Goal: Task Accomplishment & Management: Manage account settings

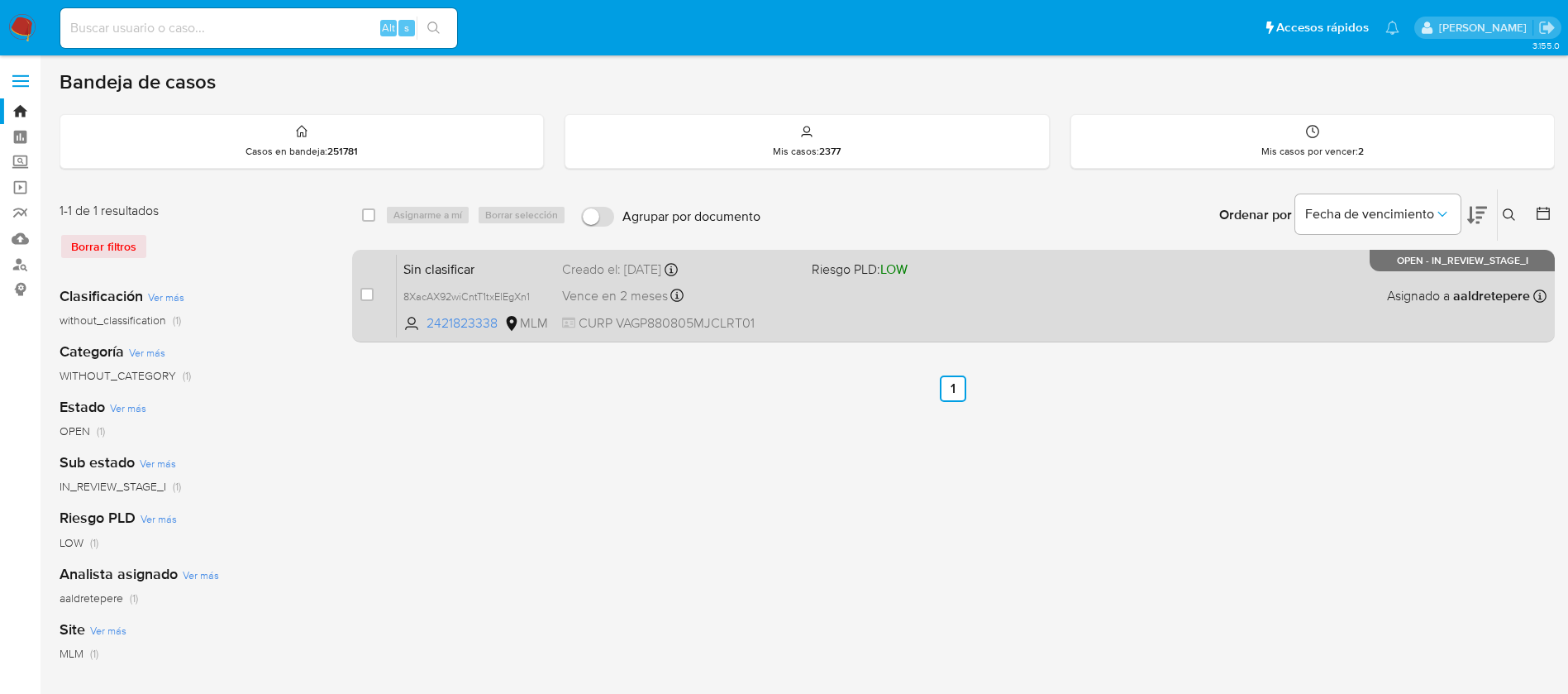
click at [1044, 301] on div "Sin clasificar 8XacAX92wiCntT1txElEgXn1 2421823338 MLM Riesgo PLD: LOW Creado e…" at bounding box center [972, 296] width 1150 height 84
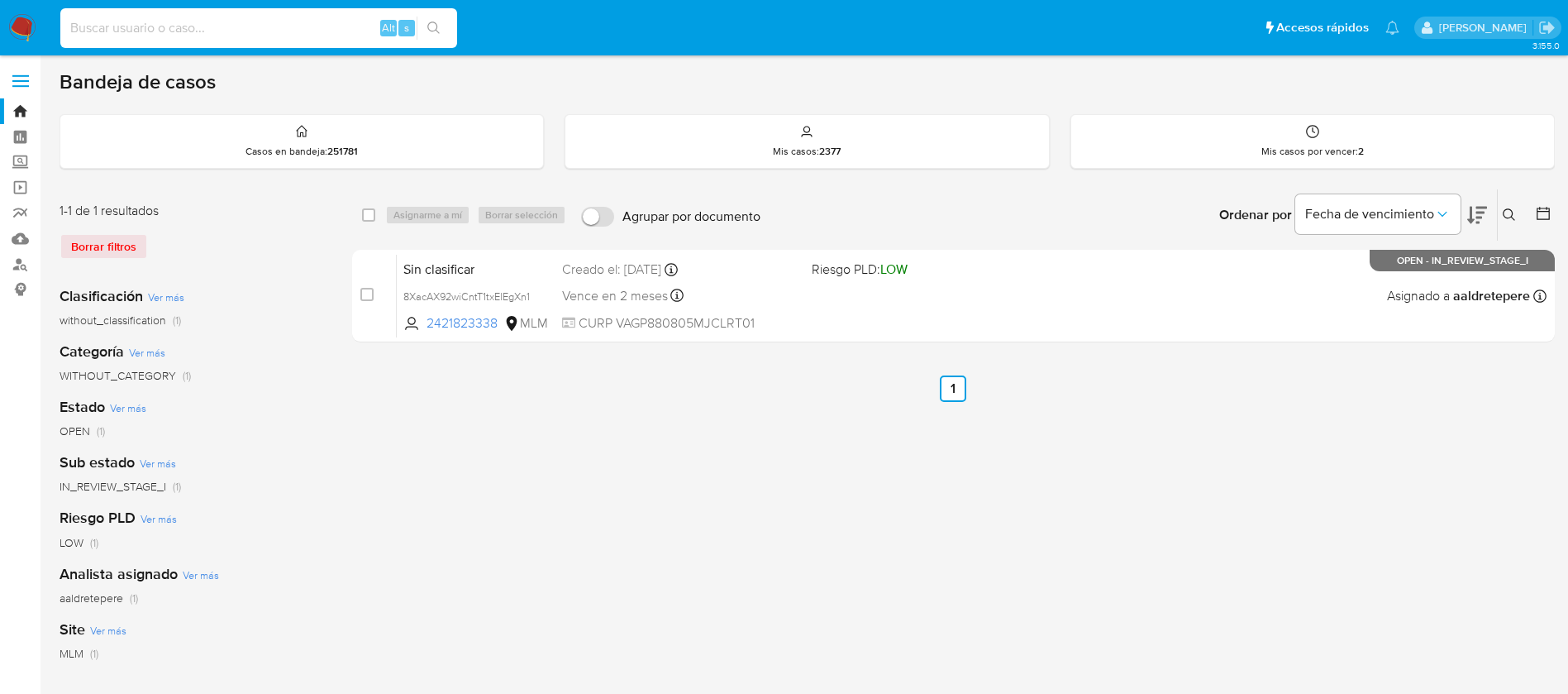
click at [214, 22] on input at bounding box center [259, 28] width 397 height 21
paste input "555248860"
type input "555248860"
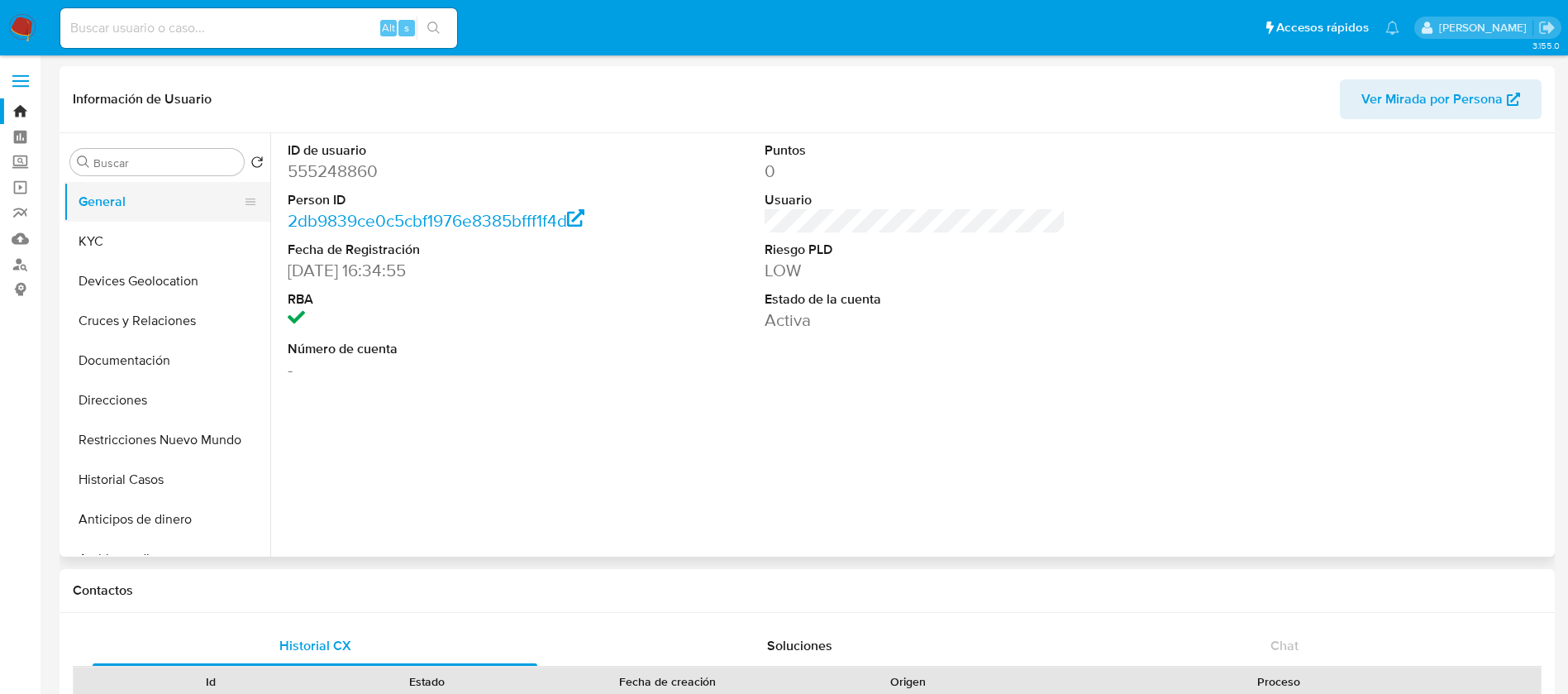
click at [229, 243] on button "KYC" at bounding box center [166, 241] width 206 height 40
select select "10"
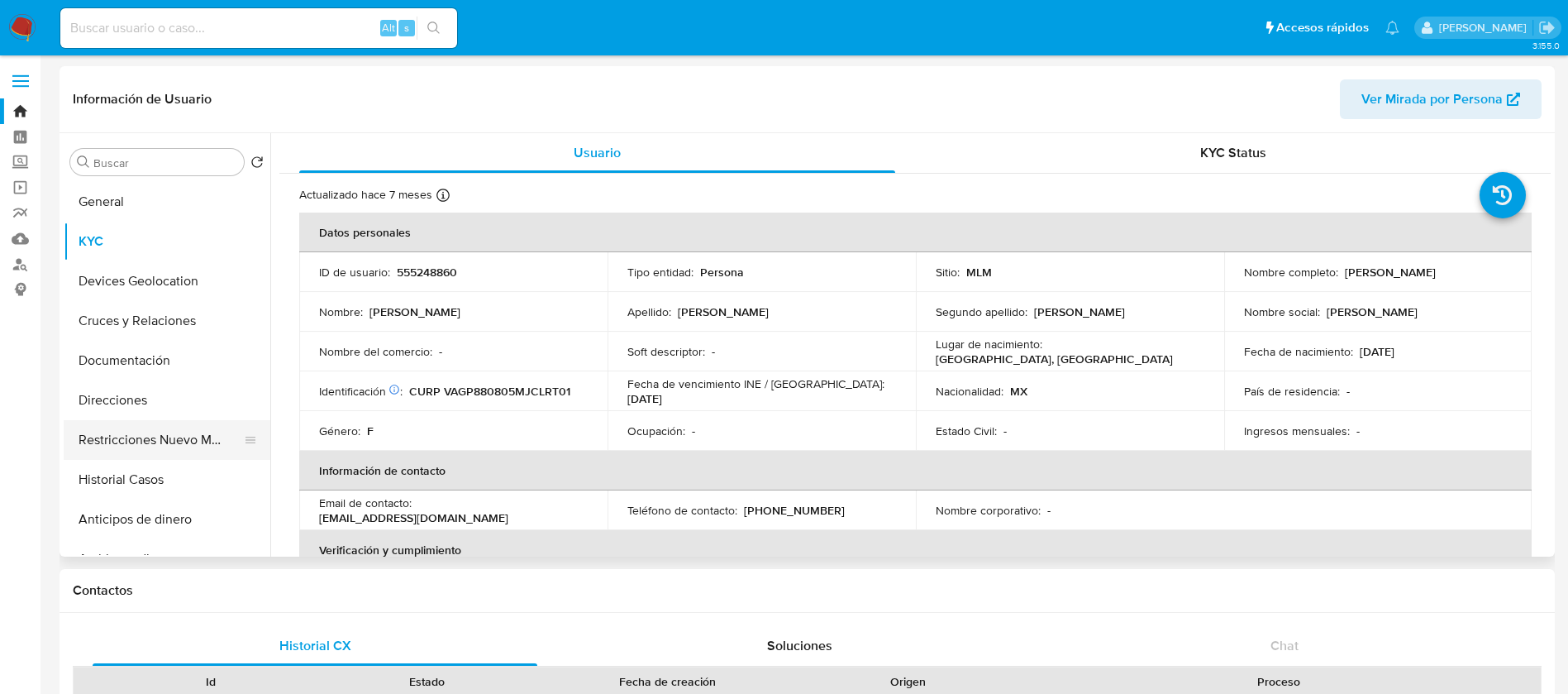
click at [203, 450] on button "Restricciones Nuevo Mundo" at bounding box center [160, 440] width 194 height 40
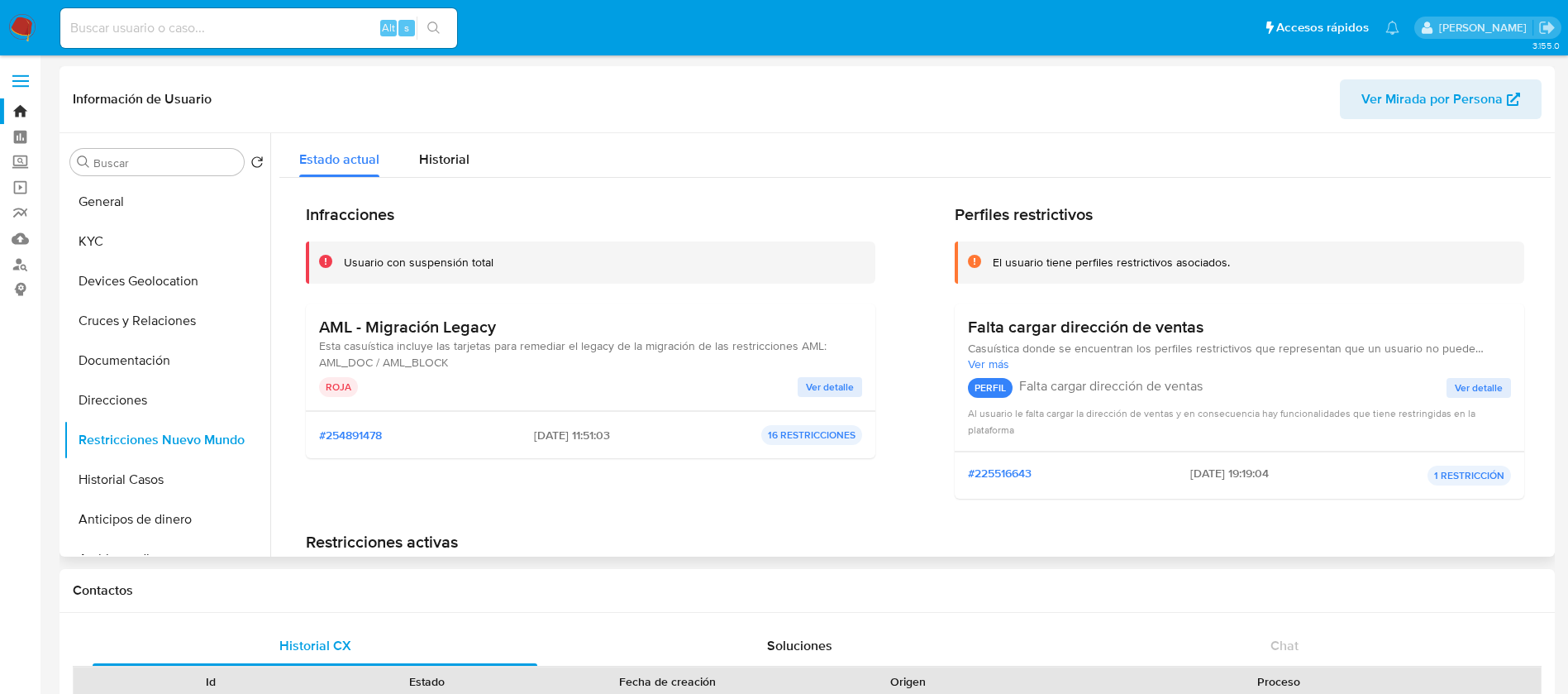
click at [818, 386] on span "Ver detalle" at bounding box center [830, 386] width 48 height 17
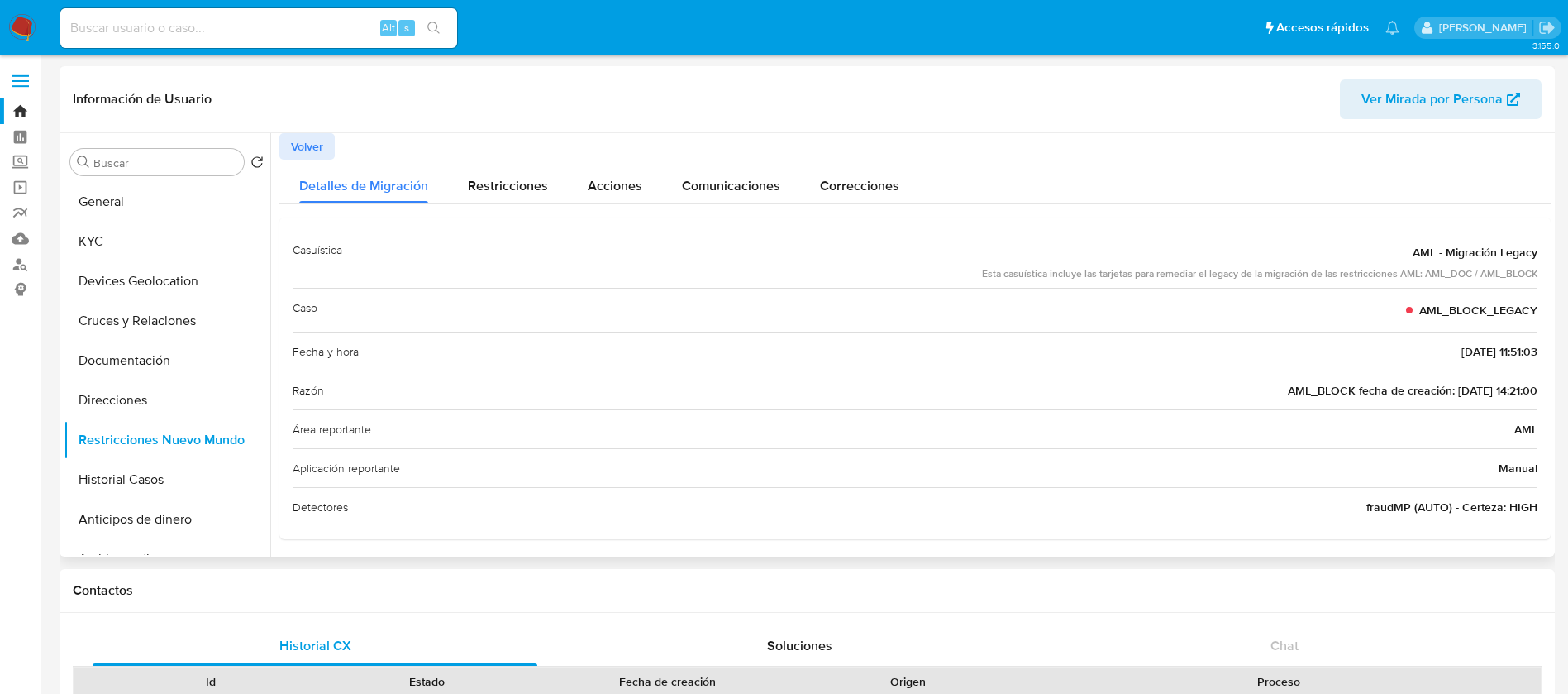
drag, startPoint x: 989, startPoint y: 267, endPoint x: 1265, endPoint y: 368, distance: 293.9
click at [1057, 367] on div "Casuística AML - Migración Legacy Esta casuística incluye las tarjetas para rem…" at bounding box center [915, 378] width 1245 height 295
click at [479, 181] on span "Restricciones" at bounding box center [508, 182] width 80 height 19
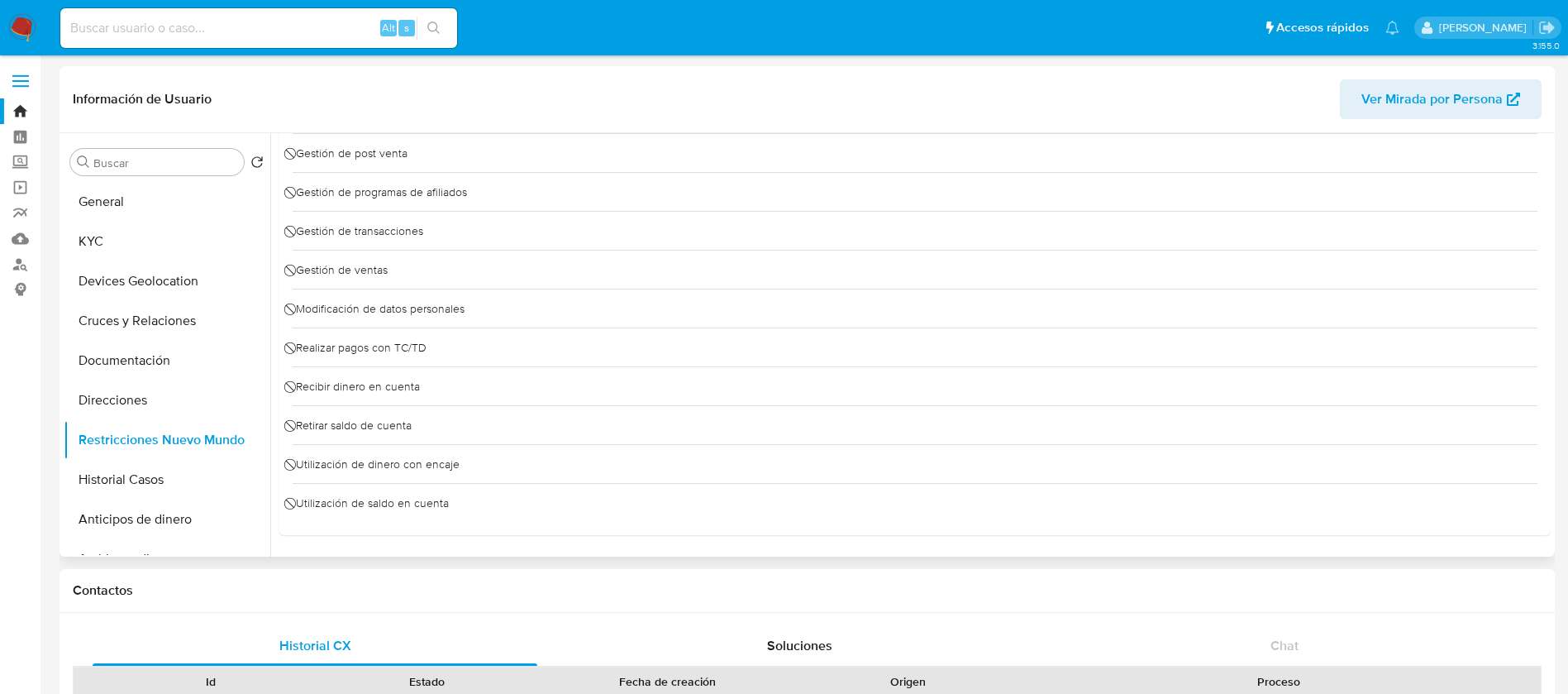
scroll to position [0, 0]
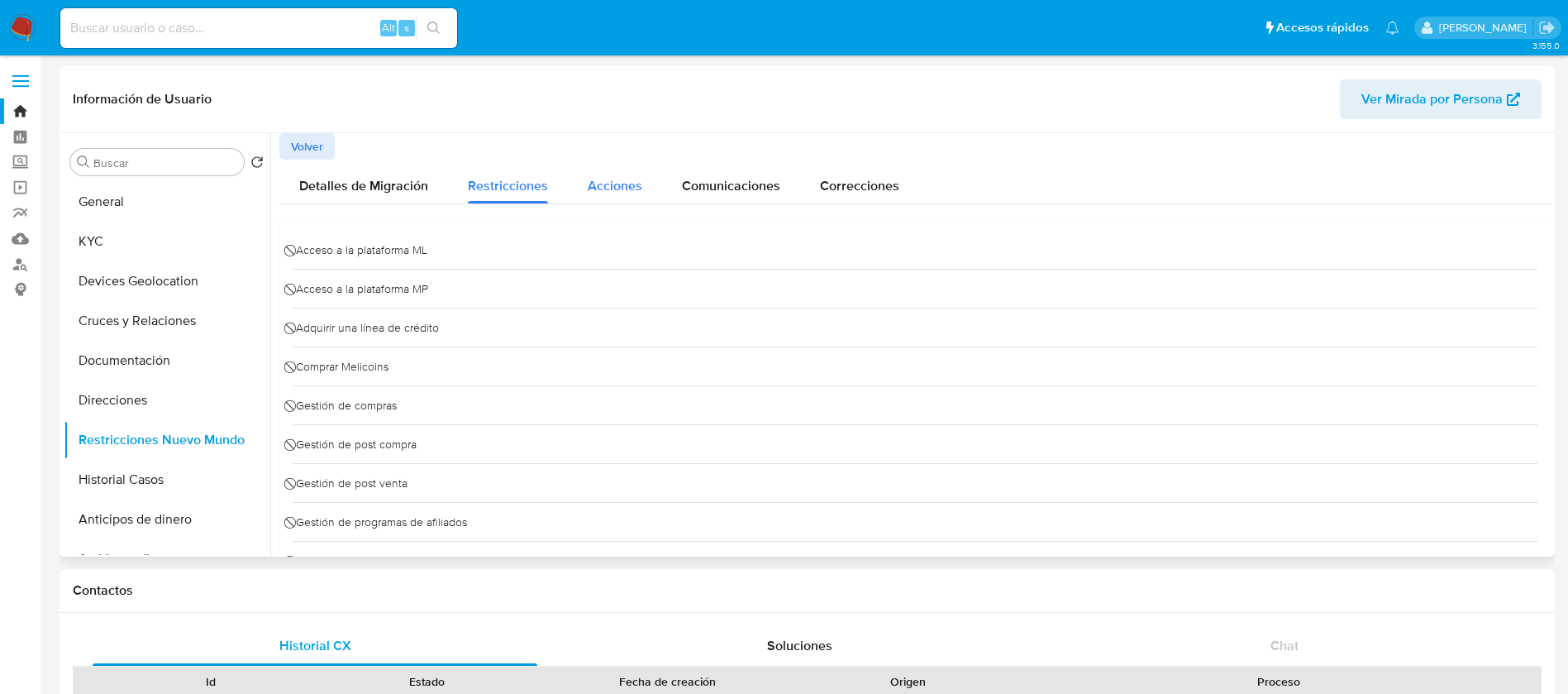
click at [614, 176] on span "Acciones" at bounding box center [615, 186] width 54 height 19
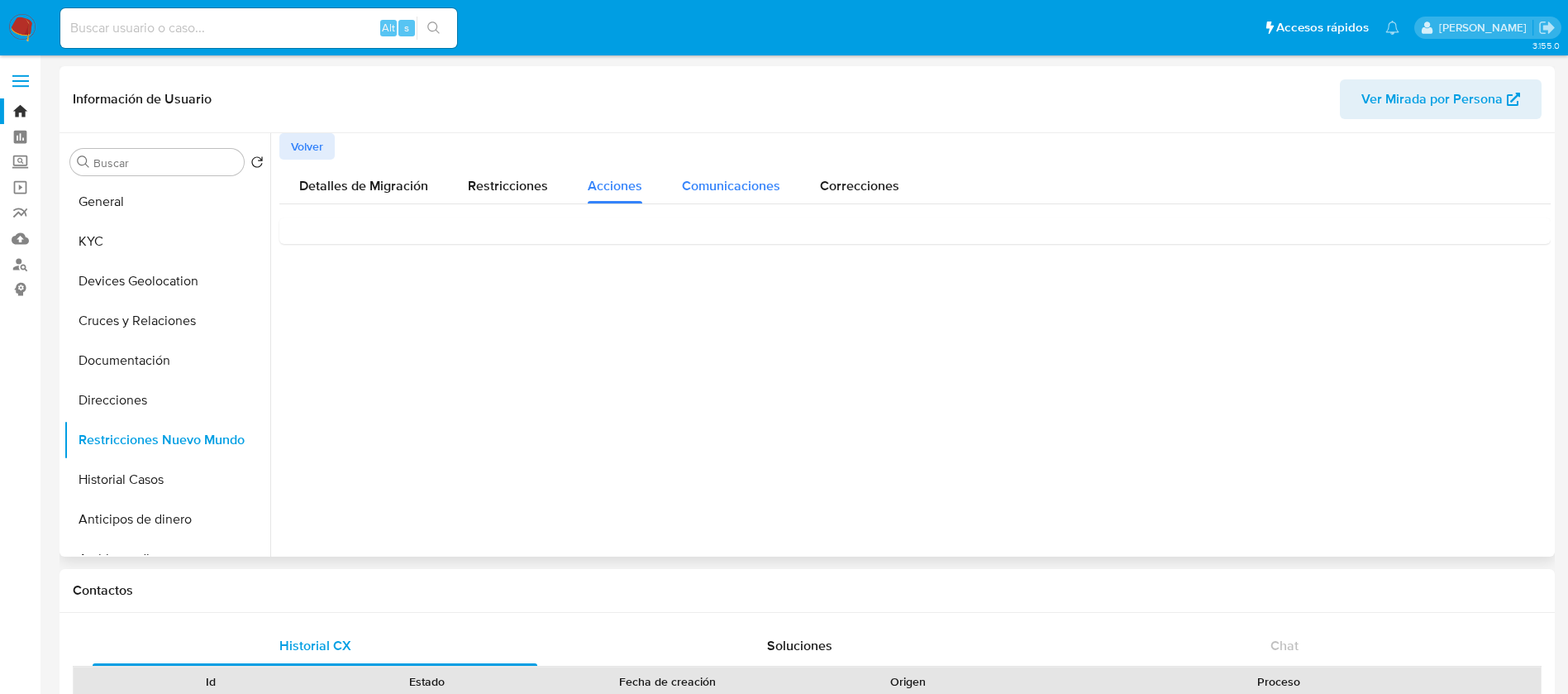
click at [747, 180] on span "Comunicaciones" at bounding box center [731, 186] width 98 height 19
click at [839, 180] on span "Correcciones" at bounding box center [860, 186] width 80 height 19
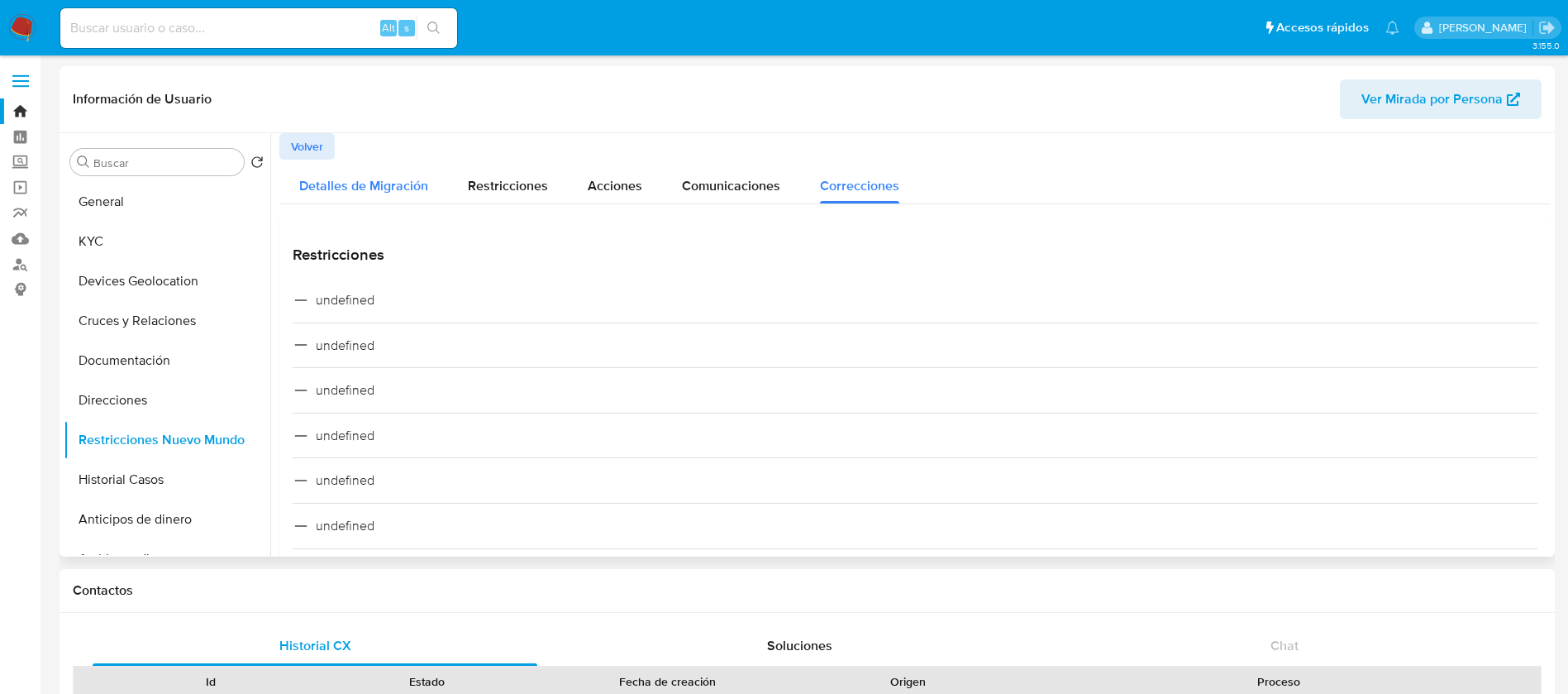
click at [322, 182] on span "Detalles de Migración" at bounding box center [364, 186] width 129 height 19
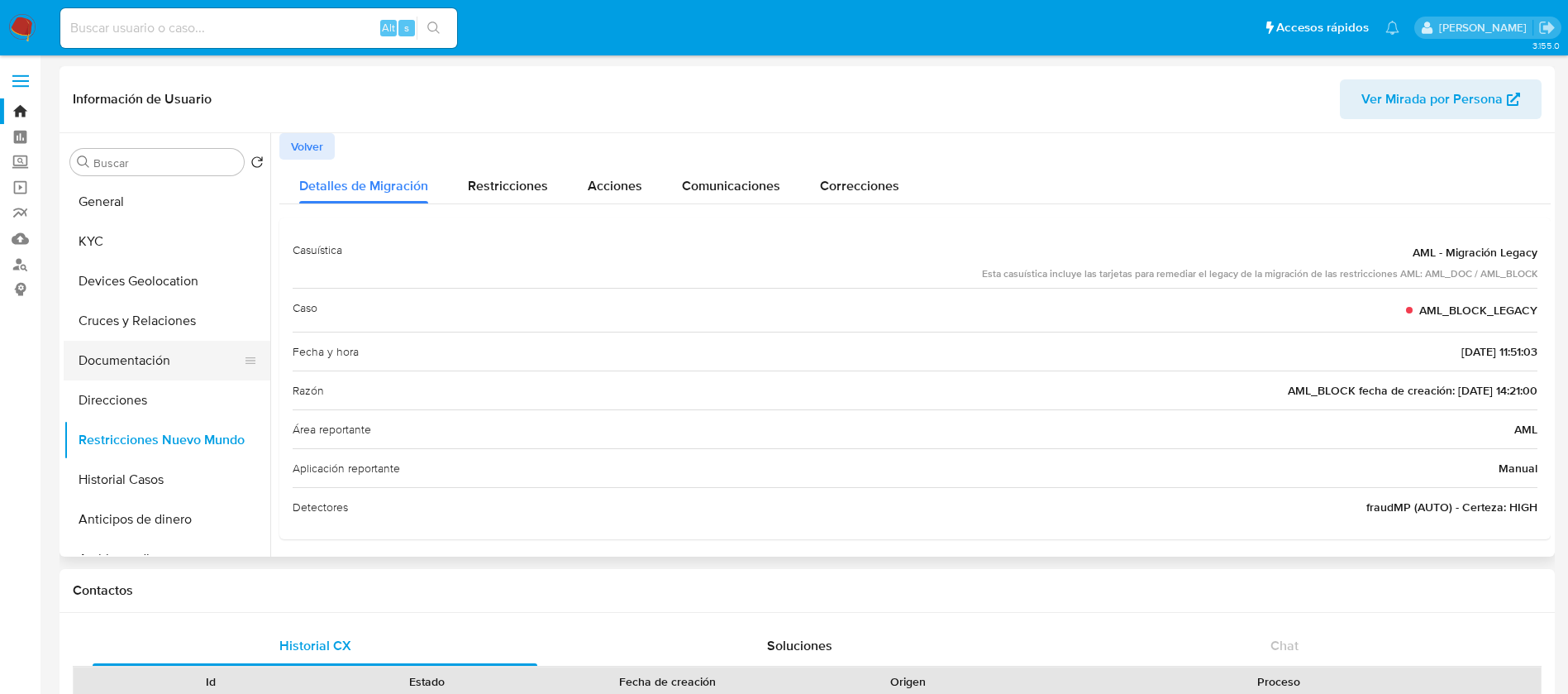
click at [115, 341] on button "Documentación" at bounding box center [160, 360] width 194 height 40
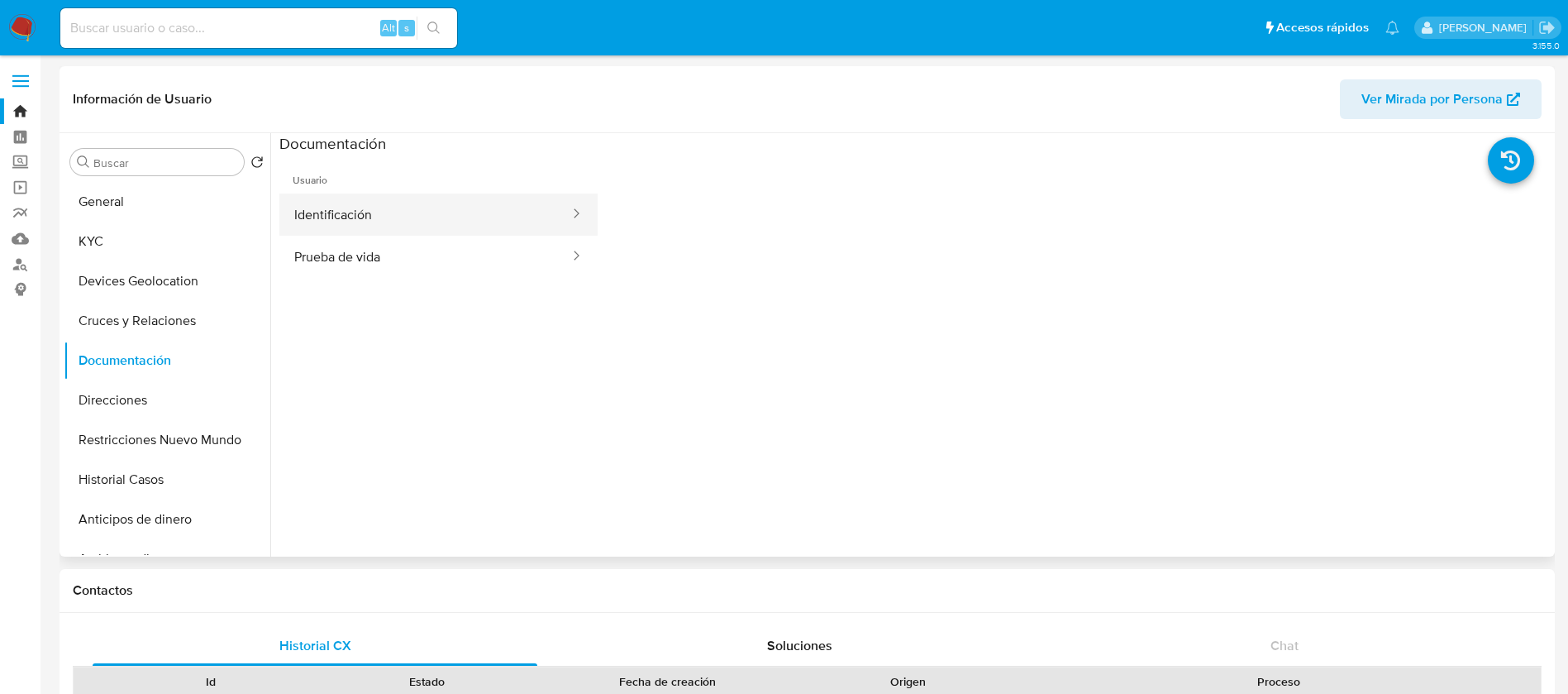
click at [431, 211] on button "Identificación" at bounding box center [425, 214] width 292 height 42
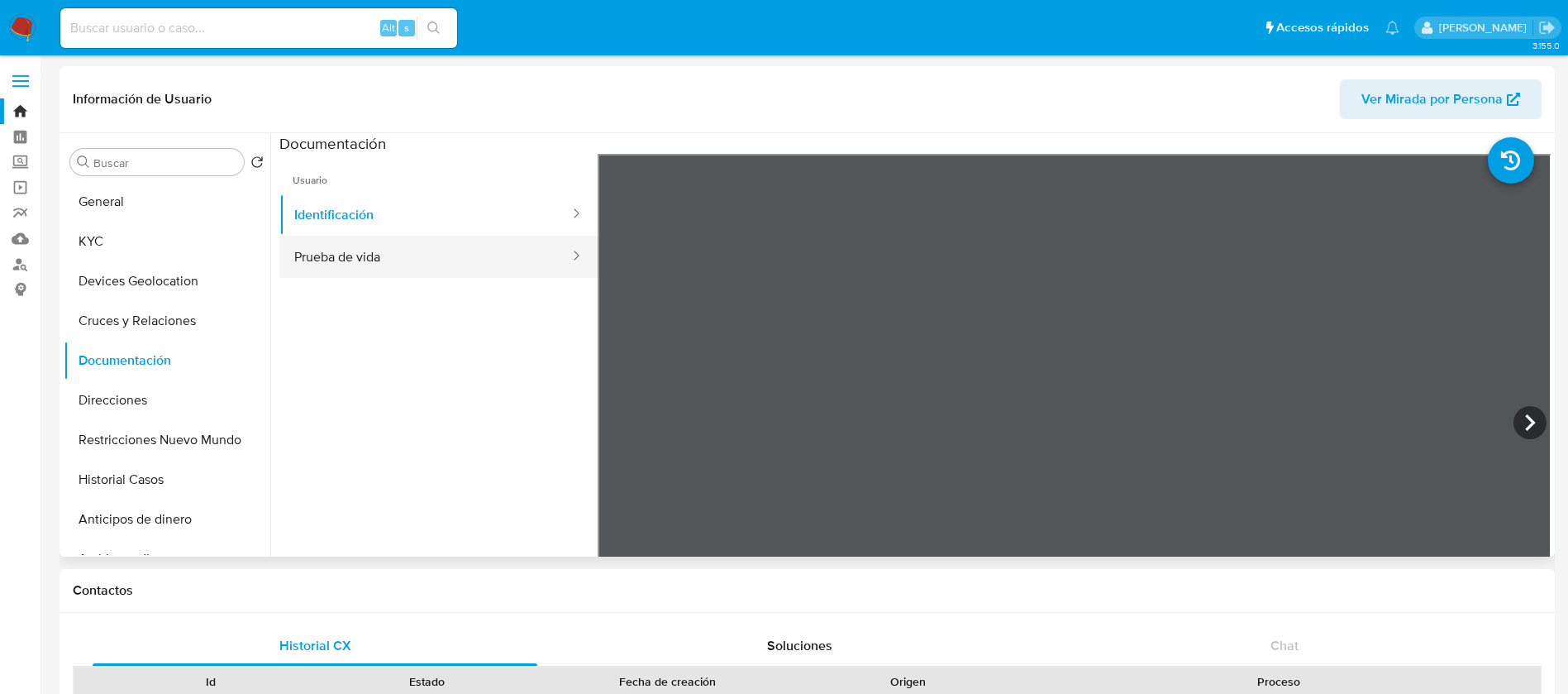
click at [413, 257] on button "Prueba de vida" at bounding box center [425, 256] width 292 height 42
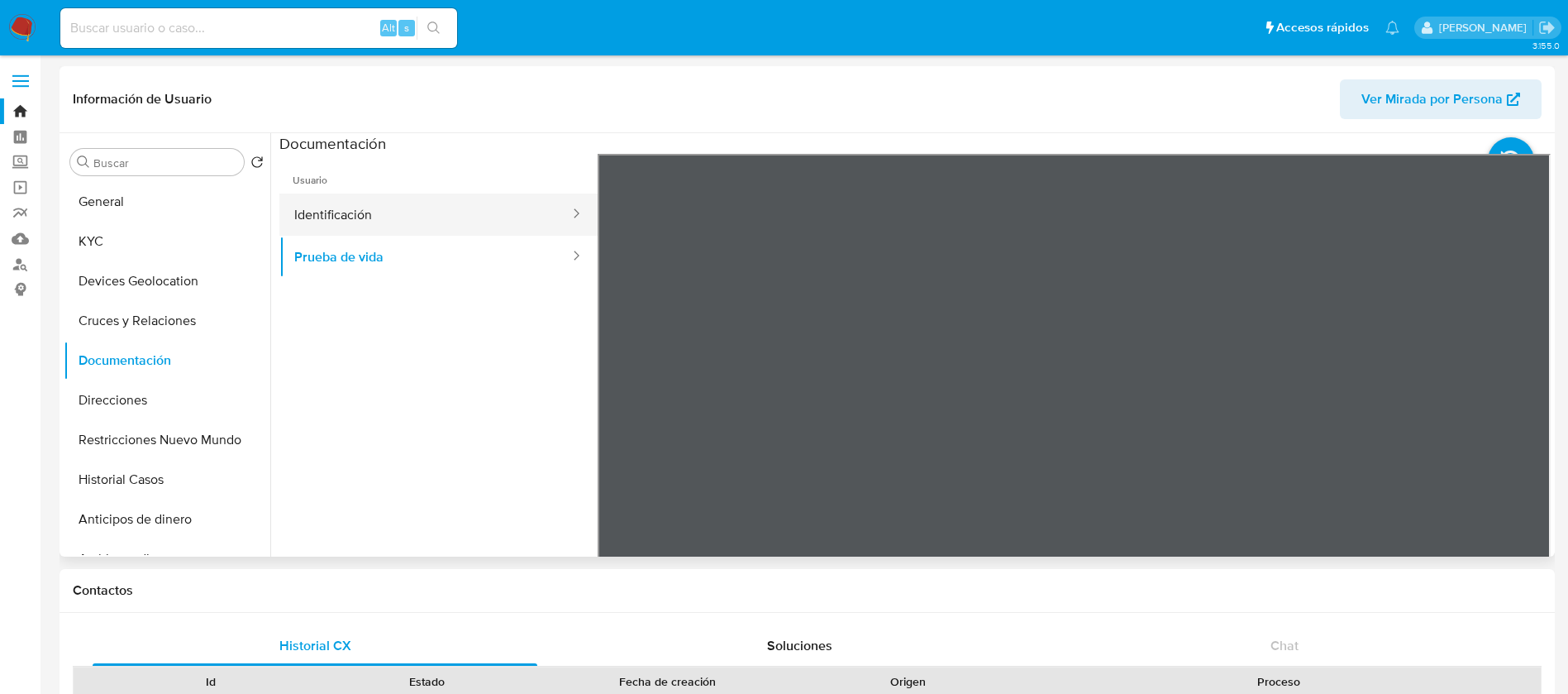
click at [451, 226] on button "Identificación" at bounding box center [425, 214] width 292 height 42
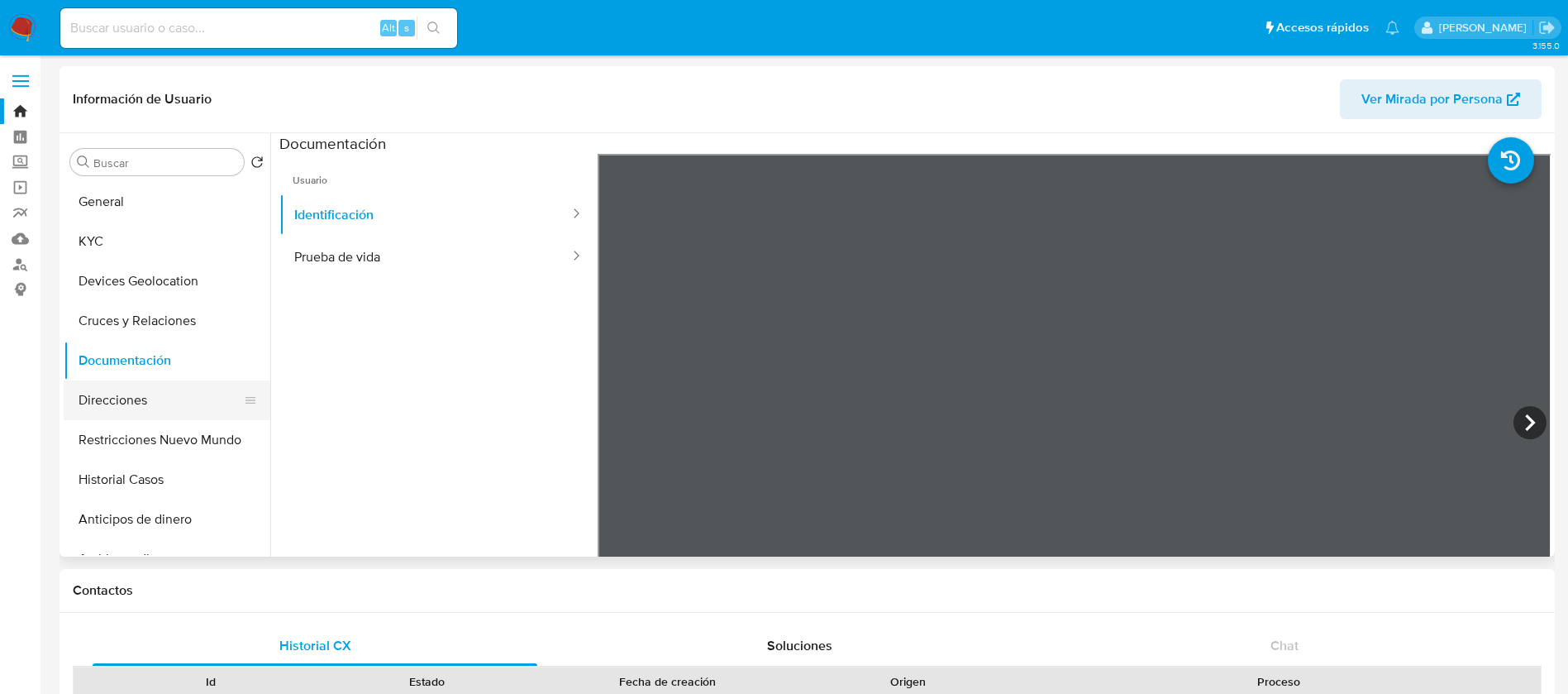
click at [137, 411] on button "Direcciones" at bounding box center [160, 400] width 194 height 40
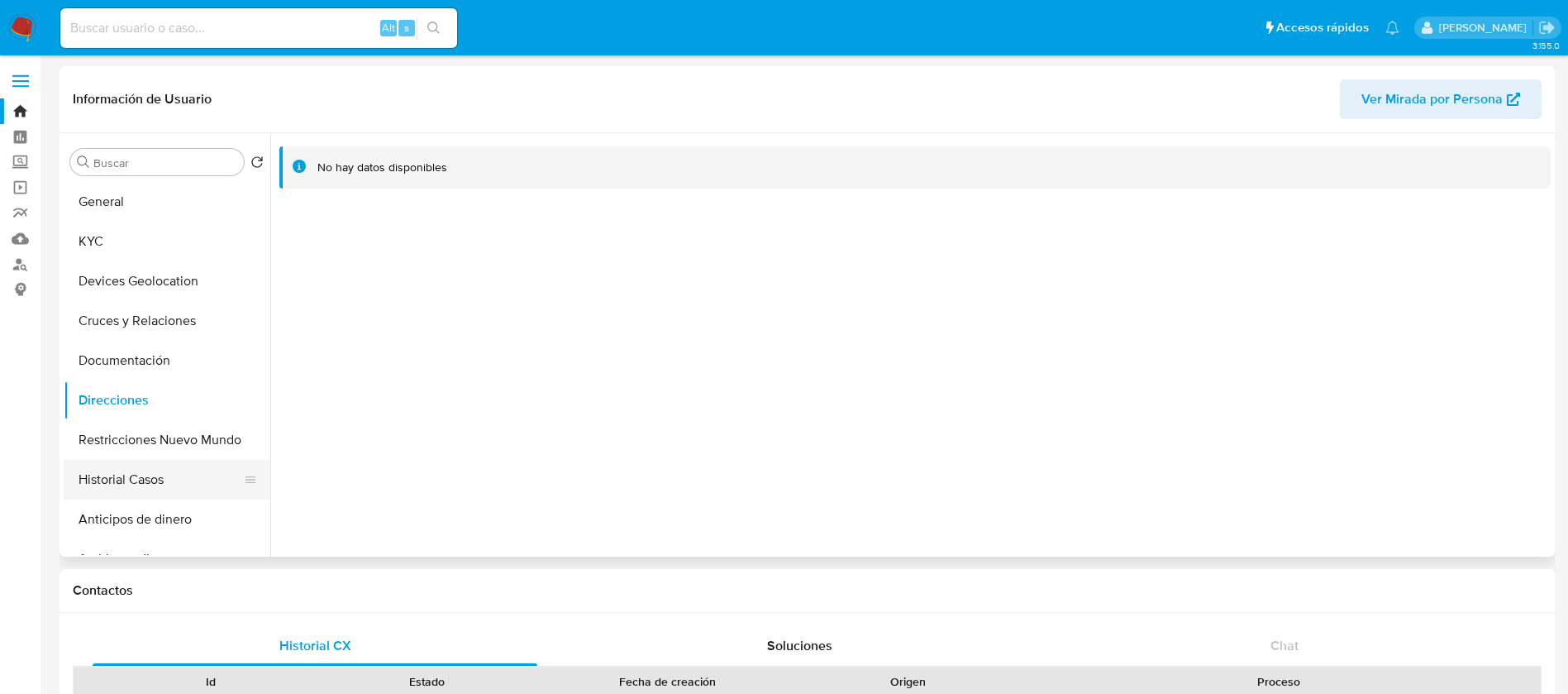
click at [142, 461] on button "Historial Casos" at bounding box center [160, 480] width 194 height 40
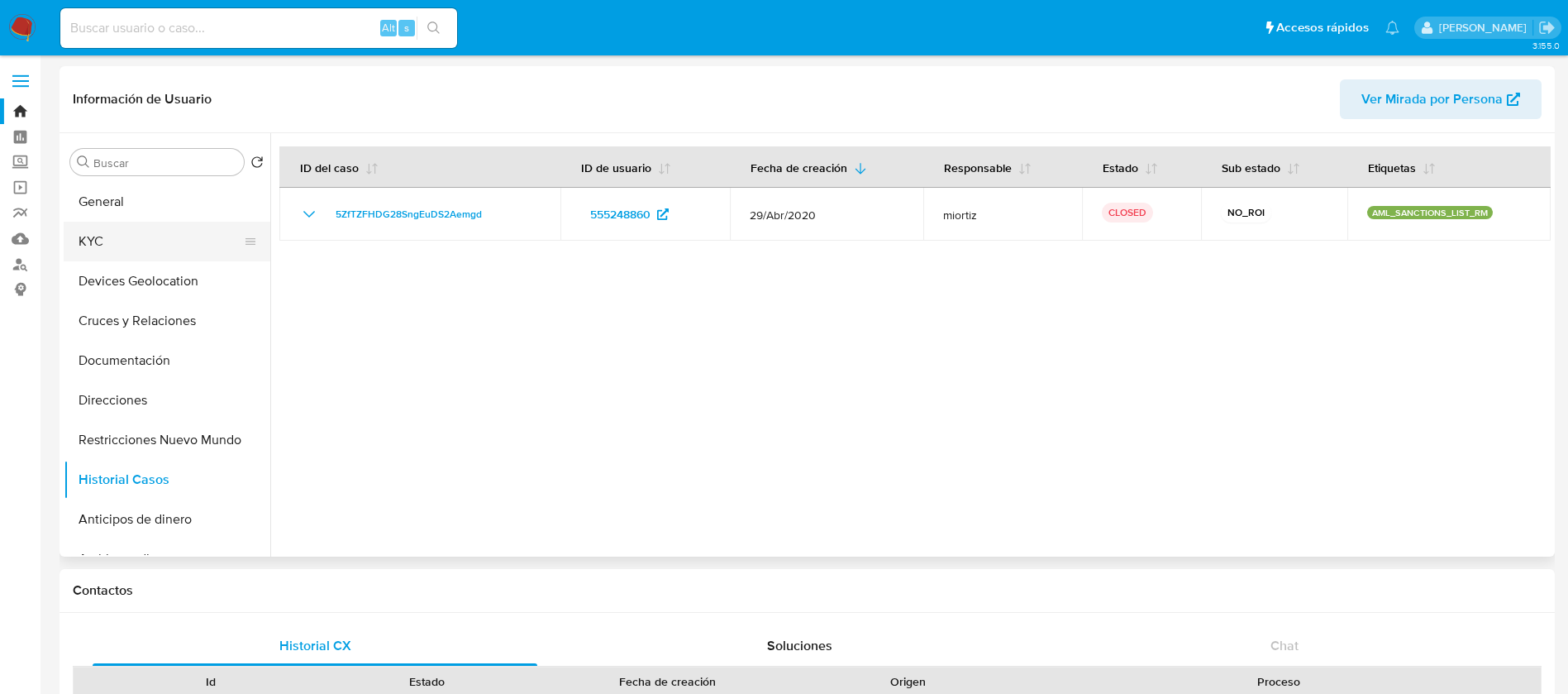
click at [125, 222] on button "KYC" at bounding box center [160, 241] width 194 height 40
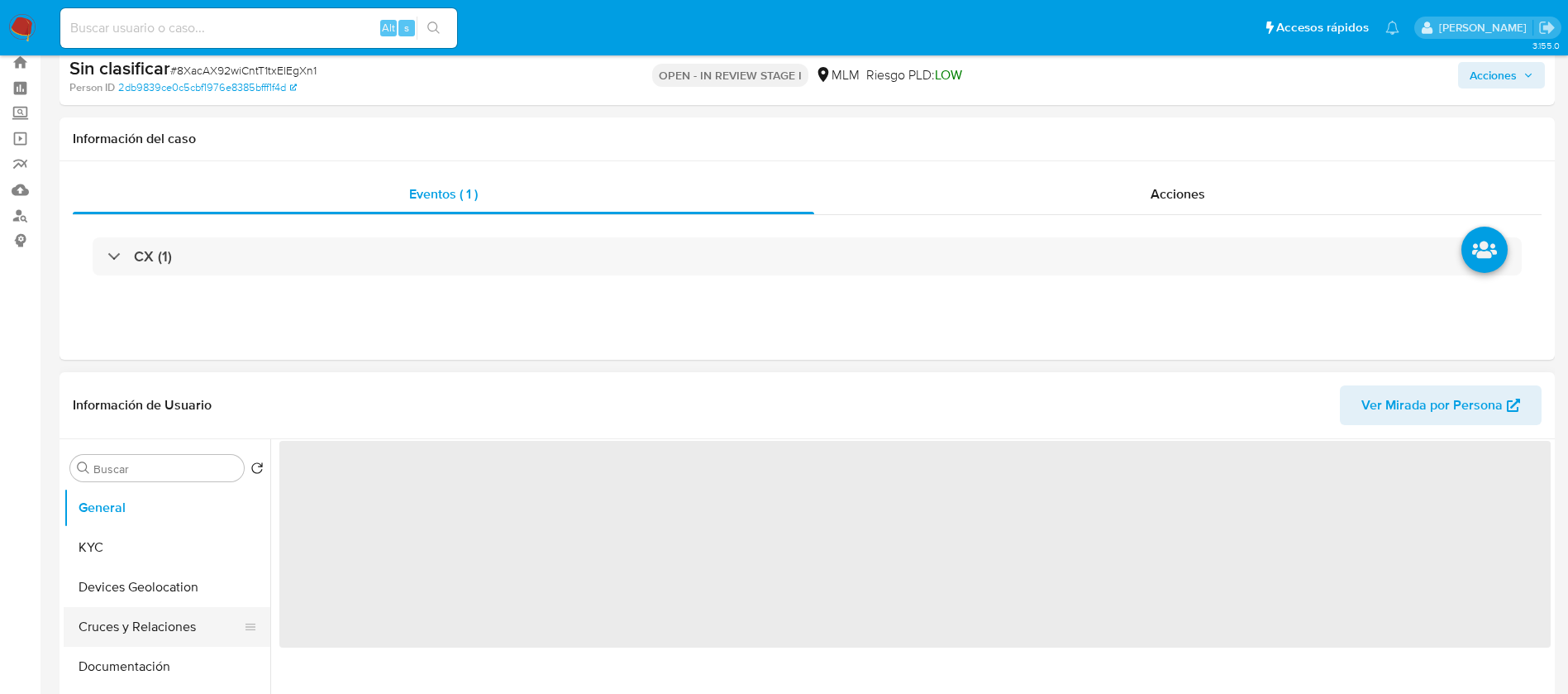
scroll to position [124, 0]
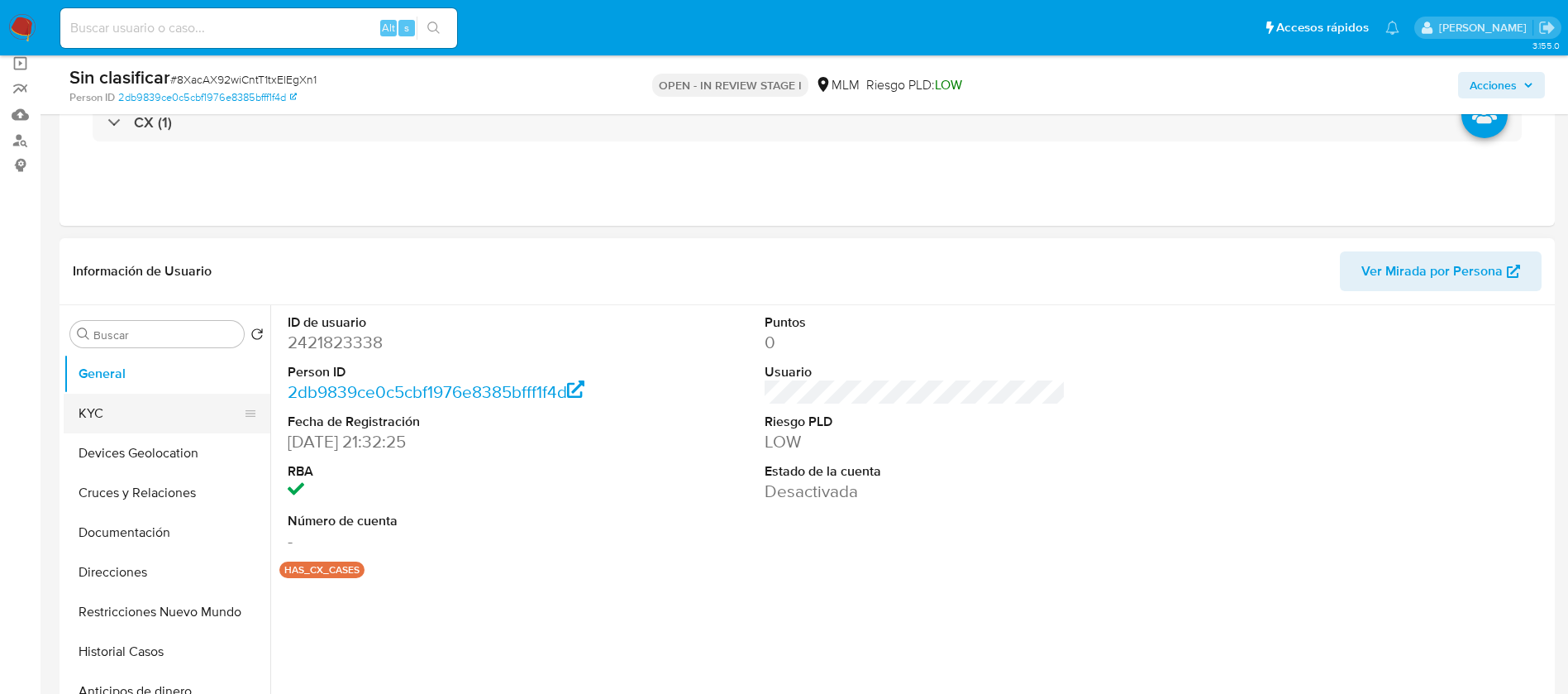
select select "10"
click at [201, 426] on button "KYC" at bounding box center [160, 414] width 194 height 40
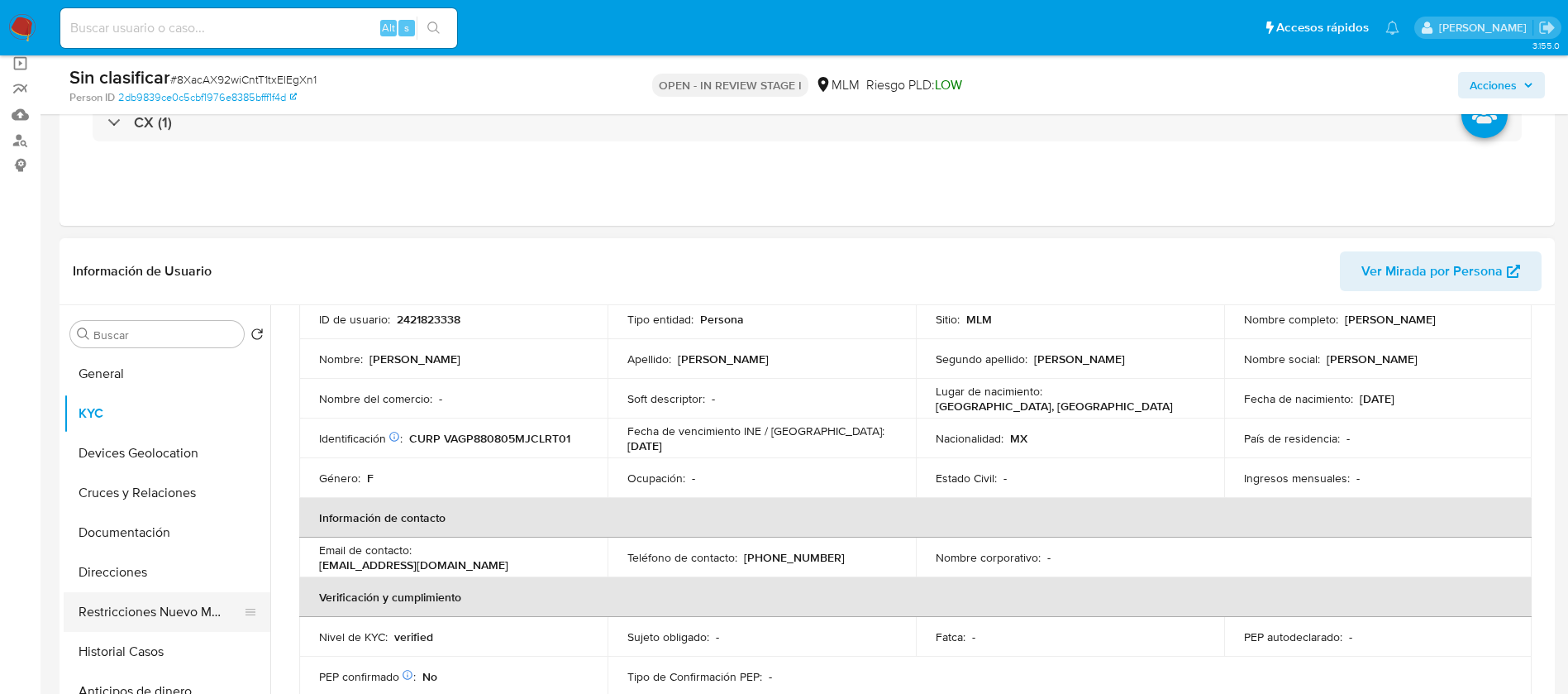
click at [212, 605] on button "Restricciones Nuevo Mundo" at bounding box center [160, 612] width 194 height 40
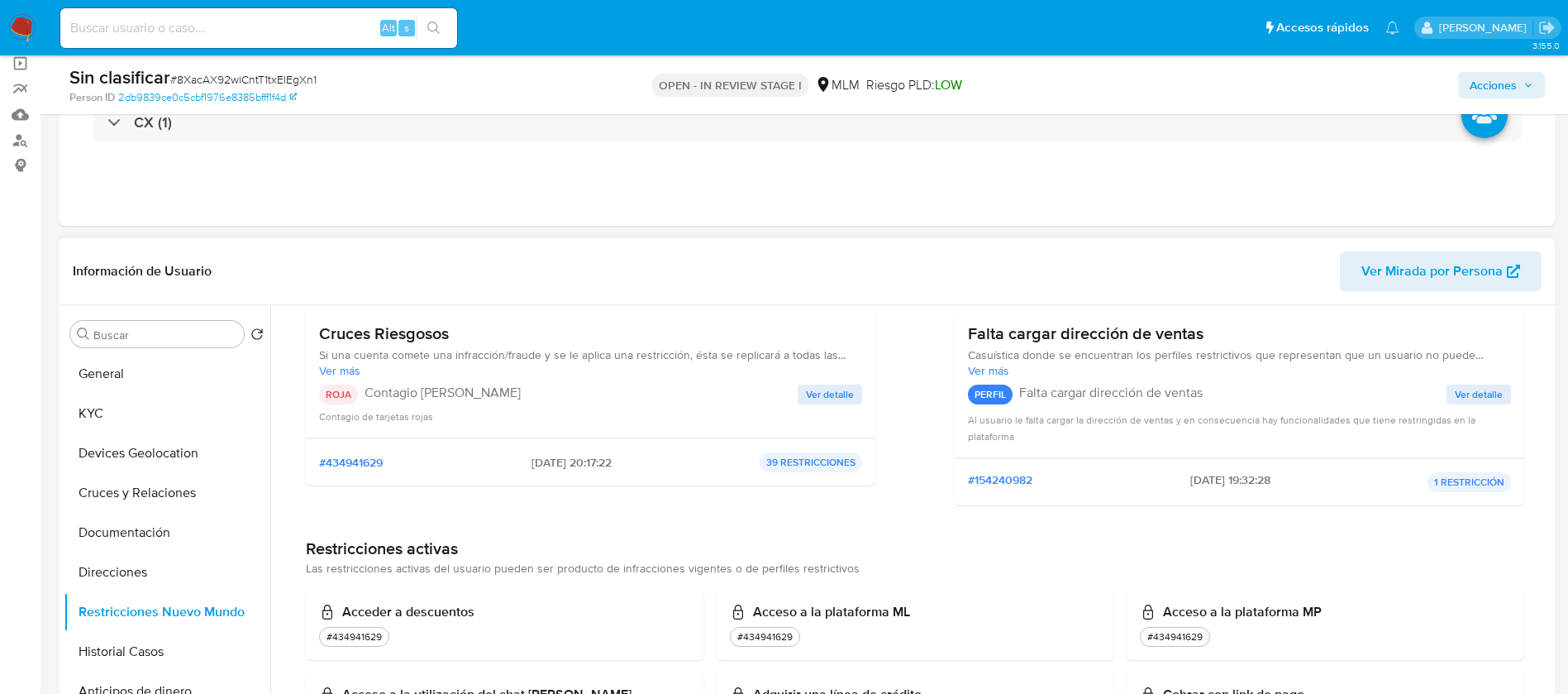
scroll to position [0, 0]
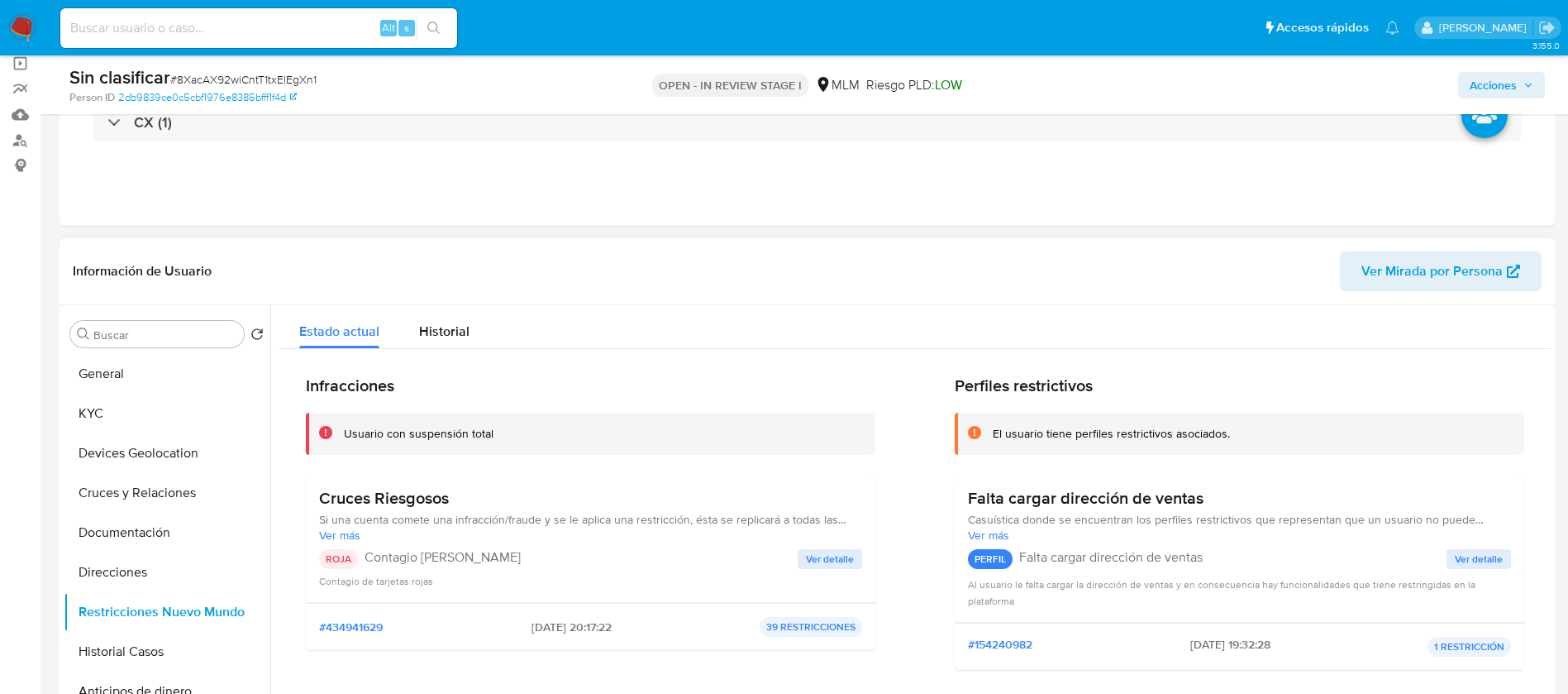
click at [844, 559] on span "Ver detalle" at bounding box center [830, 559] width 48 height 17
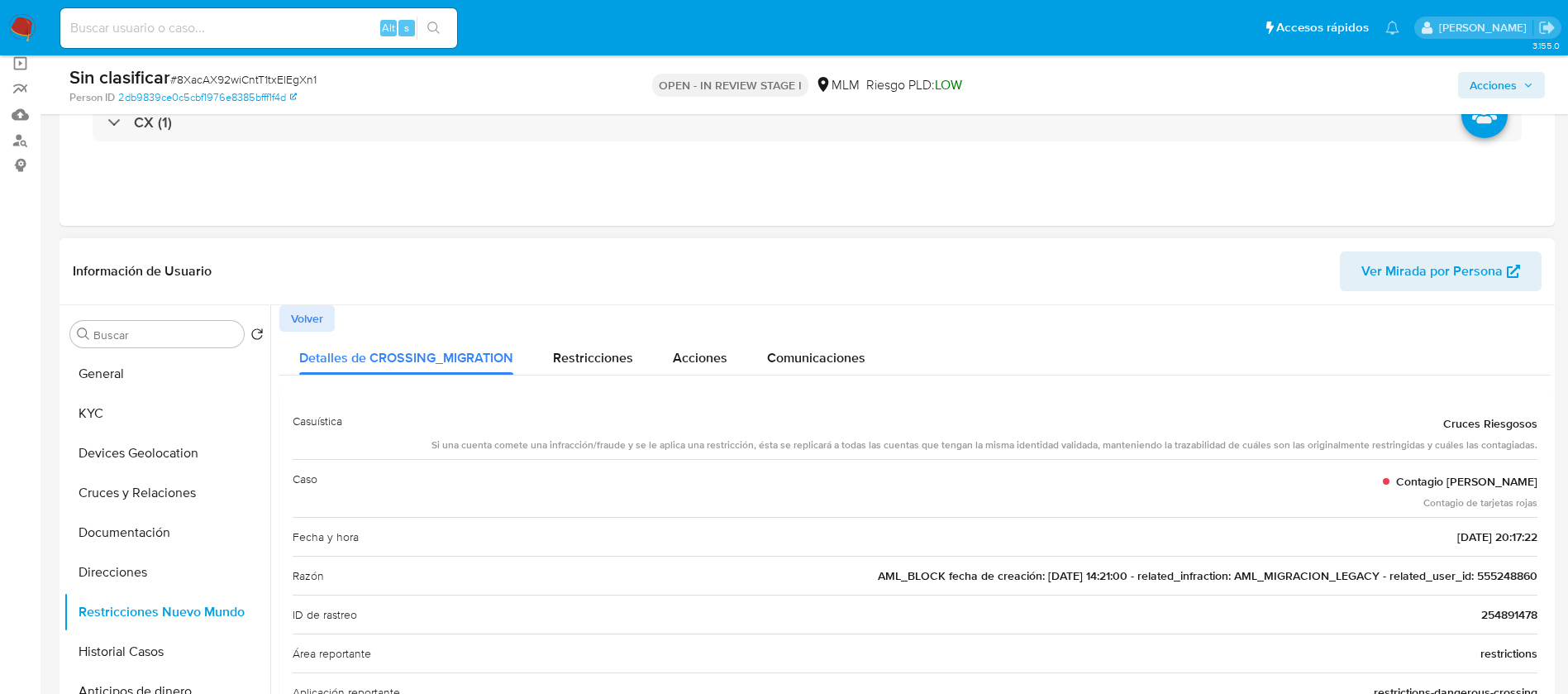
drag, startPoint x: 855, startPoint y: 582, endPoint x: 1197, endPoint y: 582, distance: 342.0
click at [897, 582] on div "Razón AML_BLOCK fecha de creación: 29/04/2020 14:21:00 - related_infraction: AM…" at bounding box center [915, 575] width 1245 height 39
click at [1462, 576] on span "AML_BLOCK fecha de creación: 29/04/2020 14:21:00 - related_infraction: AML_MIGR…" at bounding box center [1208, 575] width 659 height 17
click at [1498, 576] on span "AML_BLOCK fecha de creación: 29/04/2020 14:21:00 - related_infraction: AML_MIGR…" at bounding box center [1208, 575] width 659 height 17
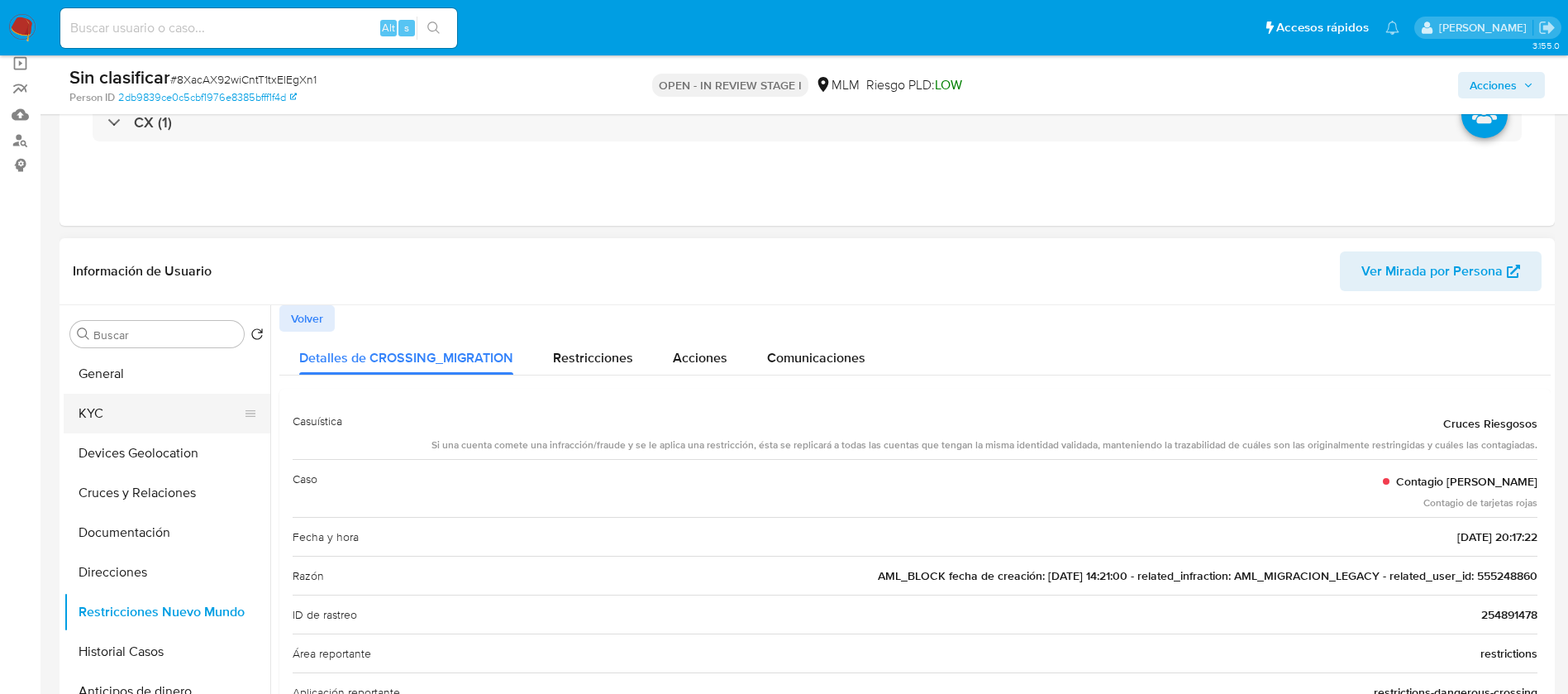
click at [92, 411] on button "KYC" at bounding box center [160, 414] width 194 height 40
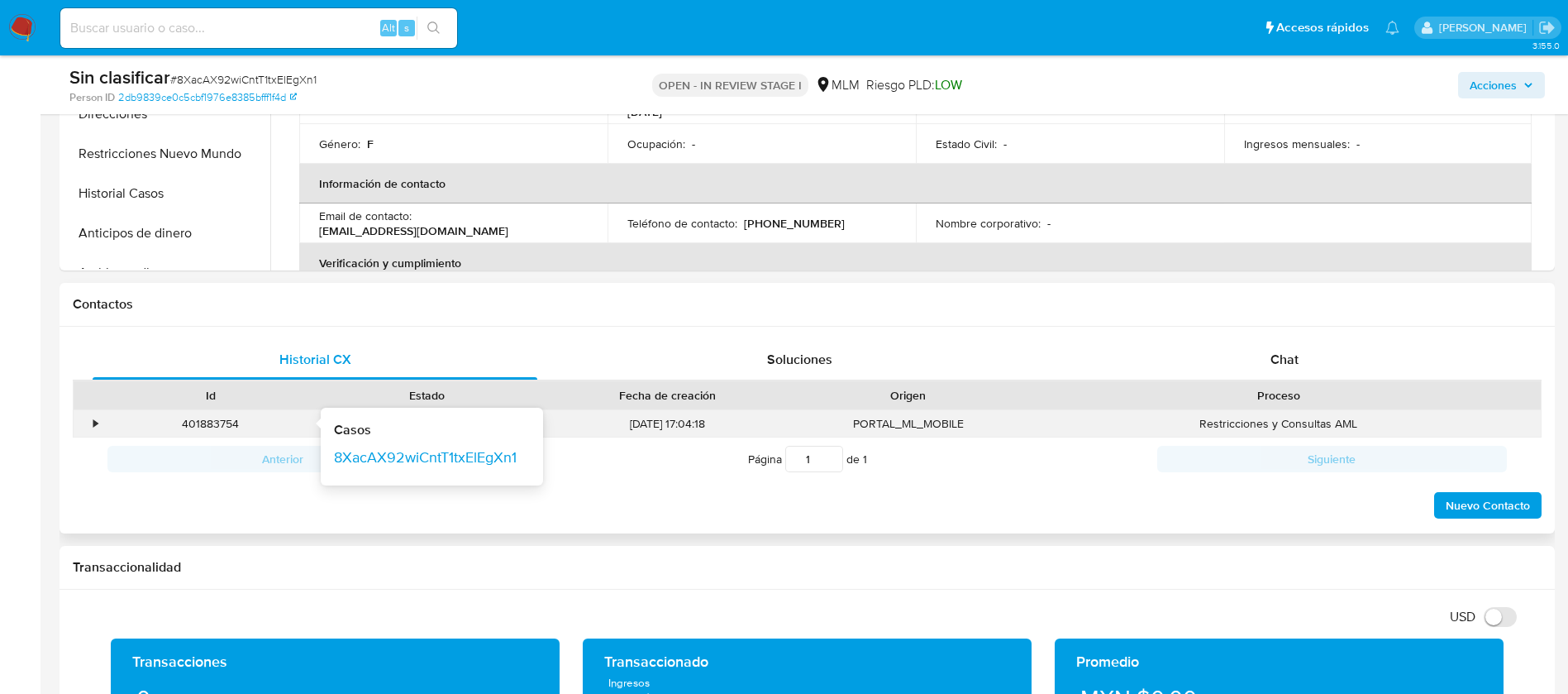
scroll to position [620, 0]
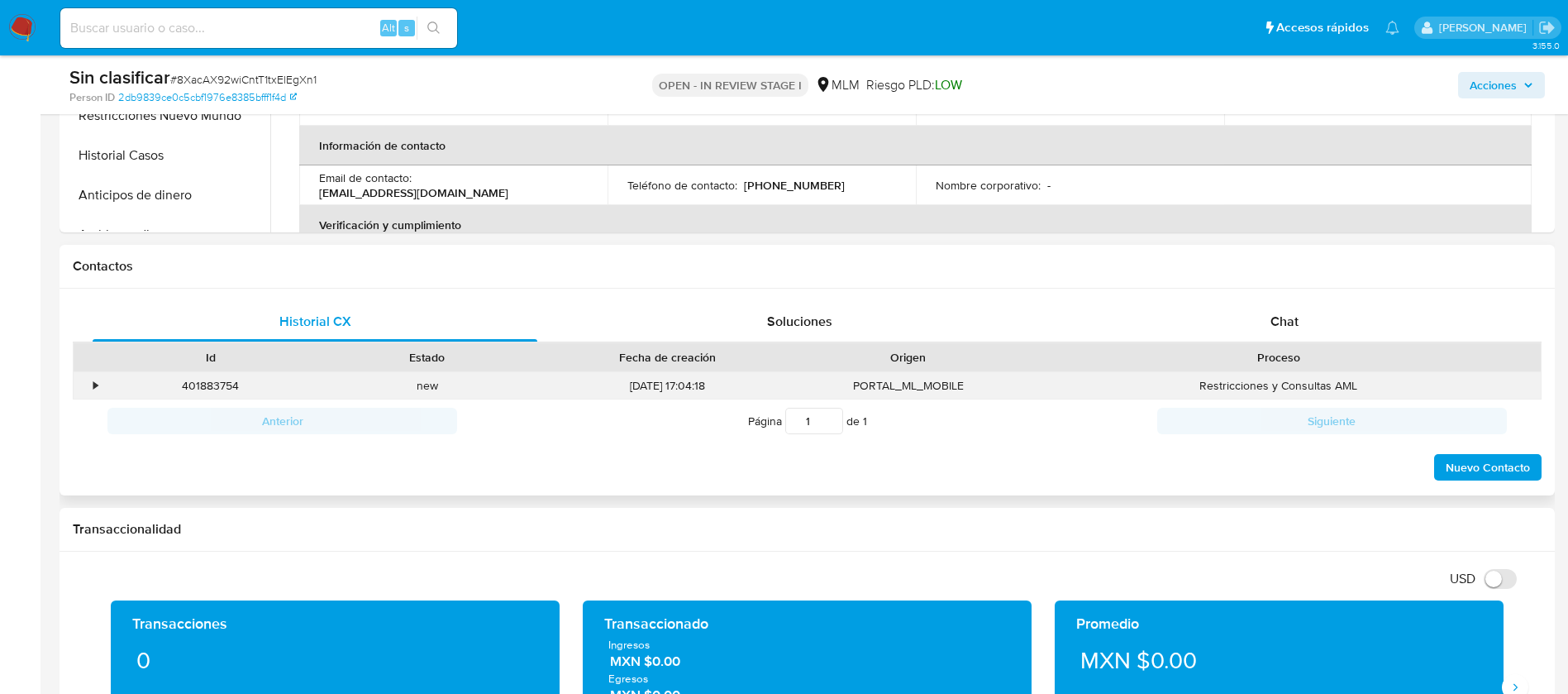
click at [91, 389] on div "•" at bounding box center [89, 385] width 29 height 27
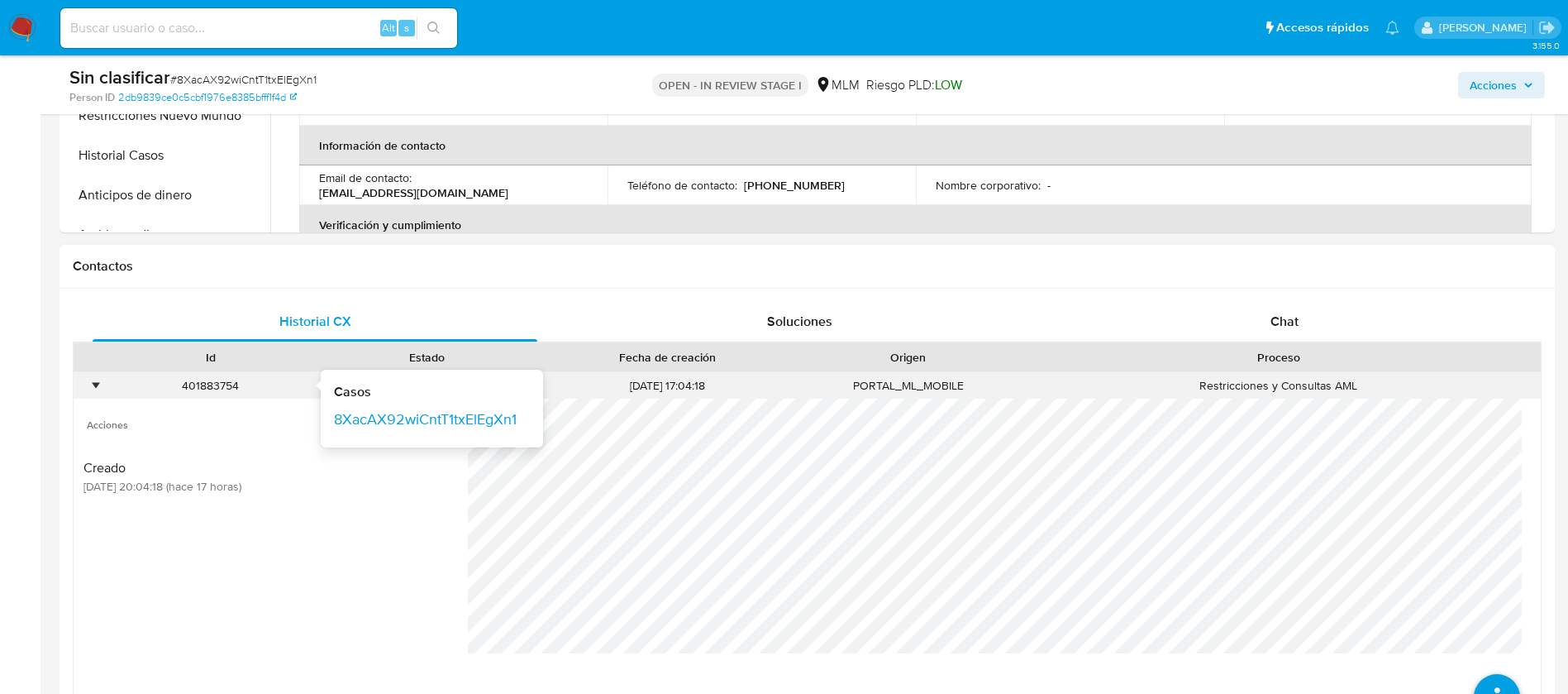
click at [223, 392] on div "401883754" at bounding box center [210, 385] width 194 height 16
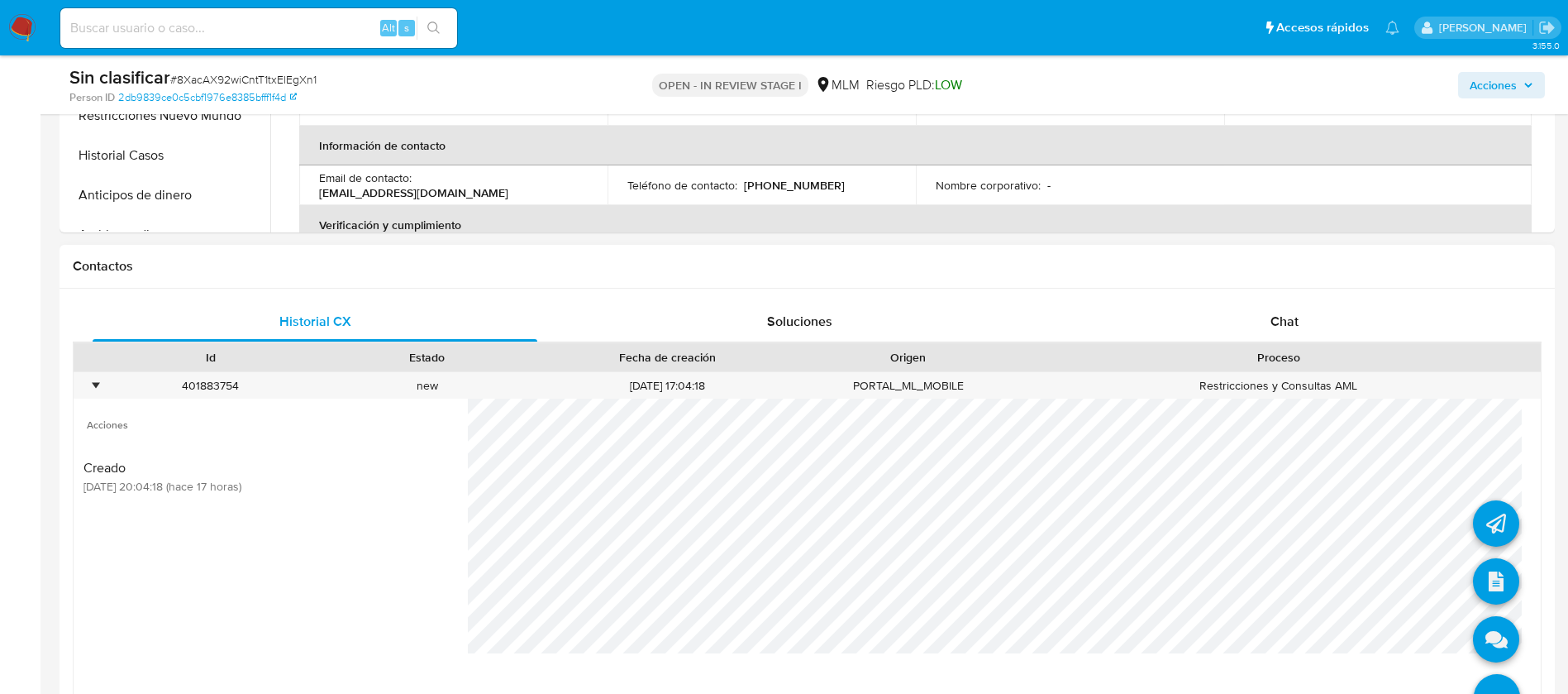
click at [1477, 690] on icon at bounding box center [1497, 698] width 47 height 47
click at [1481, 636] on icon at bounding box center [1497, 639] width 47 height 47
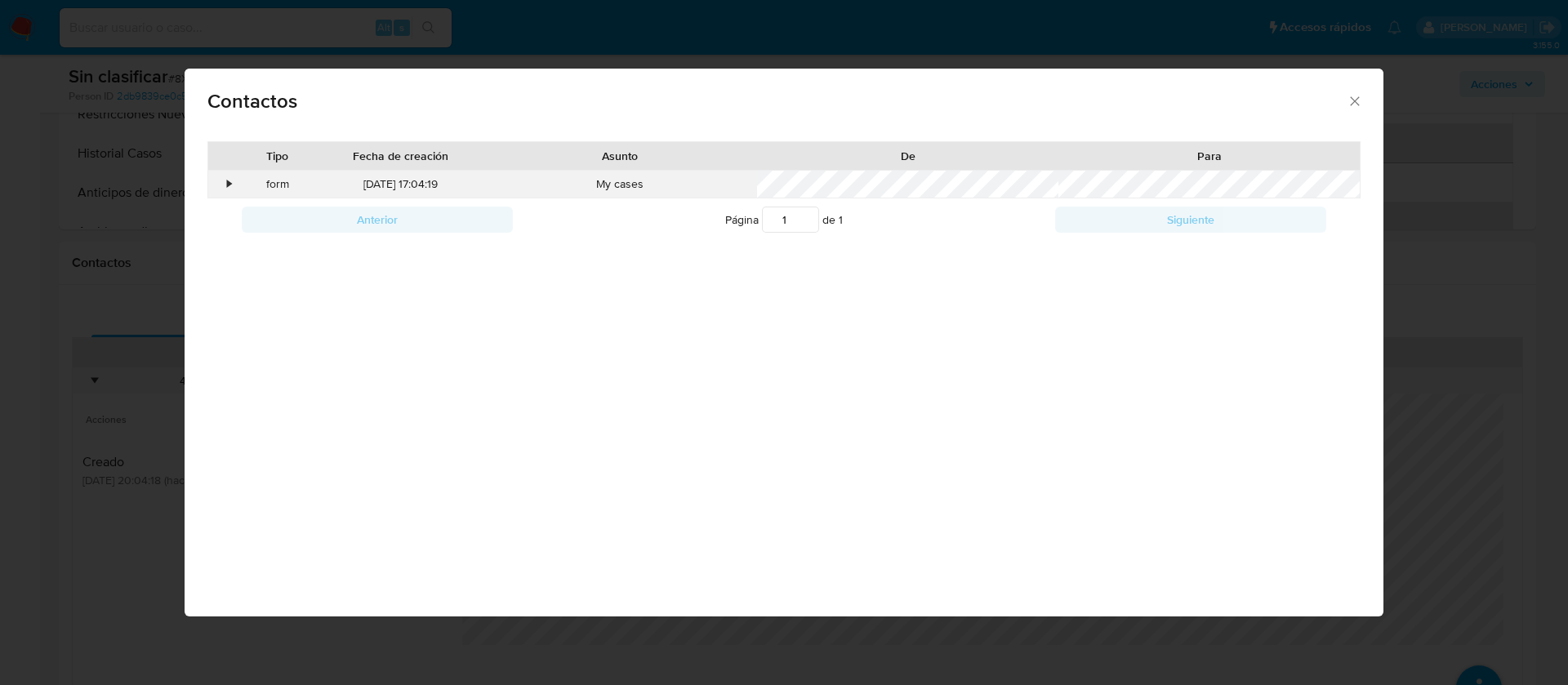
click at [238, 182] on div "form" at bounding box center [278, 184] width 83 height 28
click at [232, 173] on div "•" at bounding box center [223, 184] width 29 height 28
click at [1358, 98] on icon "close" at bounding box center [1355, 101] width 16 height 16
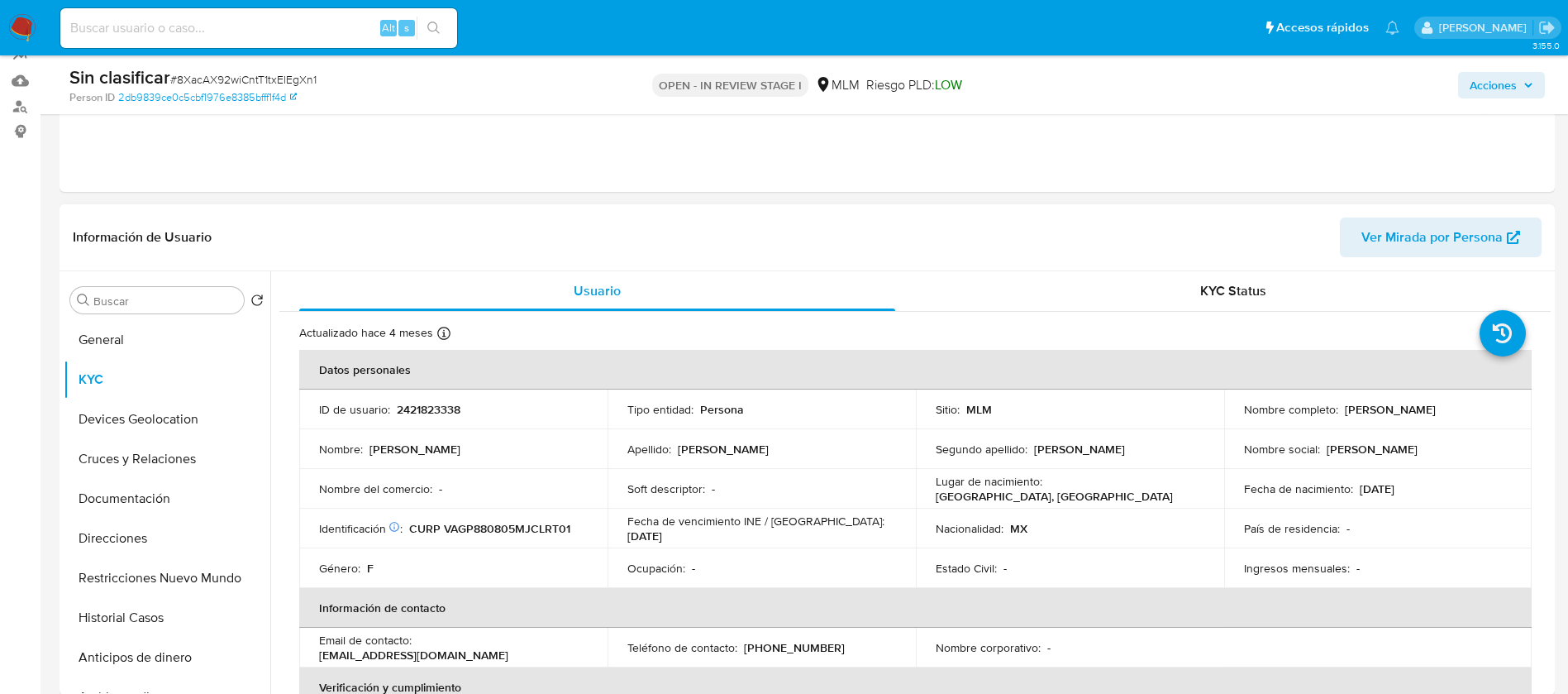
scroll to position [248, 0]
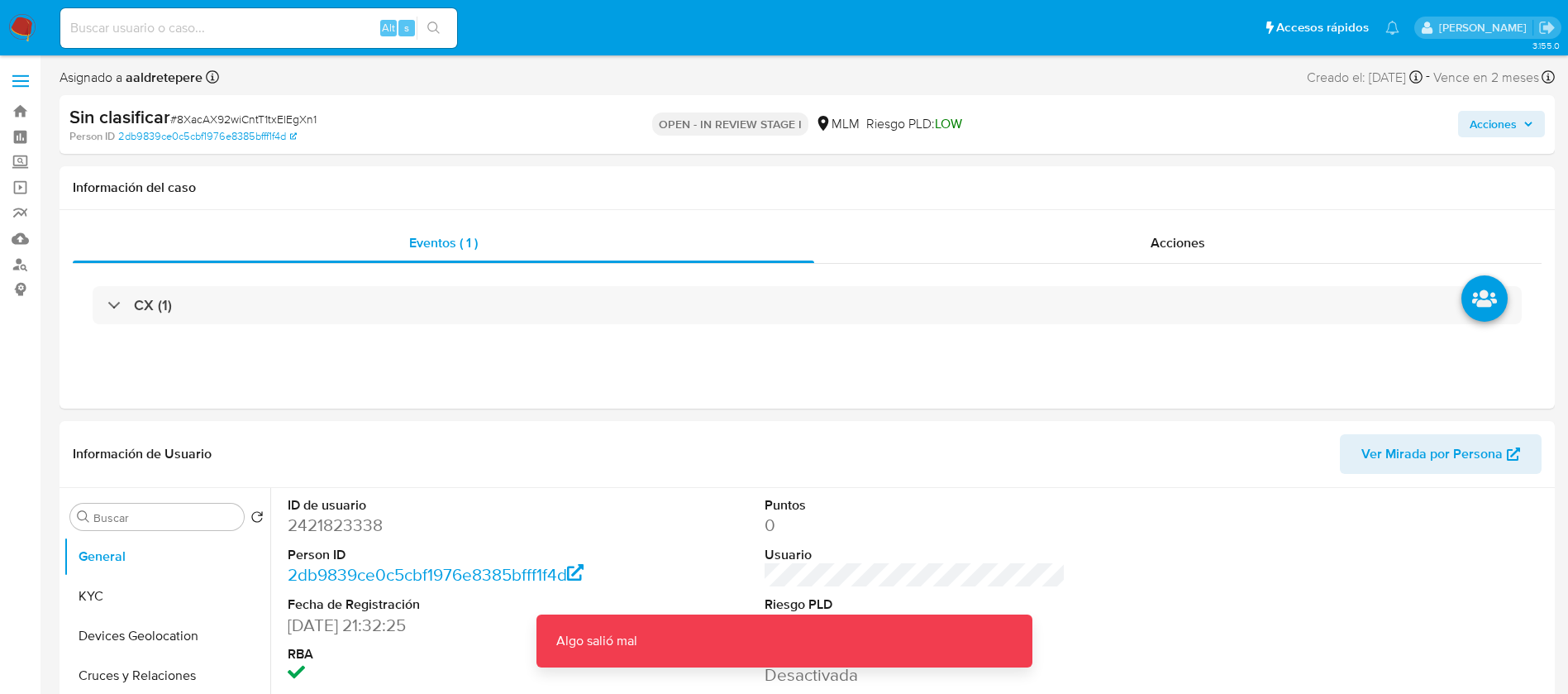
select select "10"
click at [151, 667] on button "Restricciones Nuevo Mundo" at bounding box center [160, 671] width 194 height 40
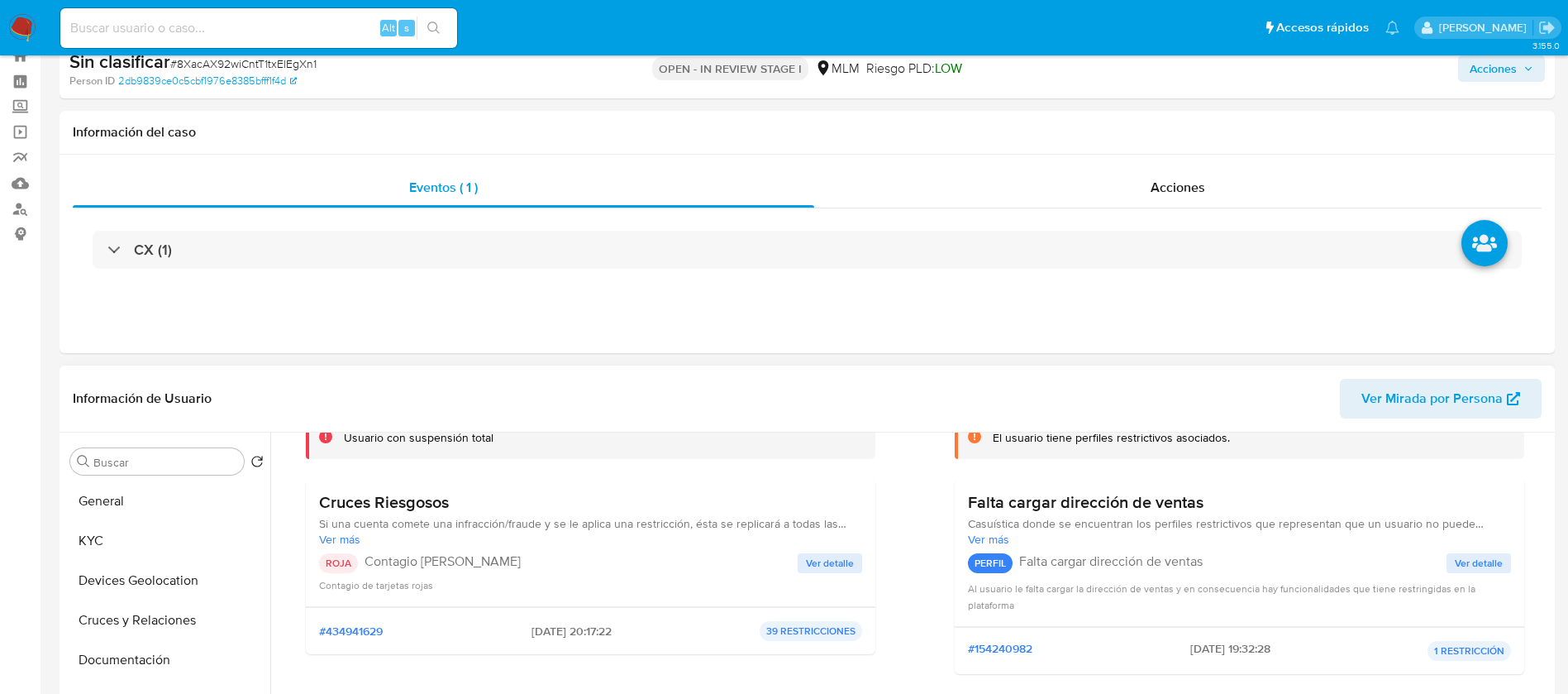
scroll to position [0, 0]
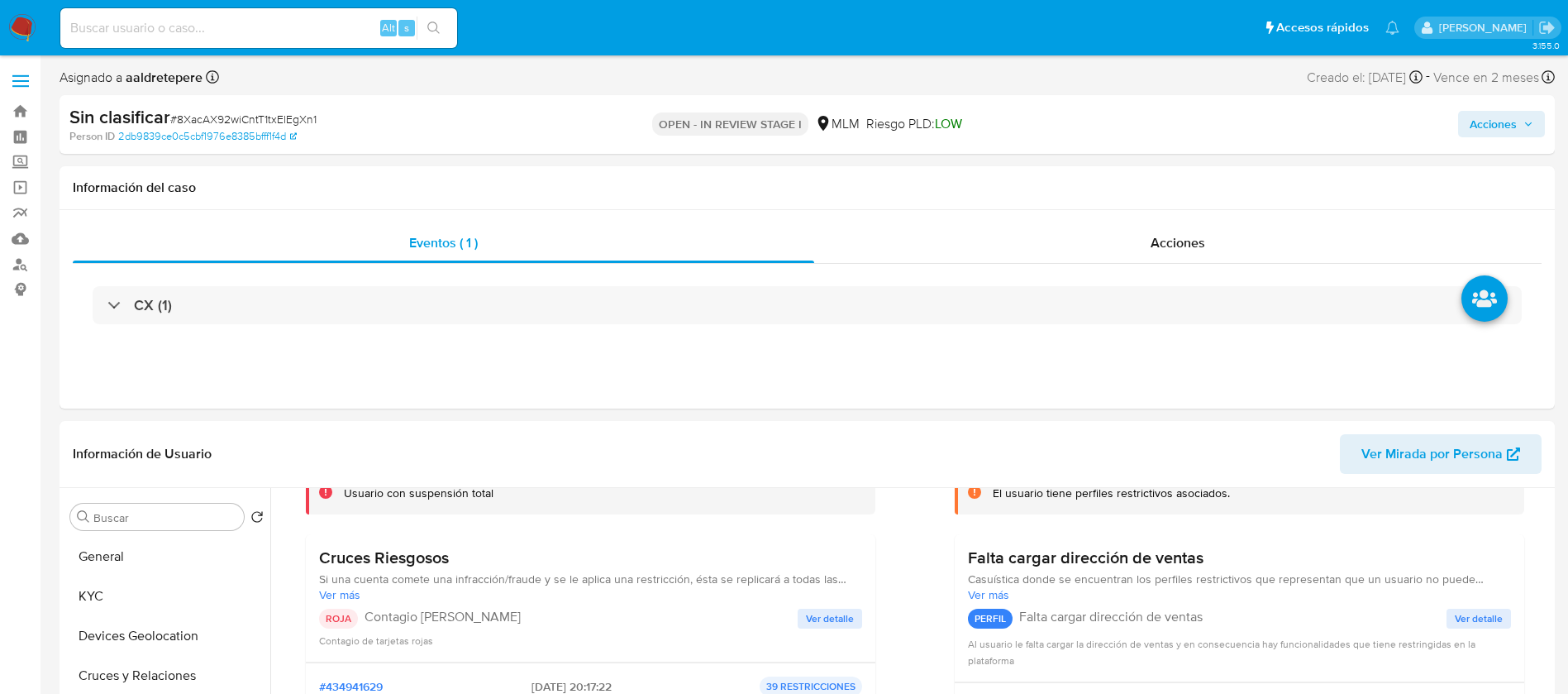
click at [1488, 129] on span "Acciones" at bounding box center [1493, 124] width 47 height 26
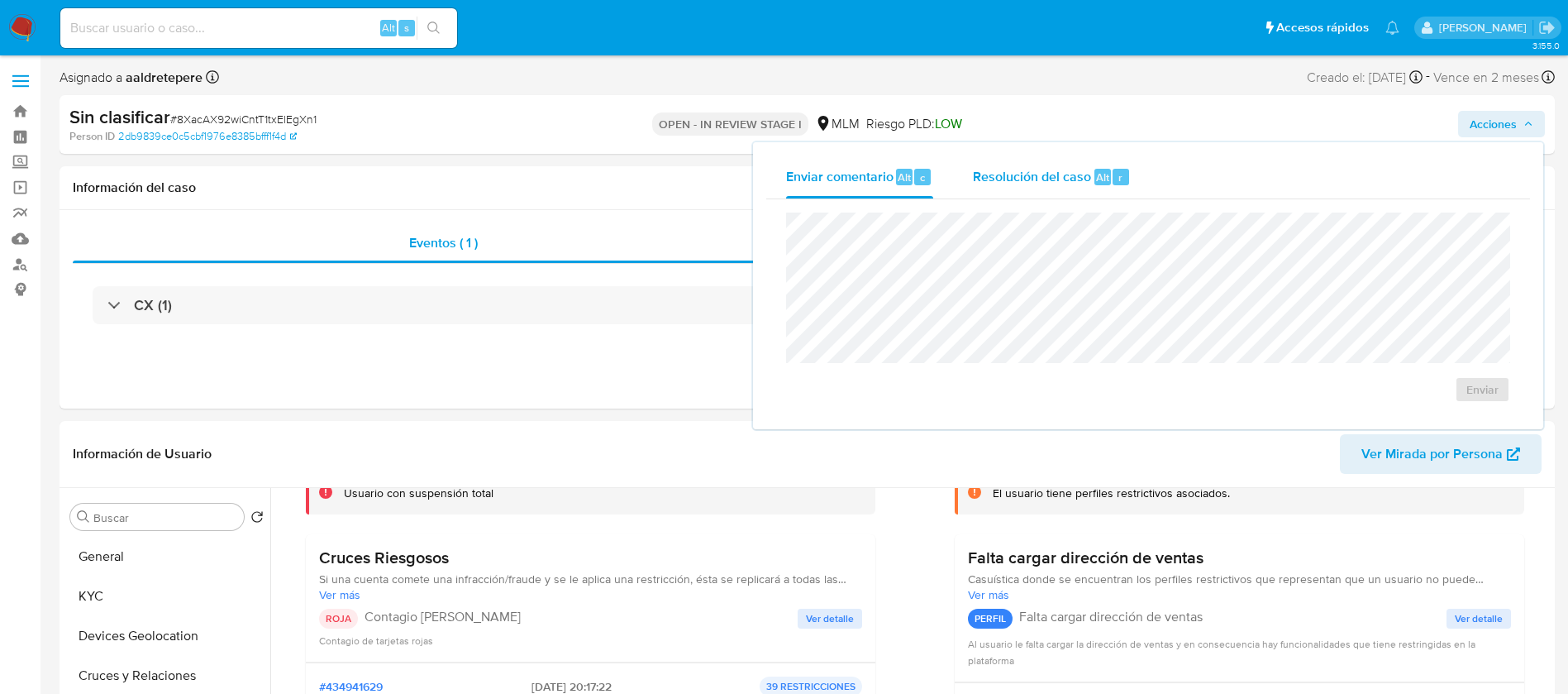
click at [1037, 195] on div "Resolución del caso Alt r" at bounding box center [1051, 177] width 158 height 43
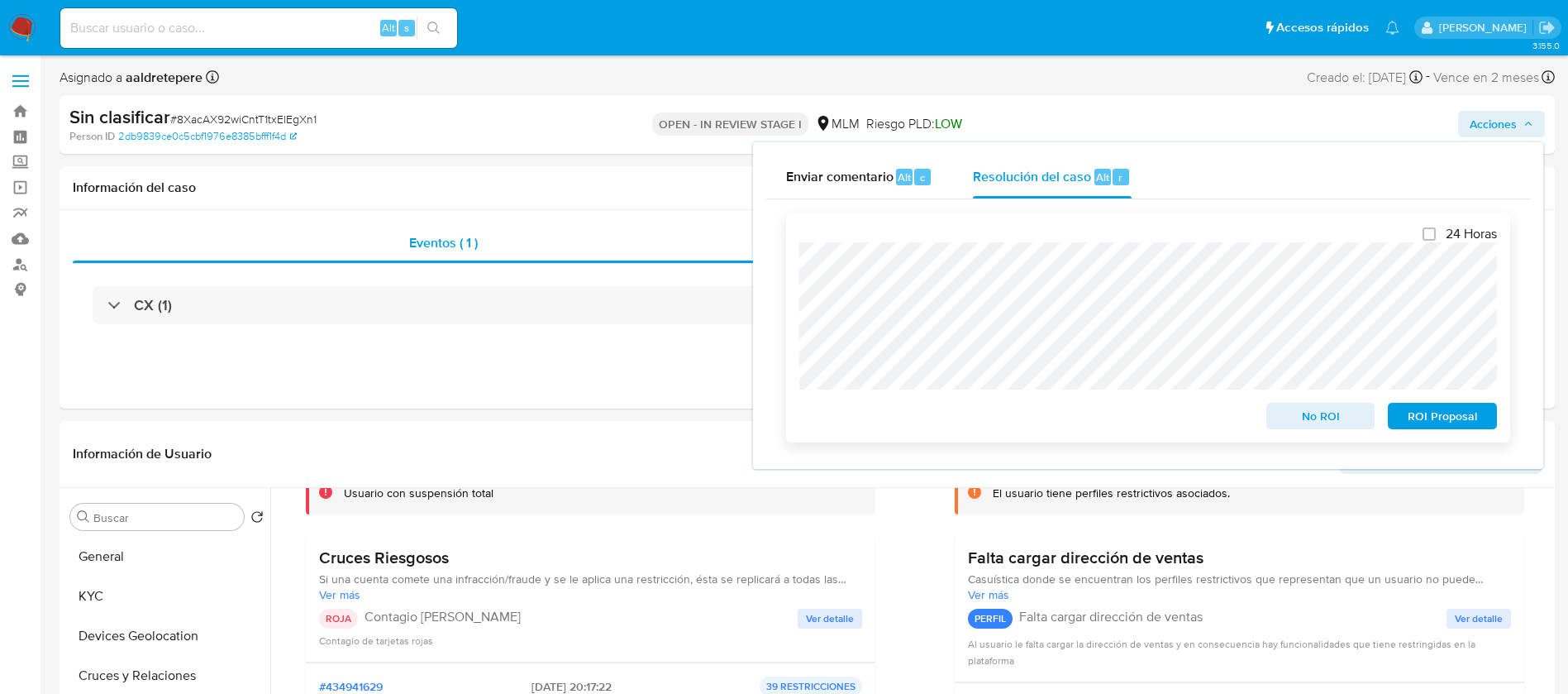
click at [1274, 418] on button "No ROI" at bounding box center [1321, 416] width 109 height 26
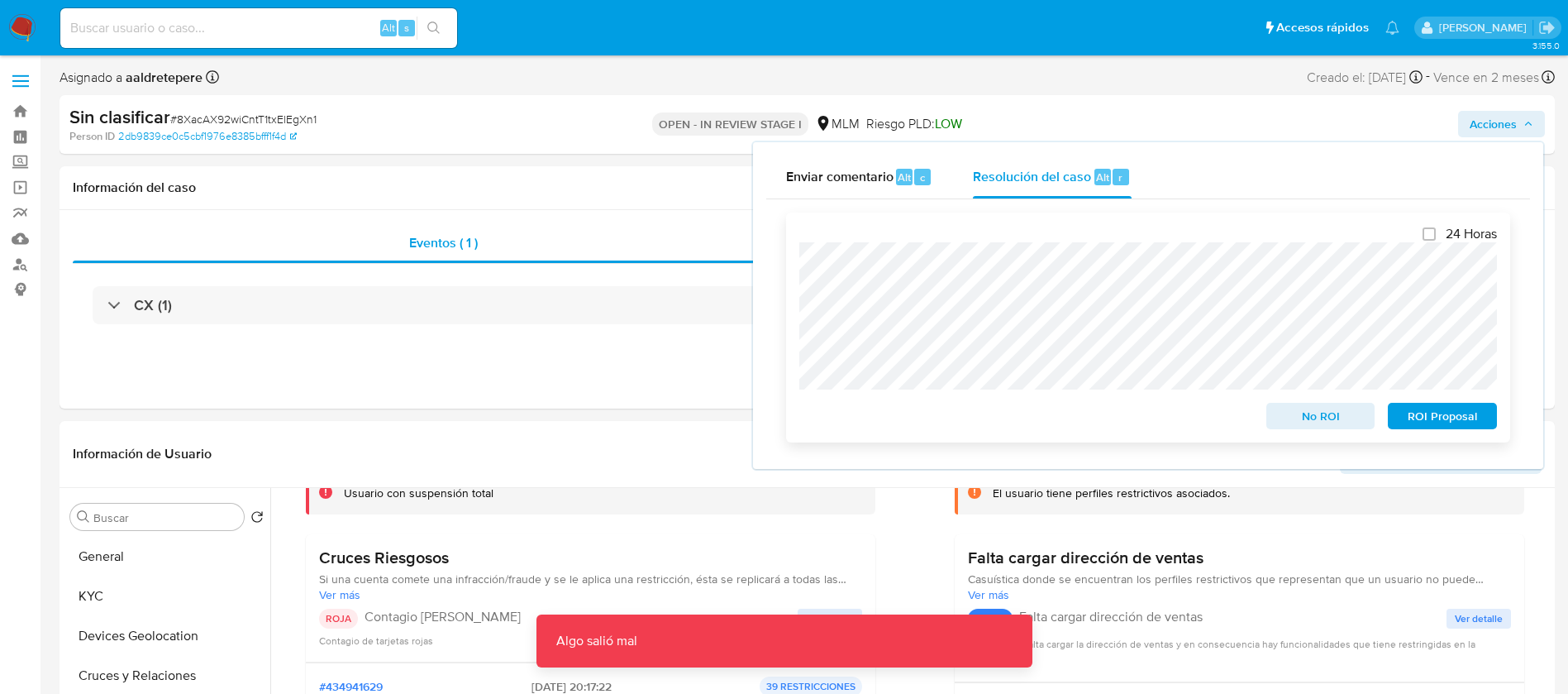
click at [1315, 411] on span "No ROI" at bounding box center [1321, 417] width 86 height 23
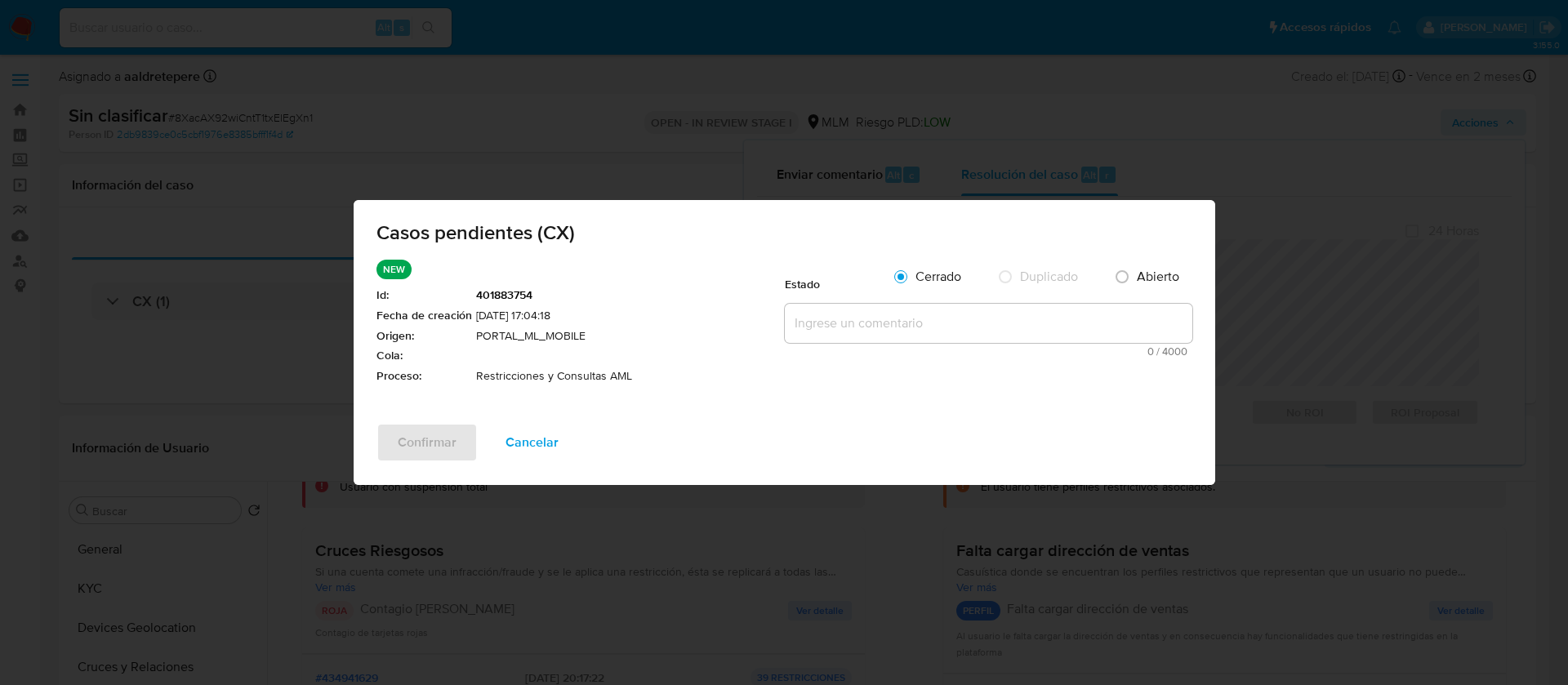
click at [856, 318] on textarea at bounding box center [989, 323] width 407 height 39
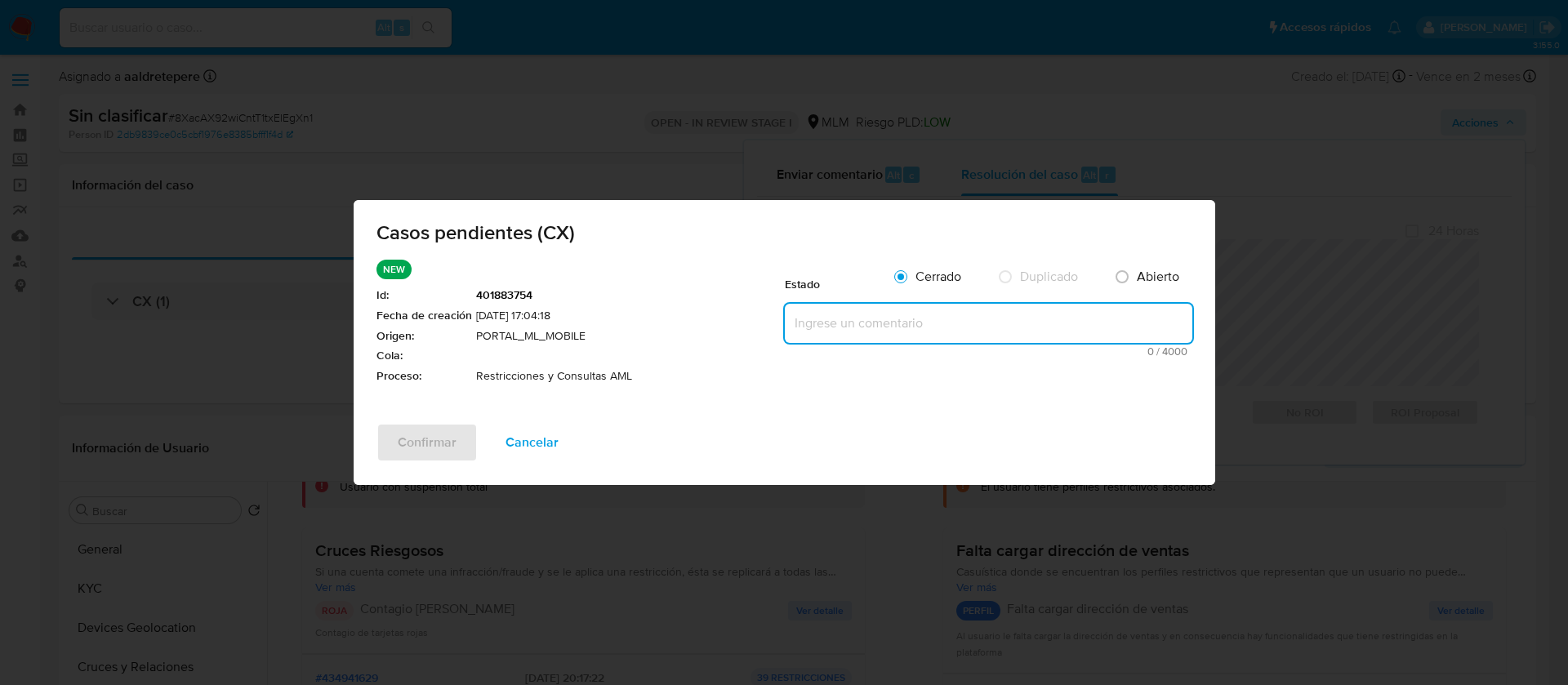
paste textarea "CASO GENERADO POR CX, ALERTA DEBIDO A UNA RESTRICCION APLICADA POR EL EQUIPO DE…"
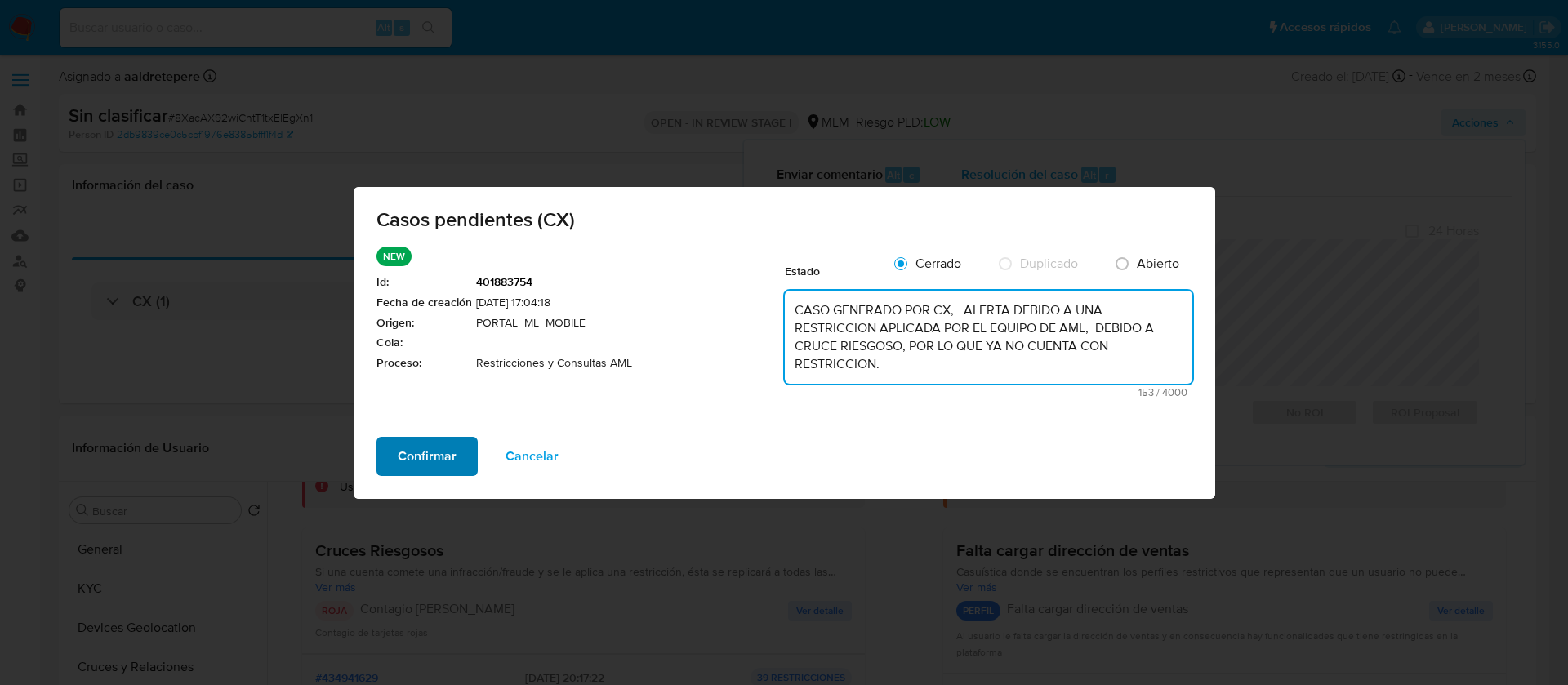
type textarea "CASO GENERADO POR CX, ALERTA DEBIDO A UNA RESTRICCION APLICADA POR EL EQUIPO DE…"
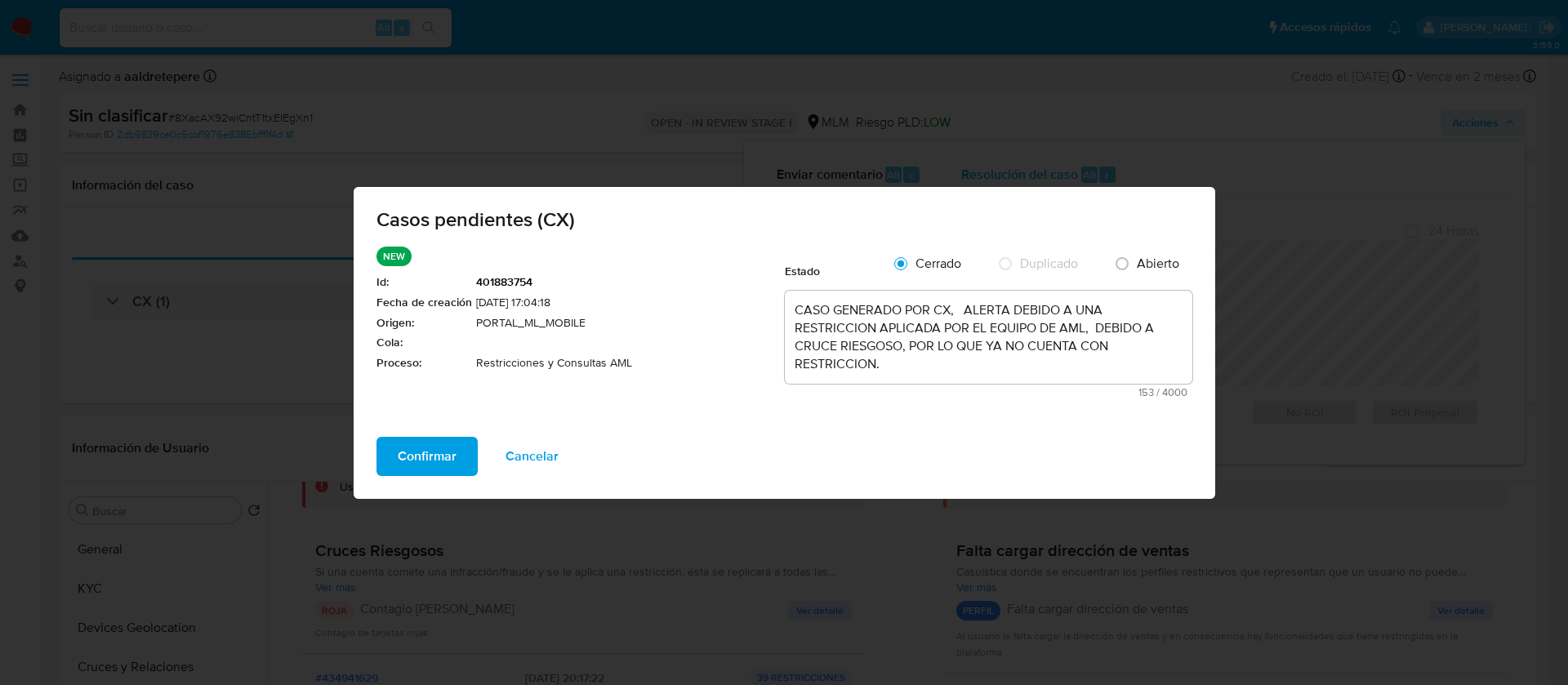
click at [410, 446] on span "Confirmar" at bounding box center [427, 455] width 59 height 36
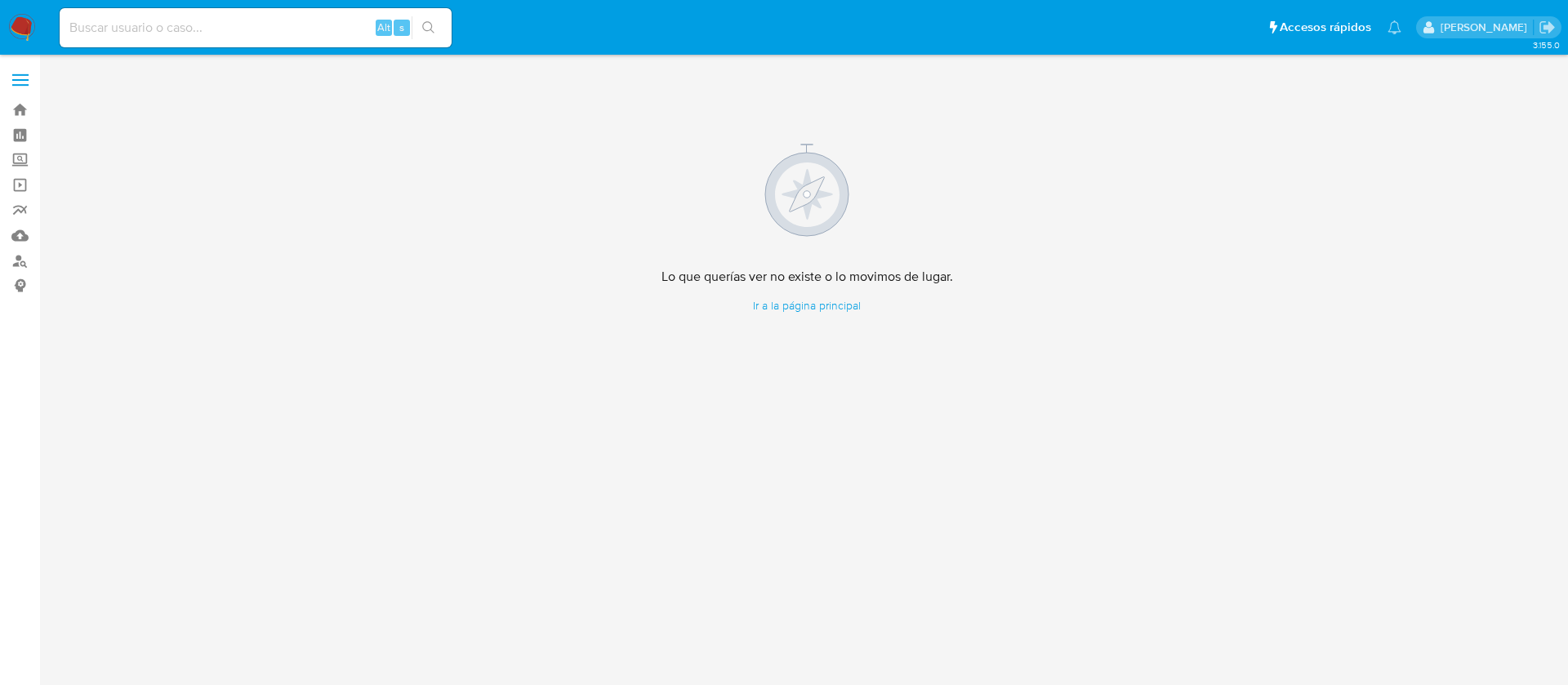
click at [198, 36] on input at bounding box center [256, 28] width 392 height 21
paste input "2564086765"
type input "2564086765"
click at [163, 52] on nav "Pausado Ver notificaciones Alt s Accesos rápidos Presiona las siguientes teclas…" at bounding box center [784, 27] width 1568 height 55
drag, startPoint x: 170, startPoint y: 18, endPoint x: 226, endPoint y: 1, distance: 58.5
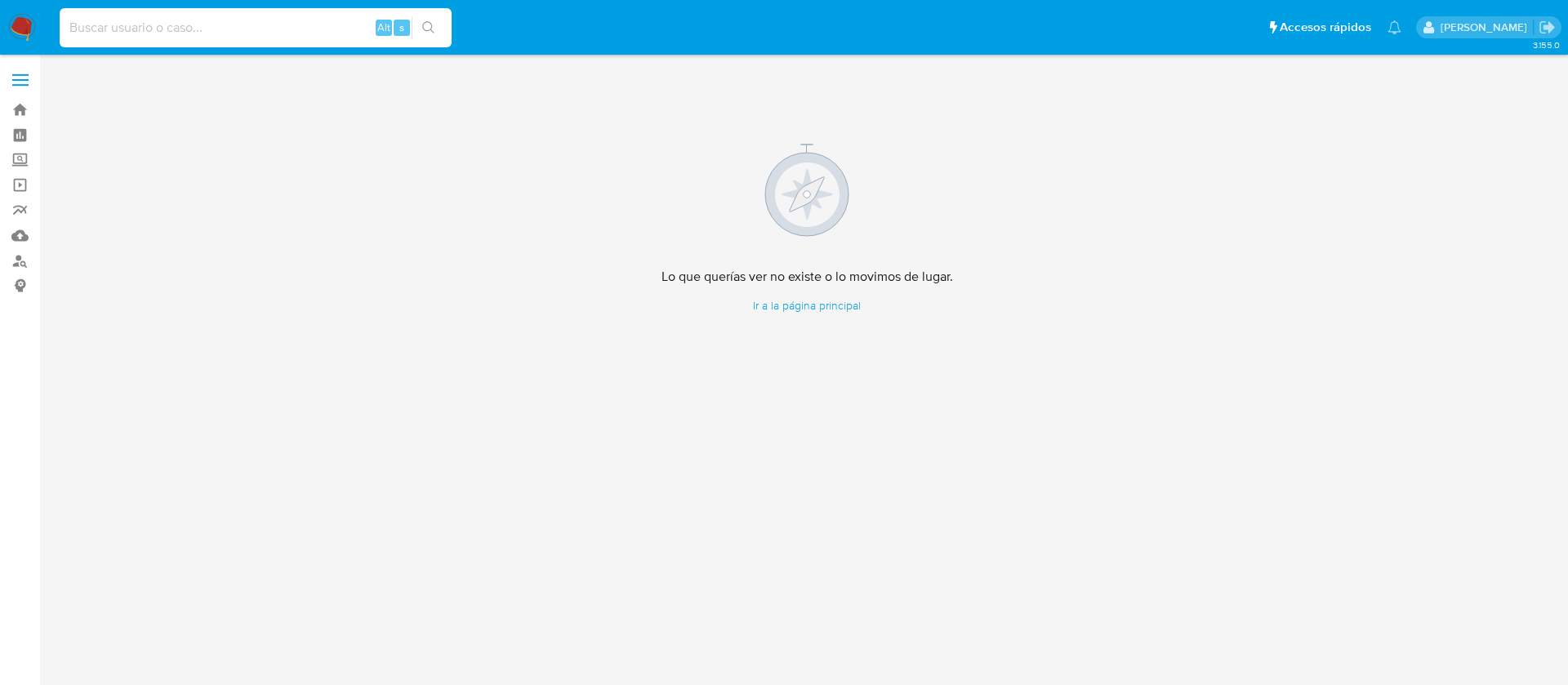
click at [171, 18] on input at bounding box center [256, 28] width 392 height 21
paste input "2564086765"
type input "2564086765"
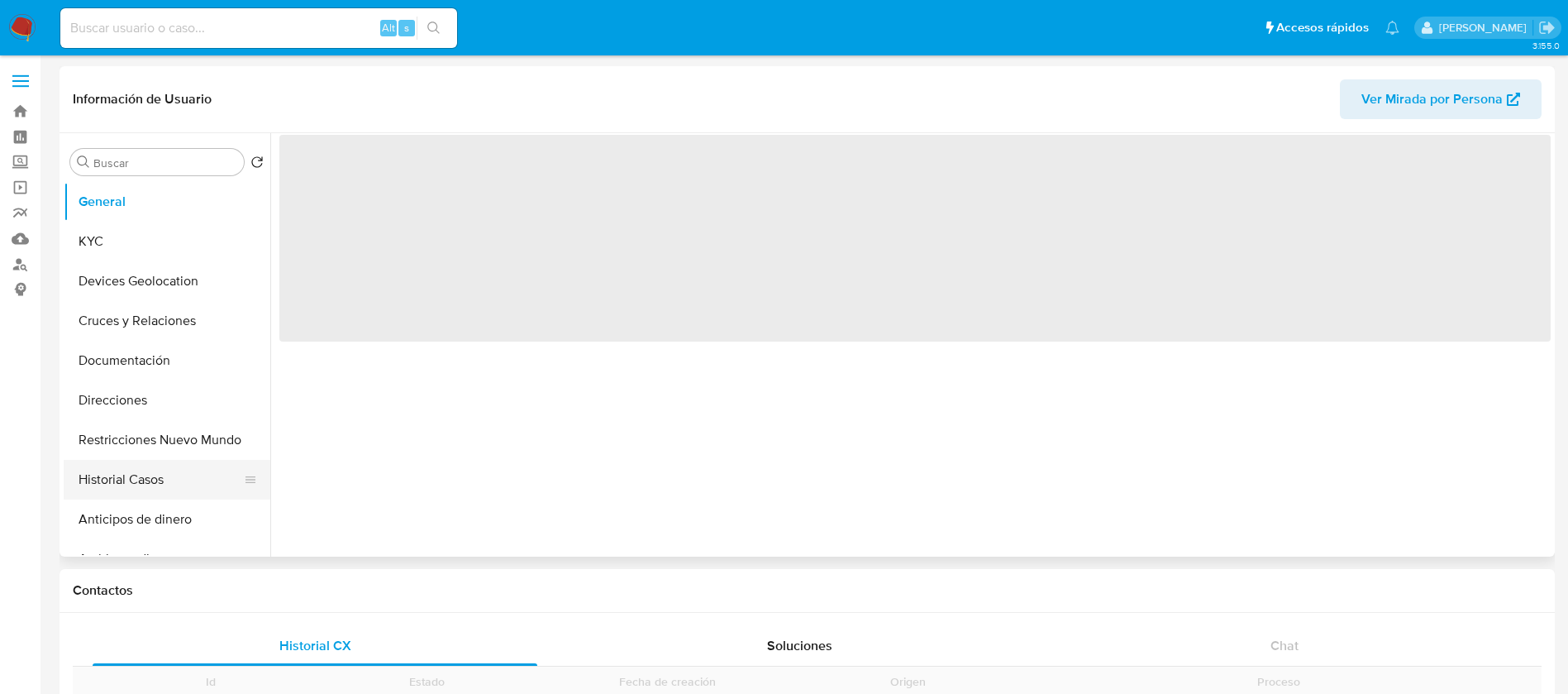
click at [145, 474] on button "Historial Casos" at bounding box center [160, 480] width 194 height 40
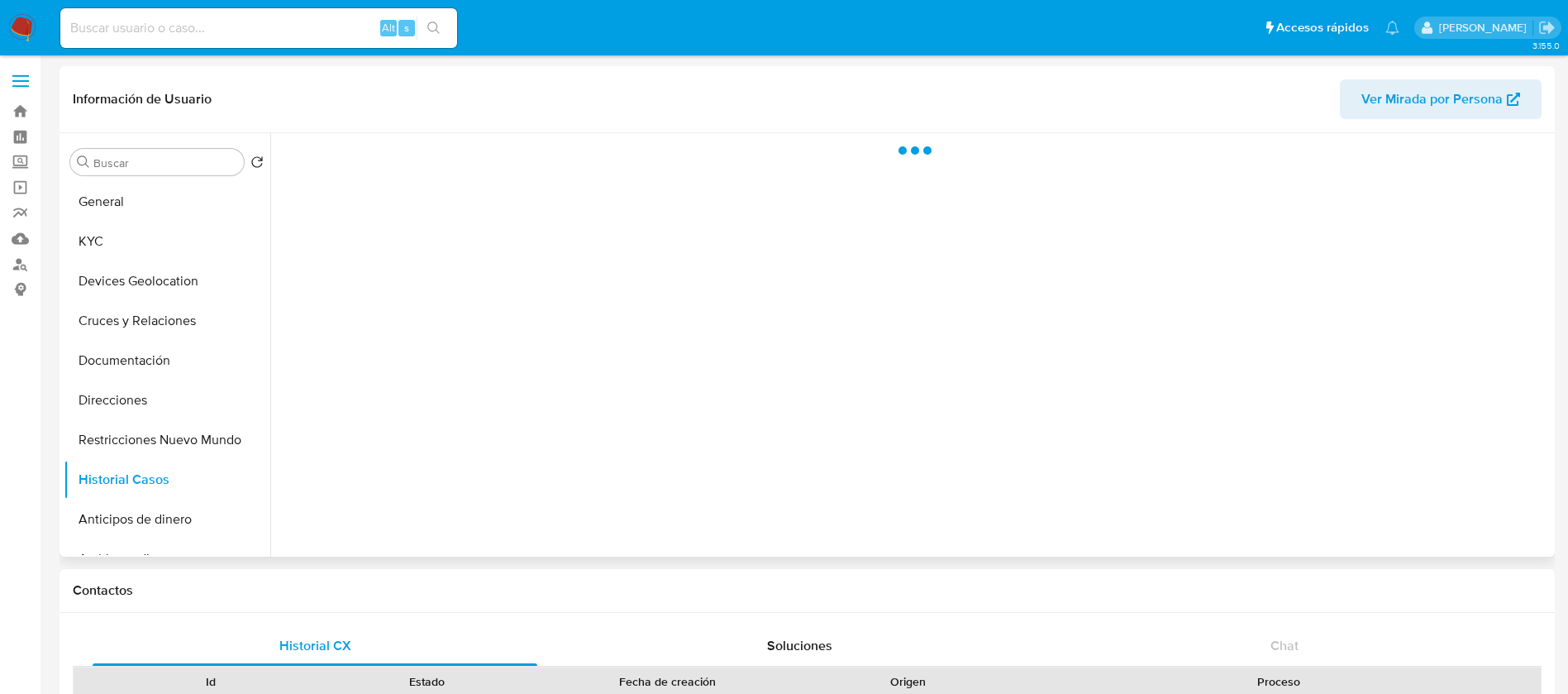
select select "10"
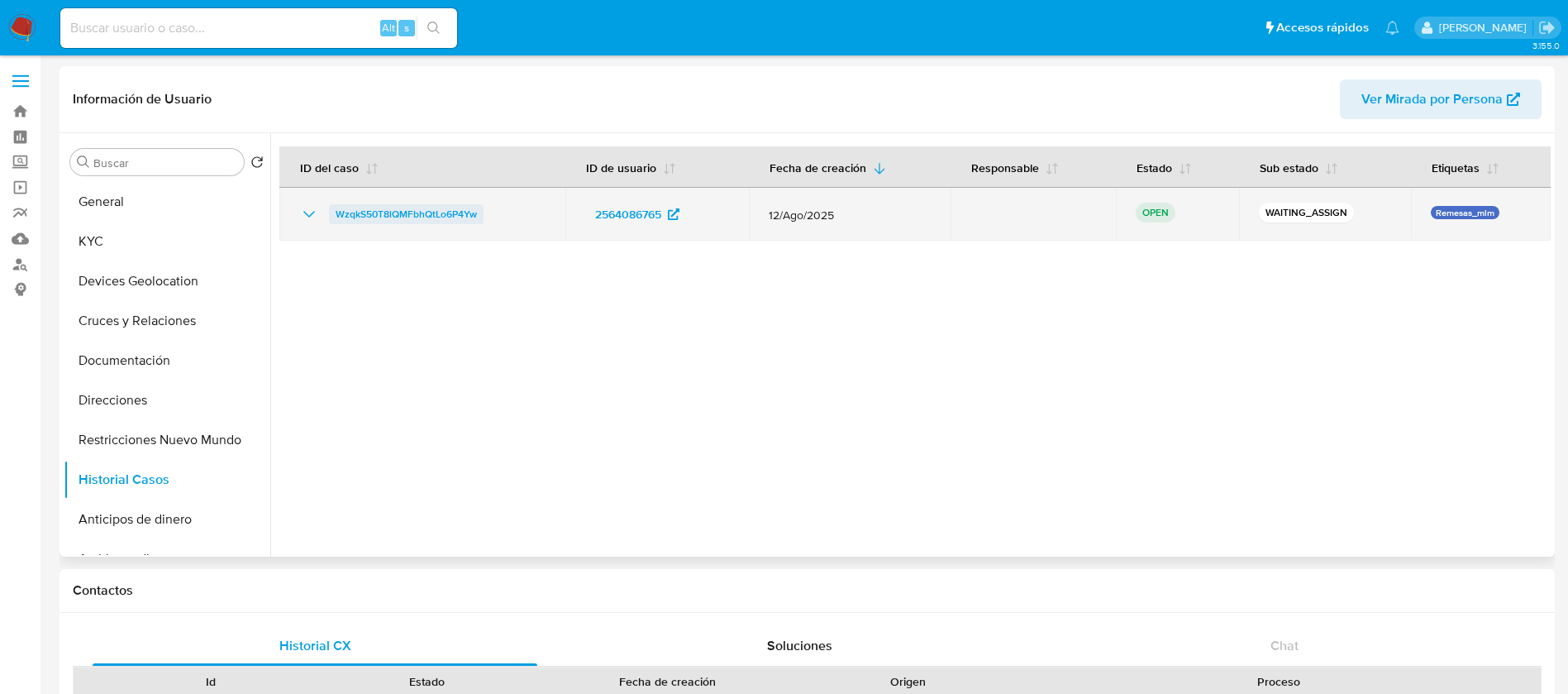
drag, startPoint x: 485, startPoint y: 207, endPoint x: 331, endPoint y: 212, distance: 154.1
click at [331, 212] on div "WzqkS50T8lQMFbhQtLo6P4Yw" at bounding box center [422, 214] width 246 height 19
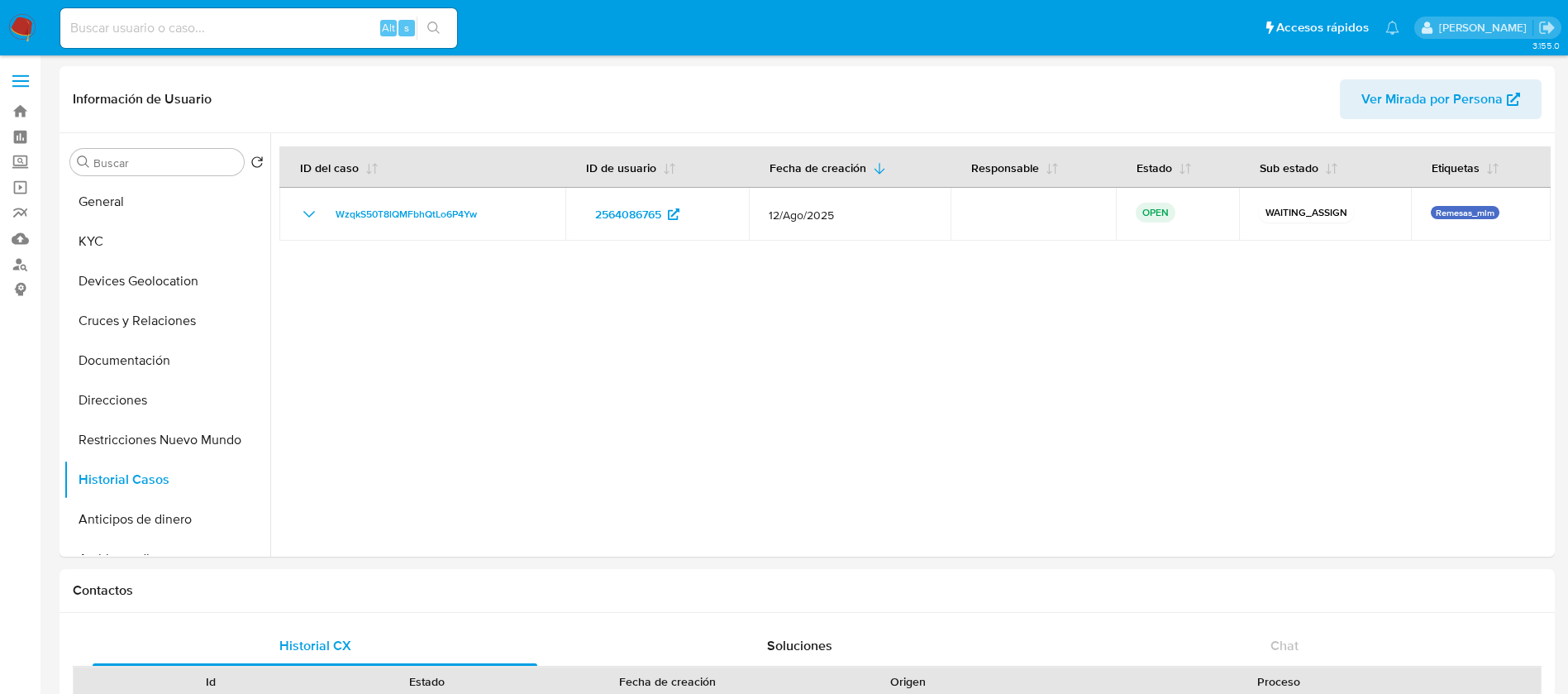
click at [33, 28] on img at bounding box center [21, 27] width 28 height 28
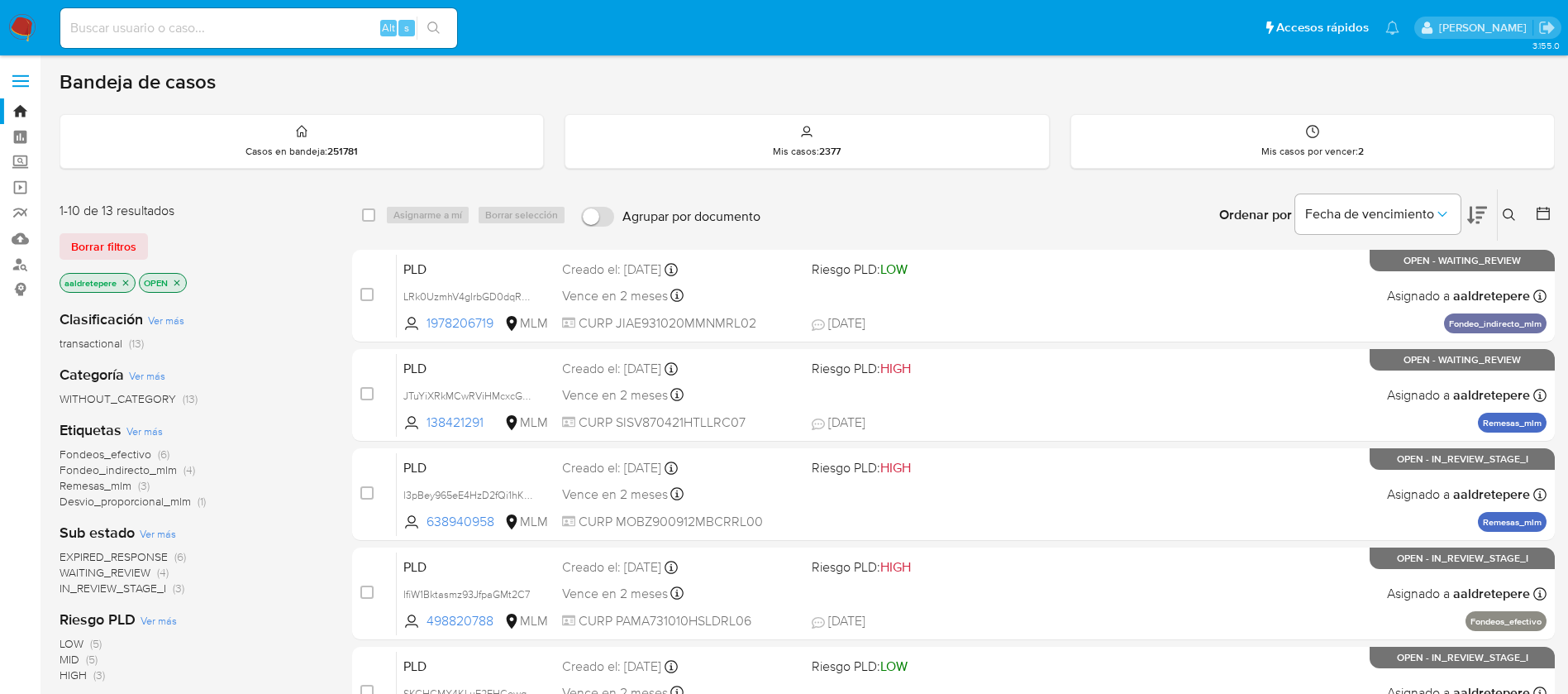
click at [1509, 201] on div "Ingrese ID de usuario o caso Buscar Borrar filtros" at bounding box center [1511, 215] width 28 height 52
click at [1512, 212] on icon at bounding box center [1510, 215] width 14 height 14
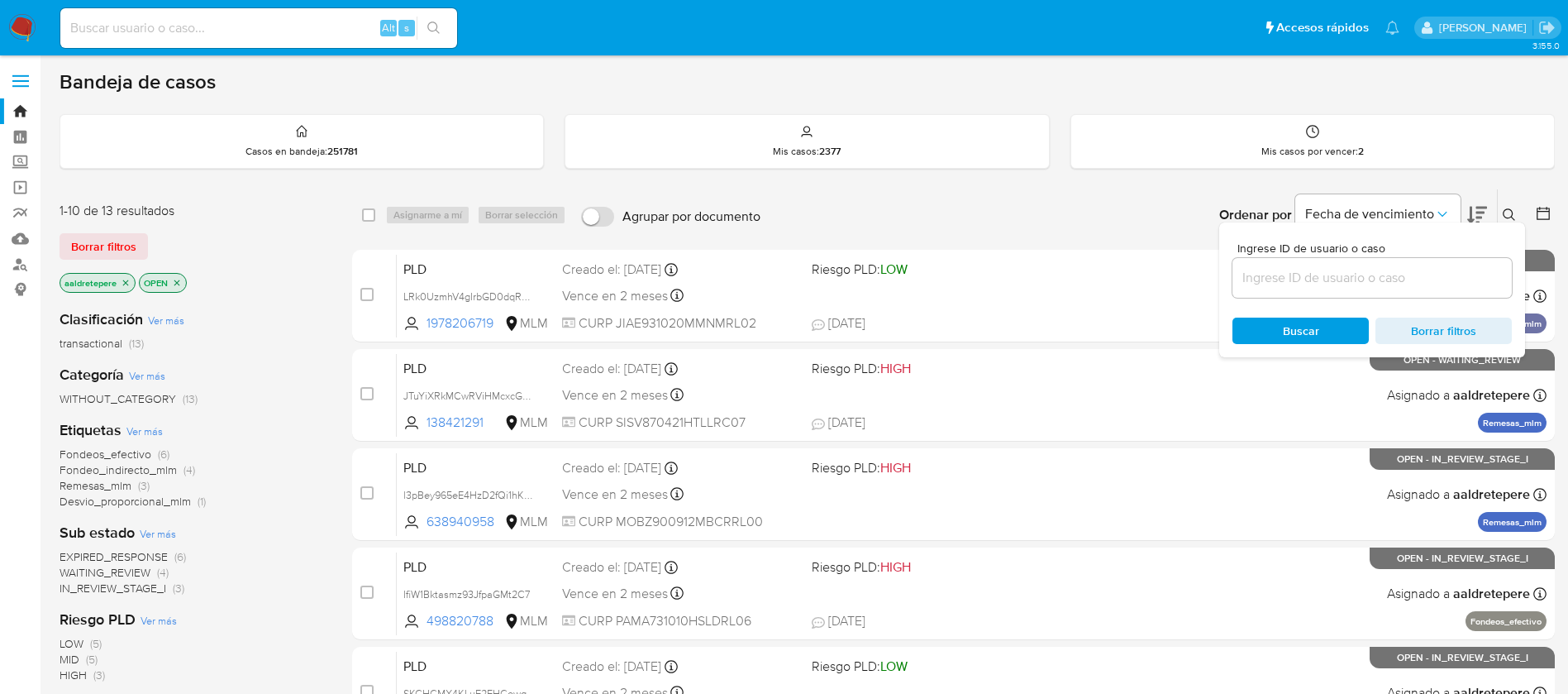
click at [1323, 278] on input at bounding box center [1372, 278] width 279 height 21
type input "<"
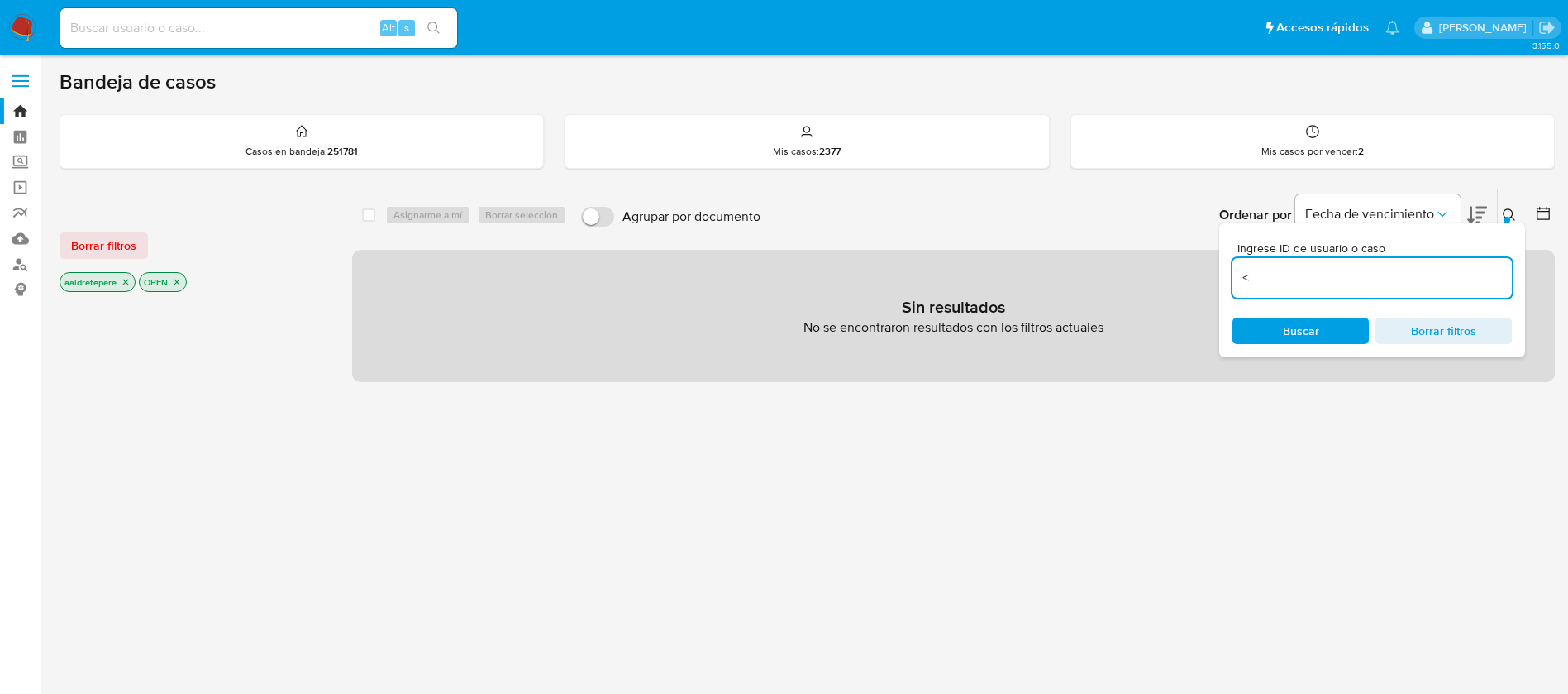
drag, startPoint x: 1311, startPoint y: 272, endPoint x: 1313, endPoint y: 251, distance: 21.1
click at [1311, 272] on input "<" at bounding box center [1372, 278] width 279 height 21
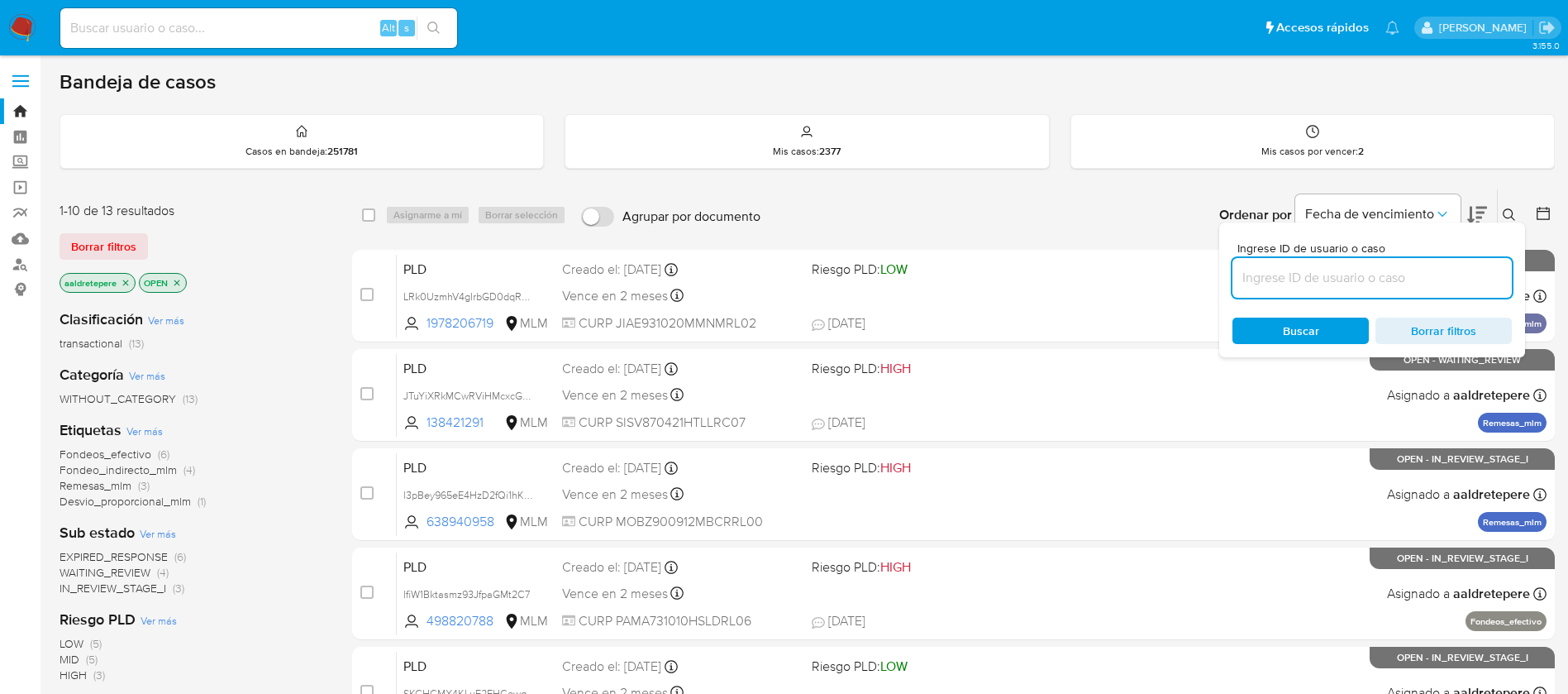
click at [1319, 275] on input at bounding box center [1372, 278] width 279 height 21
paste input "WzqkS50T8lQMFbhQtLo6P4Yw"
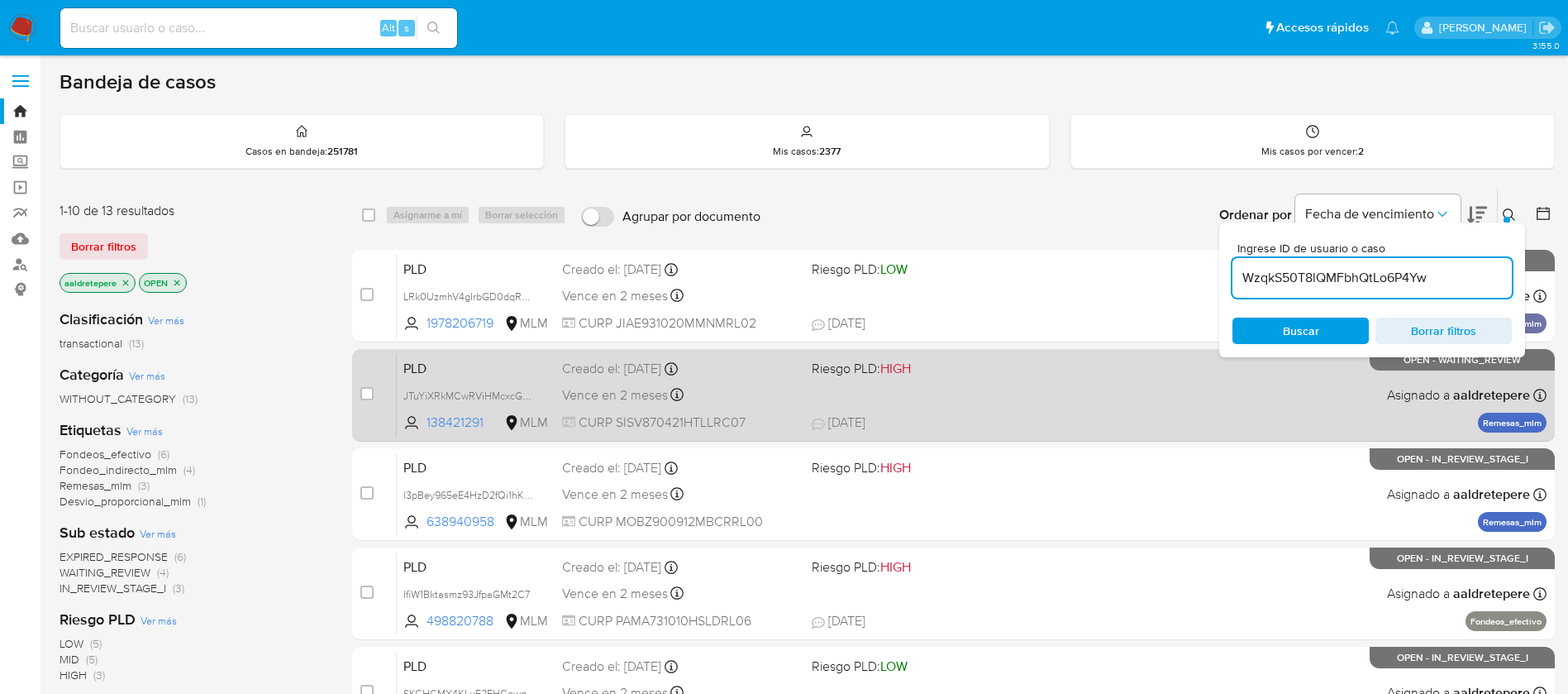
type input "WzqkS50T8lQMFbhQtLo6P4Yw"
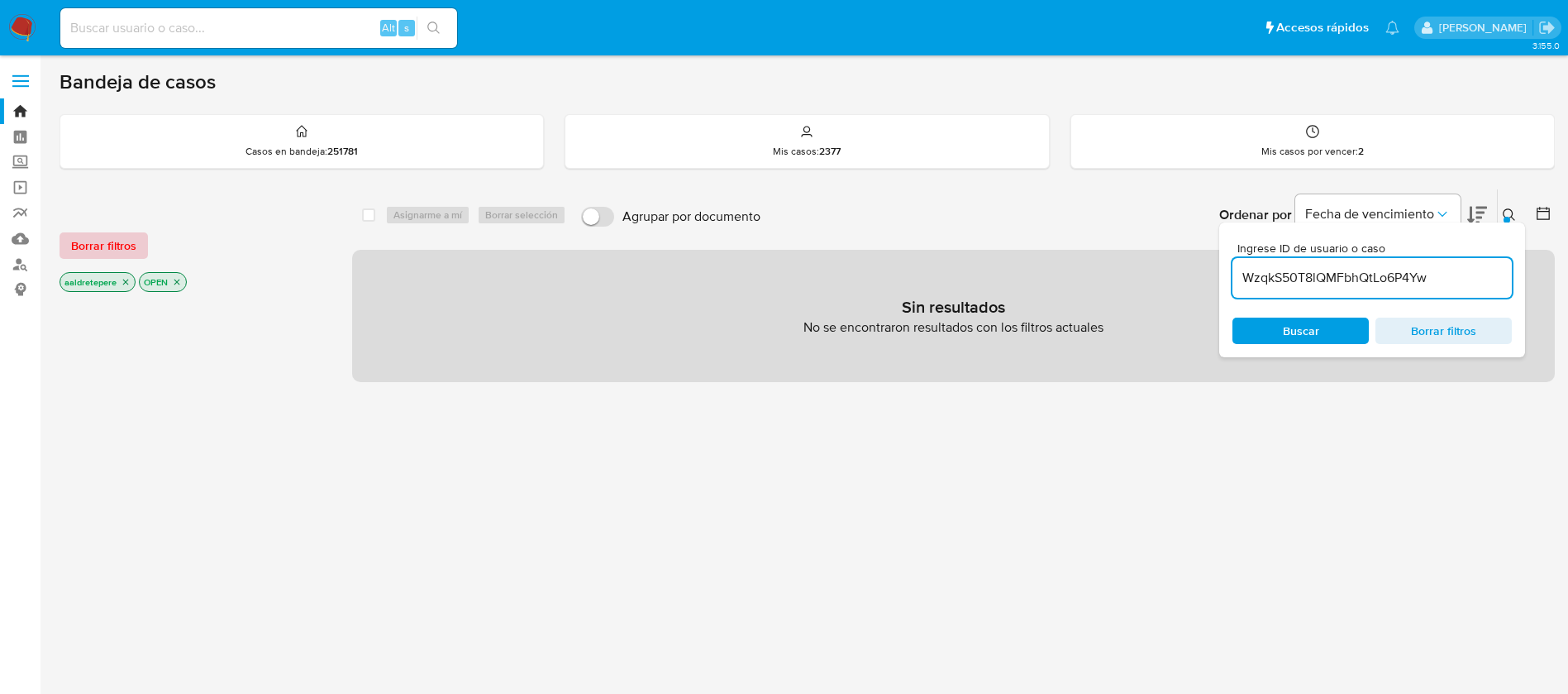
click at [78, 245] on span "Borrar filtros" at bounding box center [103, 246] width 65 height 23
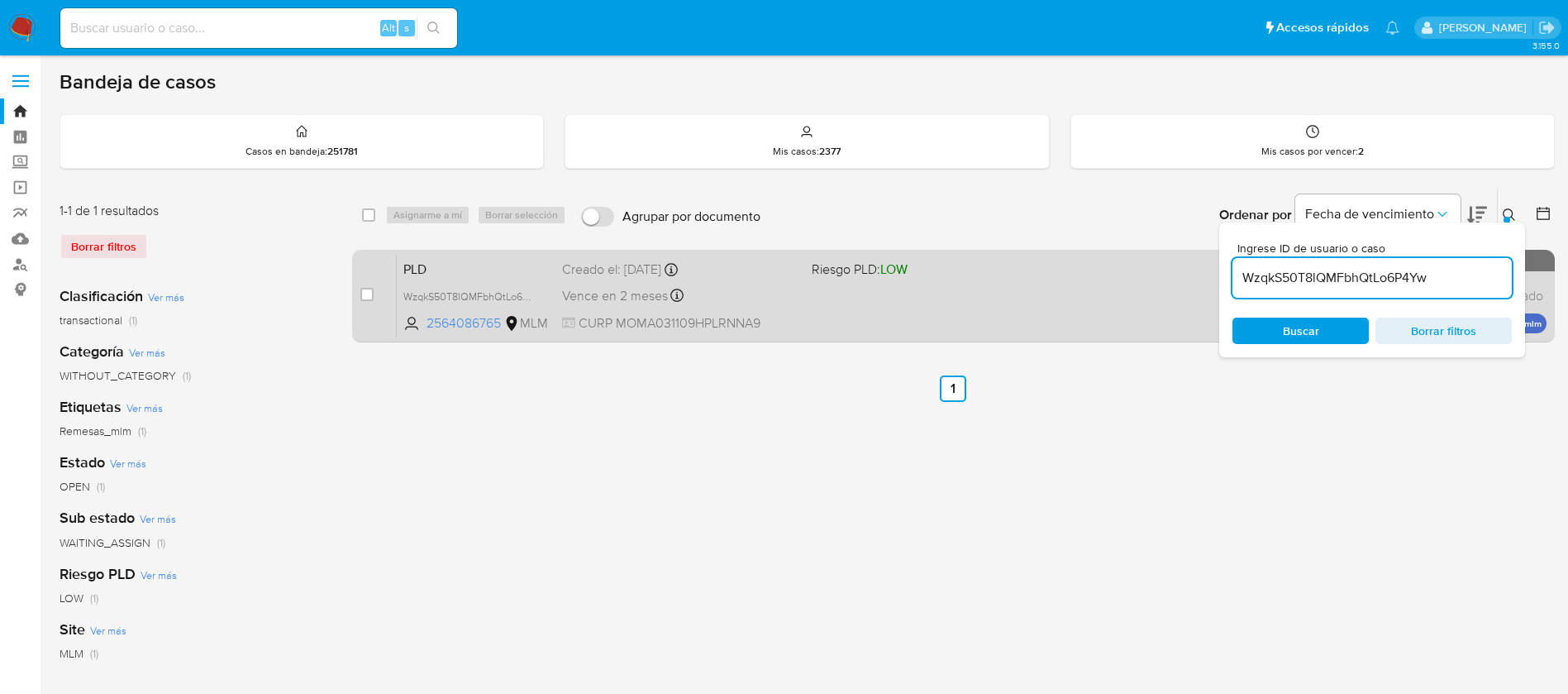
click at [364, 286] on div "case-item-checkbox" at bounding box center [368, 294] width 14 height 17
click at [372, 292] on input "checkbox" at bounding box center [368, 295] width 14 height 14
checkbox input "true"
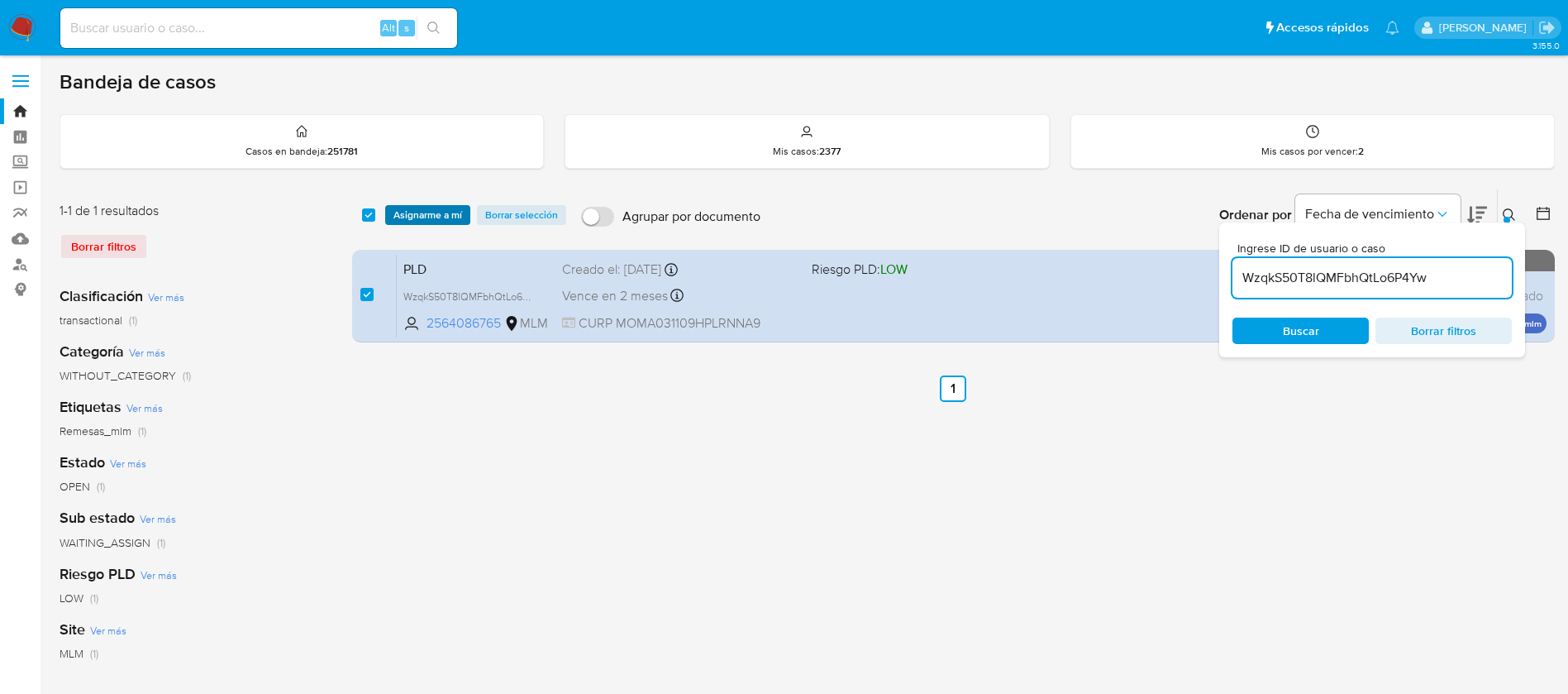
click at [415, 218] on span "Asignarme a mí" at bounding box center [428, 214] width 69 height 17
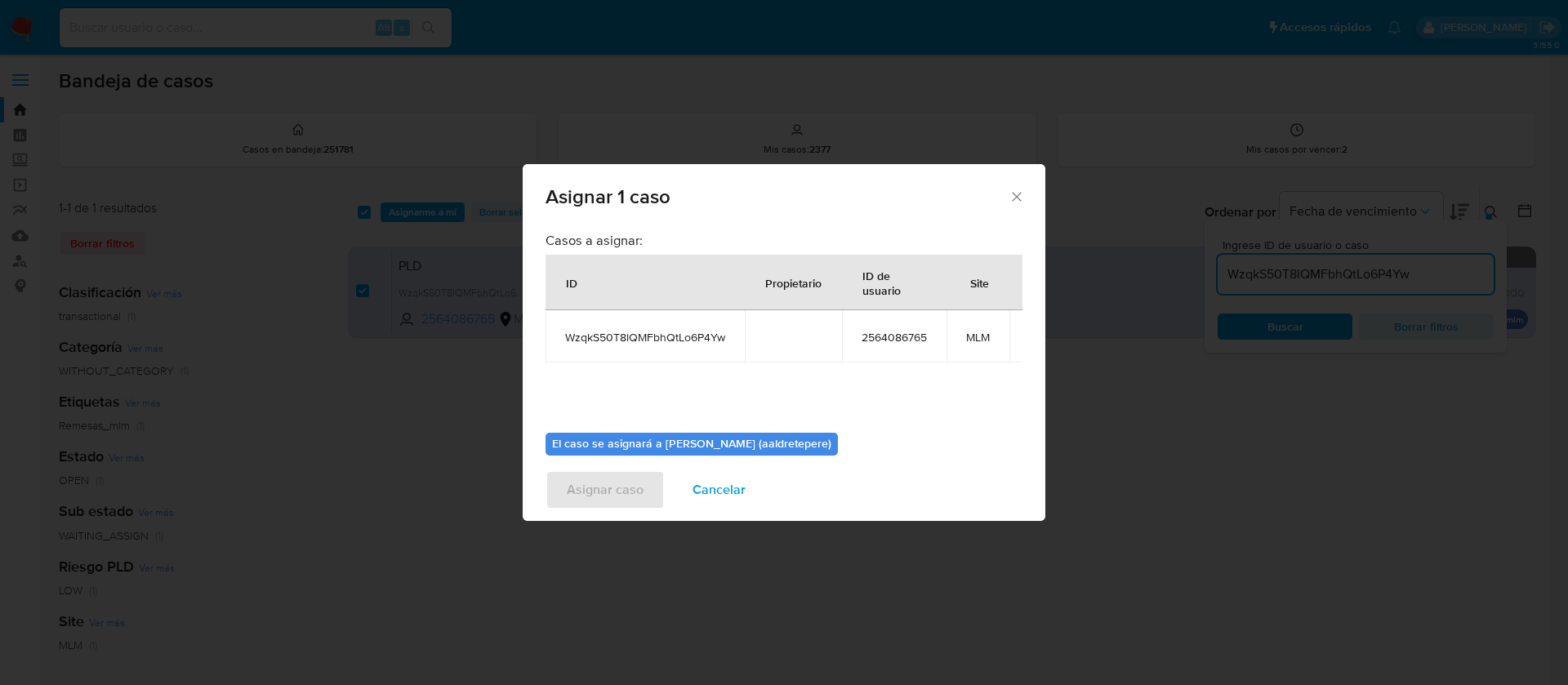
scroll to position [104, 0]
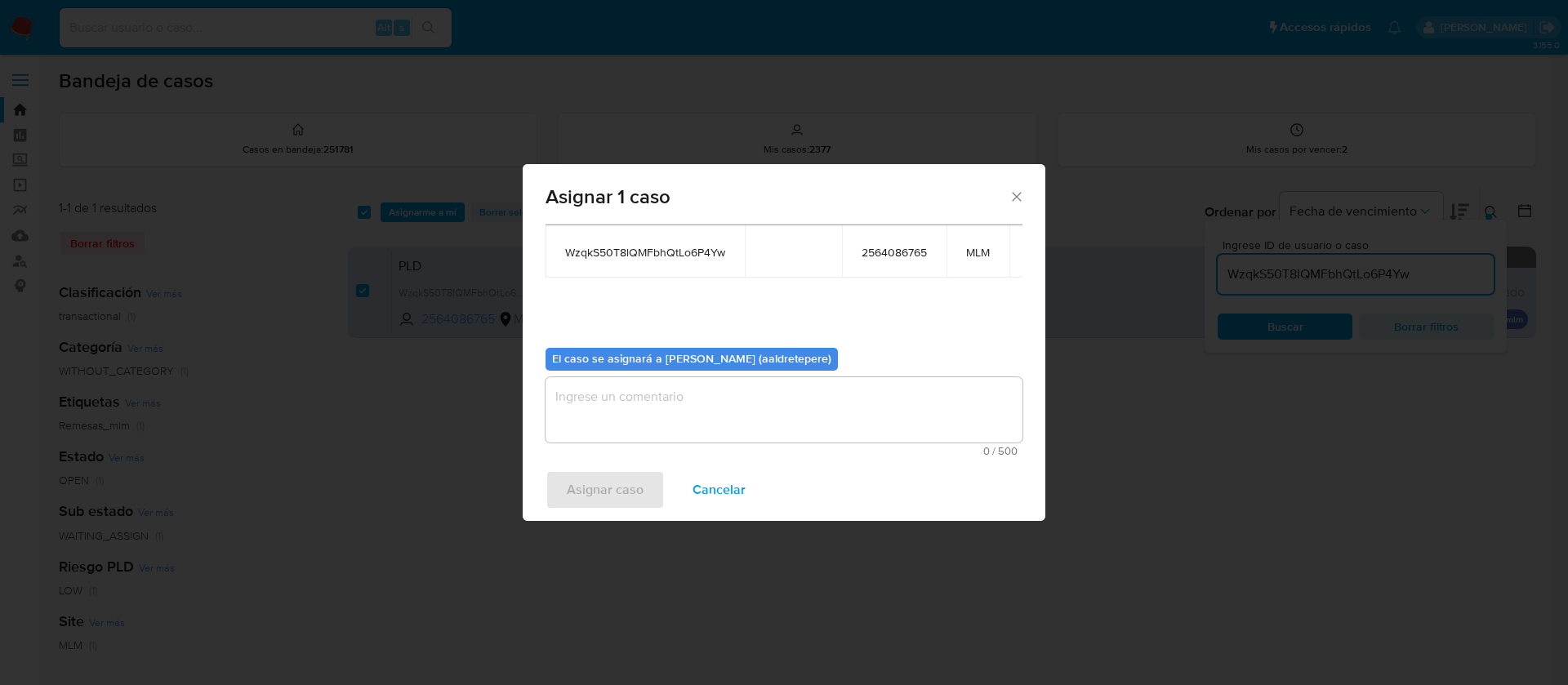
click at [758, 392] on textarea "assign-modal" at bounding box center [784, 410] width 477 height 65
click at [628, 493] on span "Asignar caso" at bounding box center [605, 489] width 77 height 36
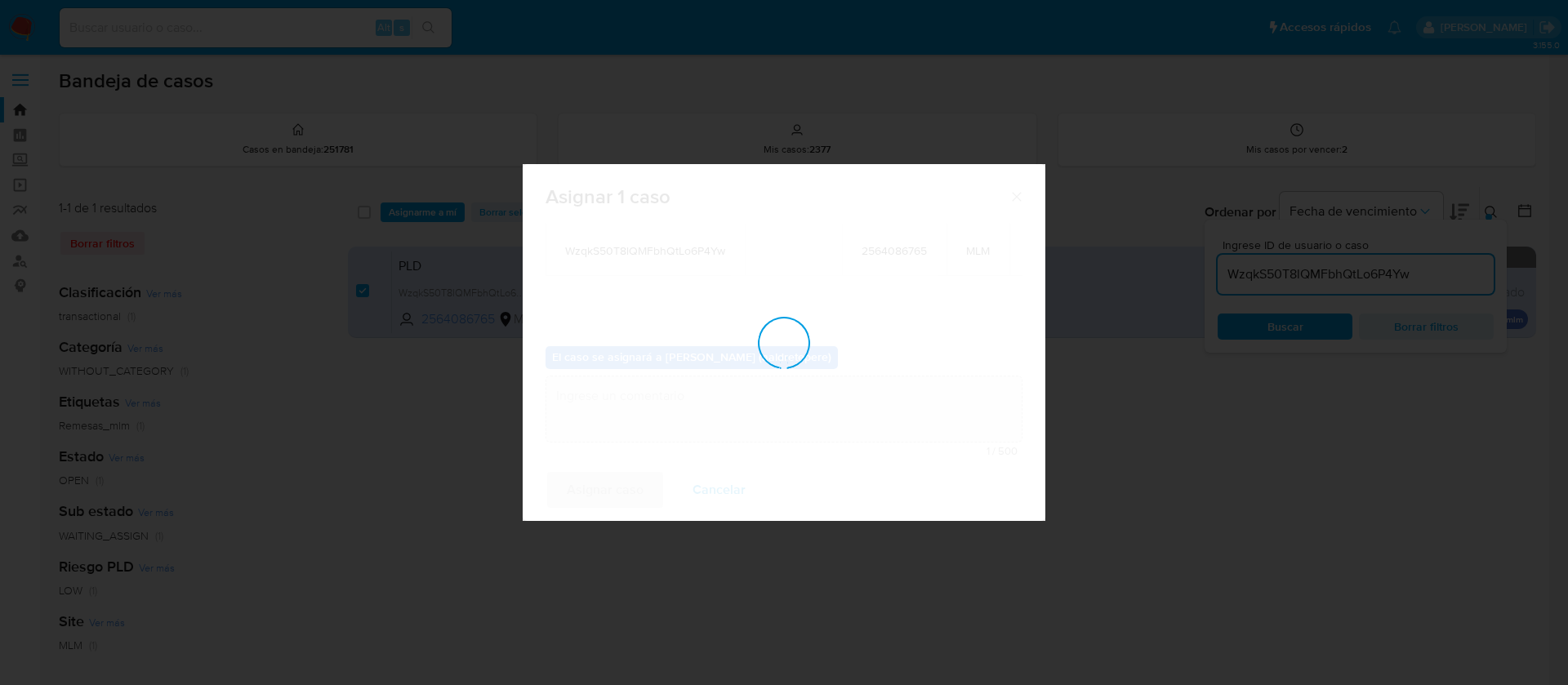
checkbox input "false"
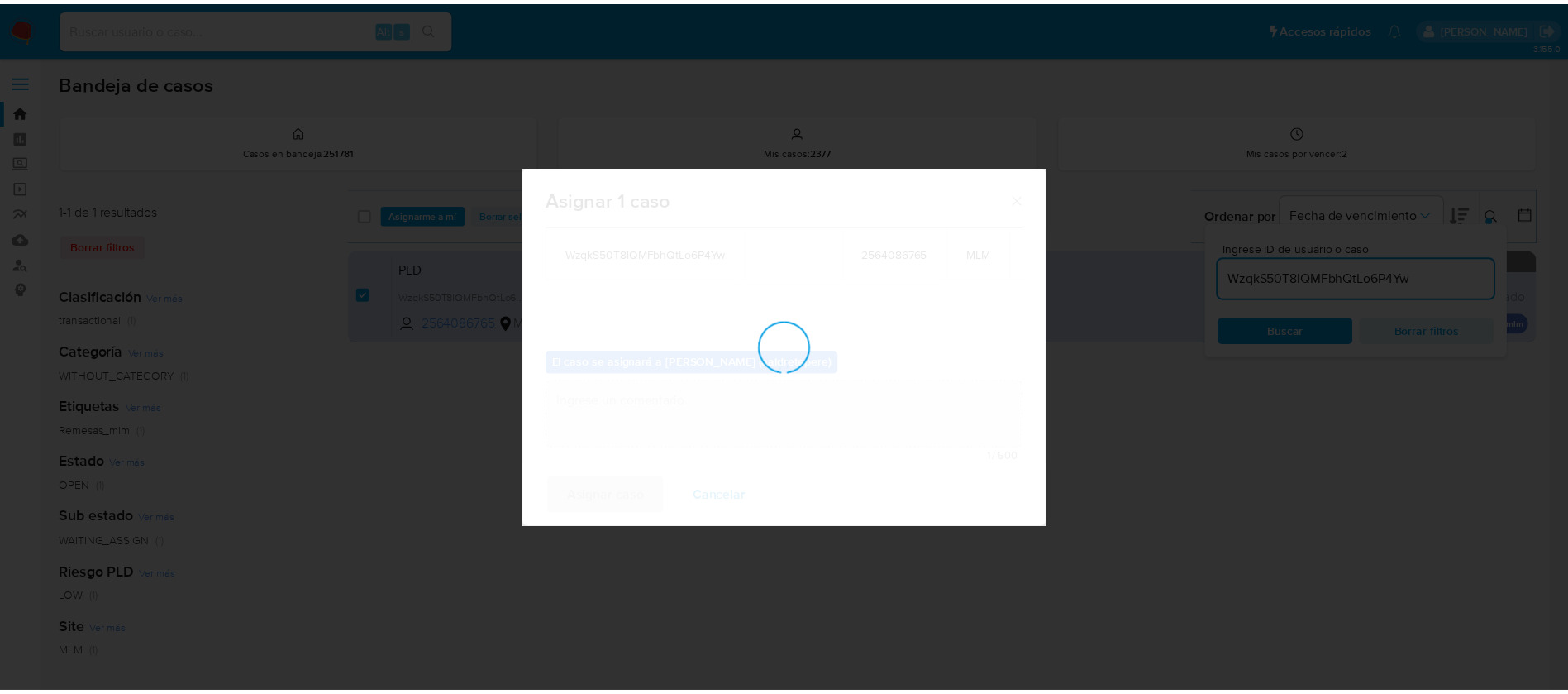
scroll to position [100, 0]
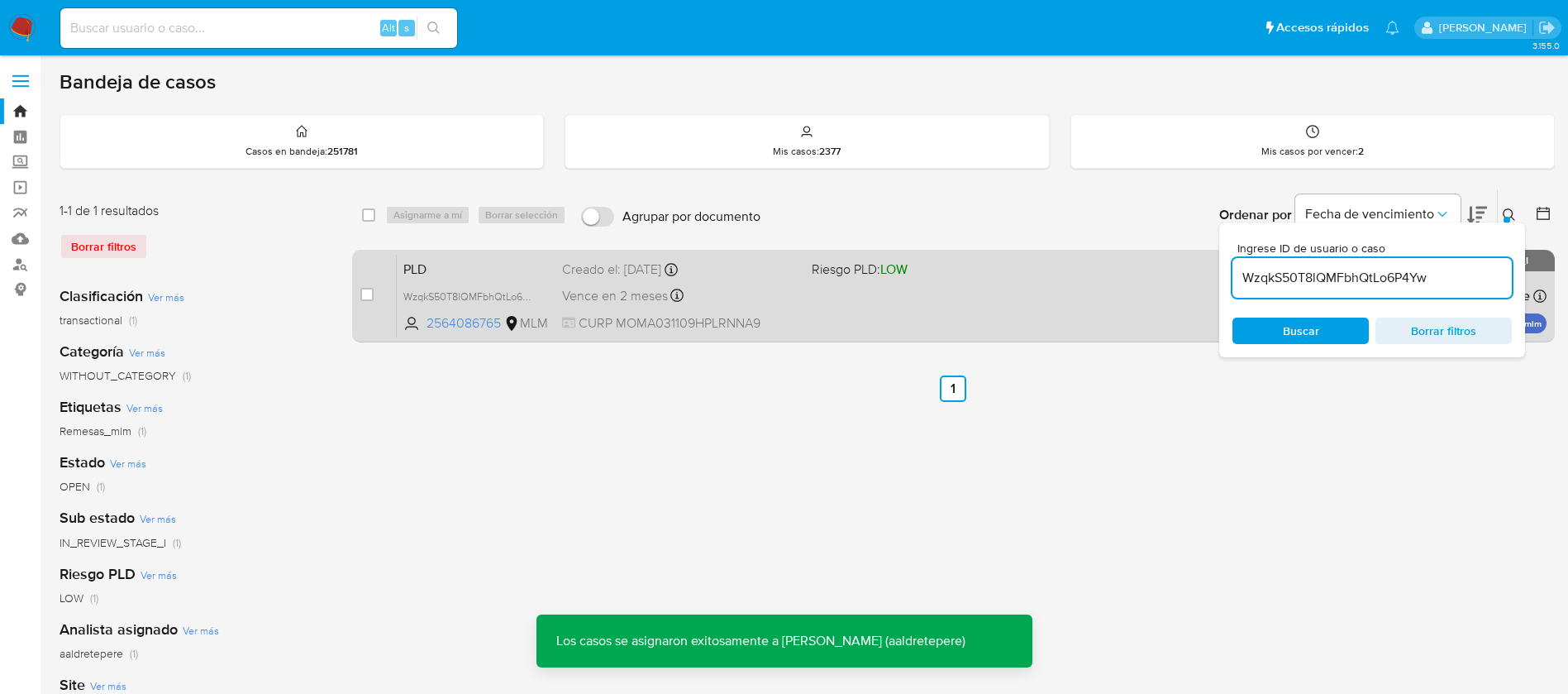
click at [872, 257] on span "Riesgo PLD: LOW" at bounding box center [930, 268] width 236 height 21
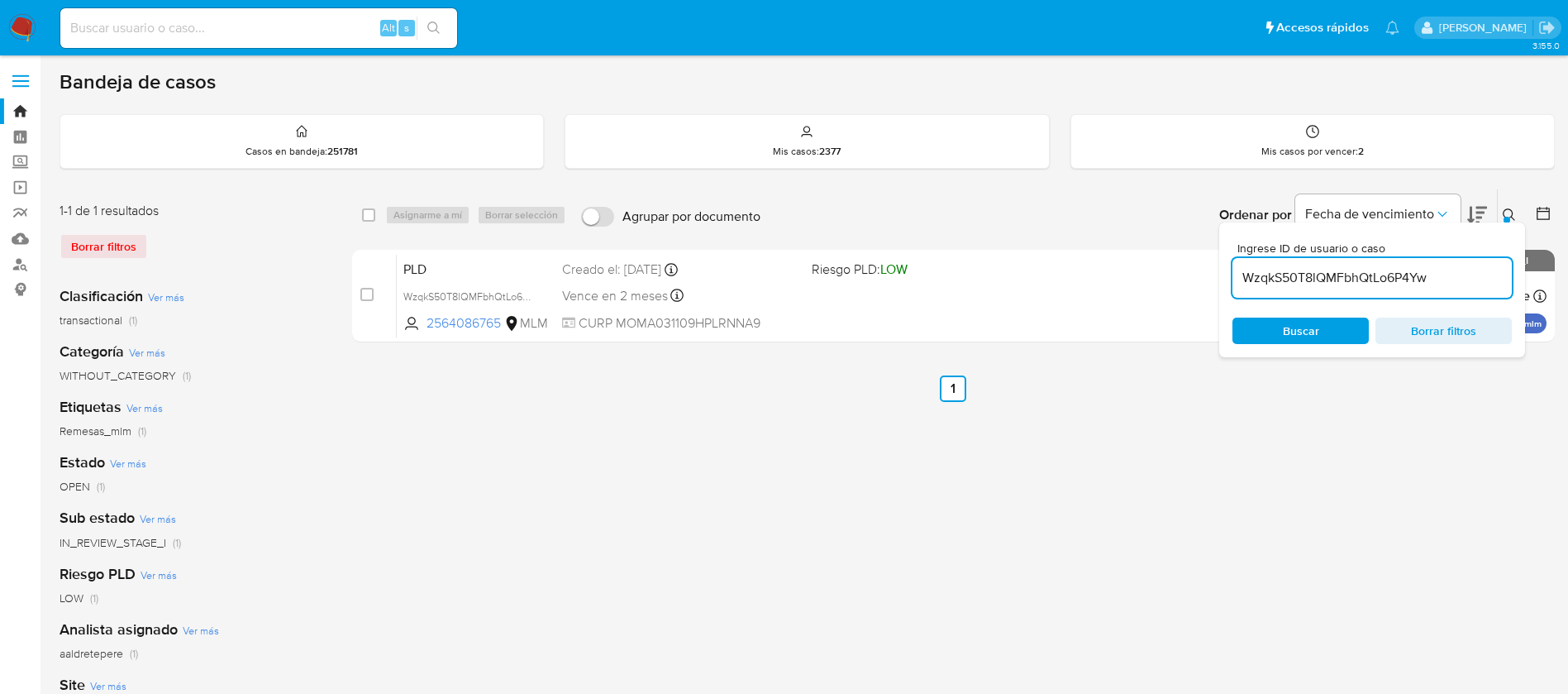
drag, startPoint x: 156, startPoint y: 0, endPoint x: 161, endPoint y: 23, distance: 23.5
click at [156, 6] on nav "Pausado Ver notificaciones Alt s Accesos rápidos Presiona las siguientes teclas…" at bounding box center [784, 27] width 1568 height 55
click at [161, 23] on input at bounding box center [259, 28] width 397 height 21
paste input "338011566"
type input "338011566"
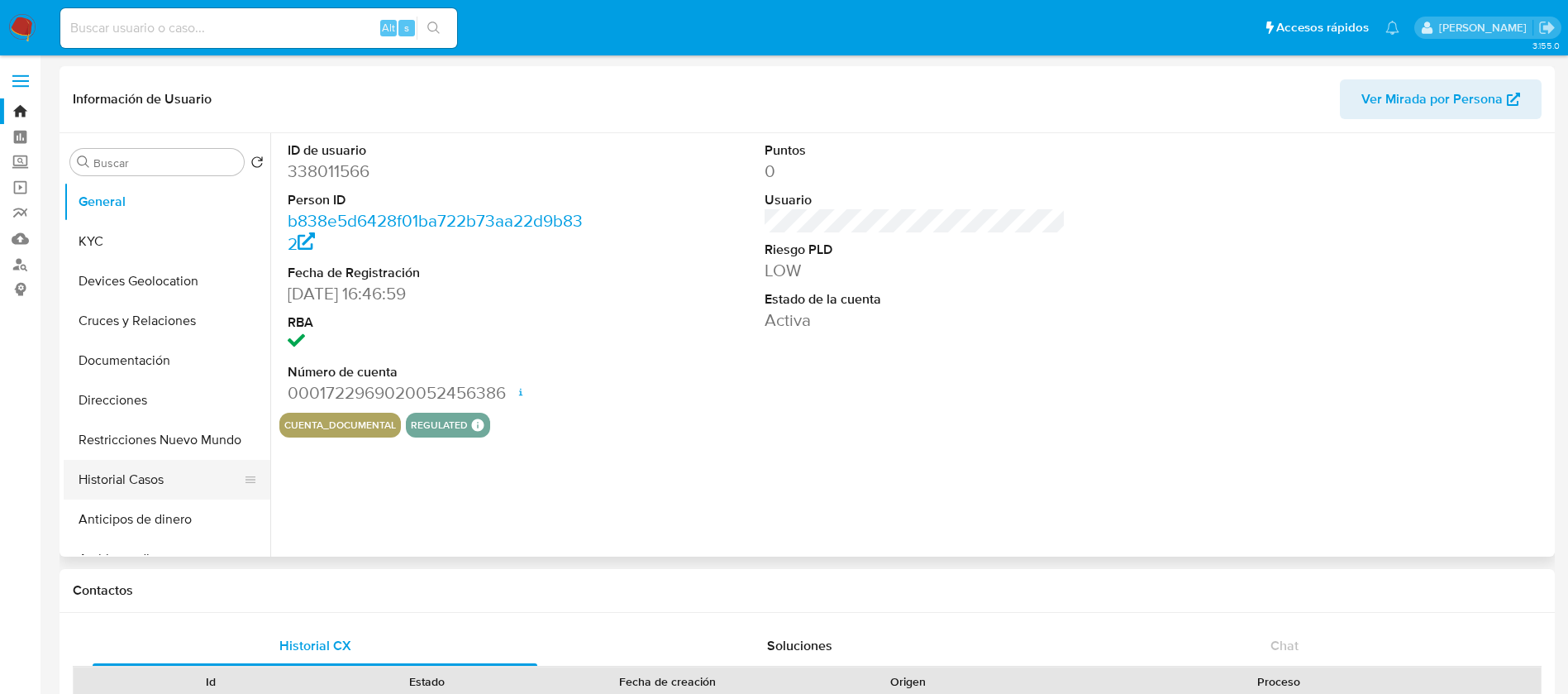
select select "10"
click at [184, 479] on button "Historial Casos" at bounding box center [160, 480] width 194 height 40
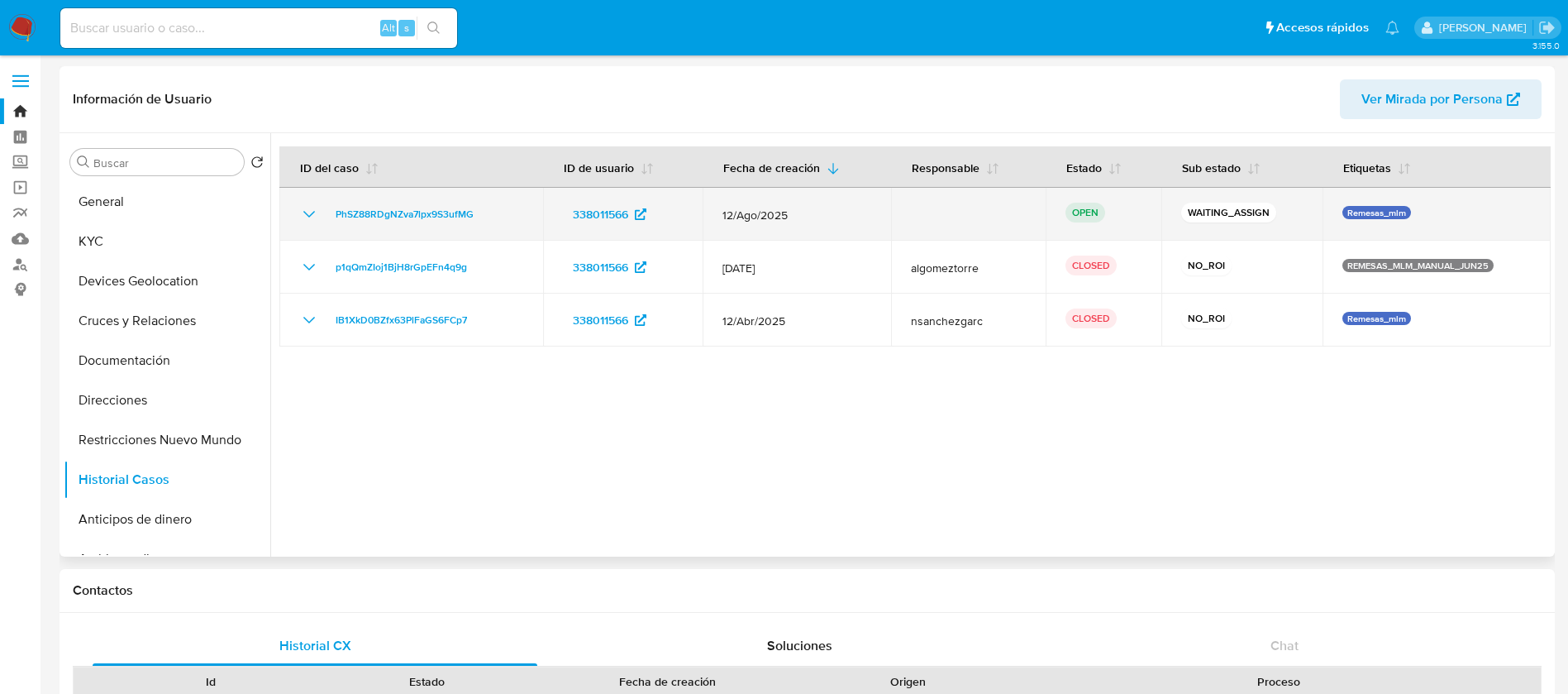
drag, startPoint x: 489, startPoint y: 223, endPoint x: 297, endPoint y: 216, distance: 192.1
click at [297, 216] on td "PhSZ88RDgNZva7lpx9S3ufMG" at bounding box center [410, 214] width 264 height 53
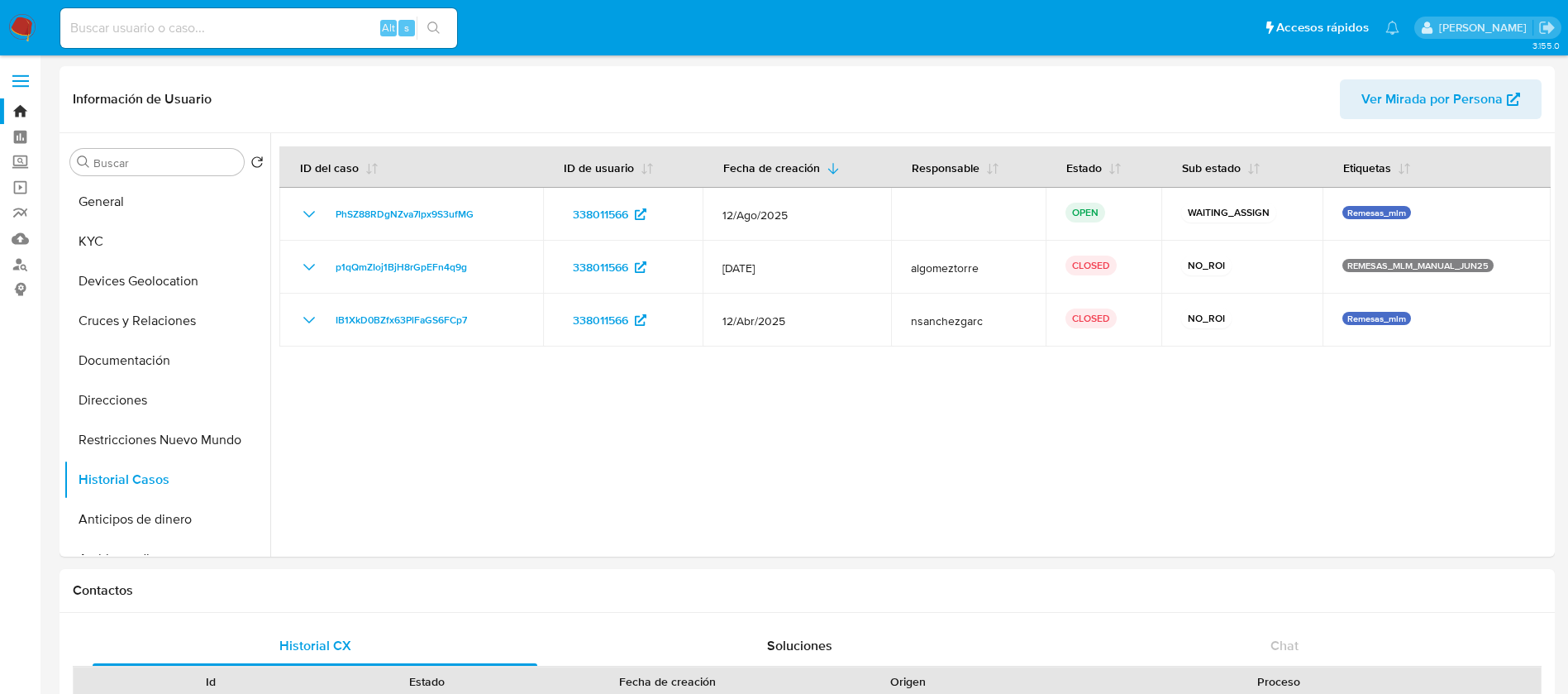
click at [29, 22] on img at bounding box center [21, 27] width 28 height 28
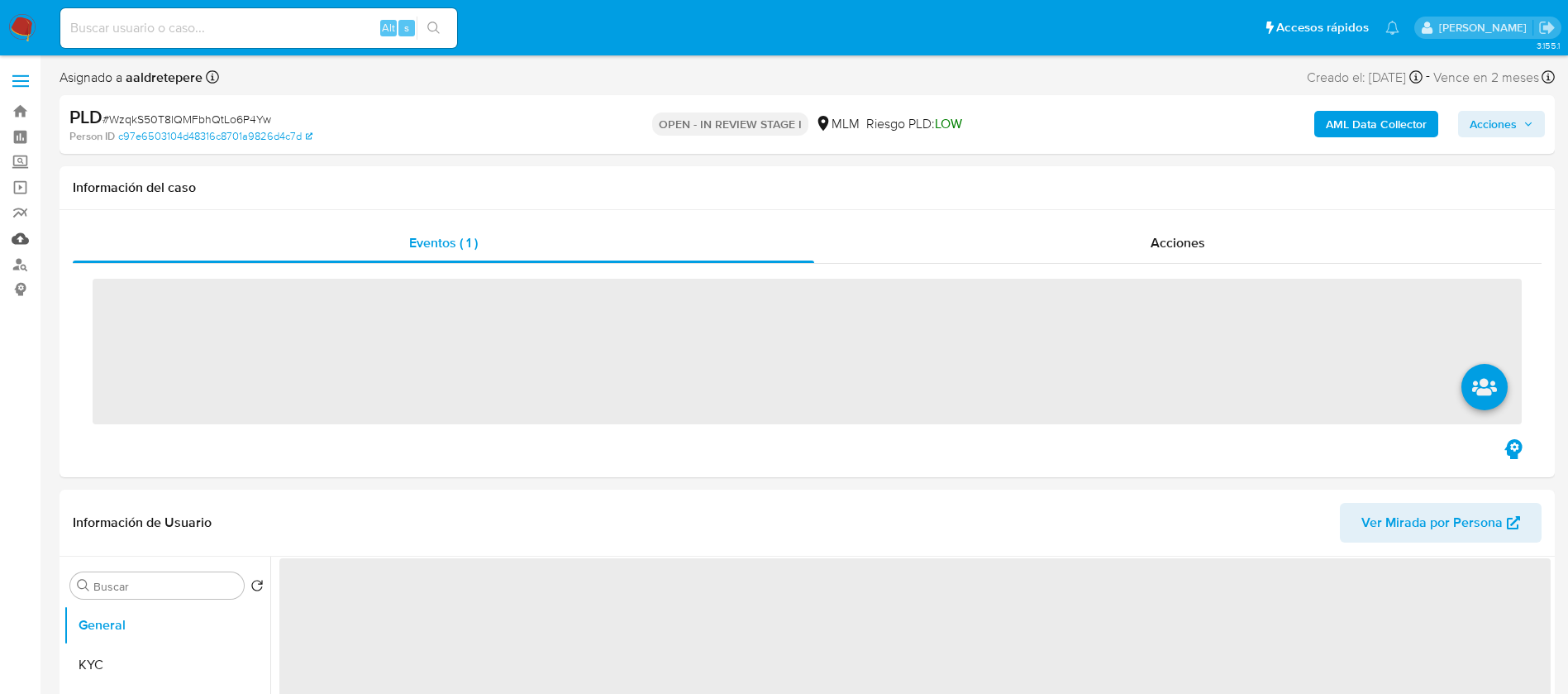
click at [25, 238] on link "Mulan" at bounding box center [98, 238] width 196 height 25
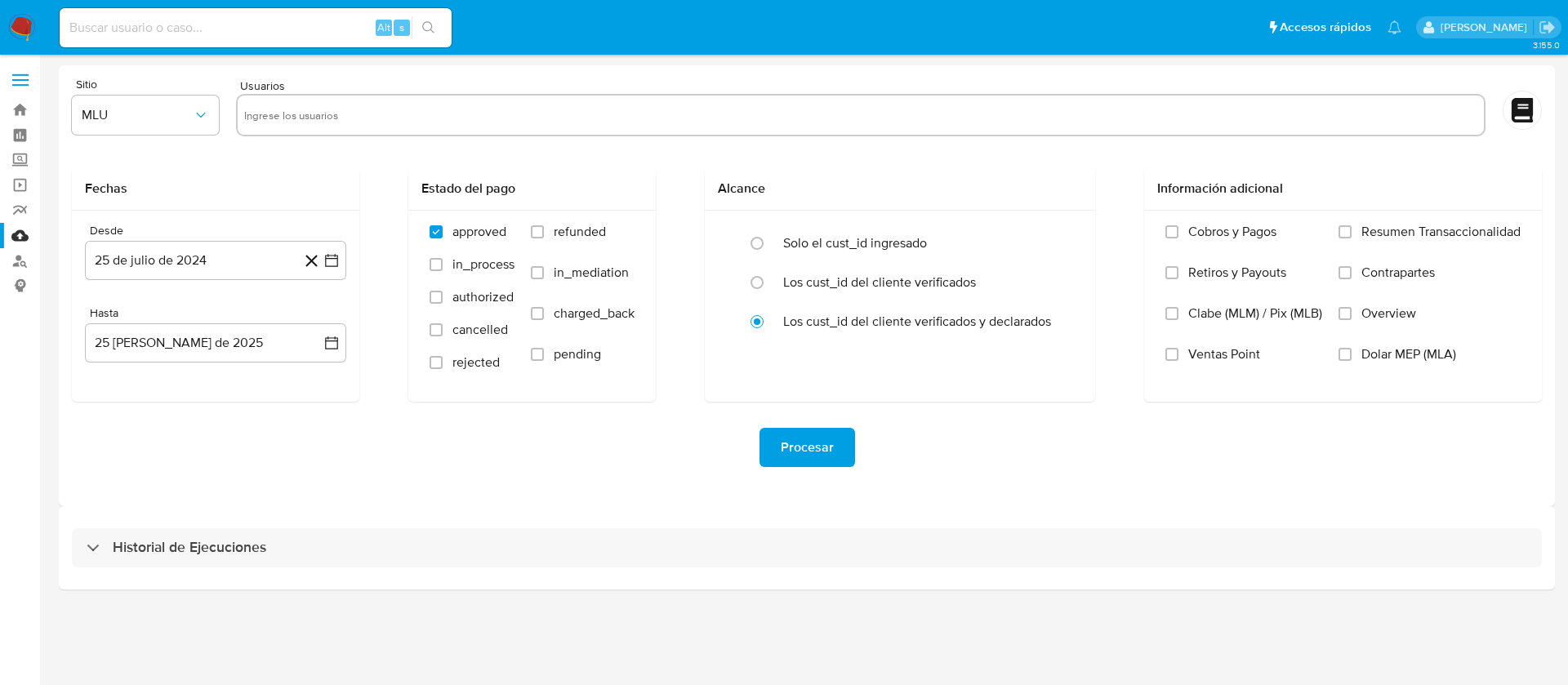
drag, startPoint x: 573, startPoint y: 106, endPoint x: 484, endPoint y: 113, distance: 89.3
click at [570, 110] on input "text" at bounding box center [860, 114] width 1233 height 26
paste input "2564086765"
type input "2564086765"
click at [165, 117] on span "MLU" at bounding box center [137, 114] width 111 height 16
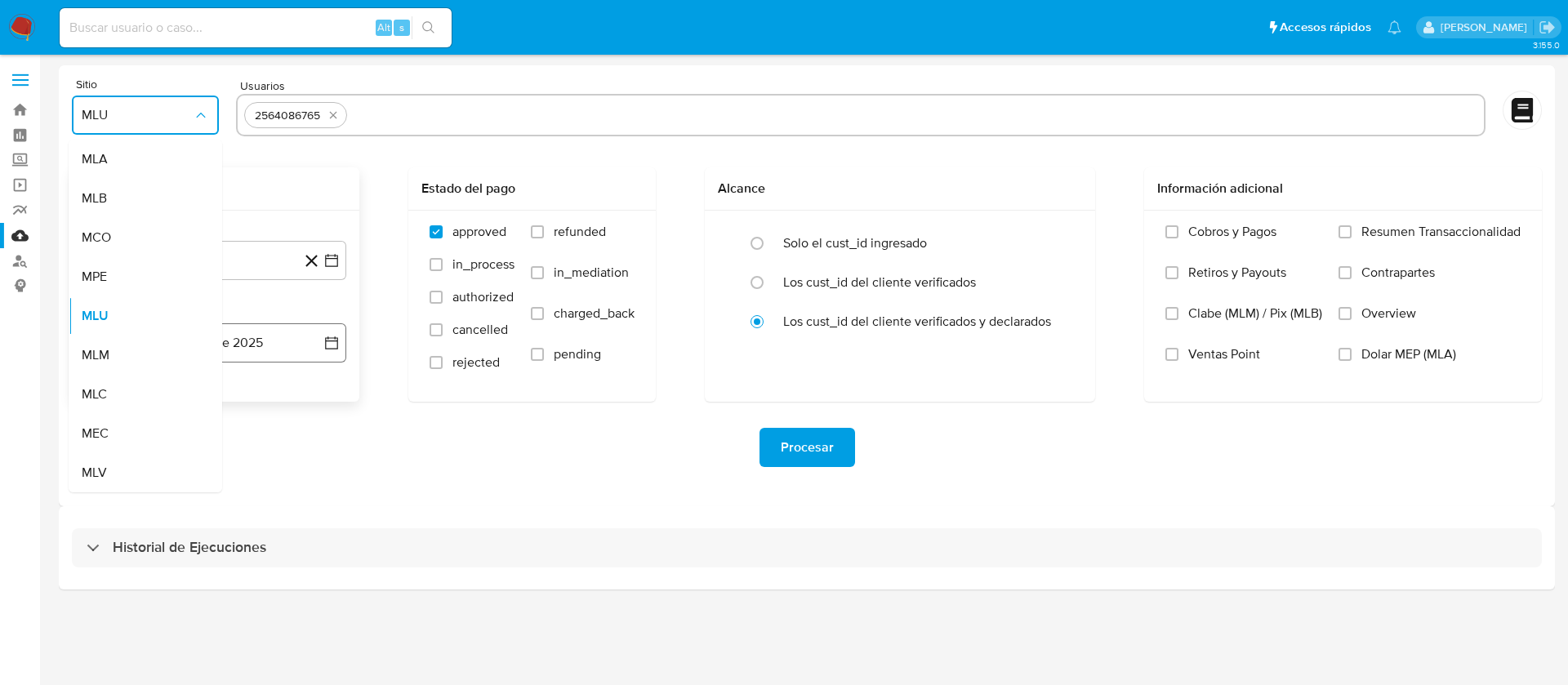
drag, startPoint x: 134, startPoint y: 351, endPoint x: 168, endPoint y: 330, distance: 40.0
click at [135, 349] on div "MLM" at bounding box center [140, 355] width 117 height 39
click at [256, 264] on button "25 de julio de 2024" at bounding box center [215, 260] width 261 height 39
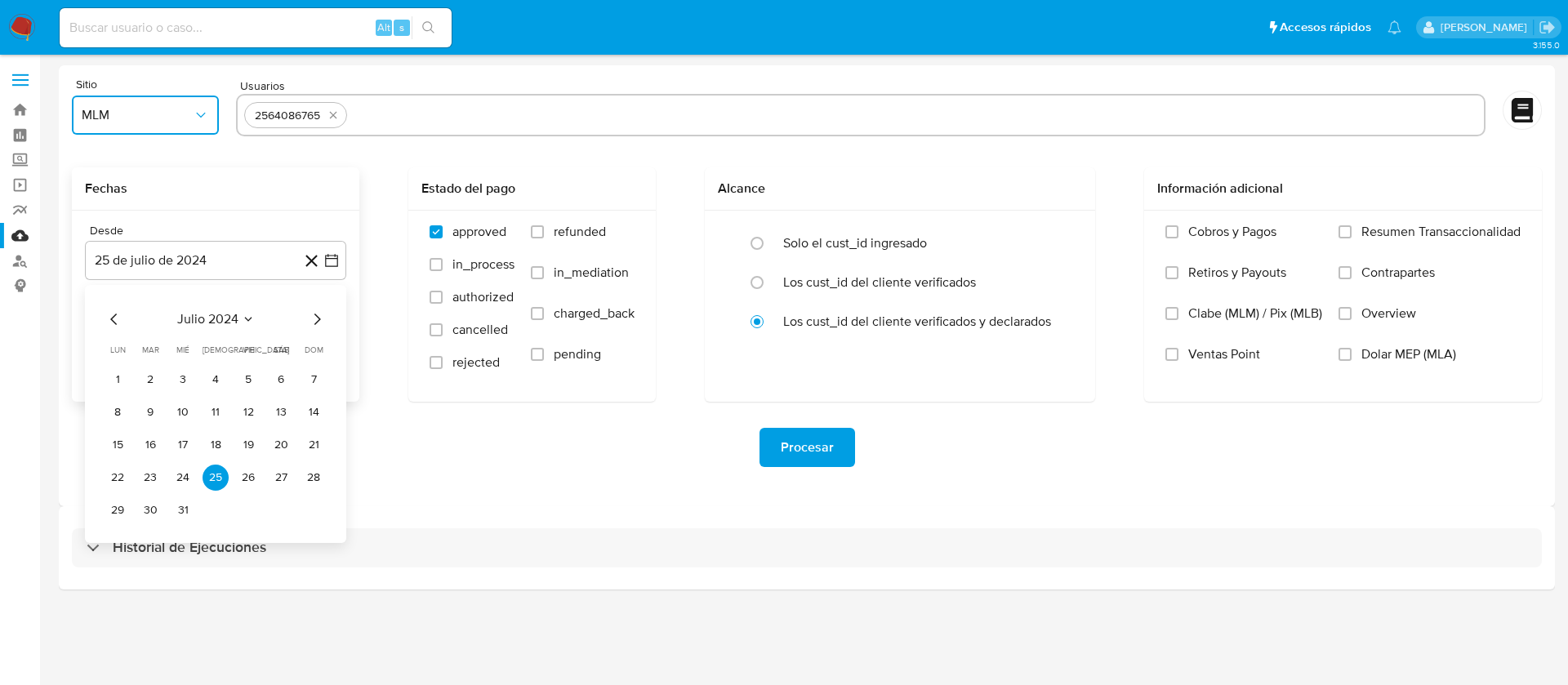
click at [214, 316] on span "julio 2024" at bounding box center [208, 319] width 61 height 16
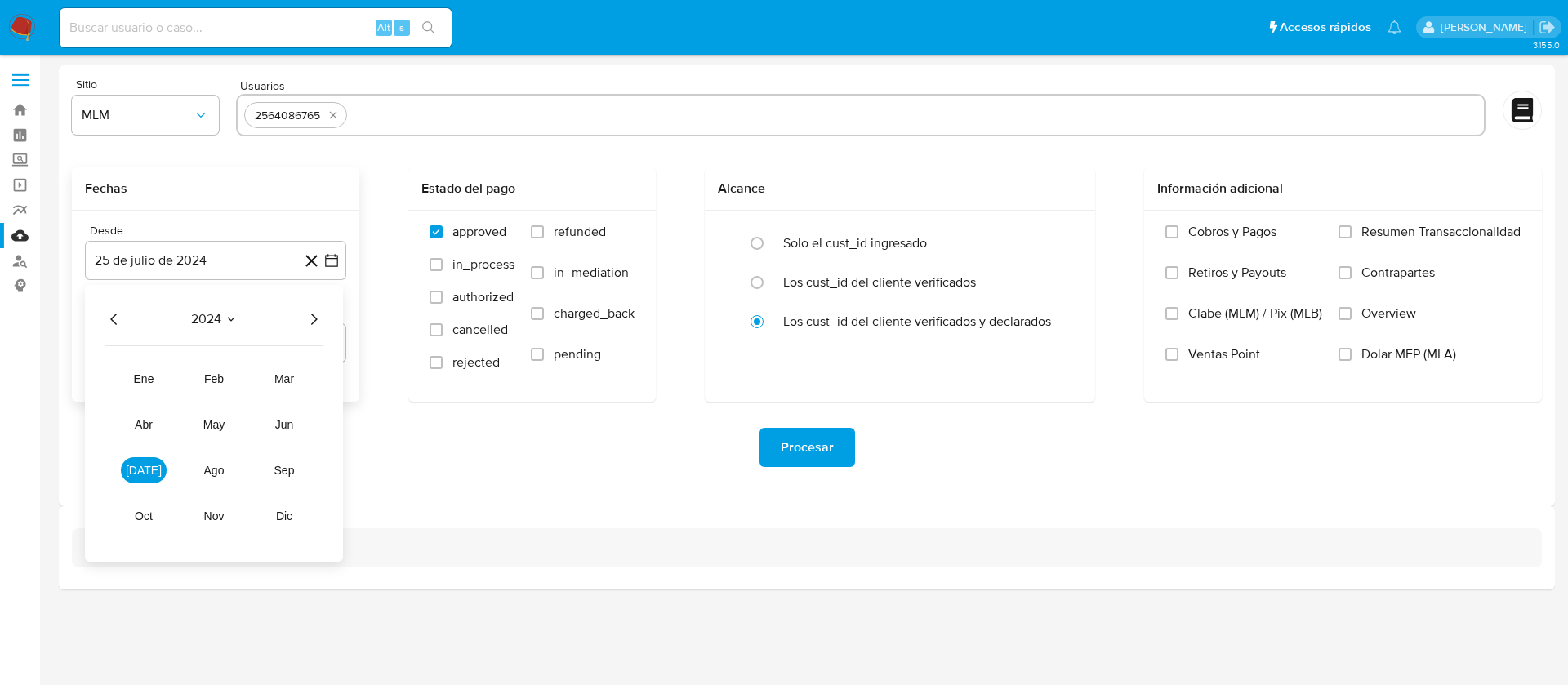
click at [321, 318] on icon "Año siguiente" at bounding box center [313, 319] width 19 height 19
click at [135, 434] on button "abr" at bounding box center [144, 424] width 46 height 26
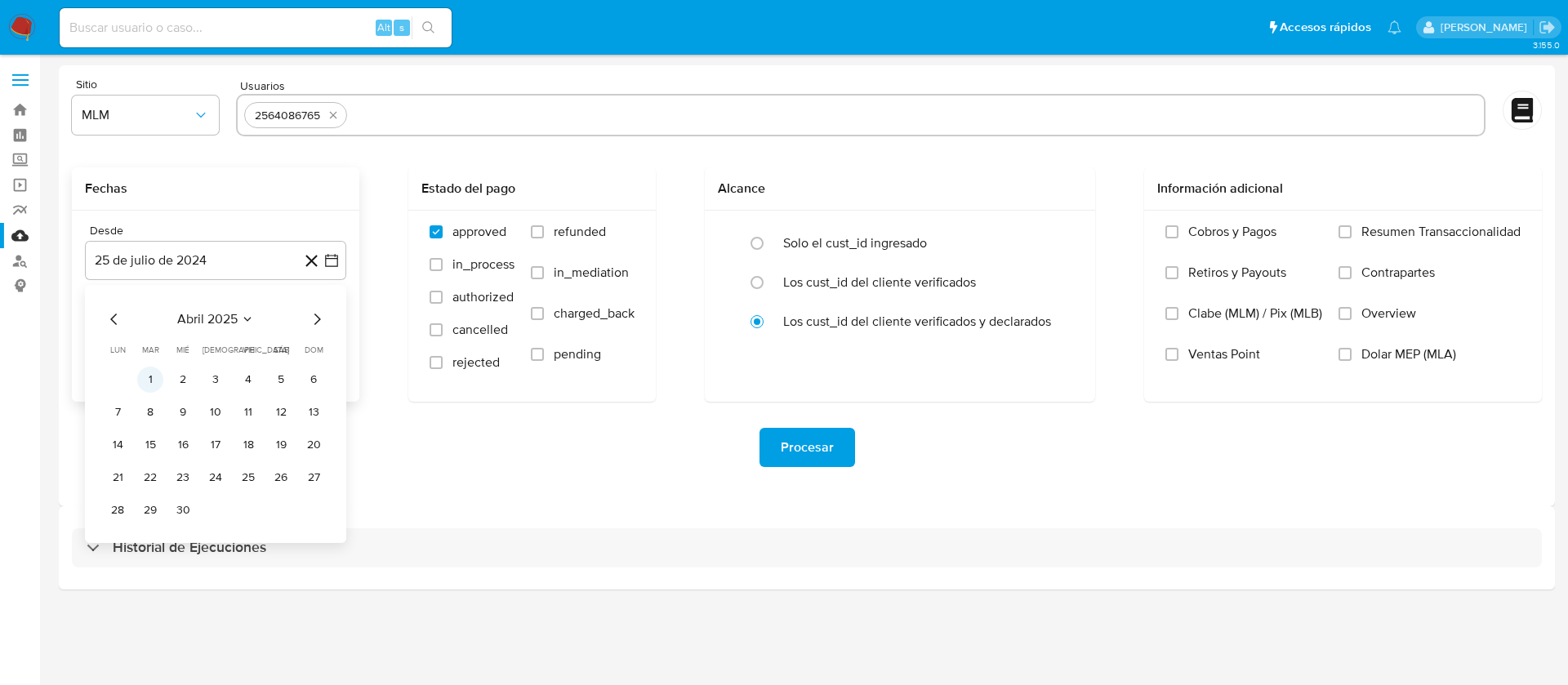
click at [147, 380] on button "1" at bounding box center [150, 379] width 26 height 26
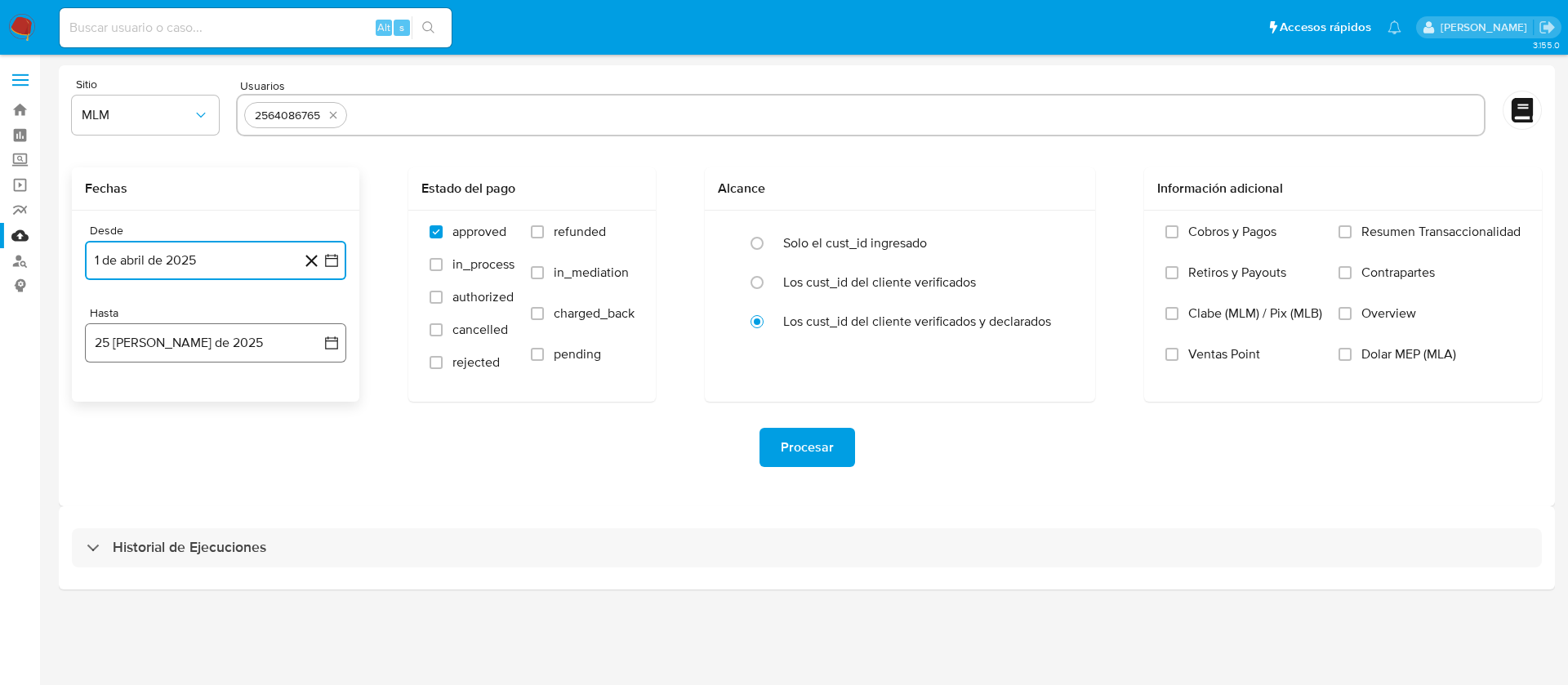
click at [166, 349] on button "25 [PERSON_NAME] de 2025" at bounding box center [215, 343] width 261 height 39
click at [110, 402] on icon "Mes anterior" at bounding box center [114, 402] width 19 height 19
click at [226, 599] on button "31" at bounding box center [215, 592] width 26 height 26
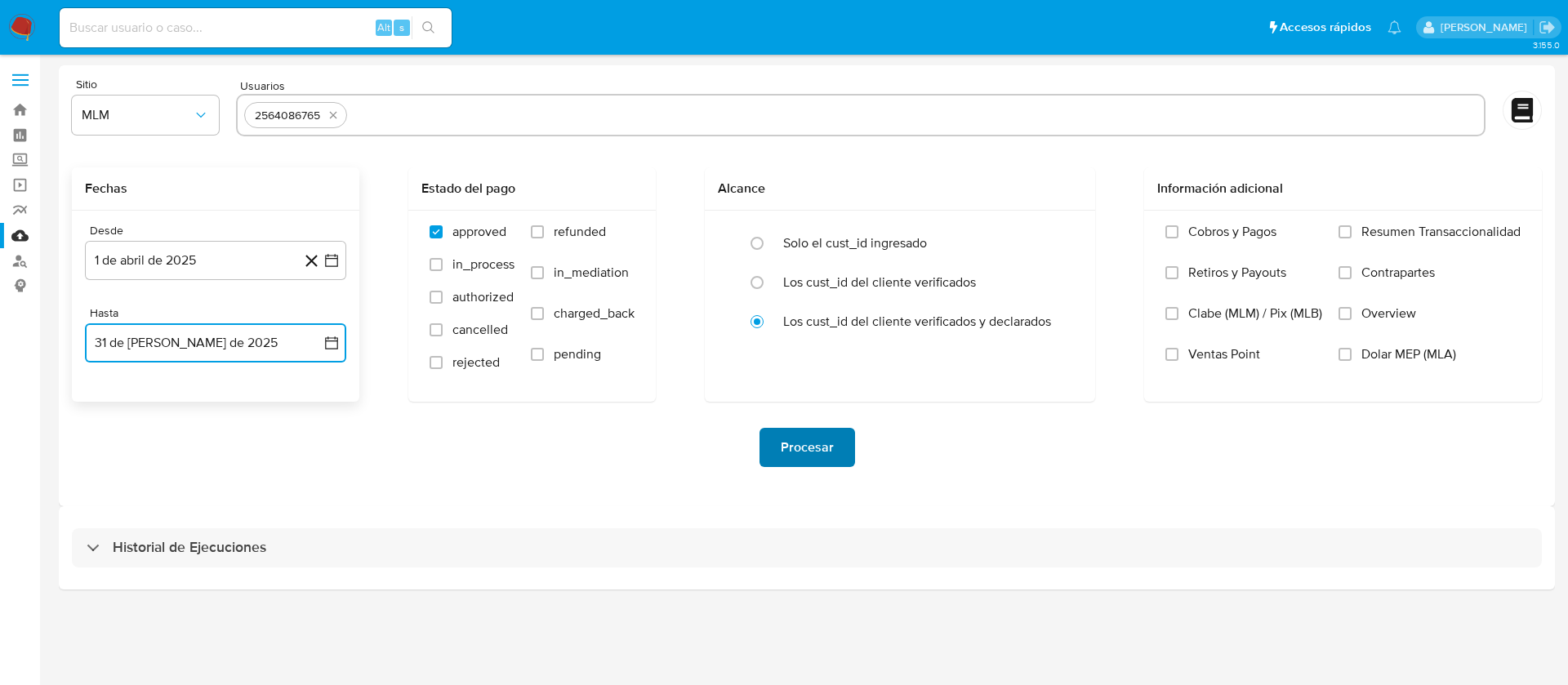
click at [814, 444] on span "Procesar" at bounding box center [807, 447] width 53 height 36
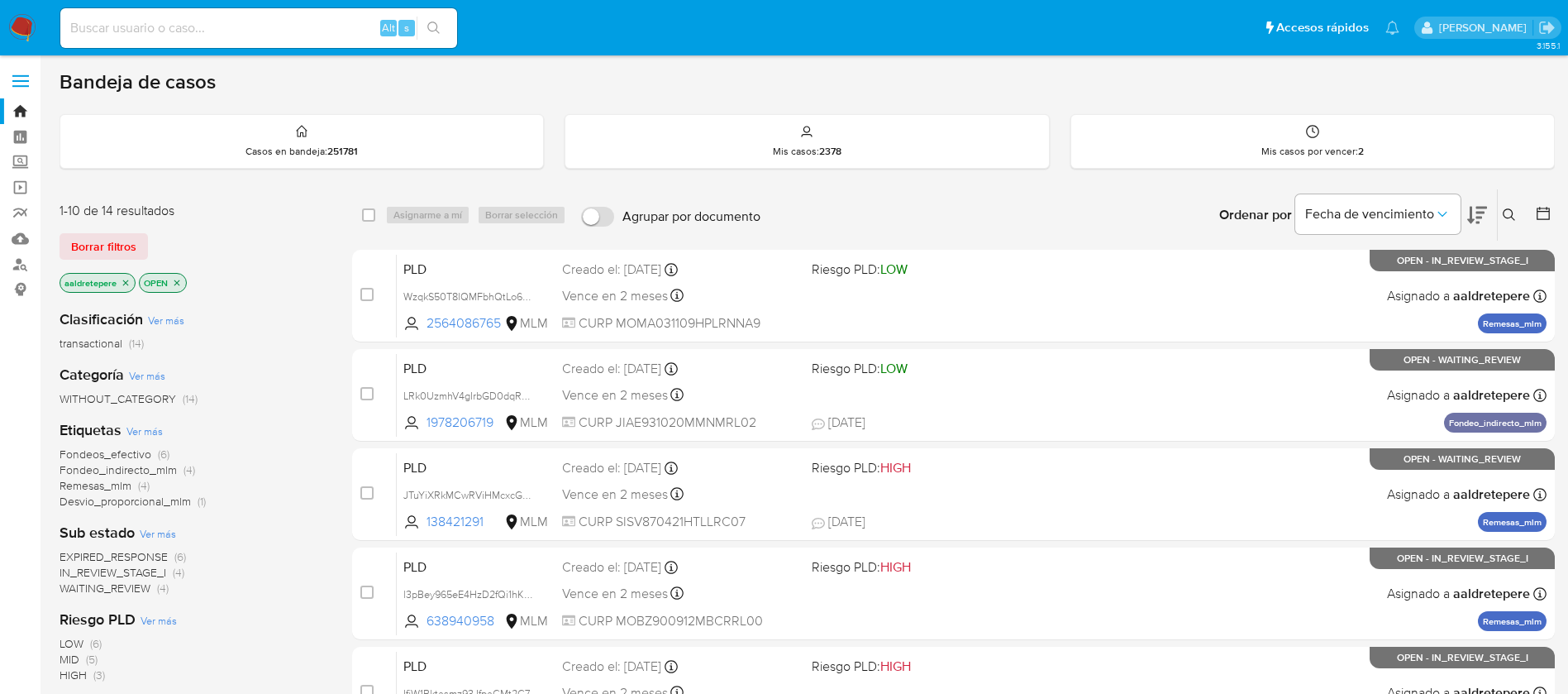
click at [1502, 223] on button at bounding box center [1512, 215] width 27 height 19
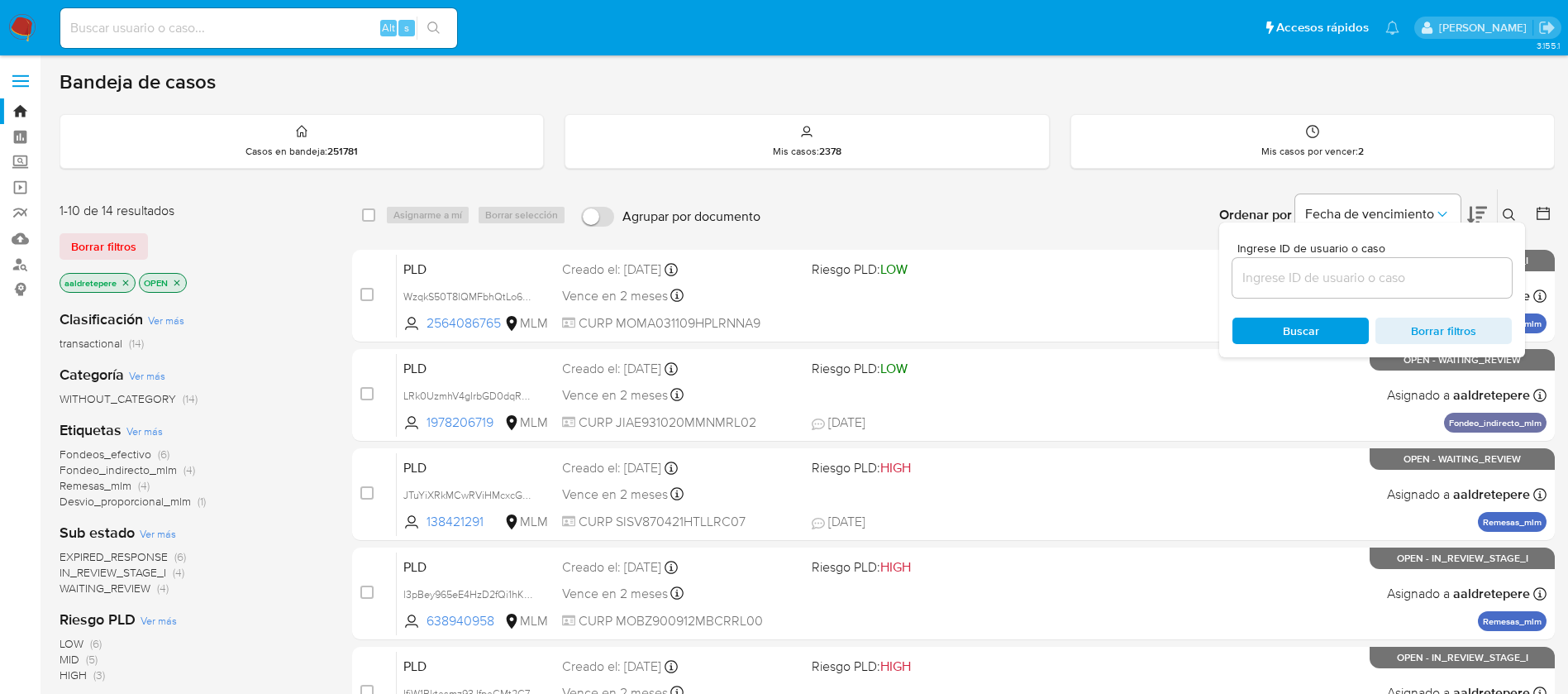
click at [1505, 211] on icon at bounding box center [1509, 214] width 13 height 13
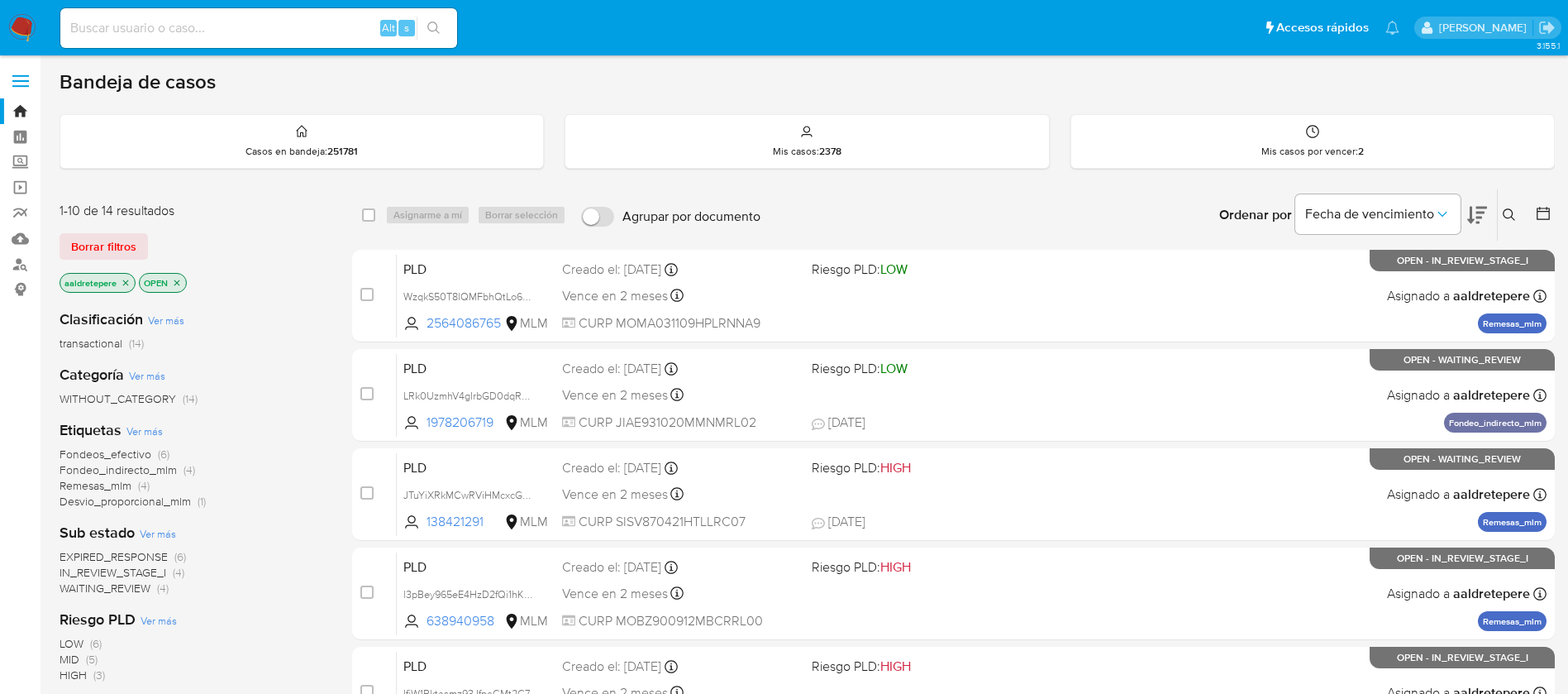
click at [1505, 211] on icon at bounding box center [1509, 214] width 13 height 13
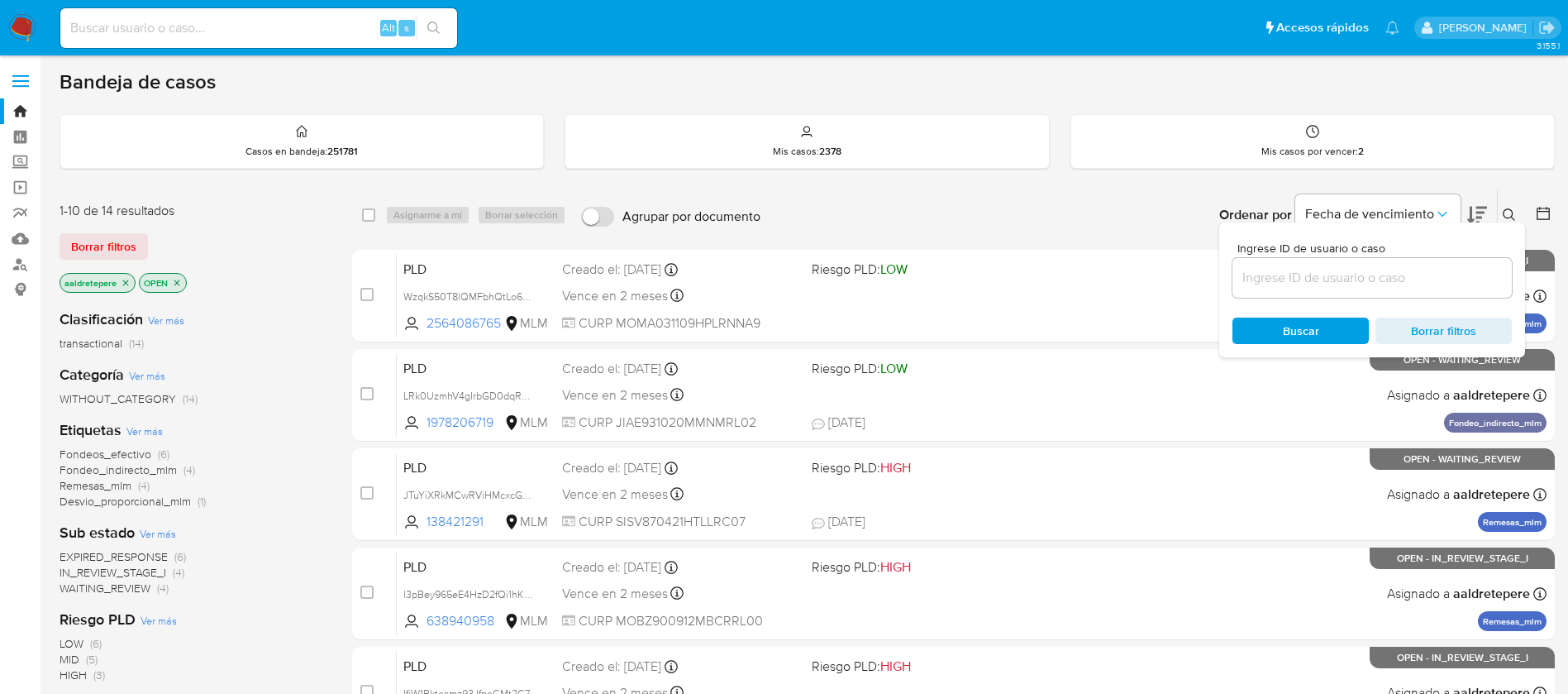
click at [1397, 278] on input at bounding box center [1372, 278] width 279 height 21
click at [1413, 270] on input at bounding box center [1372, 278] width 279 height 21
drag, startPoint x: 1312, startPoint y: 277, endPoint x: 1312, endPoint y: 286, distance: 9.0
click at [1312, 281] on input at bounding box center [1372, 278] width 279 height 21
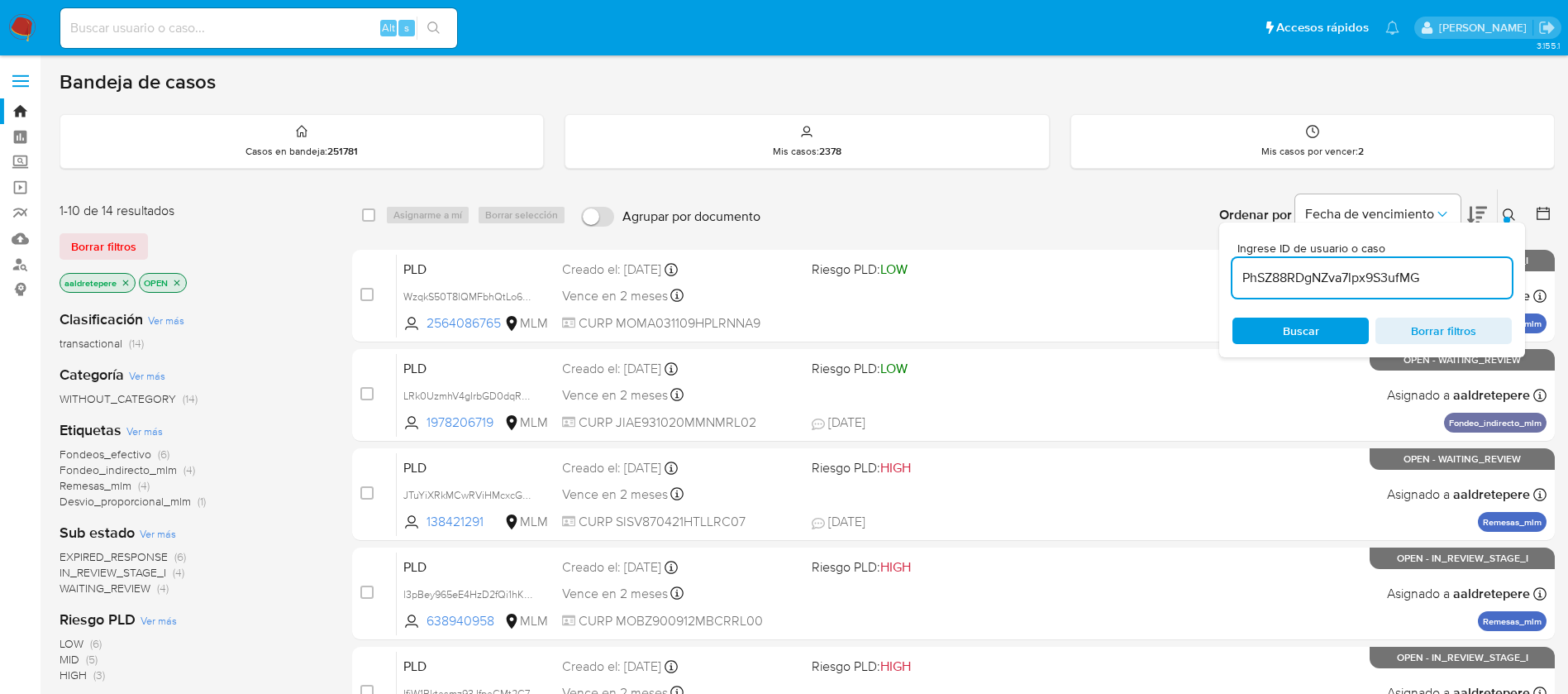
type input "PhSZ88RDgNZva7lpx9S3ufMG"
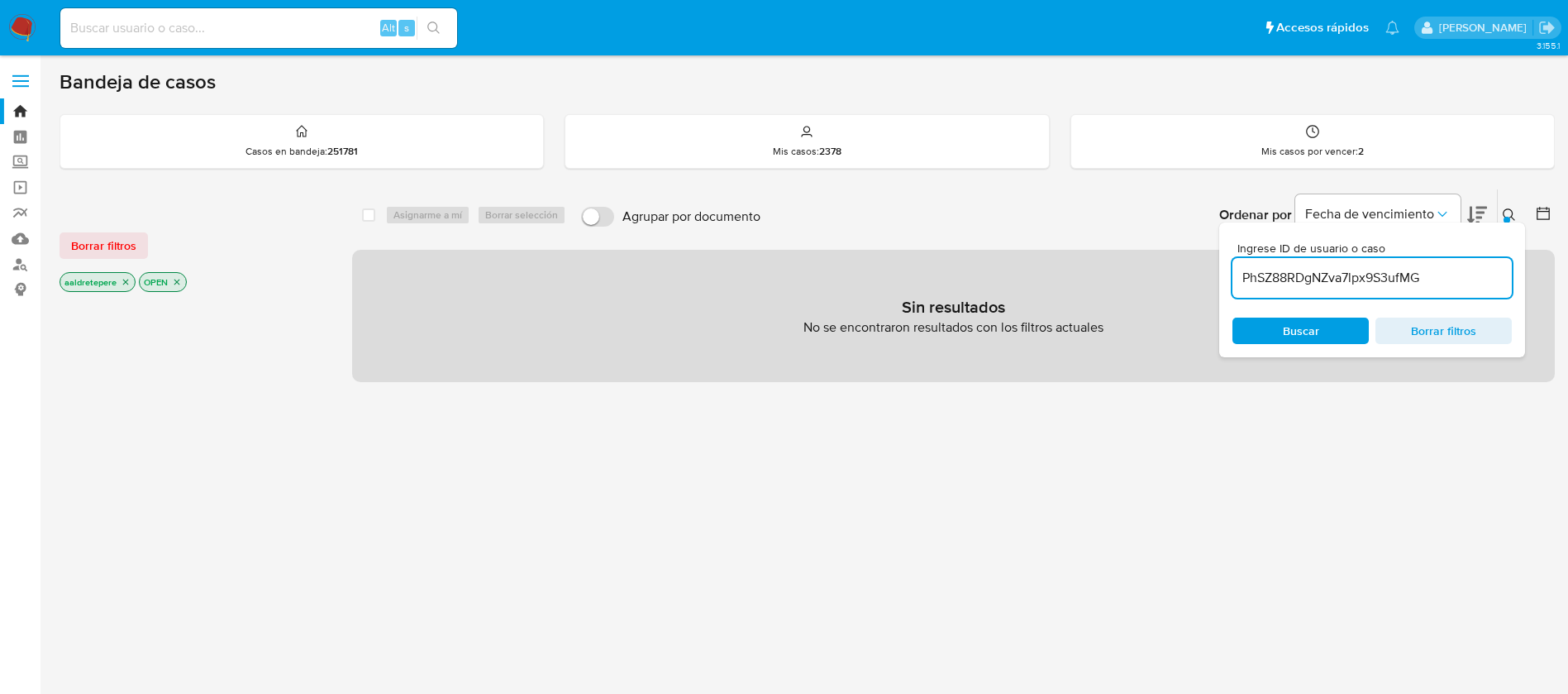
click at [86, 229] on div "Borrar filtros aaldretepere OPEN" at bounding box center [192, 248] width 265 height 93
click at [111, 238] on span "Borrar filtros" at bounding box center [103, 246] width 65 height 23
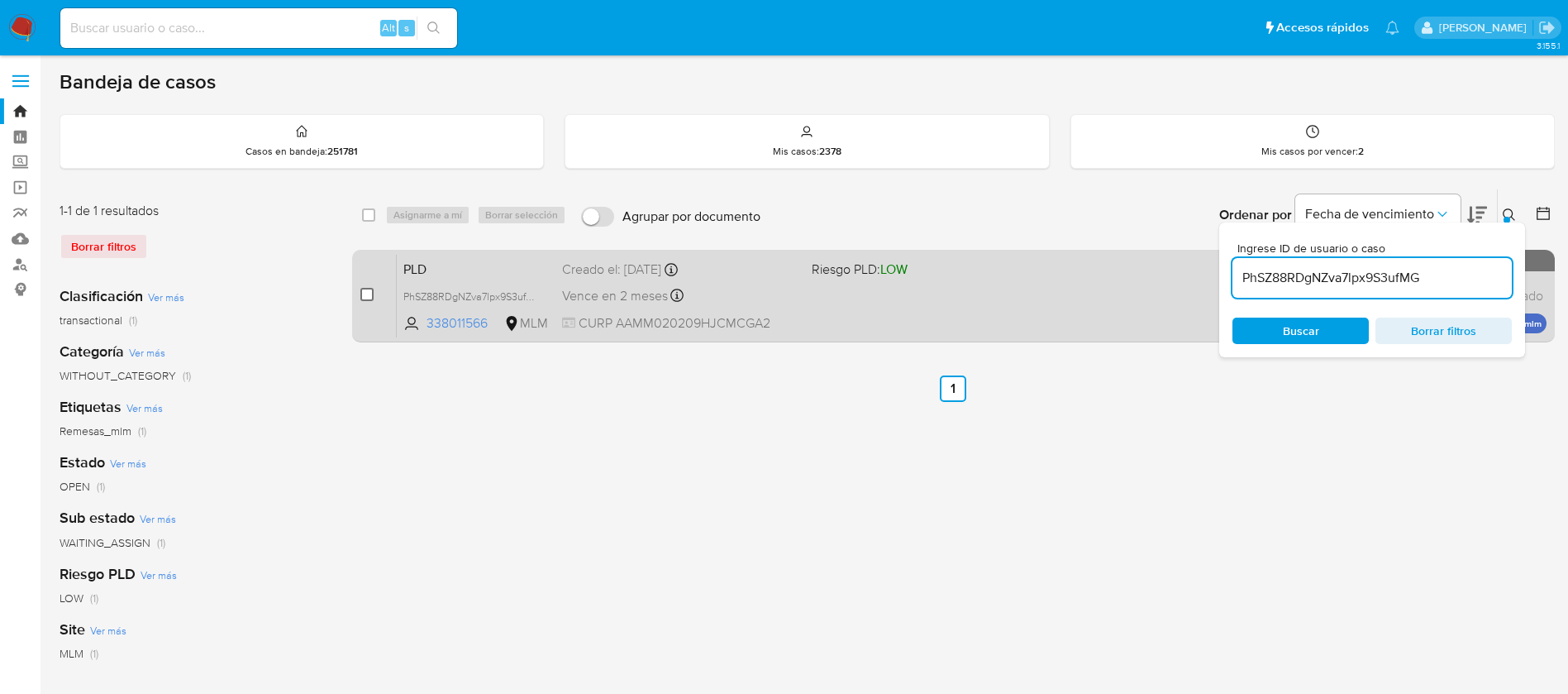
click at [367, 295] on input "checkbox" at bounding box center [368, 295] width 14 height 14
checkbox input "true"
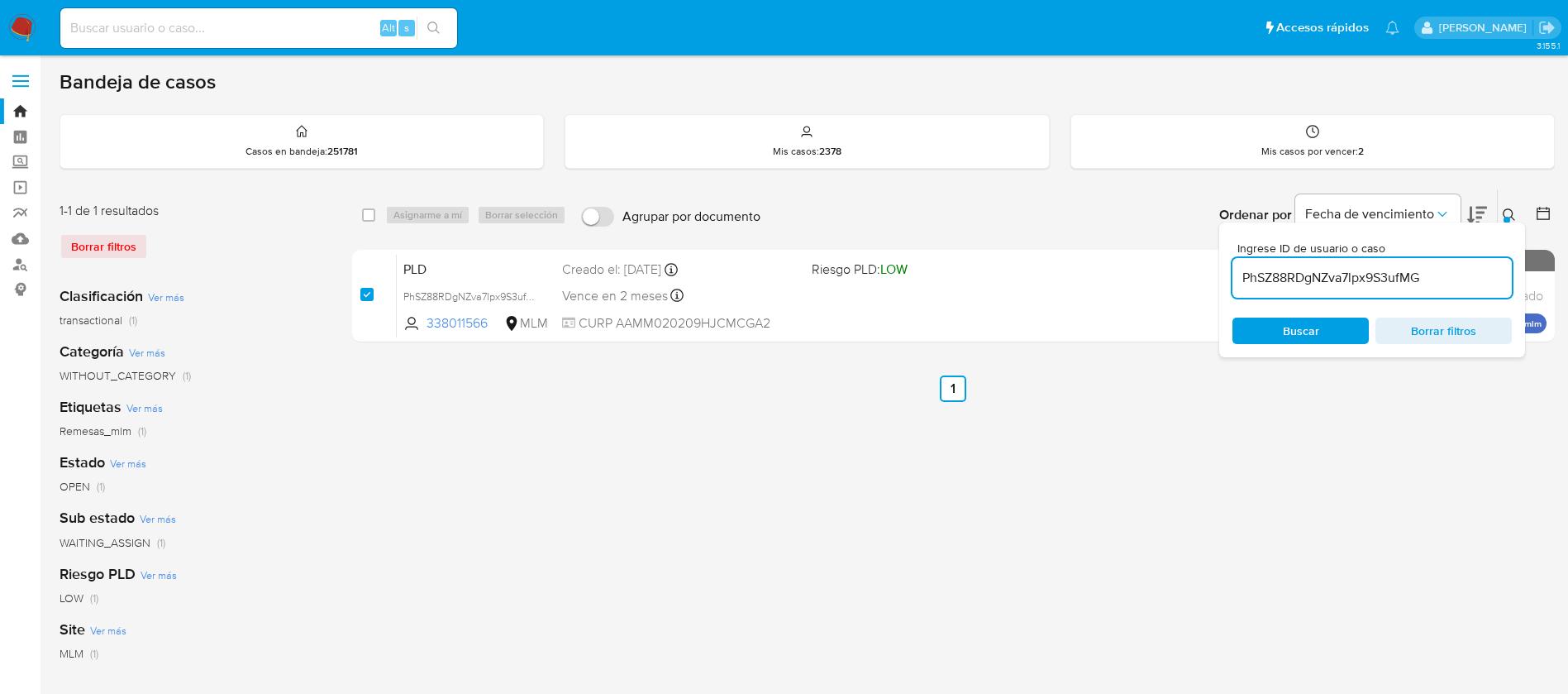
checkbox input "true"
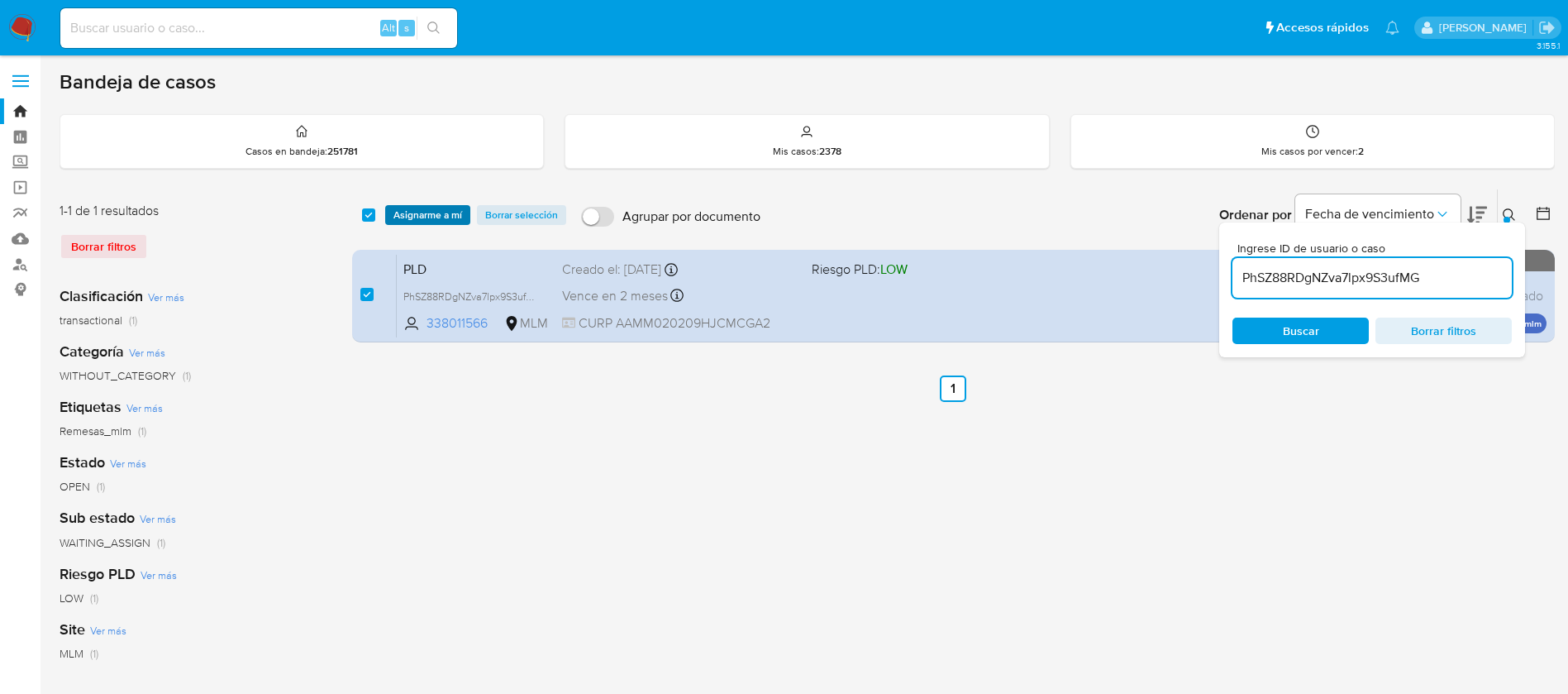
click at [446, 218] on span "Asignarme a mí" at bounding box center [428, 214] width 69 height 17
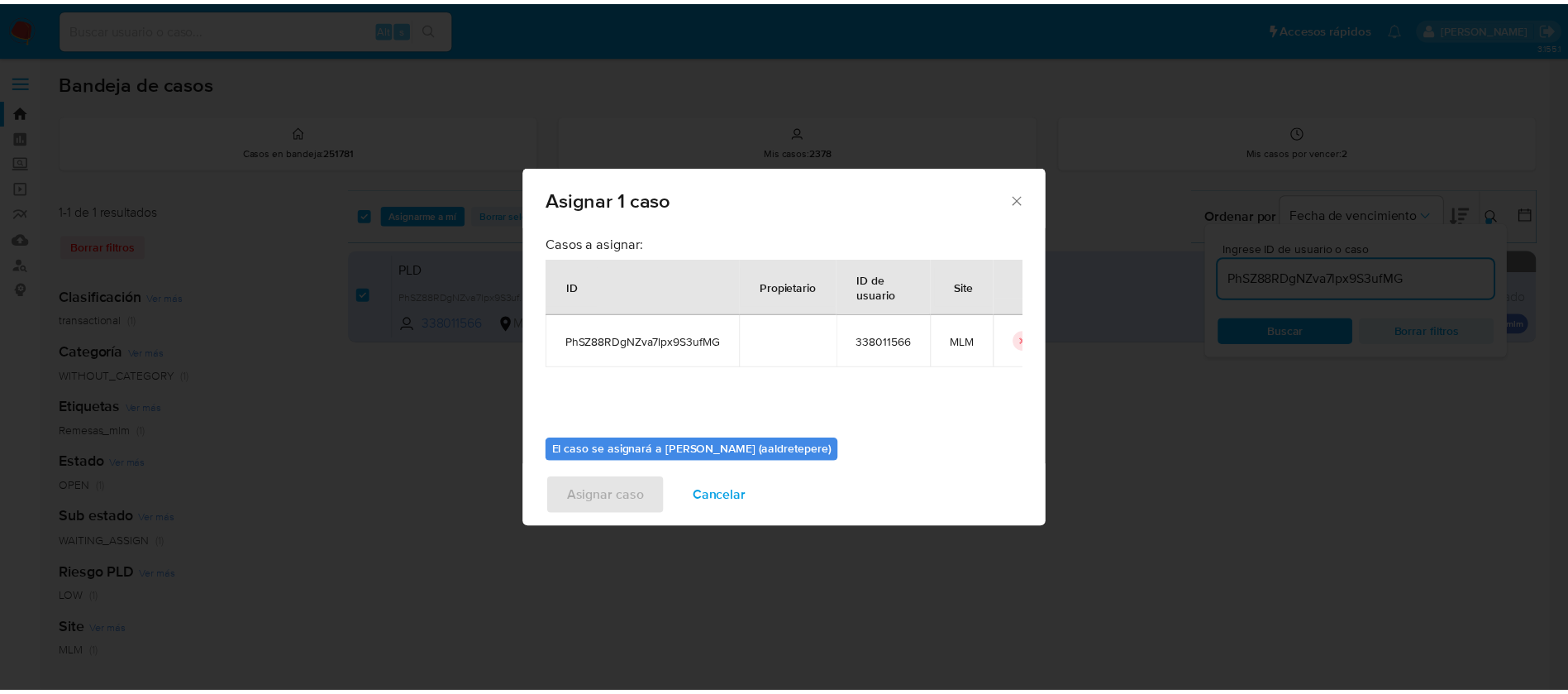
scroll to position [86, 0]
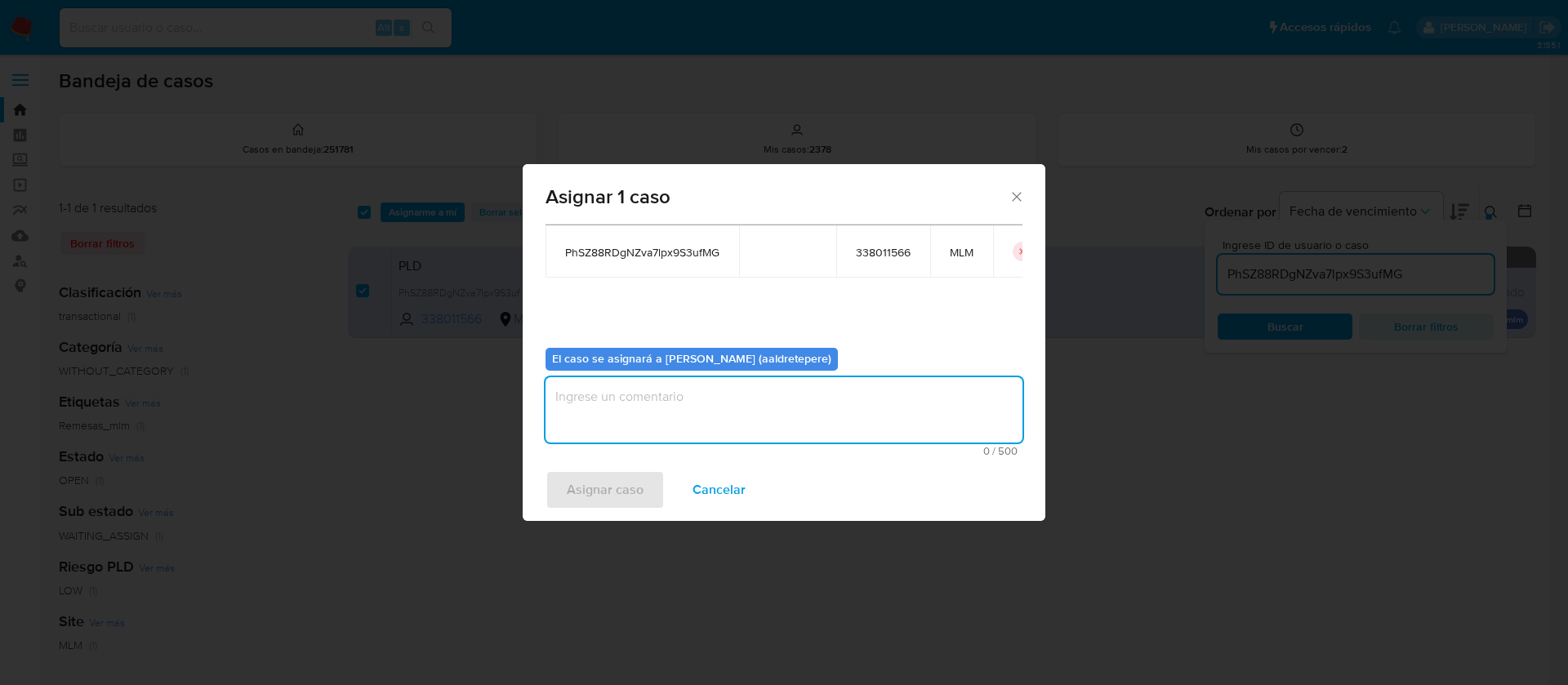
drag, startPoint x: 654, startPoint y: 428, endPoint x: 628, endPoint y: 472, distance: 51.1
click at [654, 428] on textarea "assign-modal" at bounding box center [784, 410] width 477 height 65
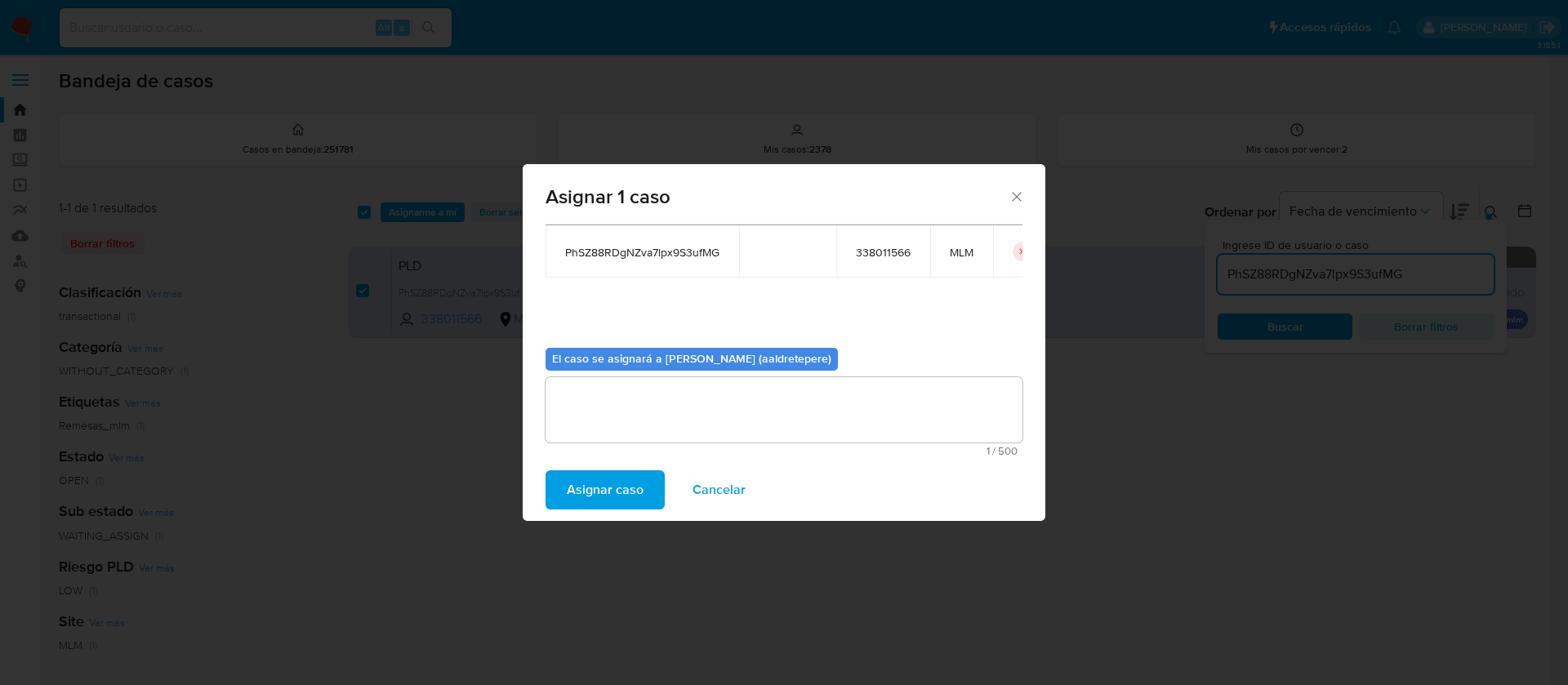
click at [615, 491] on span "Asignar caso" at bounding box center [605, 489] width 77 height 36
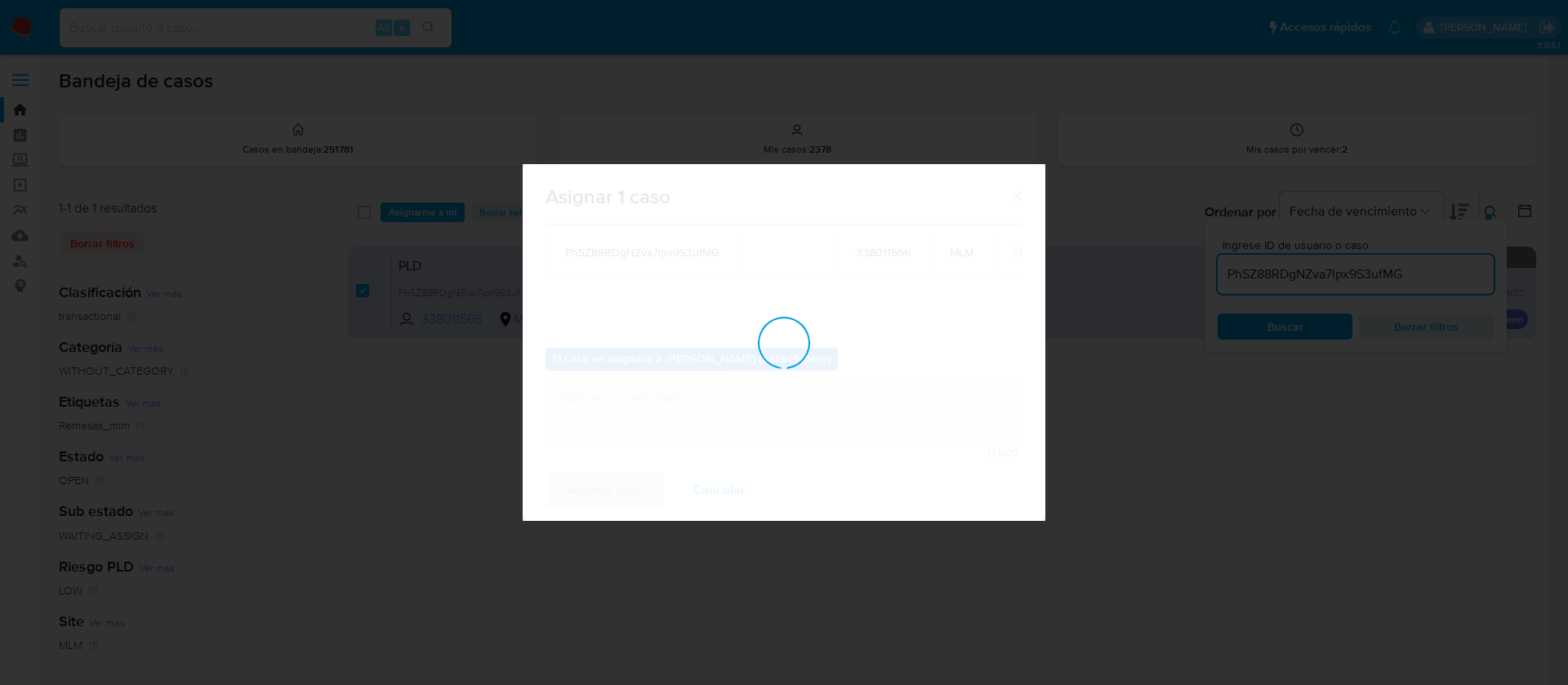
checkbox input "false"
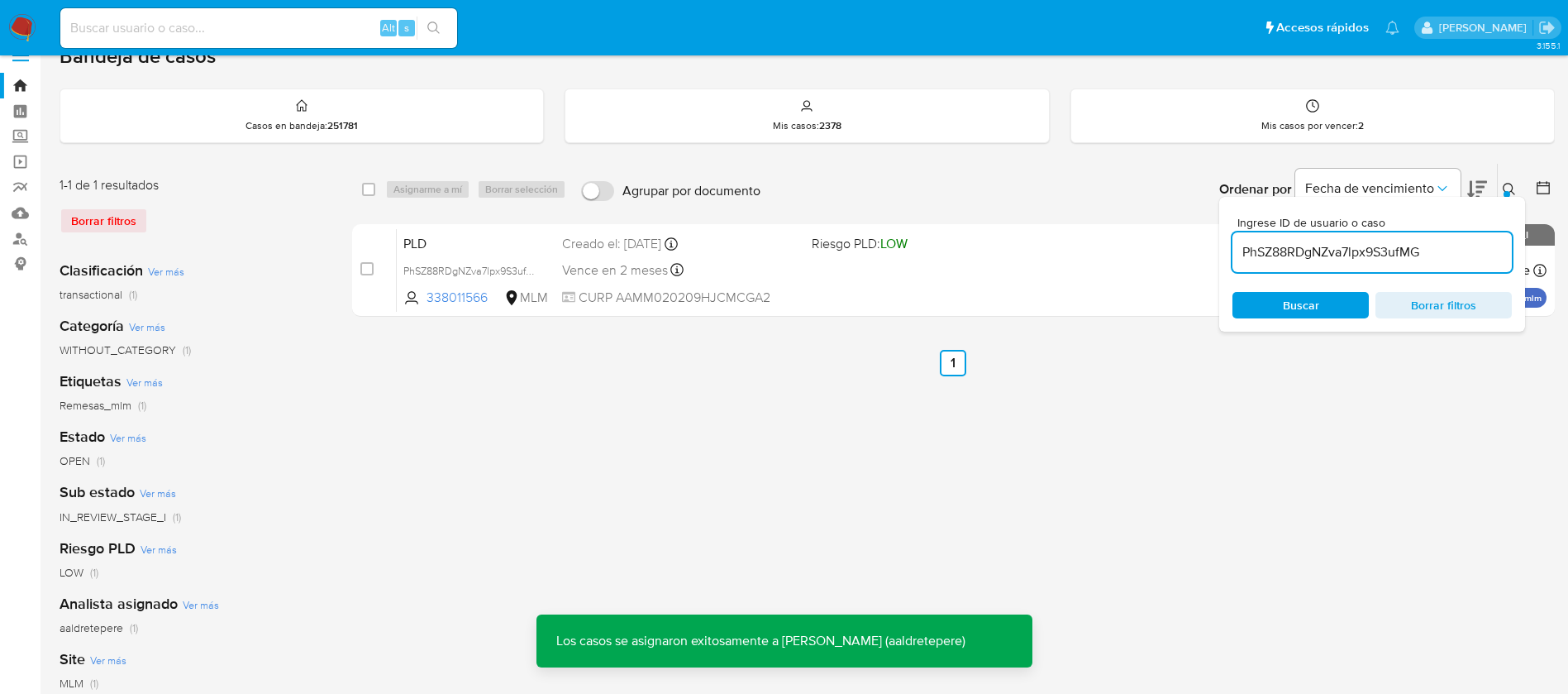
scroll to position [0, 0]
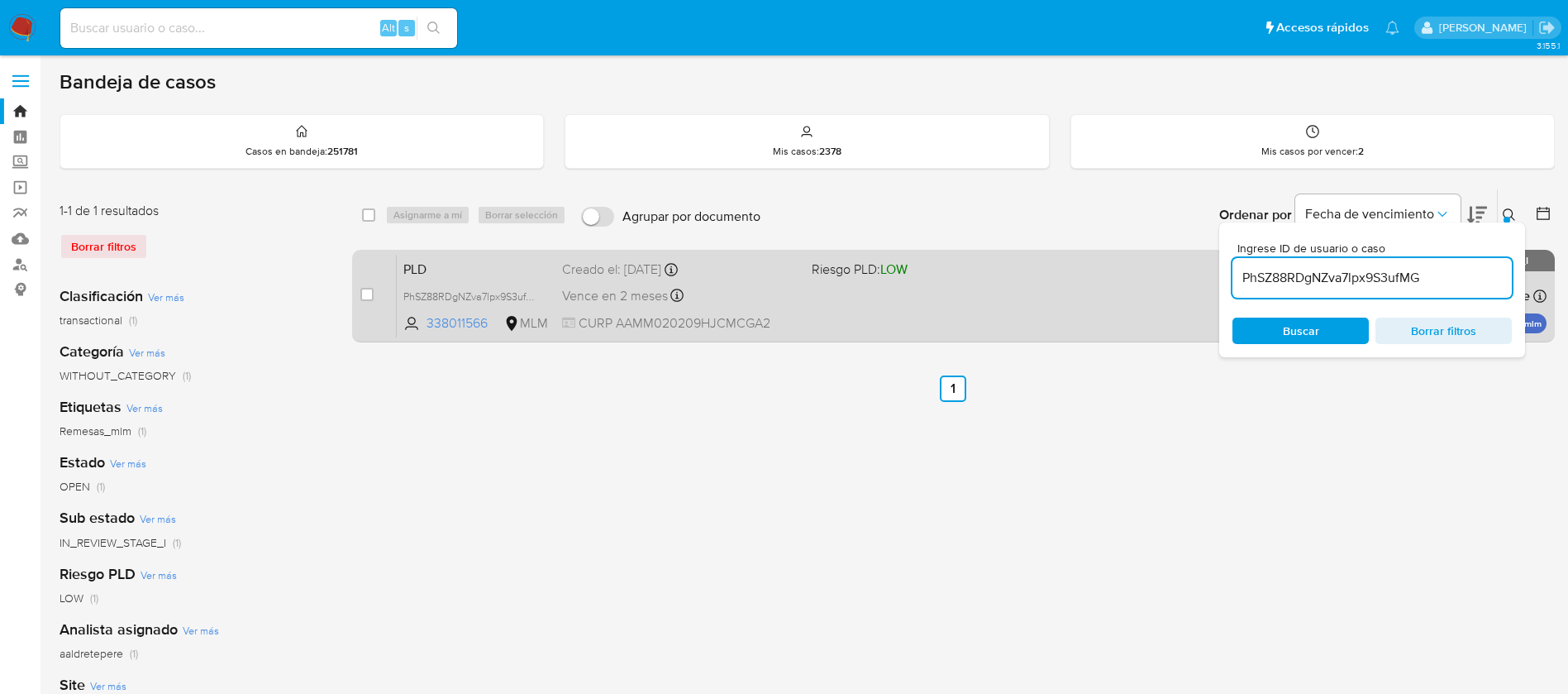
click at [675, 299] on icon at bounding box center [677, 296] width 14 height 14
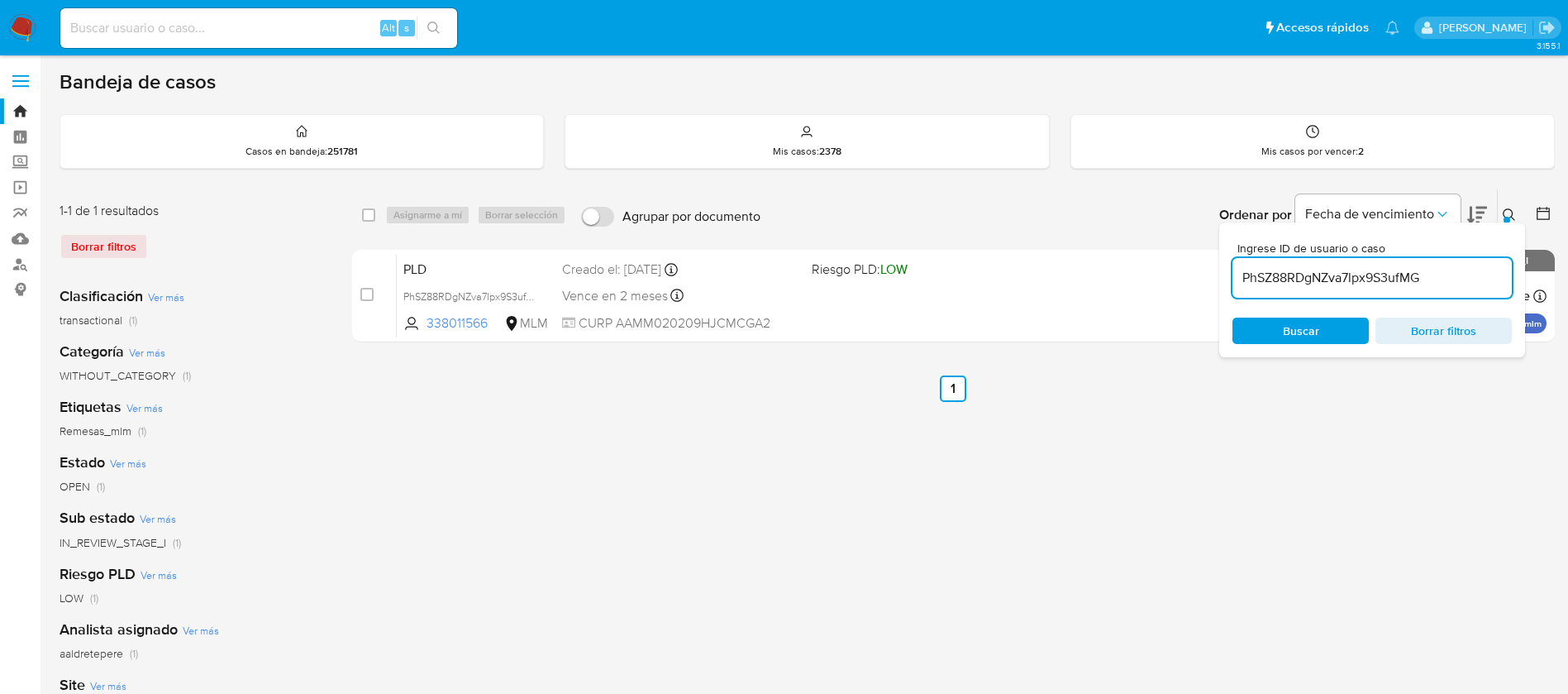
drag, startPoint x: 320, startPoint y: 3, endPoint x: 323, endPoint y: 23, distance: 20.2
click at [320, 9] on nav "Pausado Ver notificaciones Alt s Accesos rápidos Presiona las siguientes teclas…" at bounding box center [784, 27] width 1568 height 55
drag, startPoint x: 323, startPoint y: 23, endPoint x: 325, endPoint y: 32, distance: 9.2
click at [323, 29] on input at bounding box center [259, 28] width 397 height 21
paste input "773971958"
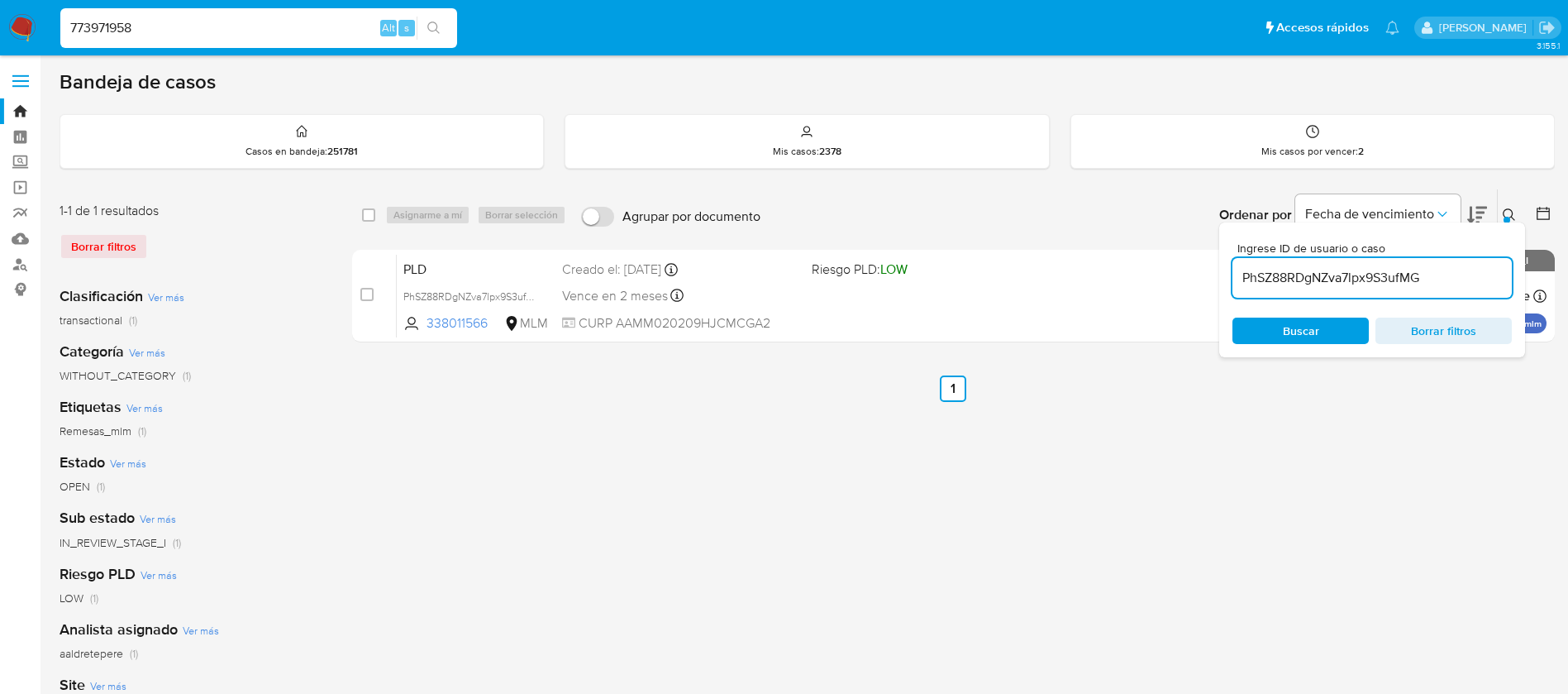
type input "773971958"
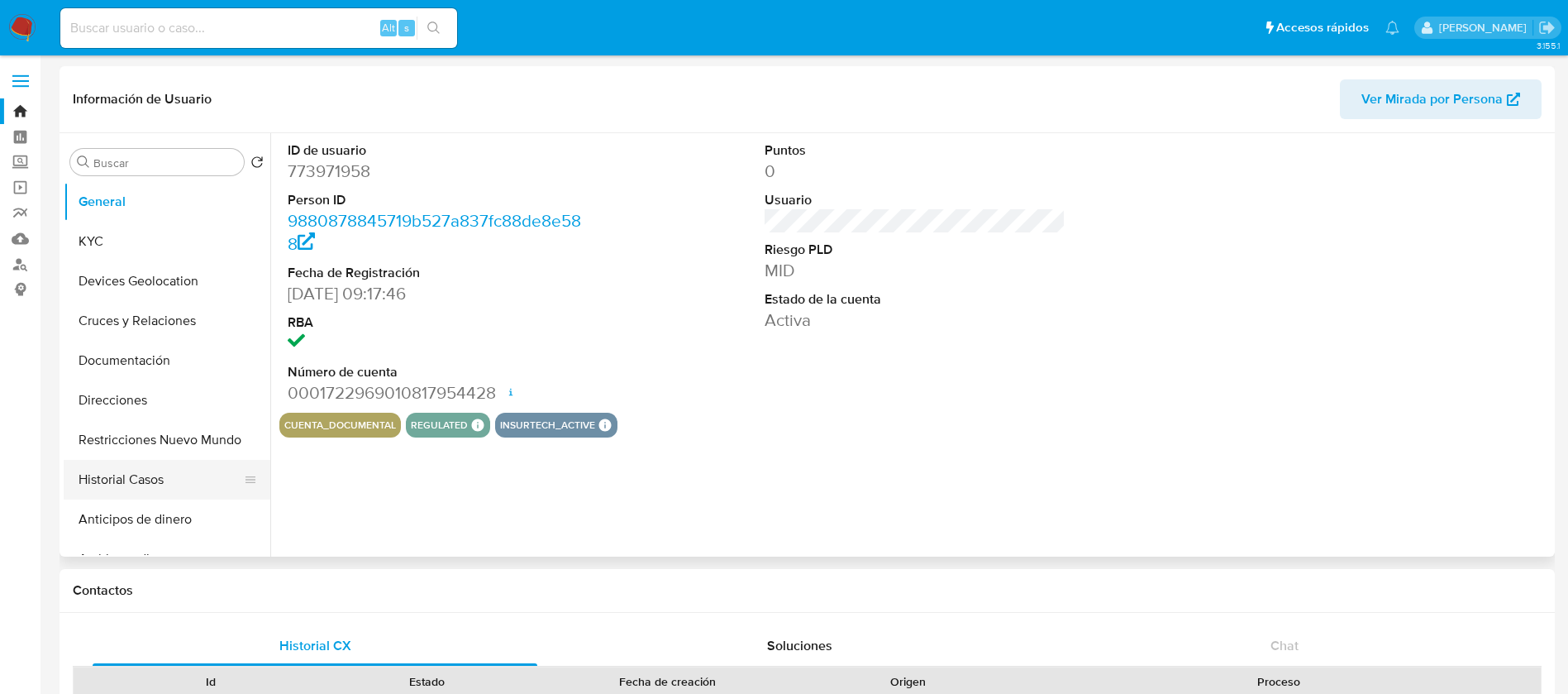
click at [148, 483] on button "Historial Casos" at bounding box center [160, 480] width 194 height 40
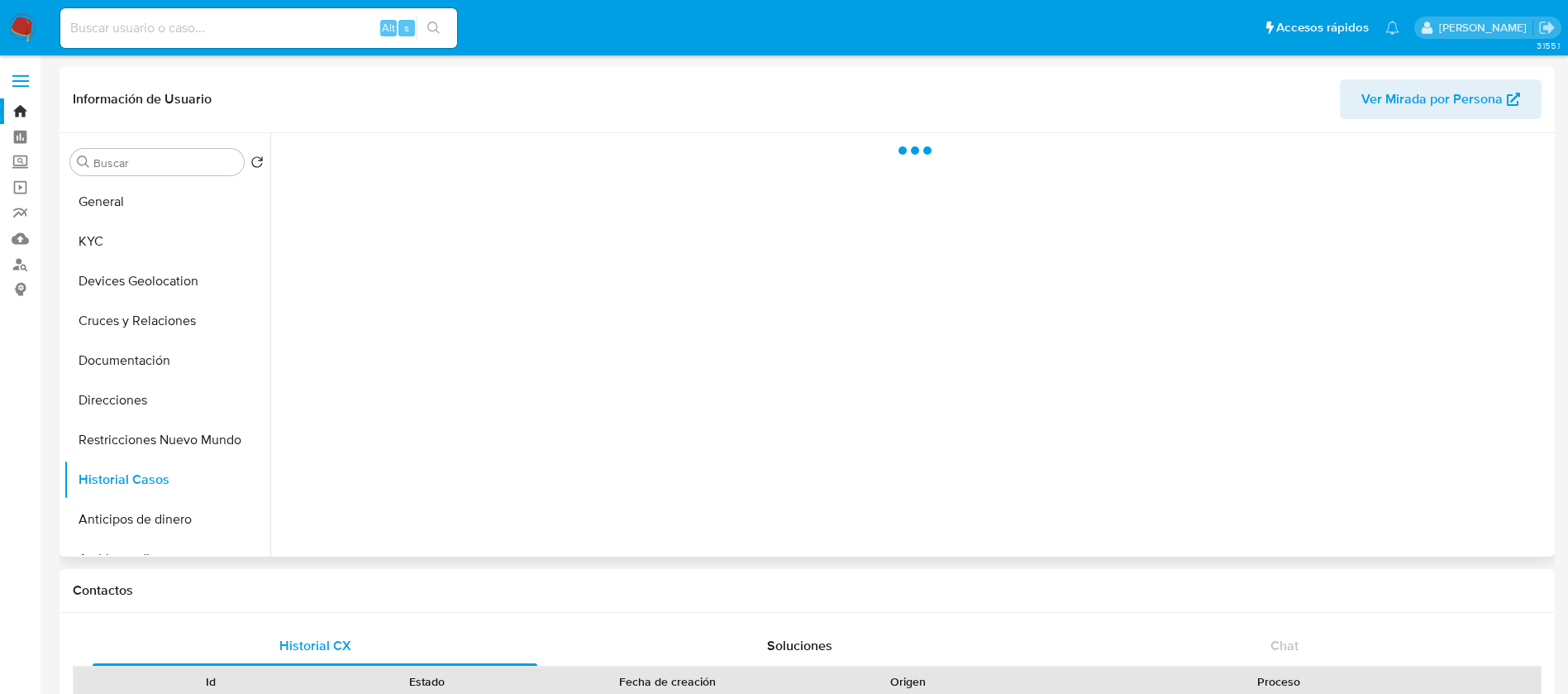
select select "10"
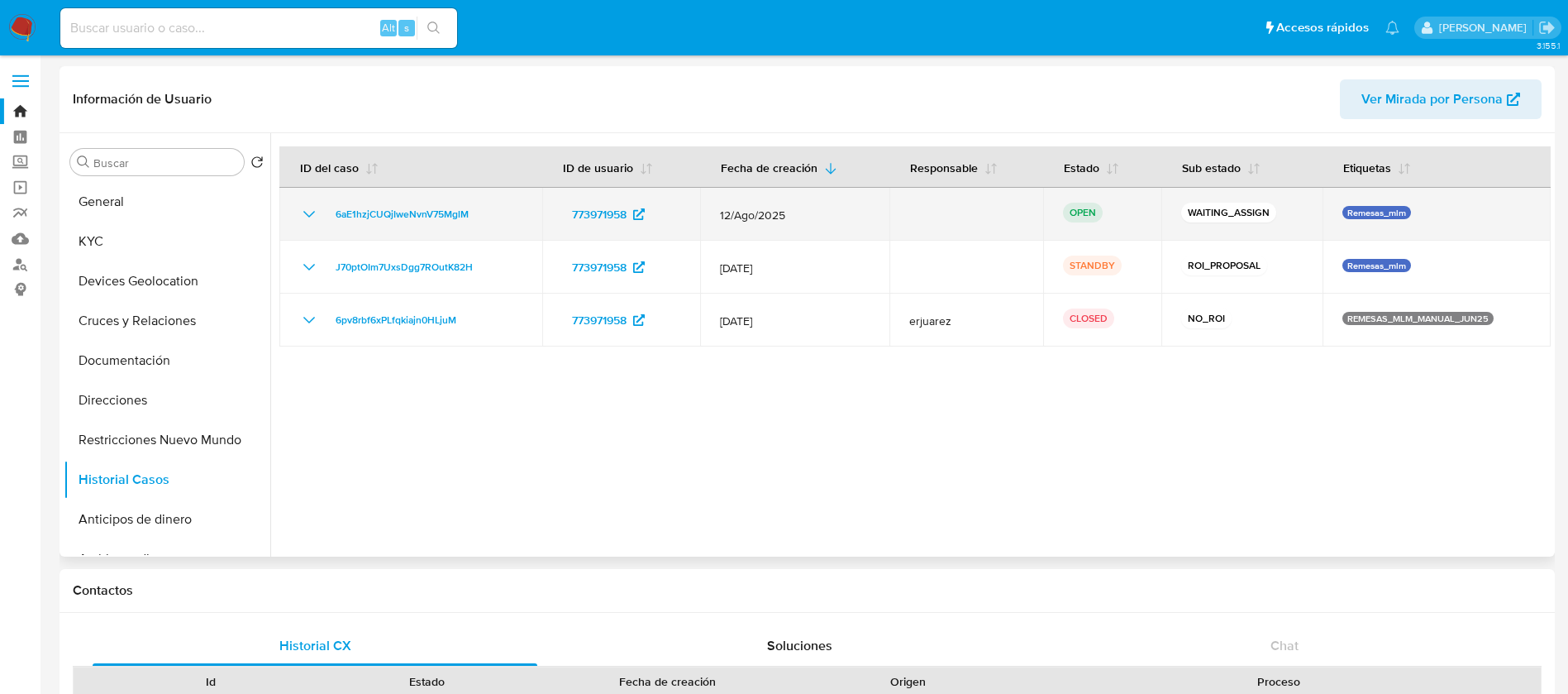
drag, startPoint x: 533, startPoint y: 209, endPoint x: 314, endPoint y: 223, distance: 219.4
click at [314, 223] on td "6aE1hzjCUQjIweNvnV75MglM" at bounding box center [410, 214] width 263 height 53
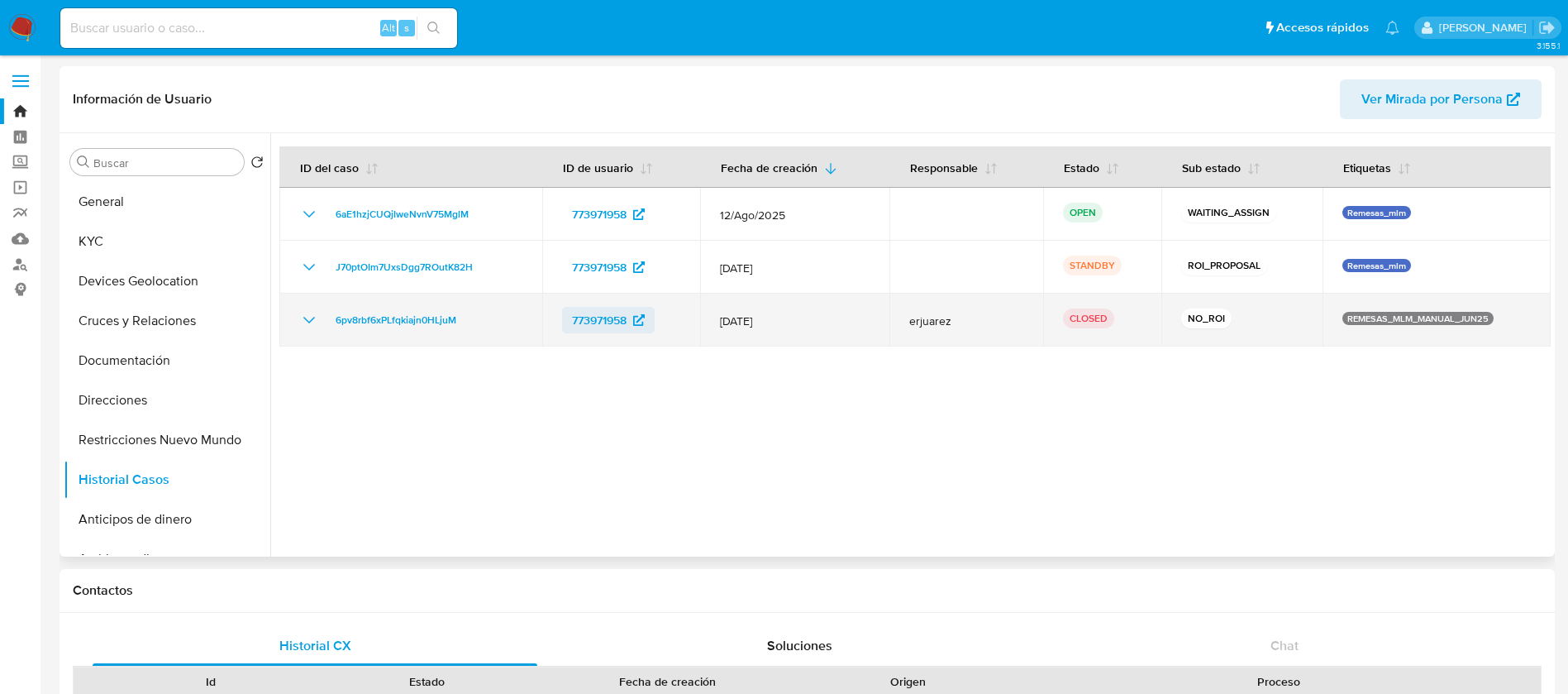
drag, startPoint x: 1034, startPoint y: 307, endPoint x: 607, endPoint y: 322, distance: 427.3
click at [741, 322] on tr "6pv8rbf6xPLfqkiajn0HLjuM 773971958 25/Jun/2025 erjuarez CLOSED NO_ROI REMESAS_M…" at bounding box center [914, 320] width 1271 height 53
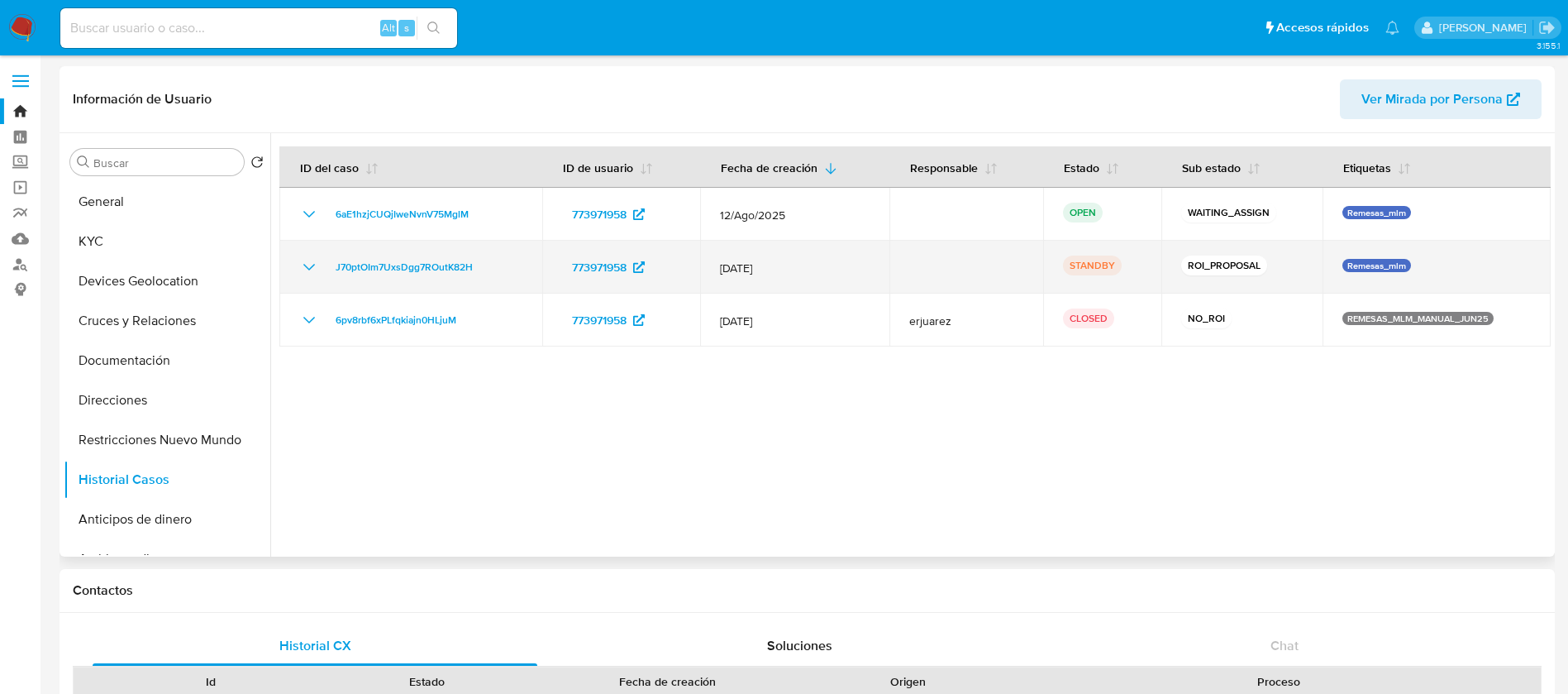
click at [314, 268] on icon "Mostrar/Ocultar" at bounding box center [309, 267] width 19 height 19
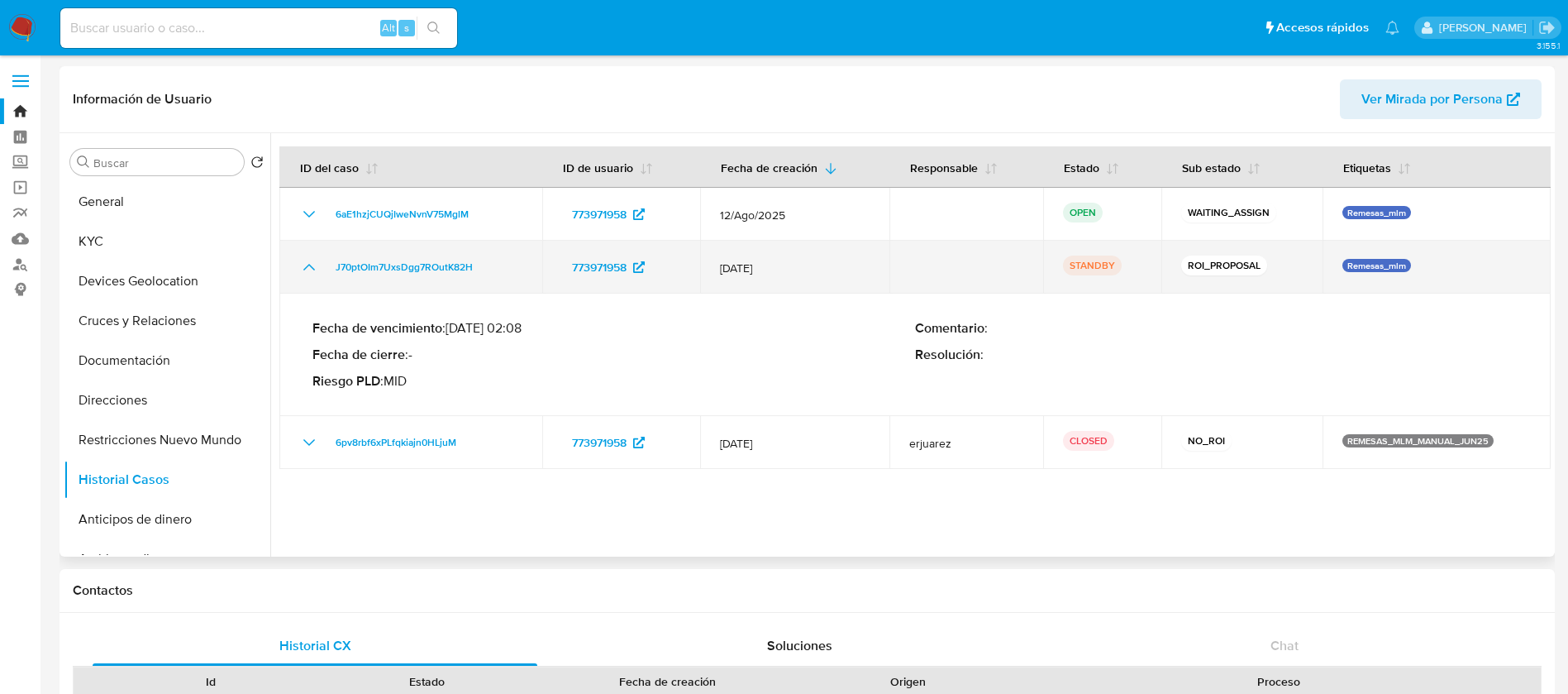
click at [314, 268] on icon "Mostrar/Ocultar" at bounding box center [309, 267] width 19 height 19
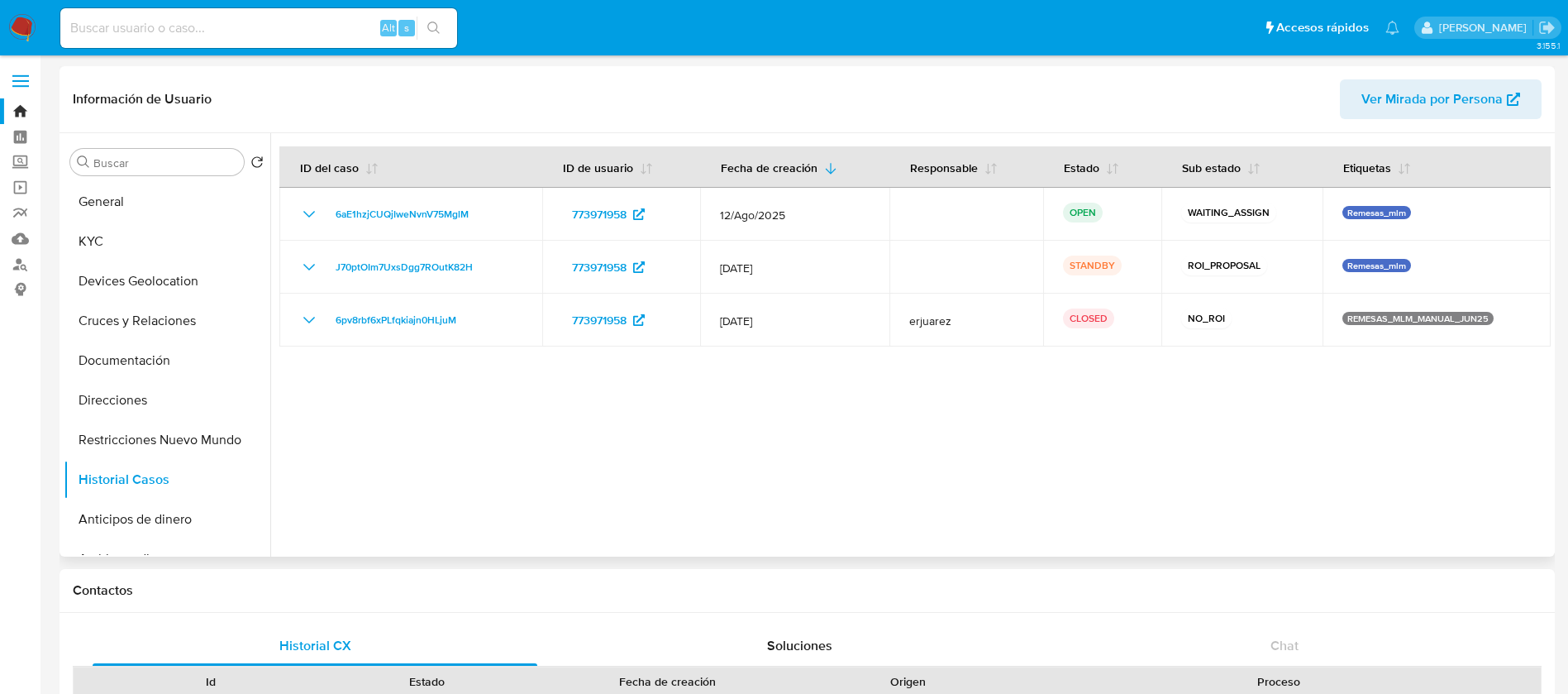
click at [1131, 374] on div at bounding box center [910, 345] width 1281 height 423
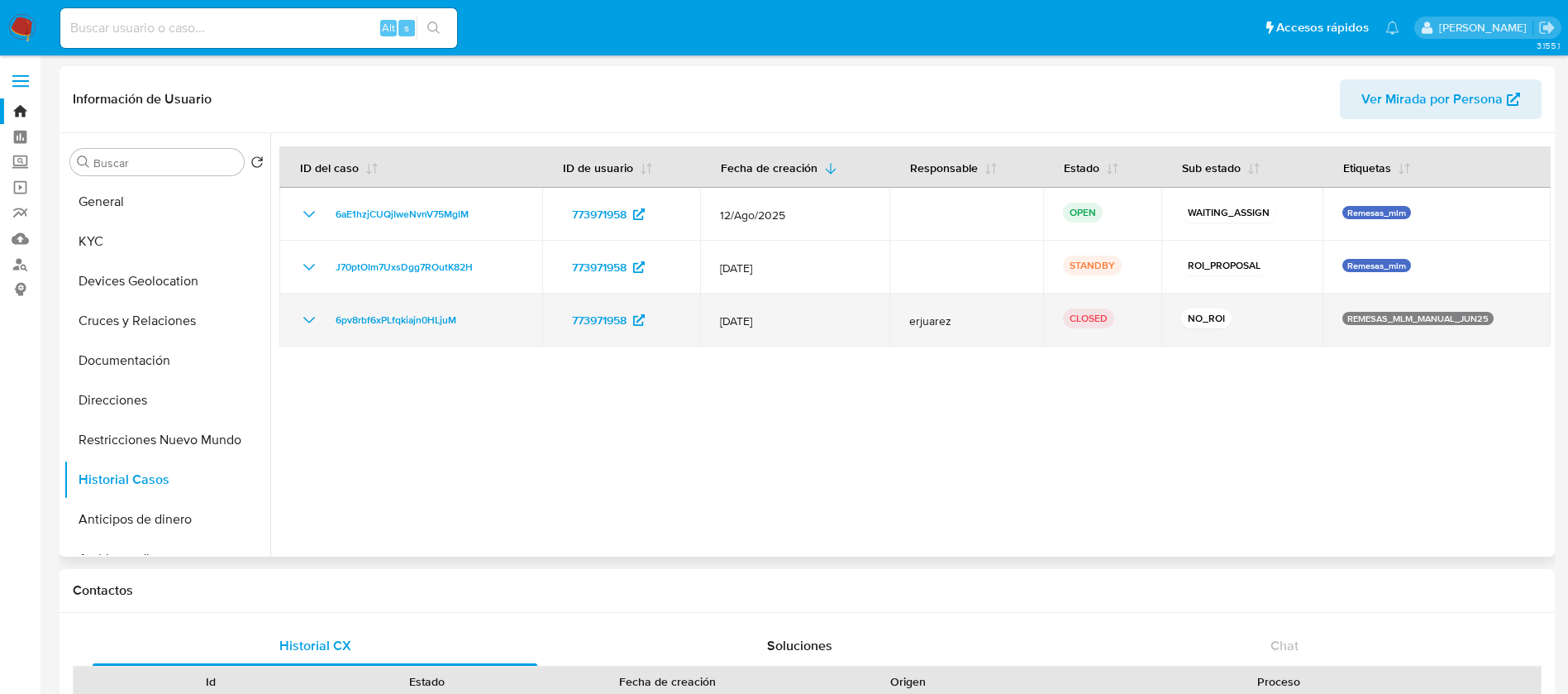
click at [312, 318] on icon "Mostrar/Ocultar" at bounding box center [309, 320] width 12 height 7
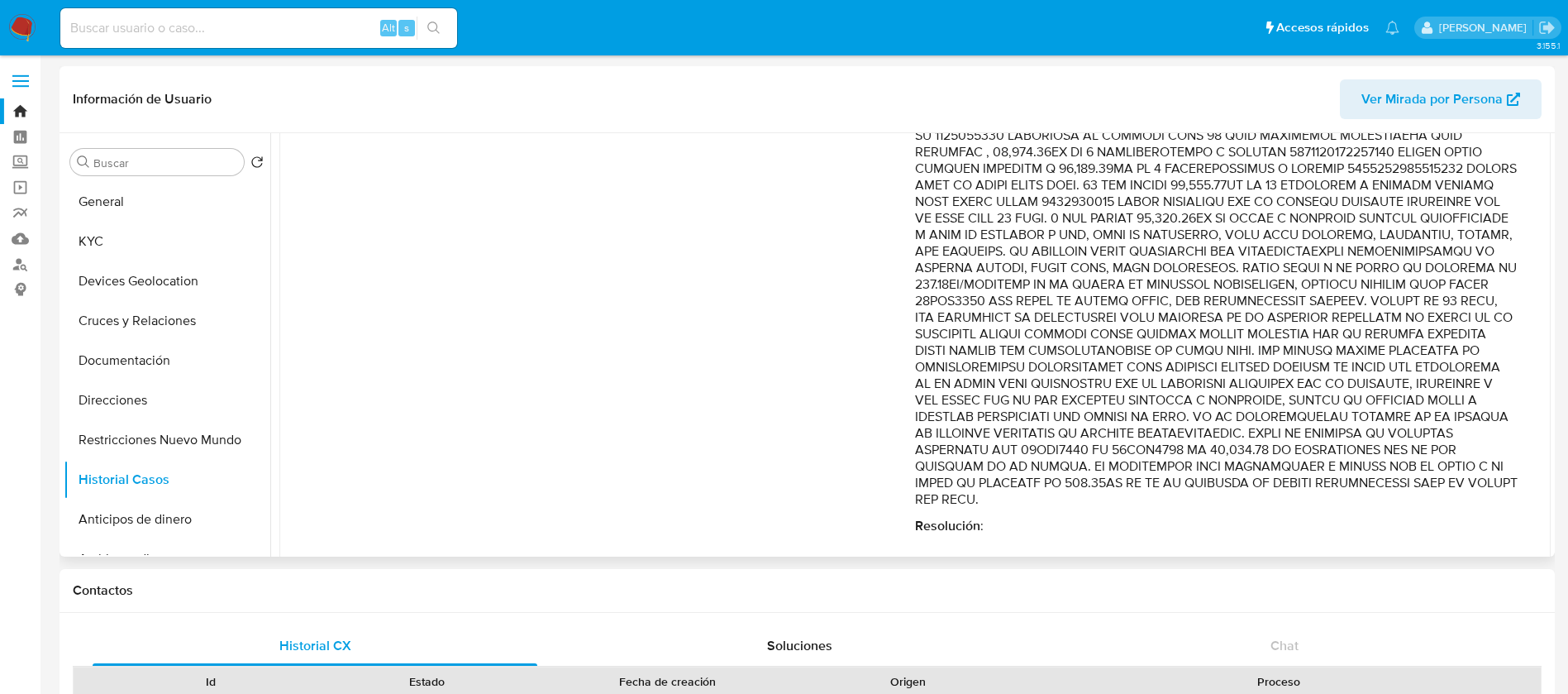
scroll to position [670, 0]
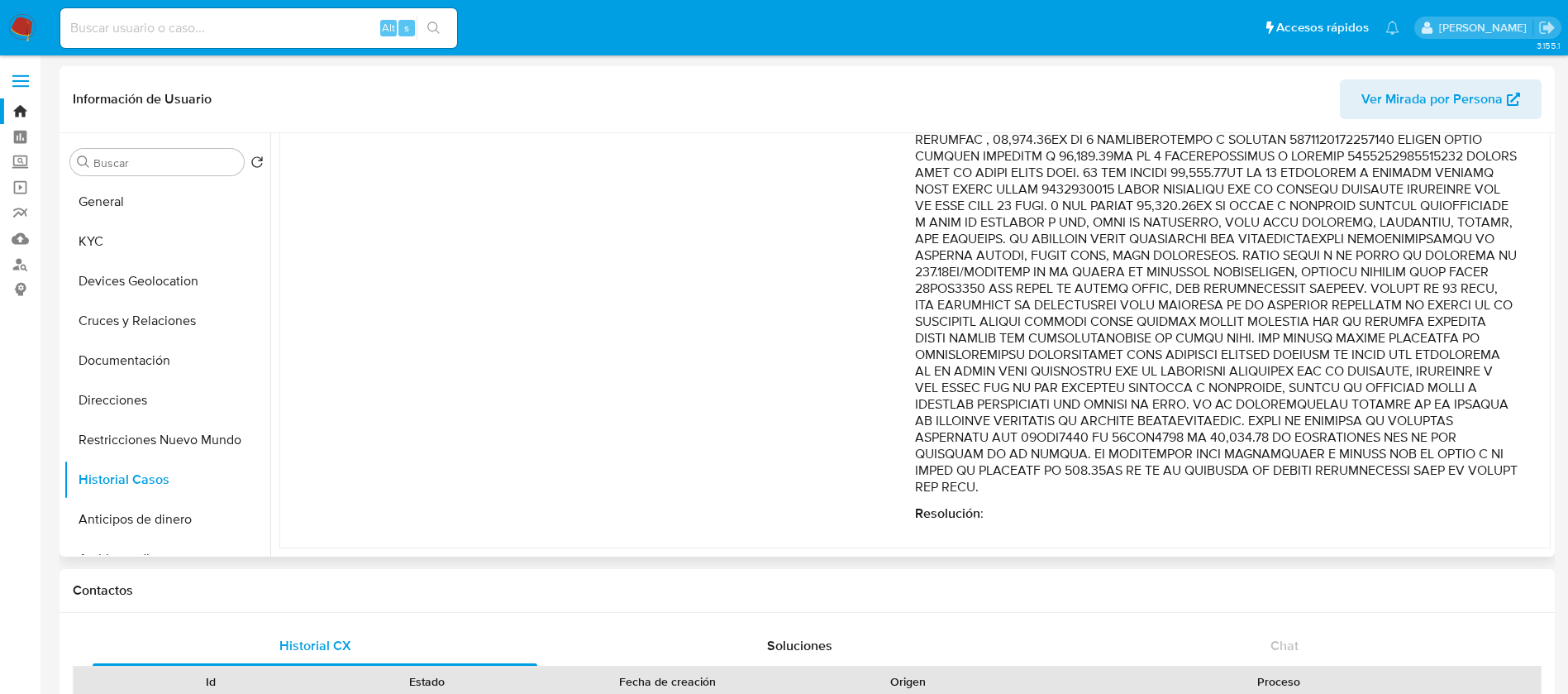
click at [1054, 381] on p "Comentario :" at bounding box center [1217, 106] width 603 height 778
drag, startPoint x: 1317, startPoint y: 280, endPoint x: 1333, endPoint y: 347, distance: 68.9
click at [1333, 347] on p "Comentario :" at bounding box center [1217, 106] width 603 height 778
click at [1290, 332] on p "Comentario :" at bounding box center [1217, 106] width 603 height 778
click at [1182, 310] on p "Comentario :" at bounding box center [1217, 106] width 603 height 778
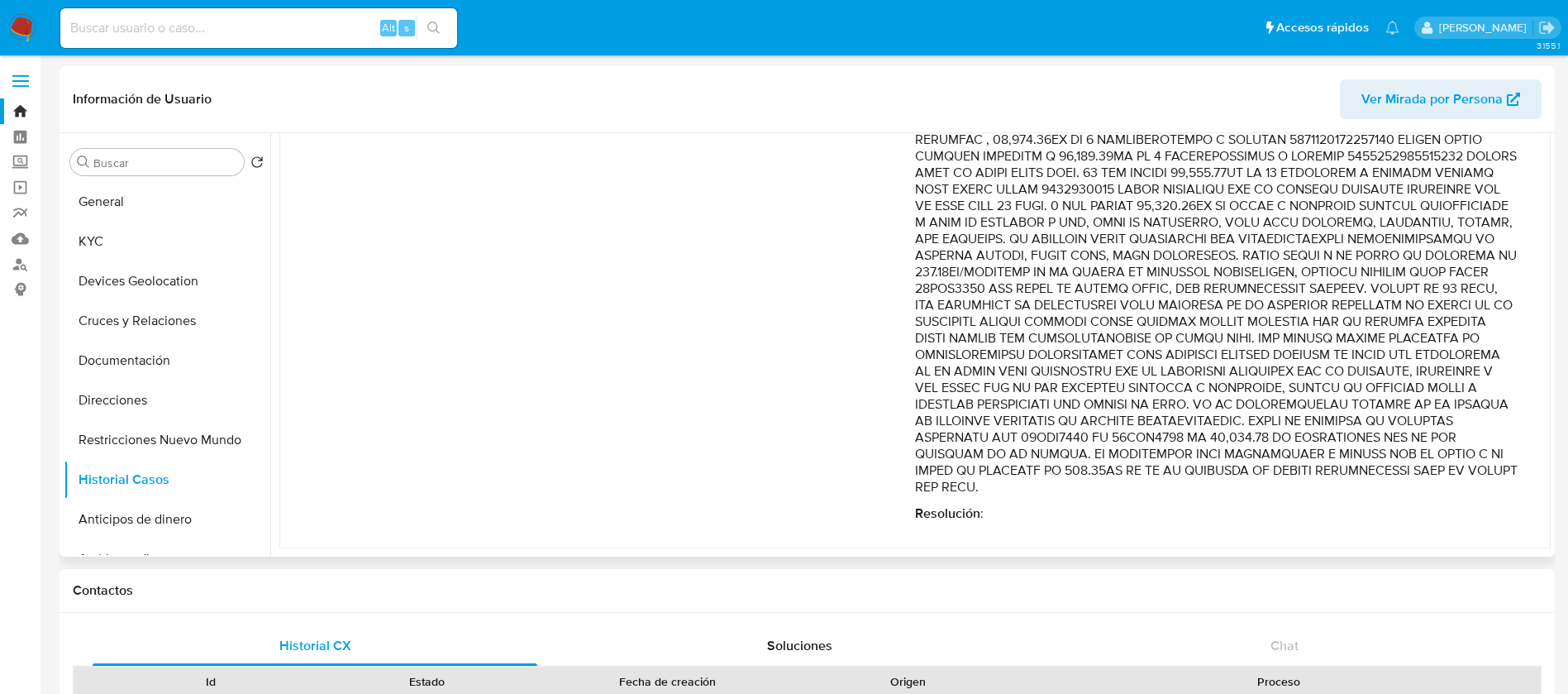
drag, startPoint x: 1223, startPoint y: 305, endPoint x: 1462, endPoint y: 317, distance: 239.3
click at [1452, 313] on p "Comentario :" at bounding box center [1217, 106] width 603 height 778
drag, startPoint x: 1468, startPoint y: 321, endPoint x: 1256, endPoint y: 317, distance: 212.0
click at [1468, 322] on p "Comentario :" at bounding box center [1217, 106] width 603 height 778
drag, startPoint x: 1361, startPoint y: 319, endPoint x: 1502, endPoint y: 487, distance: 219.3
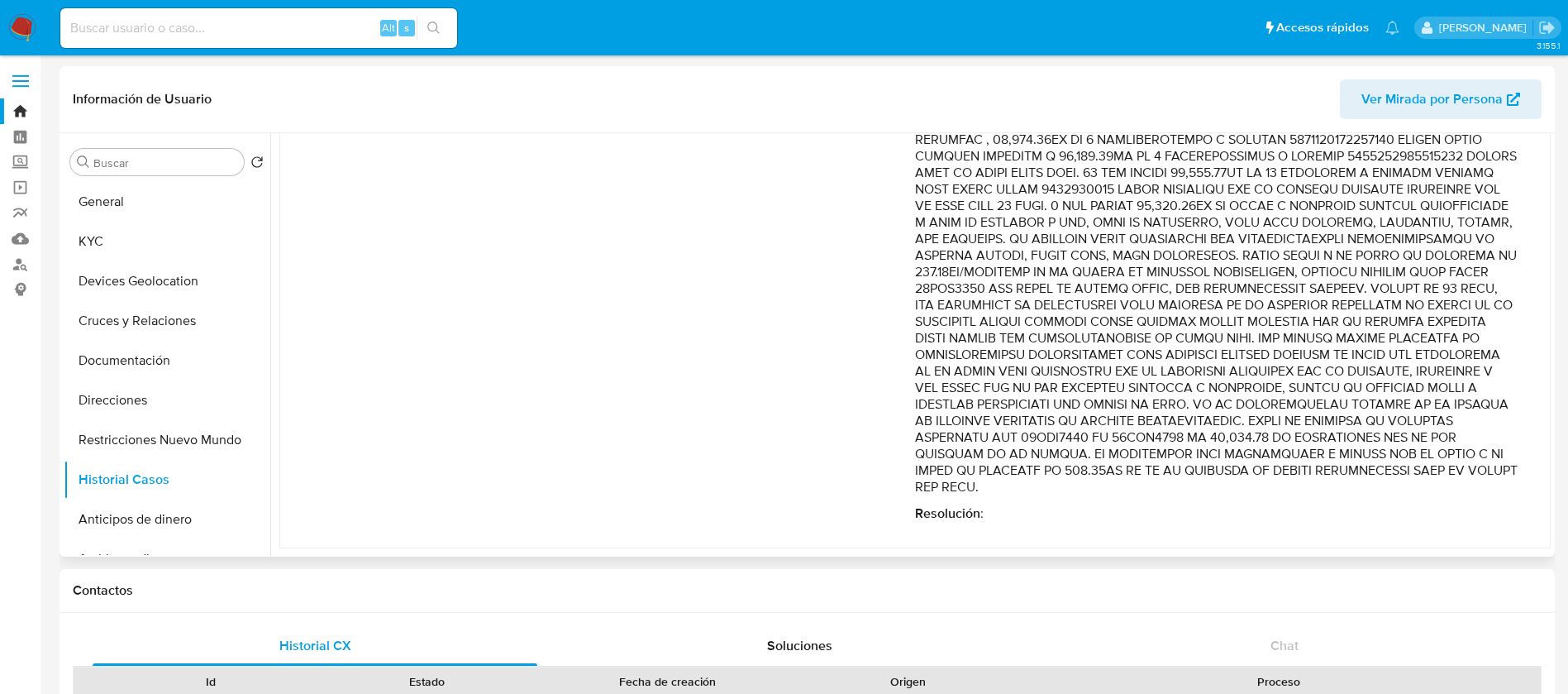
click at [1502, 487] on p "Comentario :" at bounding box center [1217, 106] width 603 height 778
click at [769, 319] on div "Fecha de vencimiento : 24/08/2025 13:15 Fecha de cierre : 17/07/2025 12:51 Ries…" at bounding box center [614, 120] width 603 height 804
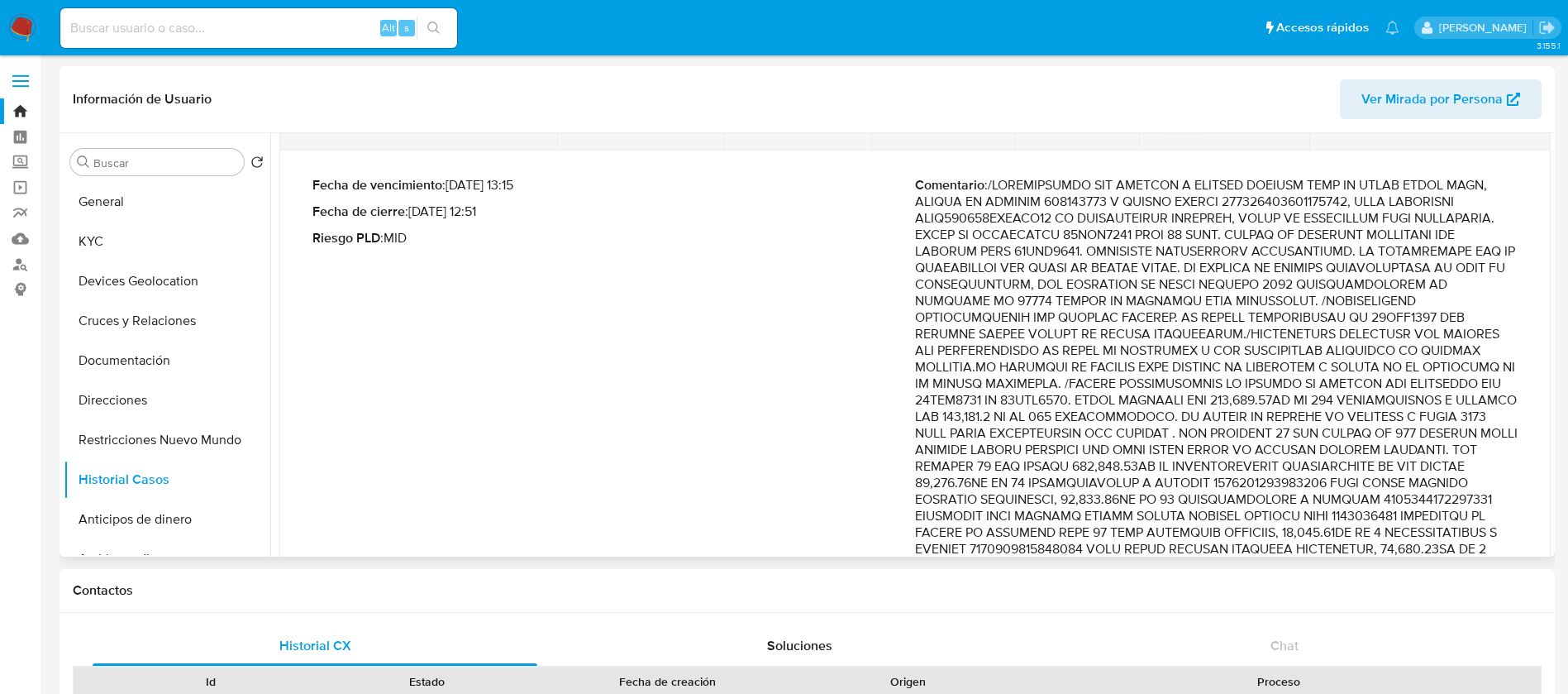
scroll to position [0, 0]
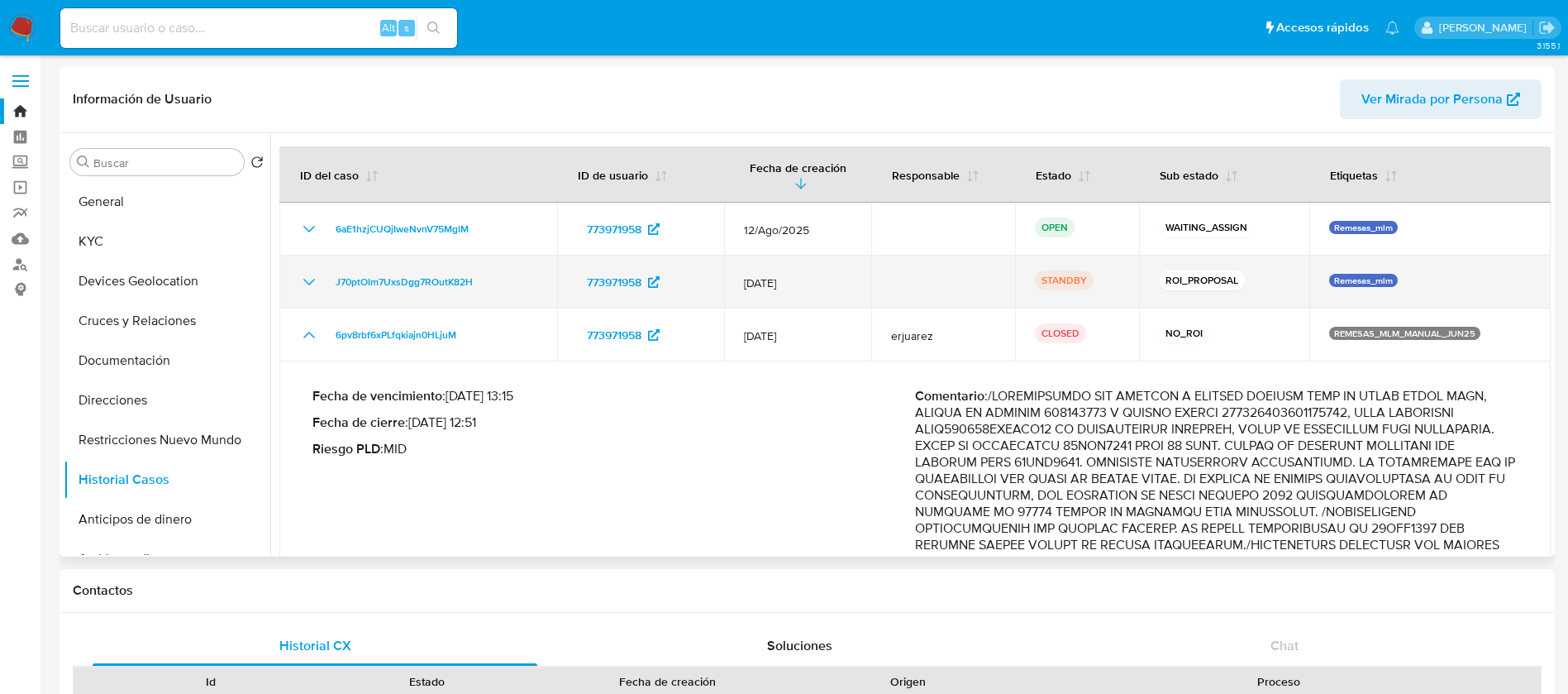
click at [304, 273] on icon "Mostrar/Ocultar" at bounding box center [309, 282] width 19 height 19
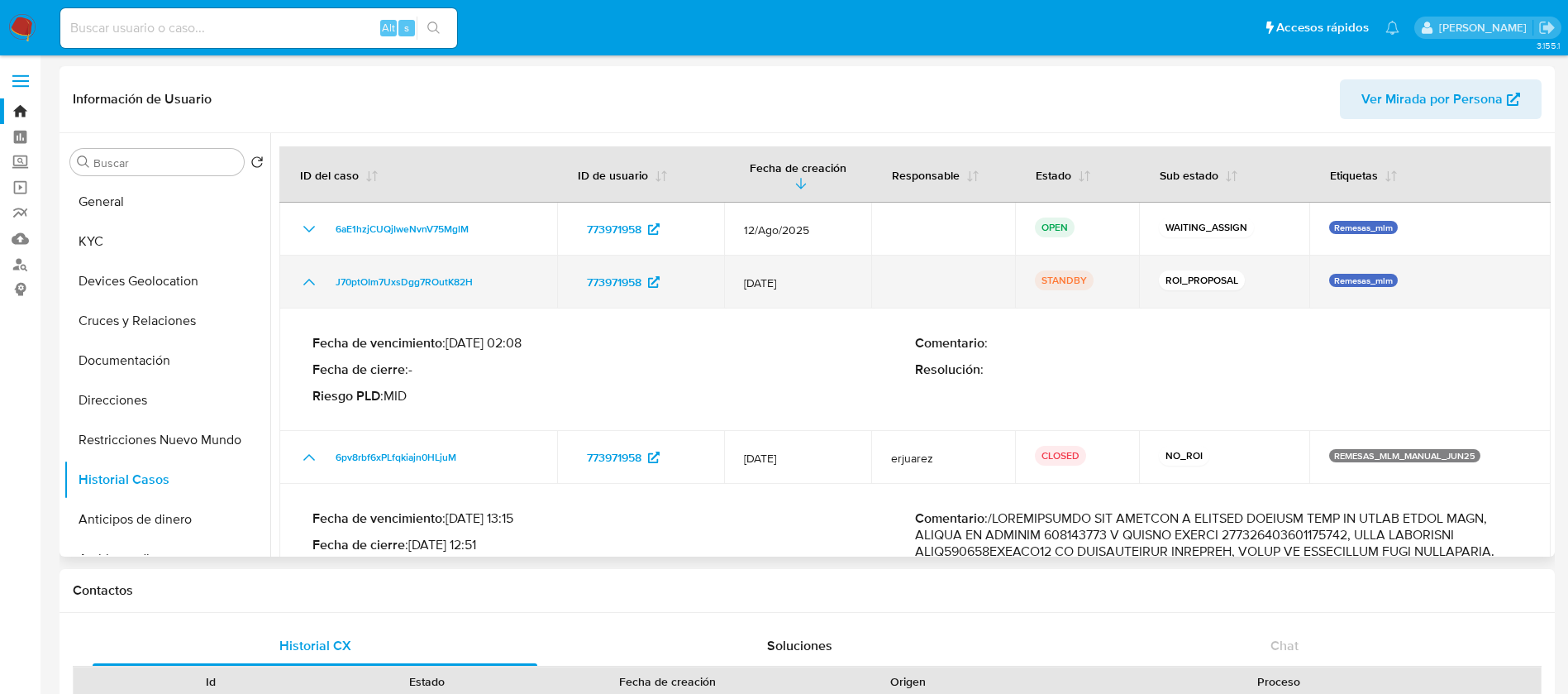
click at [419, 268] on td "J70ptOIm7UxsDgg7ROutK82H" at bounding box center [418, 282] width 278 height 53
click at [424, 280] on span "J70ptOIm7UxsDgg7ROutK82H" at bounding box center [404, 282] width 137 height 19
click at [306, 281] on icon "Mostrar/Ocultar" at bounding box center [309, 281] width 12 height 7
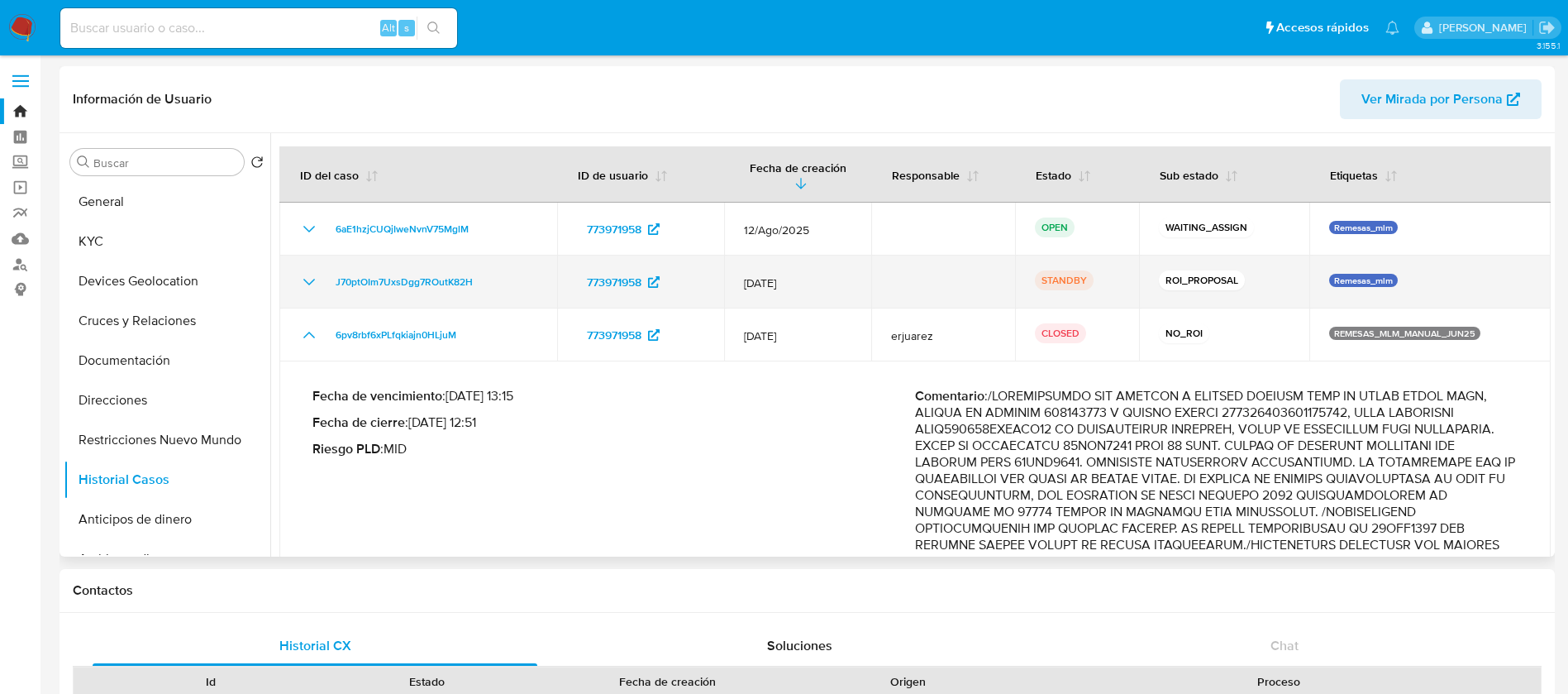
click at [328, 279] on div "J70ptOIm7UxsDgg7ROutK82H" at bounding box center [418, 282] width 238 height 19
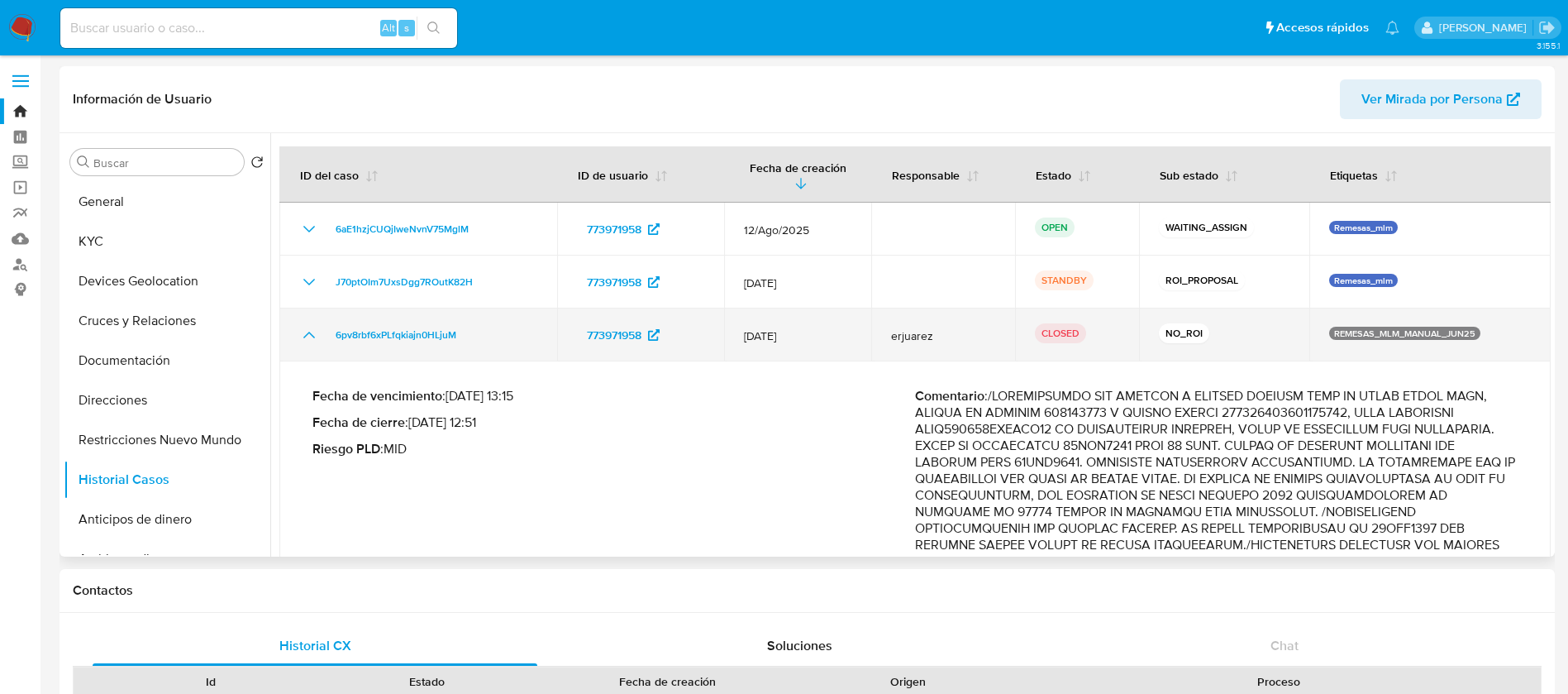
click at [311, 332] on icon "Mostrar/Ocultar" at bounding box center [309, 335] width 19 height 19
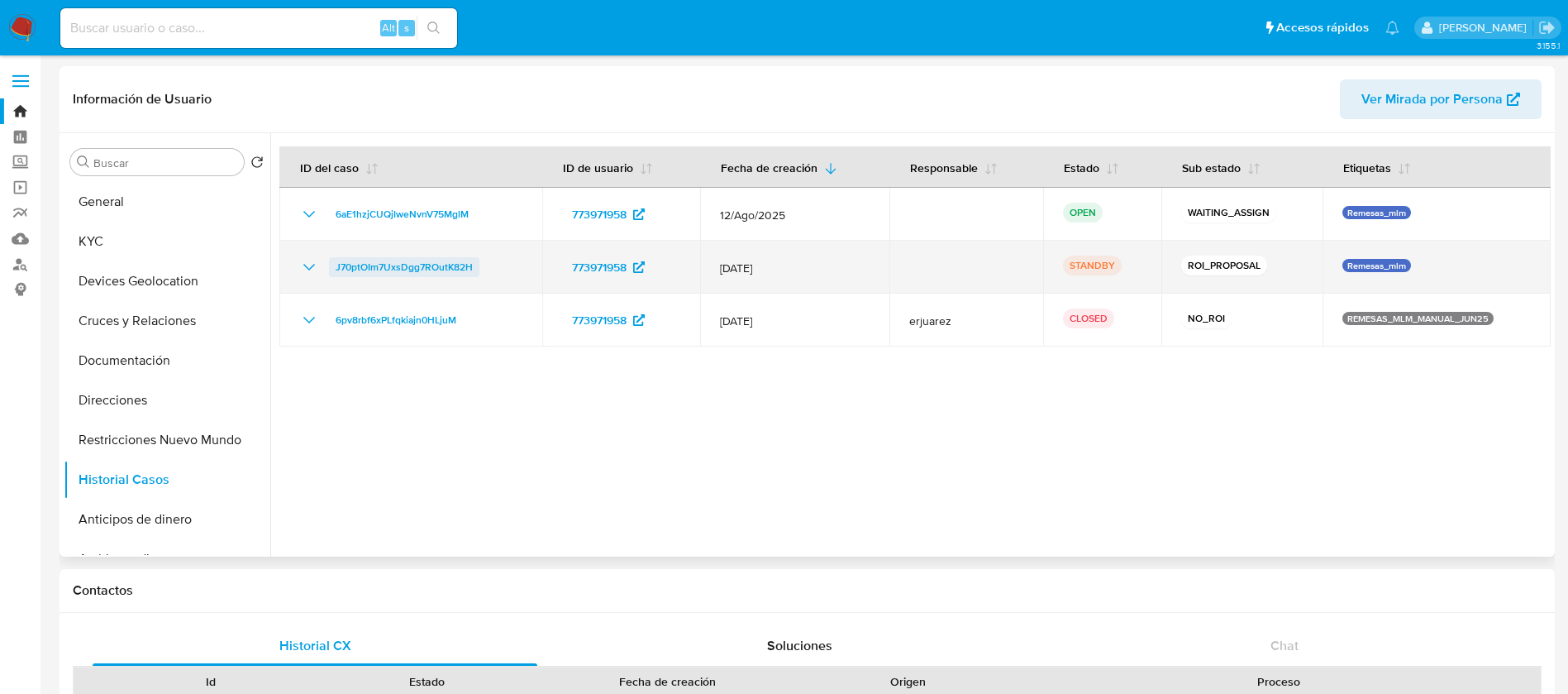
click at [355, 265] on span "J70ptOIm7UxsDgg7ROutK82H" at bounding box center [404, 267] width 137 height 19
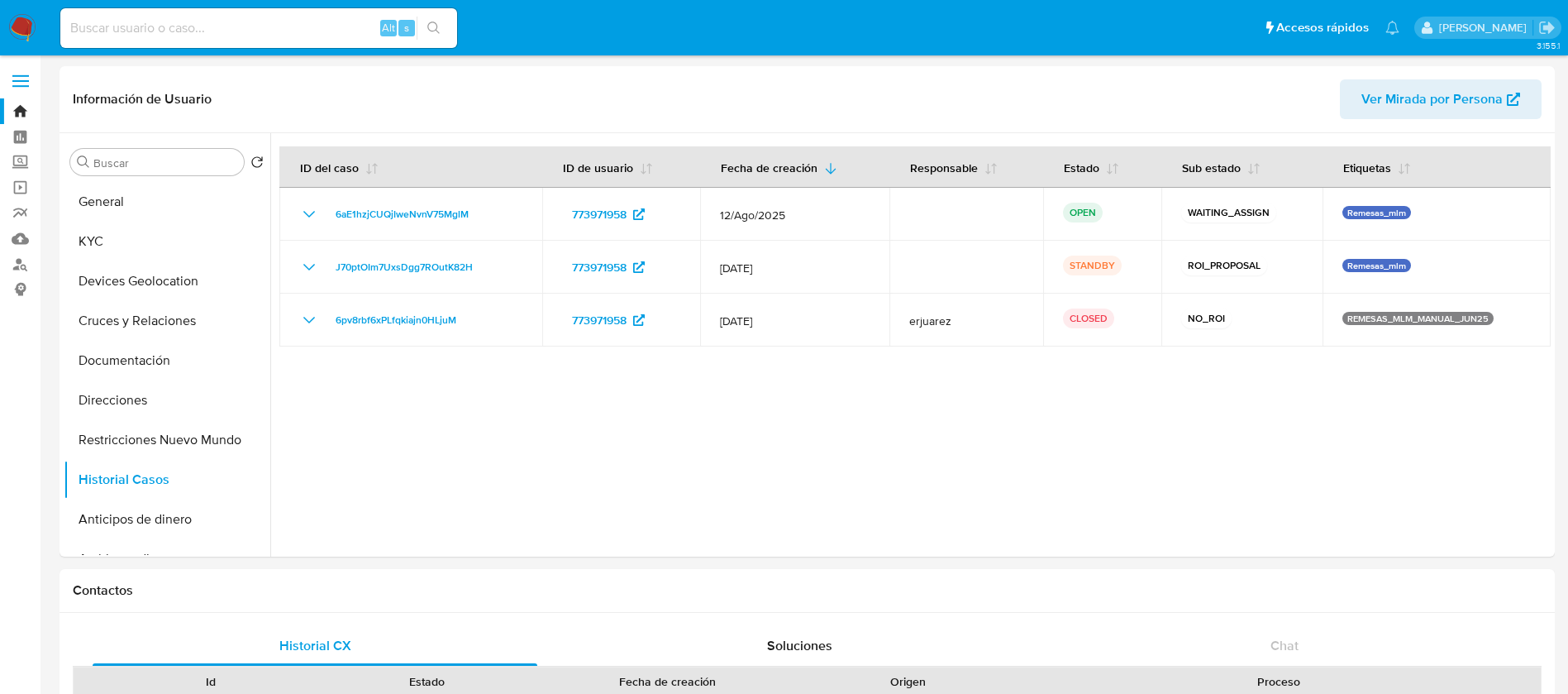
click at [223, 32] on input at bounding box center [259, 28] width 397 height 21
paste input "6532446"
type input "6532446"
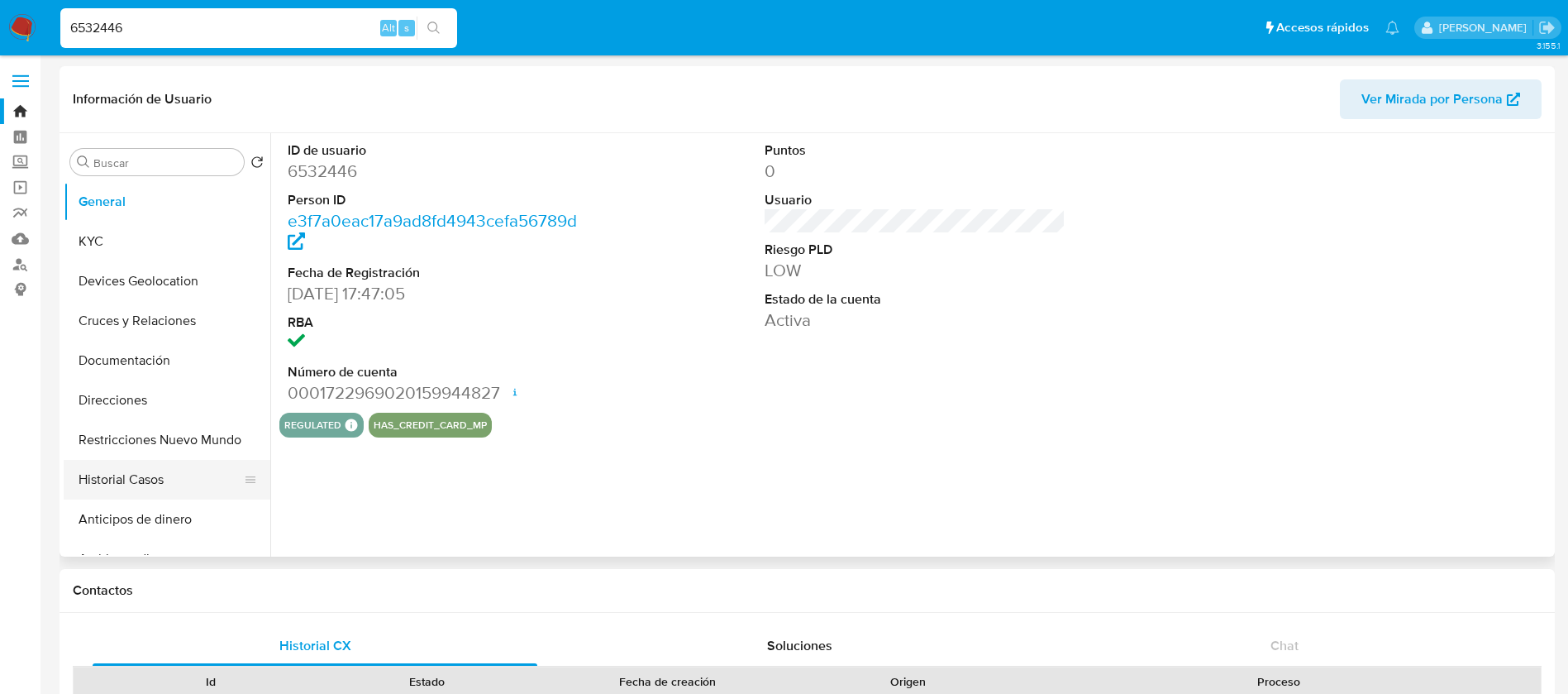
select select "10"
drag, startPoint x: 204, startPoint y: 486, endPoint x: 214, endPoint y: 478, distance: 12.8
click at [205, 488] on button "Historial Casos" at bounding box center [160, 480] width 194 height 40
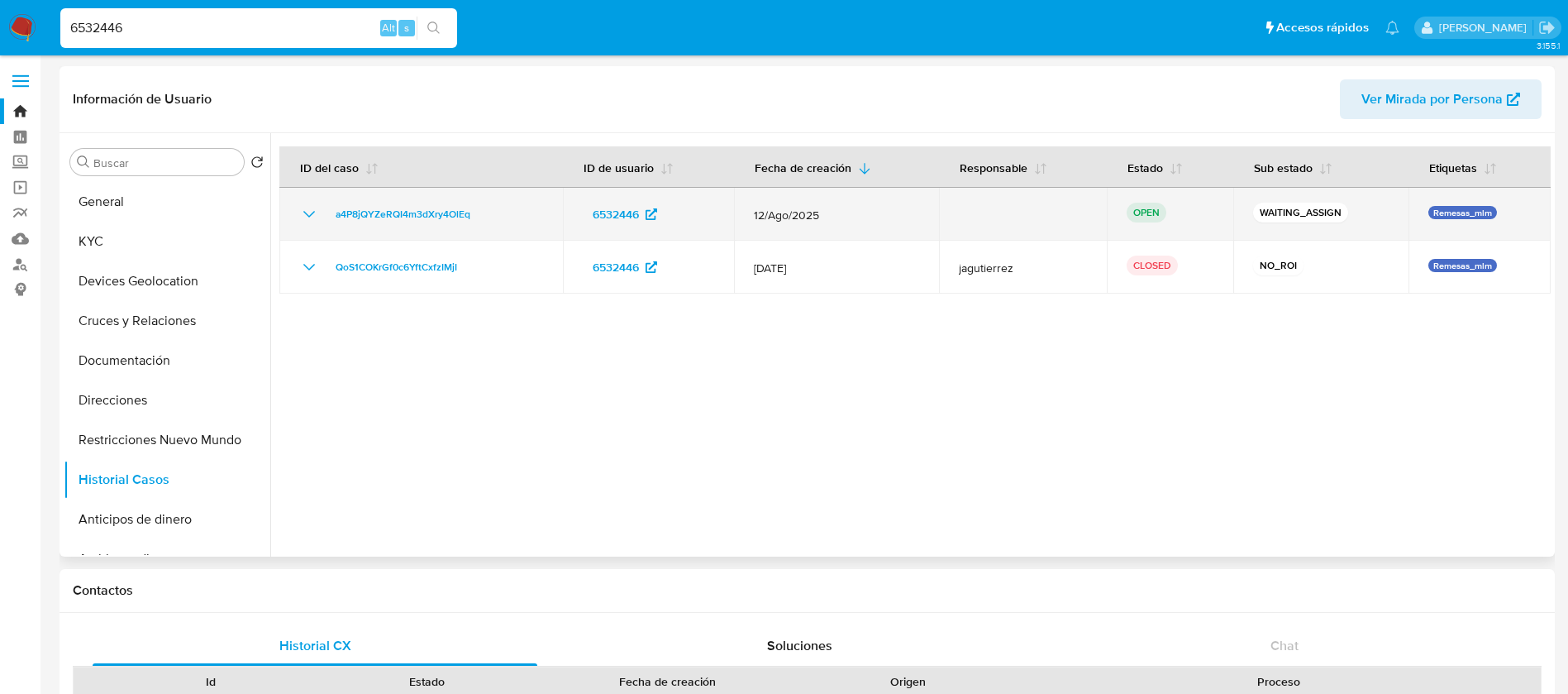
drag, startPoint x: 495, startPoint y: 207, endPoint x: 317, endPoint y: 218, distance: 178.3
click at [317, 218] on div "a4P8jQYZeRQI4m3dXry4OlEq" at bounding box center [421, 214] width 244 height 19
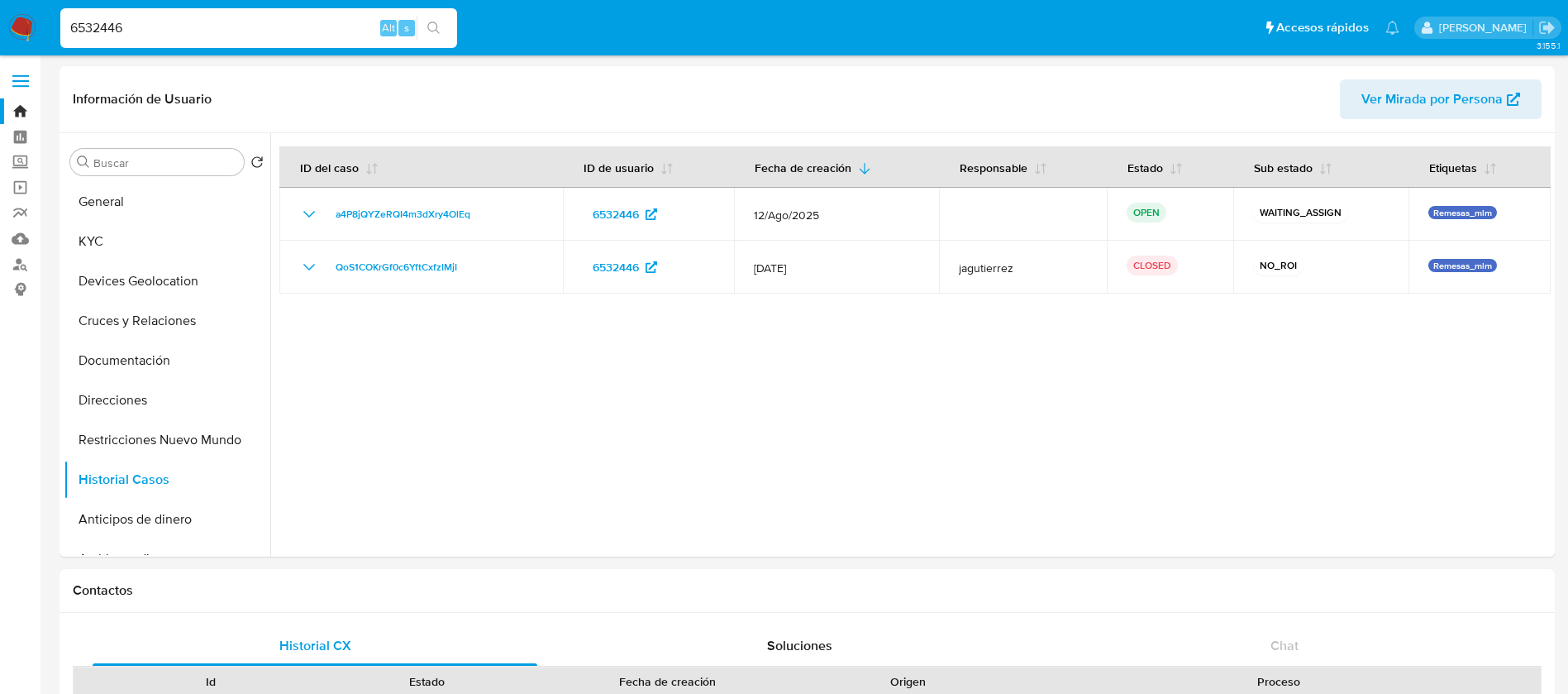
click at [18, 24] on img at bounding box center [21, 27] width 28 height 28
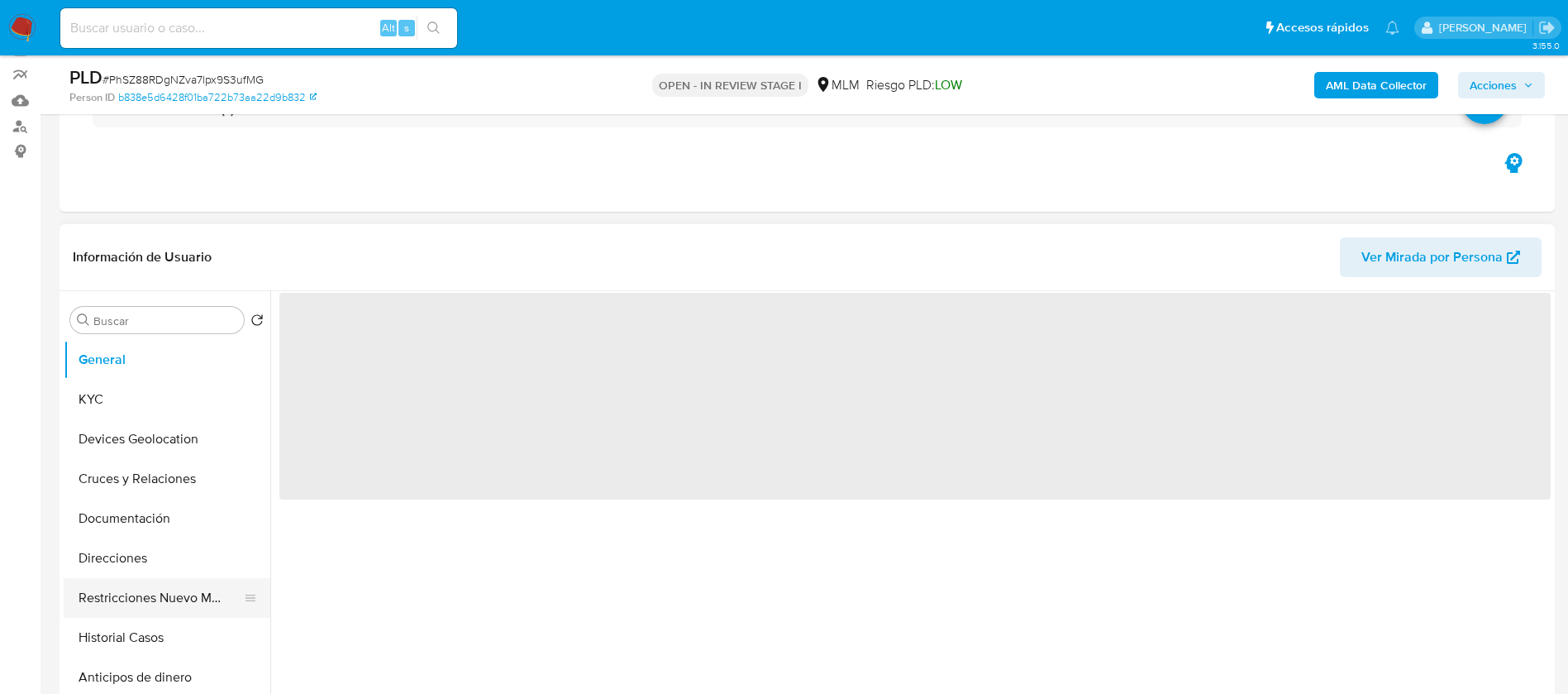
scroll to position [248, 0]
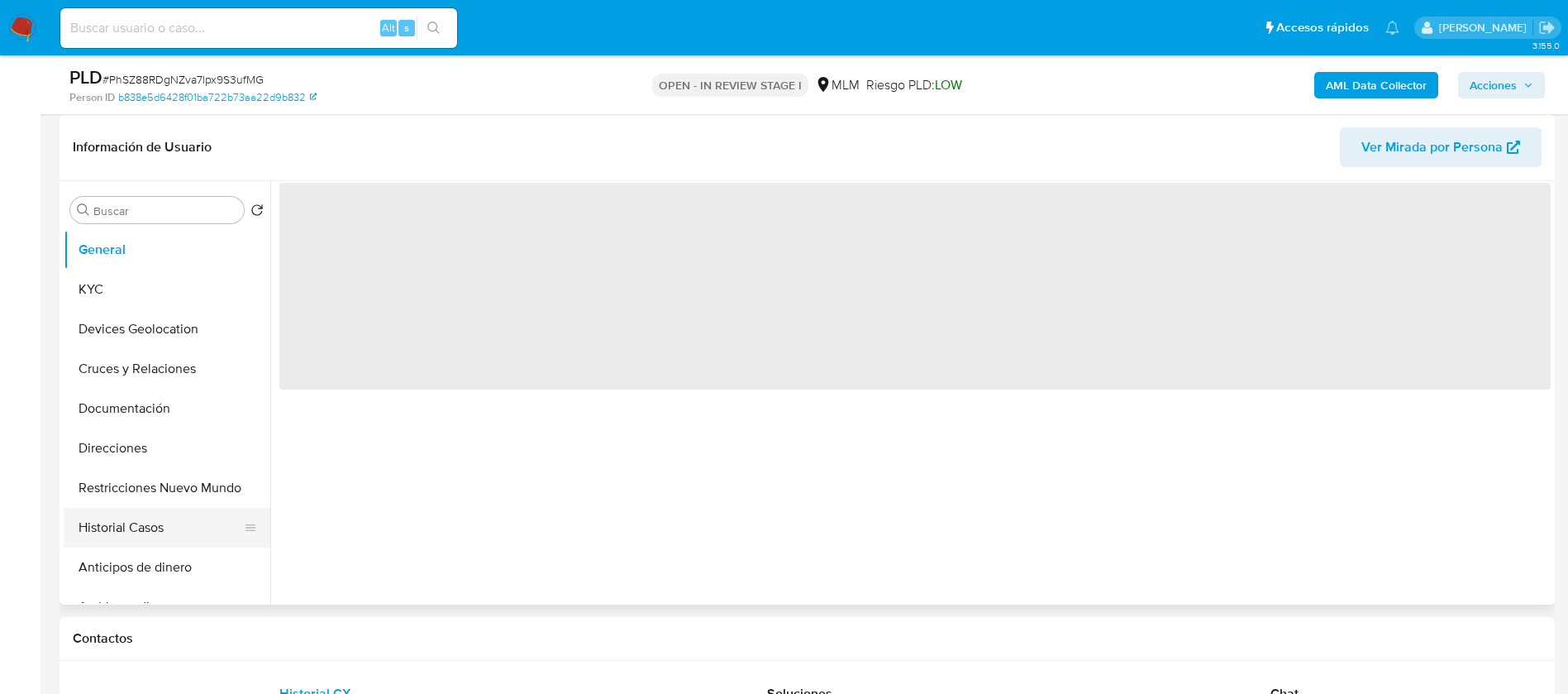
click at [146, 519] on button "Historial Casos" at bounding box center [160, 528] width 194 height 40
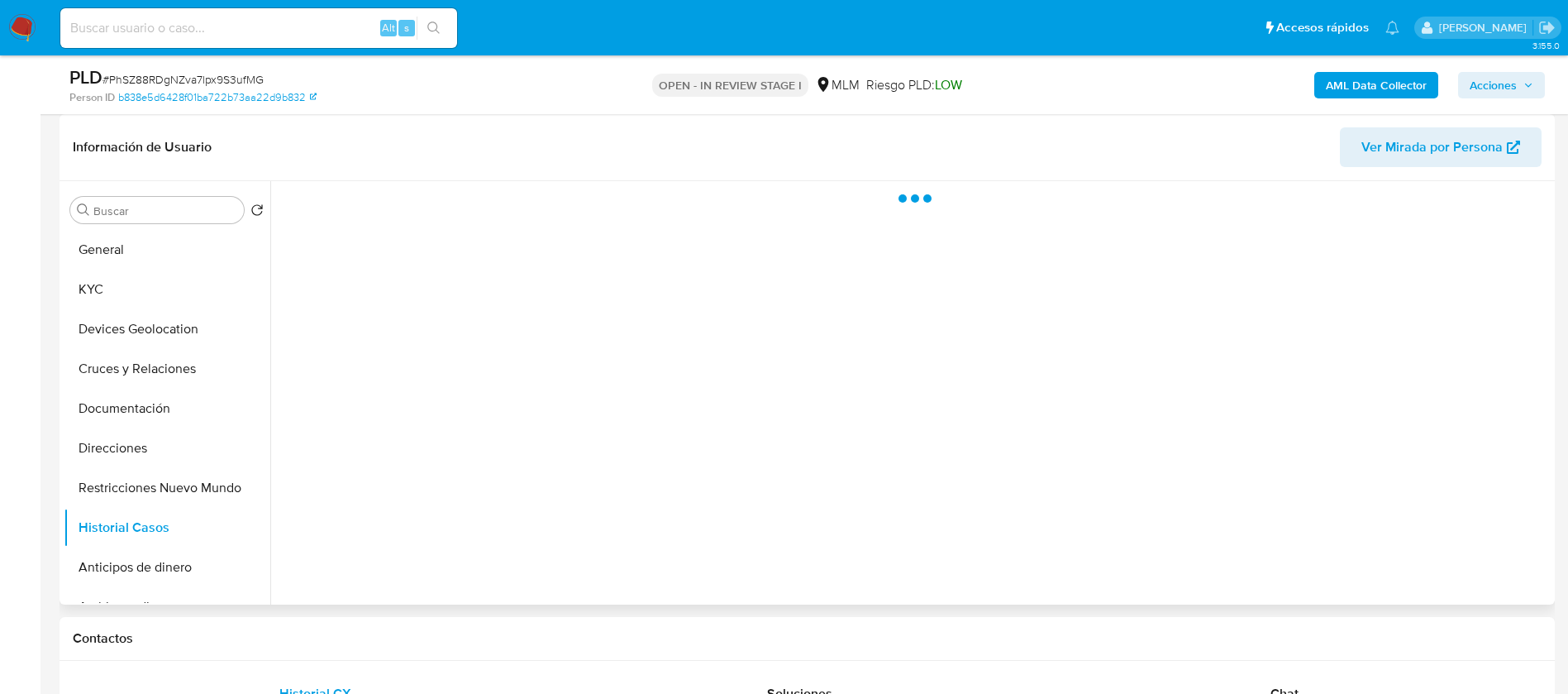
select select "10"
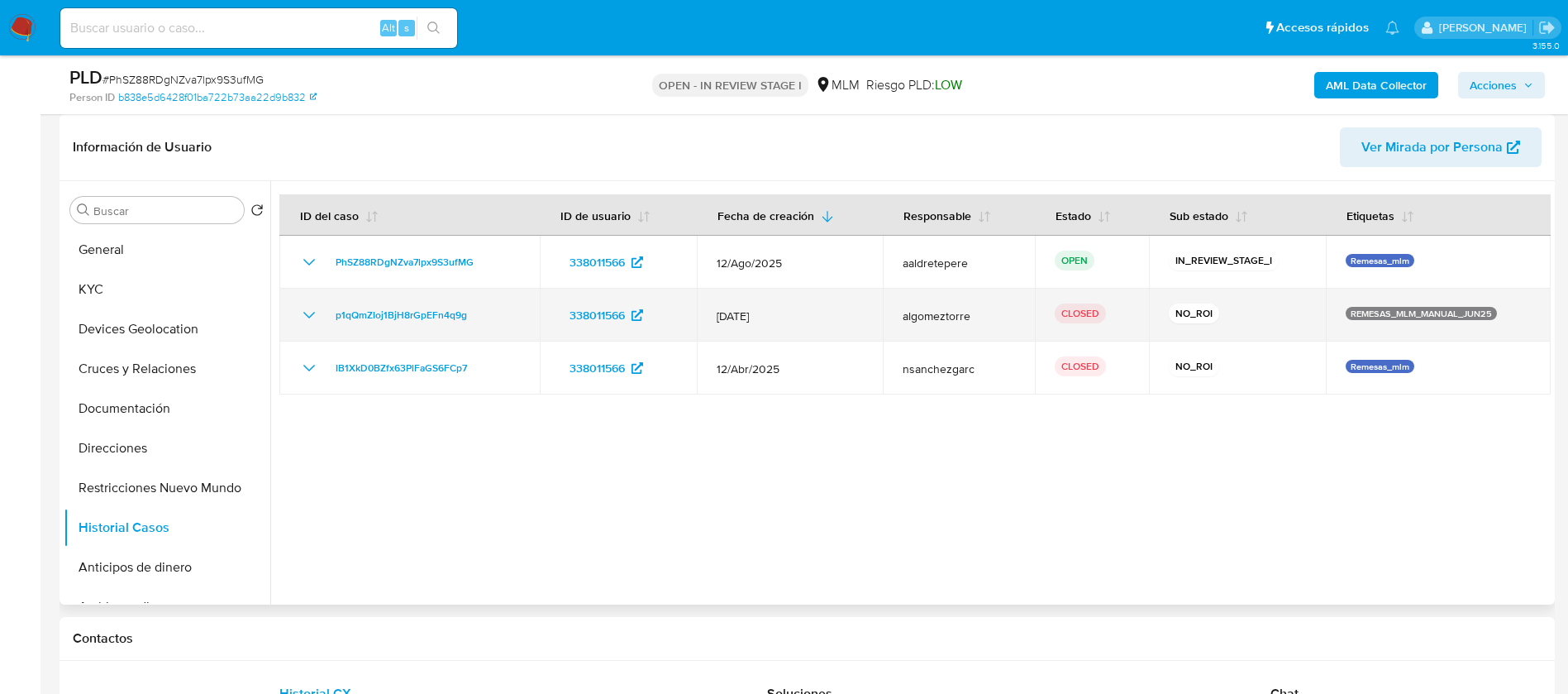
click at [311, 311] on icon "Mostrar/Ocultar" at bounding box center [309, 315] width 19 height 19
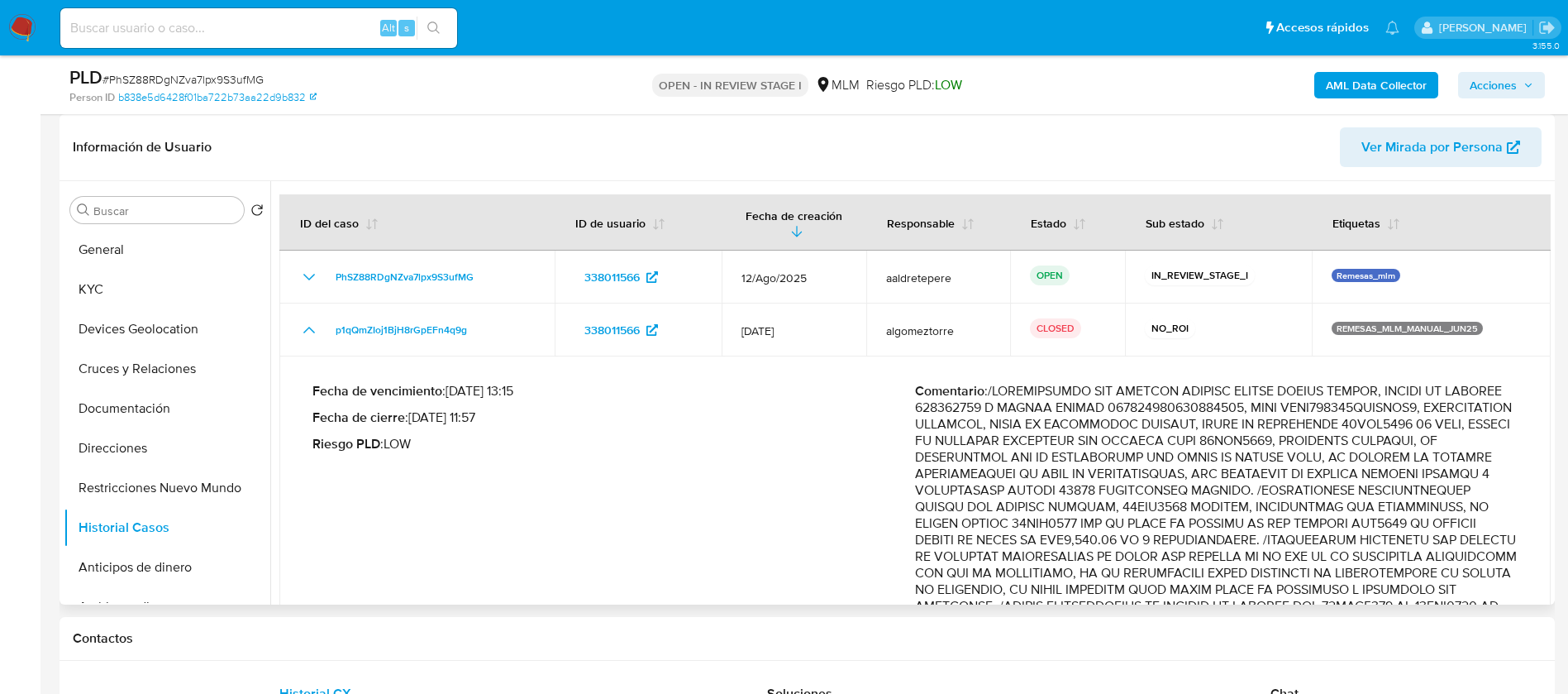
drag, startPoint x: 1336, startPoint y: 513, endPoint x: 1442, endPoint y: 570, distance: 120.4
click at [1435, 568] on p "Comentario :" at bounding box center [1217, 656] width 603 height 546
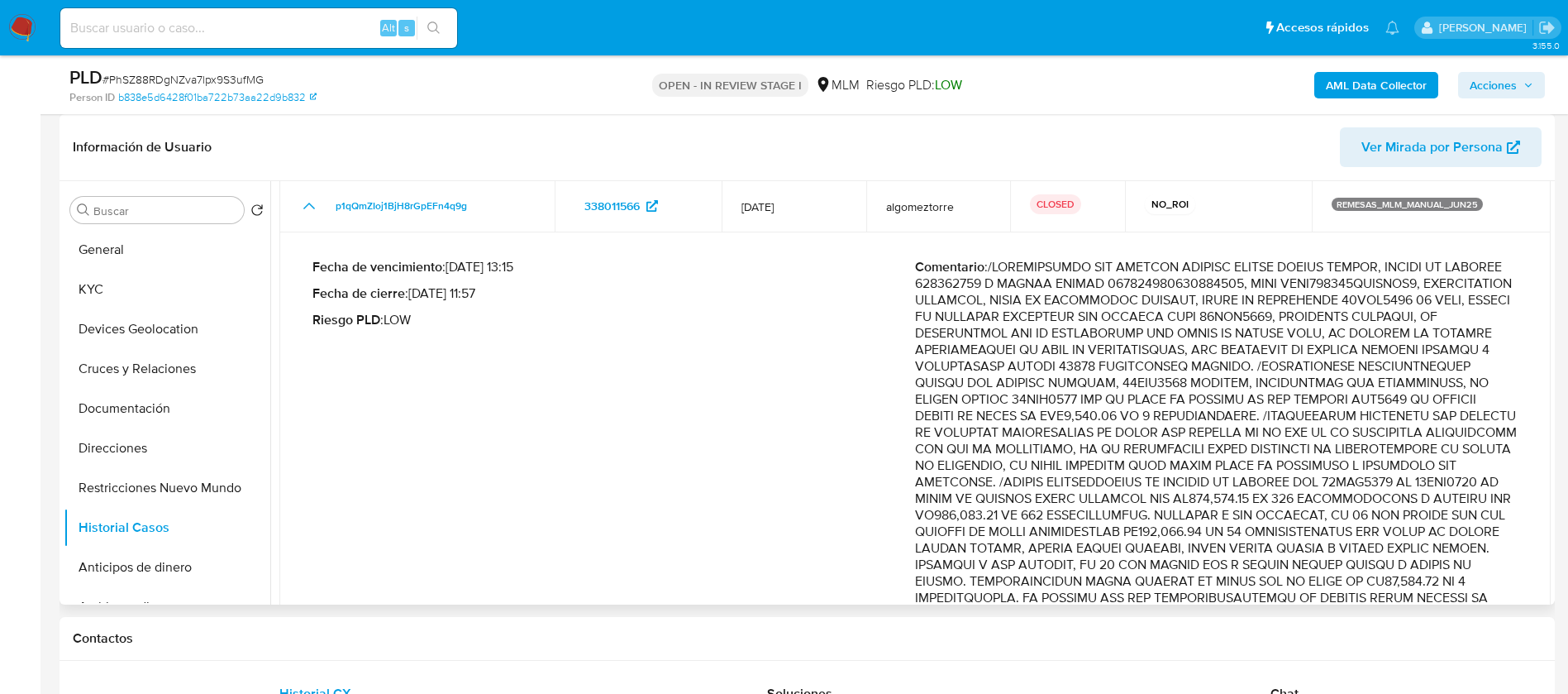
drag, startPoint x: 1129, startPoint y: 520, endPoint x: 1215, endPoint y: 526, distance: 86.2
click at [1215, 526] on p "Comentario :" at bounding box center [1217, 531] width 603 height 546
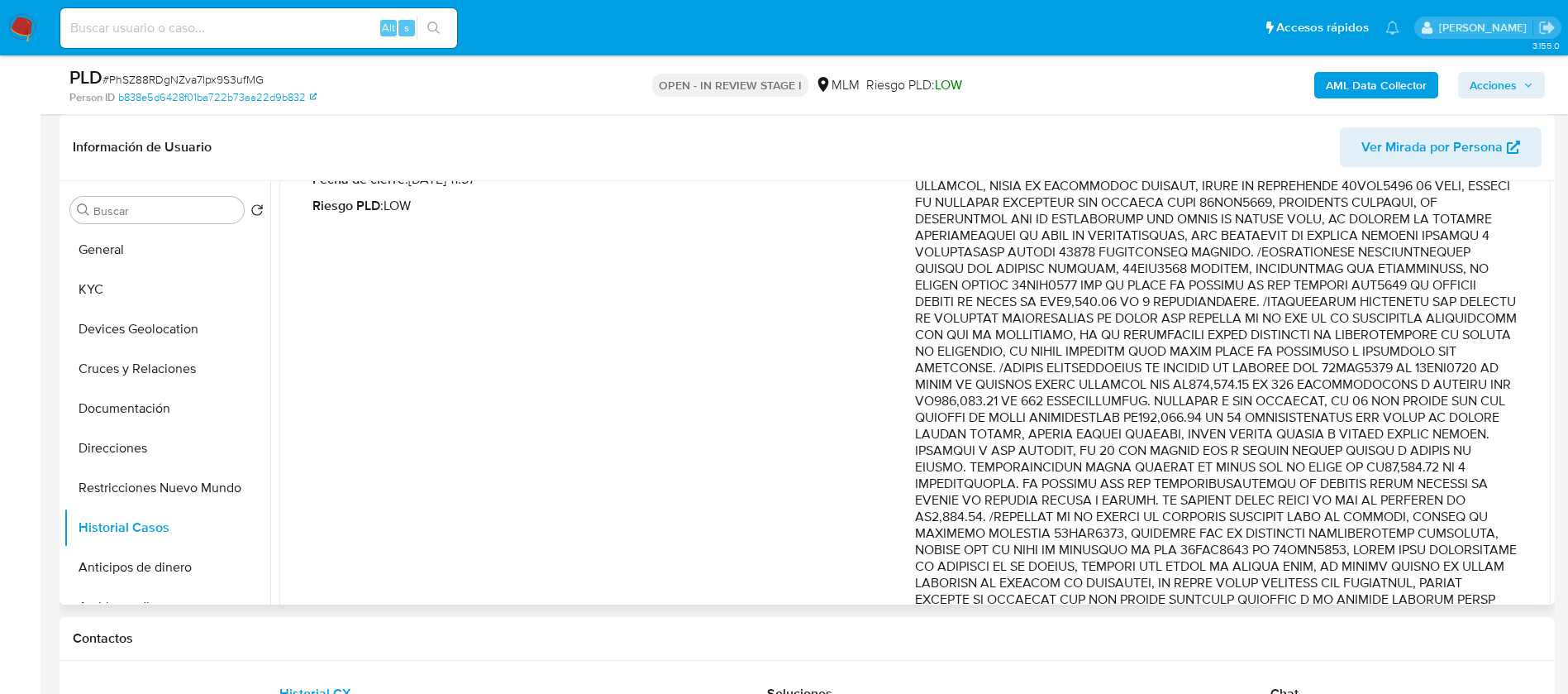
scroll to position [372, 0]
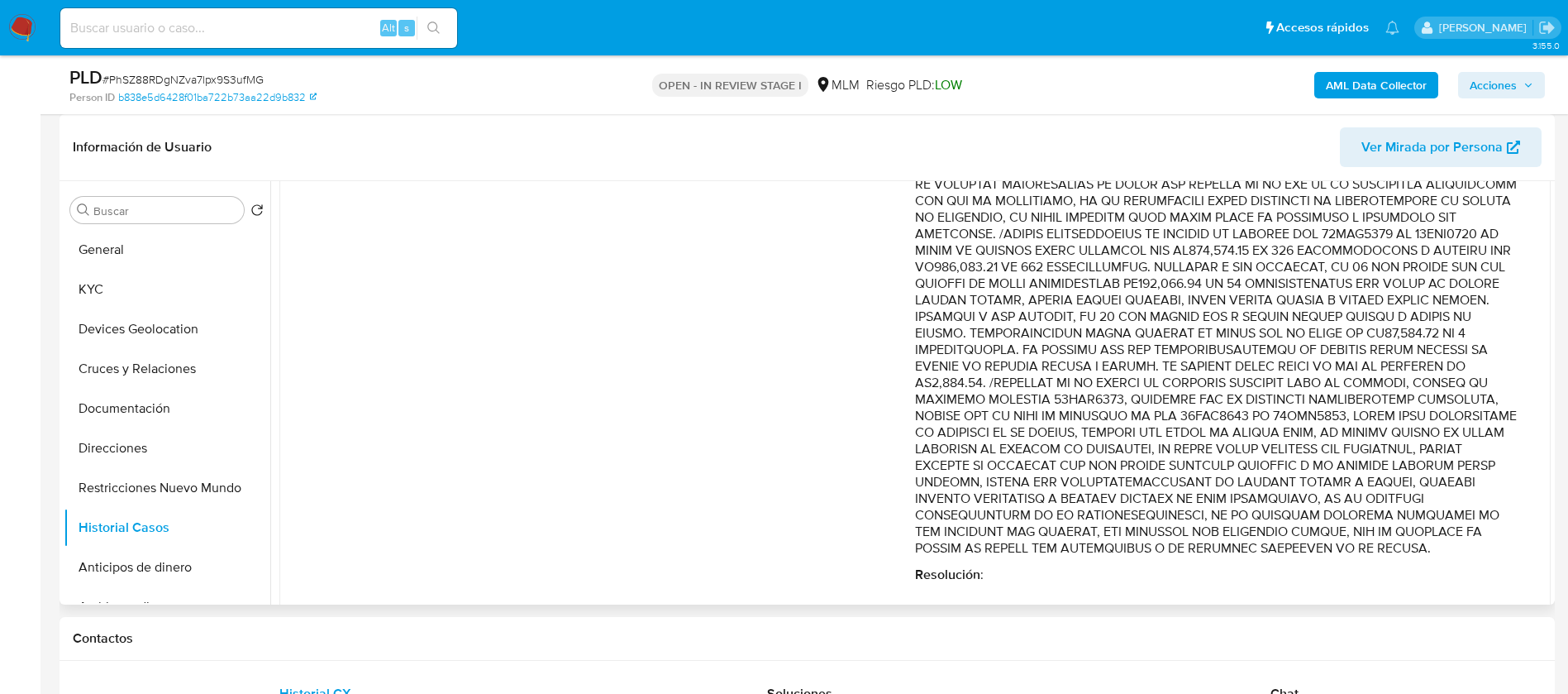
click at [1301, 440] on p "Comentario :" at bounding box center [1217, 283] width 603 height 546
click at [1138, 455] on p "Comentario :" at bounding box center [1217, 283] width 603 height 546
drag, startPoint x: 1151, startPoint y: 394, endPoint x: 1265, endPoint y: 424, distance: 117.9
click at [1257, 450] on p "Comentario :" at bounding box center [1217, 283] width 603 height 546
click at [1275, 383] on p "Comentario :" at bounding box center [1217, 283] width 603 height 546
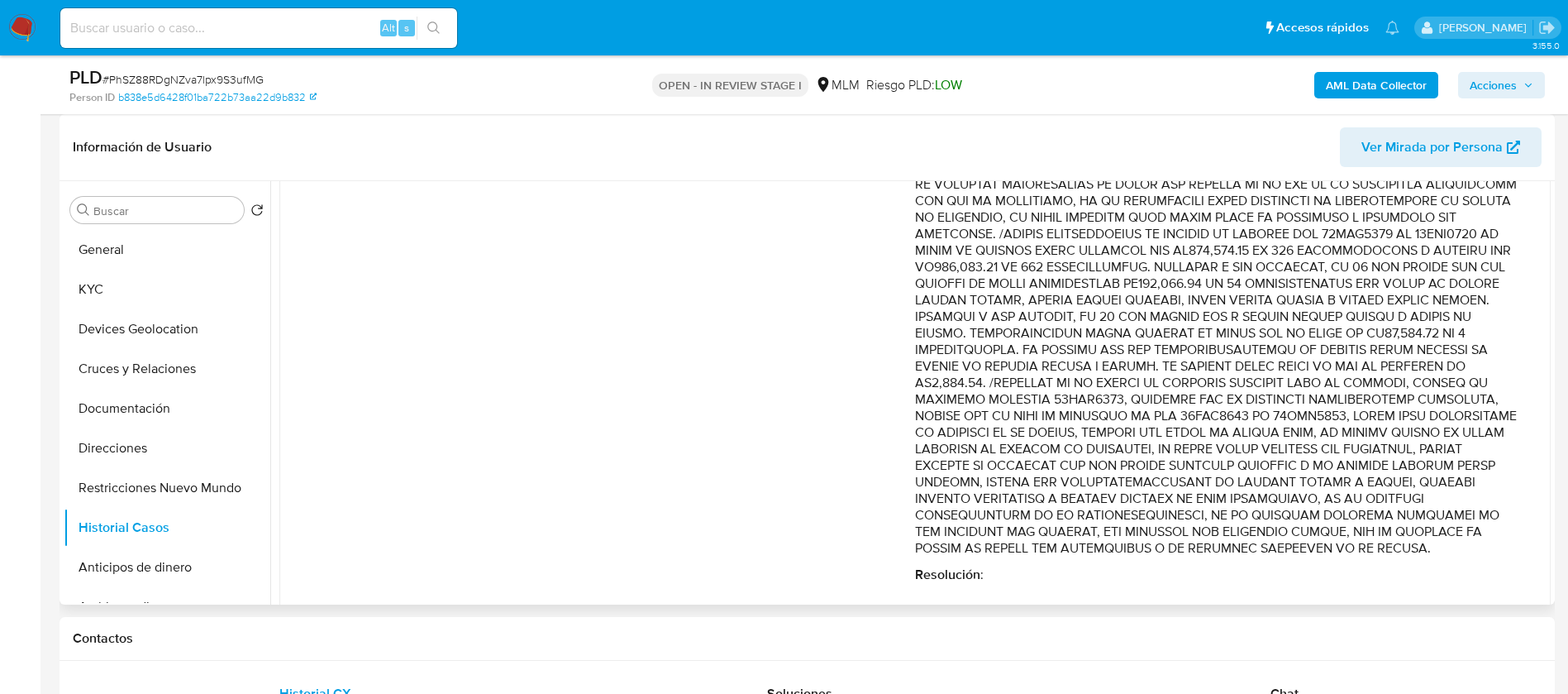
drag, startPoint x: 1275, startPoint y: 379, endPoint x: 1077, endPoint y: 469, distance: 217.5
click at [1077, 469] on p "Comentario :" at bounding box center [1217, 283] width 603 height 546
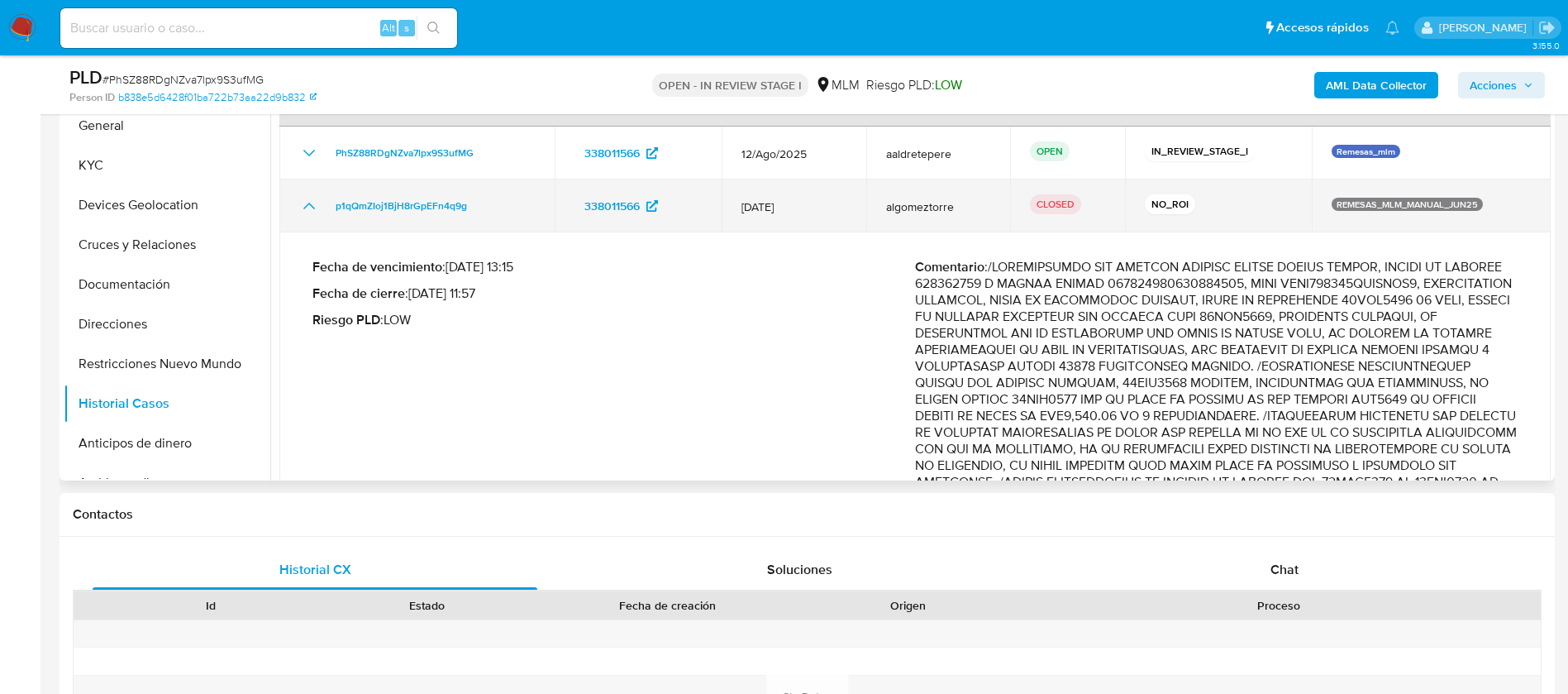
click at [317, 207] on icon "Mostrar/Ocultar" at bounding box center [309, 205] width 19 height 19
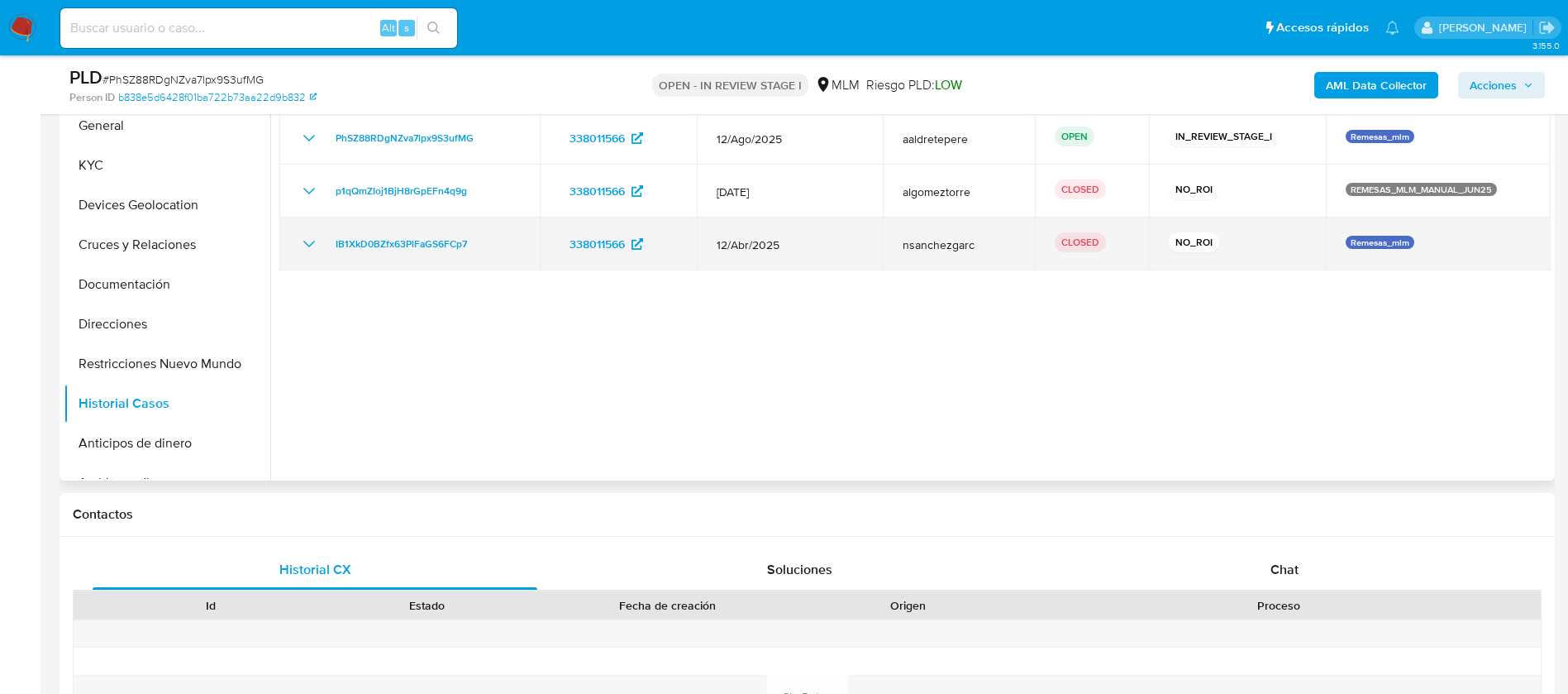
click at [307, 242] on icon "Mostrar/Ocultar" at bounding box center [309, 244] width 19 height 19
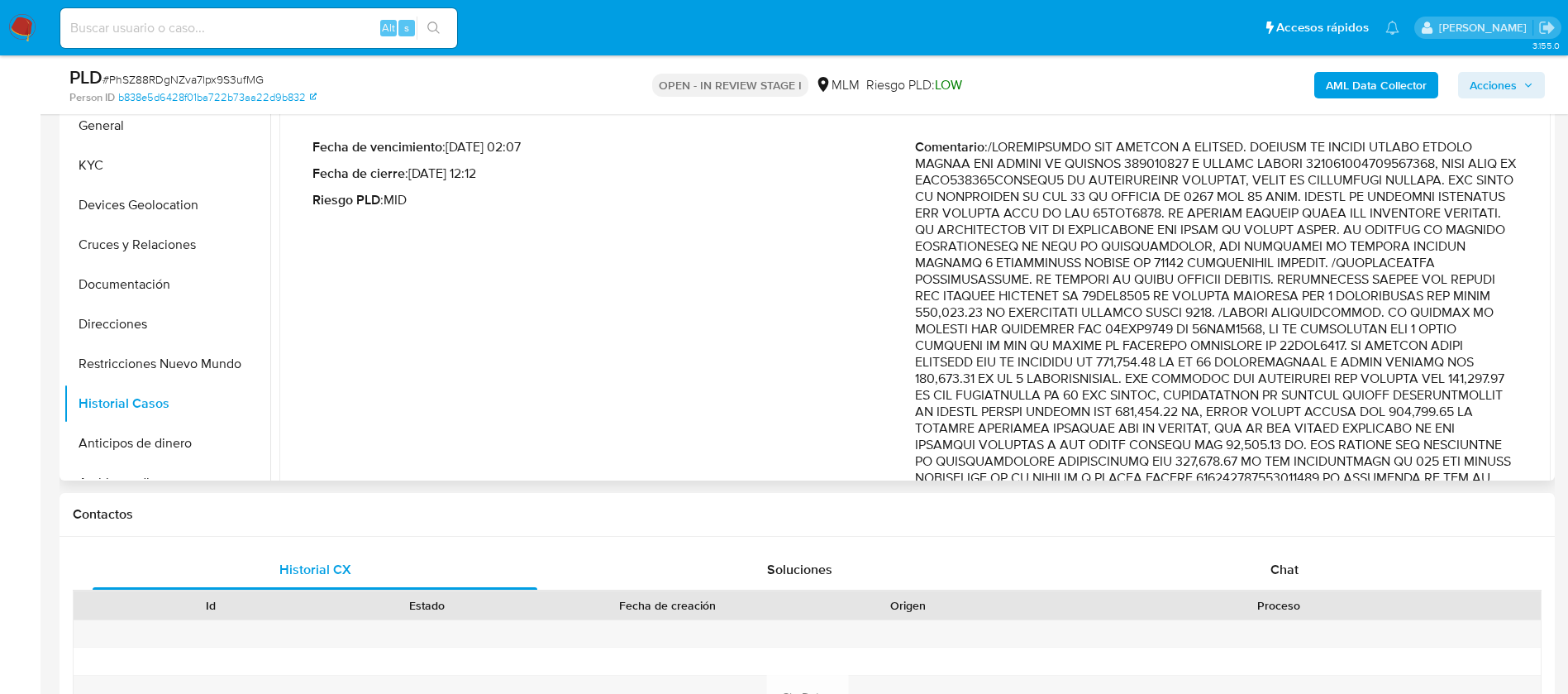
scroll to position [488, 0]
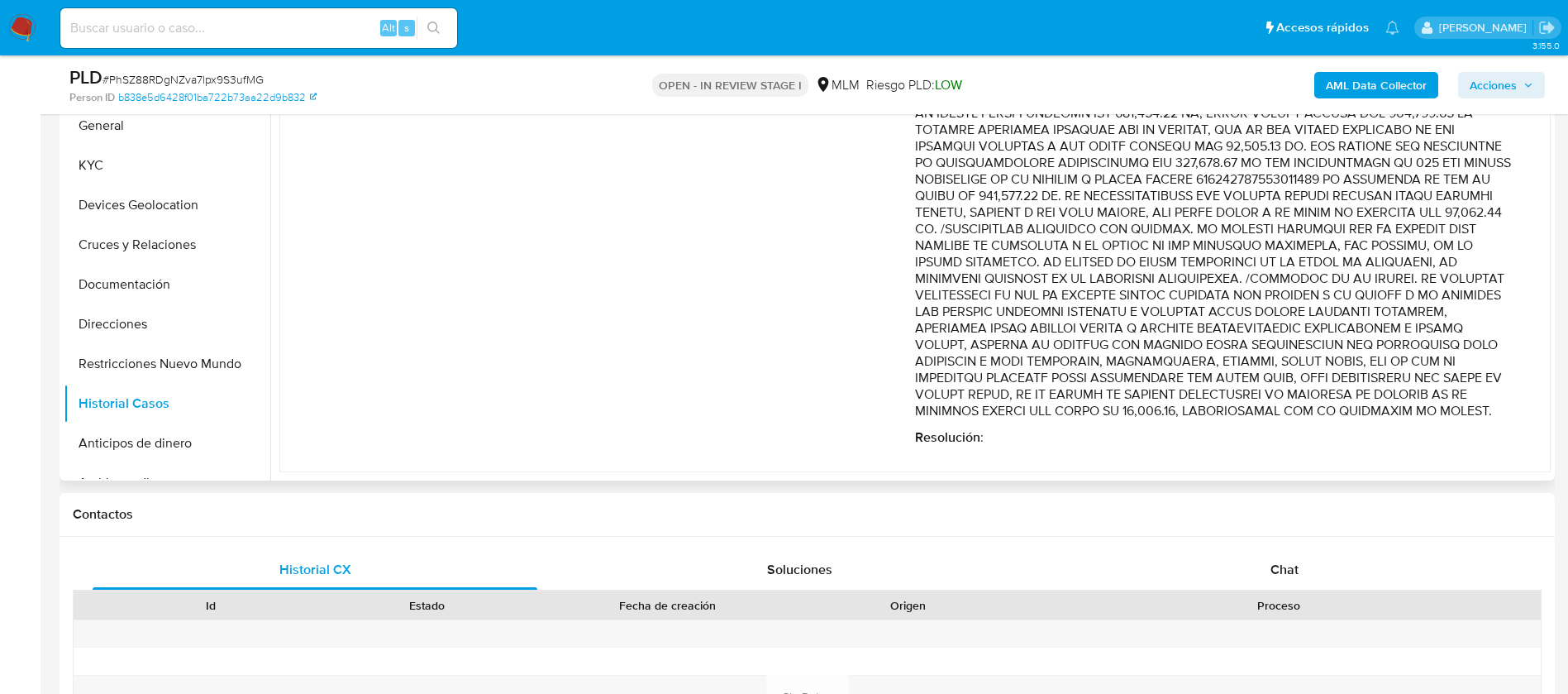
click at [1358, 384] on p "Comentario :" at bounding box center [1217, 129] width 603 height 579
click at [1363, 304] on p "Comentario :" at bounding box center [1217, 129] width 603 height 579
drag, startPoint x: 1005, startPoint y: 306, endPoint x: 1105, endPoint y: 295, distance: 100.6
click at [1038, 295] on p "Comentario :" at bounding box center [1217, 129] width 603 height 579
click at [1132, 297] on p "Comentario :" at bounding box center [1217, 129] width 603 height 579
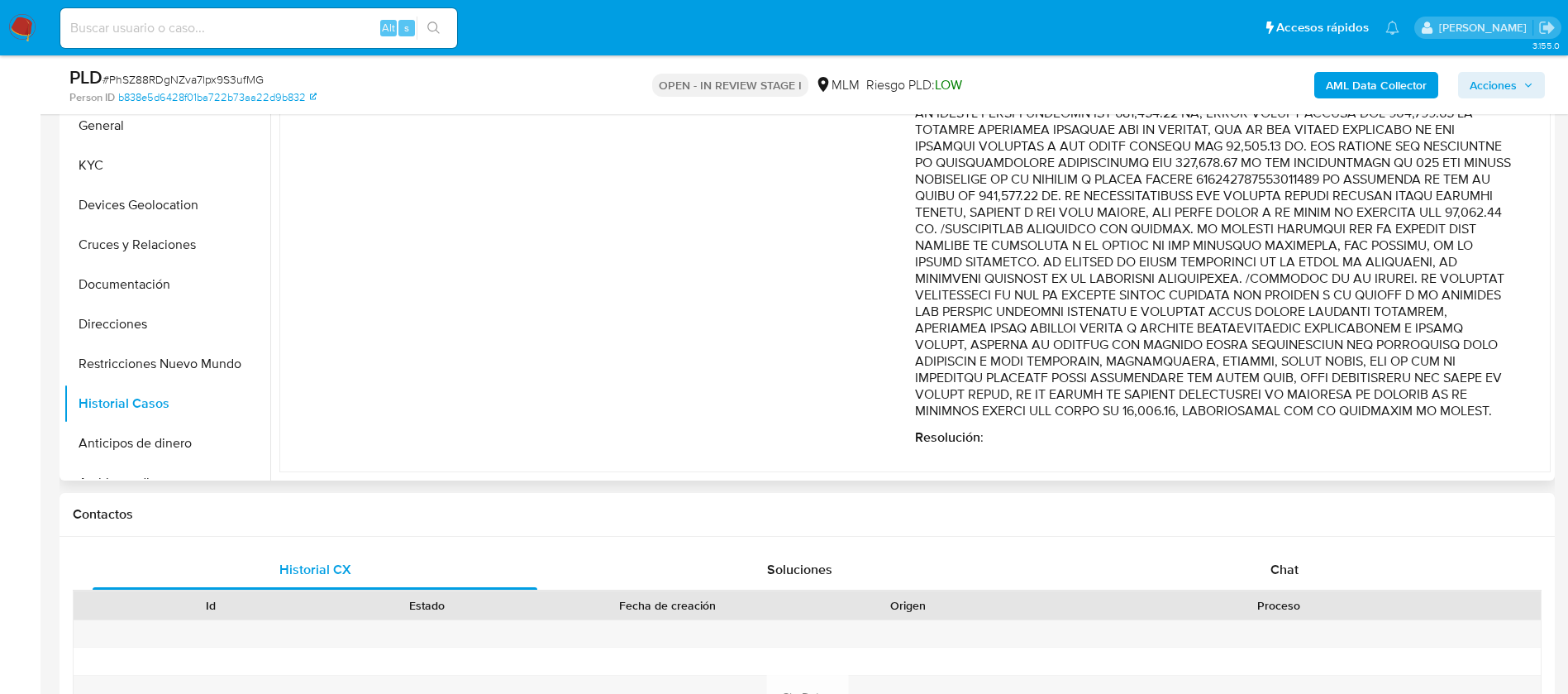
drag, startPoint x: 965, startPoint y: 288, endPoint x: 919, endPoint y: 297, distance: 46.9
click at [966, 288] on p "Comentario :" at bounding box center [1217, 129] width 603 height 579
drag, startPoint x: 913, startPoint y: 297, endPoint x: 1391, endPoint y: 405, distance: 490.0
click at [1391, 405] on p "Comentario :" at bounding box center [1217, 129] width 603 height 579
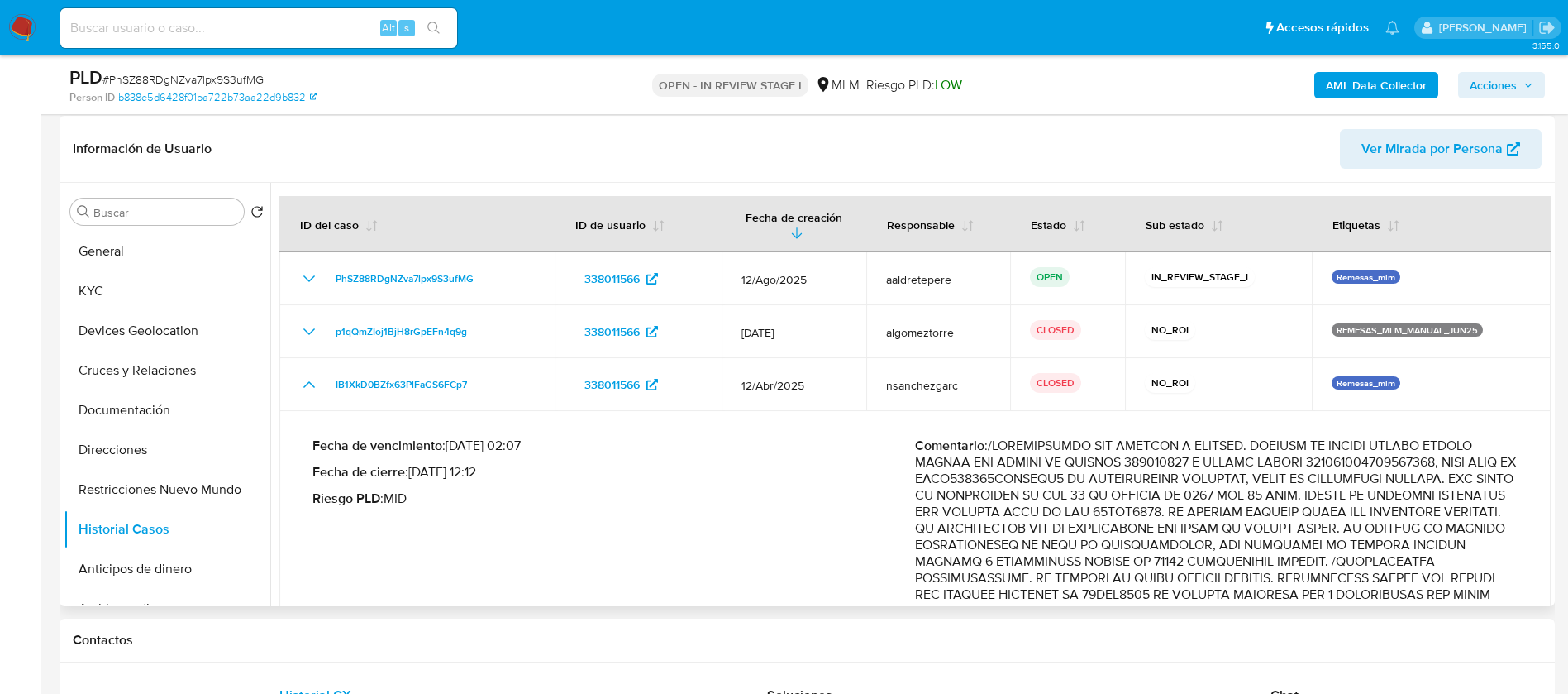
scroll to position [248, 0]
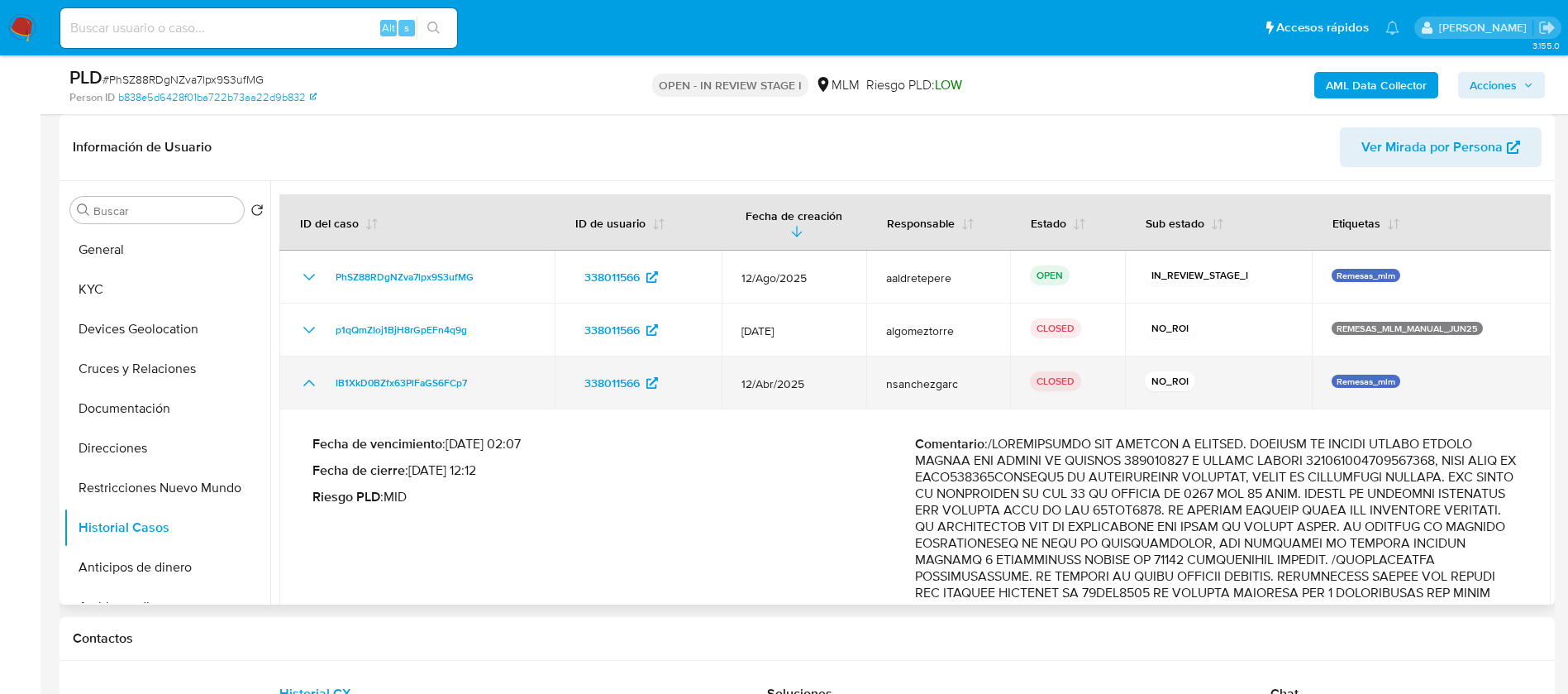
click at [312, 380] on icon "Mostrar/Ocultar" at bounding box center [309, 383] width 19 height 19
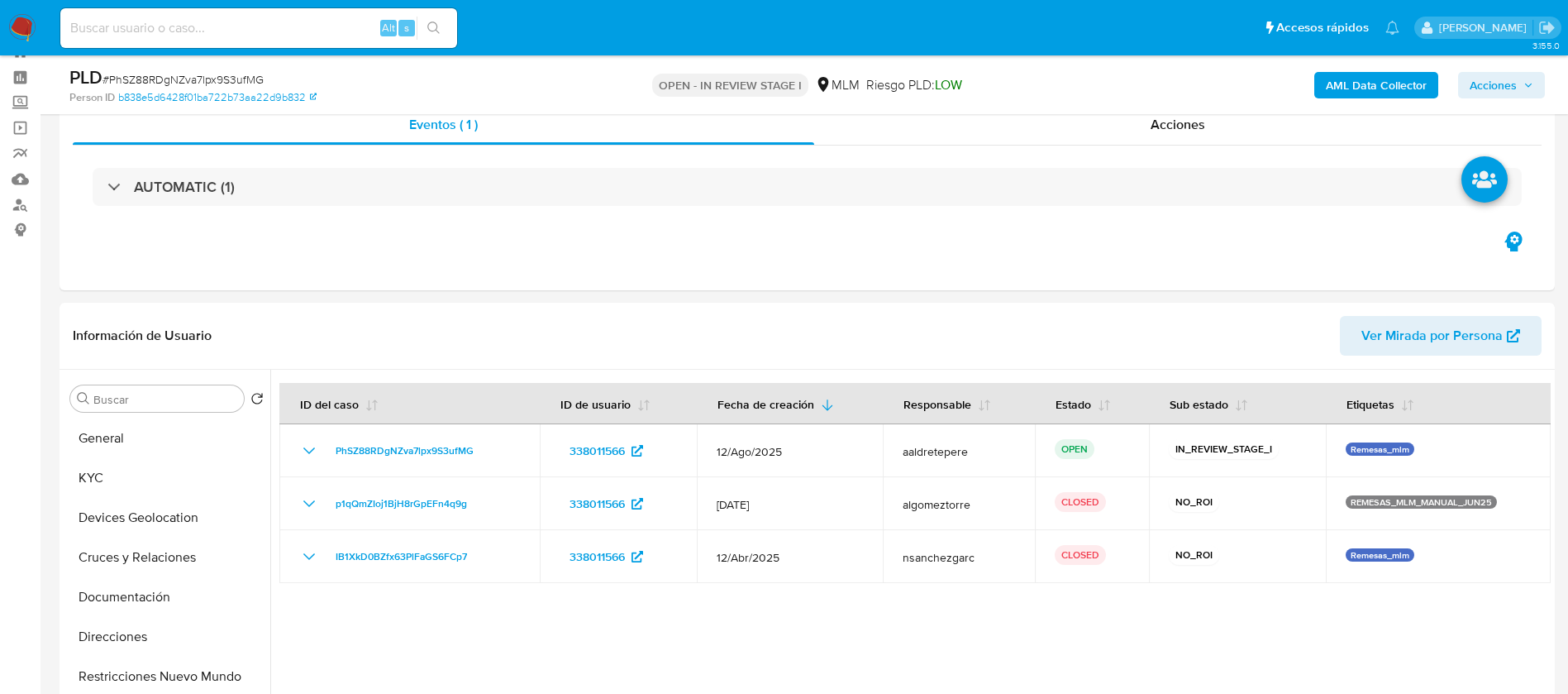
scroll to position [0, 0]
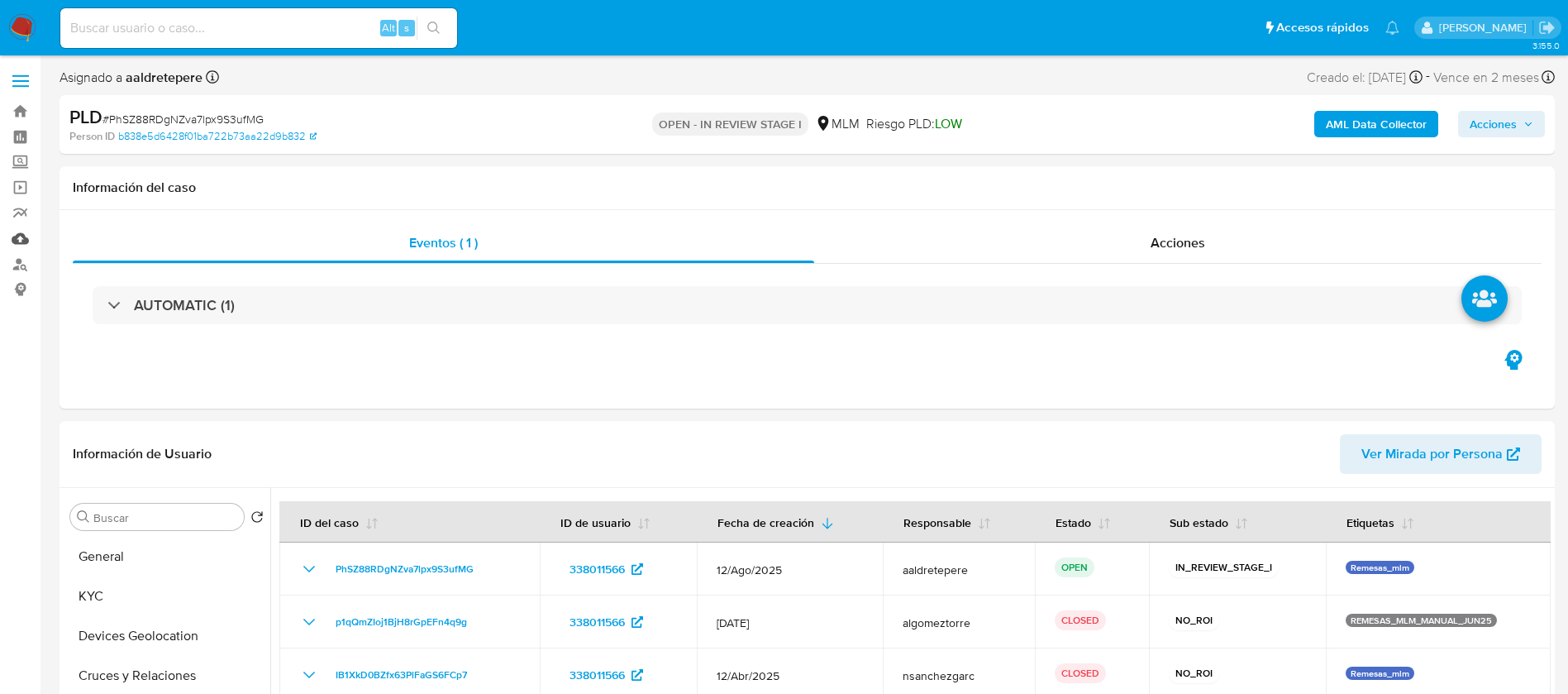
click at [13, 235] on link "Mulan" at bounding box center [98, 238] width 196 height 25
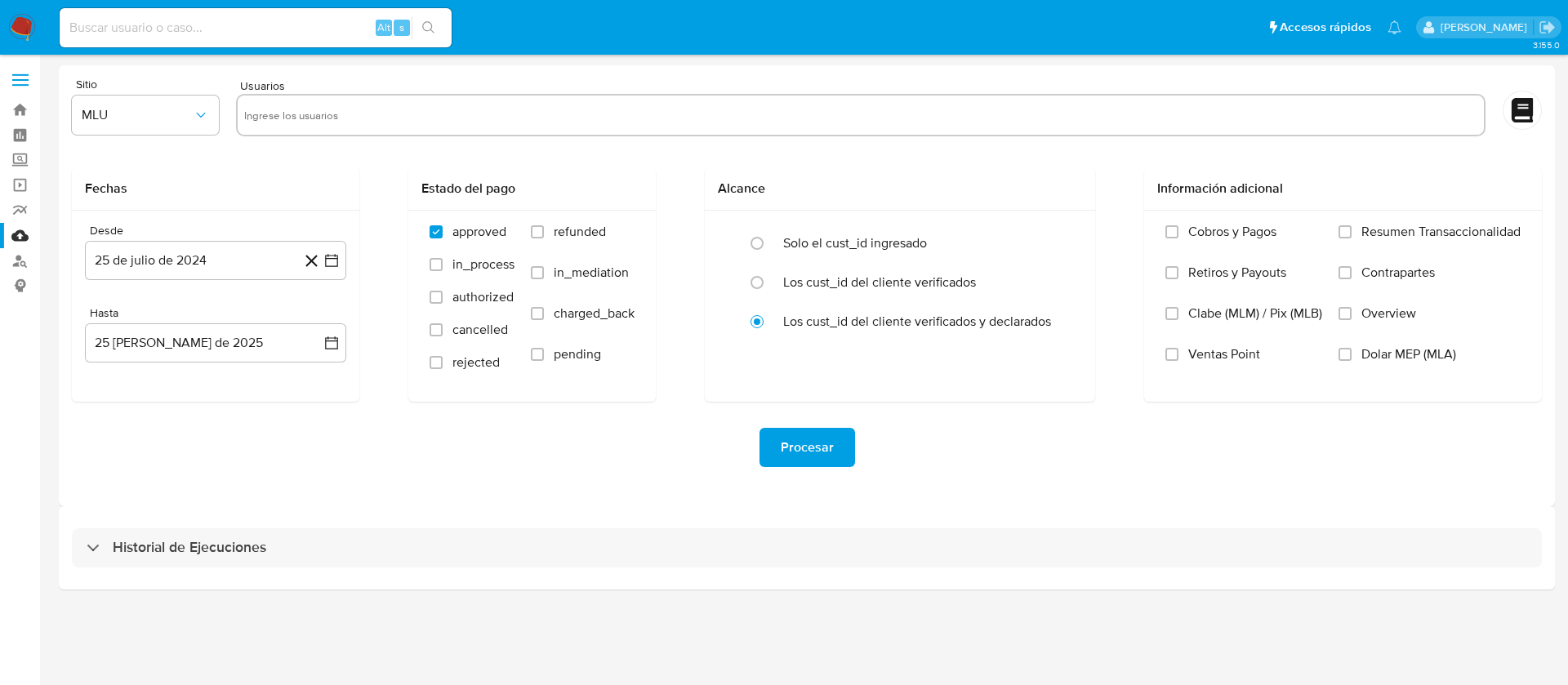
click at [405, 120] on input "text" at bounding box center [860, 114] width 1233 height 26
paste input "338011566"
type input "338011566"
click at [101, 110] on span "MLU" at bounding box center [137, 114] width 111 height 16
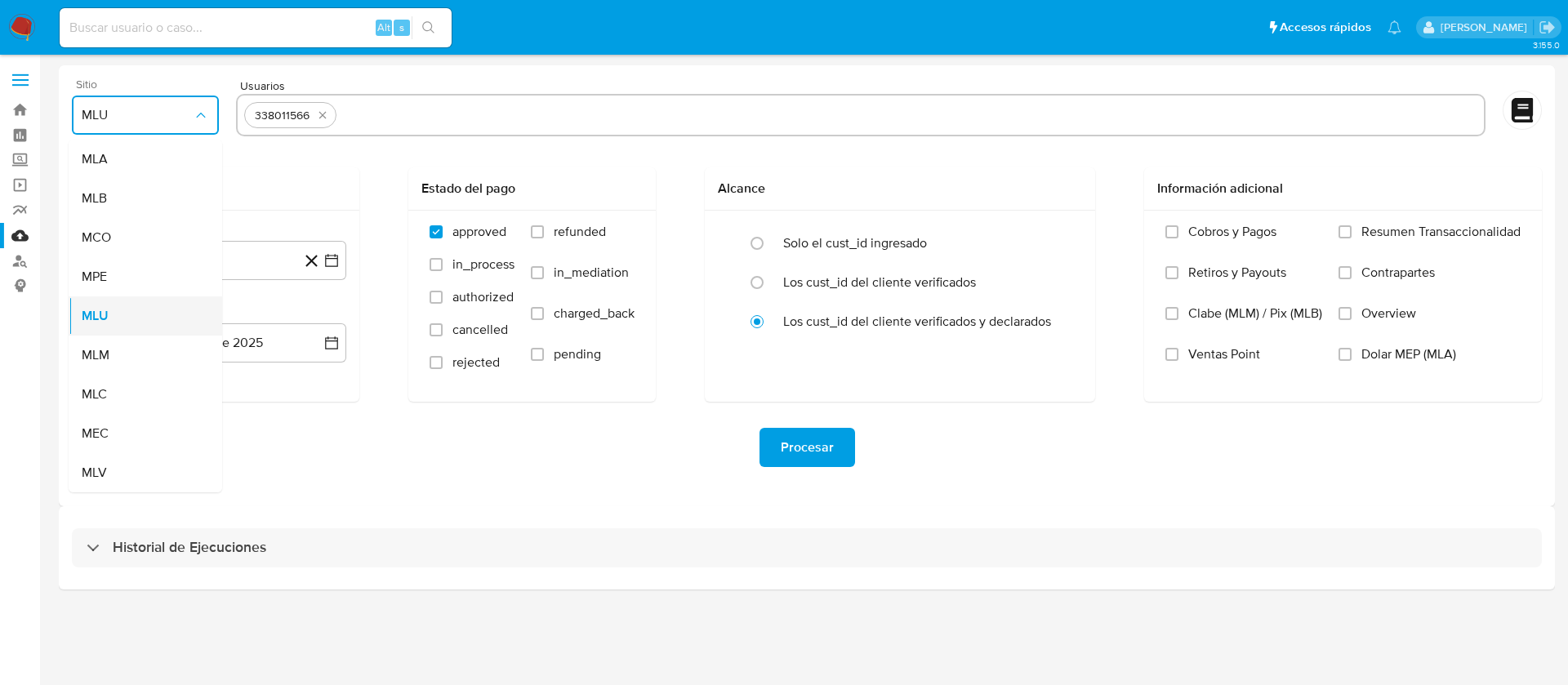
click at [110, 334] on div "MLU" at bounding box center [140, 316] width 117 height 39
click at [172, 121] on span "MLU" at bounding box center [137, 114] width 111 height 16
click at [128, 357] on div "MLM" at bounding box center [140, 355] width 117 height 39
click at [182, 253] on button "25 de julio de 2024" at bounding box center [215, 260] width 261 height 39
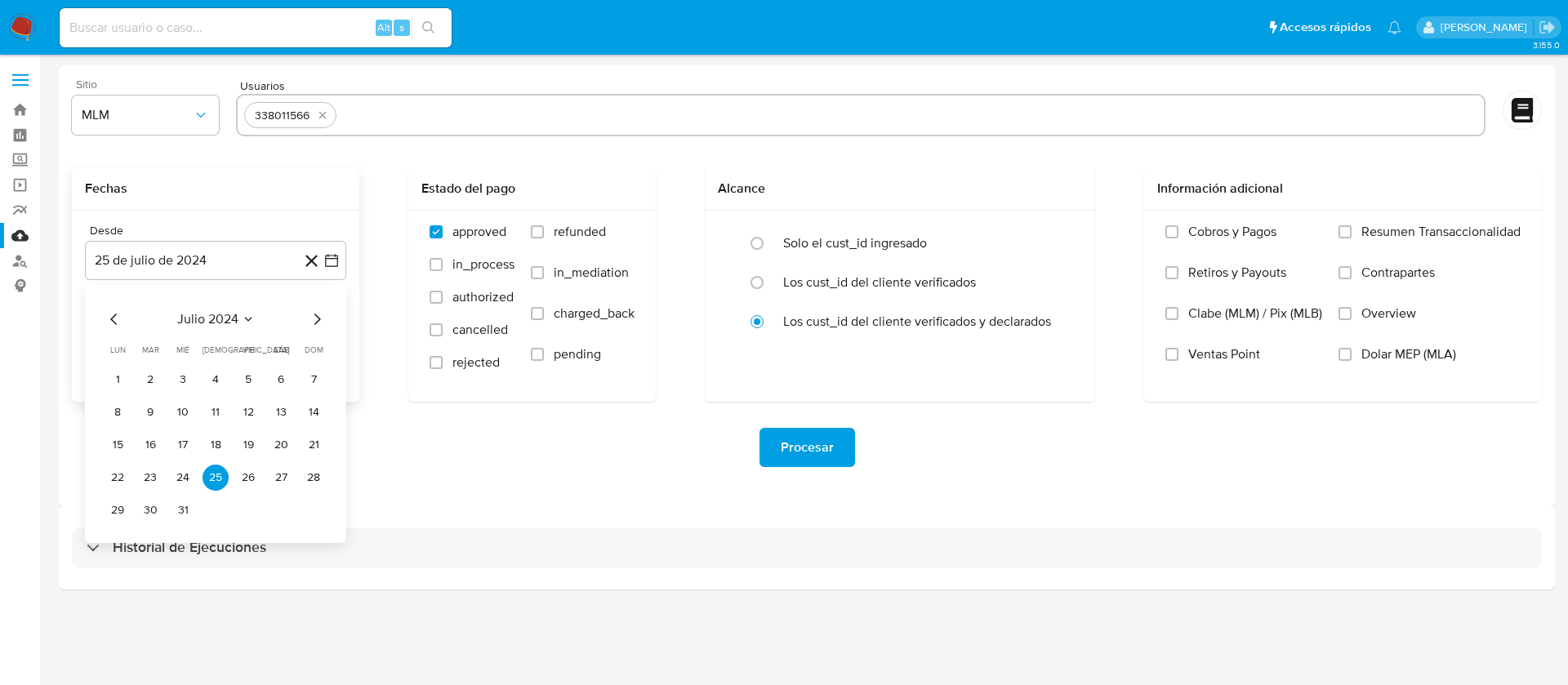
click at [205, 330] on div "julio 2024 julio 2024 lun lunes mar martes mié miércoles jue jueves vie viernes…" at bounding box center [215, 416] width 222 height 214
click at [234, 313] on span "julio 2024" at bounding box center [208, 319] width 61 height 16
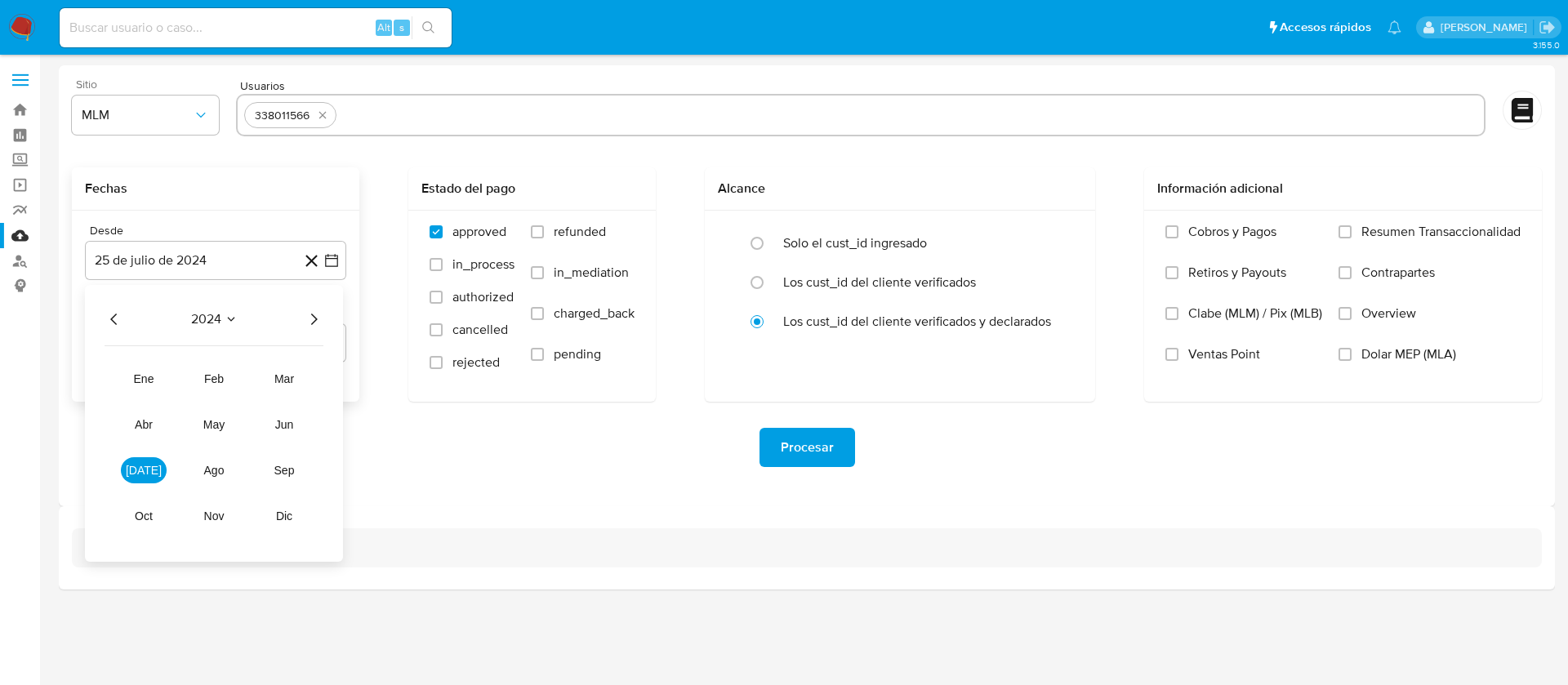
click at [308, 315] on icon "Año siguiente" at bounding box center [313, 319] width 19 height 19
click at [148, 427] on span "abr" at bounding box center [143, 425] width 18 height 13
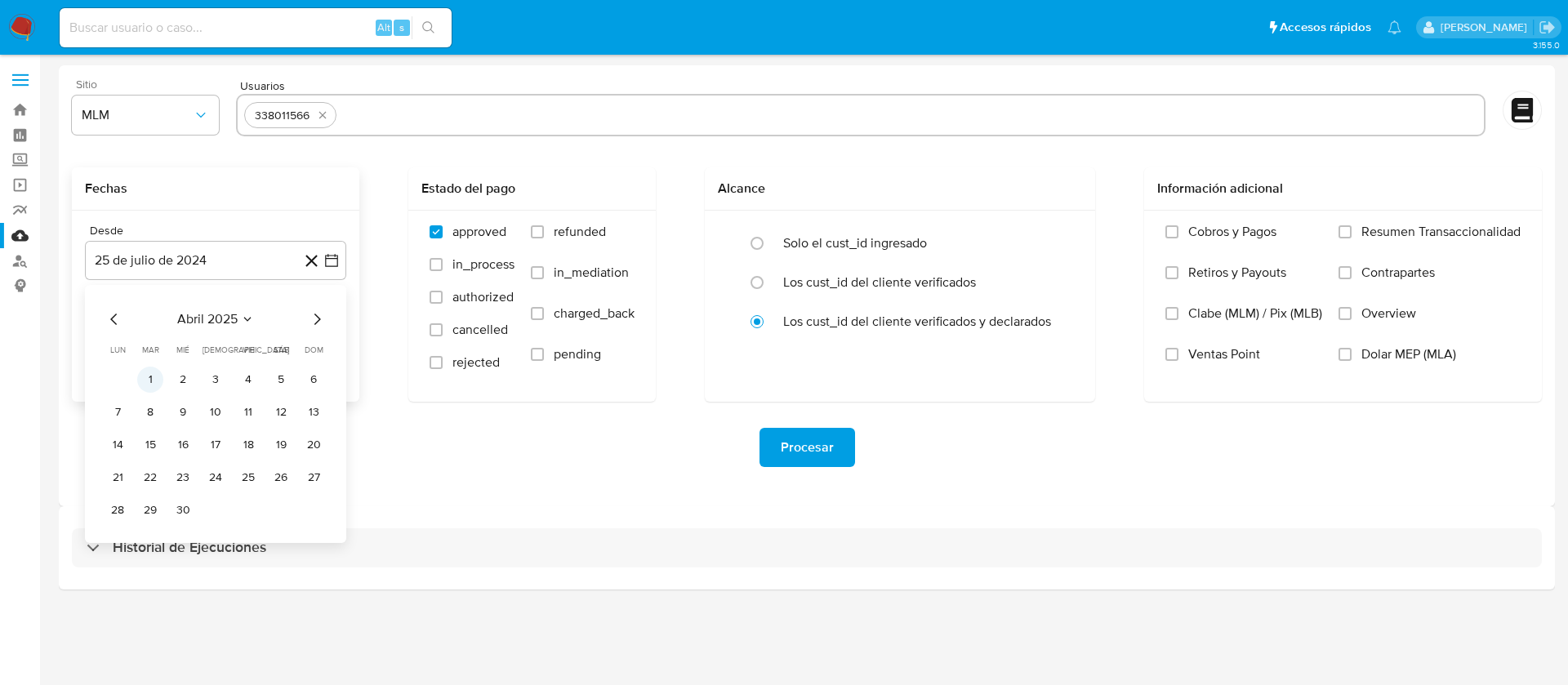
click at [140, 376] on button "1" at bounding box center [150, 379] width 26 height 26
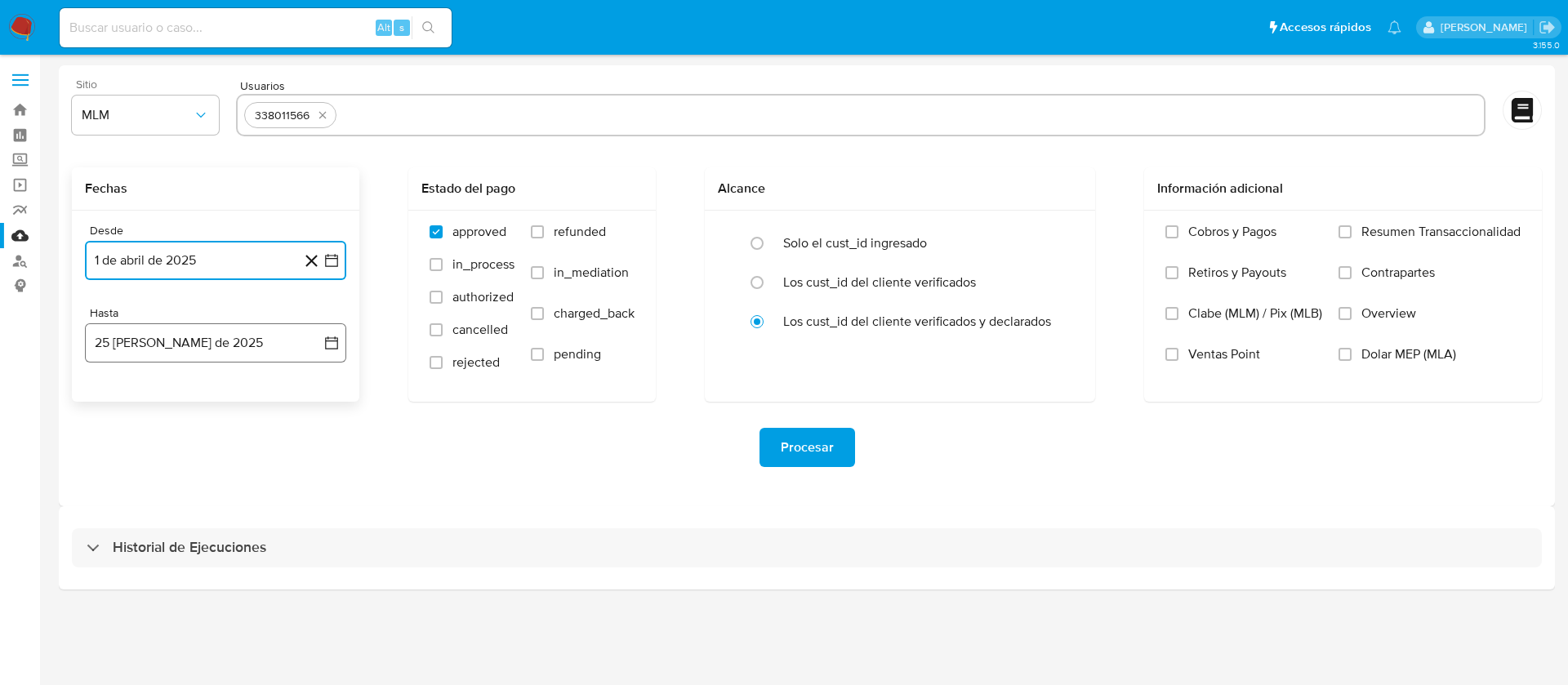
click at [149, 347] on button "25 [PERSON_NAME] de 2025" at bounding box center [215, 343] width 261 height 39
click at [118, 405] on icon "Mes anterior" at bounding box center [114, 402] width 19 height 19
click at [219, 594] on button "31" at bounding box center [215, 592] width 26 height 26
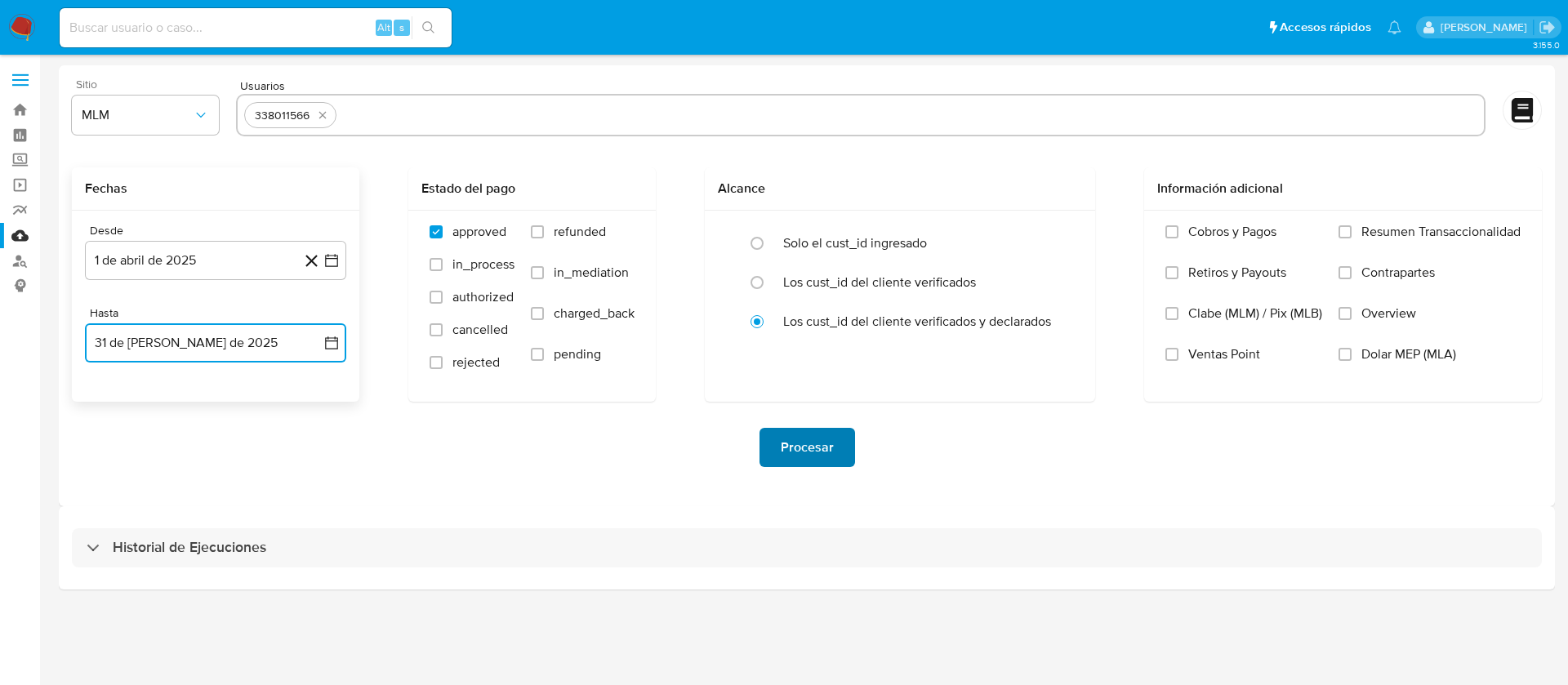
click at [800, 454] on span "Procesar" at bounding box center [807, 447] width 53 height 36
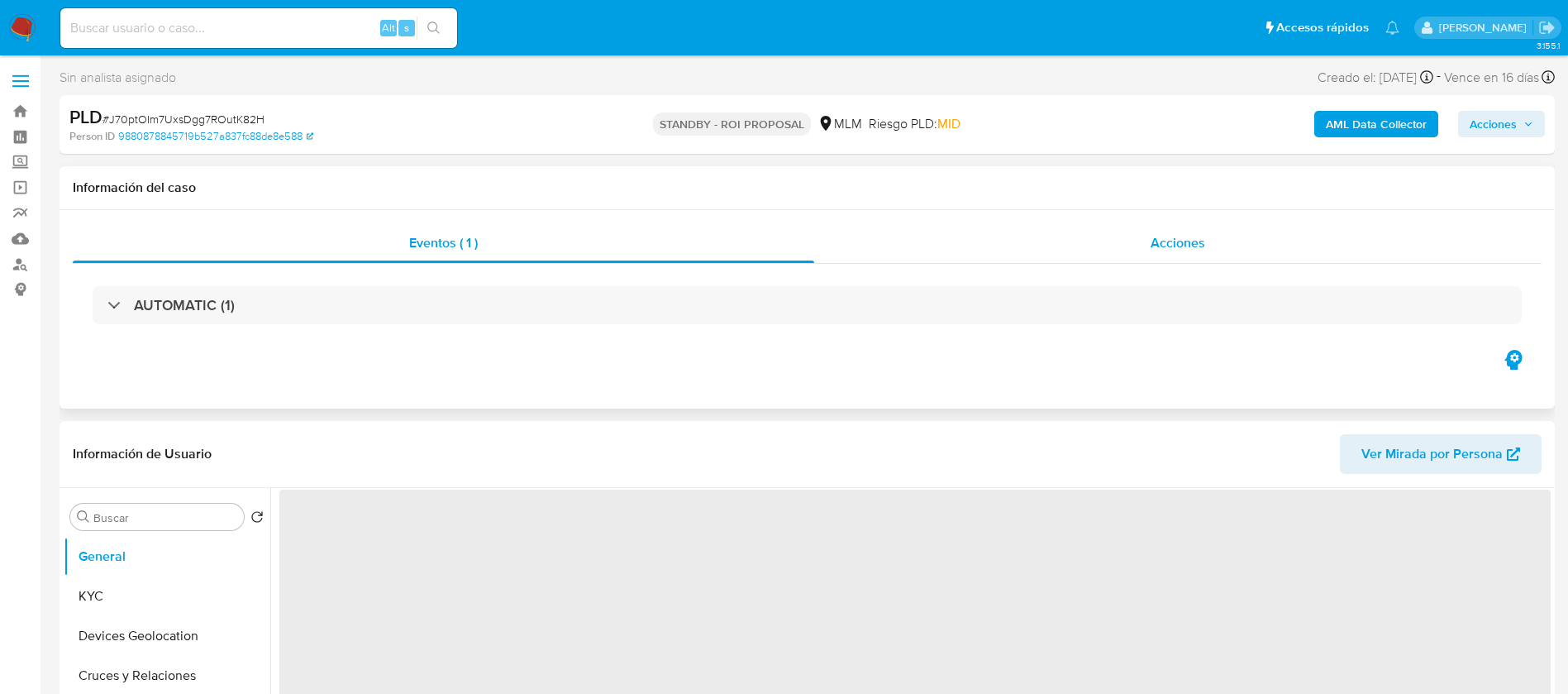
click at [1220, 248] on div "Acciones" at bounding box center [1178, 242] width 728 height 40
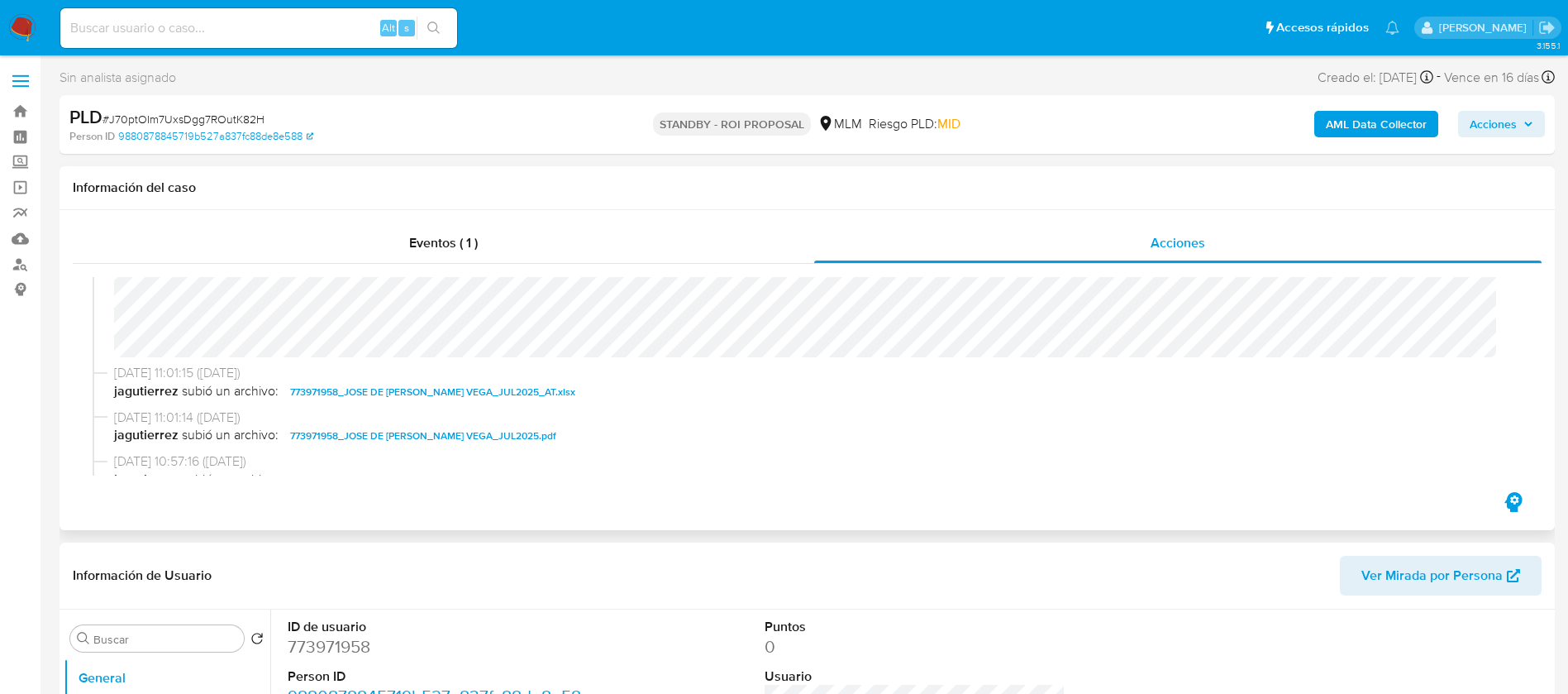
select select "10"
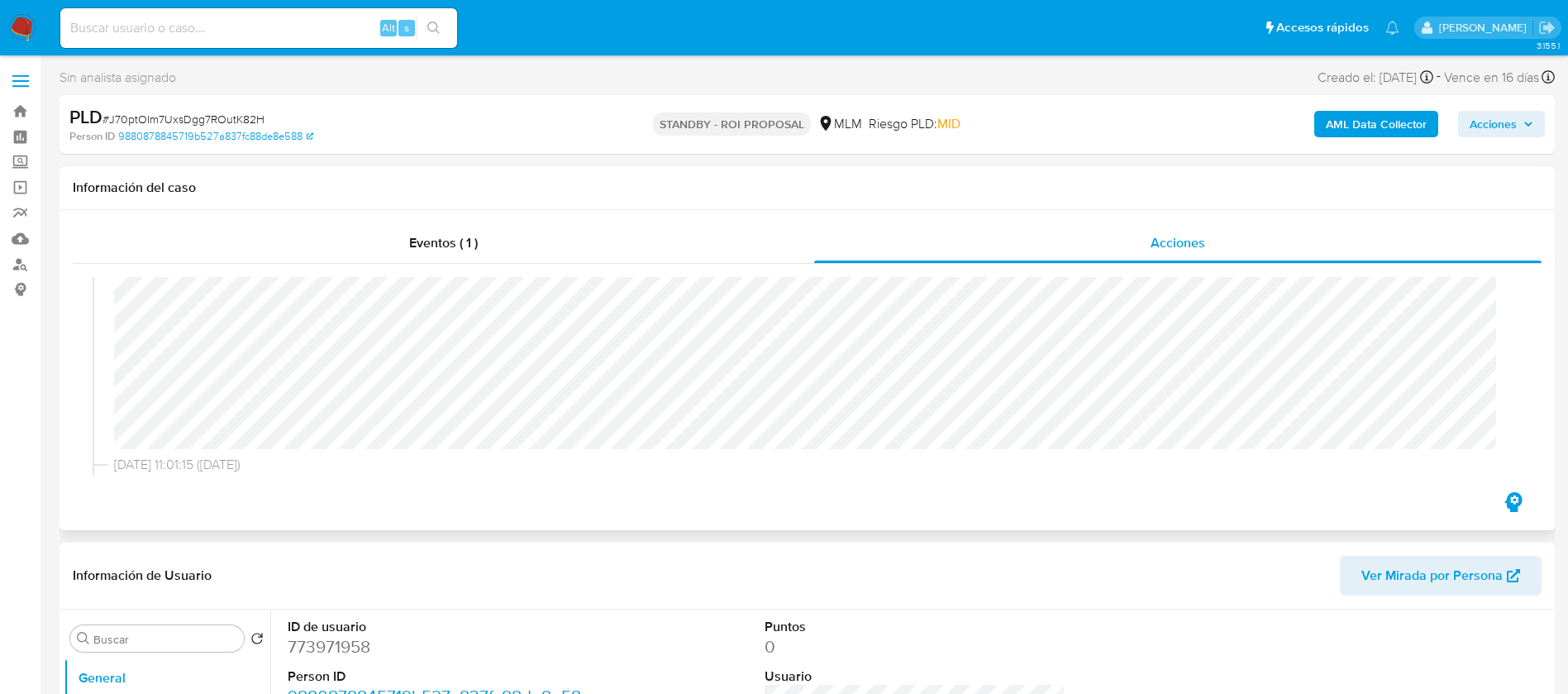
scroll to position [145, 0]
click at [23, 238] on link "Mulan" at bounding box center [98, 238] width 196 height 25
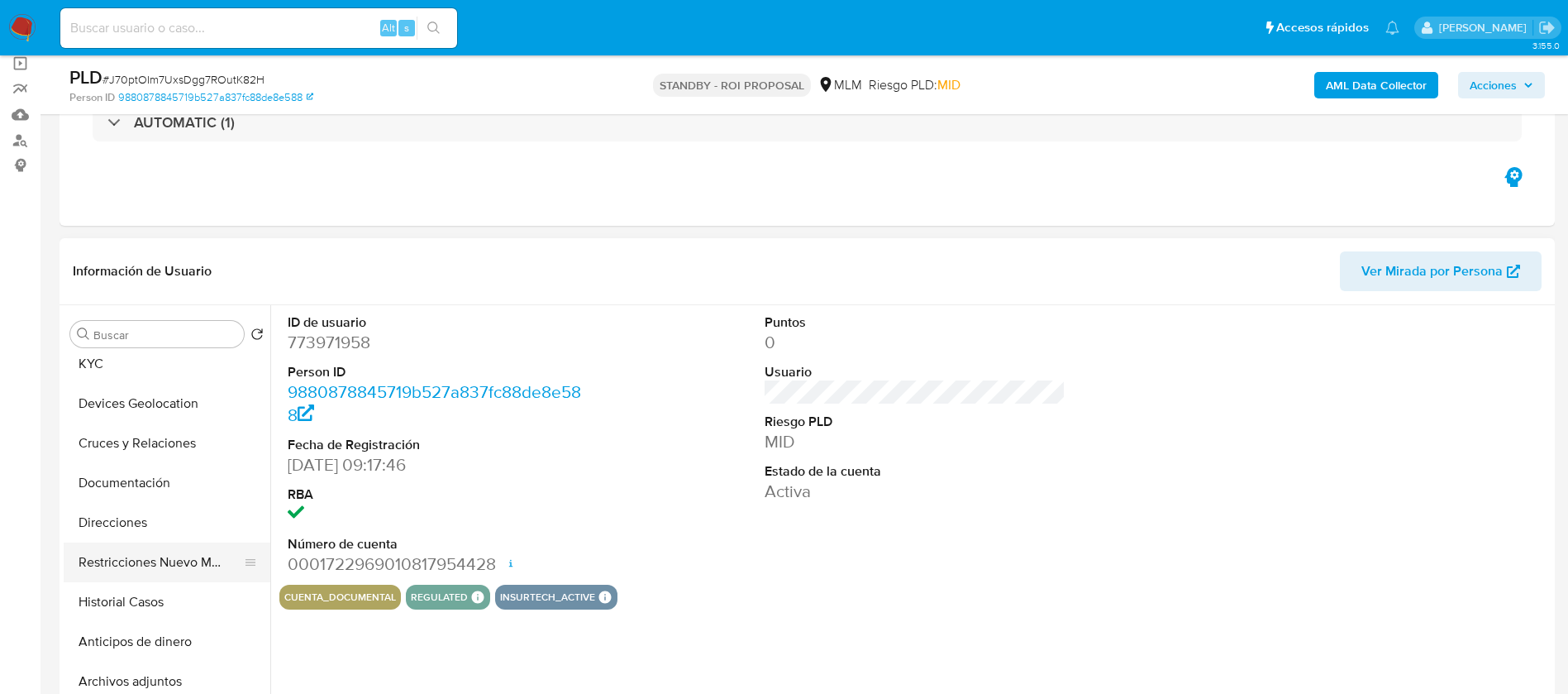
scroll to position [124, 0]
select select "10"
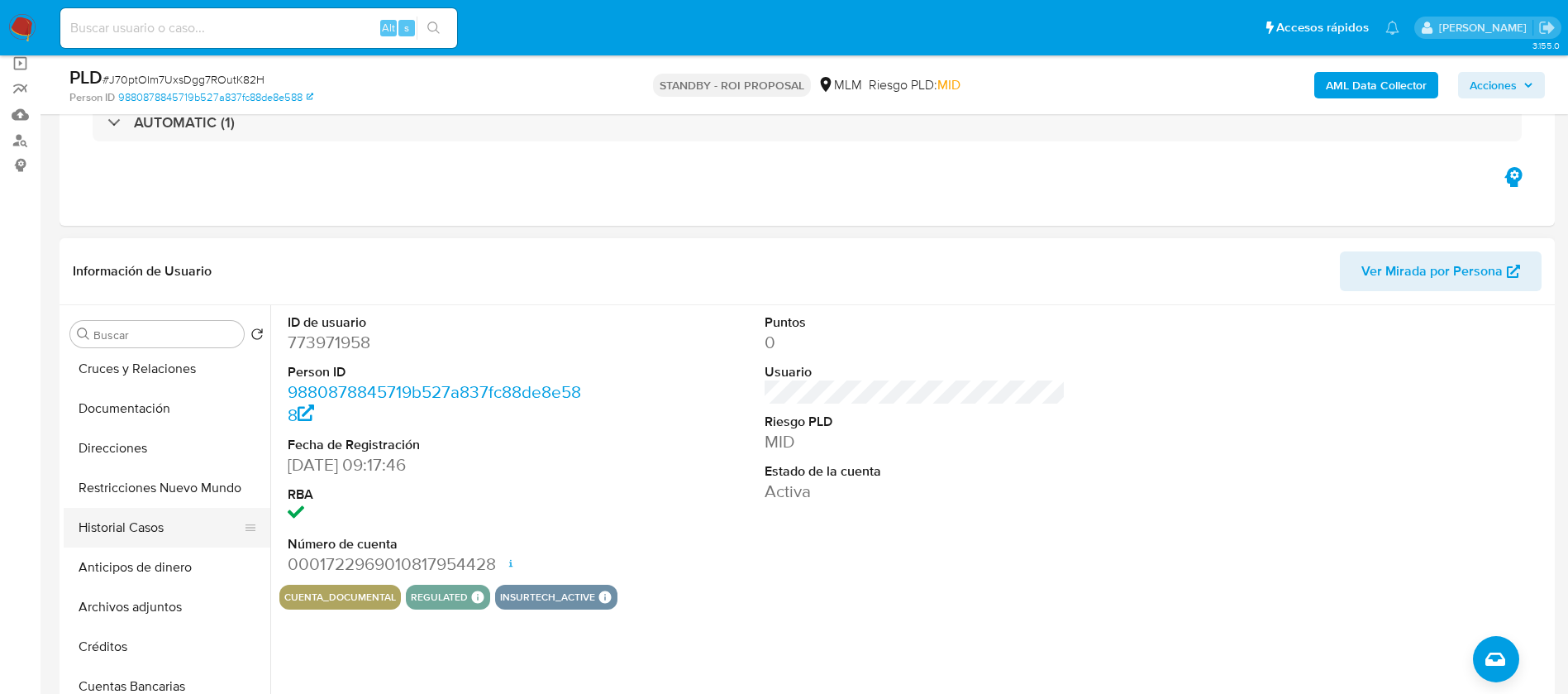
click at [140, 526] on button "Historial Casos" at bounding box center [160, 528] width 194 height 40
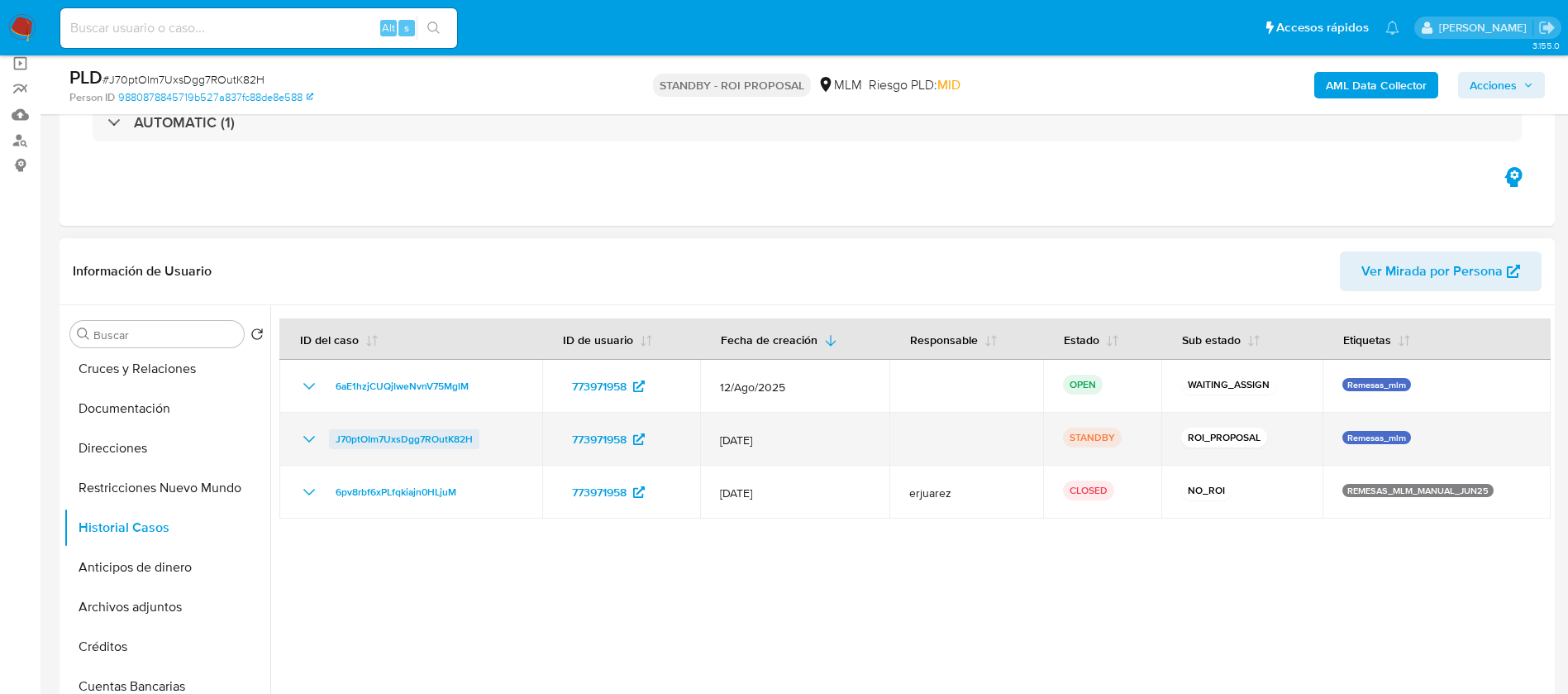
click at [368, 440] on span "J70ptOIm7UxsDgg7ROutK82H" at bounding box center [404, 439] width 137 height 19
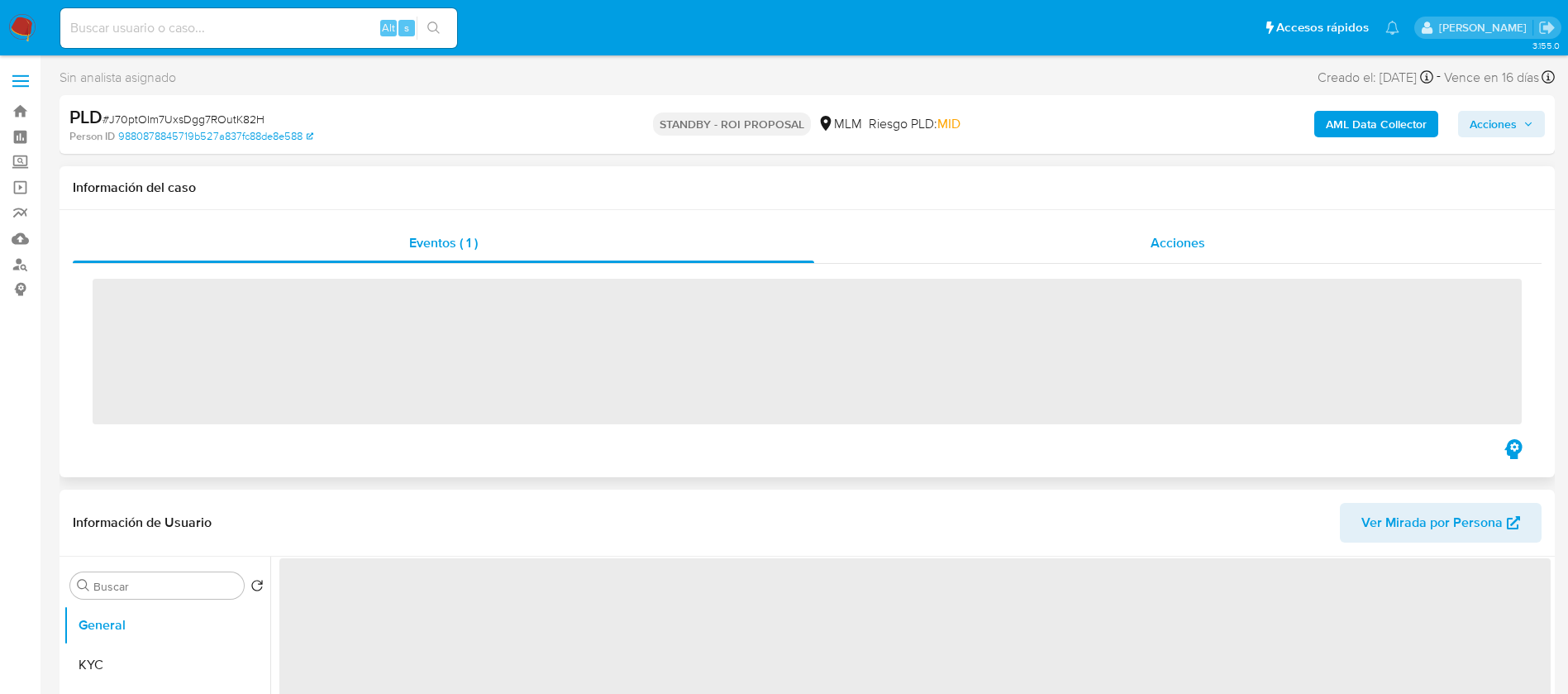
click at [1148, 237] on div "Acciones" at bounding box center [1178, 242] width 728 height 40
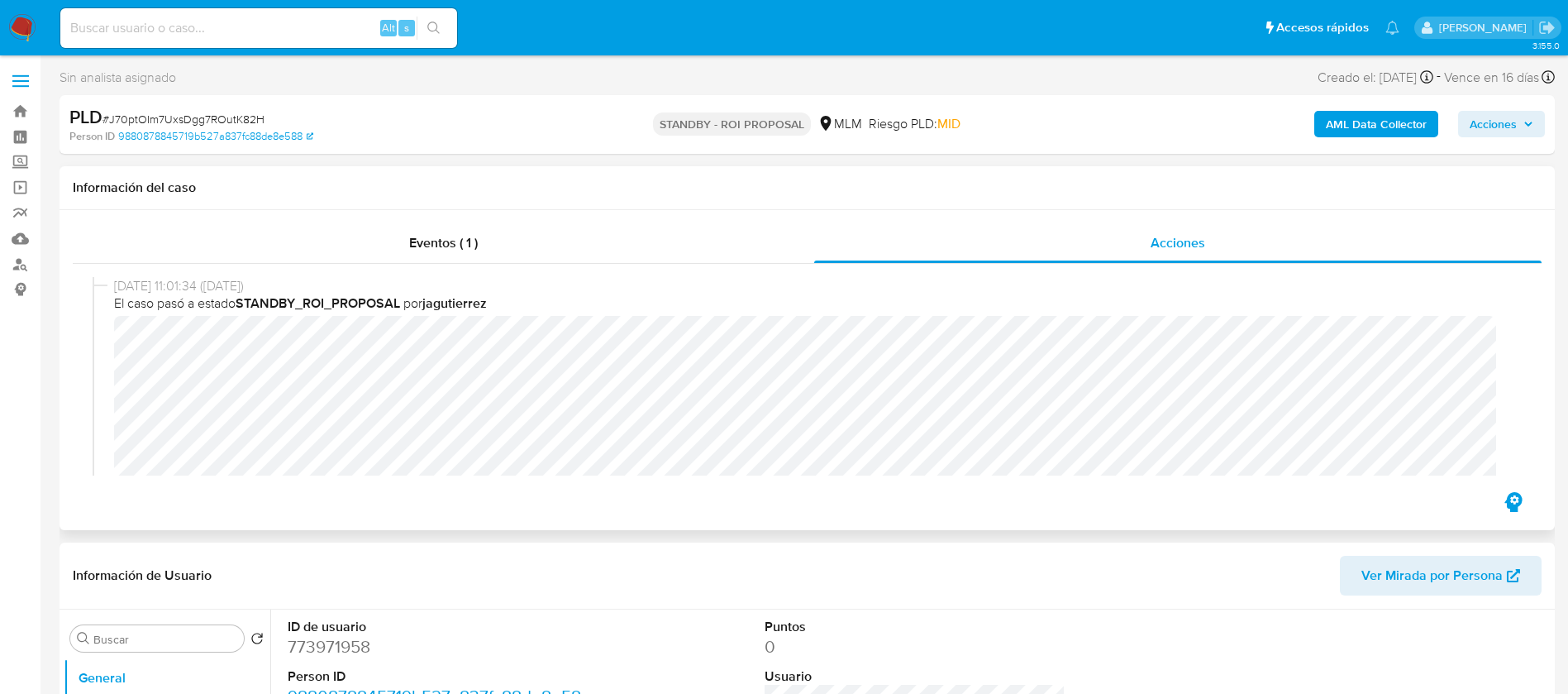
select select "10"
click at [212, 34] on input at bounding box center [259, 28] width 397 height 21
paste input "1145870279"
type input "1145870279"
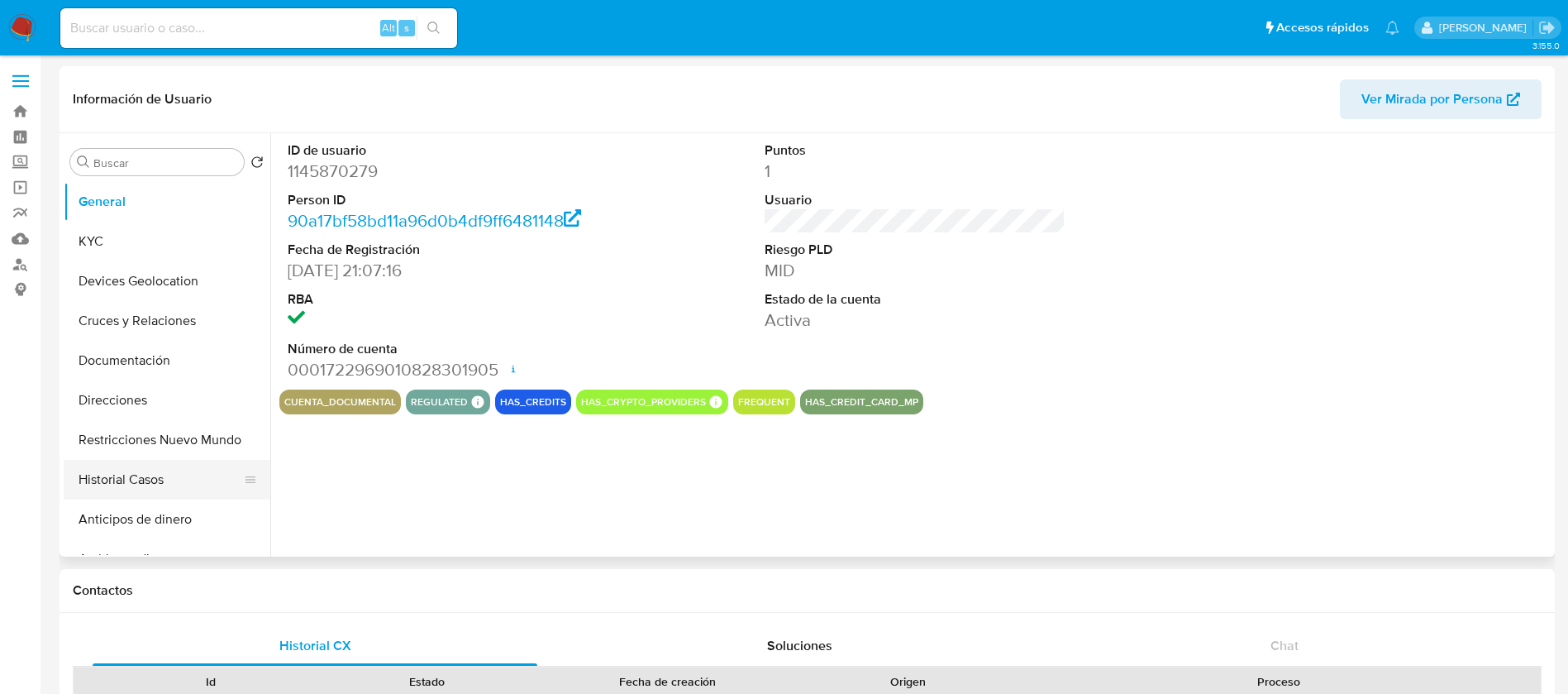
select select "10"
click at [83, 484] on button "Historial Casos" at bounding box center [160, 480] width 194 height 40
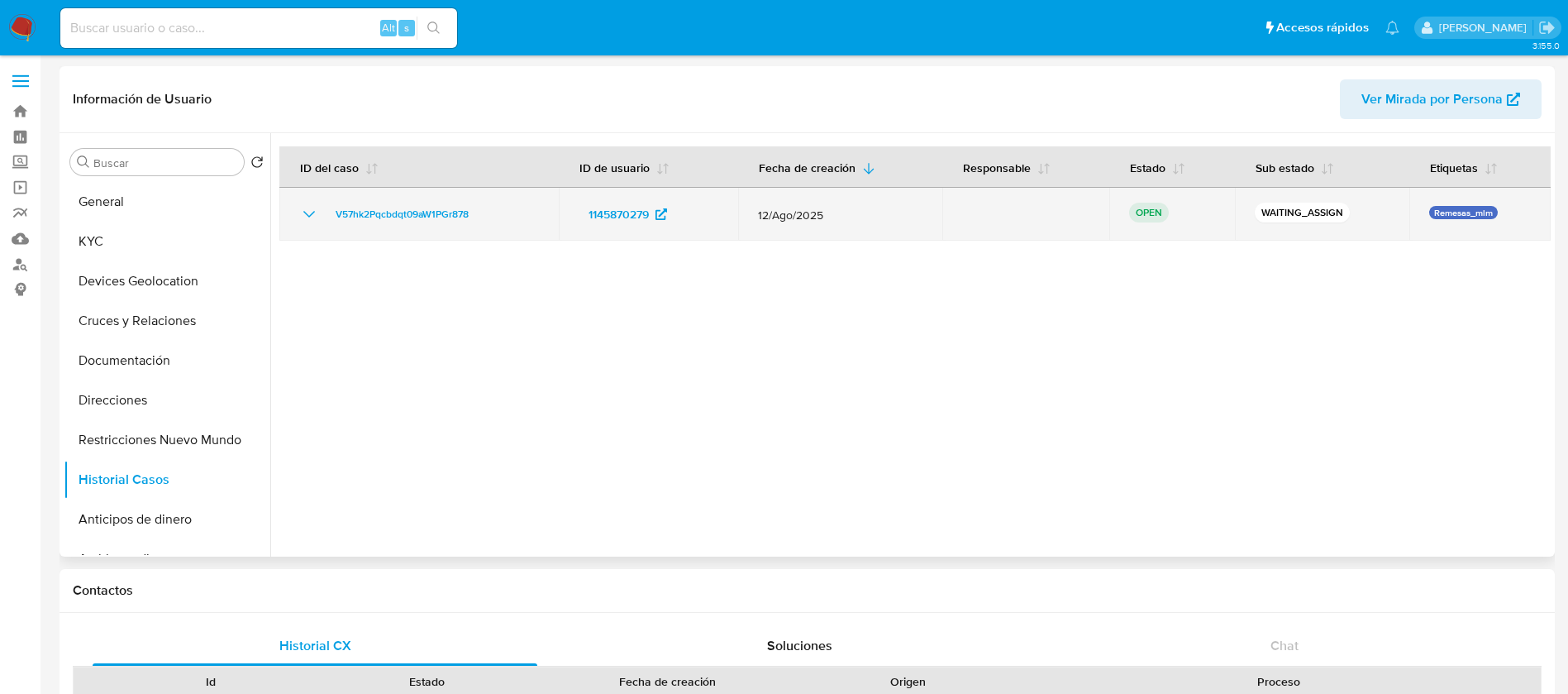
drag, startPoint x: 427, startPoint y: 218, endPoint x: 325, endPoint y: 222, distance: 102.1
click at [325, 222] on div "V57hk2Pqcbdqt09aW1PGr878" at bounding box center [419, 214] width 239 height 19
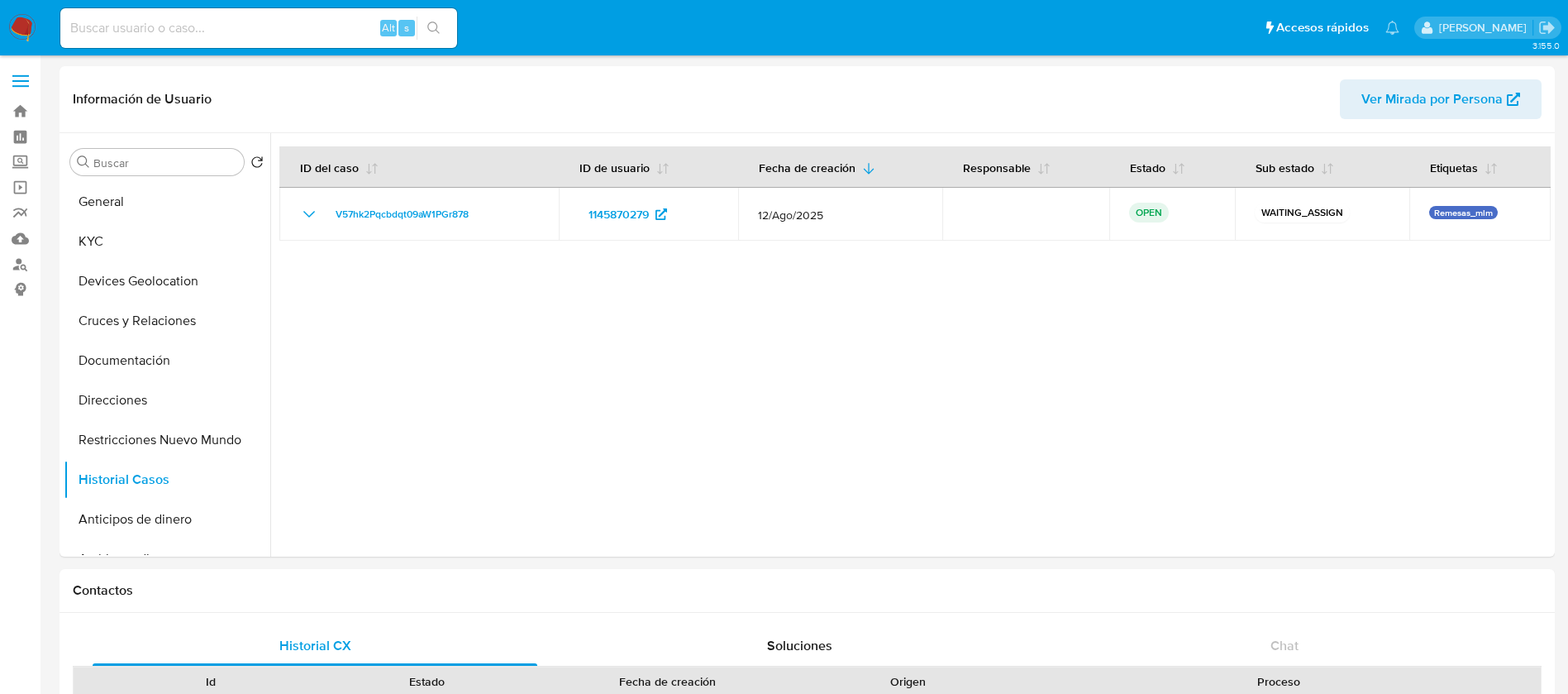
click at [30, 15] on img at bounding box center [21, 27] width 28 height 28
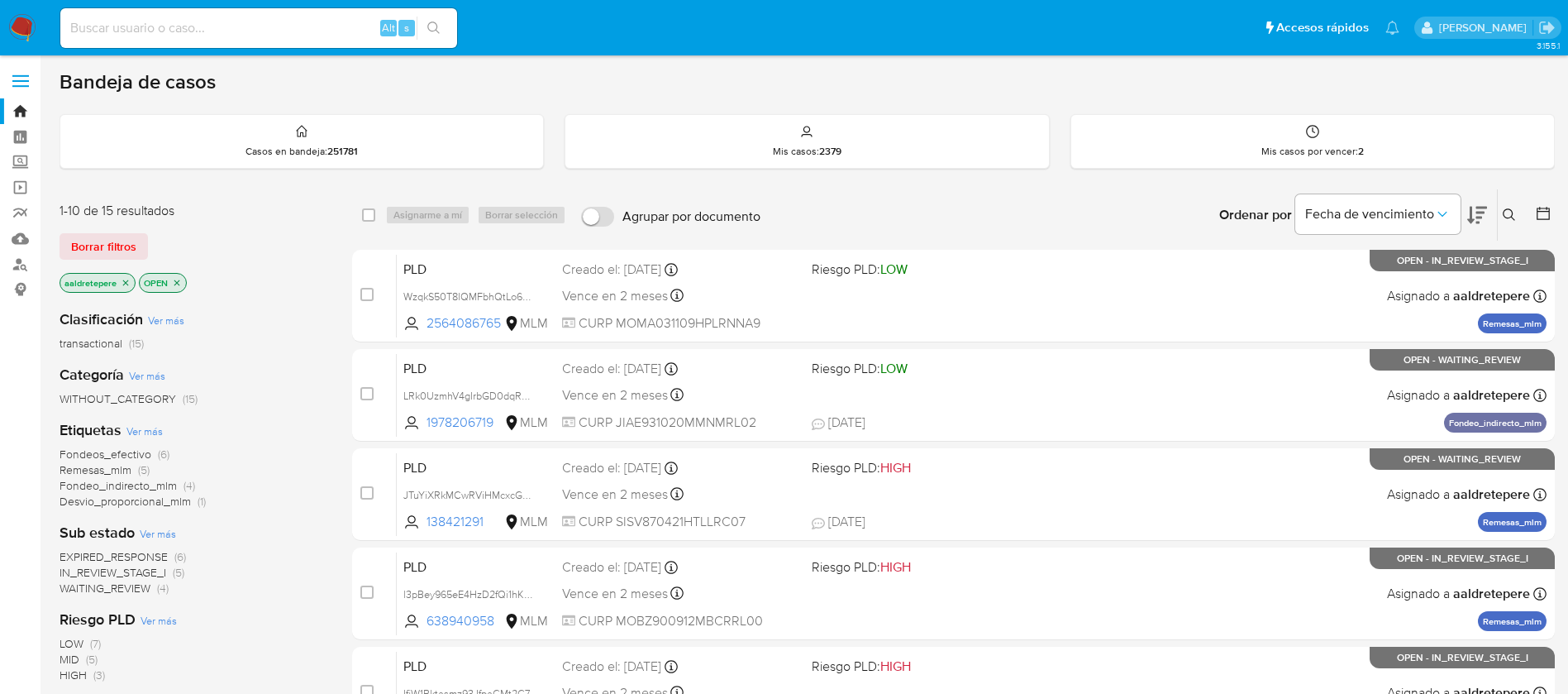
click at [1514, 214] on icon at bounding box center [1510, 215] width 14 height 14
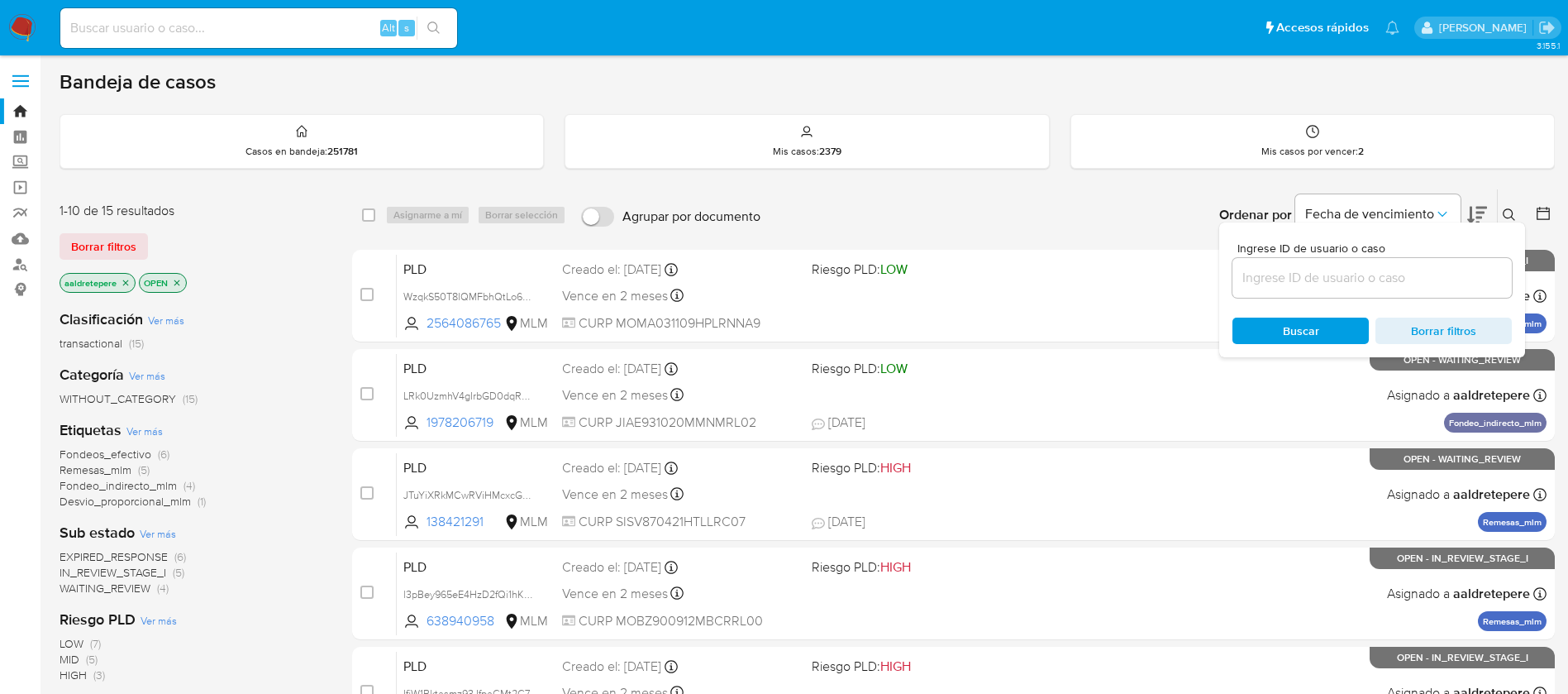
click at [1369, 273] on input at bounding box center [1372, 278] width 279 height 21
drag, startPoint x: 256, startPoint y: 24, endPoint x: 267, endPoint y: 2, distance: 24.6
click at [267, 2] on nav "Pausado Ver notificaciones Alt s Accesos rápidos Presiona las siguientes teclas…" at bounding box center [784, 27] width 1568 height 55
paste input "1145870279"
type input "1145870279"
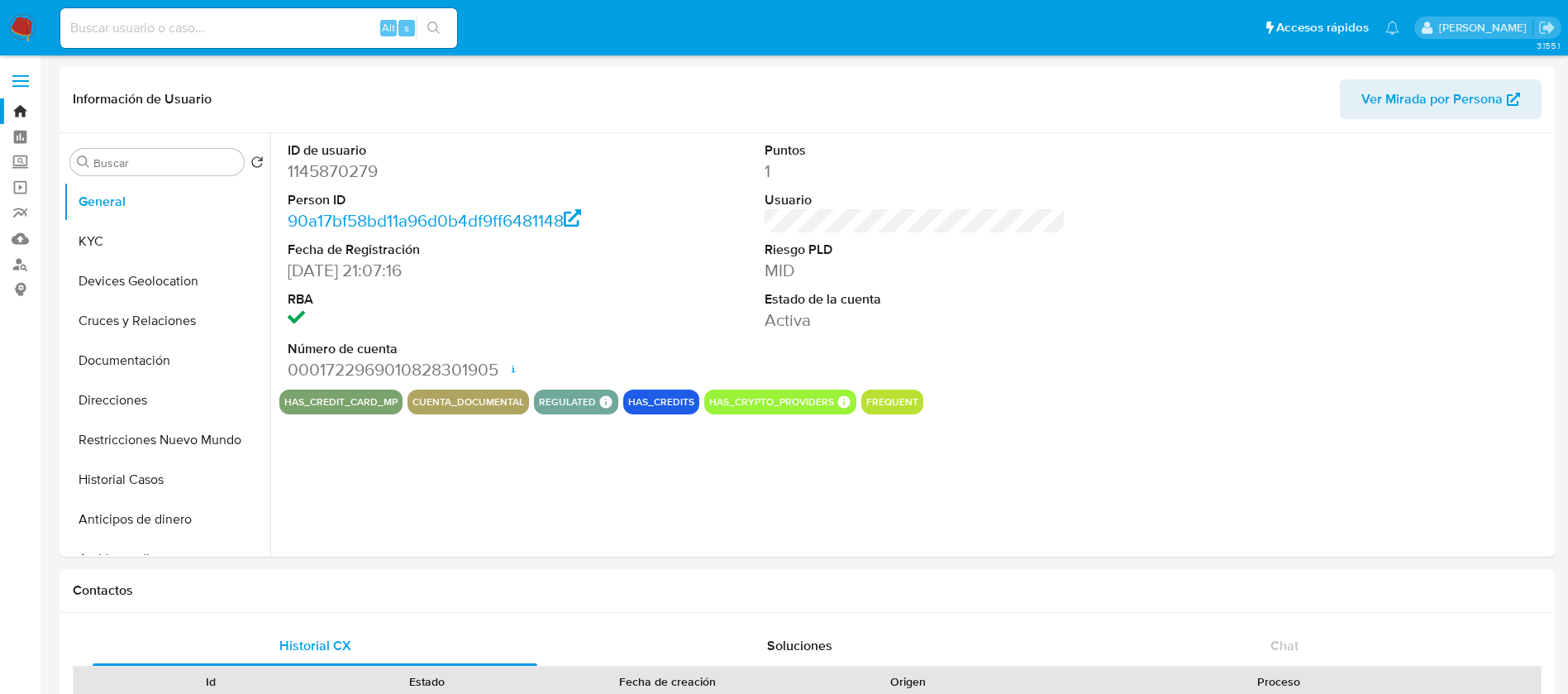
select select "10"
click at [174, 516] on button "Anticipos de dinero" at bounding box center [160, 519] width 194 height 40
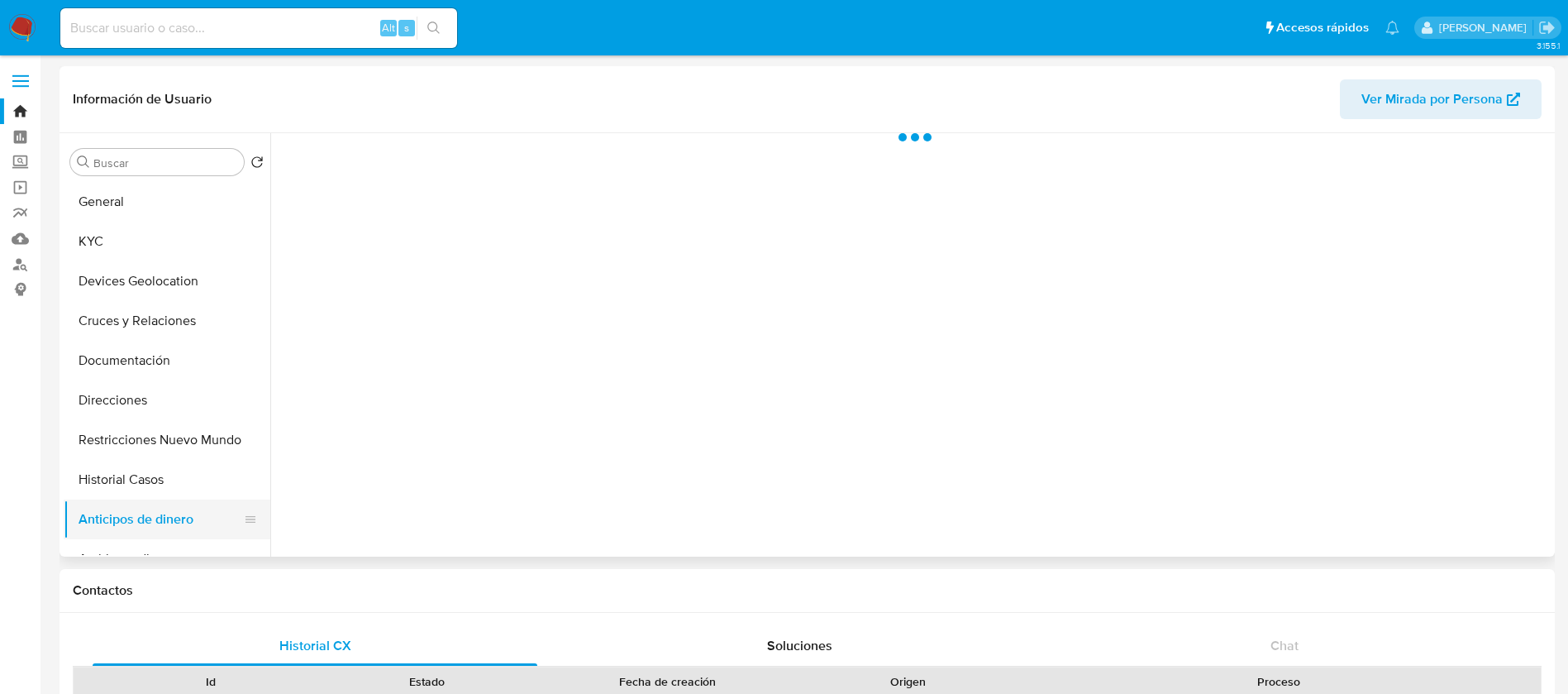
click at [189, 501] on button "Anticipos de dinero" at bounding box center [160, 519] width 194 height 40
click at [193, 473] on button "Historial Casos" at bounding box center [160, 480] width 194 height 40
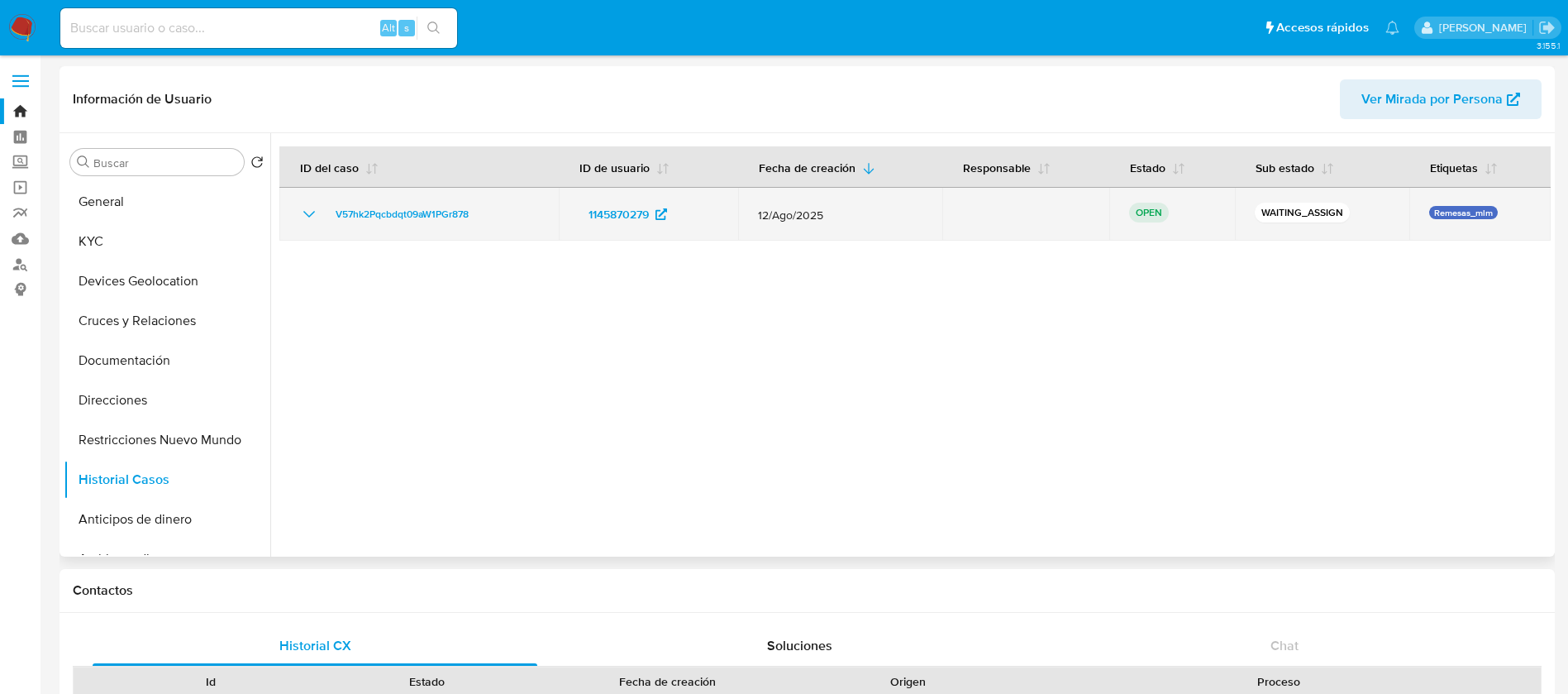
drag, startPoint x: 515, startPoint y: 217, endPoint x: 327, endPoint y: 223, distance: 188.1
click at [327, 223] on div "V57hk2Pqcbdqt09aW1PGr878" at bounding box center [419, 214] width 239 height 19
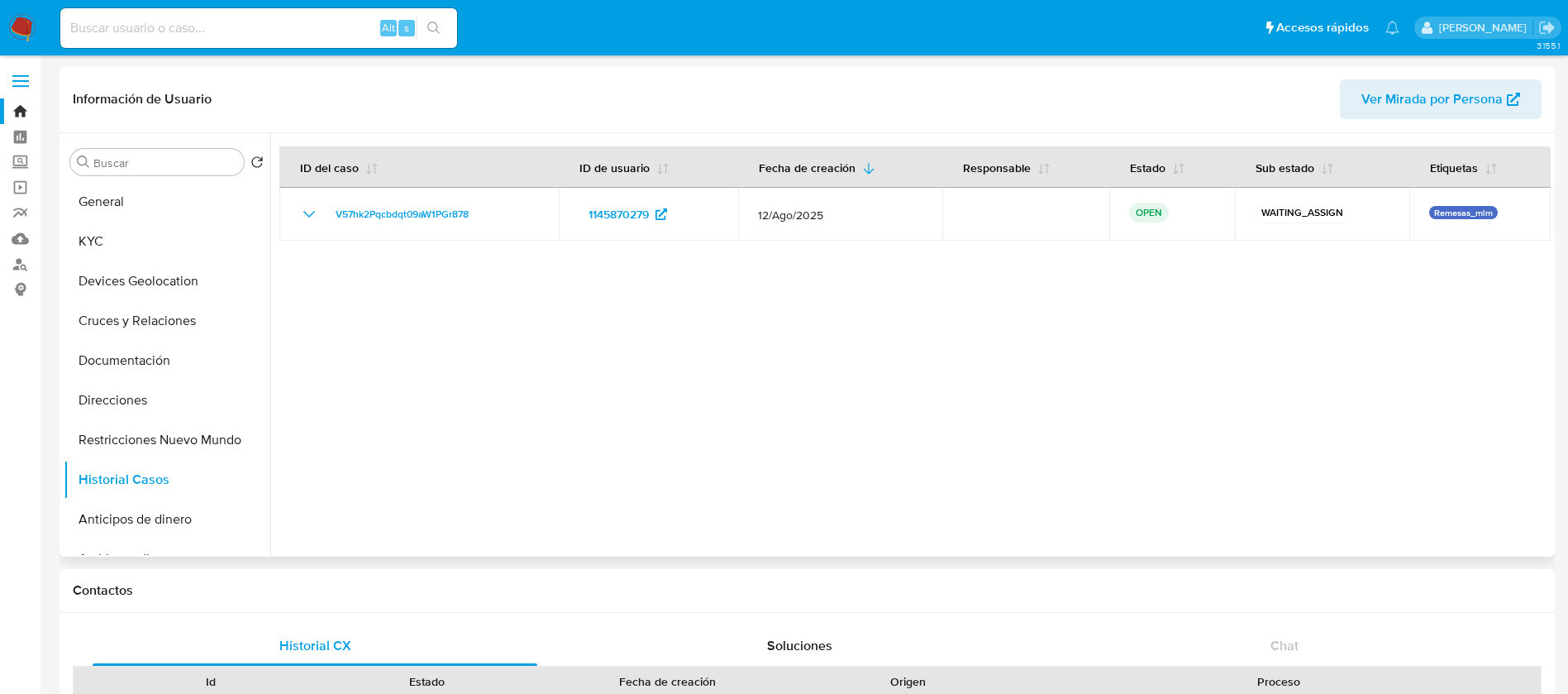
drag, startPoint x: 16, startPoint y: 24, endPoint x: 1331, endPoint y: 136, distance: 1319.8
click at [18, 24] on img at bounding box center [21, 27] width 28 height 28
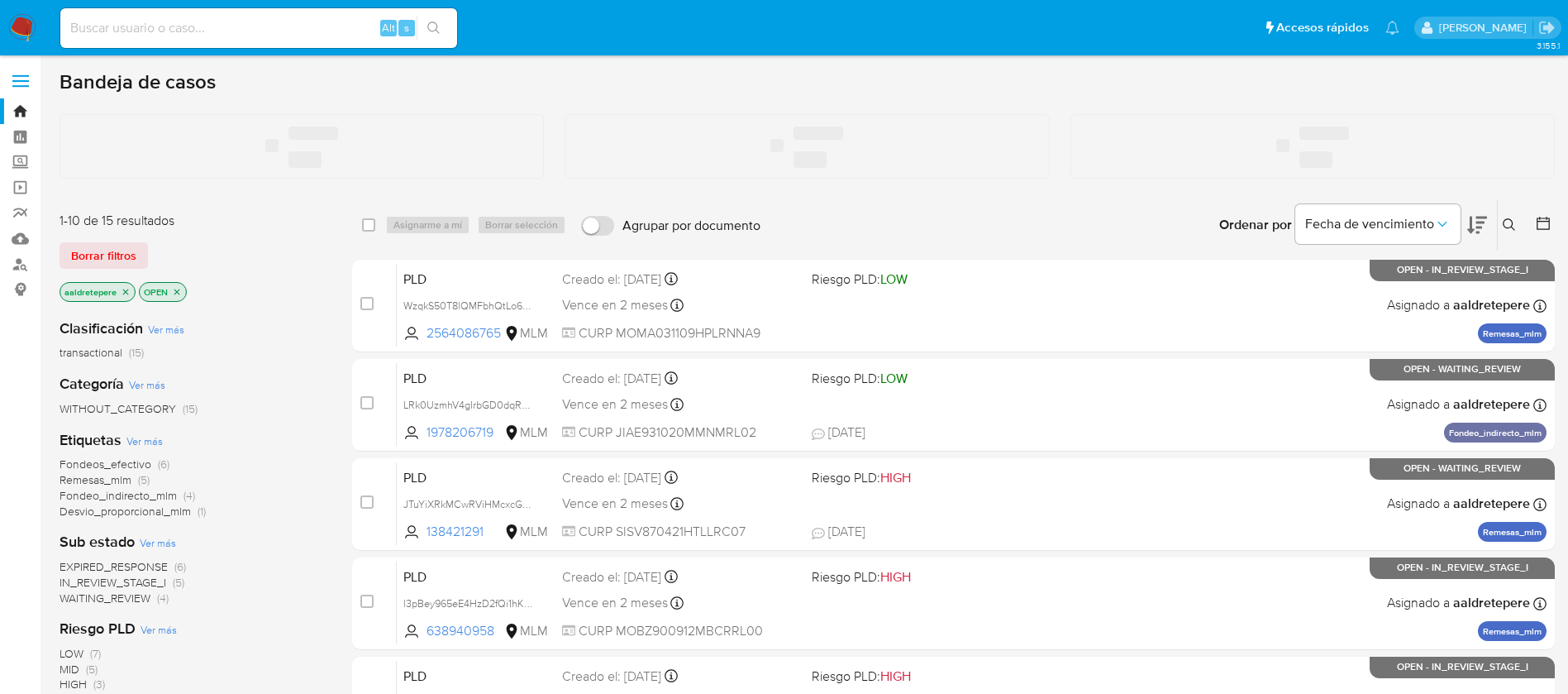
click at [1504, 217] on button at bounding box center [1512, 225] width 27 height 19
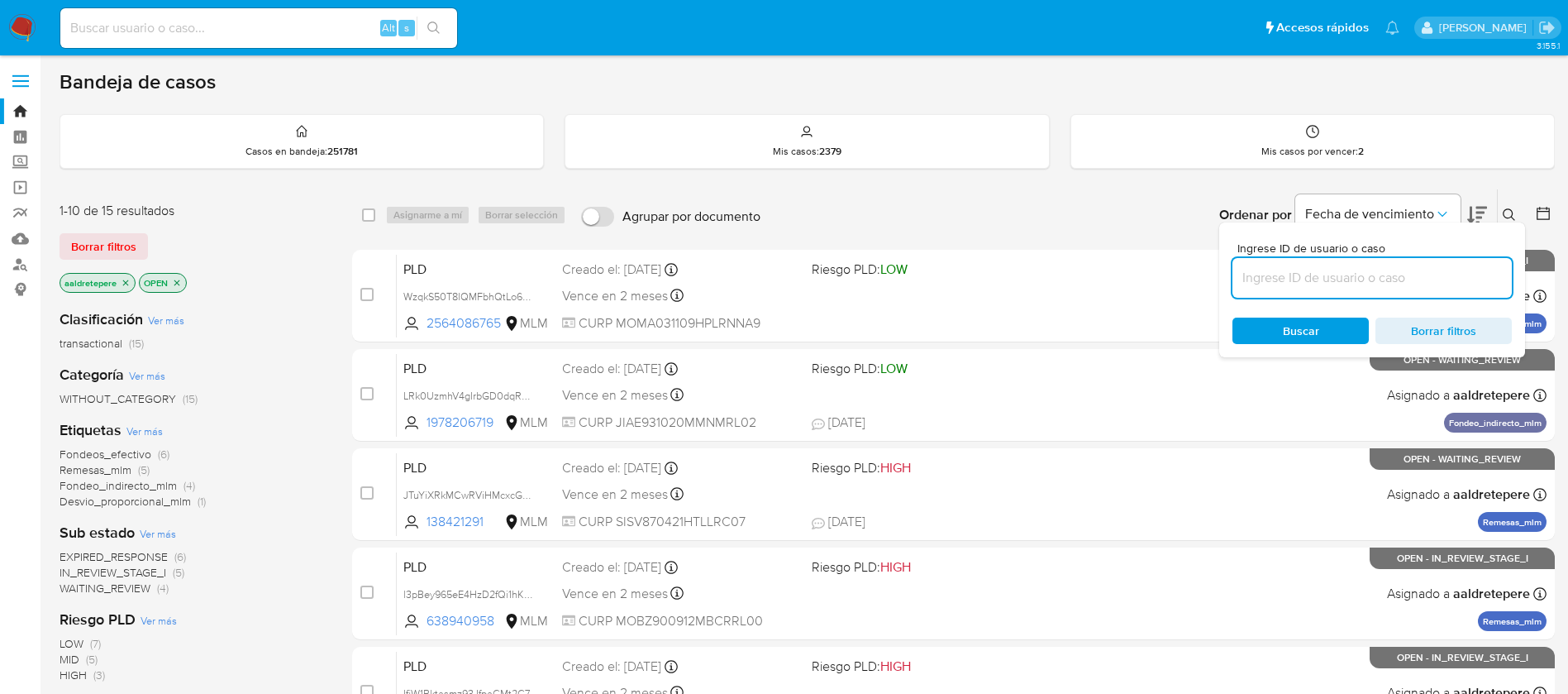
click at [1461, 271] on input at bounding box center [1372, 278] width 279 height 21
type input "V57hk2Pqcbdqt09aW1PGr878"
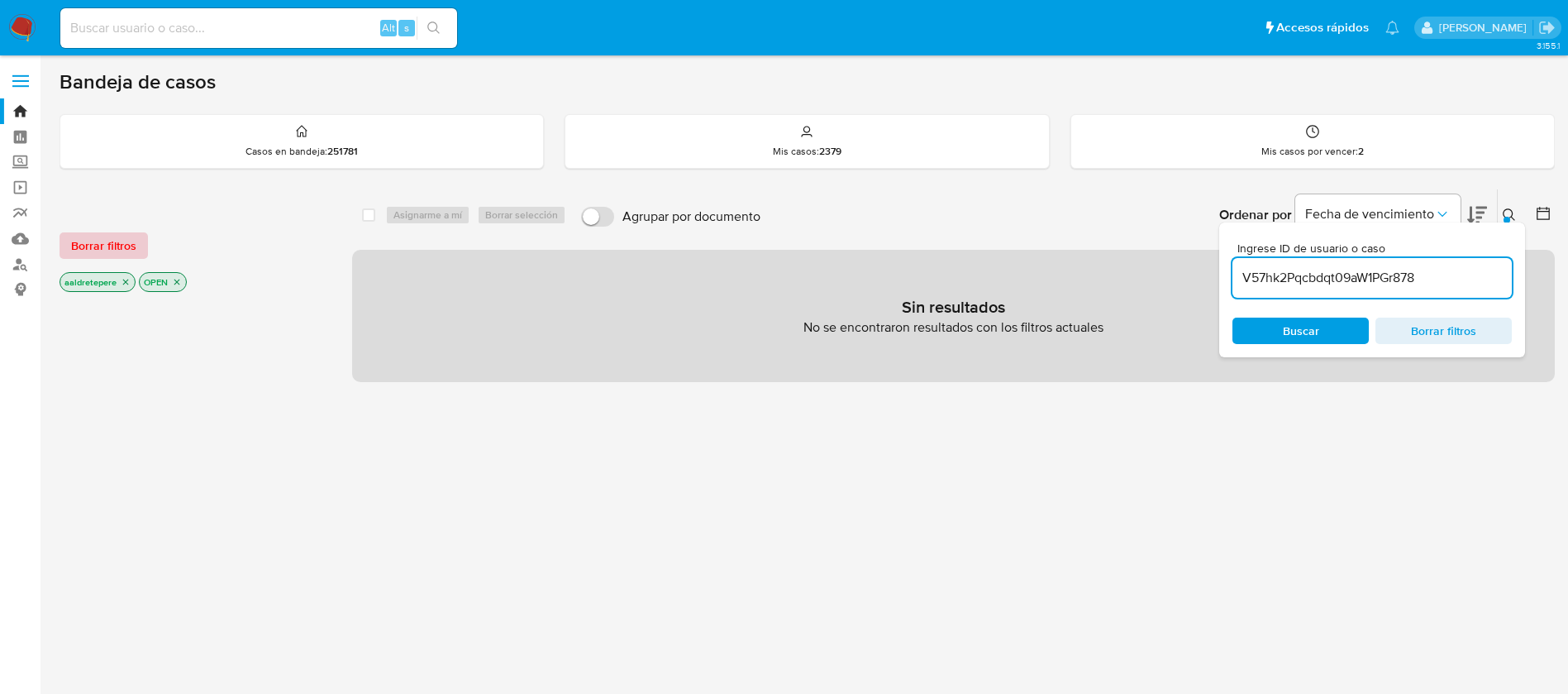
click at [108, 238] on span "Borrar filtros" at bounding box center [103, 246] width 65 height 23
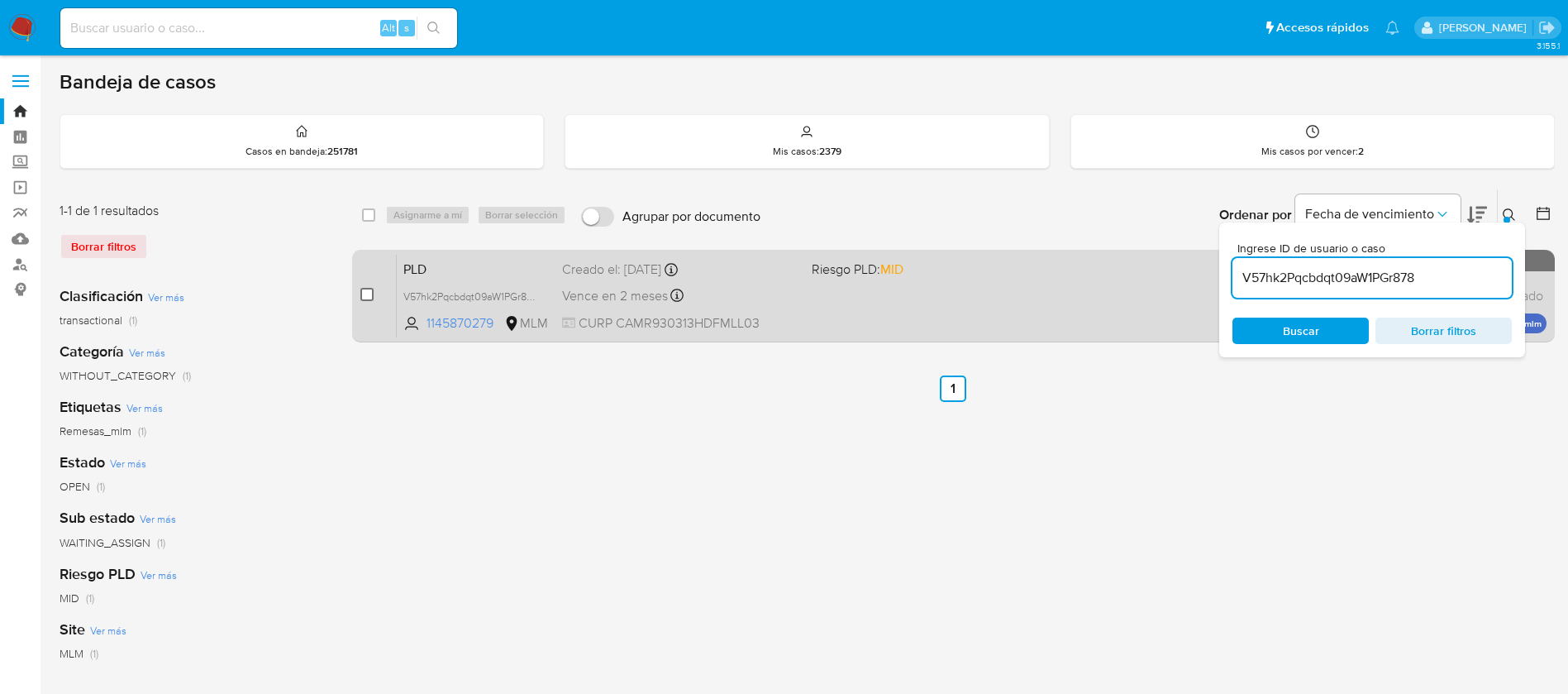
click at [372, 295] on input "checkbox" at bounding box center [368, 295] width 14 height 14
checkbox input "true"
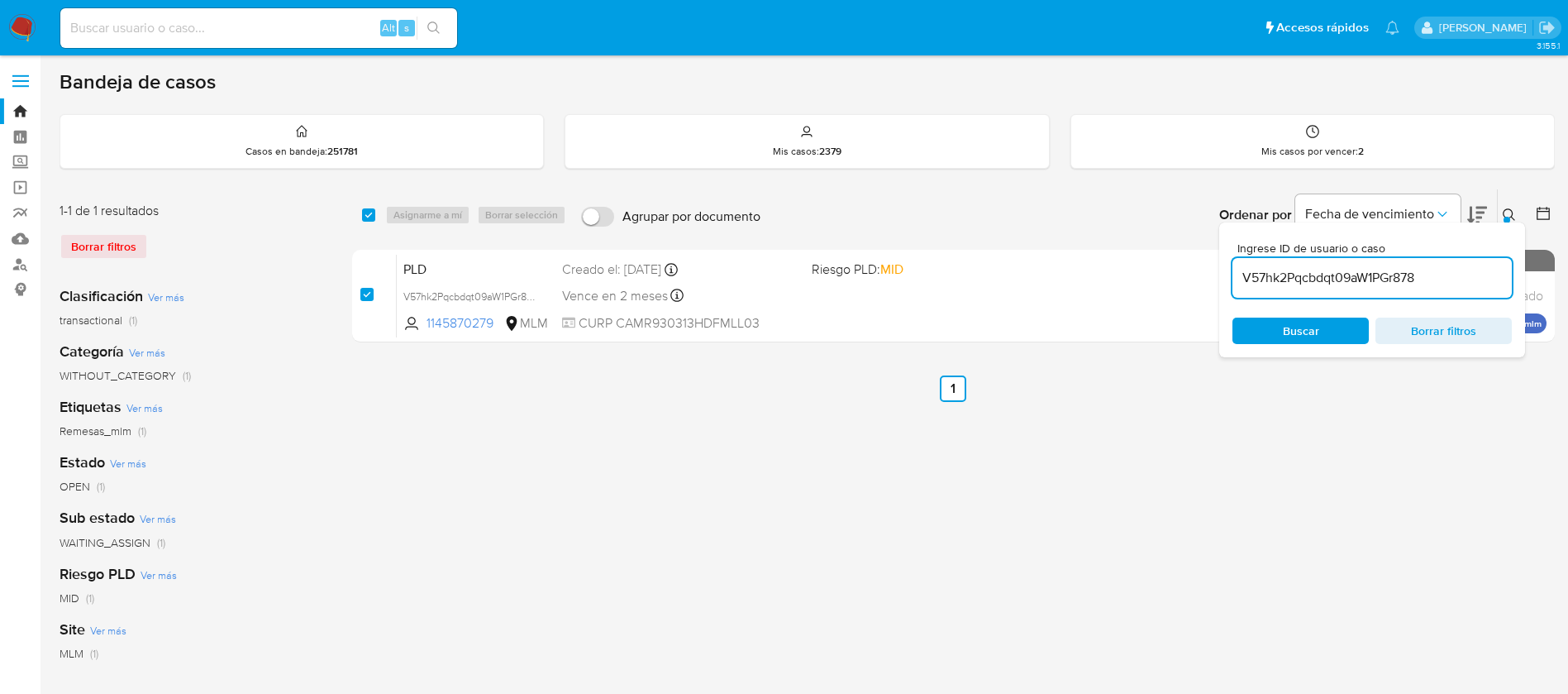
checkbox input "true"
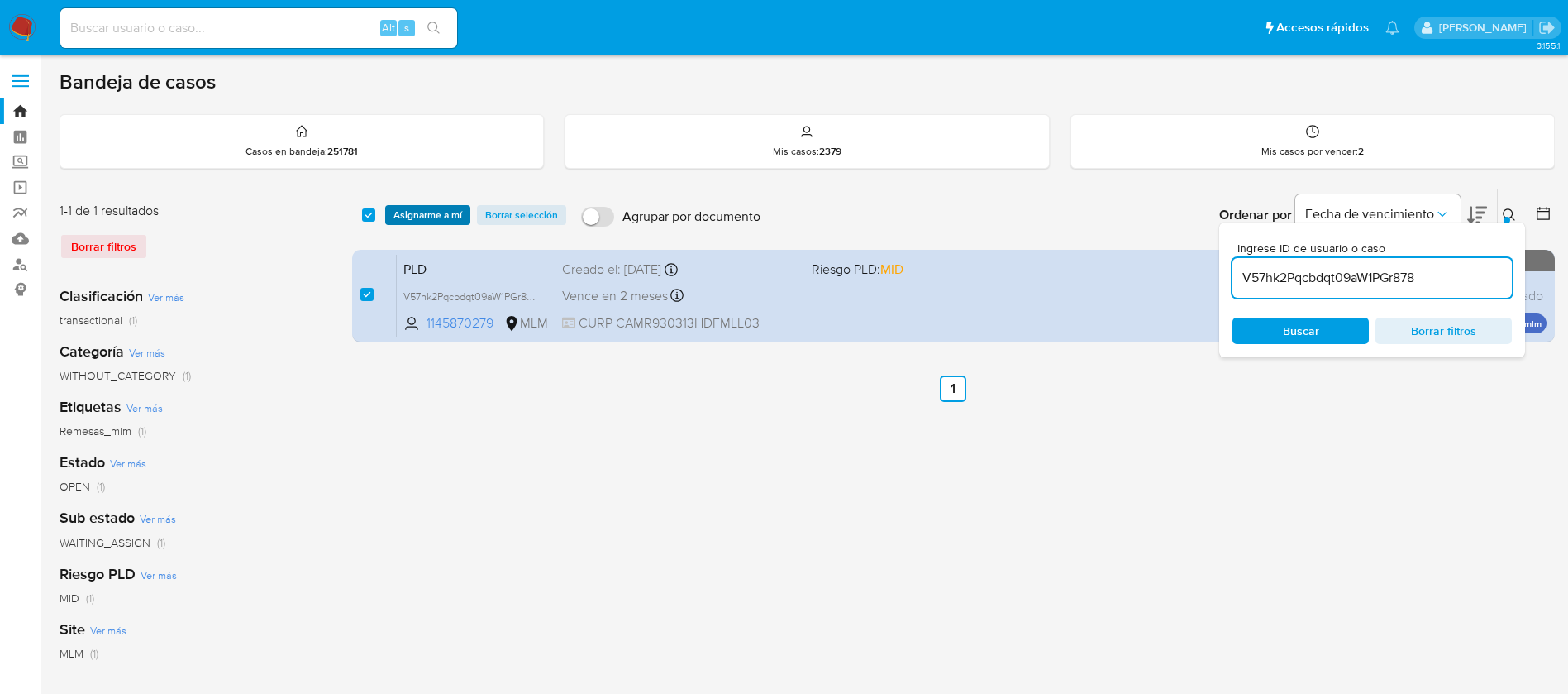
click at [438, 218] on span "Asignarme a mí" at bounding box center [428, 214] width 69 height 17
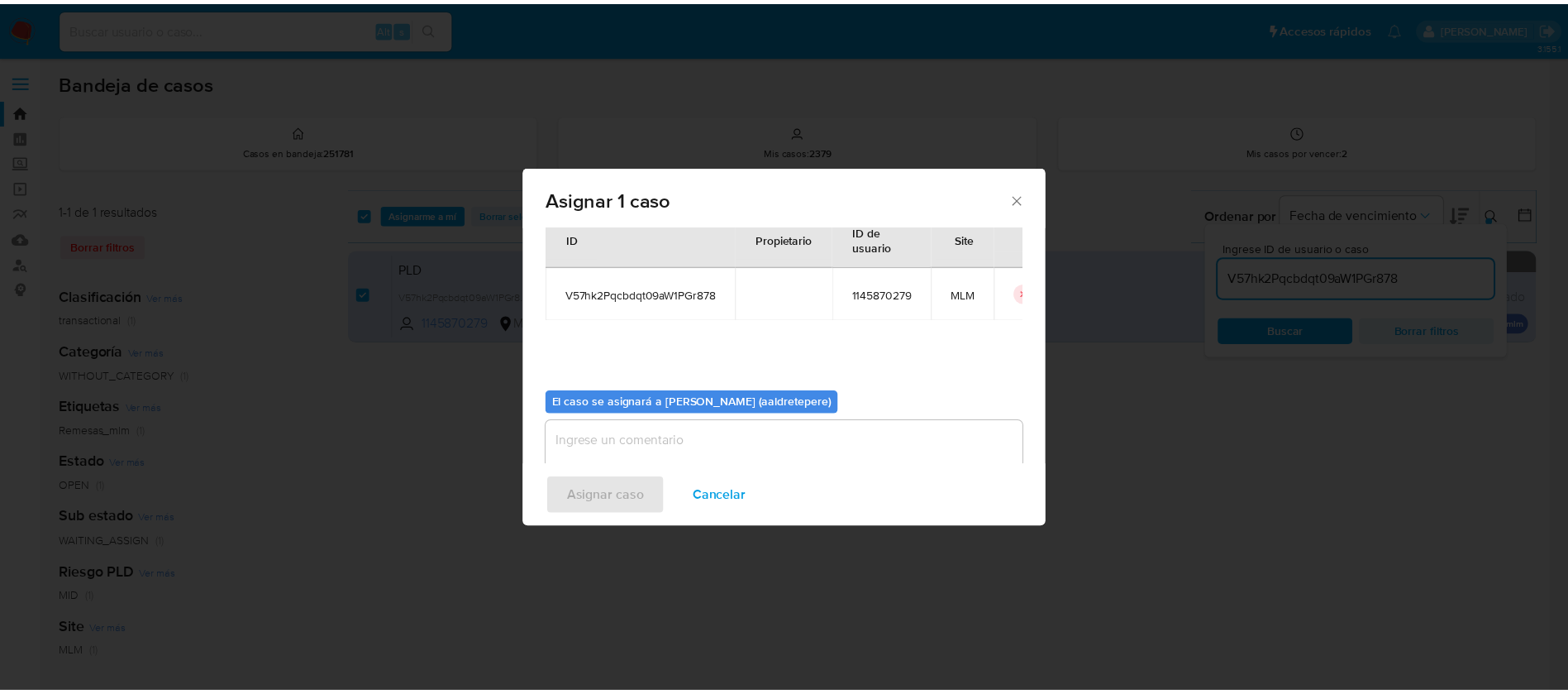
scroll to position [86, 0]
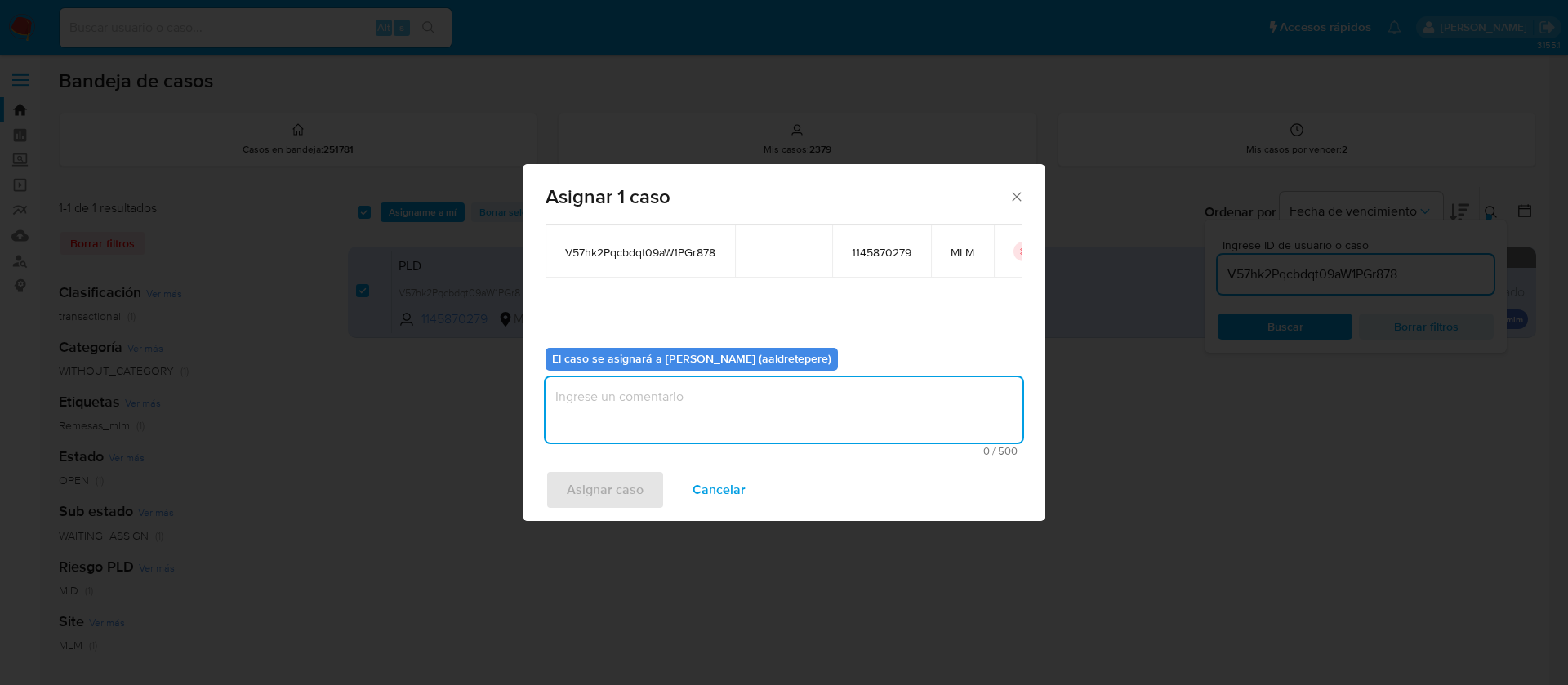
drag, startPoint x: 611, startPoint y: 409, endPoint x: 605, endPoint y: 441, distance: 32.6
click at [611, 412] on textarea "assign-modal" at bounding box center [784, 410] width 477 height 65
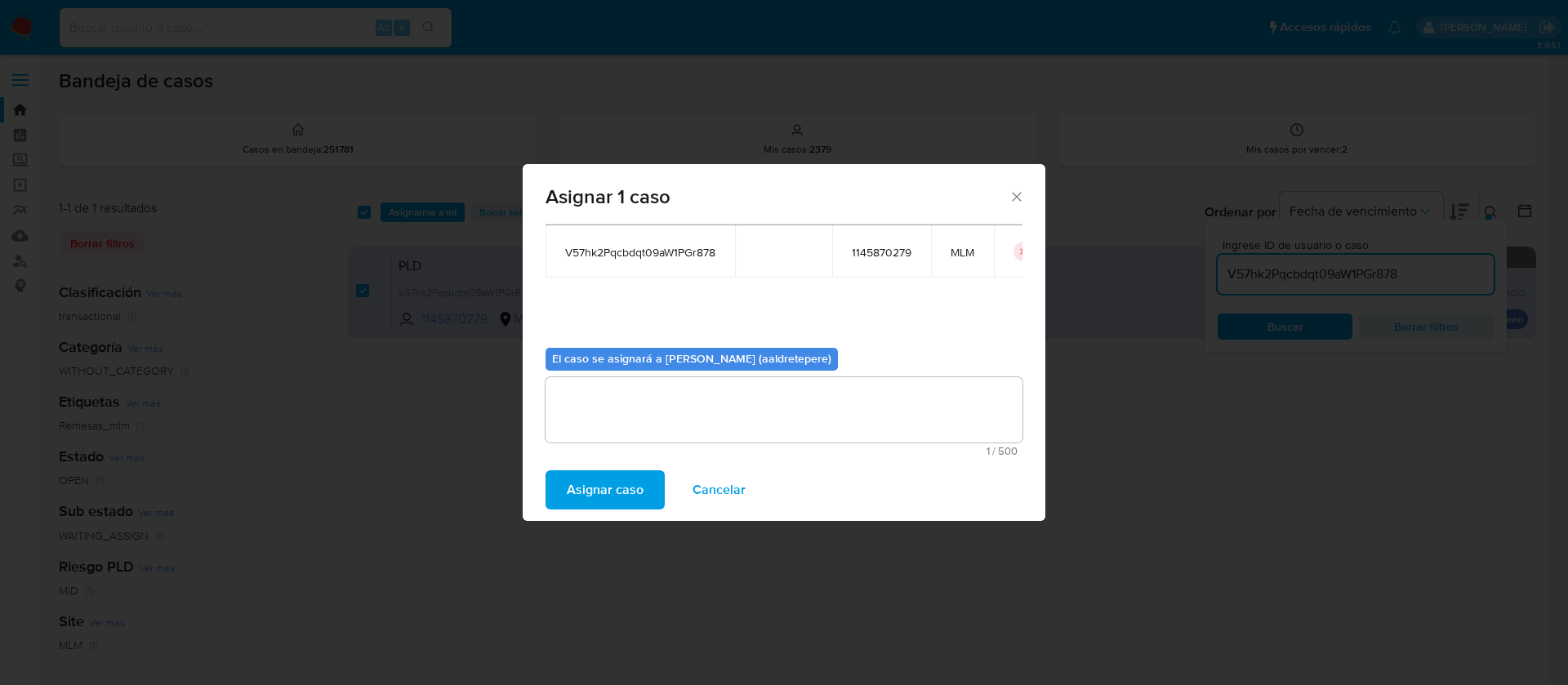
click at [598, 484] on span "Asignar caso" at bounding box center [605, 489] width 77 height 36
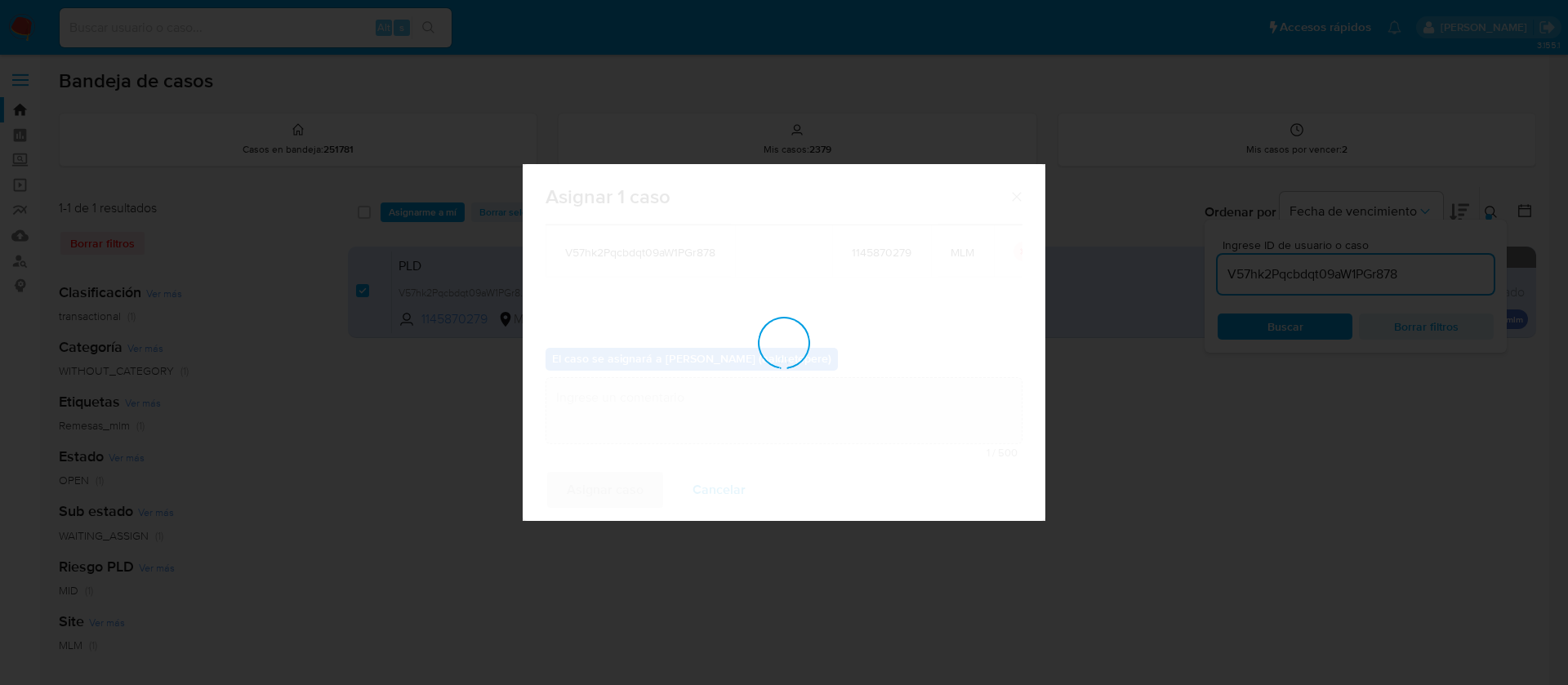
checkbox input "false"
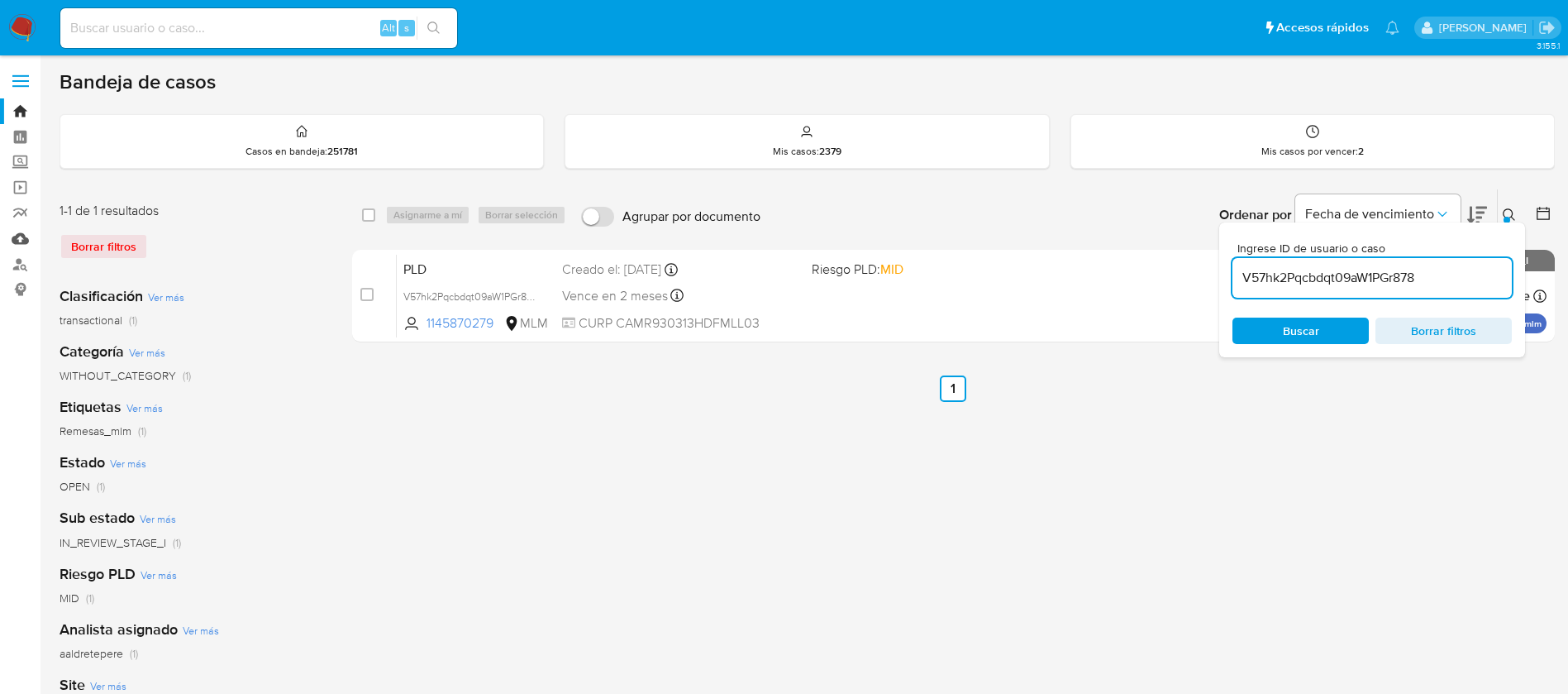
click at [24, 239] on link "Mulan" at bounding box center [98, 238] width 196 height 25
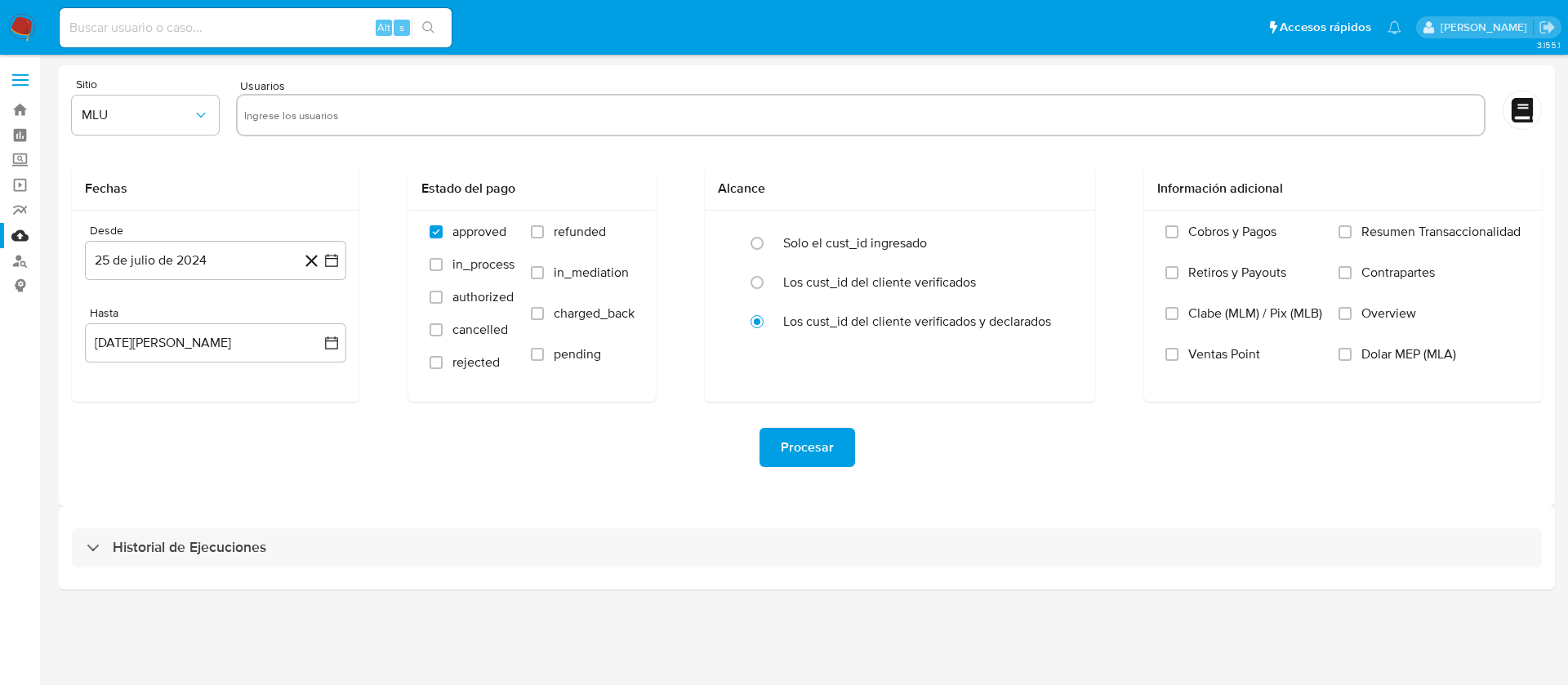
click at [313, 108] on input "text" at bounding box center [860, 114] width 1233 height 26
paste input "1145870279"
type input "1145870279"
click at [172, 111] on span "MLU" at bounding box center [137, 114] width 111 height 16
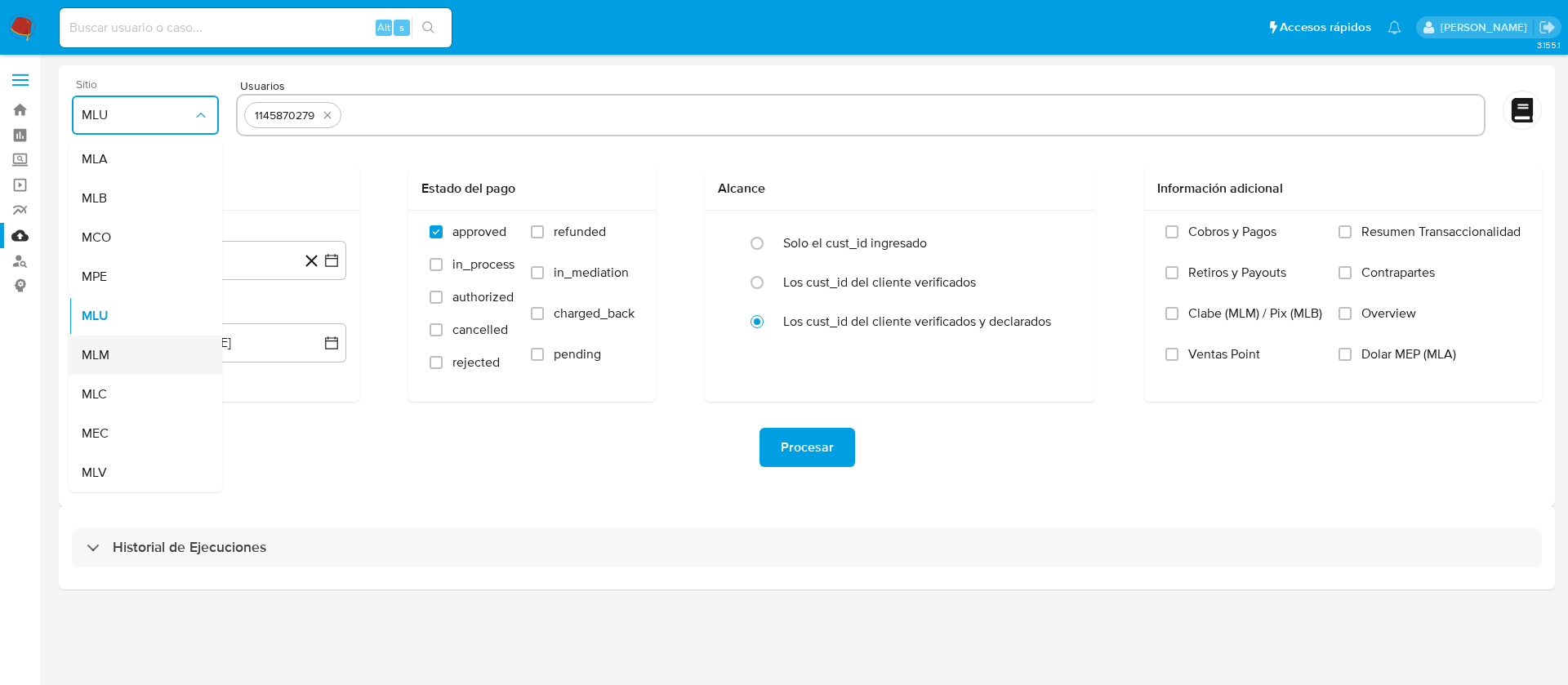
click at [147, 352] on div "MLM" at bounding box center [140, 355] width 117 height 39
click at [232, 245] on button "25 de julio de 2024" at bounding box center [215, 260] width 261 height 39
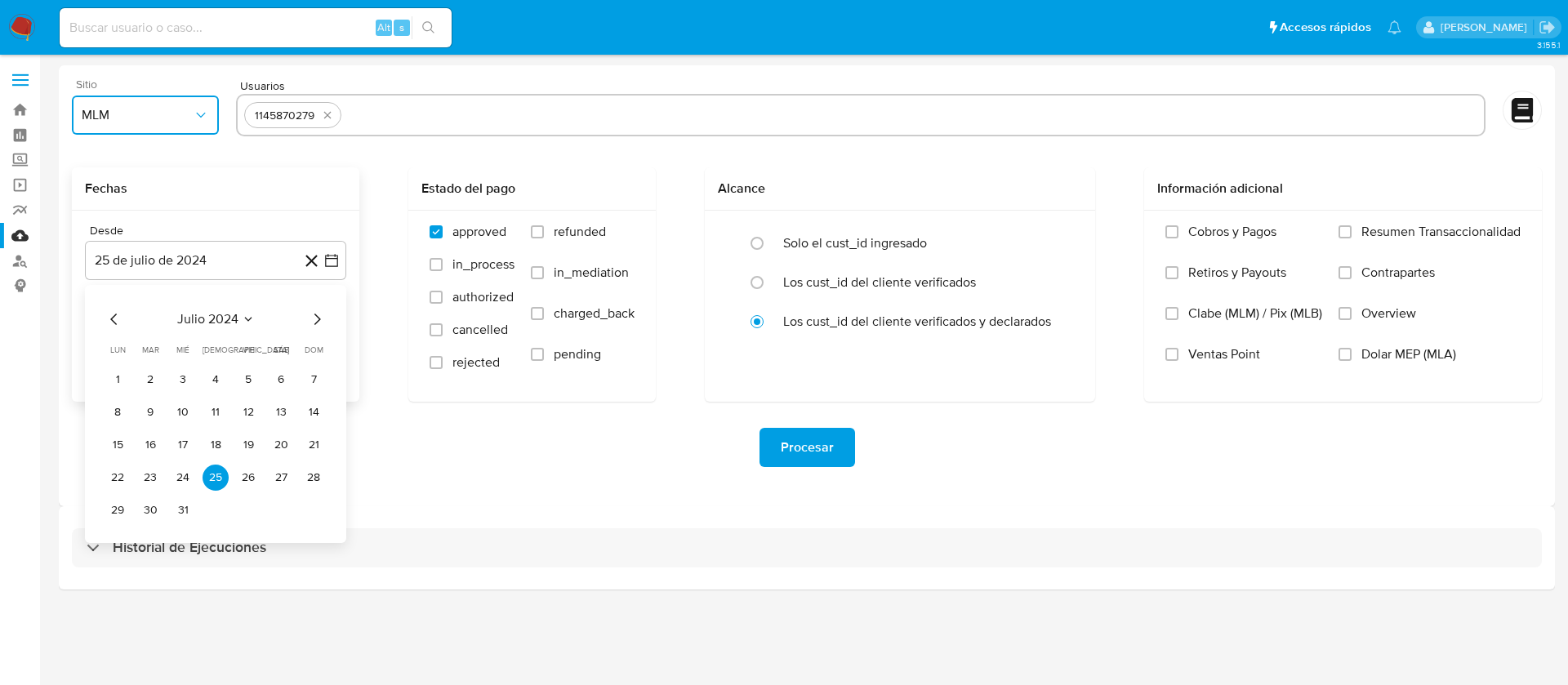
click at [222, 326] on span "julio 2024" at bounding box center [208, 319] width 61 height 16
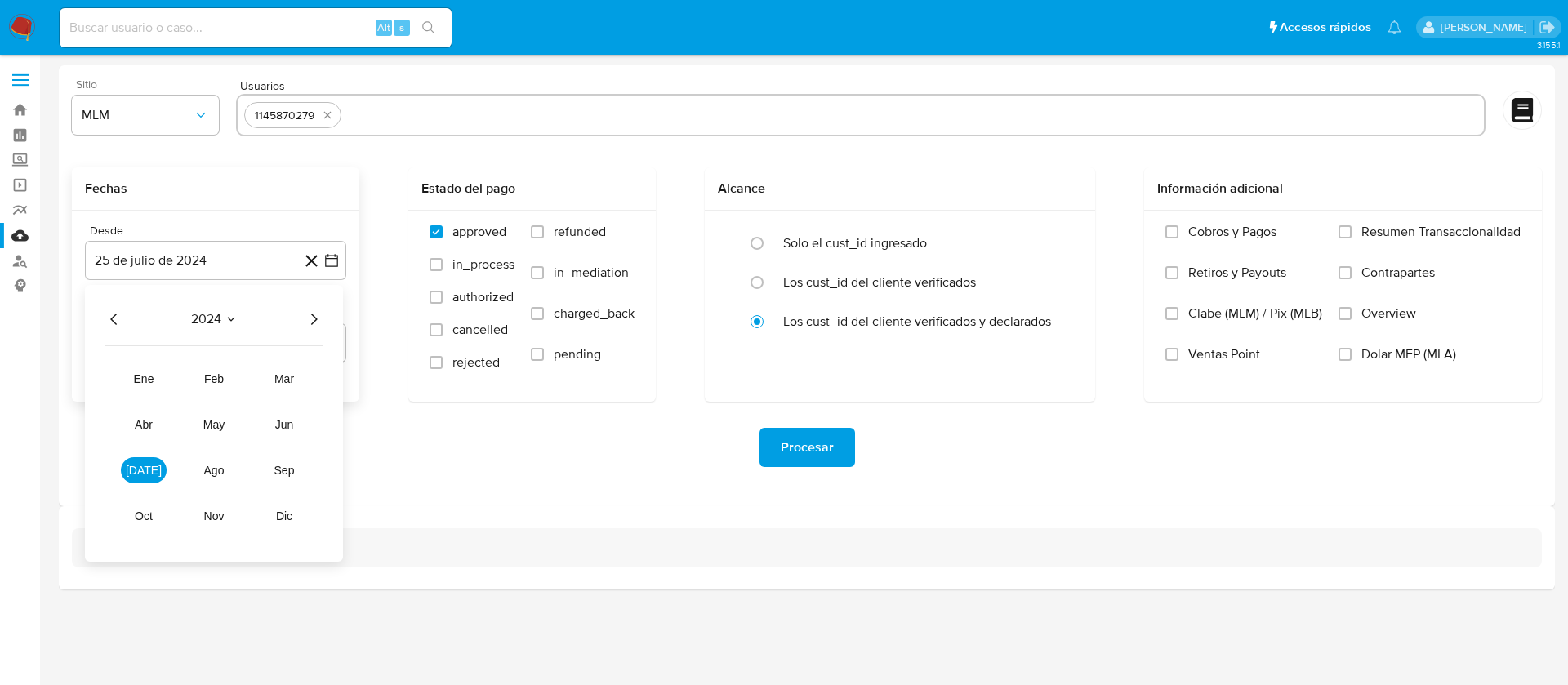
click at [308, 318] on icon "Año siguiente" at bounding box center [313, 319] width 19 height 19
click at [160, 411] on td "abr" at bounding box center [144, 424] width 46 height 26
click at [152, 422] on button "abr" at bounding box center [144, 424] width 46 height 26
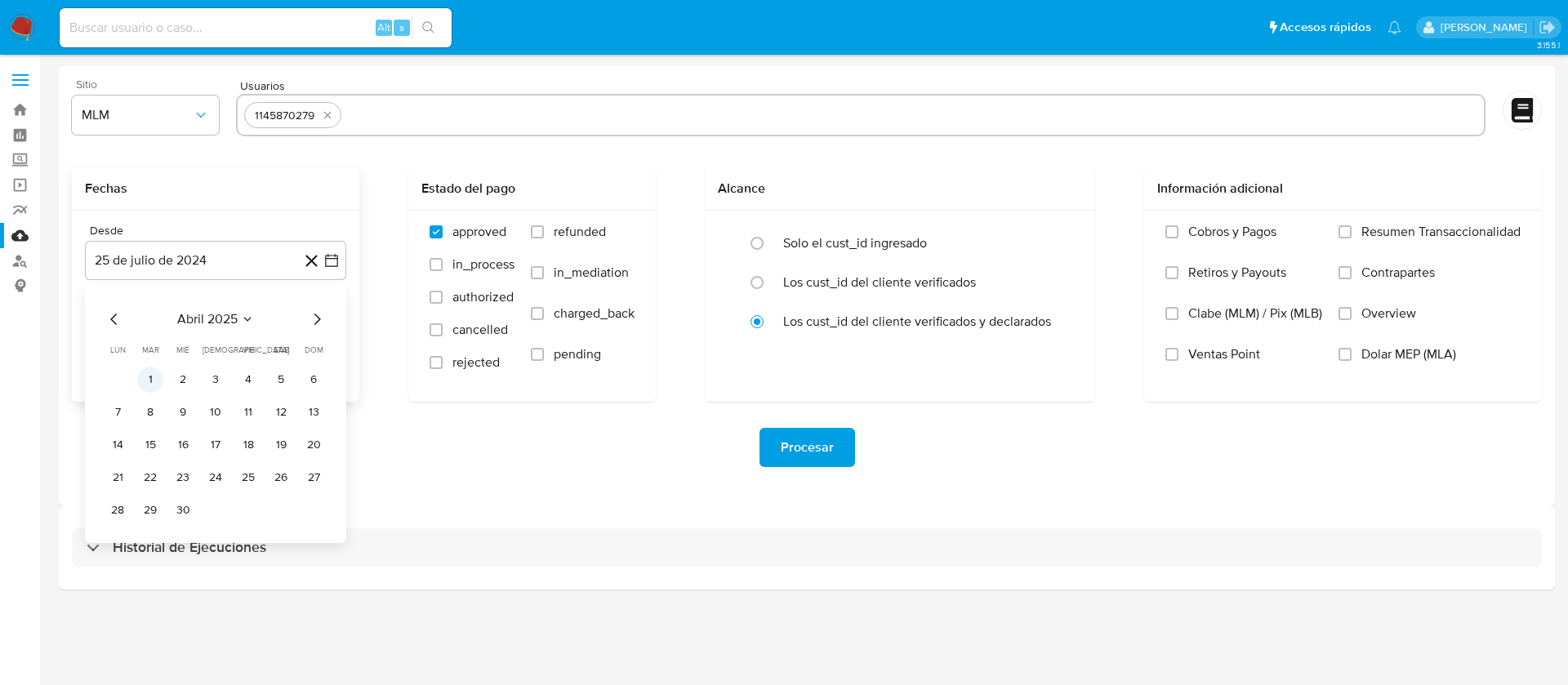
click at [160, 386] on button "1" at bounding box center [150, 379] width 26 height 26
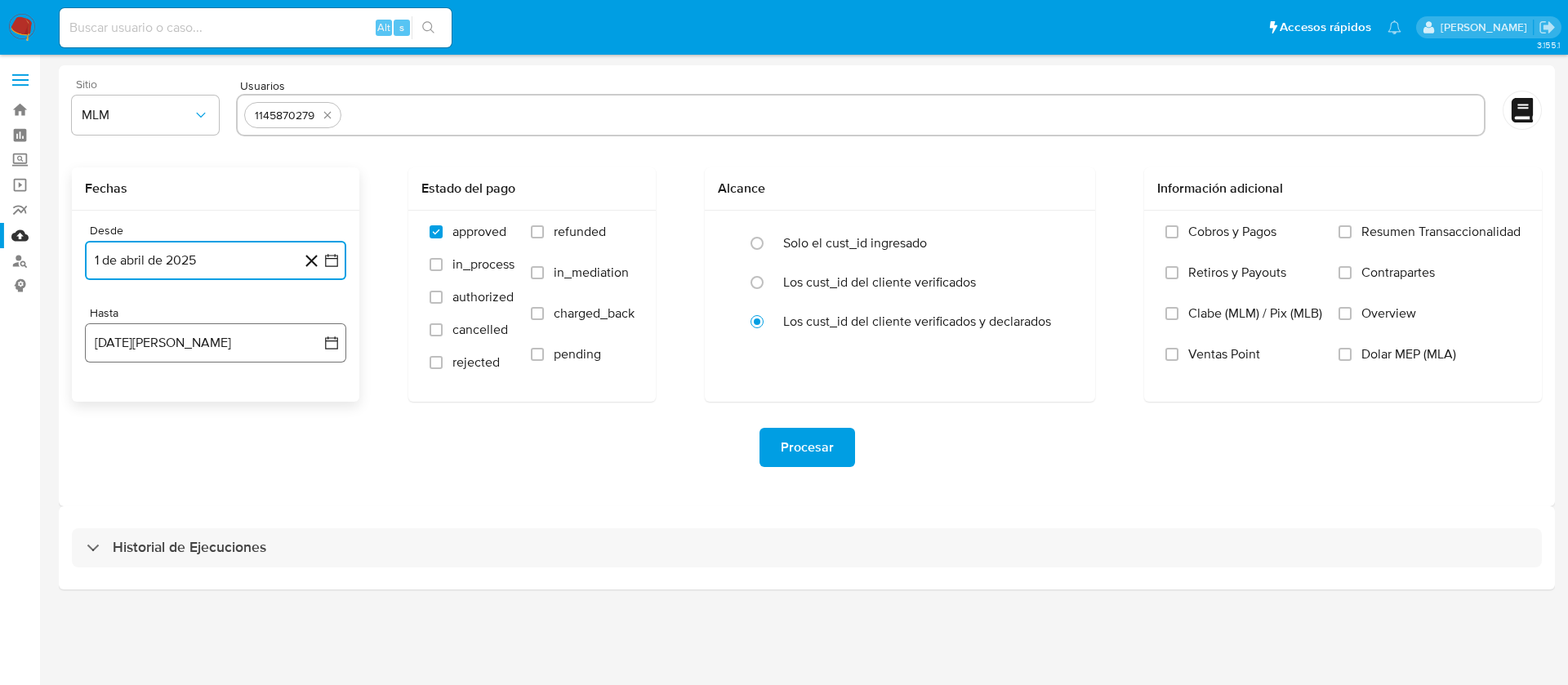
click at [168, 330] on button "25 de agosto de 2025" at bounding box center [215, 343] width 261 height 39
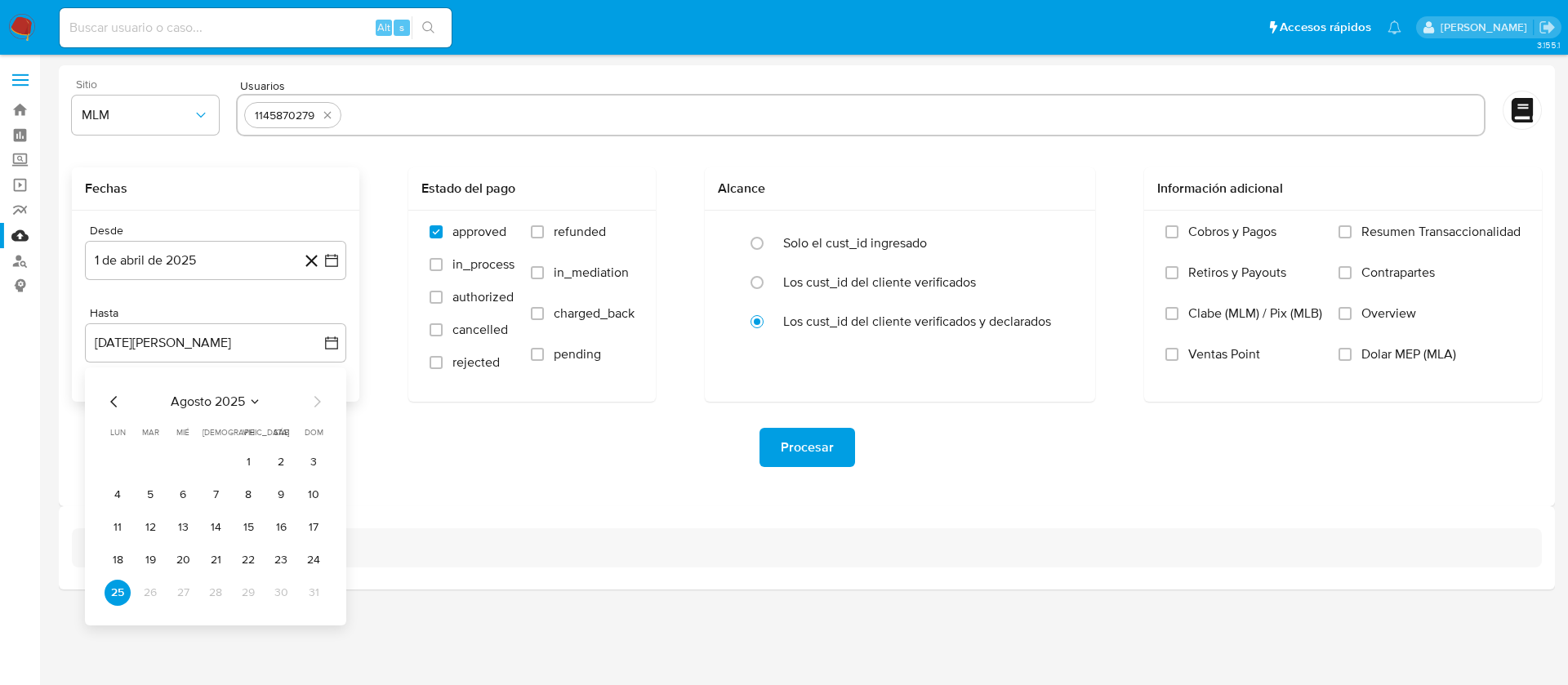
click at [102, 404] on div "agosto 2025 agosto 2025 lun lunes mar martes mié miércoles jue jueves vie viern…" at bounding box center [215, 496] width 261 height 258
click at [113, 404] on icon "Mes anterior" at bounding box center [113, 402] width 7 height 12
click at [211, 588] on button "31" at bounding box center [215, 592] width 26 height 26
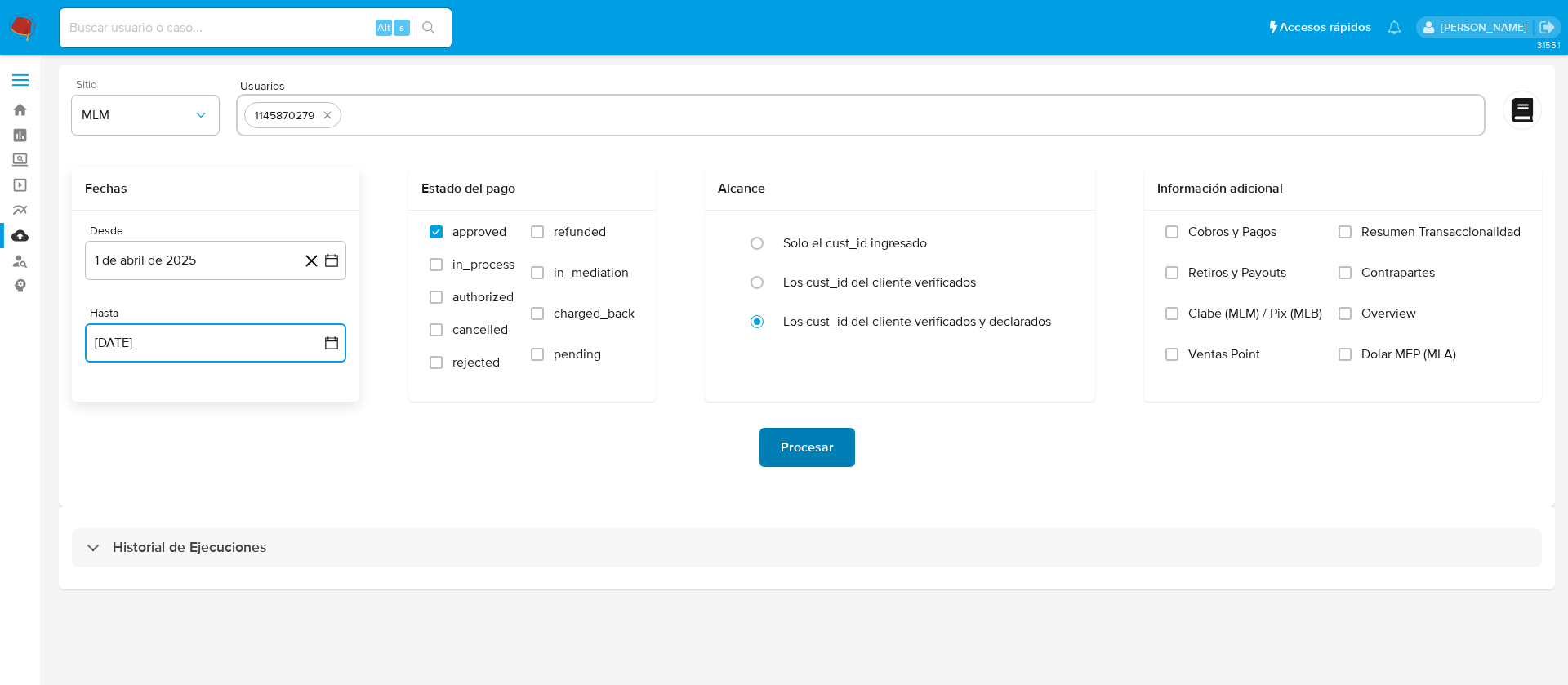
click at [846, 453] on button "Procesar" at bounding box center [806, 447] width 95 height 39
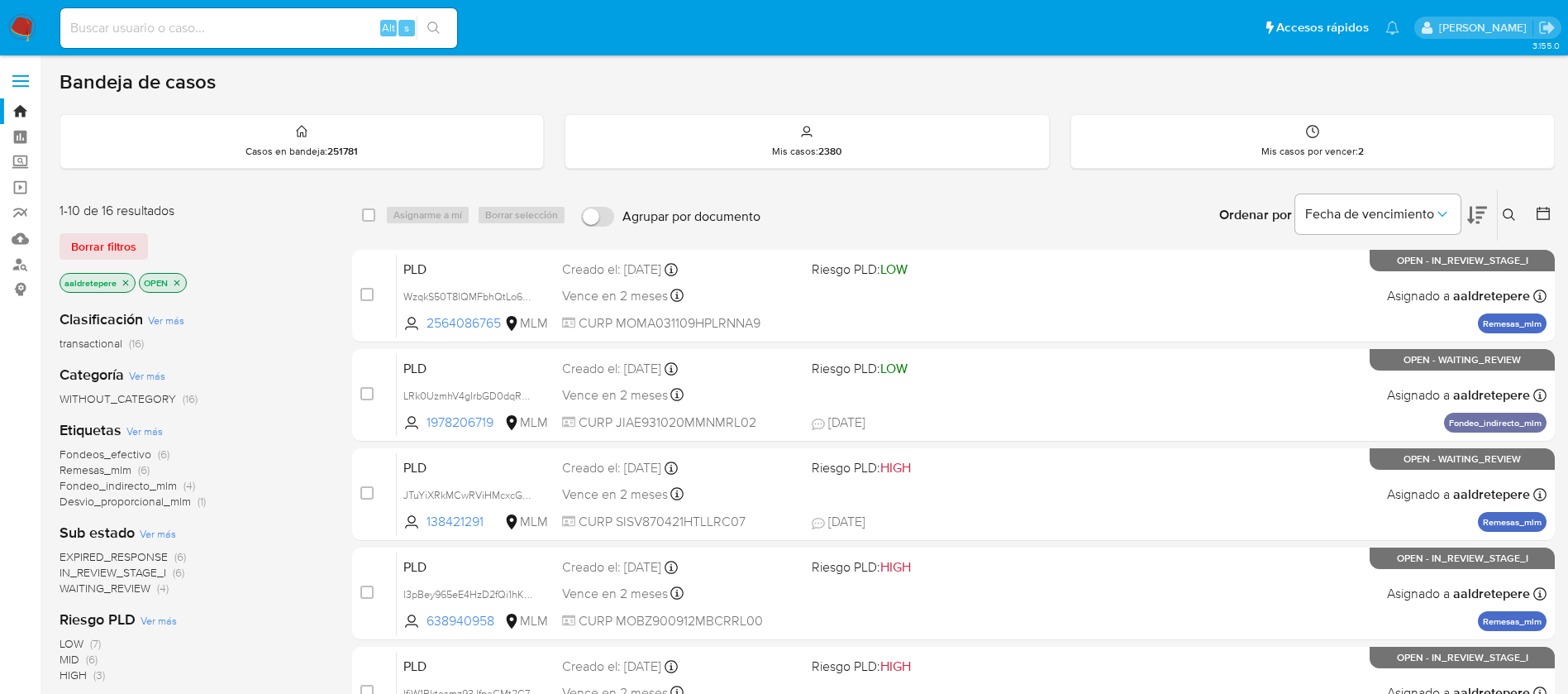
click at [1509, 215] on icon at bounding box center [1510, 215] width 14 height 14
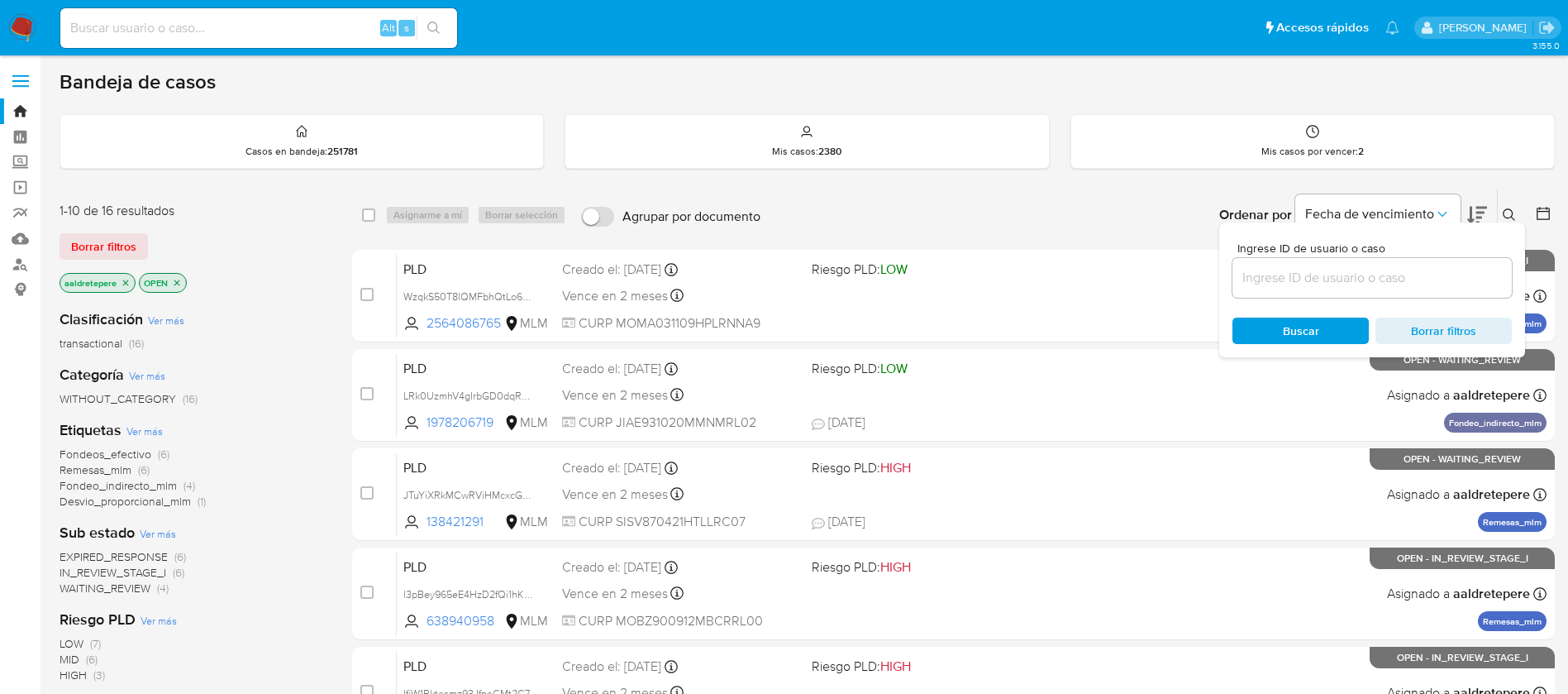
drag, startPoint x: 1358, startPoint y: 264, endPoint x: 1352, endPoint y: 278, distance: 15.2
click at [1354, 274] on div at bounding box center [1372, 277] width 279 height 40
click at [1352, 280] on input at bounding box center [1372, 278] width 279 height 21
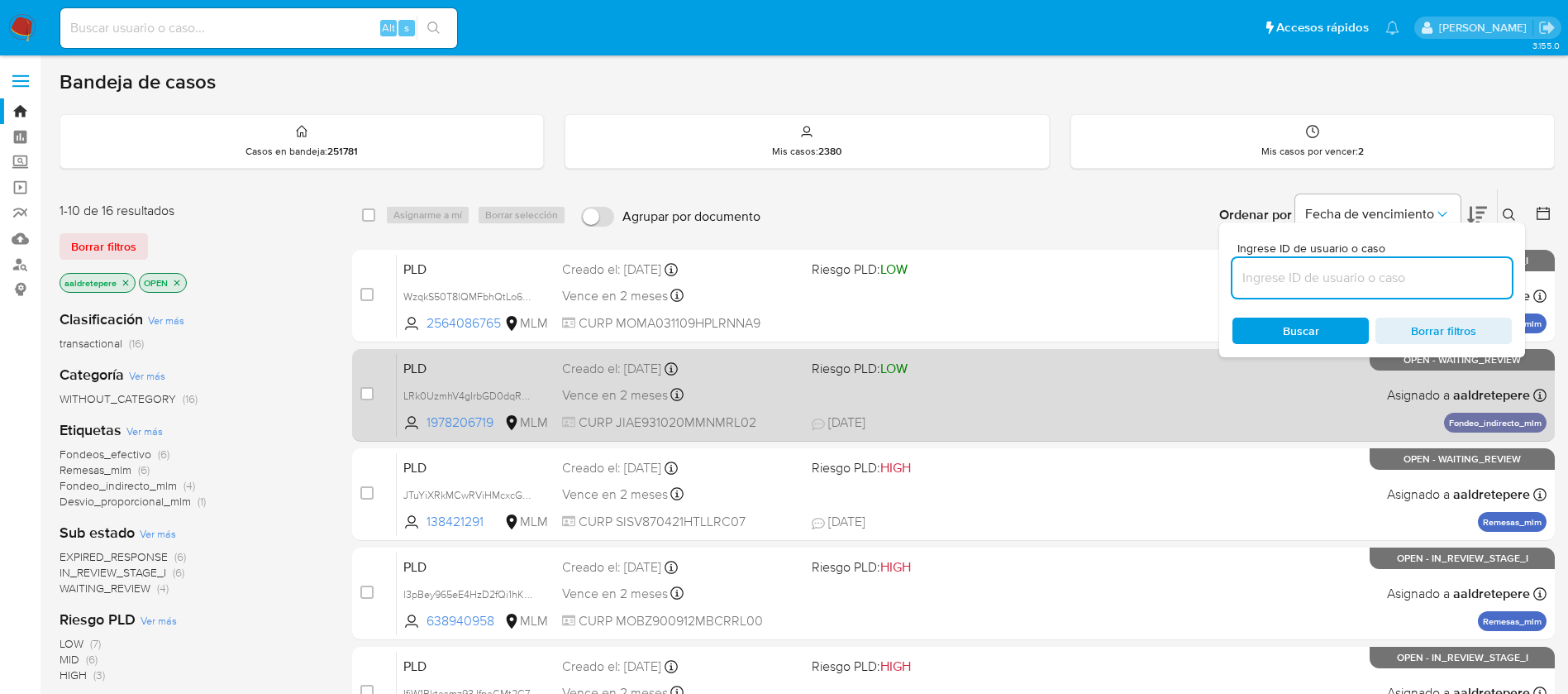
paste input "a4P8jQYZeRQI4m3dXry4OlEq"
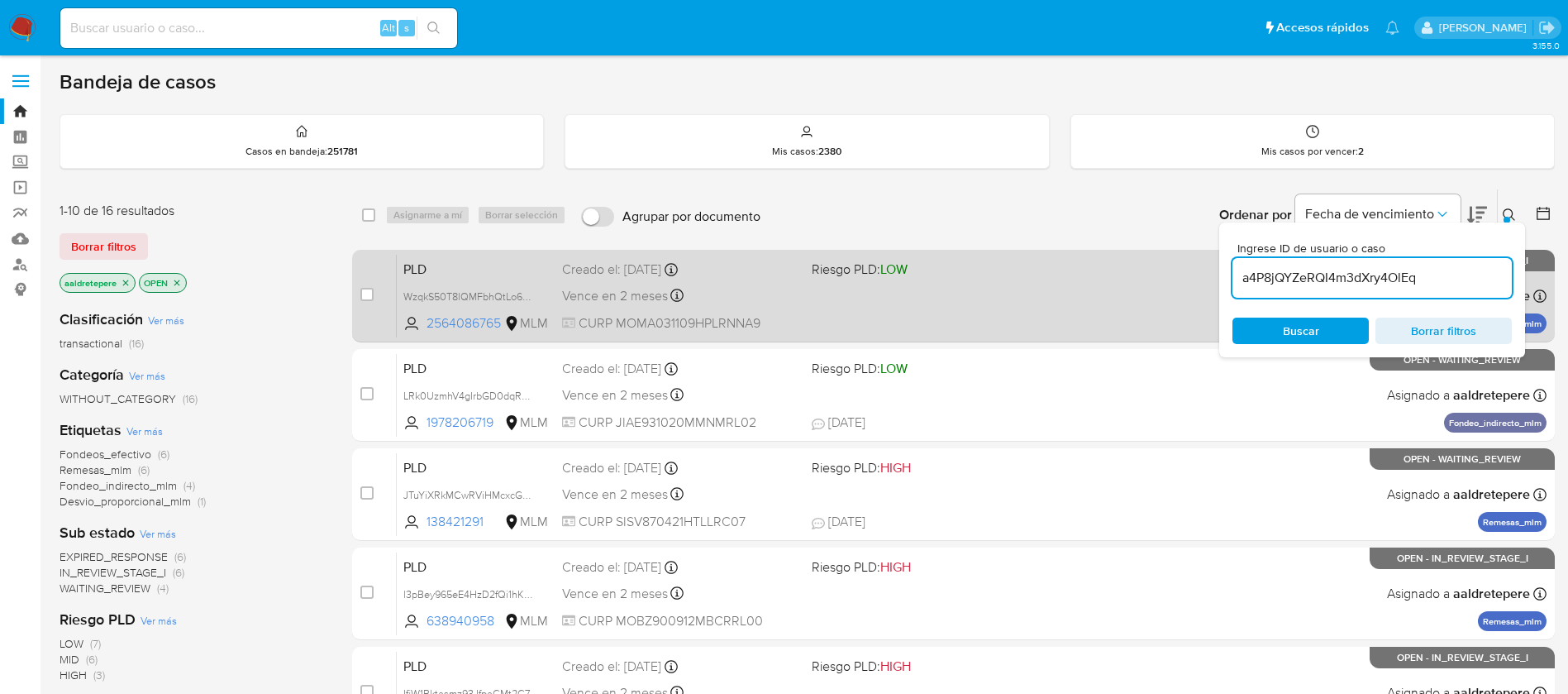
type input "a4P8jQYZeRQI4m3dXry4OlEq"
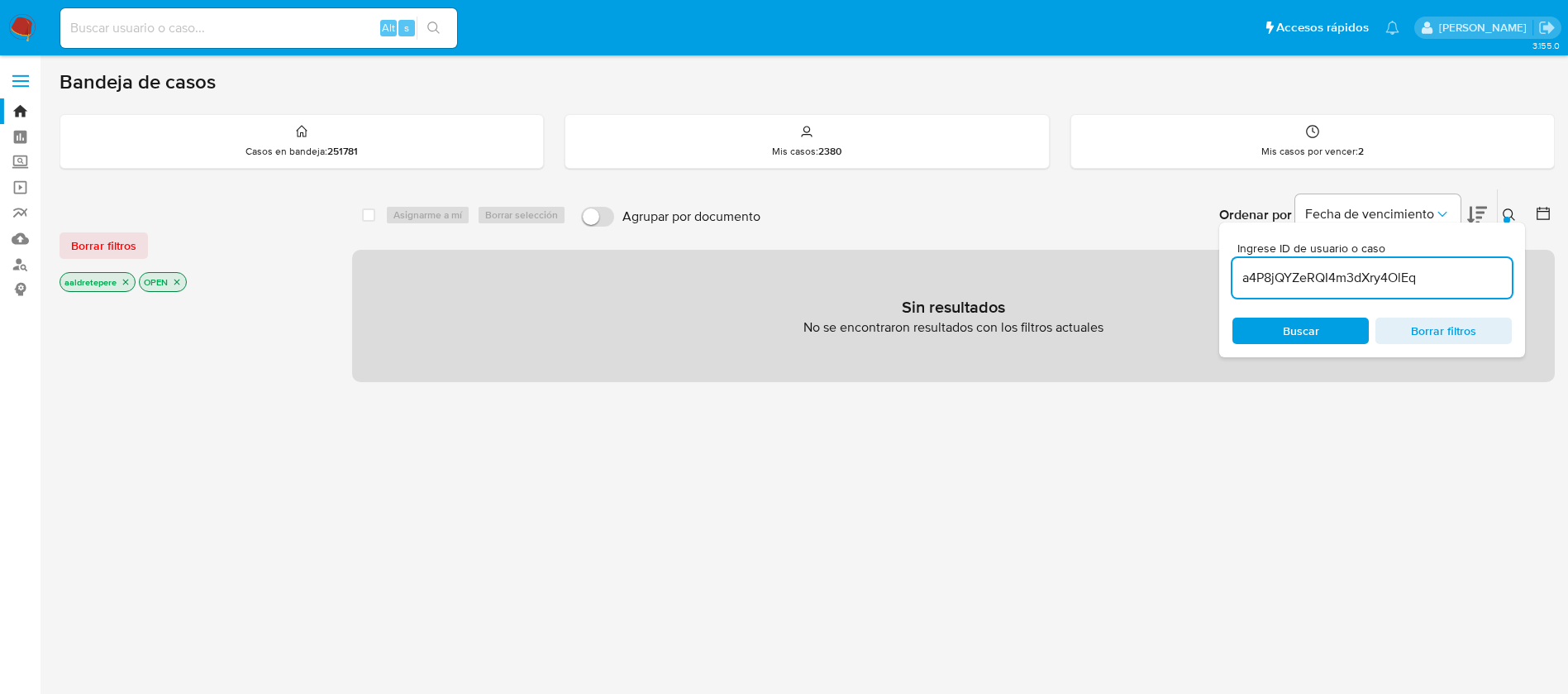
drag, startPoint x: 123, startPoint y: 243, endPoint x: 279, endPoint y: 271, distance: 158.5
click at [166, 251] on div "Borrar filtros" at bounding box center [192, 245] width 265 height 26
click at [115, 256] on span "Borrar filtros" at bounding box center [103, 246] width 65 height 23
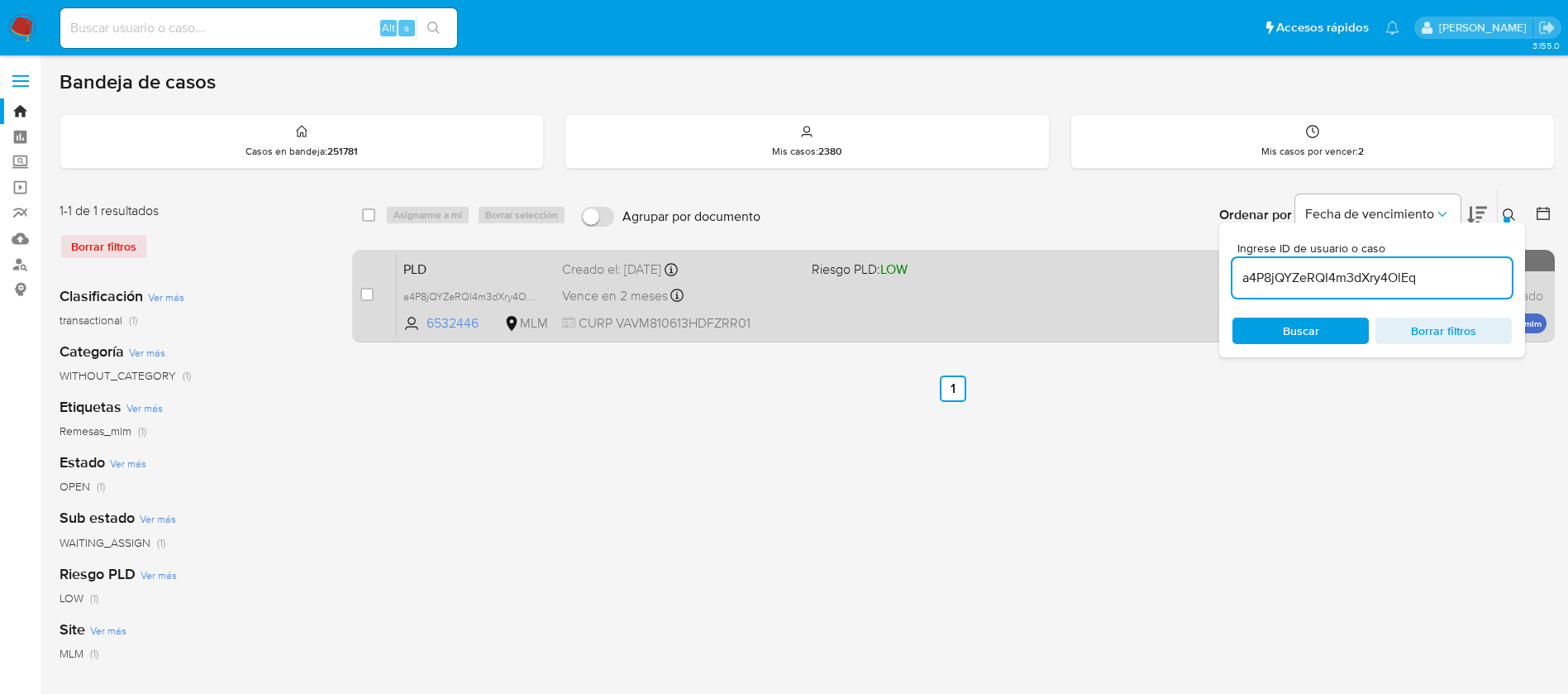
click at [355, 291] on div "case-item-checkbox No es posible asignar el caso PLD a4P8jQYZeRQI4m3dXry4OlEq 6…" at bounding box center [953, 296] width 1203 height 92
click at [367, 296] on input "checkbox" at bounding box center [368, 295] width 14 height 14
checkbox input "true"
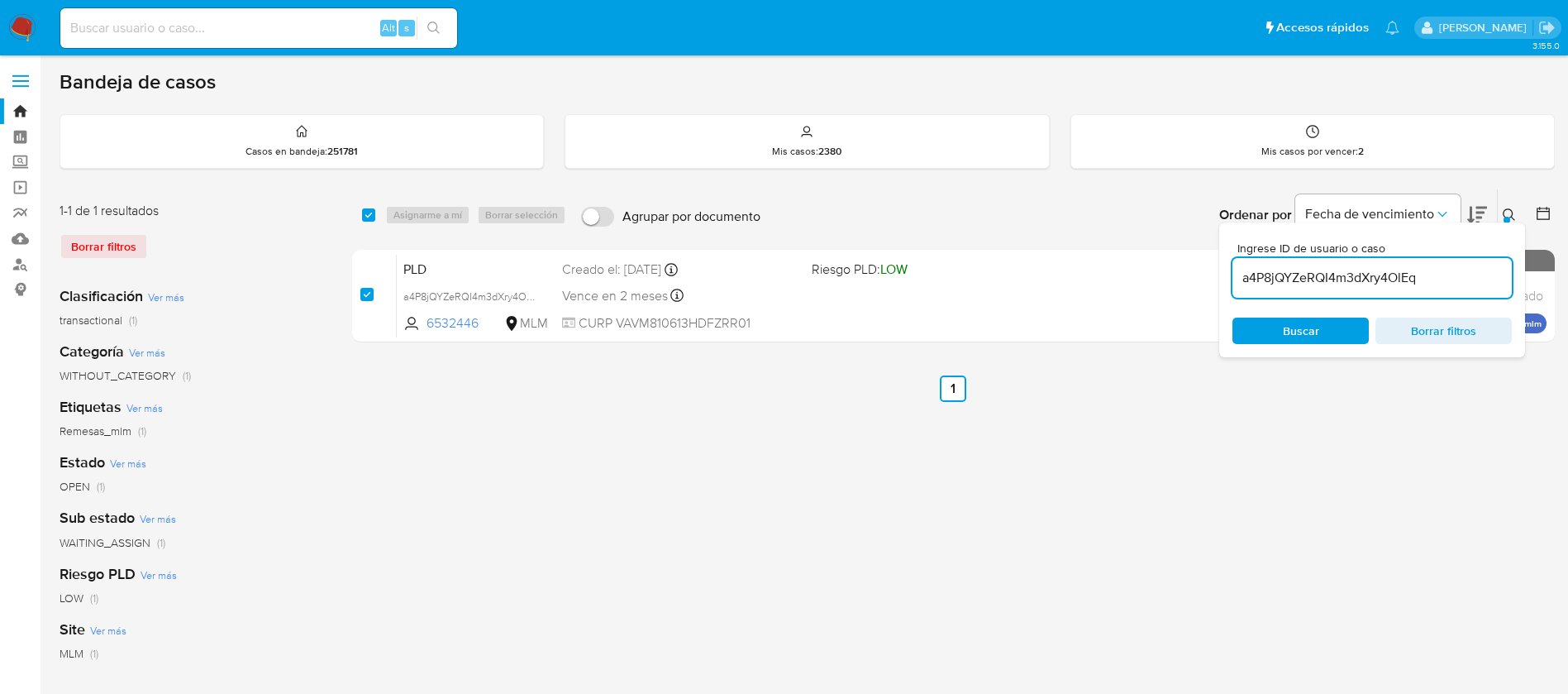
checkbox input "true"
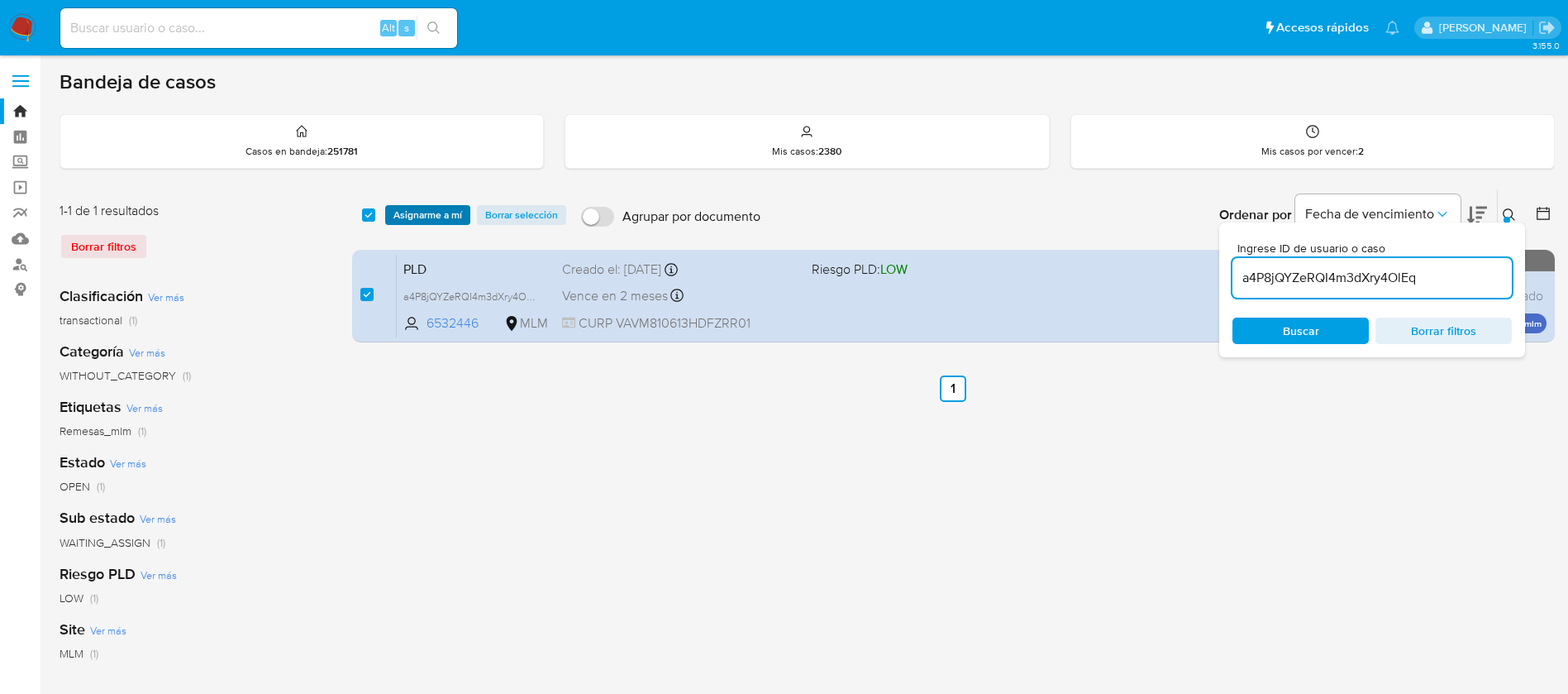
click at [404, 216] on span "Asignarme a mí" at bounding box center [428, 214] width 69 height 17
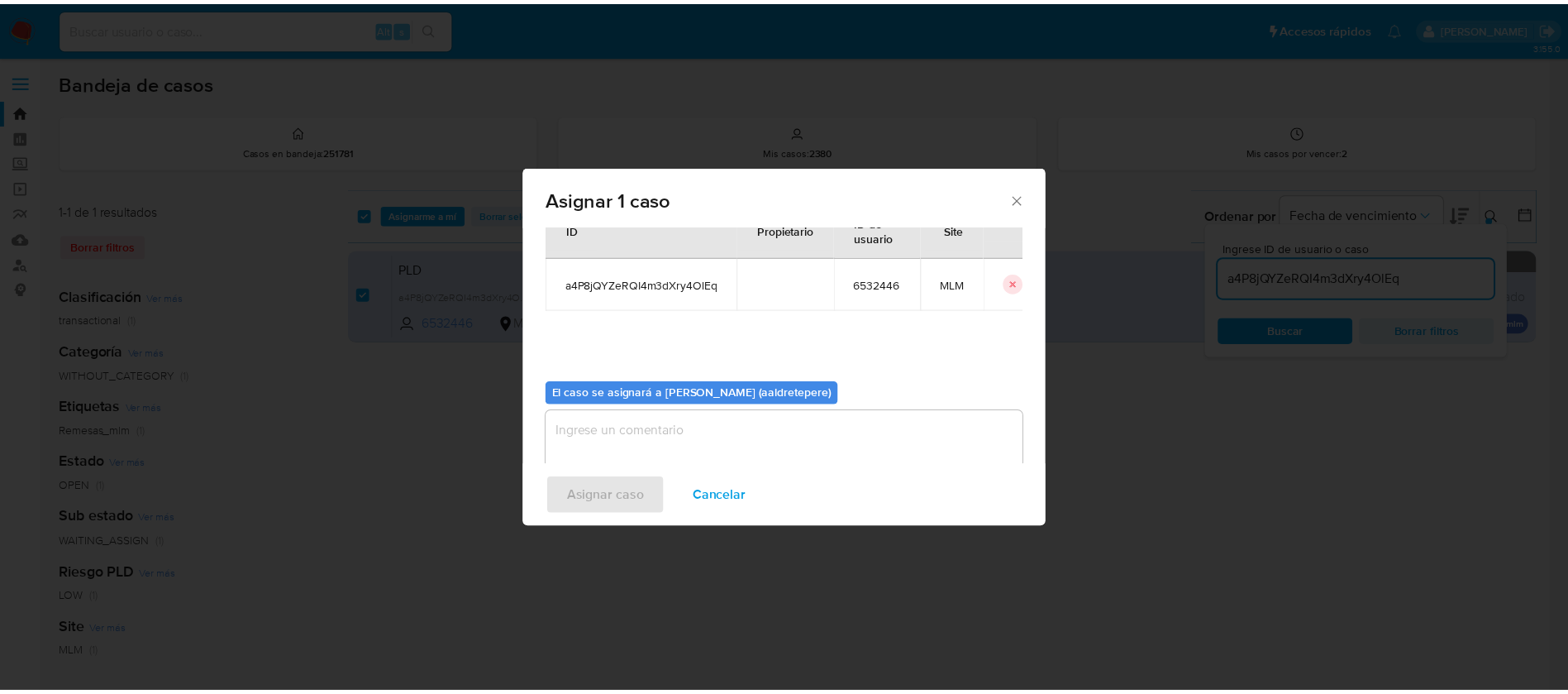
scroll to position [86, 0]
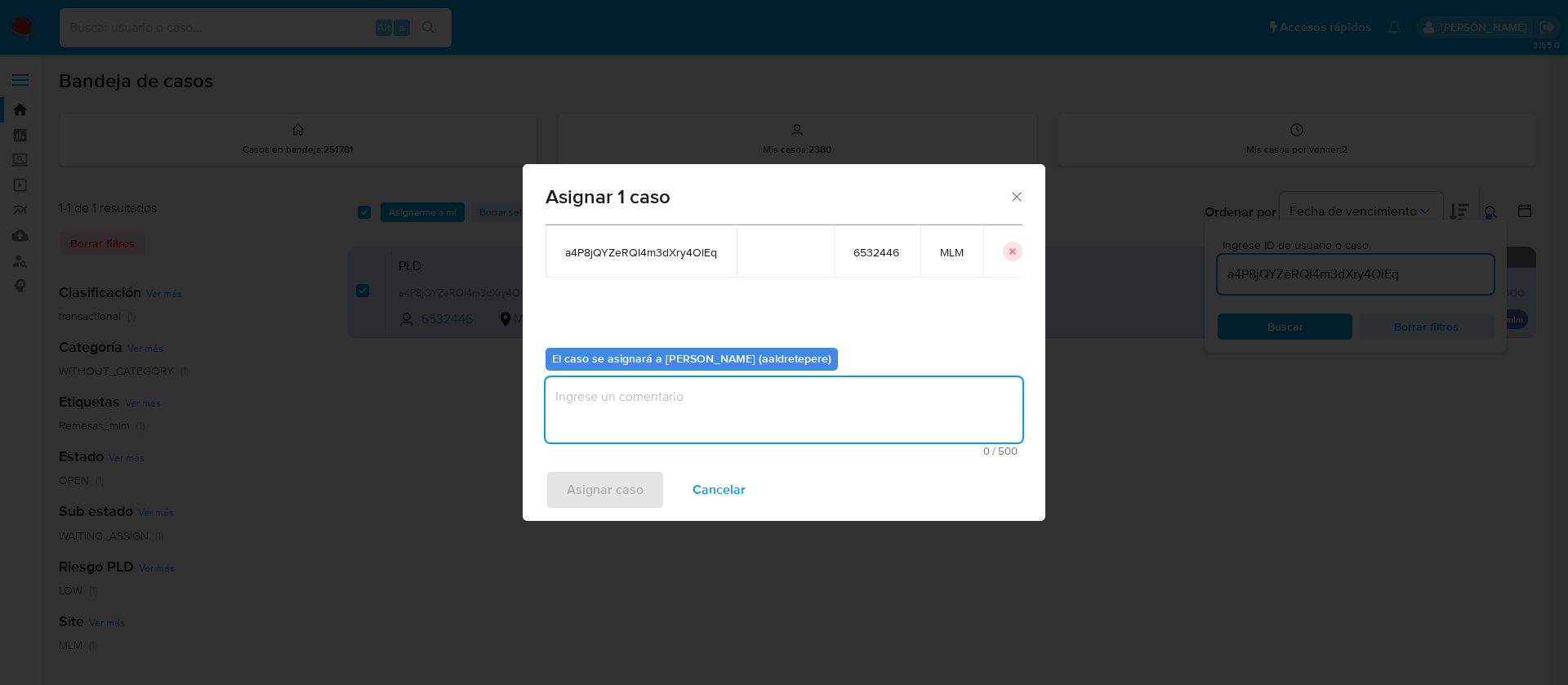
click at [663, 412] on textarea "assign-modal" at bounding box center [784, 410] width 477 height 65
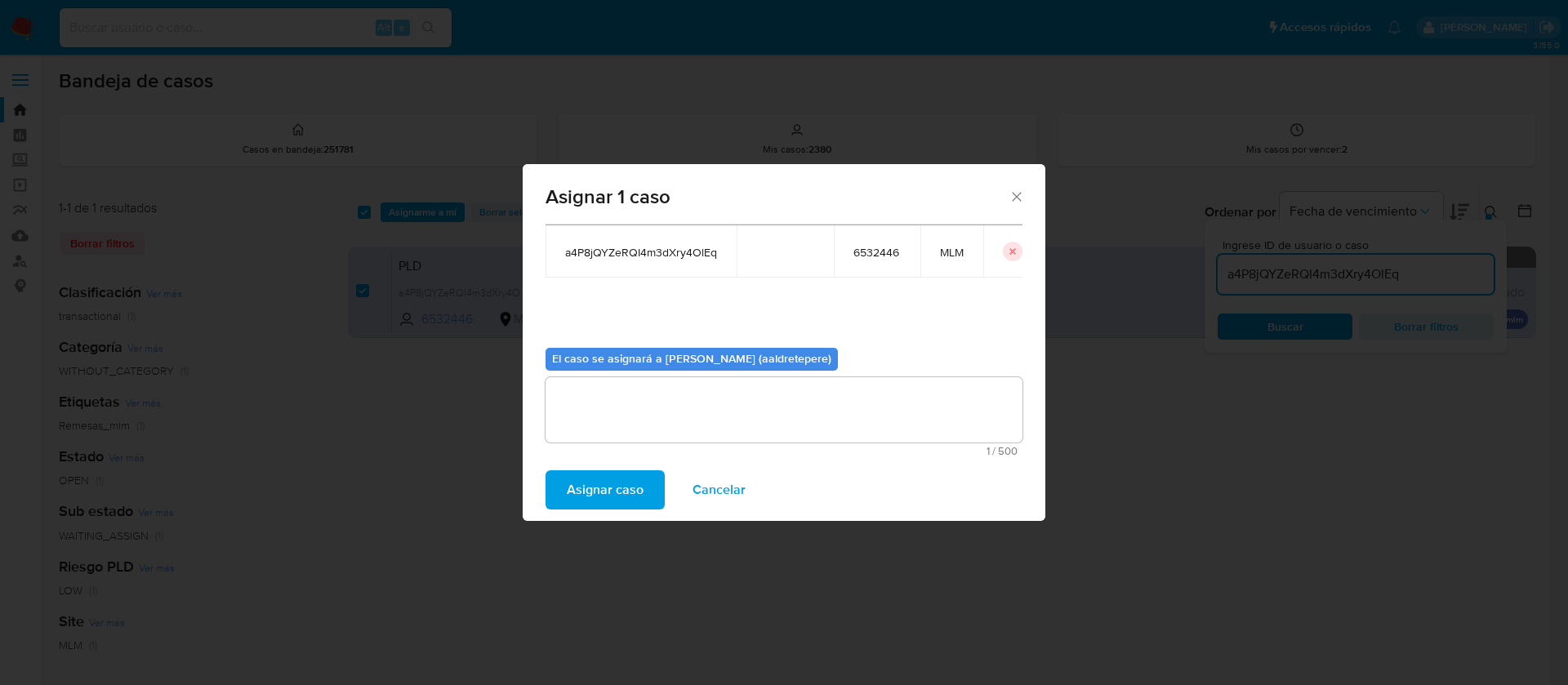
click at [645, 481] on button "Asignar caso" at bounding box center [605, 490] width 119 height 39
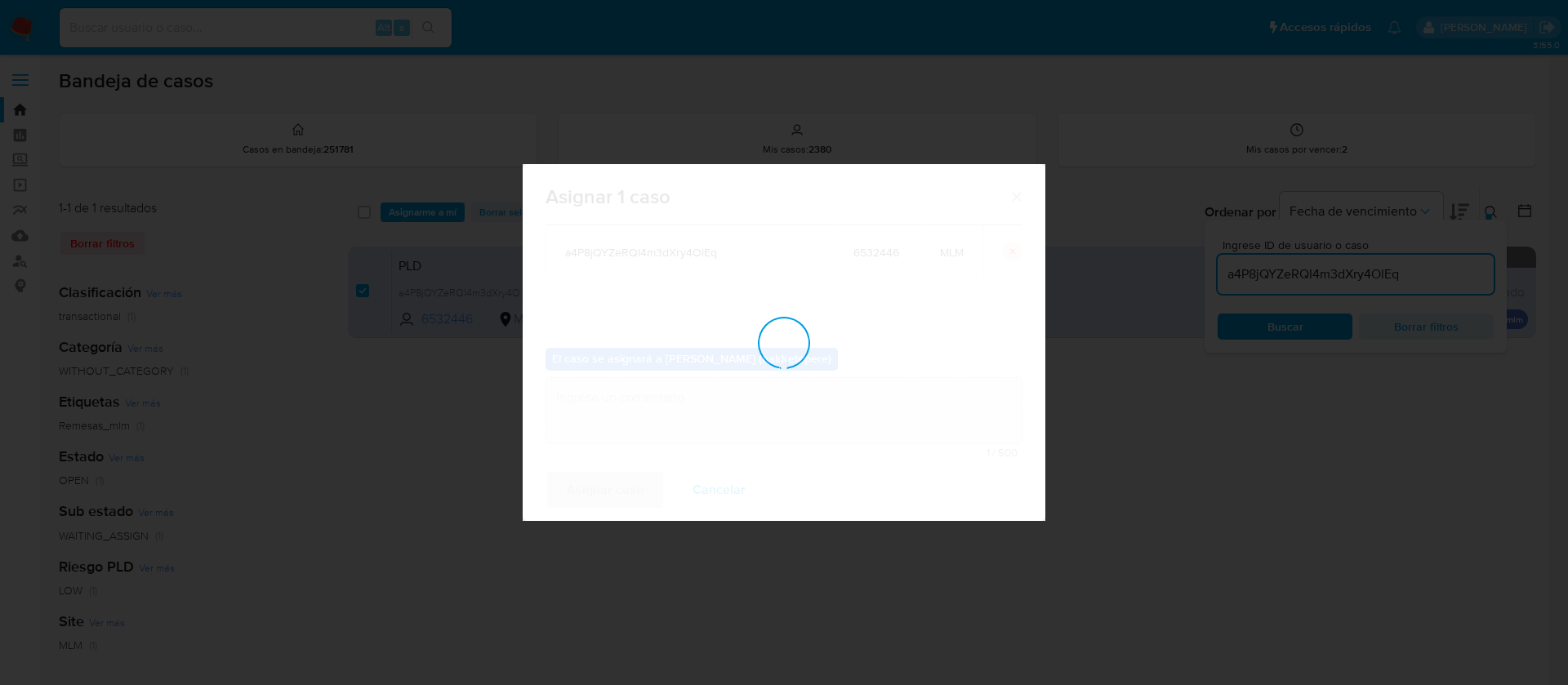
checkbox input "false"
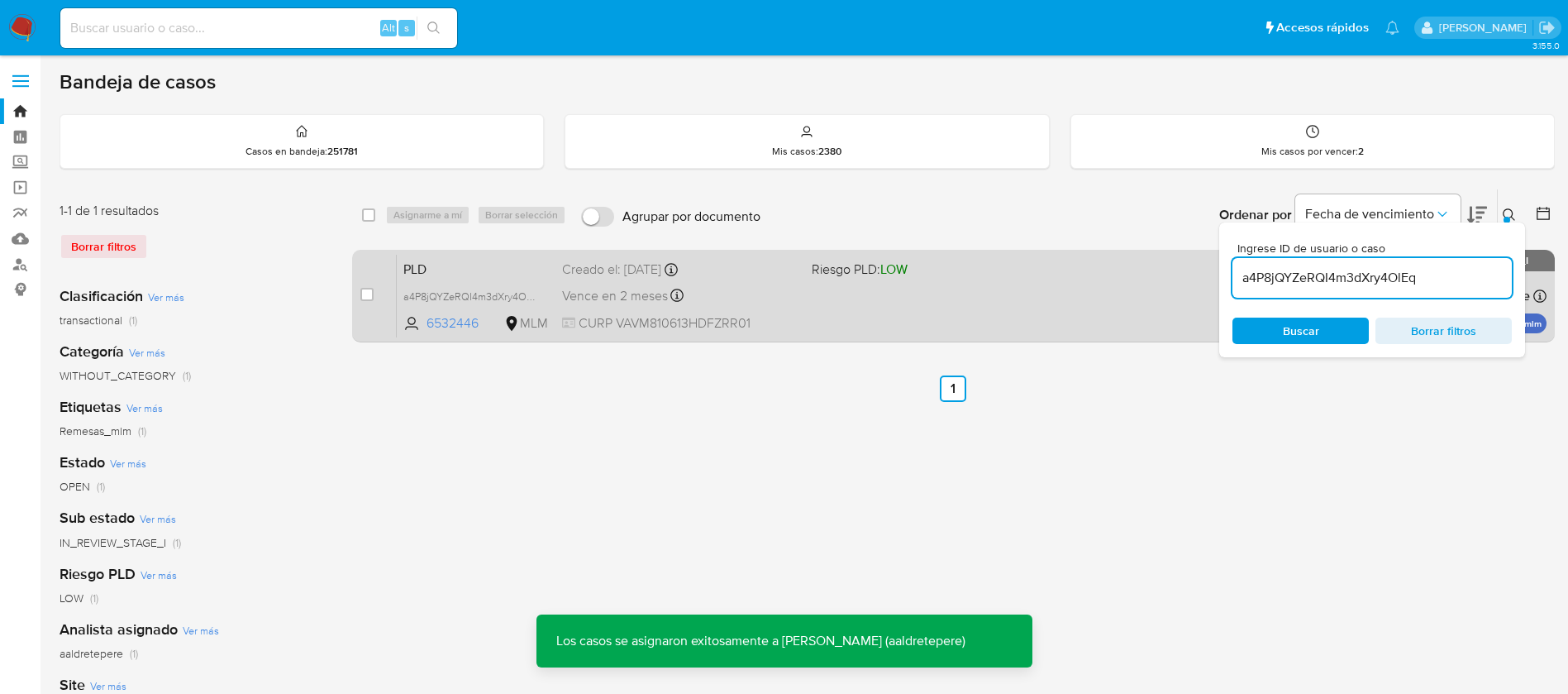
click at [666, 289] on span "Vence en 2 meses" at bounding box center [615, 296] width 106 height 18
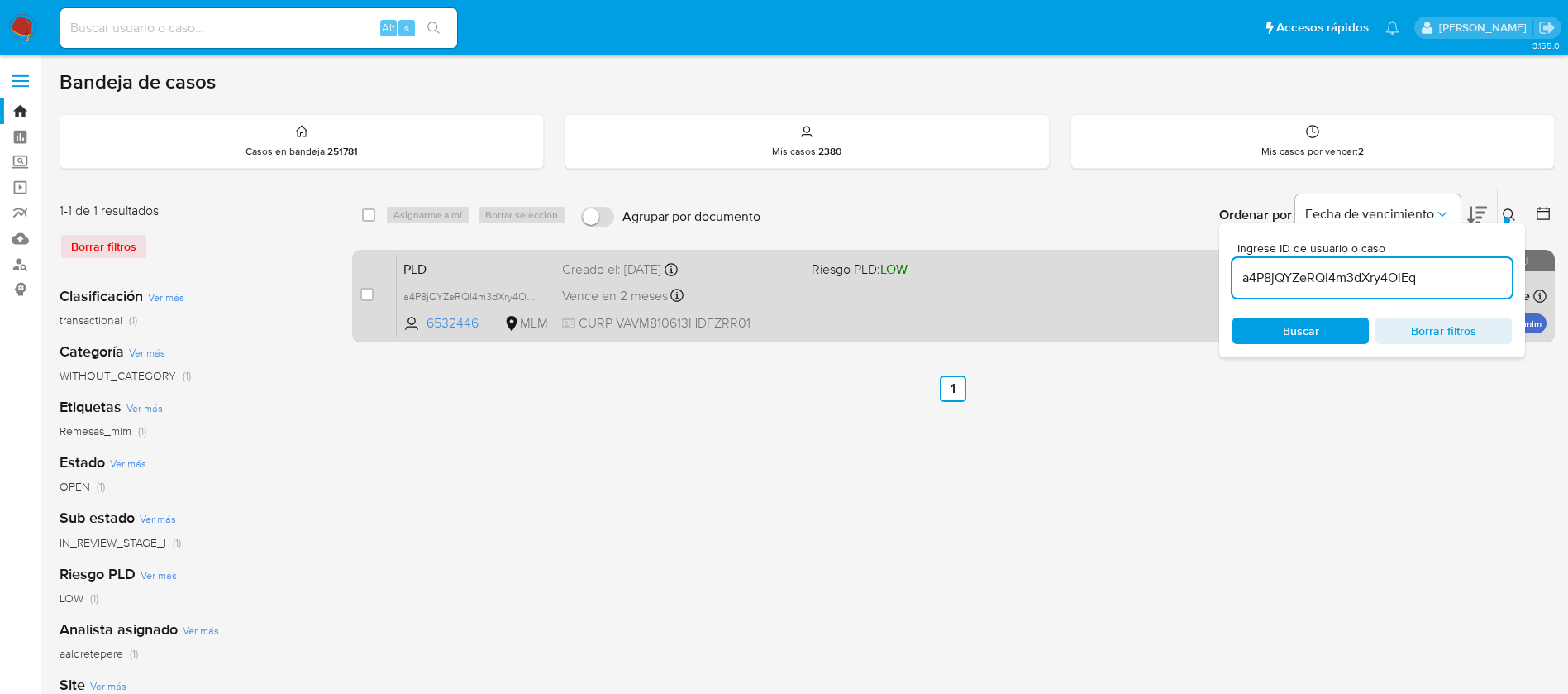
click at [856, 296] on div "PLD a4P8jQYZeRQI4m3dXry4OlEq 6532446 MLM Riesgo PLD: LOW Creado el: 12/08/2025 …" at bounding box center [972, 296] width 1150 height 84
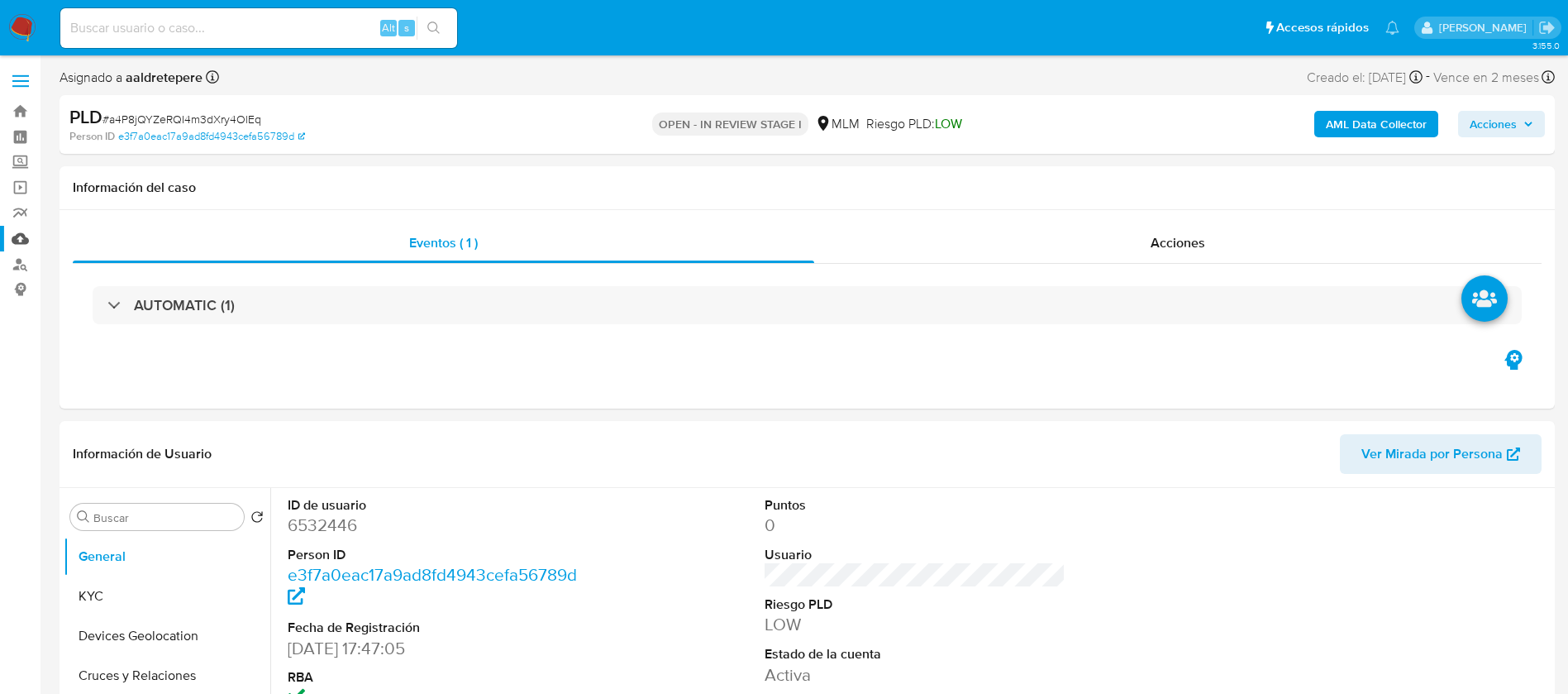
click at [24, 239] on link "Mulan" at bounding box center [98, 238] width 196 height 25
select select "10"
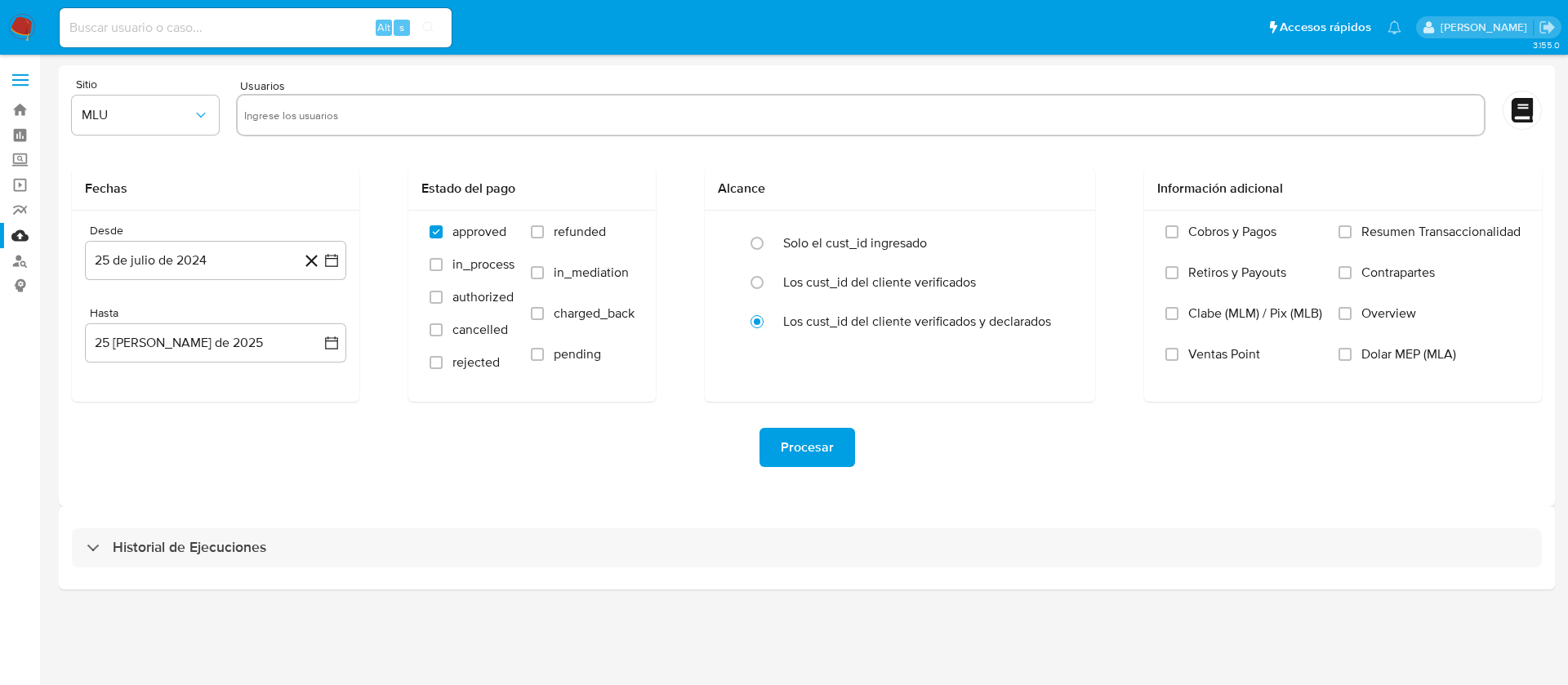
click at [379, 112] on input "text" at bounding box center [860, 114] width 1233 height 26
paste input "6532446"
type input "6532446"
drag, startPoint x: 139, startPoint y: 118, endPoint x: 143, endPoint y: 134, distance: 16.5
click at [140, 123] on button "MLU" at bounding box center [145, 114] width 147 height 39
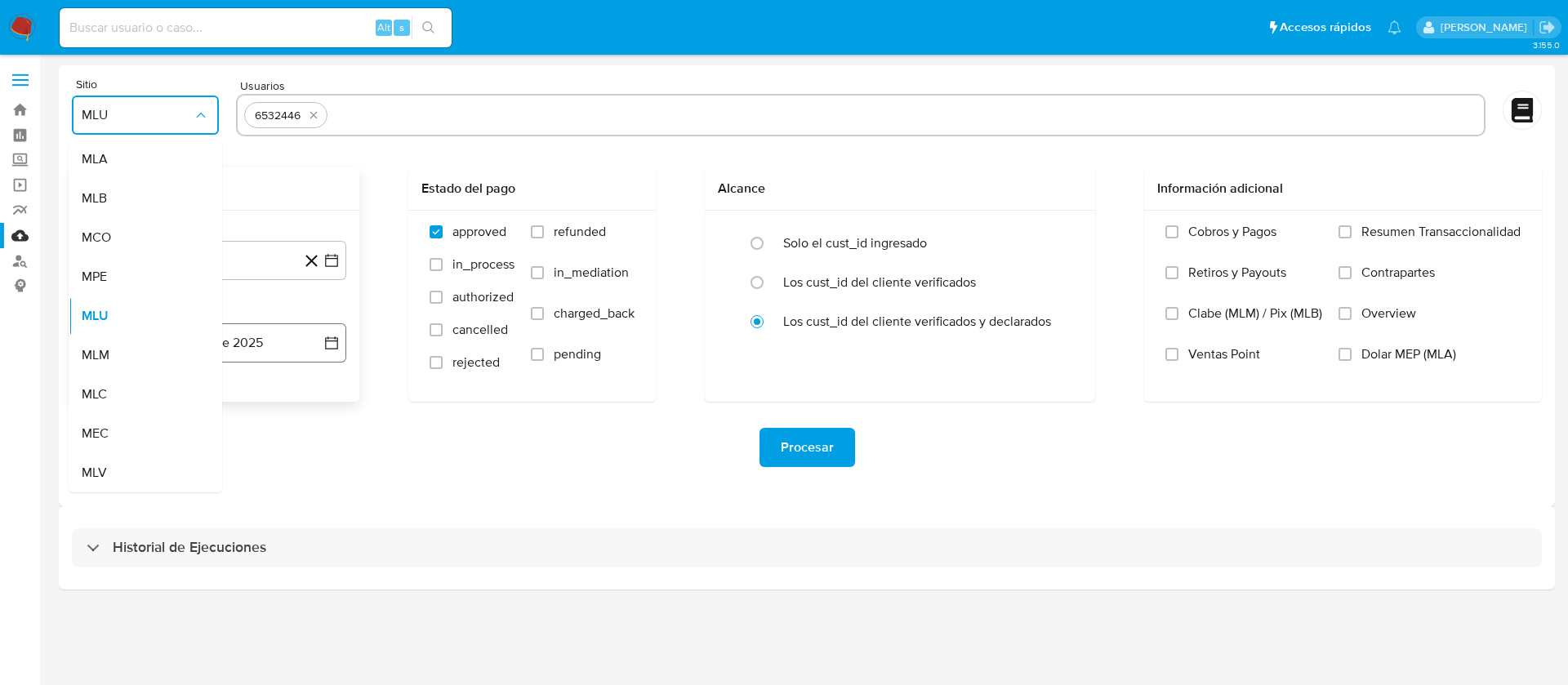
drag, startPoint x: 114, startPoint y: 353, endPoint x: 135, endPoint y: 340, distance: 24.7
click at [117, 352] on div "MLM" at bounding box center [140, 355] width 117 height 39
click at [204, 278] on button "25 de julio de 2024" at bounding box center [215, 260] width 261 height 39
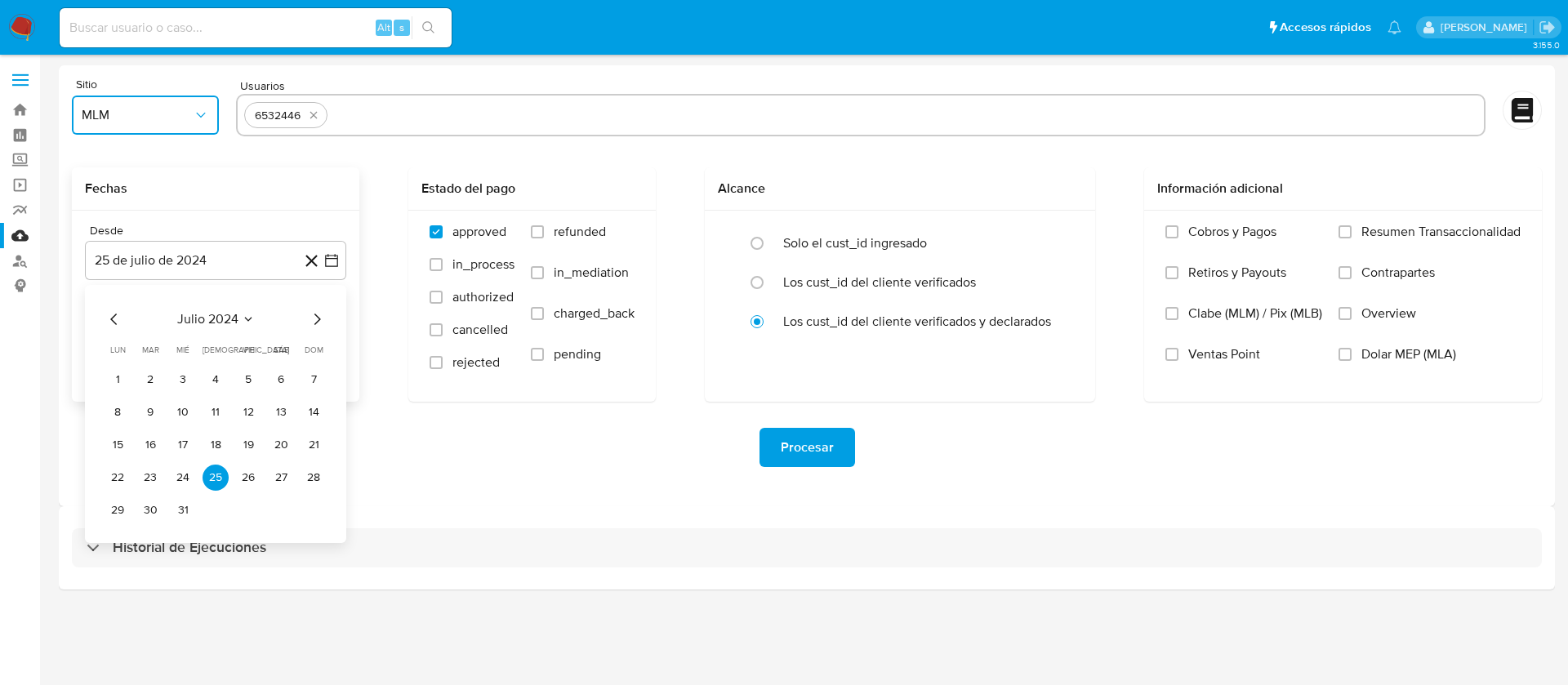
drag, startPoint x: 204, startPoint y: 310, endPoint x: 209, endPoint y: 324, distance: 14.9
click at [209, 324] on span "julio 2024" at bounding box center [208, 319] width 61 height 16
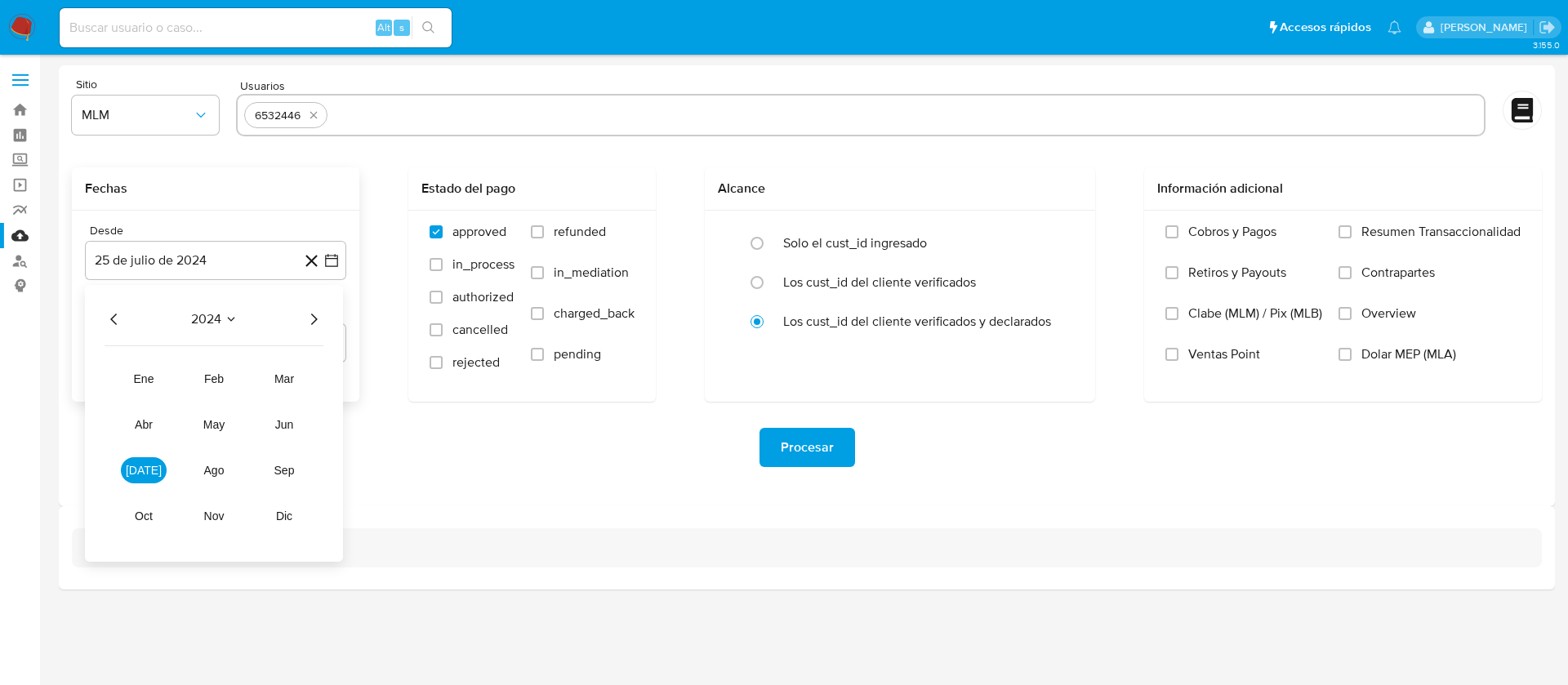
click at [307, 320] on icon "Año siguiente" at bounding box center [313, 319] width 19 height 19
click at [136, 423] on span "abr" at bounding box center [143, 425] width 18 height 13
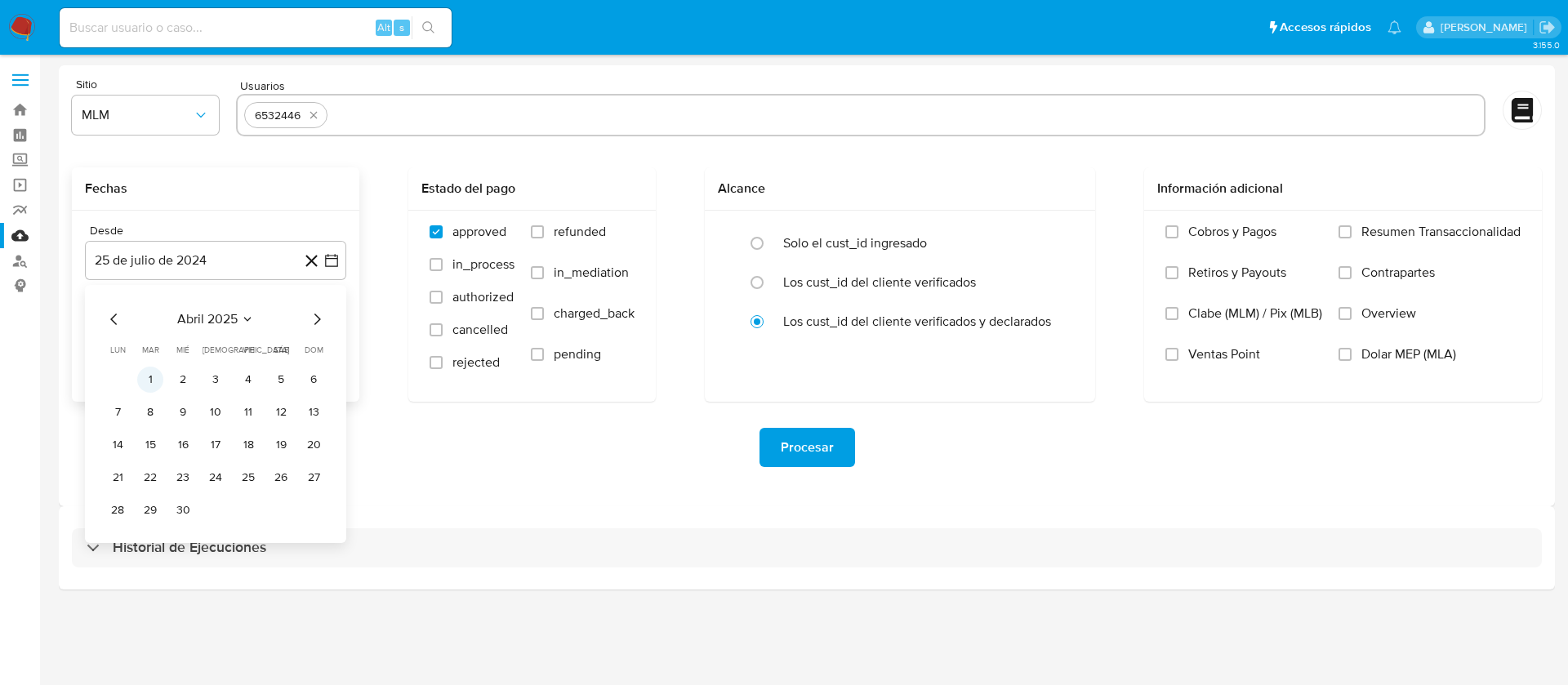
click at [155, 382] on button "1" at bounding box center [150, 379] width 26 height 26
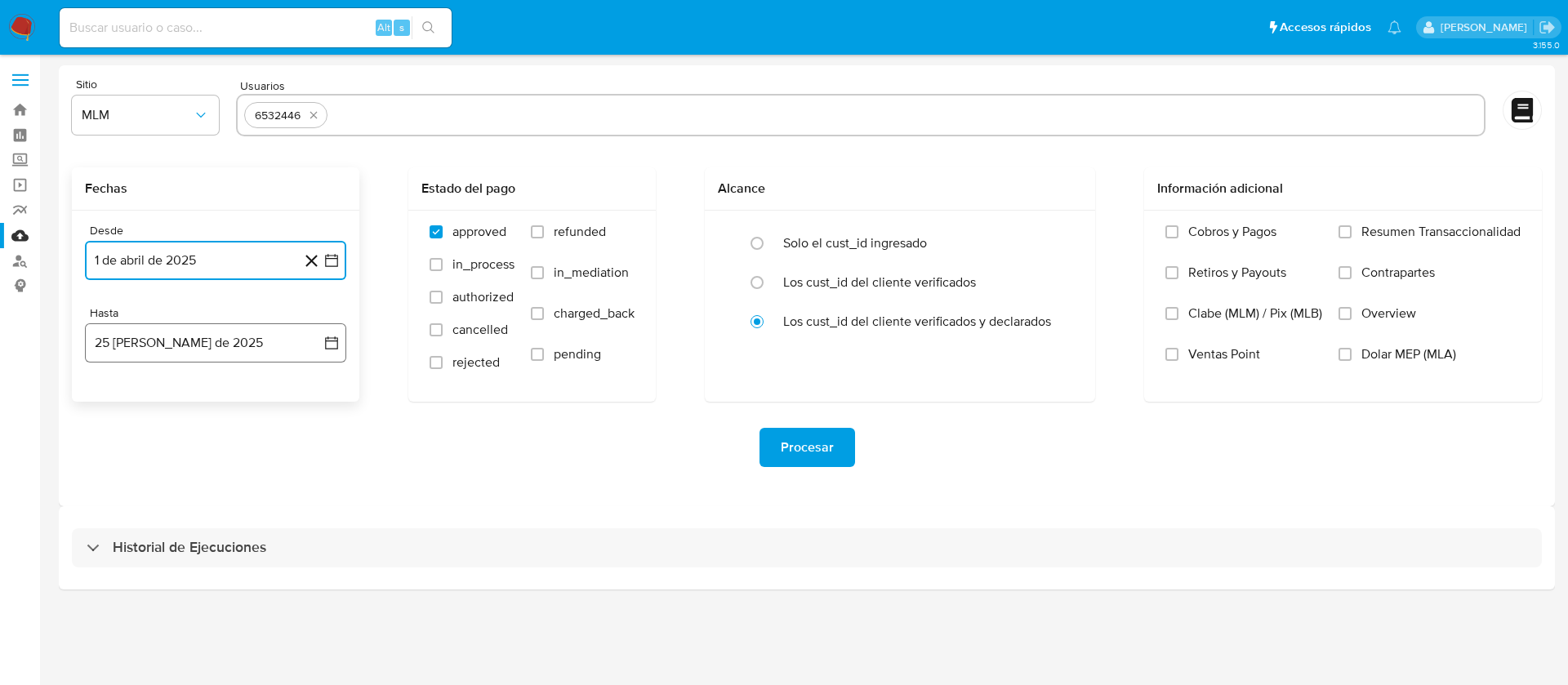
click at [171, 341] on button "25 de agosto de 2025" at bounding box center [215, 343] width 261 height 39
click at [114, 403] on icon "Mes anterior" at bounding box center [114, 402] width 19 height 19
click at [223, 586] on button "31" at bounding box center [215, 592] width 26 height 26
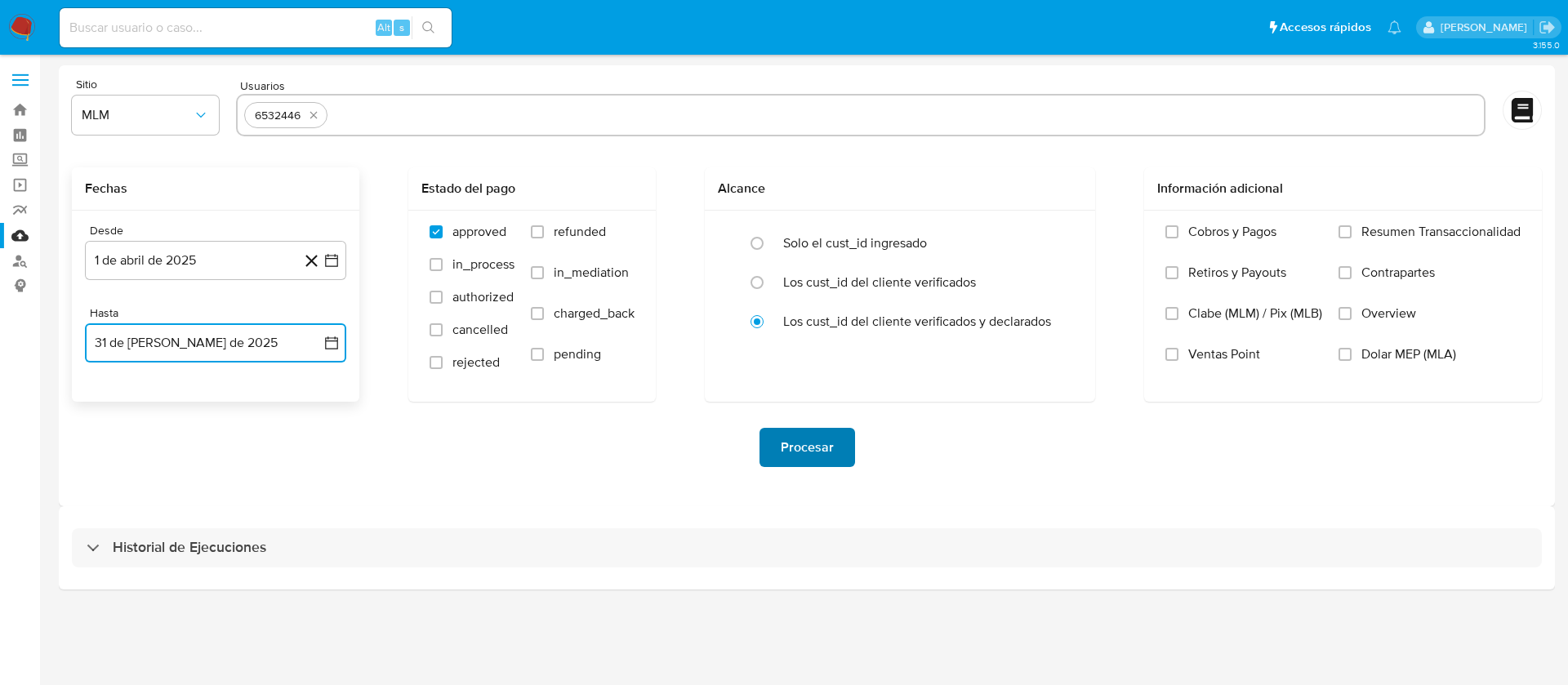
click at [781, 455] on button "Procesar" at bounding box center [806, 447] width 95 height 39
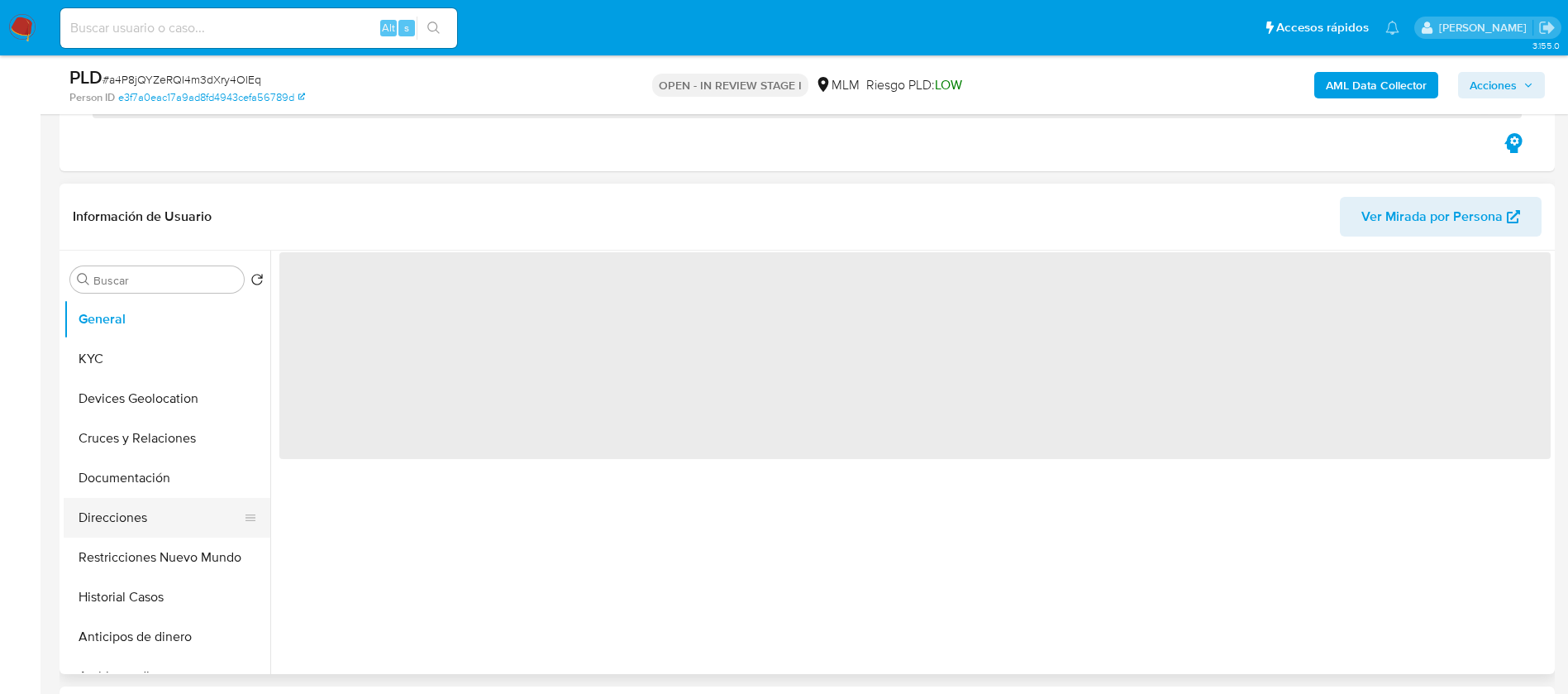
scroll to position [248, 0]
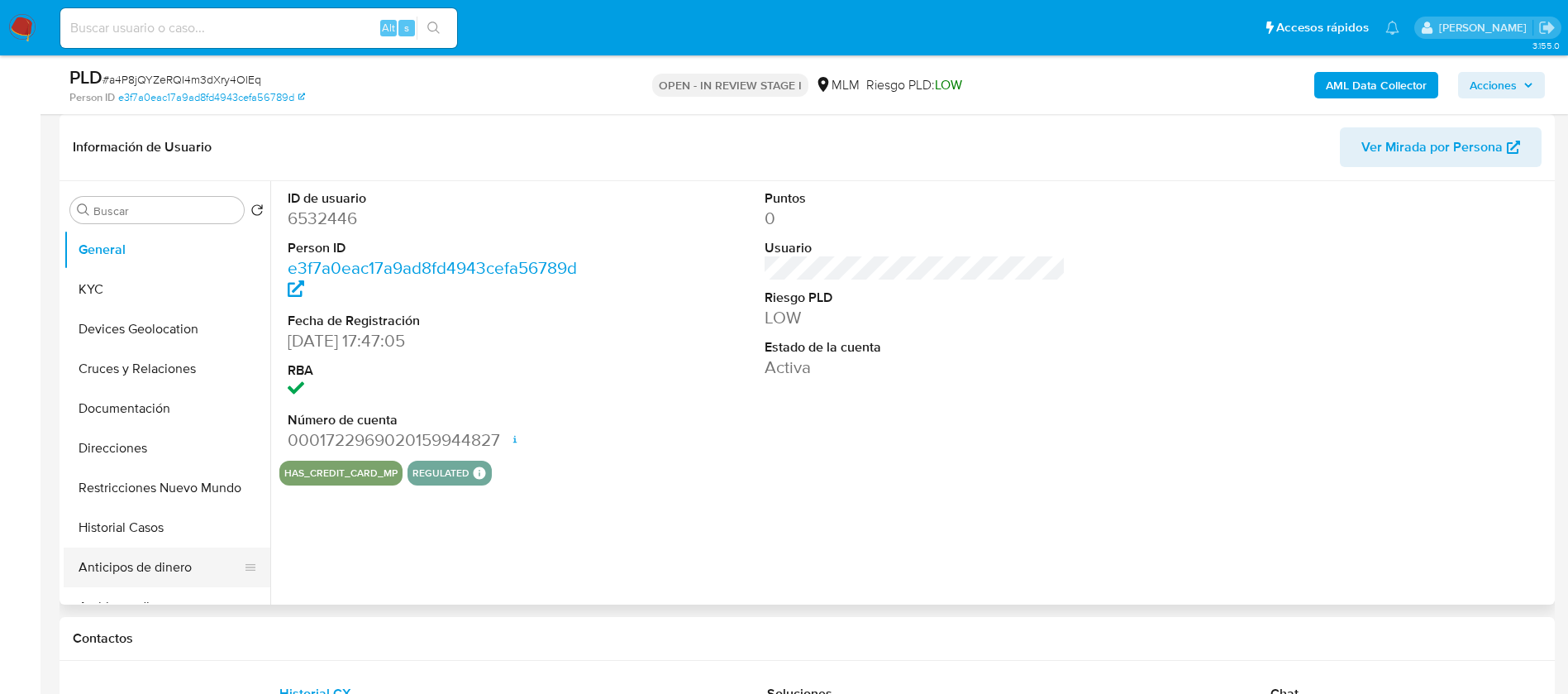
click at [177, 584] on button "Anticipos de dinero" at bounding box center [160, 567] width 194 height 40
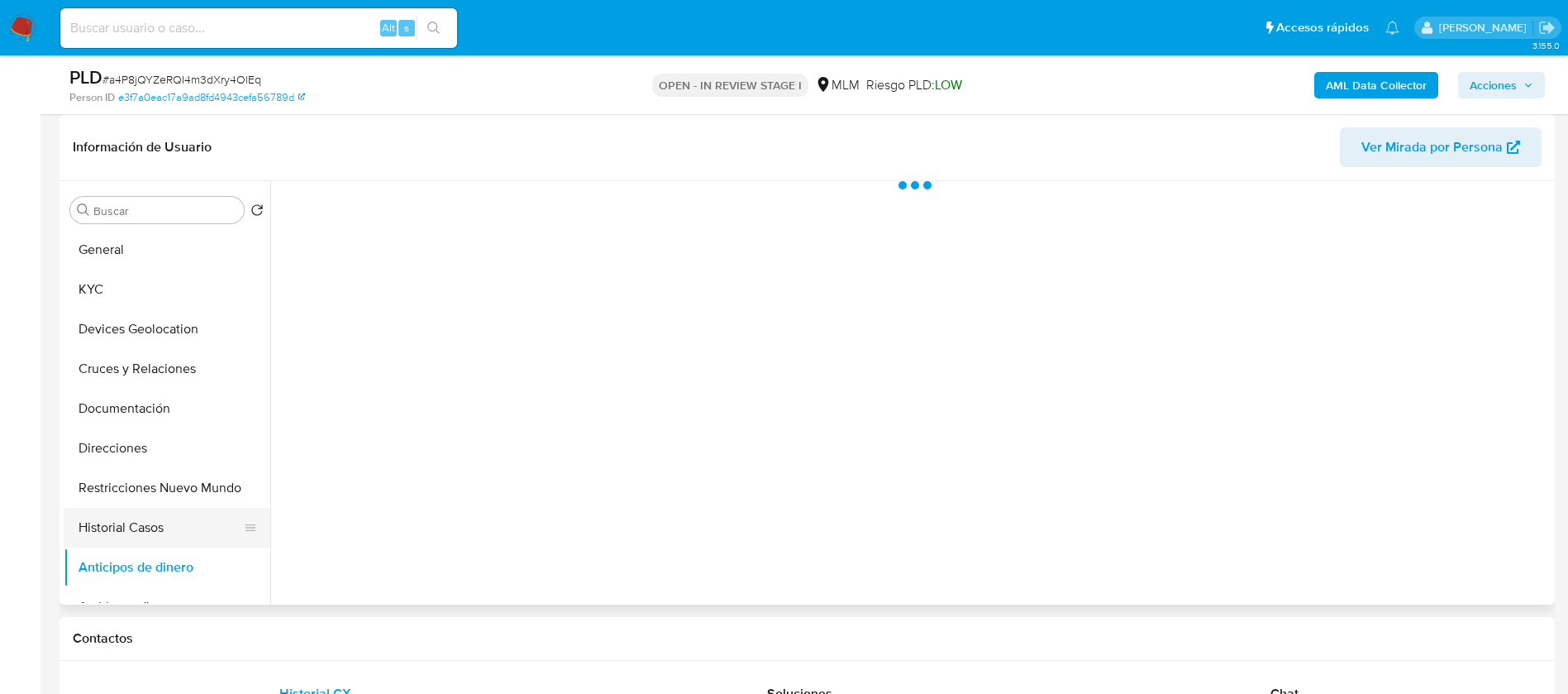
select select "10"
click at [150, 537] on button "Historial Casos" at bounding box center [160, 528] width 194 height 40
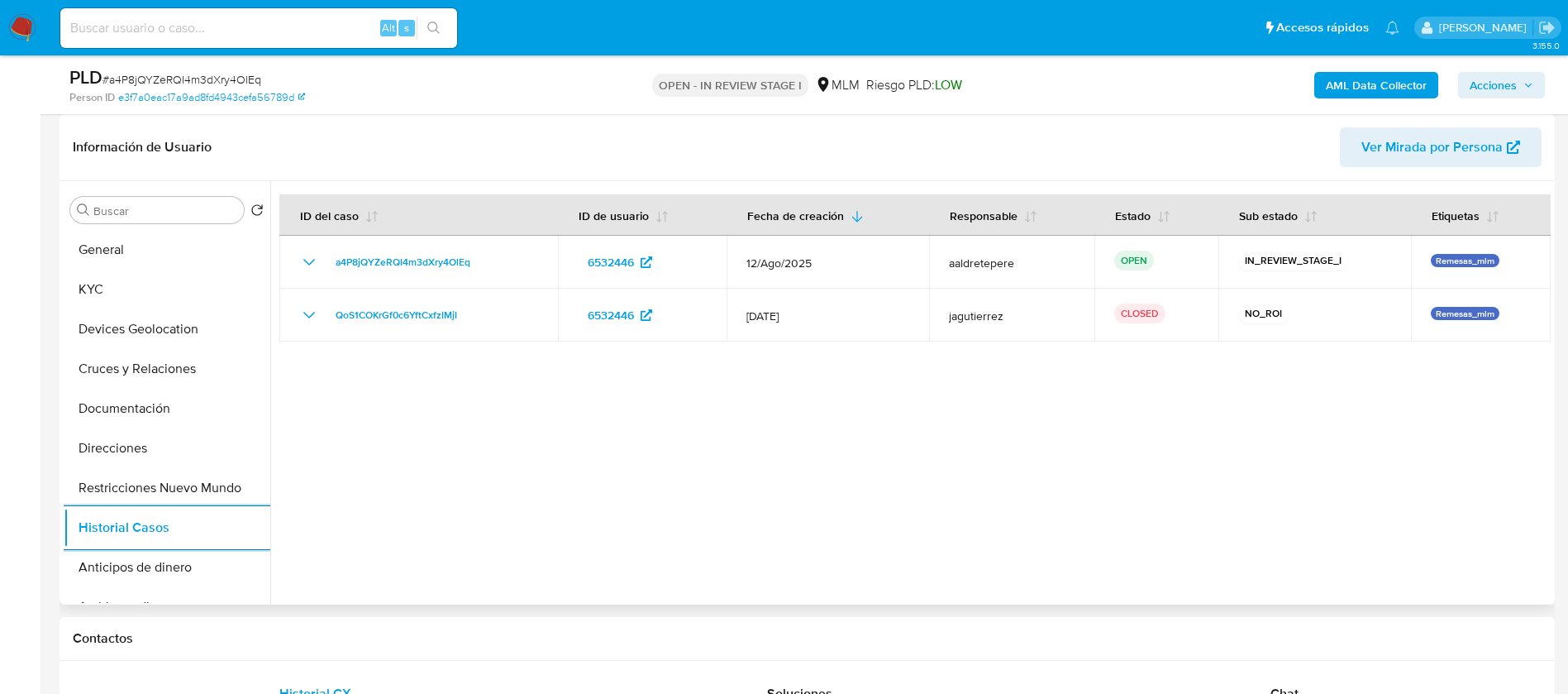
click at [873, 434] on div at bounding box center [910, 392] width 1281 height 423
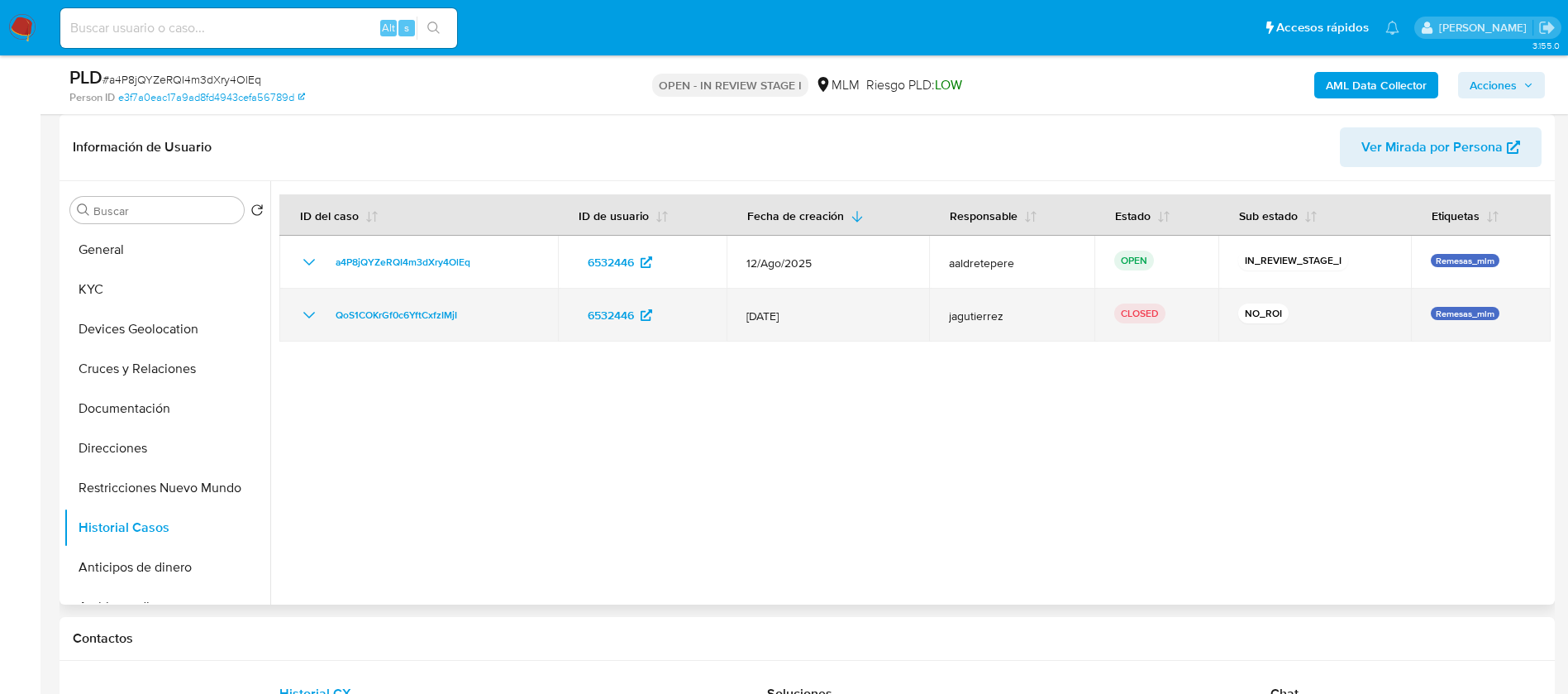
click at [308, 317] on icon "Mostrar/Ocultar" at bounding box center [309, 315] width 19 height 19
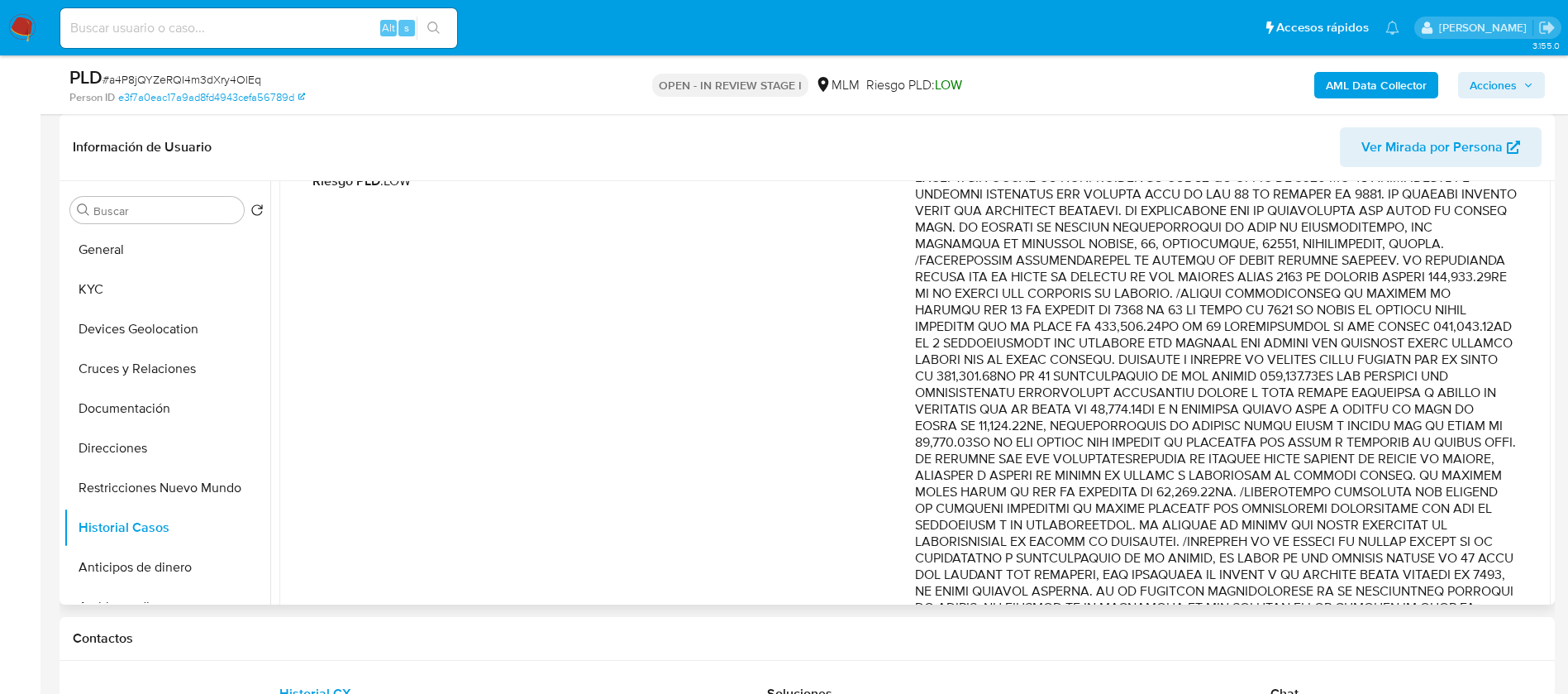
click at [1029, 416] on p "Comentario :" at bounding box center [1217, 434] width 603 height 629
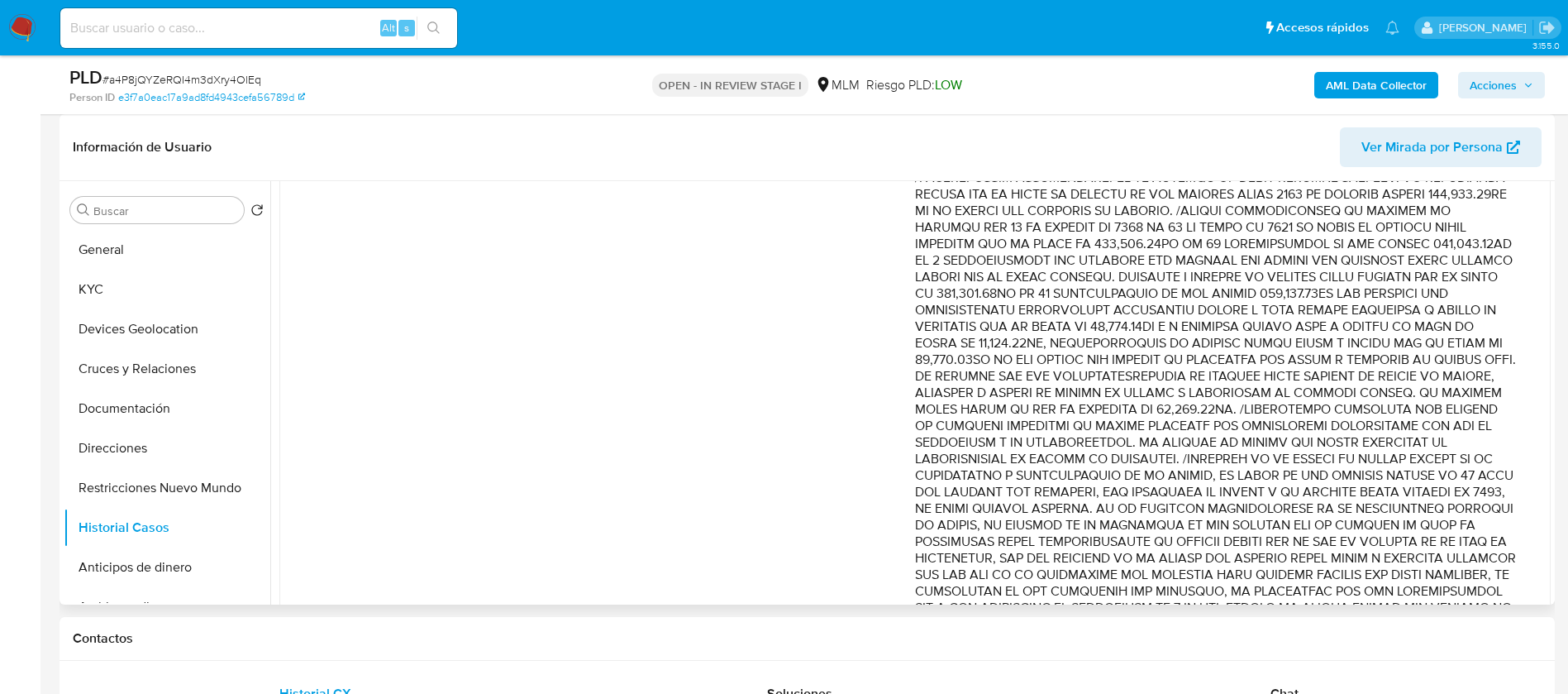
scroll to position [470, 0]
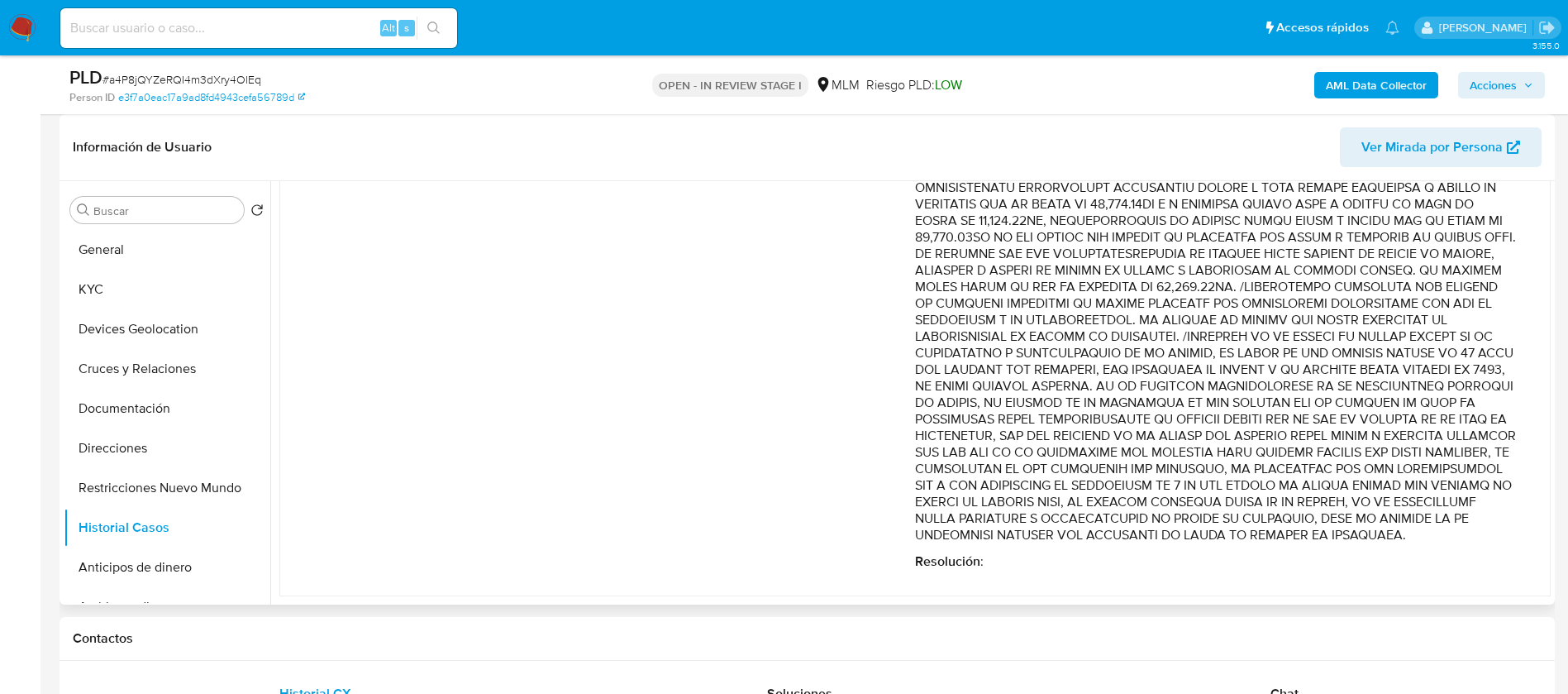
click at [1355, 415] on p "Comentario :" at bounding box center [1217, 229] width 603 height 629
drag, startPoint x: 1376, startPoint y: 330, endPoint x: 1171, endPoint y: 393, distance: 214.5
click at [1171, 393] on p "Comentario :" at bounding box center [1217, 229] width 603 height 629
click at [1185, 386] on p "Comentario :" at bounding box center [1217, 229] width 603 height 629
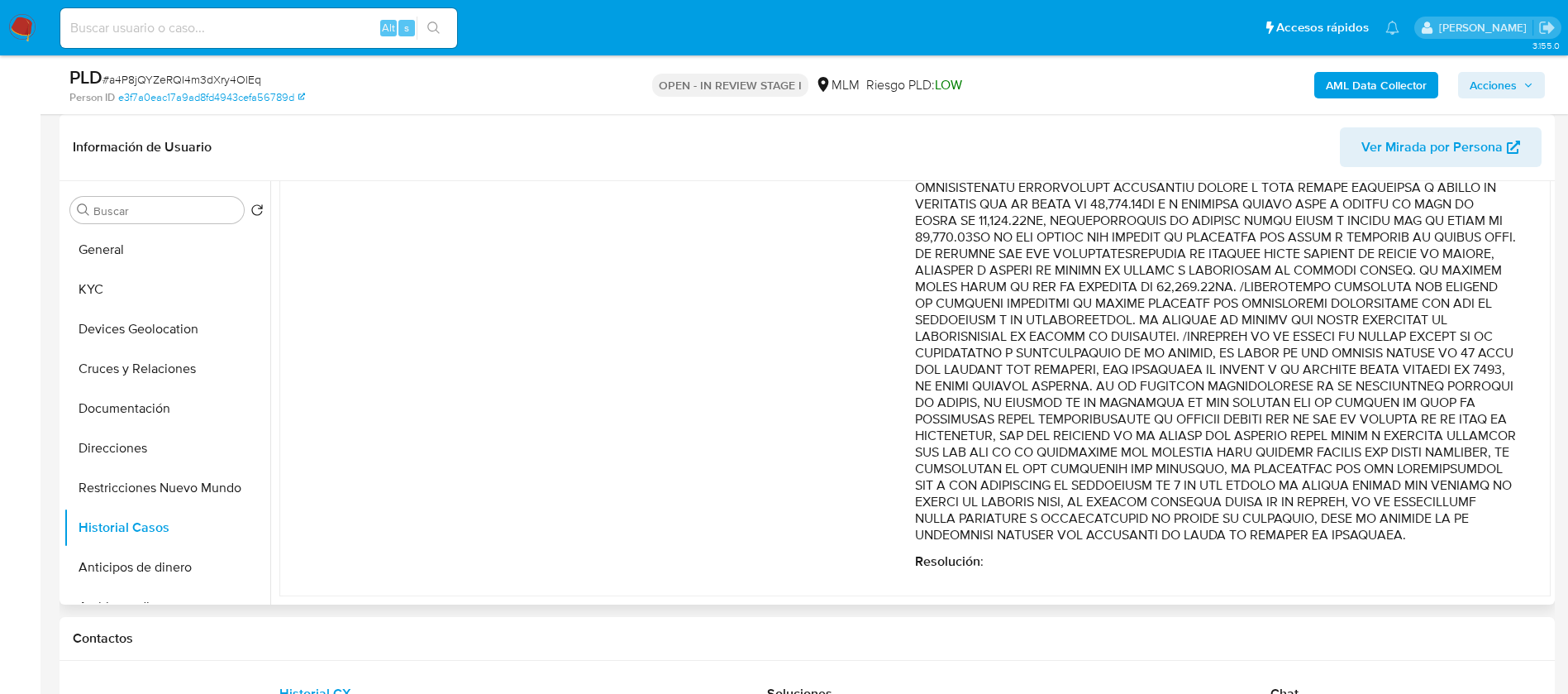
drag, startPoint x: 1176, startPoint y: 386, endPoint x: 1196, endPoint y: 532, distance: 147.4
click at [1196, 532] on p "Comentario :" at bounding box center [1217, 229] width 603 height 629
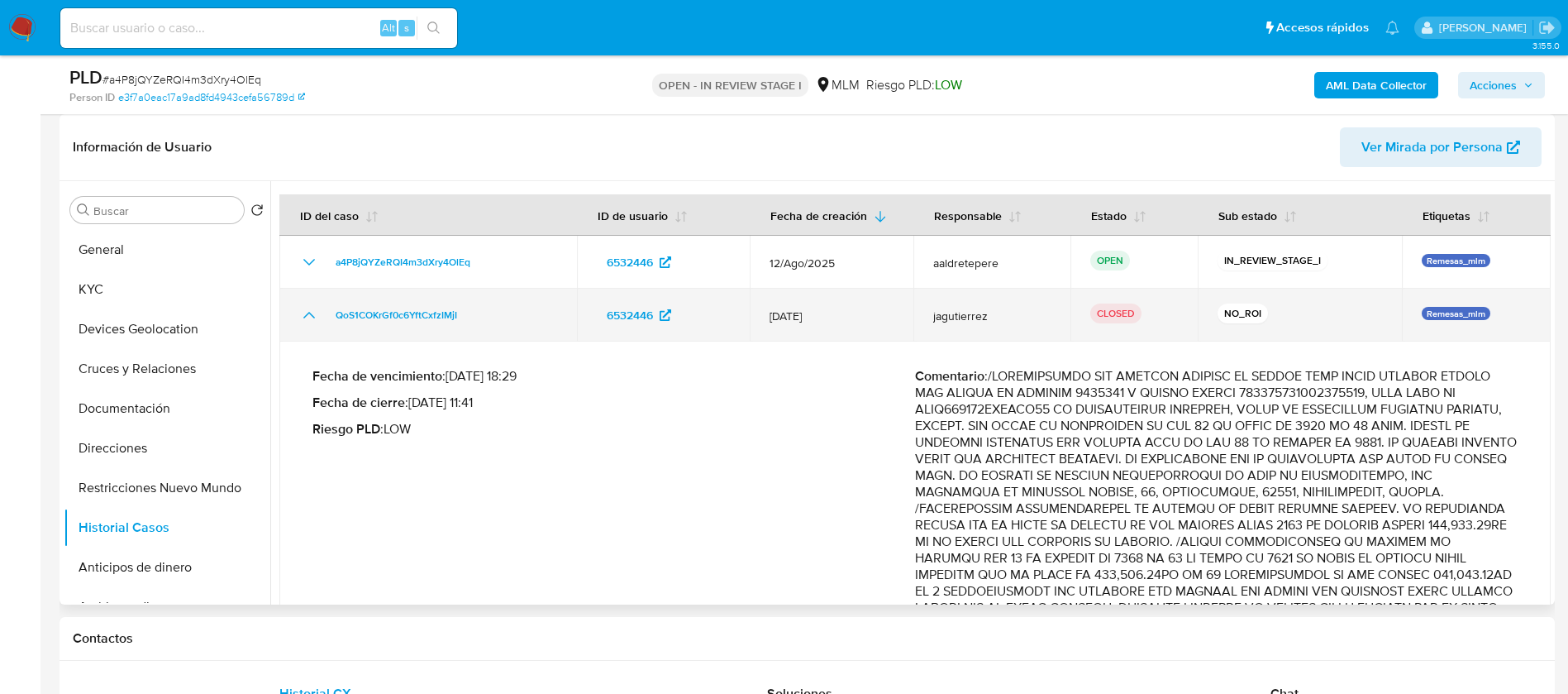
scroll to position [0, 0]
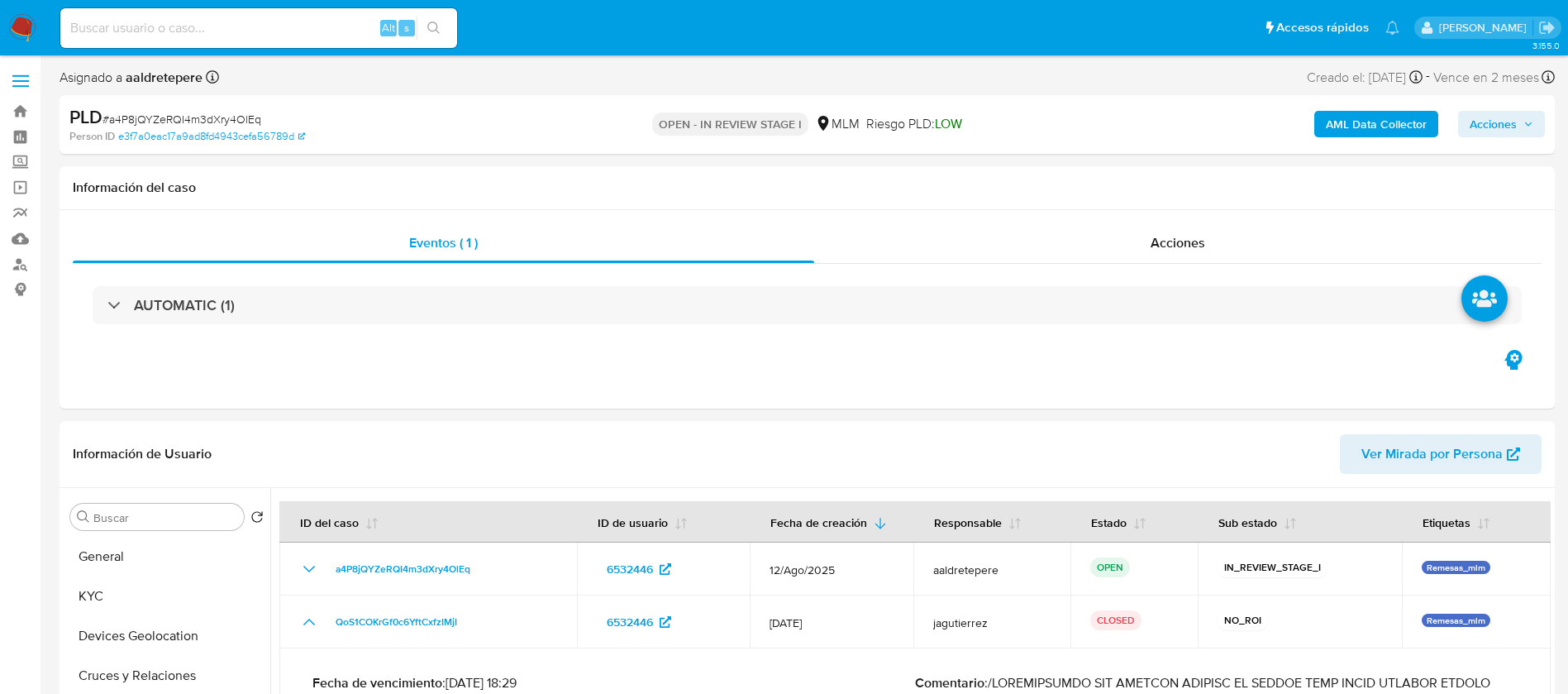
drag, startPoint x: 254, startPoint y: 10, endPoint x: 250, endPoint y: 24, distance: 14.6
click at [250, 20] on div "Alt s" at bounding box center [259, 27] width 397 height 40
click at [250, 24] on input at bounding box center [259, 28] width 397 height 21
paste input "1081197711"
type input "1081197711"
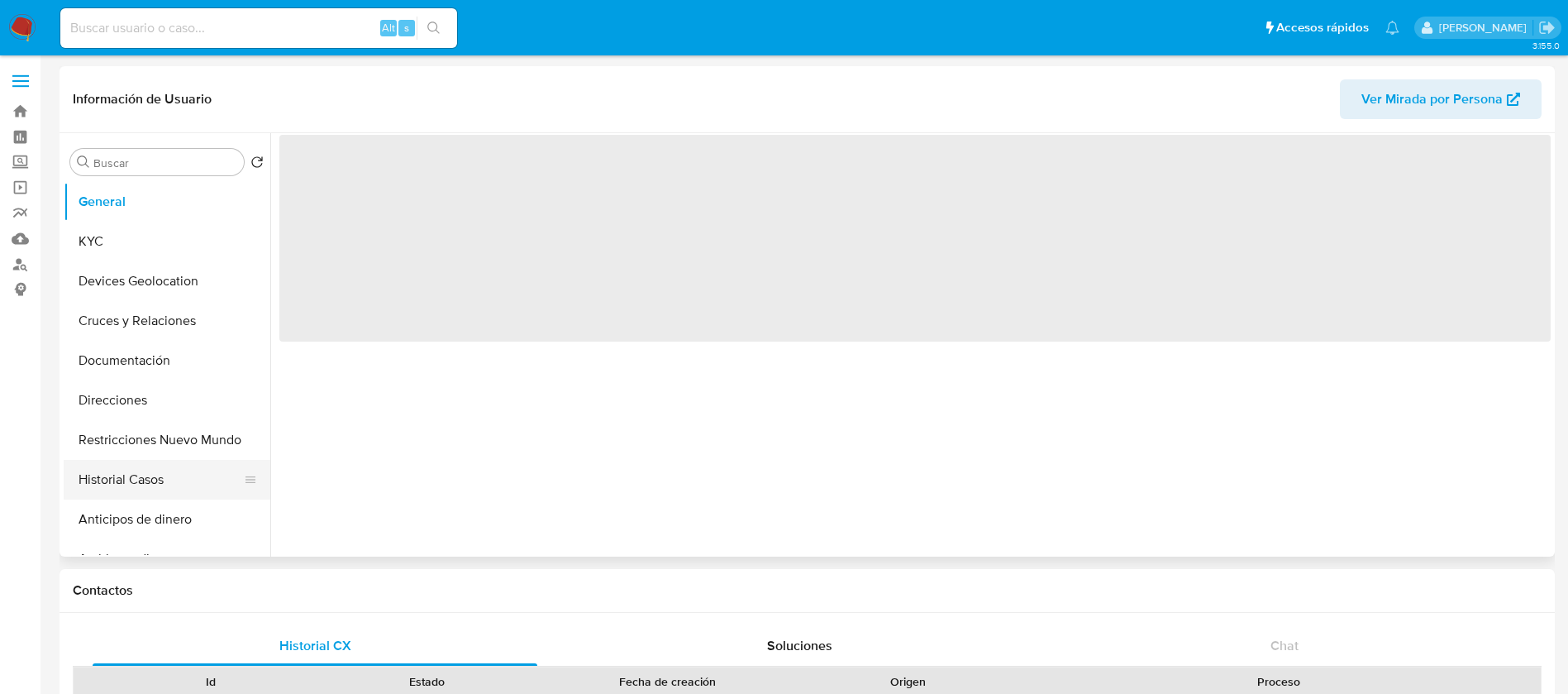
click at [144, 483] on button "Historial Casos" at bounding box center [160, 480] width 194 height 40
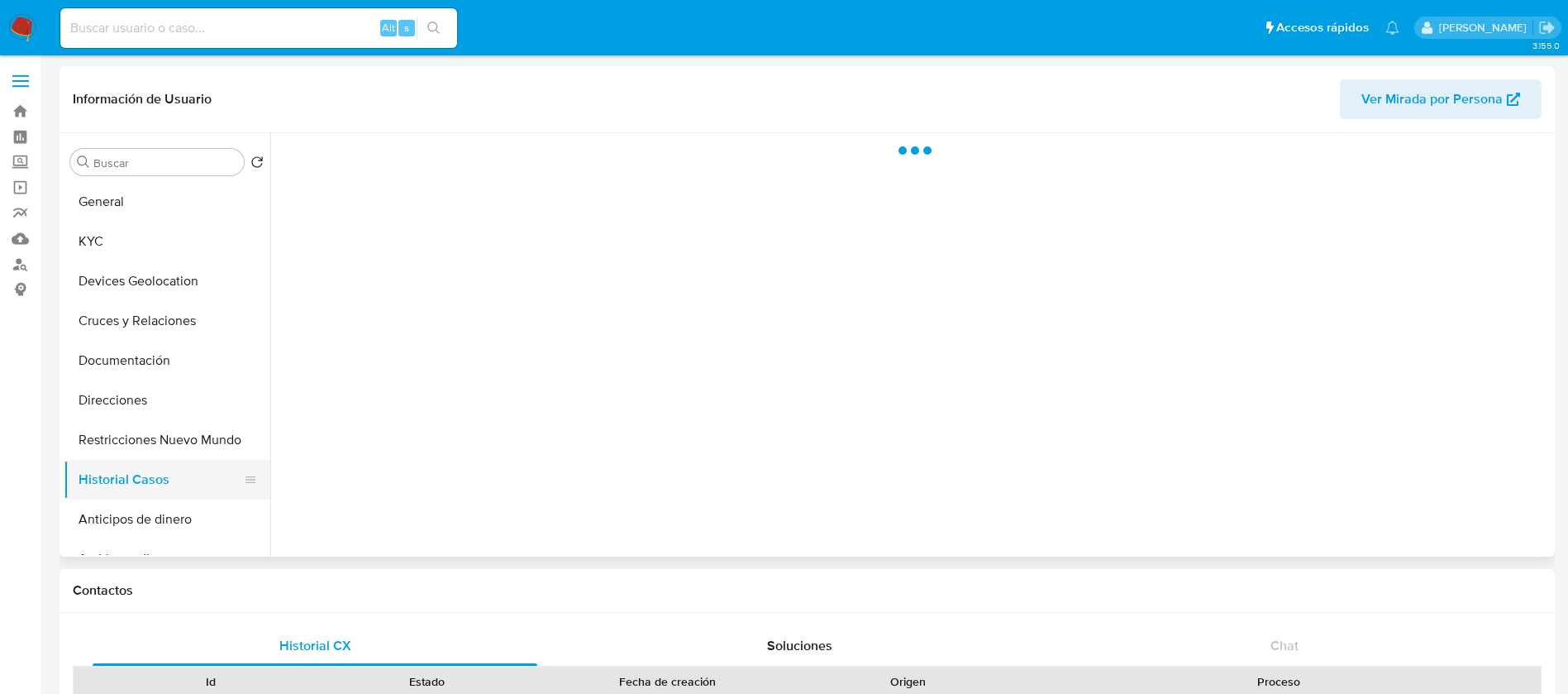
select select "10"
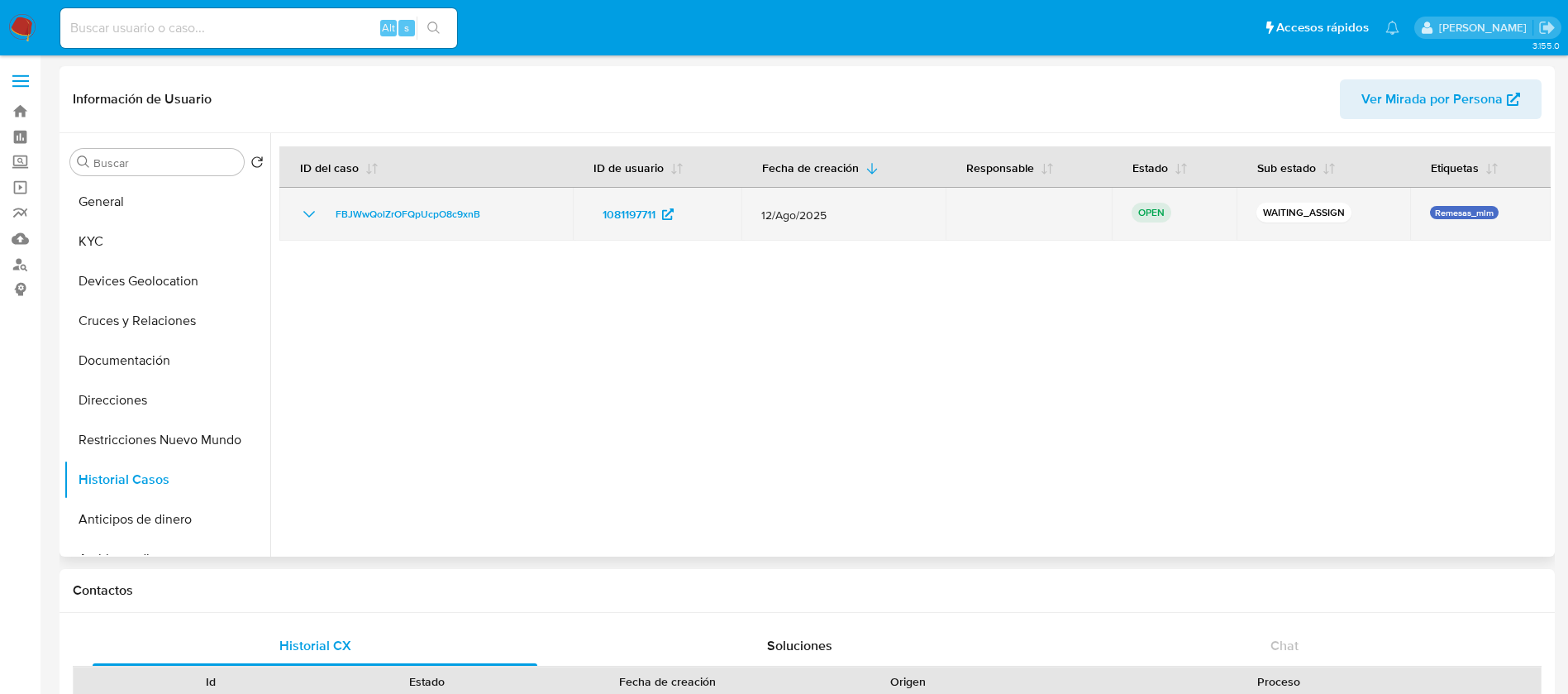
drag, startPoint x: 502, startPoint y: 225, endPoint x: 301, endPoint y: 218, distance: 201.1
click at [301, 218] on td "FBJWwQolZrOFQpUcpO8c9xnB" at bounding box center [426, 214] width 294 height 53
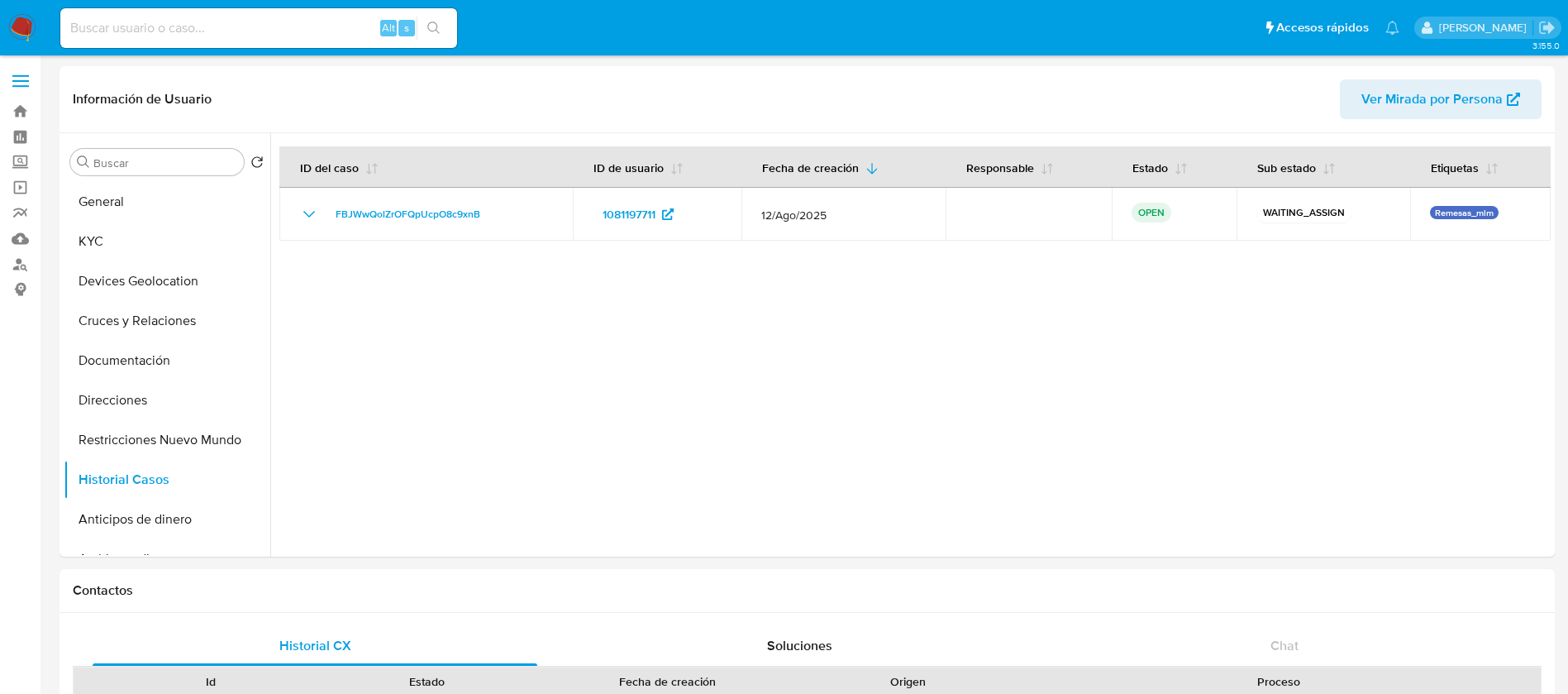
click at [35, 24] on img at bounding box center [21, 27] width 28 height 28
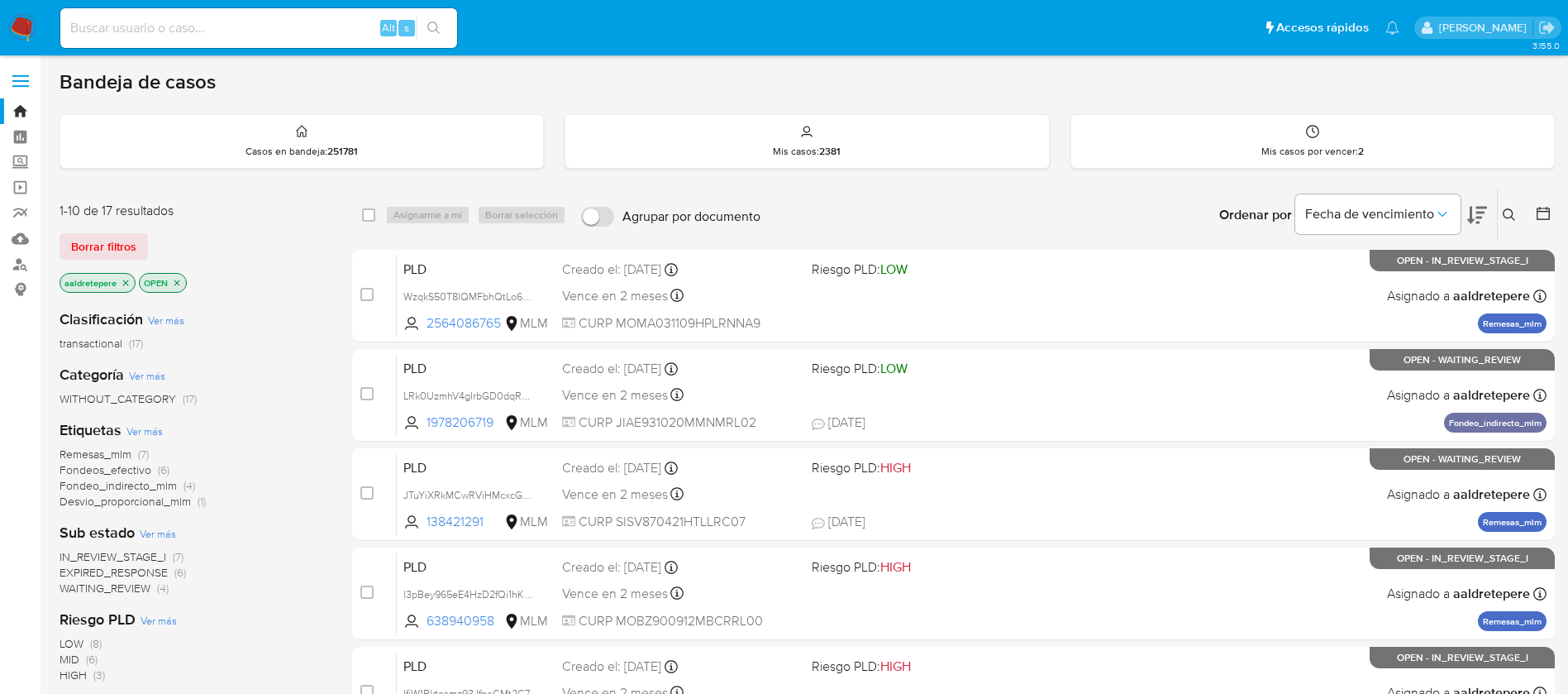
click at [1512, 212] on icon at bounding box center [1510, 215] width 14 height 14
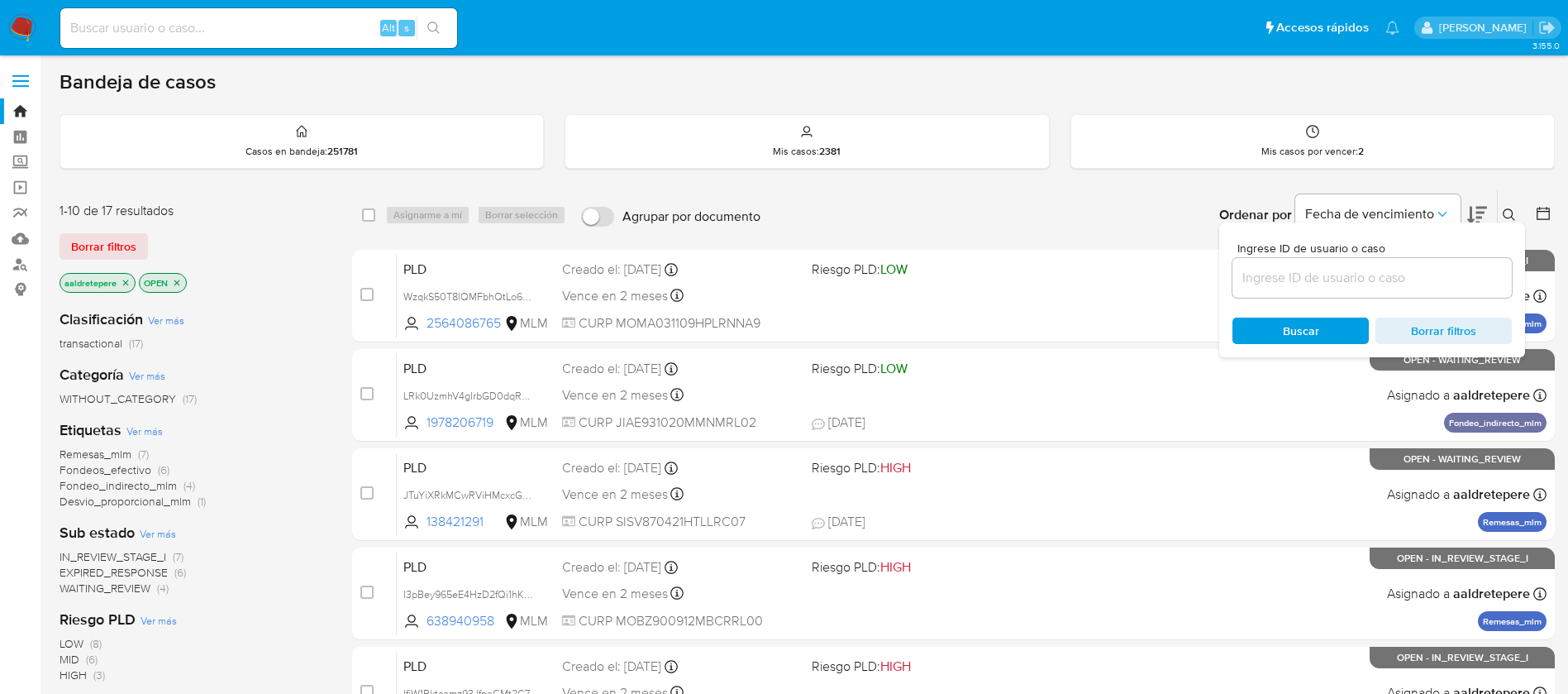
click at [1420, 273] on input at bounding box center [1372, 278] width 279 height 21
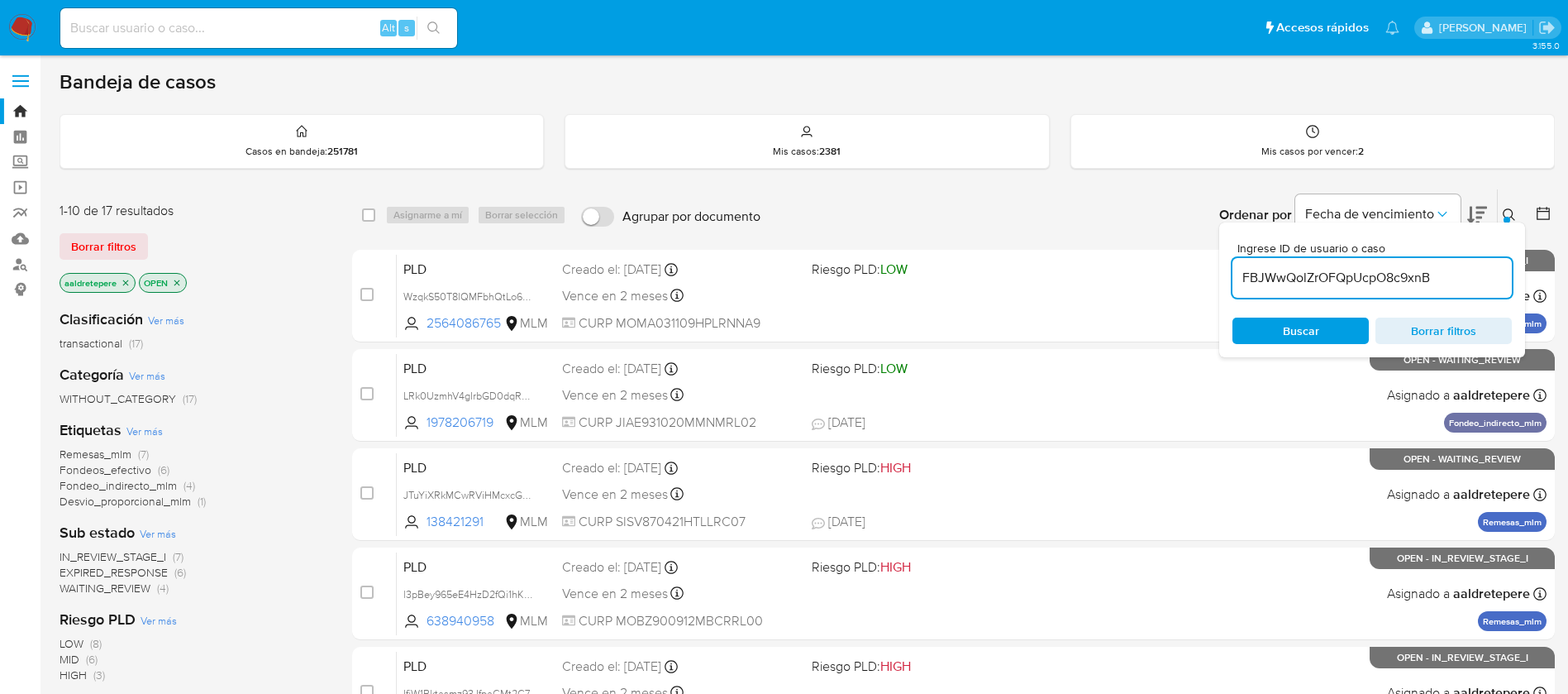
type input "FBJWwQolZrOFQpUcpO8c9xnB"
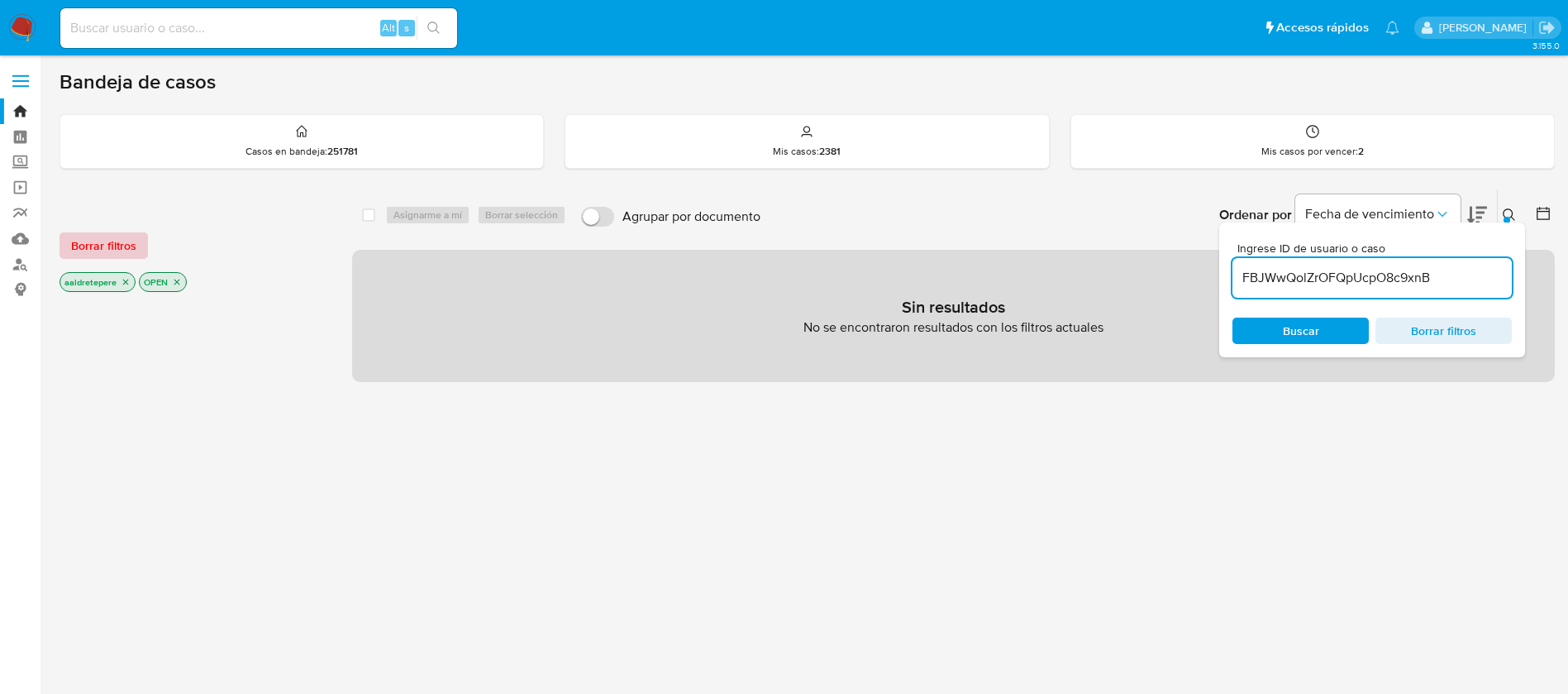
click at [115, 257] on span "Borrar filtros" at bounding box center [103, 246] width 65 height 23
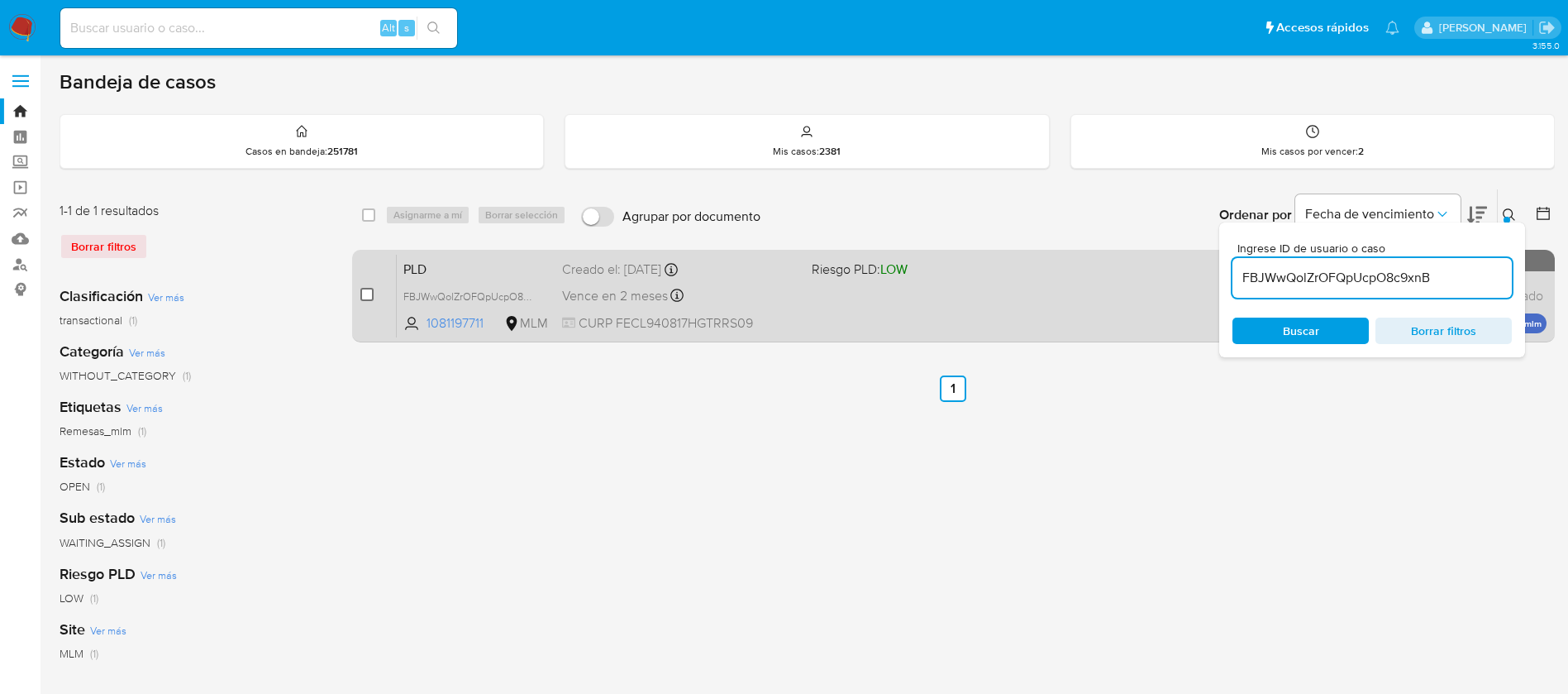
click at [373, 301] on span at bounding box center [368, 295] width 14 height 14
click at [373, 298] on input "checkbox" at bounding box center [368, 295] width 14 height 14
checkbox input "true"
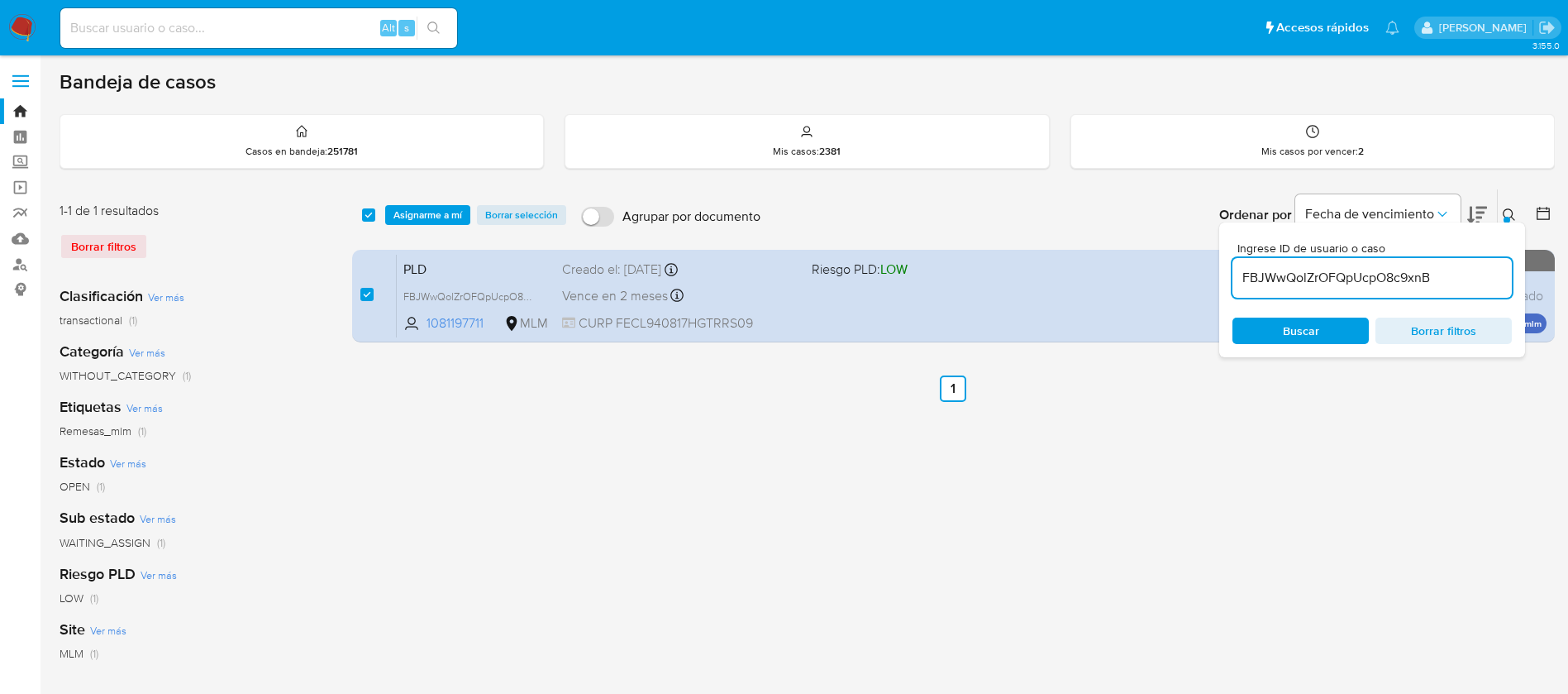
drag, startPoint x: 444, startPoint y: 220, endPoint x: 449, endPoint y: 227, distance: 8.6
click at [444, 220] on span "Asignarme a mí" at bounding box center [428, 214] width 69 height 17
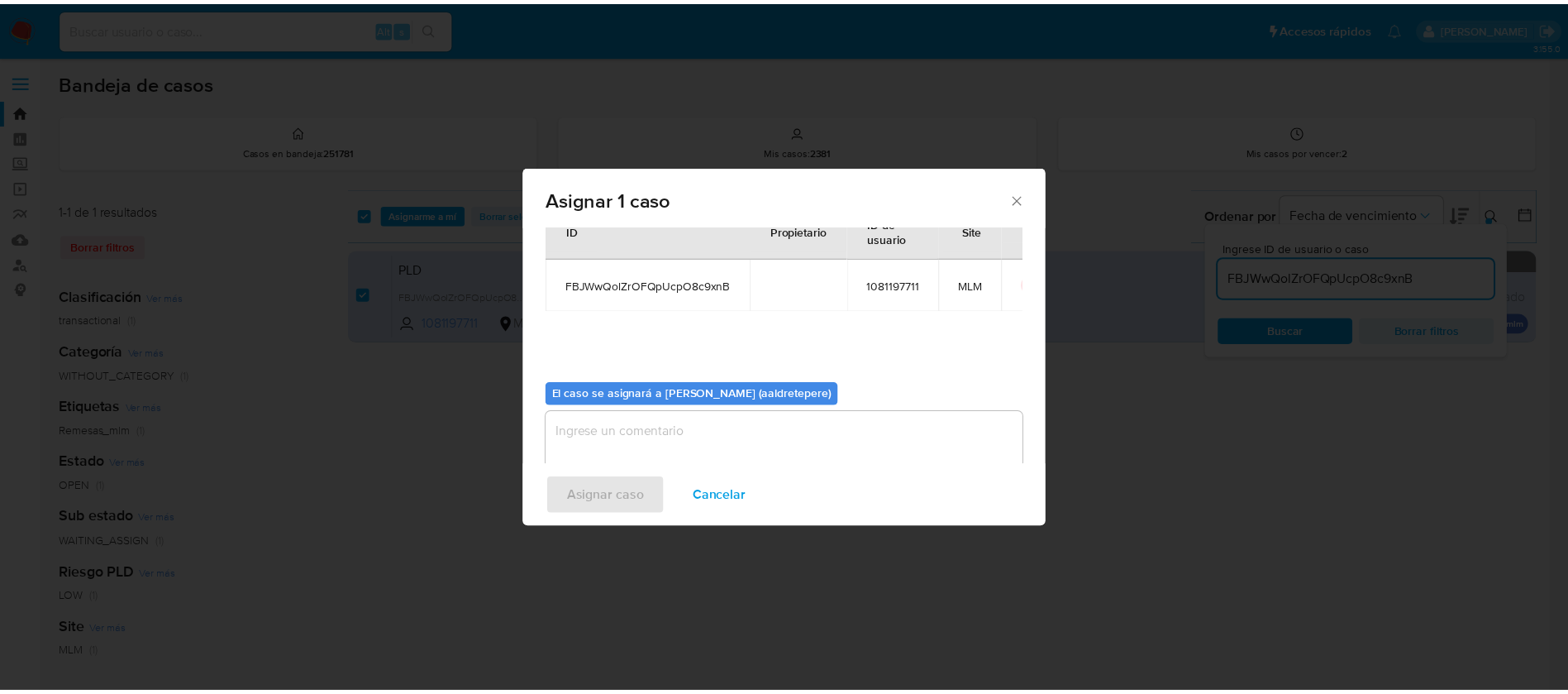
scroll to position [86, 0]
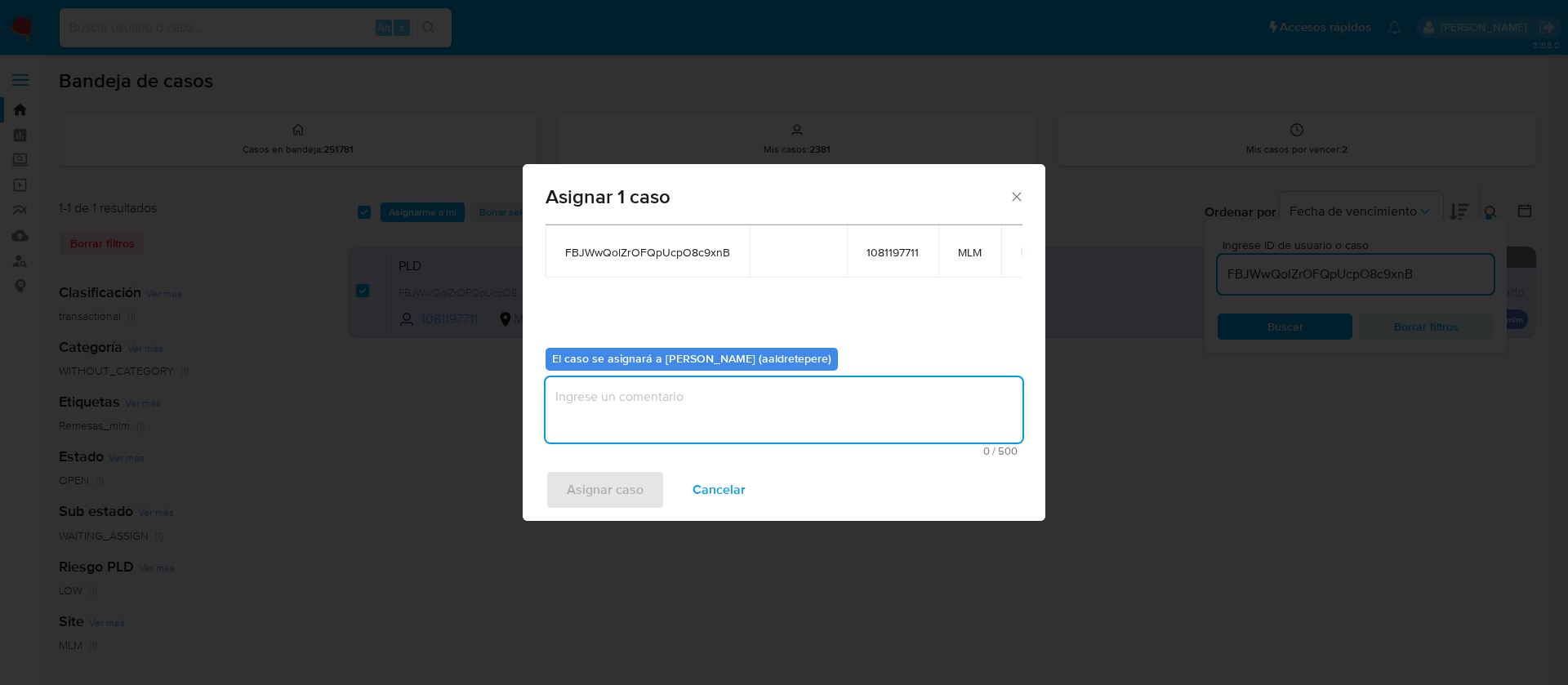
drag, startPoint x: 711, startPoint y: 401, endPoint x: 652, endPoint y: 460, distance: 83.4
click at [712, 401] on textarea "assign-modal" at bounding box center [784, 410] width 477 height 65
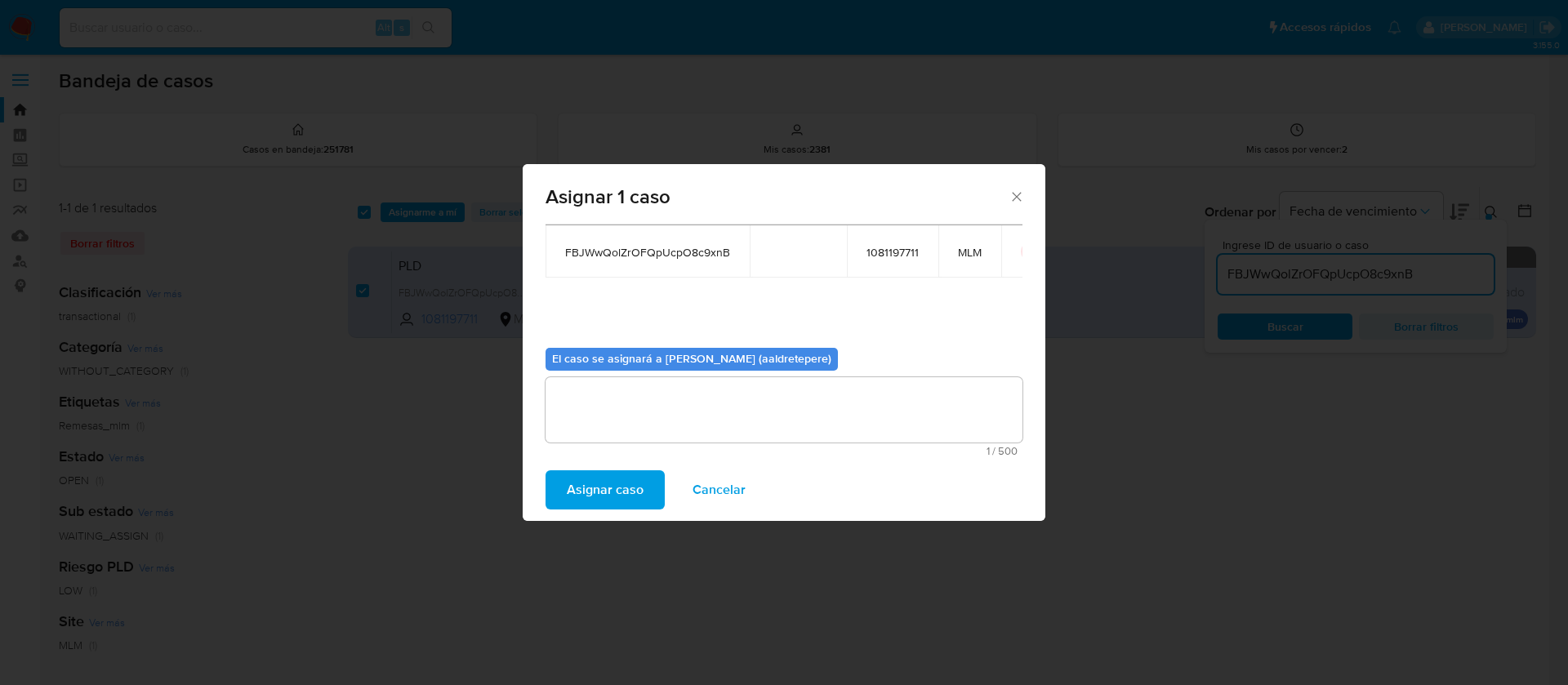
click at [607, 482] on span "Asignar caso" at bounding box center [605, 489] width 77 height 36
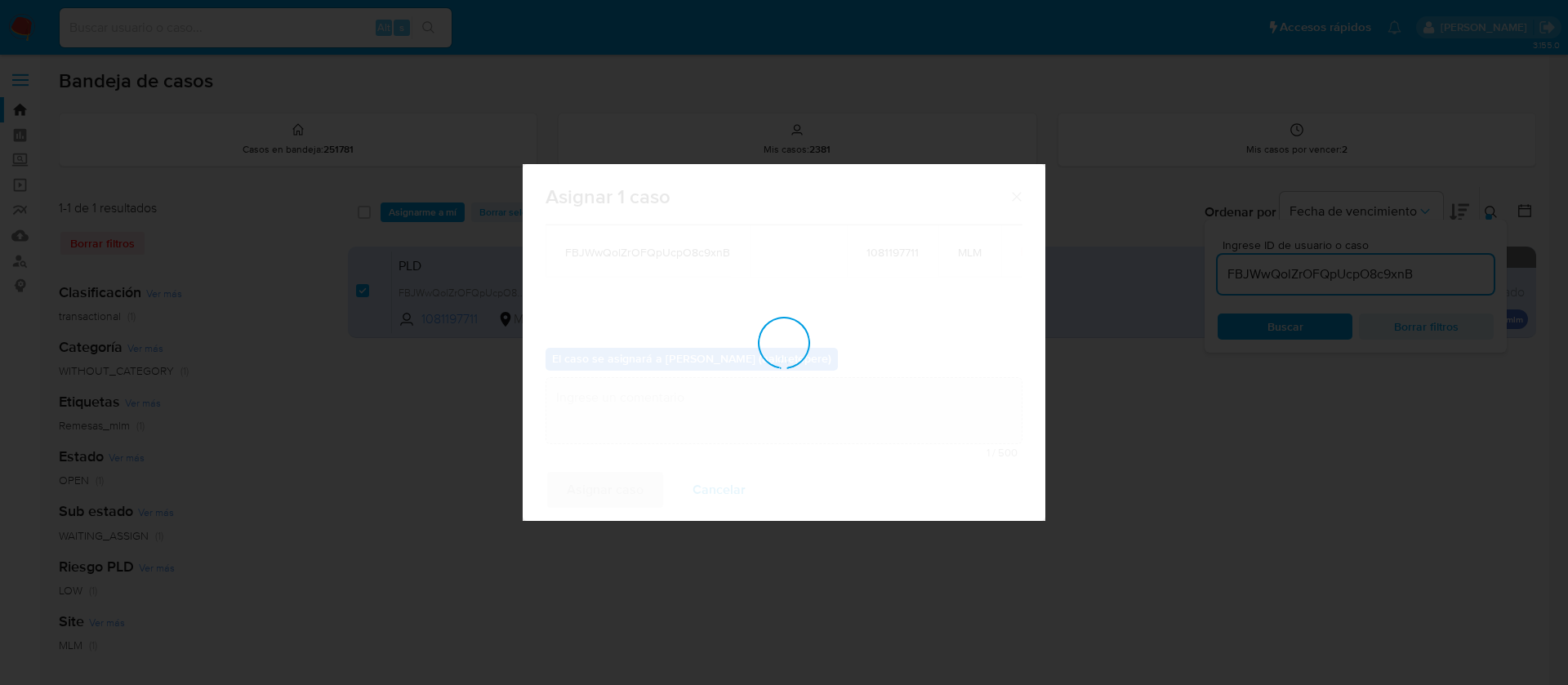
checkbox input "false"
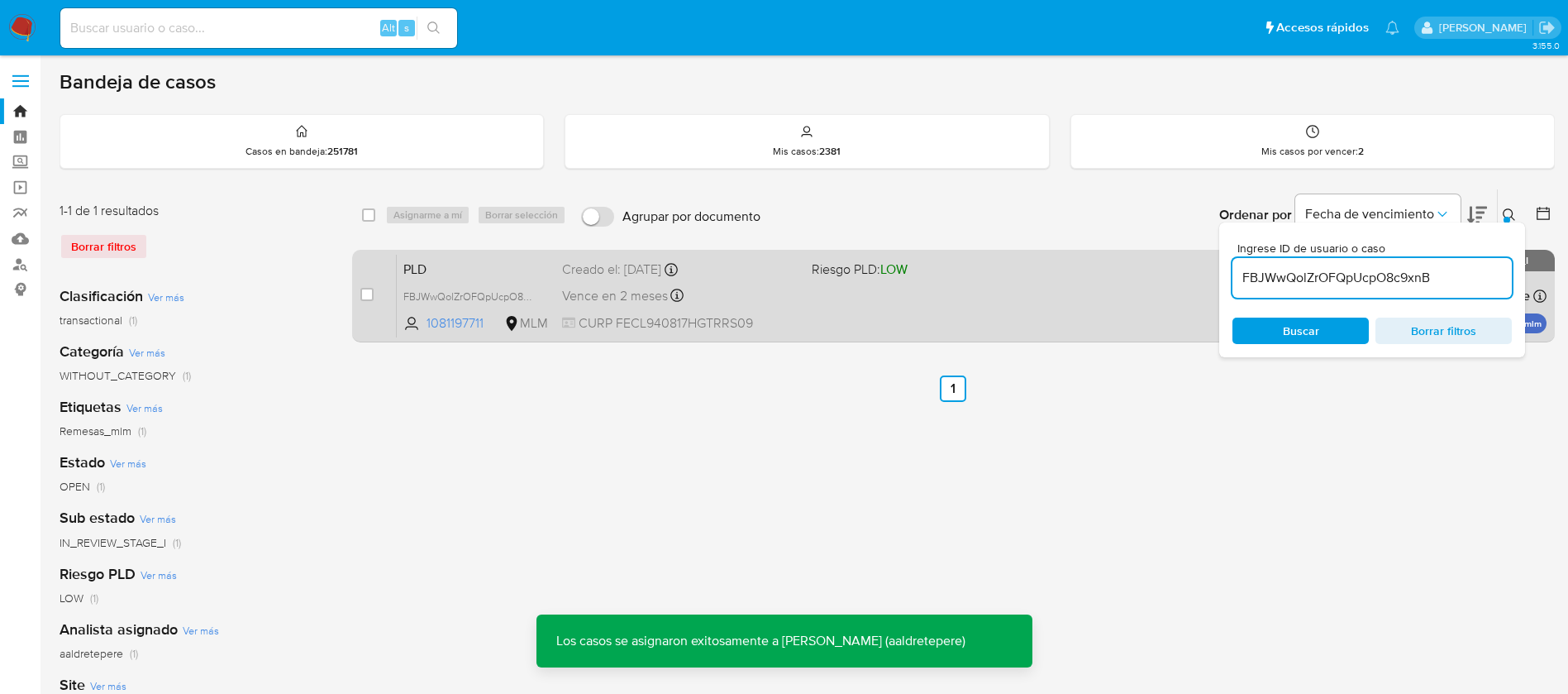
click at [868, 286] on div "PLD FBJWwQolZrOFQpUcpO8c9xnB 1081197711 MLM Riesgo PLD: LOW Creado el: 12/08/20…" at bounding box center [972, 296] width 1150 height 84
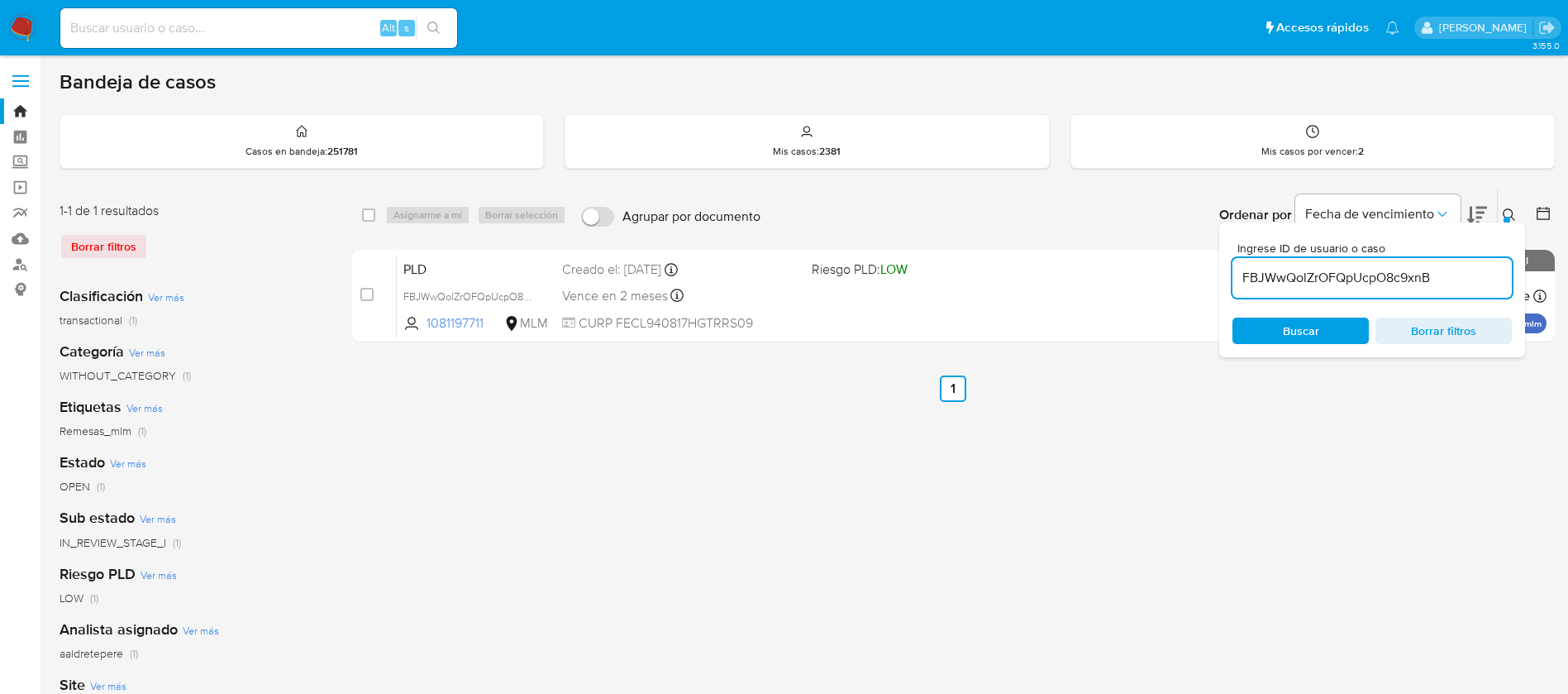
click at [208, 25] on input at bounding box center [259, 28] width 397 height 21
paste input "1237530273"
type input "1237530273"
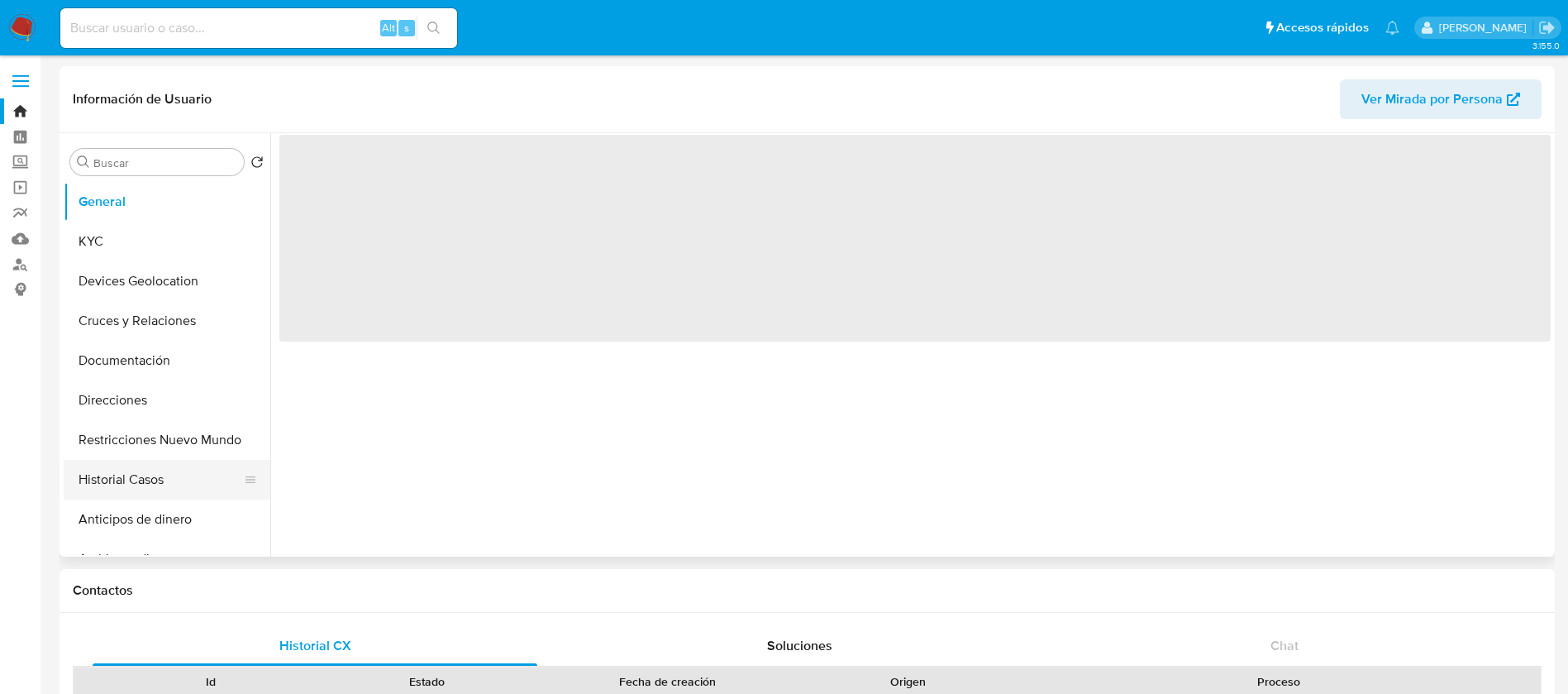
click at [171, 467] on button "Historial Casos" at bounding box center [160, 480] width 194 height 40
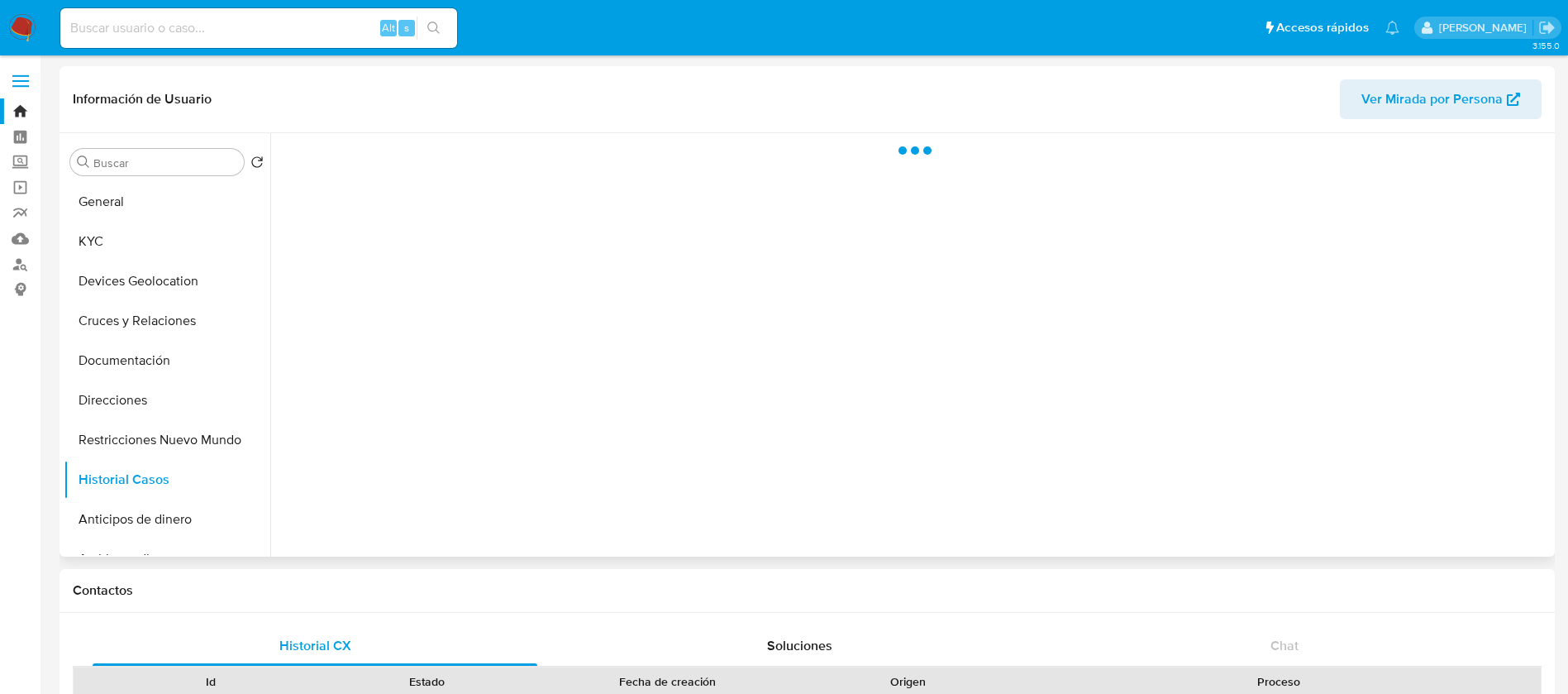
select select "10"
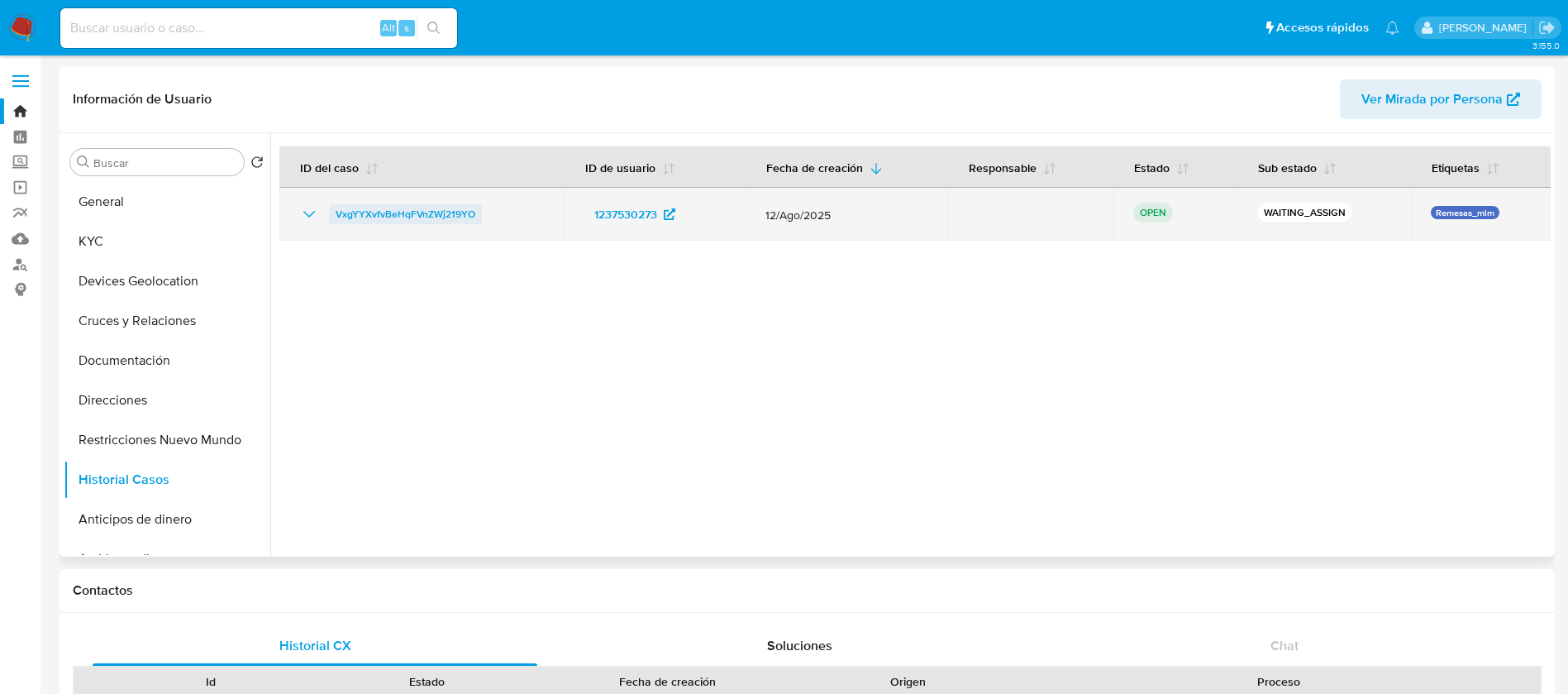
drag, startPoint x: 489, startPoint y: 231, endPoint x: 333, endPoint y: 221, distance: 156.3
click at [333, 221] on td "VxgYYXvfvBeHqFVnZWj219YO" at bounding box center [421, 214] width 285 height 53
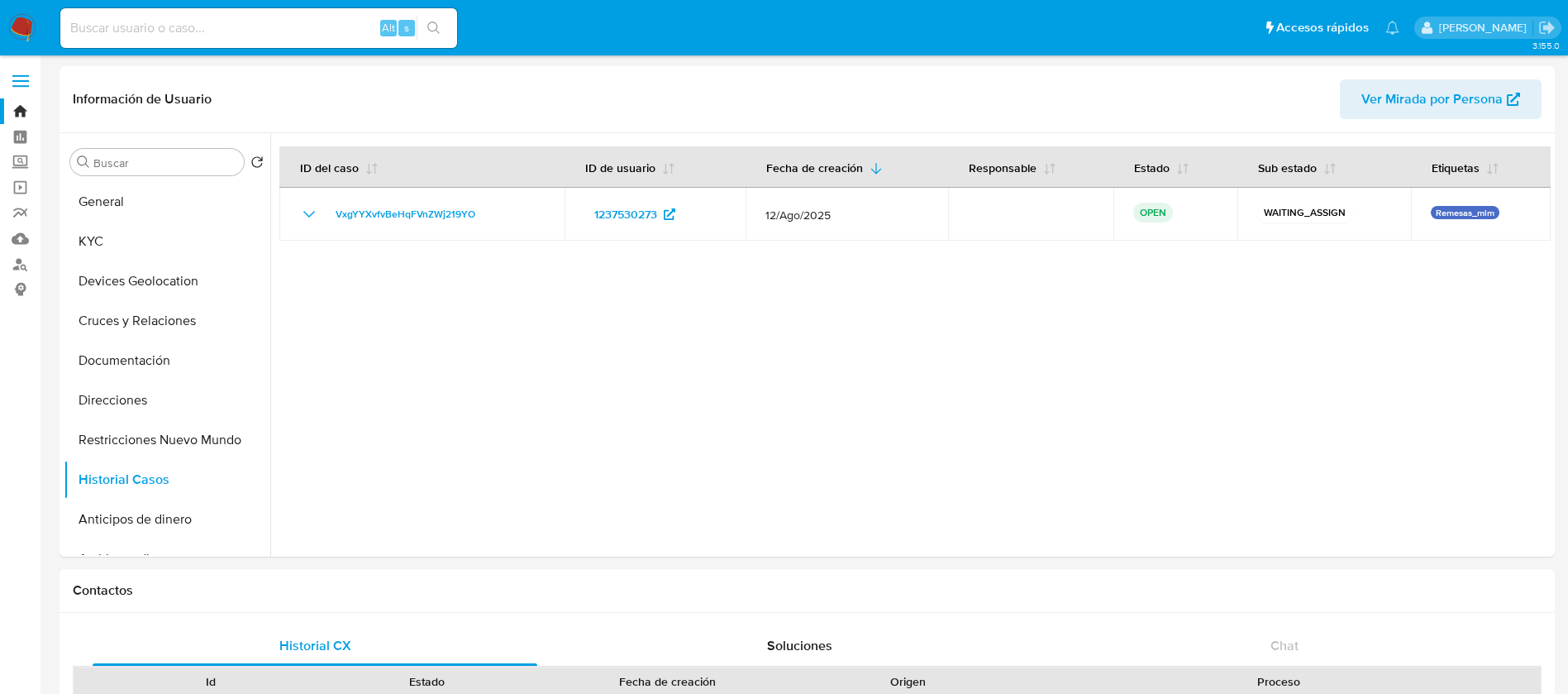
click at [19, 30] on img at bounding box center [21, 27] width 28 height 28
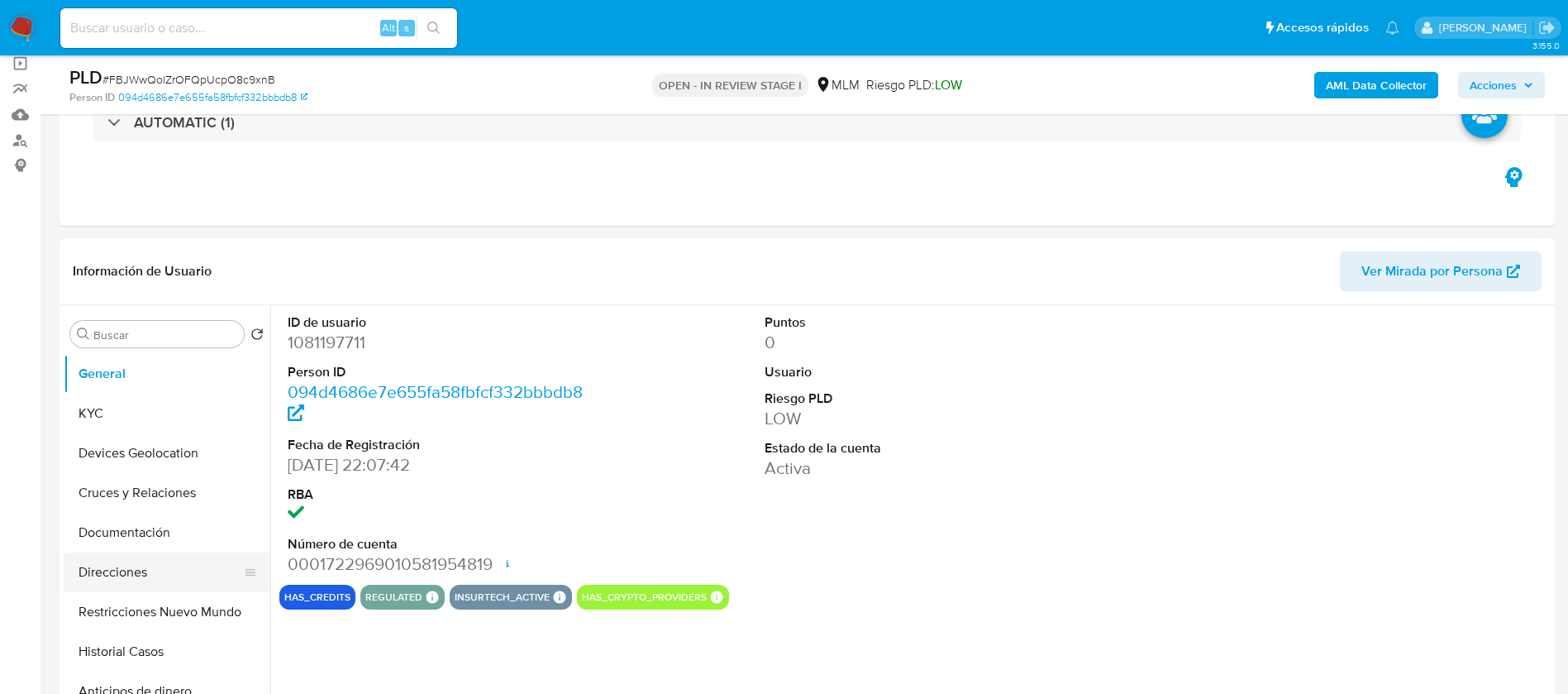
scroll to position [248, 0]
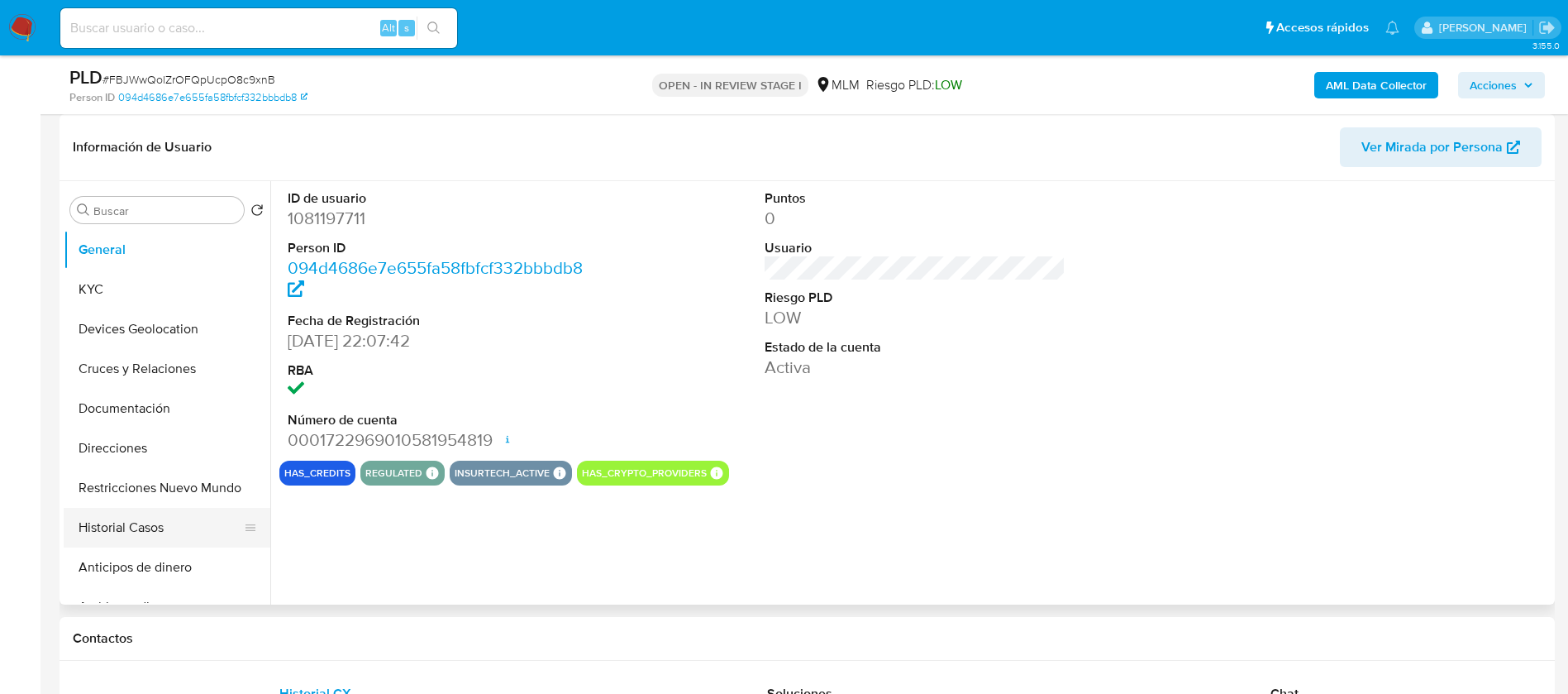
select select "10"
drag, startPoint x: 162, startPoint y: 511, endPoint x: 593, endPoint y: 278, distance: 489.9
click at [593, 278] on div "Buscar Volver al orden por defecto General KYC Devices Geolocation Cruces y Rel…" at bounding box center [806, 392] width 1487 height 423
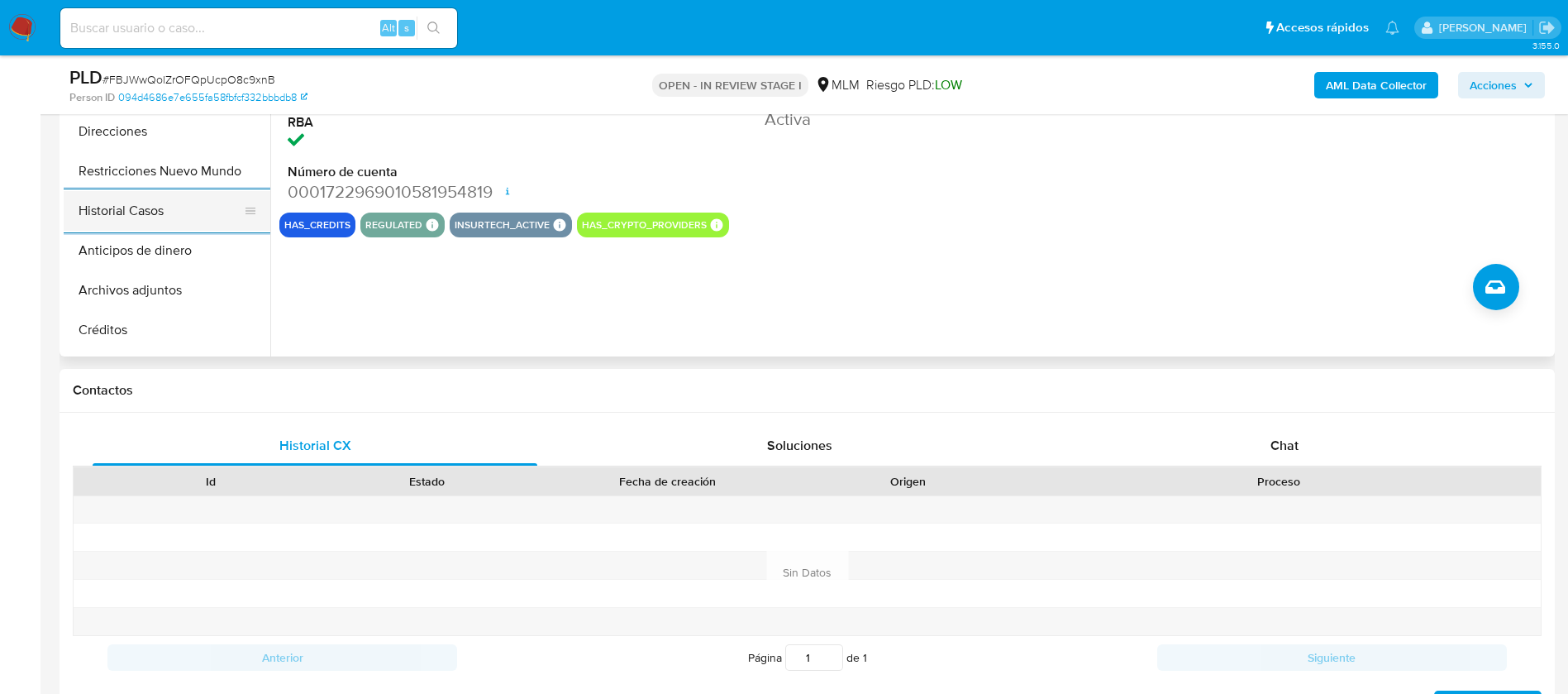
scroll to position [124, 0]
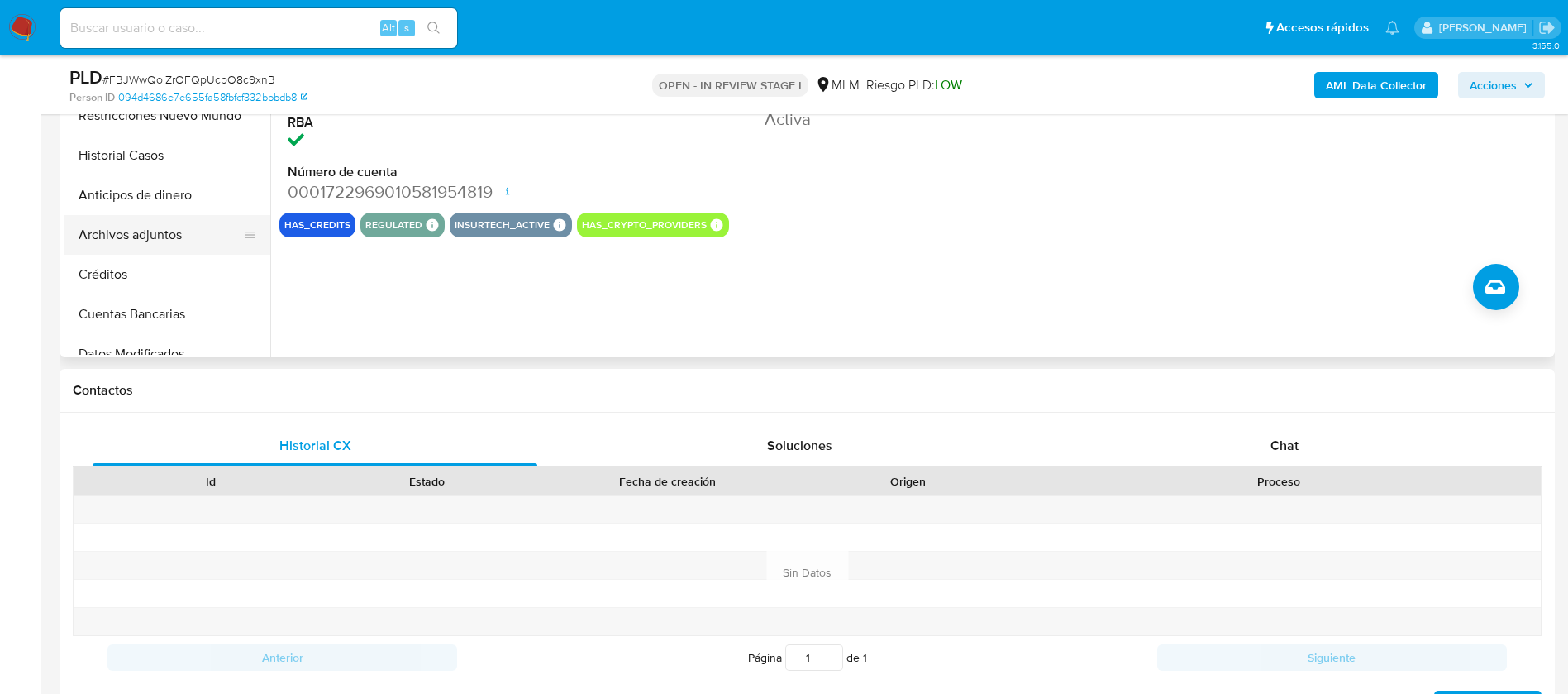
click at [158, 238] on button "Archivos adjuntos" at bounding box center [160, 235] width 194 height 40
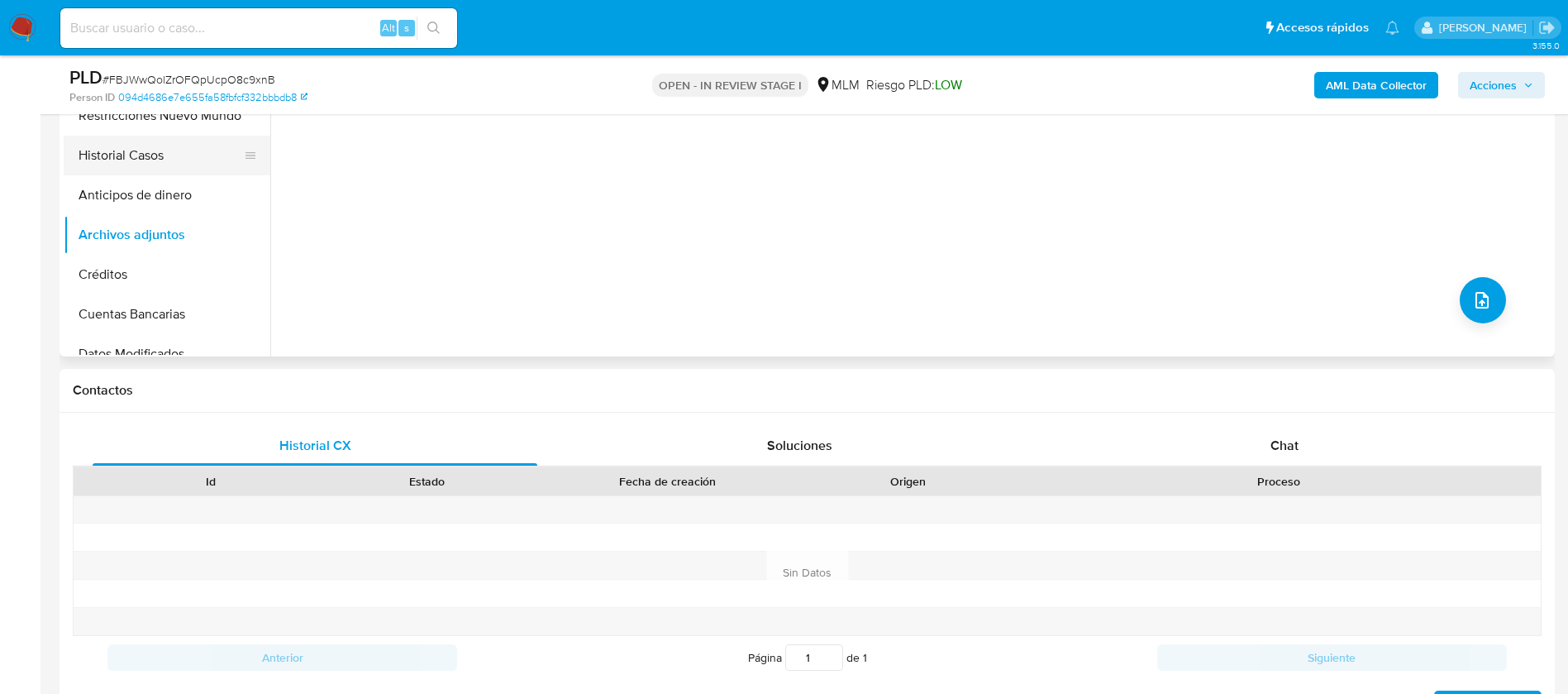
click at [167, 160] on button "Historial Casos" at bounding box center [160, 155] width 194 height 40
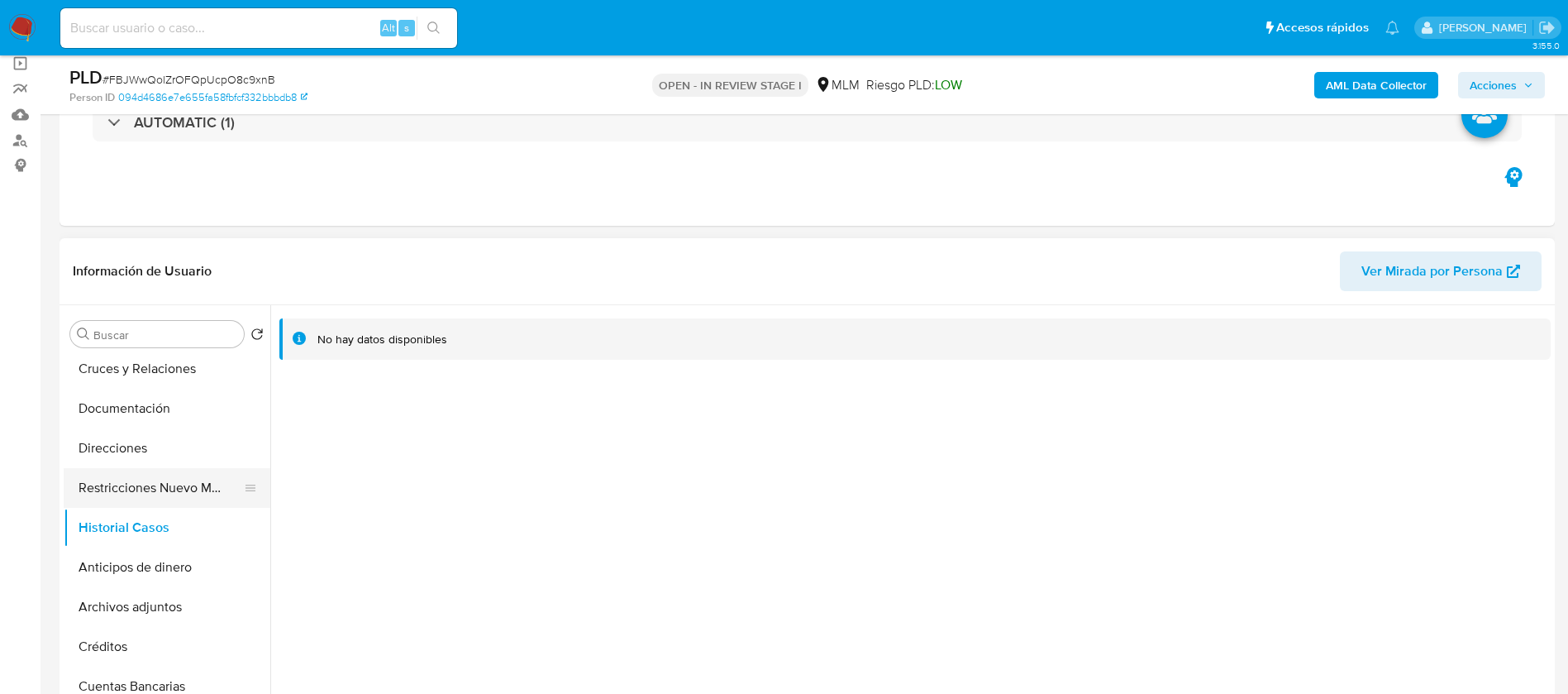
click at [185, 504] on button "Restricciones Nuevo Mundo" at bounding box center [160, 488] width 194 height 40
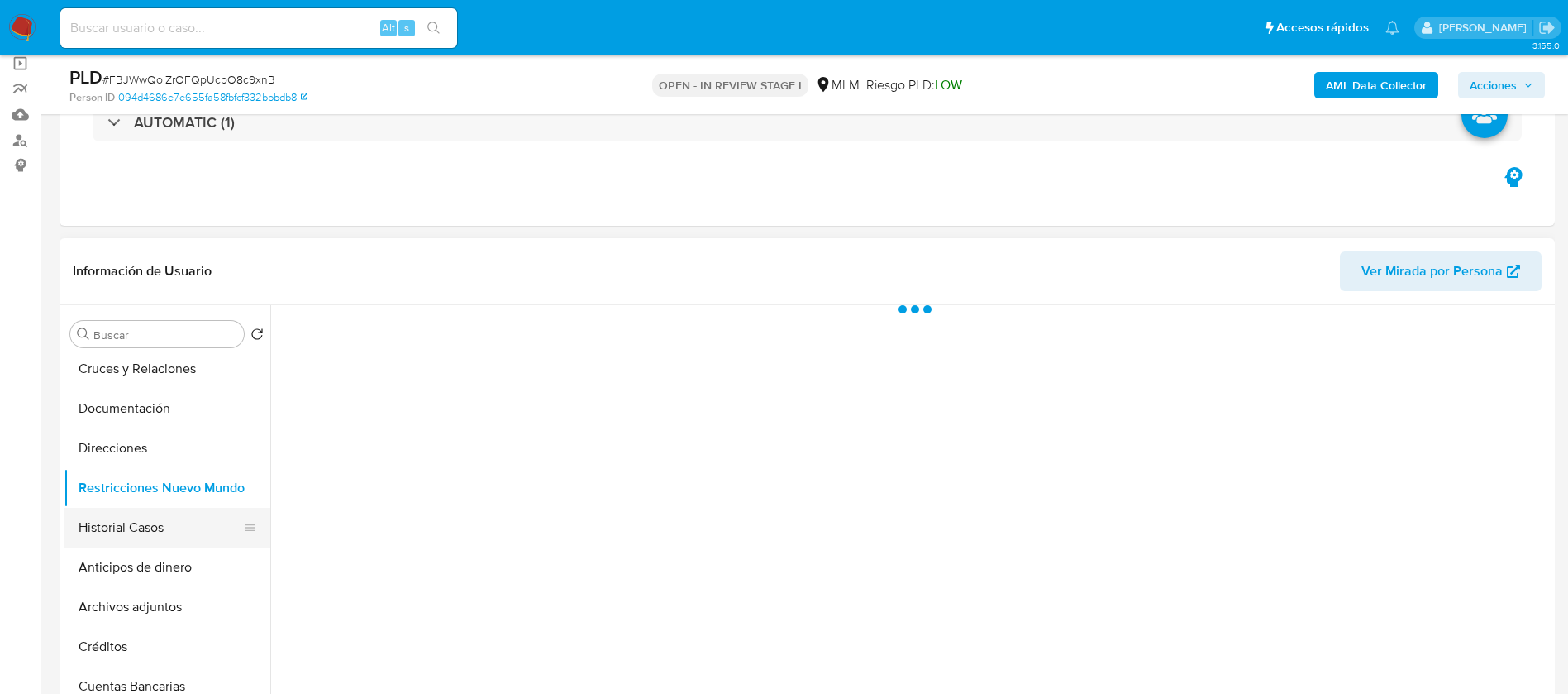
click at [156, 529] on button "Historial Casos" at bounding box center [160, 528] width 194 height 40
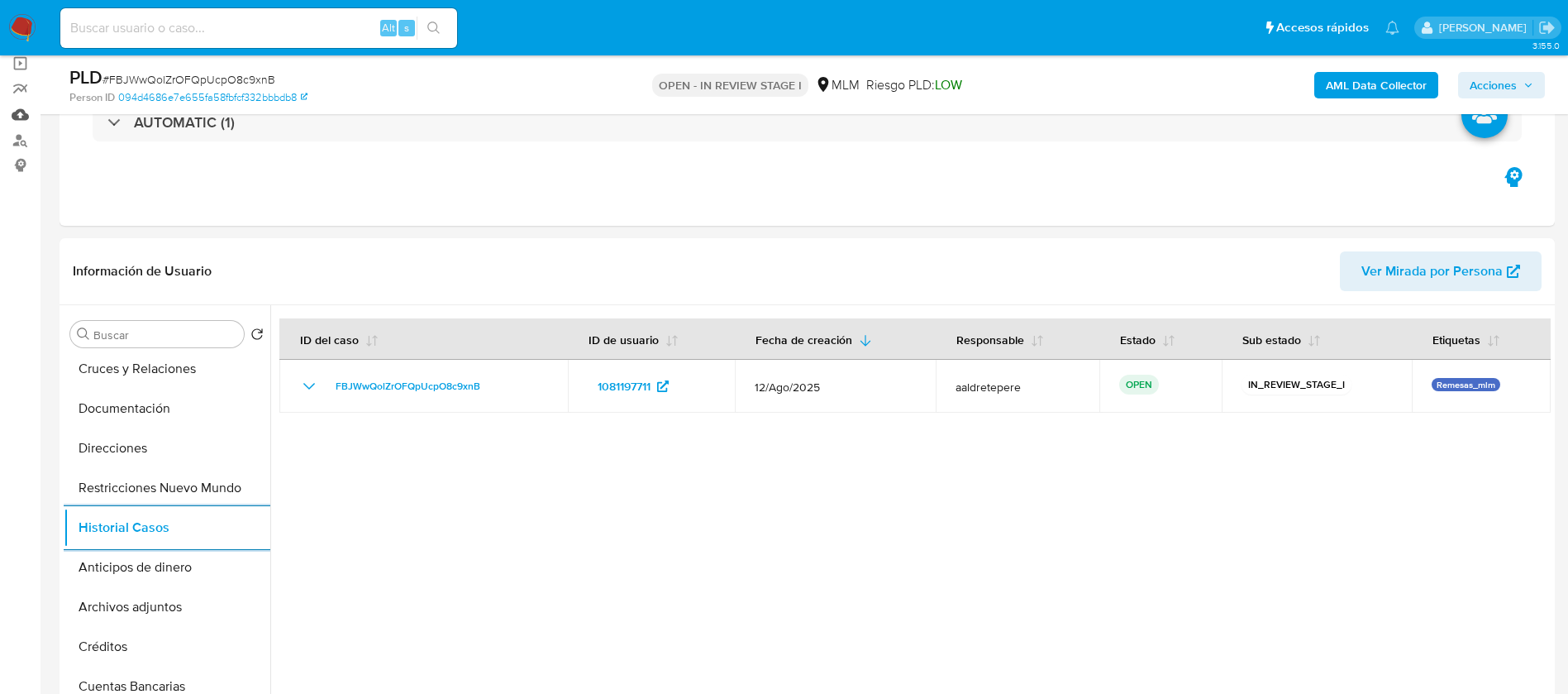
click at [21, 115] on link "Mulan" at bounding box center [98, 115] width 196 height 25
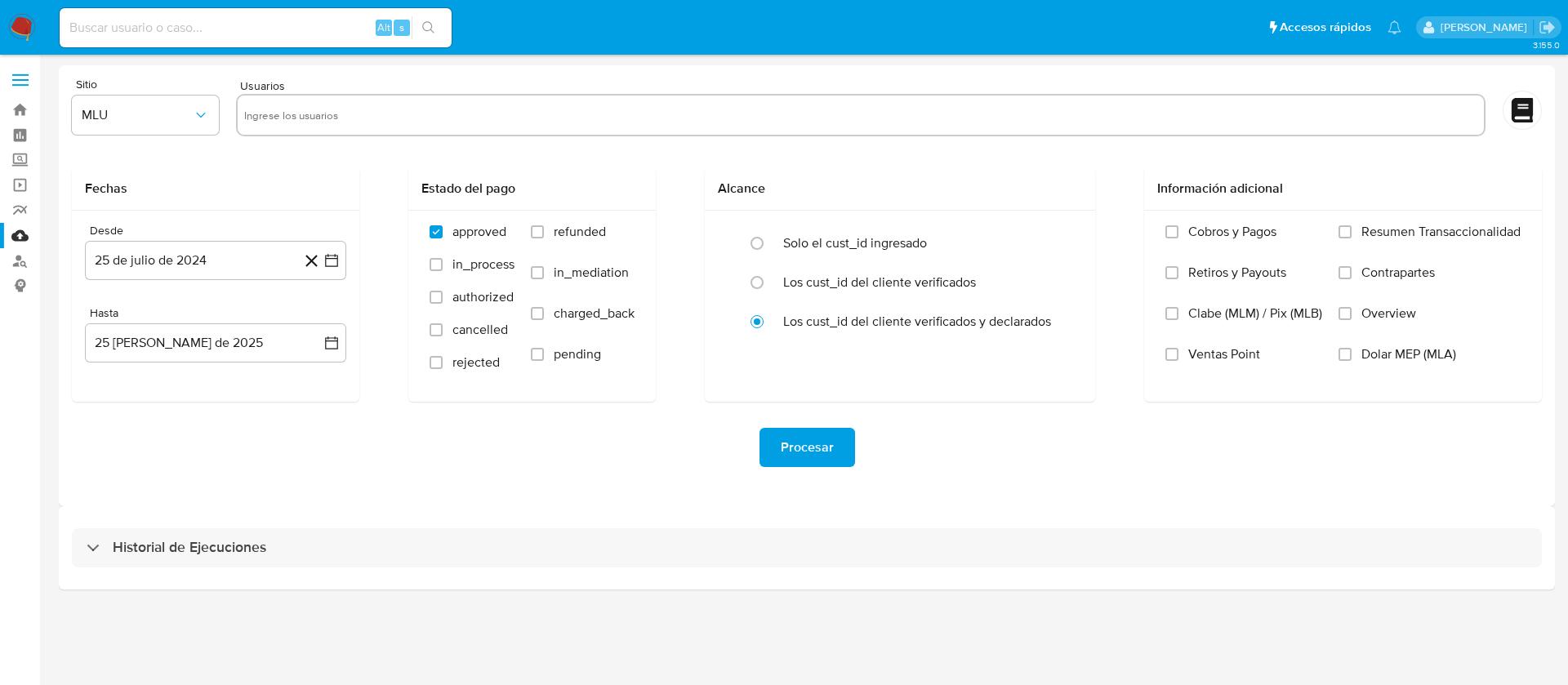
drag, startPoint x: 452, startPoint y: 110, endPoint x: 434, endPoint y: 140, distance: 35.0
click at [485, 110] on input "text" at bounding box center [860, 114] width 1233 height 26
paste input "1081197711"
type input "1081197711"
click at [180, 117] on span "MLU" at bounding box center [137, 114] width 111 height 16
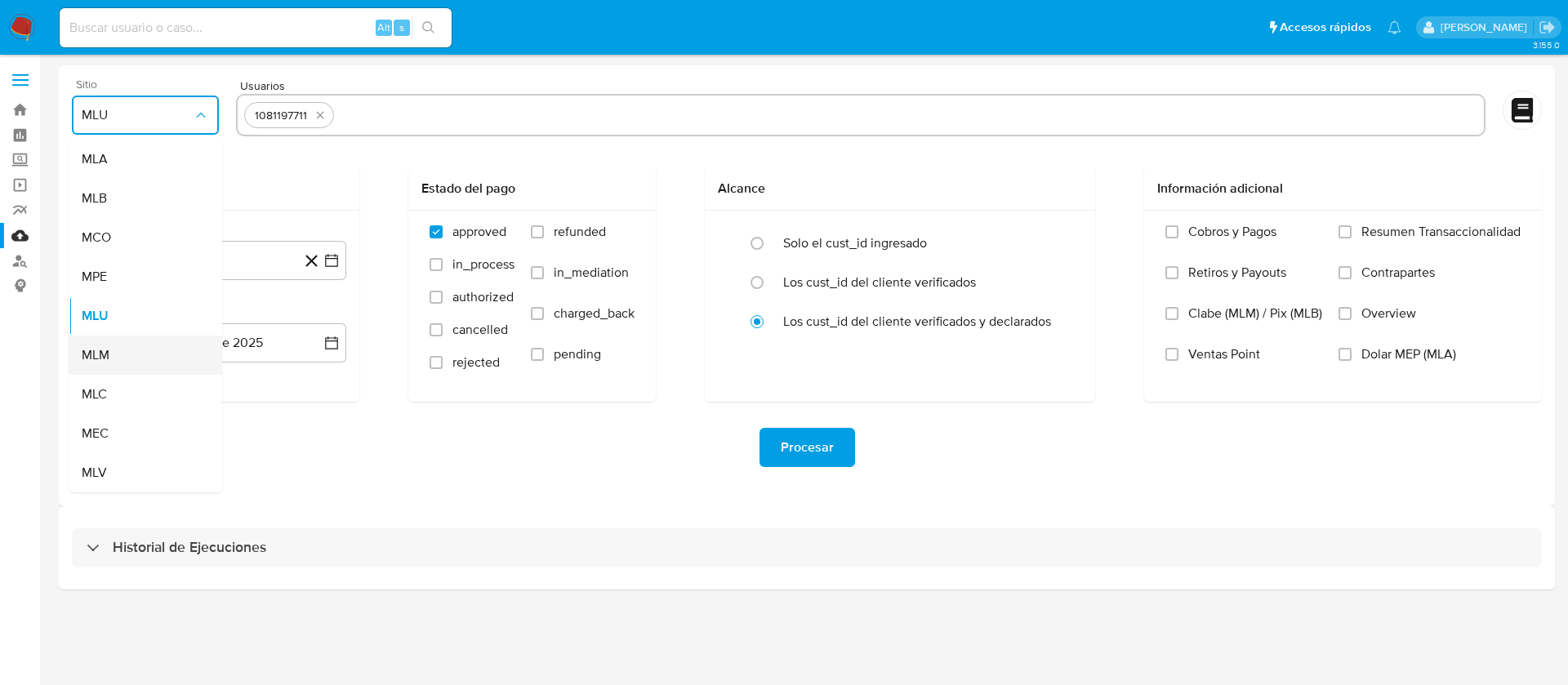
click at [143, 344] on div "MLM" at bounding box center [140, 355] width 117 height 39
click at [196, 274] on button "25 de julio de 2024" at bounding box center [215, 260] width 261 height 39
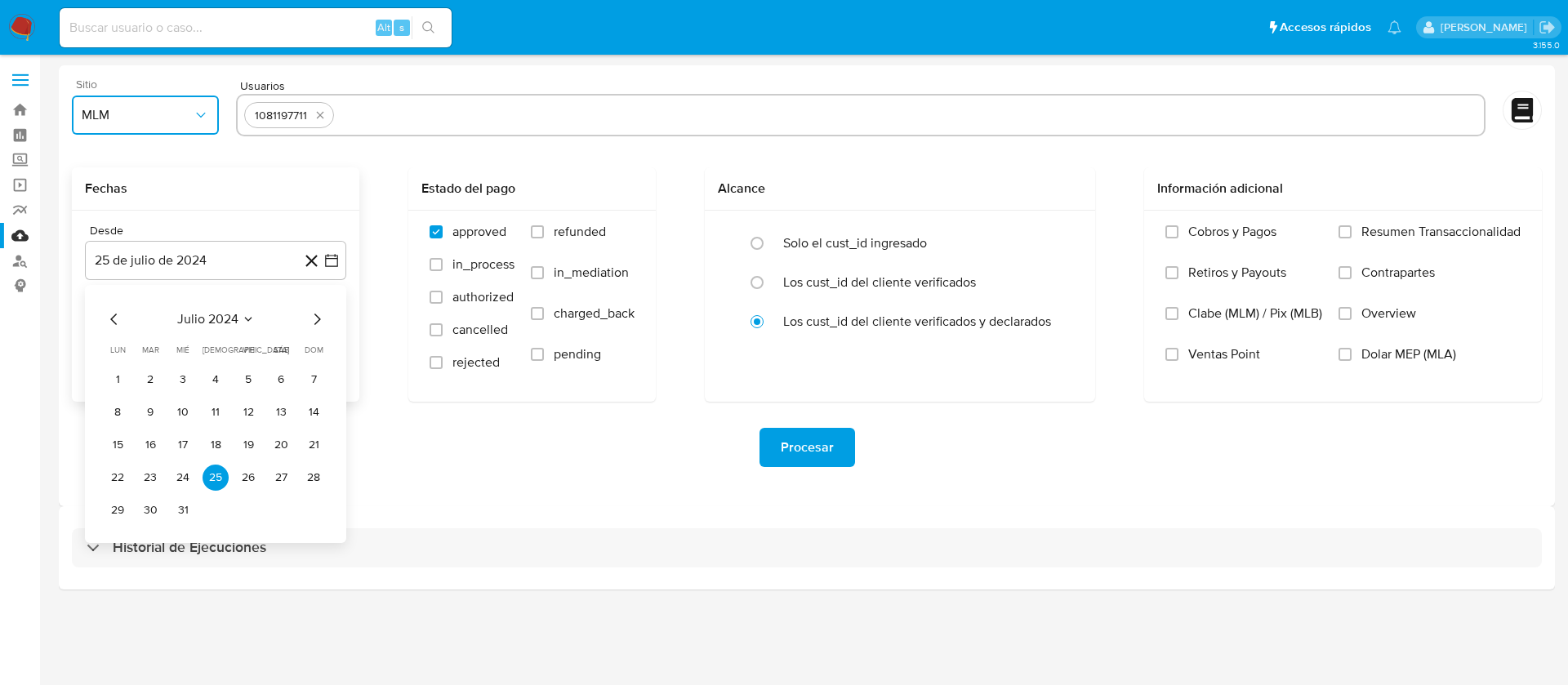
click at [196, 318] on span "julio 2024" at bounding box center [208, 319] width 61 height 16
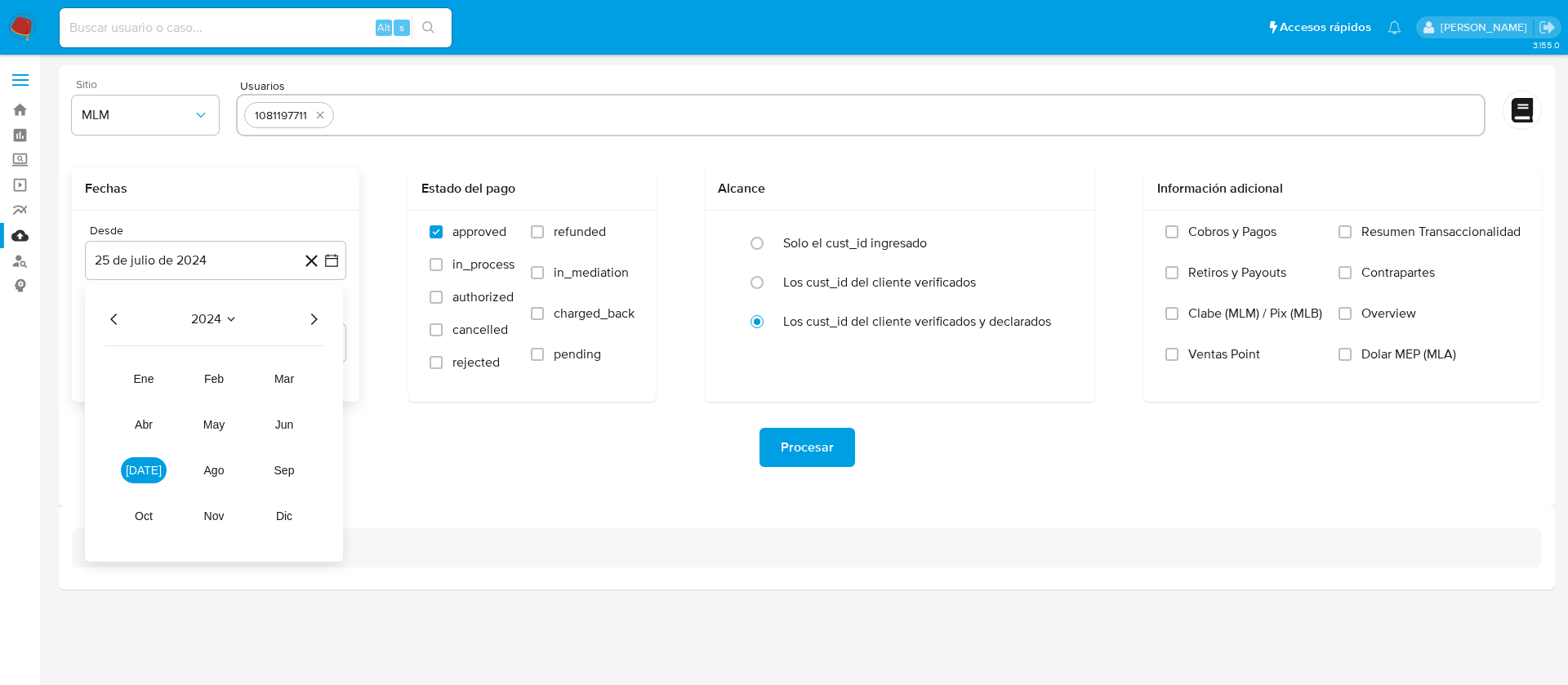
drag, startPoint x: 307, startPoint y: 318, endPoint x: 304, endPoint y: 330, distance: 12.4
click at [306, 320] on icon "Año siguiente" at bounding box center [313, 319] width 19 height 19
click at [160, 428] on button "abr" at bounding box center [144, 424] width 46 height 26
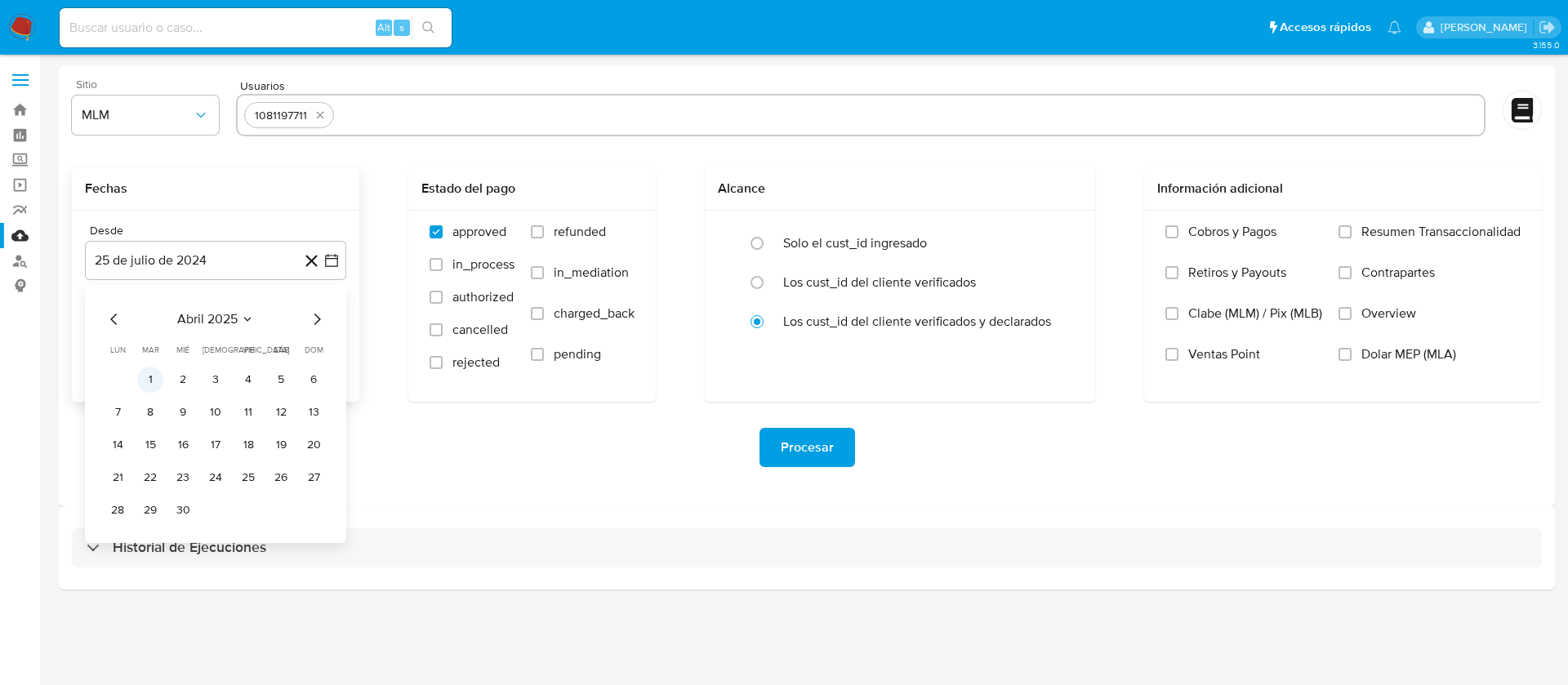
click at [152, 367] on button "1" at bounding box center [150, 379] width 26 height 26
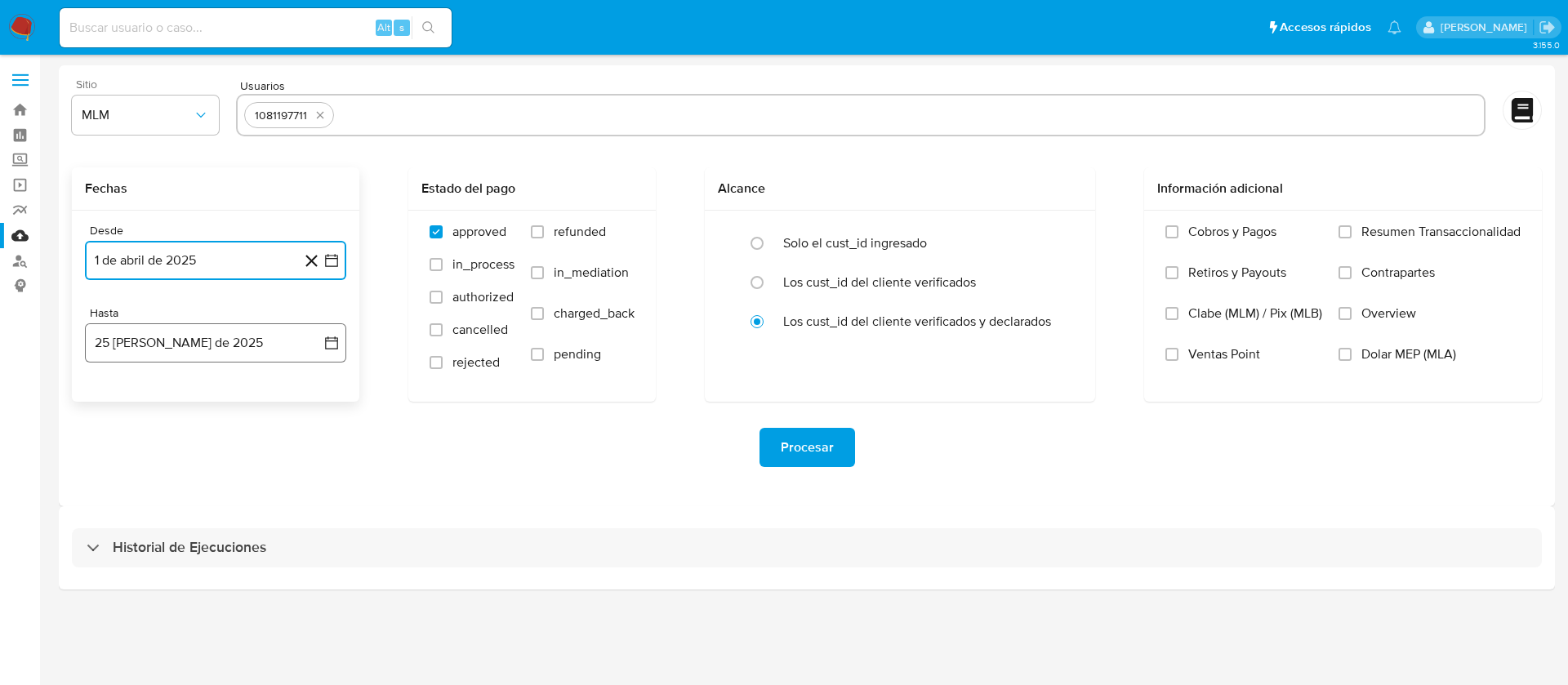
click at [150, 354] on button "25 [PERSON_NAME] de 2025" at bounding box center [215, 343] width 261 height 39
click at [111, 395] on icon "Mes anterior" at bounding box center [114, 402] width 19 height 19
click at [220, 586] on button "31" at bounding box center [215, 592] width 26 height 26
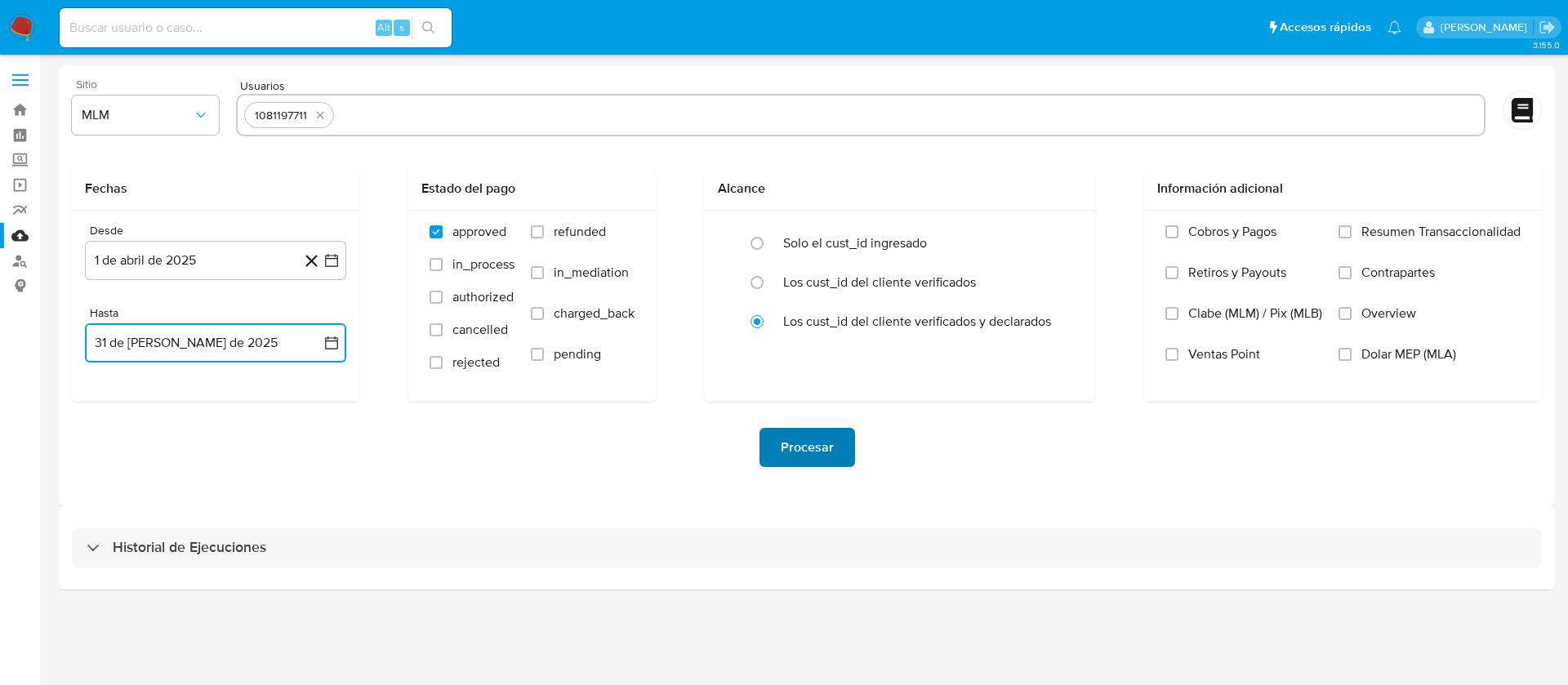
click at [807, 452] on span "Procesar" at bounding box center [807, 447] width 53 height 36
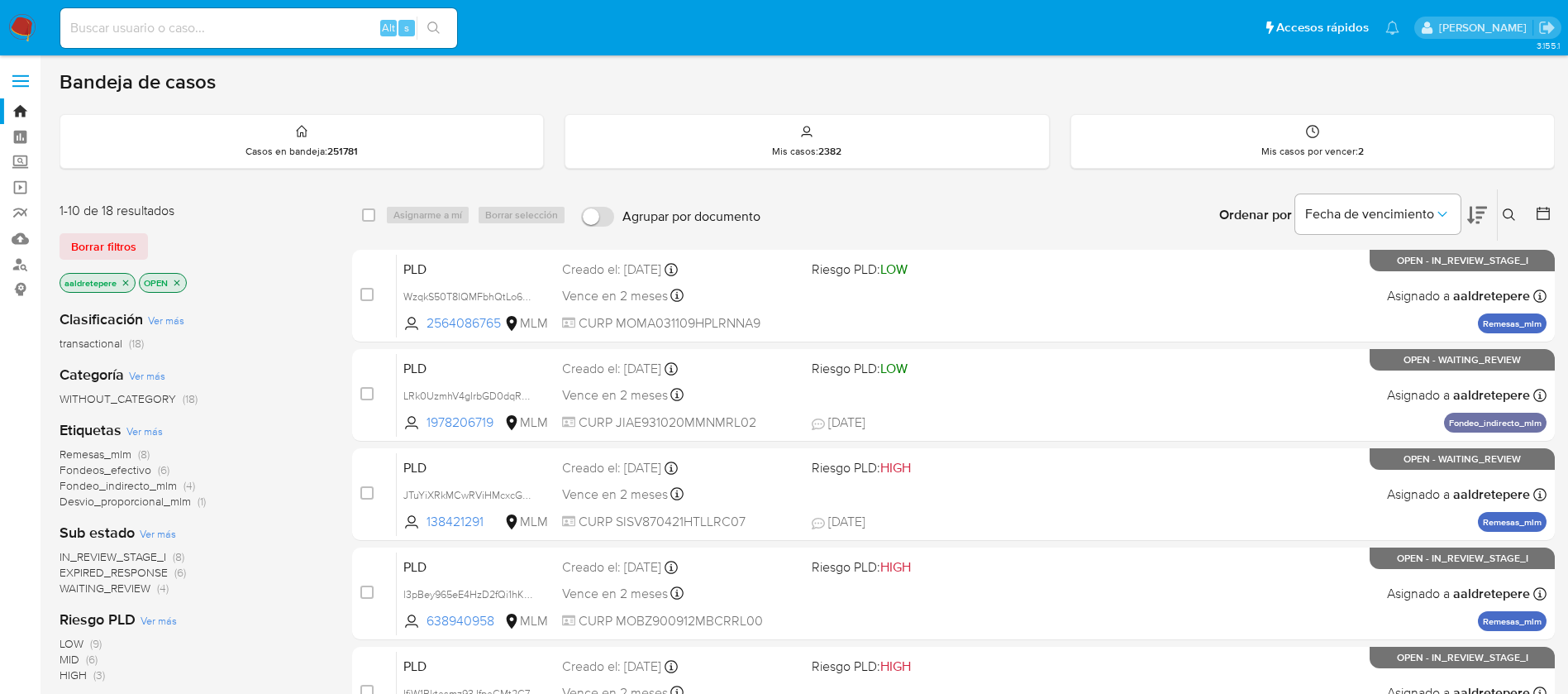
click at [1510, 233] on div "Ingrese ID de usuario o caso Buscar Borrar filtros" at bounding box center [1511, 215] width 28 height 52
click at [1507, 201] on div "Ingrese ID de usuario o caso Buscar Borrar filtros" at bounding box center [1511, 215] width 28 height 52
click at [1499, 215] on button at bounding box center [1512, 215] width 27 height 19
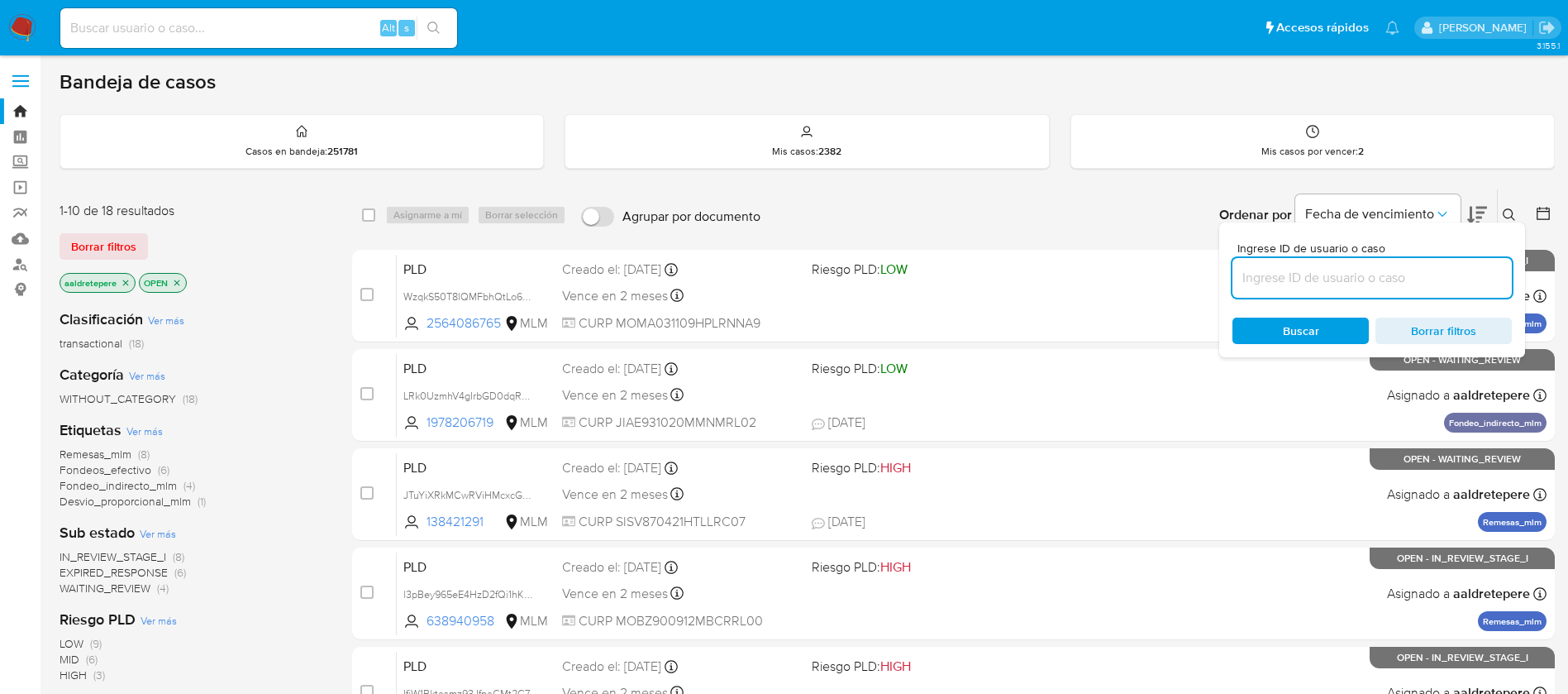
drag, startPoint x: 1356, startPoint y: 278, endPoint x: 1344, endPoint y: 288, distance: 15.6
click at [1350, 282] on input at bounding box center [1372, 278] width 279 height 21
type input "VxgYYXvfvBeHqFVnZWj219YO"
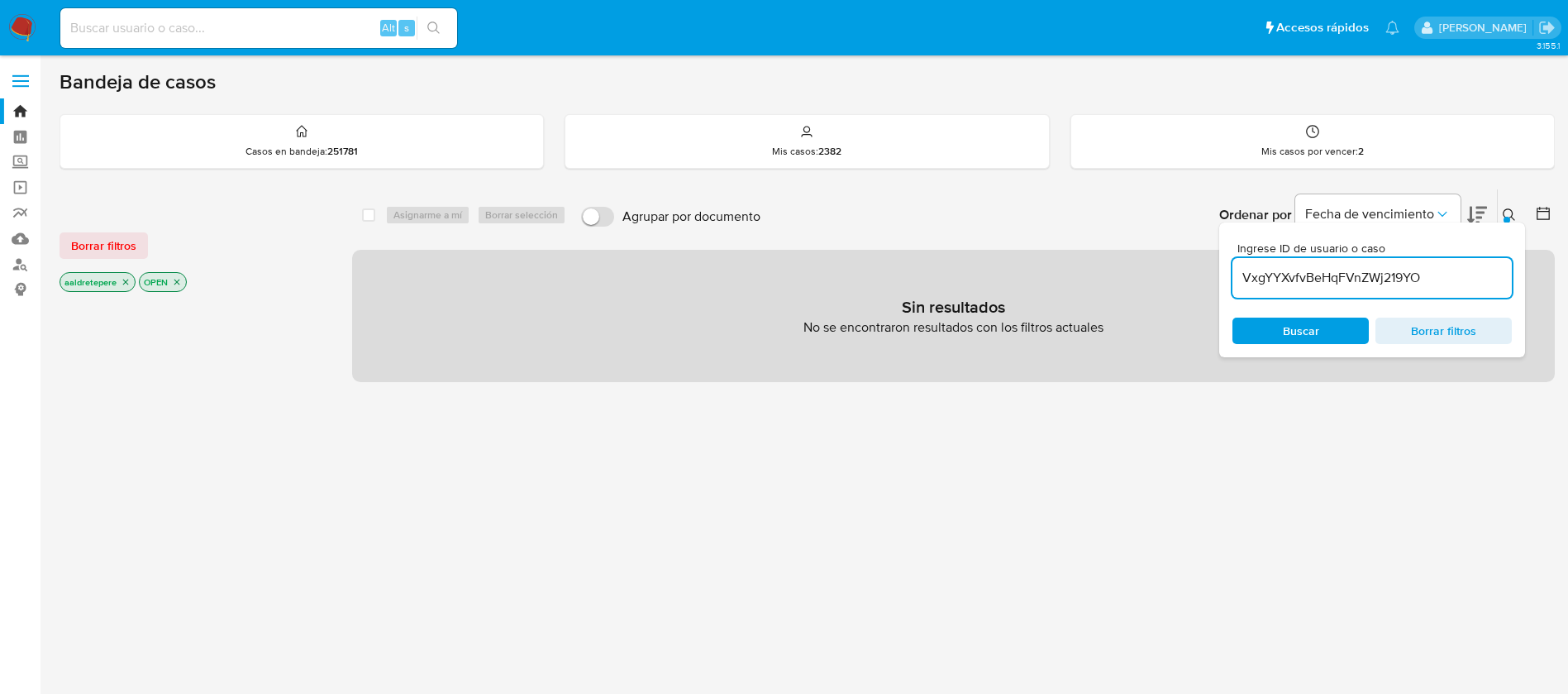
drag, startPoint x: 129, startPoint y: 245, endPoint x: 358, endPoint y: 289, distance: 233.2
click at [129, 246] on div "Borrar filtros" at bounding box center [192, 245] width 265 height 26
click at [102, 254] on span "Borrar filtros" at bounding box center [103, 246] width 65 height 23
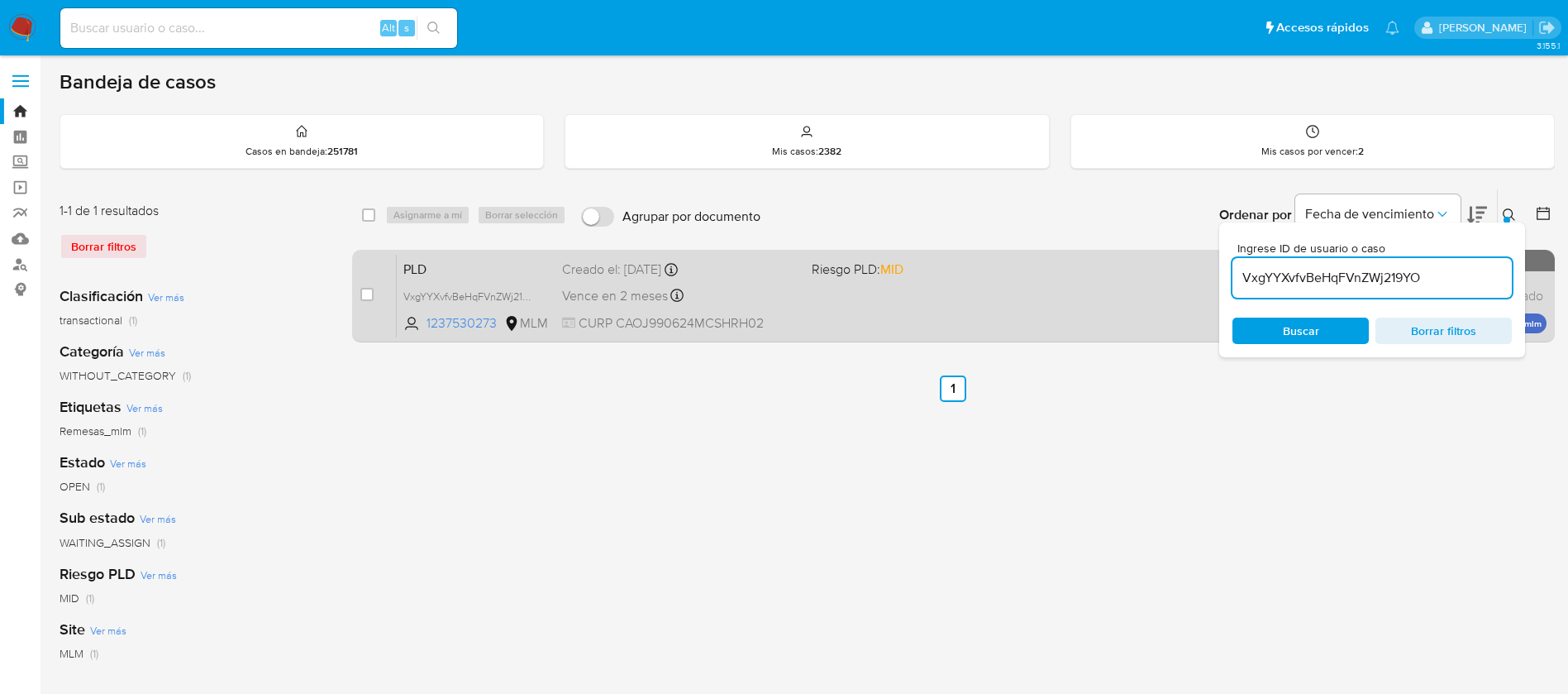
drag, startPoint x: 361, startPoint y: 302, endPoint x: 374, endPoint y: 289, distance: 18.4
click at [363, 301] on div "case-item-checkbox" at bounding box center [368, 294] width 14 height 17
click at [370, 295] on input "checkbox" at bounding box center [368, 295] width 14 height 14
checkbox input "true"
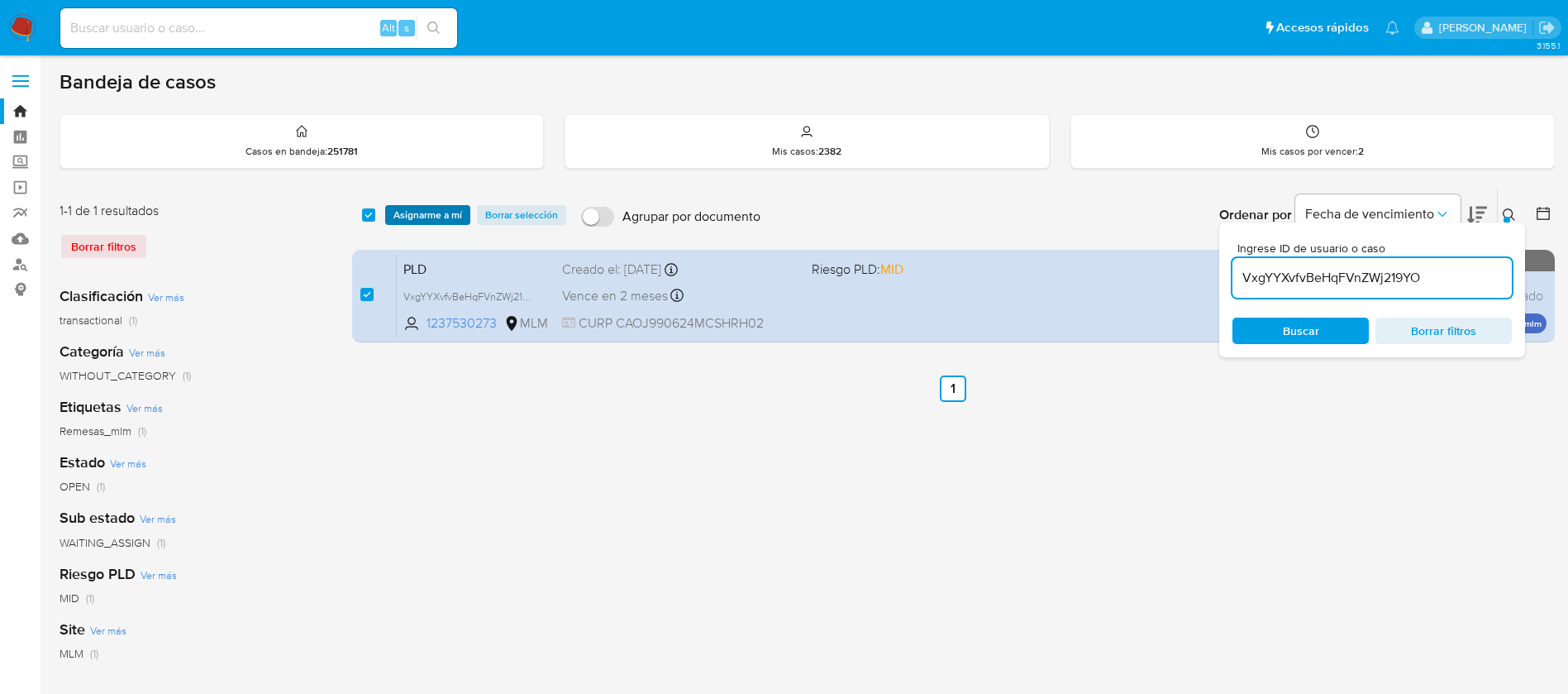
click at [401, 220] on span "Asignarme a mí" at bounding box center [428, 214] width 69 height 17
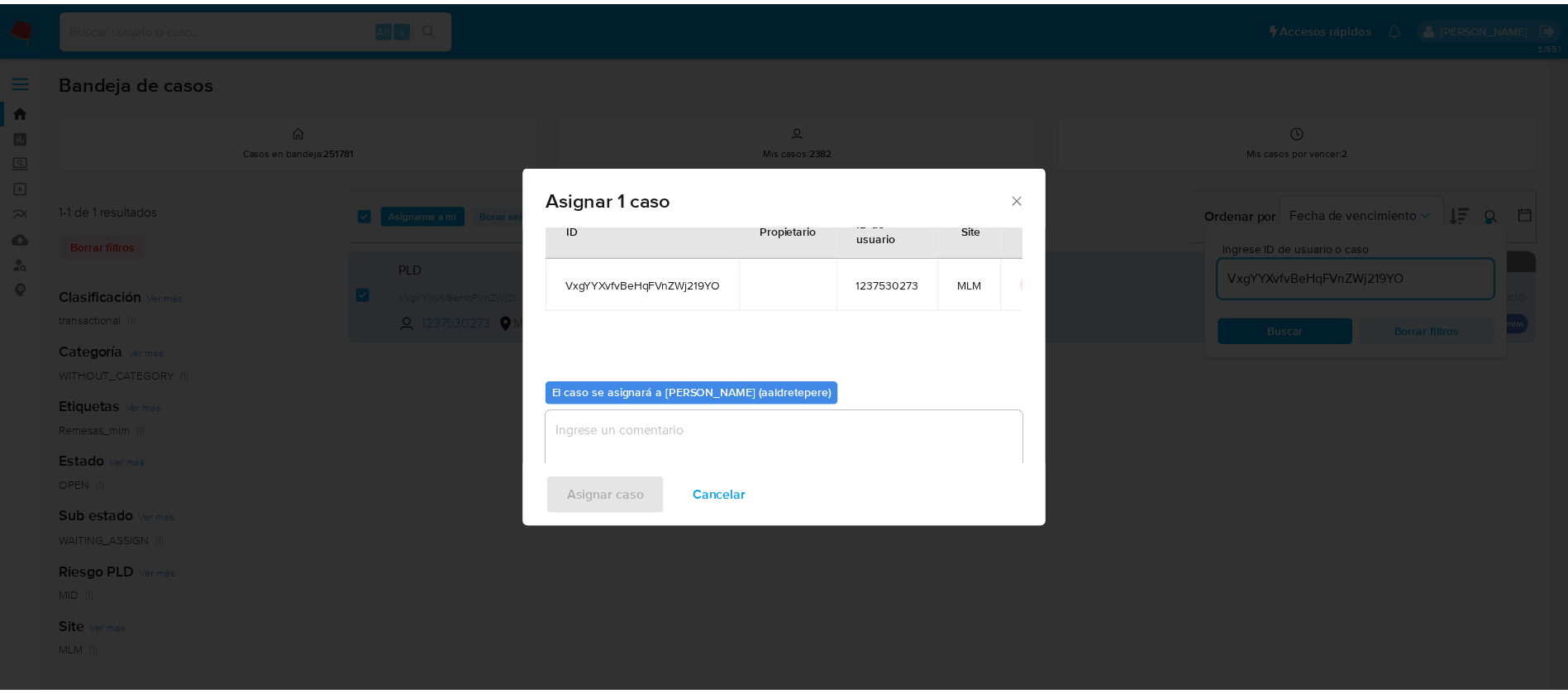
scroll to position [86, 0]
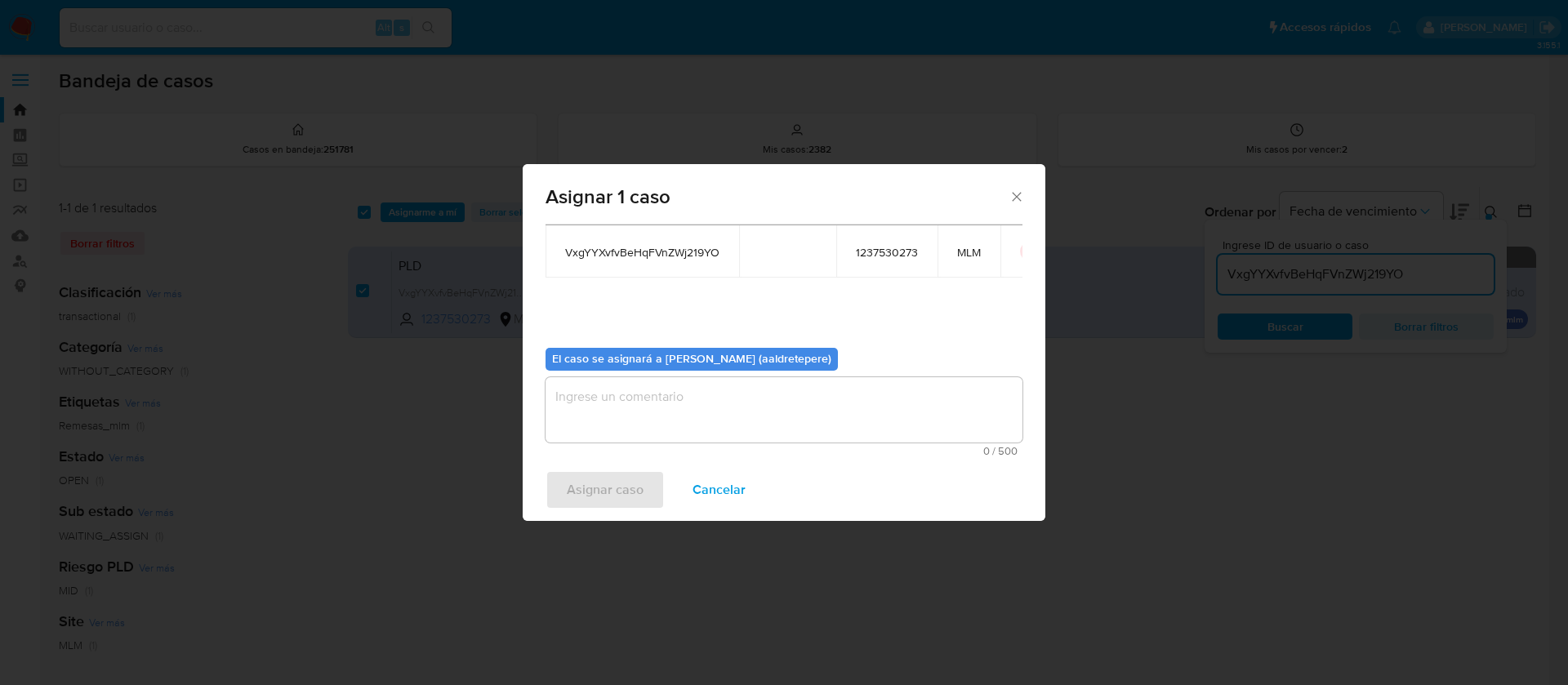
drag, startPoint x: 665, startPoint y: 422, endPoint x: 644, endPoint y: 462, distance: 45.2
click at [663, 428] on textarea "assign-modal" at bounding box center [784, 410] width 477 height 65
click at [638, 472] on span "Asignar caso" at bounding box center [605, 489] width 77 height 36
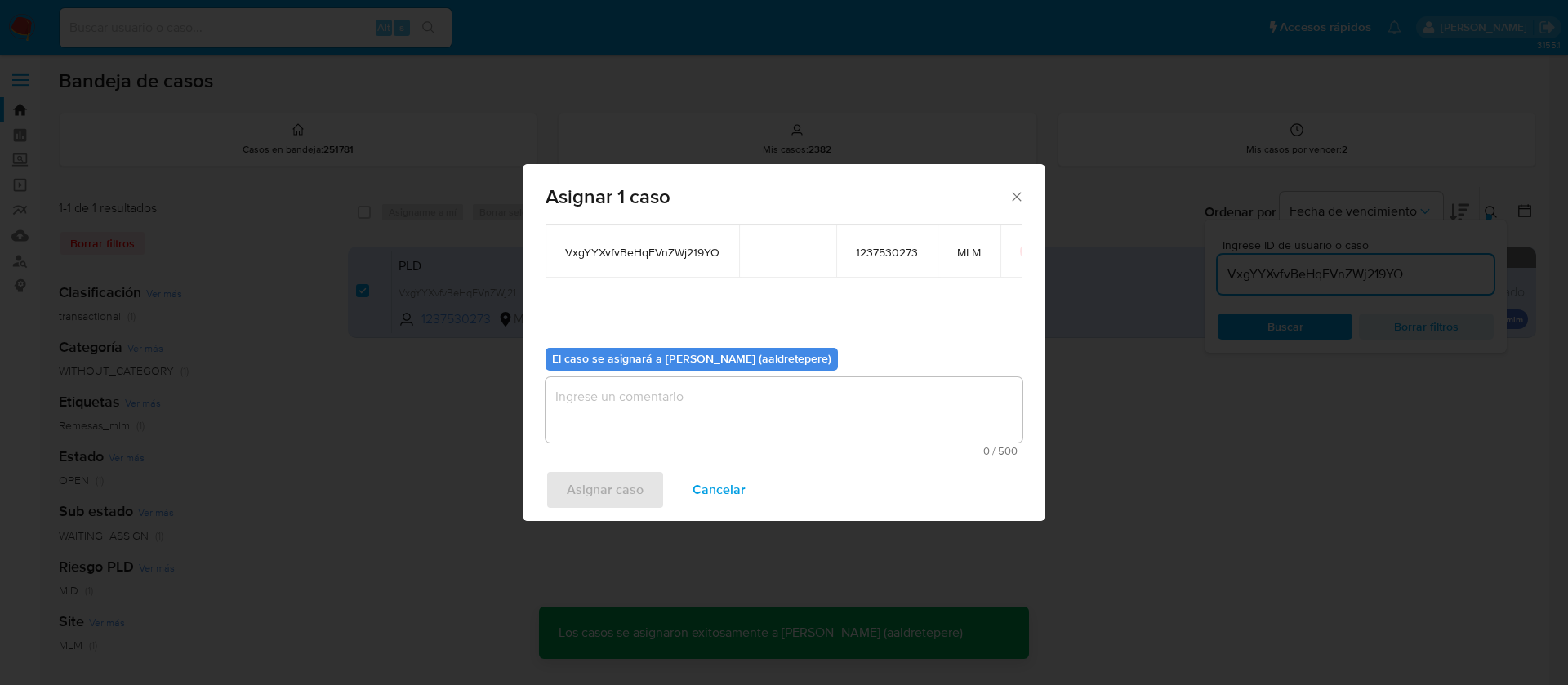
checkbox input "false"
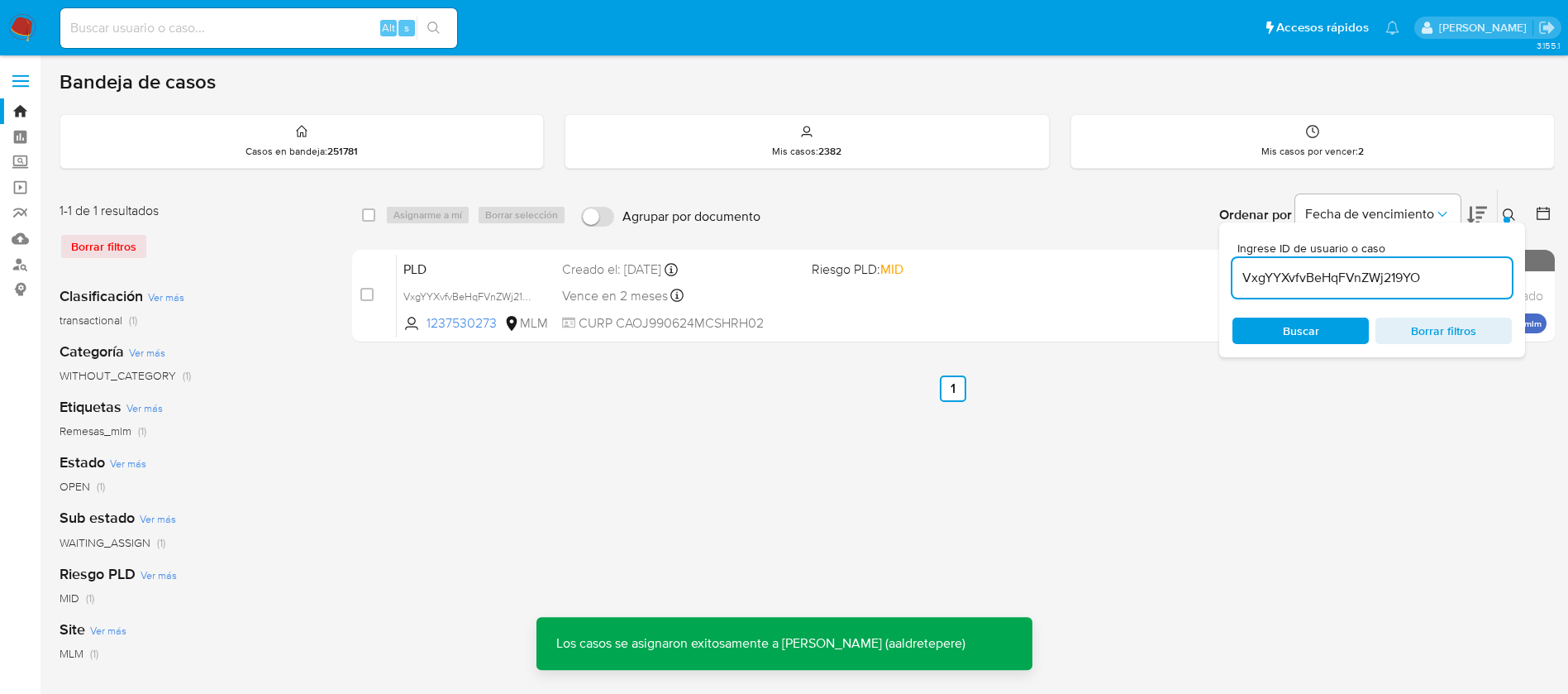
click at [708, 310] on div "PLD VxgYYXvfvBeHqFVnZWj219YO 1237530273 MLM Riesgo PLD: MID Creado el: 12/08/20…" at bounding box center [972, 296] width 1150 height 84
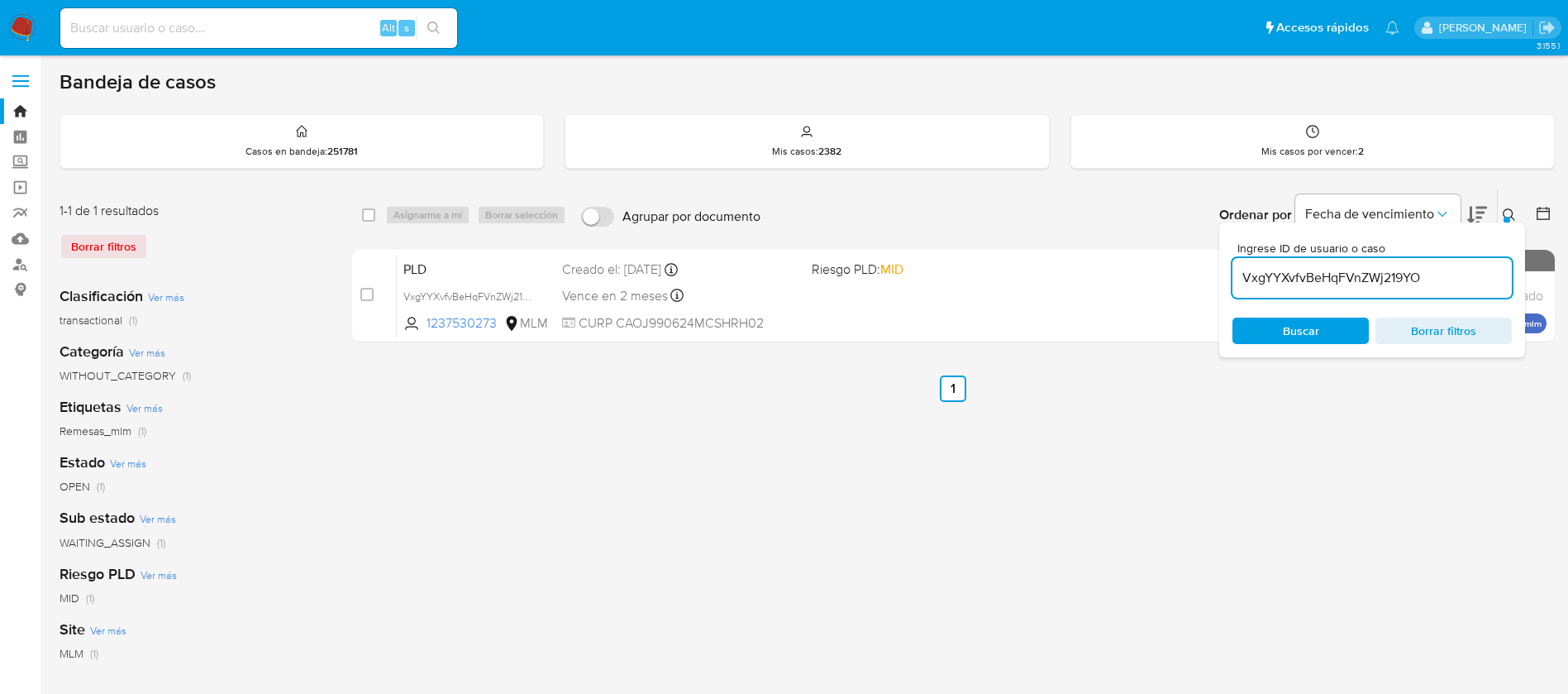
drag, startPoint x: 213, startPoint y: 24, endPoint x: 223, endPoint y: 28, distance: 10.8
click at [218, 26] on input at bounding box center [259, 28] width 397 height 21
paste input "2252058803"
click at [191, 21] on input "2252058803" at bounding box center [259, 28] width 397 height 21
type input "2252058803"
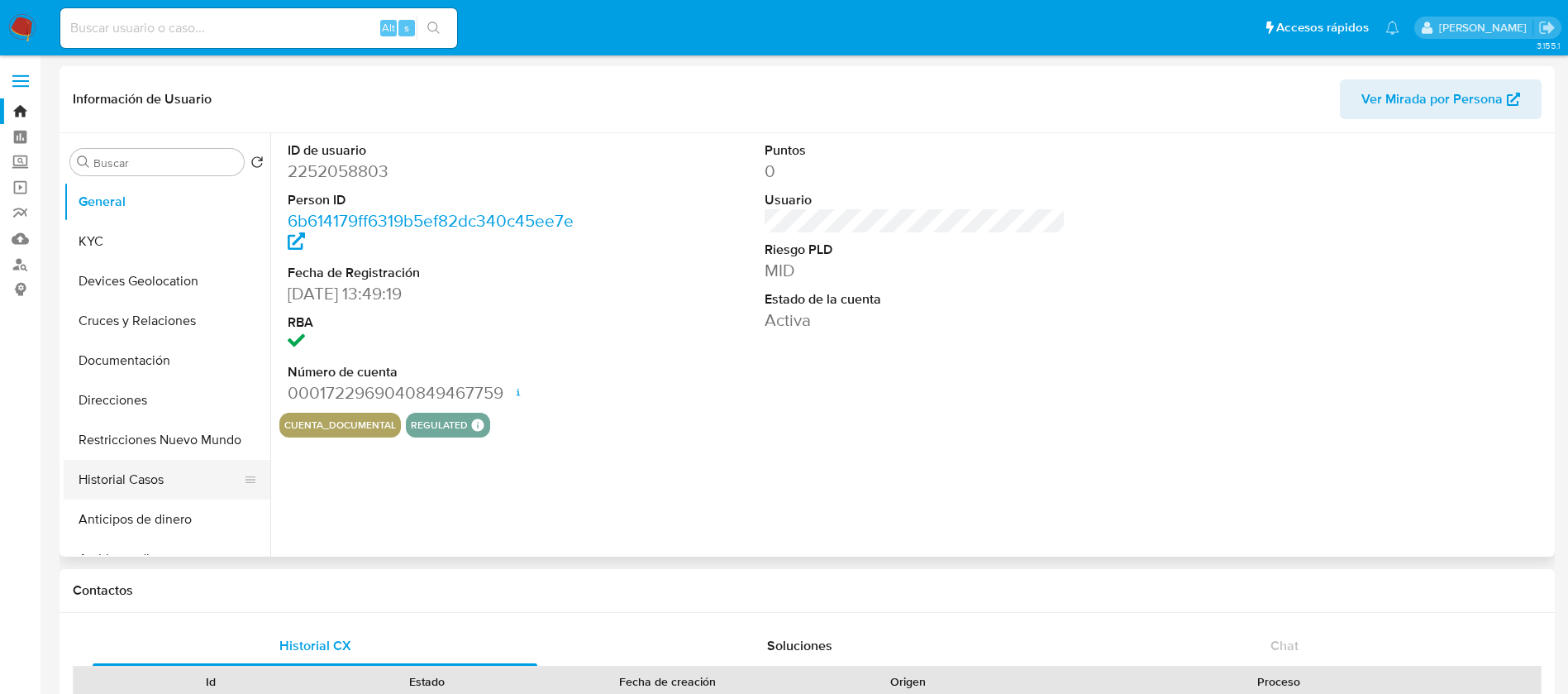
click at [160, 467] on button "Historial Casos" at bounding box center [160, 480] width 194 height 40
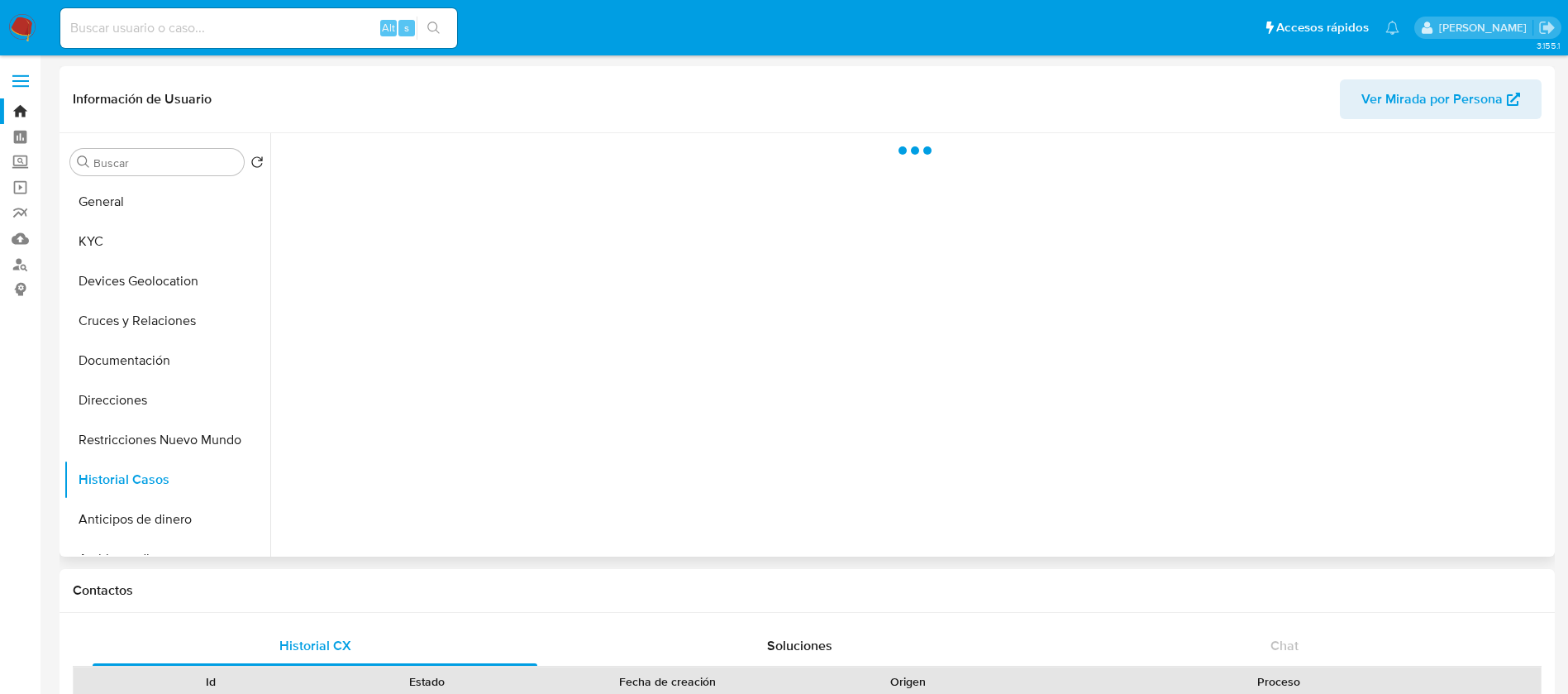
select select "10"
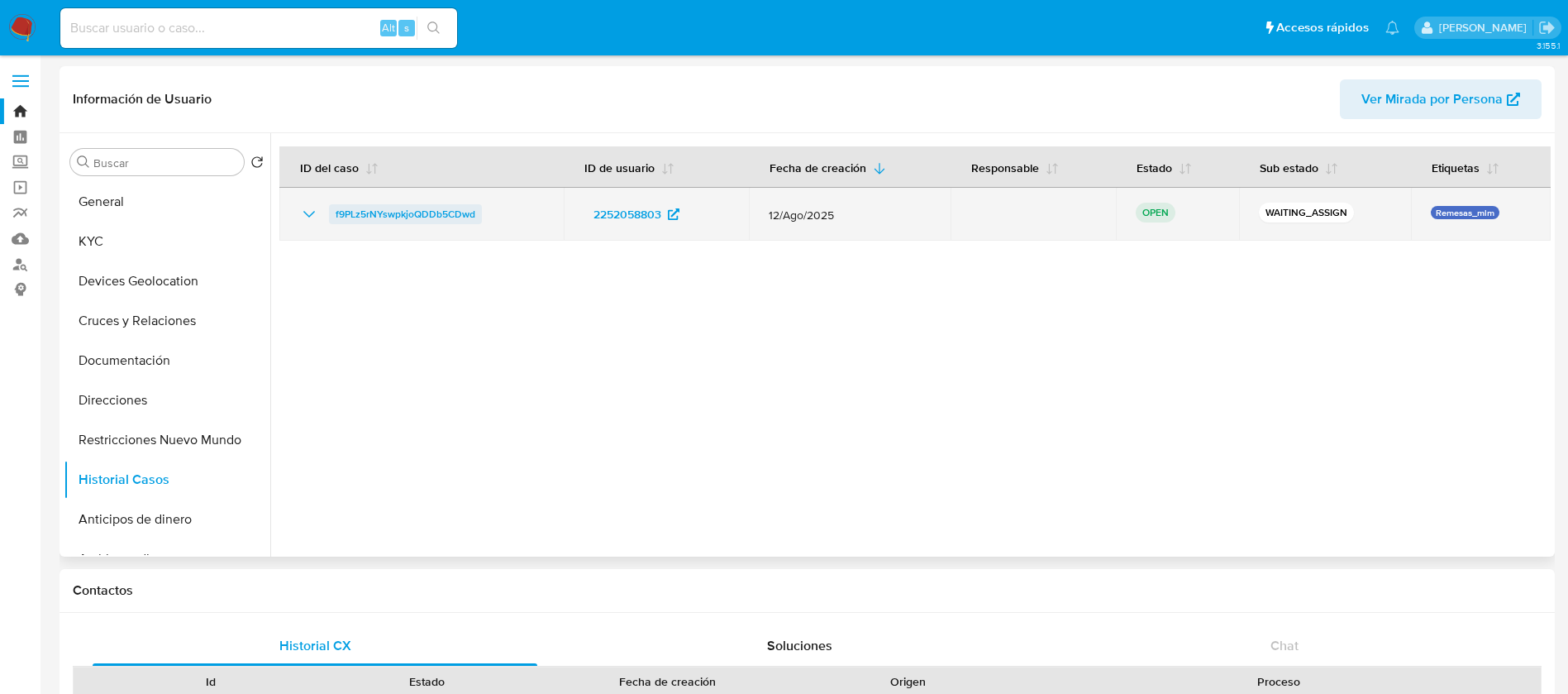
drag, startPoint x: 517, startPoint y: 223, endPoint x: 332, endPoint y: 213, distance: 185.3
click at [332, 213] on div "f9PLz5rNYswpkjoQDDb5CDwd" at bounding box center [422, 214] width 245 height 19
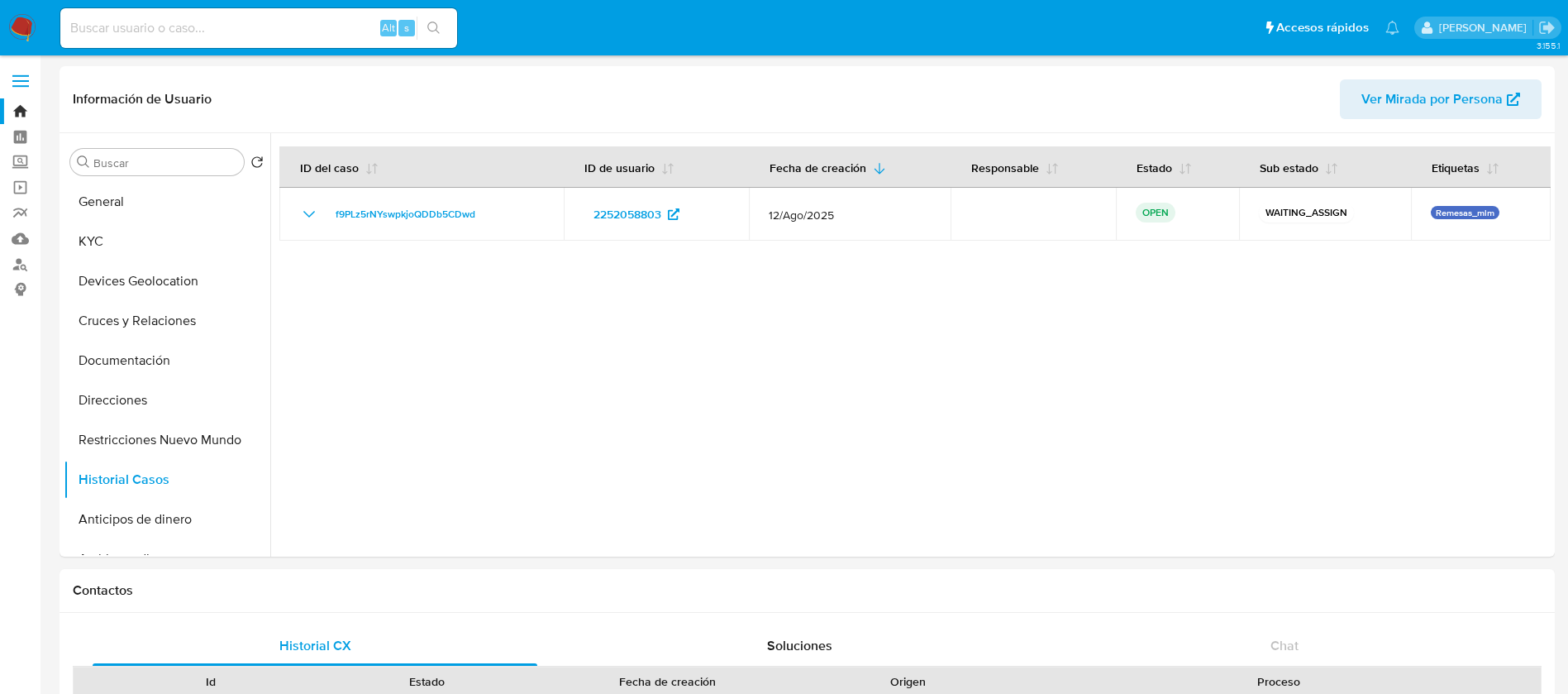
click at [18, 19] on img at bounding box center [21, 27] width 28 height 28
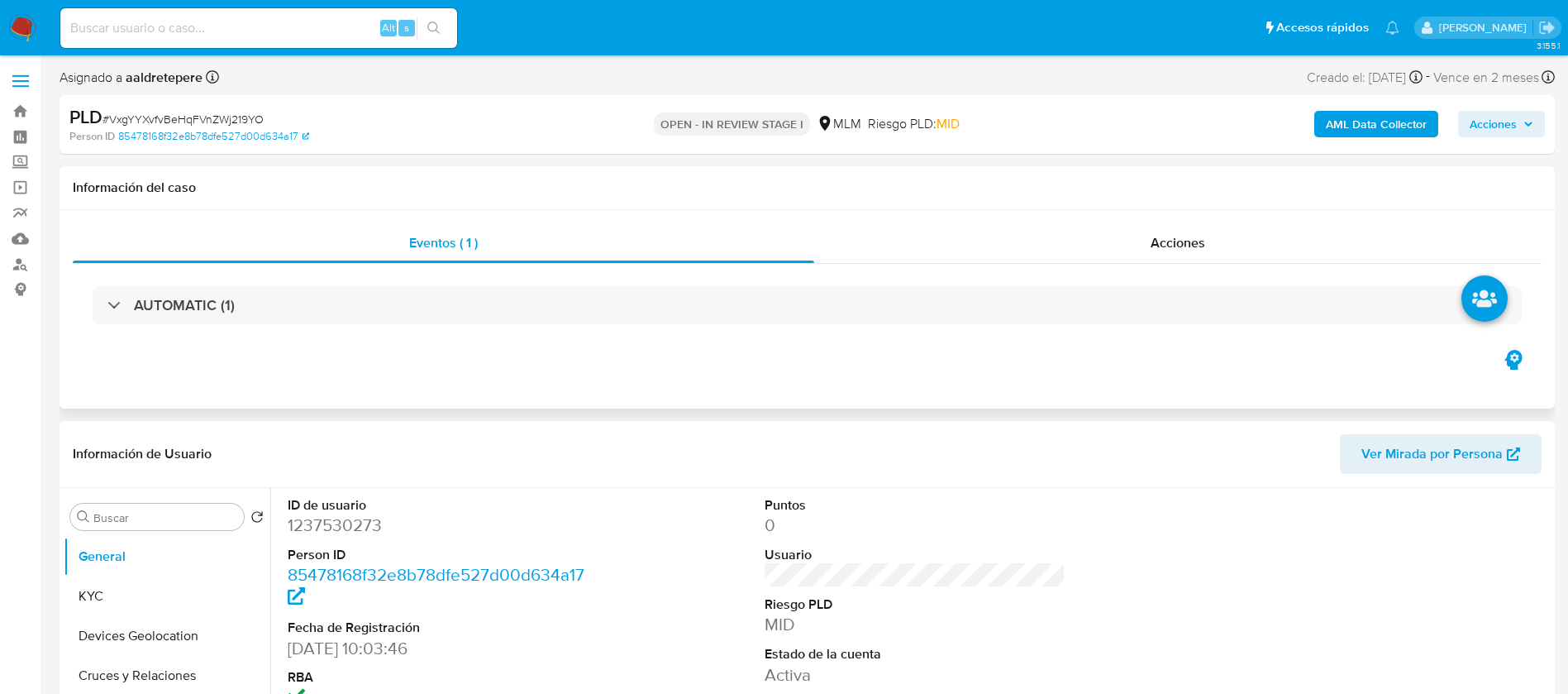
select select "10"
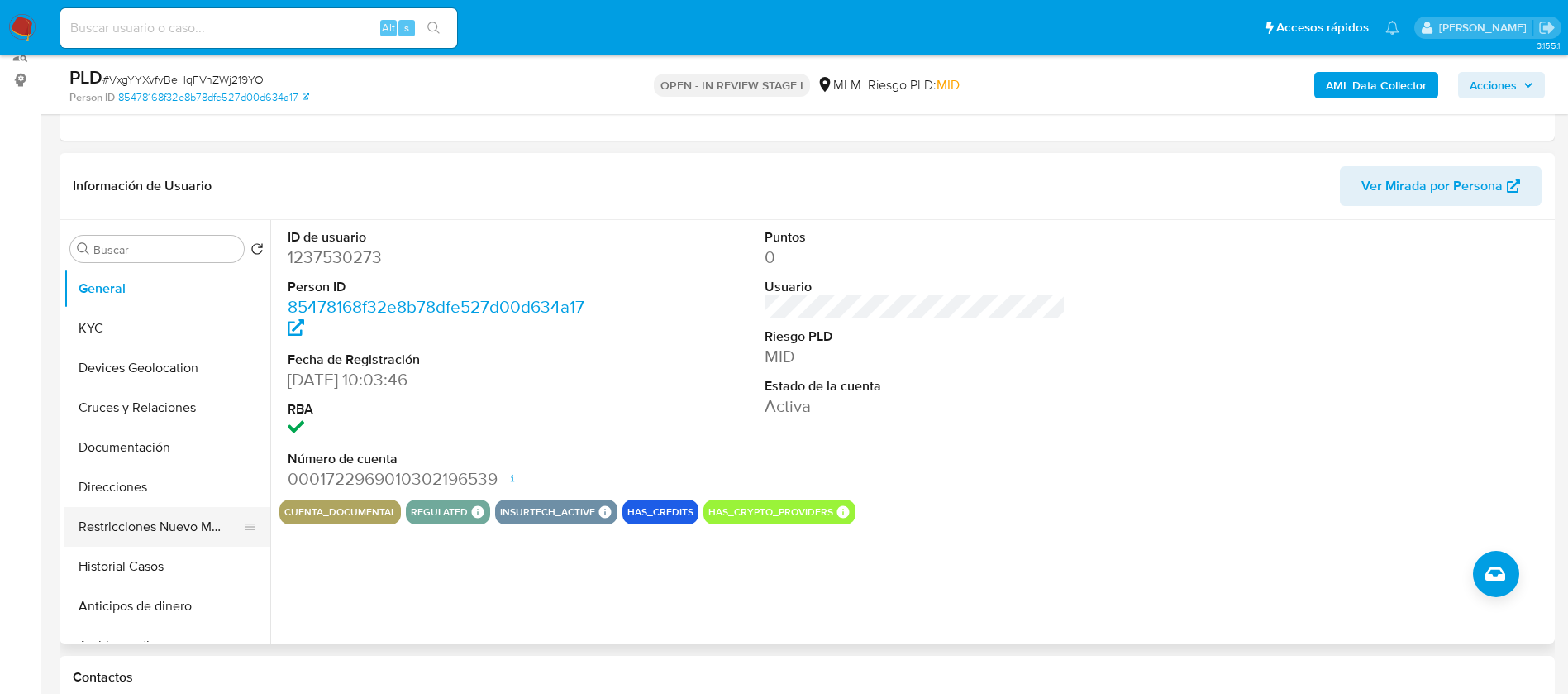
scroll to position [248, 0]
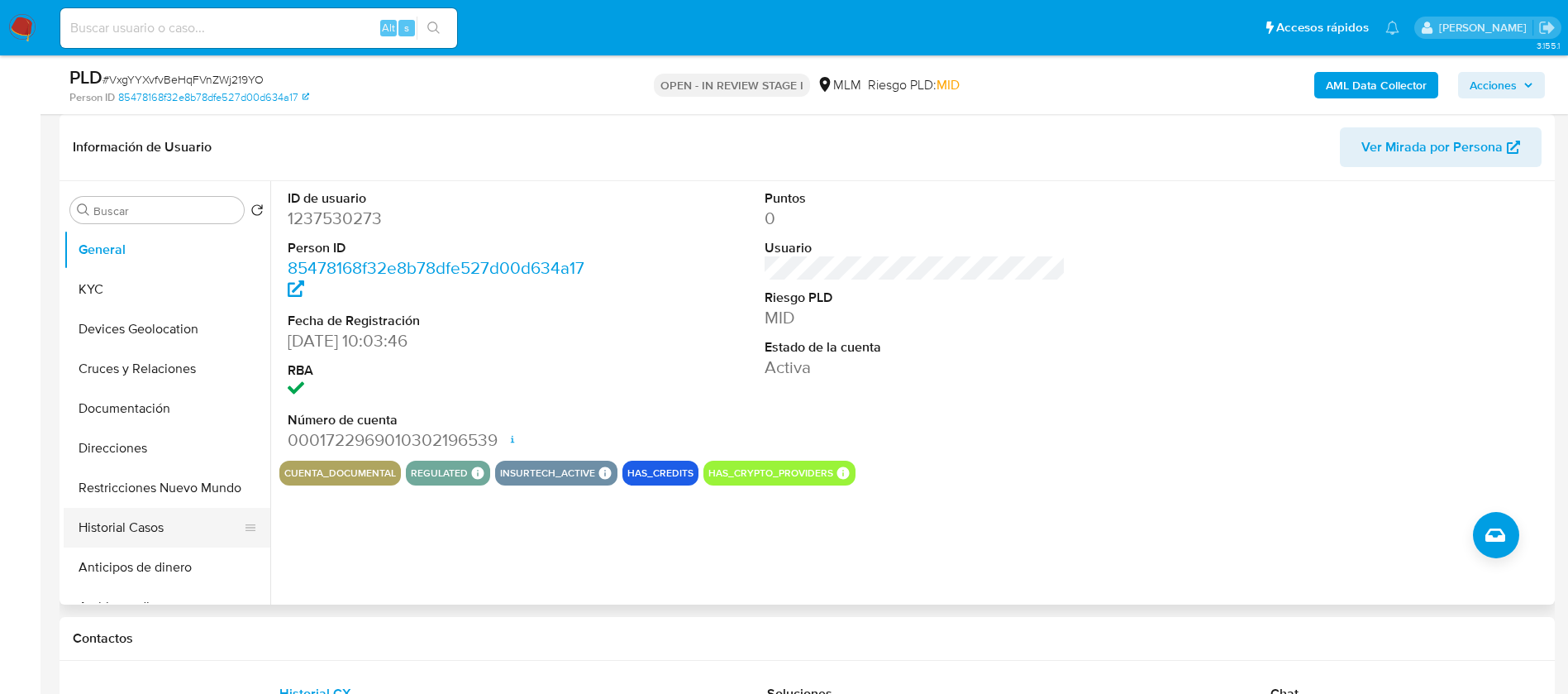
click at [141, 514] on button "Historial Casos" at bounding box center [160, 528] width 194 height 40
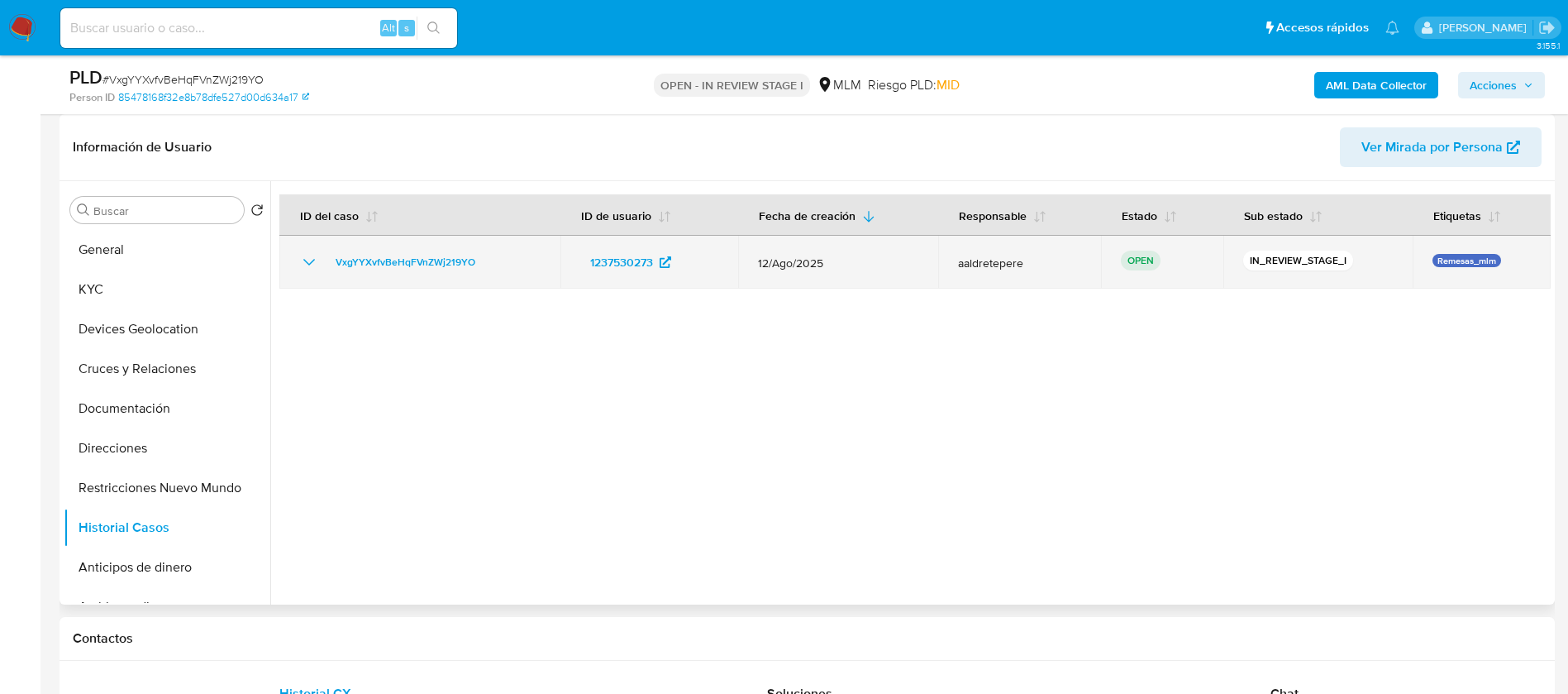
drag, startPoint x: 490, startPoint y: 268, endPoint x: 306, endPoint y: 268, distance: 184.0
click at [309, 268] on div "VxgYYXvfvBeHqFVnZWj219YO" at bounding box center [420, 262] width 241 height 19
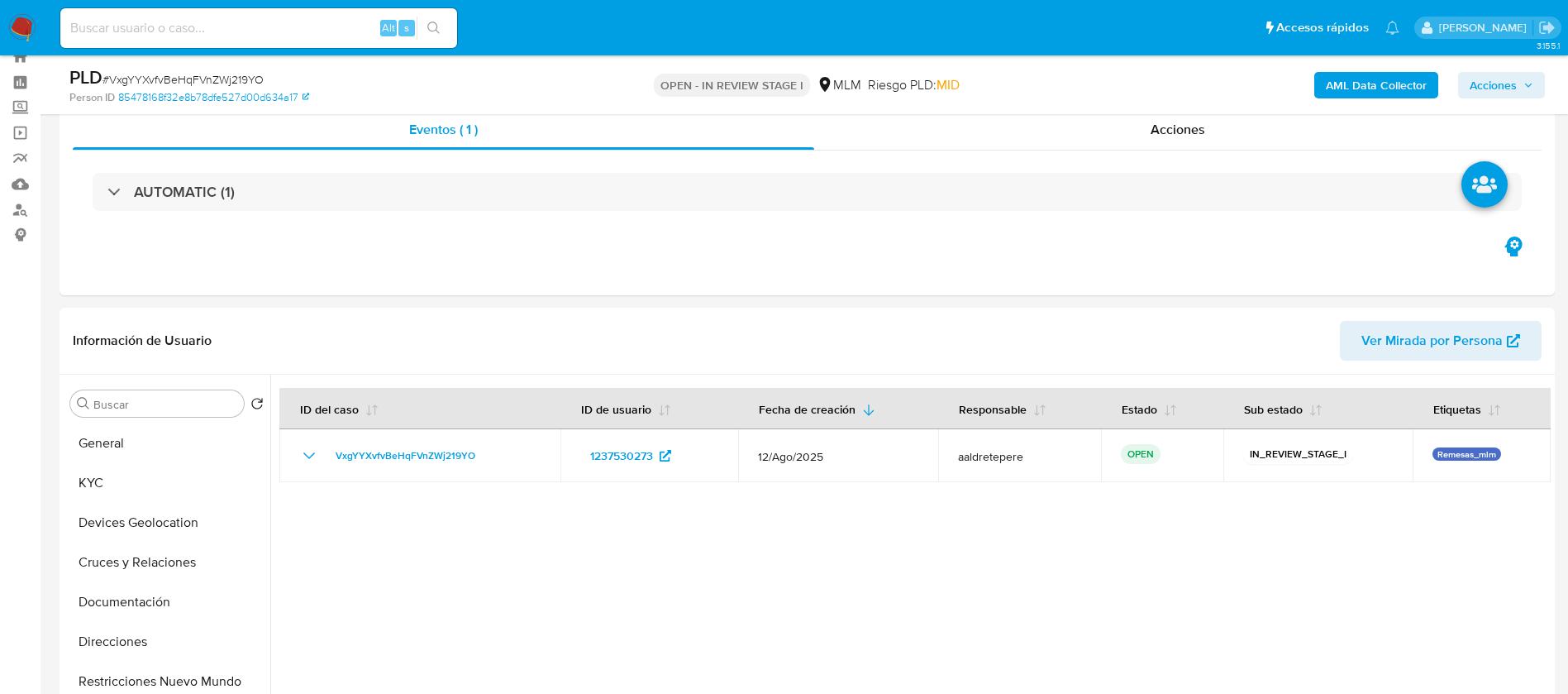
scroll to position [0, 0]
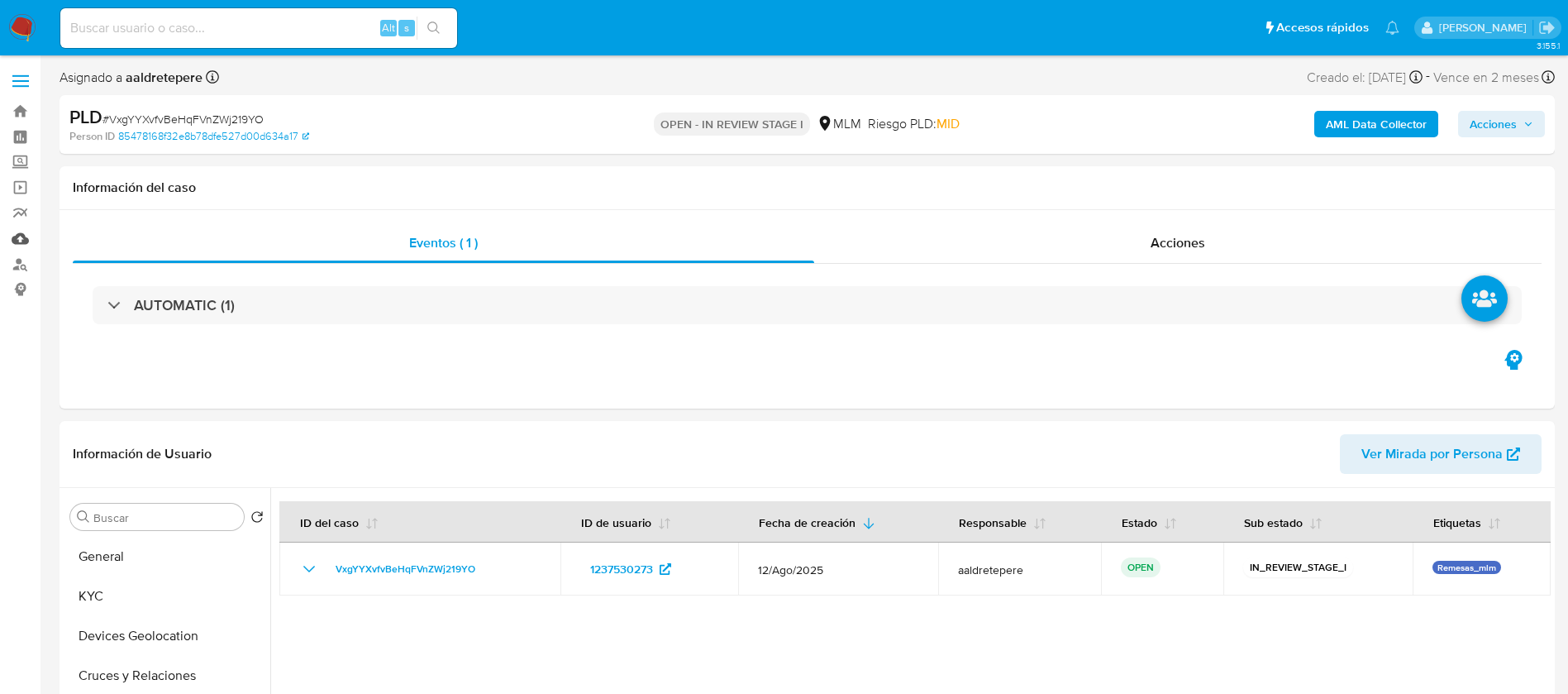
click at [27, 235] on link "Mulan" at bounding box center [98, 238] width 196 height 25
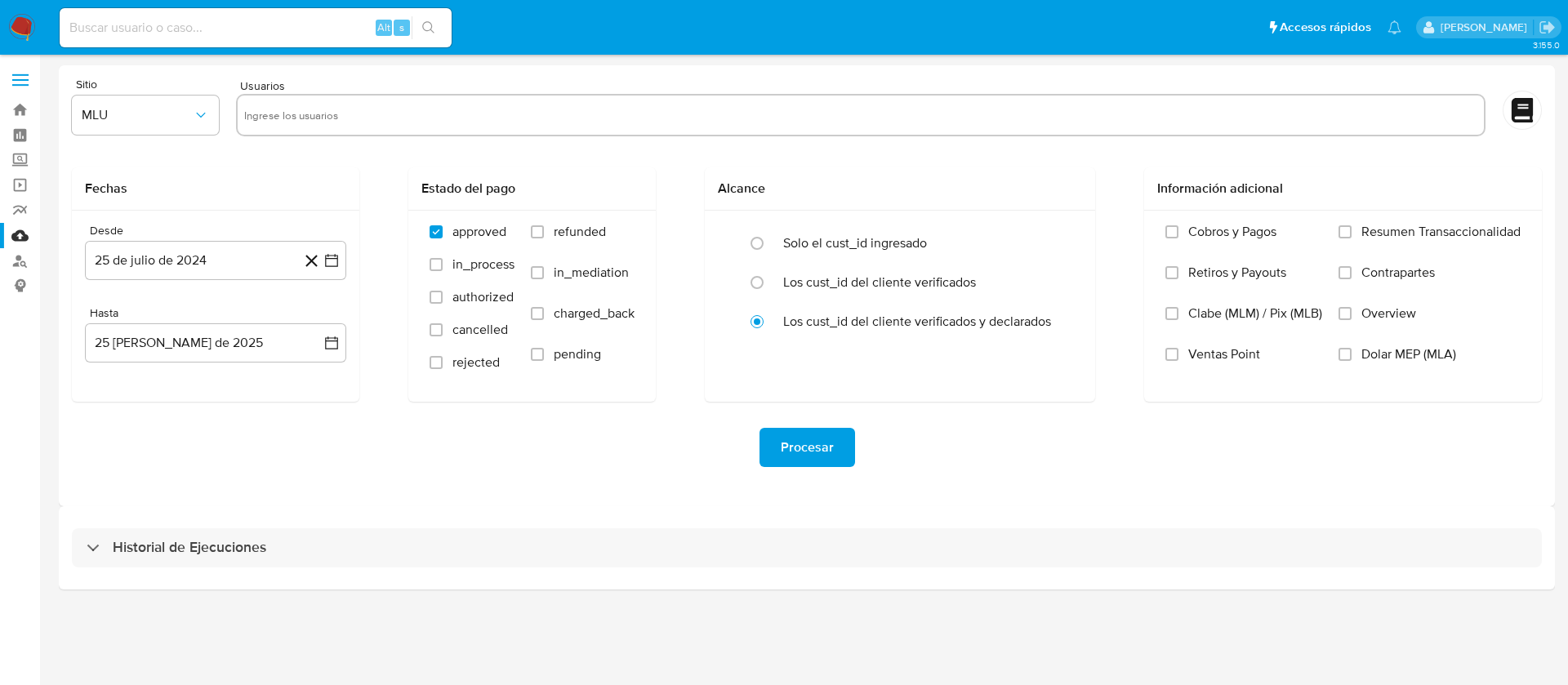
click at [493, 114] on input "text" at bounding box center [860, 114] width 1233 height 26
paste input "1237530273"
type input "1237530273"
click at [160, 96] on button "MLU" at bounding box center [145, 114] width 147 height 39
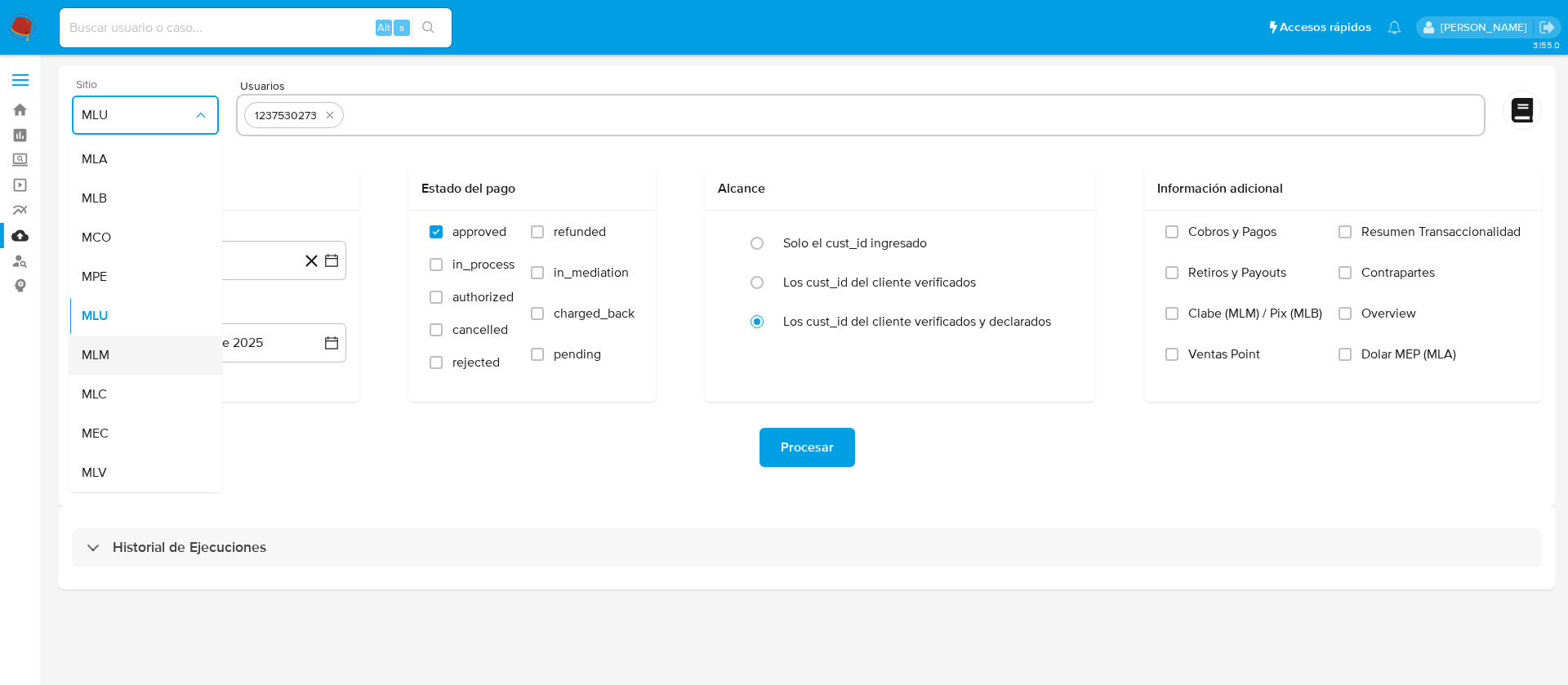
click at [113, 355] on div "MLM" at bounding box center [140, 355] width 117 height 39
click at [182, 259] on button "25 de julio de 2024" at bounding box center [215, 260] width 261 height 39
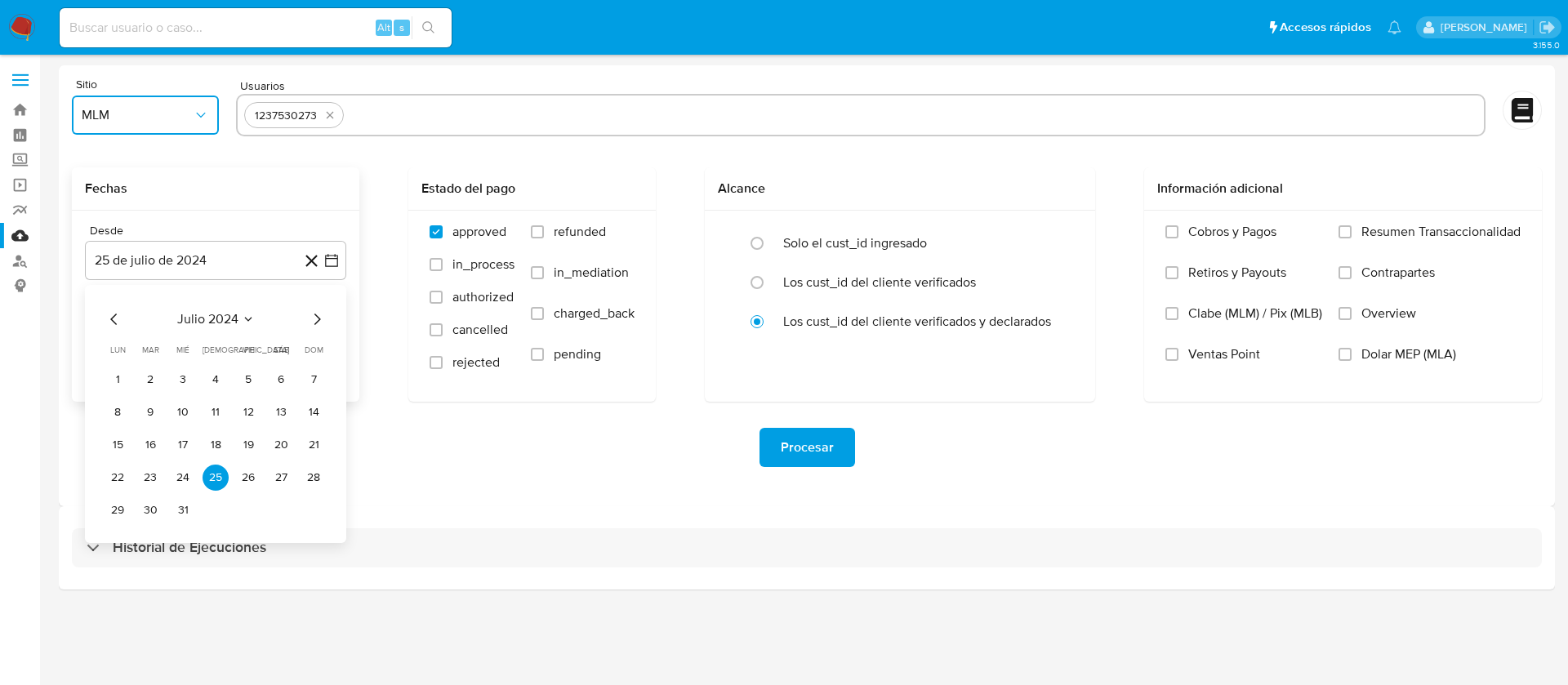
click at [184, 326] on span "julio 2024" at bounding box center [208, 319] width 61 height 16
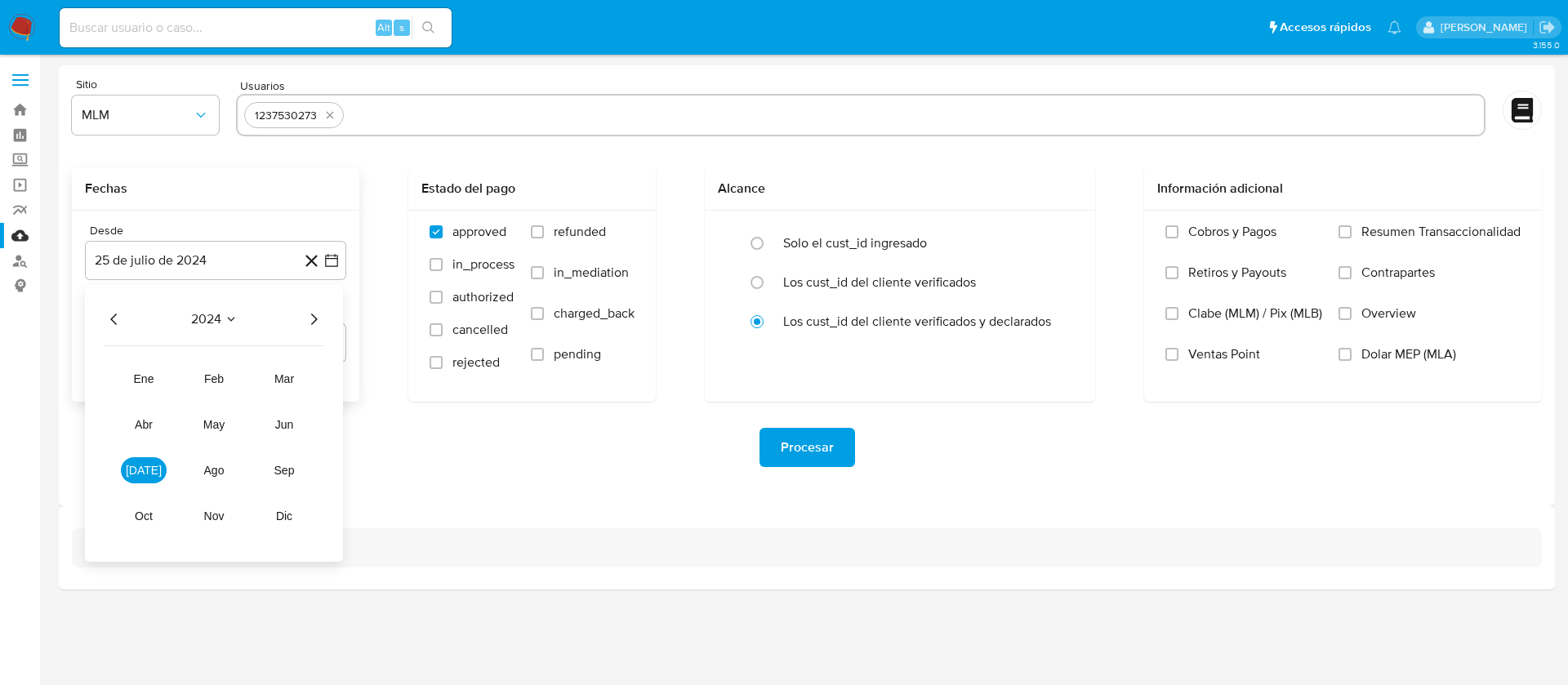
click at [313, 317] on icon "Año siguiente" at bounding box center [313, 319] width 19 height 19
click at [135, 428] on span "abr" at bounding box center [143, 425] width 18 height 13
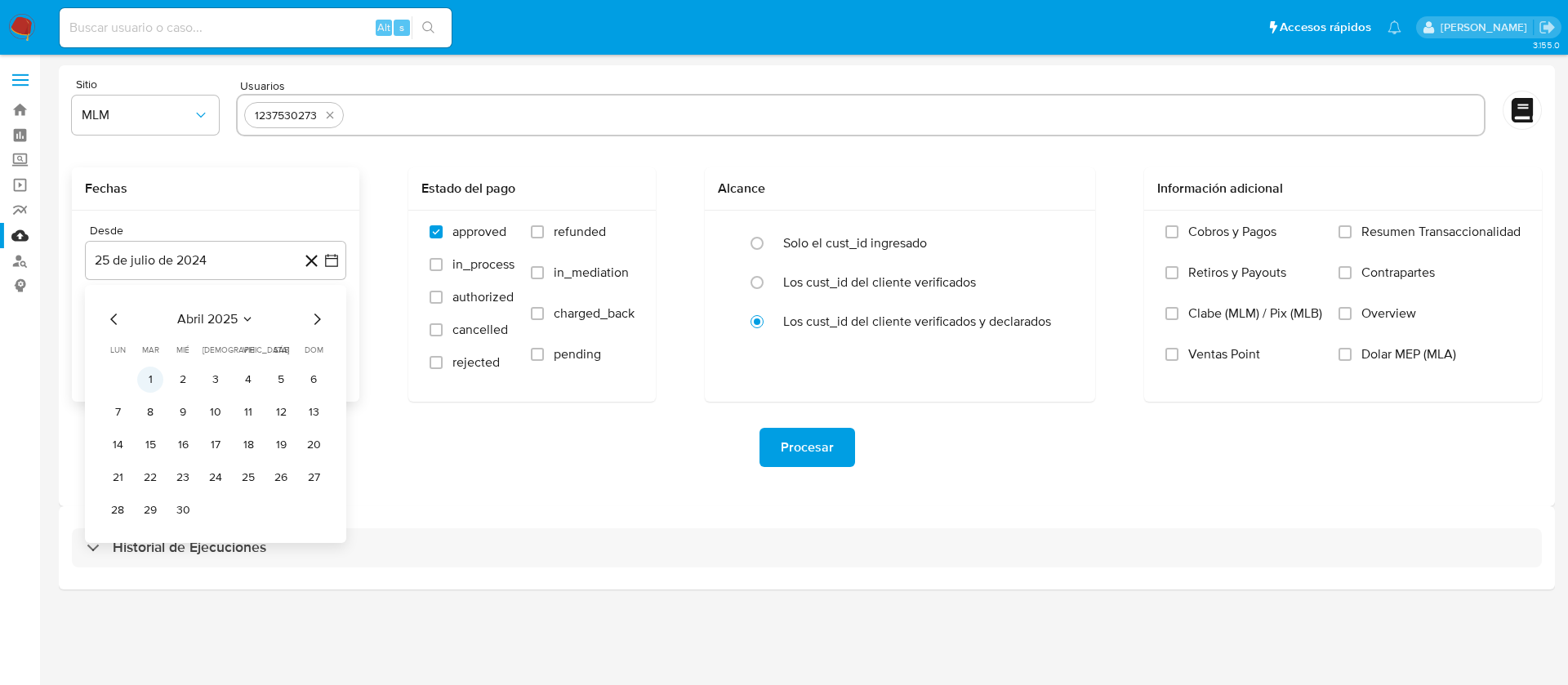
click at [150, 375] on button "1" at bounding box center [150, 379] width 26 height 26
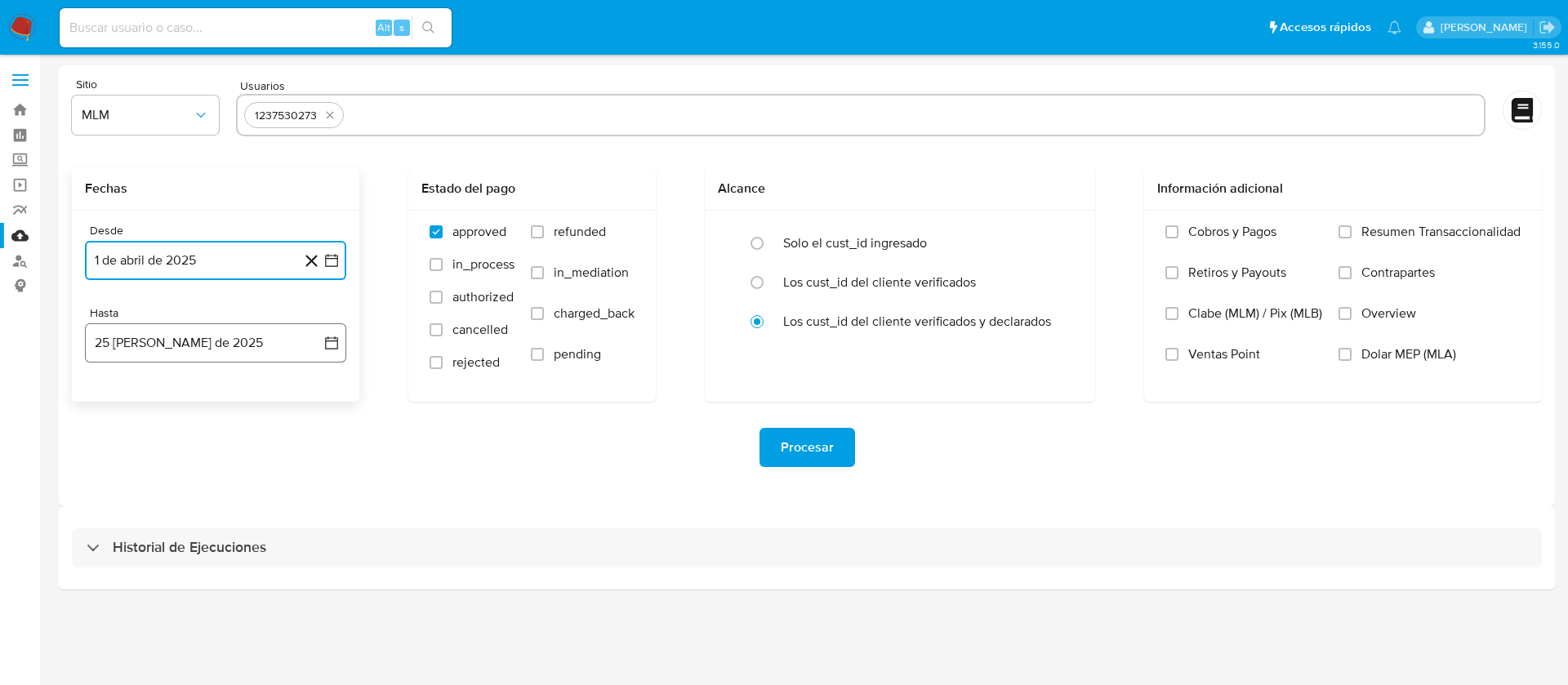
click at [144, 341] on button "25 de agosto de 2025" at bounding box center [215, 343] width 261 height 39
click at [111, 395] on icon "Mes anterior" at bounding box center [114, 402] width 19 height 19
click at [210, 590] on button "31" at bounding box center [215, 592] width 26 height 26
click at [821, 421] on div "Procesar" at bounding box center [807, 447] width 1470 height 91
click at [805, 454] on span "Procesar" at bounding box center [807, 447] width 53 height 36
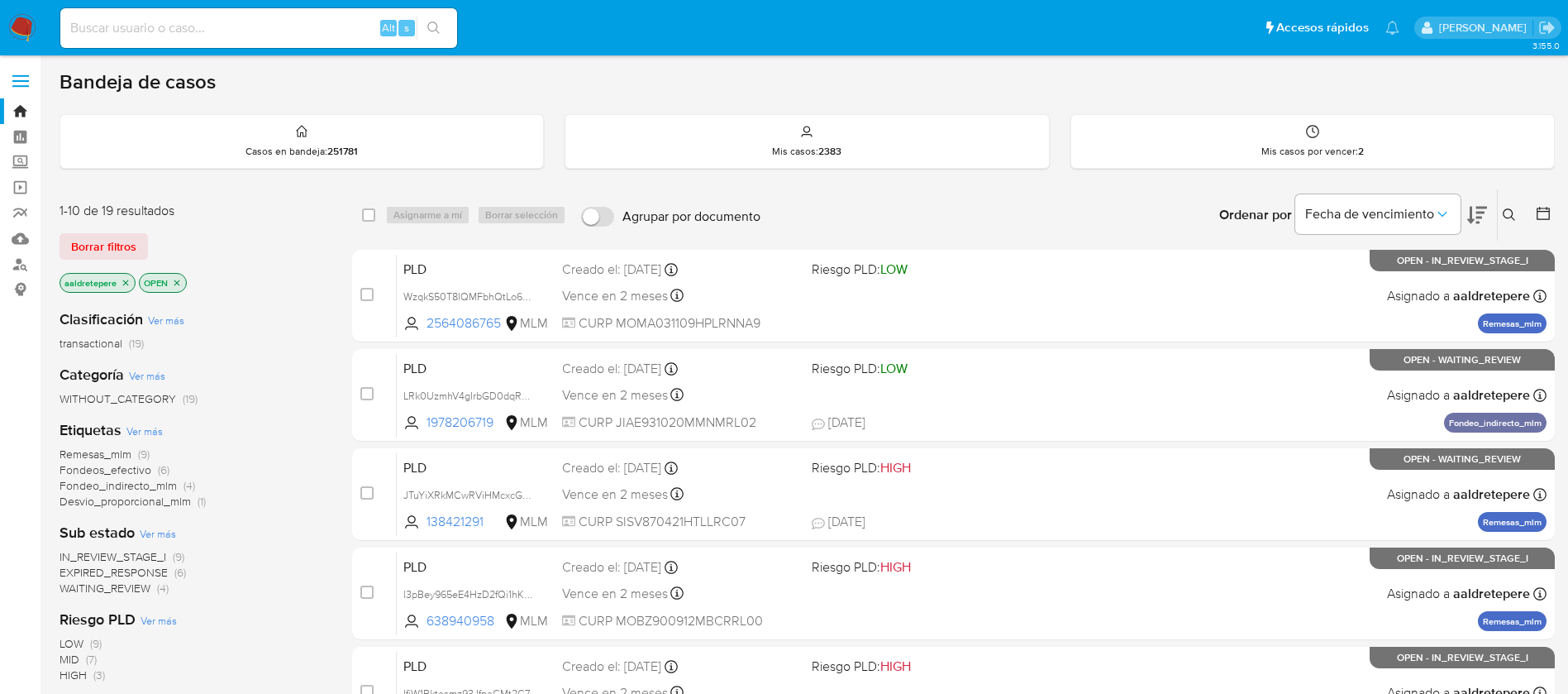
click at [1507, 215] on icon at bounding box center [1510, 215] width 14 height 14
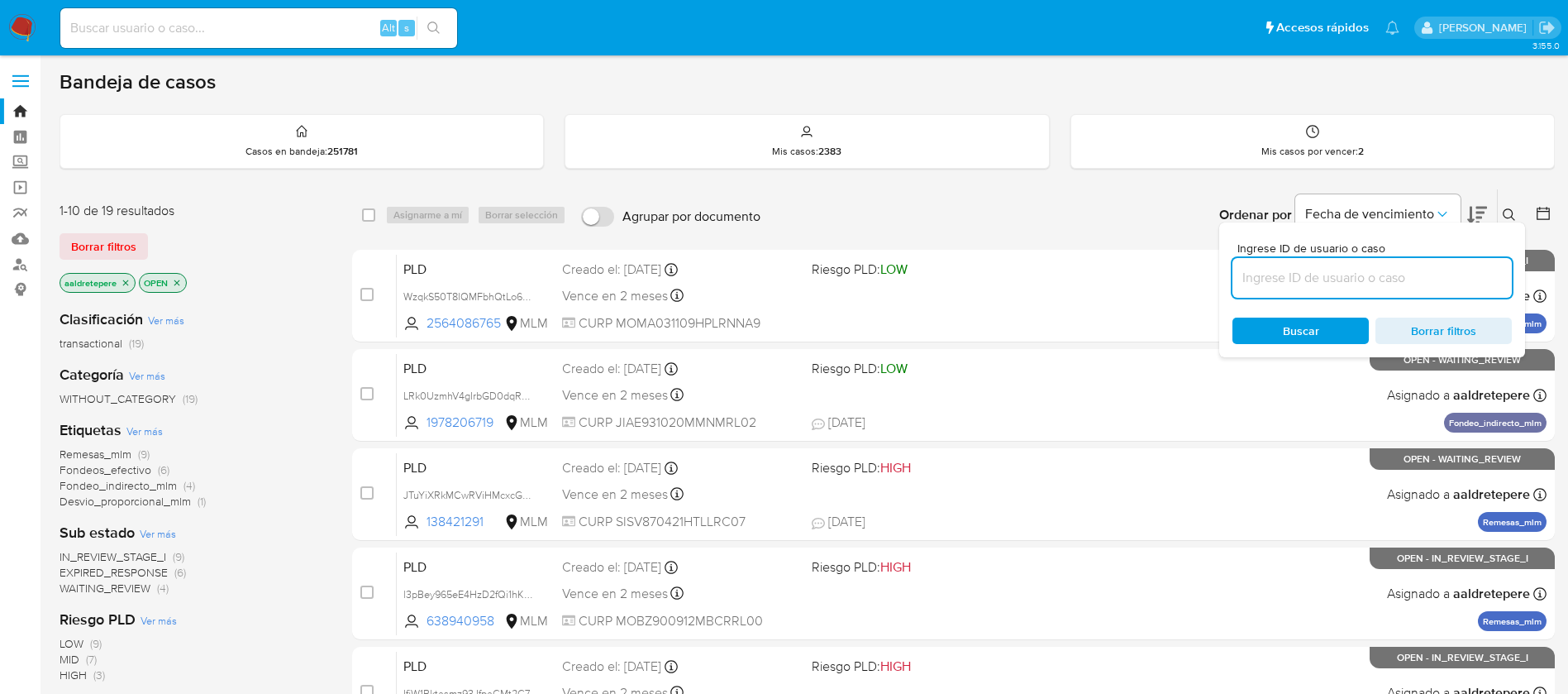
click at [1411, 271] on input at bounding box center [1372, 278] width 279 height 21
type input "f9PLz5rNYswpkjoQDDb5CDwd"
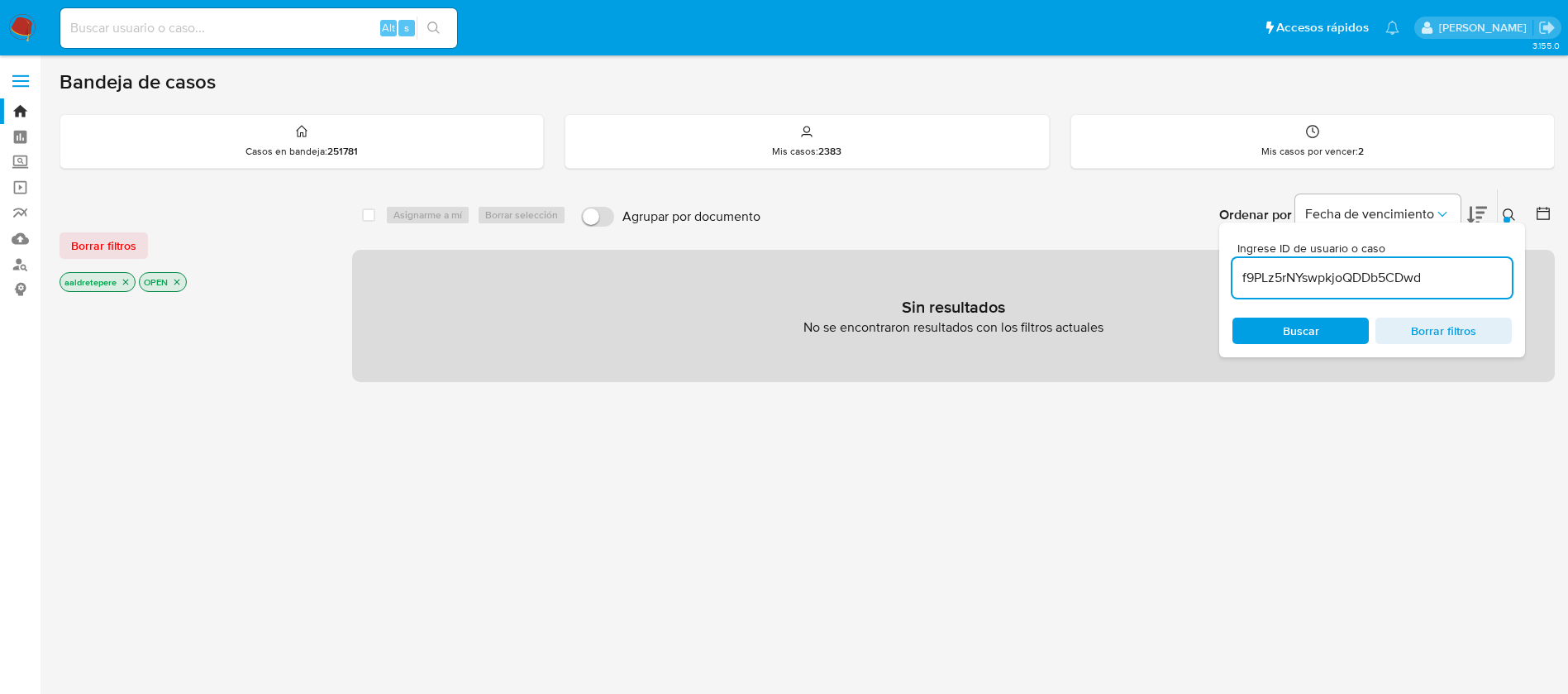
drag, startPoint x: 88, startPoint y: 252, endPoint x: 190, endPoint y: 271, distance: 103.8
click at [89, 252] on span "Borrar filtros" at bounding box center [103, 246] width 65 height 23
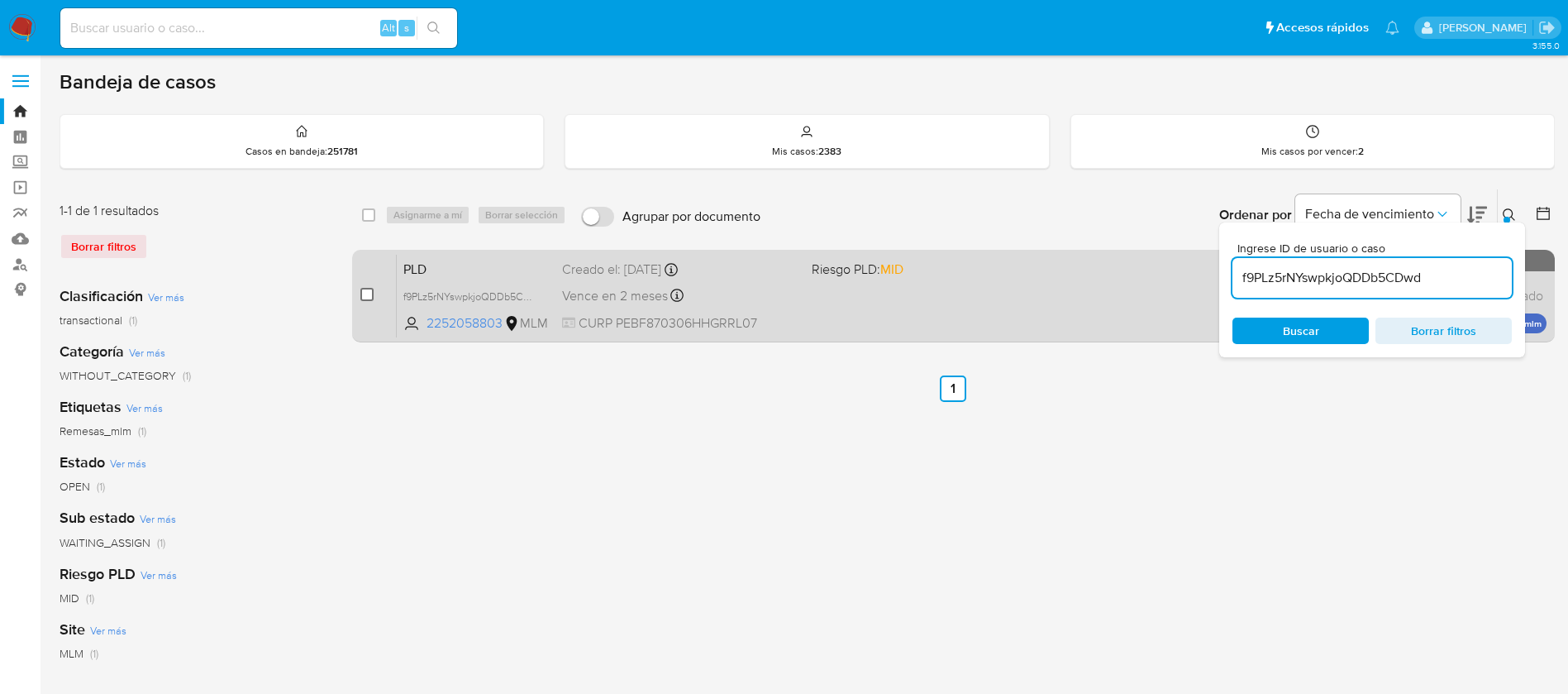
click at [366, 295] on input "checkbox" at bounding box center [368, 295] width 14 height 14
checkbox input "true"
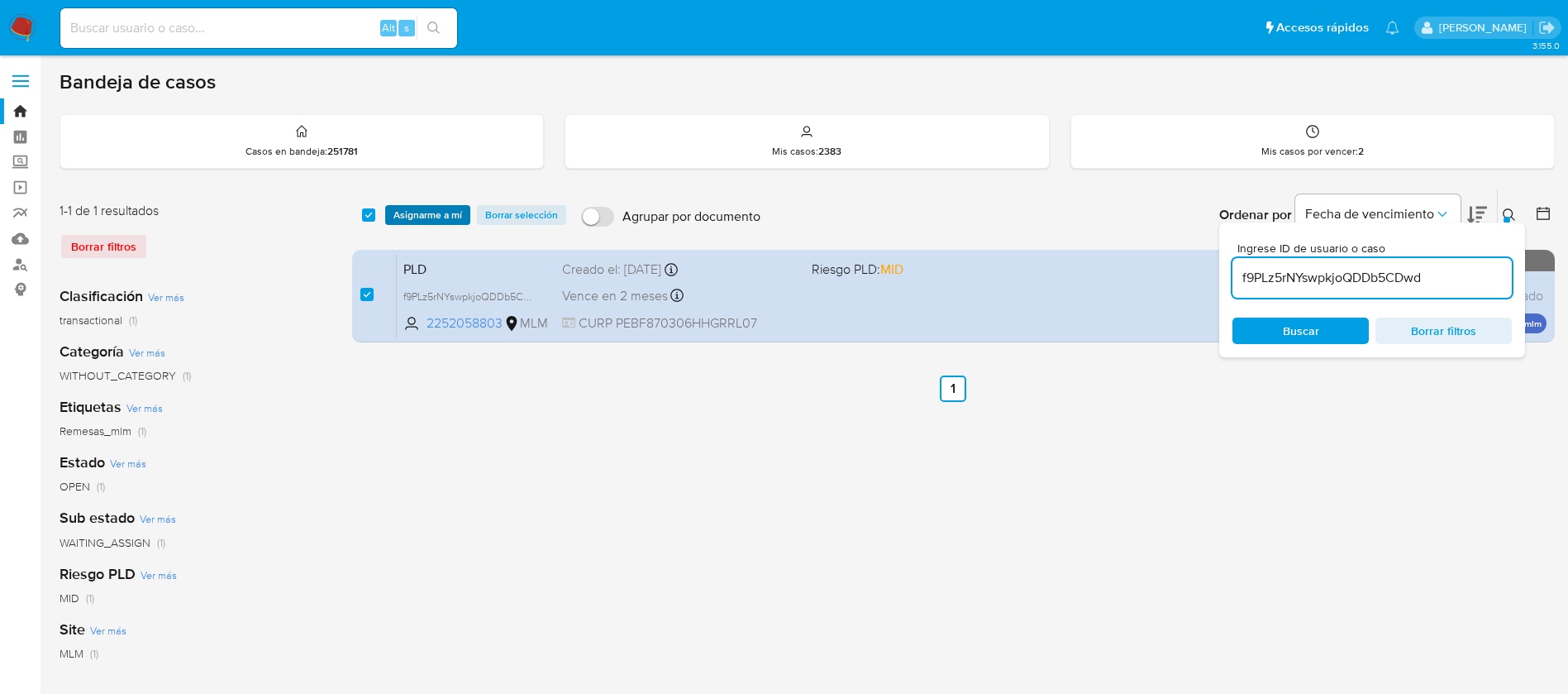
click at [425, 218] on span "Asignarme a mí" at bounding box center [428, 214] width 69 height 17
click at [430, 219] on span "Asignarme a mí" at bounding box center [428, 214] width 69 height 17
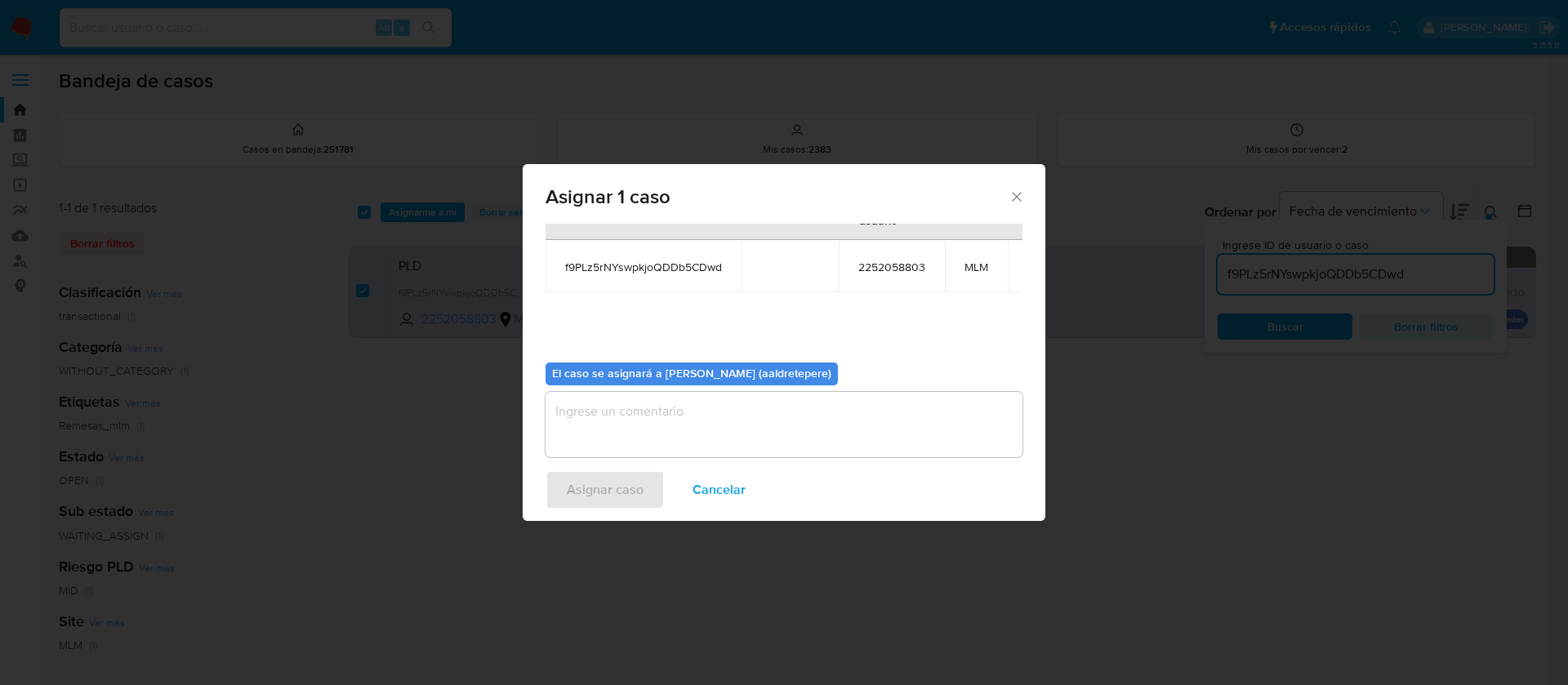
scroll to position [104, 0]
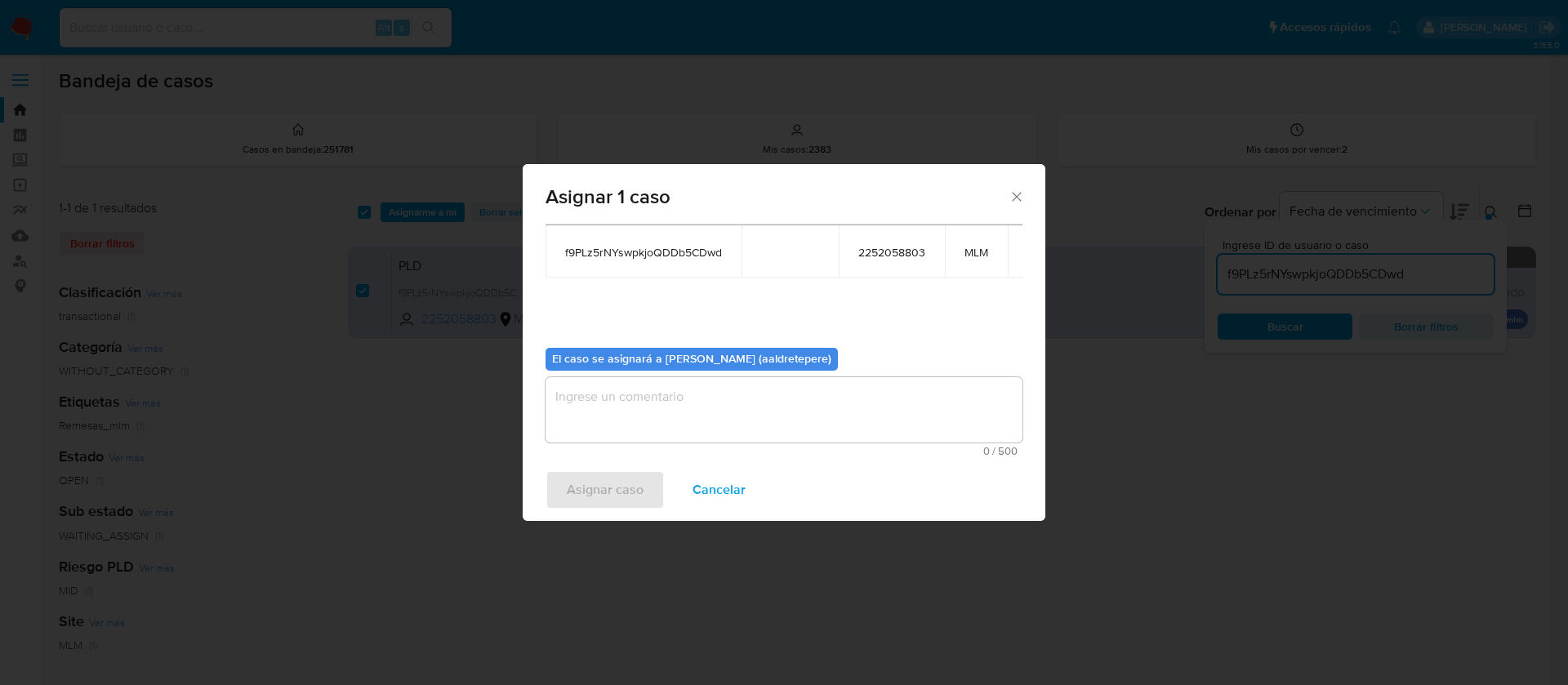
drag, startPoint x: 665, startPoint y: 387, endPoint x: 658, endPoint y: 404, distance: 18.4
click at [663, 389] on textarea "assign-modal" at bounding box center [784, 410] width 477 height 65
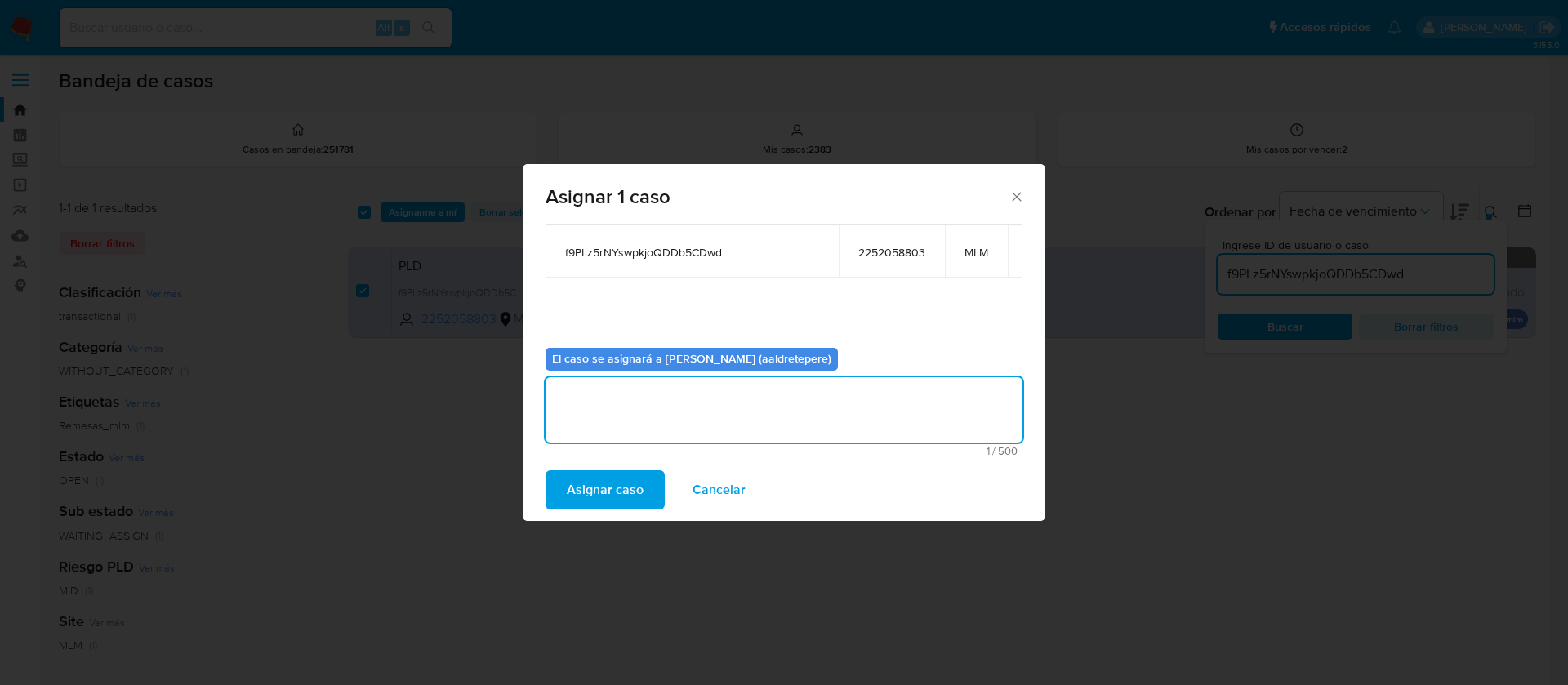
click at [601, 480] on span "Asignar caso" at bounding box center [605, 489] width 77 height 36
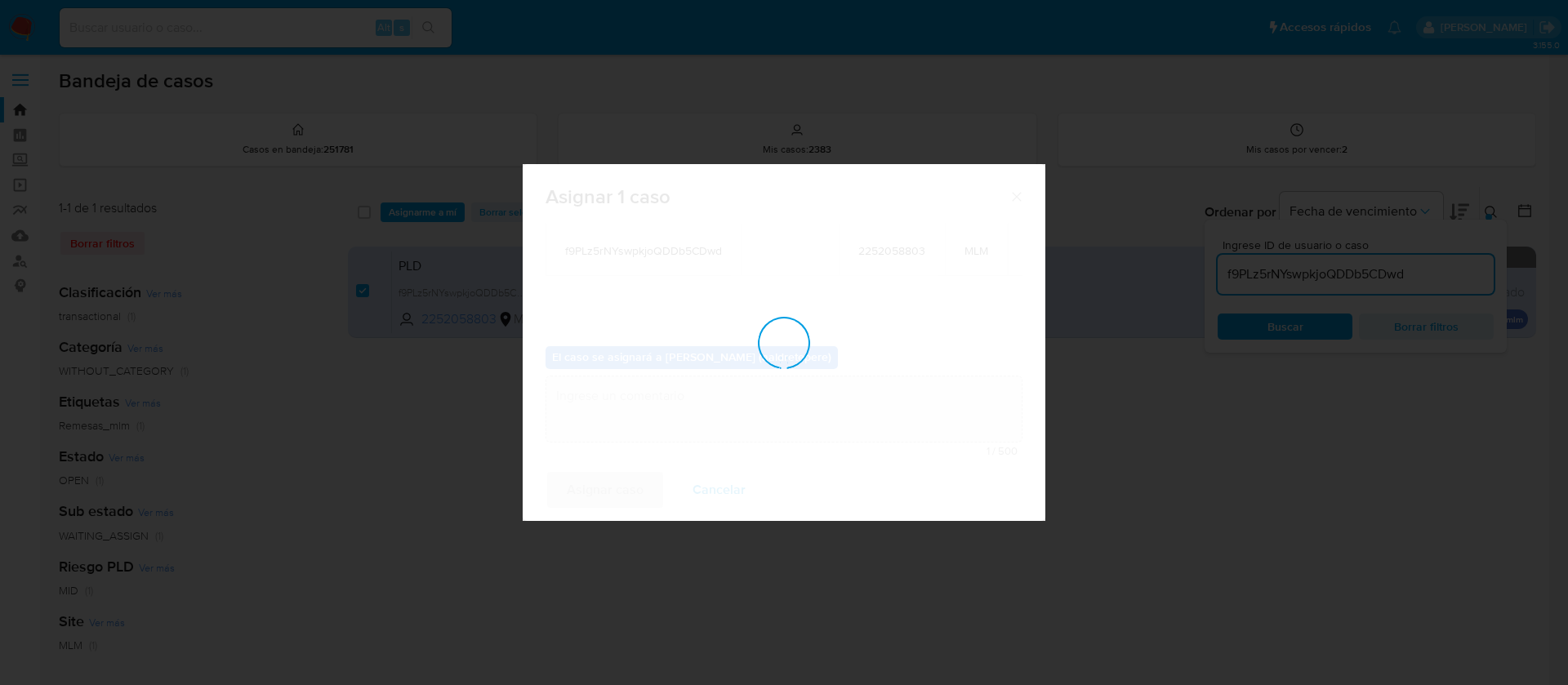
checkbox input "false"
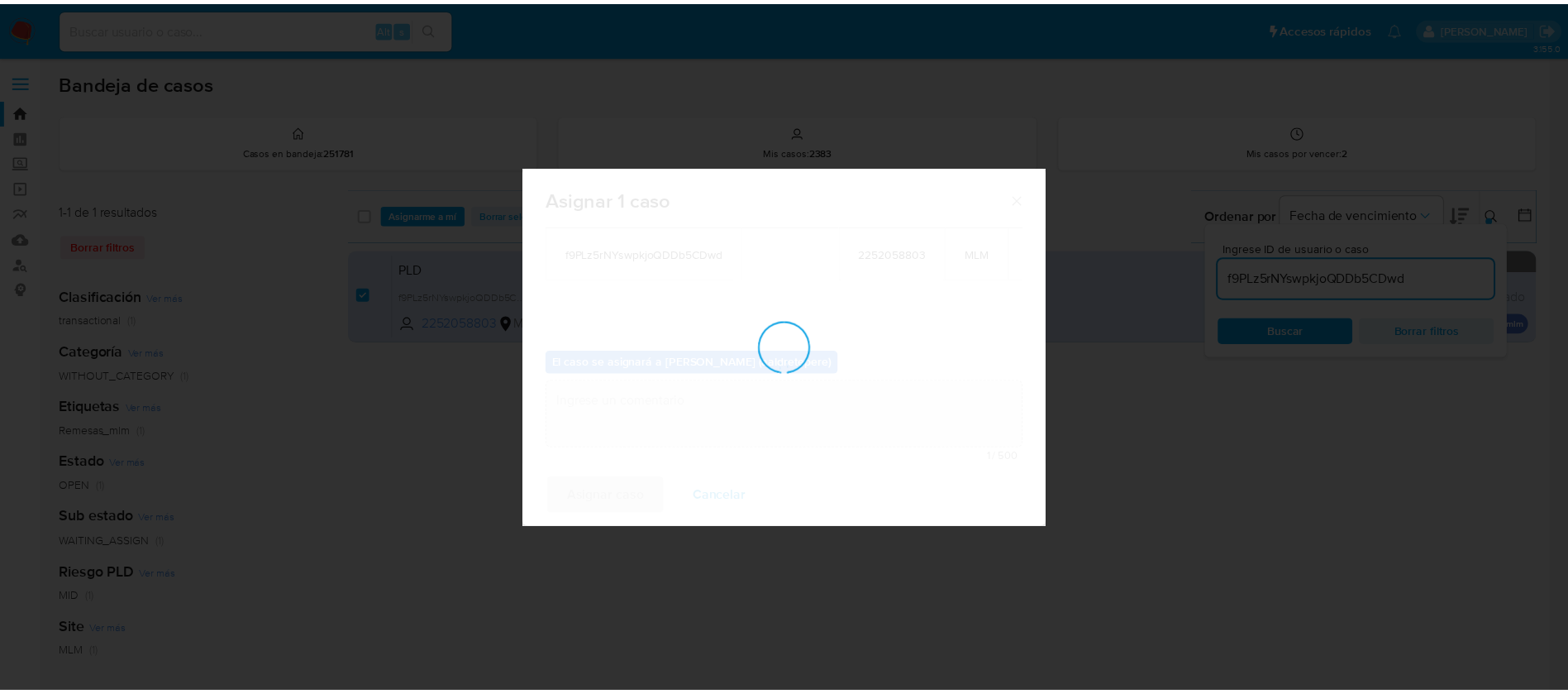
scroll to position [100, 0]
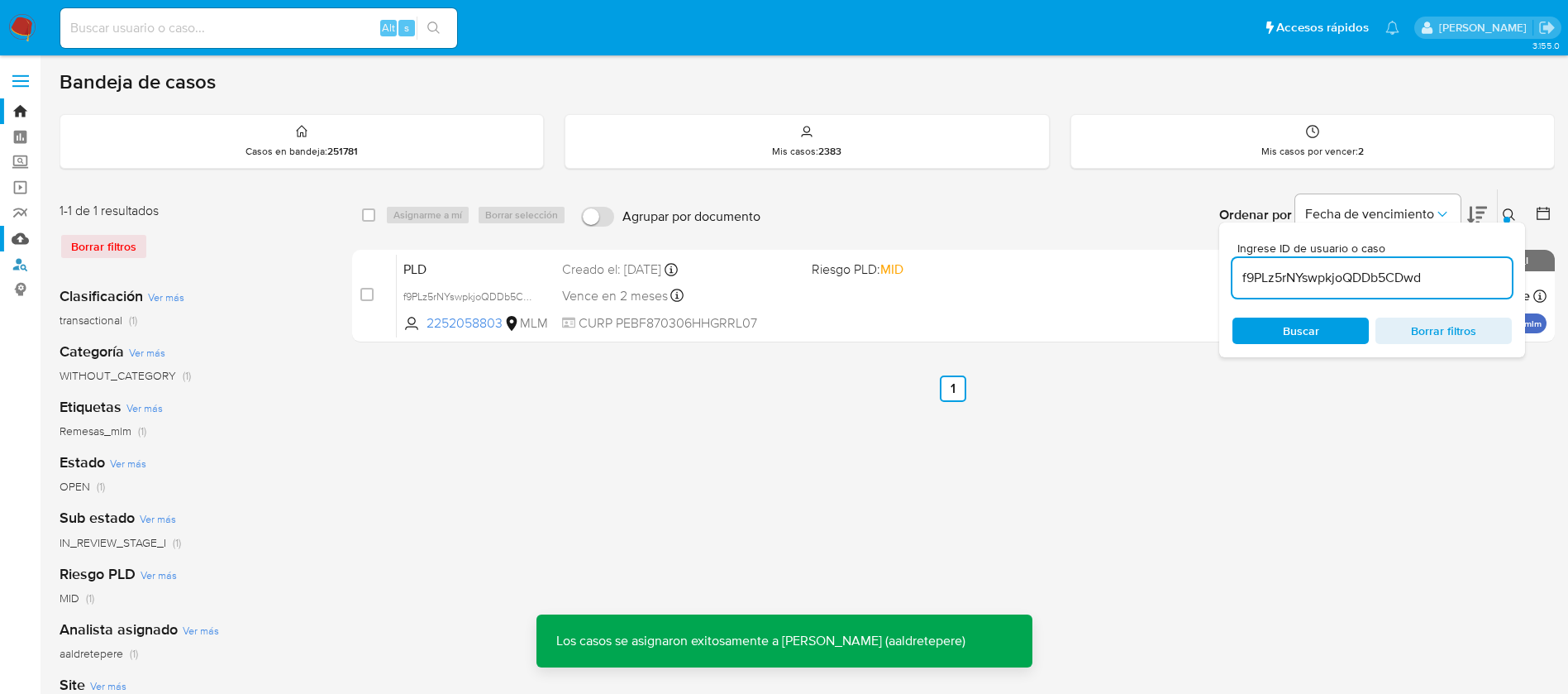
drag, startPoint x: 22, startPoint y: 251, endPoint x: 22, endPoint y: 239, distance: 12.0
click at [22, 249] on ul "Bandeja Tablero Screening Búsqueda en Listas Watchlist Herramientas Operaciones…" at bounding box center [98, 200] width 196 height 203
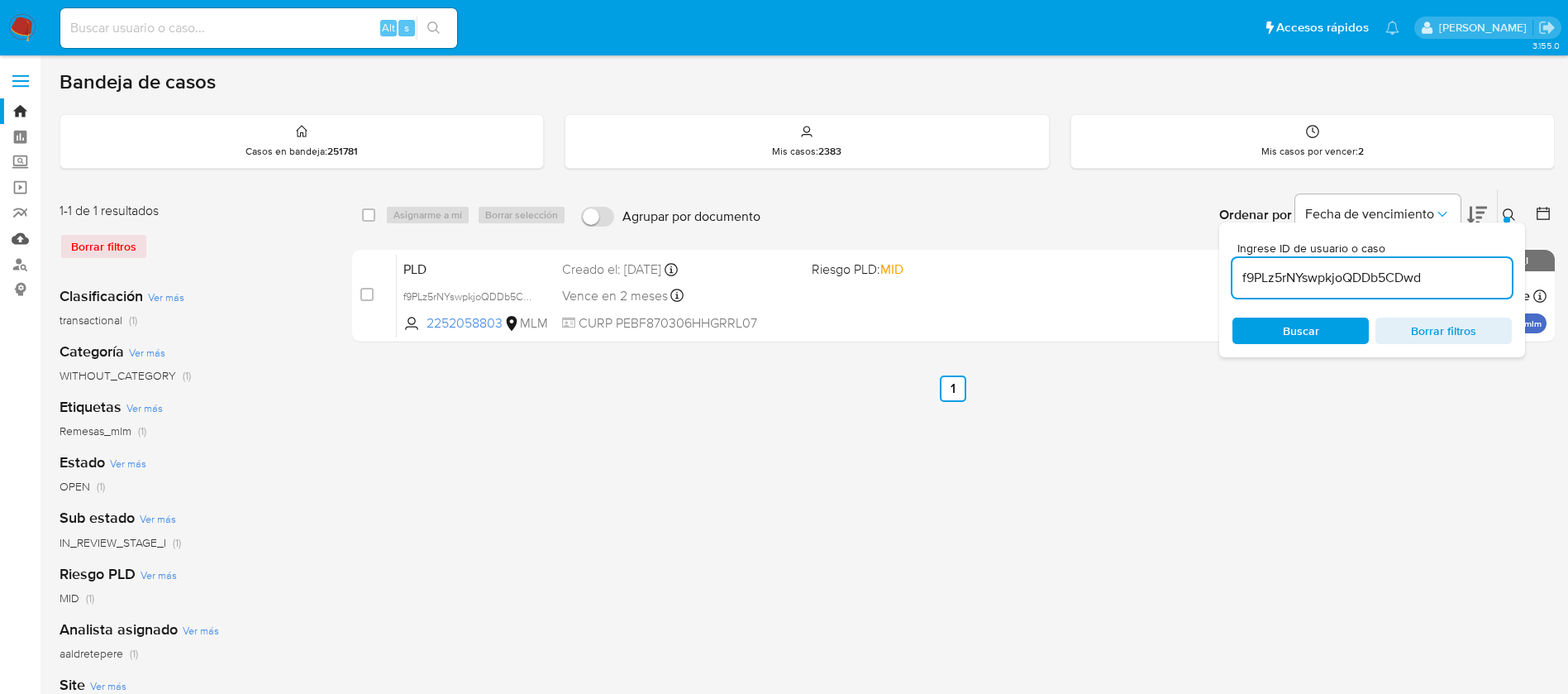
click at [22, 237] on link "Mulan" at bounding box center [98, 238] width 196 height 25
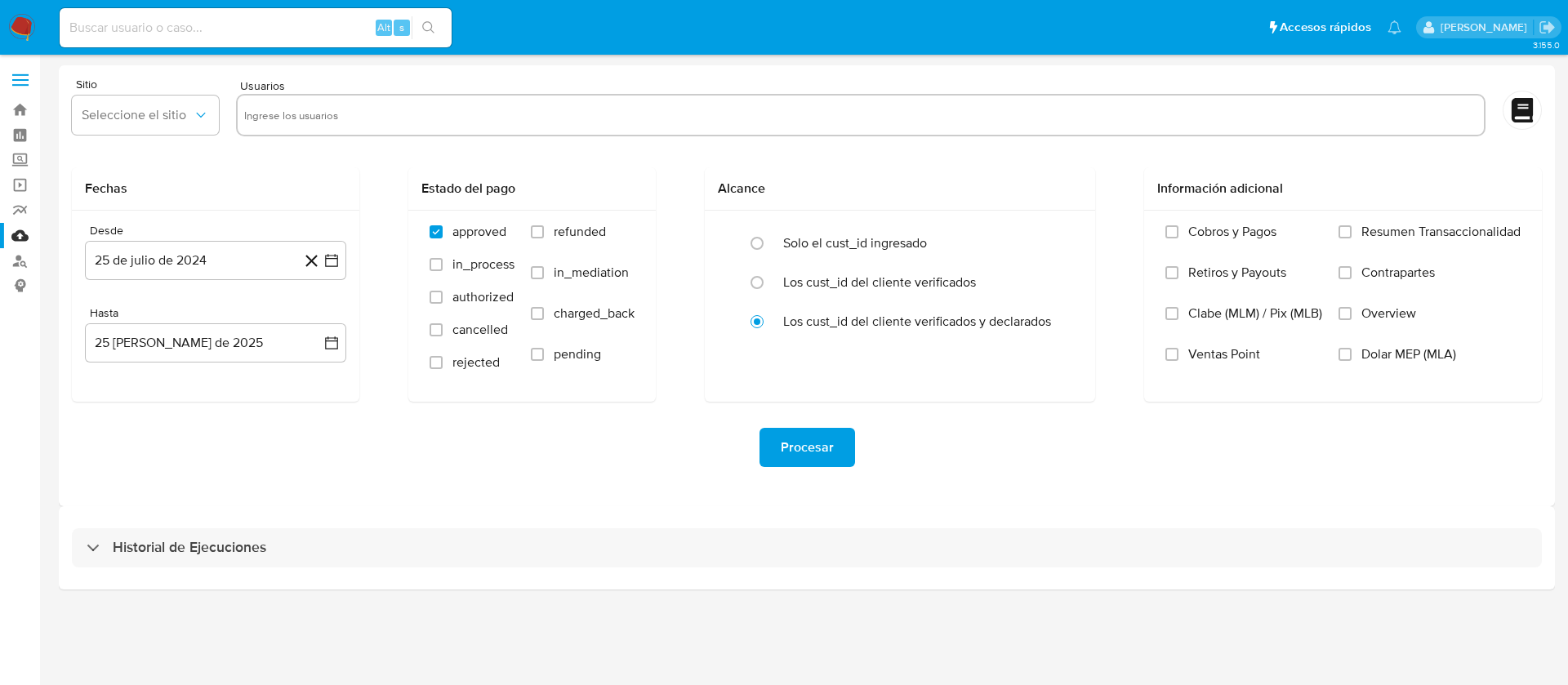
click at [484, 114] on input "text" at bounding box center [860, 114] width 1233 height 26
paste input "2252058803"
type input "2252058803"
drag, startPoint x: 140, startPoint y: 110, endPoint x: 145, endPoint y: 126, distance: 16.8
click at [138, 110] on span "MLU" at bounding box center [137, 114] width 111 height 16
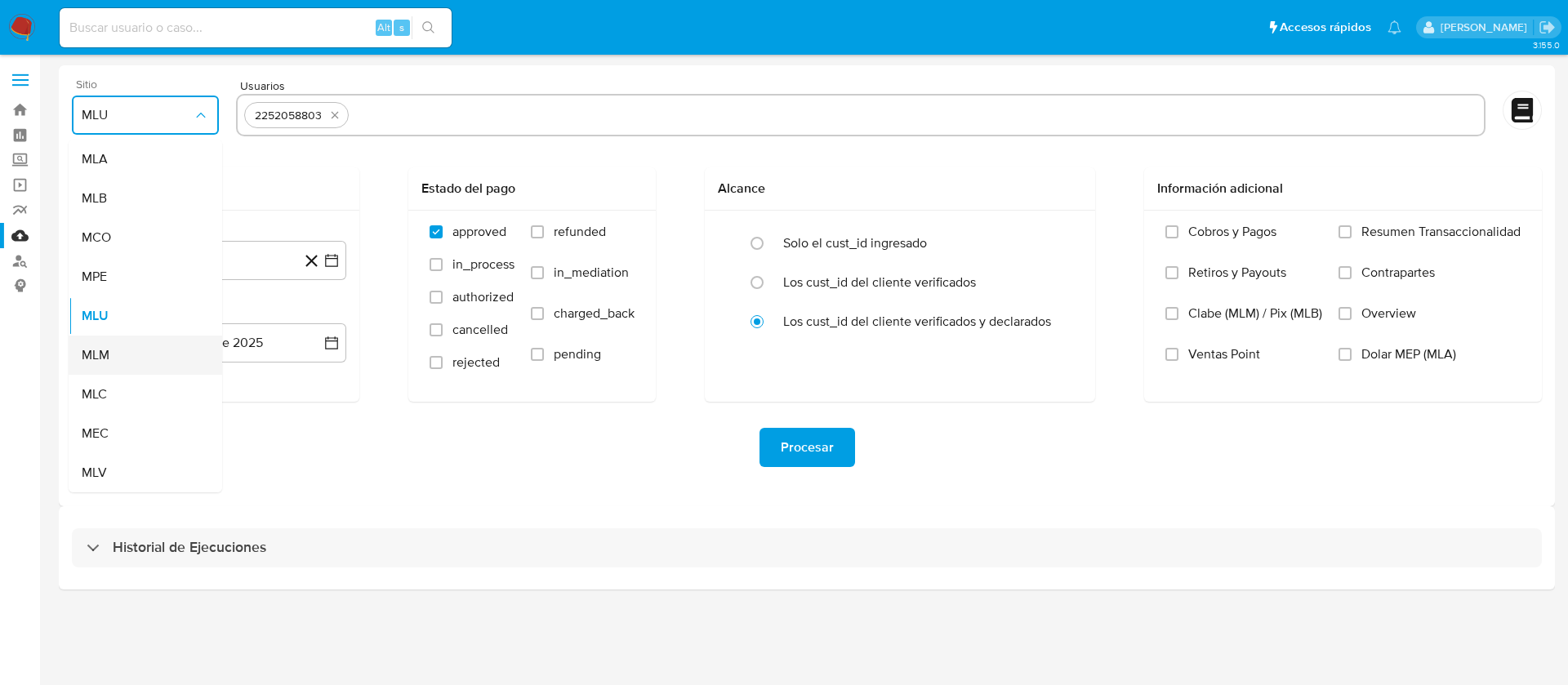
click at [135, 361] on div "MLM" at bounding box center [140, 355] width 117 height 39
click at [188, 259] on button "25 de julio de 2024" at bounding box center [215, 260] width 261 height 39
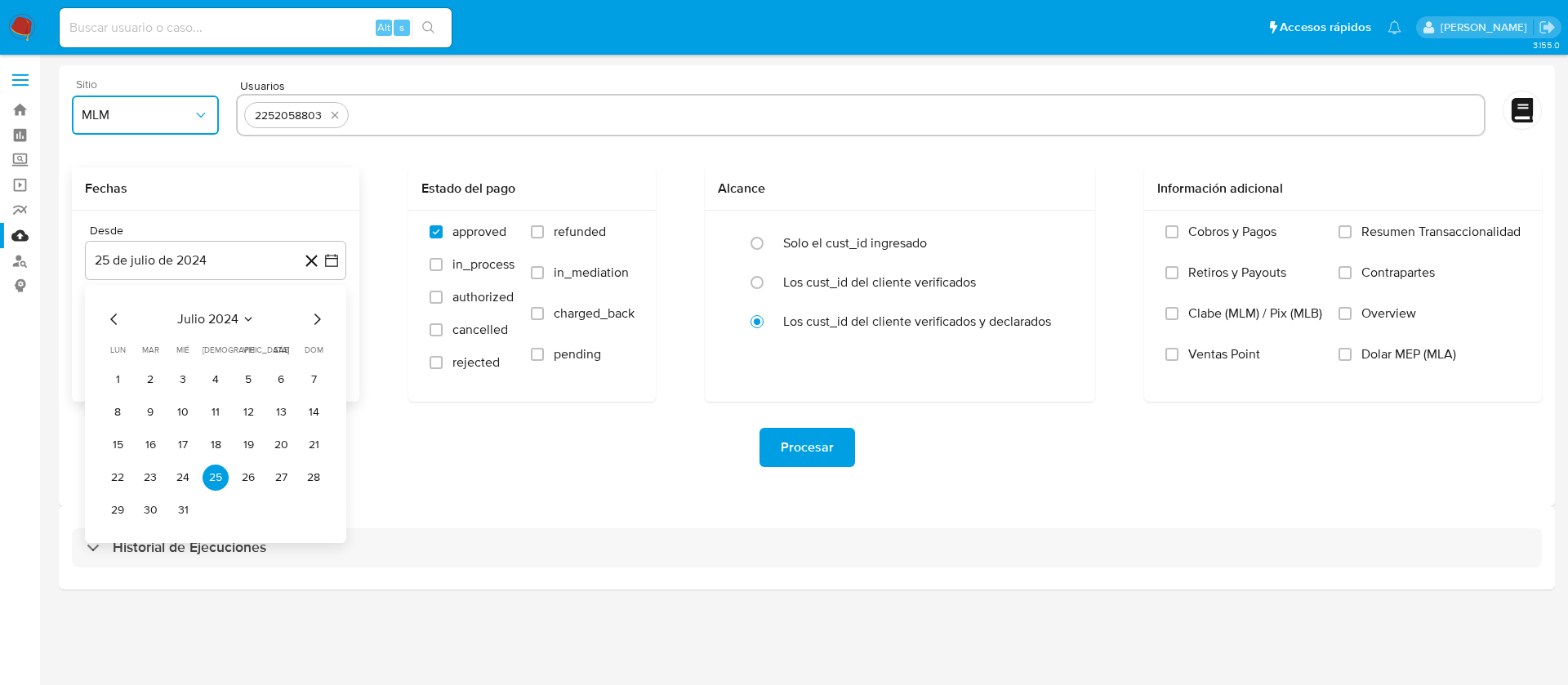
click at [219, 325] on span "julio 2024" at bounding box center [208, 319] width 61 height 16
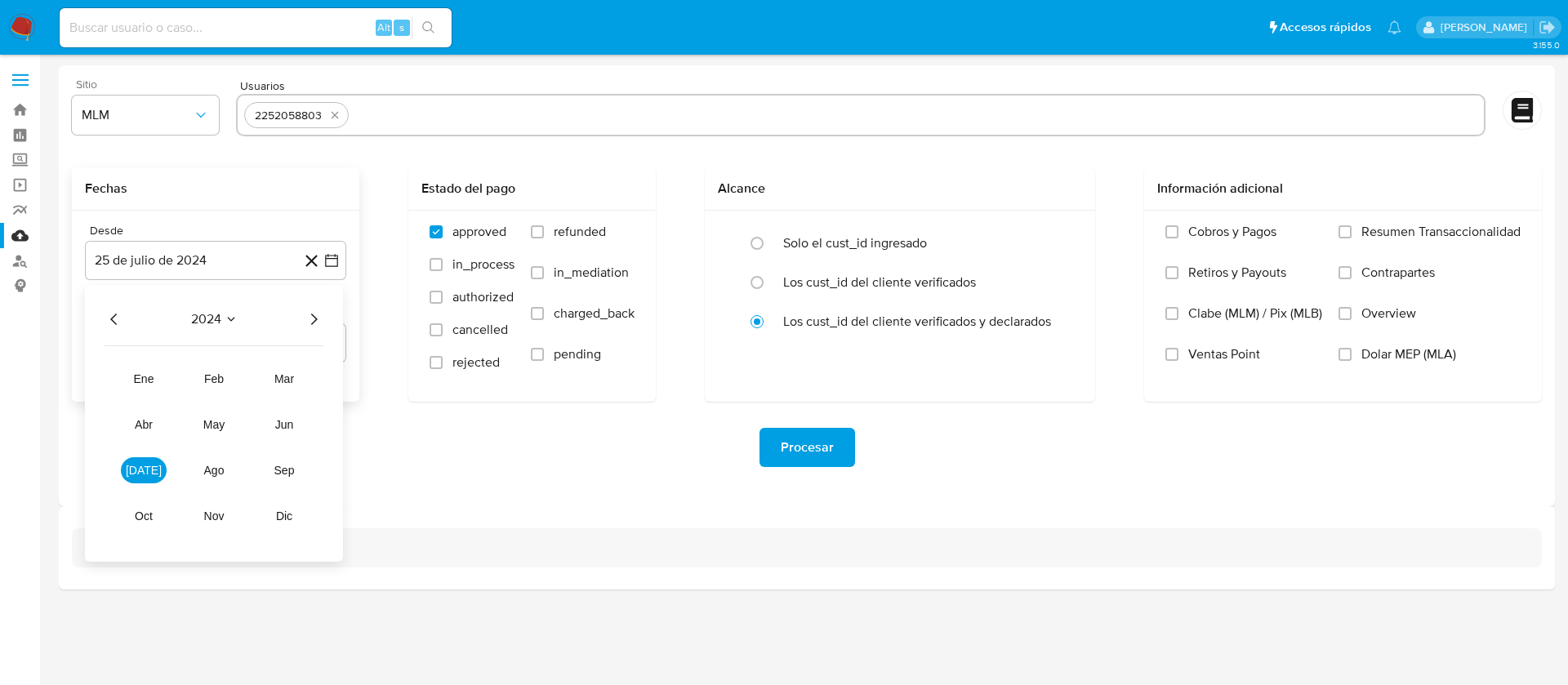
click at [325, 318] on div "2024 2024 ene feb mar abr may jun jul ago sep oct nov dic" at bounding box center [213, 424] width 258 height 277
drag, startPoint x: 310, startPoint y: 324, endPoint x: 314, endPoint y: 331, distance: 8.1
click at [310, 326] on icon "Año siguiente" at bounding box center [313, 319] width 19 height 19
click at [144, 430] on span "abr" at bounding box center [143, 425] width 18 height 13
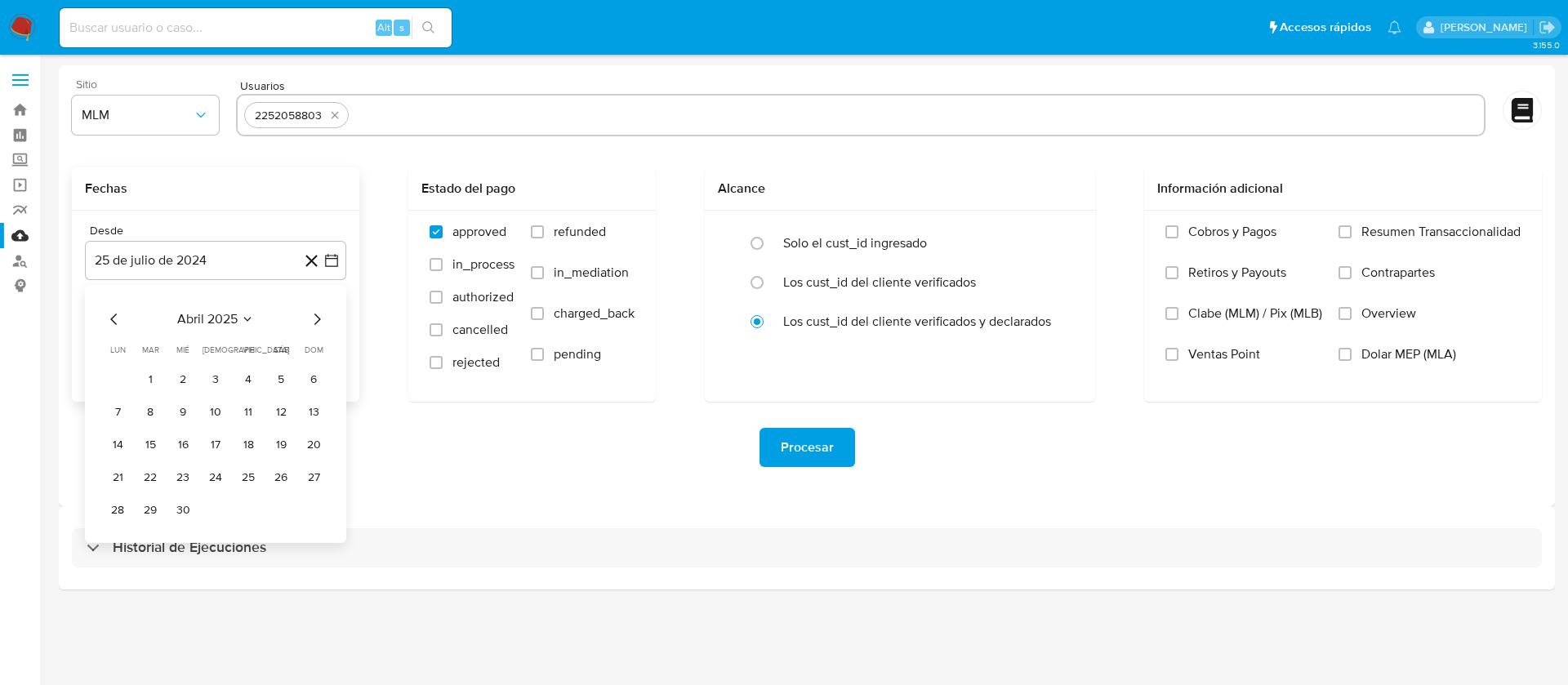
drag, startPoint x: 161, startPoint y: 375, endPoint x: 160, endPoint y: 385, distance: 10.0
click at [160, 379] on button "1" at bounding box center [150, 379] width 26 height 26
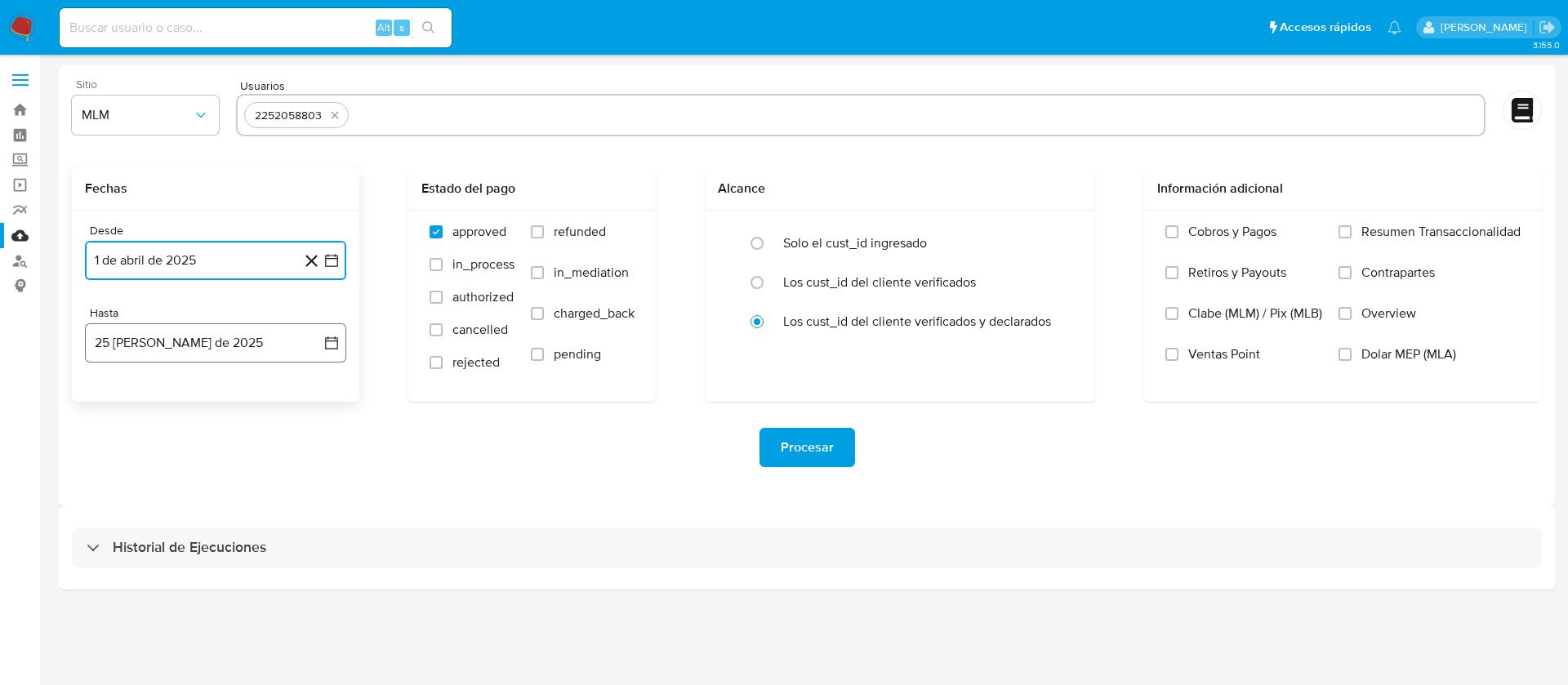
click at [187, 340] on button "25 de agosto de 2025" at bounding box center [215, 343] width 261 height 39
click at [109, 400] on icon "Mes anterior" at bounding box center [114, 402] width 19 height 19
click at [220, 590] on button "31" at bounding box center [215, 592] width 26 height 26
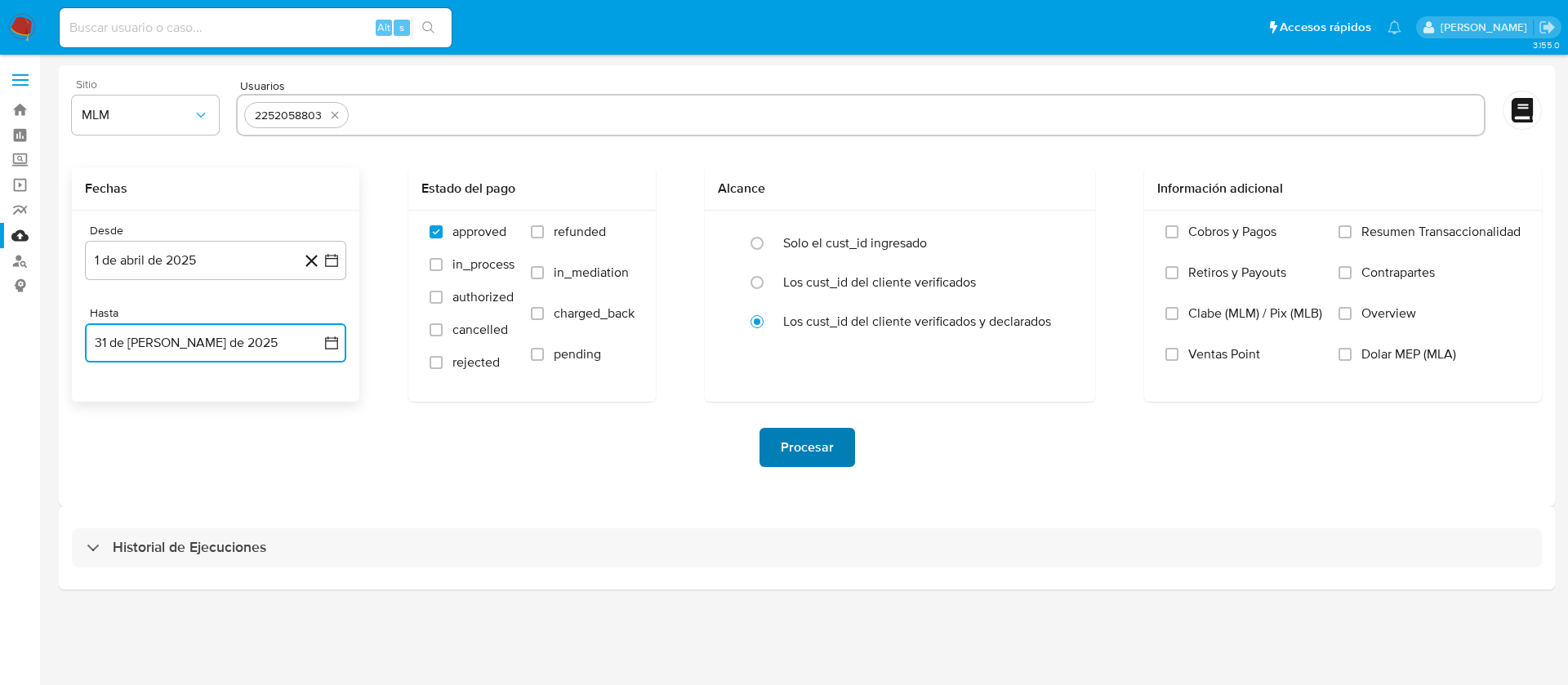
click at [812, 437] on span "Procesar" at bounding box center [807, 447] width 53 height 36
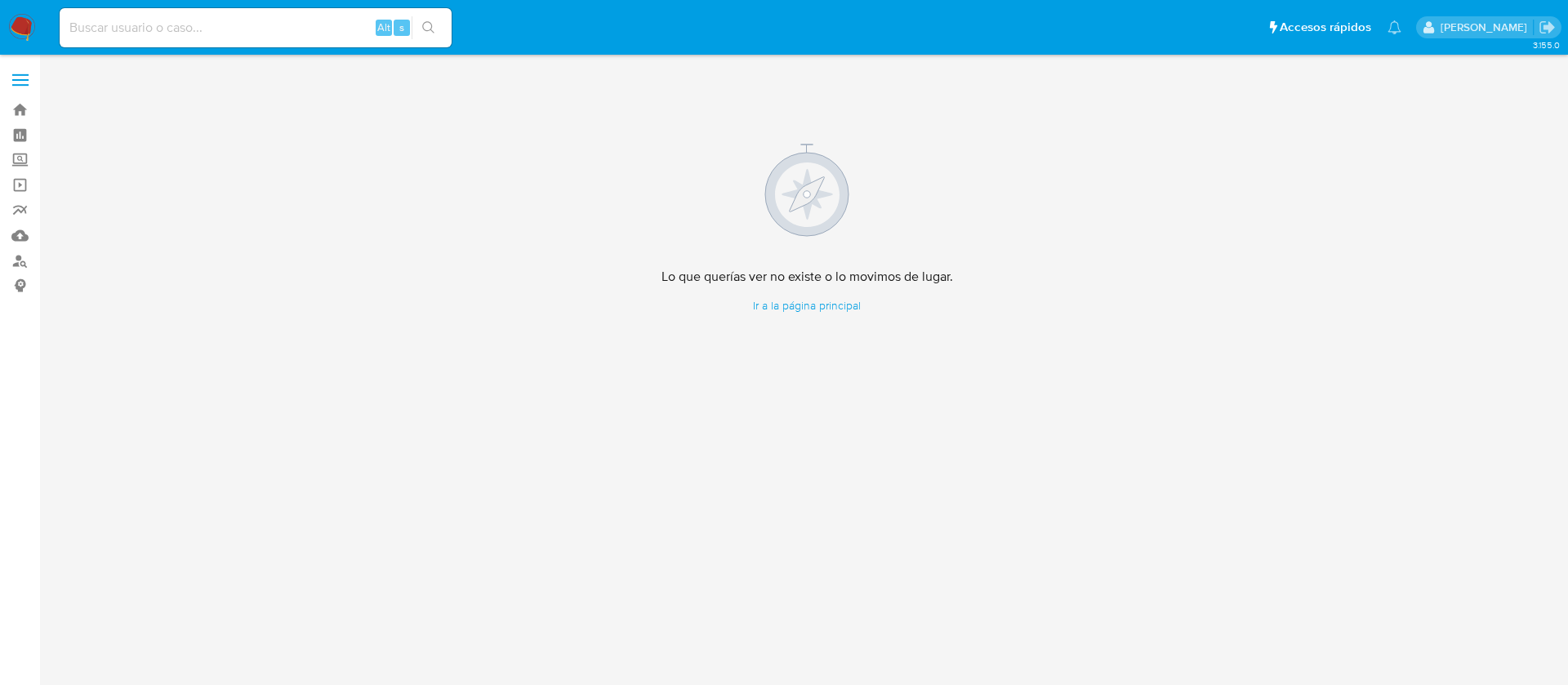
click at [198, 32] on input at bounding box center [256, 28] width 392 height 21
paste input "1301708006"
type input "1301708006"
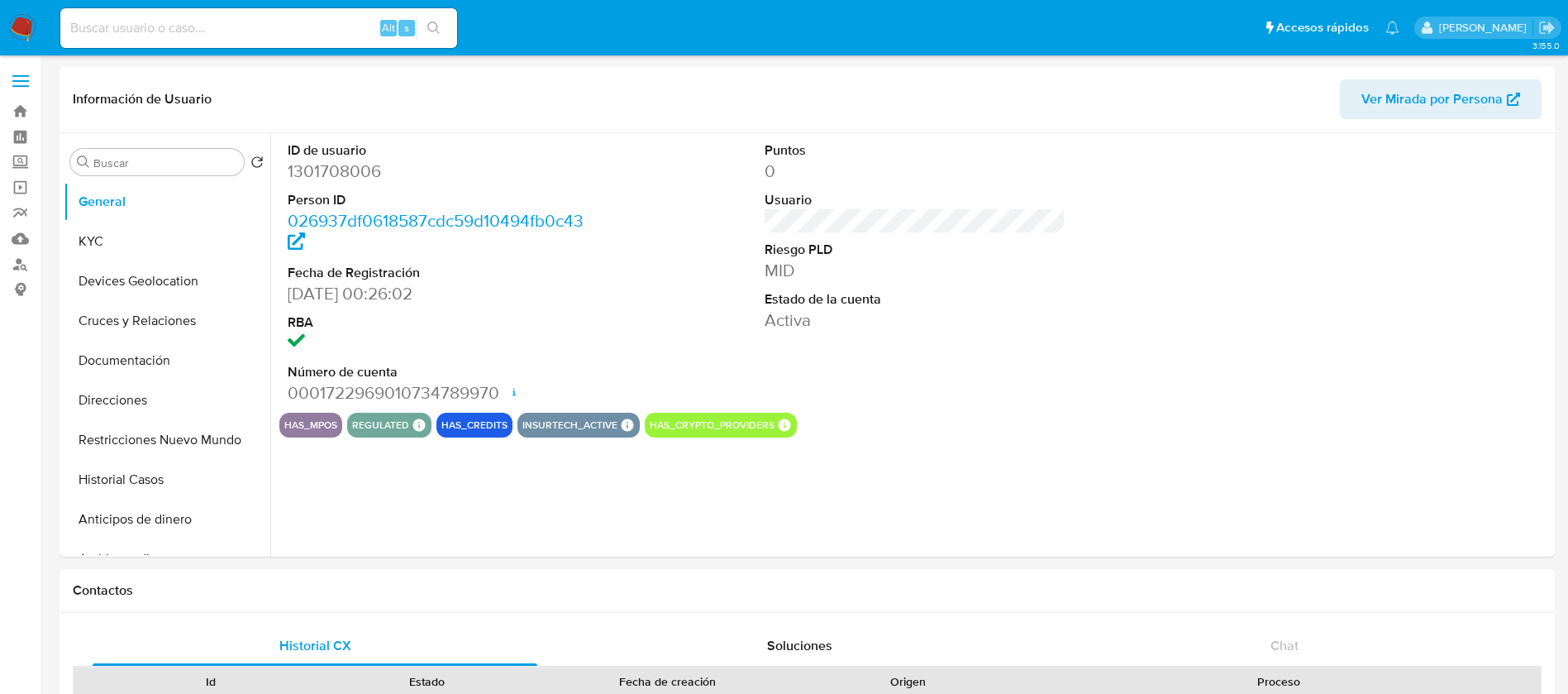
select select "10"
click at [116, 467] on button "Historial Casos" at bounding box center [160, 480] width 194 height 40
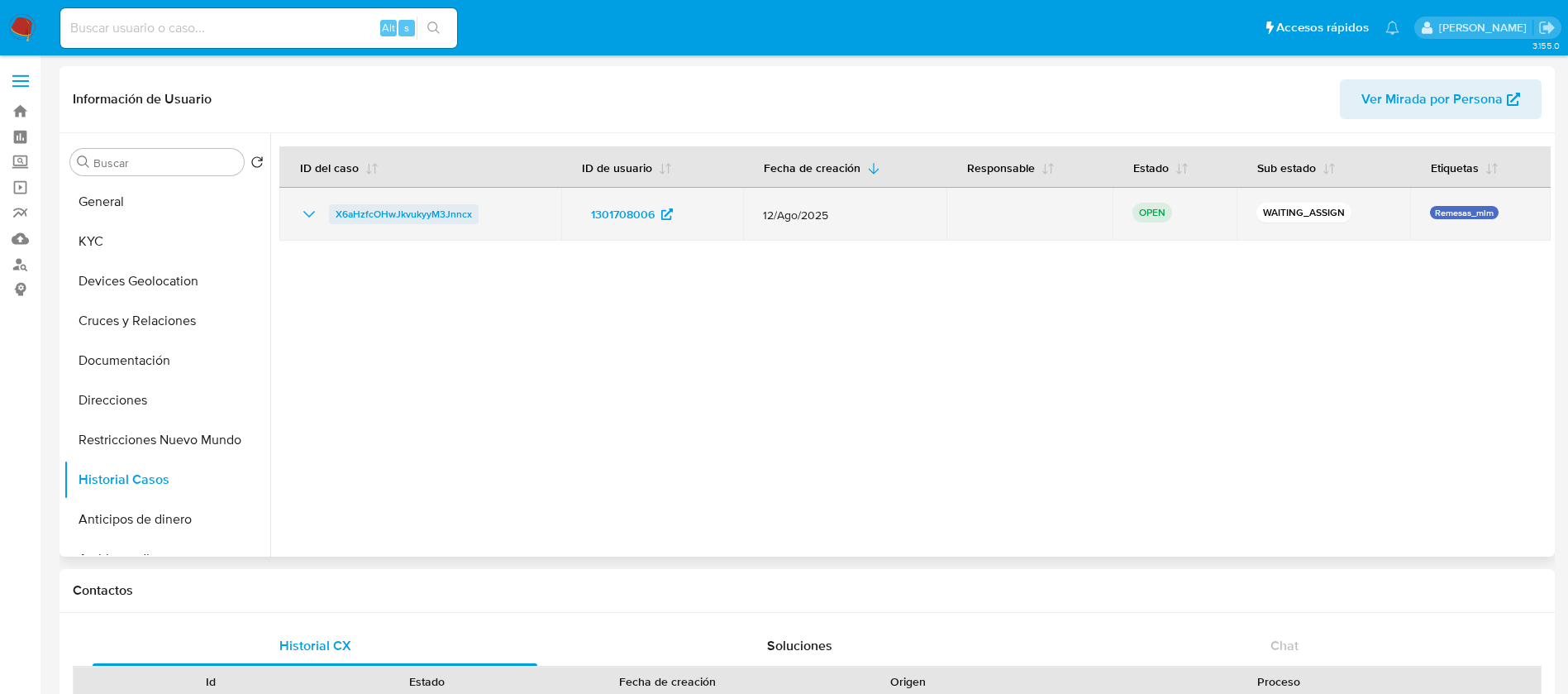
drag, startPoint x: 497, startPoint y: 212, endPoint x: 334, endPoint y: 209, distance: 163.0
click at [334, 209] on div "X6aHzfcOHwJkvukyyM3Jnncx" at bounding box center [420, 214] width 242 height 19
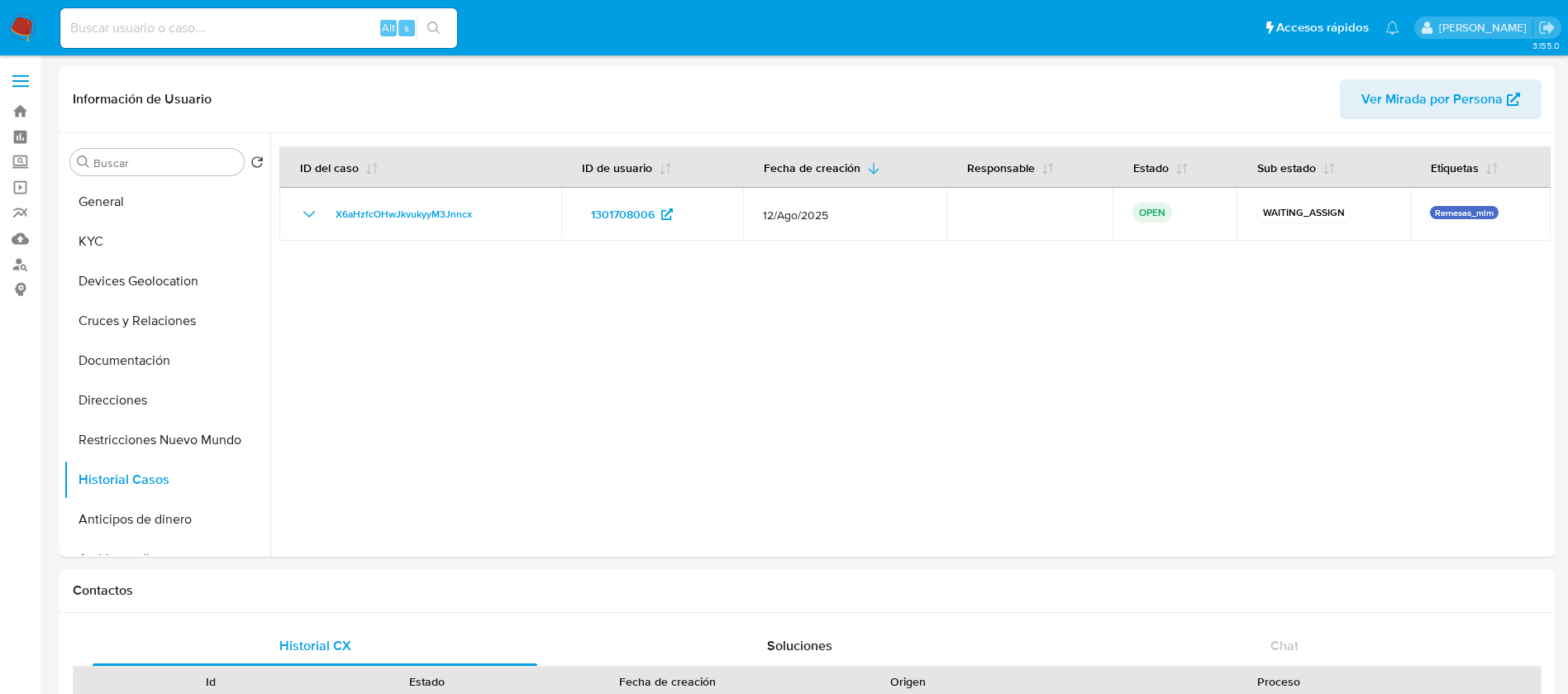
click at [7, 24] on nav "Pausado Ver notificaciones Alt s Accesos rápidos Presiona las siguientes teclas…" at bounding box center [784, 27] width 1568 height 55
click at [32, 32] on img at bounding box center [21, 27] width 28 height 28
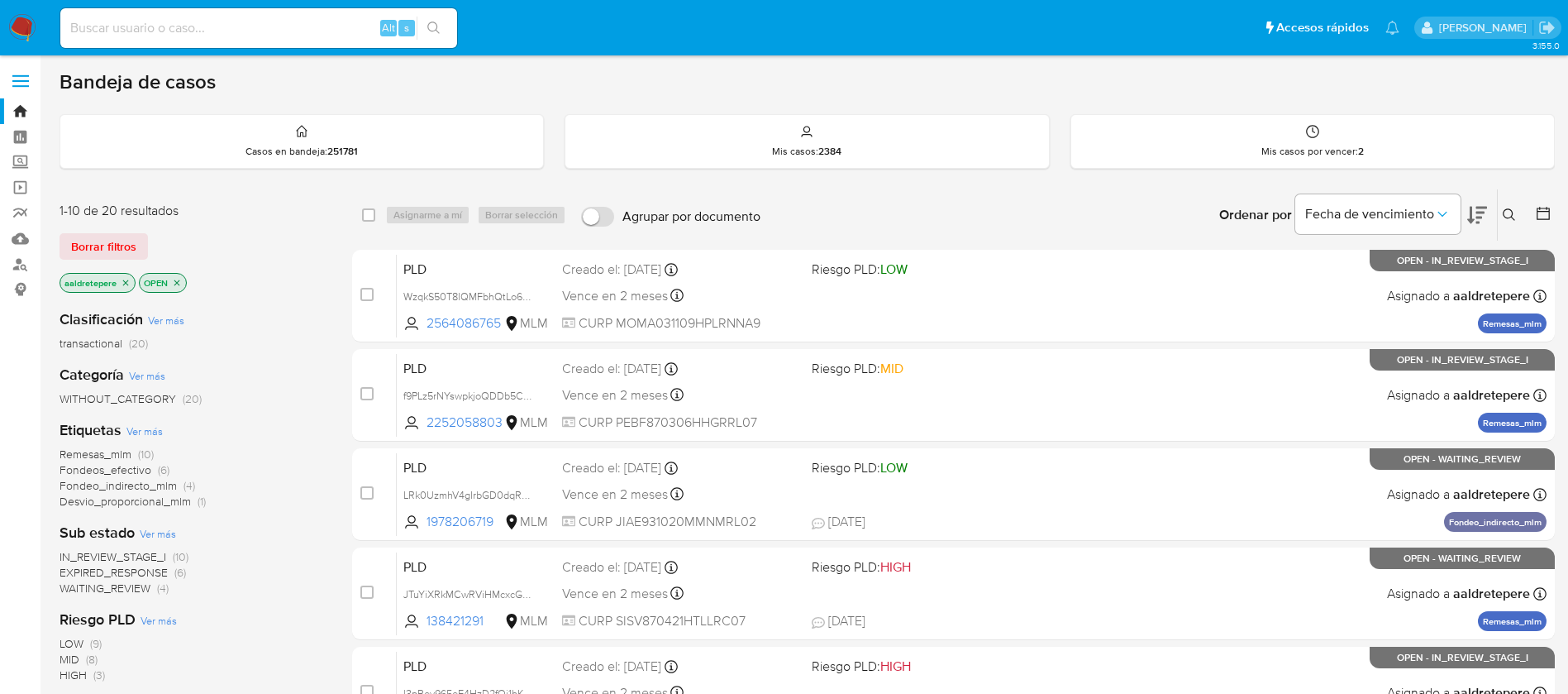
click at [1510, 221] on icon at bounding box center [1510, 215] width 14 height 14
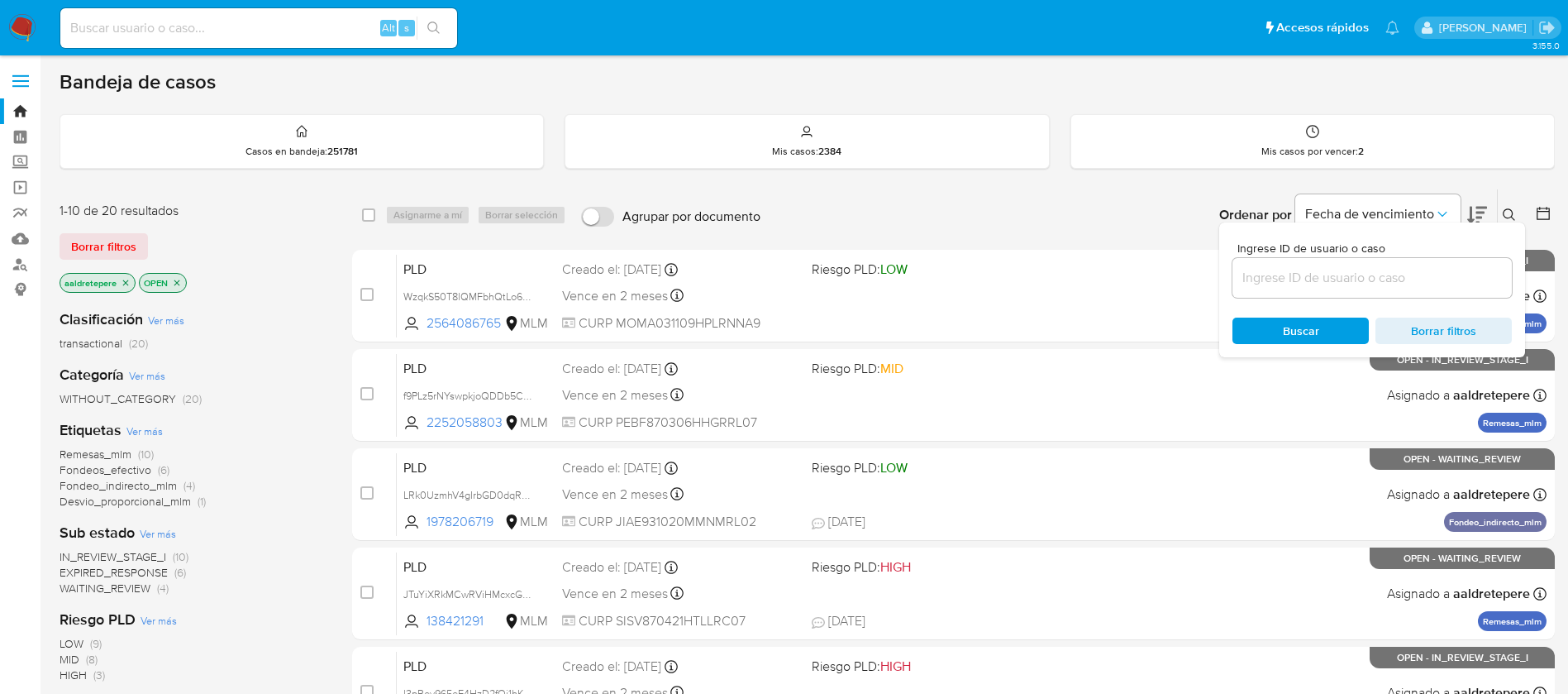
click at [1414, 266] on div at bounding box center [1372, 277] width 279 height 40
click at [1402, 282] on input at bounding box center [1372, 278] width 279 height 21
paste input "X6aHzfcOHwJkvukyyM3Jnncx"
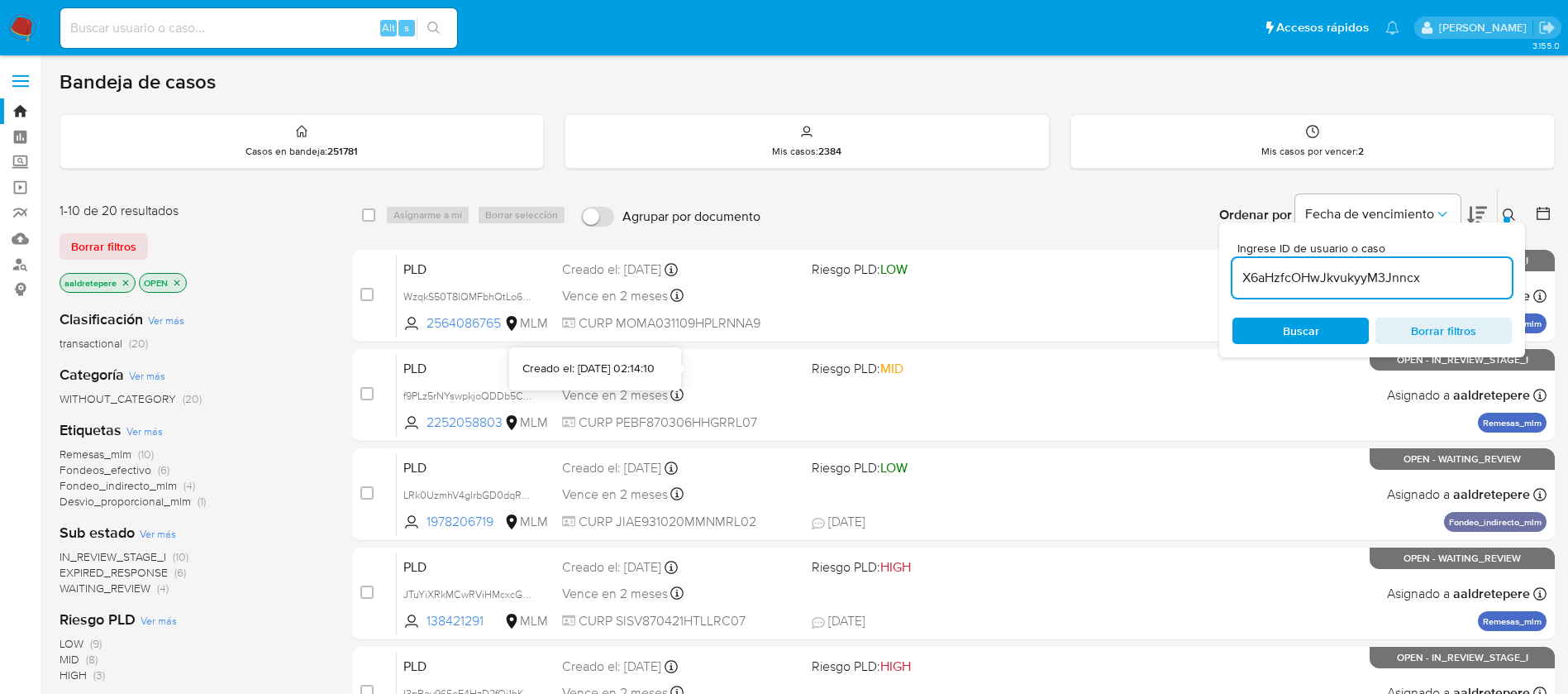
type input "X6aHzfcOHwJkvukyyM3Jnncx"
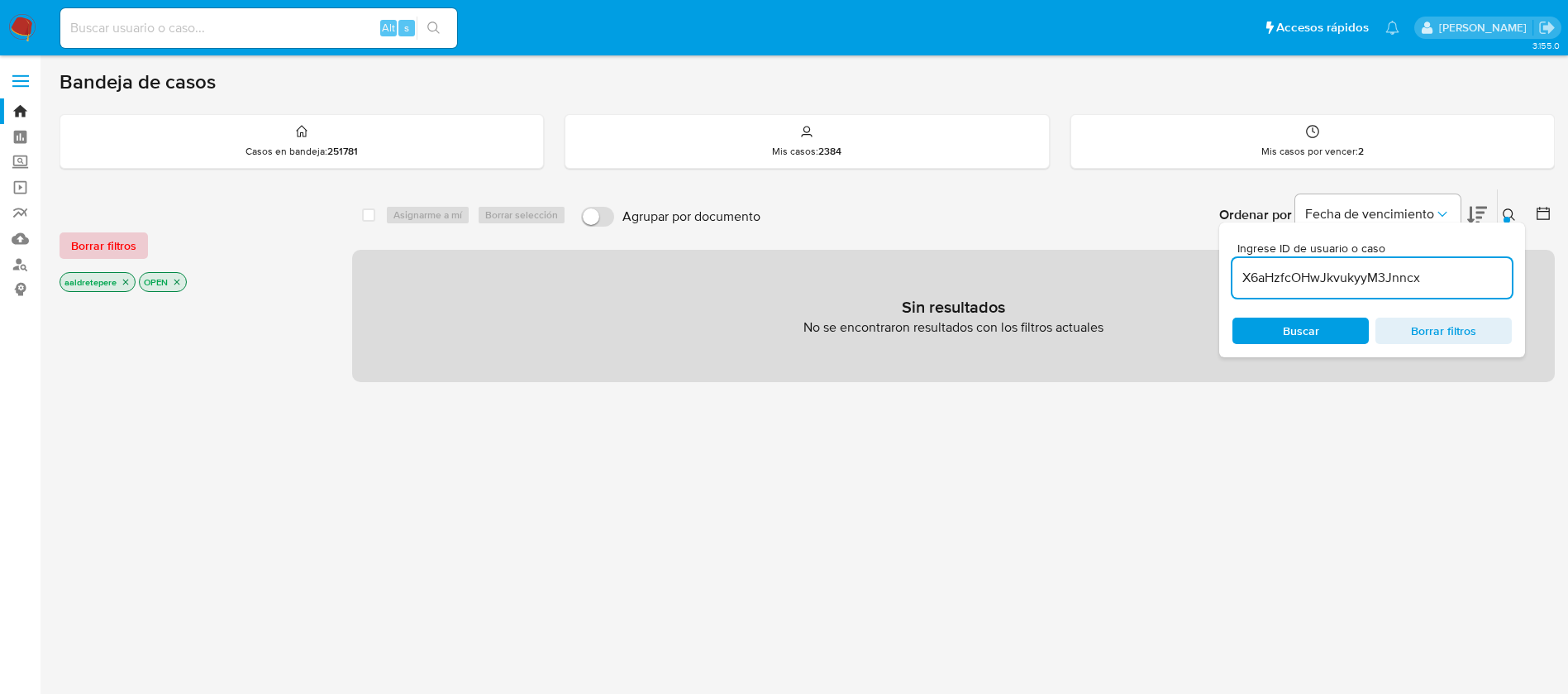
click at [125, 240] on span "Borrar filtros" at bounding box center [103, 246] width 65 height 23
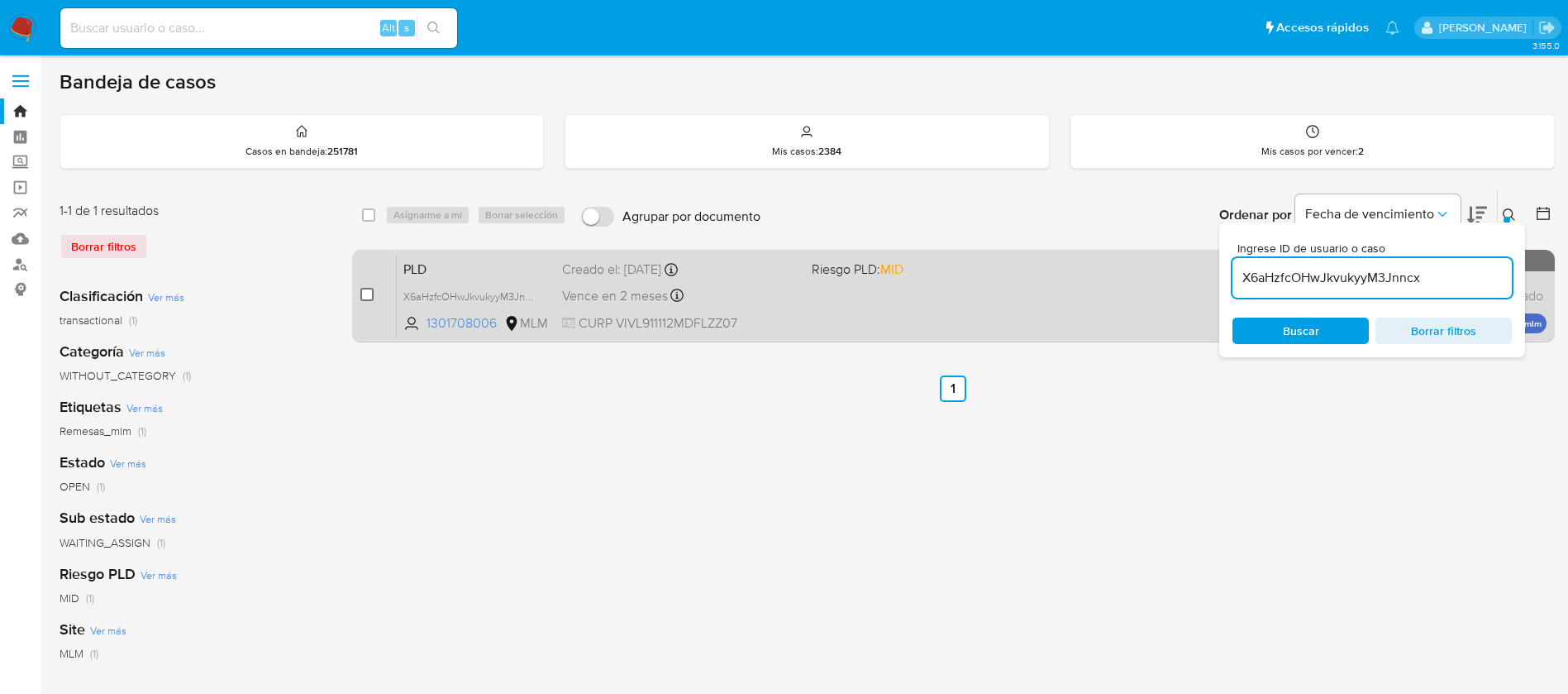
click at [367, 291] on input "checkbox" at bounding box center [368, 295] width 14 height 14
checkbox input "true"
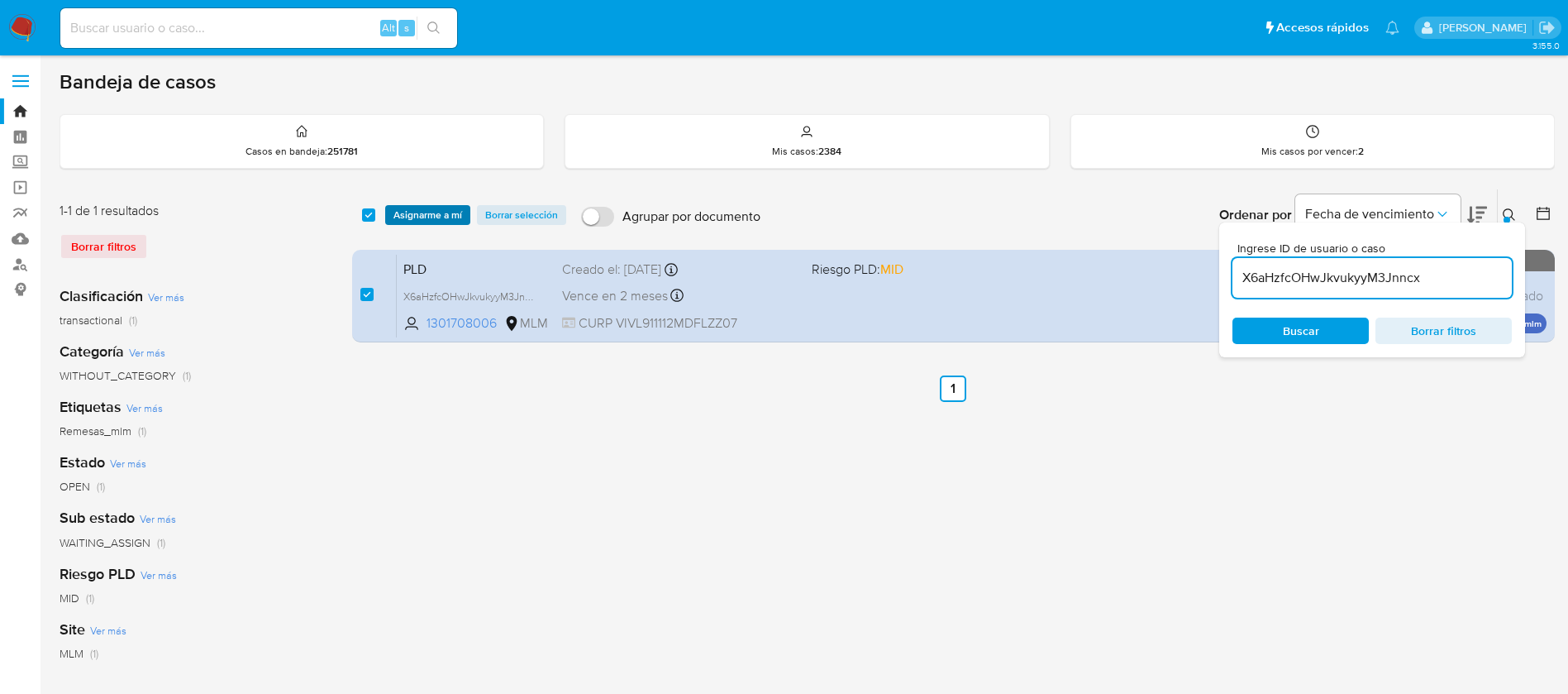
click at [425, 211] on span "Asignarme a mí" at bounding box center [428, 214] width 69 height 17
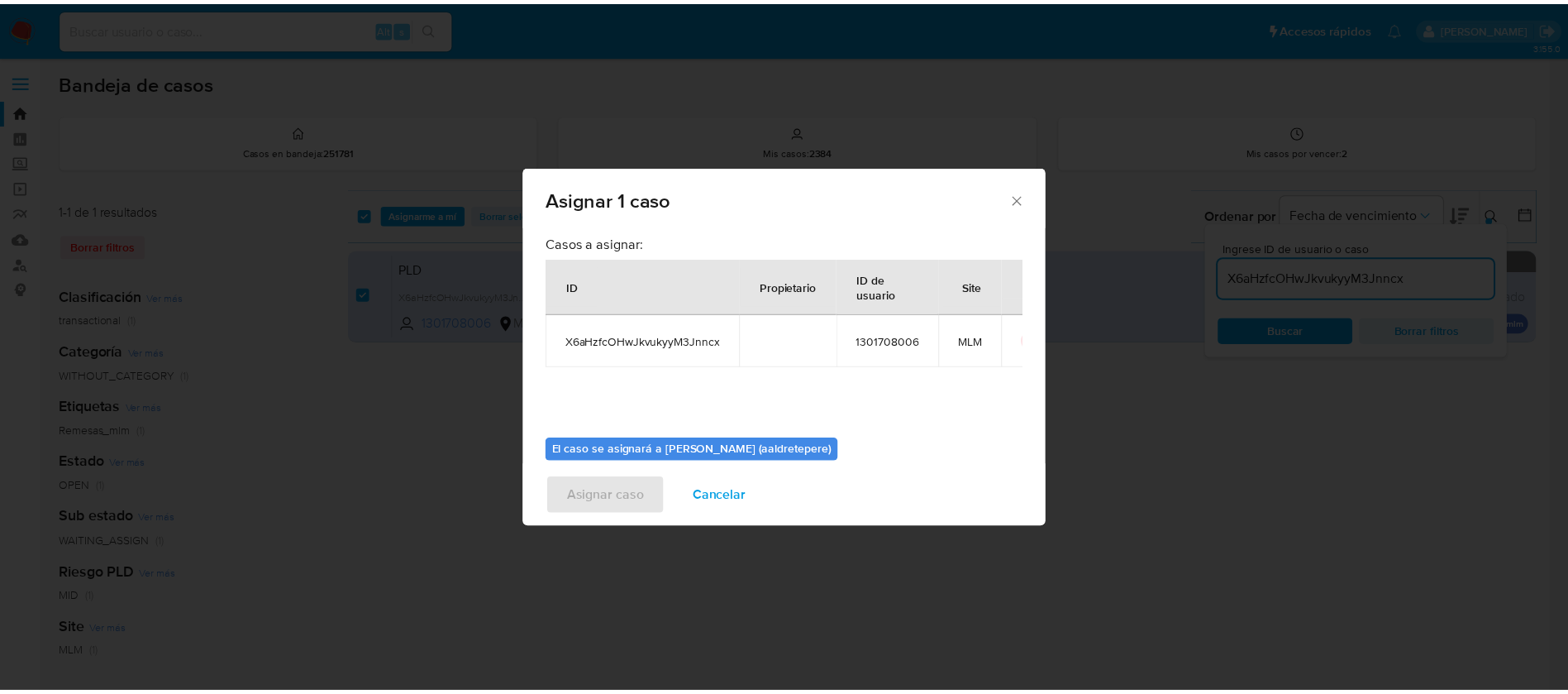
scroll to position [86, 0]
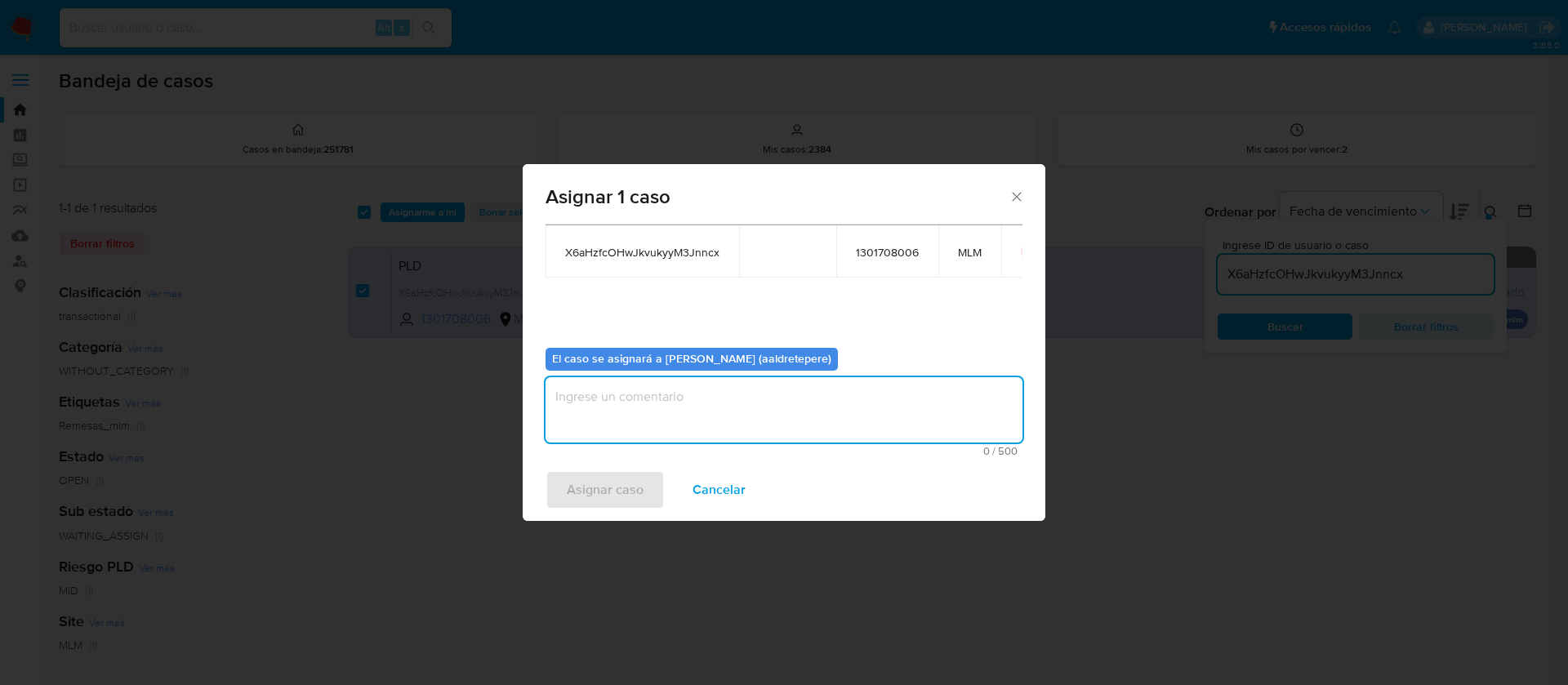
click at [655, 391] on textarea "assign-modal" at bounding box center [784, 410] width 477 height 65
click at [589, 497] on span "Asignar caso" at bounding box center [605, 489] width 77 height 36
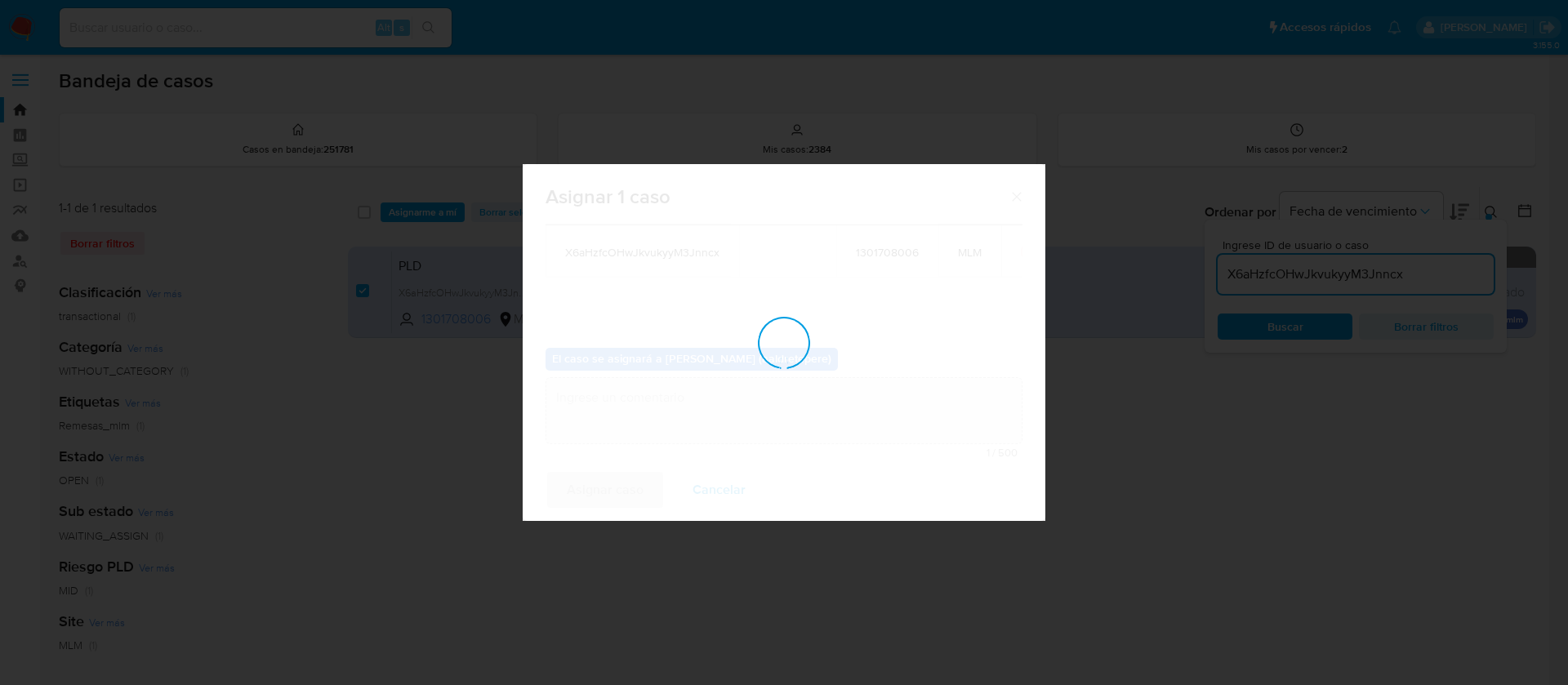
checkbox input "false"
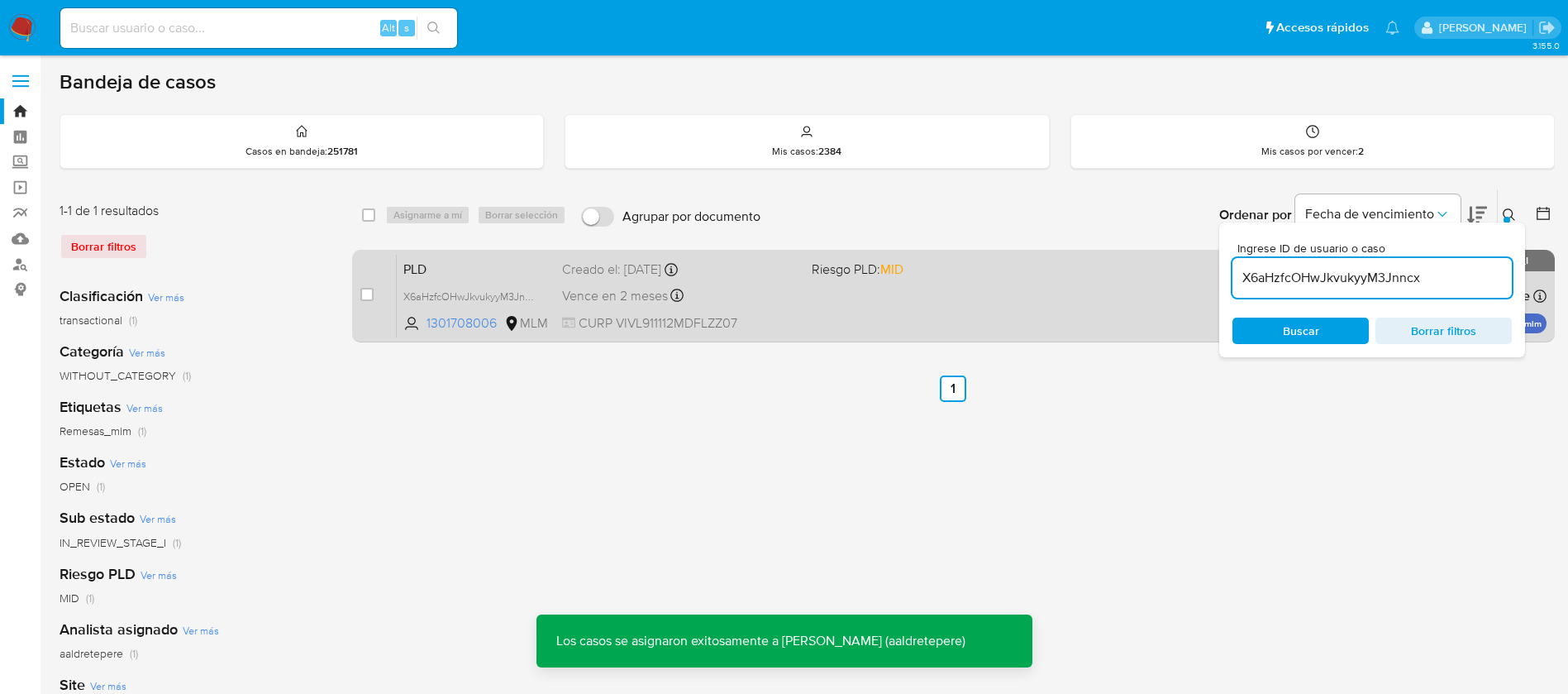
click at [983, 321] on div "PLD X6aHzfcOHwJkvukyyM3Jnncx 1301708006 MLM Riesgo PLD: MID Creado el: 12/08/20…" at bounding box center [972, 296] width 1150 height 84
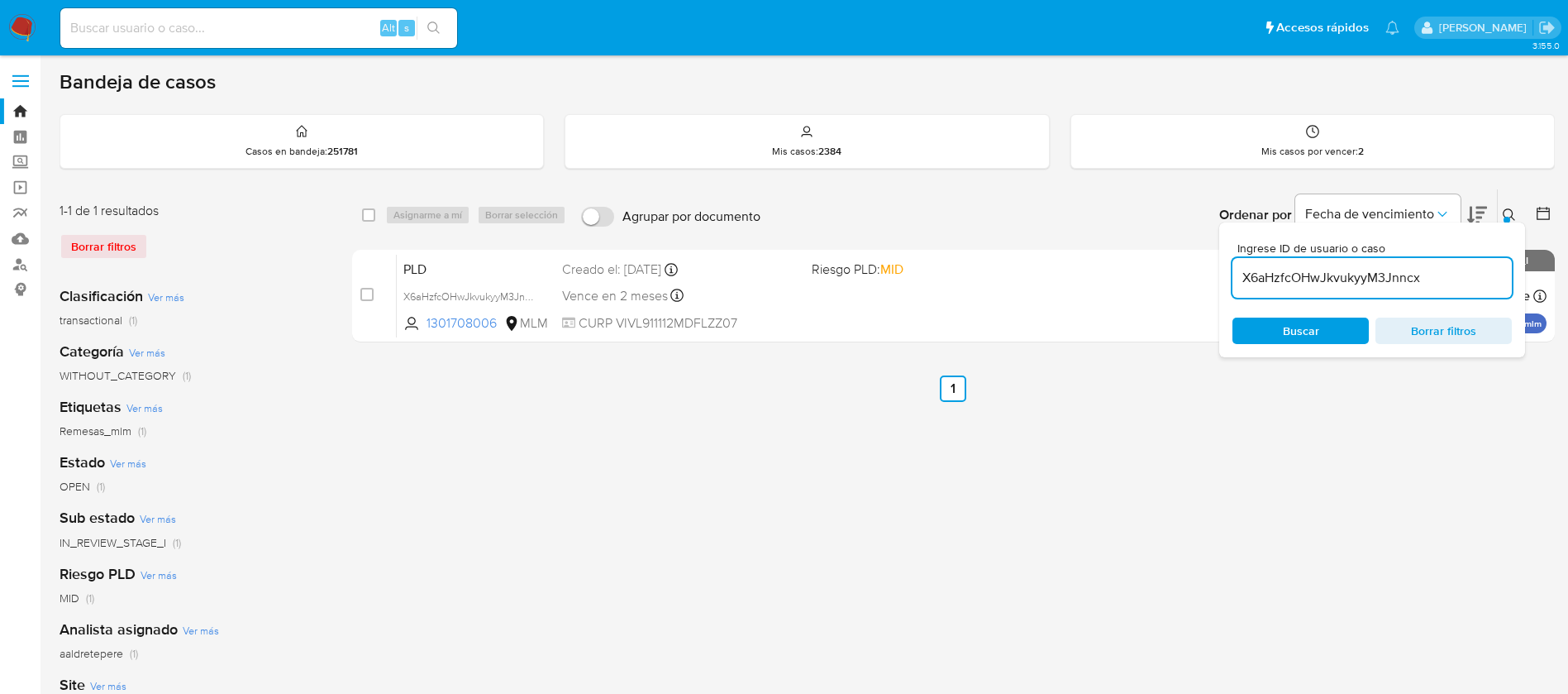
drag, startPoint x: 181, startPoint y: 41, endPoint x: 190, endPoint y: 41, distance: 9.0
click at [183, 40] on div "Alt s" at bounding box center [259, 27] width 397 height 40
drag, startPoint x: 190, startPoint y: 36, endPoint x: 210, endPoint y: 29, distance: 21.2
click at [195, 33] on input at bounding box center [259, 28] width 397 height 21
paste input "2564086765"
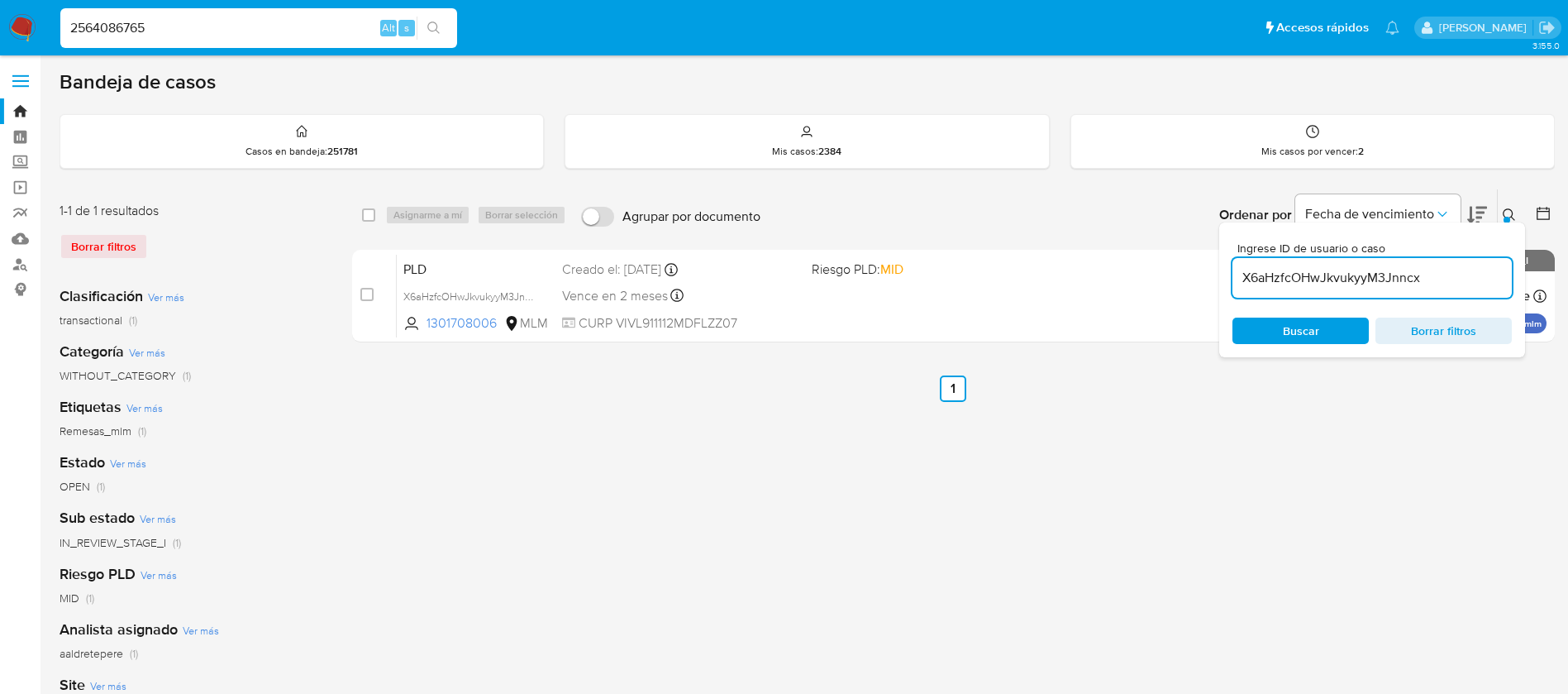
type input "2564086765"
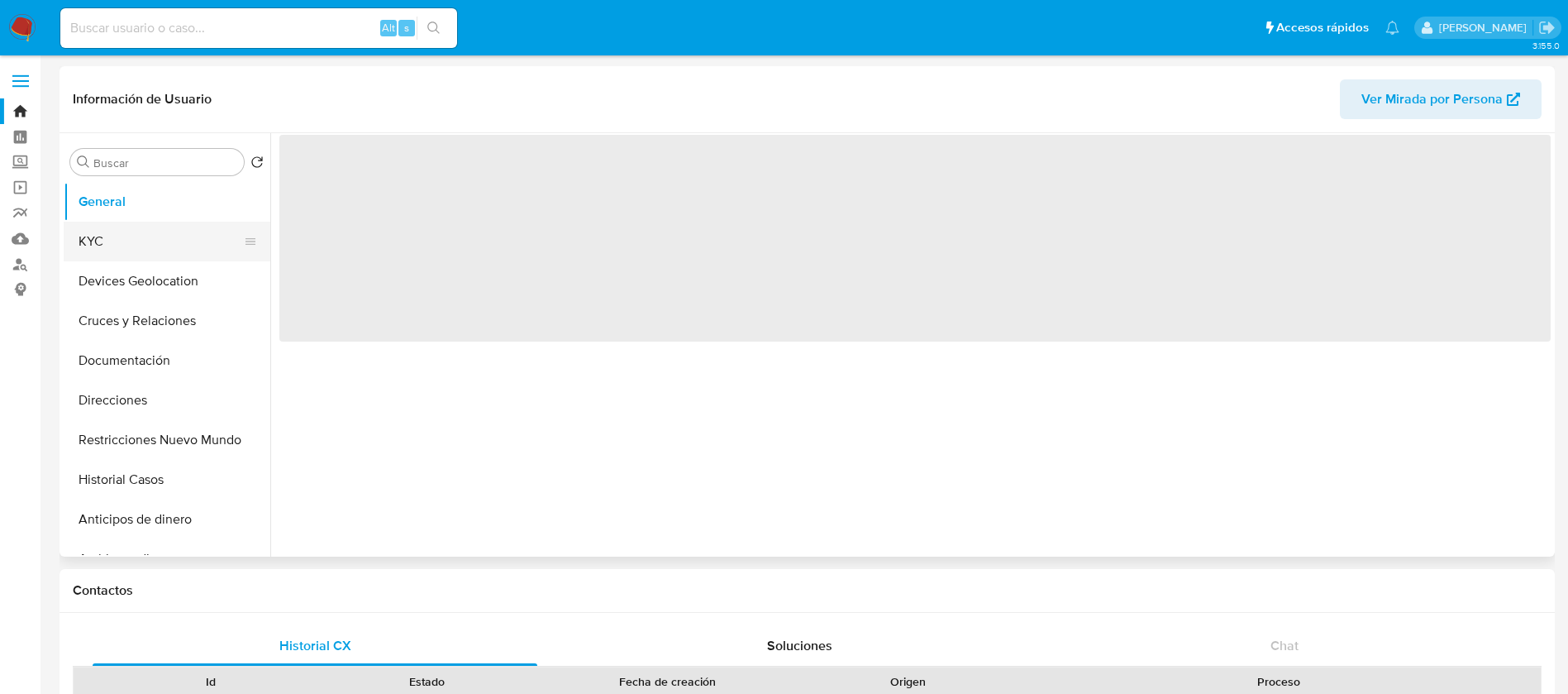
click at [160, 239] on button "KYC" at bounding box center [160, 241] width 194 height 40
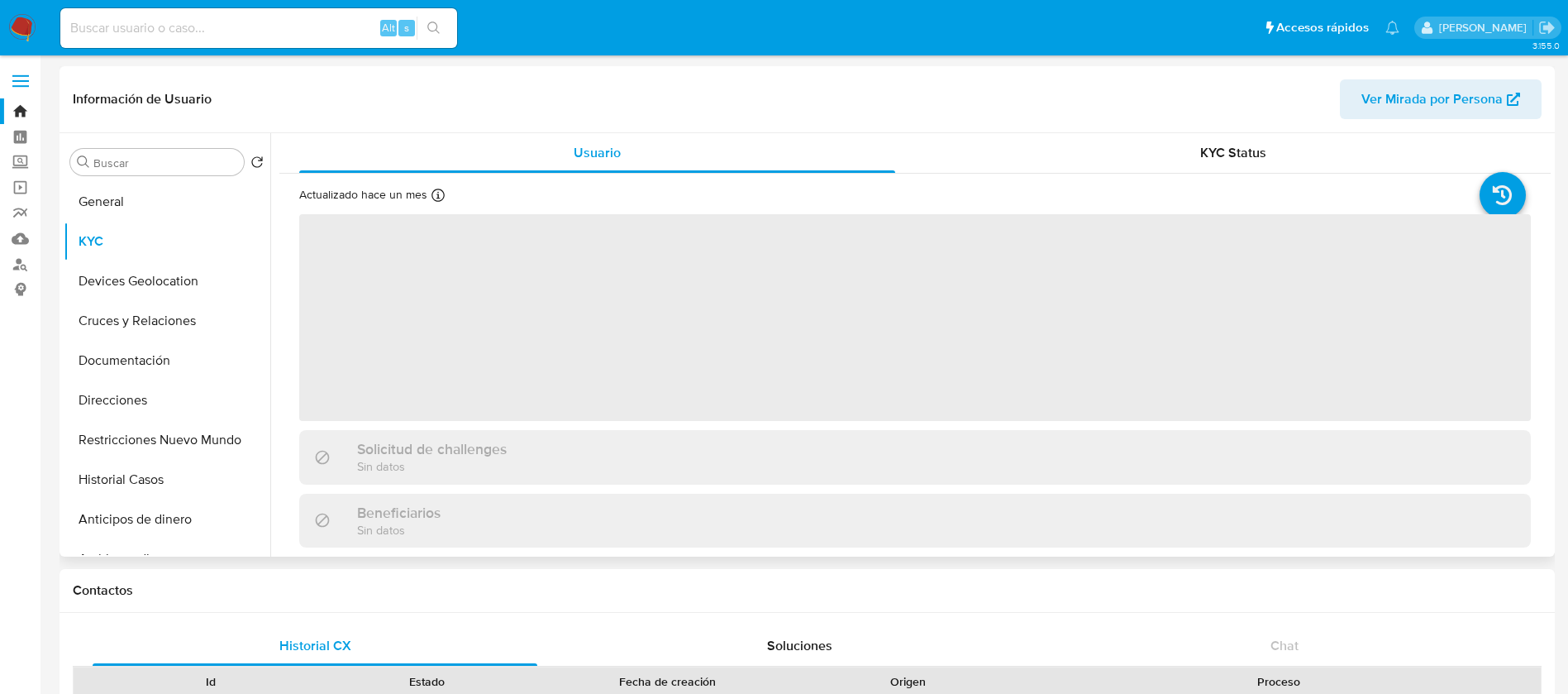
select select "10"
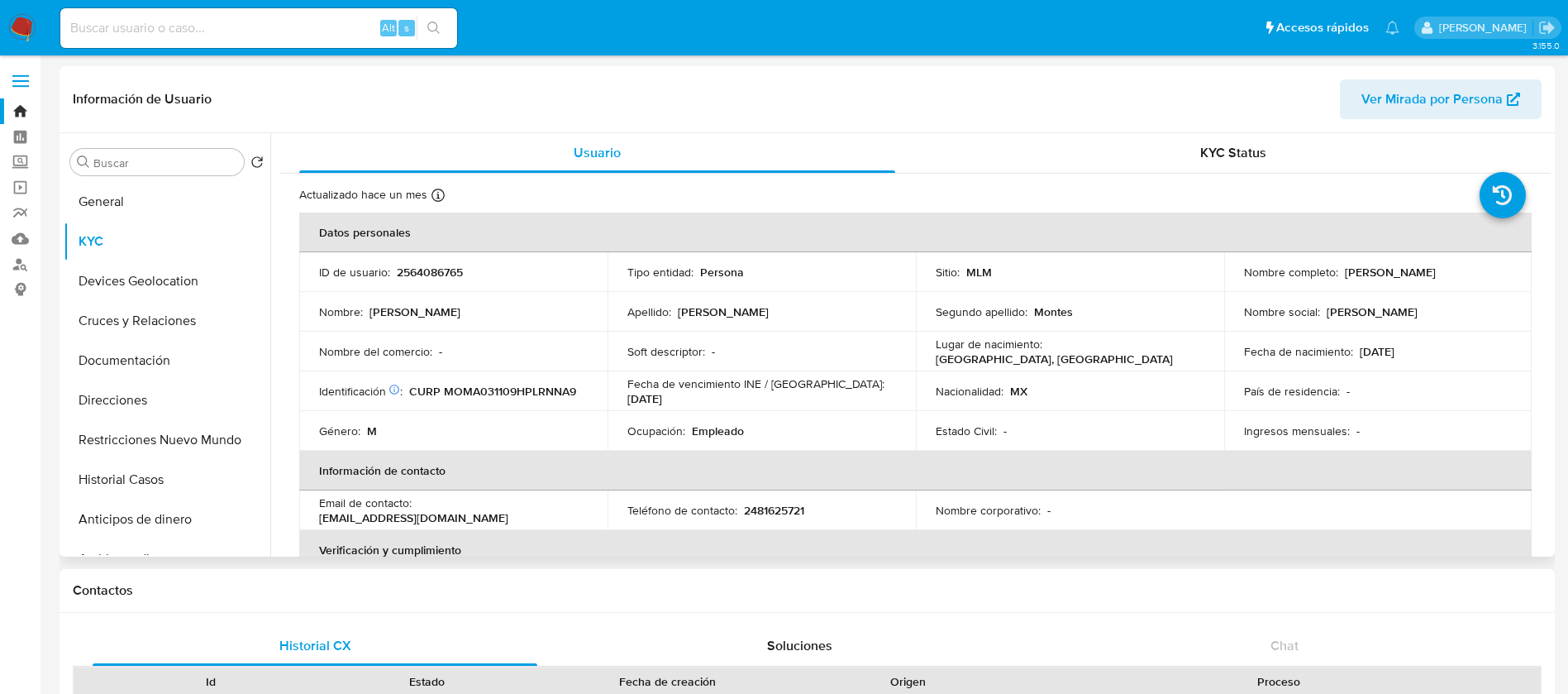
click at [427, 266] on p "2564086765" at bounding box center [430, 272] width 66 height 15
copy p "2564086765"
drag, startPoint x: 1462, startPoint y: 271, endPoint x: 1340, endPoint y: 273, distance: 122.0
click at [1340, 273] on div "Nombre completo : Andy Morales Montes" at bounding box center [1378, 272] width 268 height 15
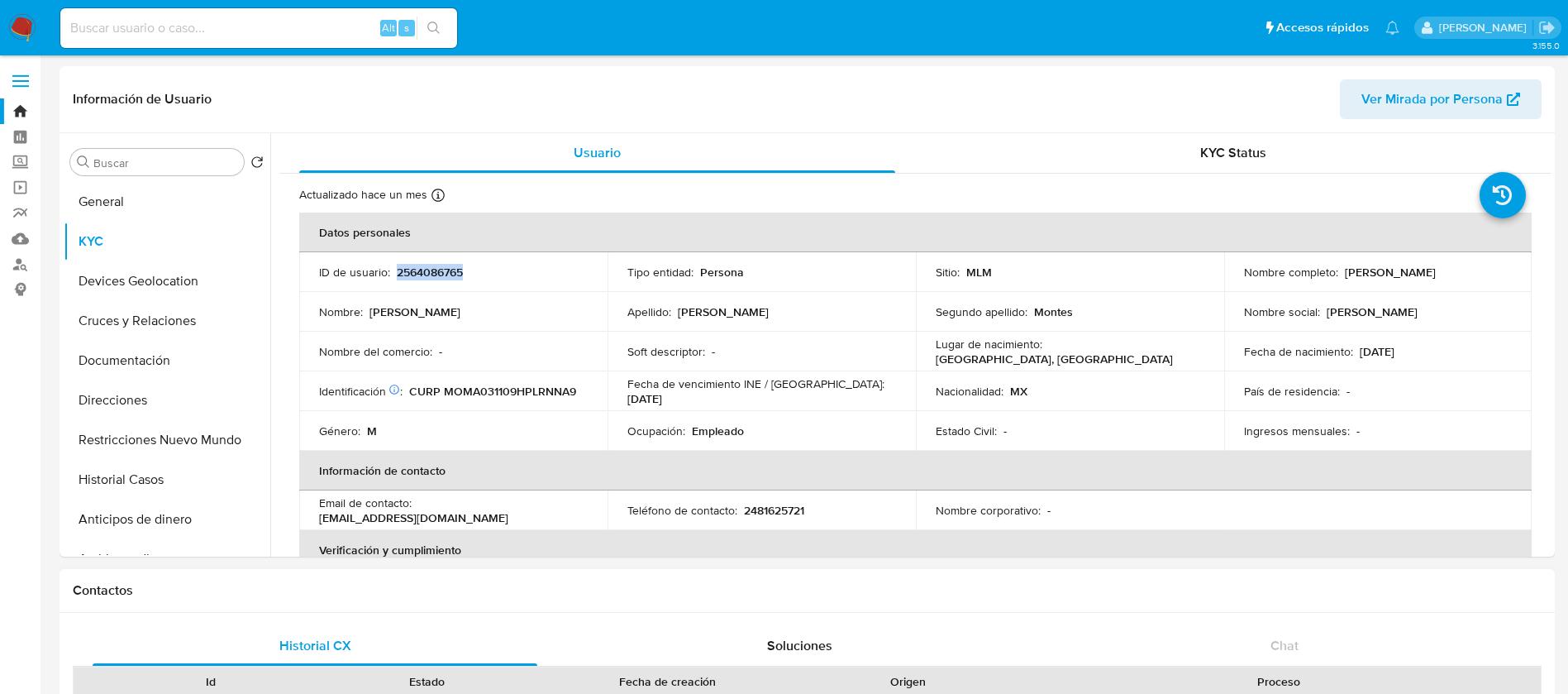
copy p "Andy Morales Montes"
click at [402, 274] on p "2564086765" at bounding box center [430, 272] width 66 height 15
copy p "2564086765"
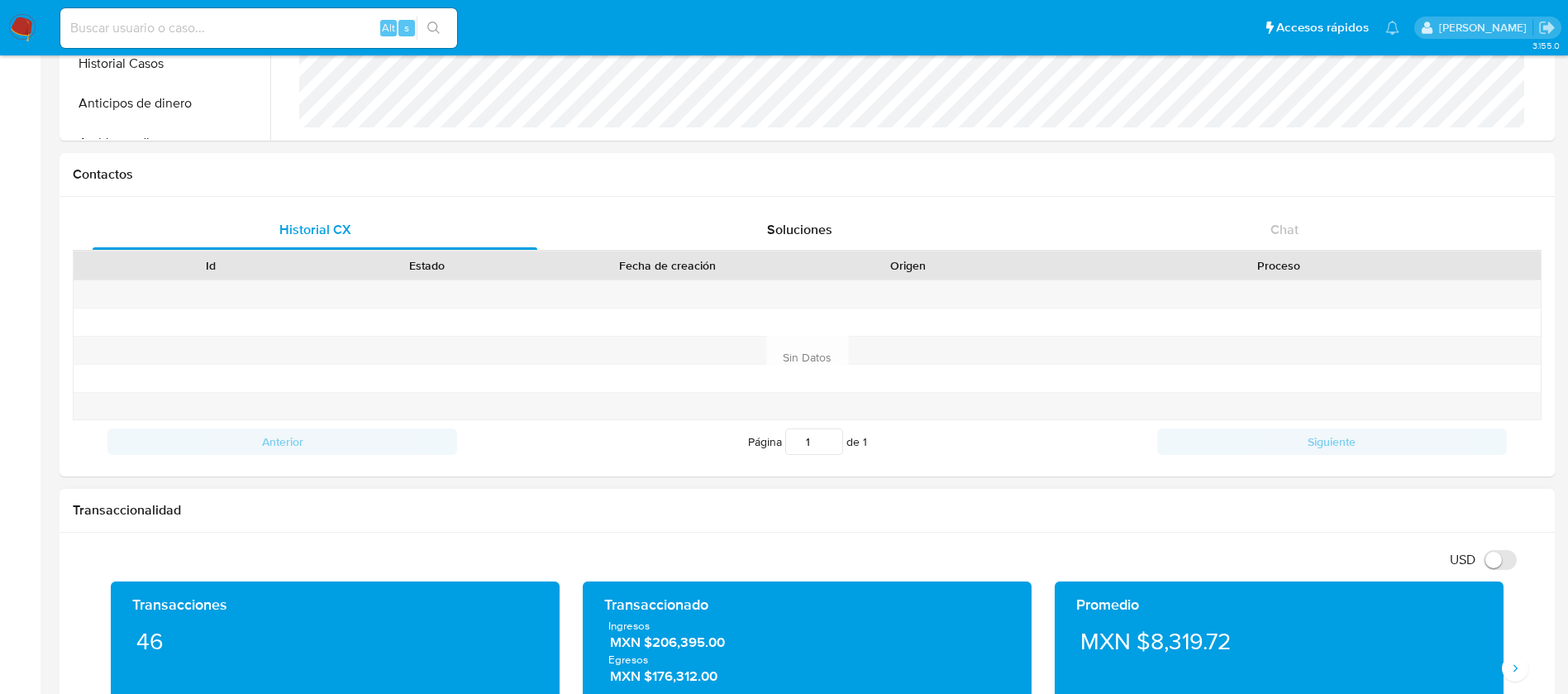
scroll to position [745, 0]
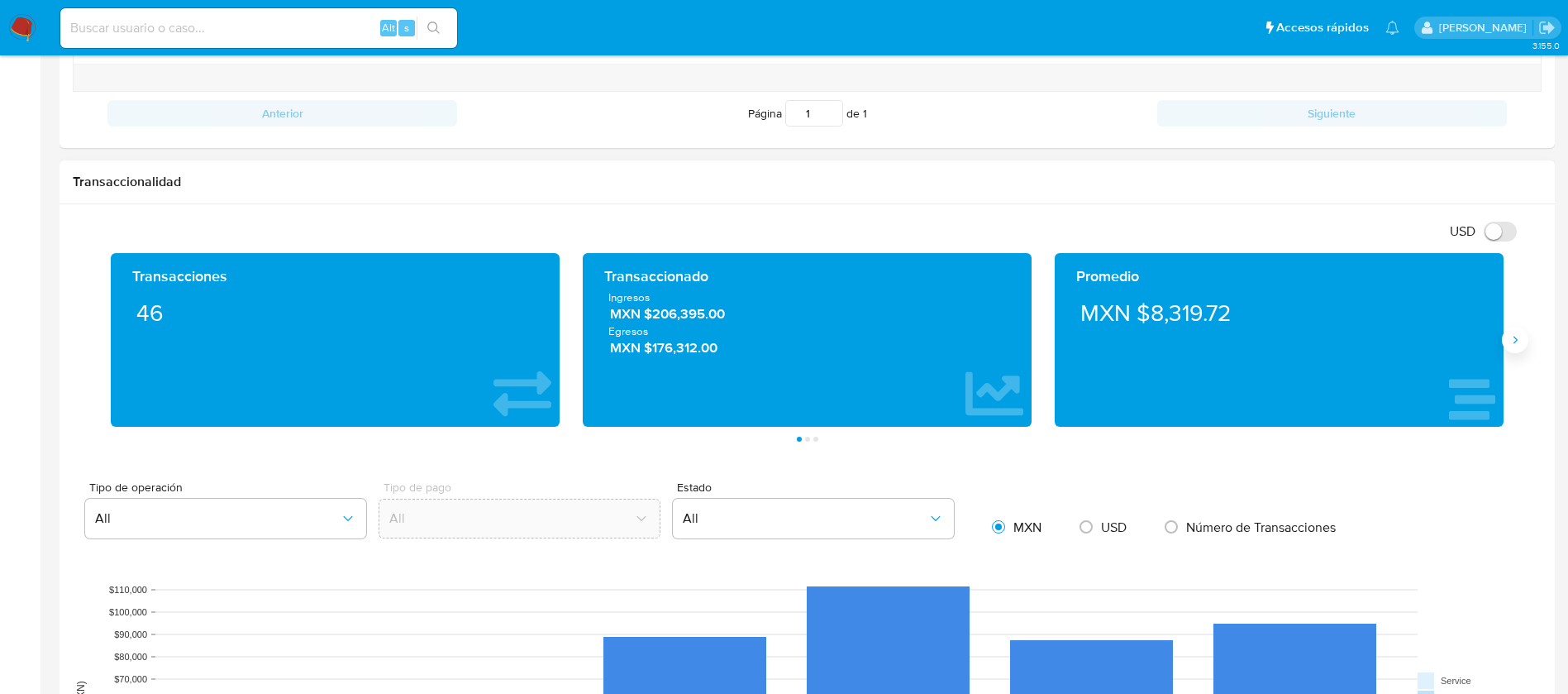
click at [1515, 345] on icon "Siguiente" at bounding box center [1515, 341] width 14 height 14
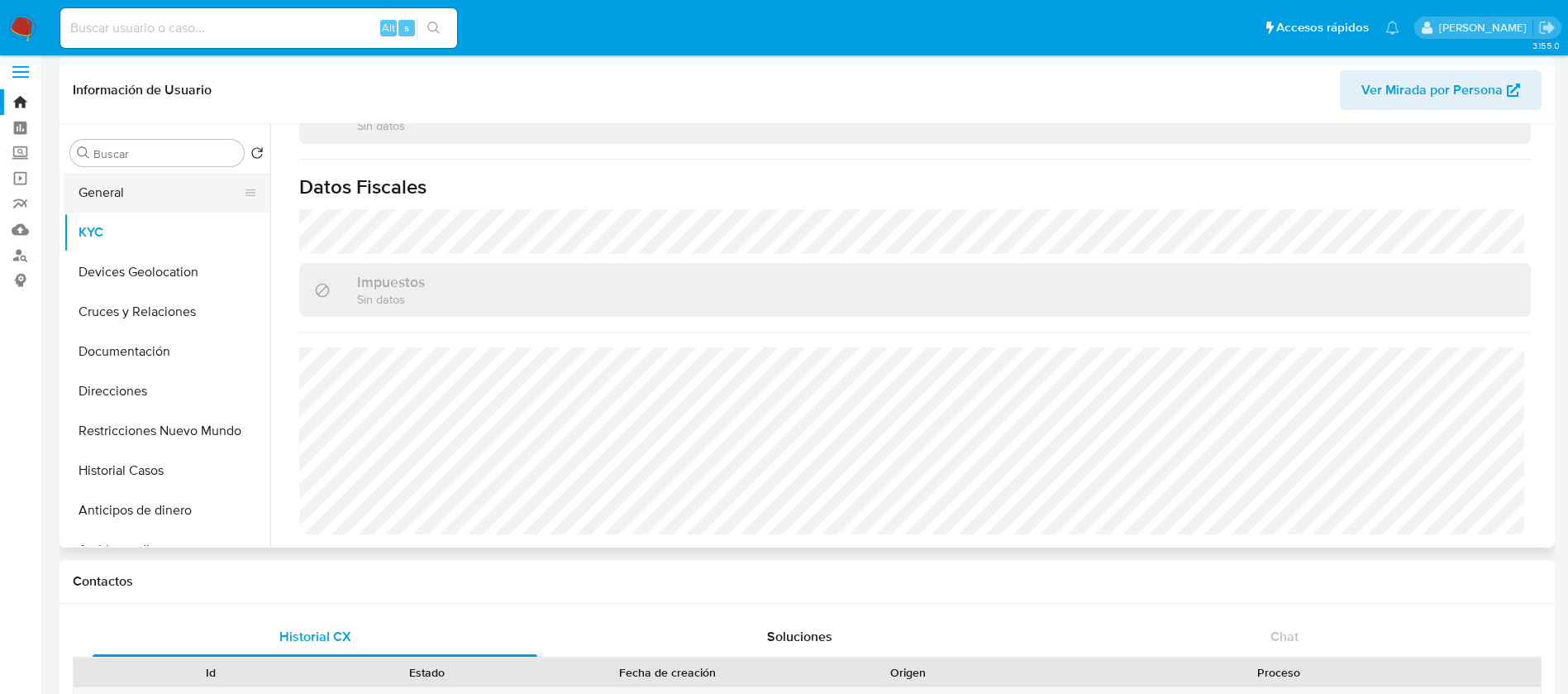
scroll to position [0, 0]
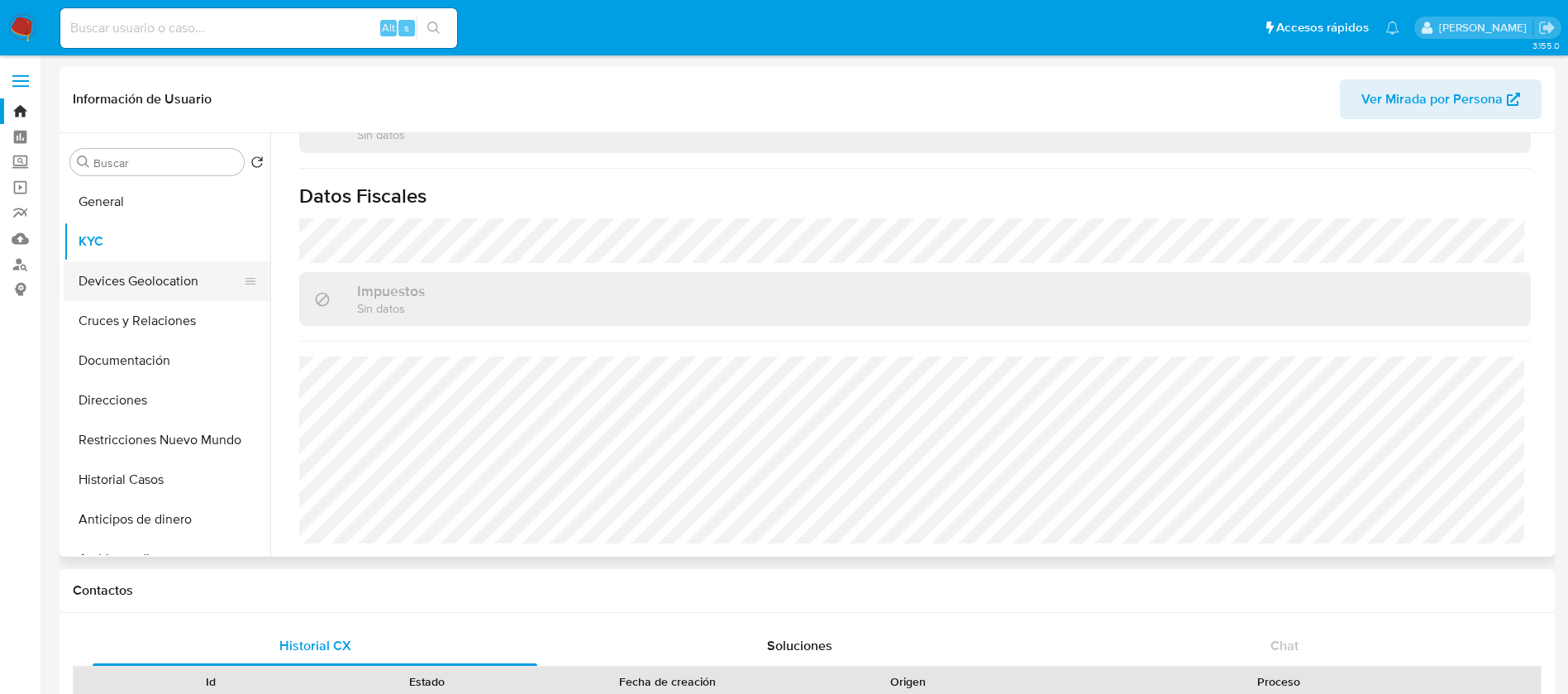
click at [213, 279] on button "Devices Geolocation" at bounding box center [160, 281] width 194 height 40
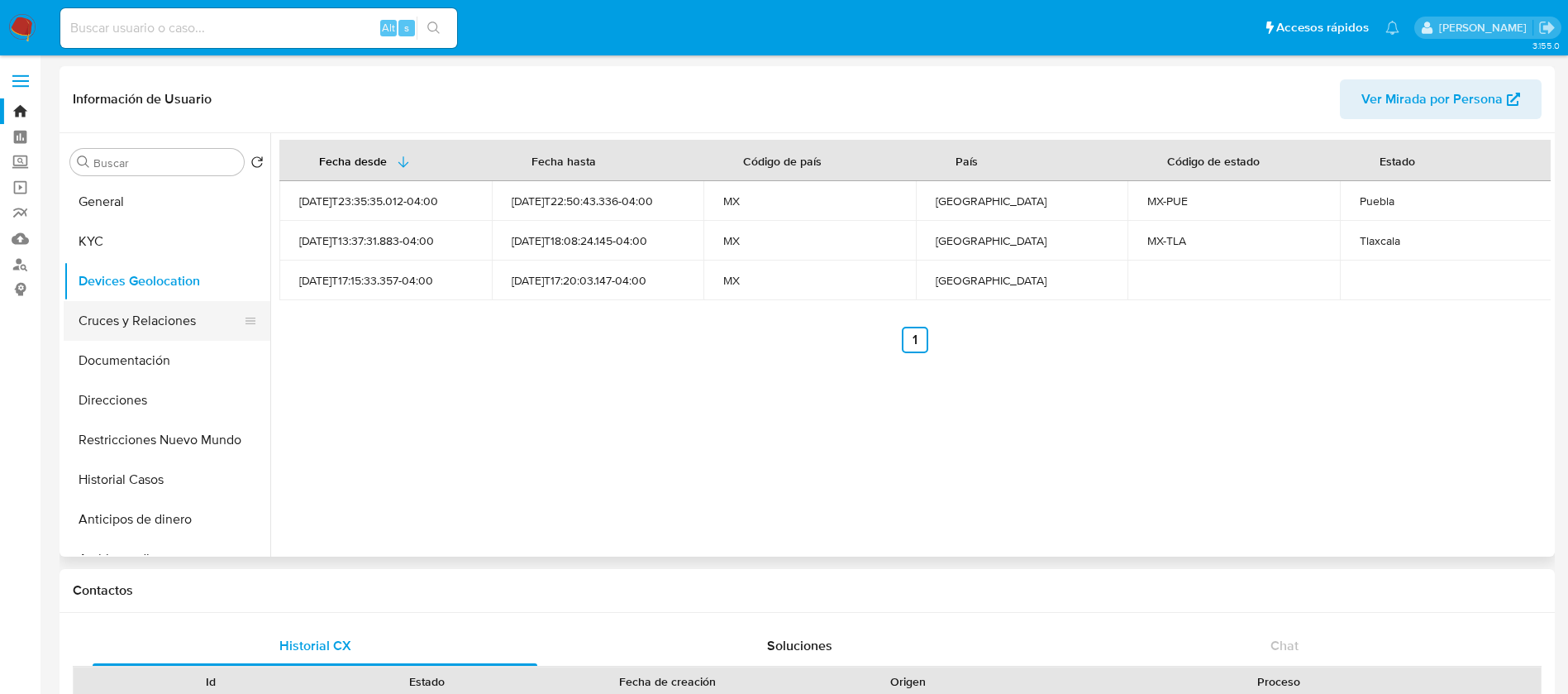
click at [129, 329] on button "Cruces y Relaciones" at bounding box center [160, 320] width 194 height 40
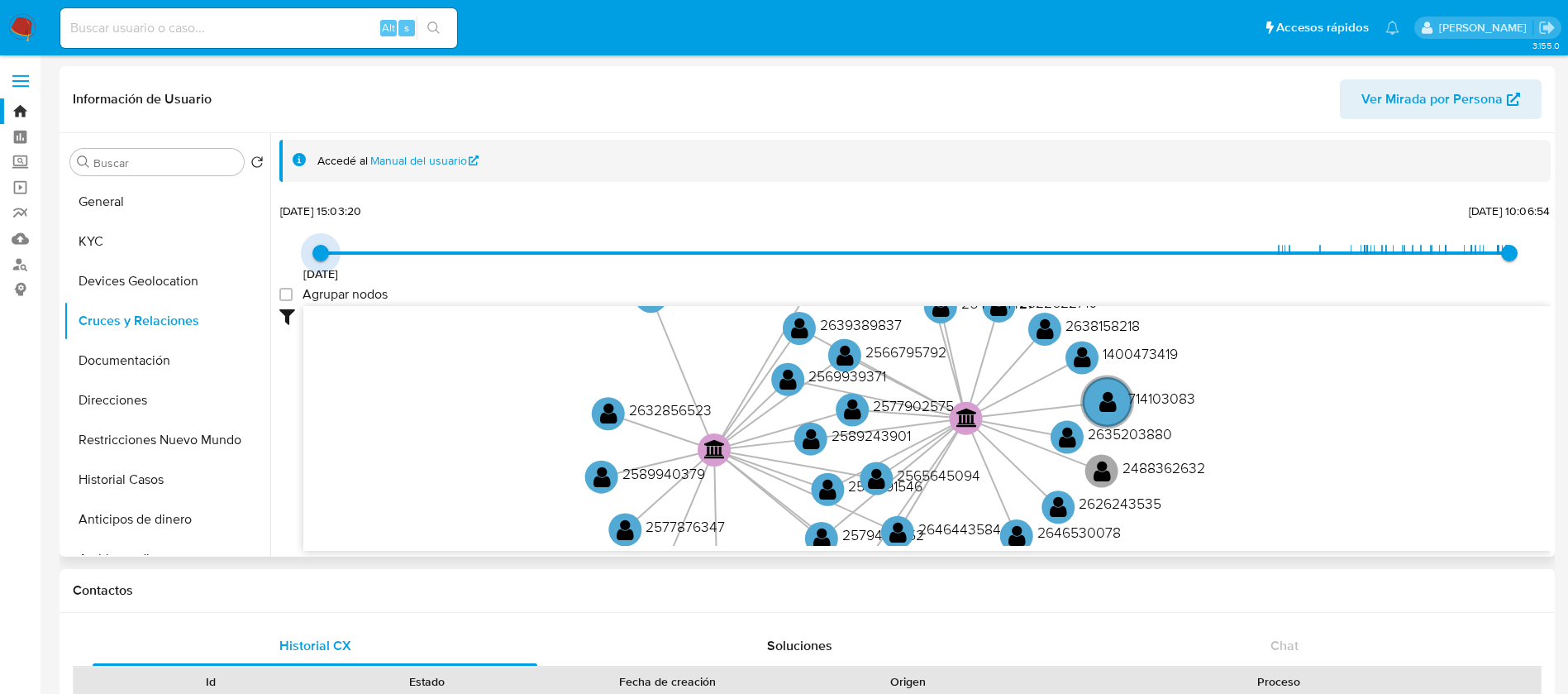
click at [329, 253] on span "11/10/2024, 15:03:20" at bounding box center [320, 253] width 17 height 17
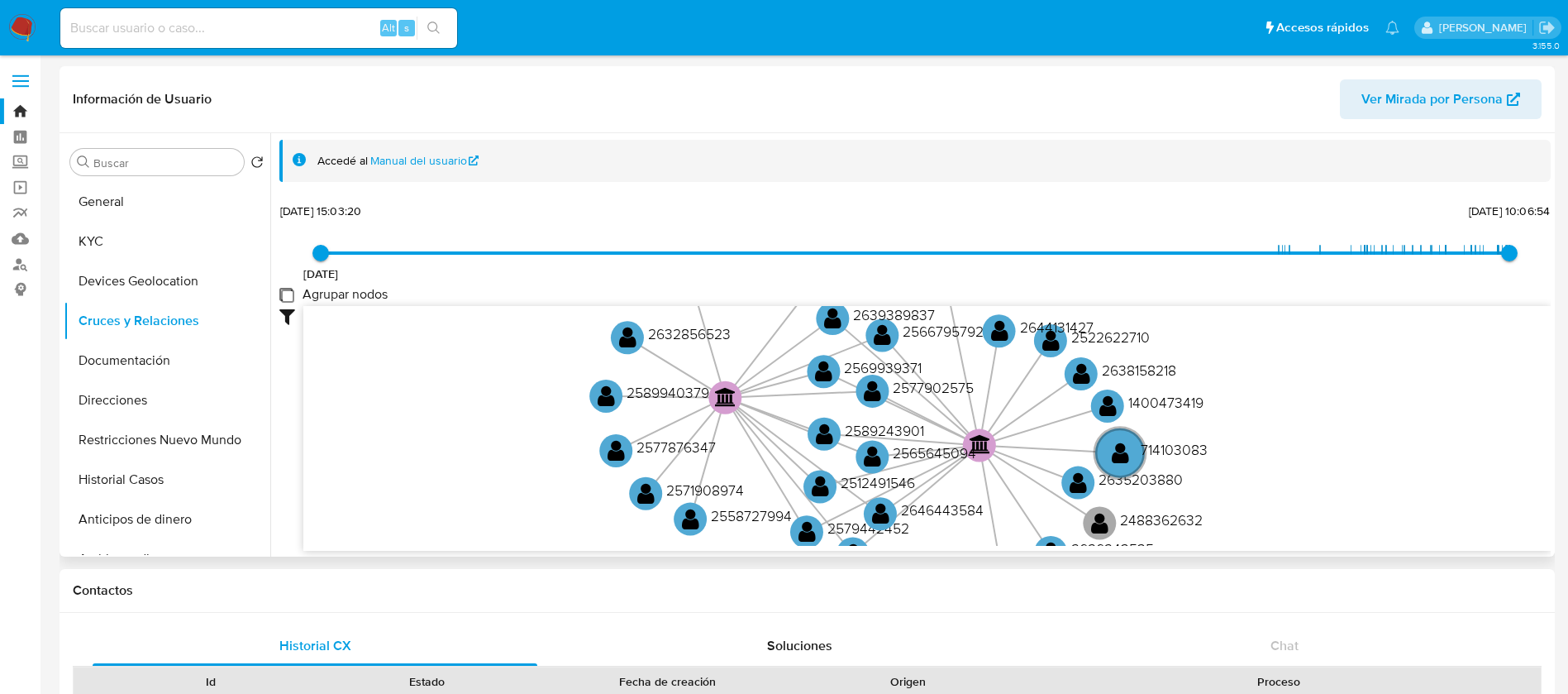
click at [289, 295] on group_nodes "Agrupar nodos" at bounding box center [286, 295] width 14 height 14
checkbox group_nodes "true"
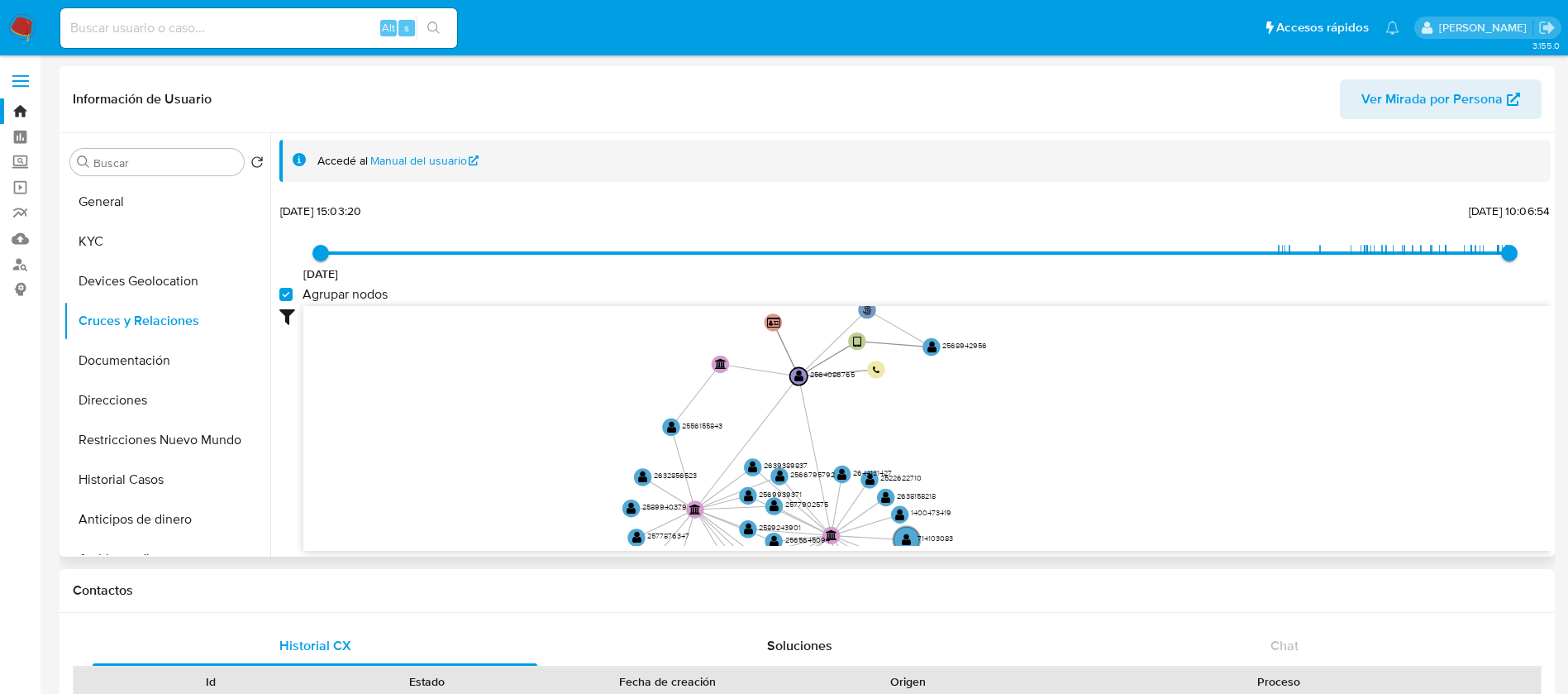
drag, startPoint x: 742, startPoint y: 400, endPoint x: 712, endPoint y: 446, distance: 54.9
click at [712, 446] on icon "user-2564086765  2564086765 phone-8c3e619169d3ce6f2ccf25be77624cba  person-c9…" at bounding box center [927, 425] width 1248 height 239
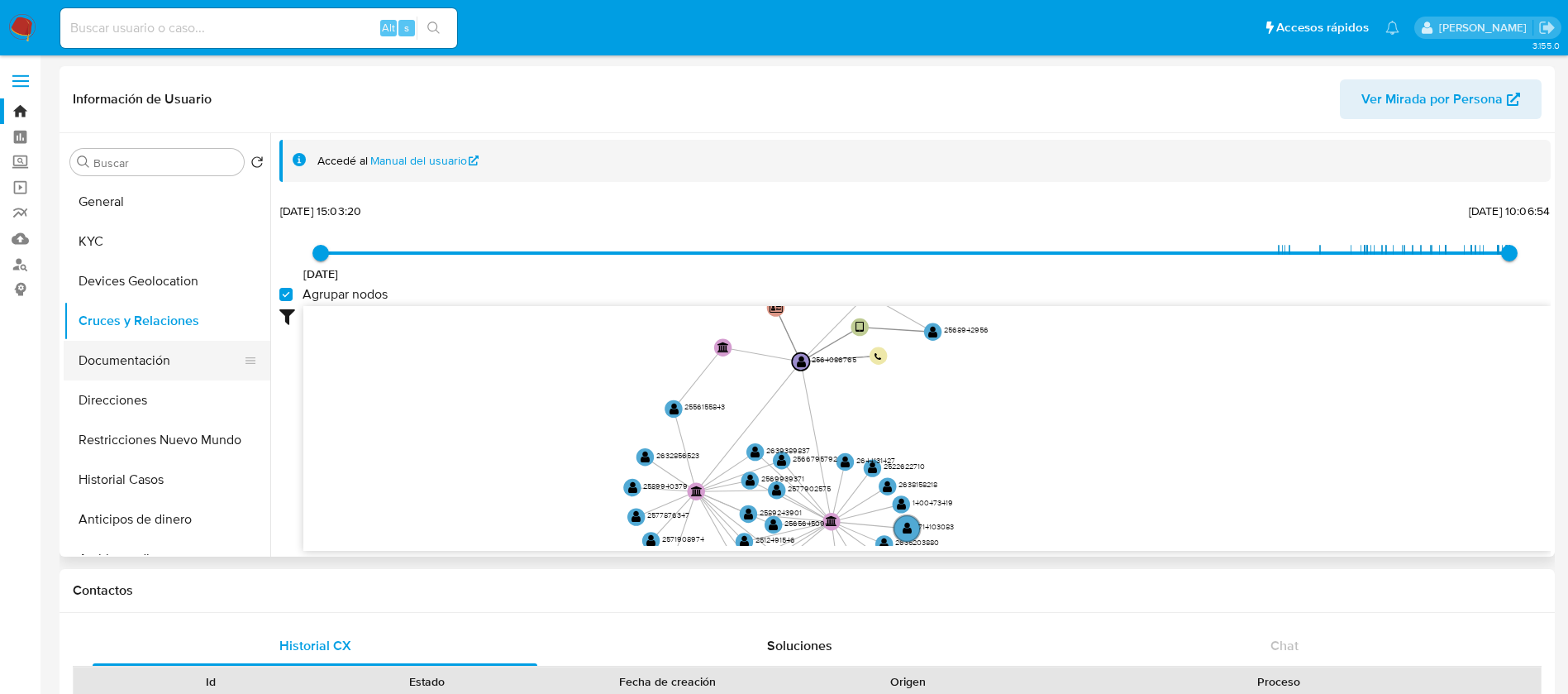
click at [208, 366] on button "Documentación" at bounding box center [160, 360] width 194 height 40
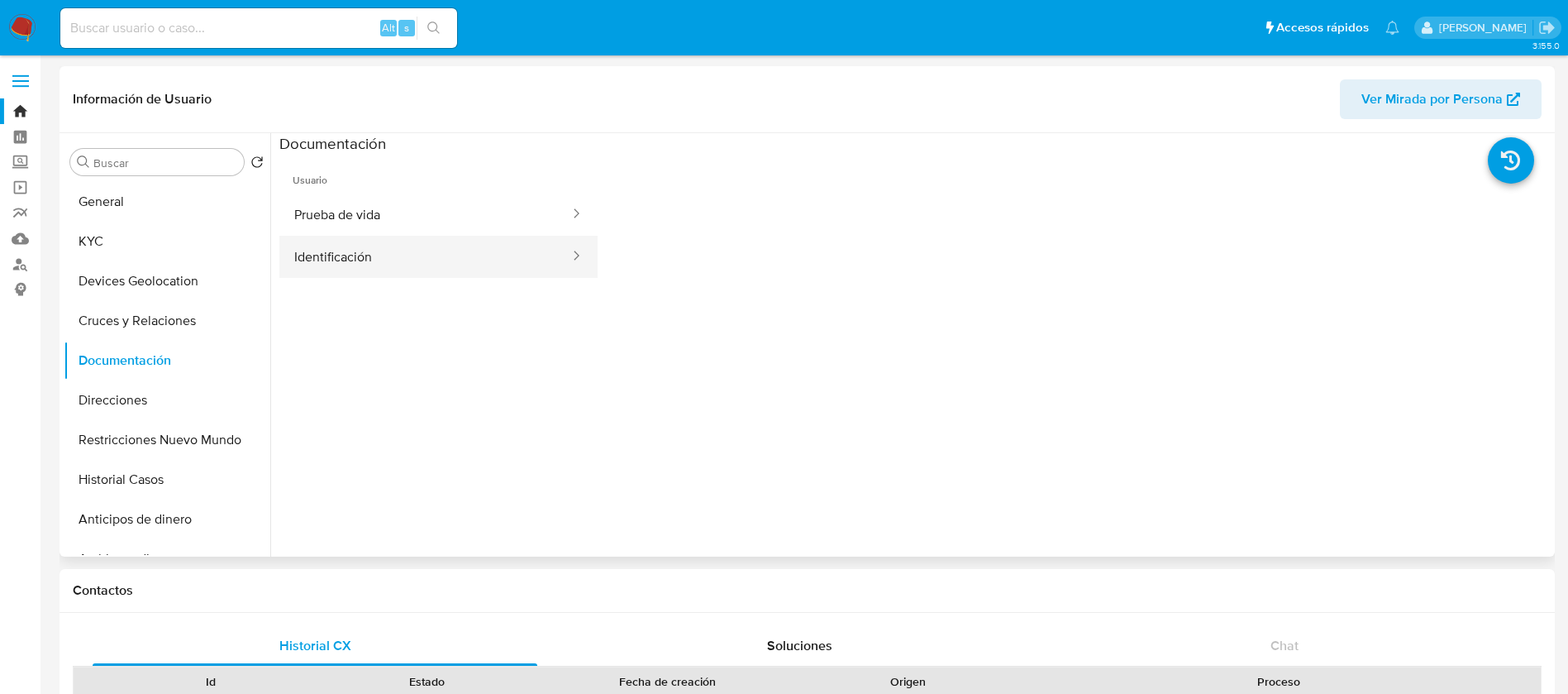
click at [429, 257] on button "Identificación" at bounding box center [425, 256] width 292 height 42
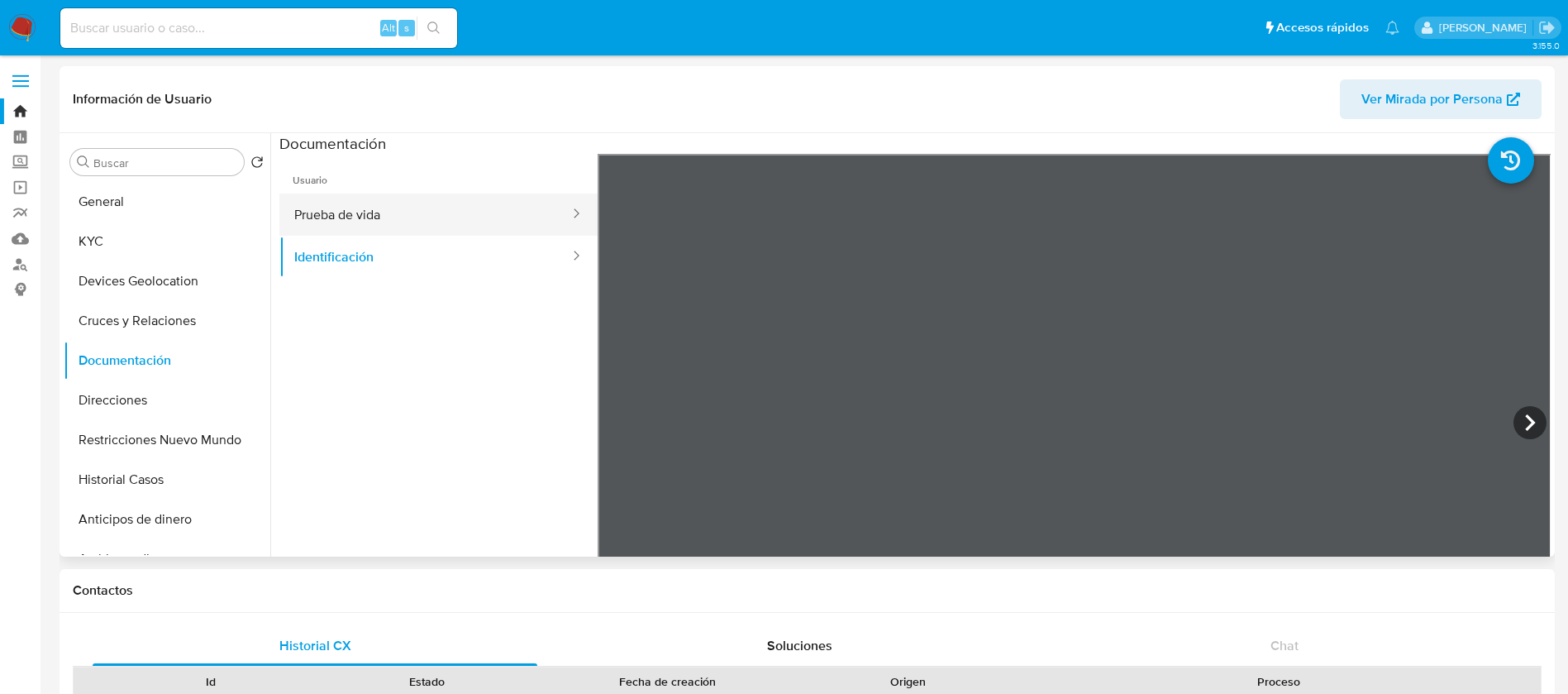
click at [457, 212] on button "Prueba de vida" at bounding box center [425, 214] width 292 height 42
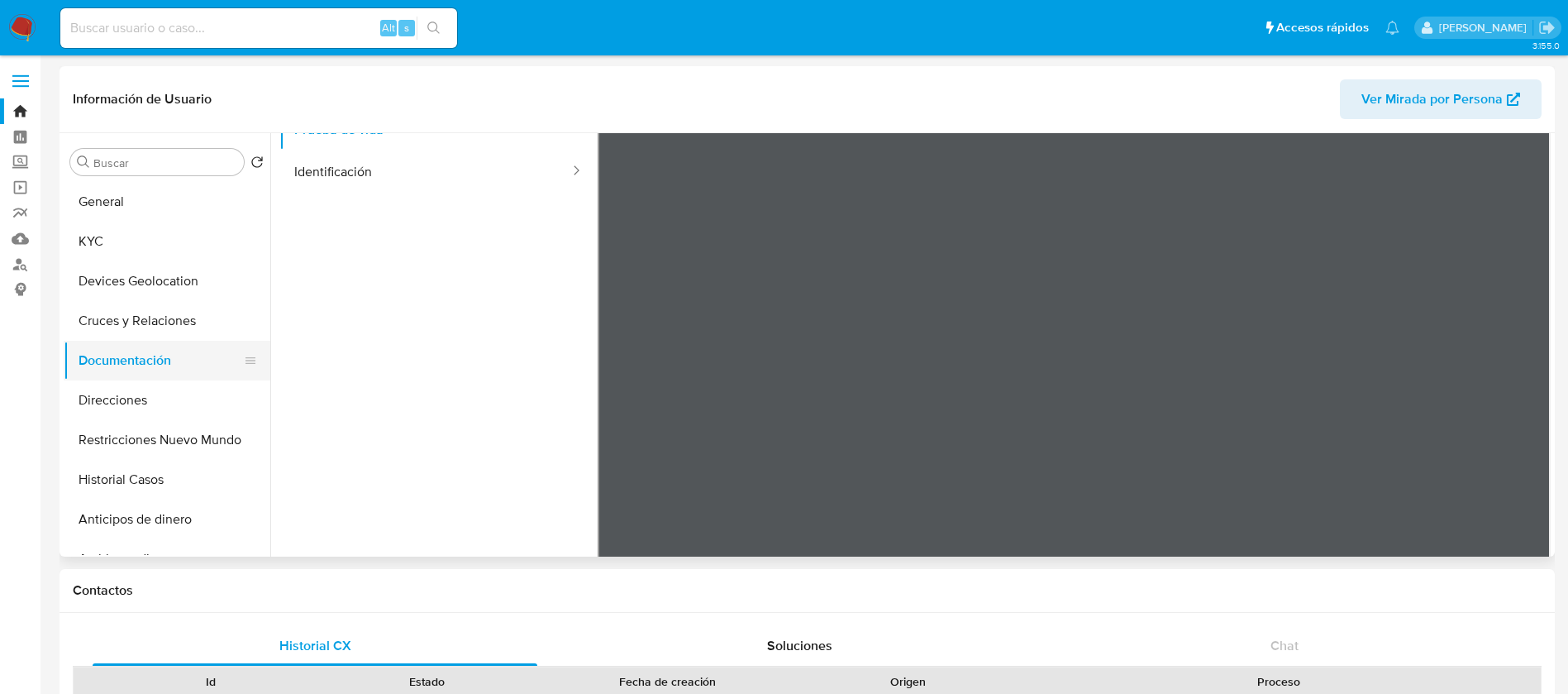
scroll to position [124, 0]
click at [173, 237] on button "KYC" at bounding box center [160, 241] width 194 height 40
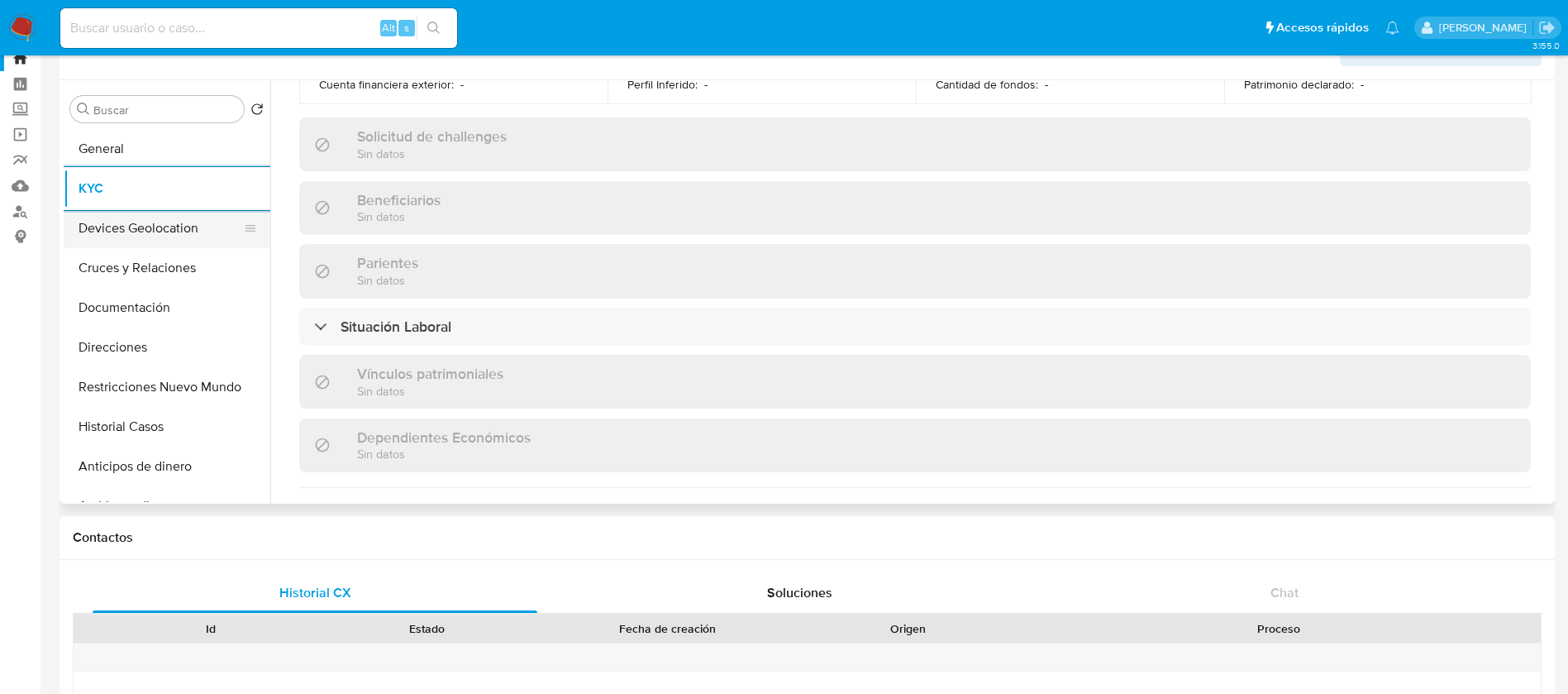
scroll to position [0, 0]
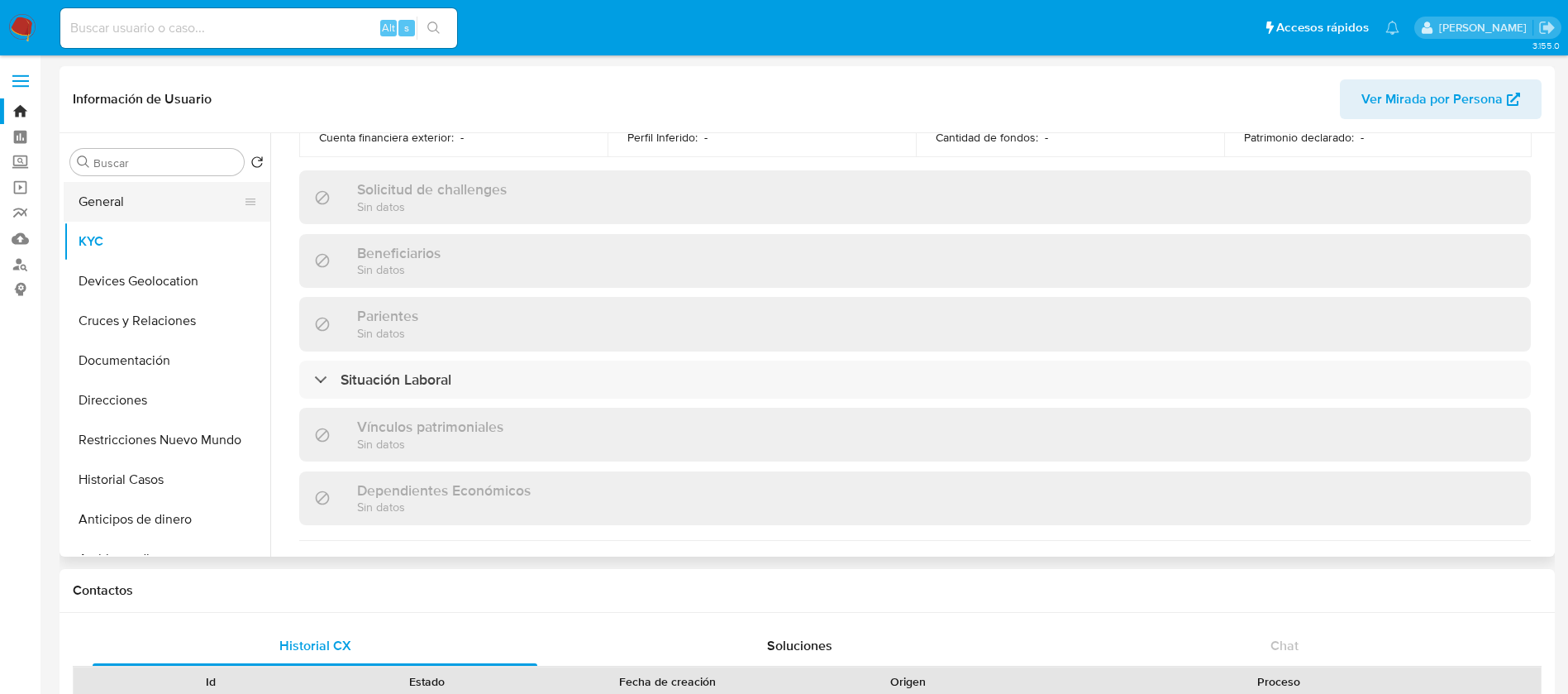
click at [171, 190] on button "General" at bounding box center [160, 201] width 194 height 40
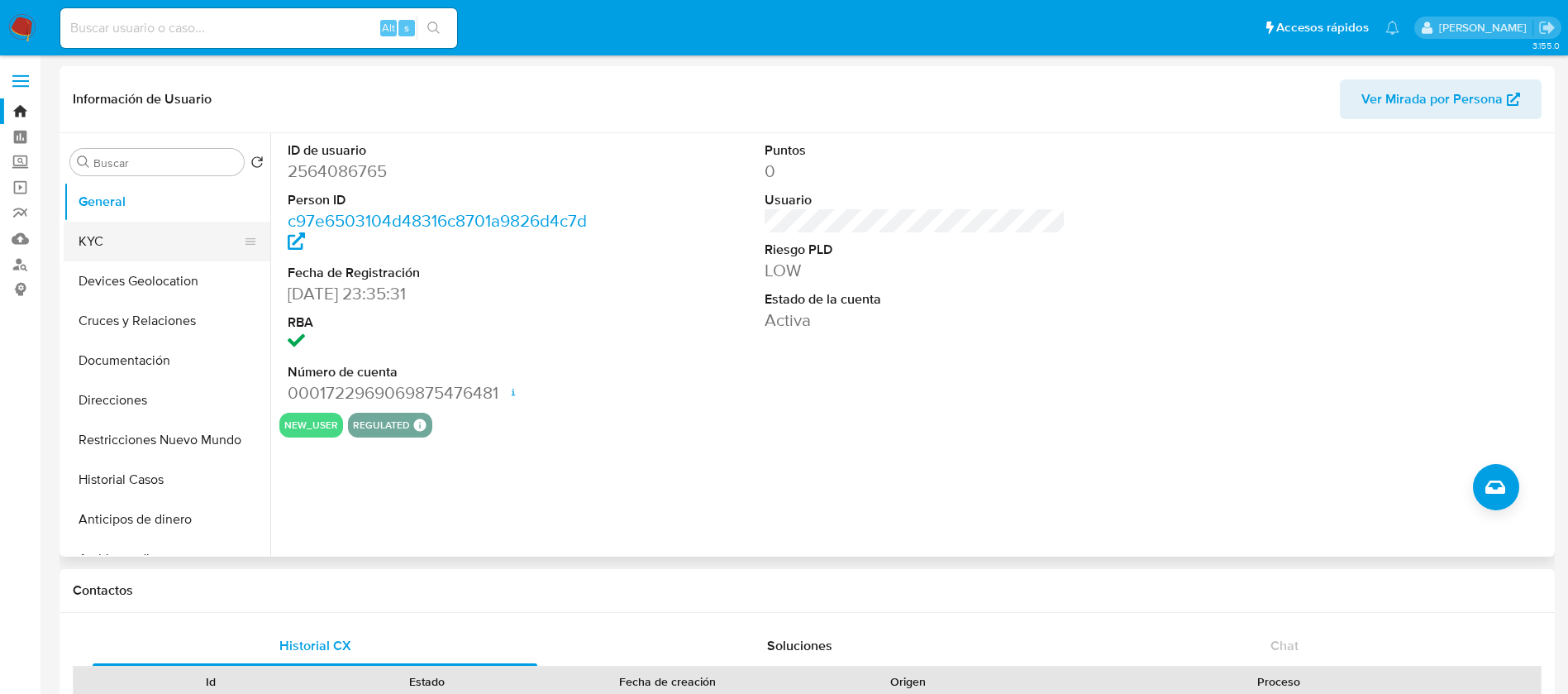
click at [147, 244] on button "KYC" at bounding box center [160, 241] width 194 height 40
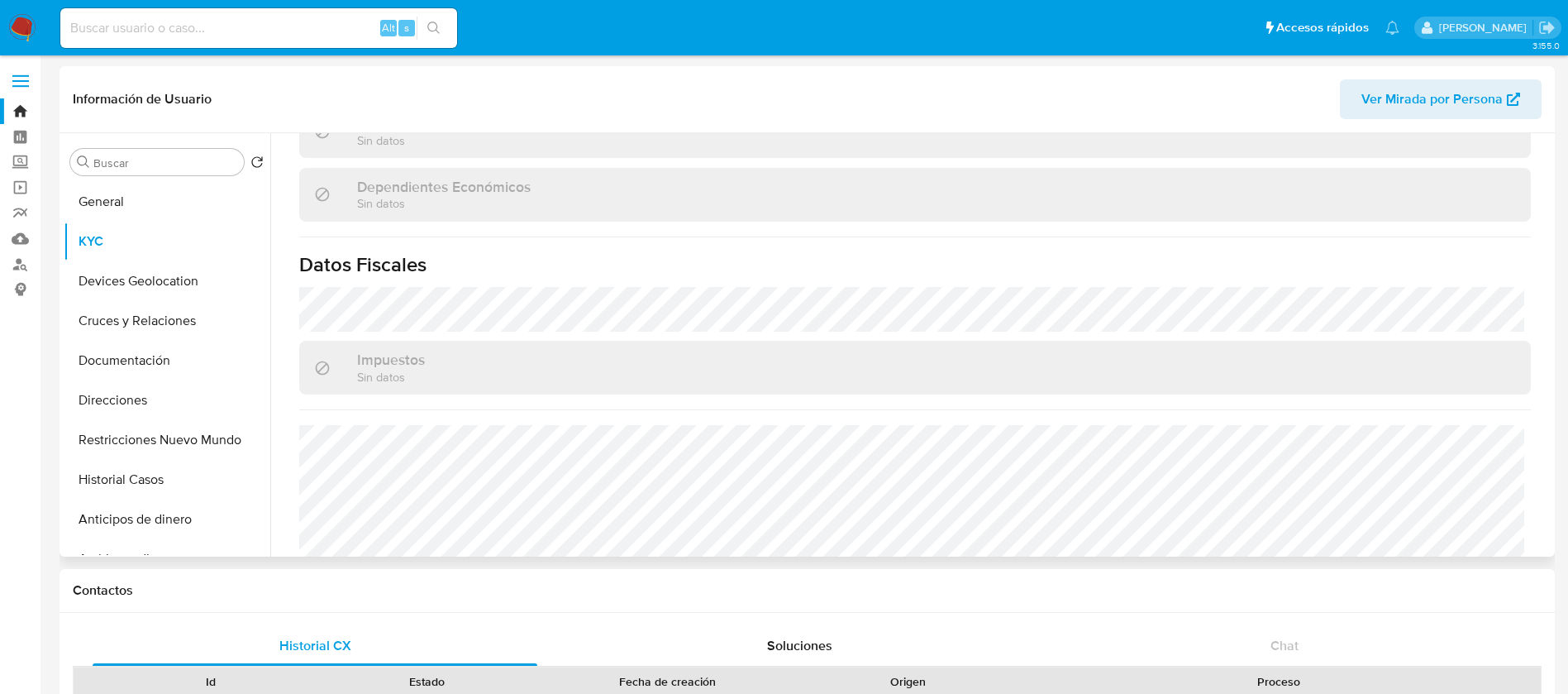
scroll to position [993, 0]
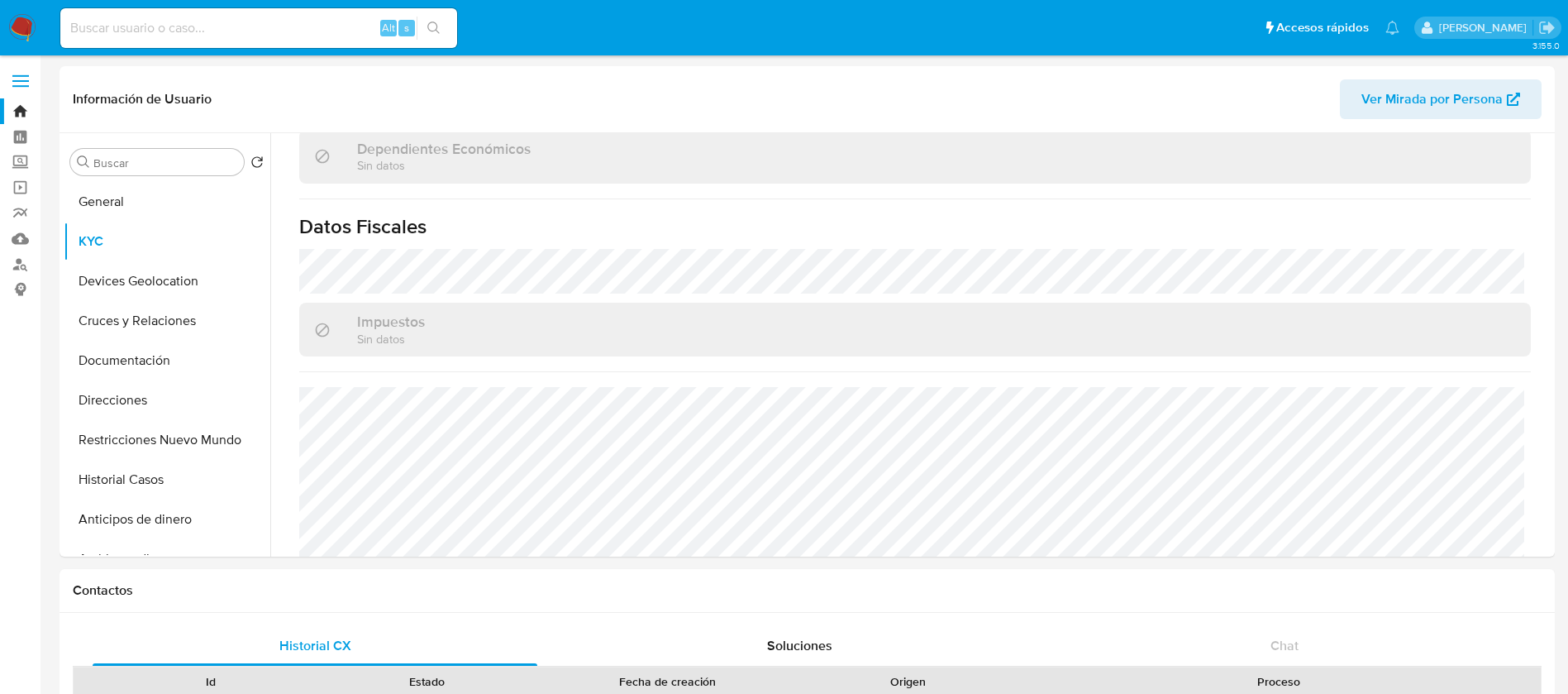
drag, startPoint x: 264, startPoint y: 39, endPoint x: 237, endPoint y: 83, distance: 51.6
click at [264, 43] on div "Alt s" at bounding box center [259, 27] width 397 height 40
click at [328, 18] on input at bounding box center [259, 28] width 397 height 21
paste input "338011566"
type input "338011566"
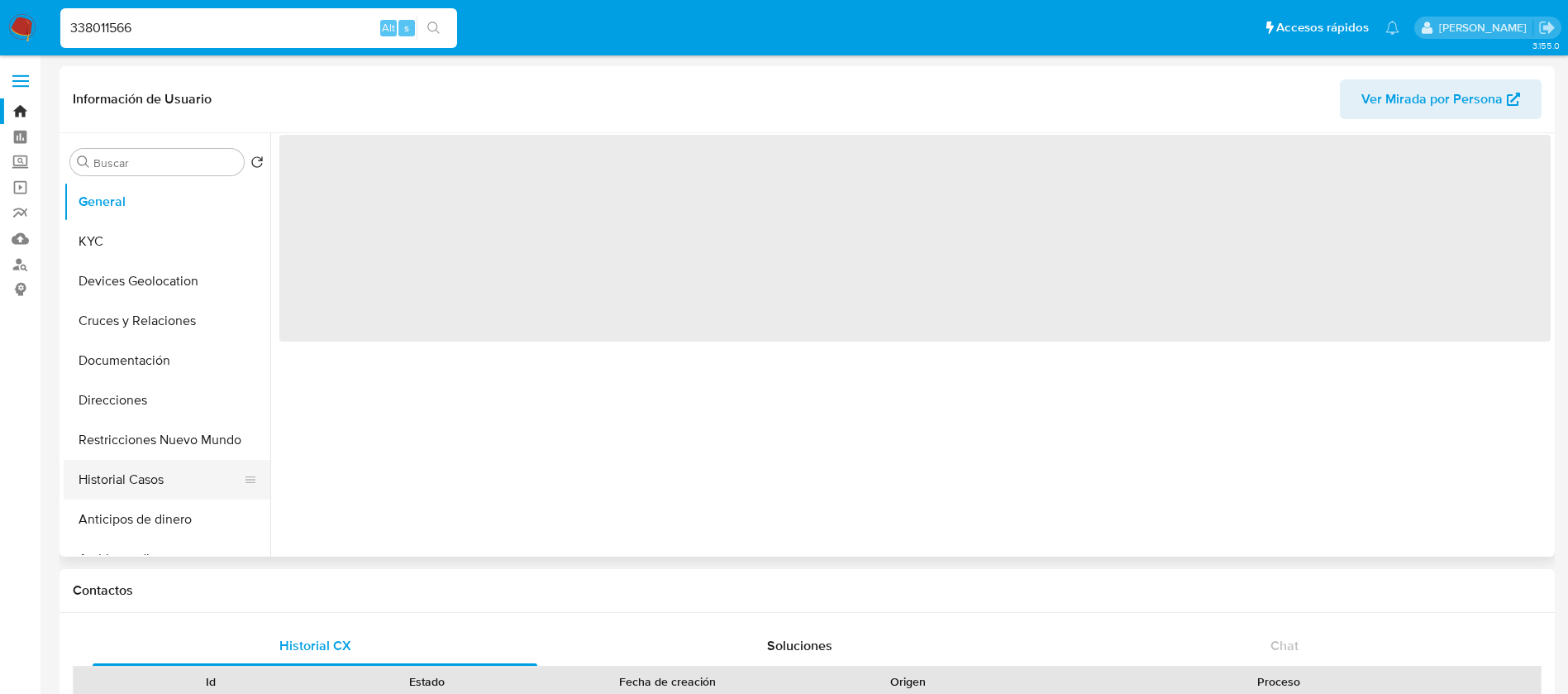
click at [113, 490] on button "Historial Casos" at bounding box center [160, 480] width 194 height 40
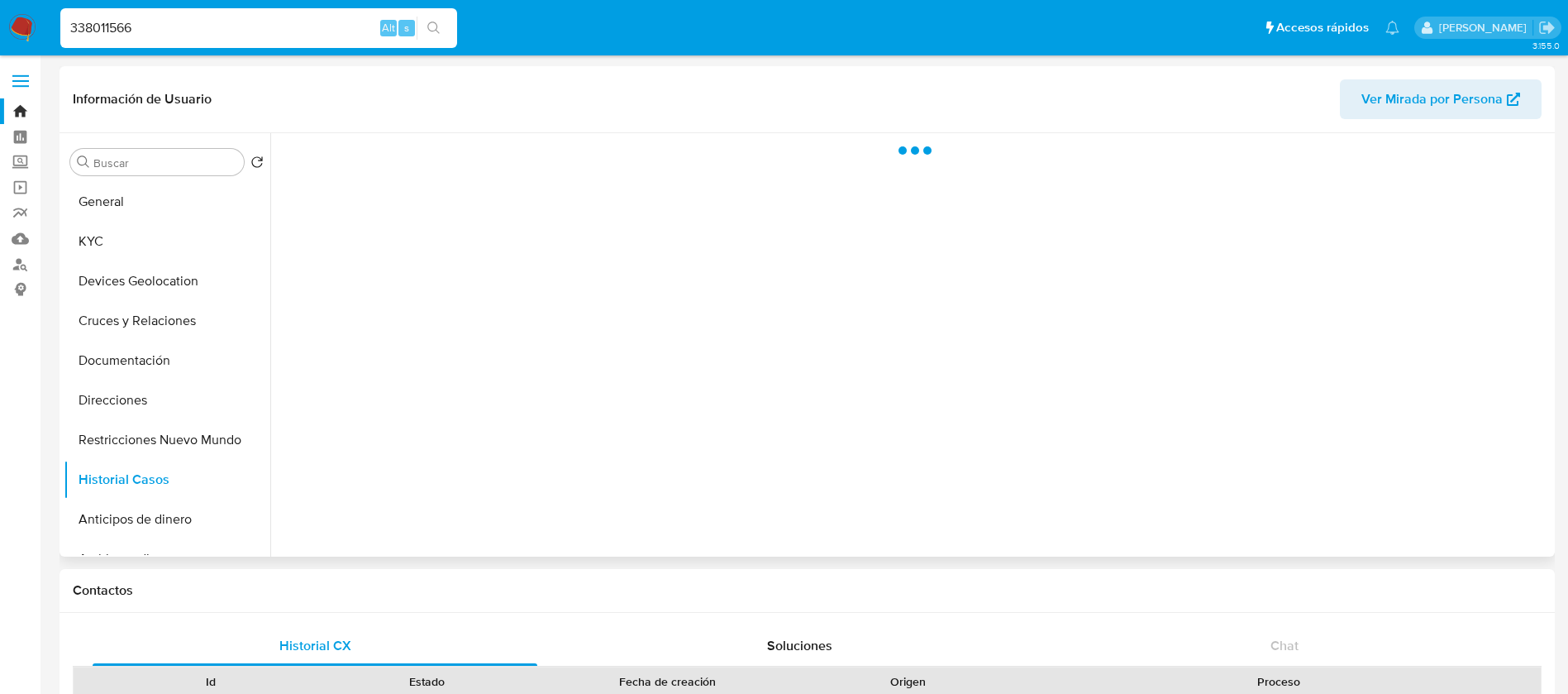
select select "10"
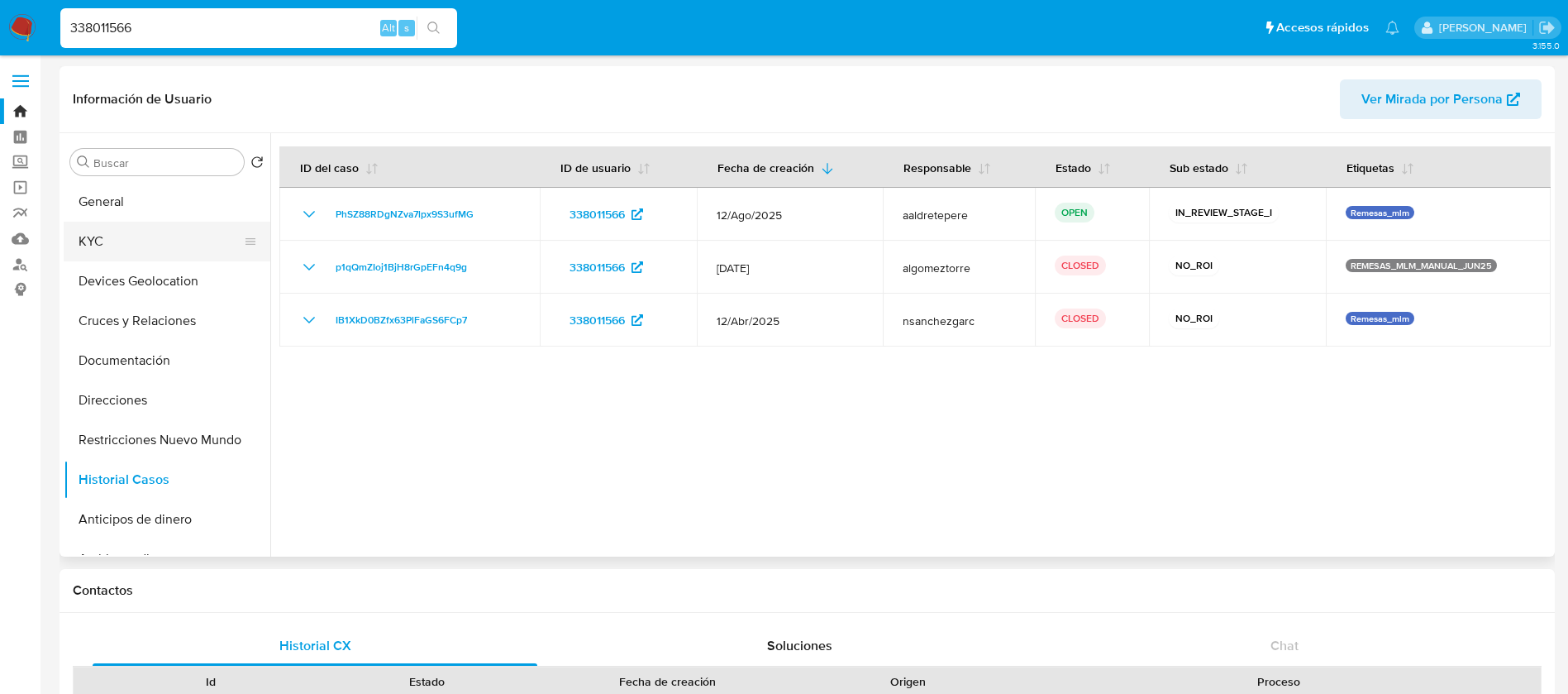
click at [138, 253] on button "KYC" at bounding box center [160, 241] width 194 height 40
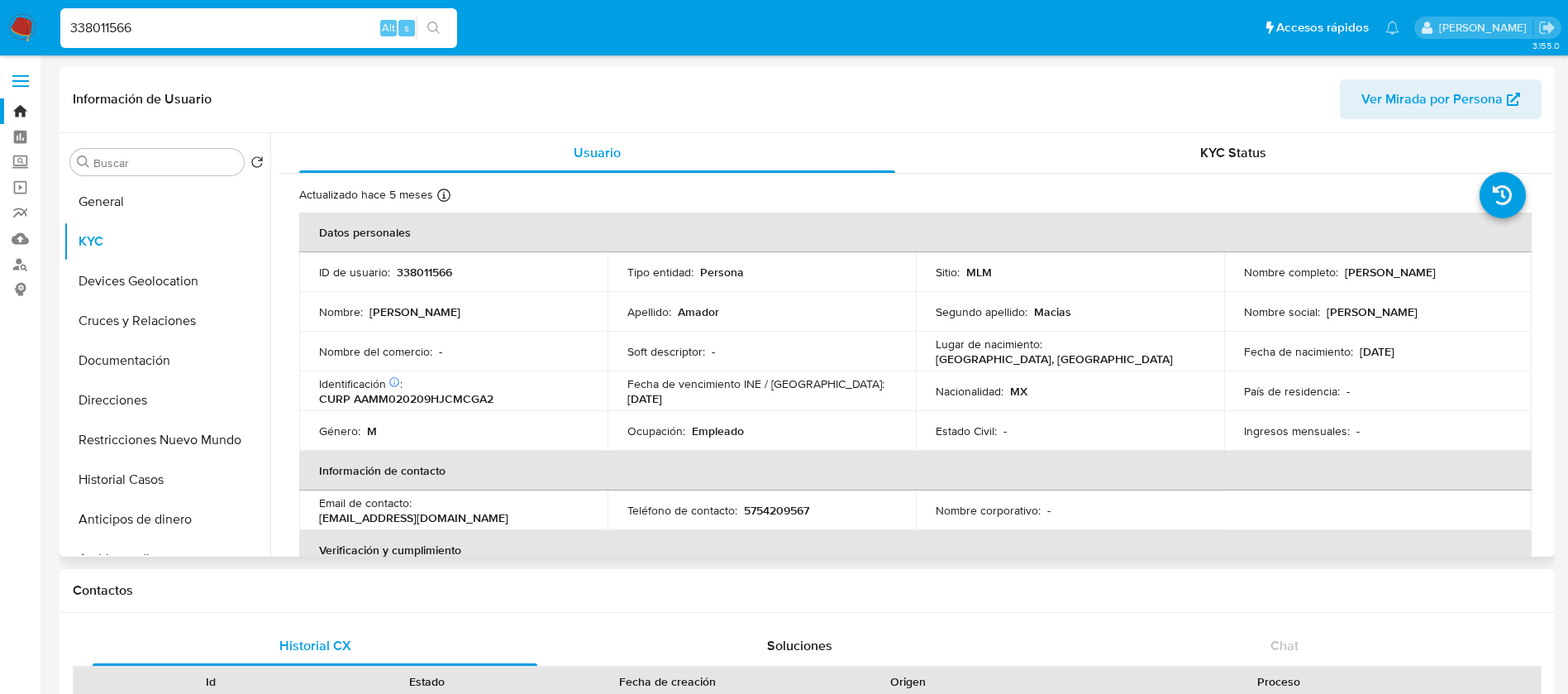
click at [433, 270] on p "338011566" at bounding box center [424, 272] width 55 height 15
click at [433, 273] on p "338011566" at bounding box center [424, 272] width 55 height 15
copy p "338011566"
drag, startPoint x: 1475, startPoint y: 273, endPoint x: 1337, endPoint y: 275, distance: 138.0
click at [1337, 275] on div "Nombre completo : Miguel Amador Macias" at bounding box center [1378, 272] width 268 height 15
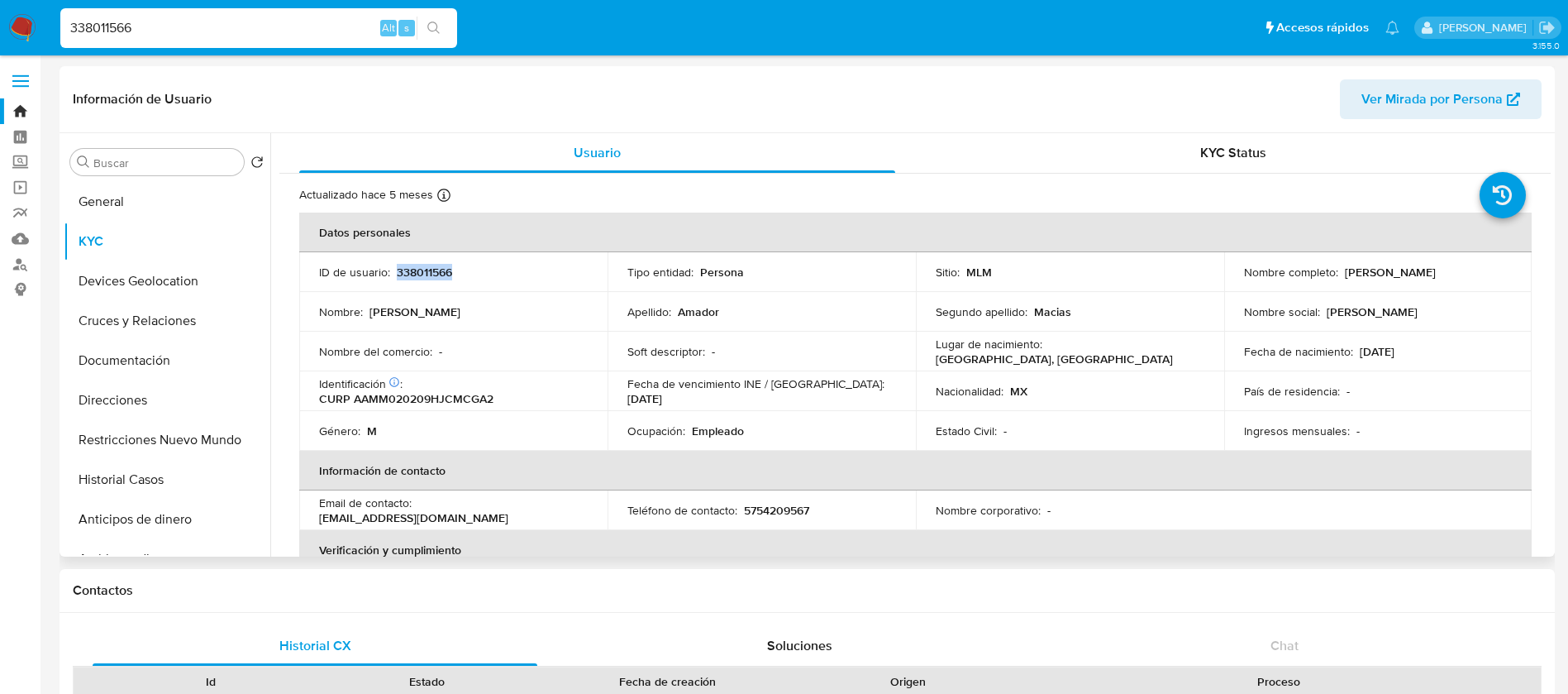
copy div "Miguel Amador Macias"
click at [419, 271] on p "338011566" at bounding box center [424, 272] width 55 height 15
copy p "338011566"
click at [701, 360] on td "Soft descriptor : -" at bounding box center [762, 351] width 308 height 40
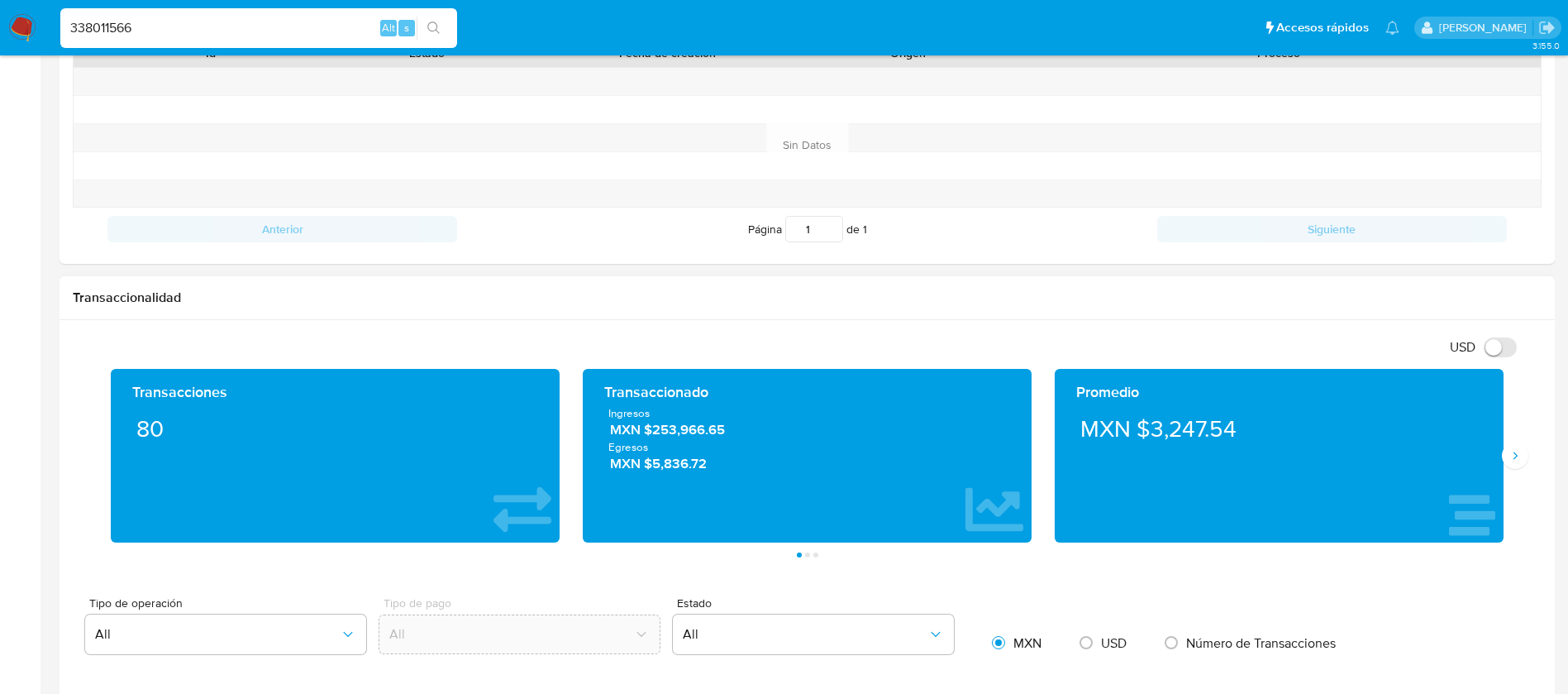
scroll to position [745, 0]
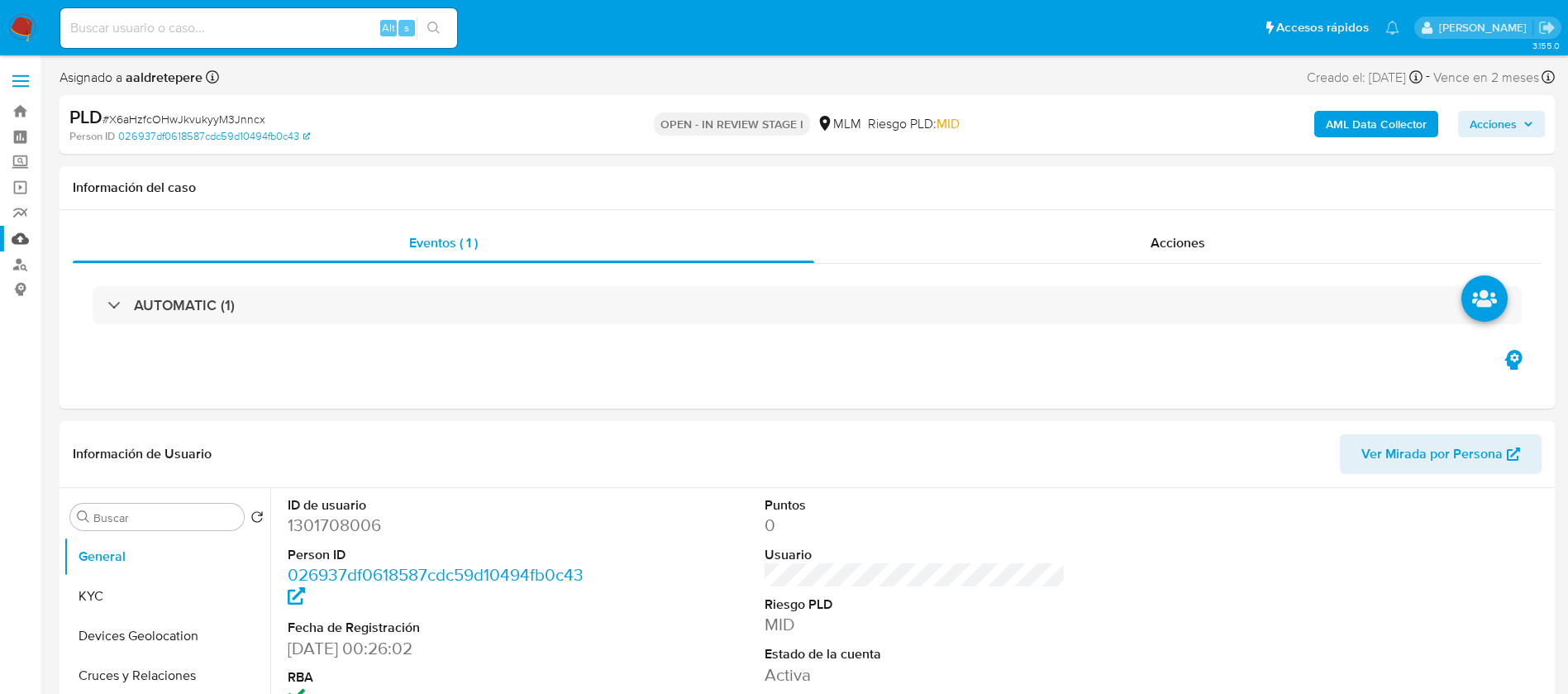
click at [31, 236] on link "Mulan" at bounding box center [98, 238] width 196 height 25
select select "10"
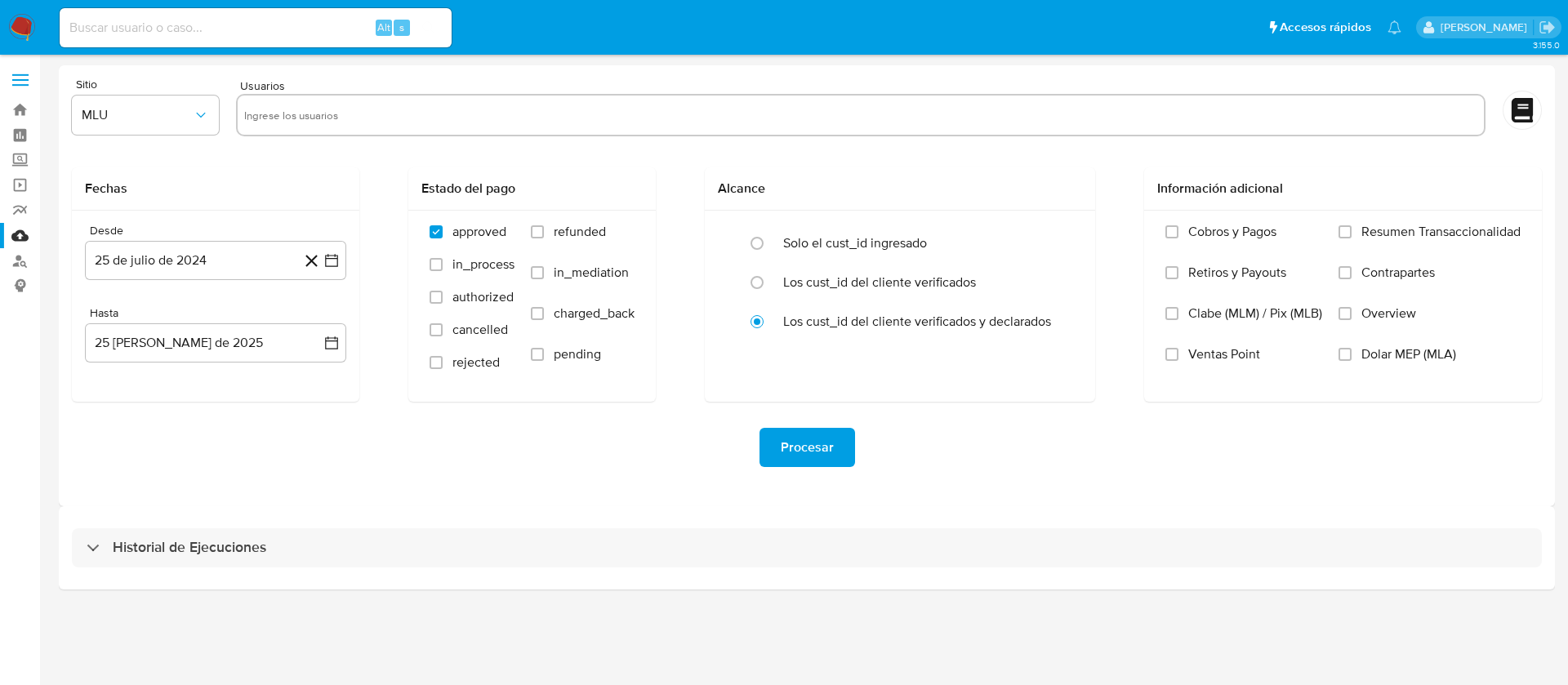
drag, startPoint x: 316, startPoint y: 124, endPoint x: 226, endPoint y: 145, distance: 92.4
click at [311, 133] on div at bounding box center [861, 115] width 1249 height 42
paste input "1301708006"
type input "1301708006"
click at [142, 108] on span "MLU" at bounding box center [137, 114] width 111 height 16
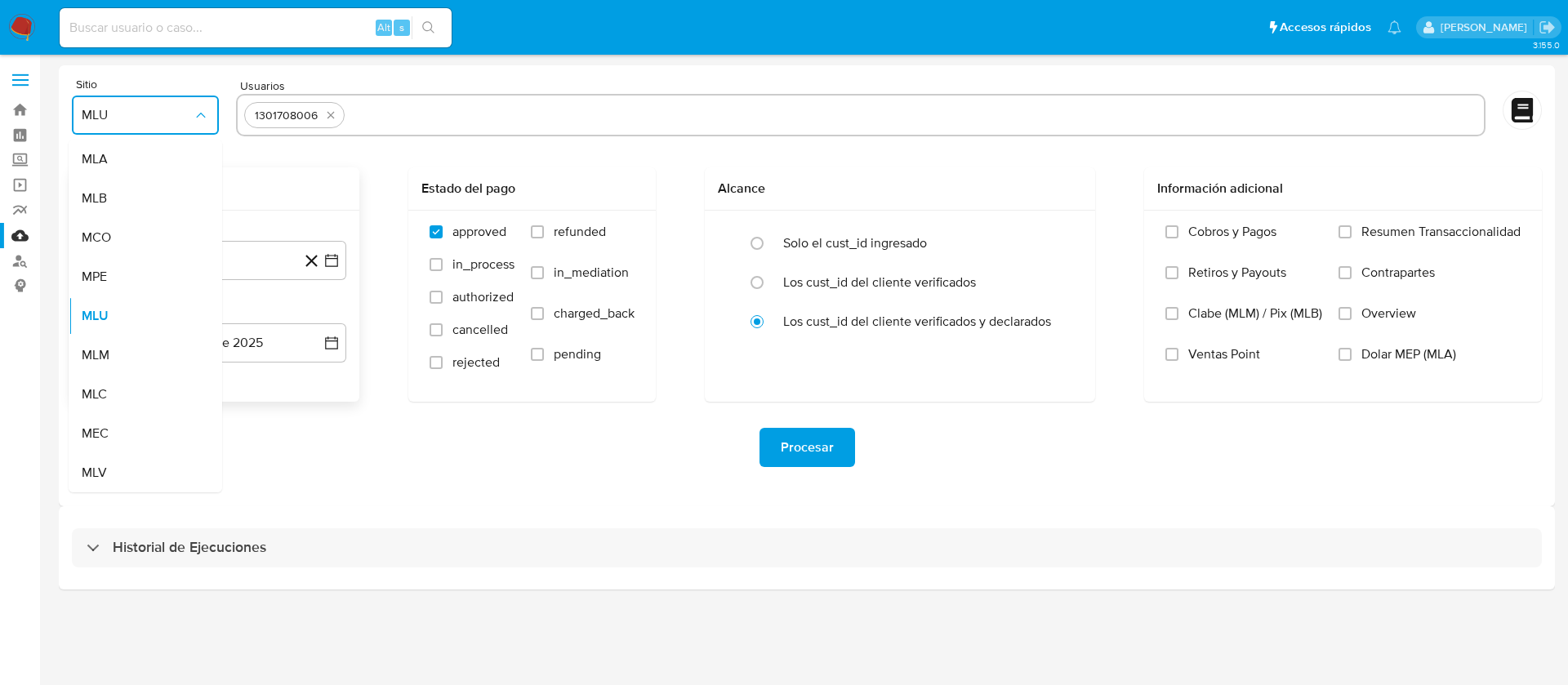
drag, startPoint x: 114, startPoint y: 355, endPoint x: 175, endPoint y: 284, distance: 93.6
click at [116, 355] on div "MLM" at bounding box center [140, 355] width 117 height 39
click at [187, 262] on button "25 de julio de 2024" at bounding box center [215, 260] width 261 height 39
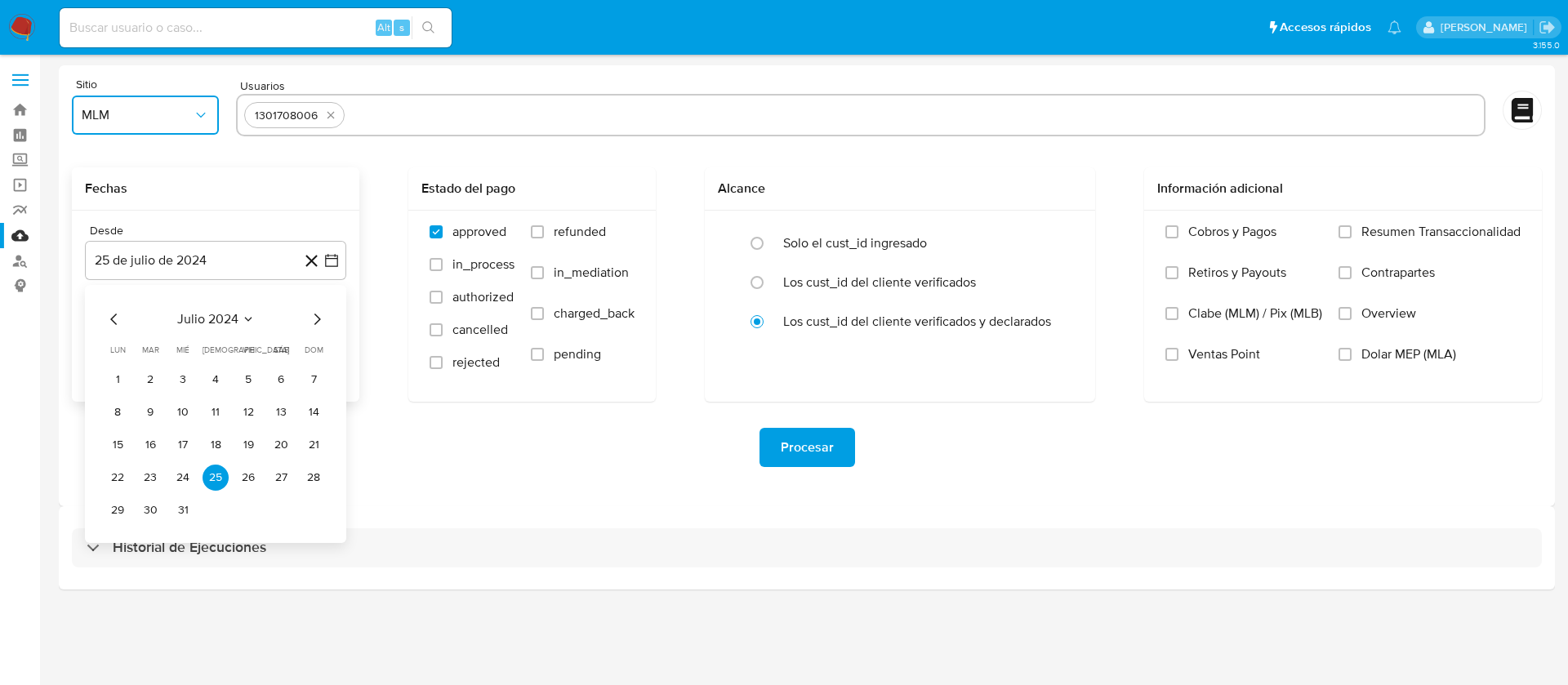
click at [202, 318] on span "julio 2024" at bounding box center [208, 319] width 61 height 16
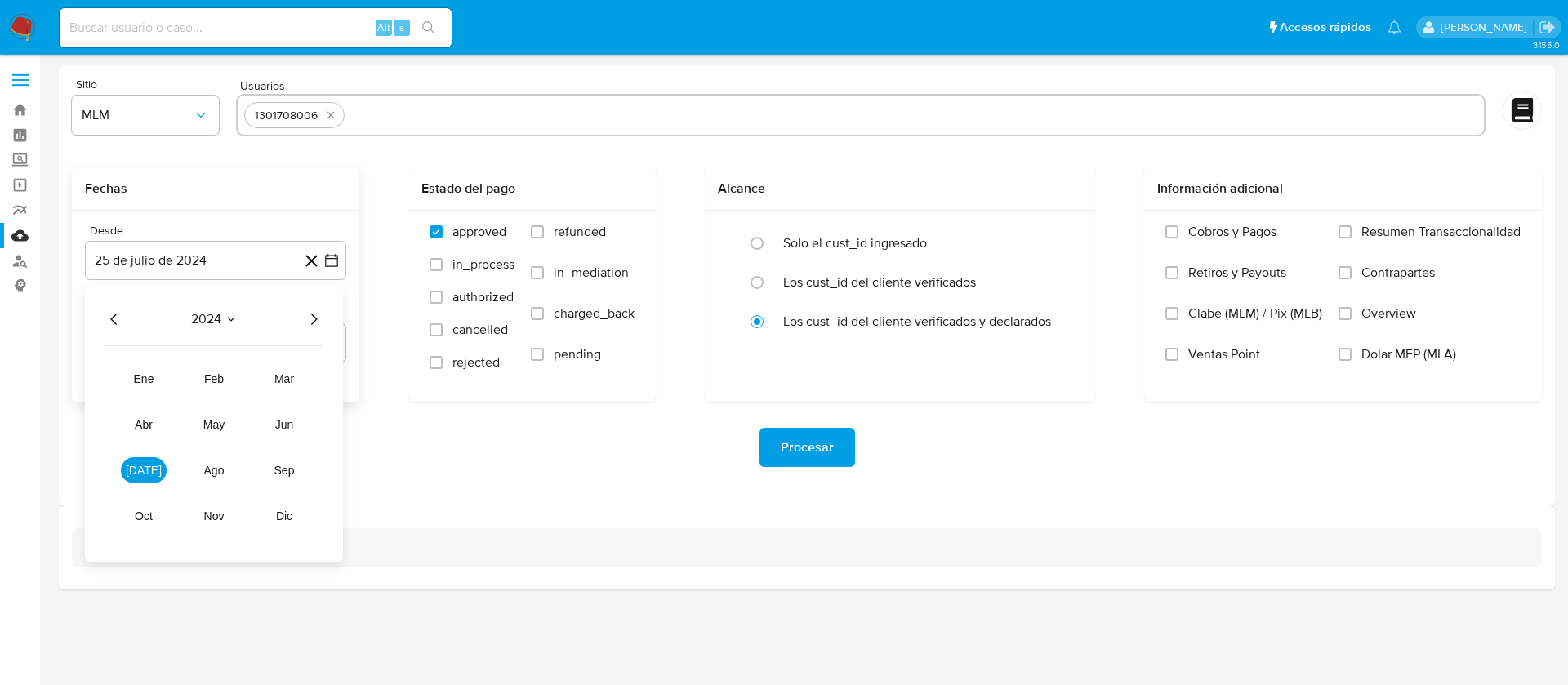
click at [327, 317] on div "2024 2024 ene feb mar abr may jun jul ago sep oct nov dic" at bounding box center [213, 424] width 258 height 277
click at [316, 317] on icon "Año siguiente" at bounding box center [313, 319] width 19 height 19
click at [145, 422] on span "abr" at bounding box center [143, 425] width 18 height 13
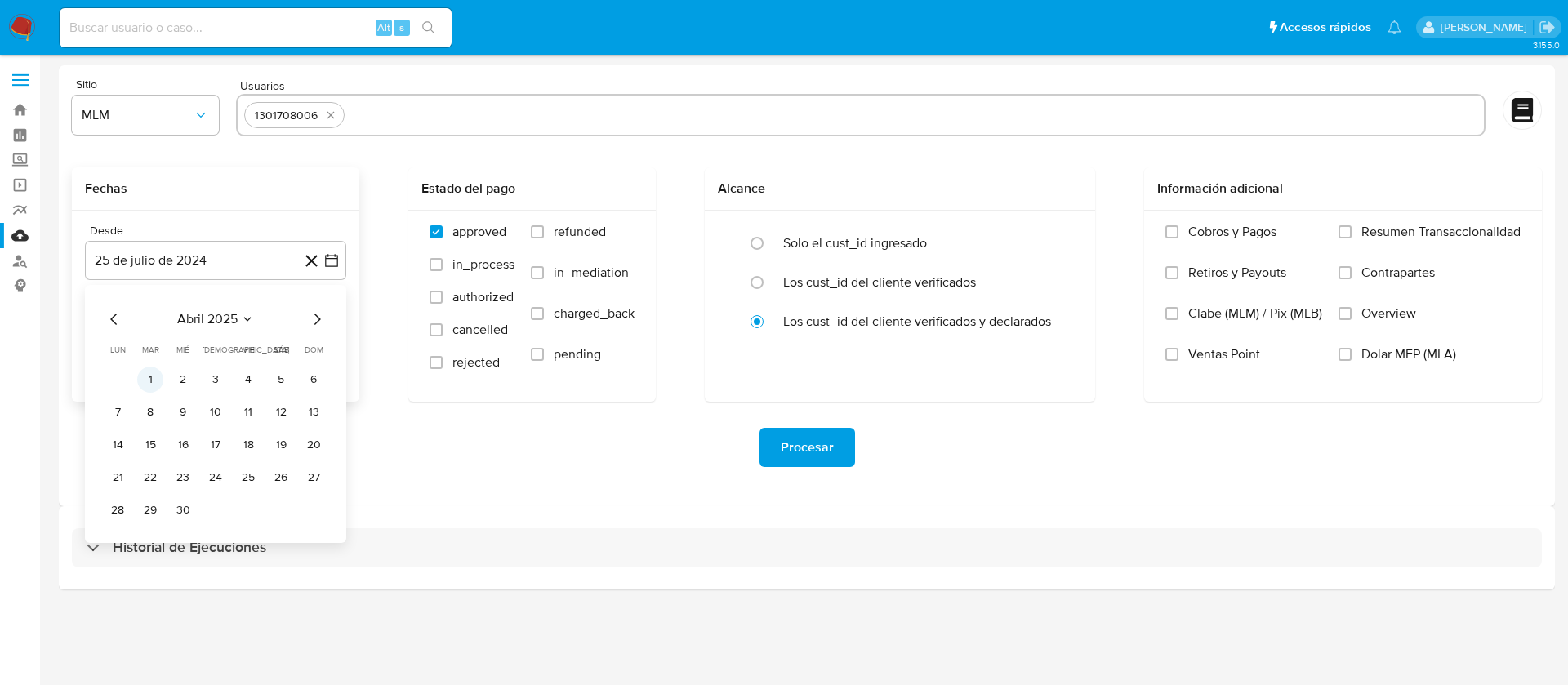
click at [151, 379] on button "1" at bounding box center [150, 379] width 26 height 26
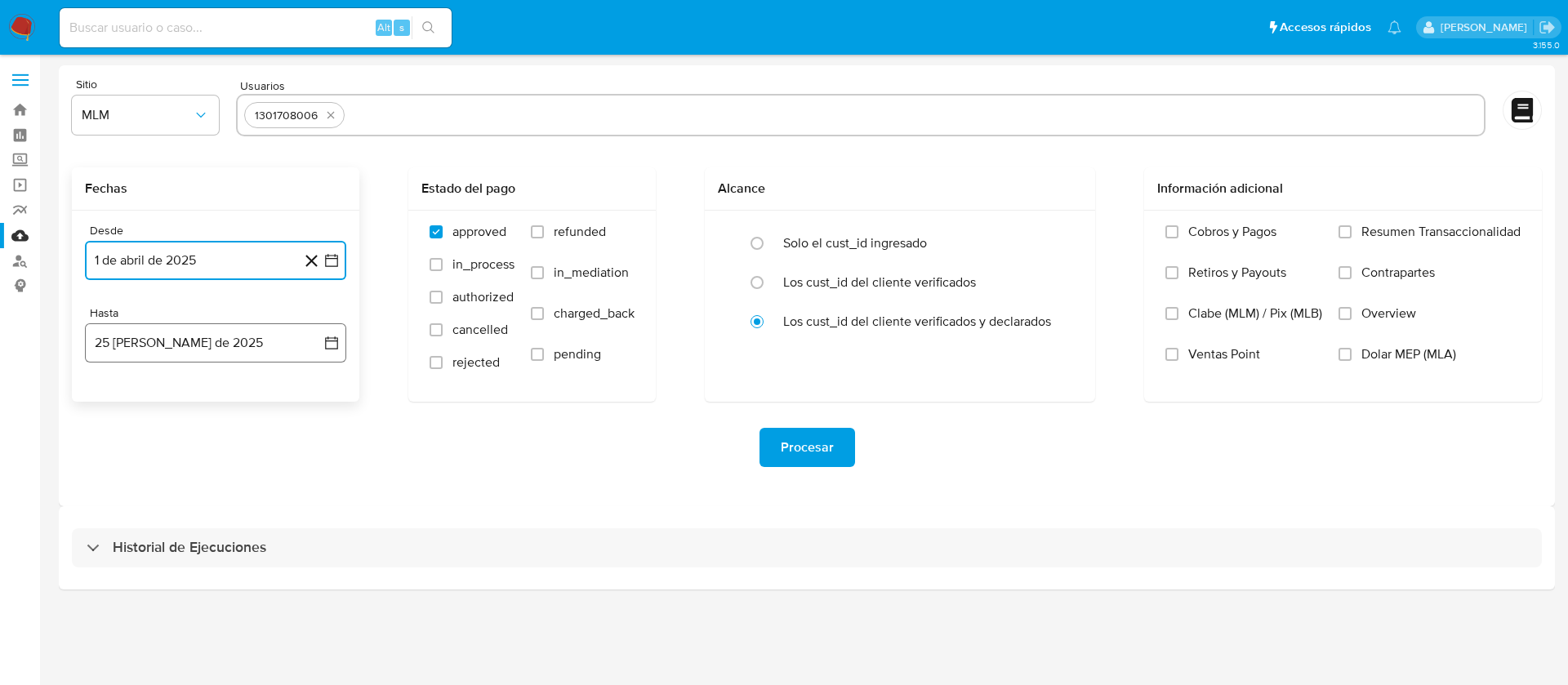
click at [170, 342] on button "[DATE]" at bounding box center [215, 343] width 261 height 39
click at [117, 404] on icon "Mes anterior" at bounding box center [114, 402] width 19 height 19
click at [209, 591] on button "31" at bounding box center [215, 592] width 26 height 26
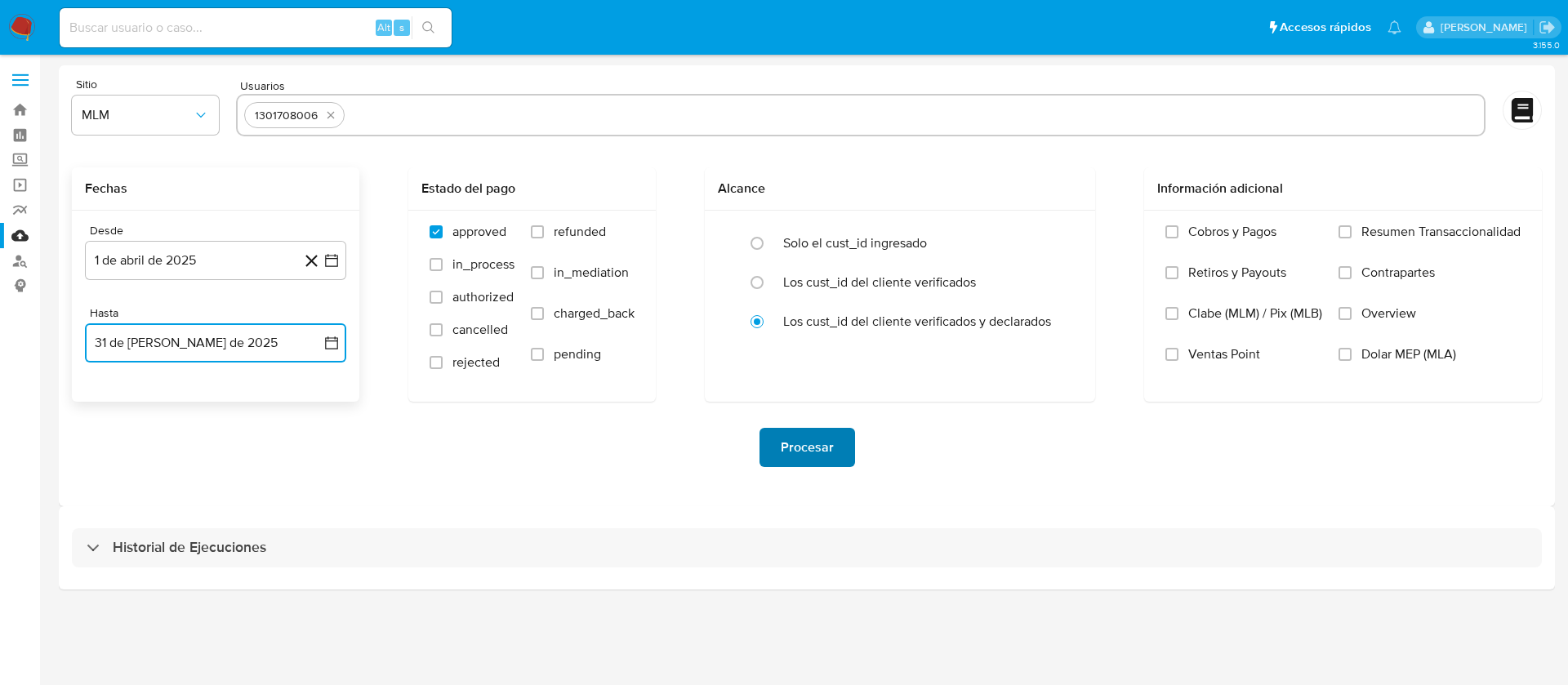
click at [821, 443] on span "Procesar" at bounding box center [807, 447] width 53 height 36
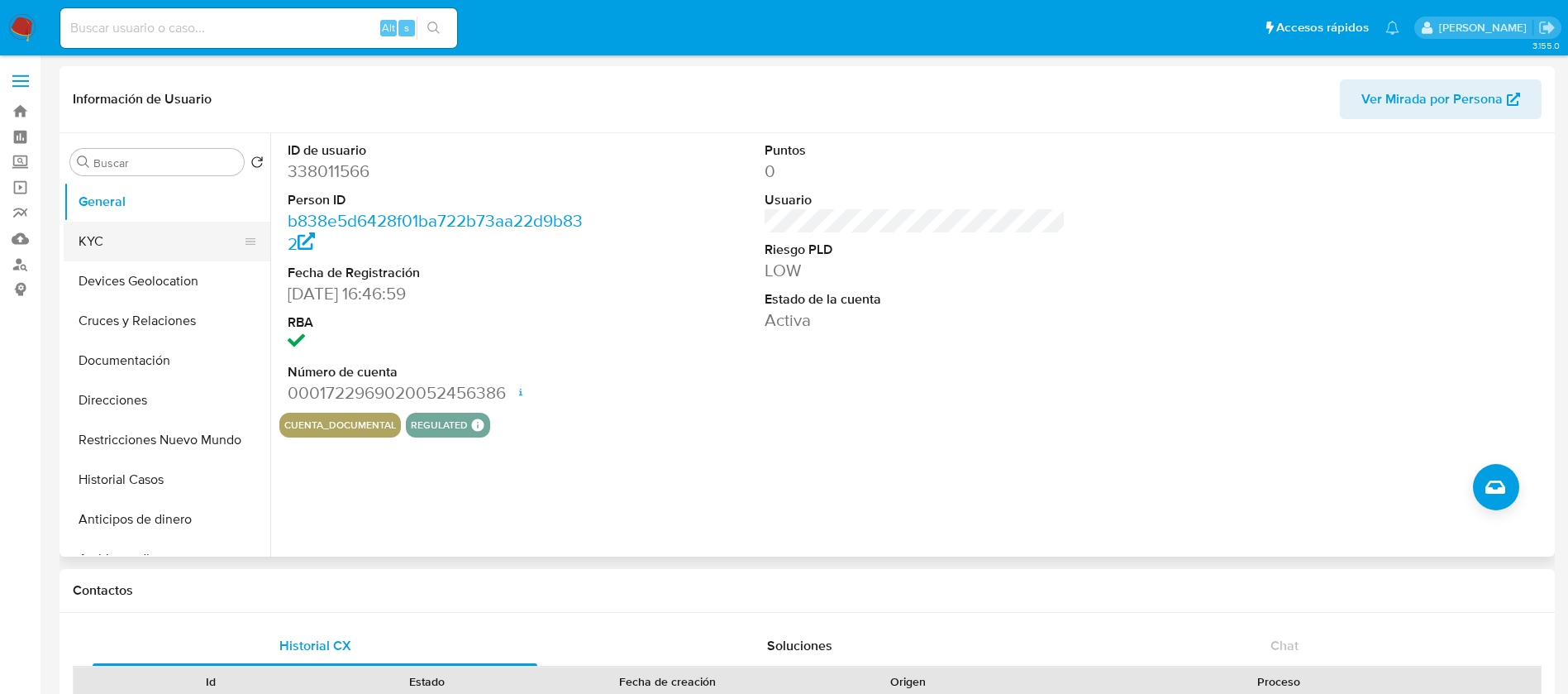
click at [151, 240] on button "KYC" at bounding box center [160, 241] width 194 height 40
select select "10"
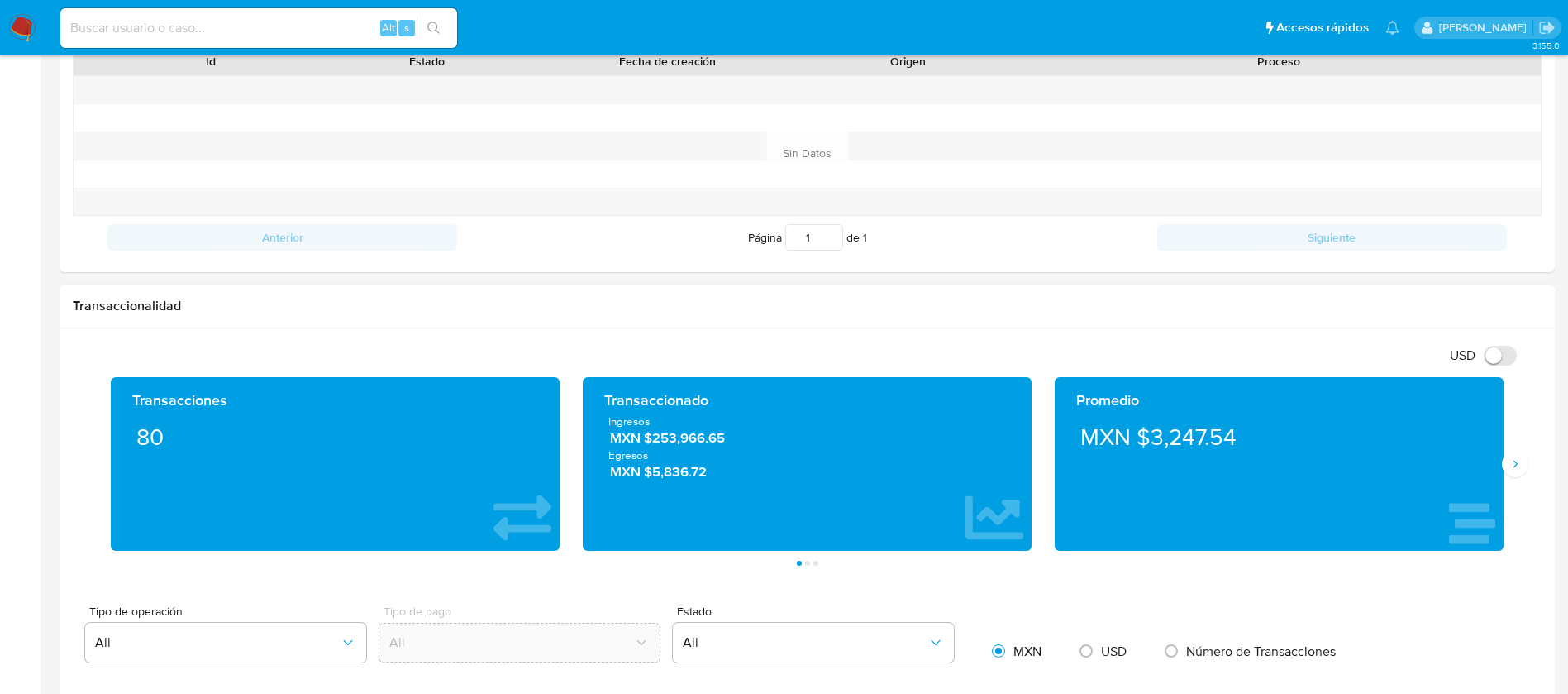
scroll to position [1007, 0]
click at [1517, 463] on icon "Siguiente" at bounding box center [1515, 464] width 14 height 14
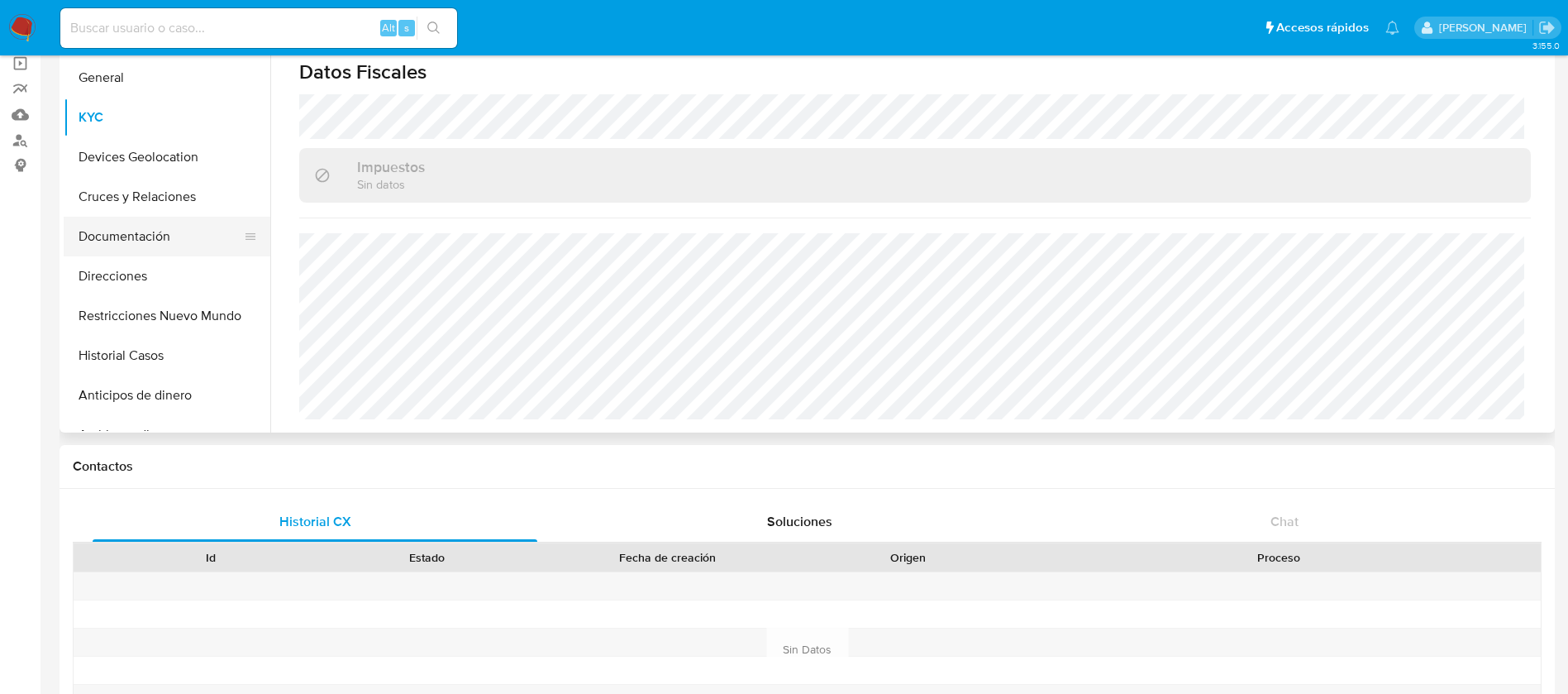
scroll to position [0, 0]
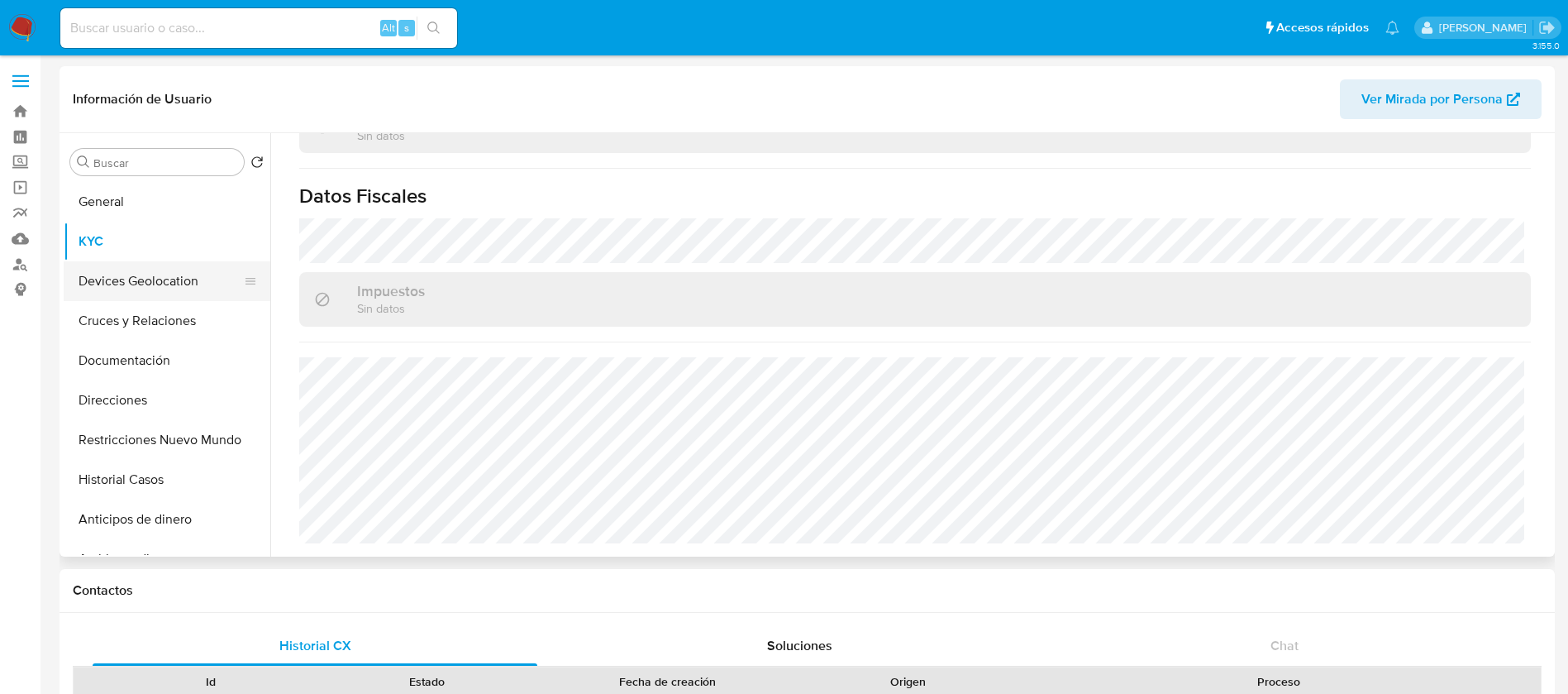
click at [158, 289] on button "Devices Geolocation" at bounding box center [160, 281] width 194 height 40
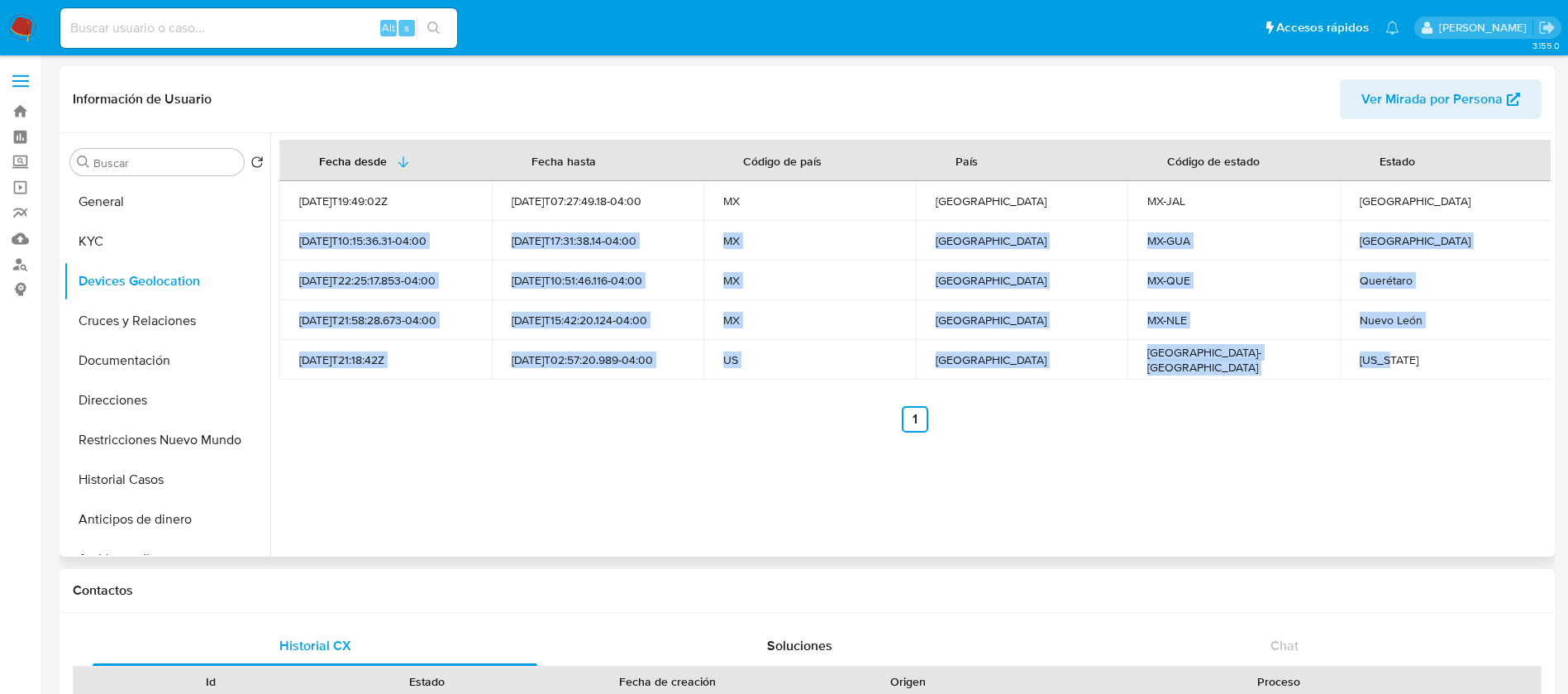
drag, startPoint x: 1389, startPoint y: 204, endPoint x: 1424, endPoint y: 340, distance: 140.4
click at [1424, 340] on tbody "2021-10-25T19:49:02Z 2025-08-25T07:27:49.18-04:00 MX México MX-JAL Jalisco 2024…" at bounding box center [915, 280] width 1273 height 199
click at [924, 322] on td "[GEOGRAPHIC_DATA]" at bounding box center [1022, 320] width 212 height 40
click at [162, 312] on button "Cruces y Relaciones" at bounding box center [160, 320] width 194 height 40
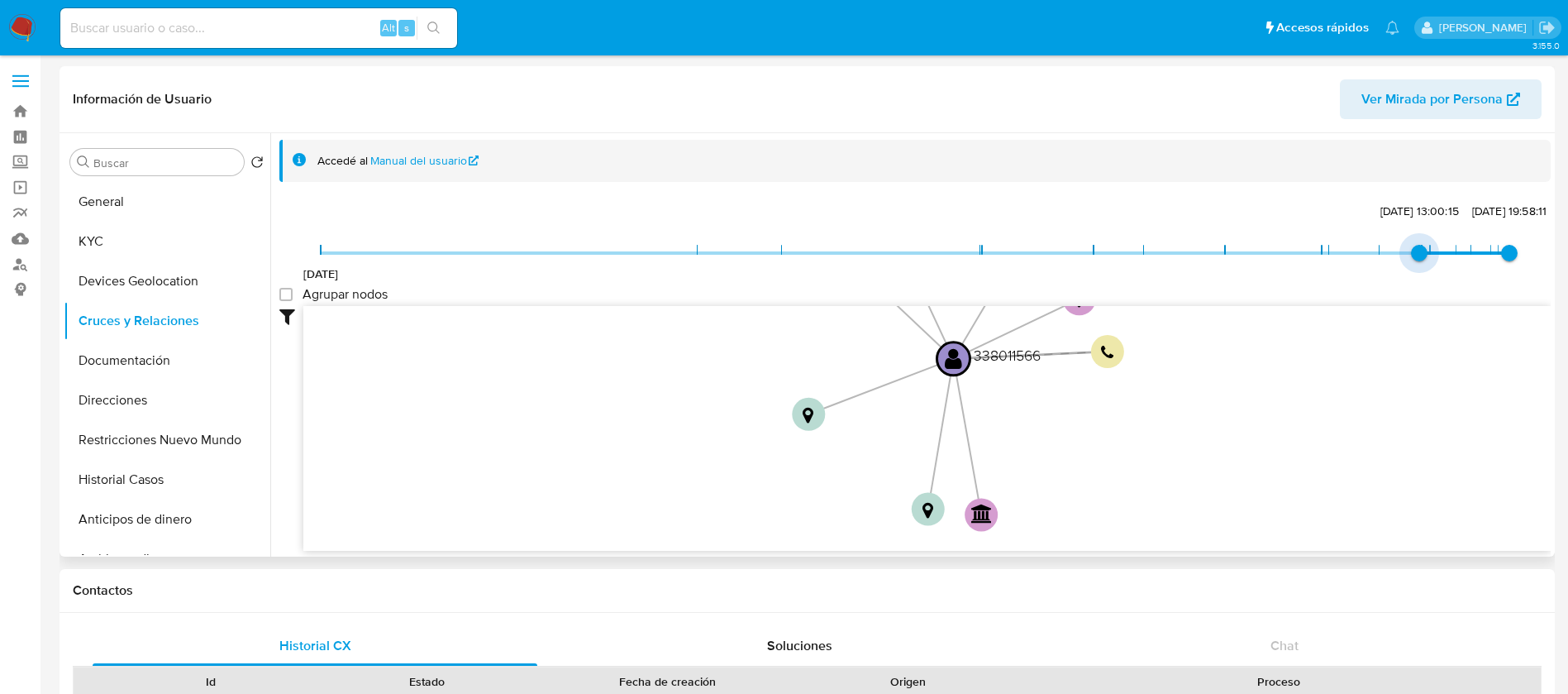
type input "1737230800000"
drag, startPoint x: 321, startPoint y: 255, endPoint x: 690, endPoint y: 266, distance: 369.2
click at [1374, 250] on span "18/1/2025, 14:06:40" at bounding box center [1379, 253] width 17 height 17
click at [293, 291] on group_nodes "Agrupar nodos" at bounding box center [286, 295] width 14 height 14
checkbox group_nodes "true"
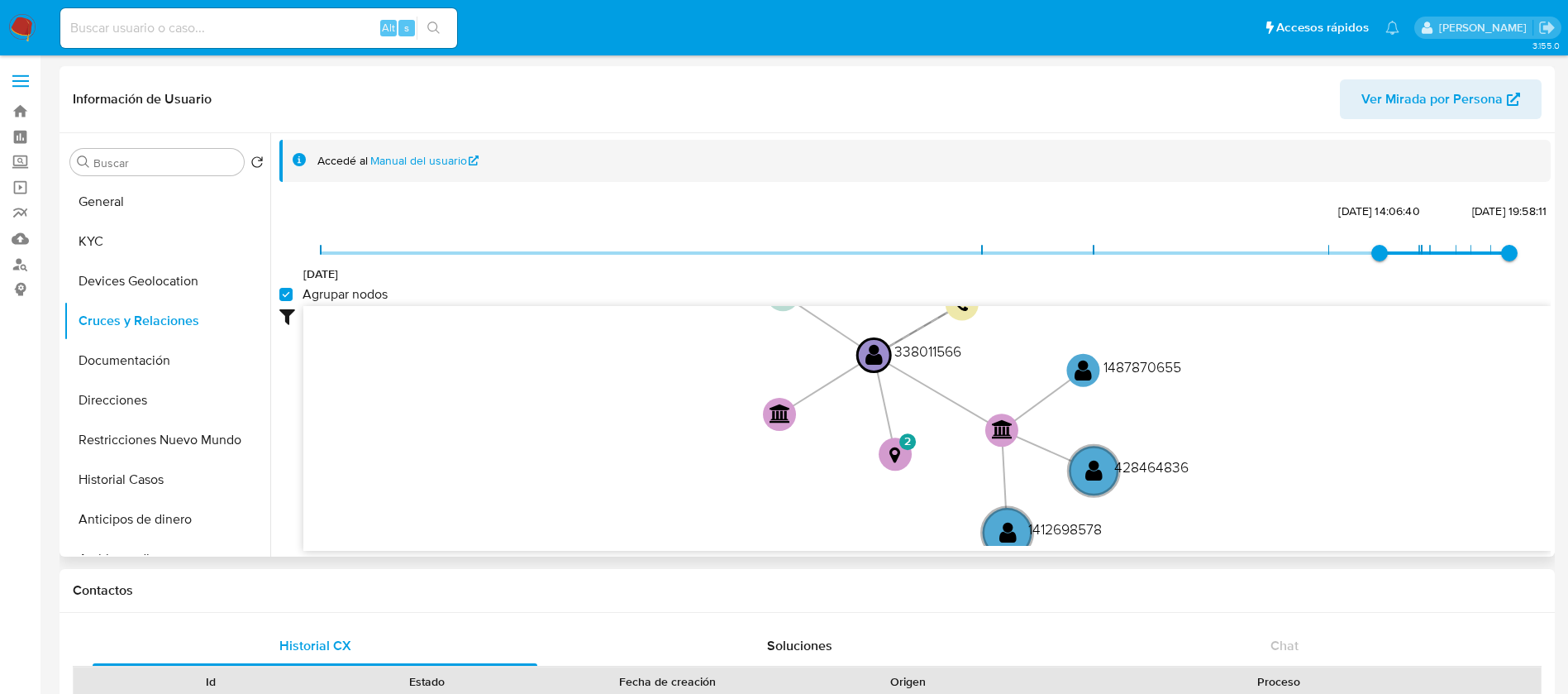
drag, startPoint x: 692, startPoint y: 383, endPoint x: 592, endPoint y: 357, distance: 103.3
click at [628, 345] on icon "phone-b0b9459c4f246eed3fdf2b7302e12450  user-338011566  338011566 person-b838…" at bounding box center [927, 425] width 1248 height 239
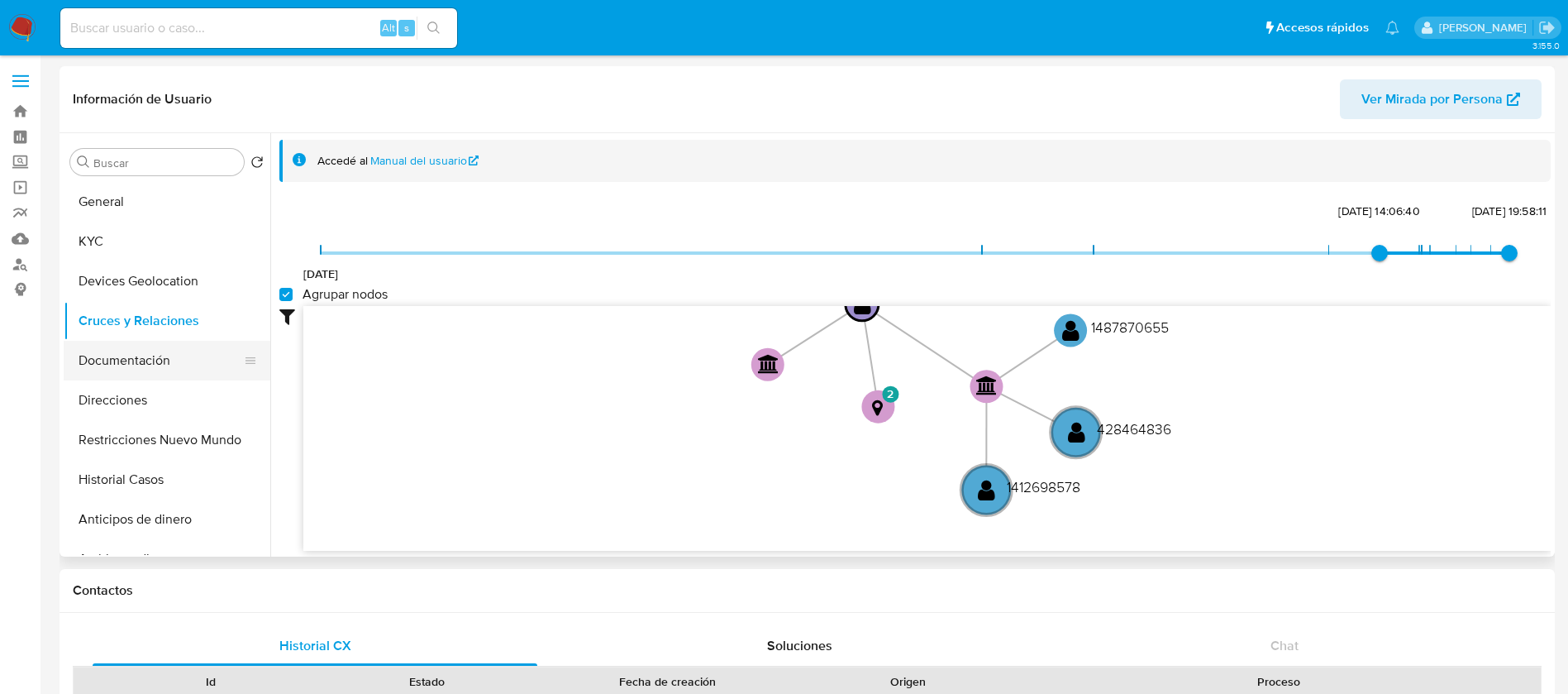
click at [135, 347] on button "Documentación" at bounding box center [160, 360] width 194 height 40
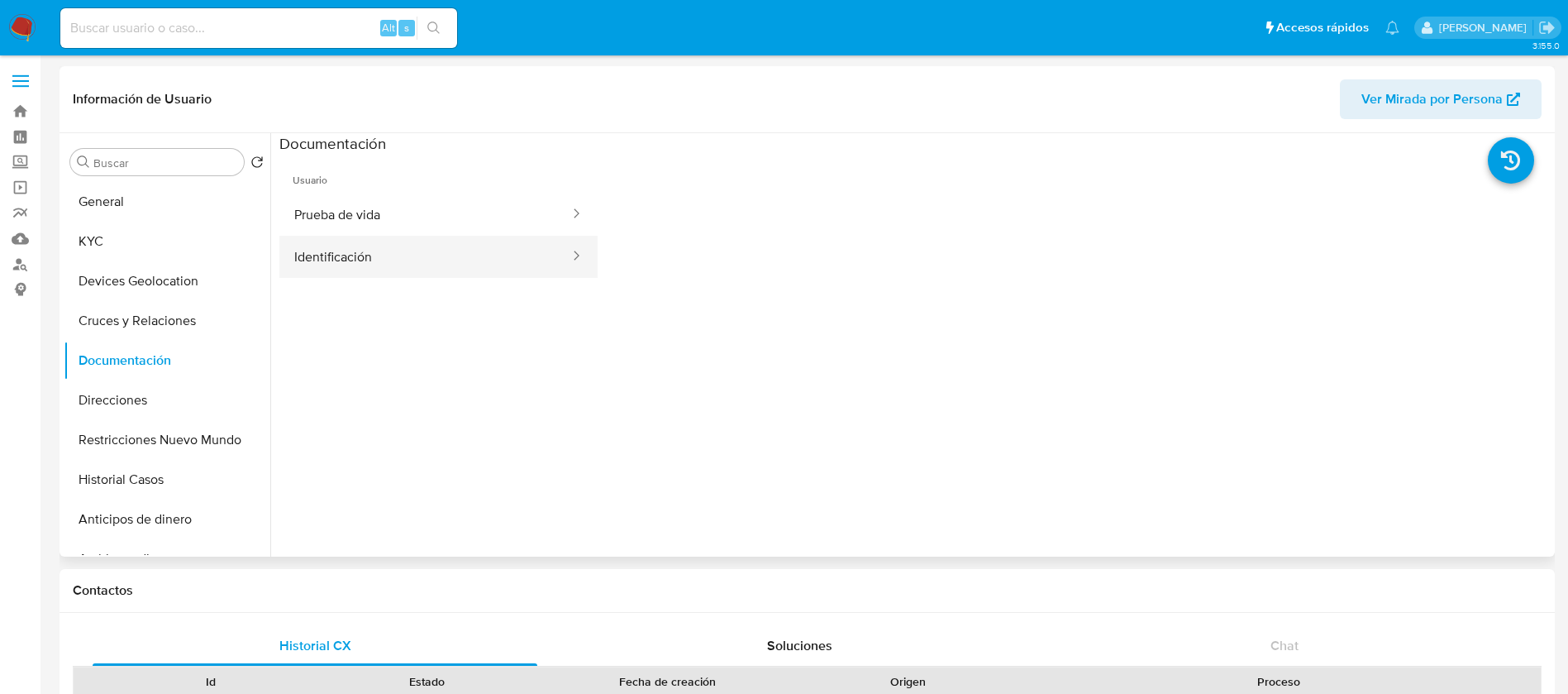
click at [444, 258] on button "Identificación" at bounding box center [425, 256] width 292 height 42
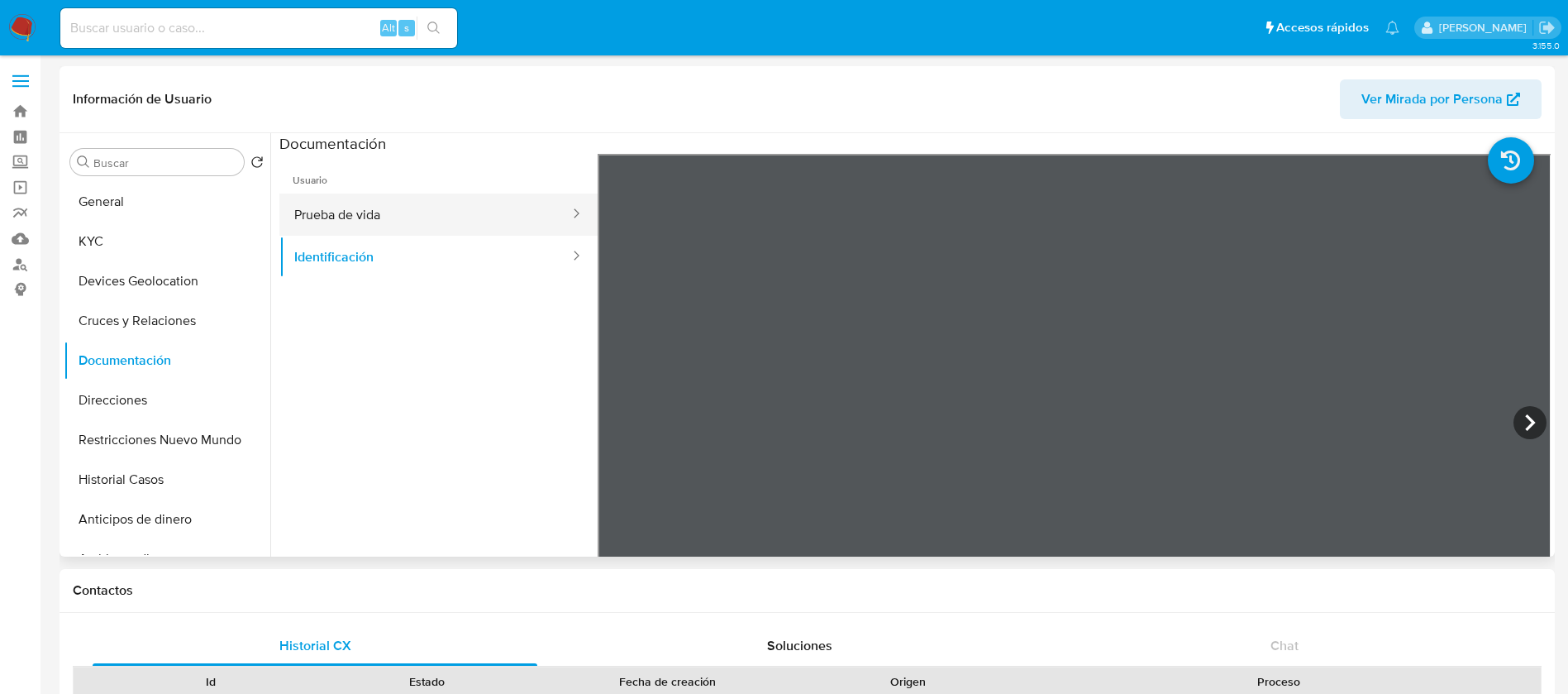
click at [317, 217] on button "Prueba de vida" at bounding box center [425, 214] width 292 height 42
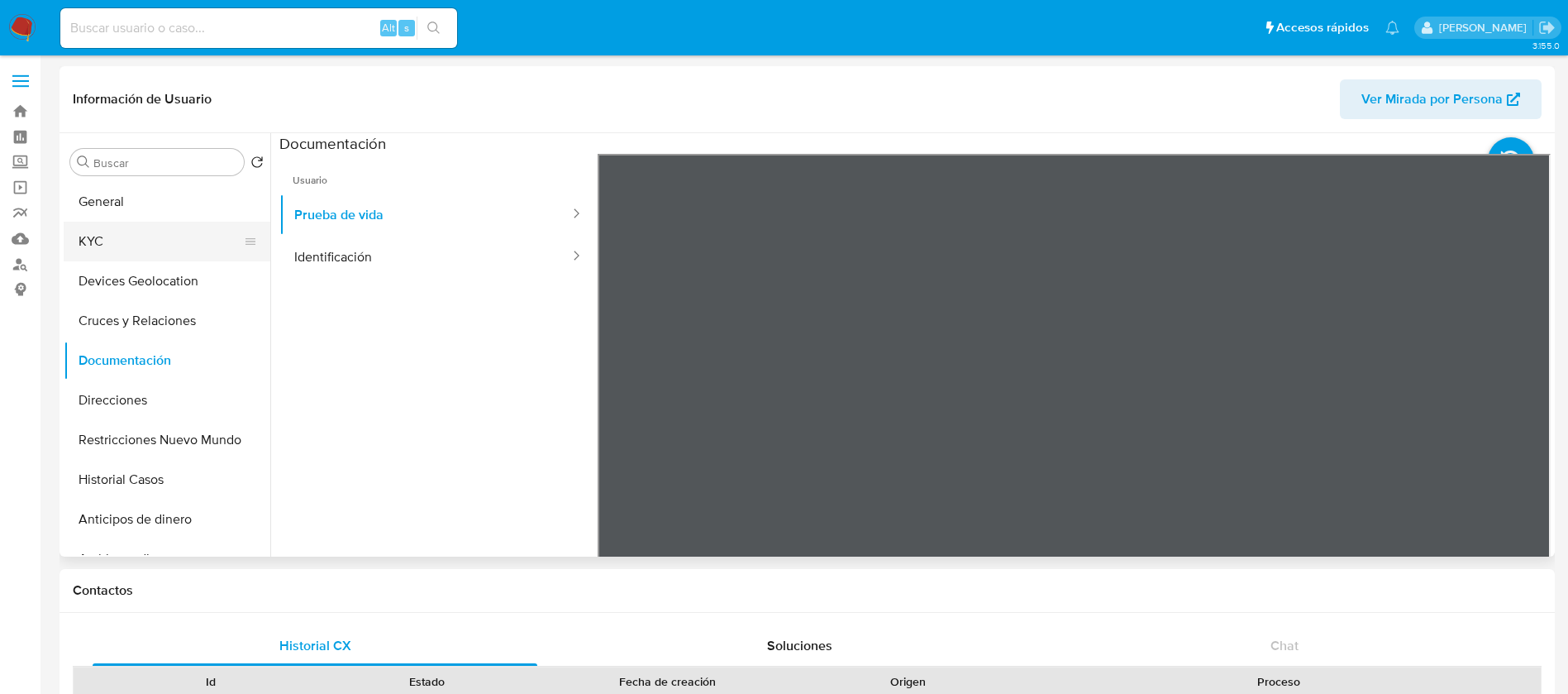
click at [128, 255] on button "KYC" at bounding box center [160, 241] width 194 height 40
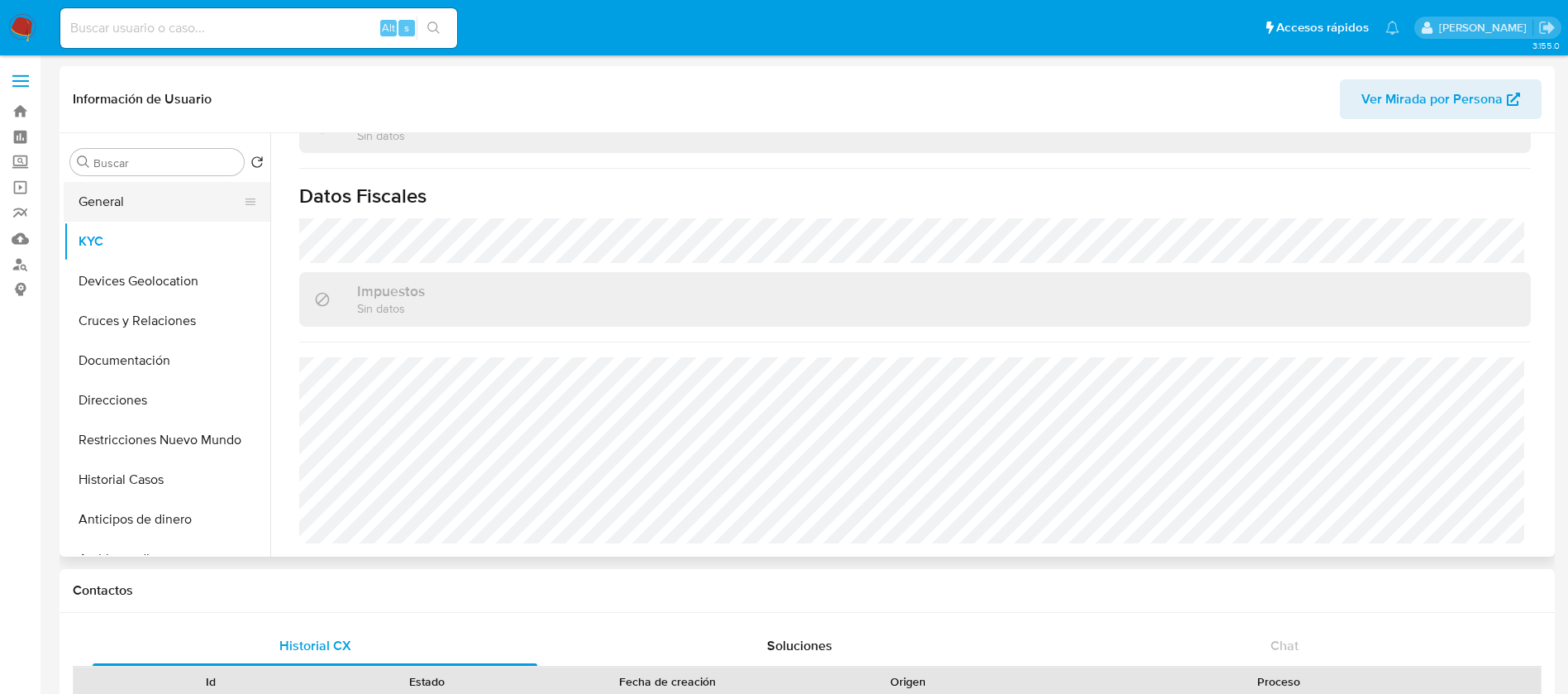
click at [136, 202] on button "General" at bounding box center [160, 201] width 194 height 40
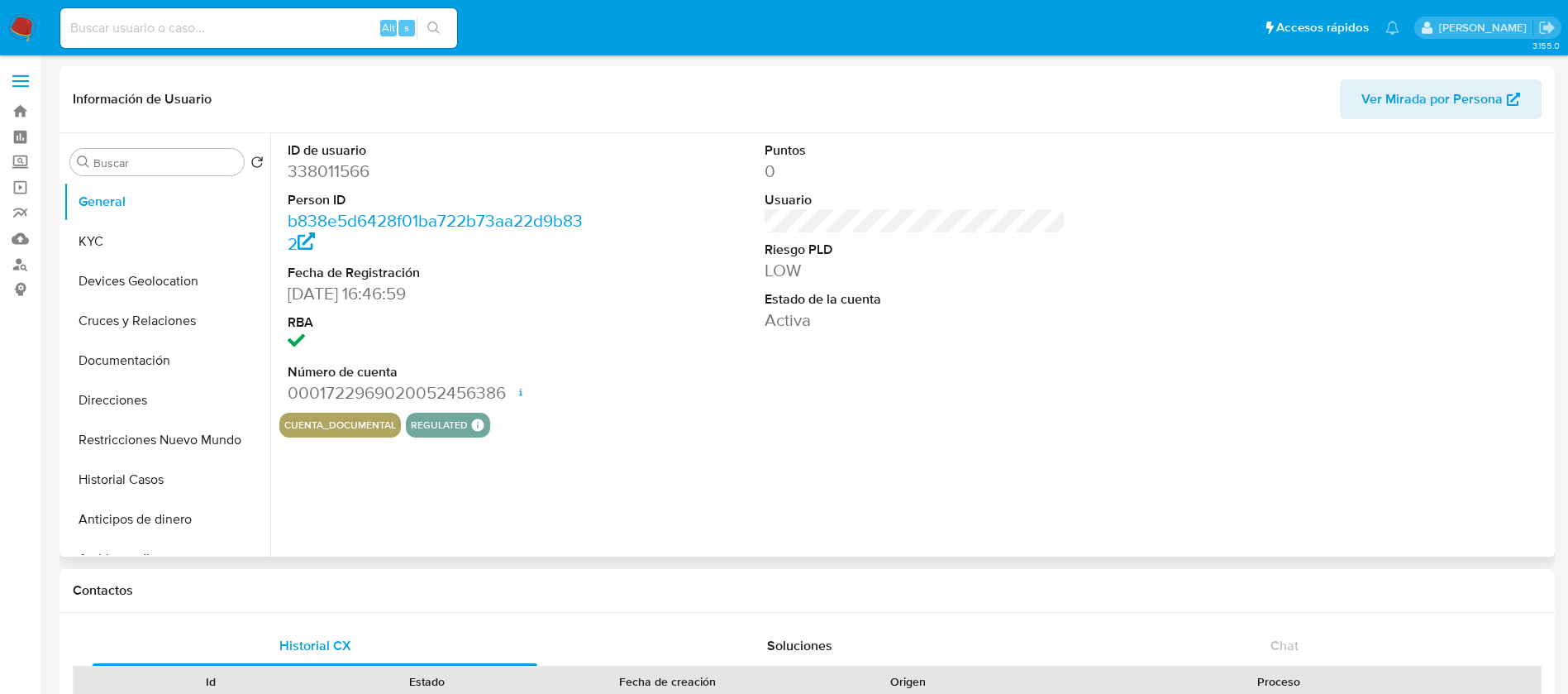
click at [779, 372] on div "Puntos 0 Usuario Riesgo PLD LOW Estado de la cuenta Activa" at bounding box center [915, 273] width 318 height 279
click at [157, 244] on button "KYC" at bounding box center [160, 241] width 194 height 40
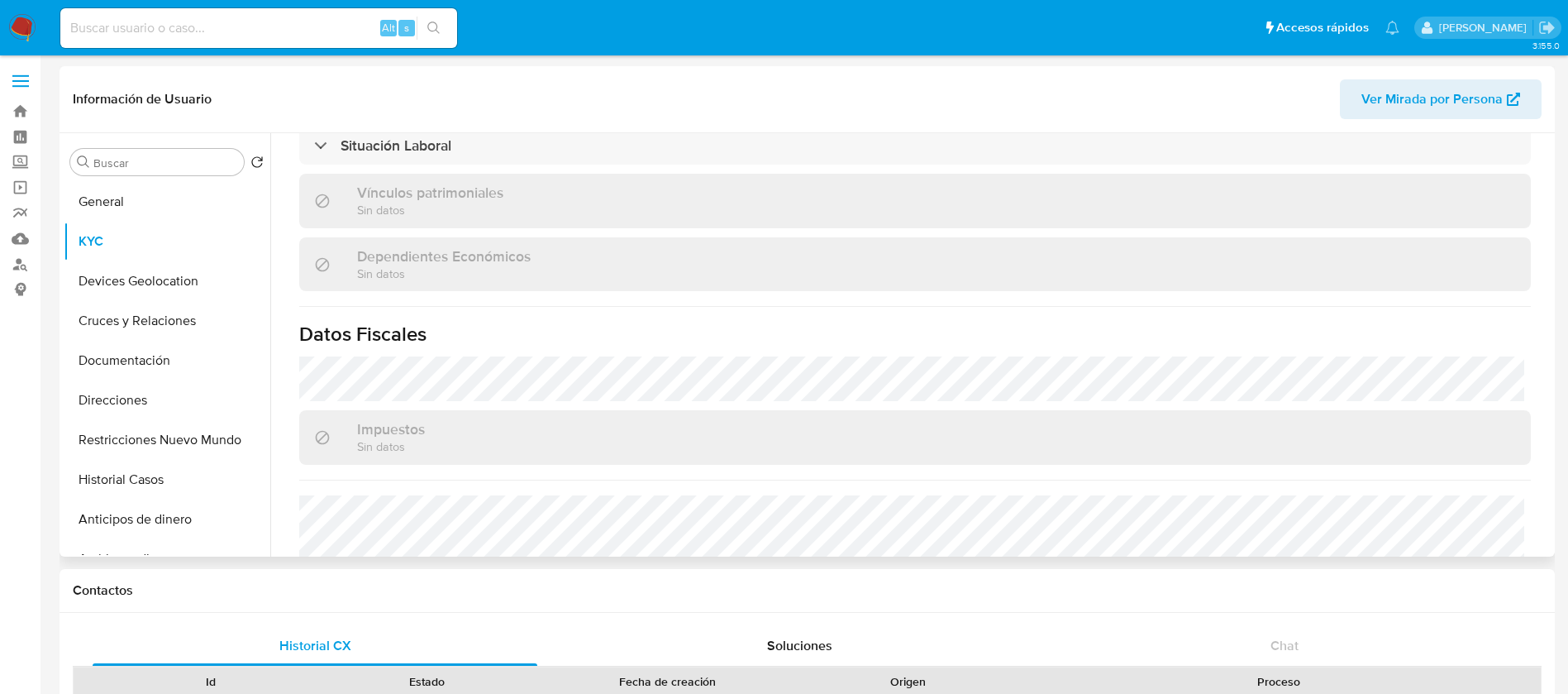
scroll to position [1007, 0]
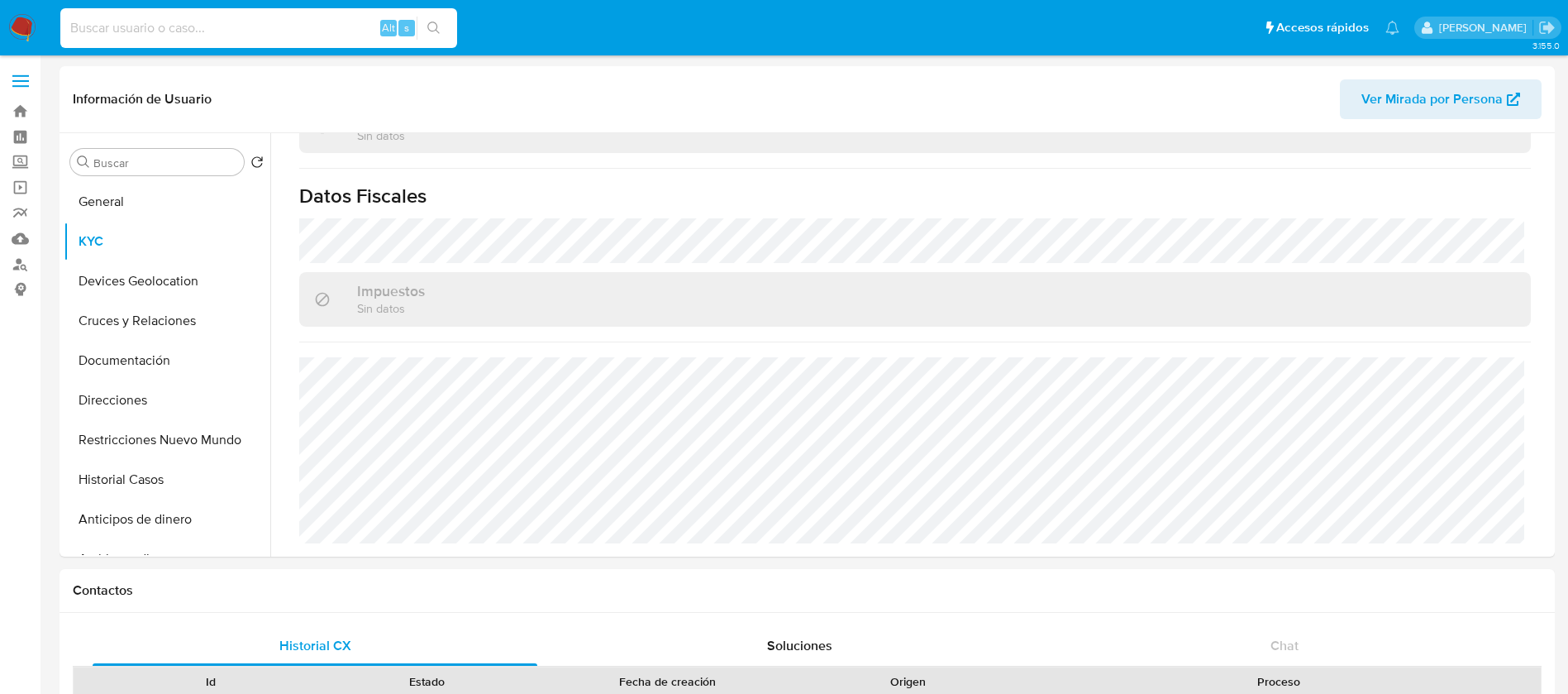
click at [129, 32] on input at bounding box center [259, 28] width 397 height 21
paste input "773971958"
type input "773971958"
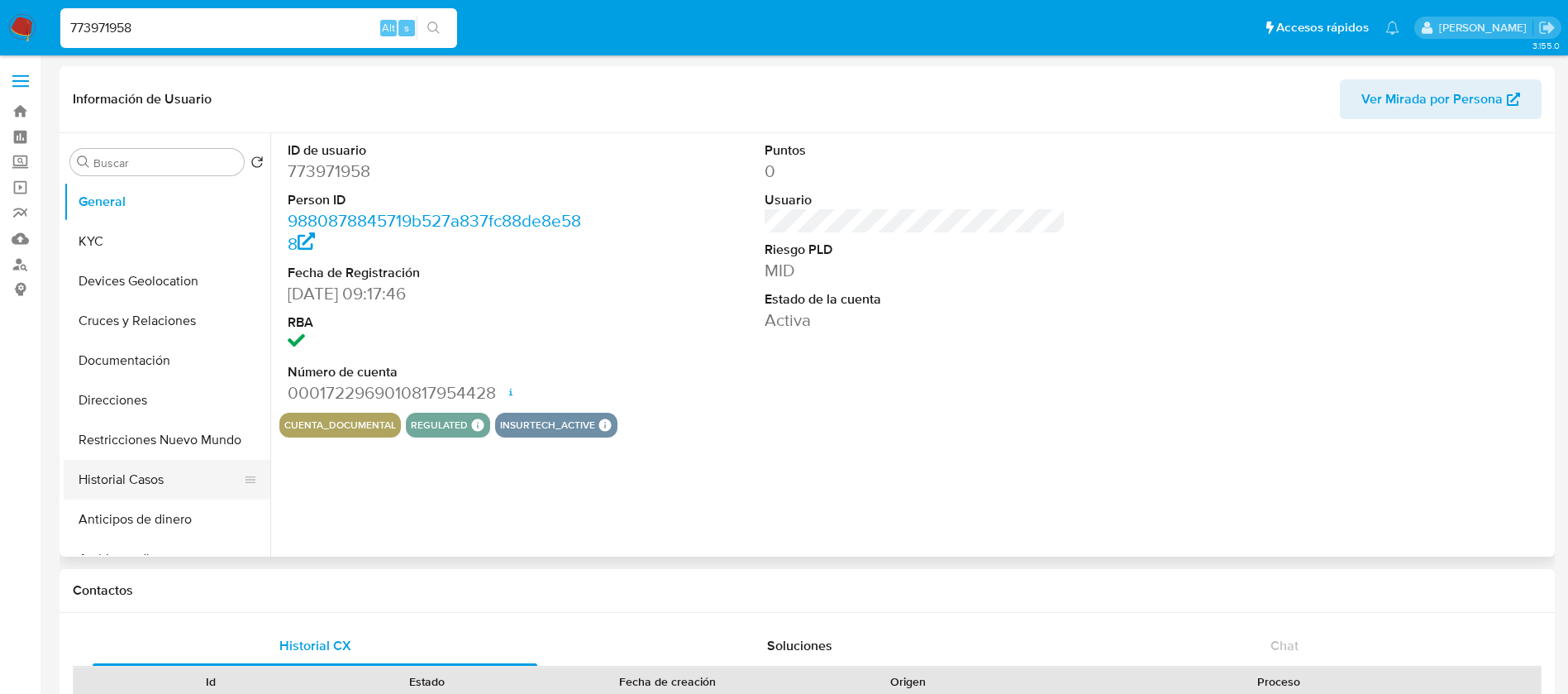
select select "10"
click at [146, 478] on button "Historial Casos" at bounding box center [160, 480] width 194 height 40
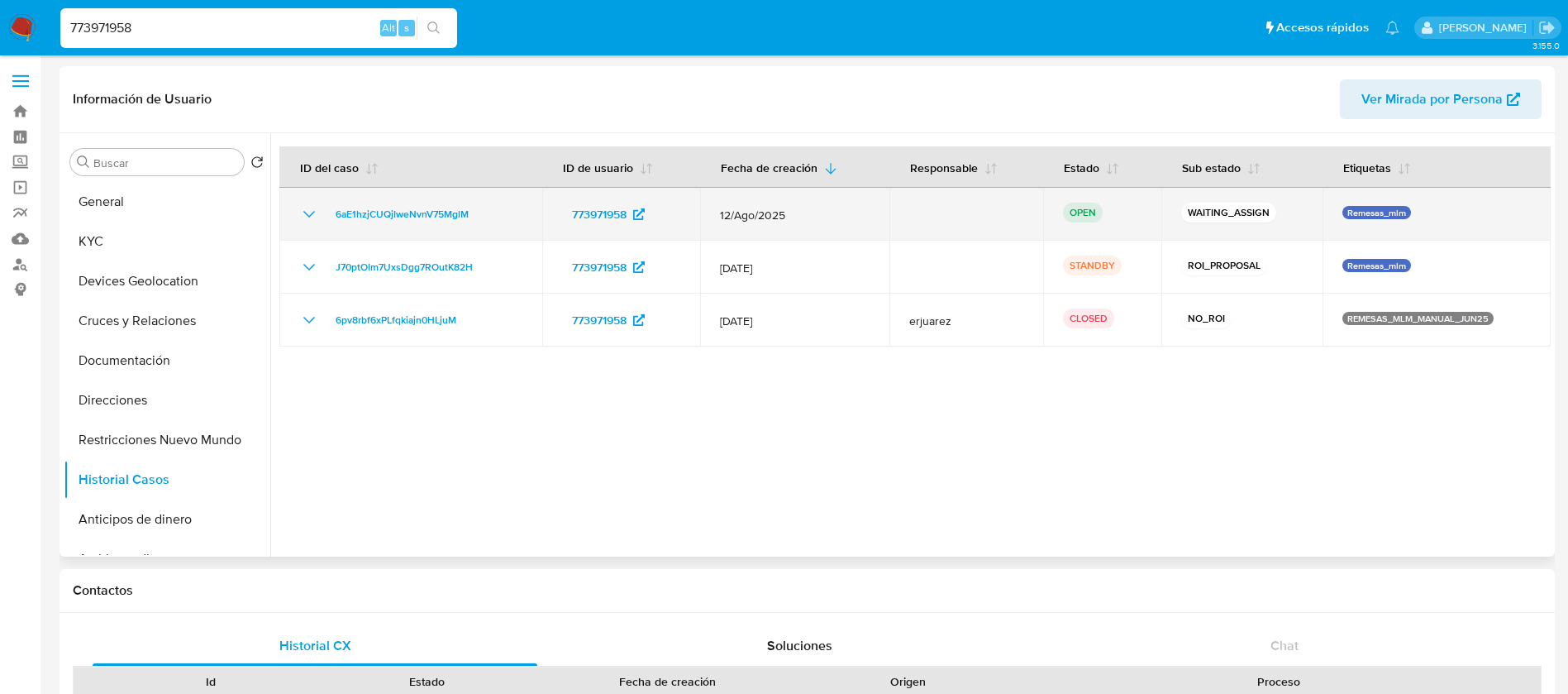
drag, startPoint x: 405, startPoint y: 218, endPoint x: 295, endPoint y: 225, distance: 110.2
click at [295, 225] on td "6aE1hzjCUQjIweNvnV75MglM" at bounding box center [410, 214] width 263 height 53
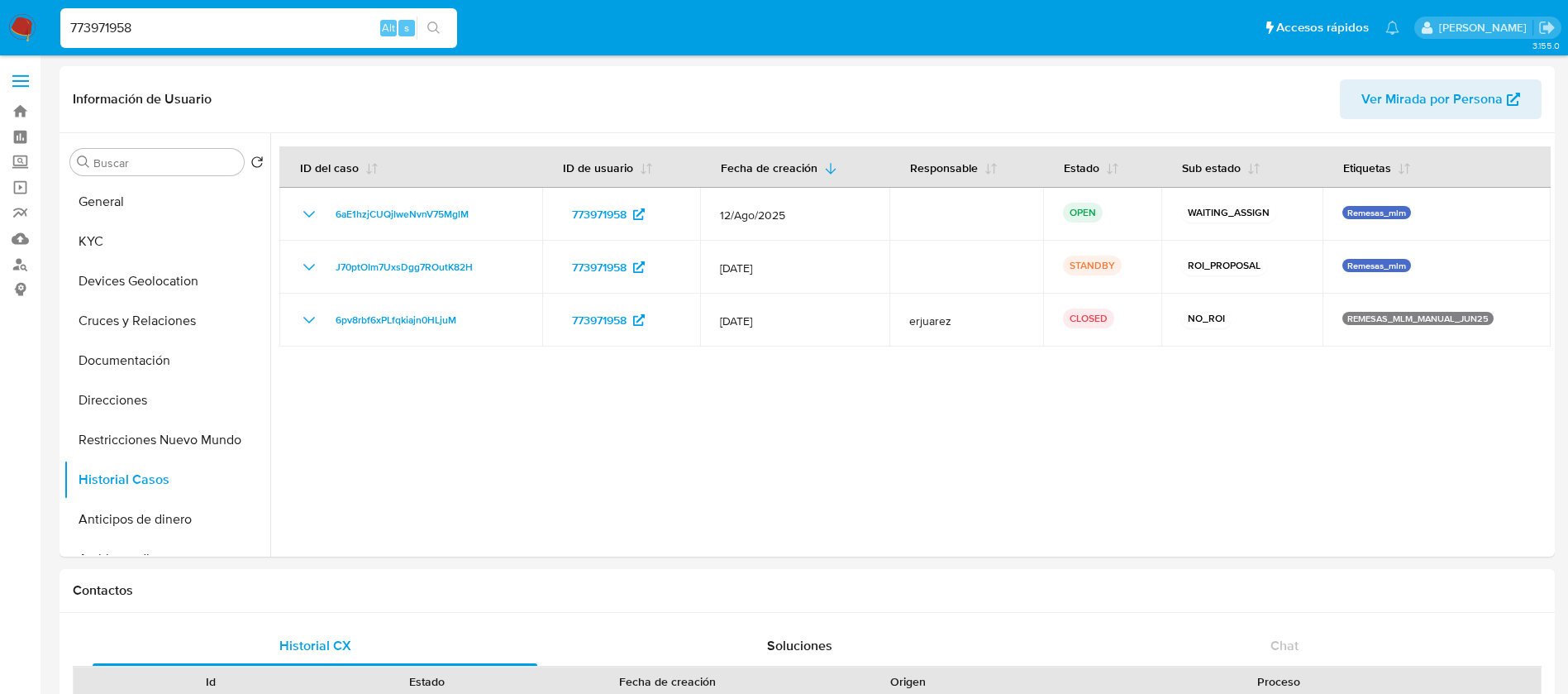
click at [10, 22] on img at bounding box center [21, 27] width 28 height 28
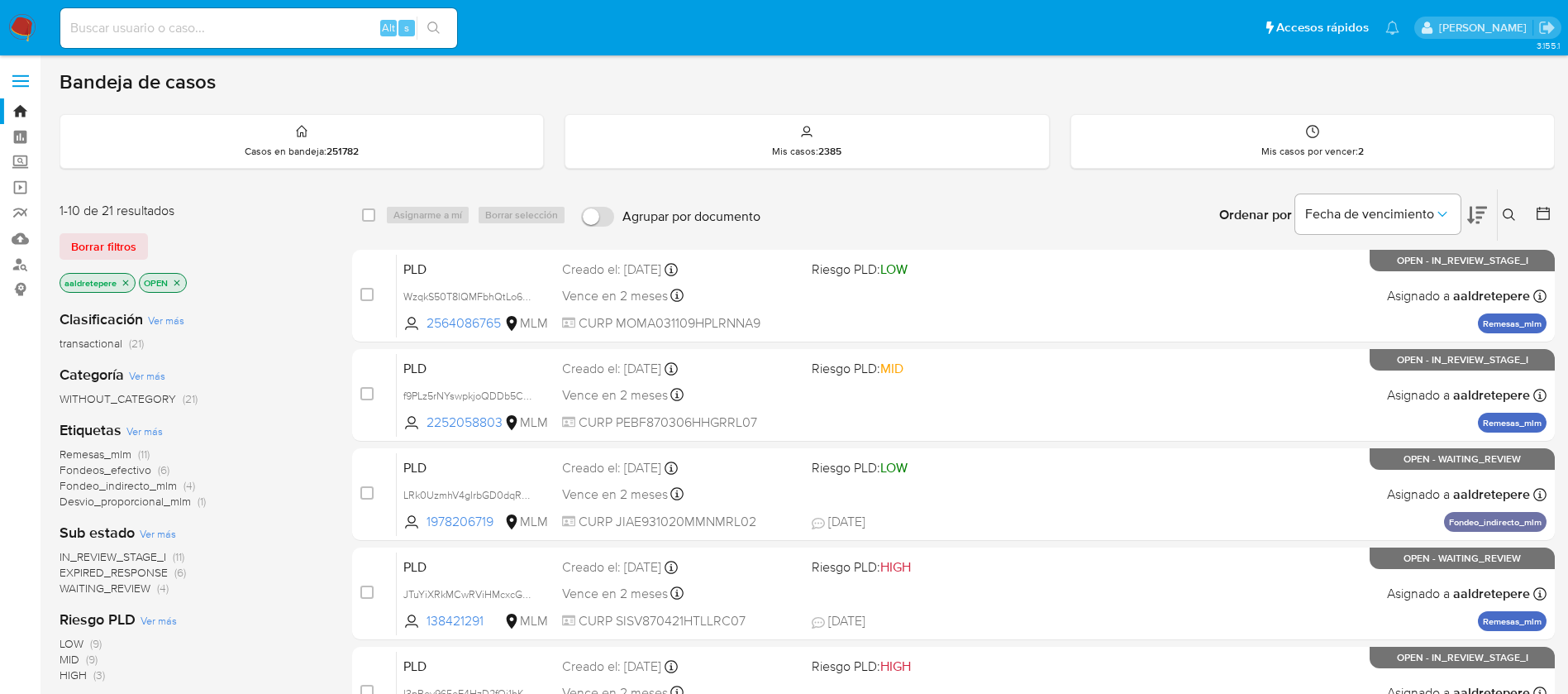
click at [1517, 210] on button at bounding box center [1512, 215] width 27 height 19
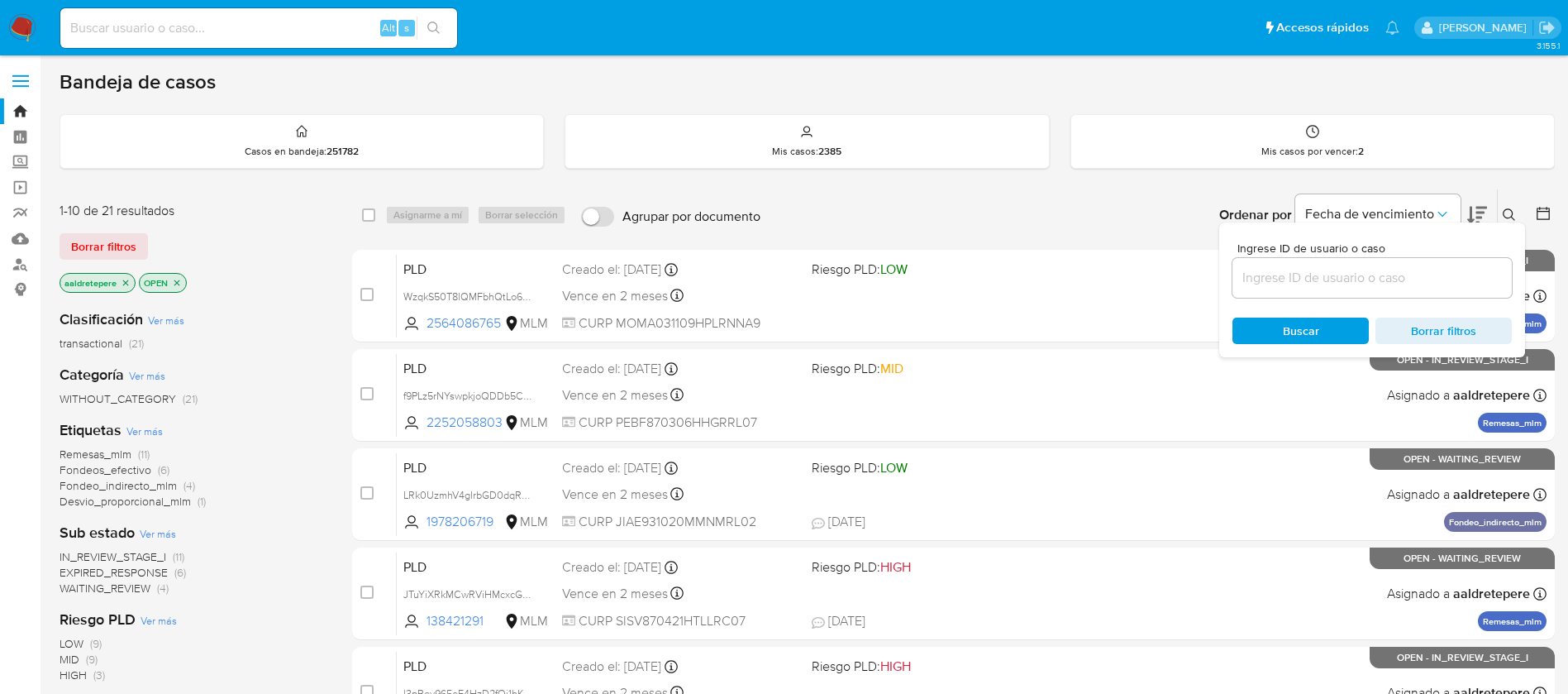
click at [1418, 280] on input at bounding box center [1372, 278] width 279 height 21
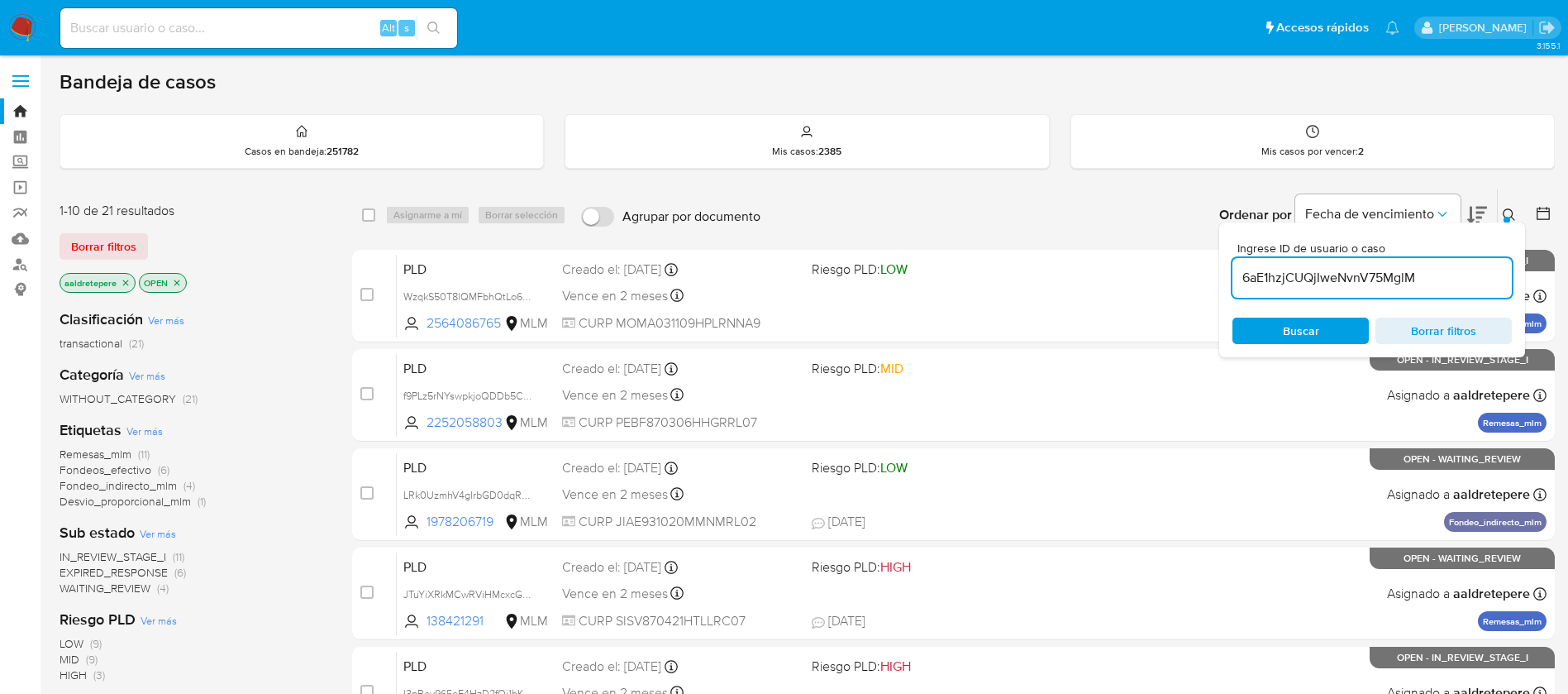
type input "6aE1hzjCUQjIweNvnV75MglM"
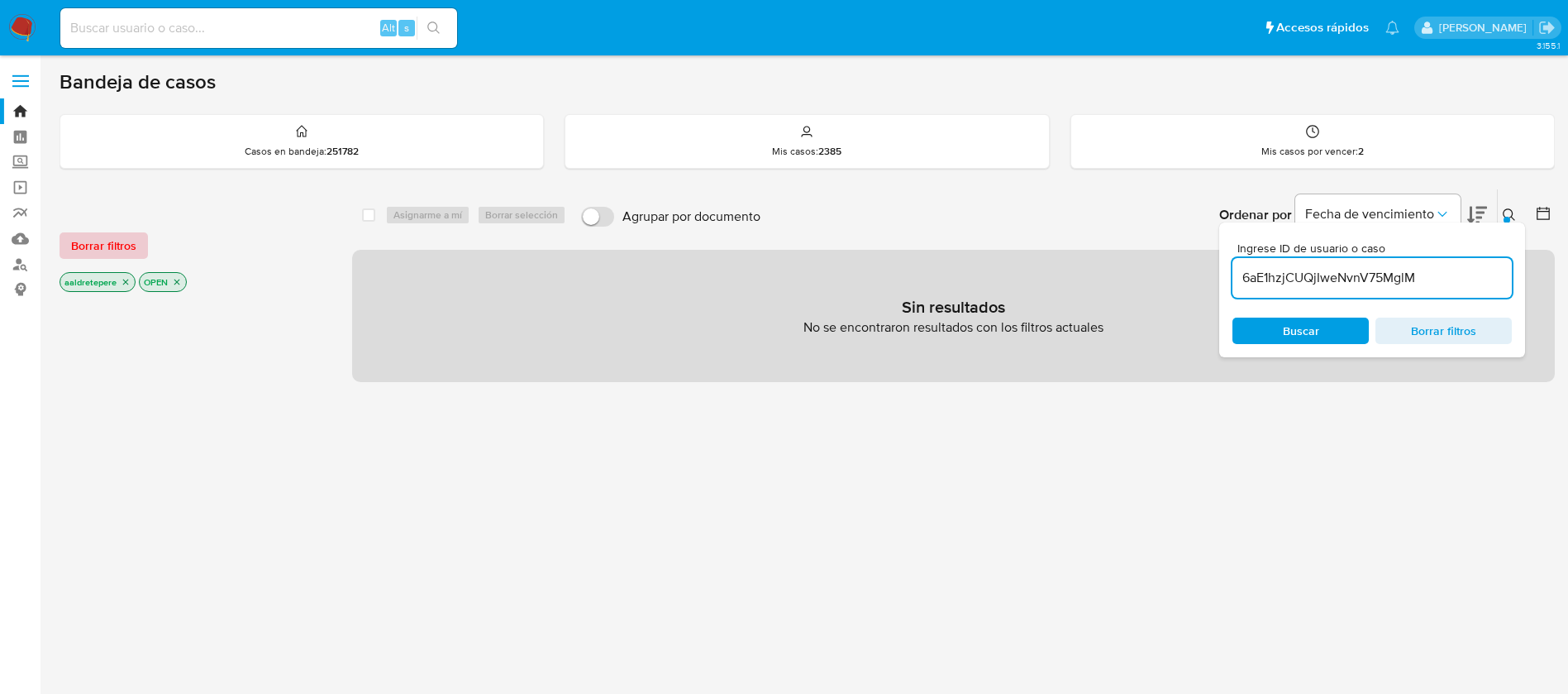
click at [131, 243] on span "Borrar filtros" at bounding box center [103, 246] width 65 height 23
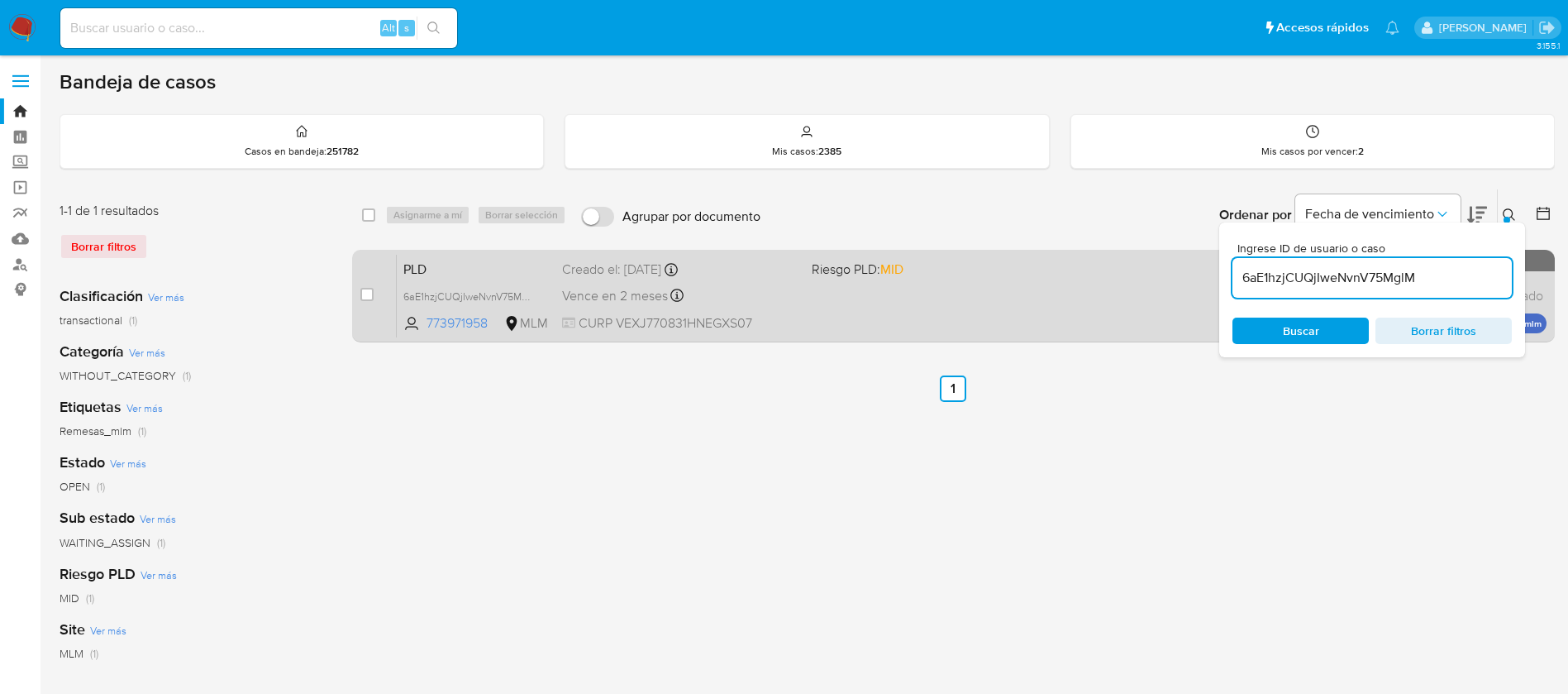
drag, startPoint x: 367, startPoint y: 301, endPoint x: 382, endPoint y: 263, distance: 40.9
click at [367, 301] on input "checkbox" at bounding box center [368, 295] width 14 height 14
checkbox input "true"
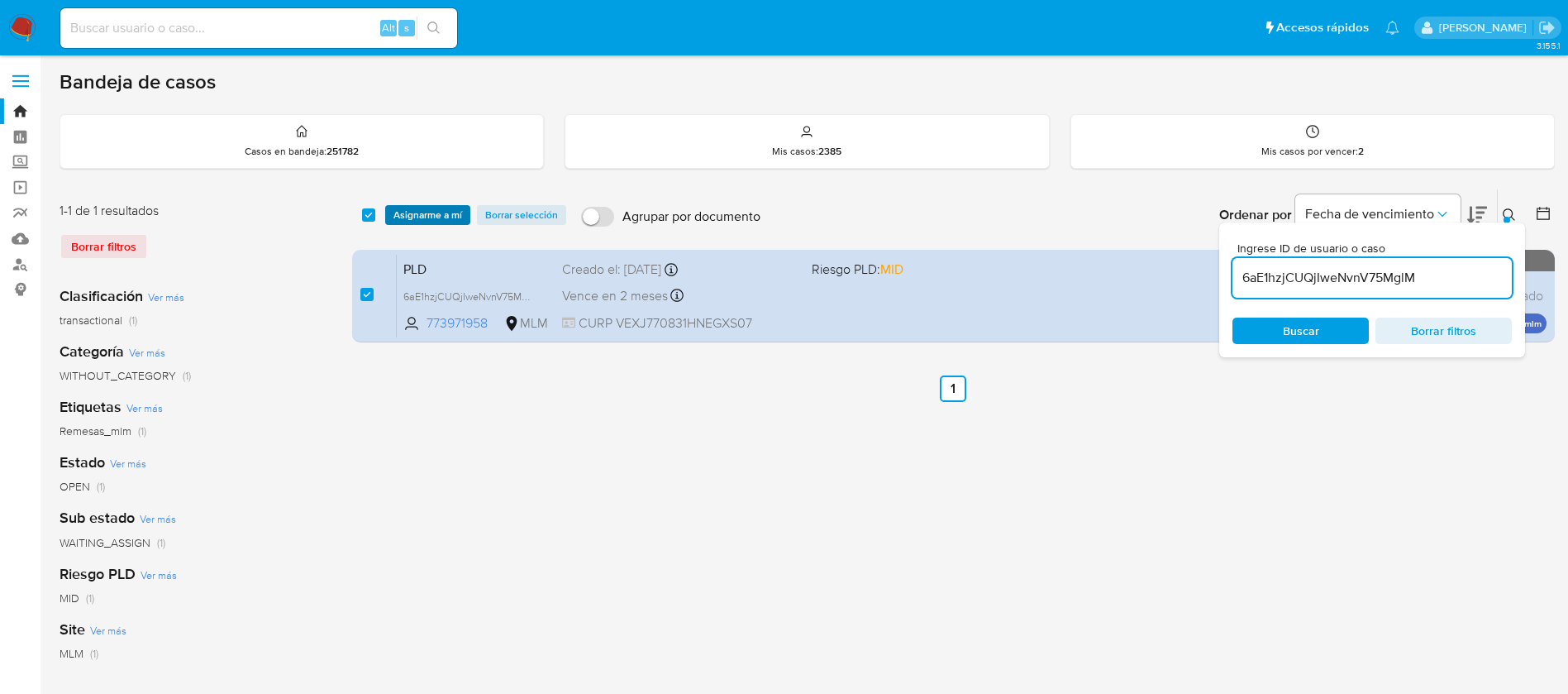
click at [395, 212] on span "Asignarme a mí" at bounding box center [428, 214] width 69 height 17
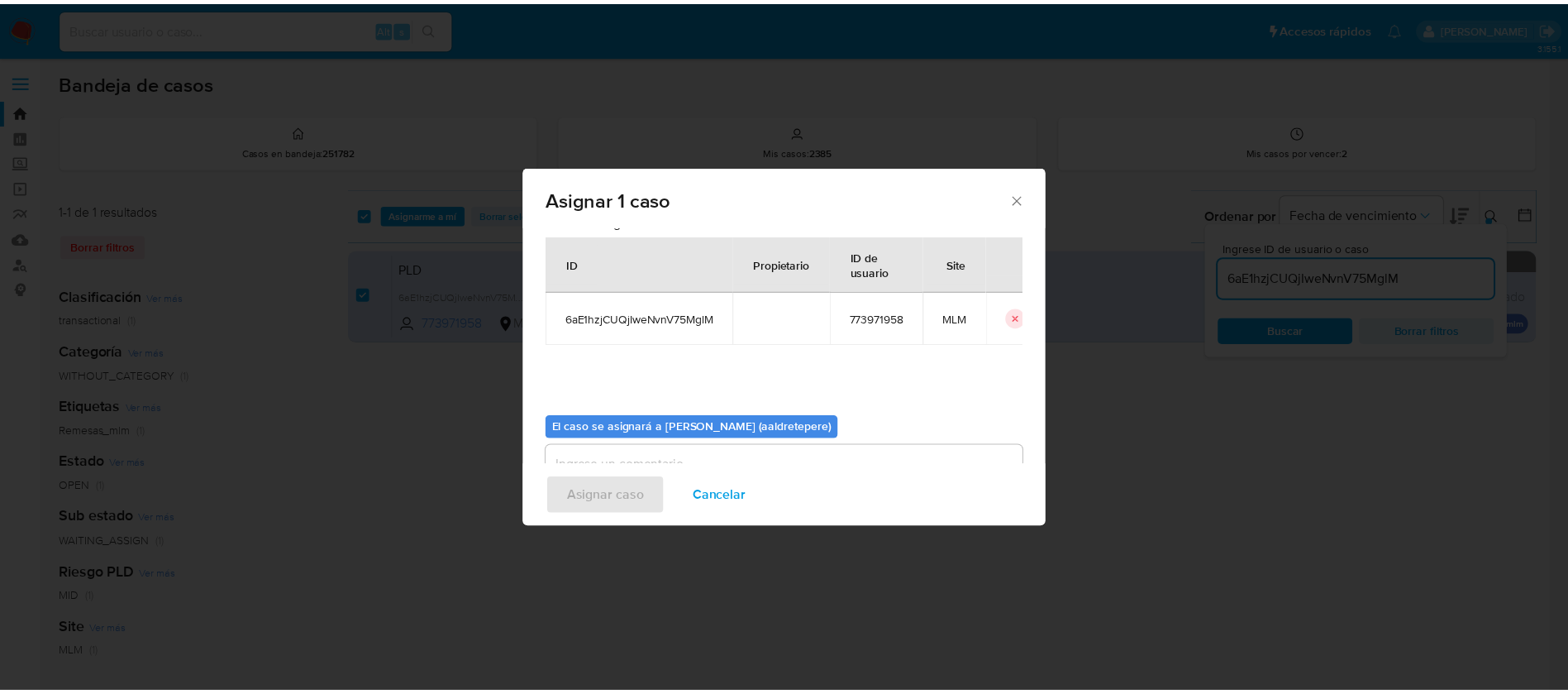
scroll to position [86, 0]
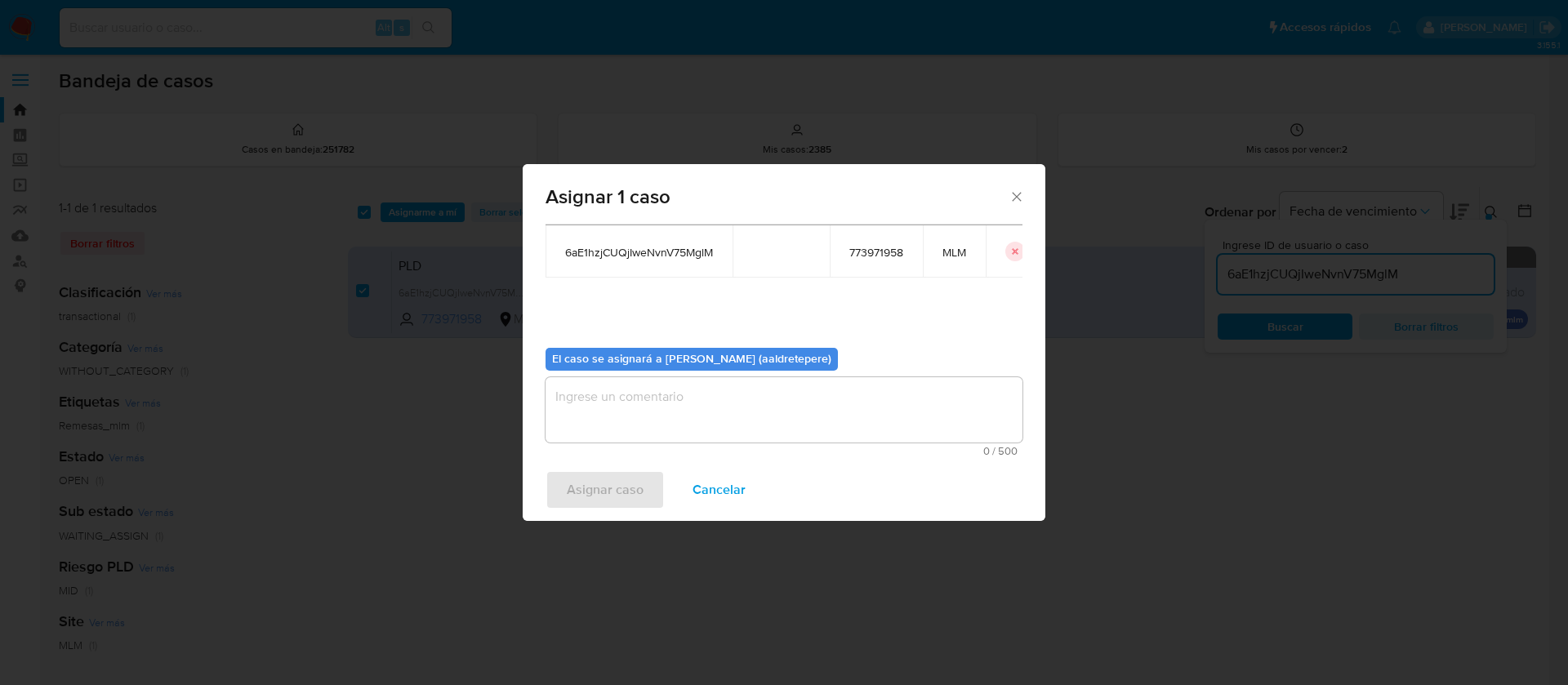
drag, startPoint x: 766, startPoint y: 412, endPoint x: 764, endPoint y: 421, distance: 9.2
click at [766, 413] on textarea "assign-modal" at bounding box center [784, 410] width 477 height 65
click at [619, 487] on span "Asignar caso" at bounding box center [605, 489] width 77 height 36
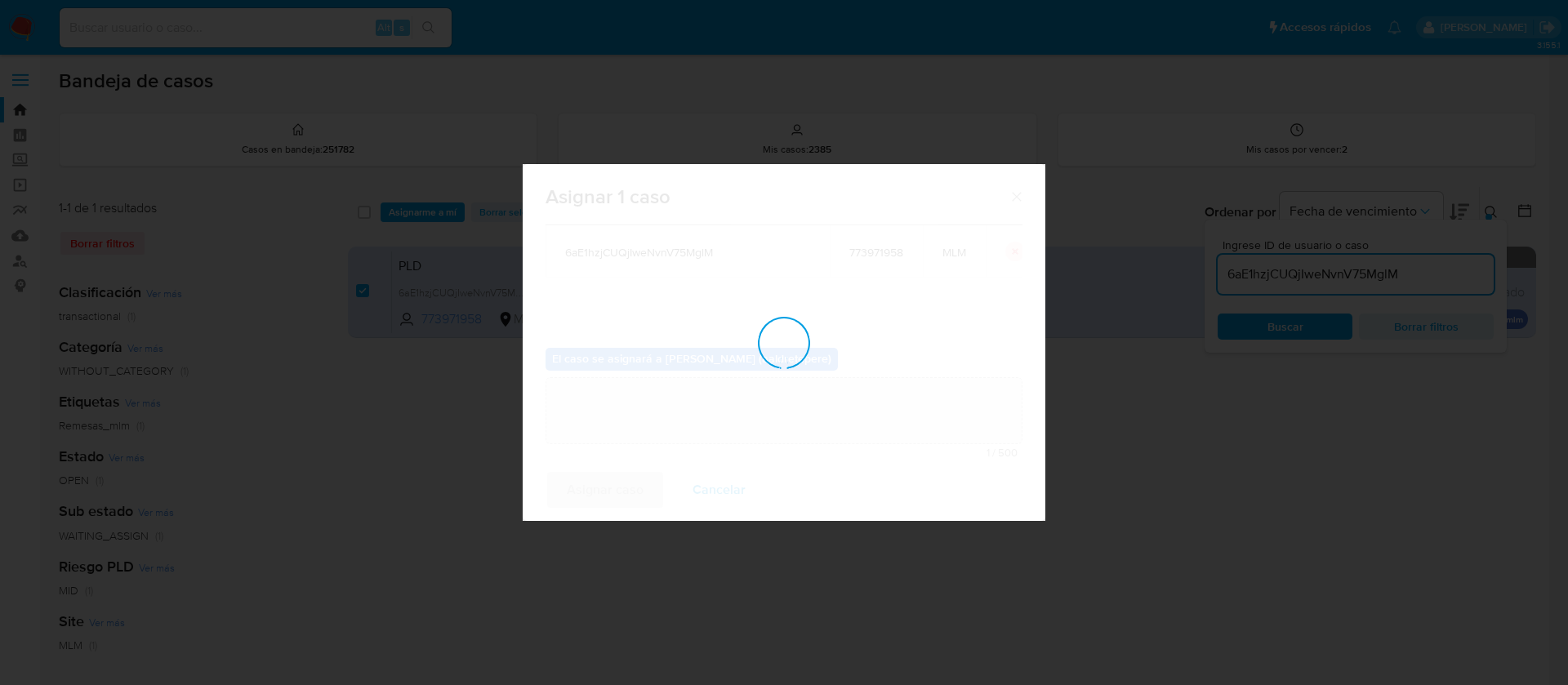
checkbox input "false"
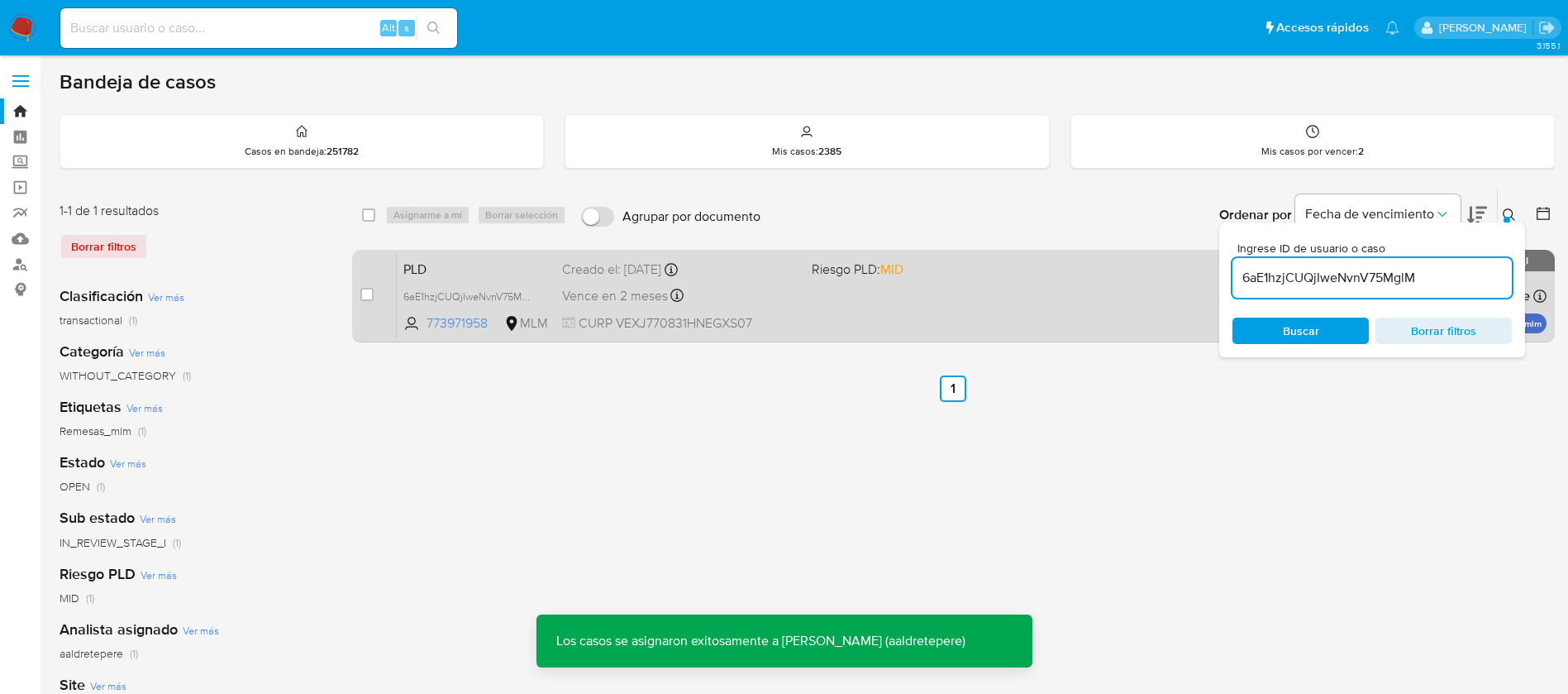
click at [953, 285] on div "PLD 6aE1hzjCUQjIweNvnV75MglM 773971958 MLM Riesgo PLD: MID Creado el: [DATE] Cr…" at bounding box center [972, 296] width 1150 height 84
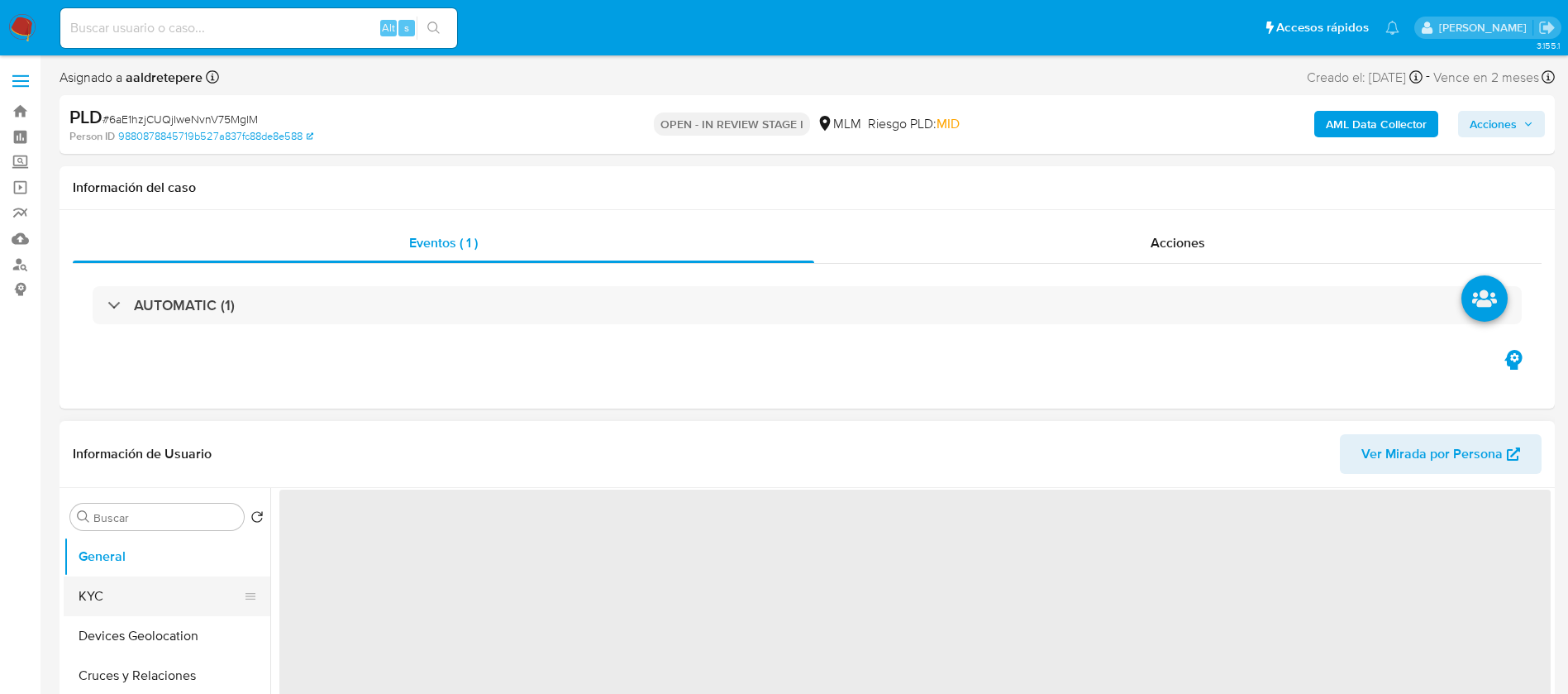
click at [137, 597] on button "KYC" at bounding box center [160, 596] width 194 height 40
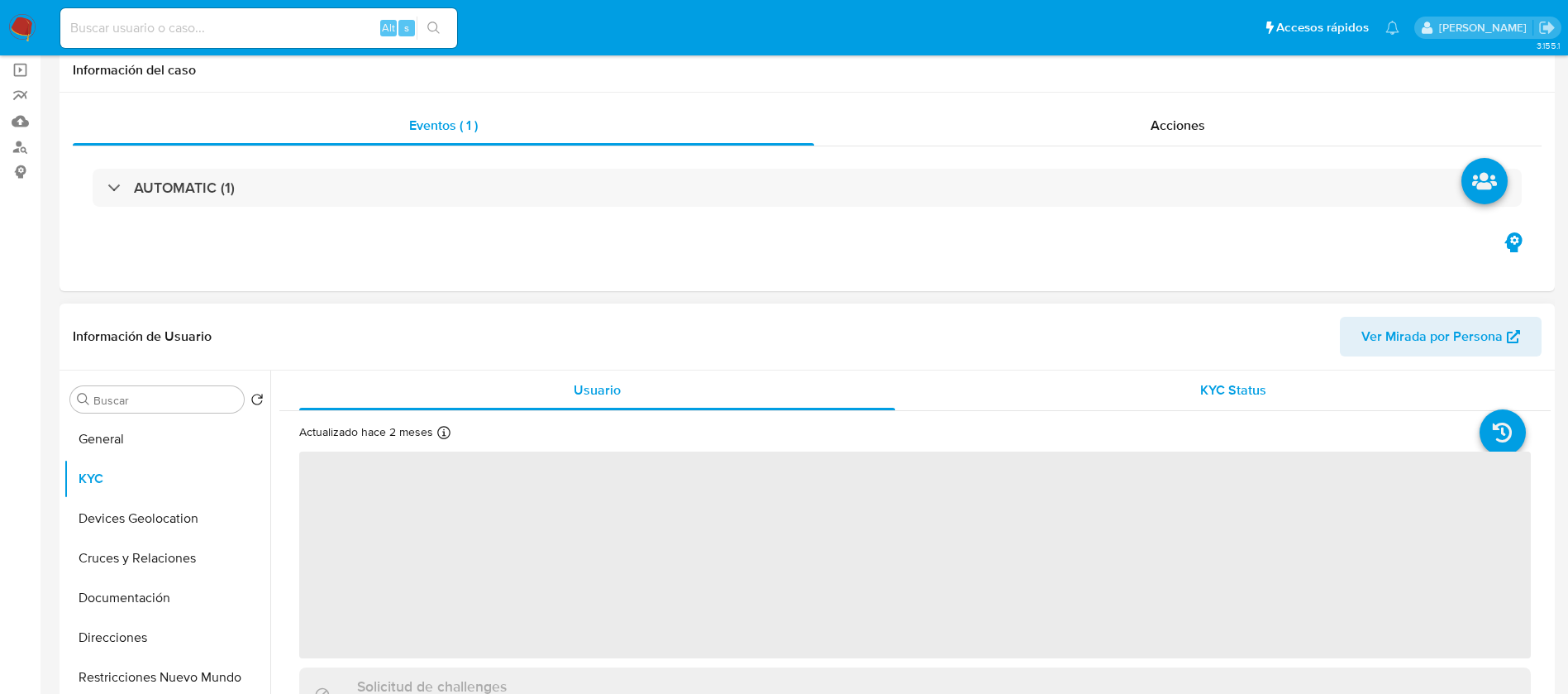
select select "10"
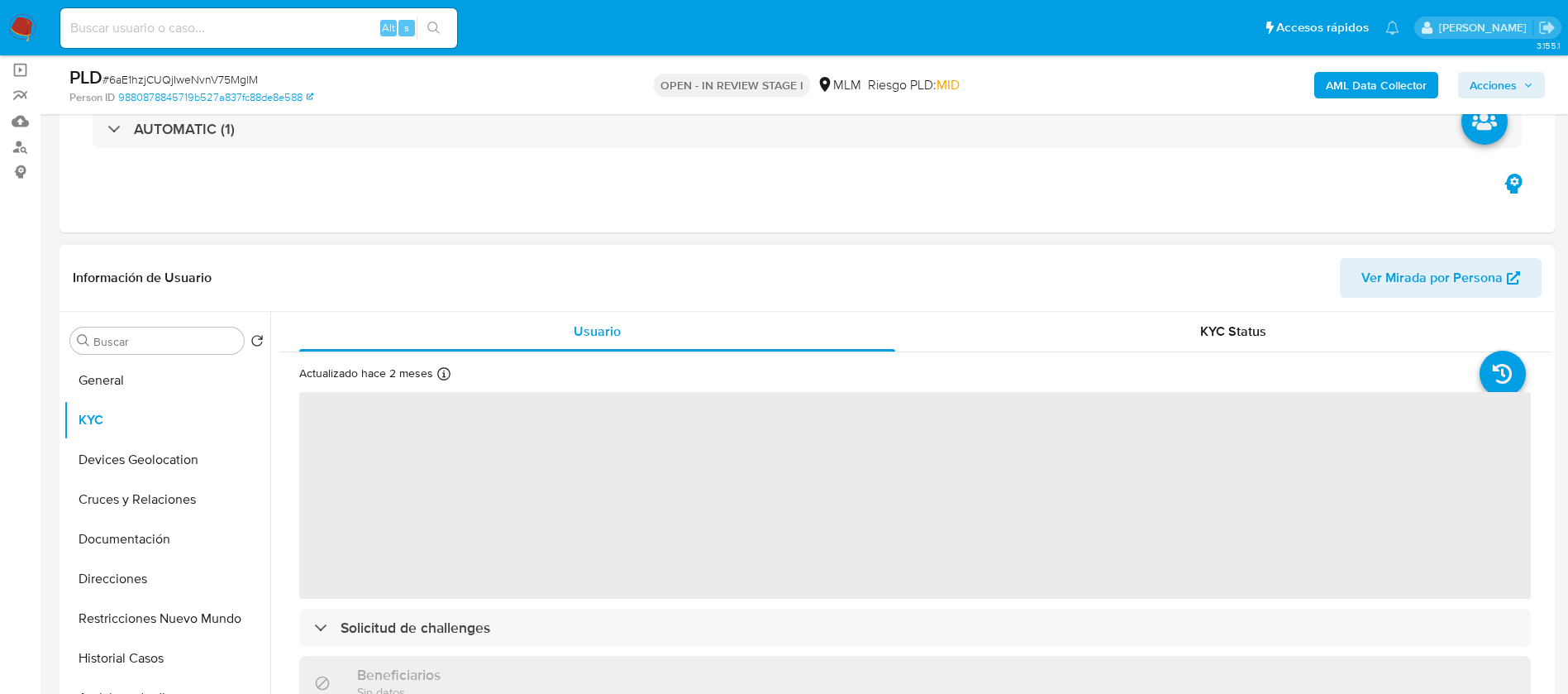
scroll to position [248, 0]
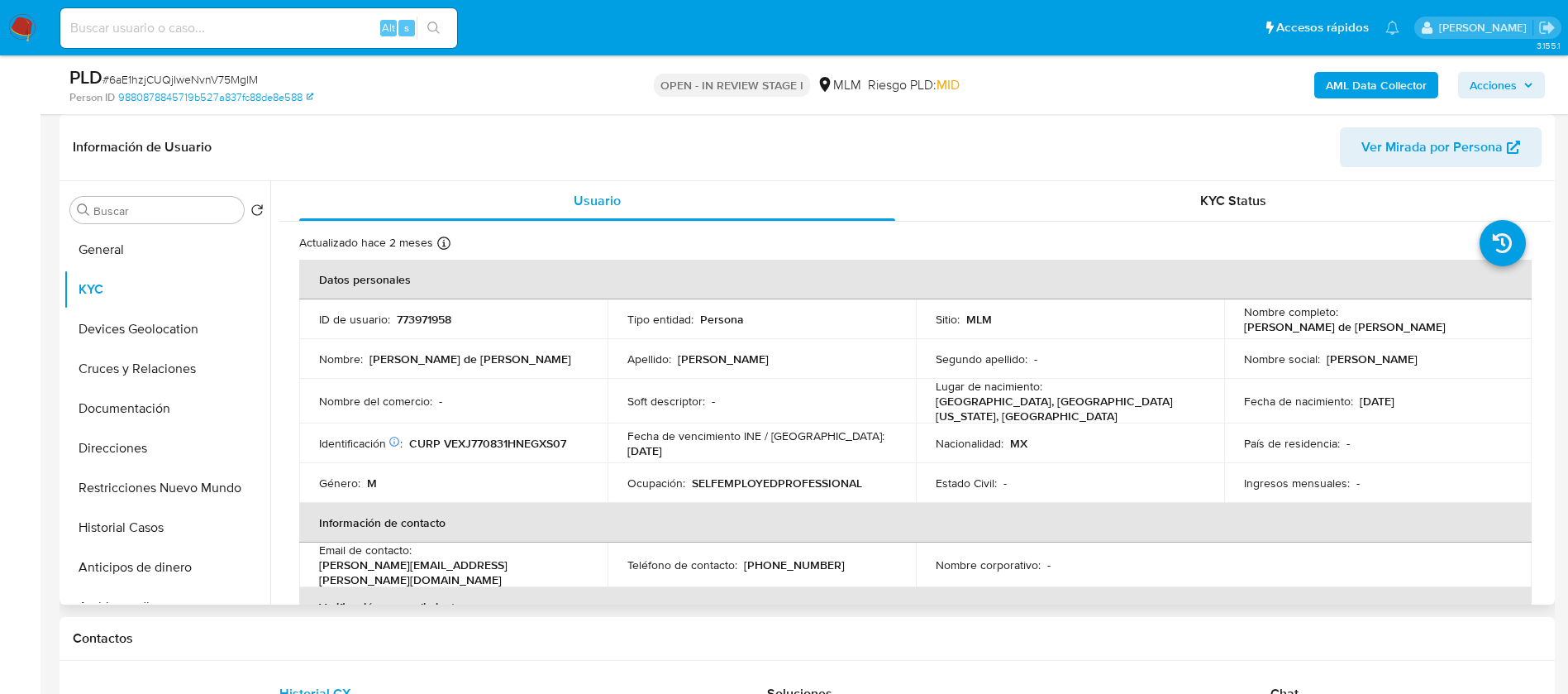
click at [397, 326] on p "773971958" at bounding box center [424, 318] width 54 height 15
copy p "773971958"
drag, startPoint x: 1487, startPoint y: 328, endPoint x: 1336, endPoint y: 318, distance: 151.3
click at [1336, 318] on td "Nombre completo : [PERSON_NAME] de [PERSON_NAME]" at bounding box center [1378, 319] width 308 height 40
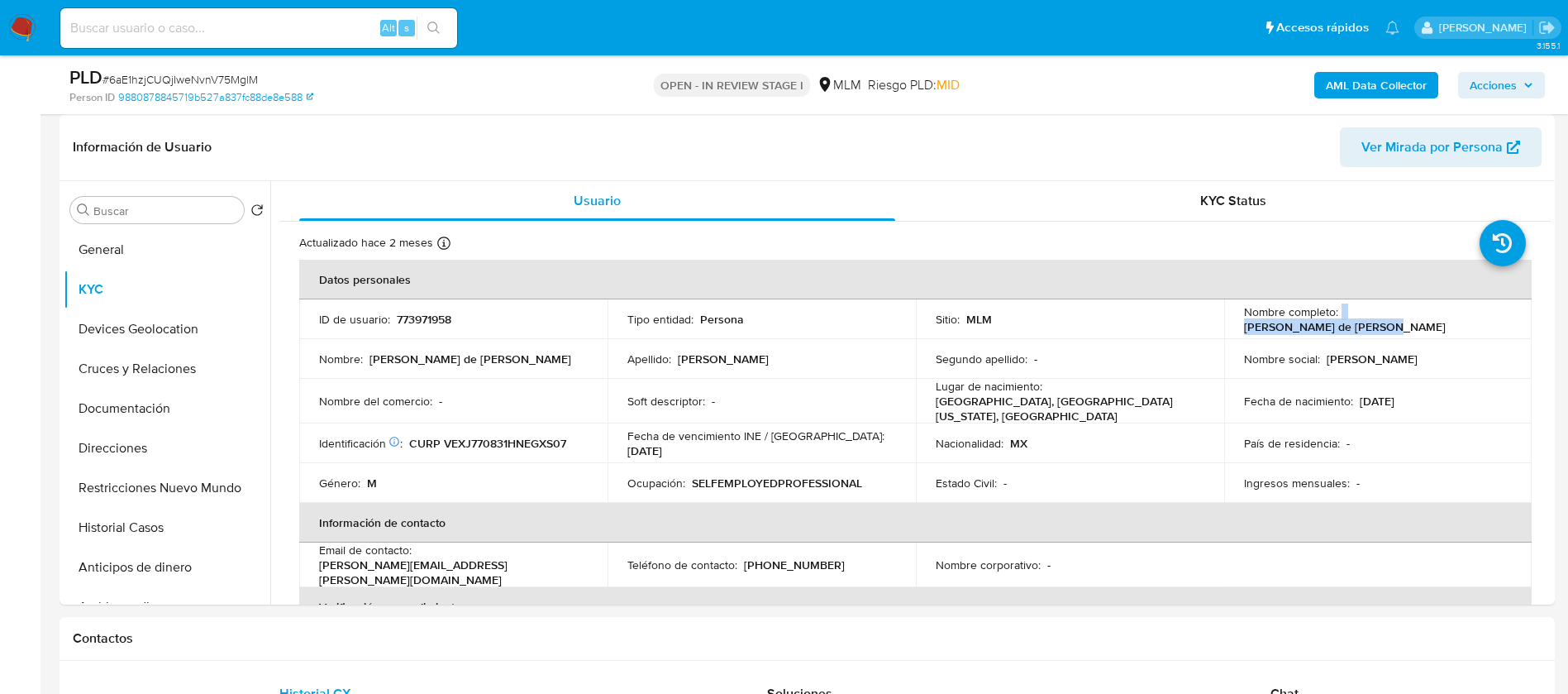
copy div "[PERSON_NAME] de [PERSON_NAME]"
click at [444, 314] on p "773971958" at bounding box center [424, 318] width 54 height 15
copy p "773971958"
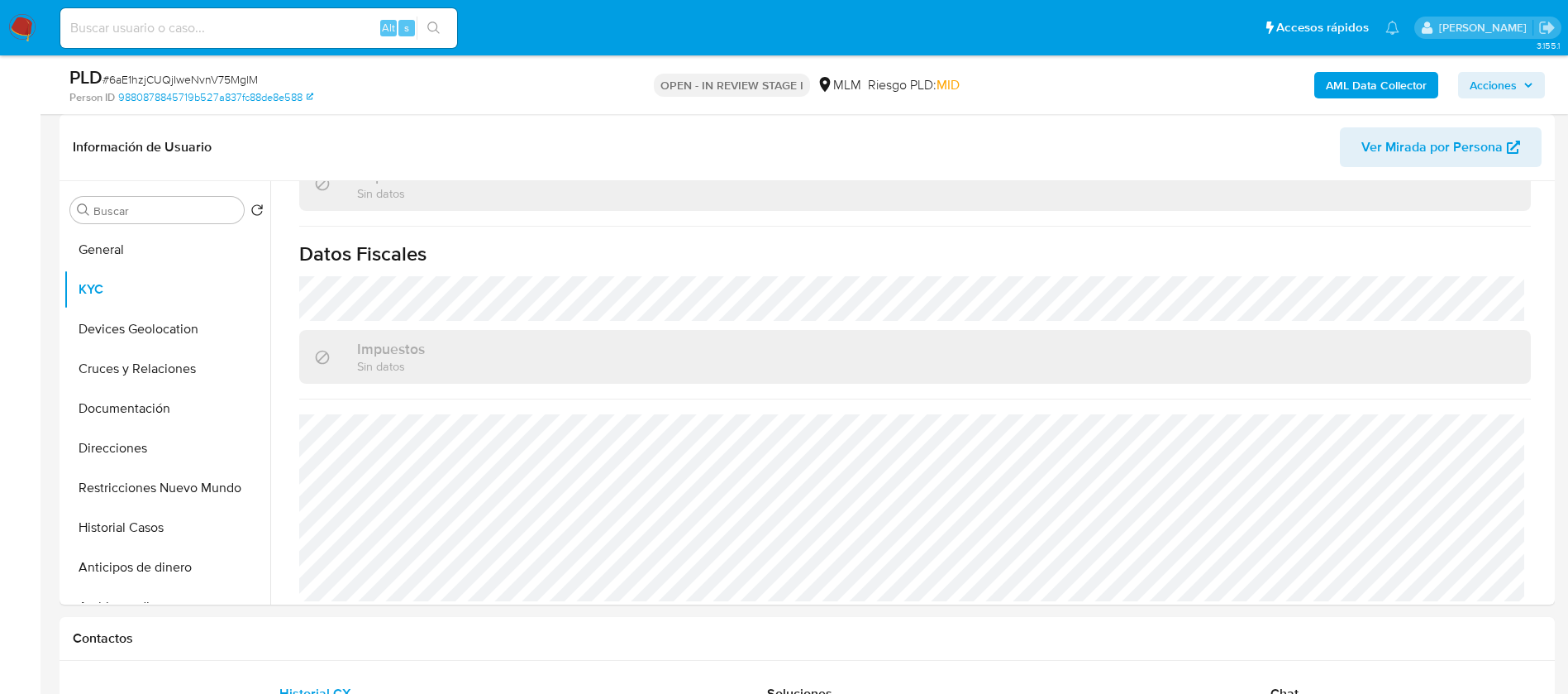
scroll to position [745, 0]
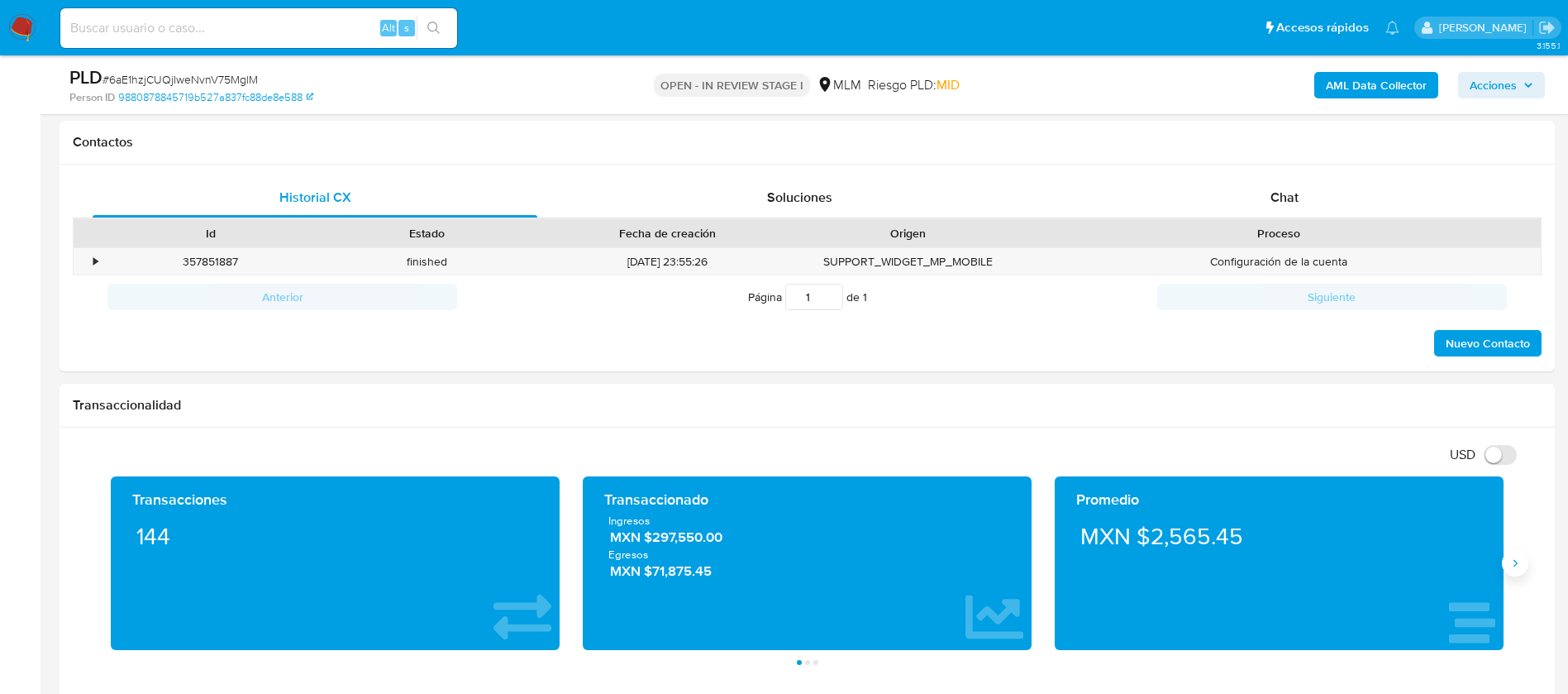
click at [1522, 563] on button "Siguiente" at bounding box center [1515, 563] width 26 height 26
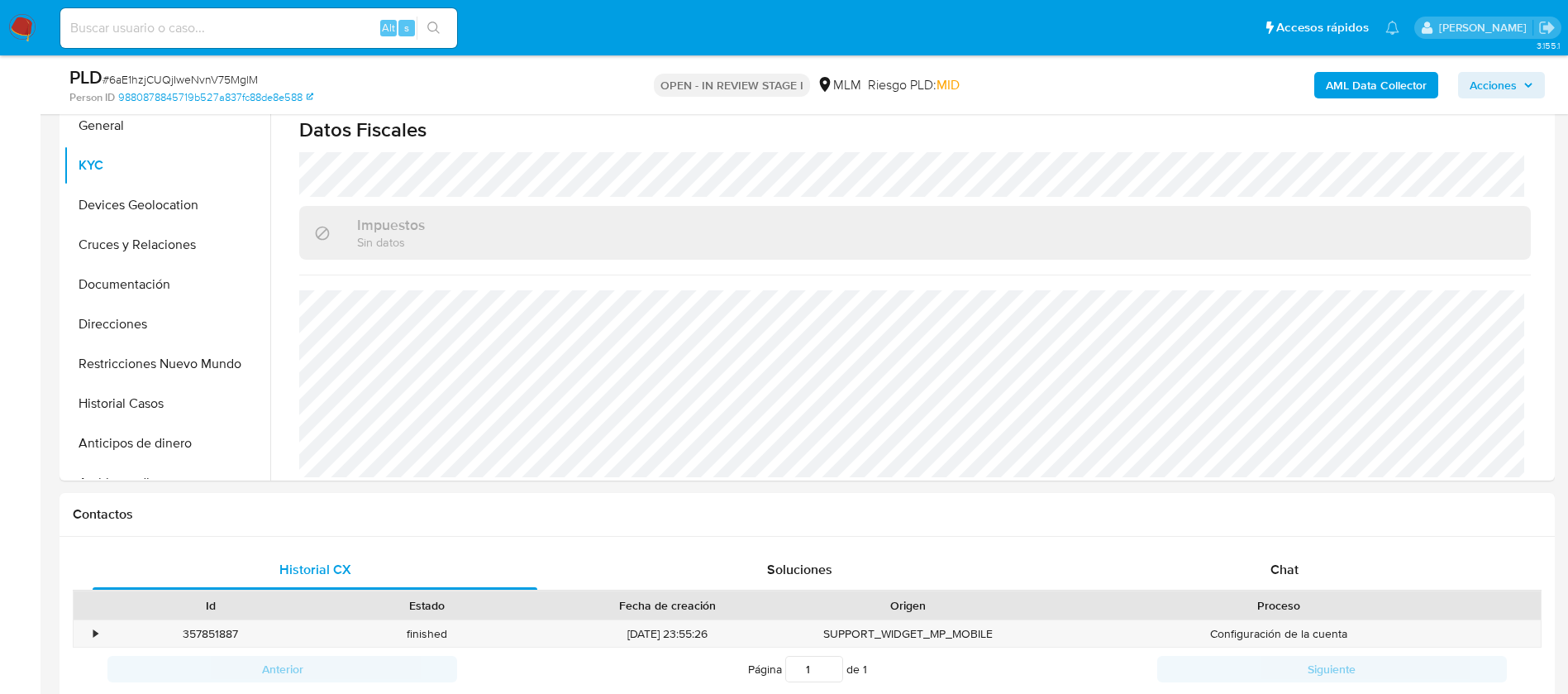
scroll to position [0, 0]
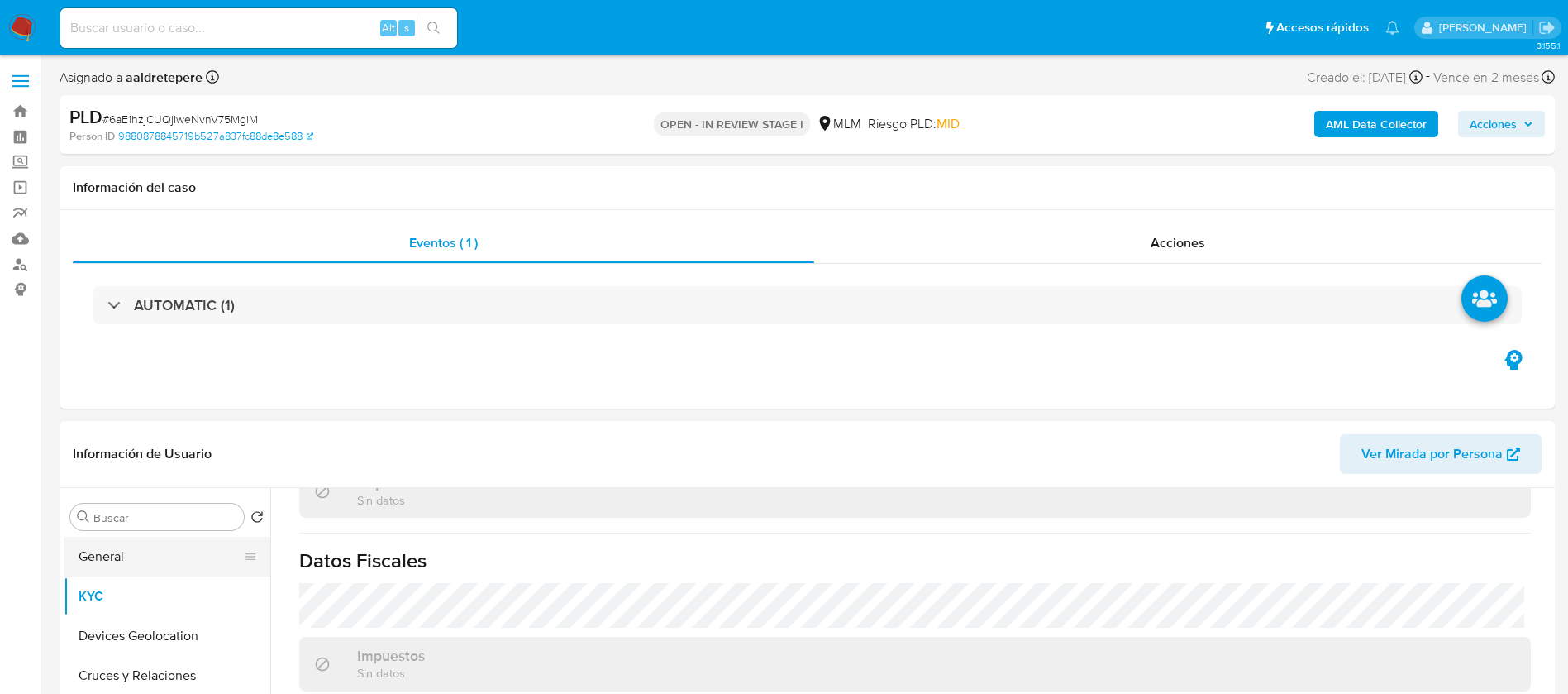
click at [146, 557] on button "General" at bounding box center [160, 557] width 194 height 40
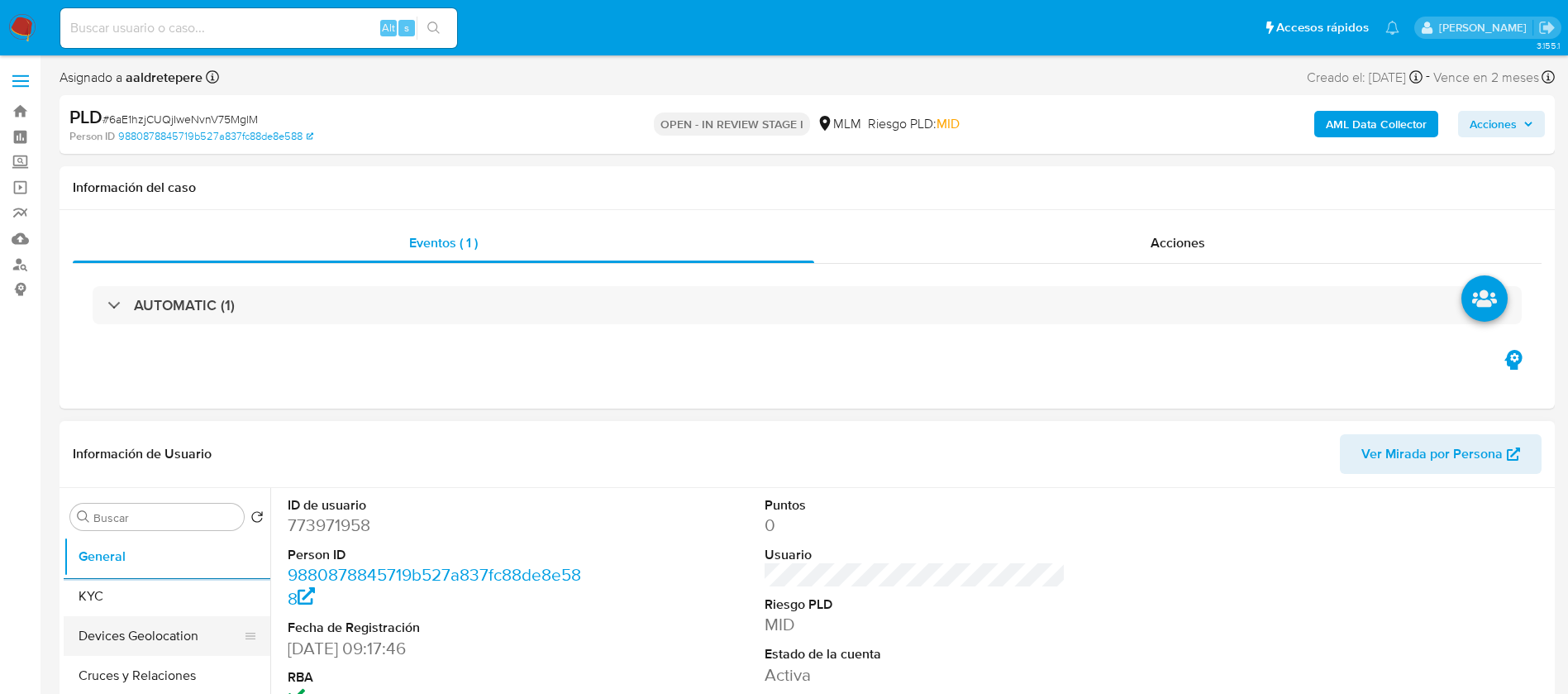
click at [182, 637] on button "Devices Geolocation" at bounding box center [160, 636] width 194 height 40
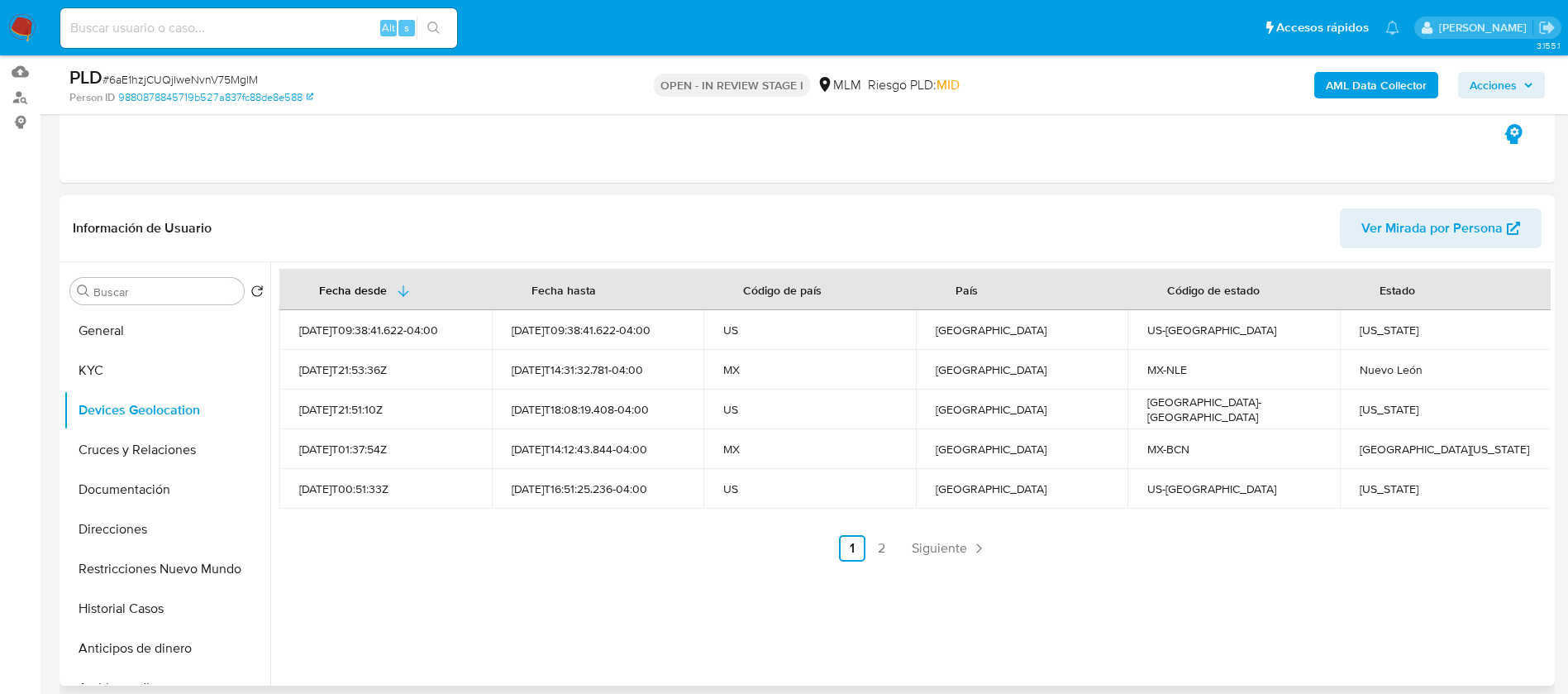
scroll to position [248, 0]
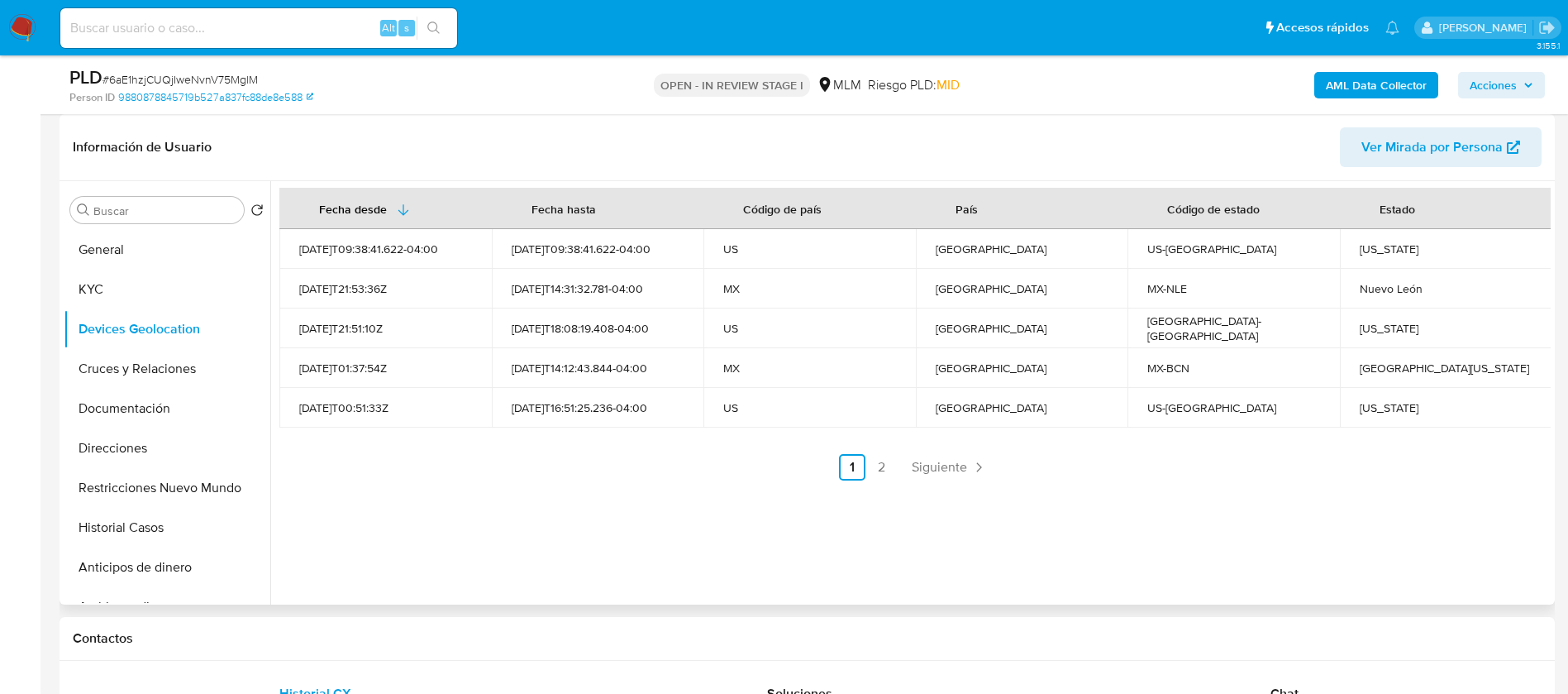
click at [1016, 276] on td "México" at bounding box center [1022, 288] width 212 height 40
drag, startPoint x: 1374, startPoint y: 294, endPoint x: 1462, endPoint y: 304, distance: 88.6
click at [1462, 304] on td "Nuevo León" at bounding box center [1446, 288] width 212 height 40
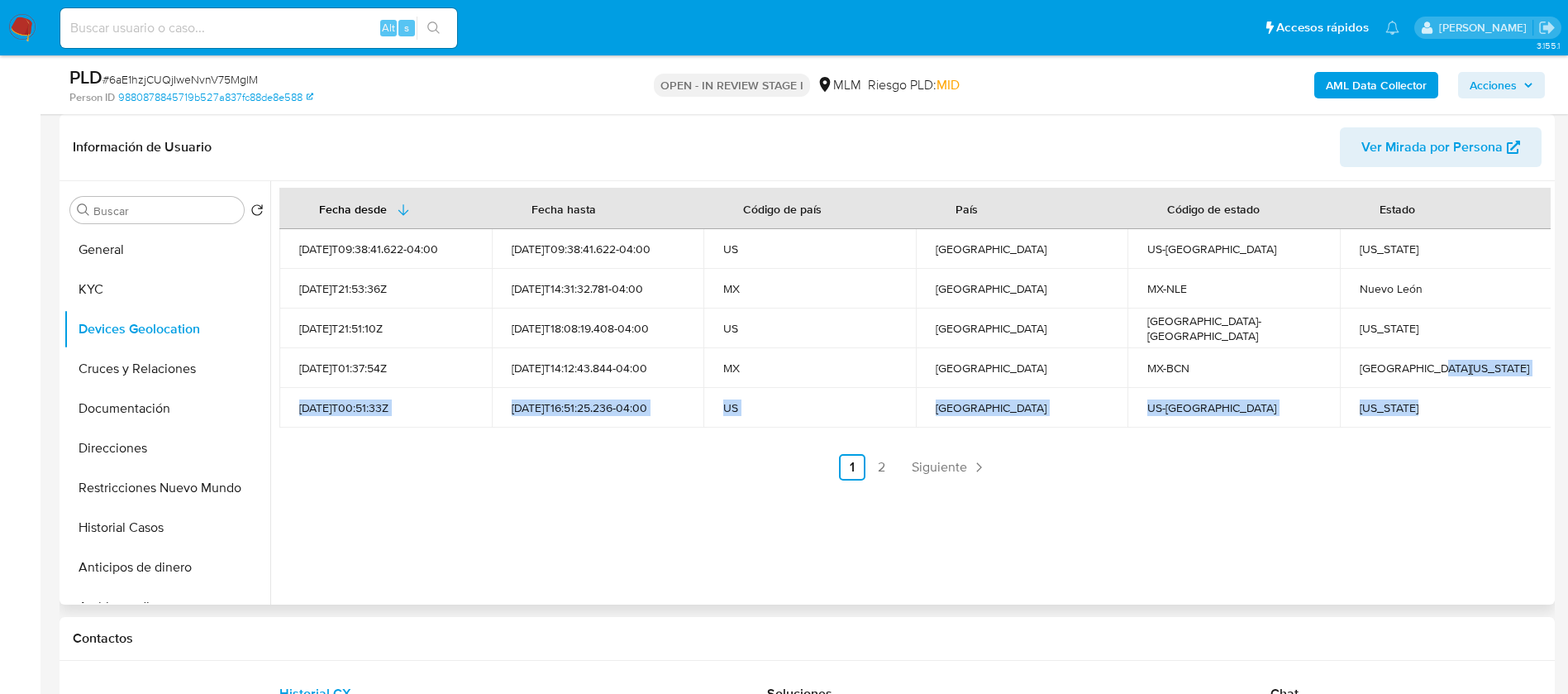
drag, startPoint x: 1418, startPoint y: 373, endPoint x: 1152, endPoint y: 573, distance: 332.8
click at [1347, 486] on div "Fecha desde Fecha hasta Código de país País Código de estado Estado 2025-05-30T…" at bounding box center [910, 392] width 1281 height 423
click at [911, 468] on span "Siguiente" at bounding box center [939, 467] width 55 height 14
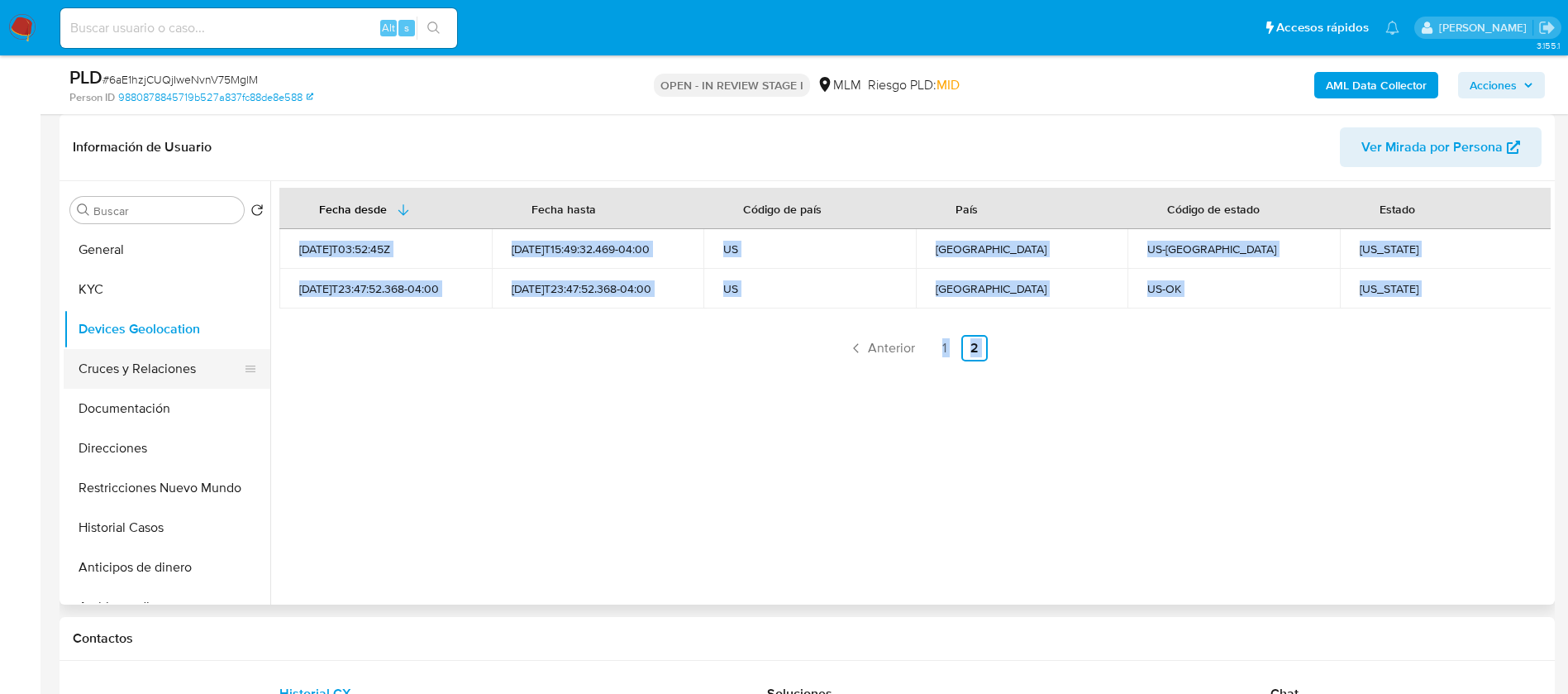
click at [129, 375] on button "Cruces y Relaciones" at bounding box center [160, 369] width 194 height 40
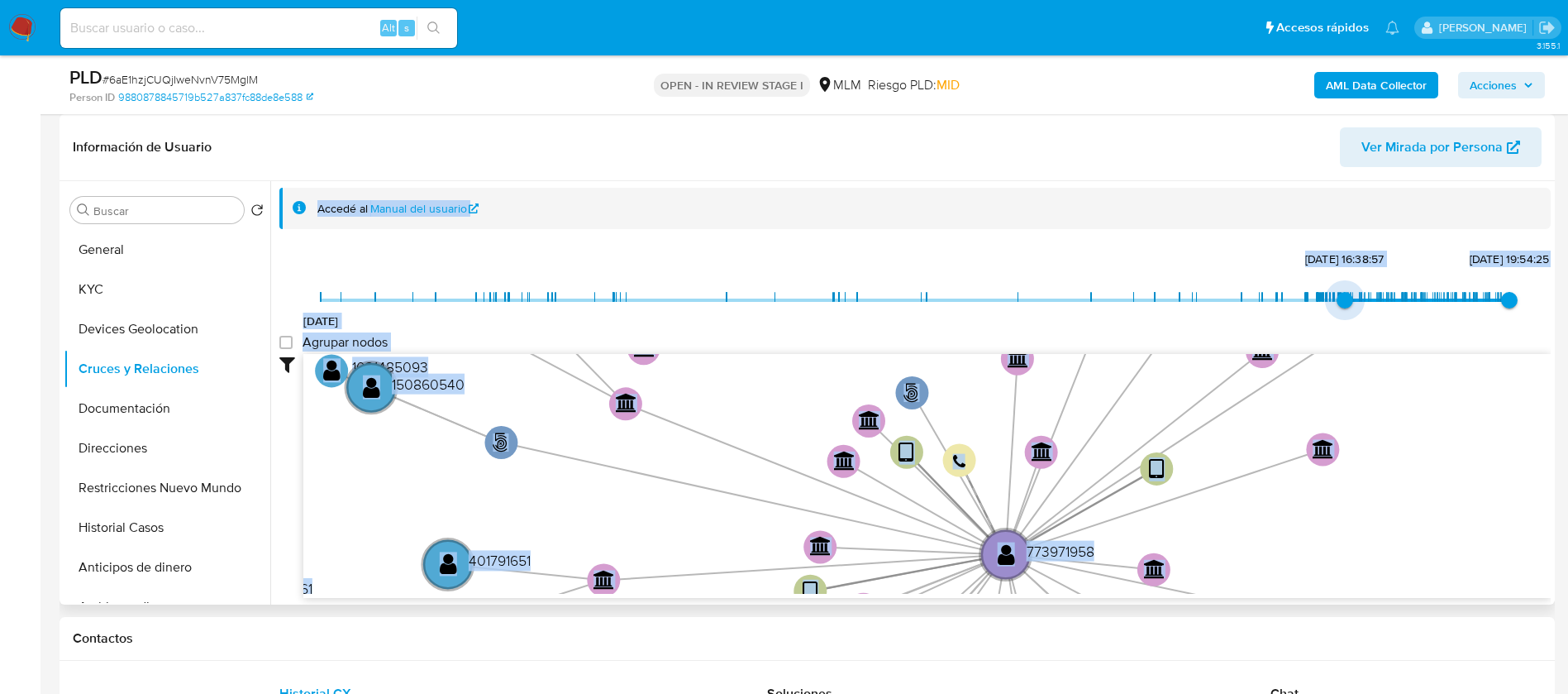
type input "1737667495000"
drag, startPoint x: 322, startPoint y: 293, endPoint x: 1349, endPoint y: 308, distance: 1027.1
click at [1349, 308] on span "23/1/2025, 15:24:55" at bounding box center [1353, 300] width 17 height 17
click at [289, 341] on group_nodes "Agrupar nodos" at bounding box center [286, 343] width 14 height 14
checkbox group_nodes "true"
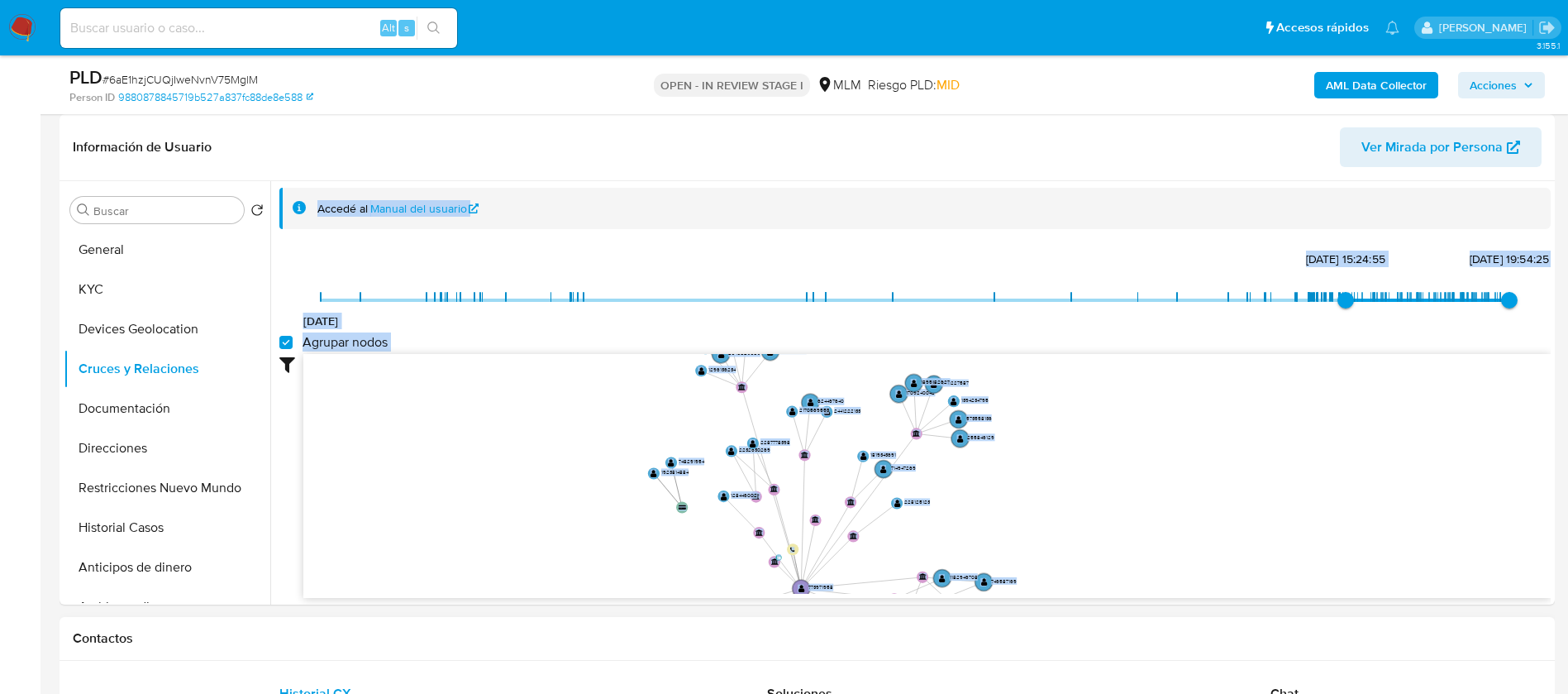
scroll to position [3, 0]
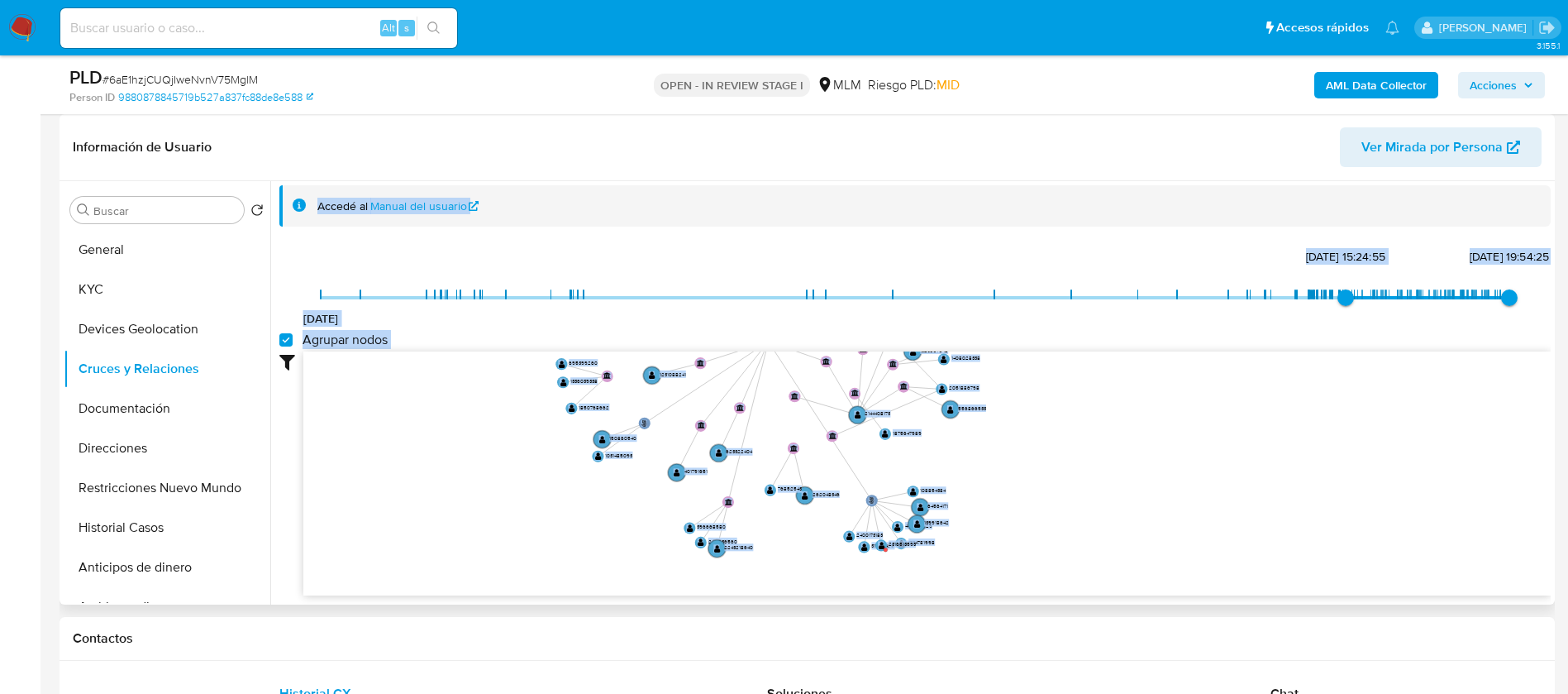
drag, startPoint x: 956, startPoint y: 420, endPoint x: 865, endPoint y: 328, distance: 129.4
click at [934, 295] on div "20/8/2021 23/1/2025, 15:24:55 11/8/2025, 19:54:25 Agrupar nodos Filtros Confian…" at bounding box center [914, 420] width 1271 height 351
click at [189, 405] on button "Documentación" at bounding box center [160, 408] width 194 height 40
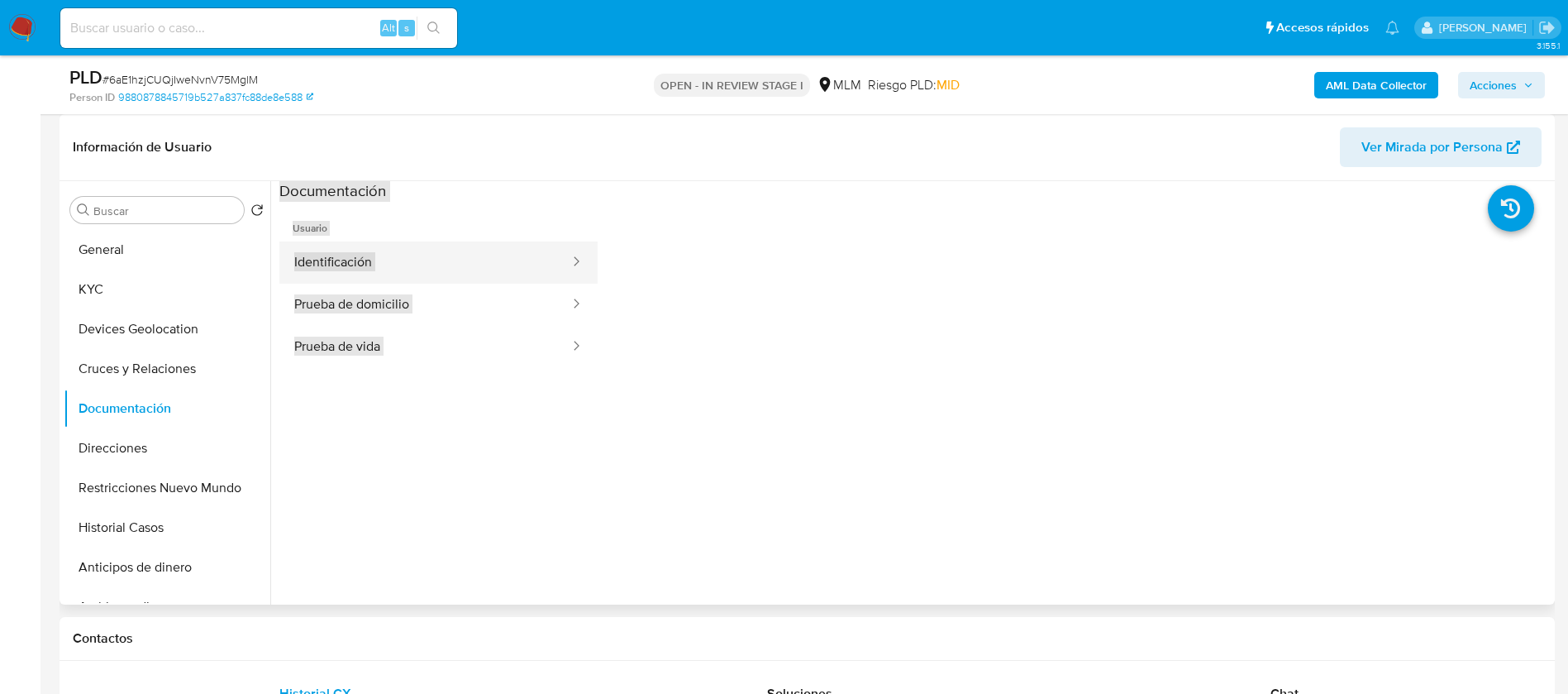
click at [448, 264] on button "Identificación" at bounding box center [425, 262] width 292 height 42
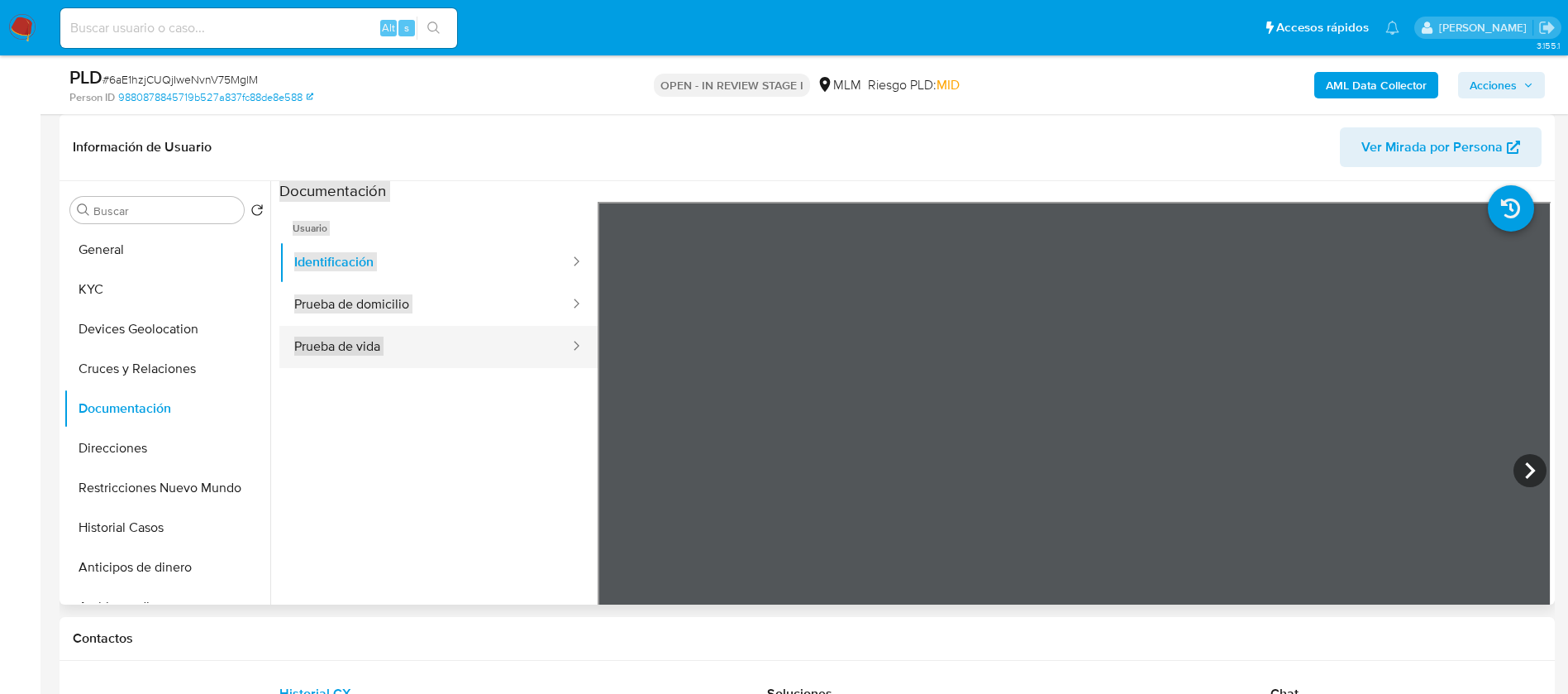
click at [391, 346] on button "Prueba de vida" at bounding box center [425, 347] width 292 height 42
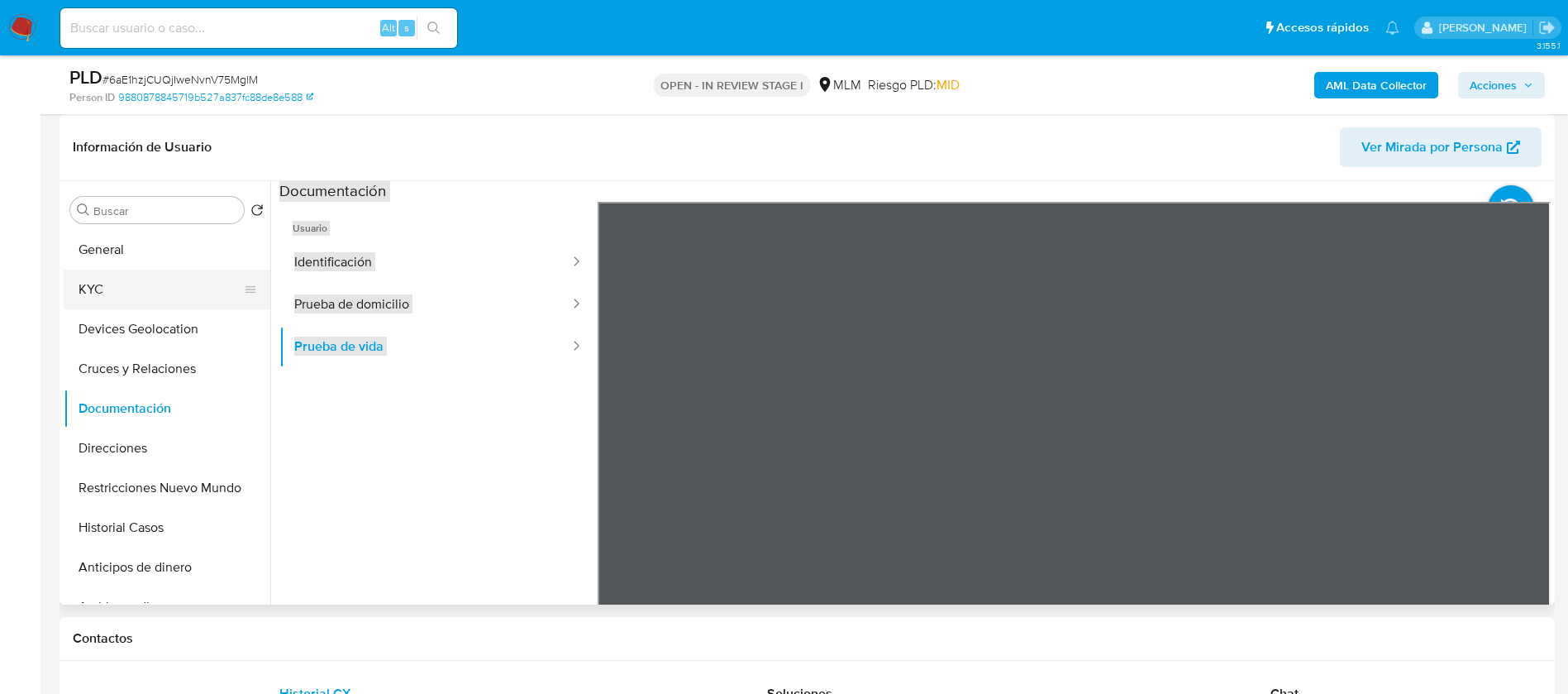
click at [138, 295] on button "KYC" at bounding box center [160, 289] width 194 height 40
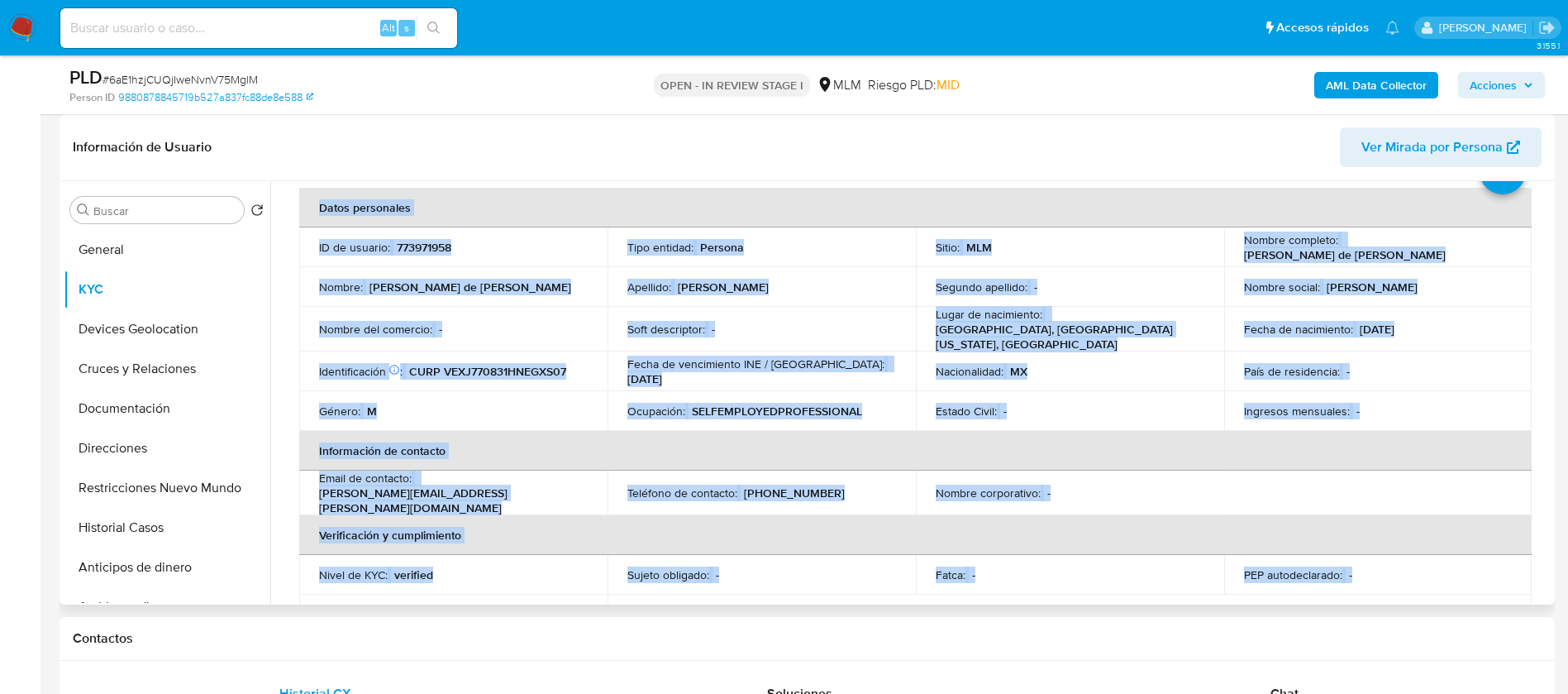
scroll to position [124, 0]
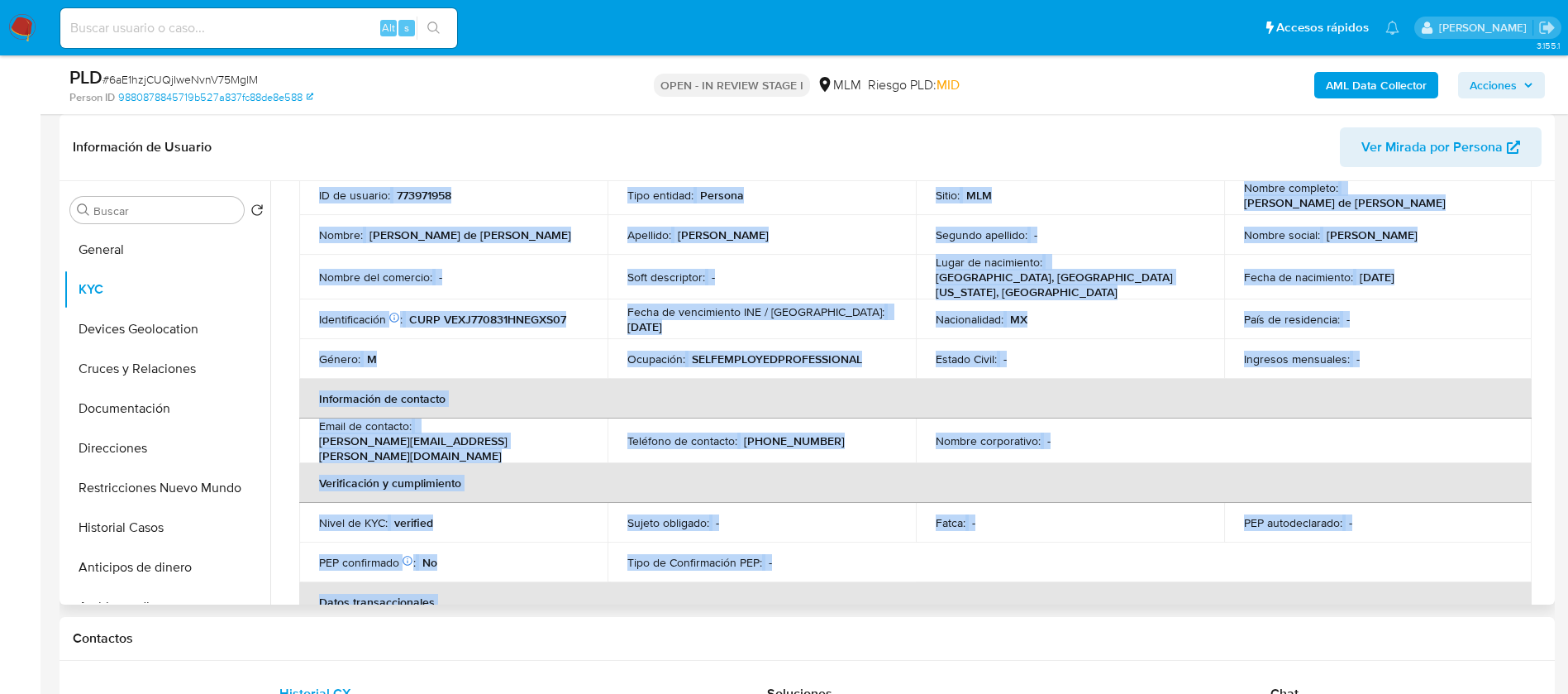
click at [1078, 379] on th "Información de contacto" at bounding box center [915, 398] width 1232 height 40
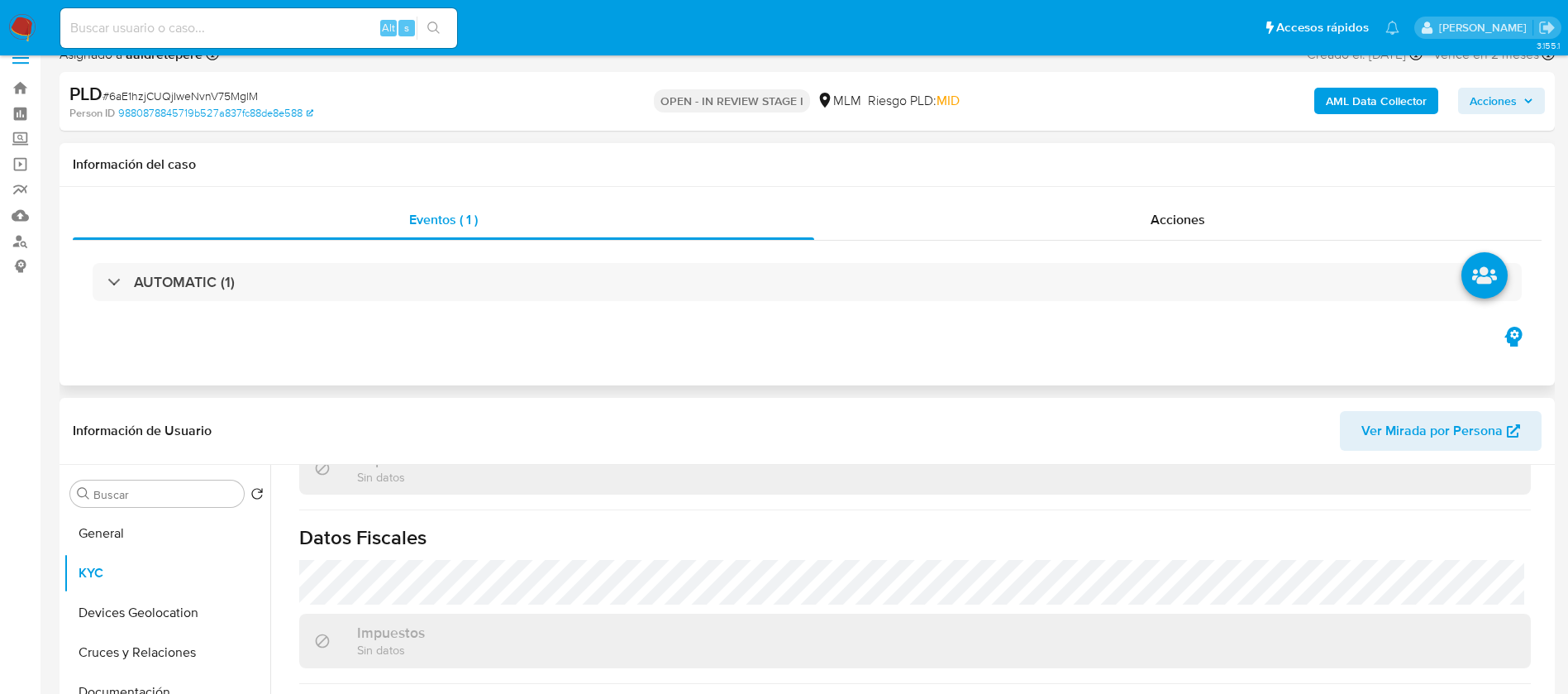
scroll to position [0, 0]
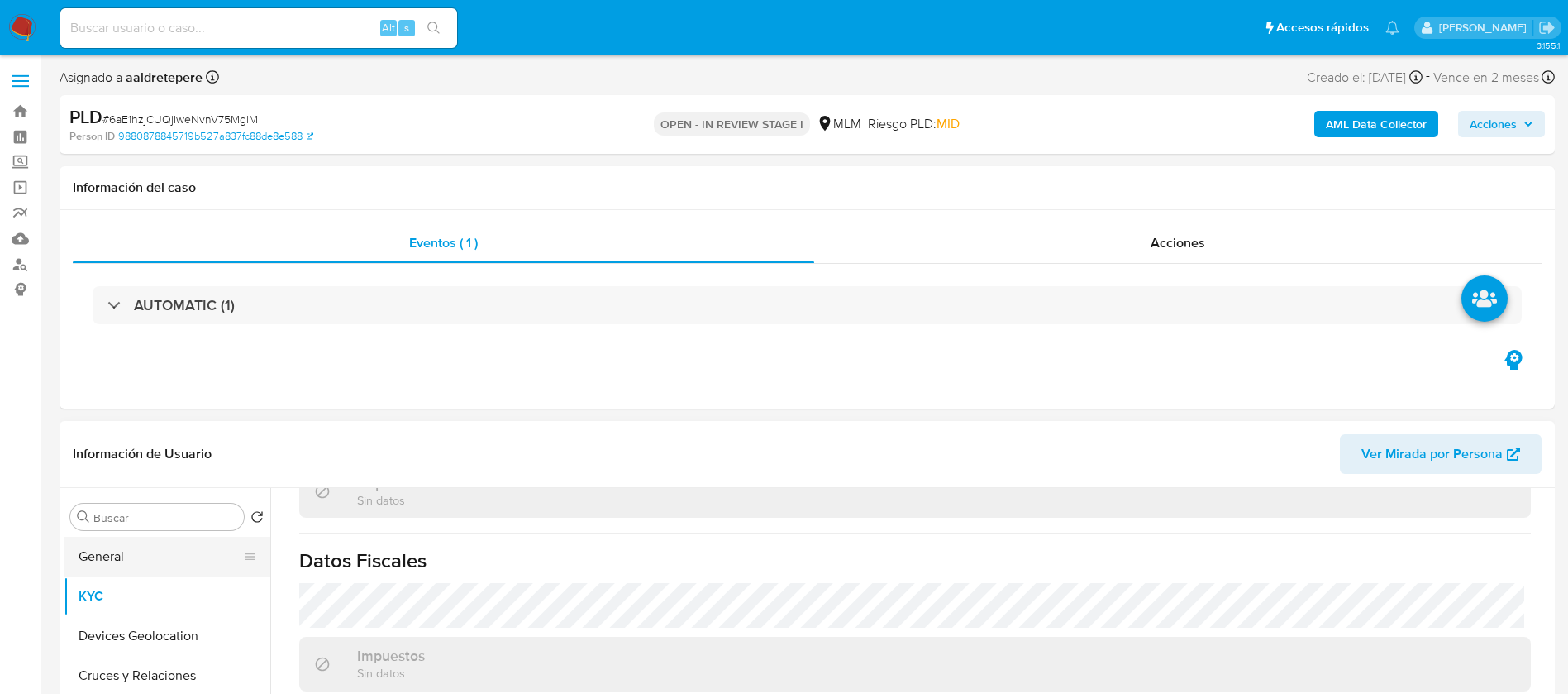
click at [135, 550] on button "General" at bounding box center [160, 557] width 194 height 40
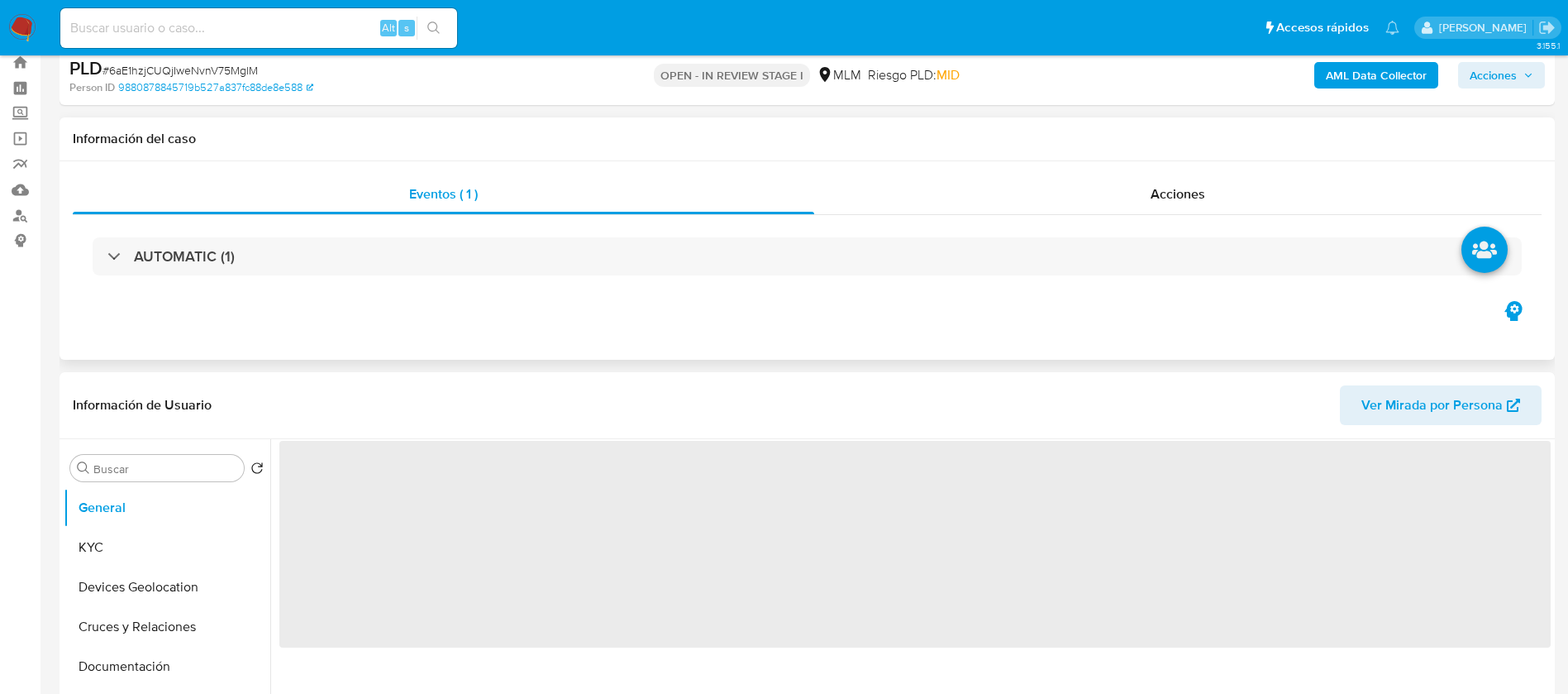
scroll to position [124, 0]
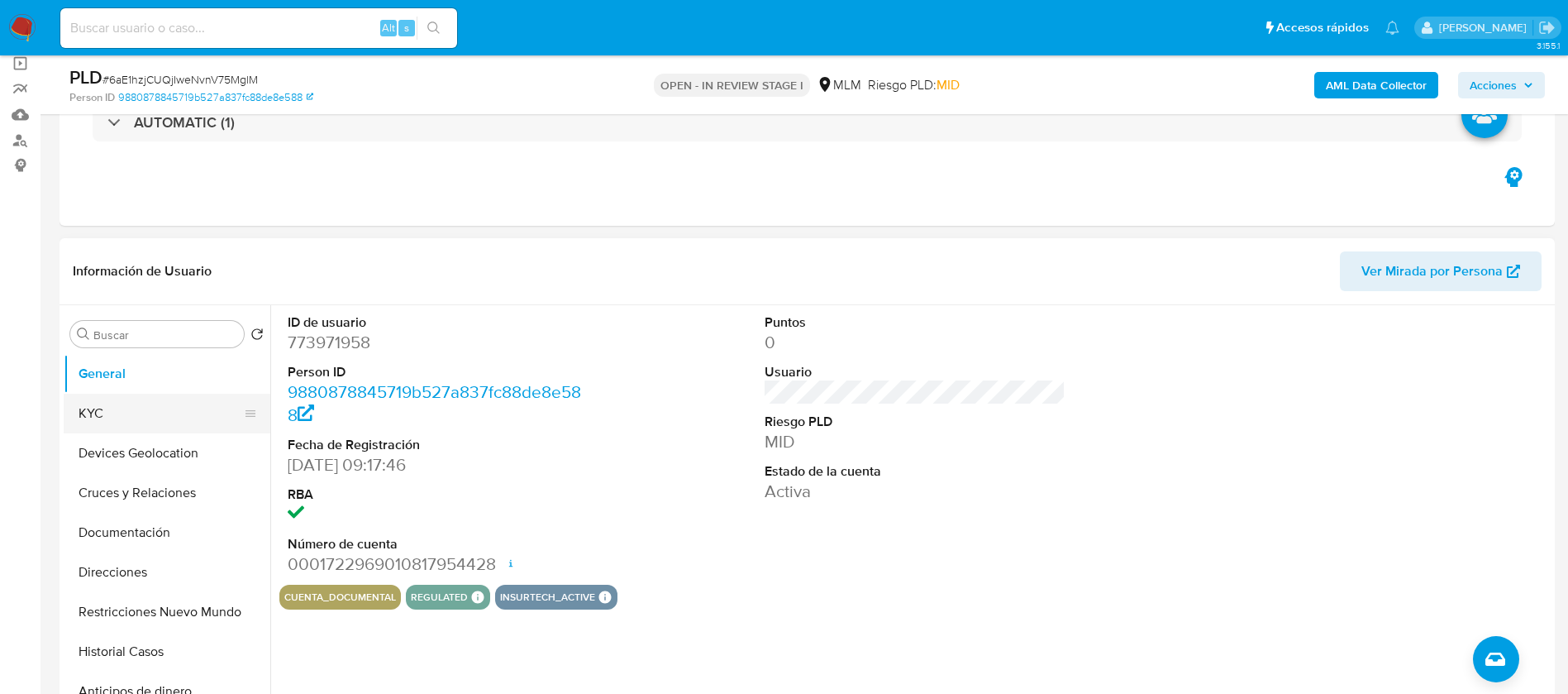
click at [115, 417] on button "KYC" at bounding box center [160, 414] width 194 height 40
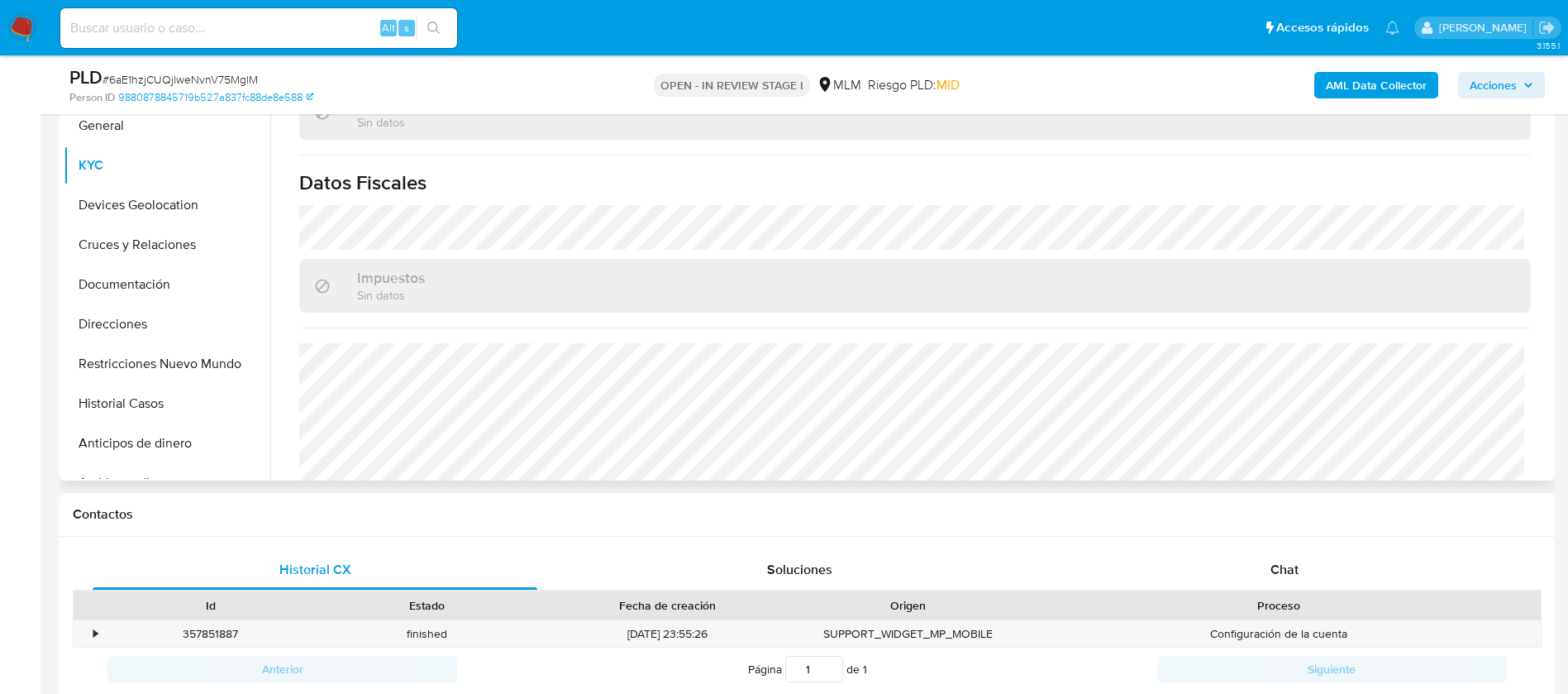
scroll to position [1006, 0]
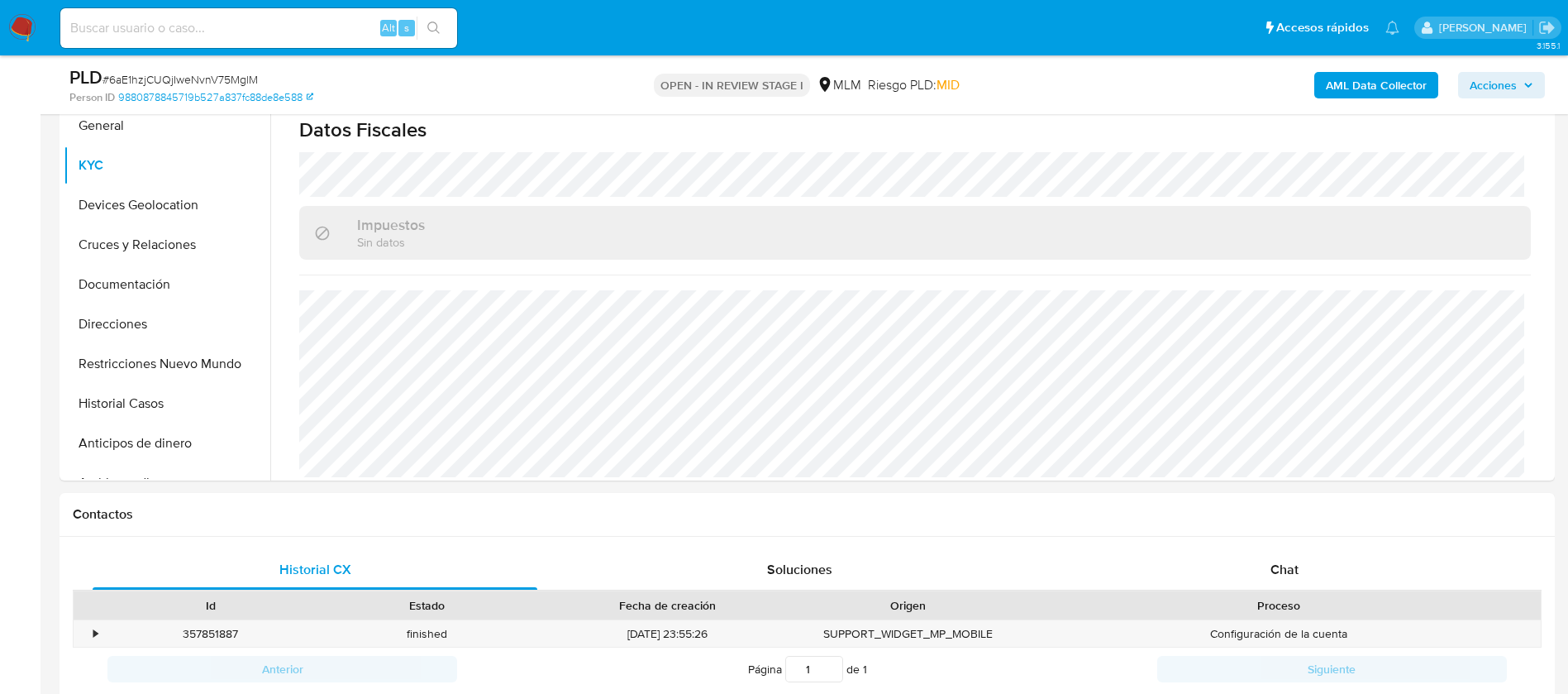
click at [269, 22] on input at bounding box center [259, 28] width 397 height 21
paste input "1145870279"
type input "1145870279"
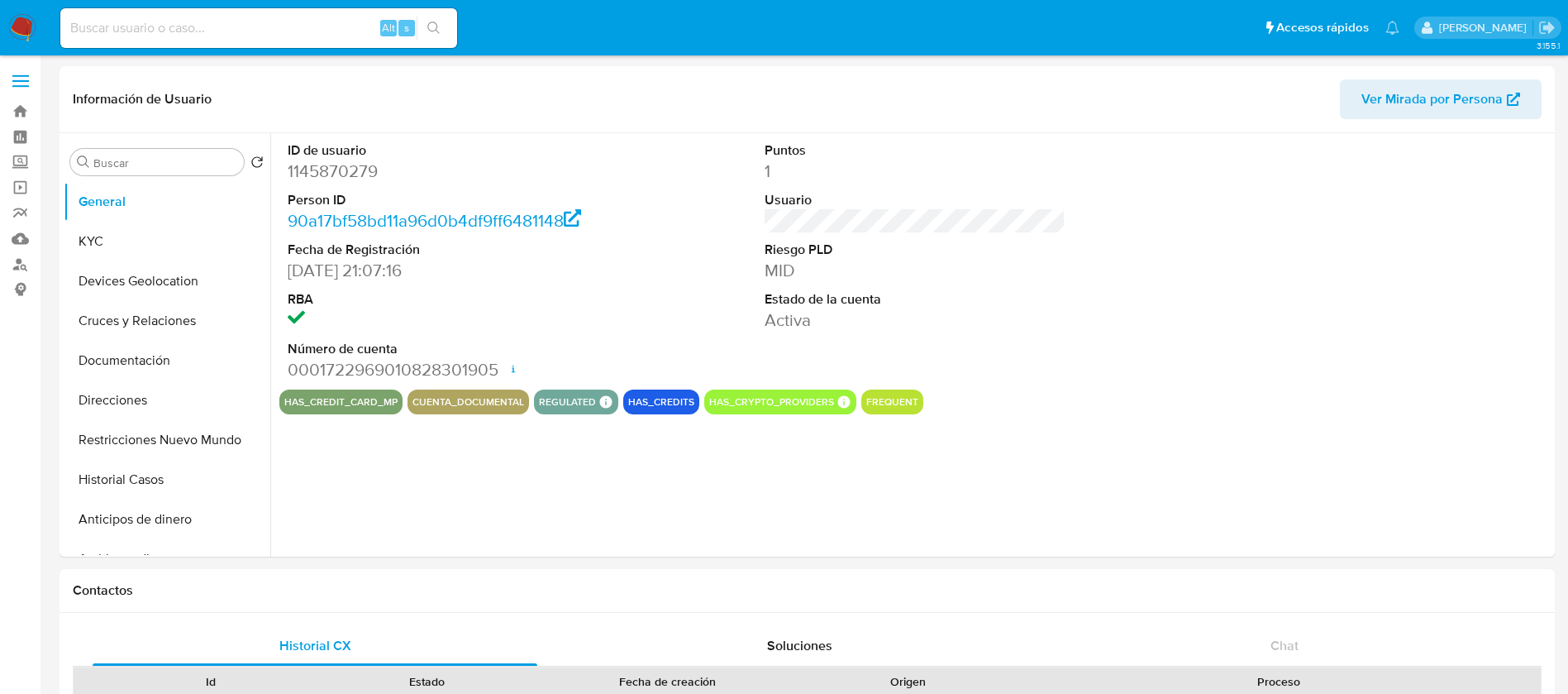
select select "10"
click at [163, 235] on button "KYC" at bounding box center [160, 241] width 194 height 40
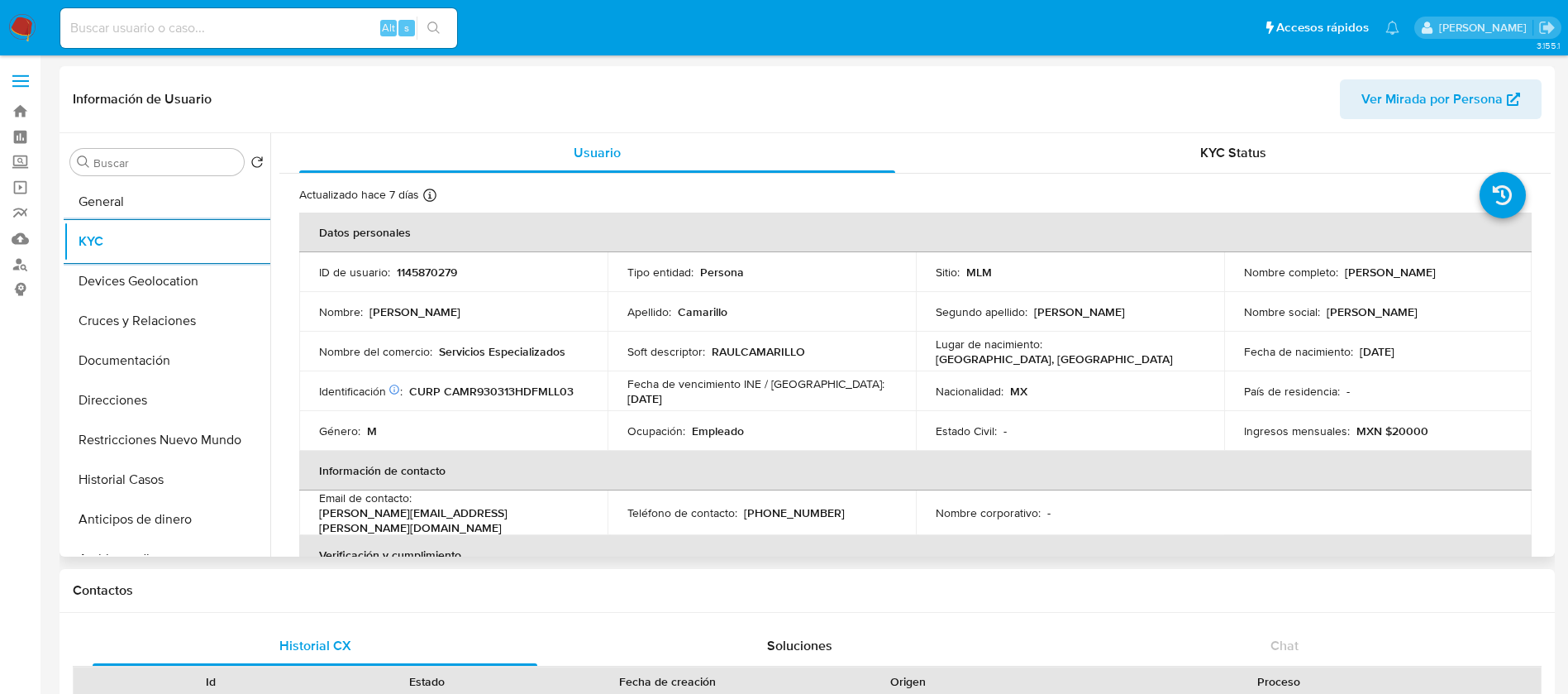
click at [429, 268] on p "1145870279" at bounding box center [427, 272] width 60 height 15
copy p "1145870279"
drag, startPoint x: 1487, startPoint y: 272, endPoint x: 1341, endPoint y: 272, distance: 146.0
click at [1341, 272] on div "Nombre completo : Raul Camarillo Mellado" at bounding box center [1378, 272] width 268 height 15
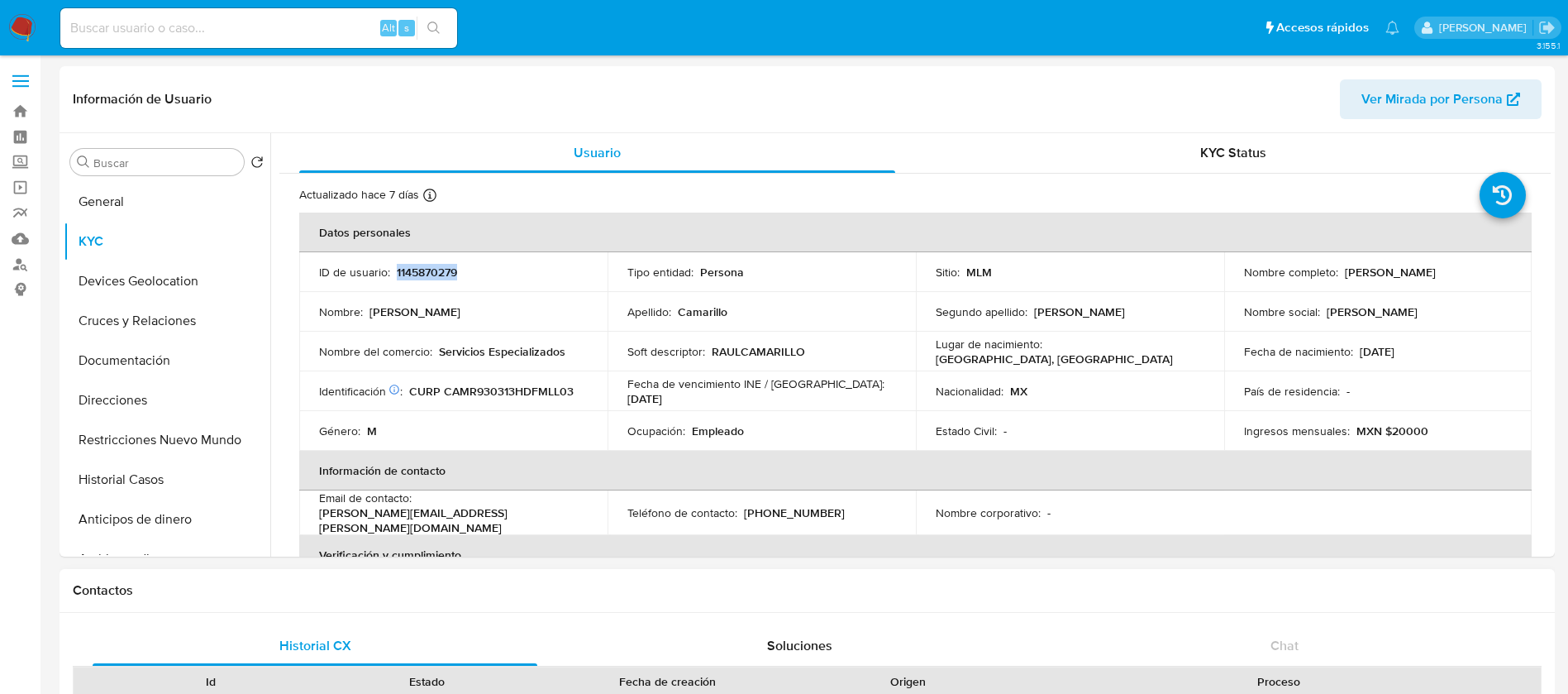
copy p "Raul Camarillo Mellado"
click at [428, 270] on p "1145870279" at bounding box center [427, 272] width 60 height 15
copy p "1145870279"
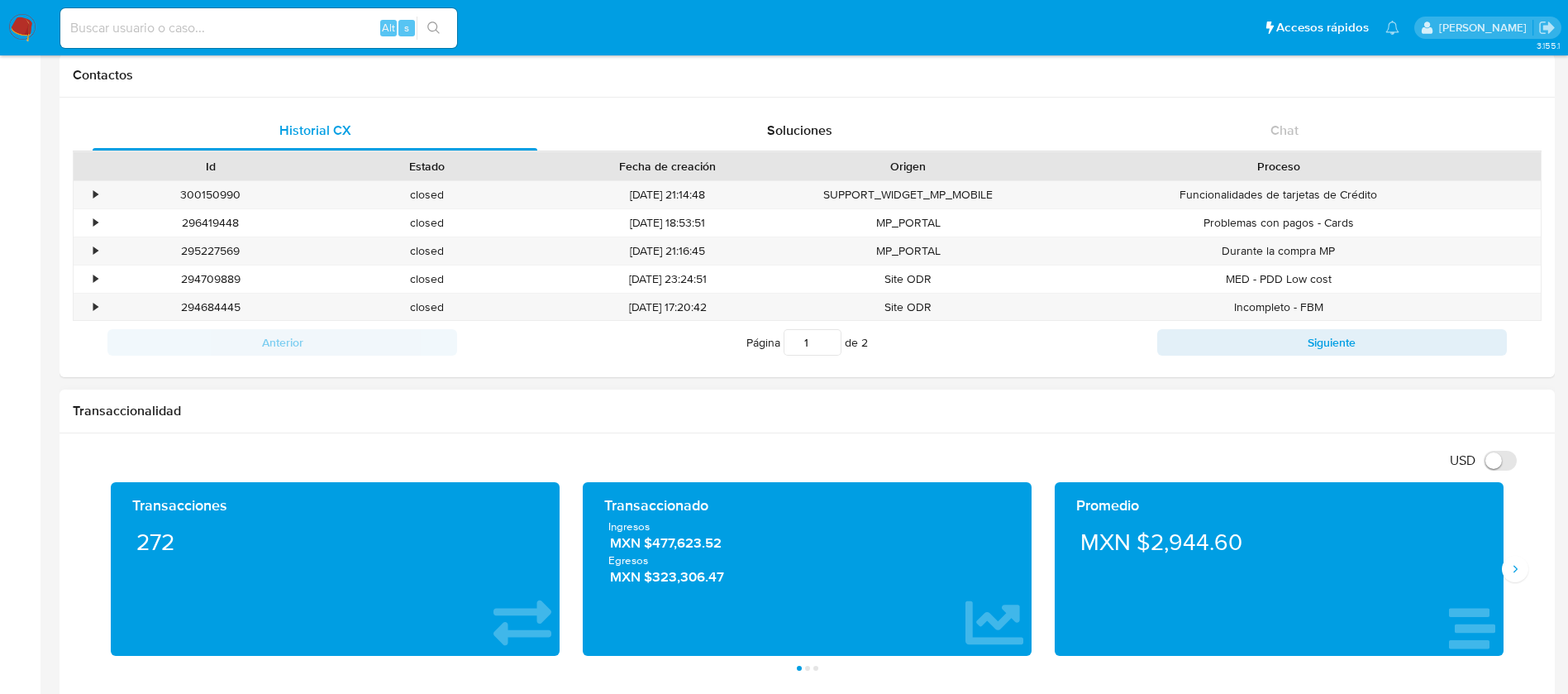
scroll to position [620, 0]
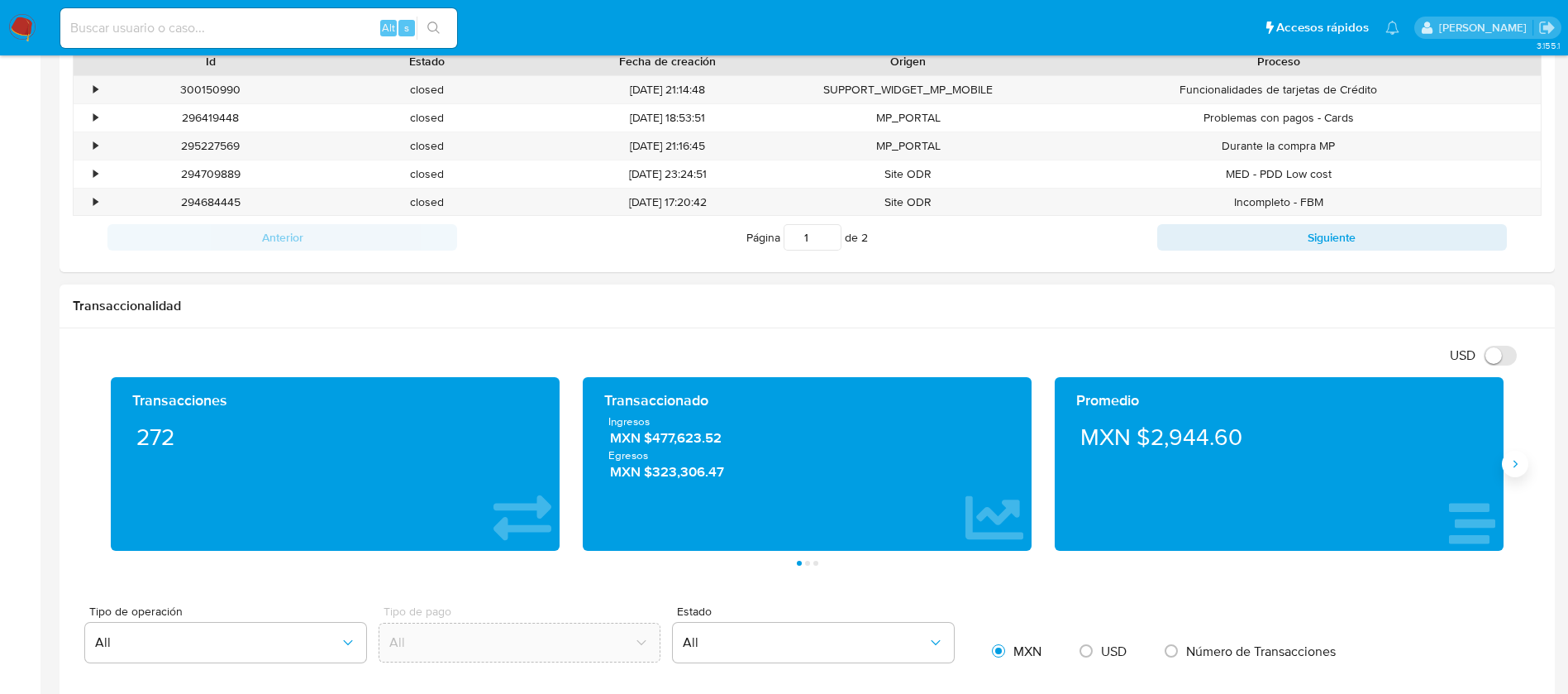
click at [1521, 466] on icon "Siguiente" at bounding box center [1515, 464] width 14 height 14
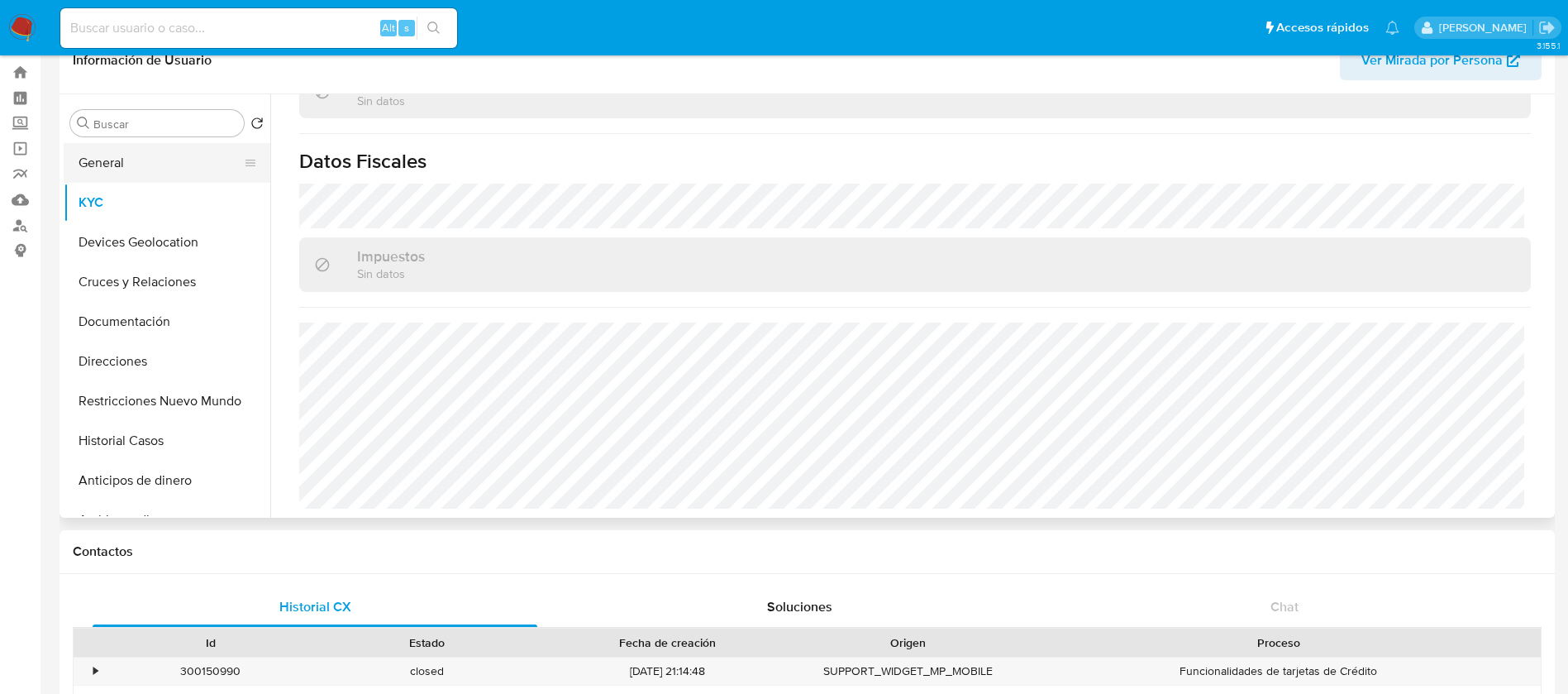
scroll to position [0, 0]
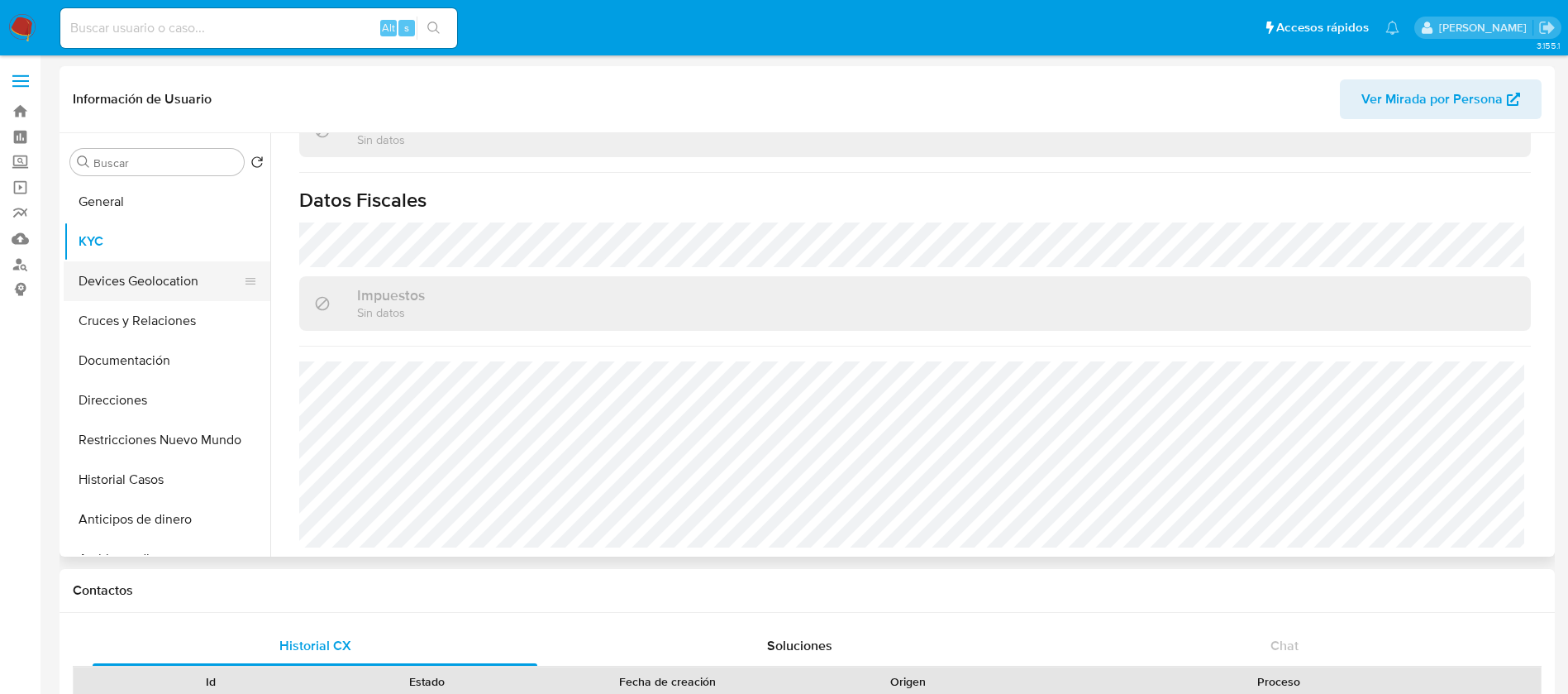
click at [192, 287] on button "Devices Geolocation" at bounding box center [160, 281] width 194 height 40
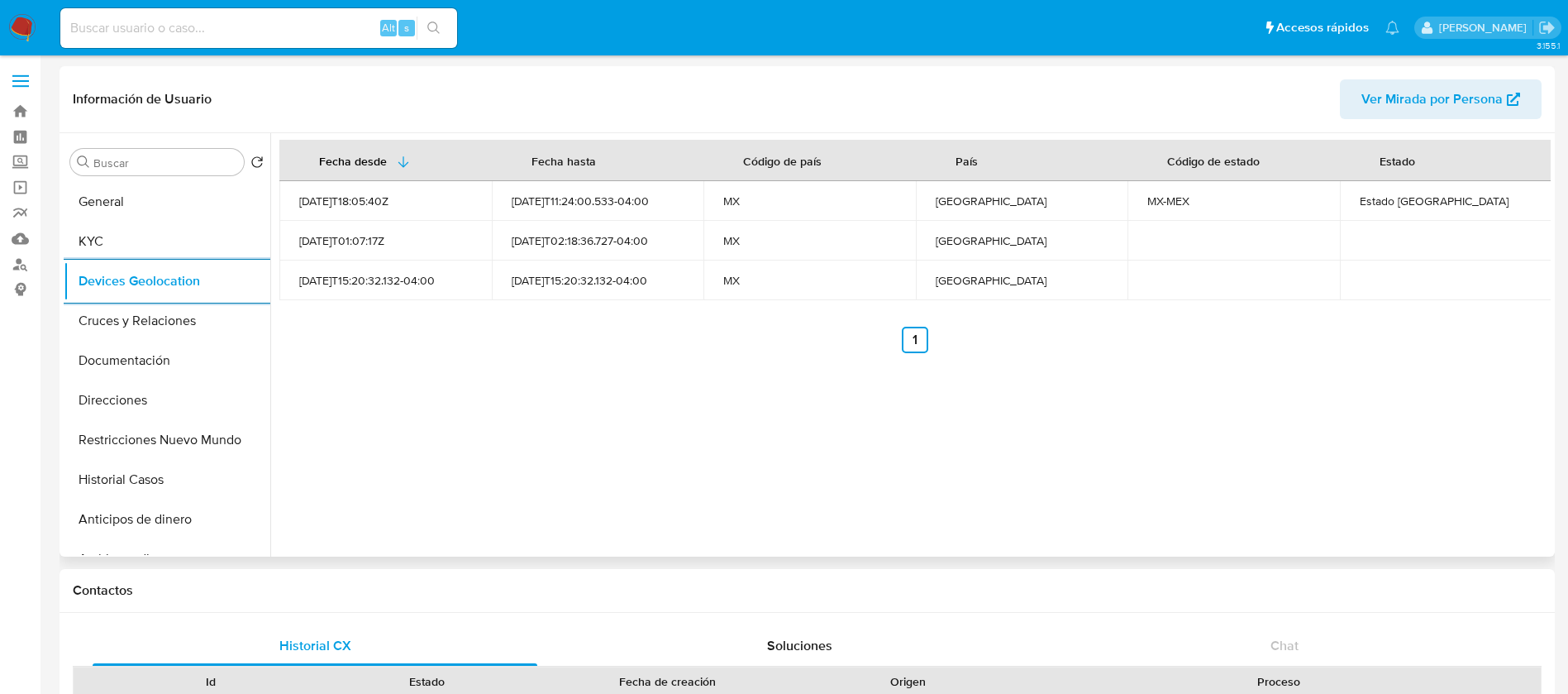
click at [327, 416] on div "Fecha desde Fecha hasta Código de país País Código de estado Estado 2023-03-24T…" at bounding box center [910, 345] width 1281 height 423
drag, startPoint x: 192, startPoint y: 489, endPoint x: 192, endPoint y: 356, distance: 133.0
click at [192, 356] on ul "General KYC Devices Geolocation Cruces y Relaciones Documentación Direcciones R…" at bounding box center [166, 368] width 206 height 373
click at [192, 356] on button "Documentación" at bounding box center [160, 360] width 194 height 40
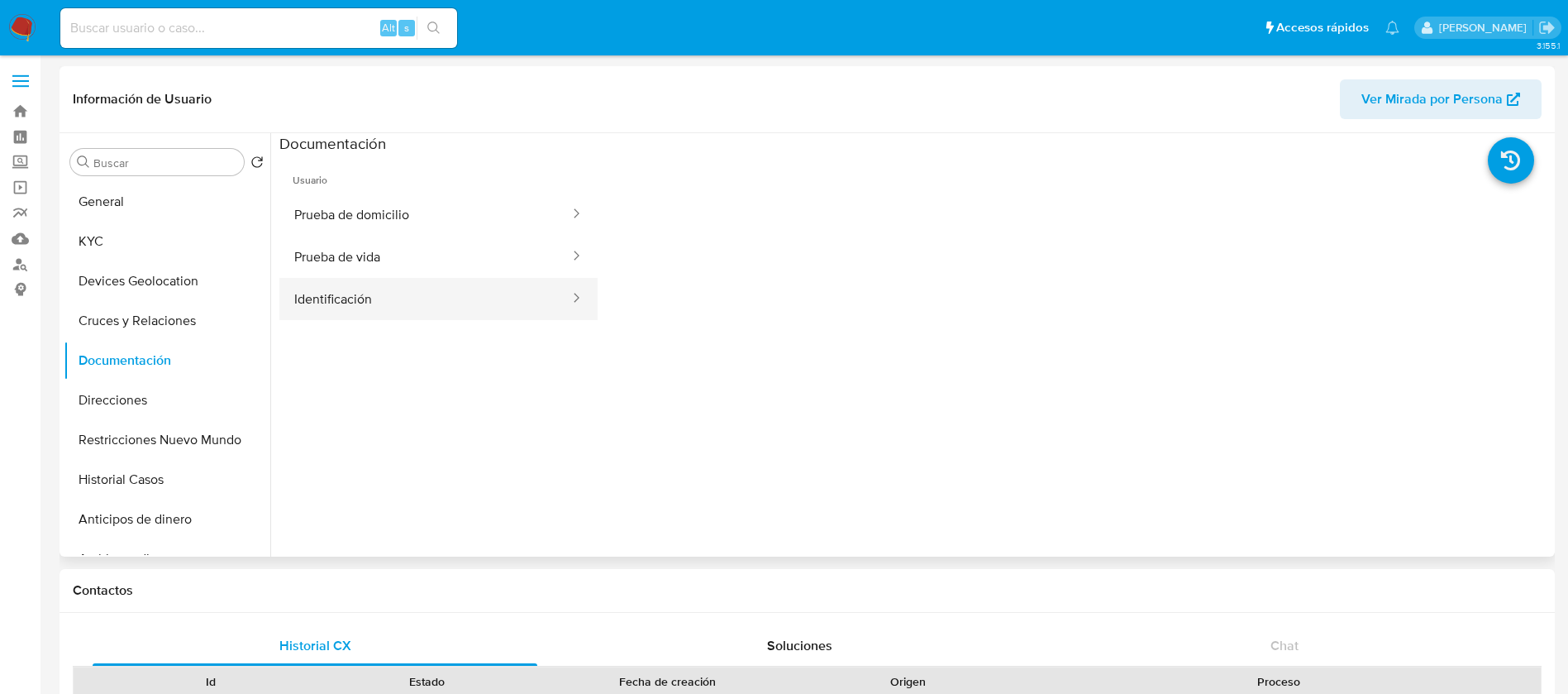
click at [355, 295] on button "Identificación" at bounding box center [425, 299] width 292 height 42
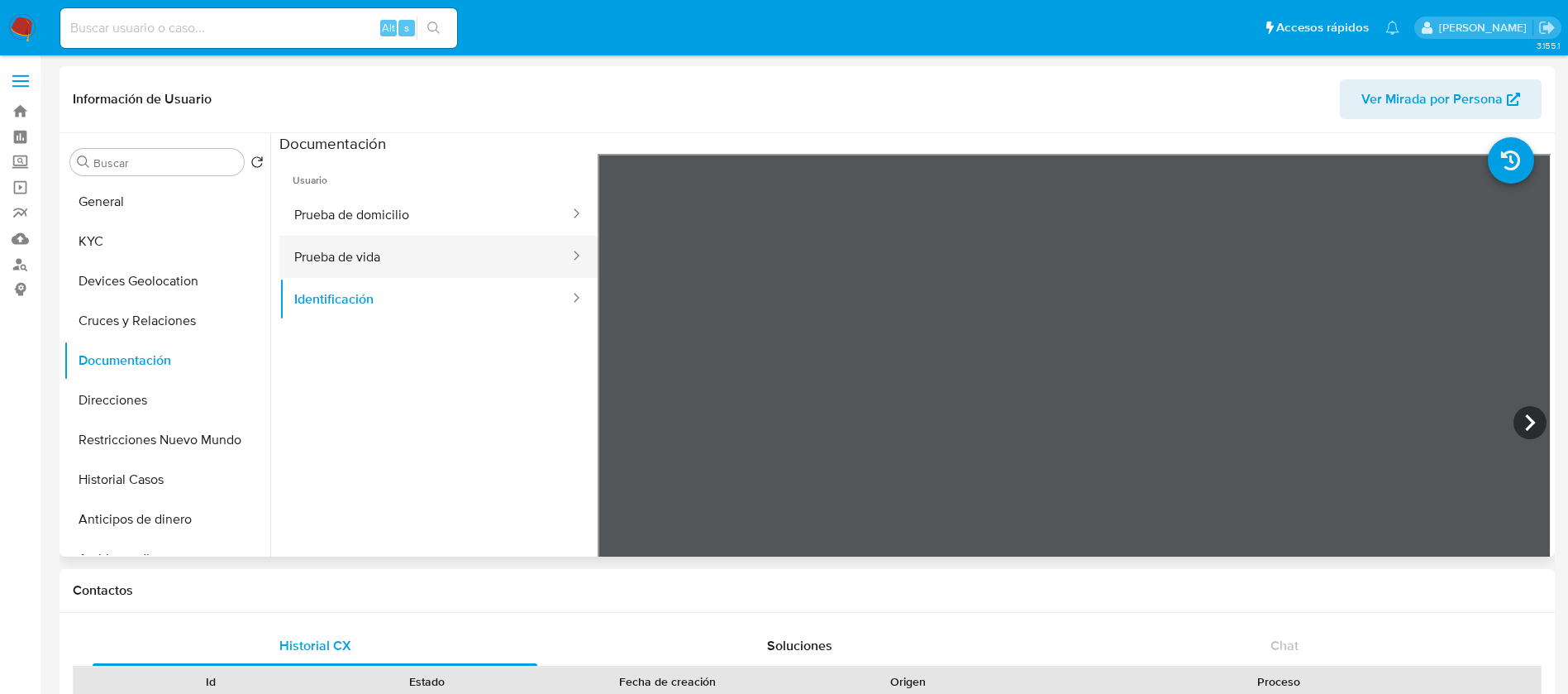
click at [416, 240] on button "Prueba de vida" at bounding box center [425, 256] width 292 height 42
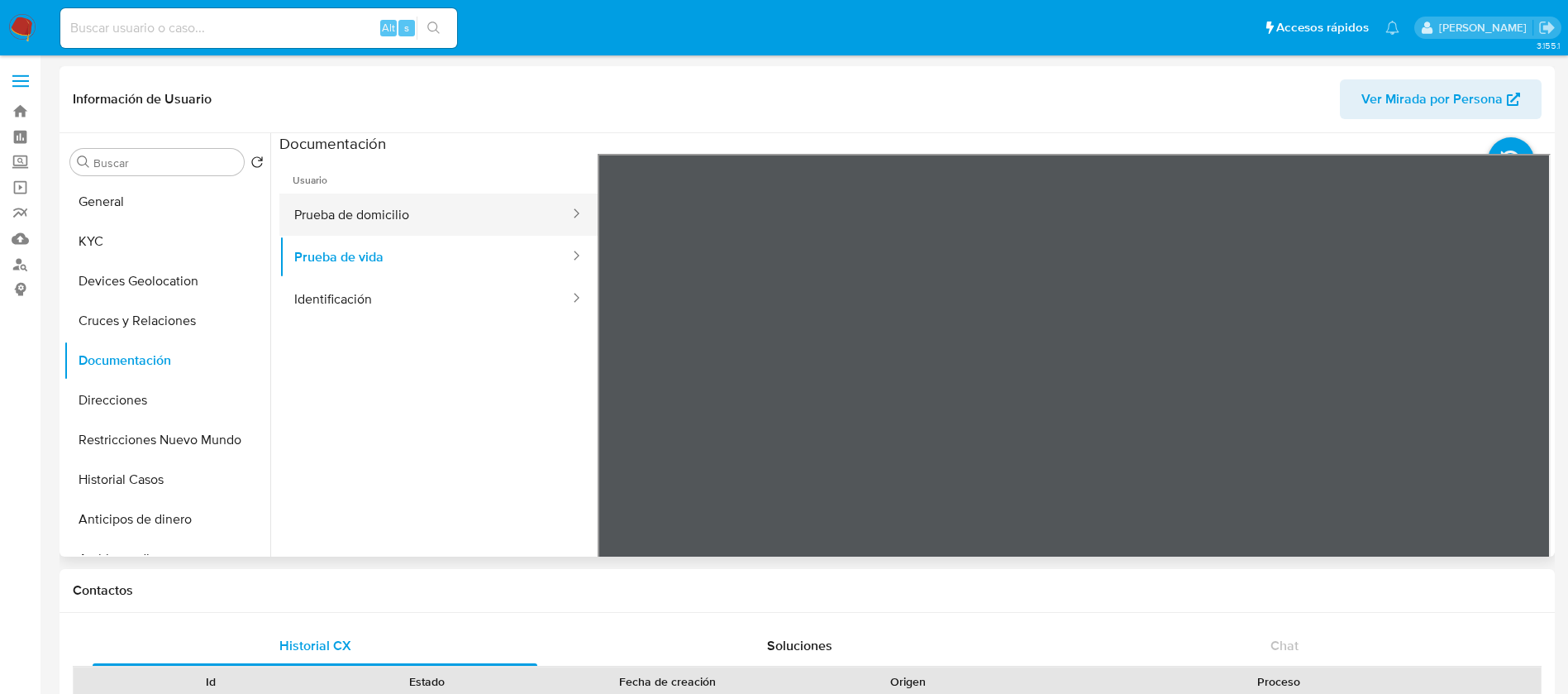
click at [450, 221] on button "Prueba de domicilio" at bounding box center [425, 214] width 292 height 42
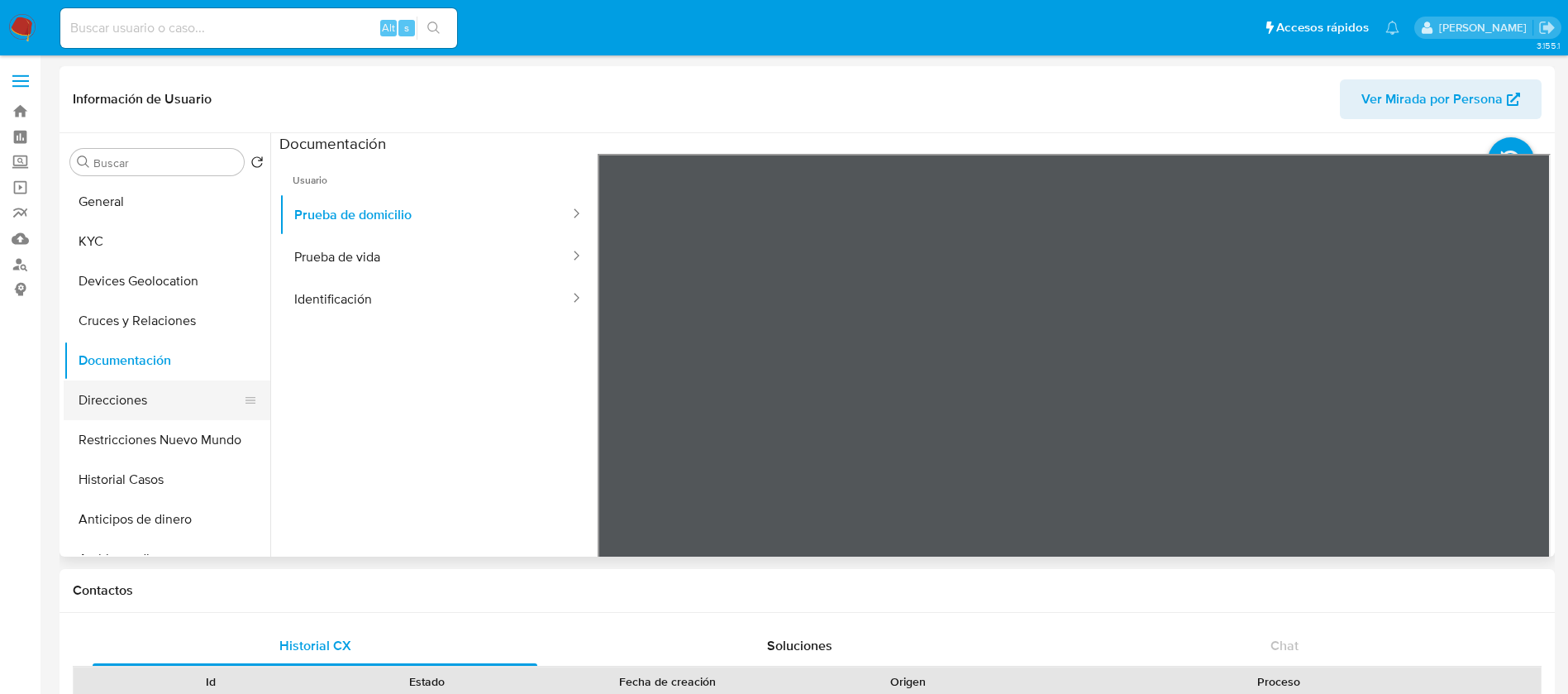
click at [153, 397] on button "Direcciones" at bounding box center [160, 400] width 194 height 40
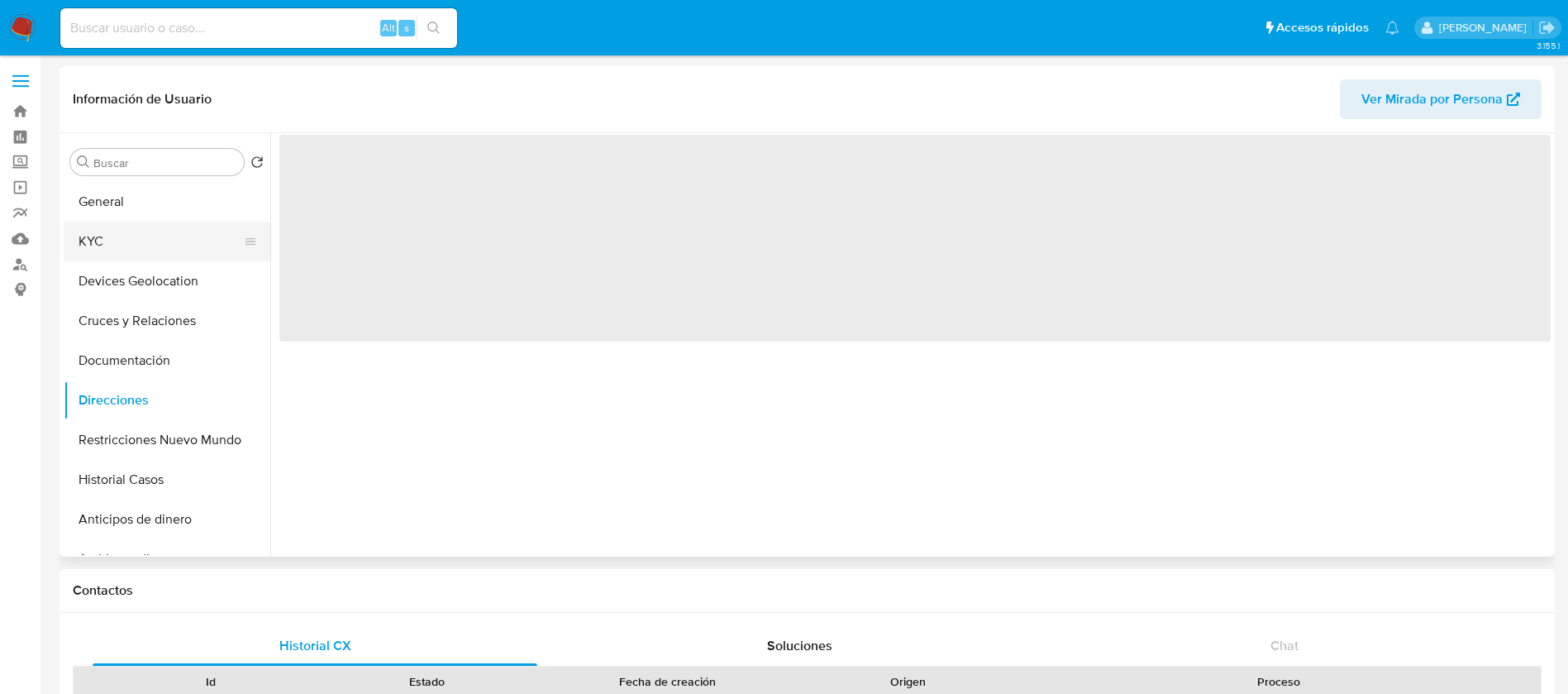
click at [193, 259] on button "KYC" at bounding box center [160, 241] width 194 height 40
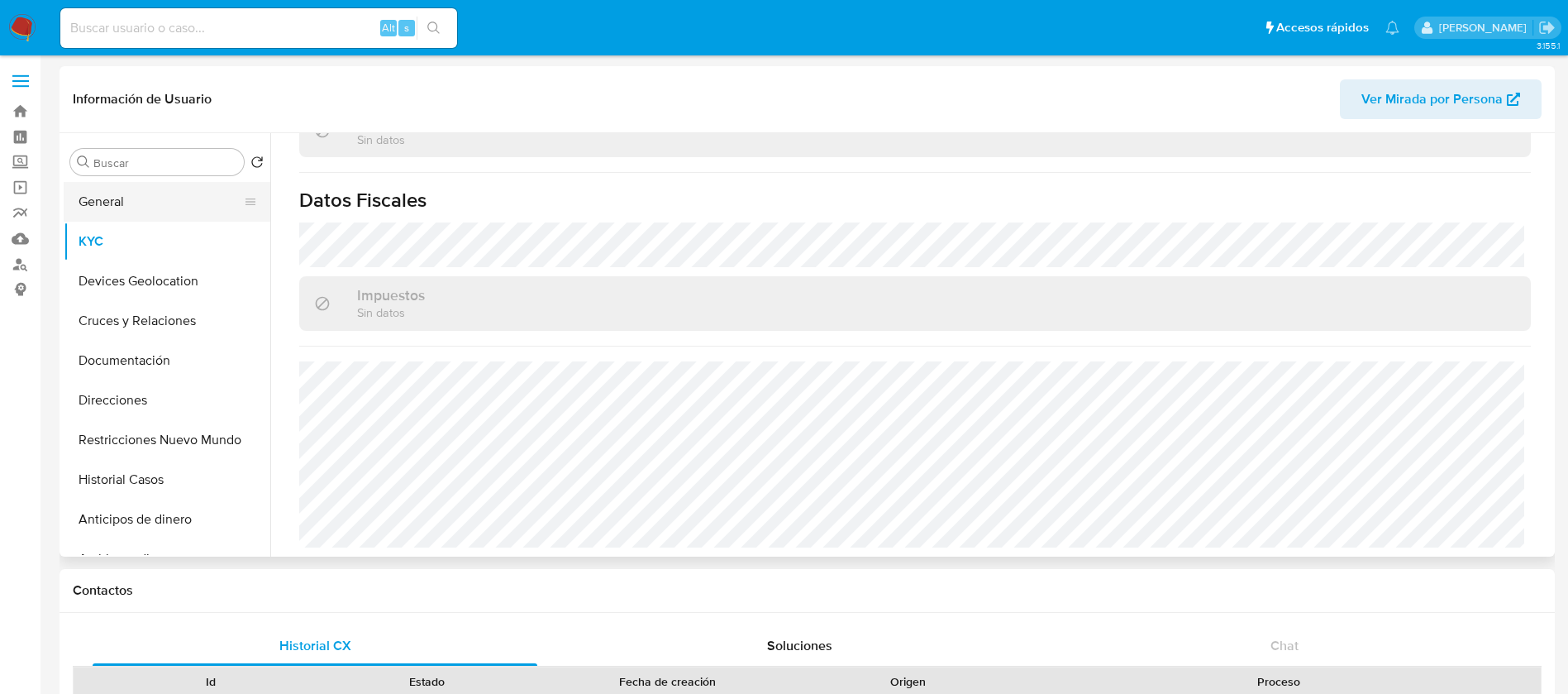
click at [187, 214] on button "General" at bounding box center [160, 201] width 194 height 40
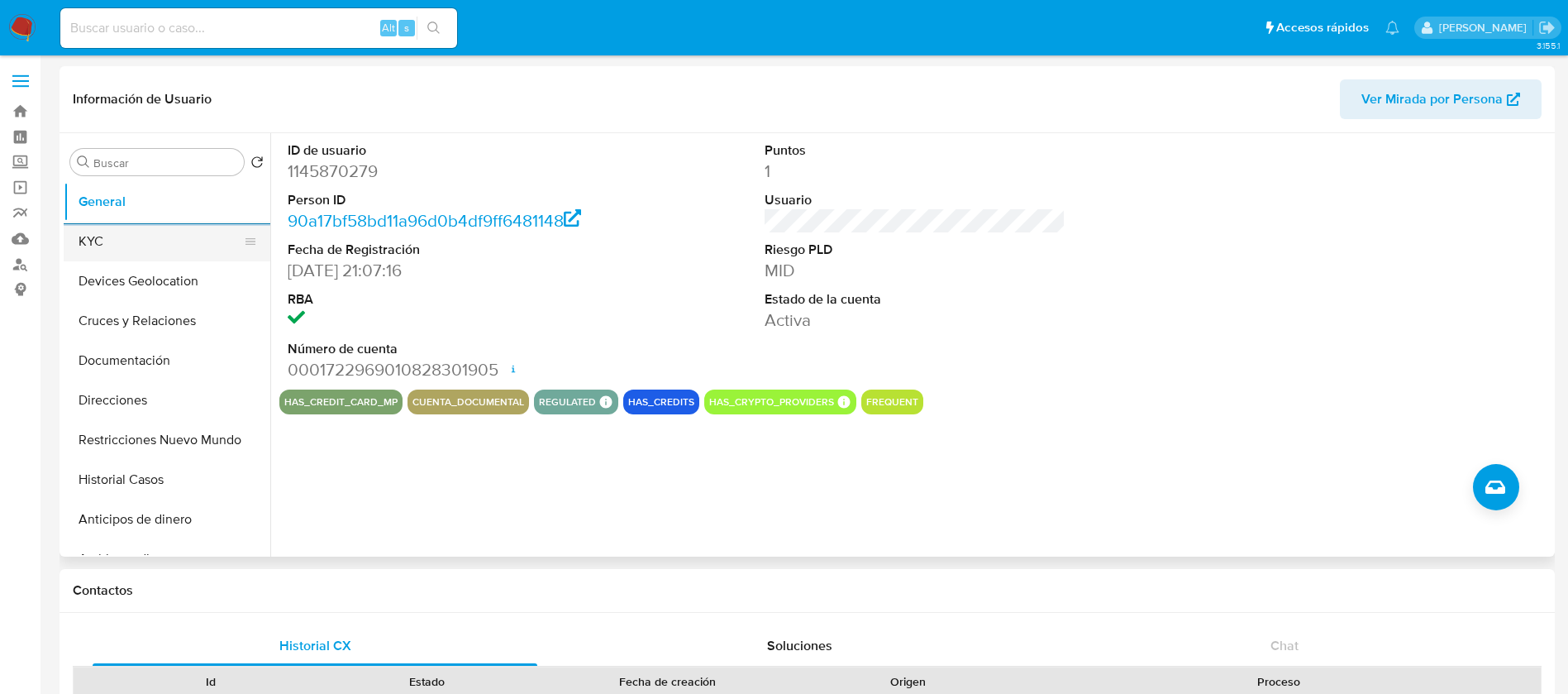
click at [112, 244] on button "KYC" at bounding box center [160, 241] width 194 height 40
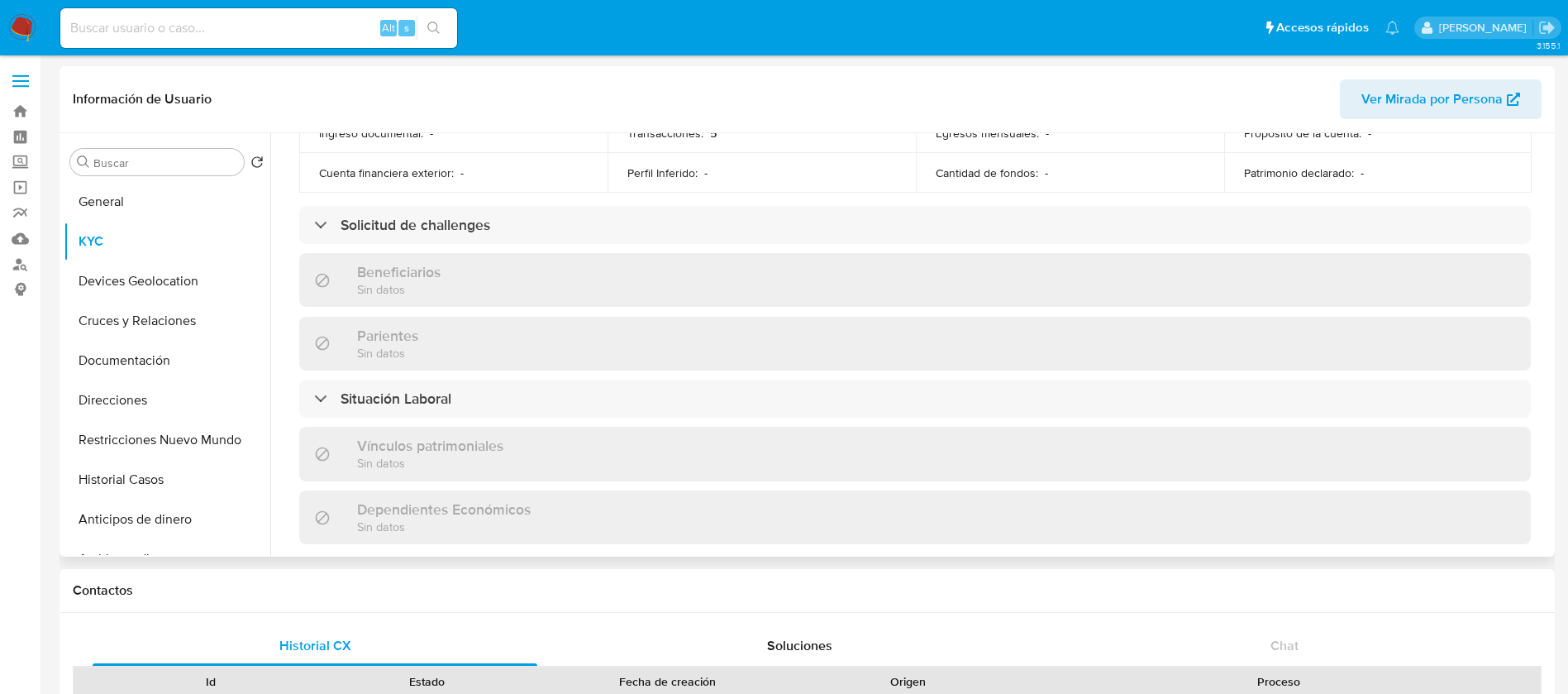
scroll to position [1007, 0]
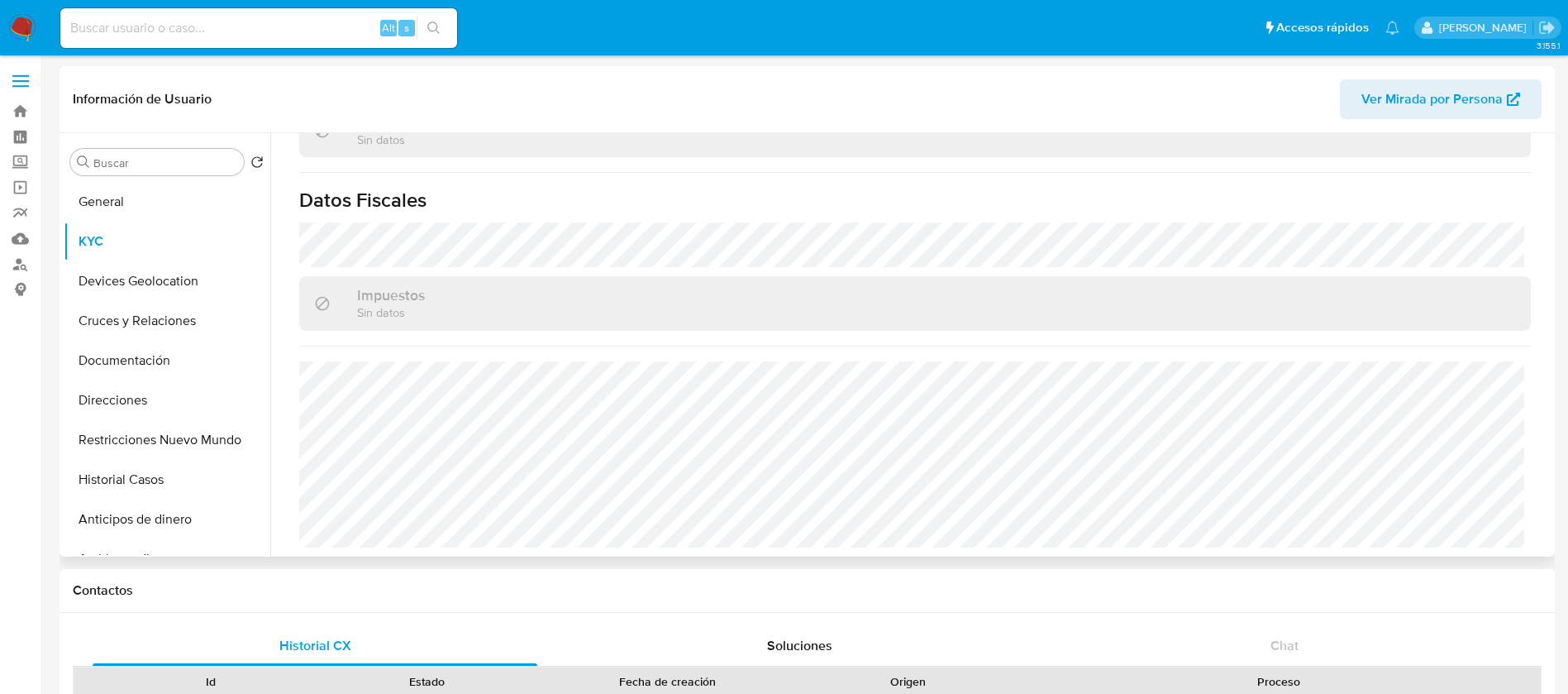
click at [1209, 204] on h1 "Datos Fiscales" at bounding box center [915, 200] width 1231 height 24
click at [135, 23] on input at bounding box center [259, 28] width 397 height 21
paste input "6532446"
type input "6532446"
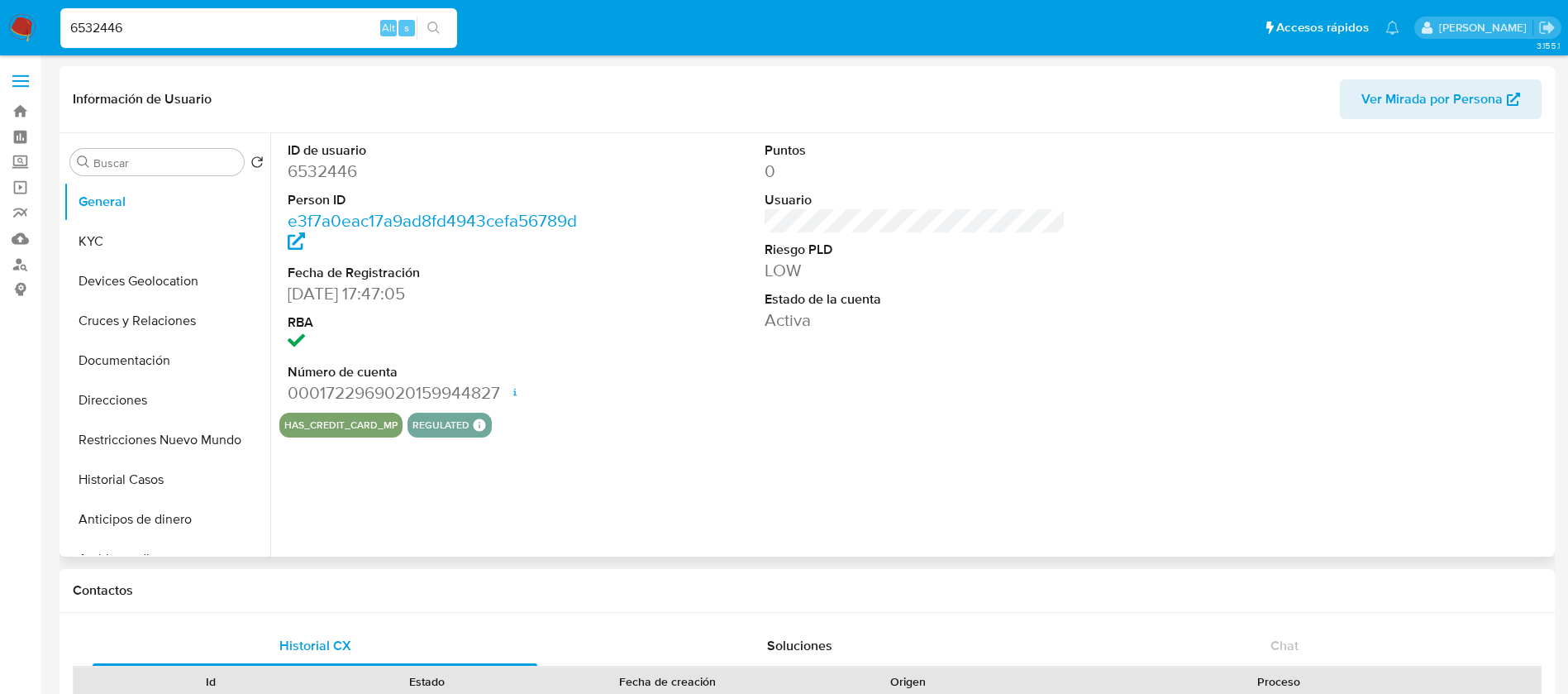
select select "10"
click at [199, 235] on button "KYC" at bounding box center [160, 241] width 194 height 40
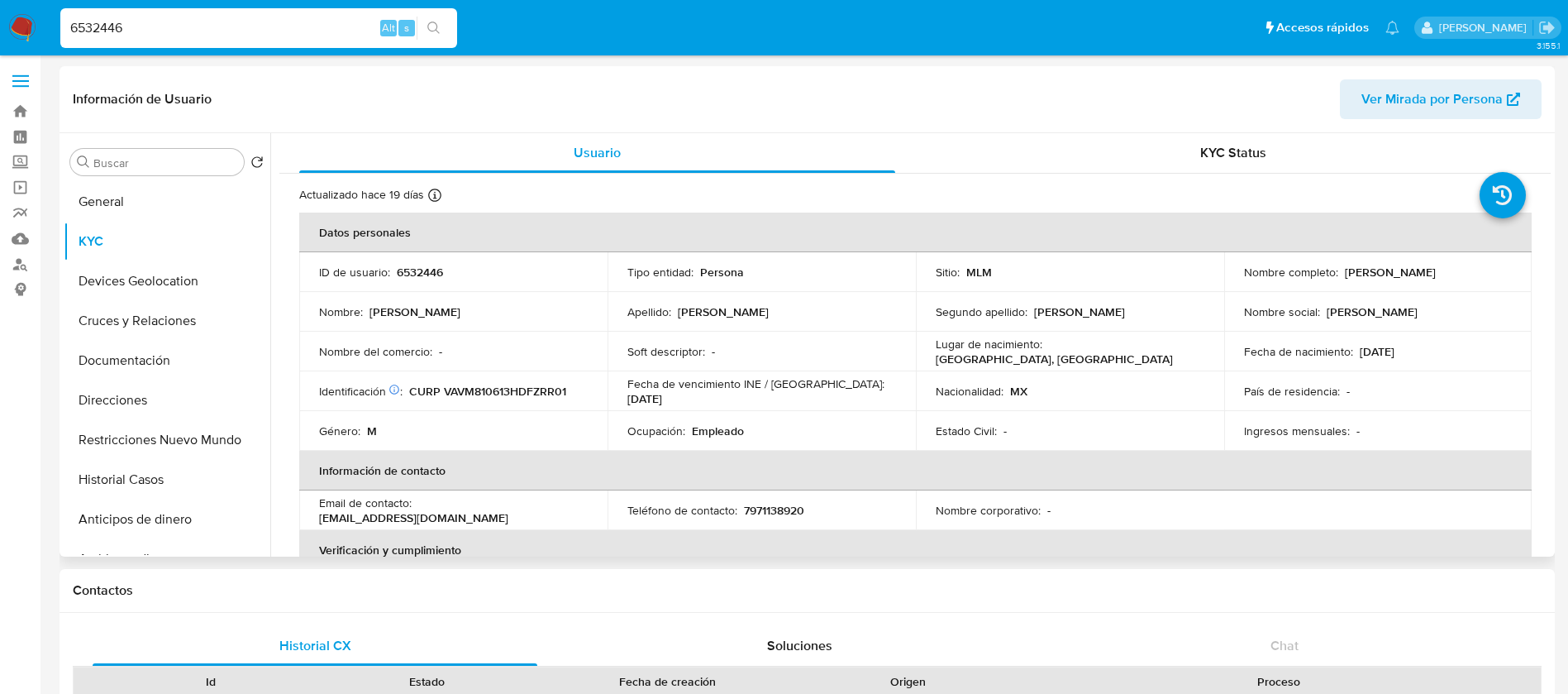
drag, startPoint x: 1463, startPoint y: 272, endPoint x: 1341, endPoint y: 275, distance: 122.0
click at [1341, 275] on td "Nombre completo : Jose Maria Vazquez Vargas" at bounding box center [1378, 272] width 308 height 40
copy p "Jose Maria Vazquez Vargas"
click at [431, 265] on p "6532446" at bounding box center [420, 272] width 47 height 15
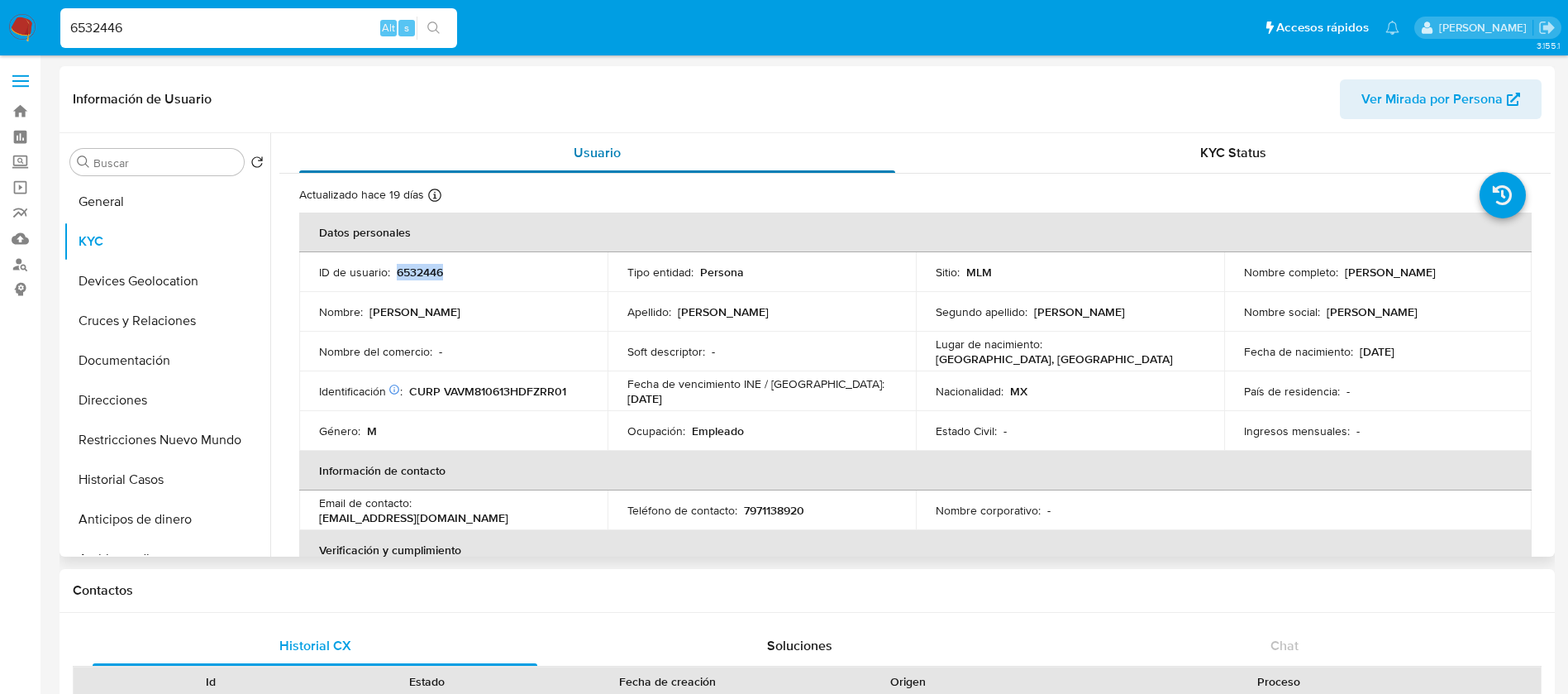
copy p "6532446"
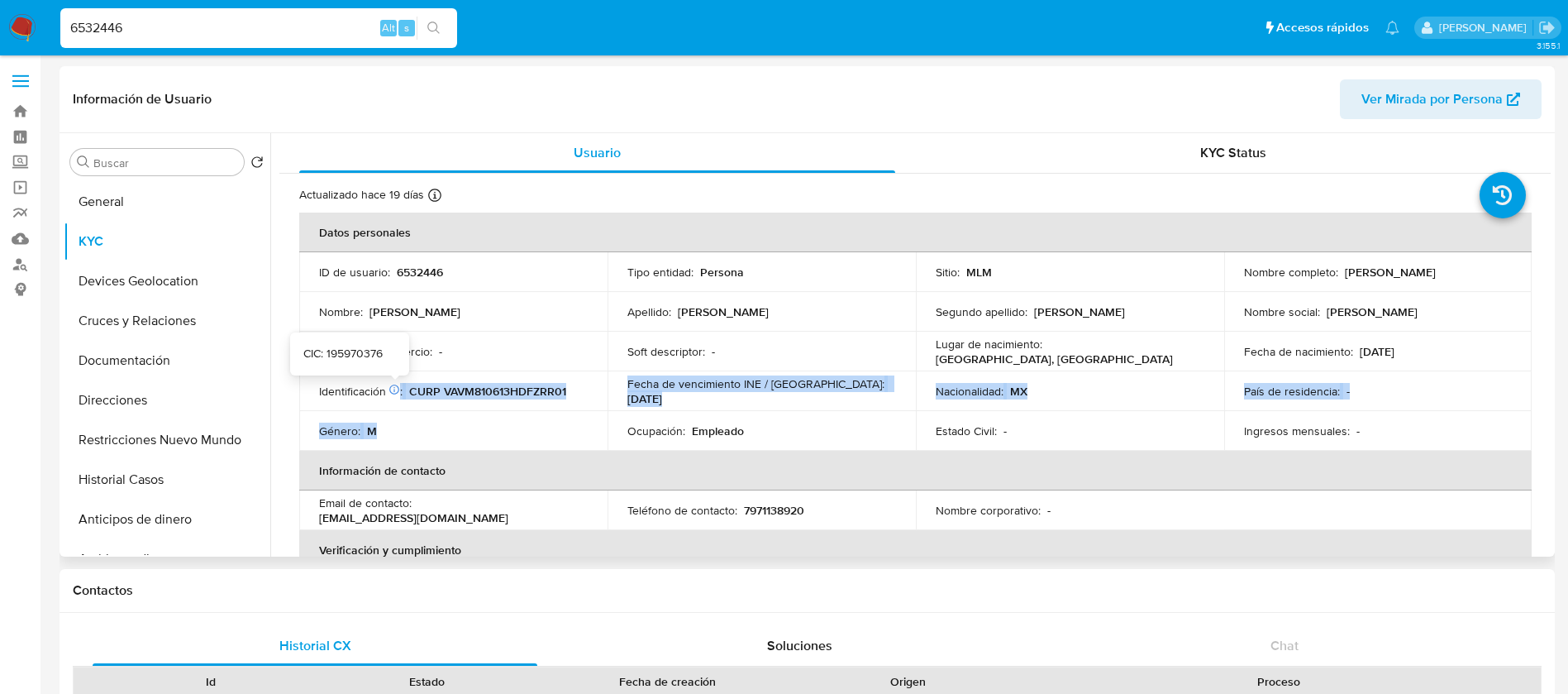
drag, startPoint x: 437, startPoint y: 404, endPoint x: 570, endPoint y: 427, distance: 135.0
click at [561, 415] on tbody "ID de usuario : 6532446 Tipo entidad : Persona Sitio : MLM Nombre completo : Jo…" at bounding box center [915, 351] width 1232 height 199
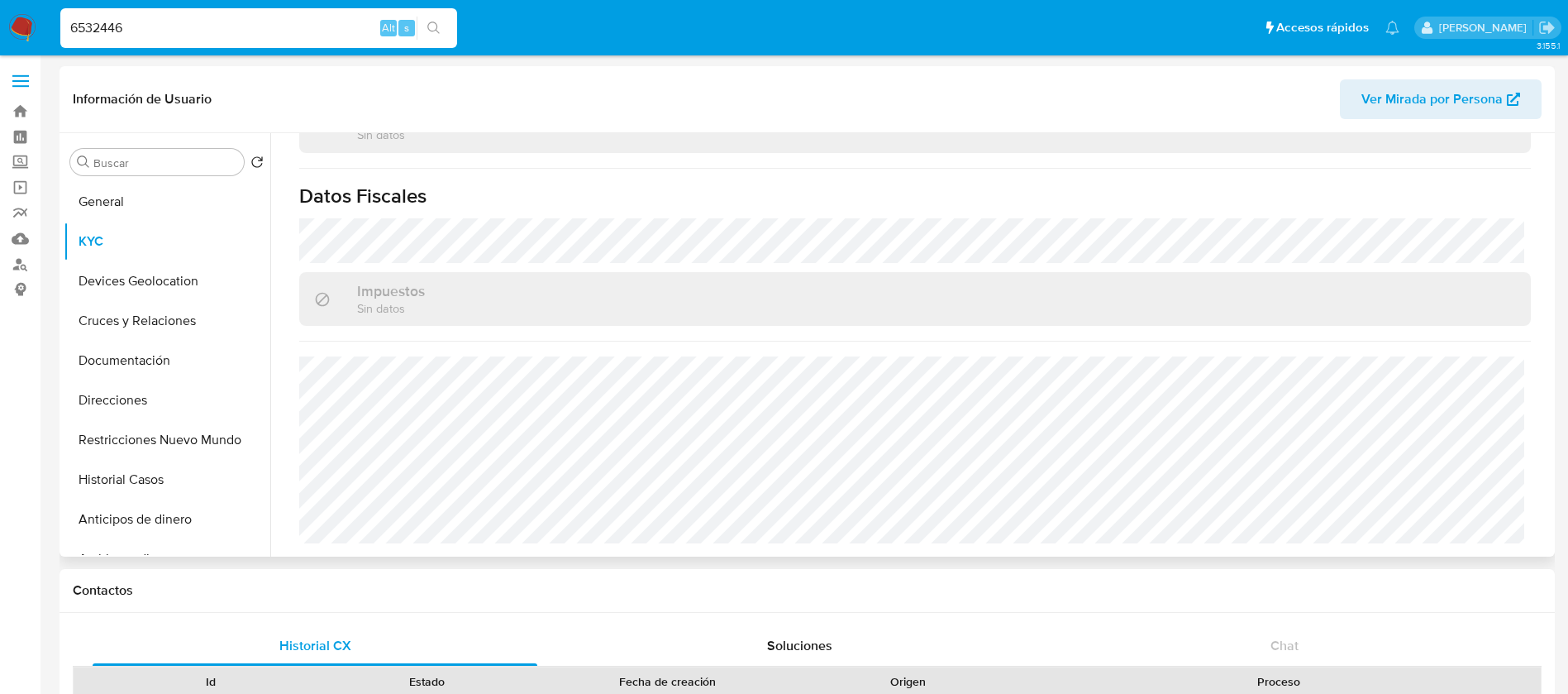
scroll to position [496, 0]
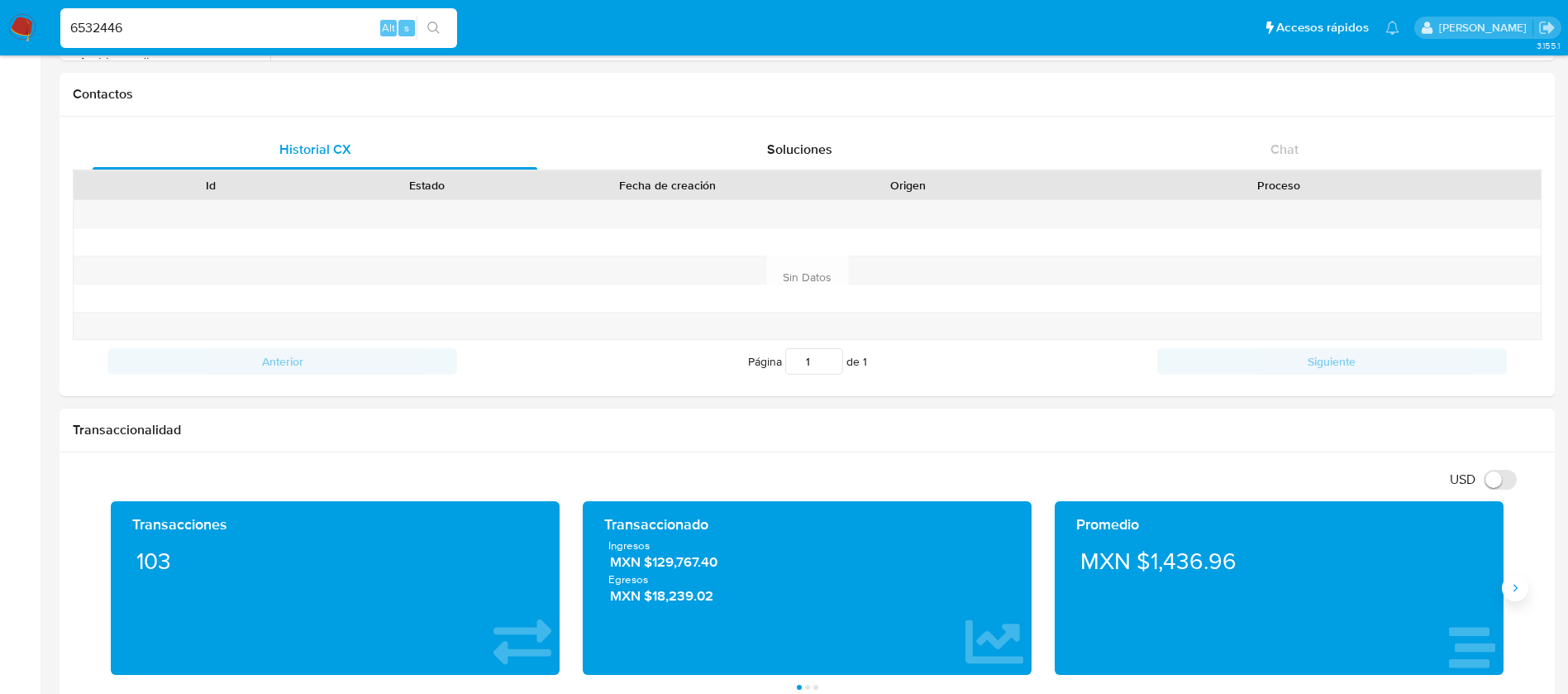
click at [1523, 594] on button "Siguiente" at bounding box center [1515, 588] width 26 height 26
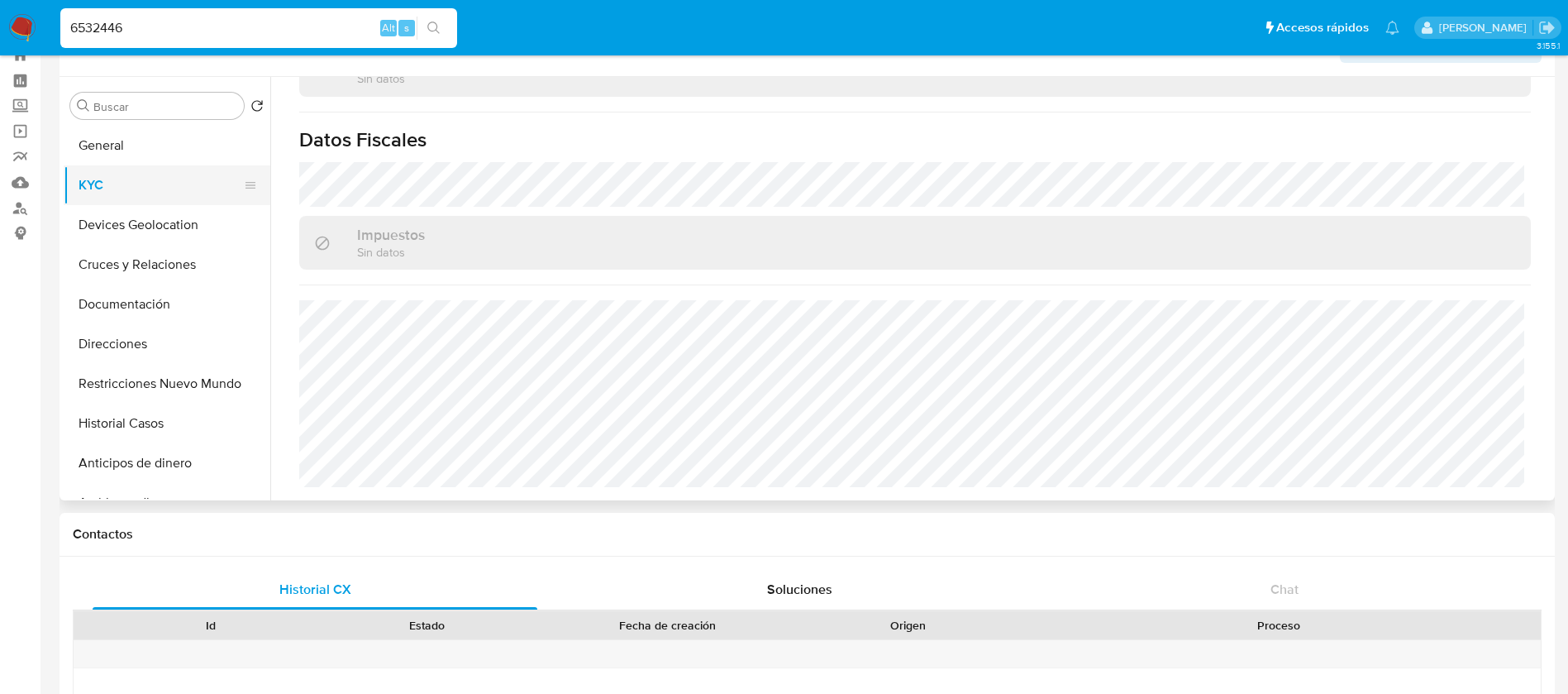
scroll to position [0, 0]
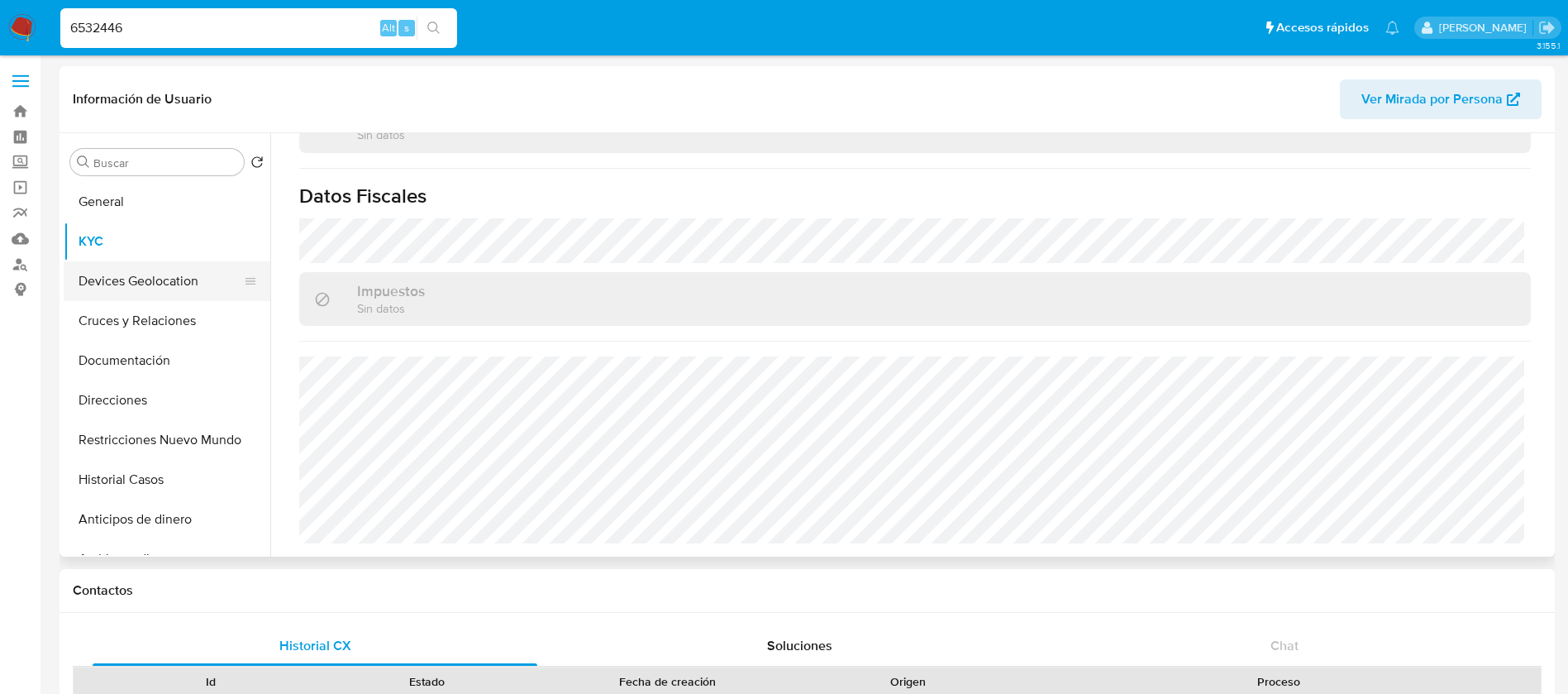
click at [153, 273] on button "Devices Geolocation" at bounding box center [160, 281] width 194 height 40
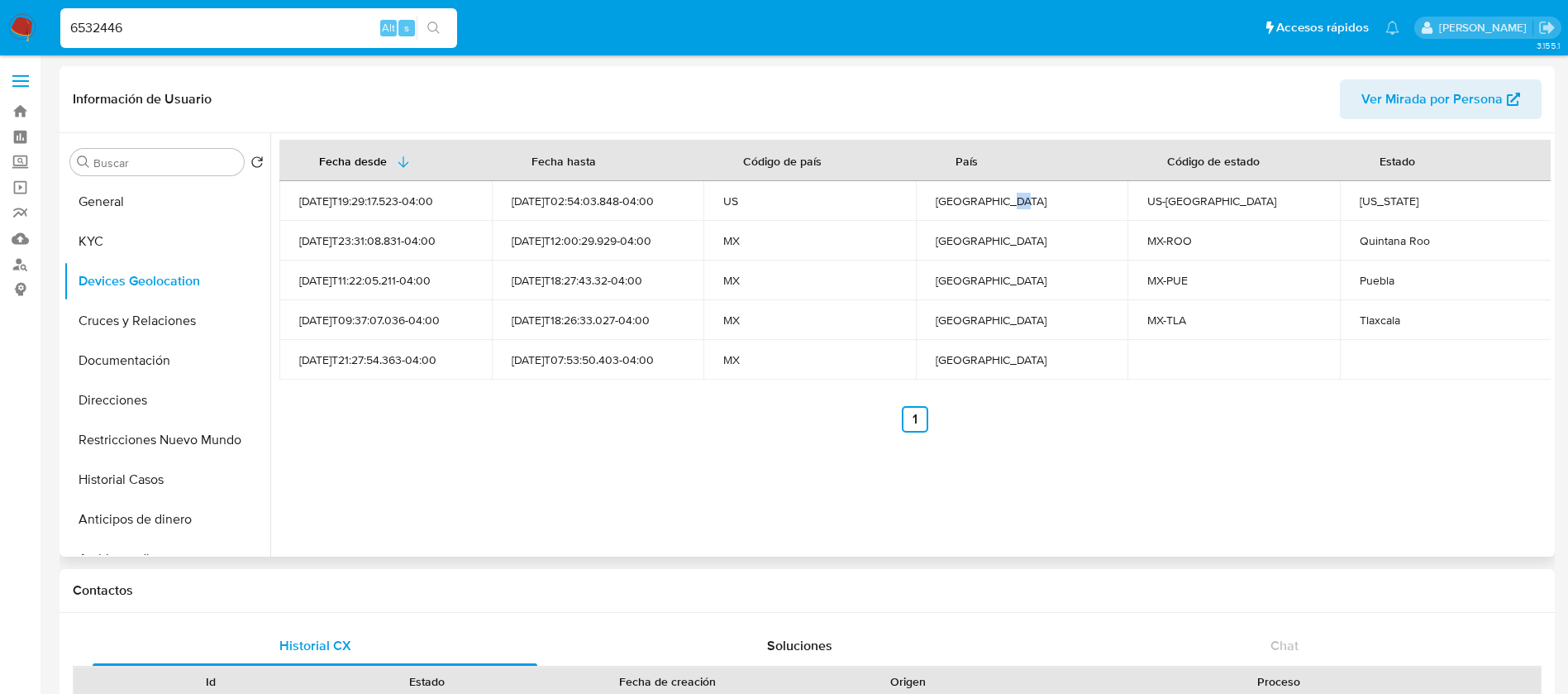
drag, startPoint x: 998, startPoint y: 190, endPoint x: 1011, endPoint y: 204, distance: 19.1
click at [1011, 204] on td "Estados Unidos" at bounding box center [1022, 201] width 212 height 40
drag, startPoint x: 1238, startPoint y: 247, endPoint x: 1105, endPoint y: 257, distance: 133.4
click at [1105, 257] on tr "2025-05-25T23:31:08.831-04:00 2025-08-24T12:00:29.929-04:00 MX México MX-ROO Qu…" at bounding box center [915, 240] width 1273 height 40
drag, startPoint x: 1319, startPoint y: 295, endPoint x: 1182, endPoint y: 334, distance: 142.4
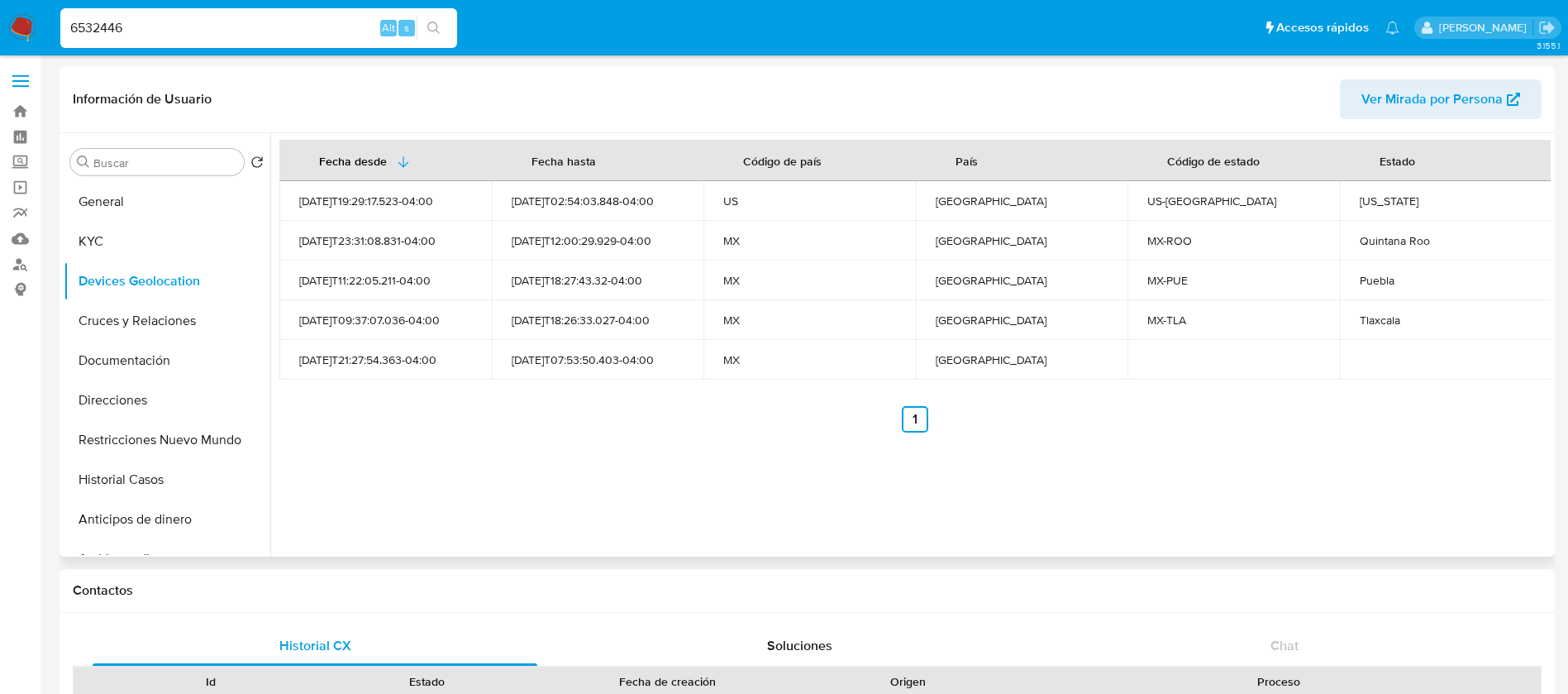
click at [1213, 310] on tbody "2024-08-16T19:29:17.523-04:00 2025-08-22T02:54:03.848-04:00 US Estados Unidos U…" at bounding box center [915, 280] width 1273 height 199
drag, startPoint x: 1368, startPoint y: 336, endPoint x: 1289, endPoint y: 311, distance: 82.9
click at [1352, 338] on td "Tlaxcala" at bounding box center [1446, 320] width 212 height 40
click at [162, 339] on button "Cruces y Relaciones" at bounding box center [160, 320] width 194 height 40
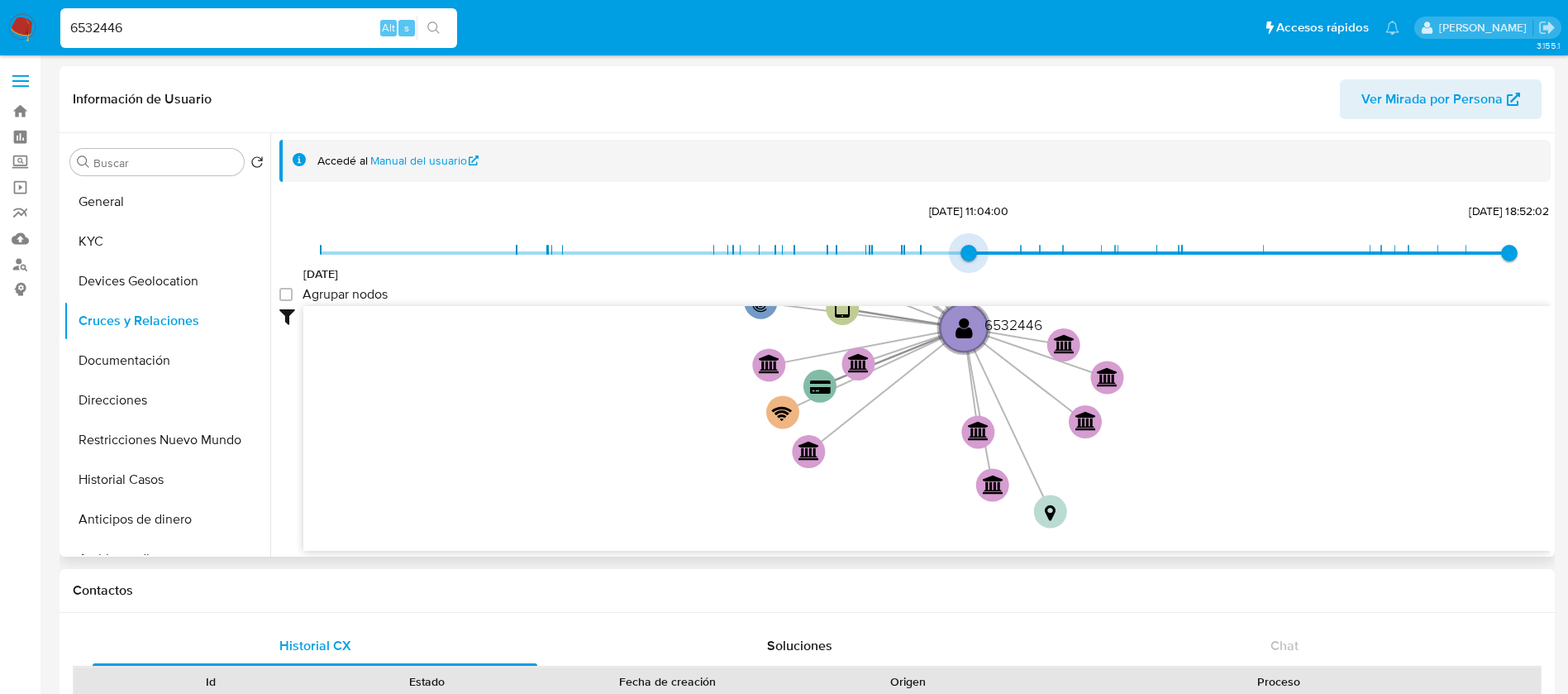
type input "1739405232000"
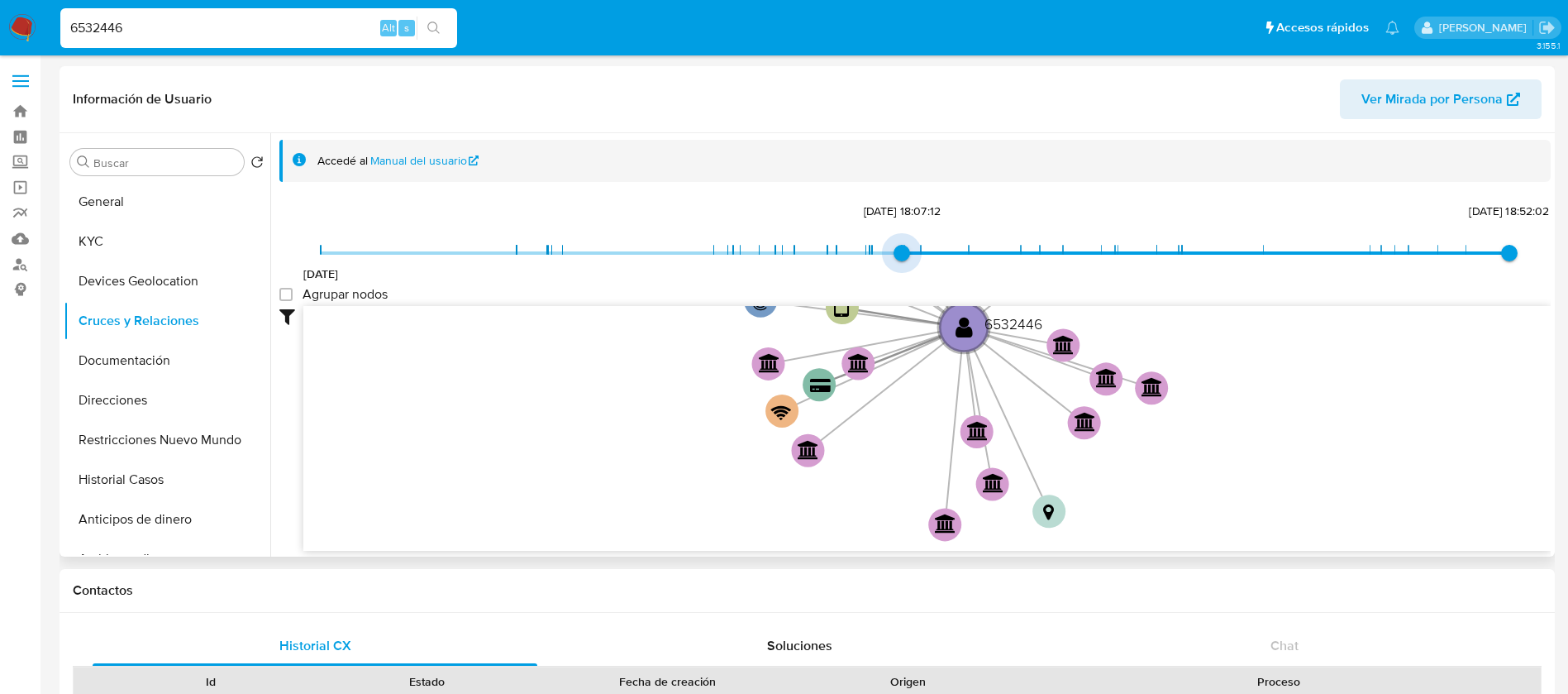
drag, startPoint x: 323, startPoint y: 251, endPoint x: 328, endPoint y: 289, distance: 38.3
click at [894, 251] on span "12/2/2025, 18:07:12" at bounding box center [902, 253] width 17 height 17
drag, startPoint x: 283, startPoint y: 295, endPoint x: 294, endPoint y: 295, distance: 11.0
click at [284, 295] on group_nodes "Agrupar nodos" at bounding box center [286, 295] width 14 height 14
checkbox group_nodes "true"
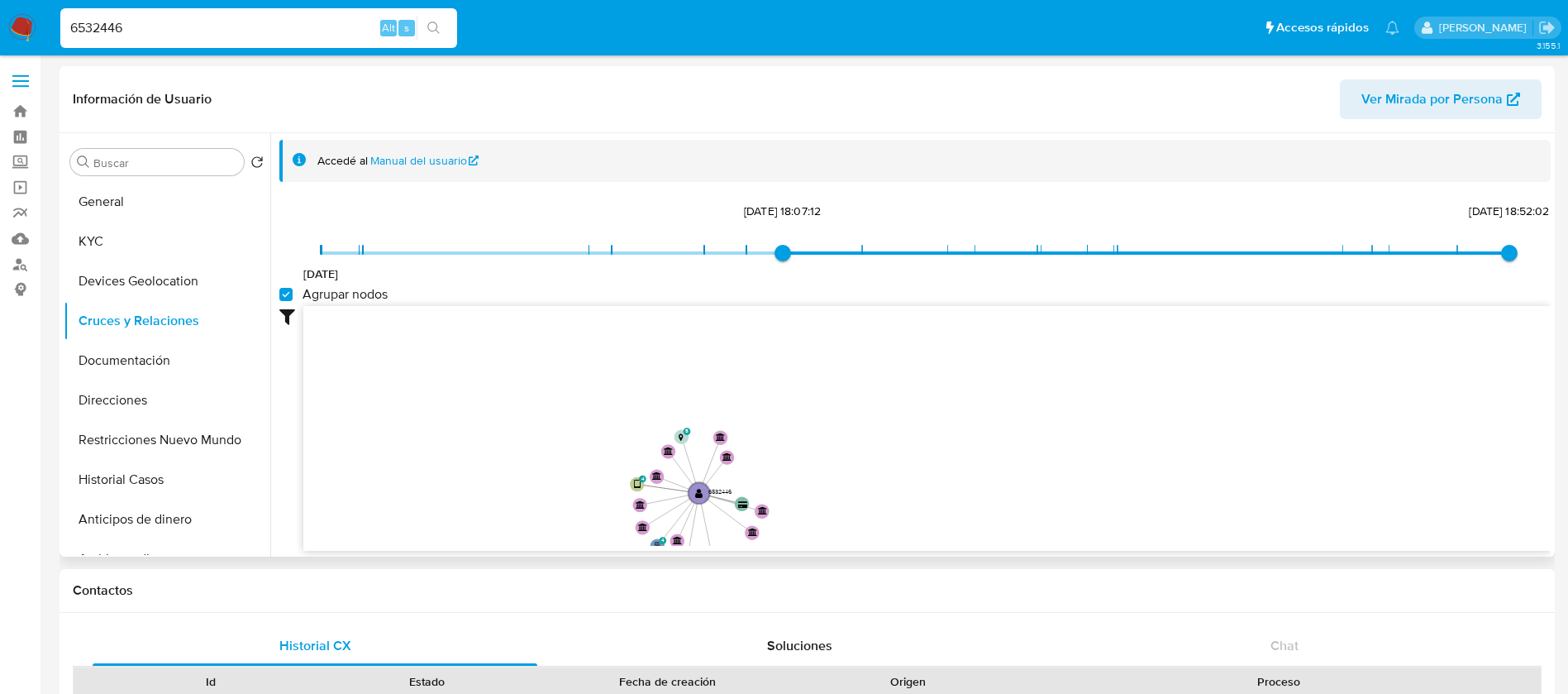
drag, startPoint x: 576, startPoint y: 425, endPoint x: 358, endPoint y: 442, distance: 218.7
click at [531, 533] on icon "phone-1db41c165f3cf9306674d4f79d1af141  user-6532446  6532446 person-e3f7a0ea…" at bounding box center [927, 425] width 1248 height 239
click at [184, 355] on button "Documentación" at bounding box center [160, 360] width 194 height 40
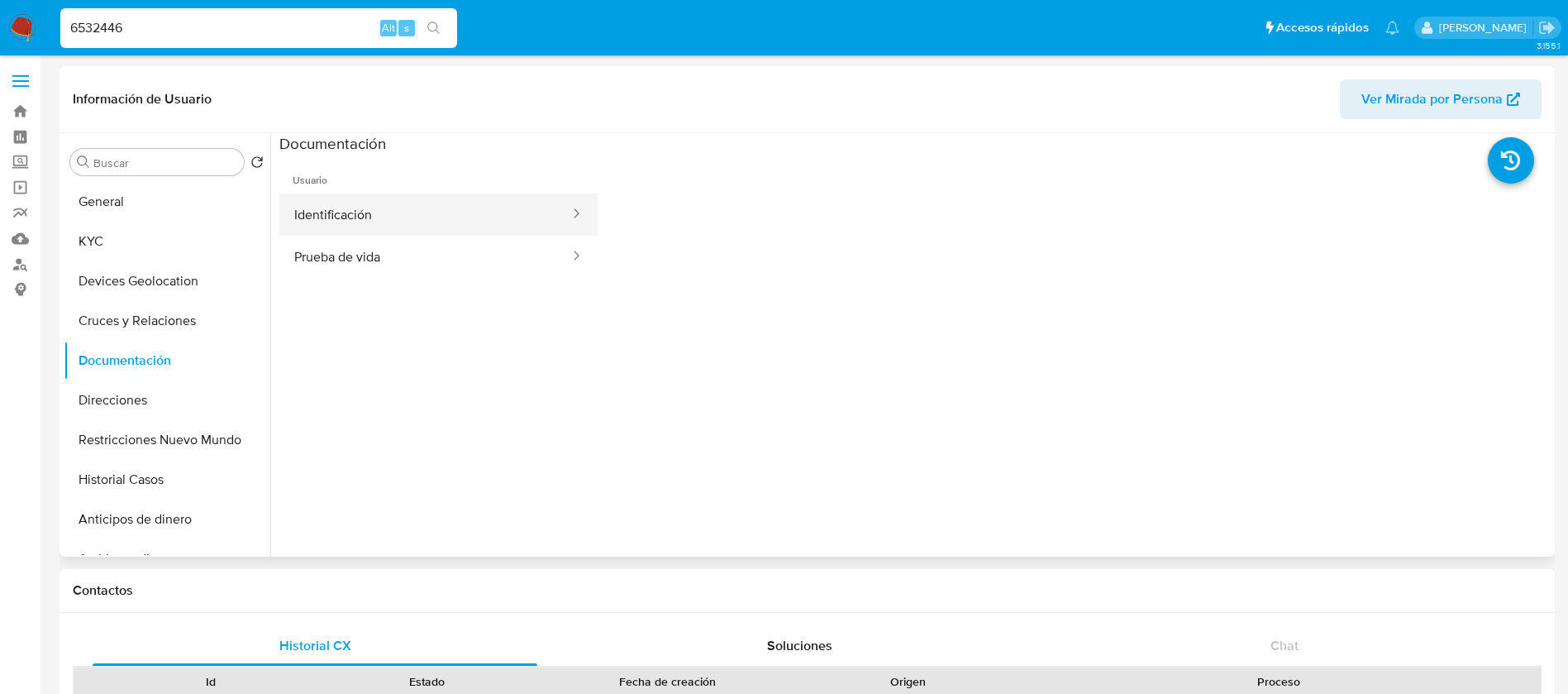
click at [356, 232] on button "Identificación" at bounding box center [425, 214] width 292 height 42
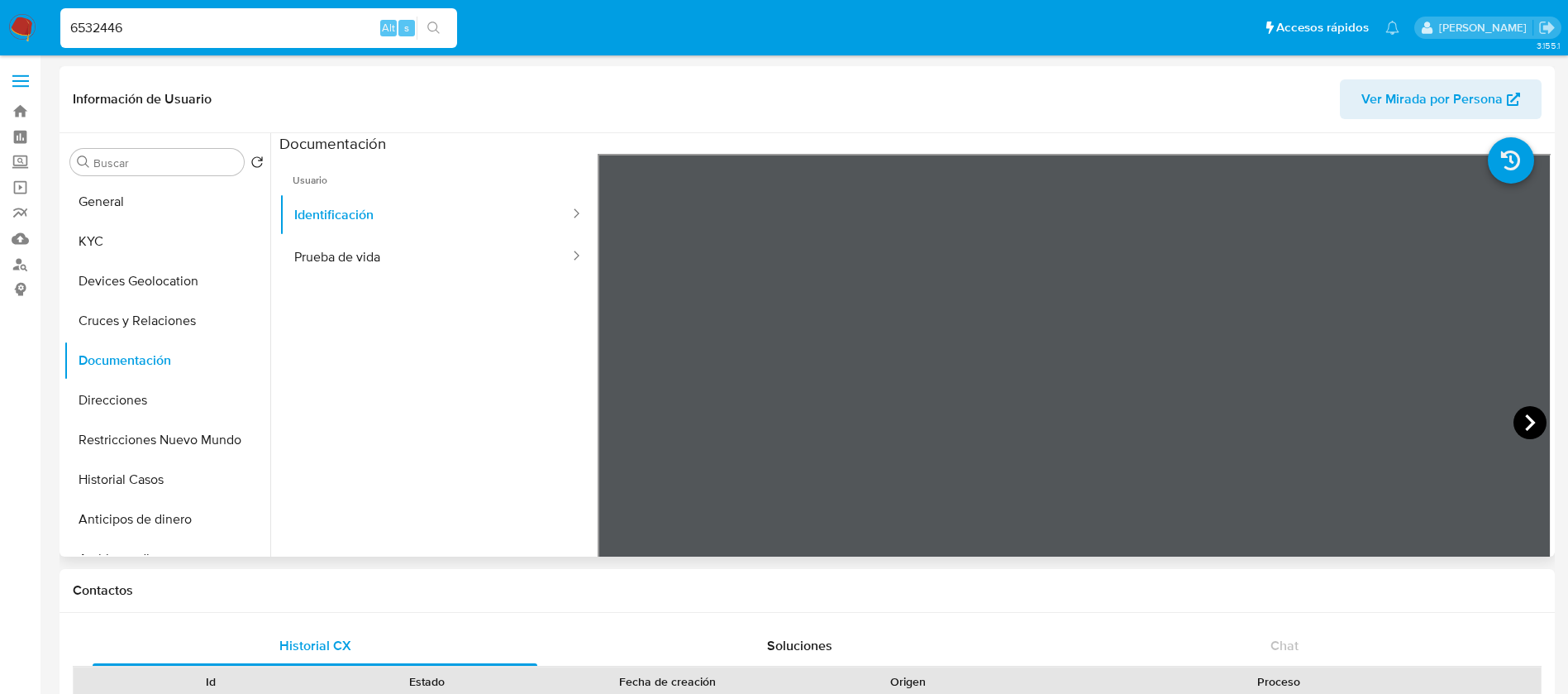
click at [1514, 411] on icon at bounding box center [1530, 422] width 33 height 33
click at [400, 219] on button "Identificación" at bounding box center [425, 214] width 292 height 42
click at [363, 266] on button "Prueba de vida" at bounding box center [425, 256] width 292 height 42
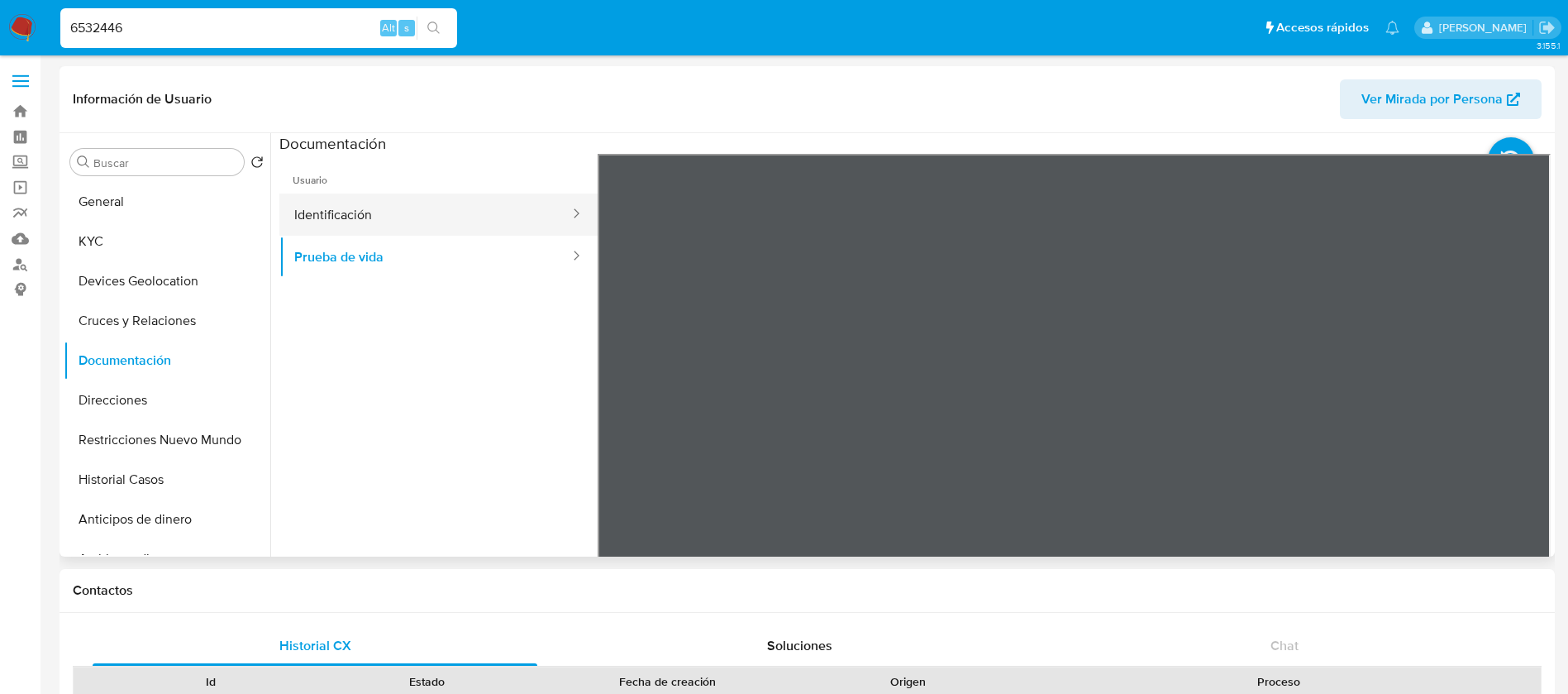
click at [437, 219] on button "Identificación" at bounding box center [425, 214] width 292 height 42
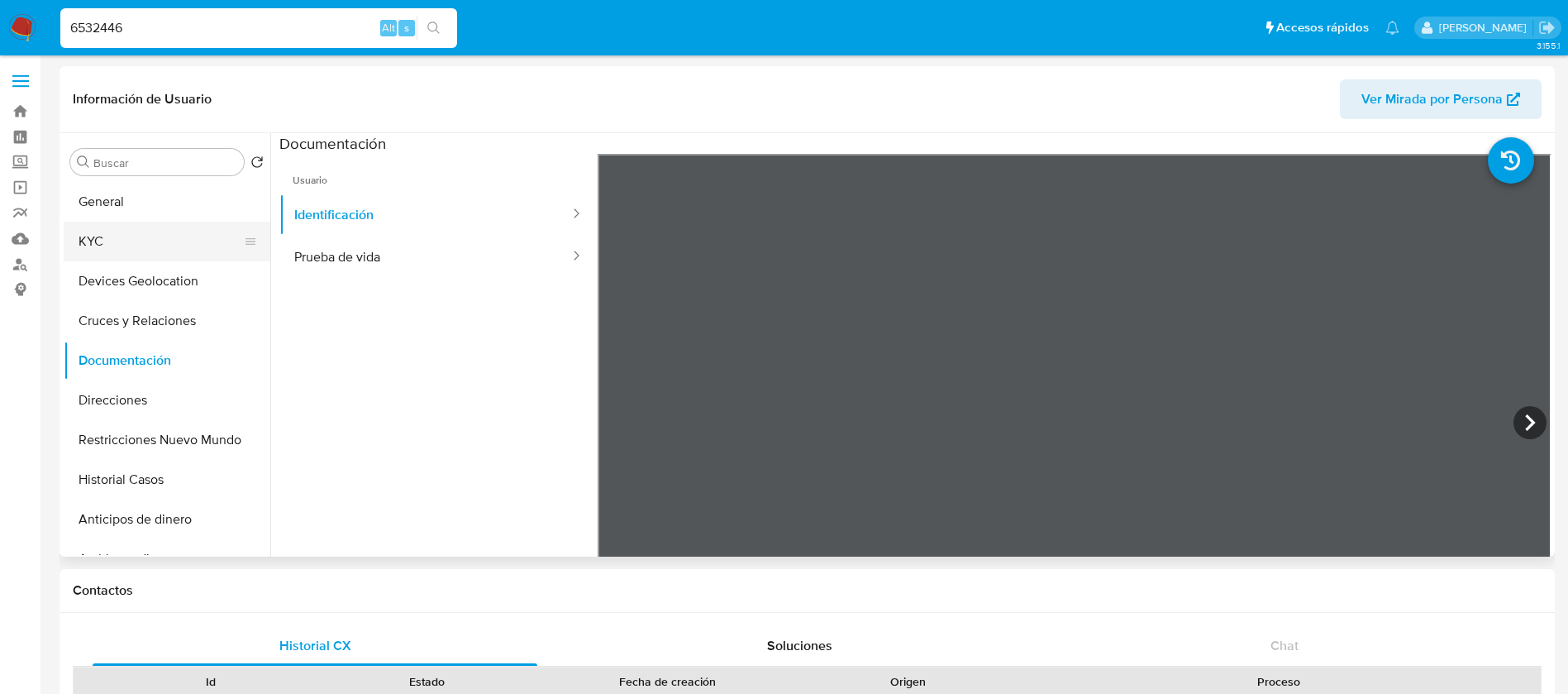
click at [86, 248] on button "KYC" at bounding box center [160, 241] width 194 height 40
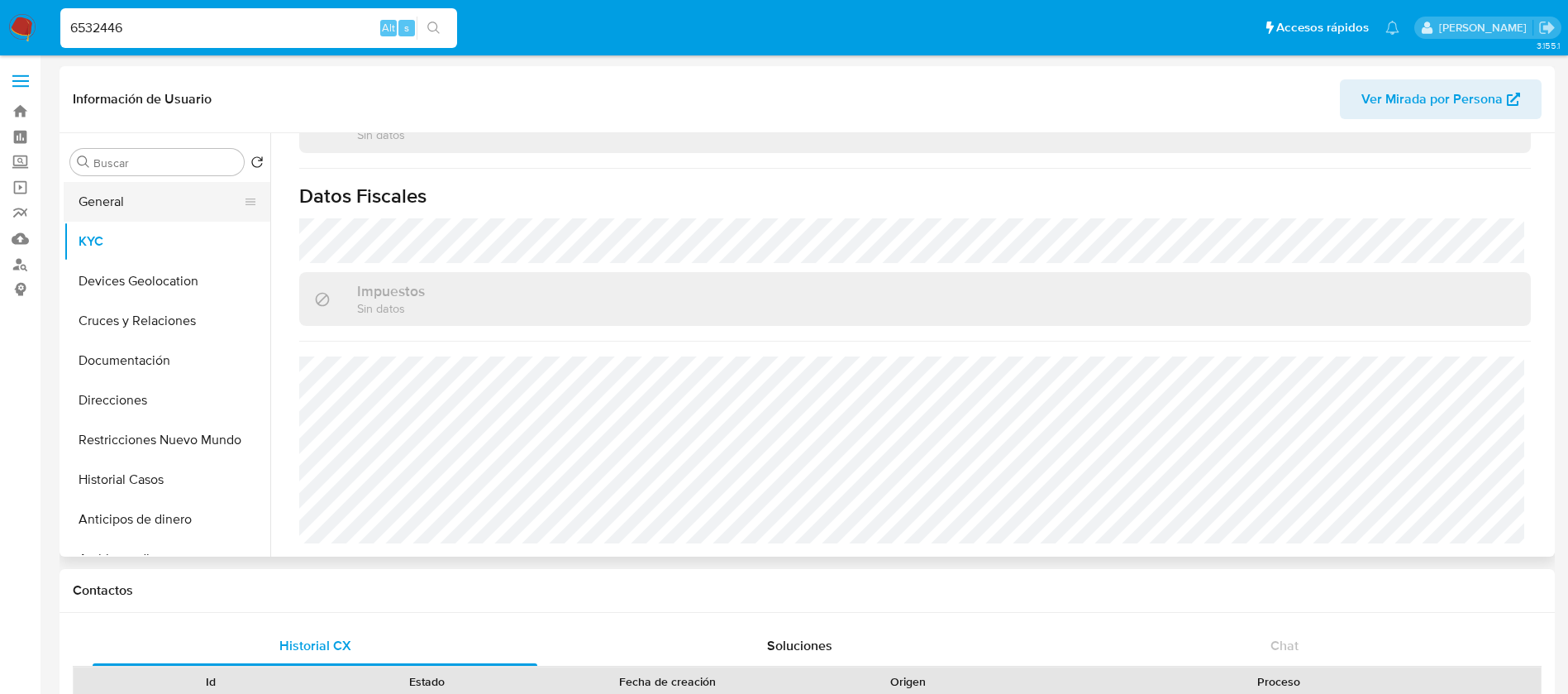
click at [185, 184] on button "General" at bounding box center [160, 201] width 194 height 40
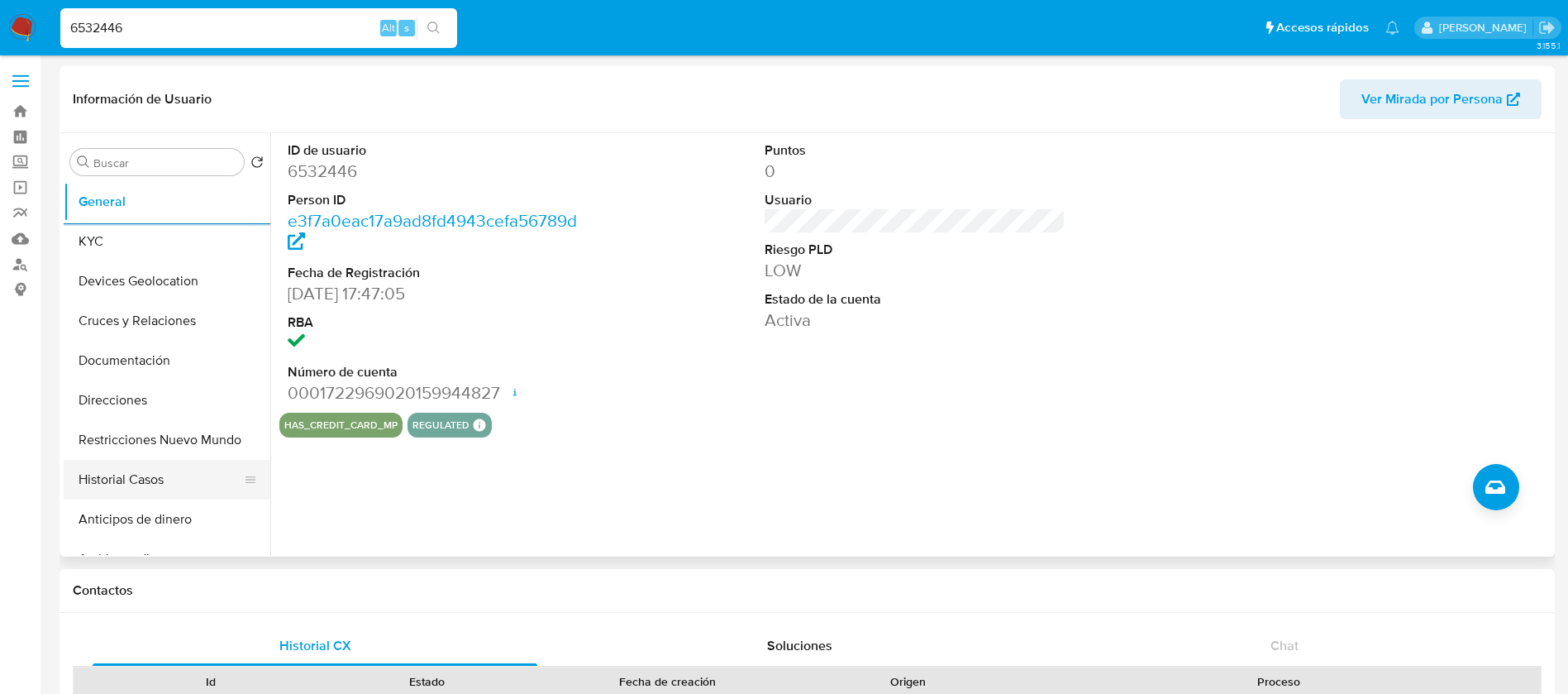
click at [130, 479] on button "Historial Casos" at bounding box center [160, 480] width 194 height 40
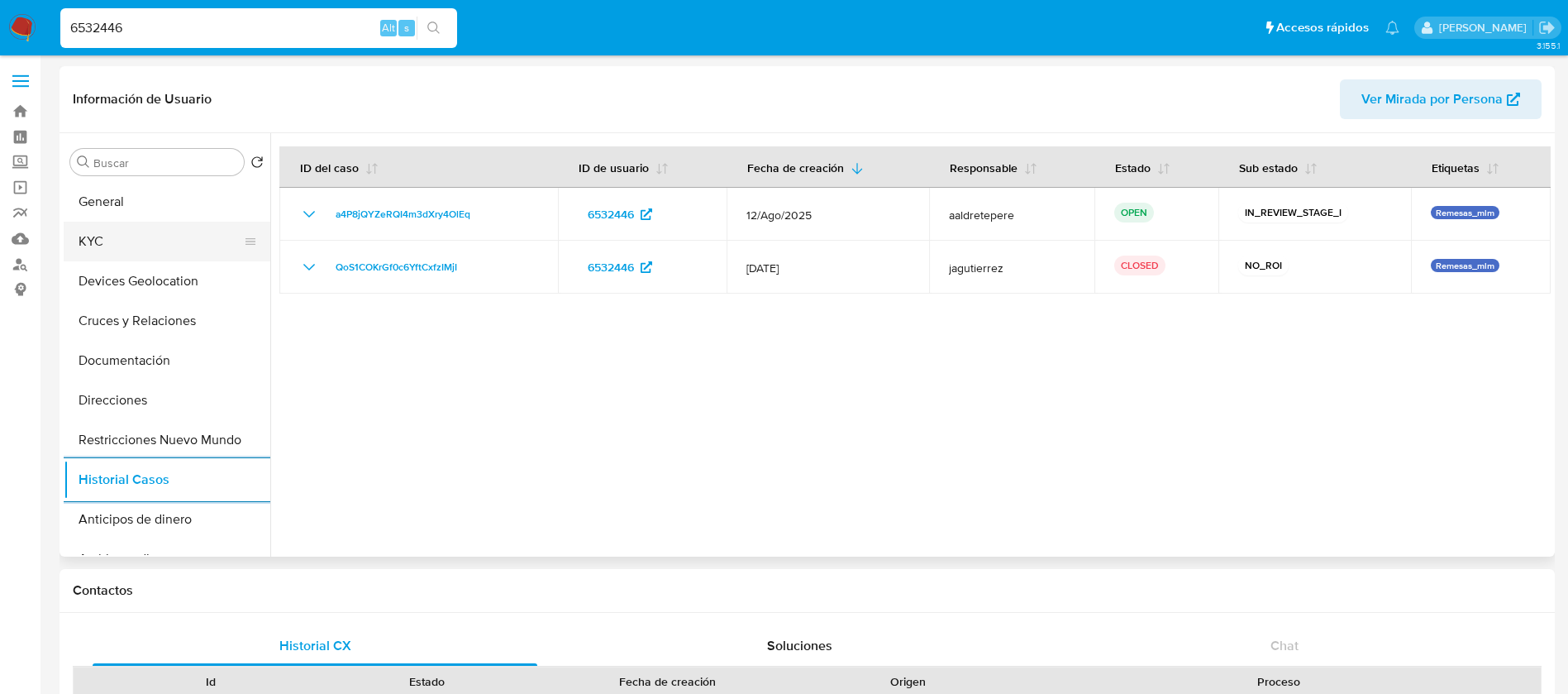
click at [80, 239] on button "KYC" at bounding box center [160, 241] width 194 height 40
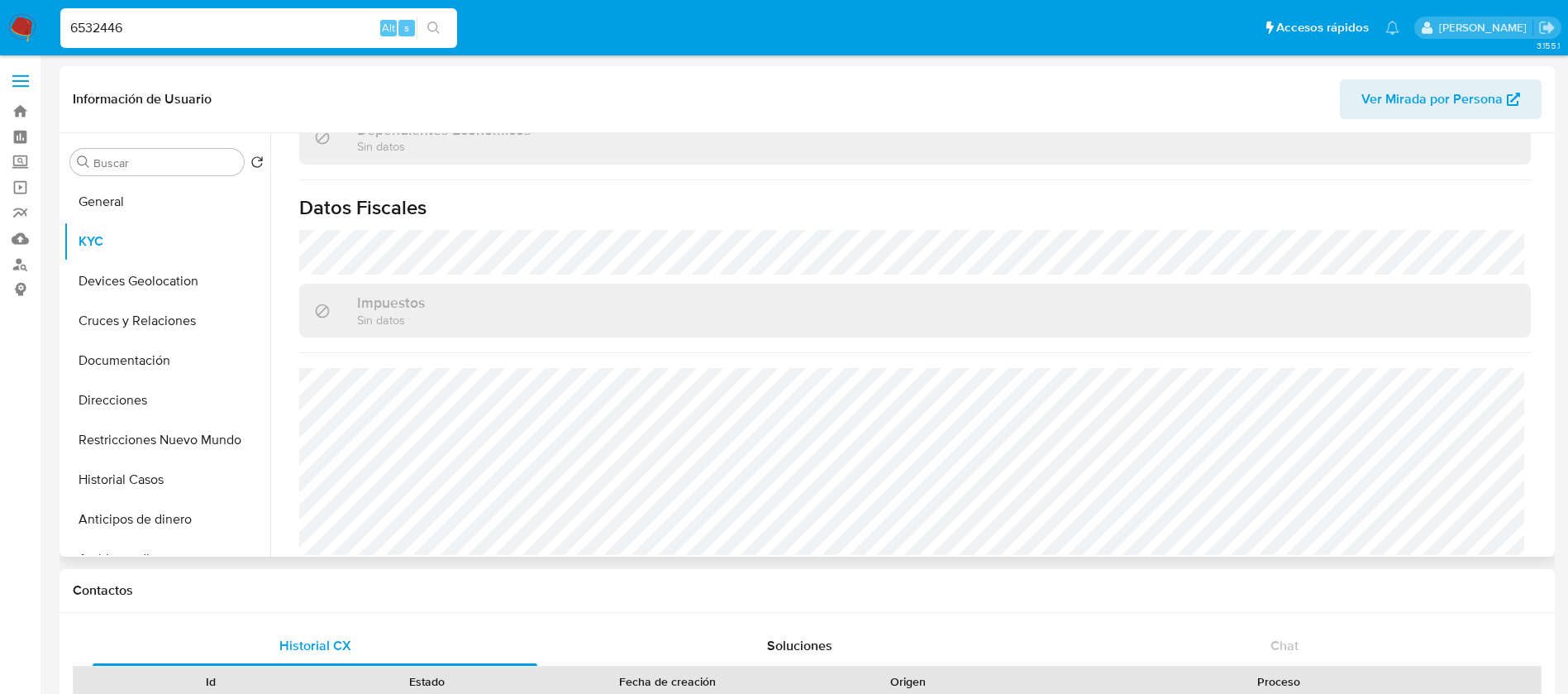
scroll to position [1023, 0]
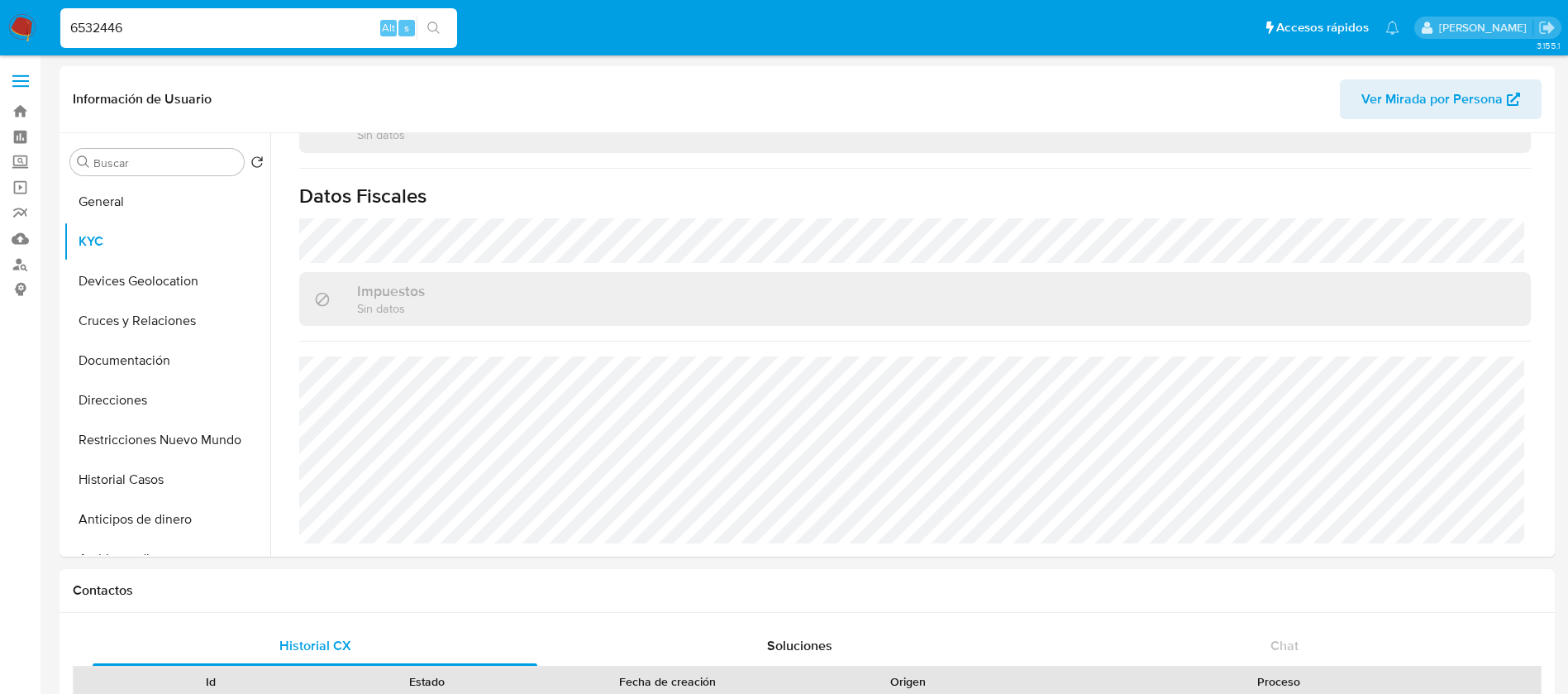
drag, startPoint x: 152, startPoint y: 35, endPoint x: 0, endPoint y: 14, distance: 153.4
click at [24, 33] on nav "Pausado Ver notificaciones 6532446 Alt s Accesos rápidos Presiona las siguiente…" at bounding box center [784, 27] width 1568 height 55
paste input "1081197711"
type input "1081197711"
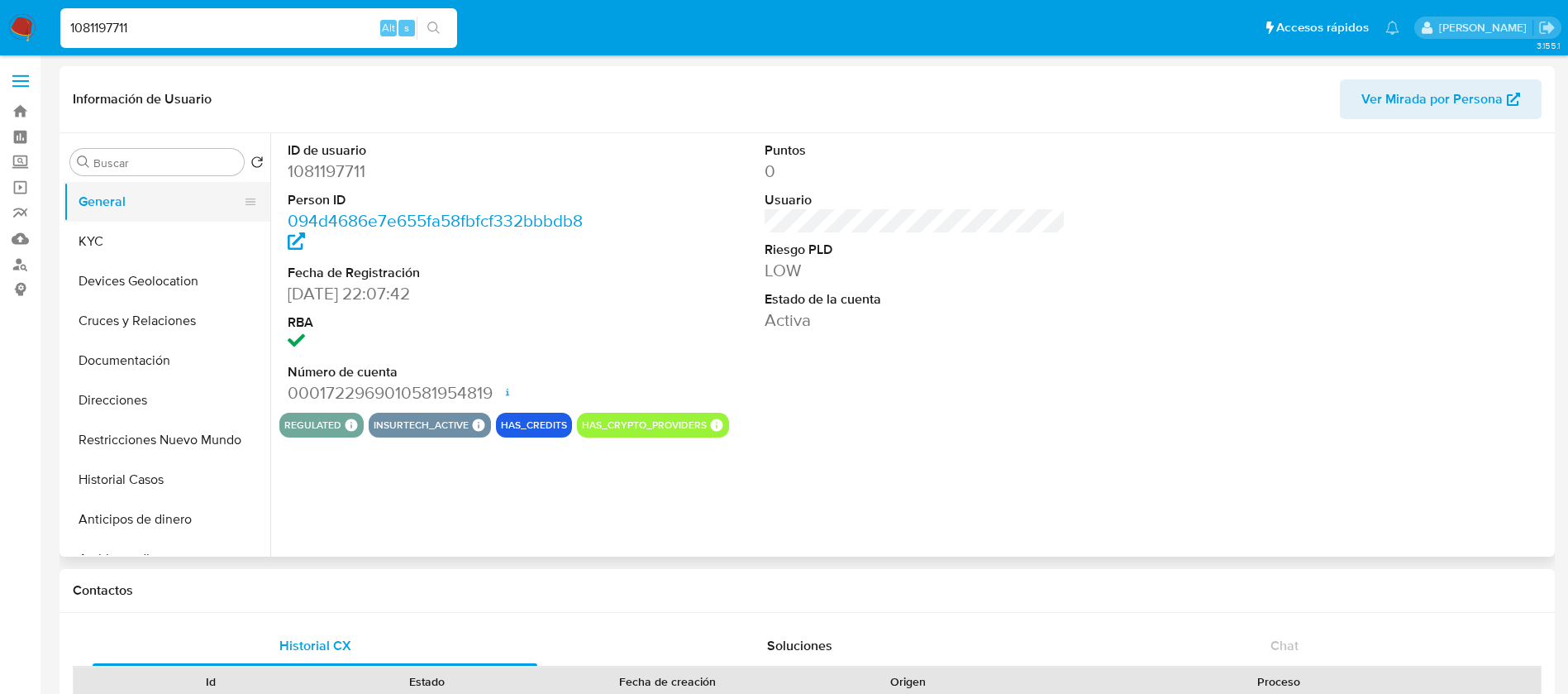
select select "10"
click at [136, 260] on button "KYC" at bounding box center [160, 241] width 194 height 40
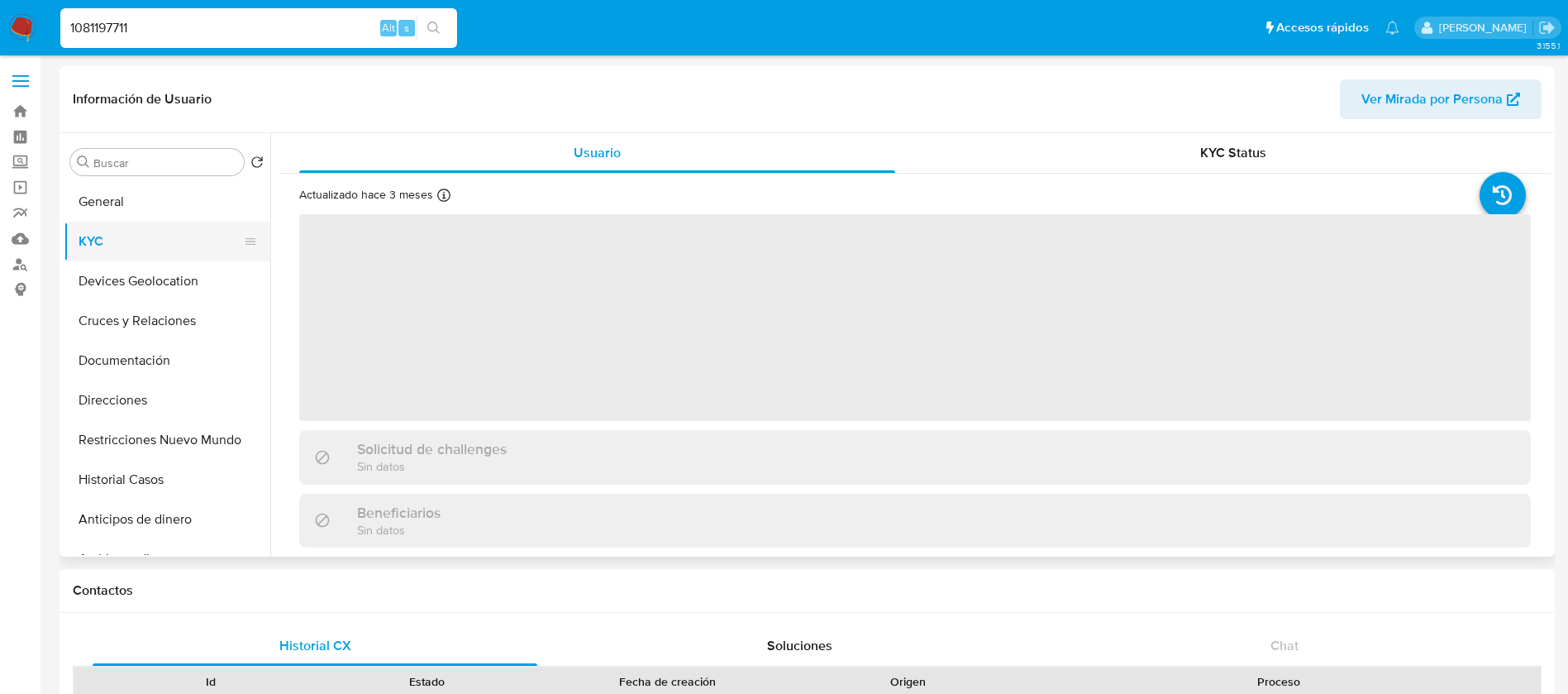
click at [82, 234] on button "KYC" at bounding box center [160, 241] width 194 height 40
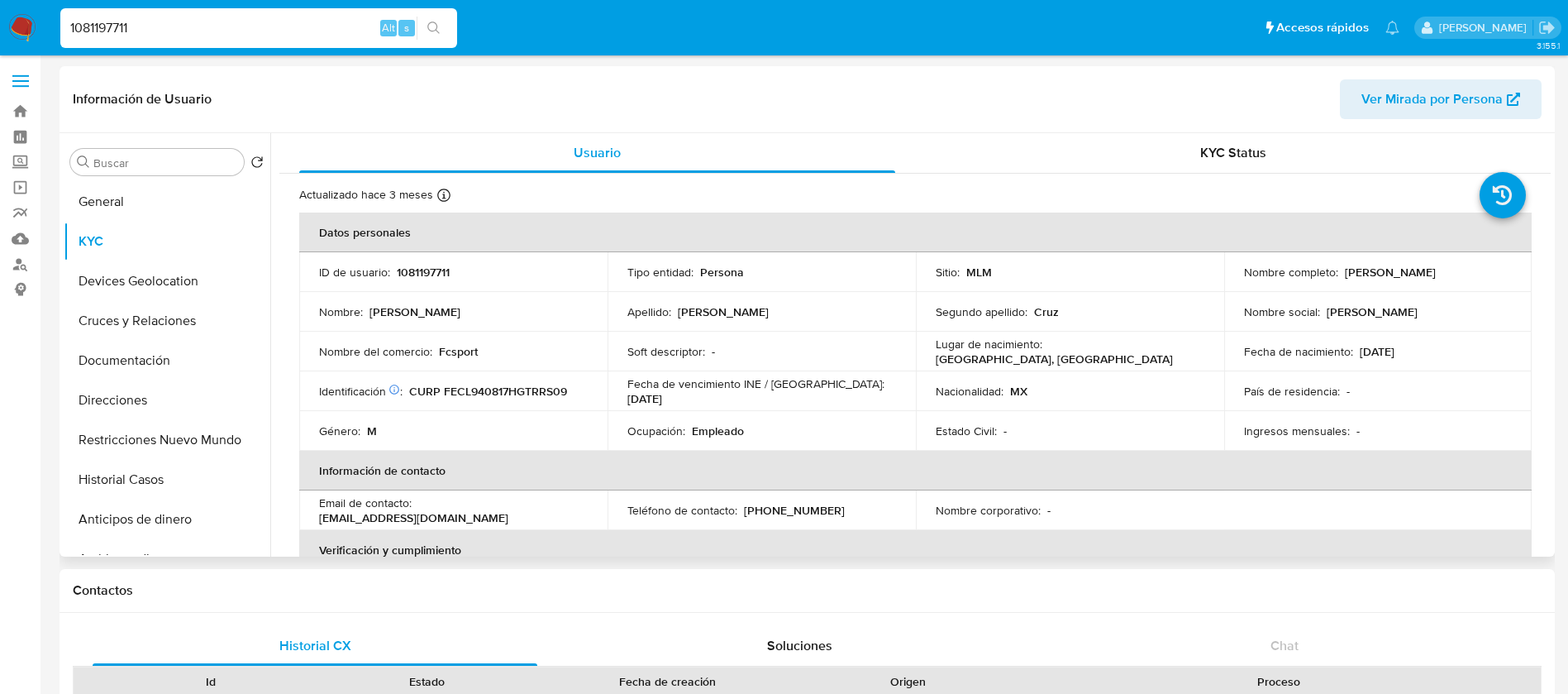
click at [429, 269] on p "1081197711" at bounding box center [423, 272] width 53 height 15
click at [429, 270] on p "1081197711" at bounding box center [423, 272] width 53 height 15
copy p "1081197711"
drag, startPoint x: 1508, startPoint y: 274, endPoint x: 1341, endPoint y: 270, distance: 167.0
click at [1341, 270] on td "Nombre completo : Luis Gerardo Fernandez Cruz" at bounding box center [1378, 272] width 308 height 40
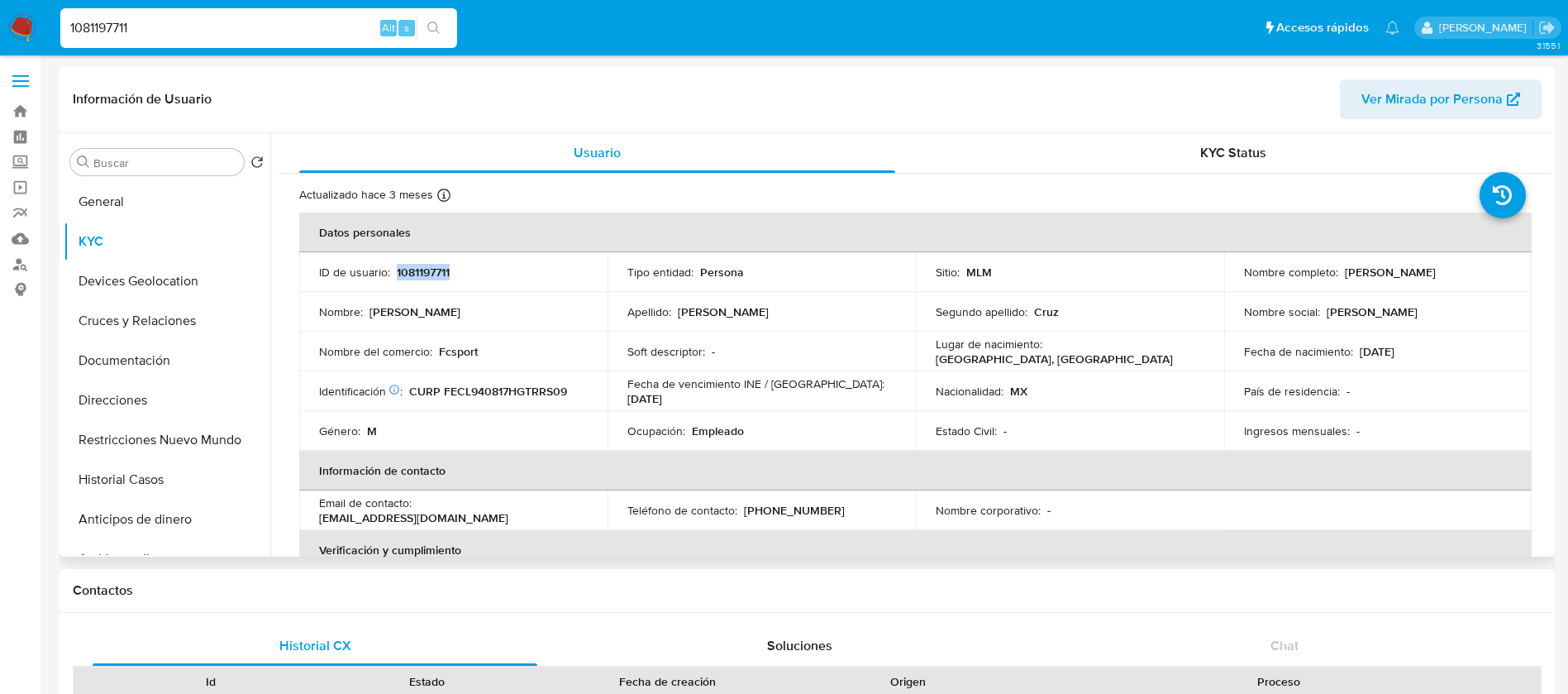
copy p "Luis Gerardo Fernandez Cruz"
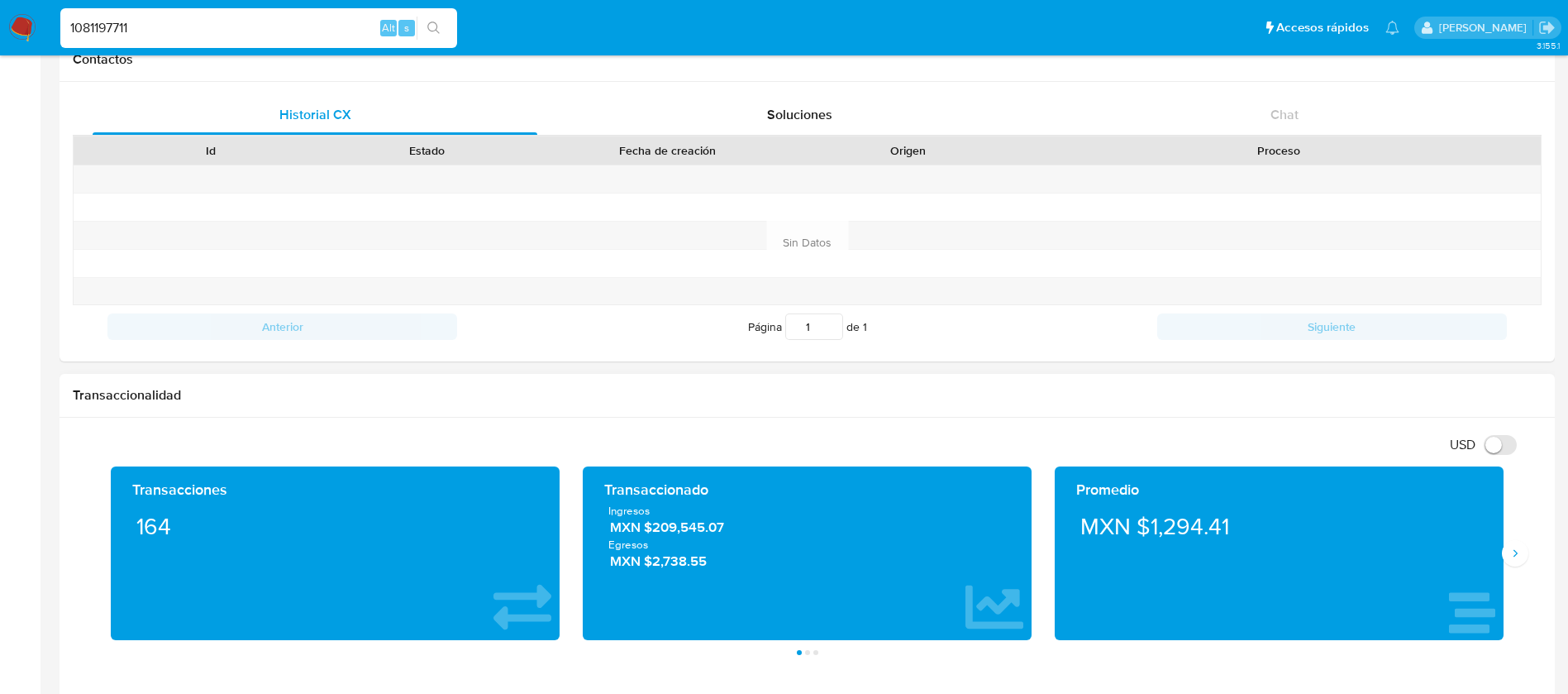
scroll to position [620, 0]
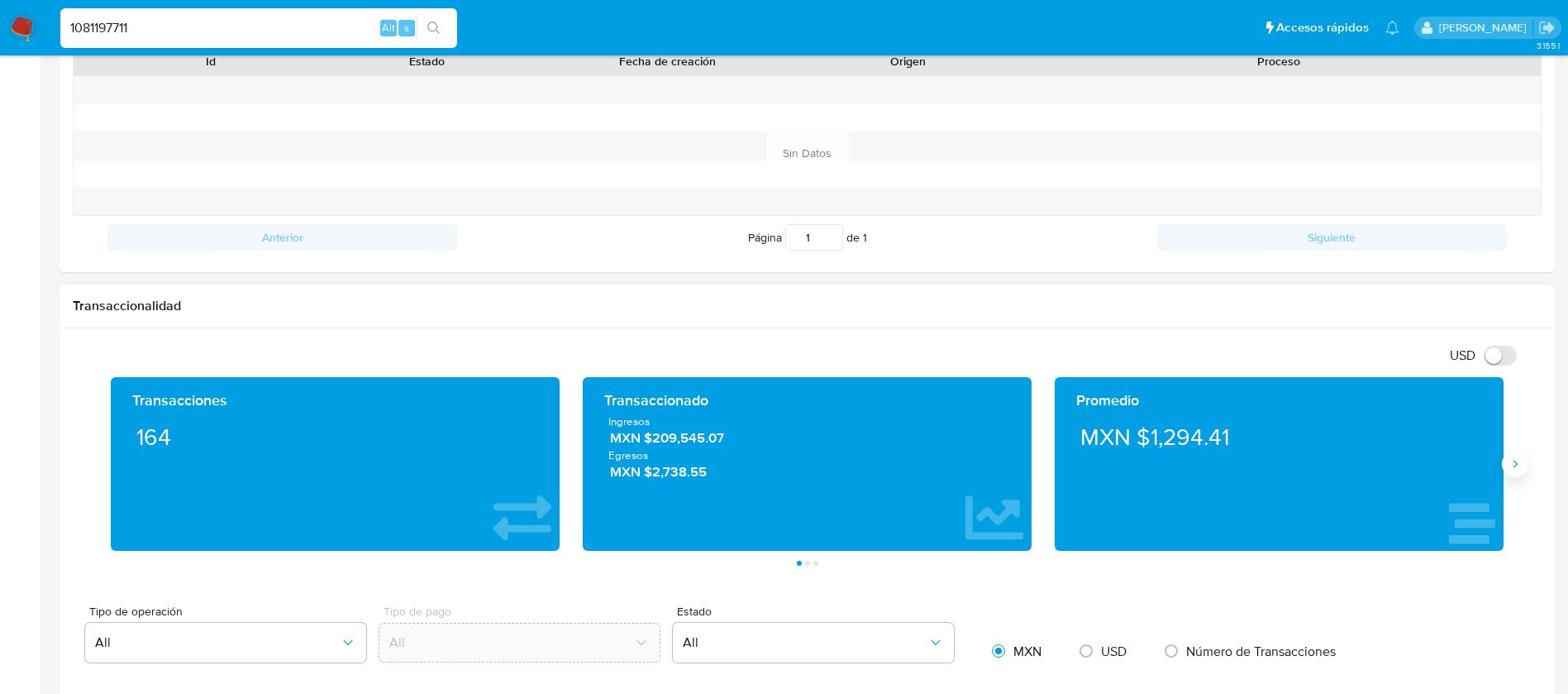
click at [1507, 460] on button "Siguiente" at bounding box center [1515, 463] width 26 height 26
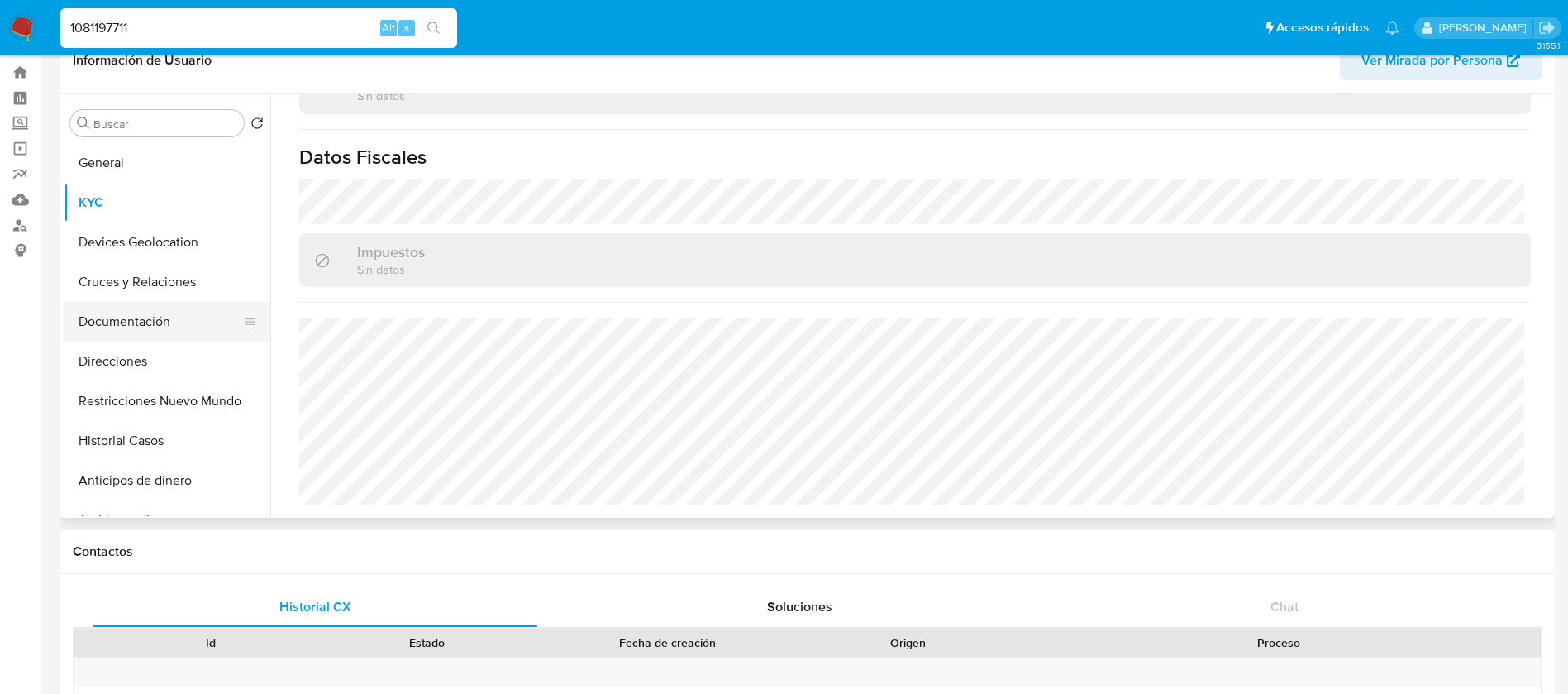
scroll to position [0, 0]
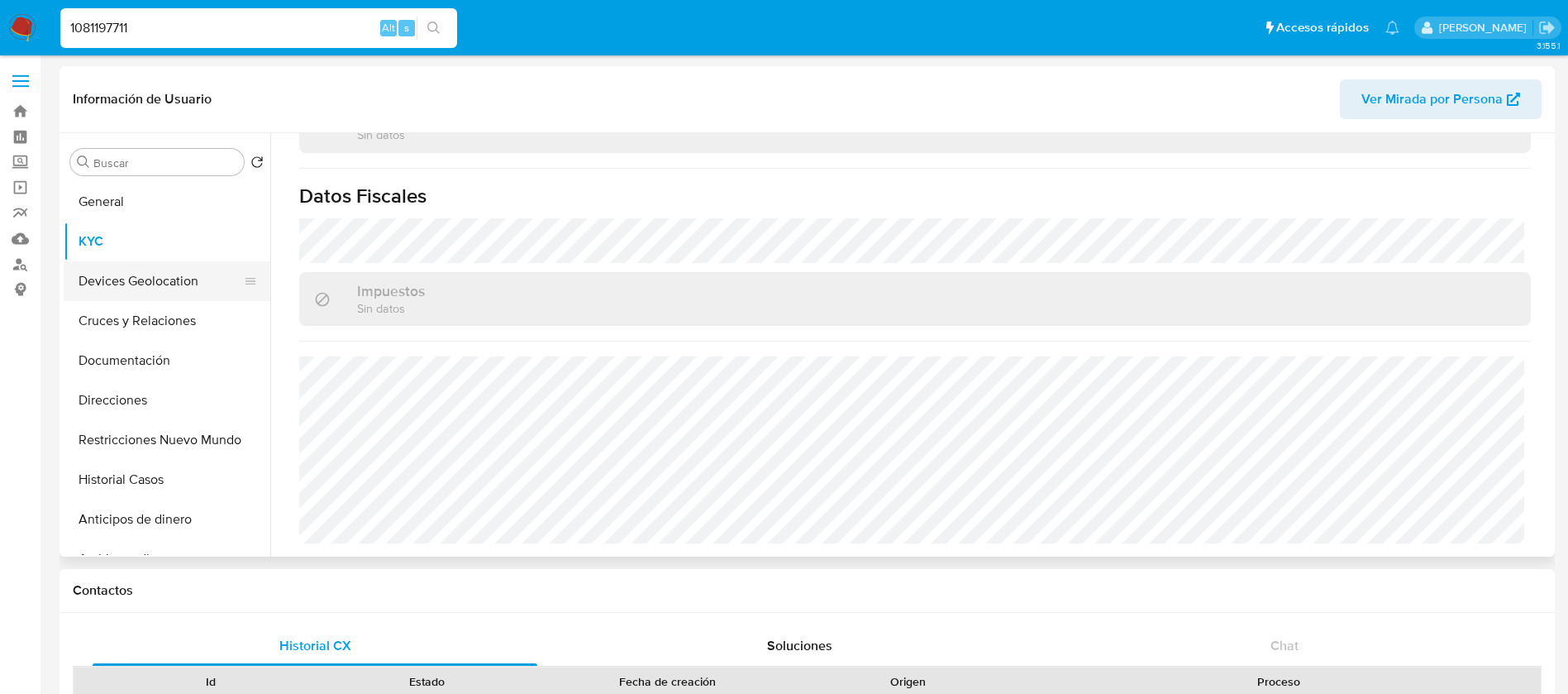
click at [202, 285] on button "Devices Geolocation" at bounding box center [160, 281] width 194 height 40
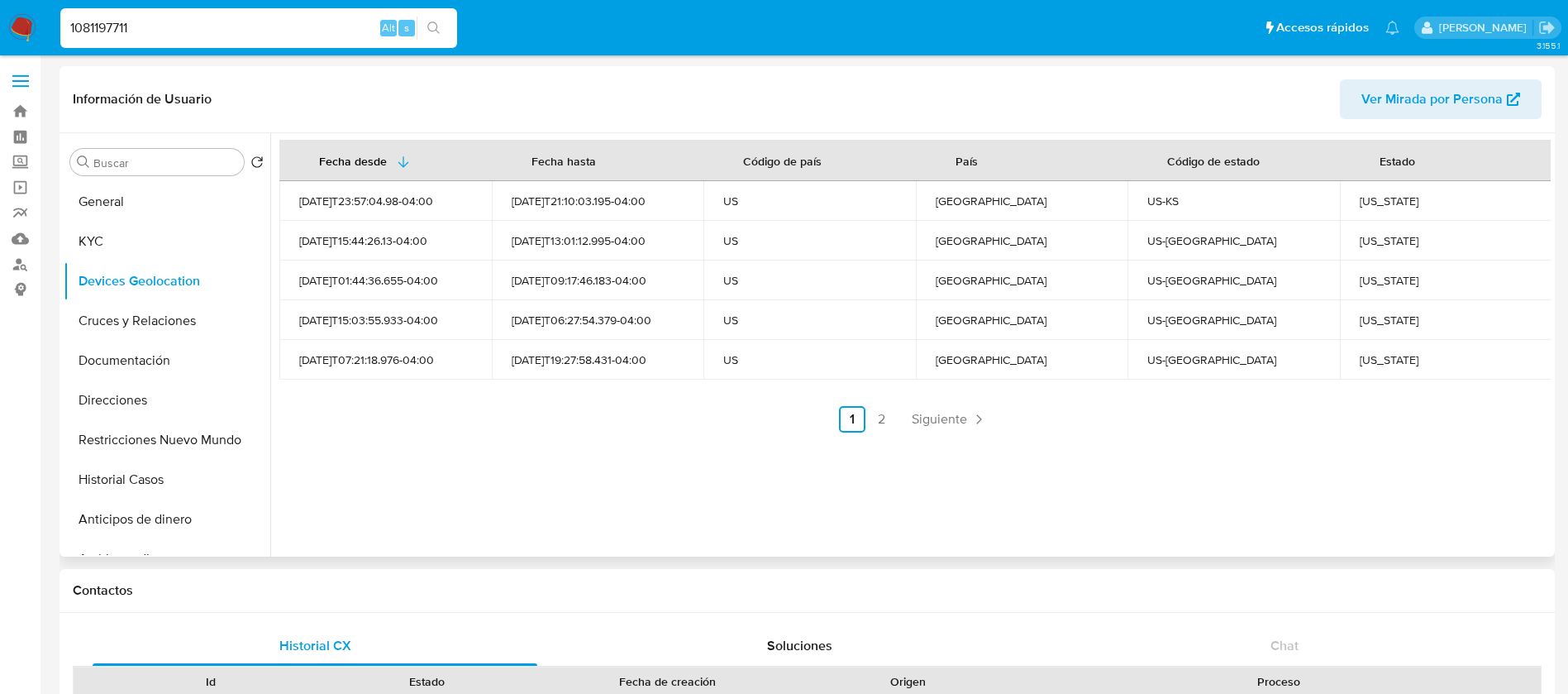
drag, startPoint x: 1371, startPoint y: 260, endPoint x: 1364, endPoint y: 293, distance: 33.7
click at [1373, 273] on td "Missouri" at bounding box center [1446, 280] width 212 height 40
click at [911, 426] on span "Siguiente" at bounding box center [939, 420] width 55 height 14
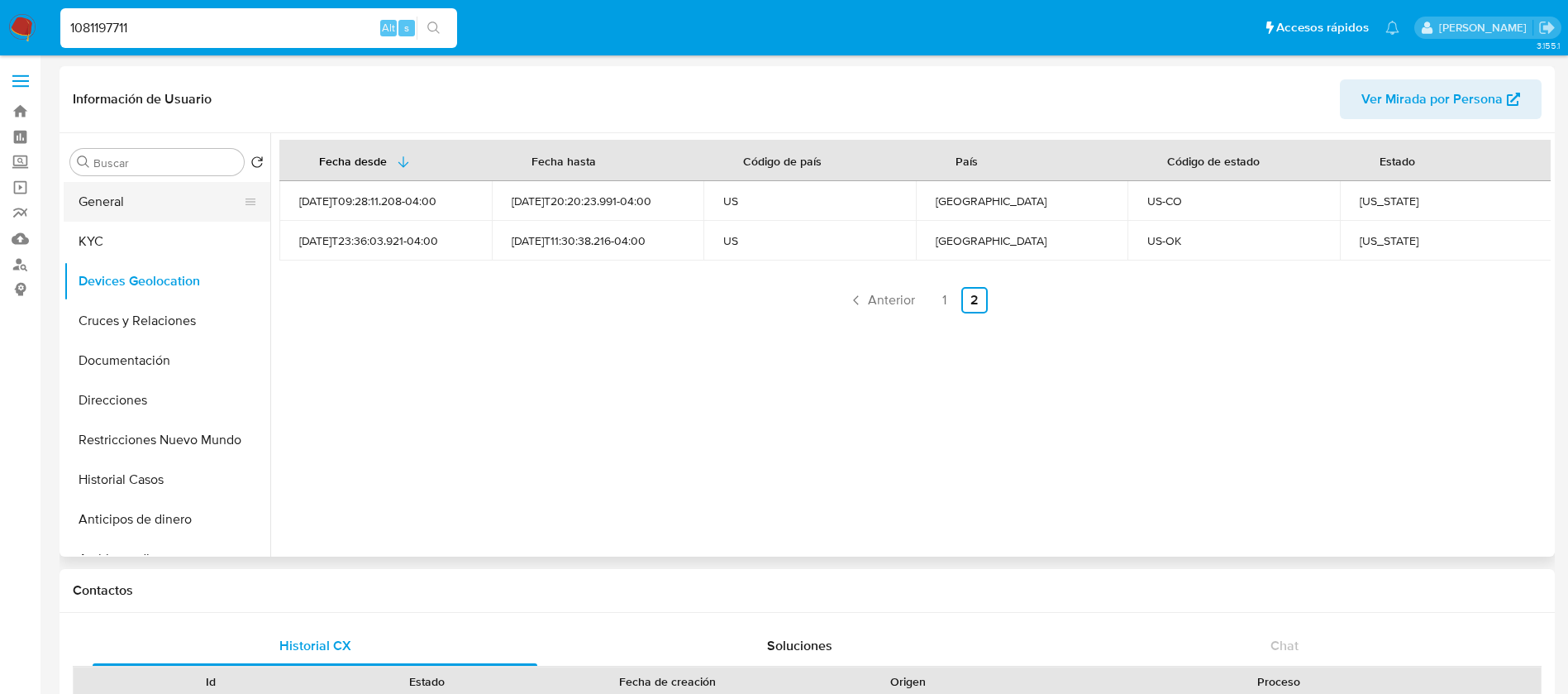
click at [115, 211] on button "General" at bounding box center [160, 201] width 194 height 40
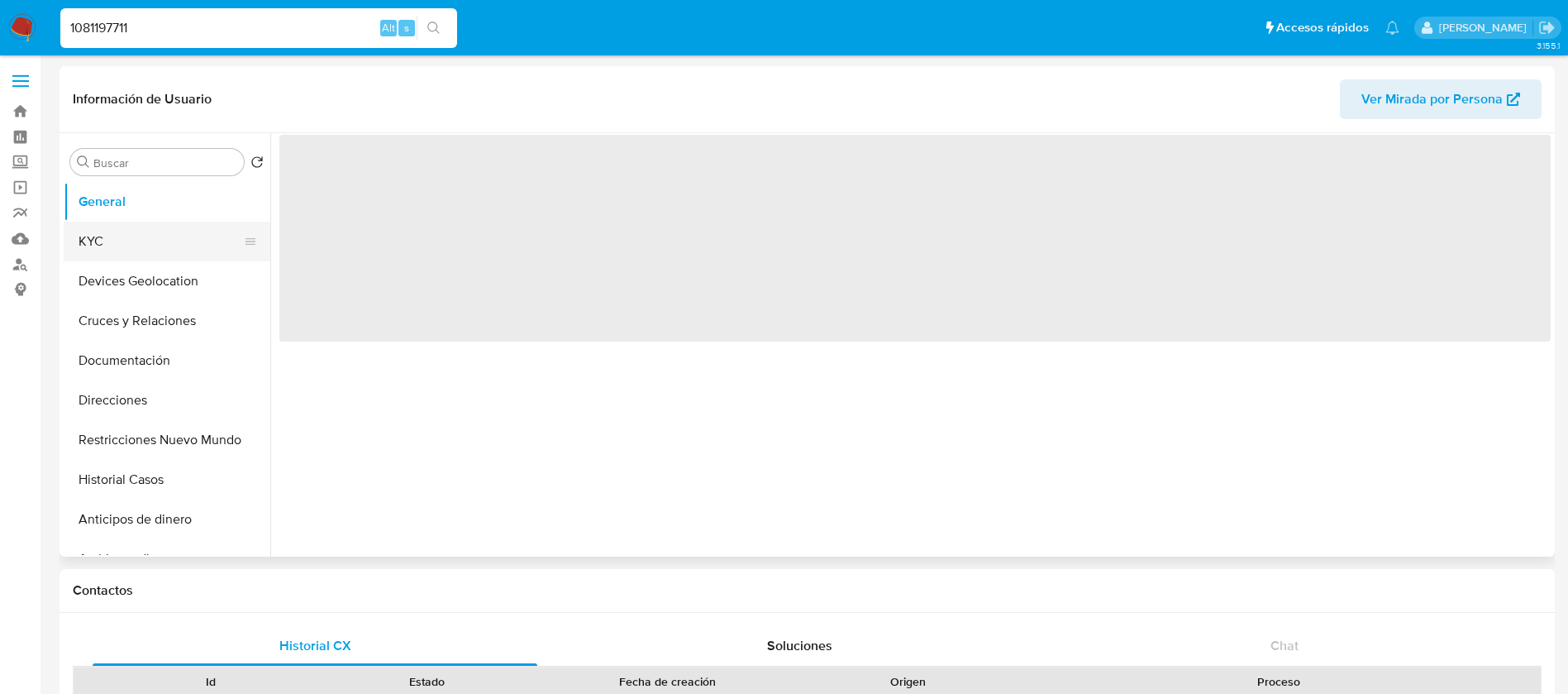
click at [127, 237] on button "KYC" at bounding box center [160, 241] width 194 height 40
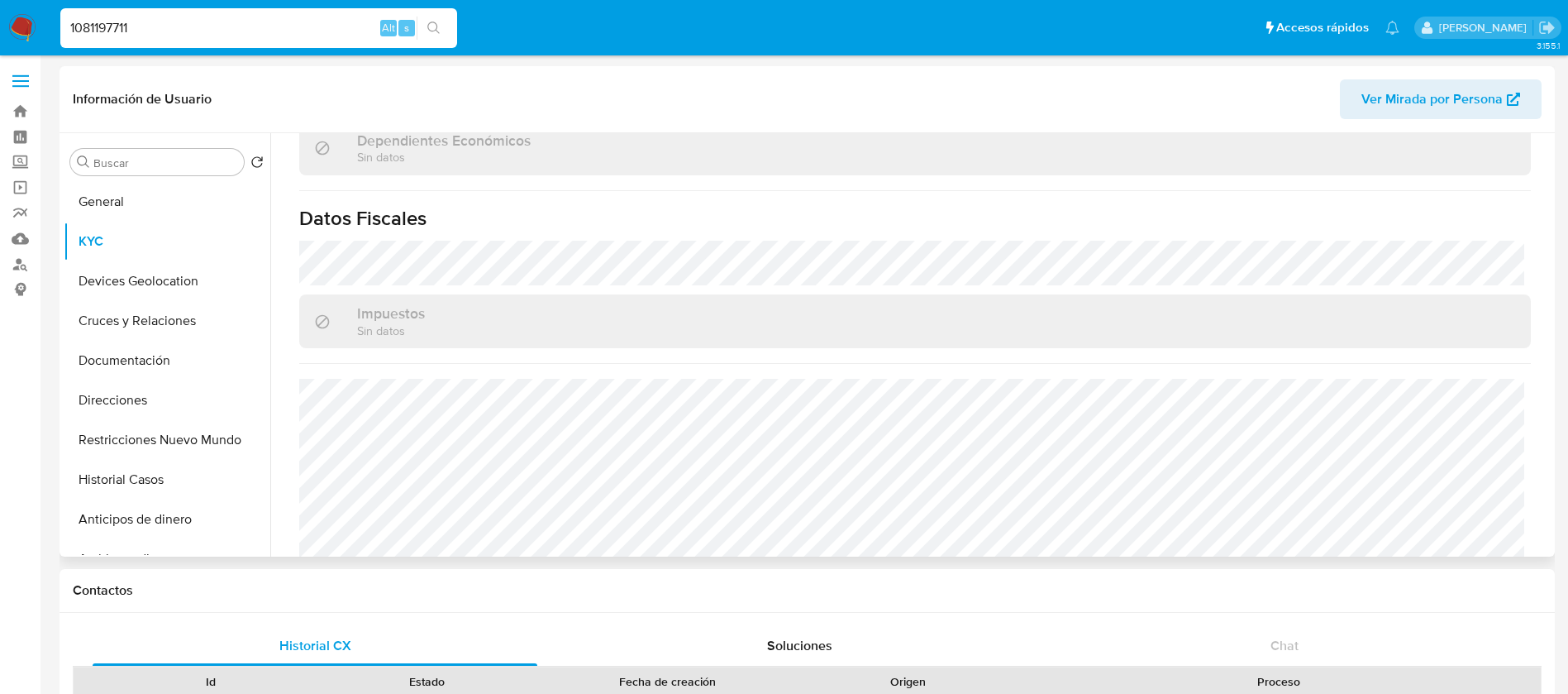
scroll to position [1011, 0]
click at [148, 327] on button "Cruces y Relaciones" at bounding box center [160, 320] width 194 height 40
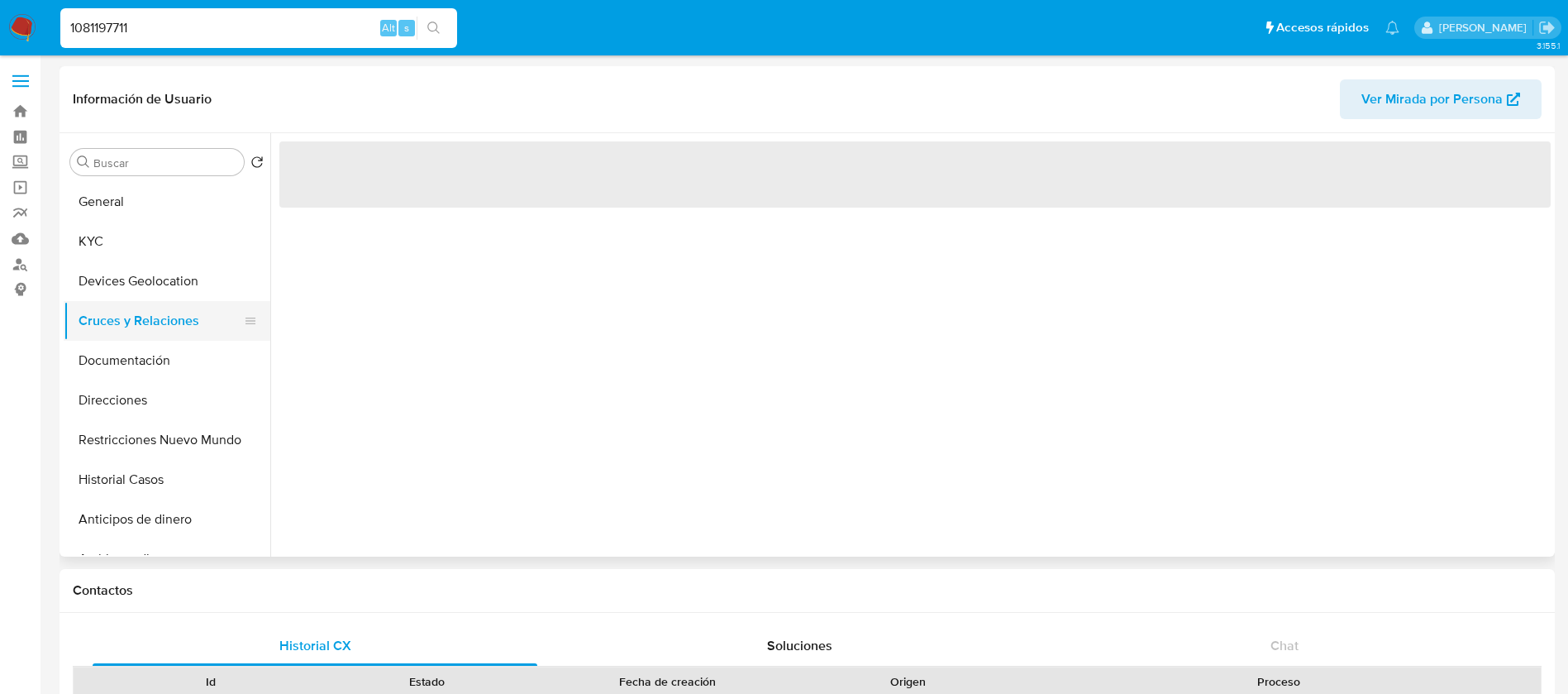
scroll to position [0, 0]
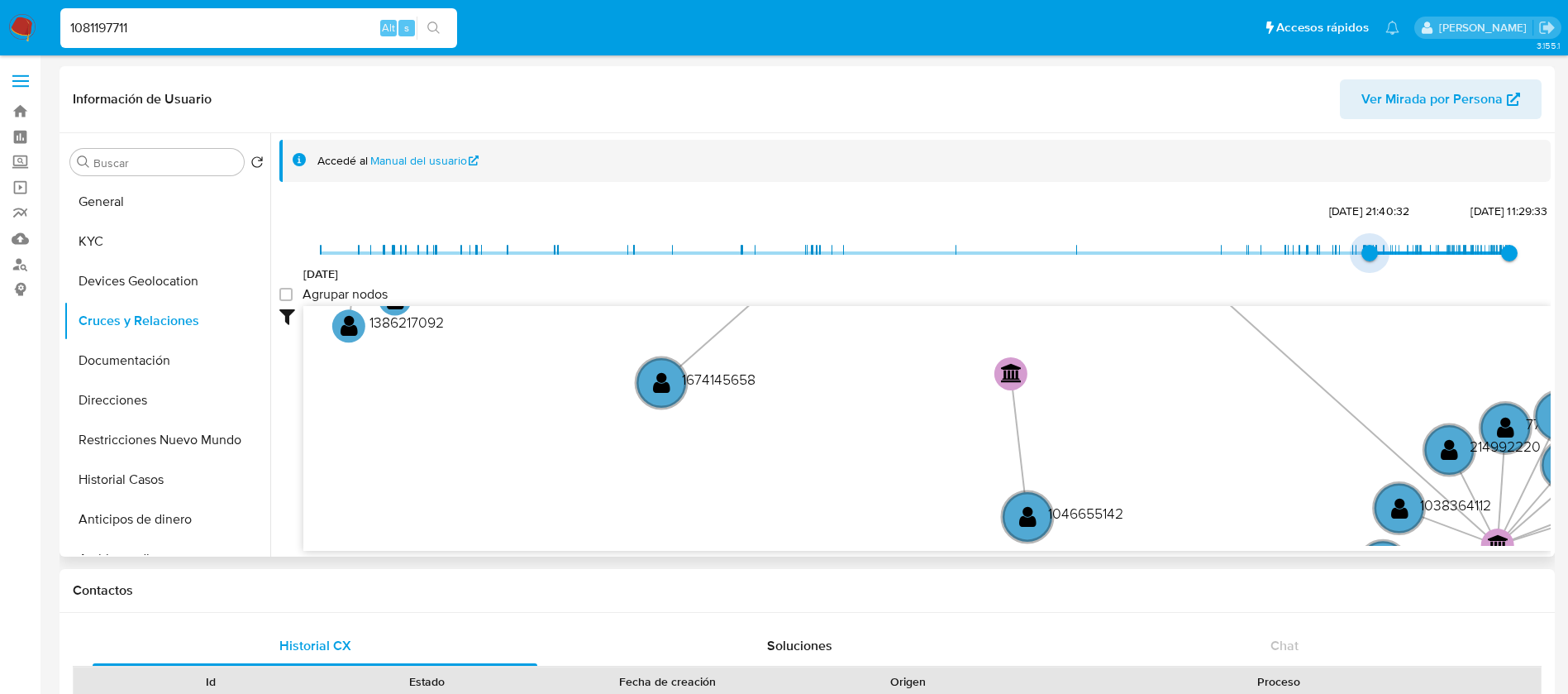
type input "1741736728000"
drag, startPoint x: 322, startPoint y: 260, endPoint x: 1374, endPoint y: 290, distance: 1052.4
click at [1374, 290] on div "19/8/2021 11/3/2025, 17:45:28 22/8/2025, 11:29:33 Agrupar nodos Filtros Confian…" at bounding box center [914, 375] width 1271 height 351
click at [291, 298] on group_nodes "Agrupar nodos" at bounding box center [286, 295] width 14 height 14
checkbox group_nodes "true"
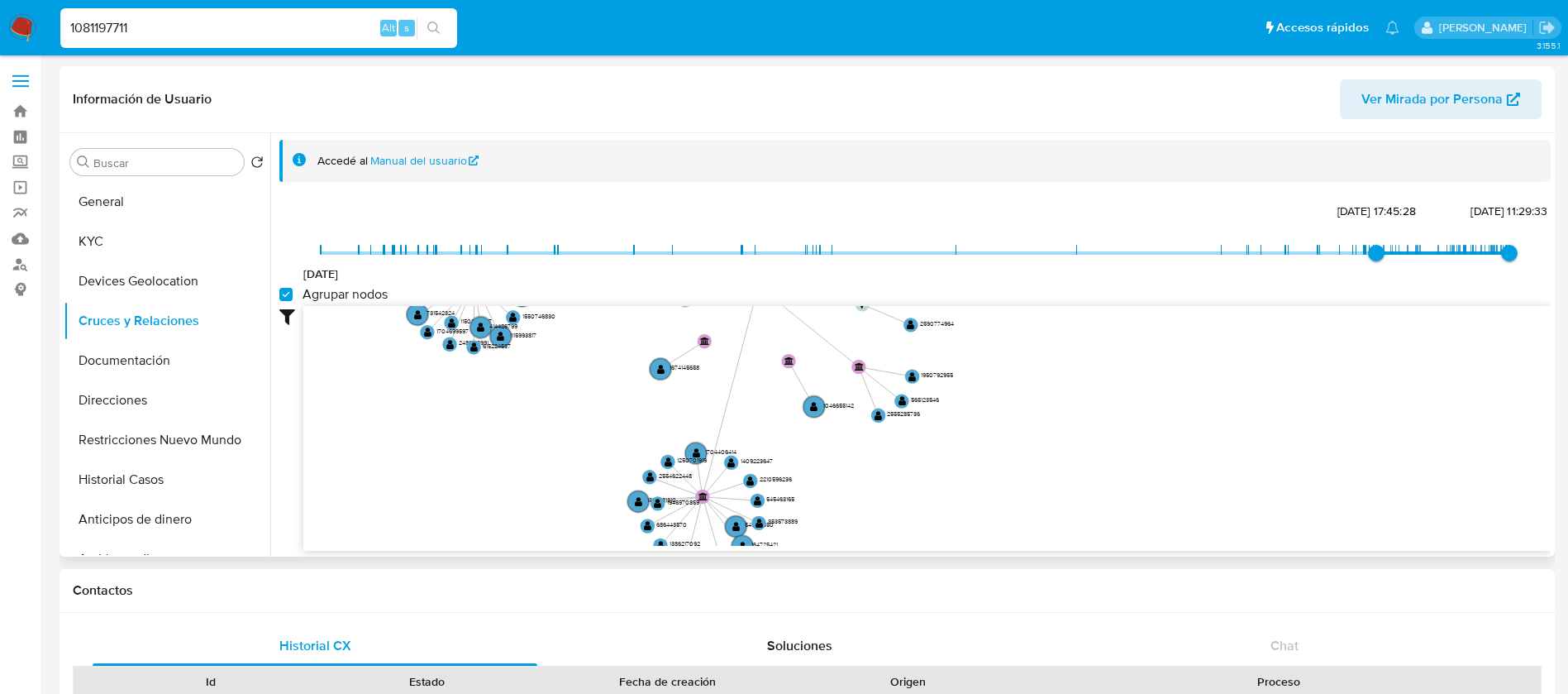
drag, startPoint x: 553, startPoint y: 454, endPoint x: 327, endPoint y: 346, distance: 250.5
click at [553, 317] on icon "phone-f4a5ba74268643f20ab67a10844a598a  user-1081197711  1081197711 person-09…" at bounding box center [927, 425] width 1248 height 239
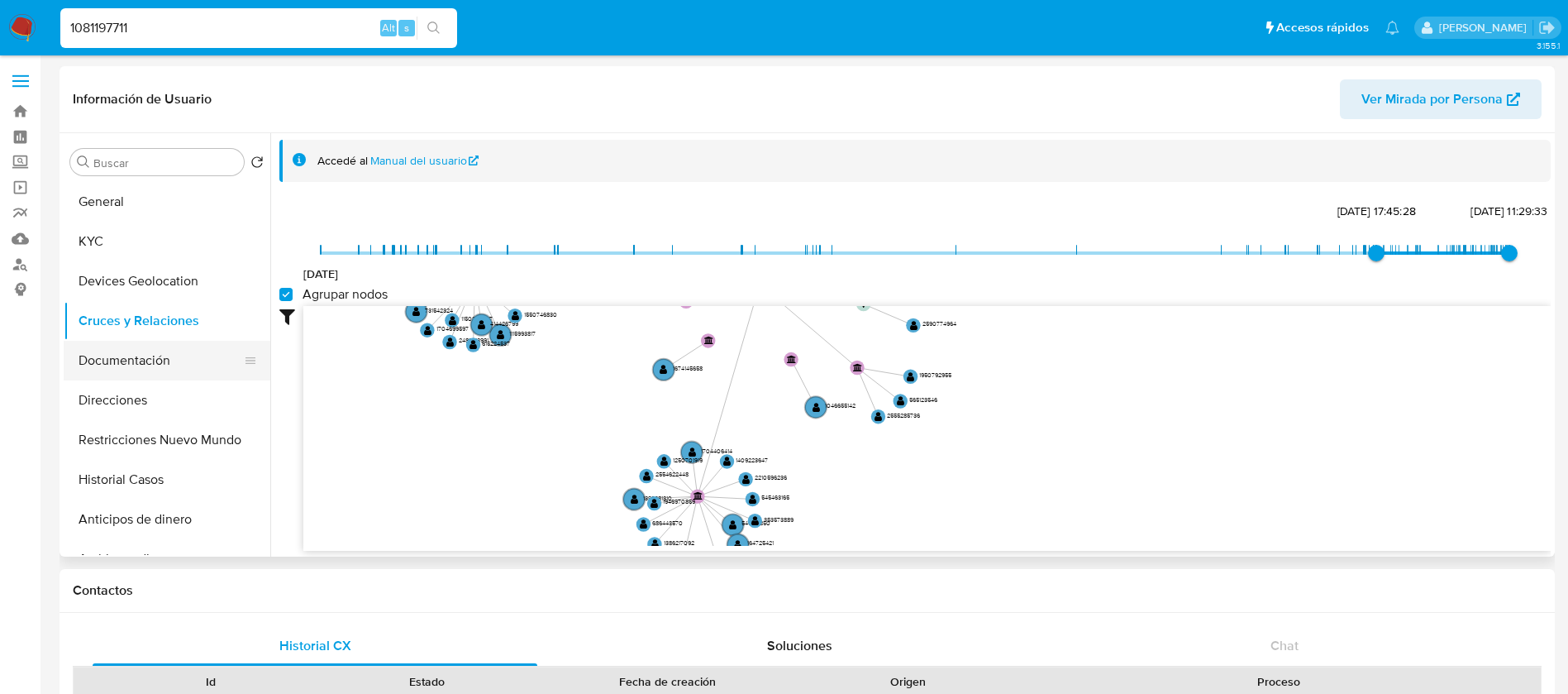
click at [158, 358] on button "Documentación" at bounding box center [160, 360] width 194 height 40
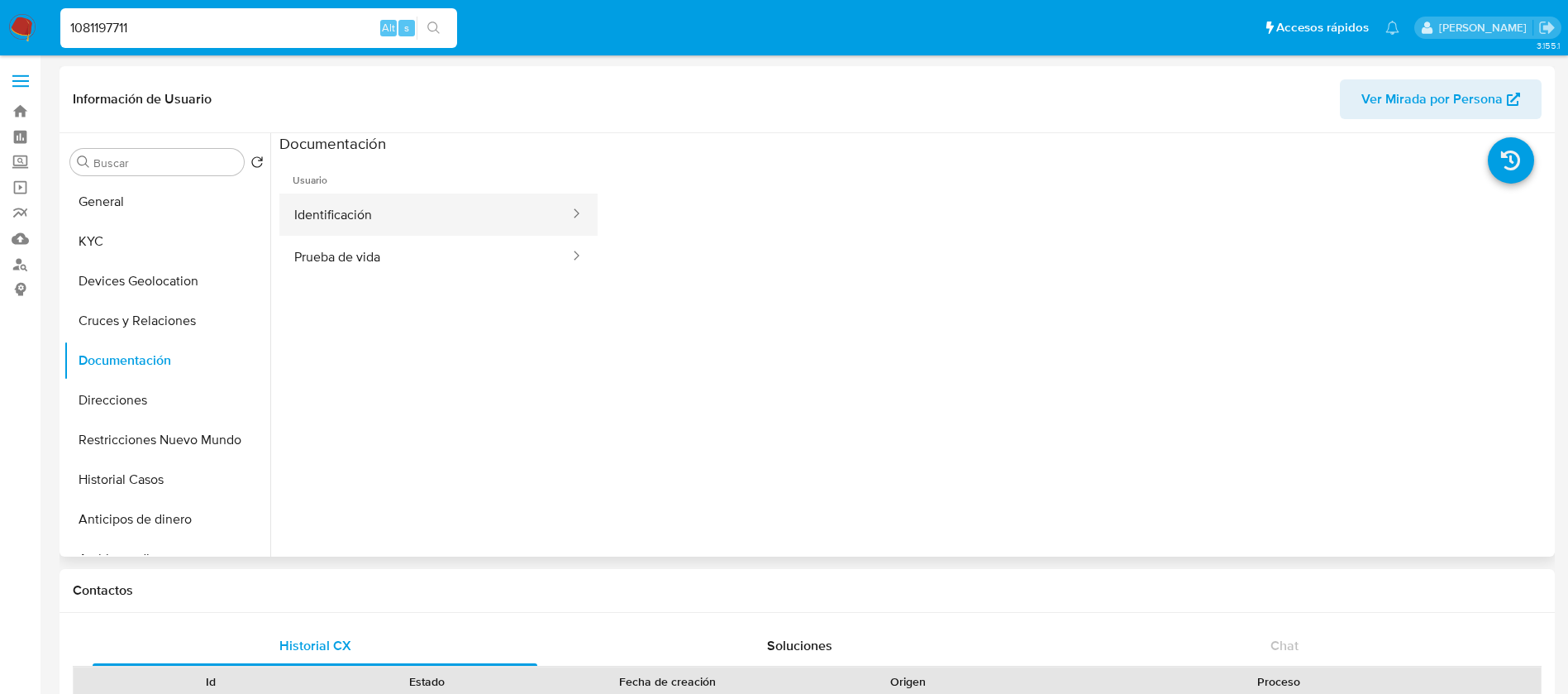
click at [431, 220] on button "Identificación" at bounding box center [425, 214] width 292 height 42
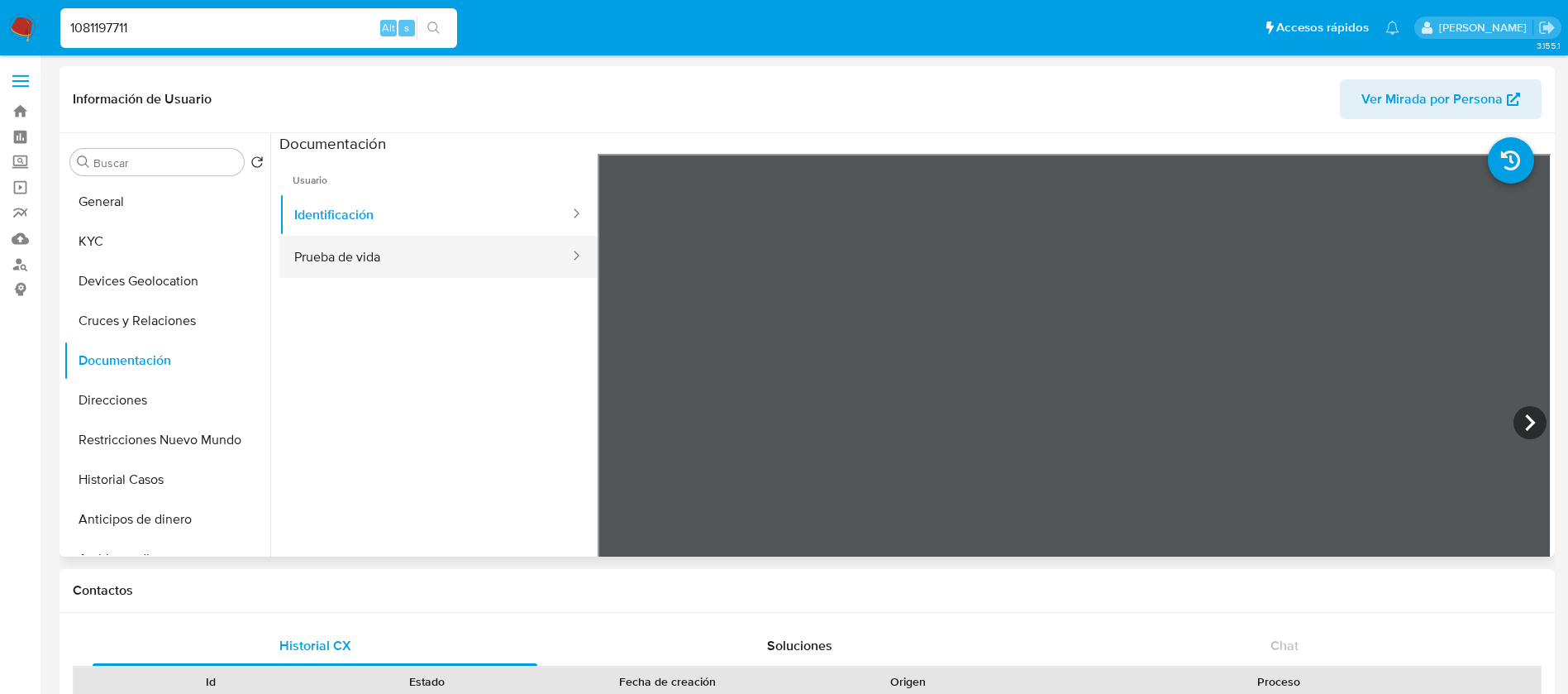
click at [438, 265] on button "Prueba de vida" at bounding box center [425, 256] width 292 height 42
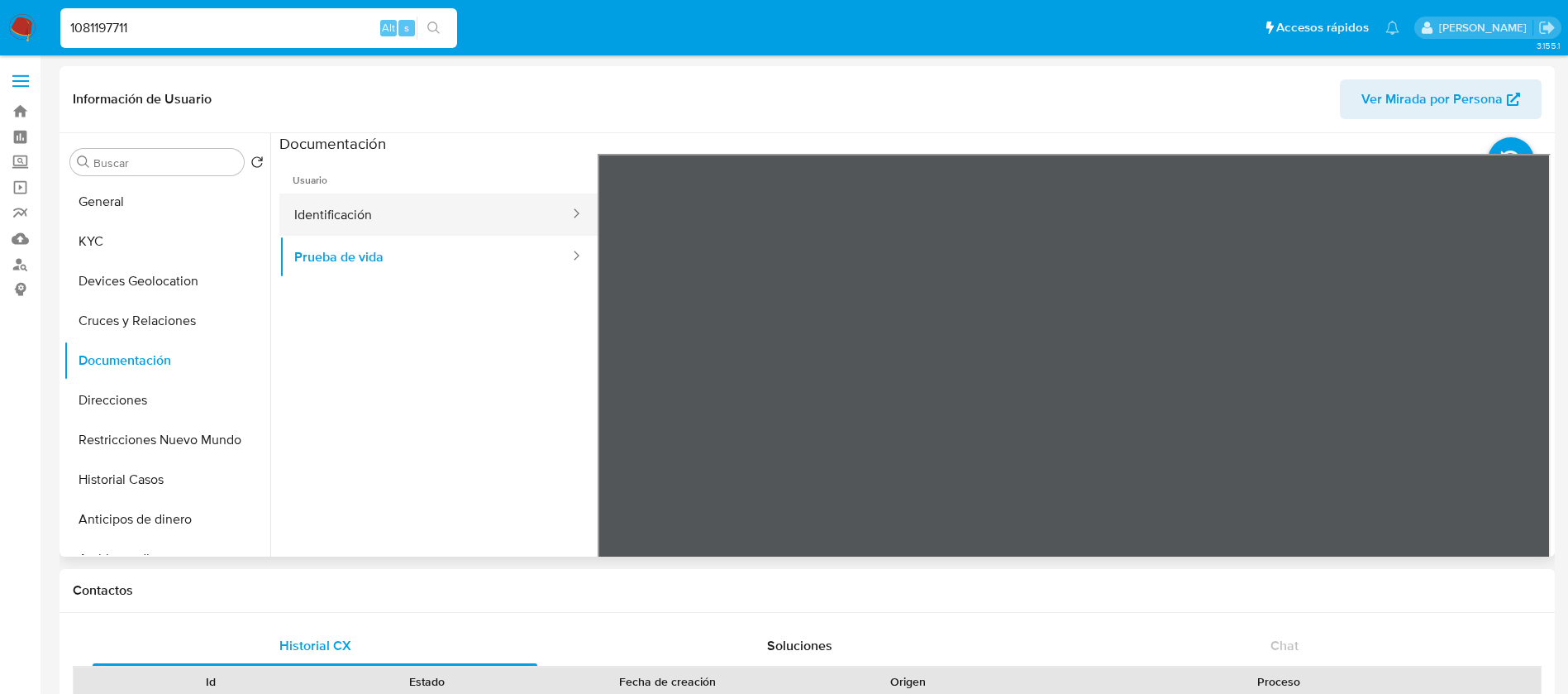
click at [347, 201] on button "Identificación" at bounding box center [425, 214] width 292 height 42
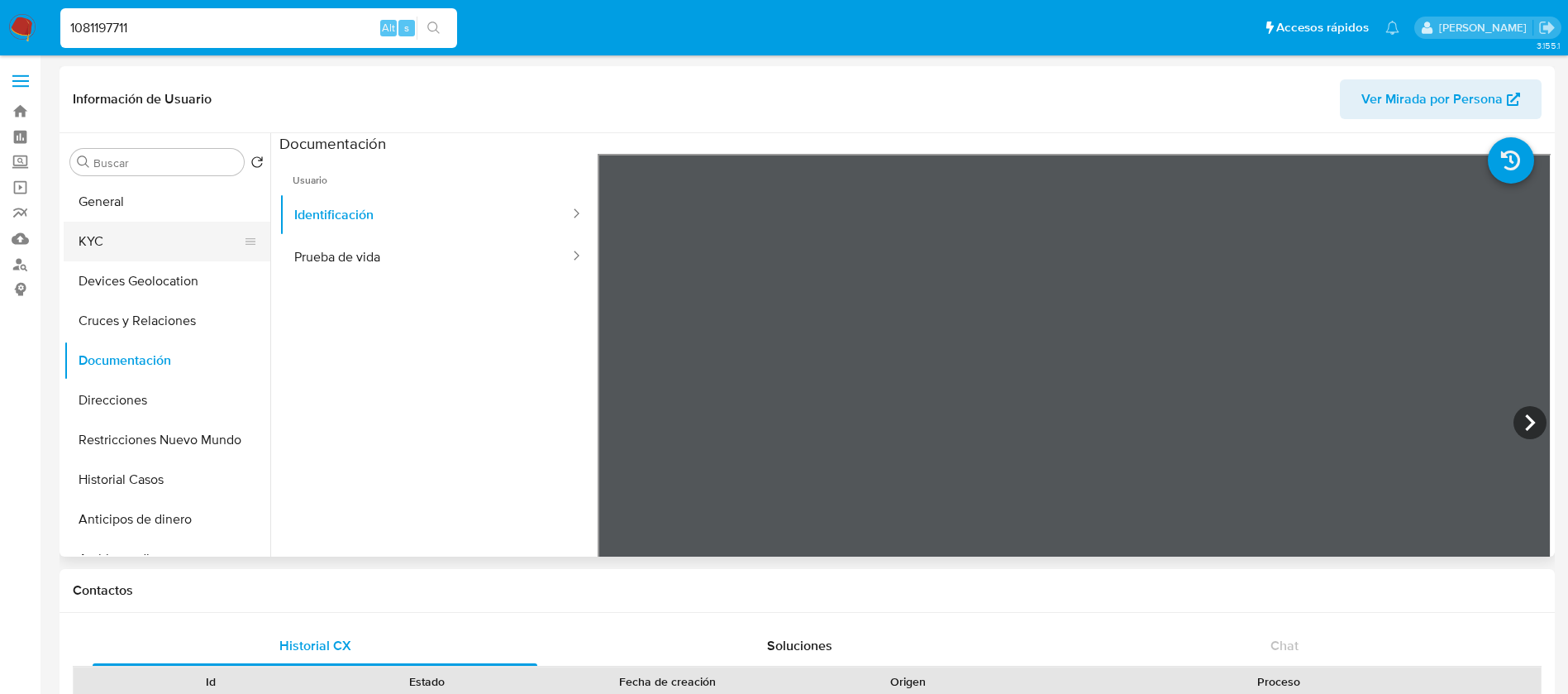
click at [140, 242] on button "KYC" at bounding box center [160, 241] width 194 height 40
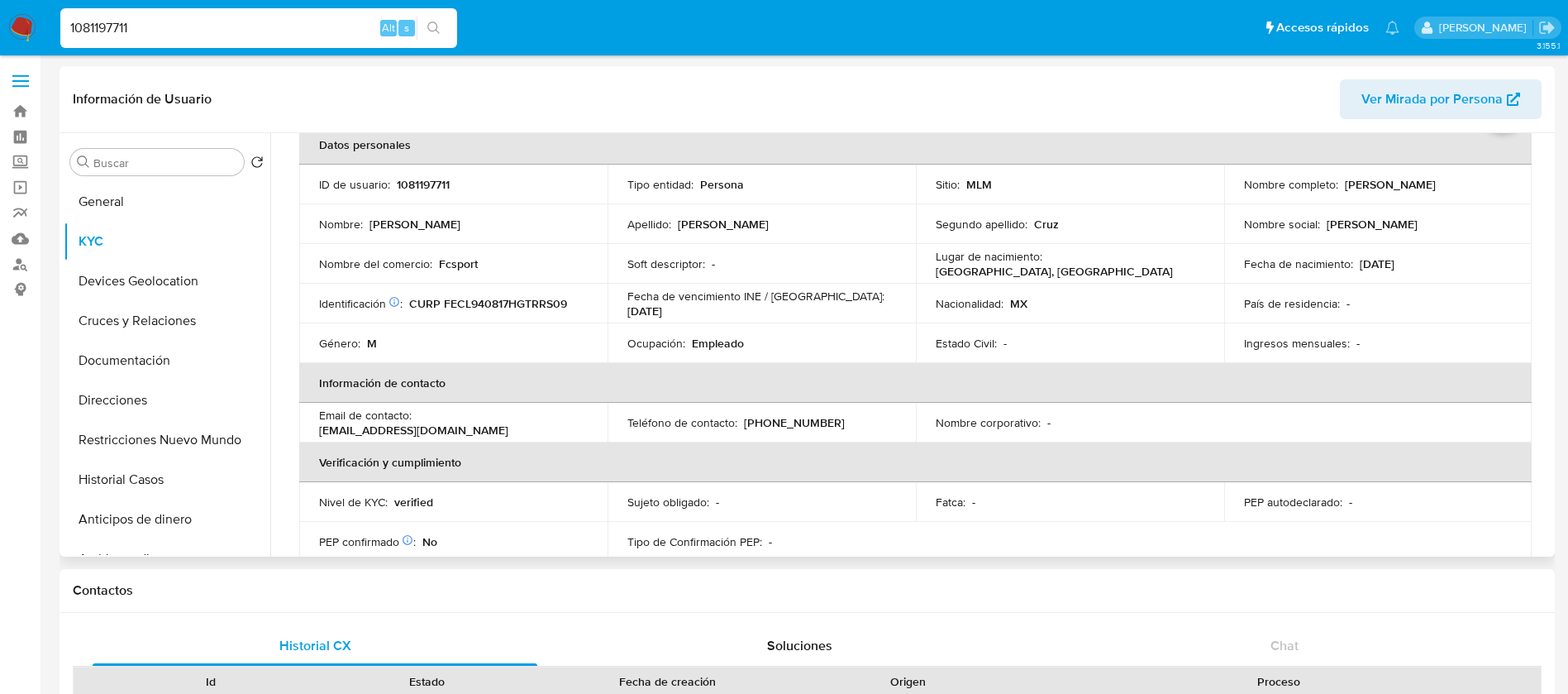
scroll to position [124, 0]
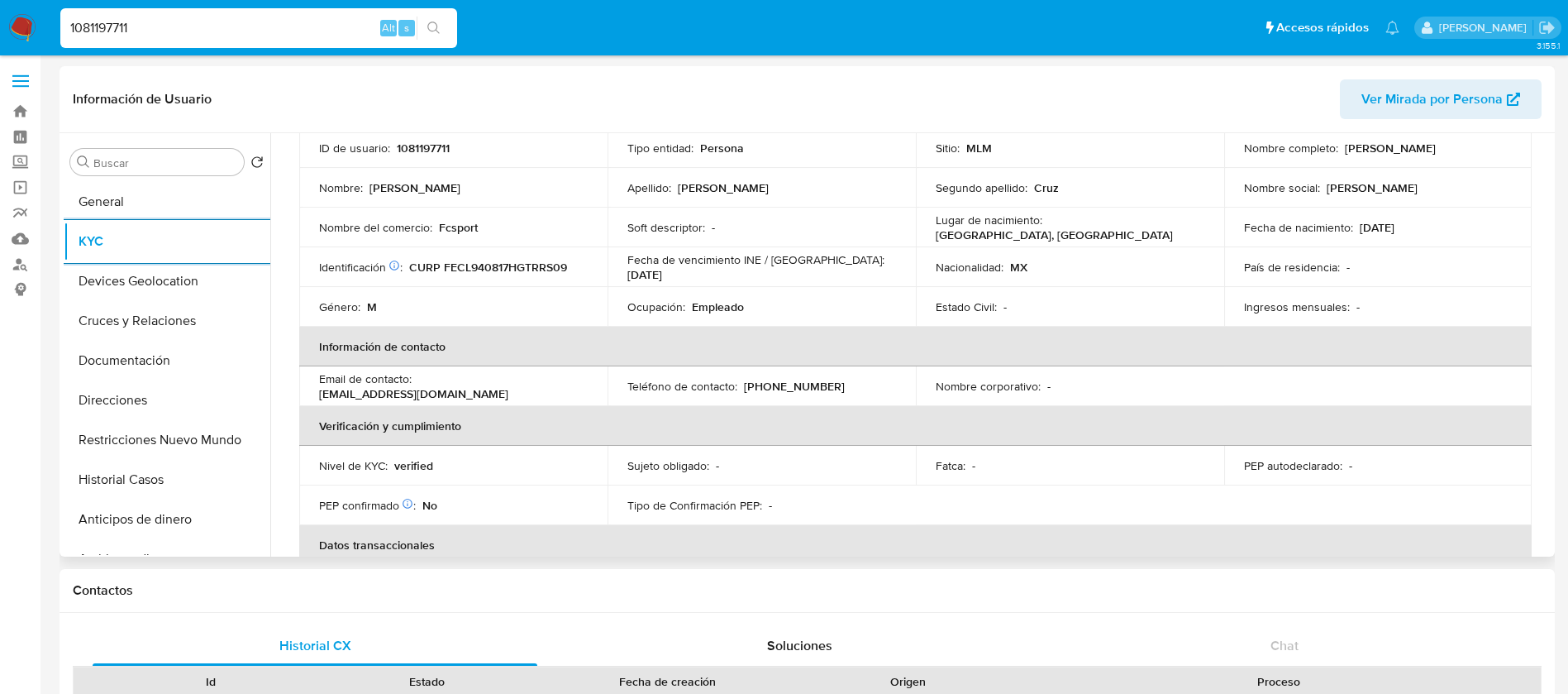
click at [63, 262] on button "Devices Geolocation" at bounding box center [166, 281] width 206 height 40
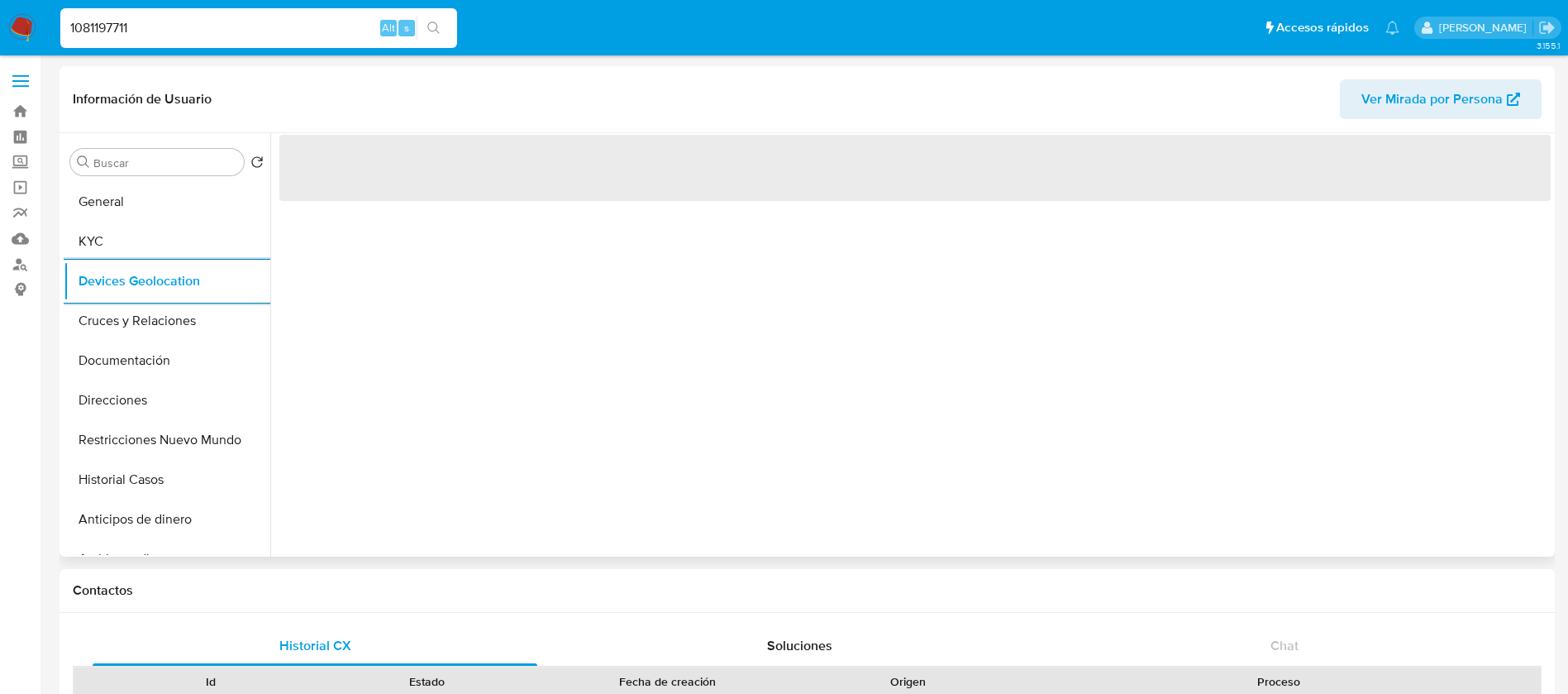
scroll to position [0, 0]
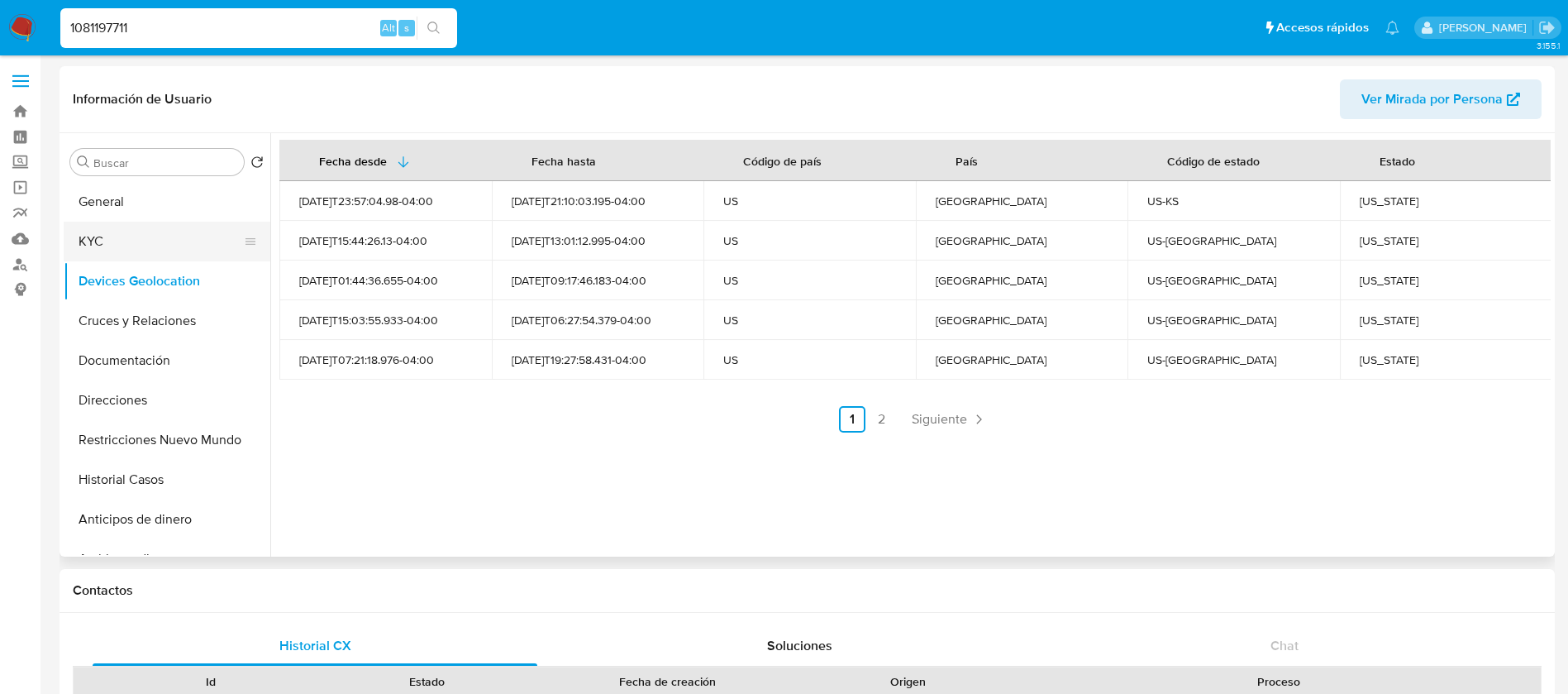
click at [112, 244] on button "KYC" at bounding box center [160, 241] width 194 height 40
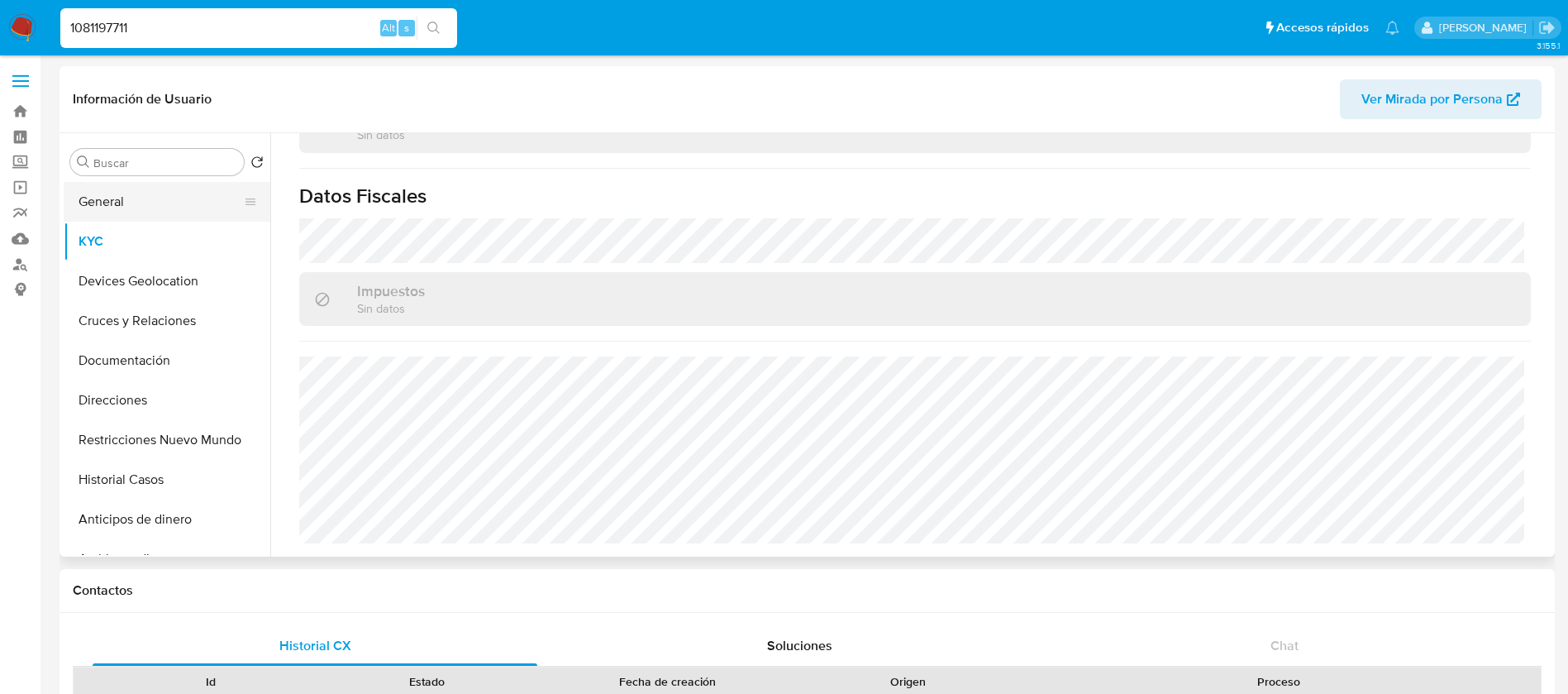
click at [167, 198] on button "General" at bounding box center [160, 201] width 194 height 40
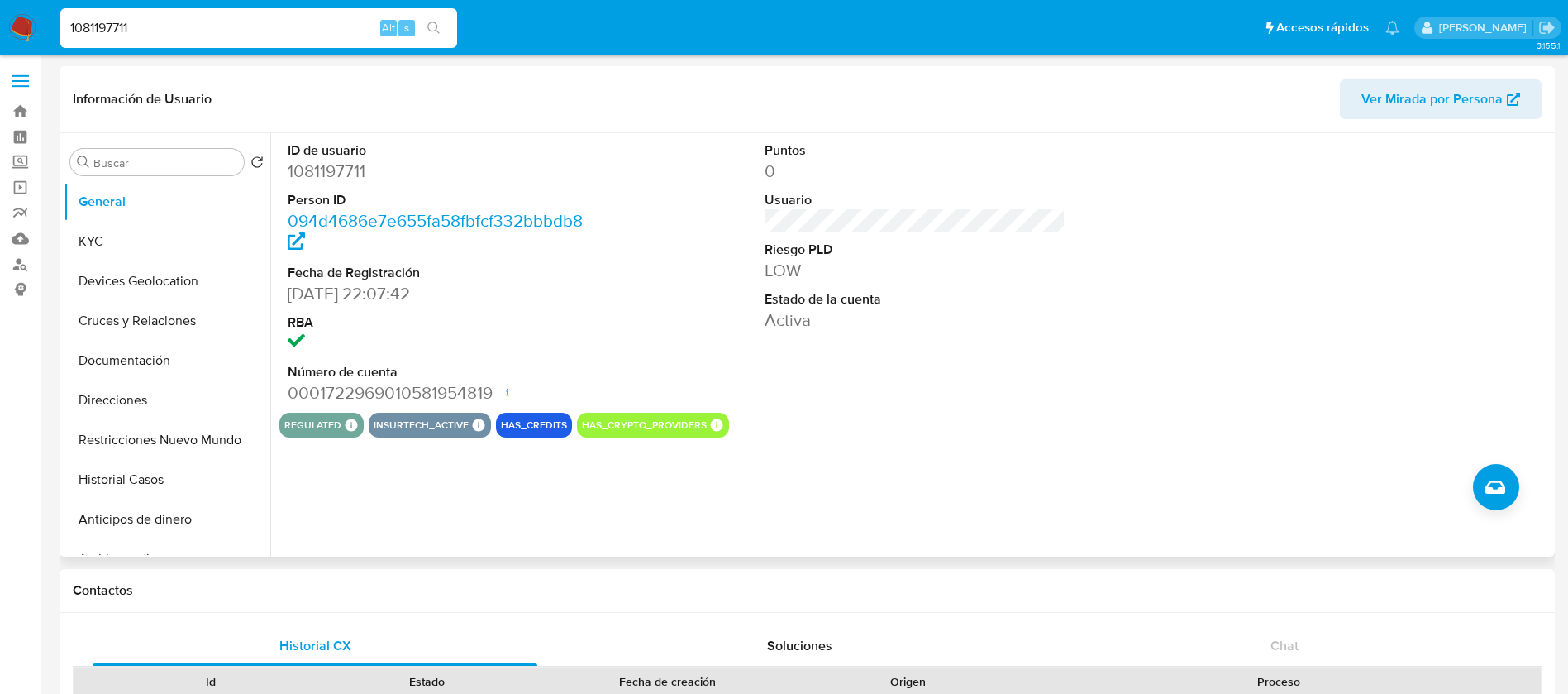
drag, startPoint x: 141, startPoint y: 245, endPoint x: 60, endPoint y: 213, distance: 87.1
click at [140, 240] on button "KYC" at bounding box center [166, 241] width 206 height 40
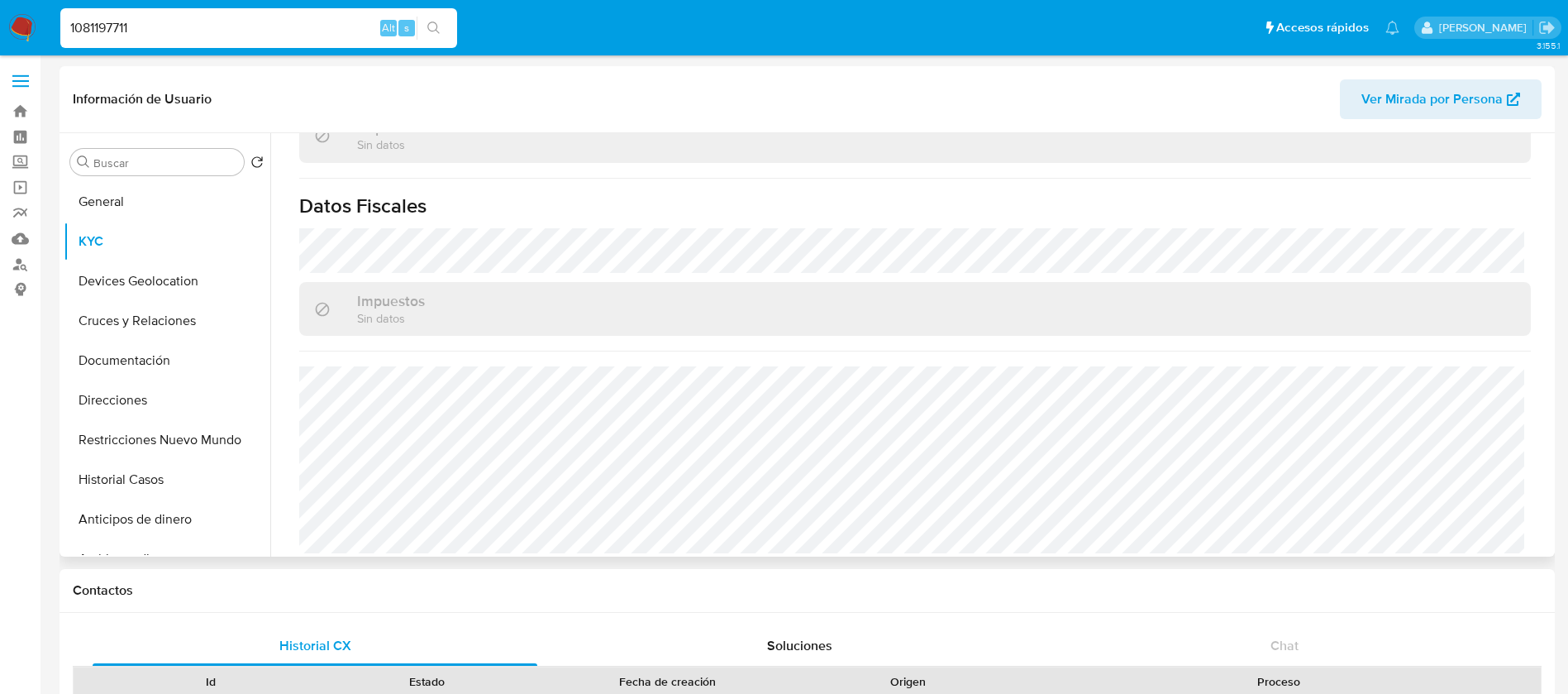
scroll to position [1023, 0]
drag, startPoint x: 167, startPoint y: 24, endPoint x: 0, endPoint y: -57, distance: 185.6
paste input "237530273"
type input "1237530273"
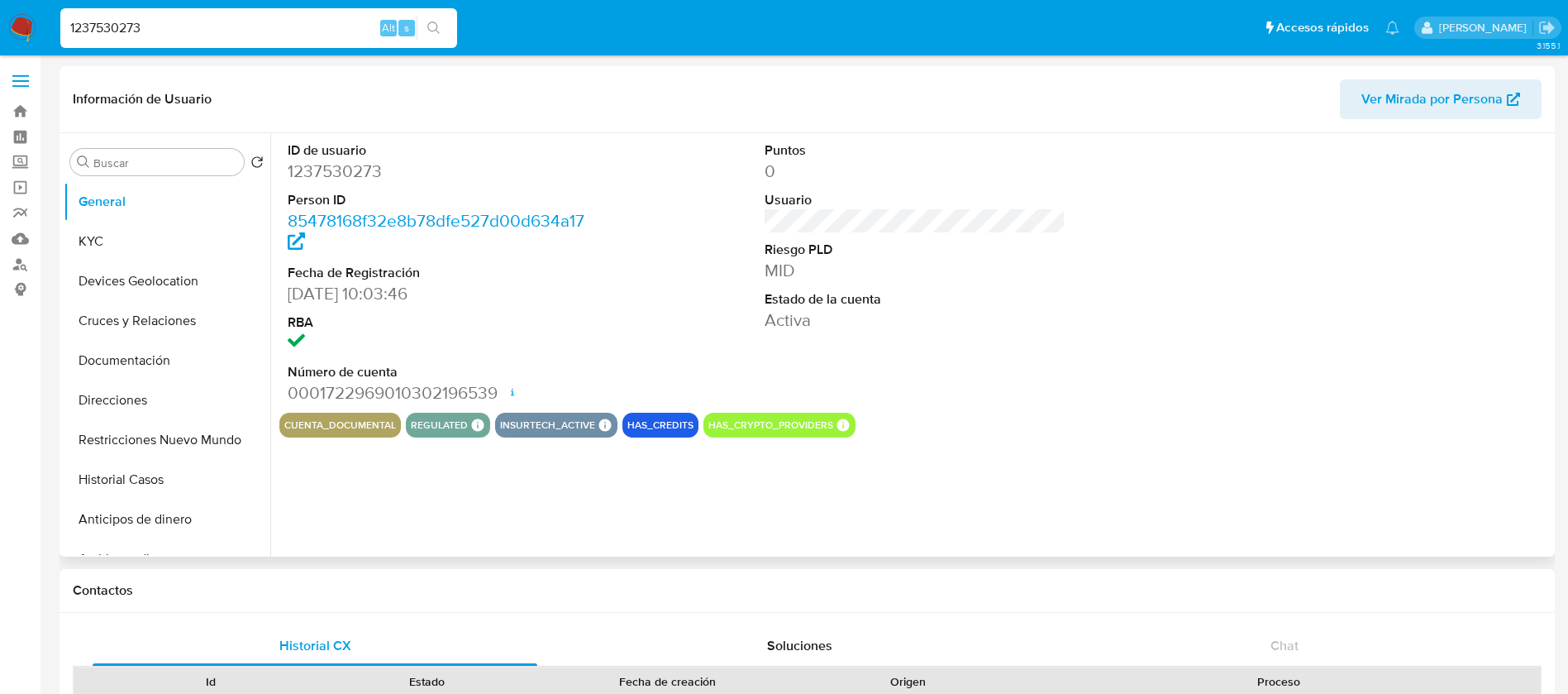
select select "10"
click at [156, 245] on button "KYC" at bounding box center [160, 241] width 194 height 40
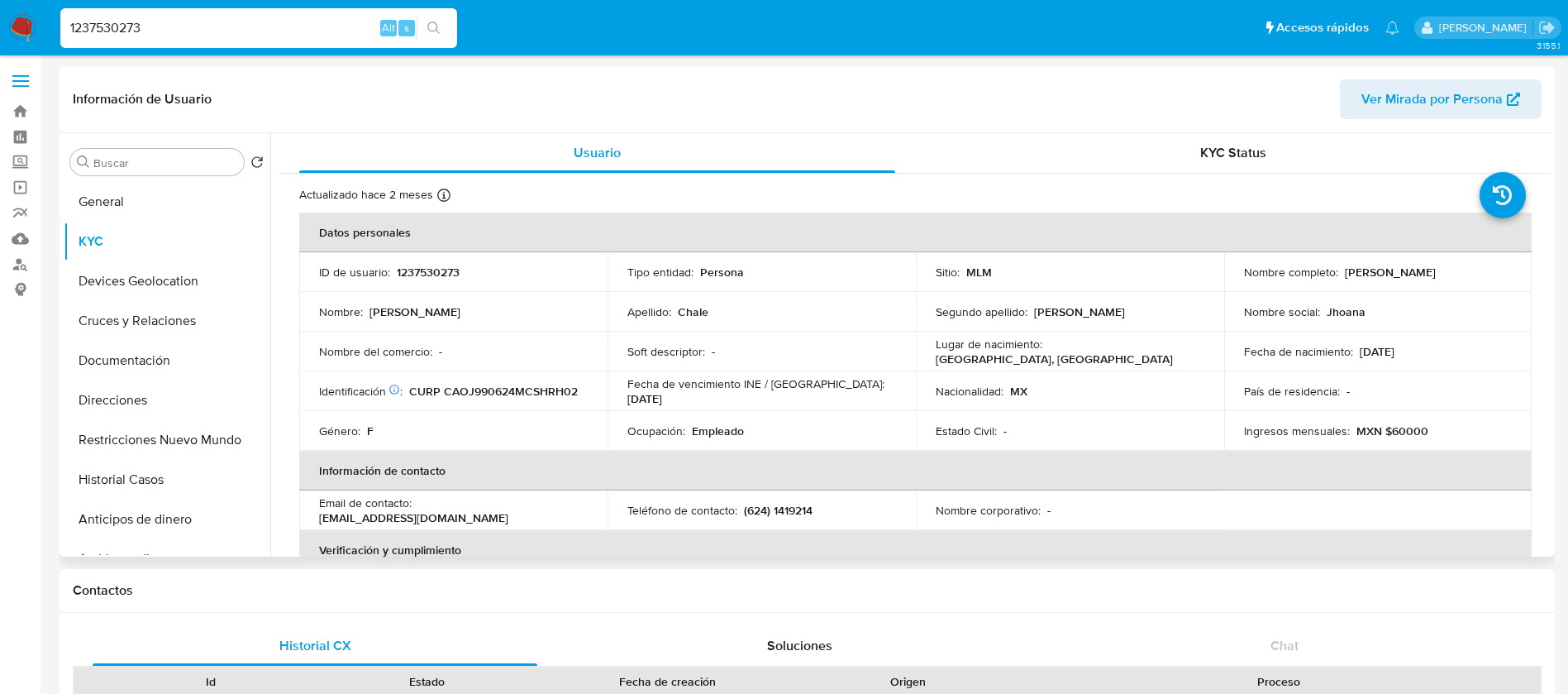
click at [416, 259] on td "ID de usuario : 1237530273" at bounding box center [453, 272] width 308 height 40
click at [416, 258] on td "ID de usuario : 1237530273" at bounding box center [453, 272] width 308 height 40
drag, startPoint x: 1498, startPoint y: 278, endPoint x: 1340, endPoint y: 270, distance: 158.2
click at [1340, 270] on div "Nombre completo : Jhoana Adriana Chale Ortega" at bounding box center [1378, 272] width 268 height 15
click at [410, 272] on p "1237530273" at bounding box center [428, 272] width 63 height 15
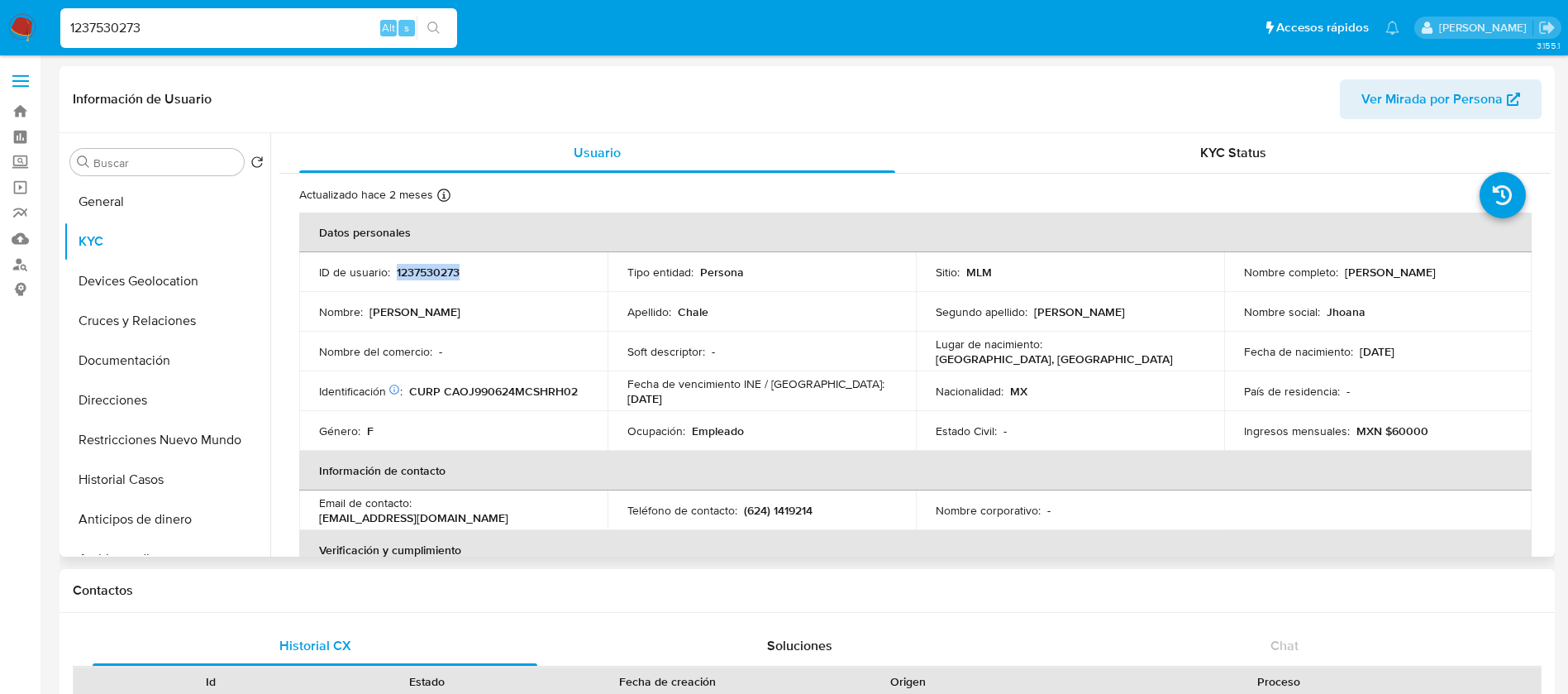
click at [410, 272] on p "1237530273" at bounding box center [428, 272] width 63 height 15
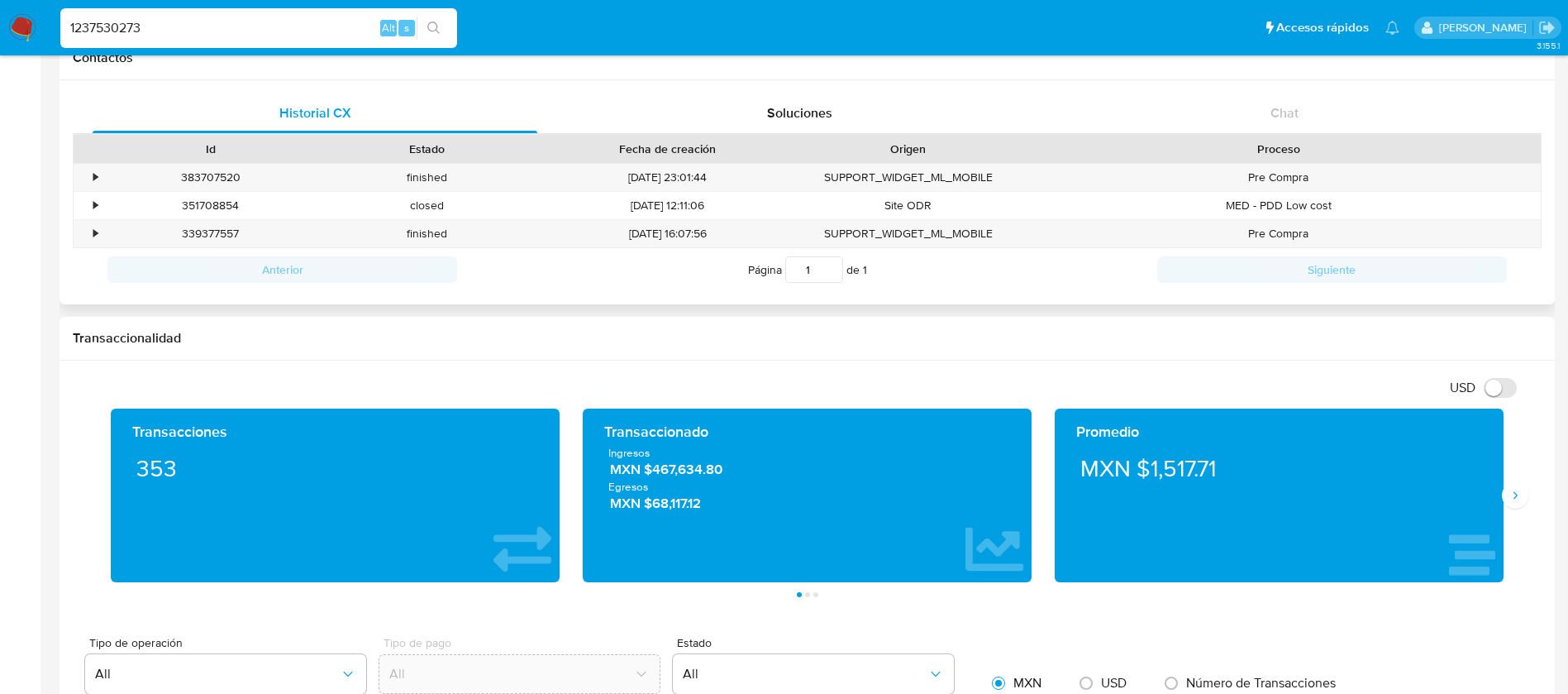
scroll to position [745, 0]
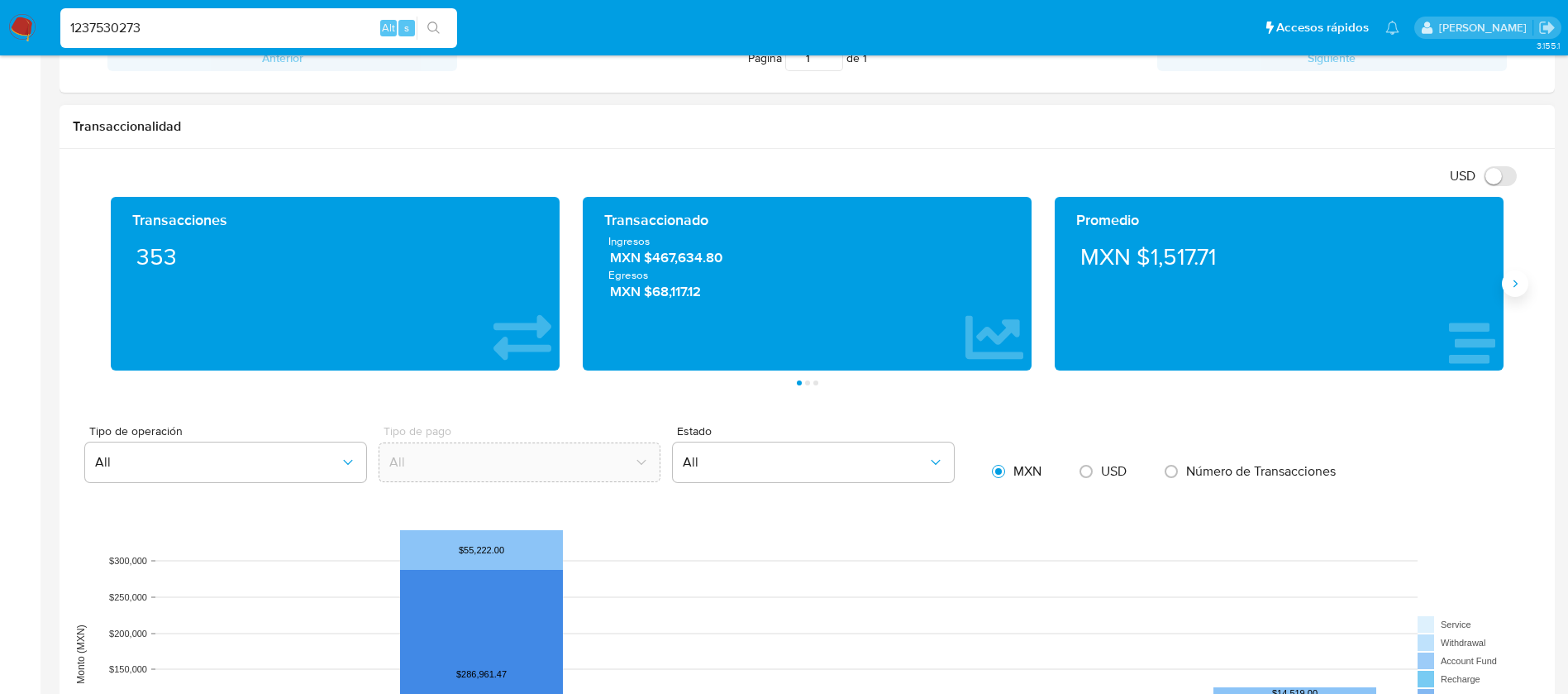
click at [1513, 278] on icon "Siguiente" at bounding box center [1515, 284] width 14 height 14
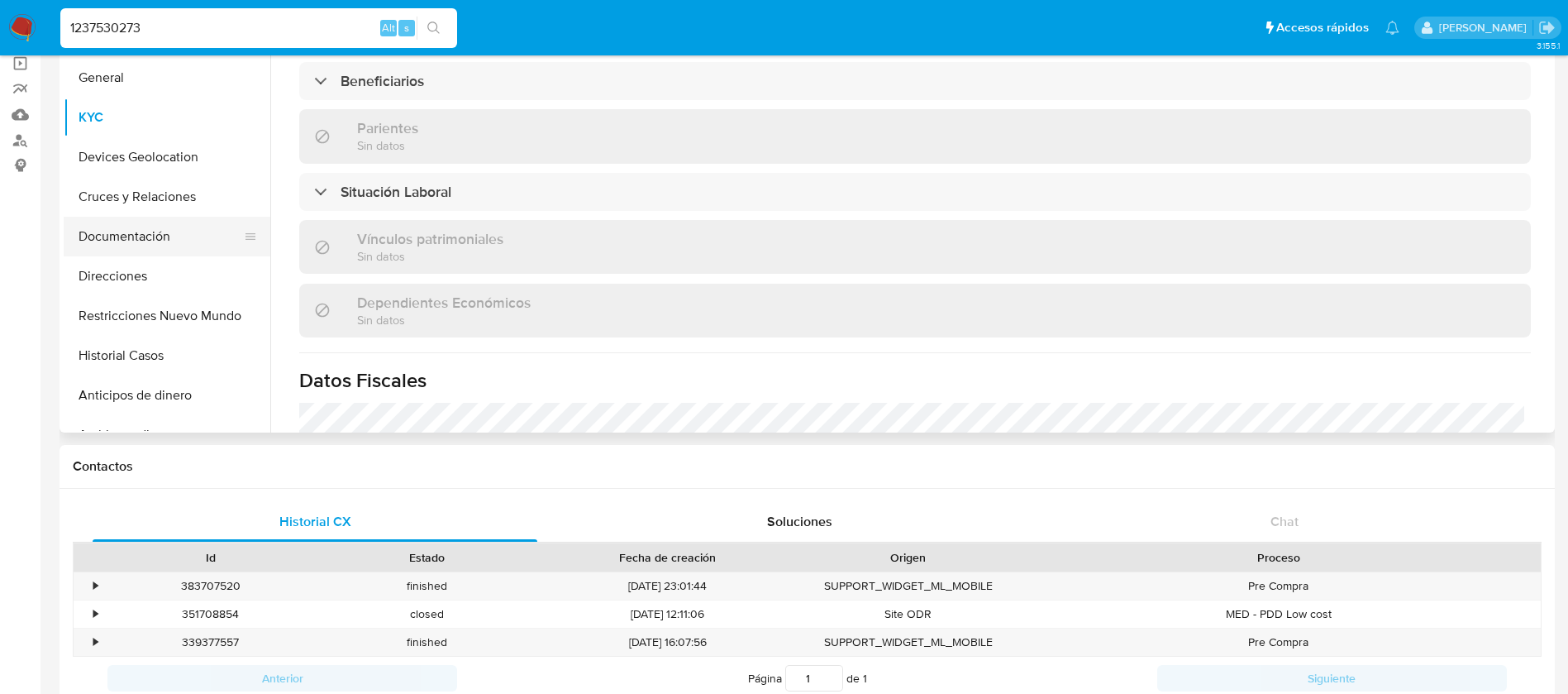
scroll to position [499, 0]
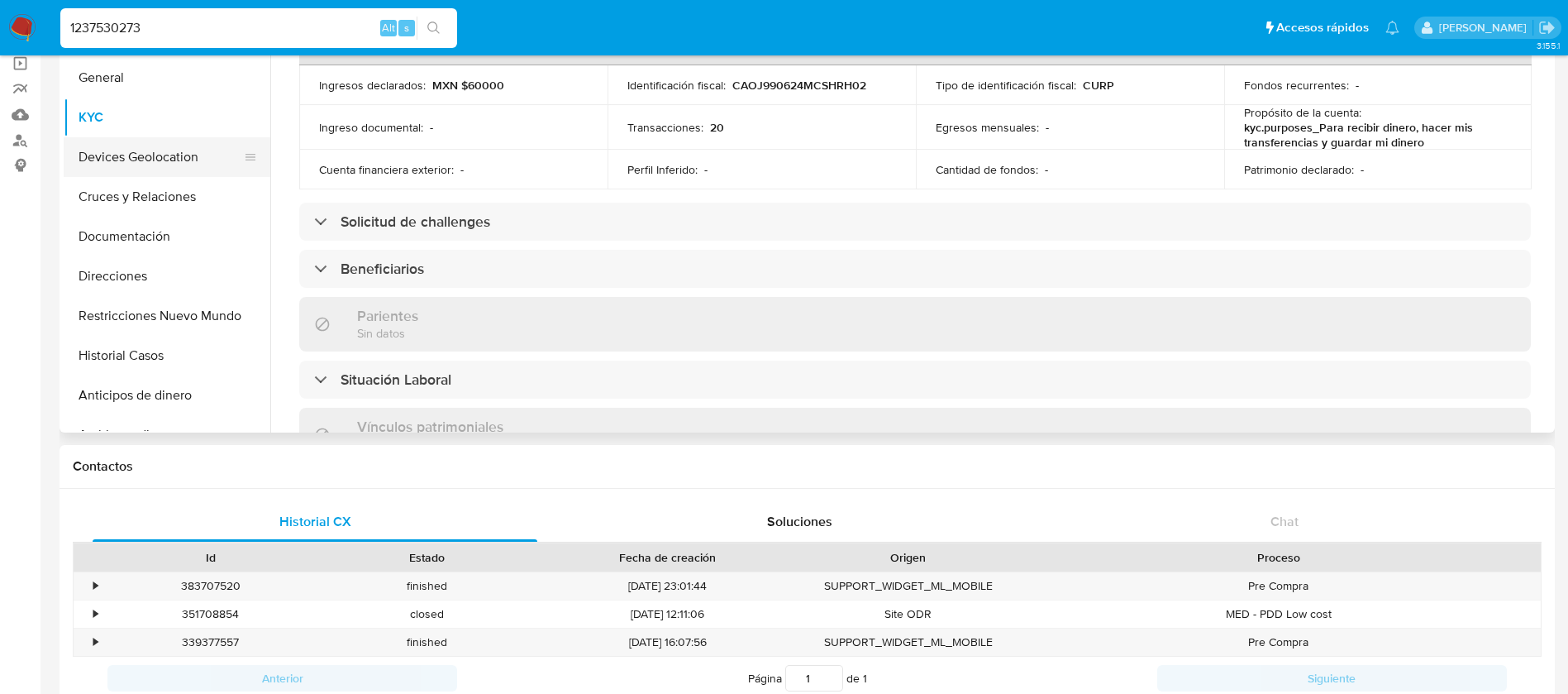
click at [180, 149] on button "Devices Geolocation" at bounding box center [160, 157] width 194 height 40
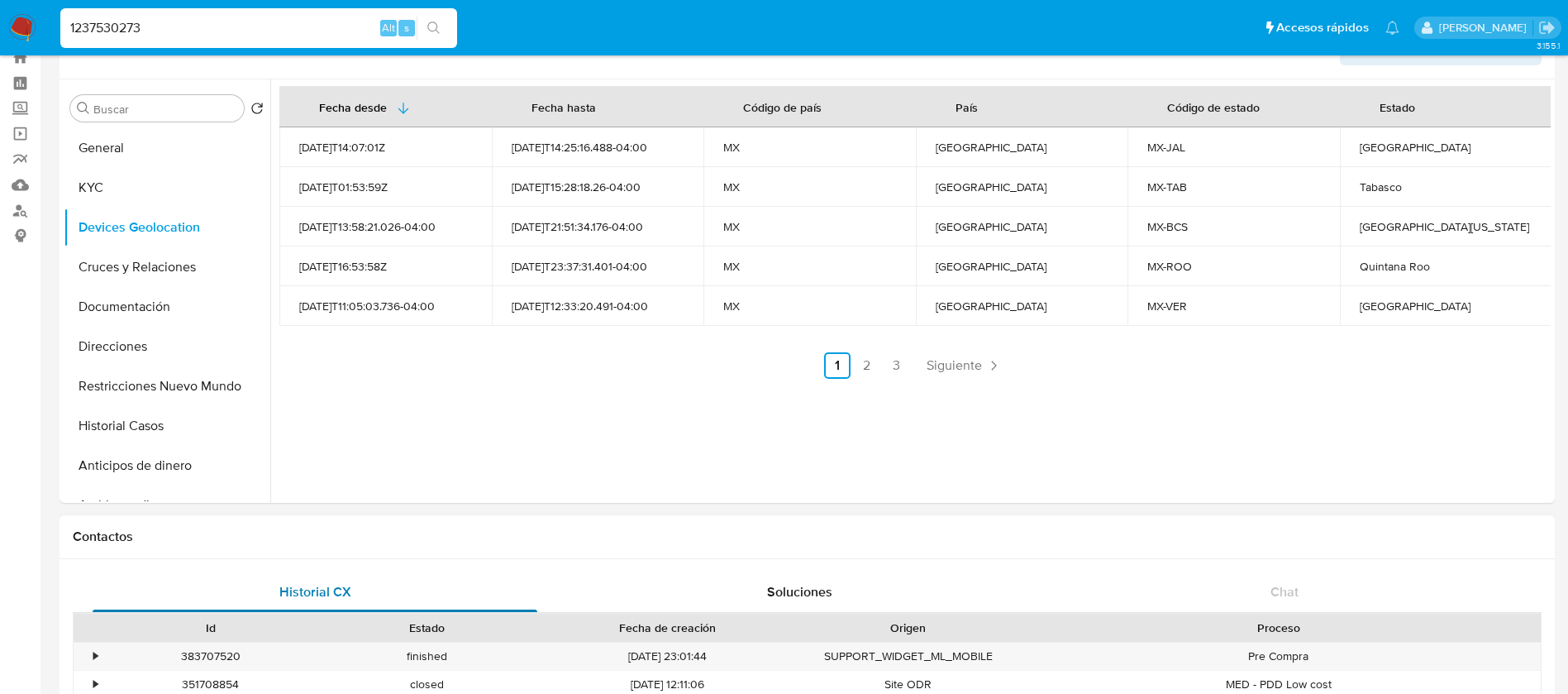
scroll to position [0, 0]
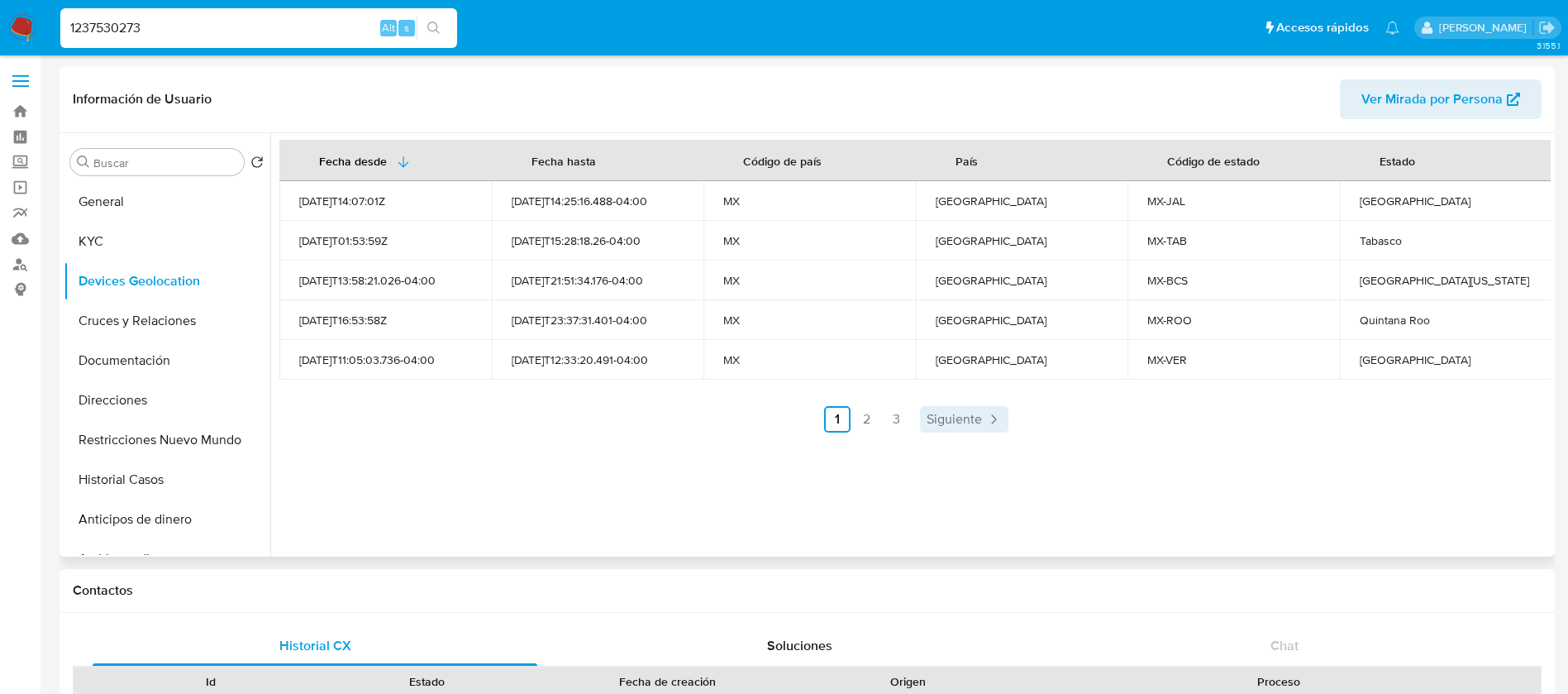
click at [961, 425] on span "Siguiente" at bounding box center [954, 420] width 55 height 14
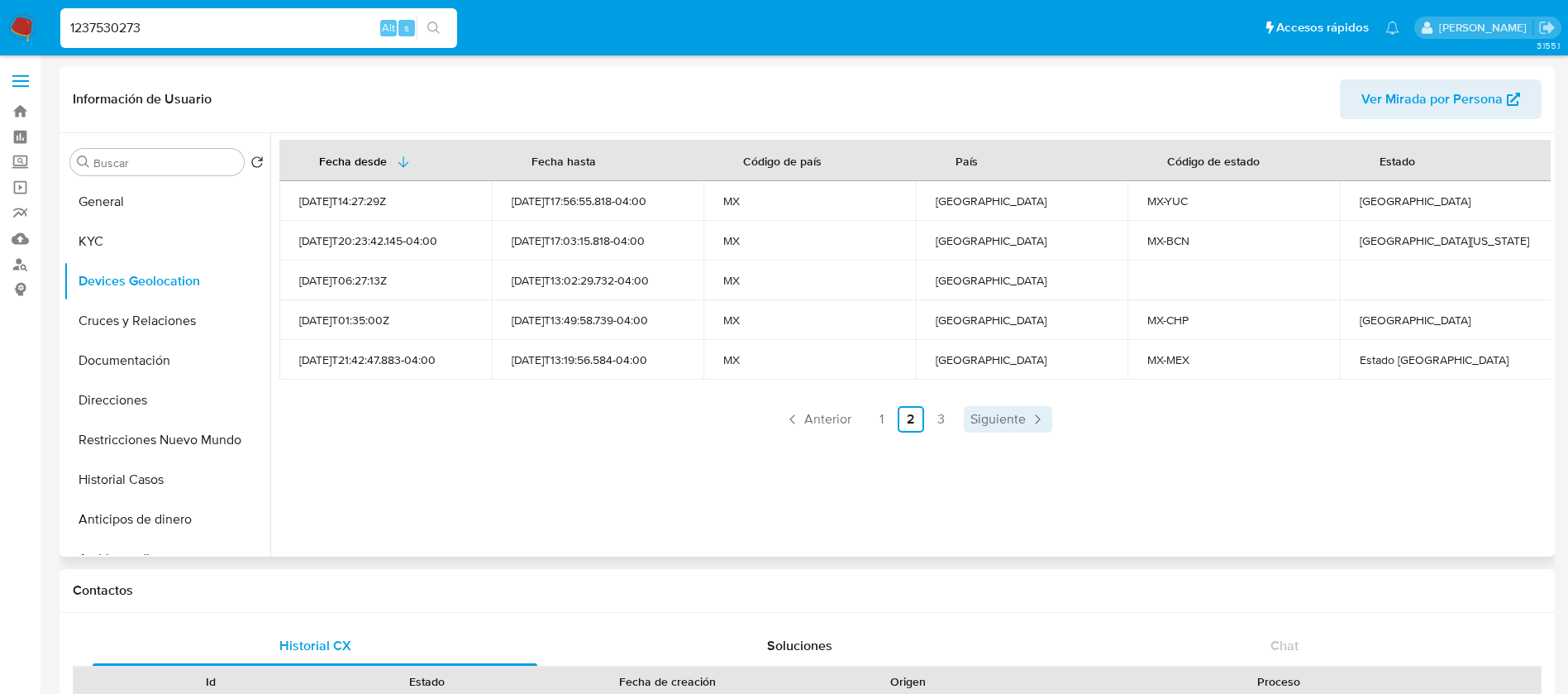
click at [964, 425] on link "Siguiente" at bounding box center [1008, 419] width 89 height 26
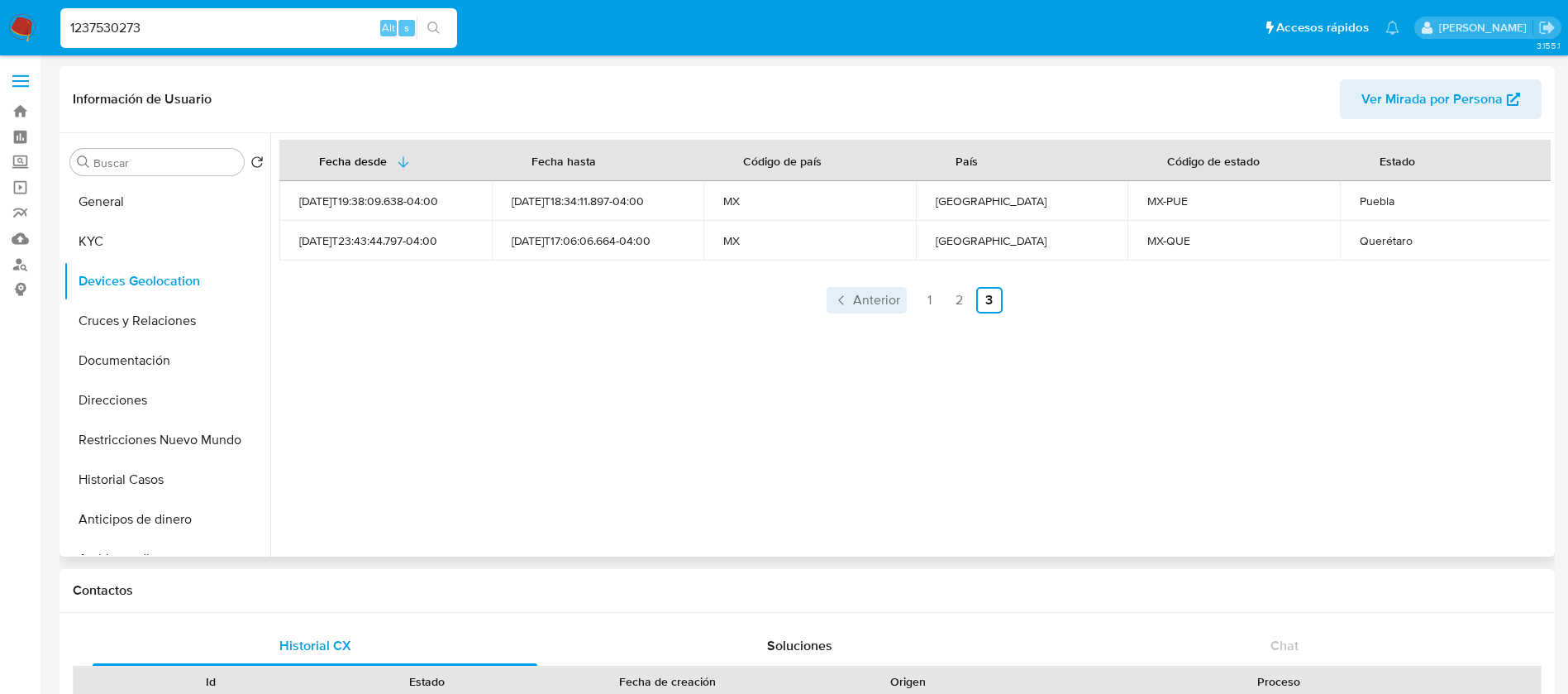
click at [861, 302] on span "Anterior" at bounding box center [876, 301] width 47 height 14
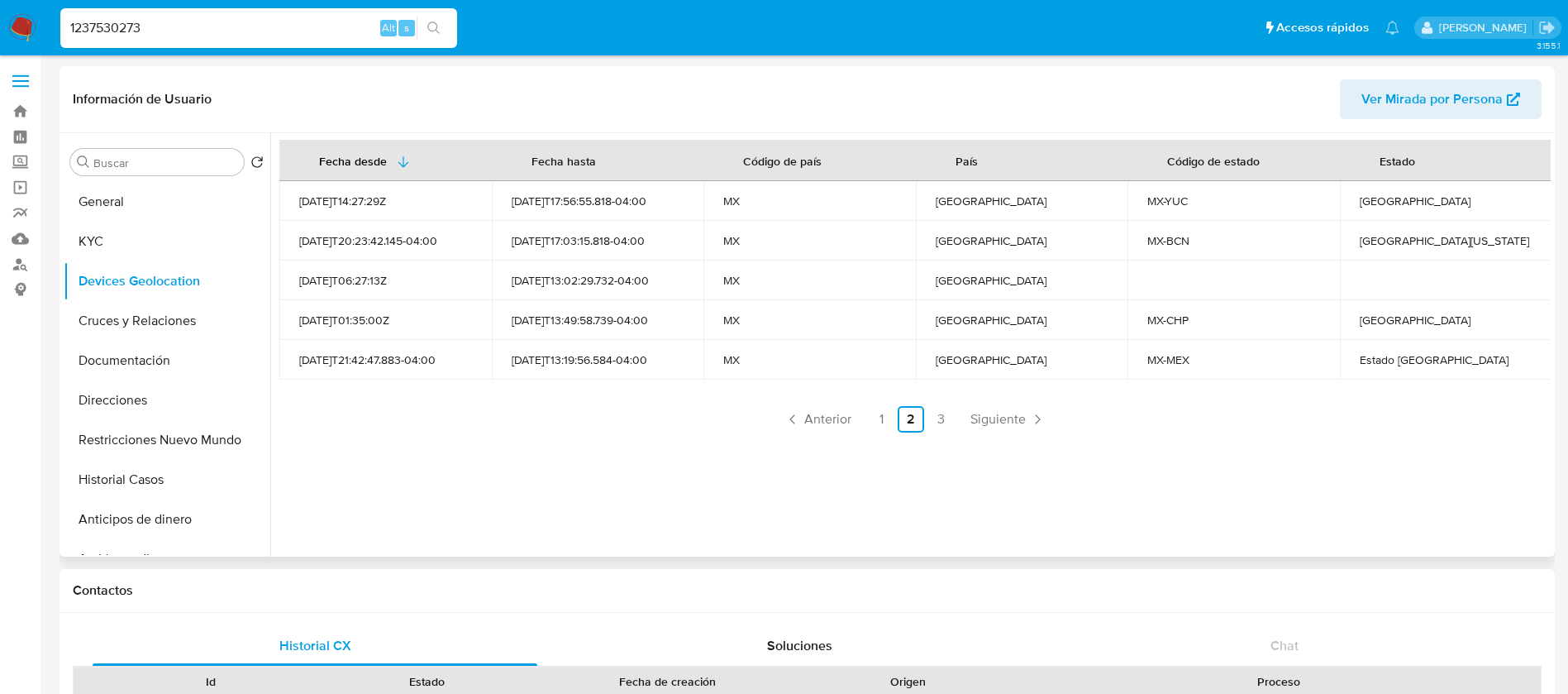
drag, startPoint x: 1425, startPoint y: 231, endPoint x: 1430, endPoint y: 248, distance: 17.7
click at [1430, 248] on td "Baja California" at bounding box center [1446, 240] width 212 height 40
click at [868, 412] on link "1" at bounding box center [880, 419] width 26 height 26
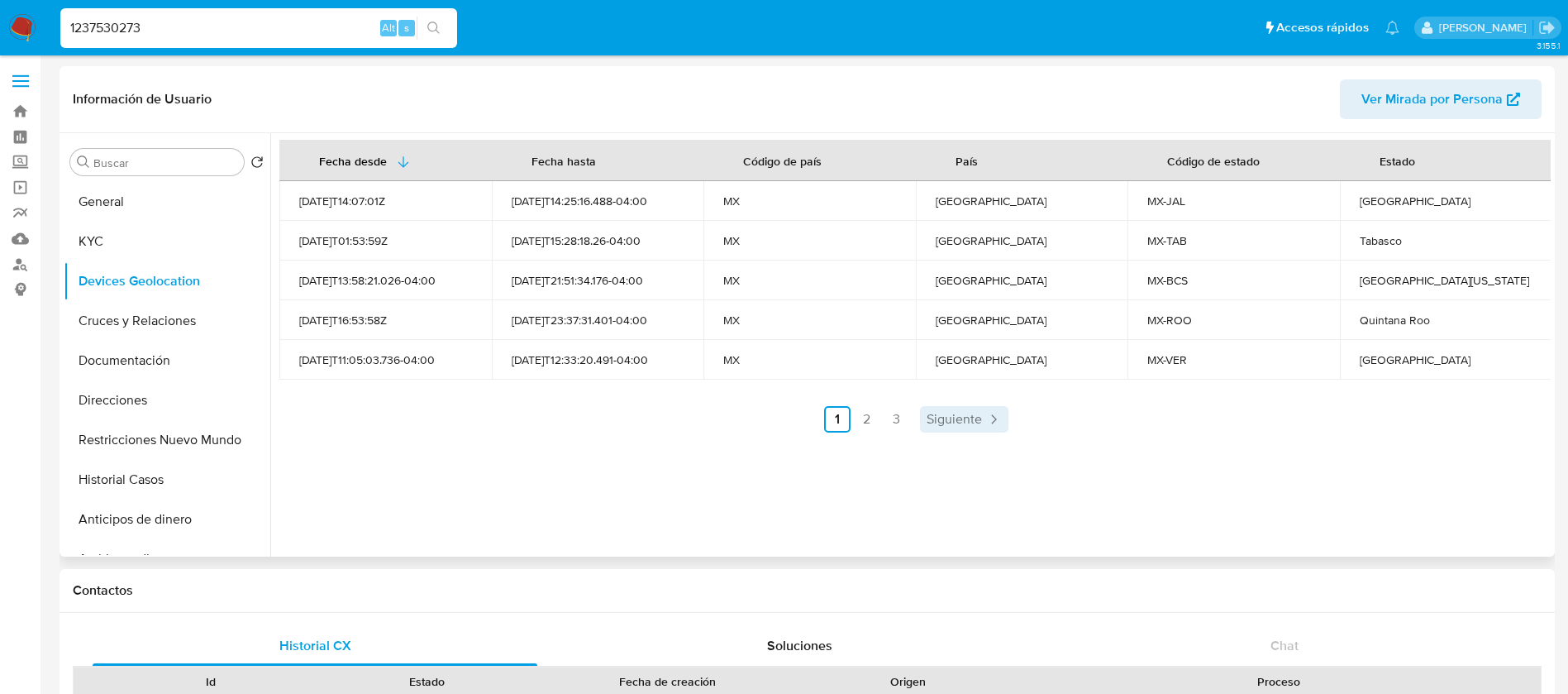
click at [966, 418] on span "Siguiente" at bounding box center [954, 420] width 55 height 14
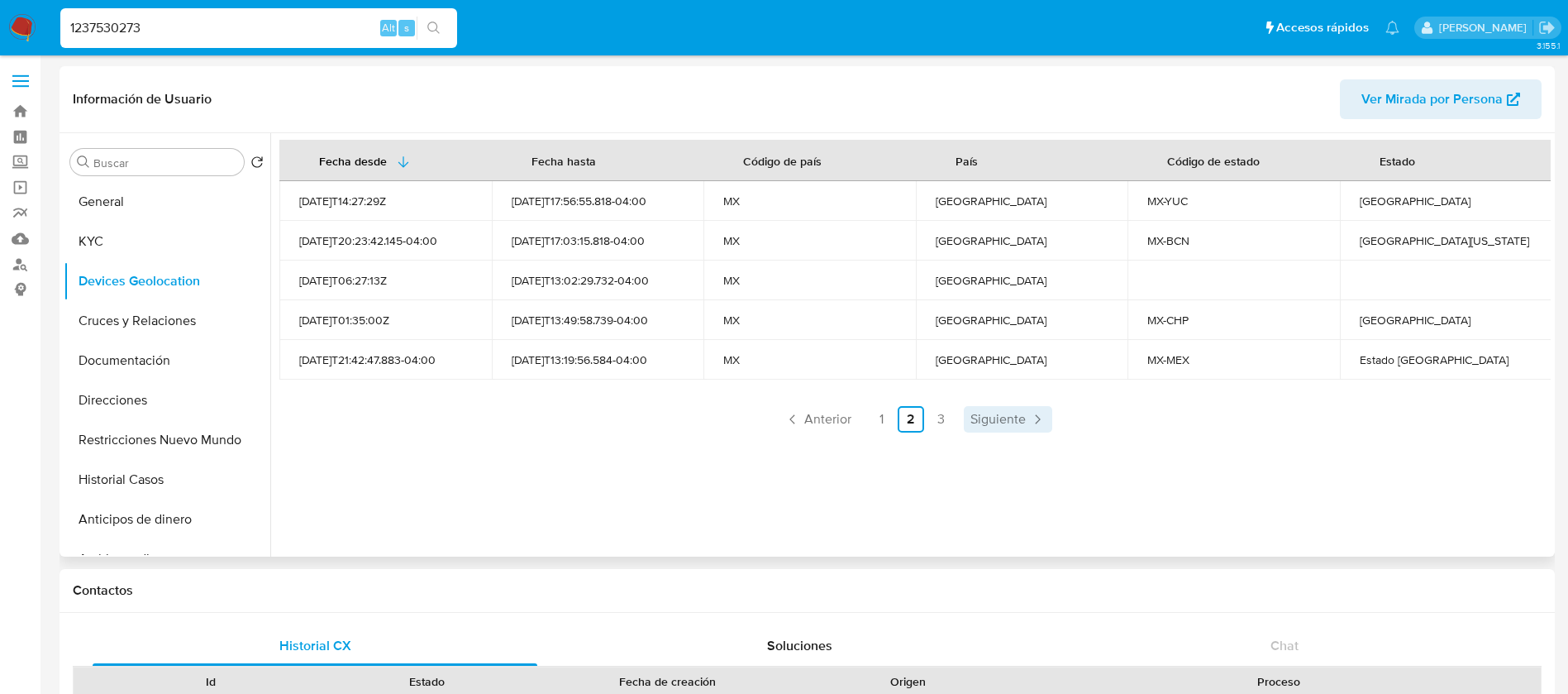
click at [1005, 426] on span "Siguiente" at bounding box center [998, 420] width 55 height 14
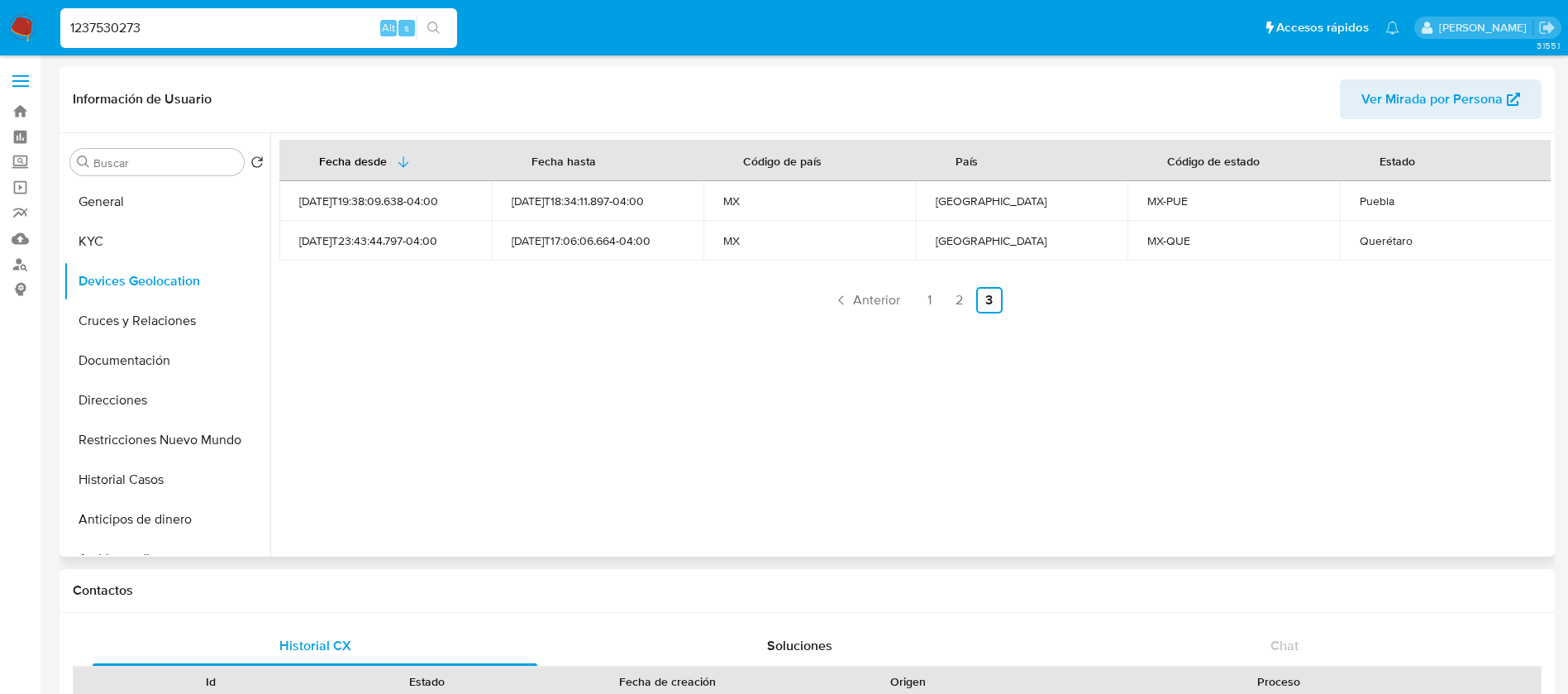
click at [909, 304] on ul "Anterior 1 2 3 Siguiente" at bounding box center [914, 300] width 1271 height 26
click at [925, 296] on link "1" at bounding box center [930, 300] width 26 height 26
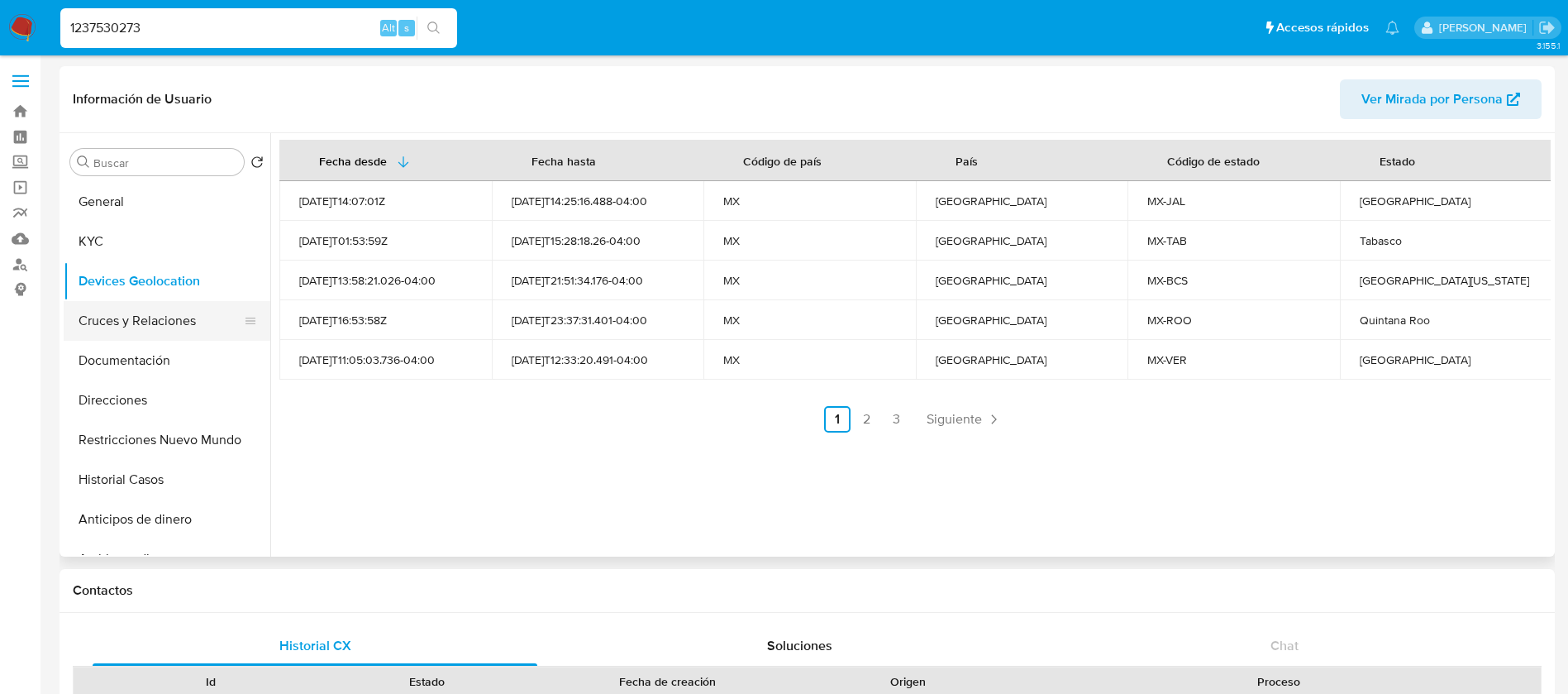
click at [152, 309] on button "Cruces y Relaciones" at bounding box center [160, 320] width 194 height 40
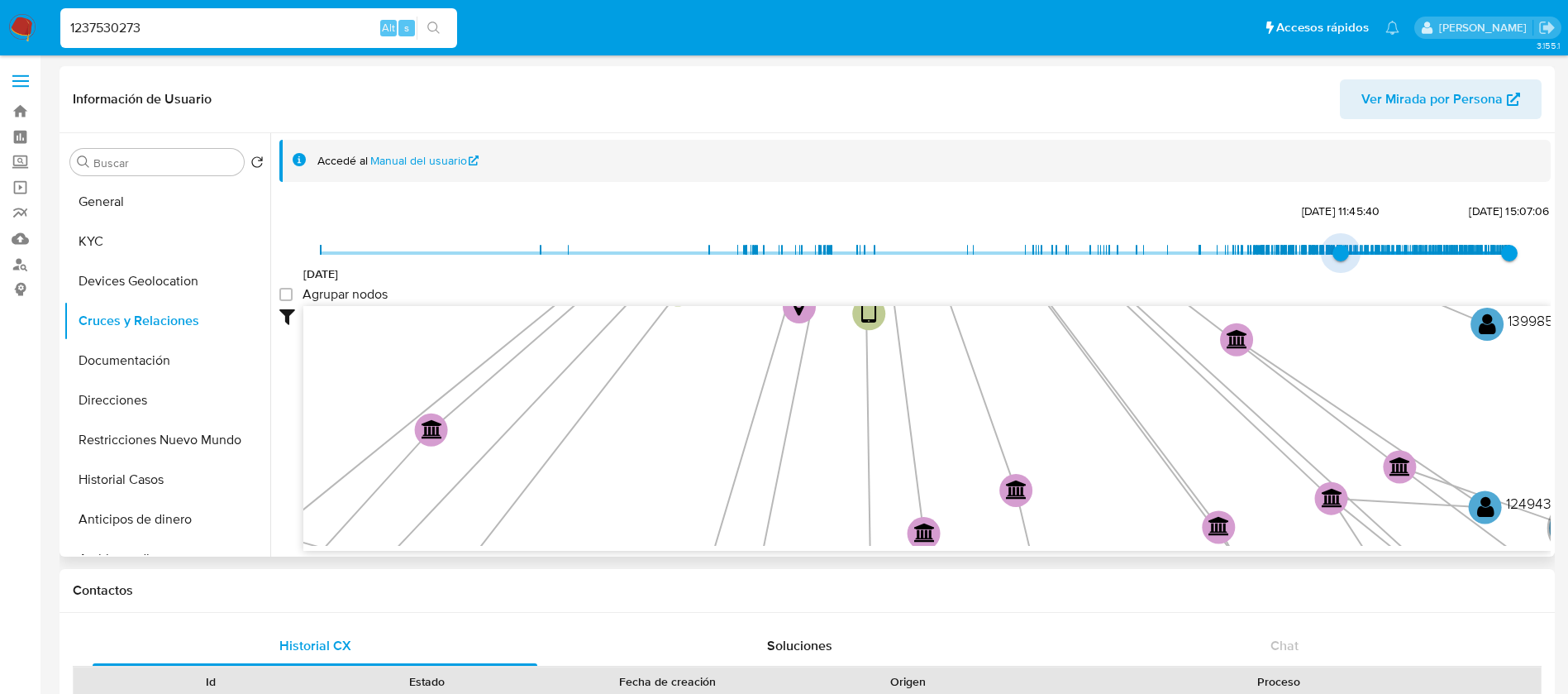
type input "1740856177000"
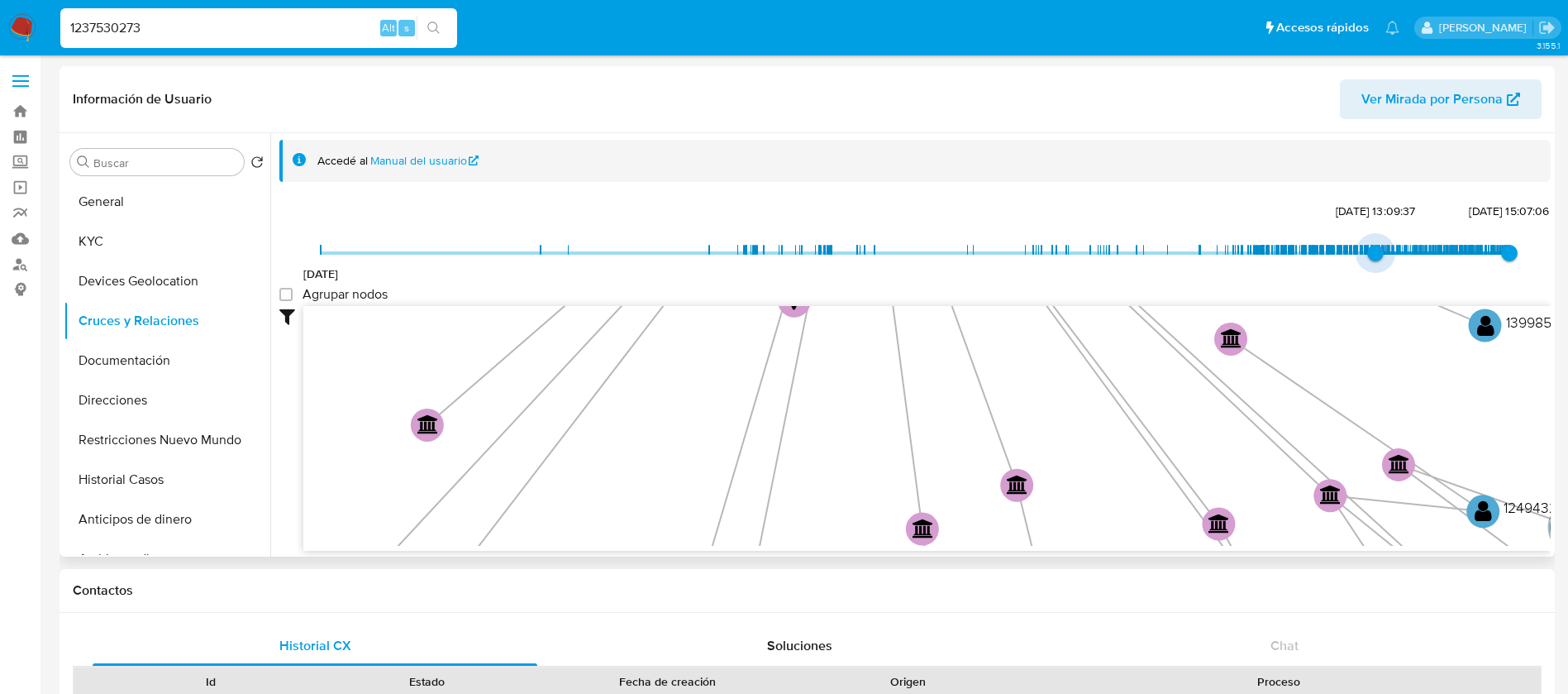
drag, startPoint x: 322, startPoint y: 251, endPoint x: 1370, endPoint y: 251, distance: 1048.0
click at [1370, 251] on span "1/3/2025, 13:09:37" at bounding box center [1375, 253] width 17 height 17
click at [289, 291] on group_nodes "Agrupar nodos" at bounding box center [286, 295] width 14 height 14
checkbox group_nodes "true"
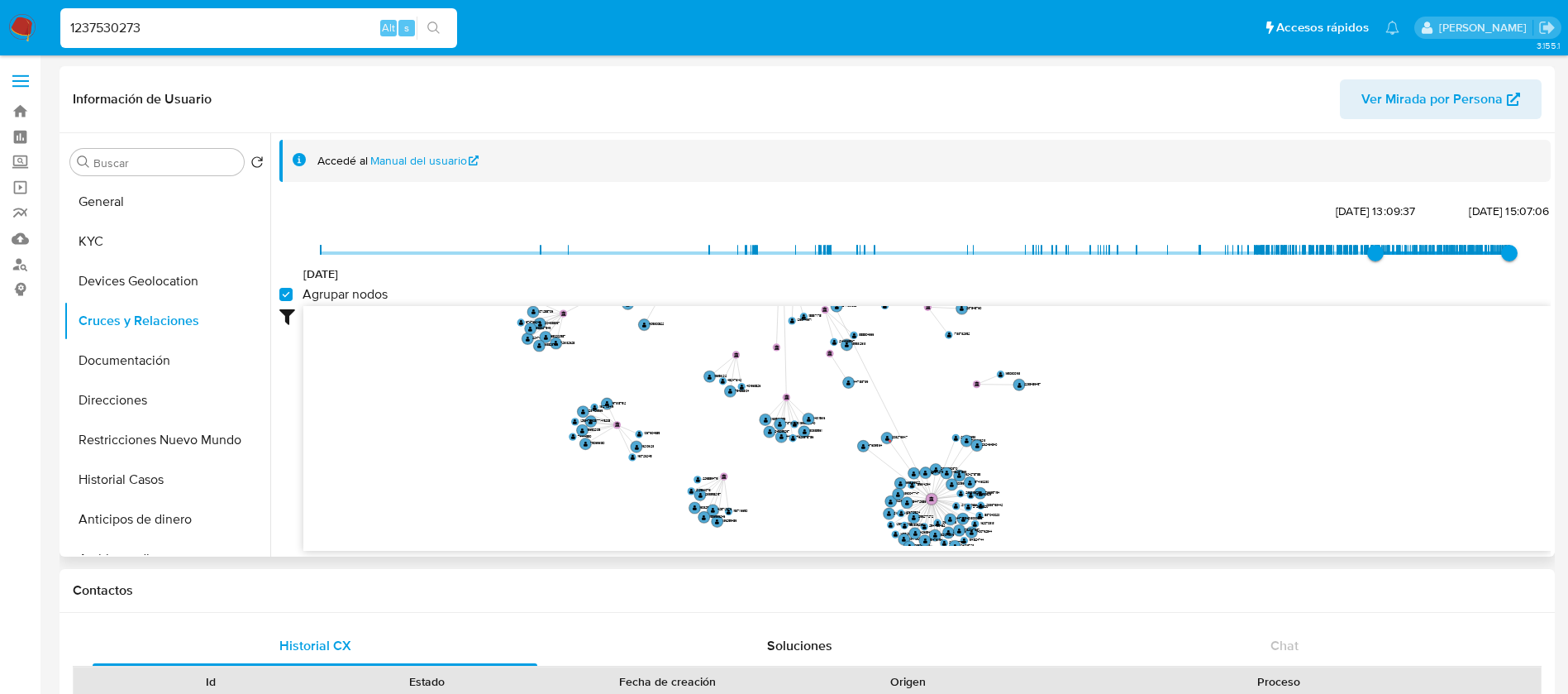
drag, startPoint x: 796, startPoint y: 483, endPoint x: 836, endPoint y: 183, distance: 302.7
click at [836, 183] on div "Accedé al Manual del usuario 11/5/2021 1/3/2025, 13:09:37 24/8/2025, 15:07:06 A…" at bounding box center [914, 346] width 1271 height 411
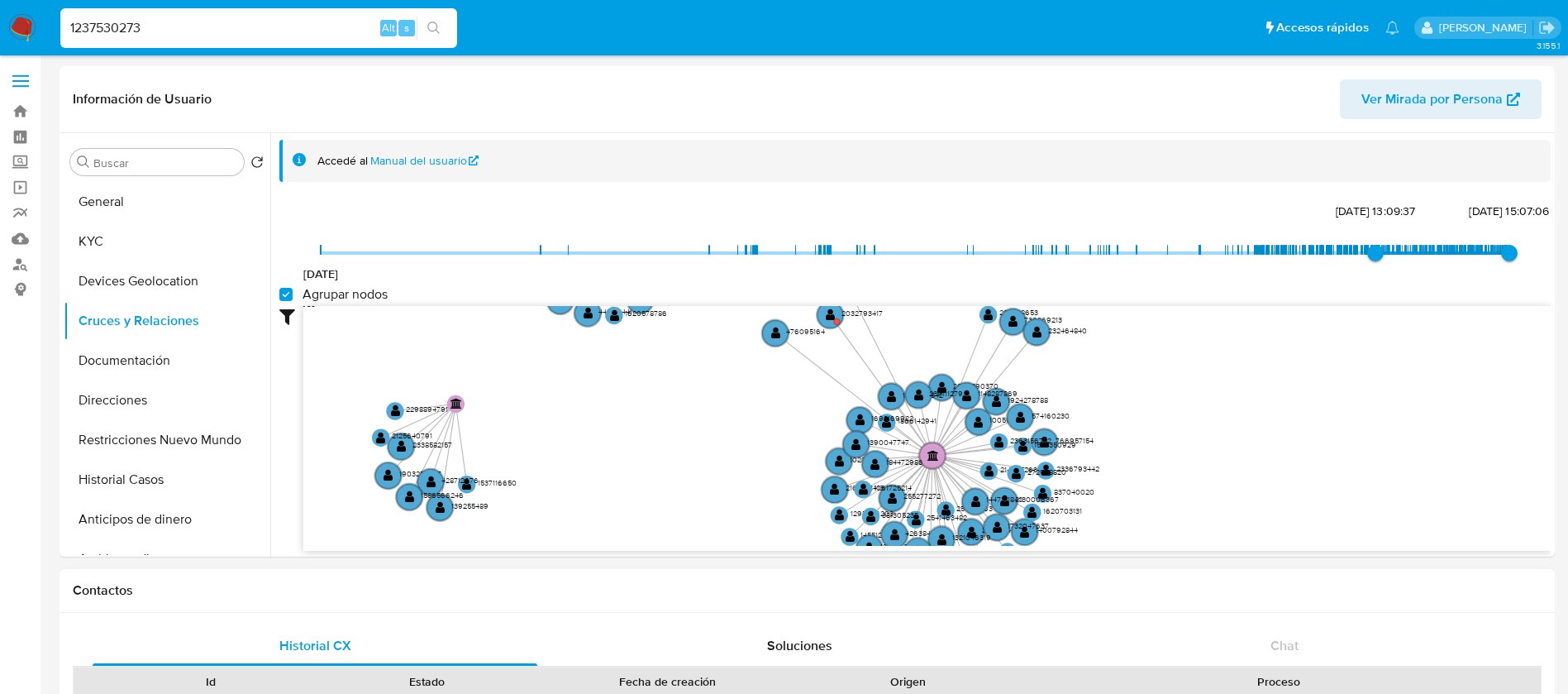
drag, startPoint x: 1009, startPoint y: 498, endPoint x: 1488, endPoint y: 627, distance: 496.1
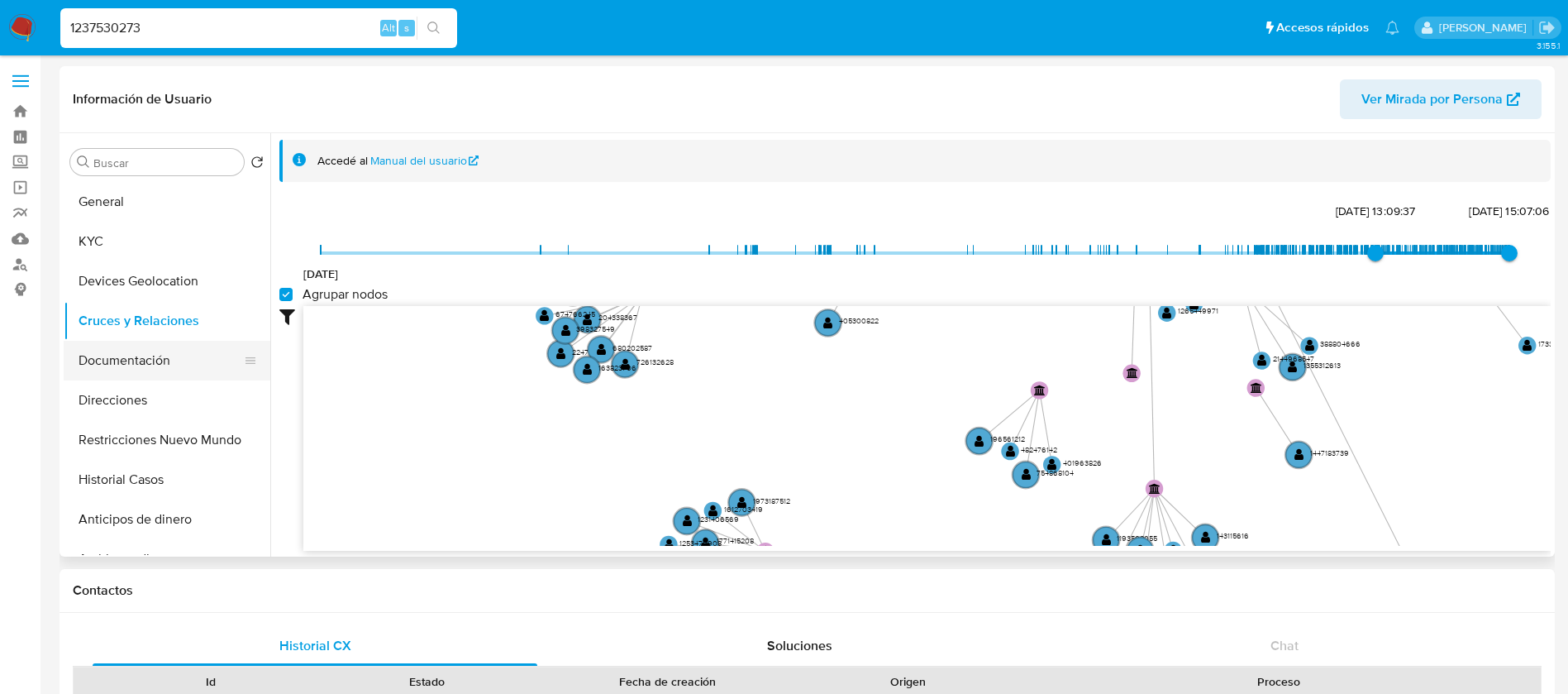
drag, startPoint x: 176, startPoint y: 358, endPoint x: 219, endPoint y: 366, distance: 43.7
click at [182, 358] on button "Documentación" at bounding box center [160, 360] width 194 height 40
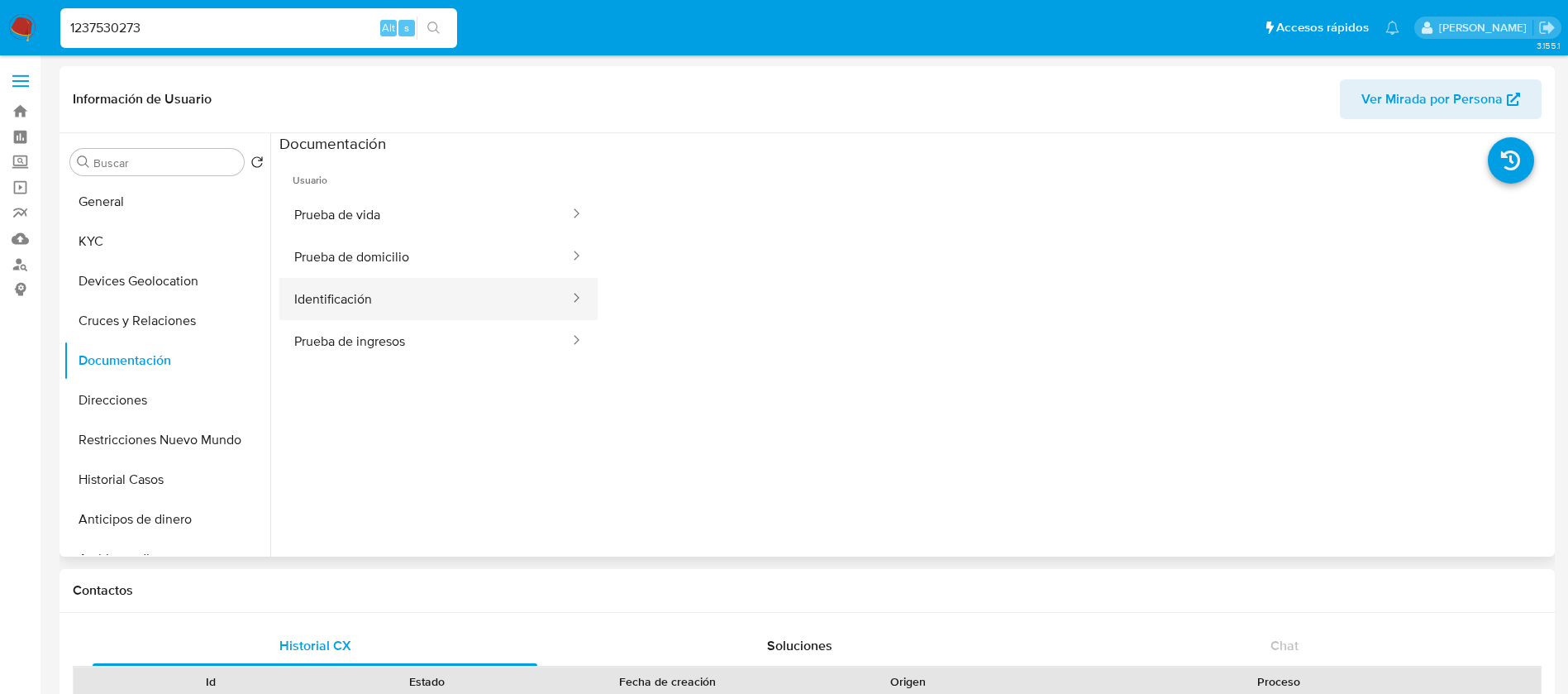
click at [424, 308] on button "Identificación" at bounding box center [425, 299] width 292 height 42
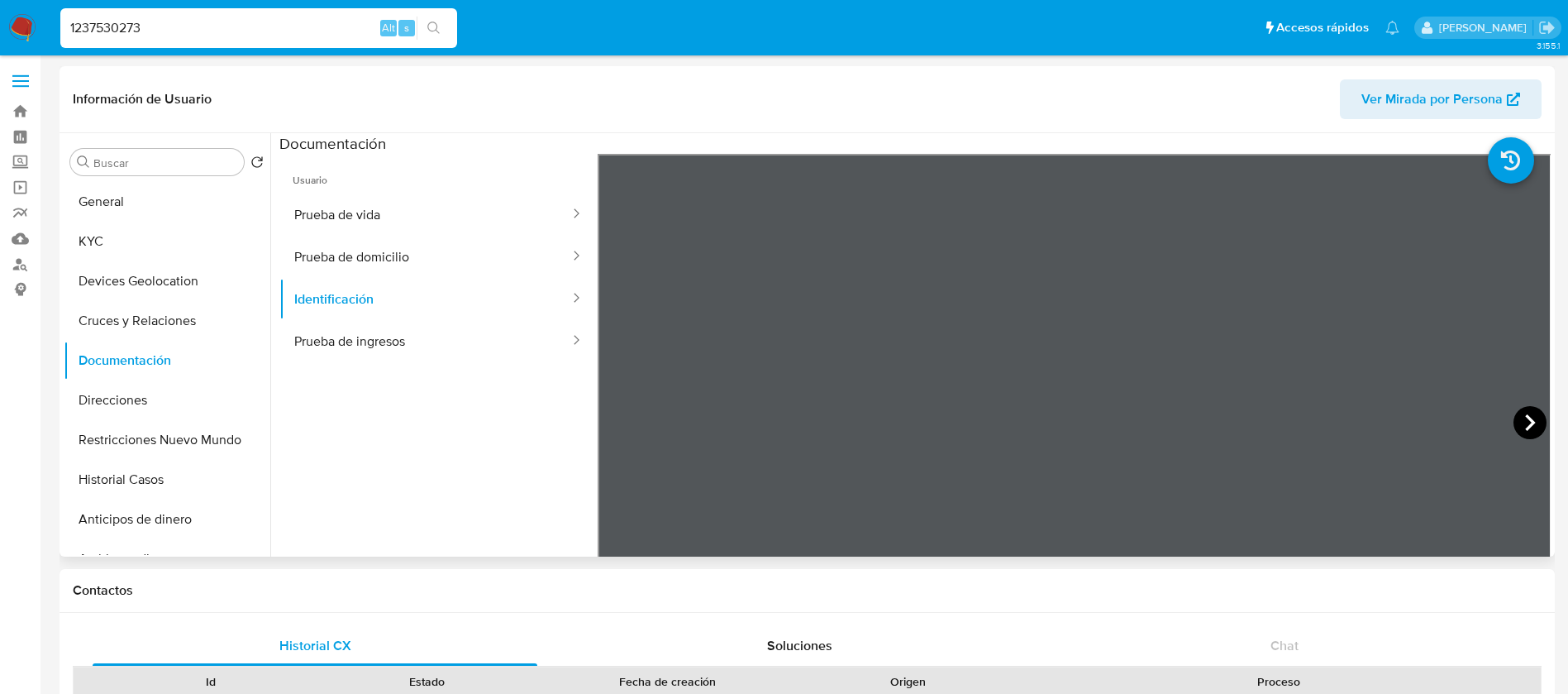
click at [1515, 417] on icon at bounding box center [1530, 422] width 33 height 33
click at [468, 227] on button "Prueba de vida" at bounding box center [425, 214] width 292 height 42
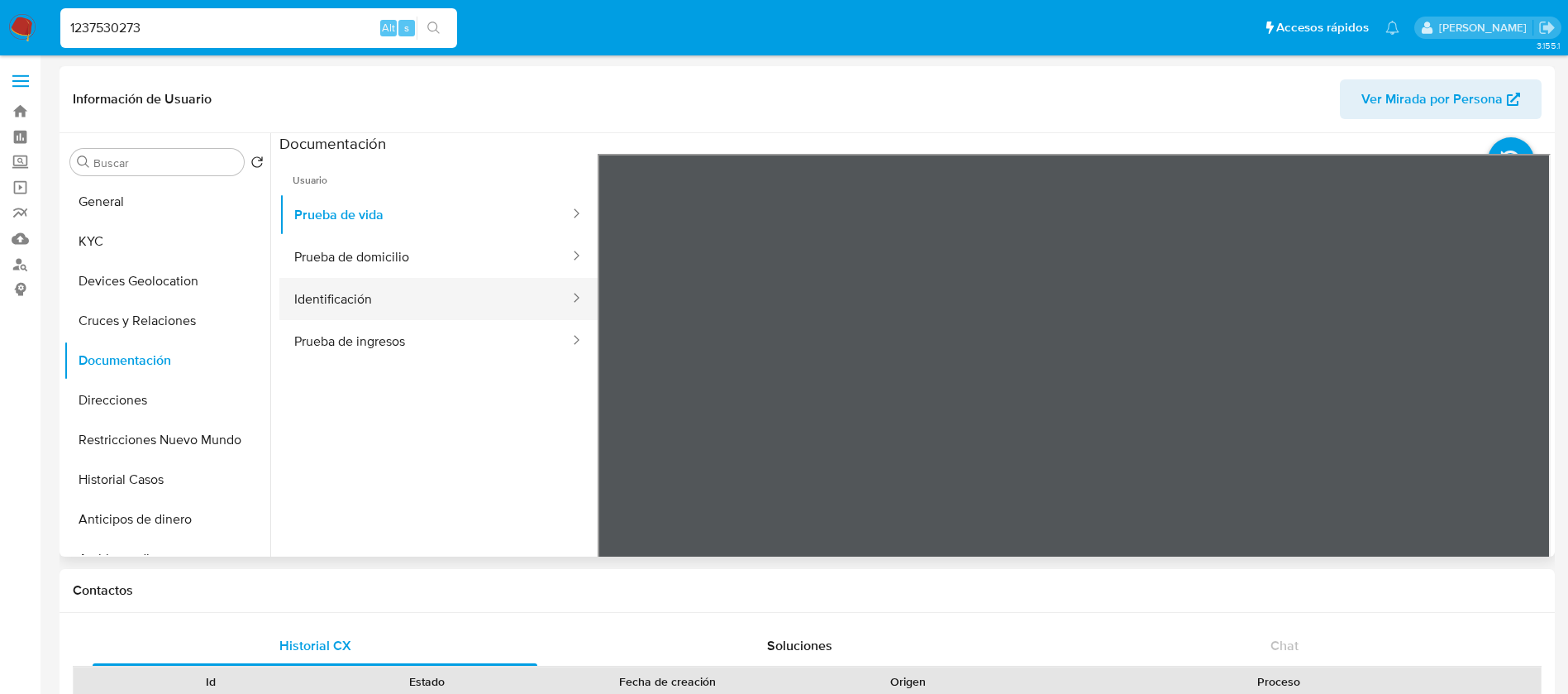
click at [436, 289] on button "Identificación" at bounding box center [425, 299] width 292 height 42
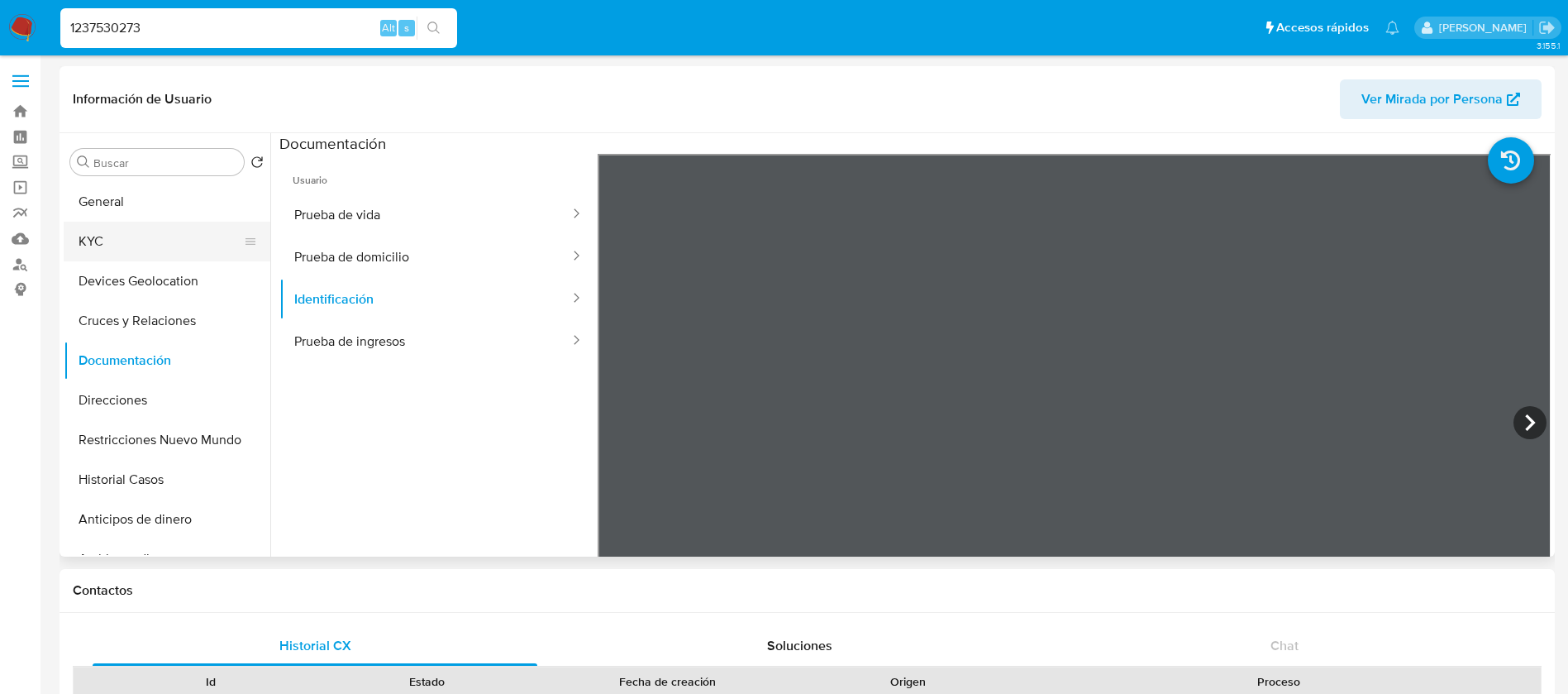
click at [120, 242] on button "KYC" at bounding box center [160, 241] width 194 height 40
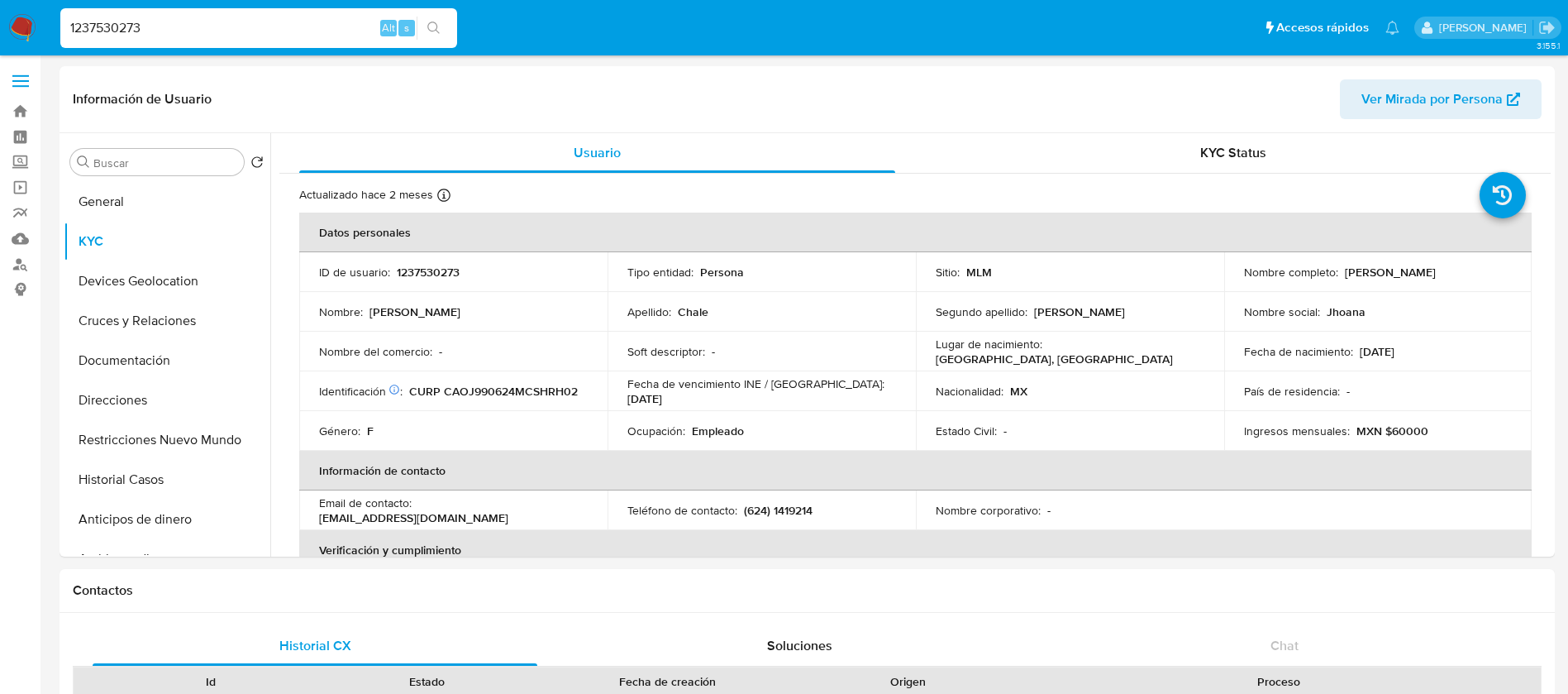
scroll to position [124, 0]
select select "10"
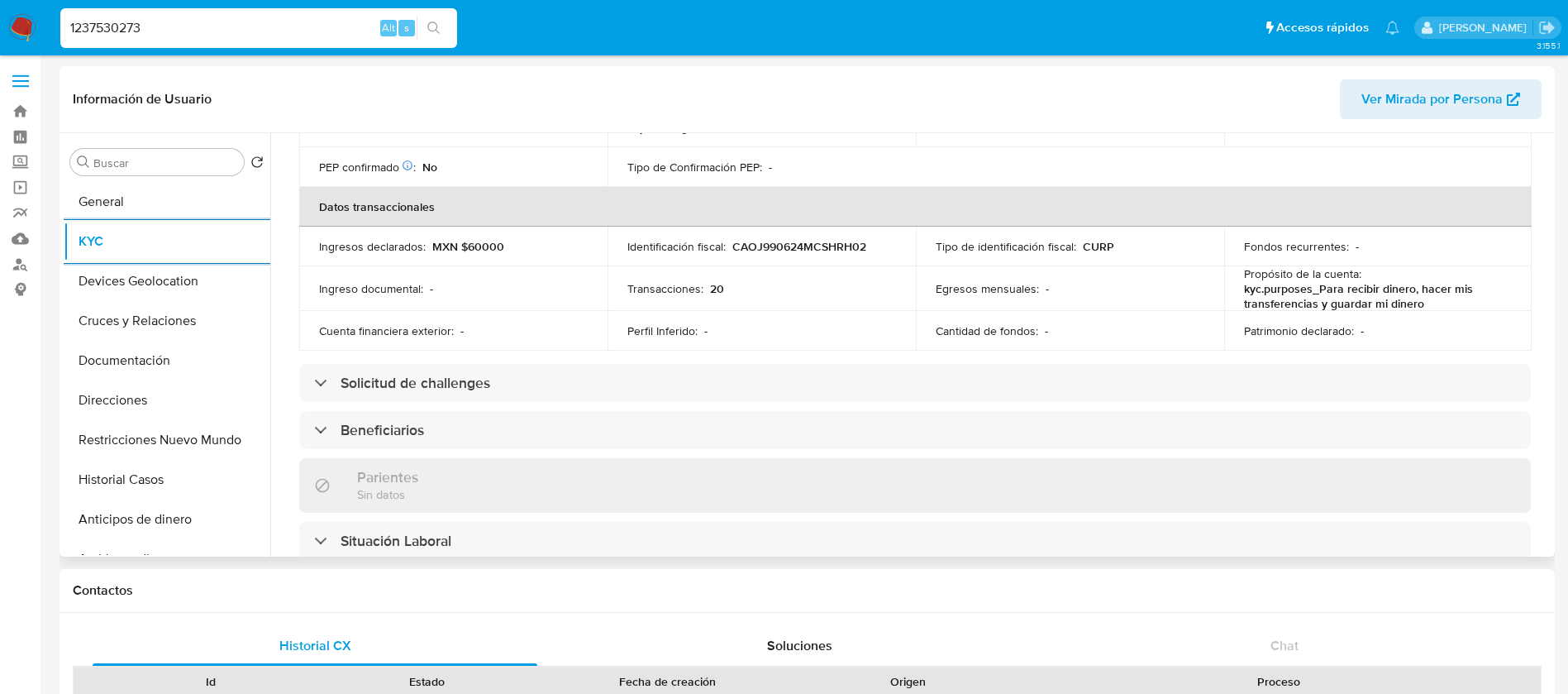
scroll to position [496, 0]
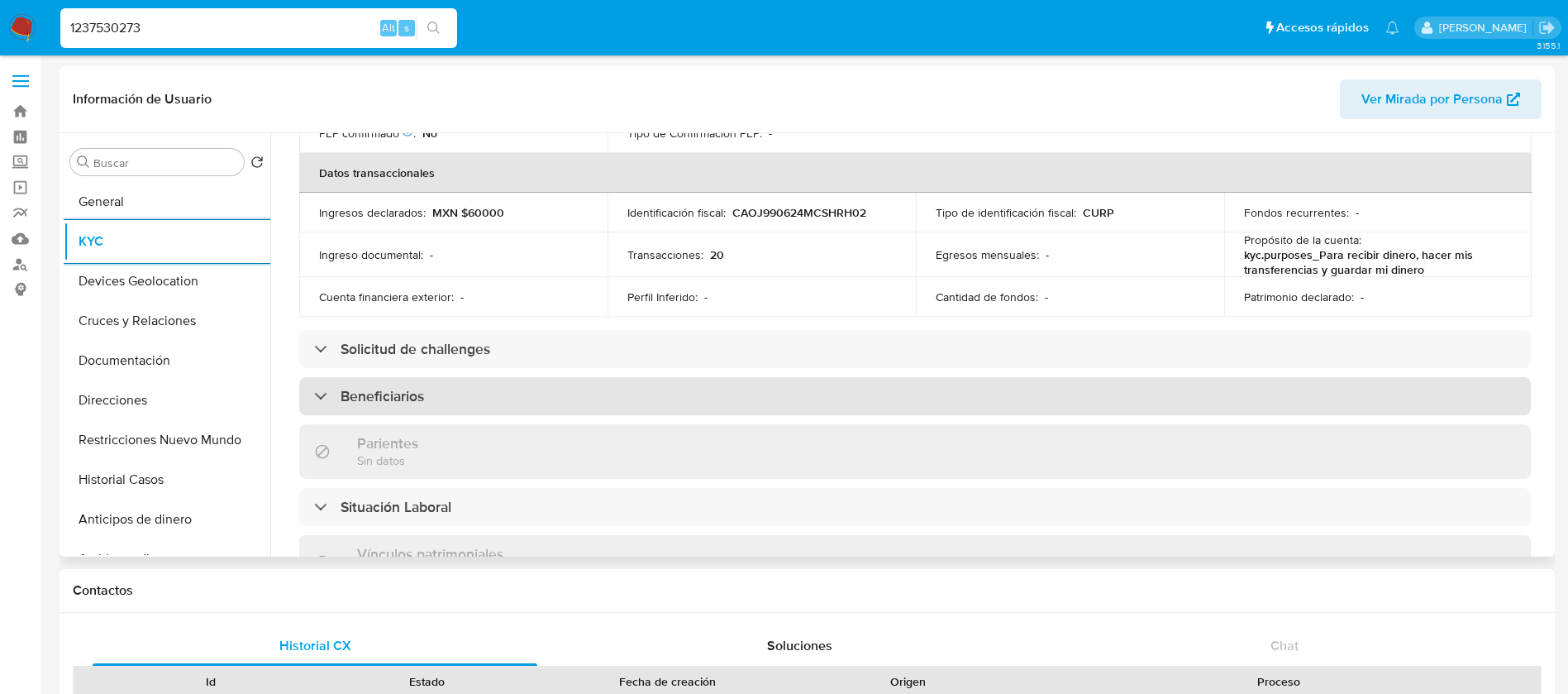
click at [460, 396] on div "Beneficiarios" at bounding box center [915, 396] width 1231 height 38
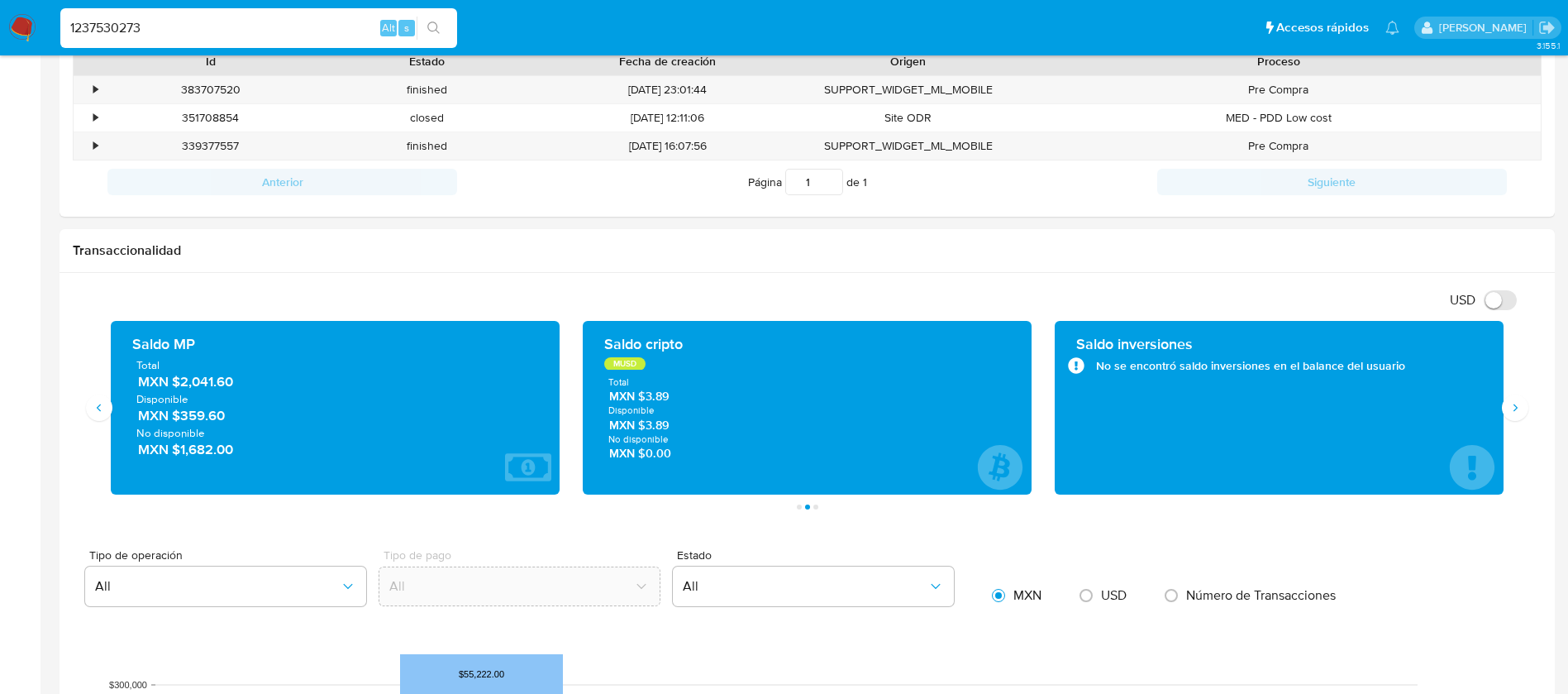
scroll to position [0, 0]
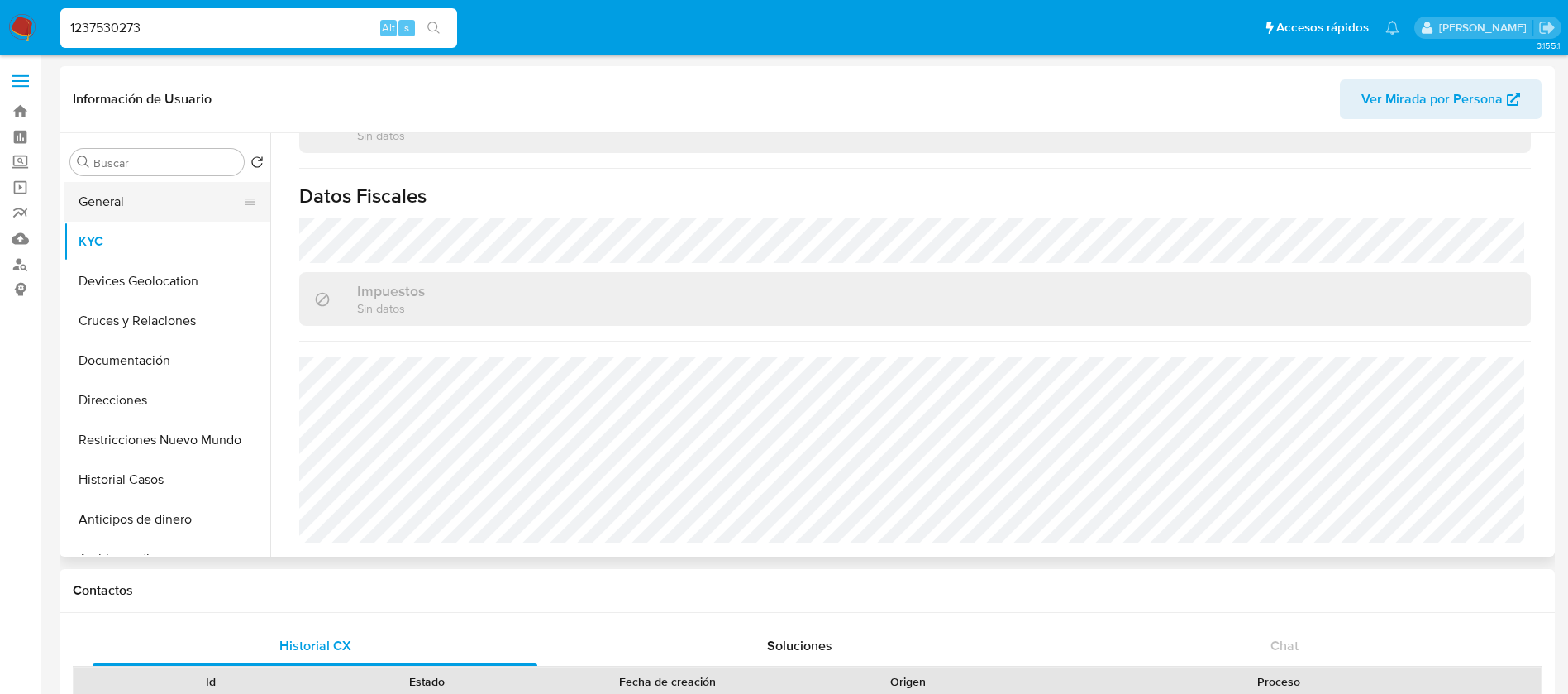
click at [148, 202] on button "General" at bounding box center [160, 201] width 194 height 40
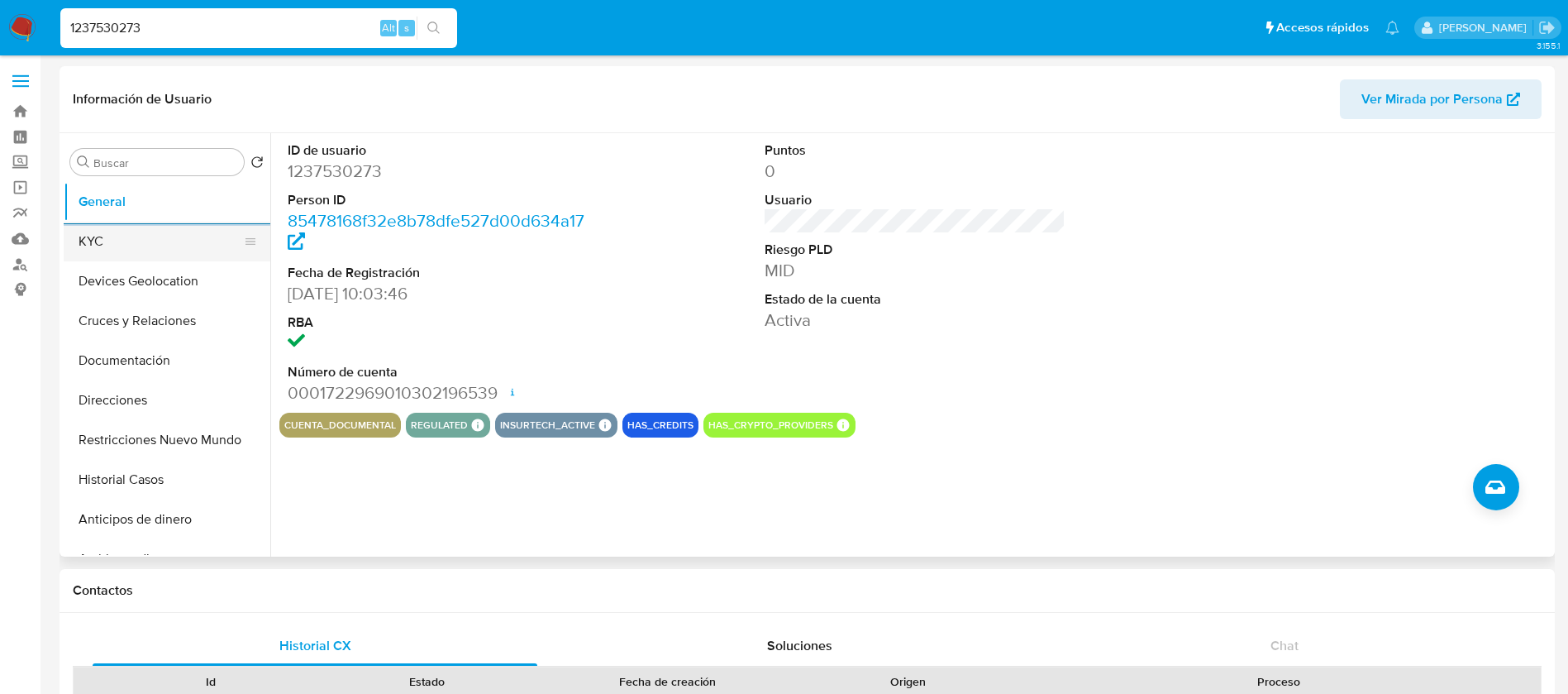
click at [114, 227] on button "KYC" at bounding box center [160, 241] width 194 height 40
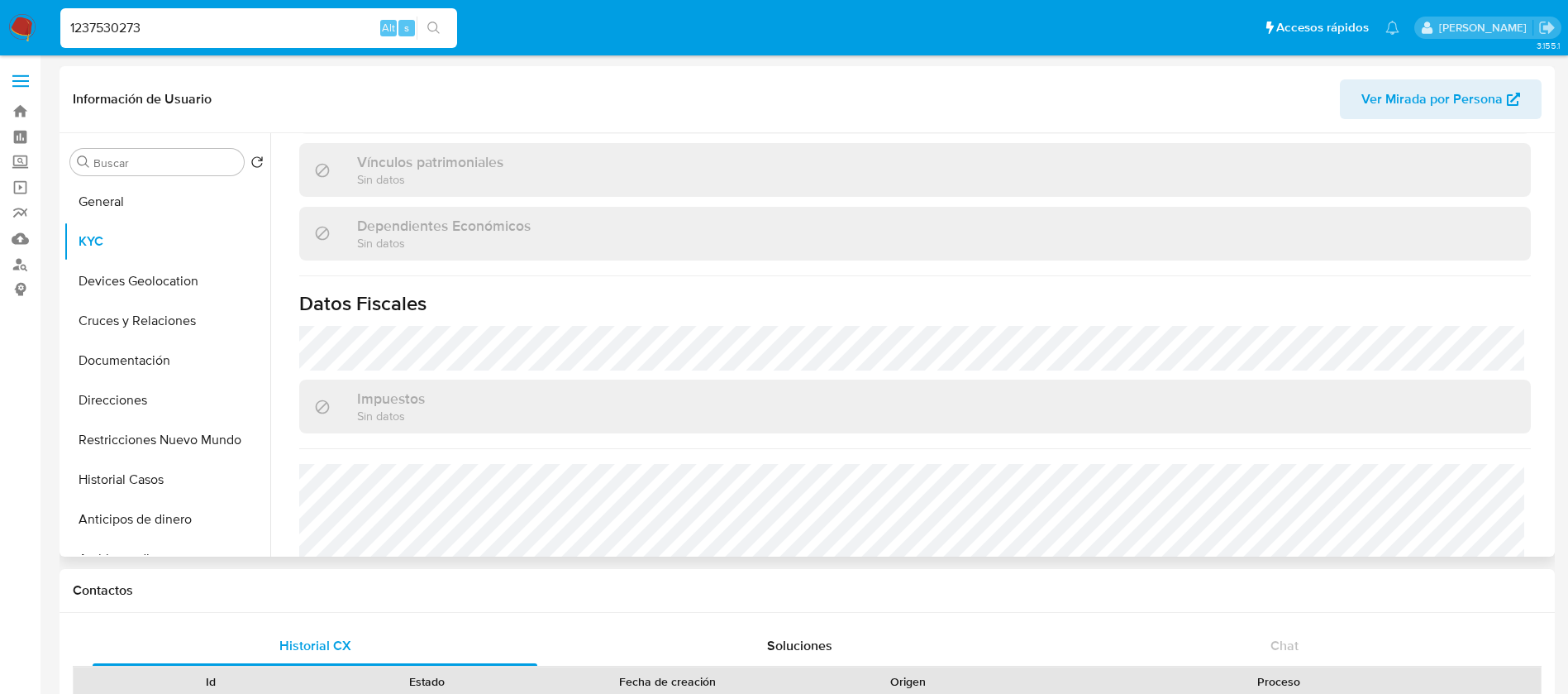
scroll to position [996, 0]
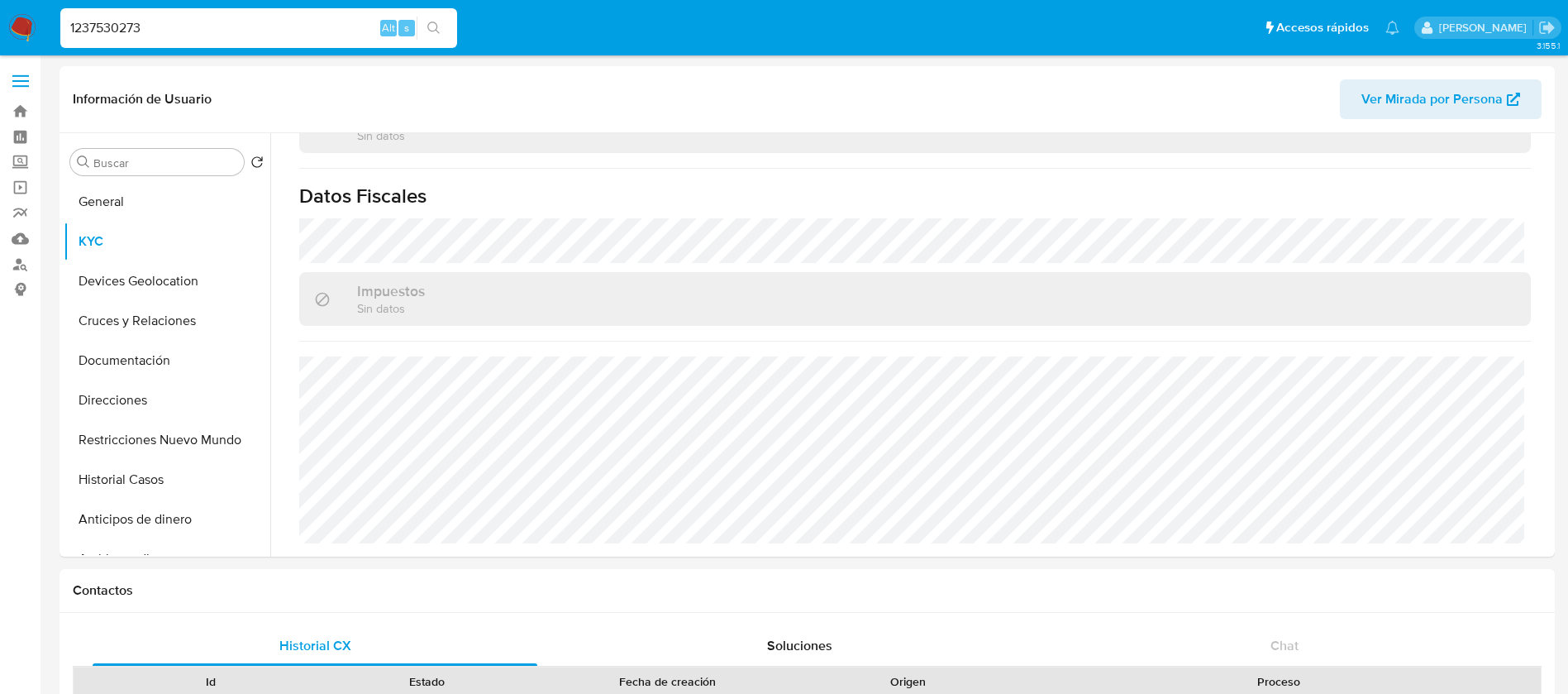
drag, startPoint x: 0, startPoint y: -30, endPoint x: 0, endPoint y: -120, distance: 90.0
paste input "225205880"
type input "2252058803"
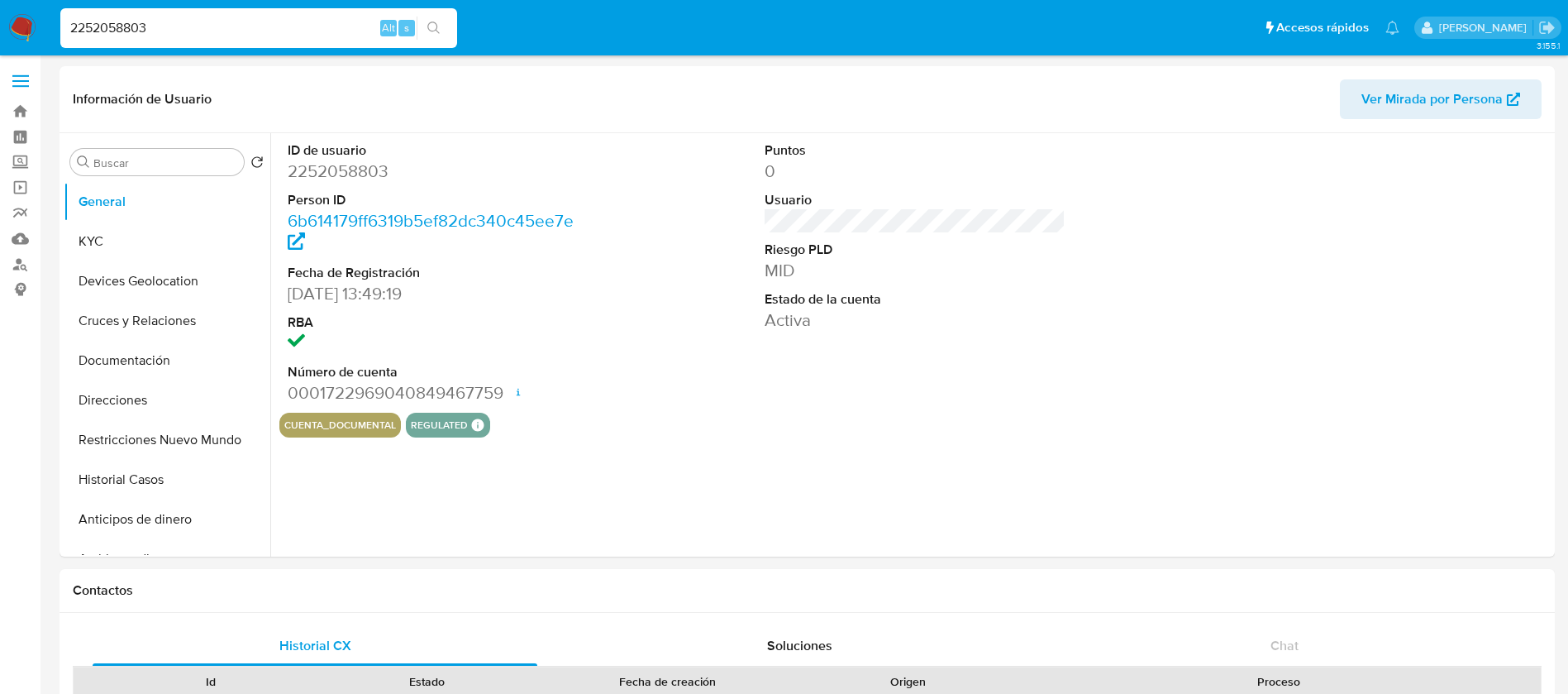
select select "10"
click at [279, 27] on input at bounding box center [259, 28] width 397 height 21
paste input "2252058803"
type input "2252058803"
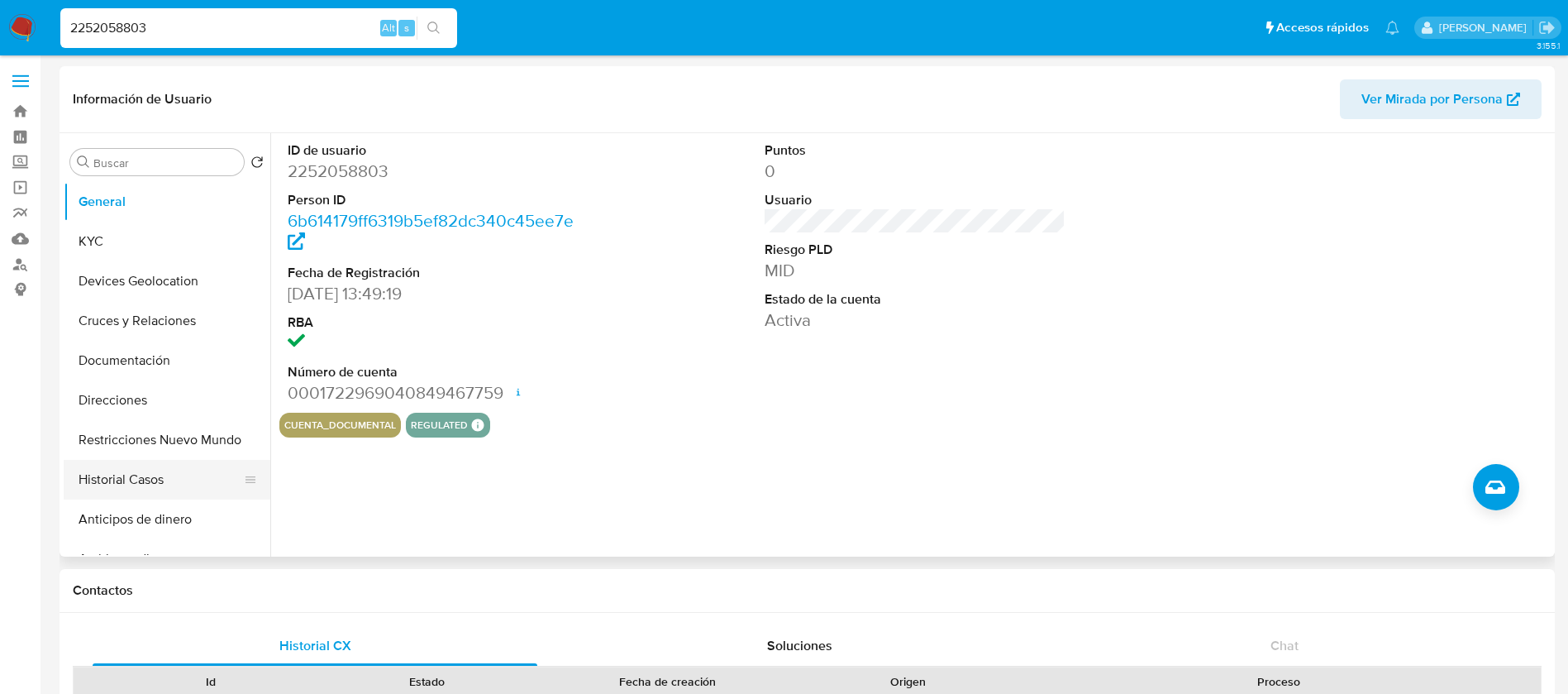
click at [157, 493] on button "Historial Casos" at bounding box center [160, 480] width 194 height 40
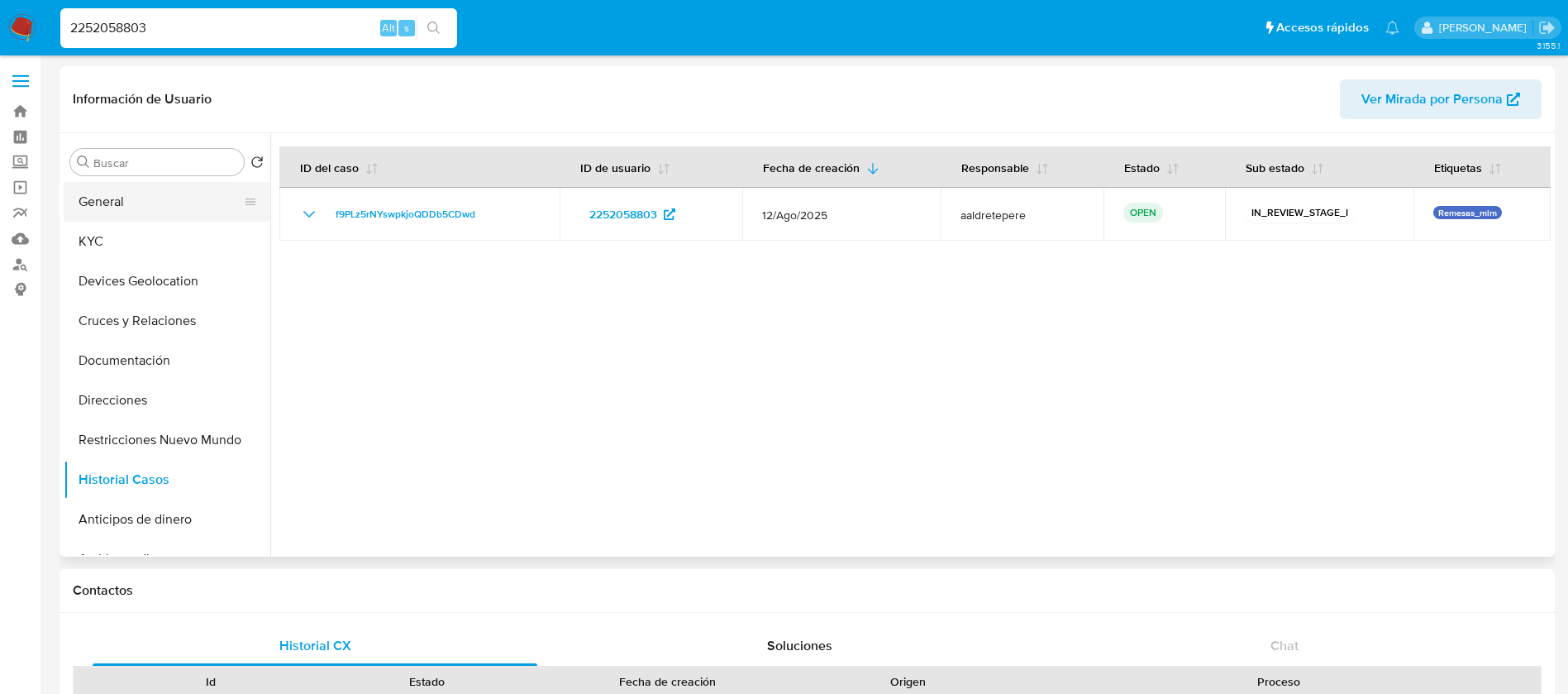
click at [105, 214] on button "General" at bounding box center [160, 201] width 194 height 40
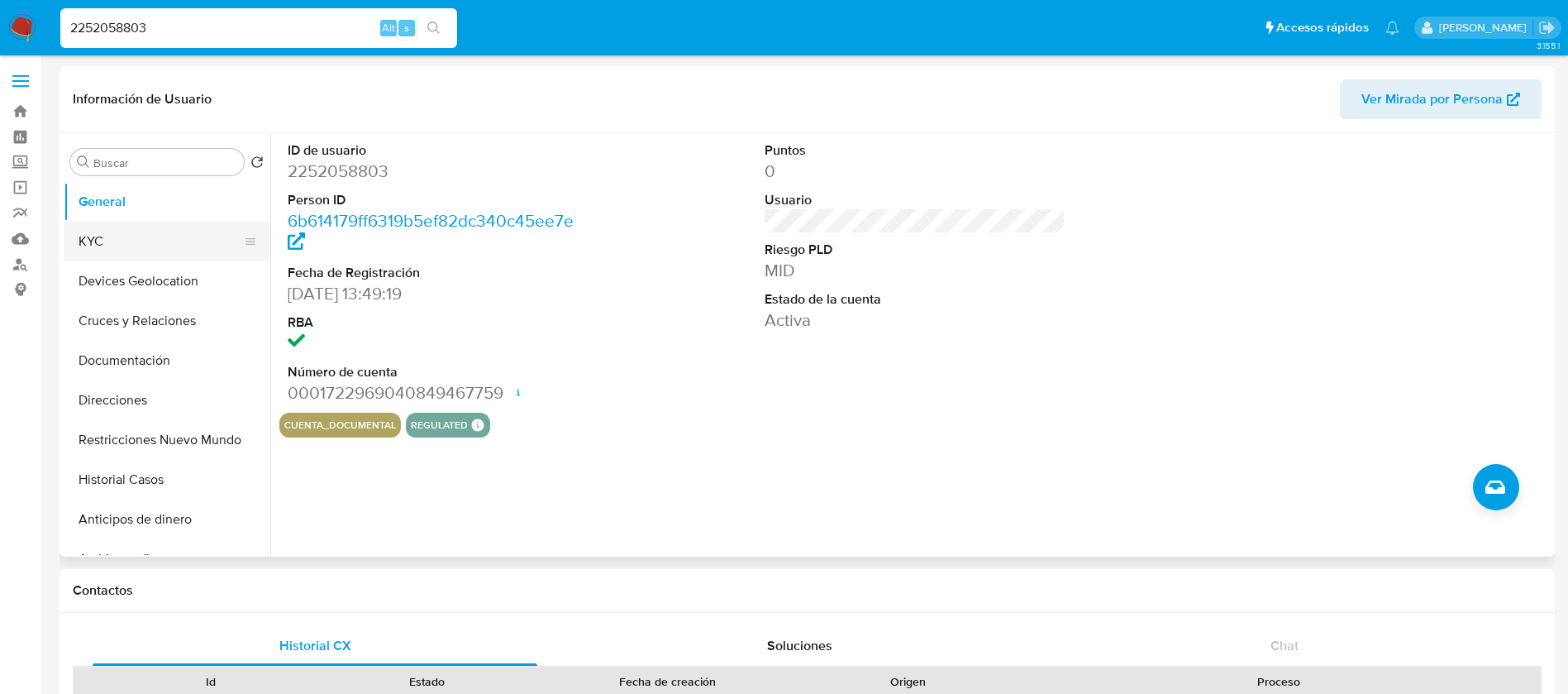
click at [104, 248] on button "KYC" at bounding box center [160, 241] width 194 height 40
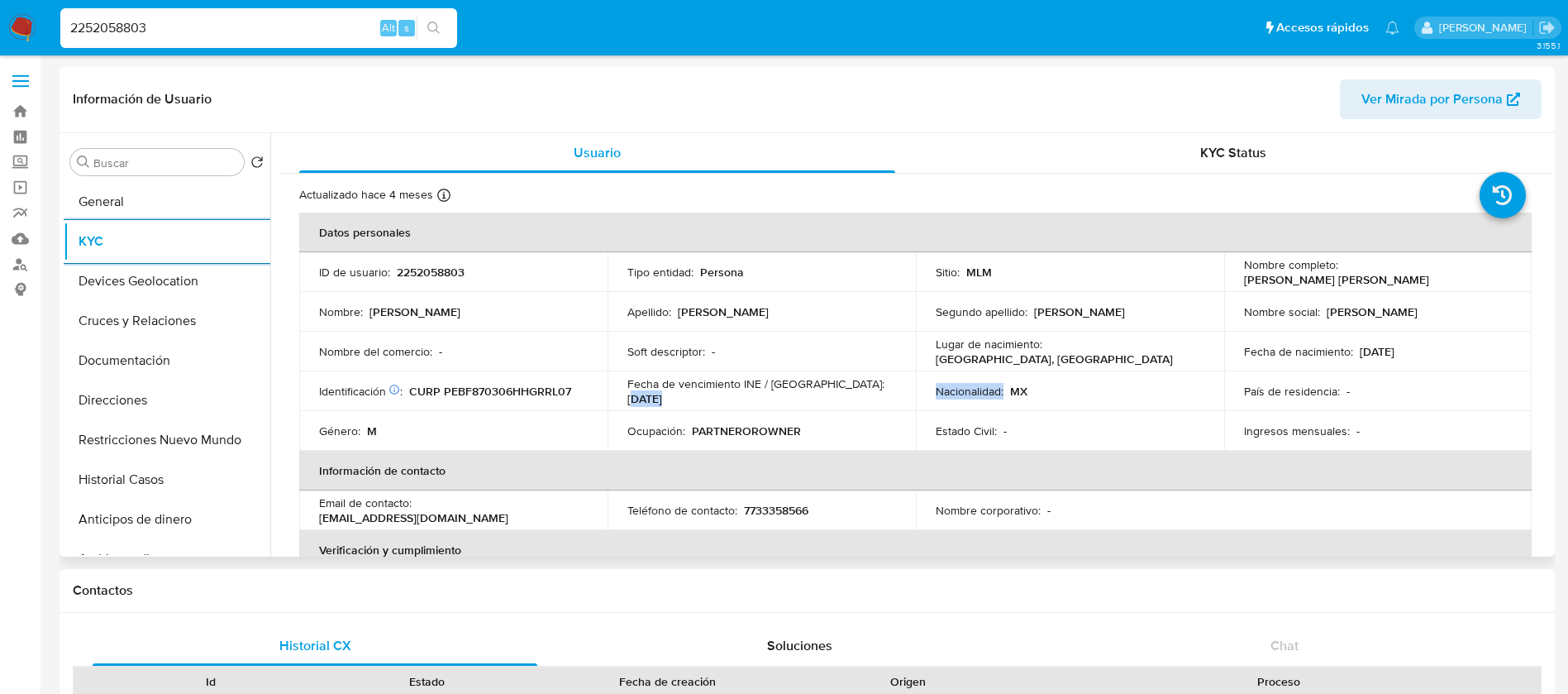
drag, startPoint x: 835, startPoint y: 390, endPoint x: 942, endPoint y: 405, distance: 108.0
click at [942, 405] on tr "Identificación CIC: 131098406 : CURP PEBF870306HHGRRL07 Fecha de vencimiento IN…" at bounding box center [915, 391] width 1232 height 40
click at [1036, 408] on td "Nacionalidad : MX" at bounding box center [1070, 391] width 308 height 40
click at [413, 277] on p "2252058803" at bounding box center [431, 272] width 68 height 15
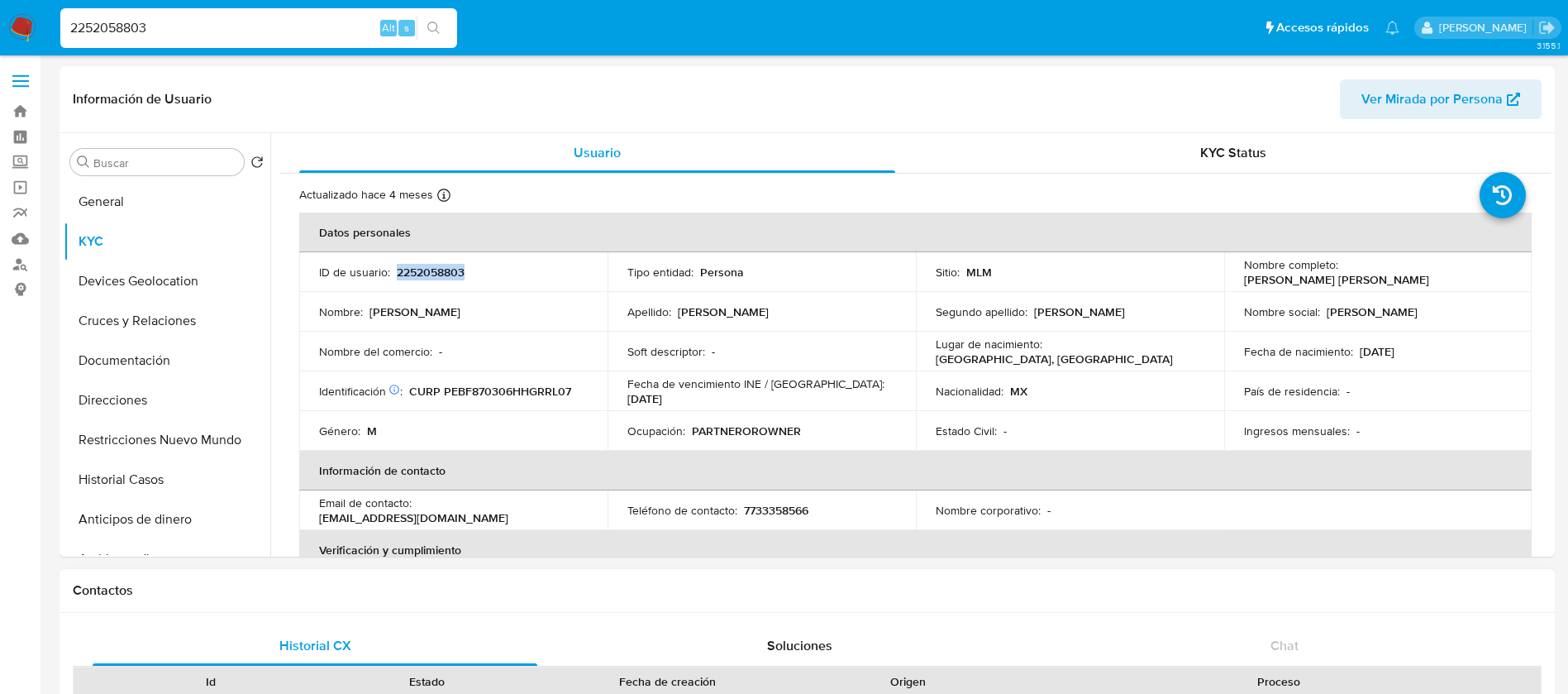
copy p "2252058803"
drag, startPoint x: 1483, startPoint y: 278, endPoint x: 1354, endPoint y: 293, distance: 129.9
click at [1337, 270] on div "Nombre completo : [PERSON_NAME] [PERSON_NAME]" at bounding box center [1378, 272] width 268 height 30
copy div "[PERSON_NAME] [PERSON_NAME]"
click at [437, 269] on p "2252058803" at bounding box center [431, 272] width 68 height 15
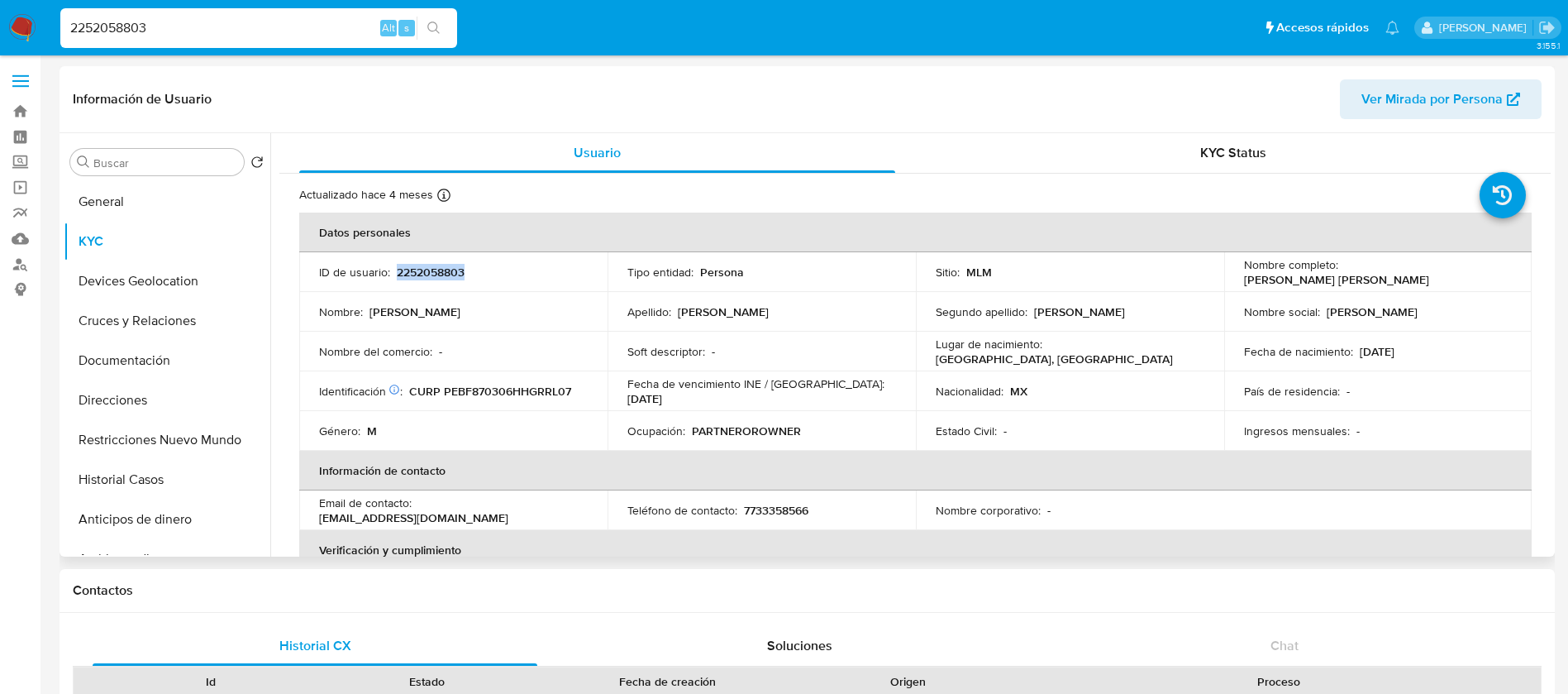
click at [437, 269] on p "2252058803" at bounding box center [431, 272] width 68 height 15
copy p "2252058803"
drag, startPoint x: 717, startPoint y: 433, endPoint x: 825, endPoint y: 439, distance: 108.2
click at [825, 439] on td "Ocupación : PARTNEROROWNER" at bounding box center [762, 430] width 308 height 40
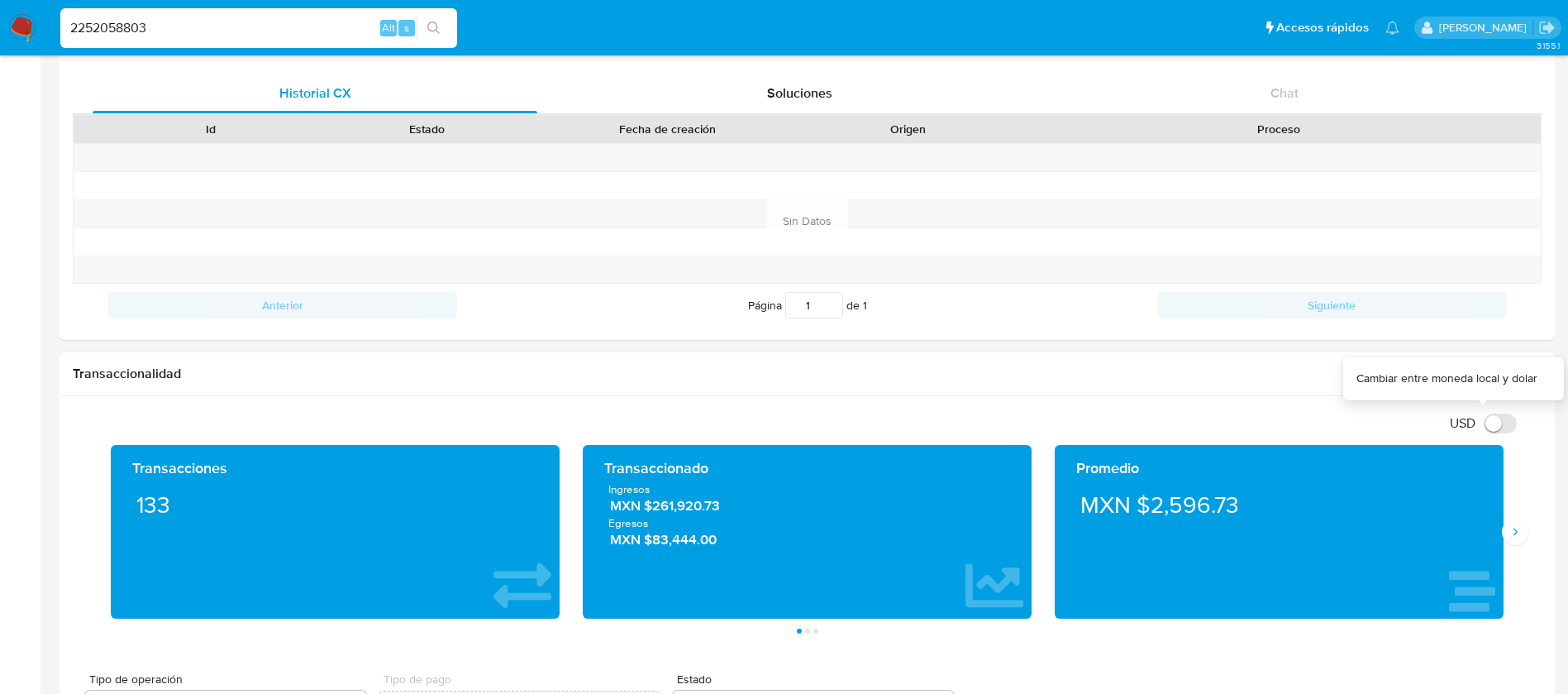
scroll to position [745, 0]
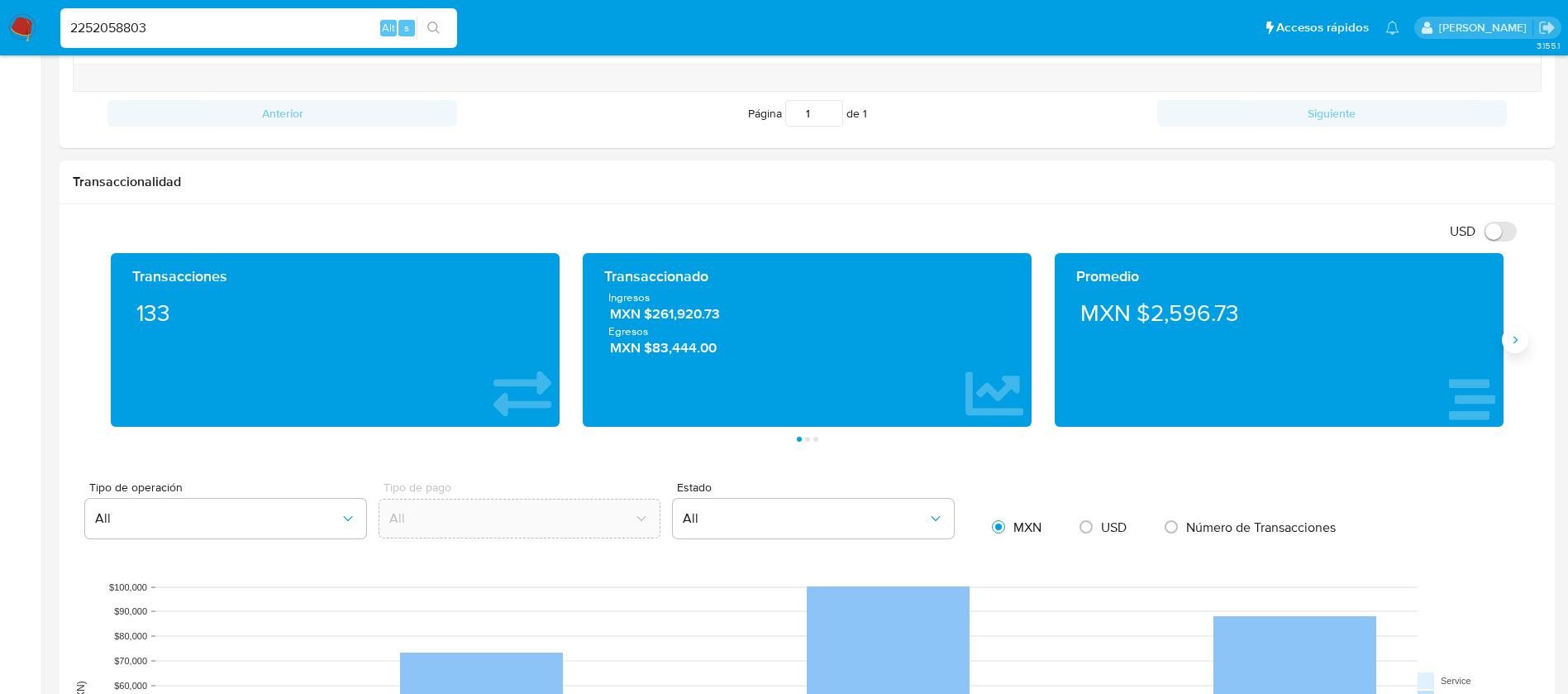
click at [1515, 334] on icon "Siguiente" at bounding box center [1515, 341] width 14 height 14
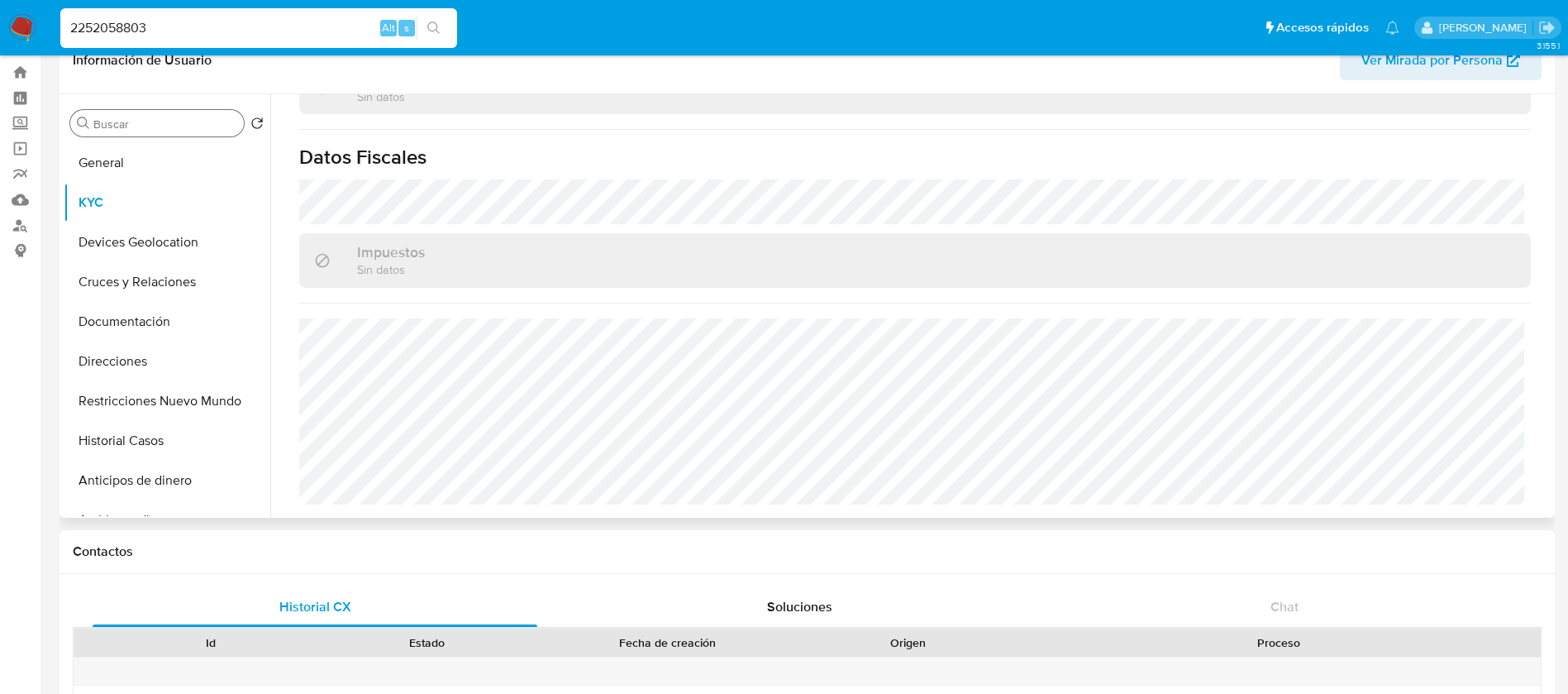
scroll to position [0, 0]
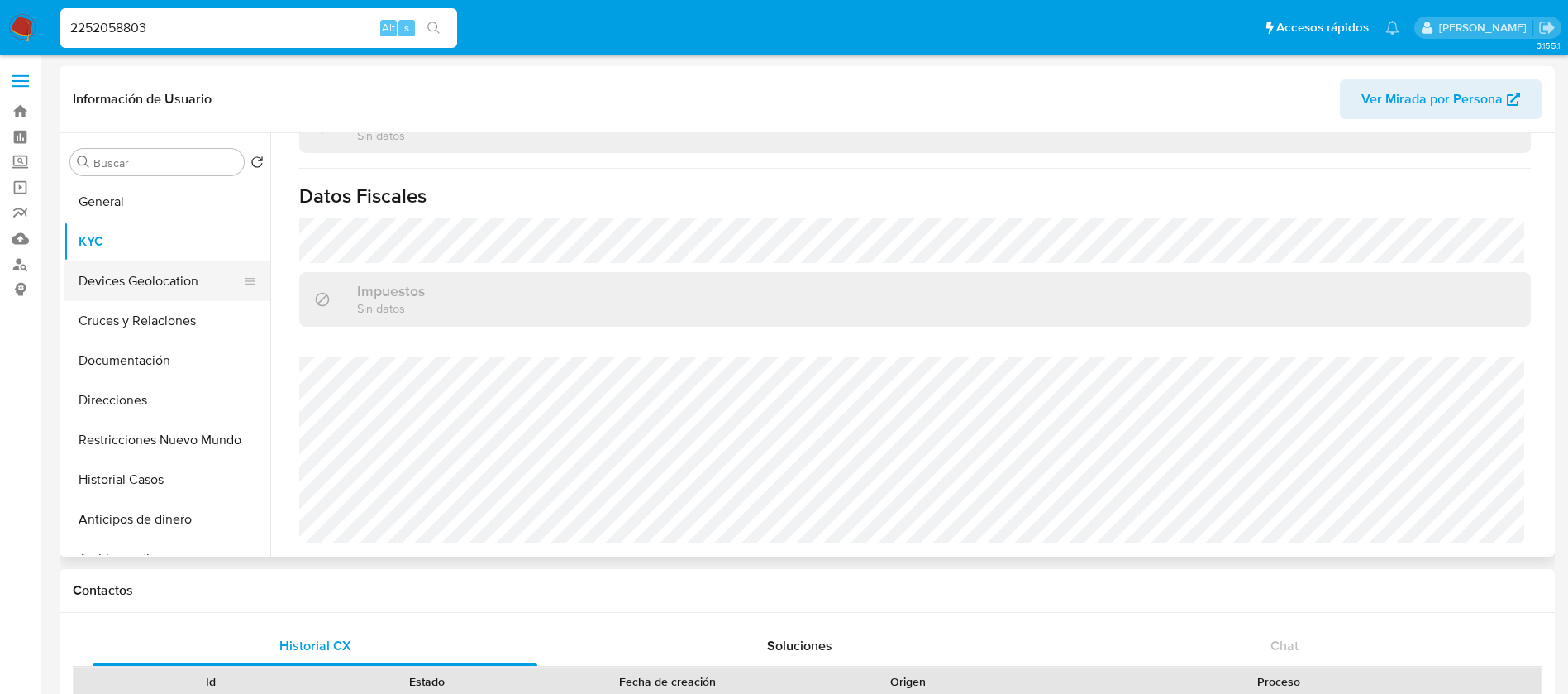
click at [177, 289] on button "Devices Geolocation" at bounding box center [160, 281] width 194 height 40
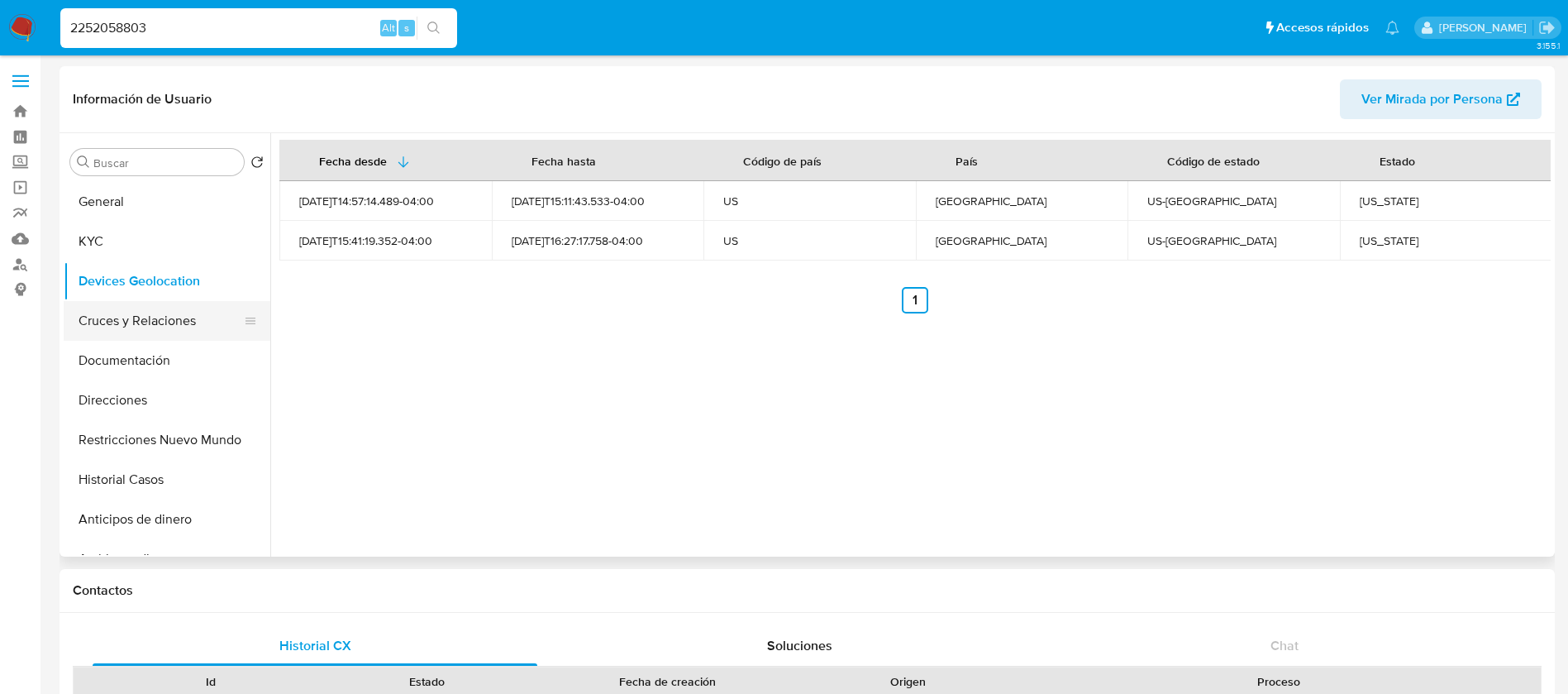
click at [113, 315] on button "Cruces y Relaciones" at bounding box center [160, 320] width 194 height 40
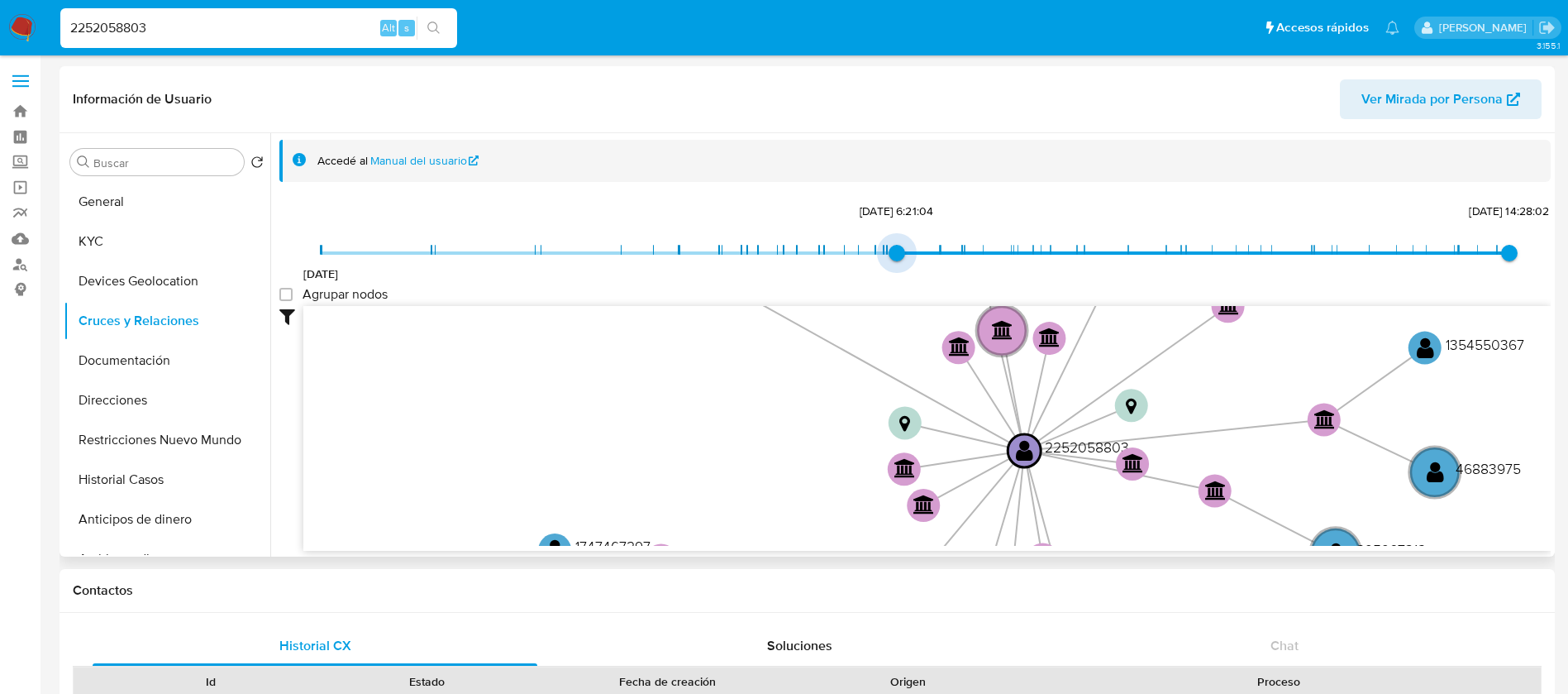
type input "1743264942000"
drag, startPoint x: 317, startPoint y: 251, endPoint x: 936, endPoint y: 254, distance: 619.0
click at [936, 254] on span "[DATE] 10:15:42" at bounding box center [940, 253] width 17 height 17
click at [285, 293] on group_nodes "Agrupar nodos" at bounding box center [286, 295] width 14 height 14
checkbox group_nodes "true"
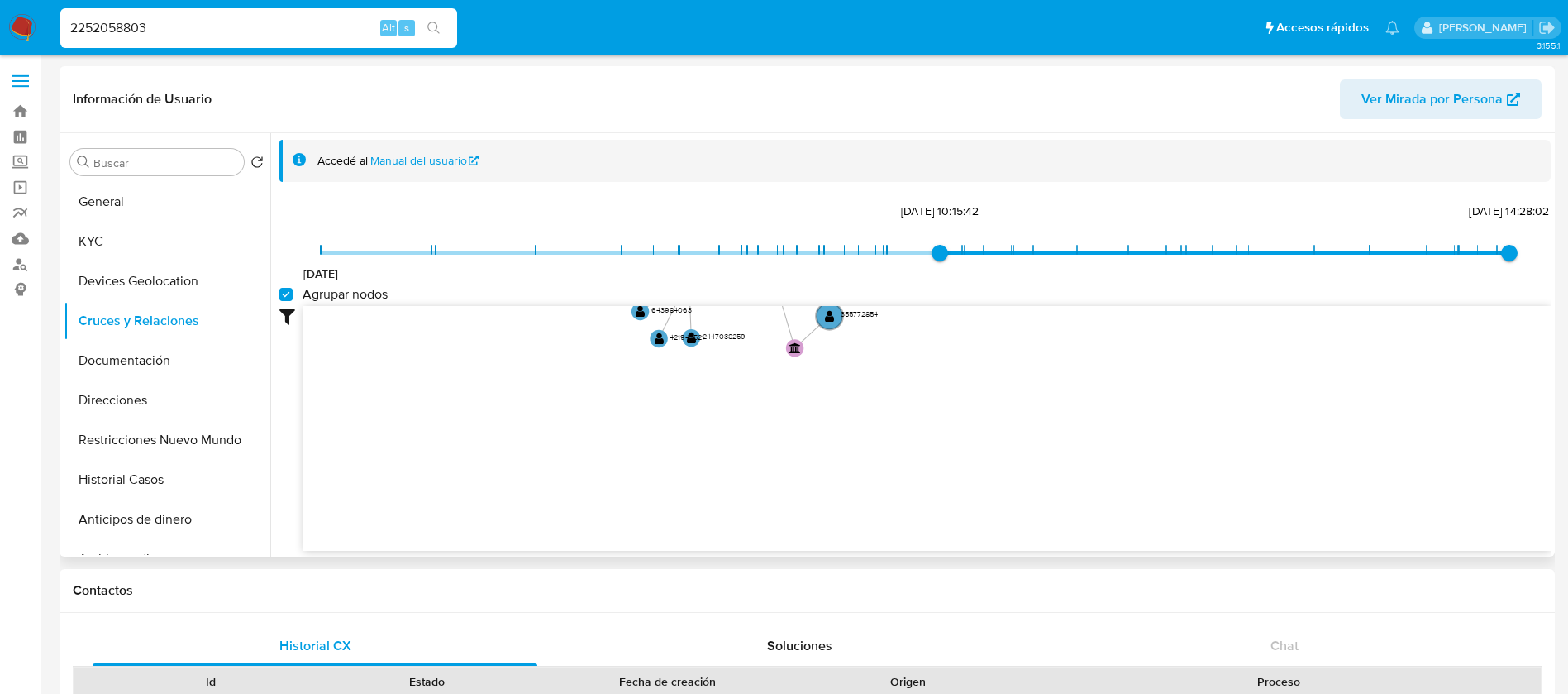
drag, startPoint x: 935, startPoint y: 406, endPoint x: 484, endPoint y: 308, distance: 461.5
click at [835, 213] on div "21/10/2024 29/3/2025, 10:15:42 22/8/2025, 14:28:02 Agrupar nodos Filtros Confia…" at bounding box center [914, 375] width 1271 height 351
drag, startPoint x: 161, startPoint y: 367, endPoint x: 139, endPoint y: 360, distance: 23.1
click at [160, 367] on button "Documentación" at bounding box center [160, 360] width 194 height 40
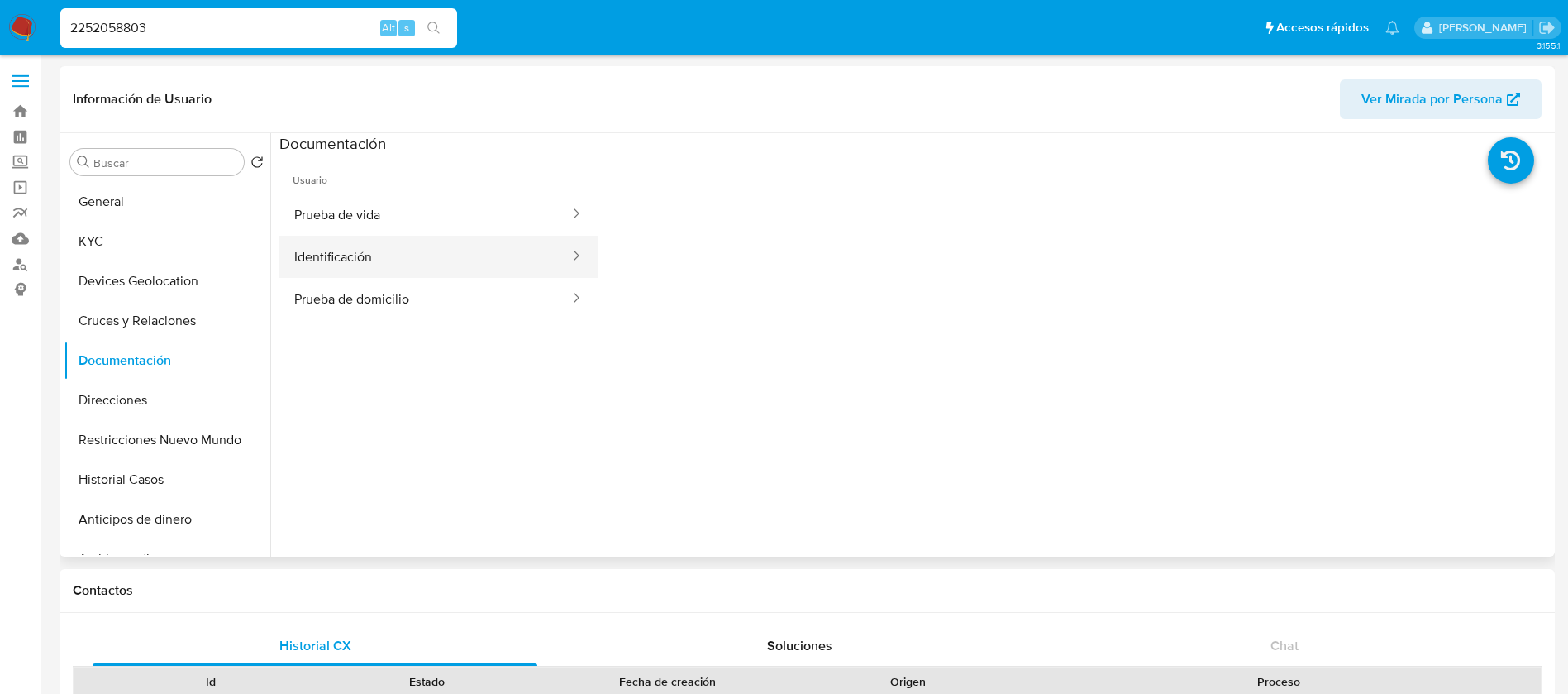
click at [441, 257] on button "Identificación" at bounding box center [425, 256] width 292 height 42
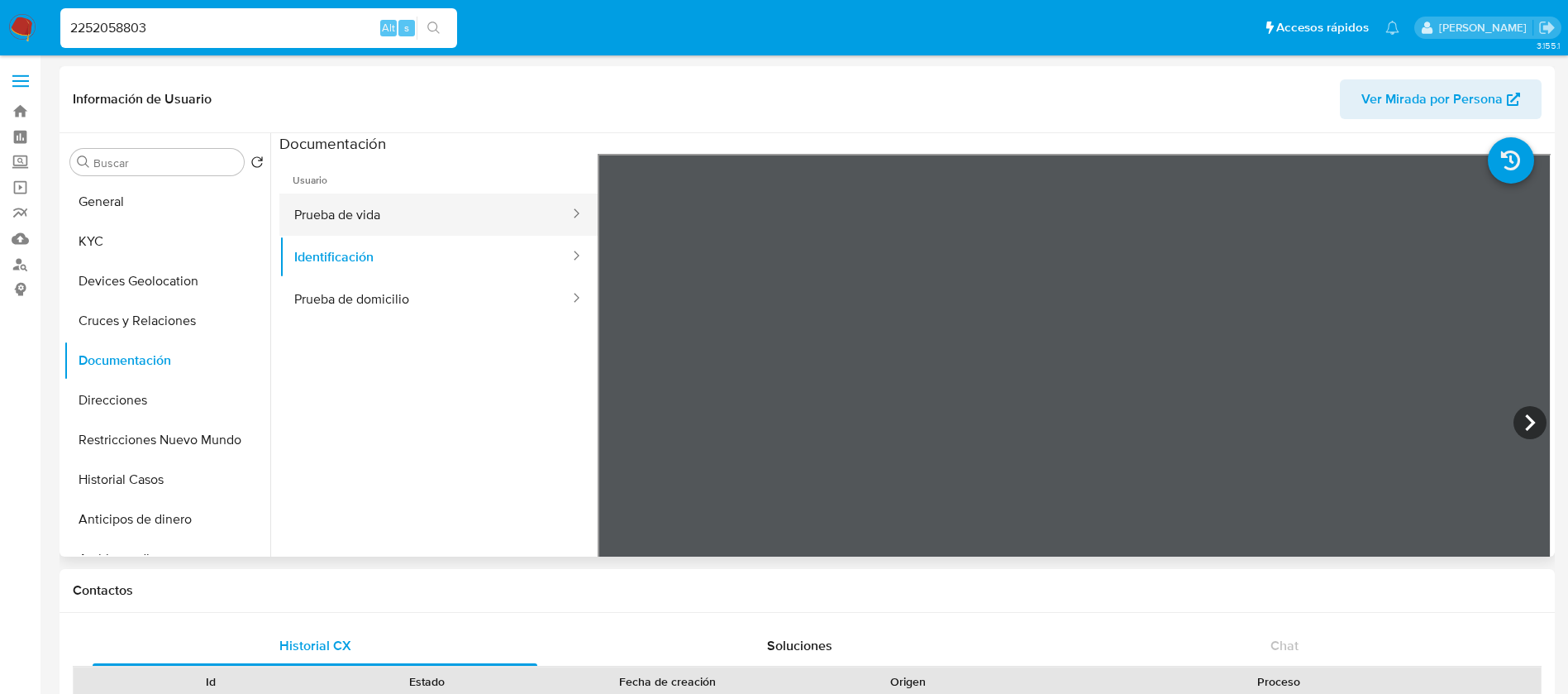
click at [355, 211] on button "Prueba de vida" at bounding box center [425, 214] width 292 height 42
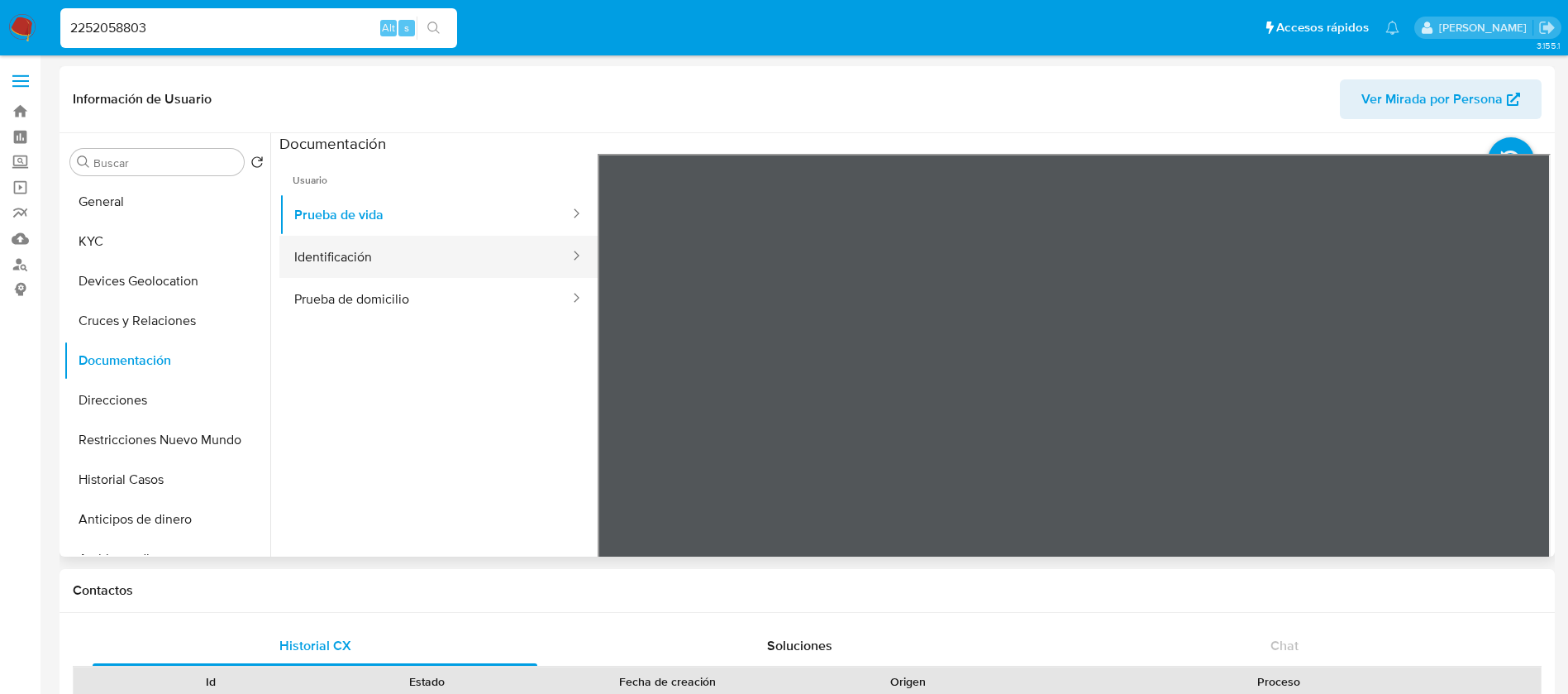
click at [436, 270] on button "Identificación" at bounding box center [425, 256] width 292 height 42
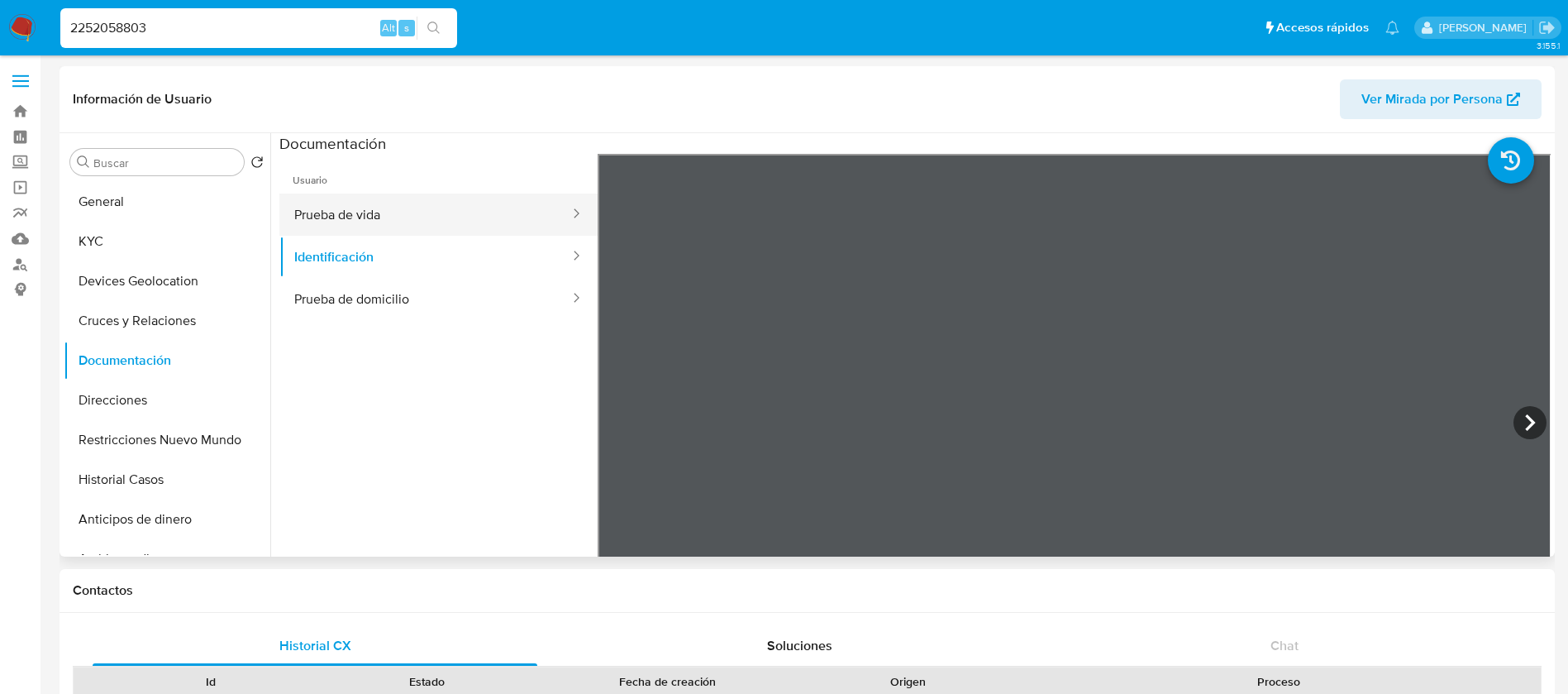
click at [430, 212] on button "Prueba de vida" at bounding box center [425, 214] width 292 height 42
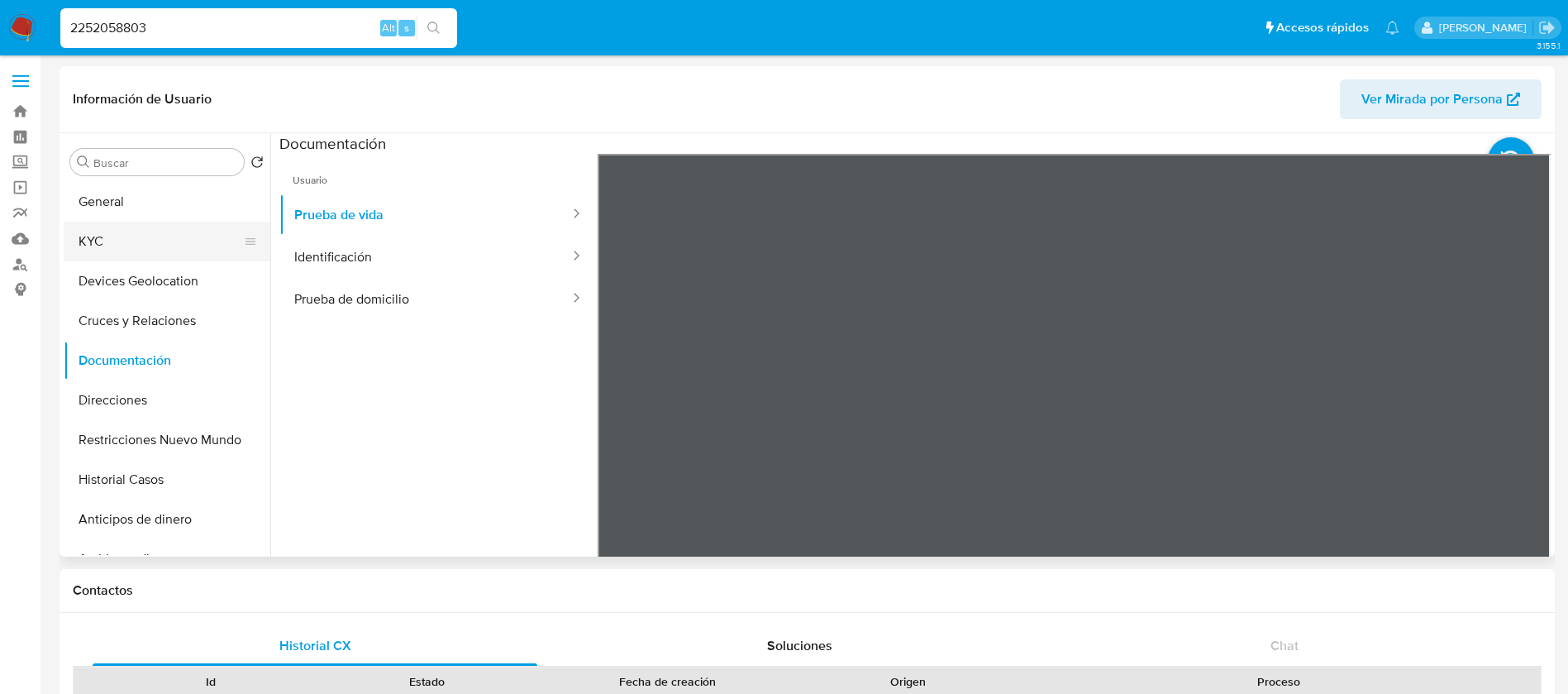
click at [116, 245] on button "KYC" at bounding box center [160, 241] width 194 height 40
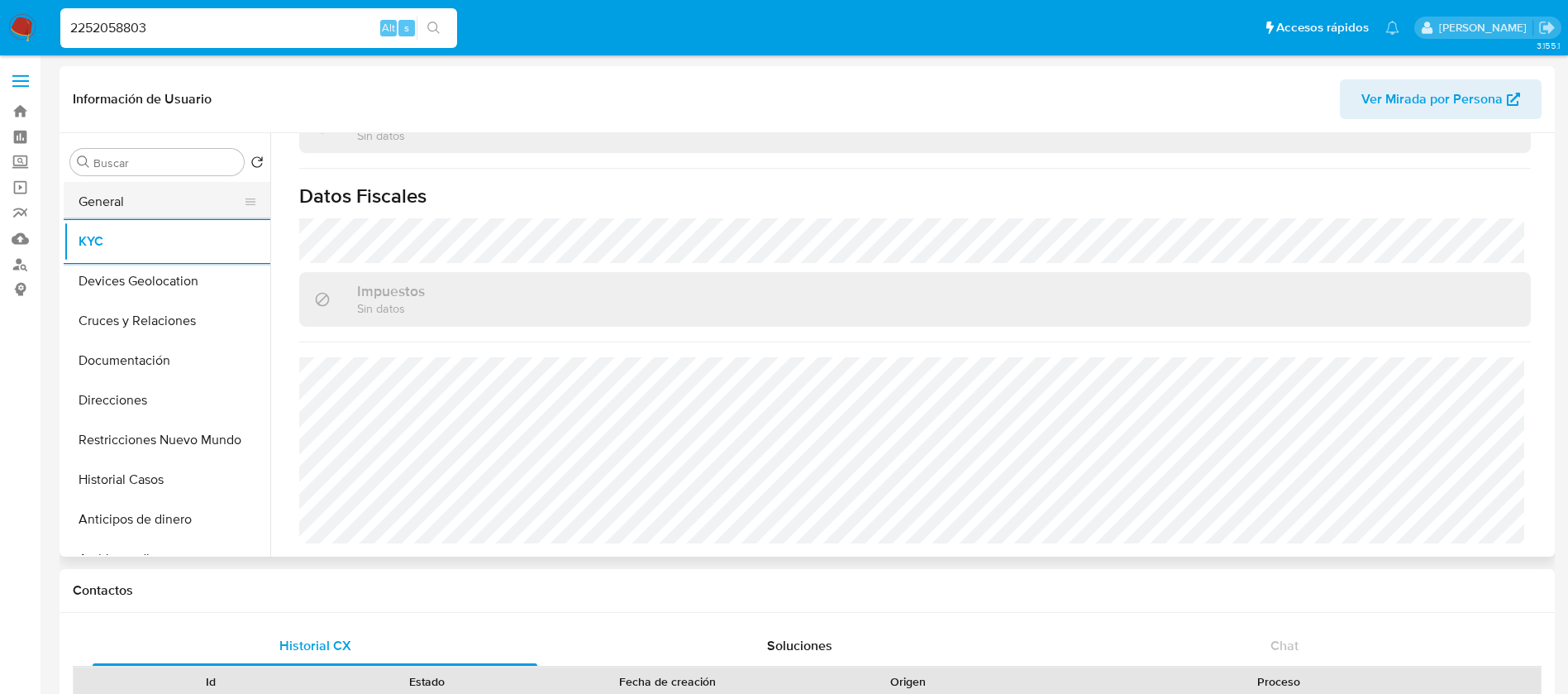
click at [156, 199] on button "General" at bounding box center [160, 201] width 194 height 40
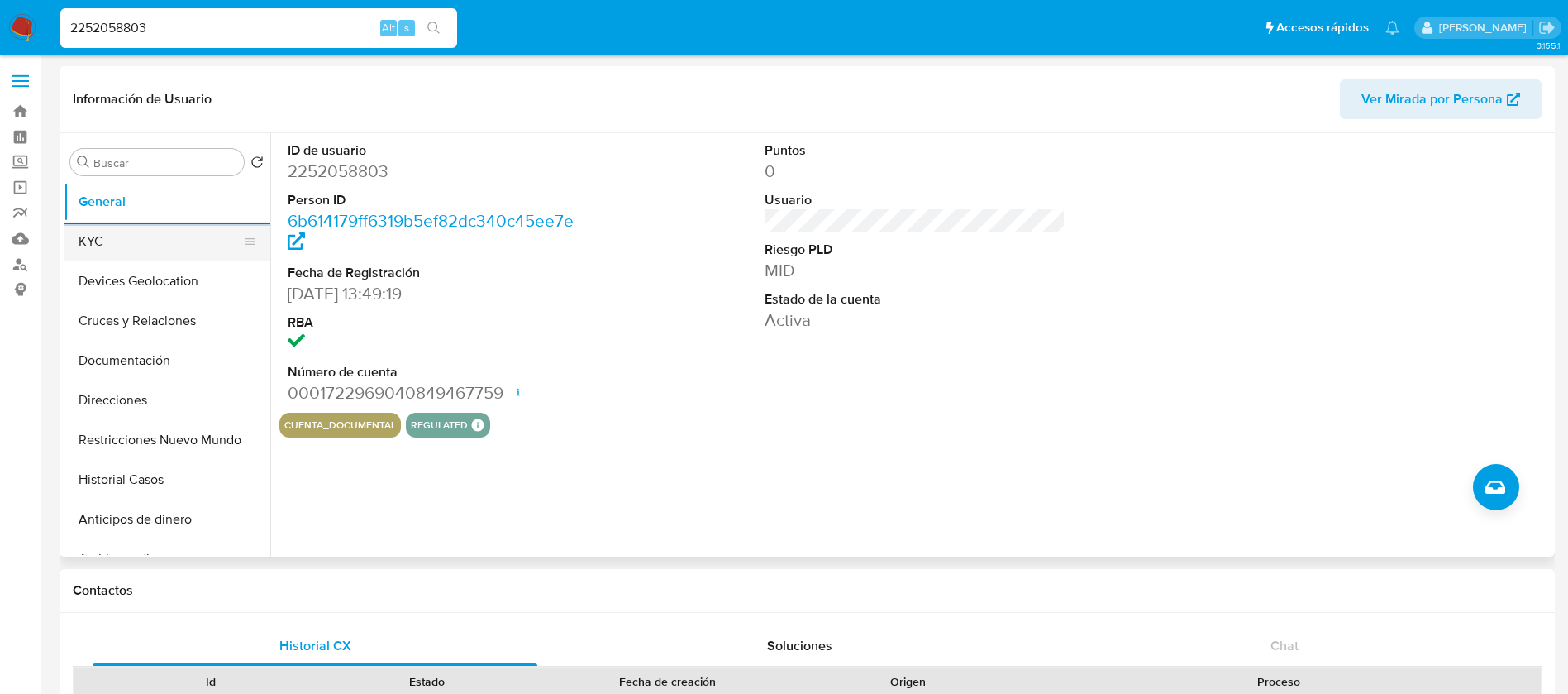
click at [96, 241] on button "KYC" at bounding box center [160, 241] width 194 height 40
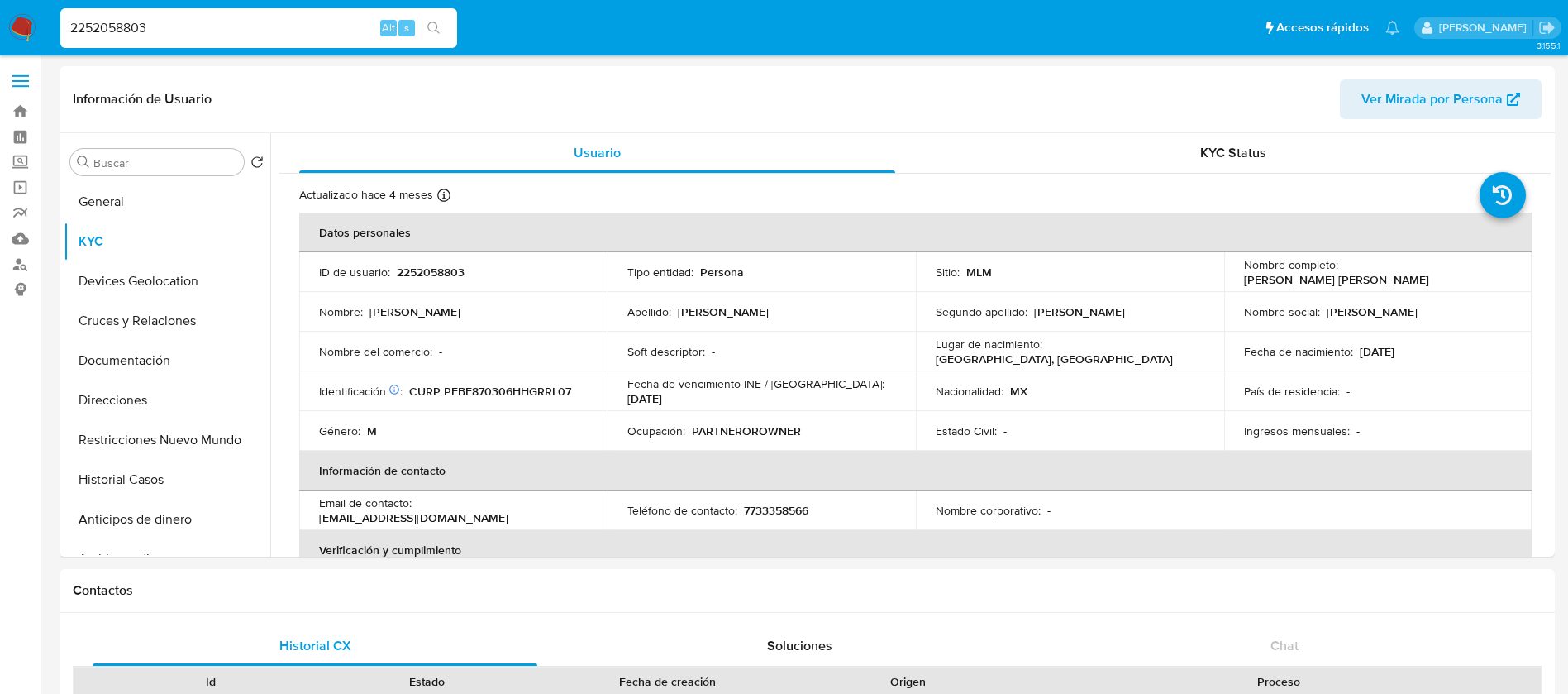
drag, startPoint x: 242, startPoint y: 41, endPoint x: 100, endPoint y: 3, distance: 147.0
click at [100, 3] on nav "Pausado Ver notificaciones 2252058803 Alt s Accesos rápidos Presiona las siguie…" at bounding box center [784, 27] width 1568 height 55
drag, startPoint x: 191, startPoint y: 35, endPoint x: 0, endPoint y: -91, distance: 228.8
paste input "1301708006"
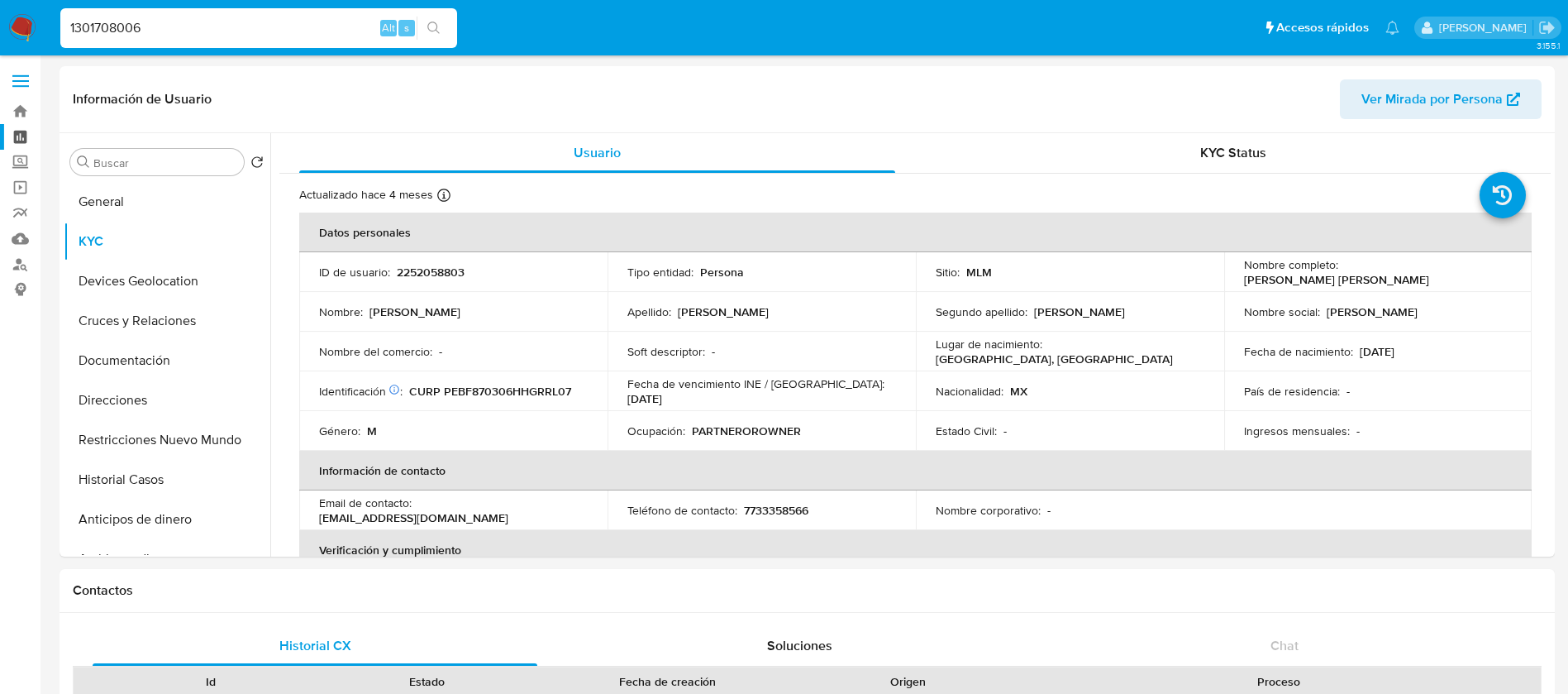
type input "1301708006"
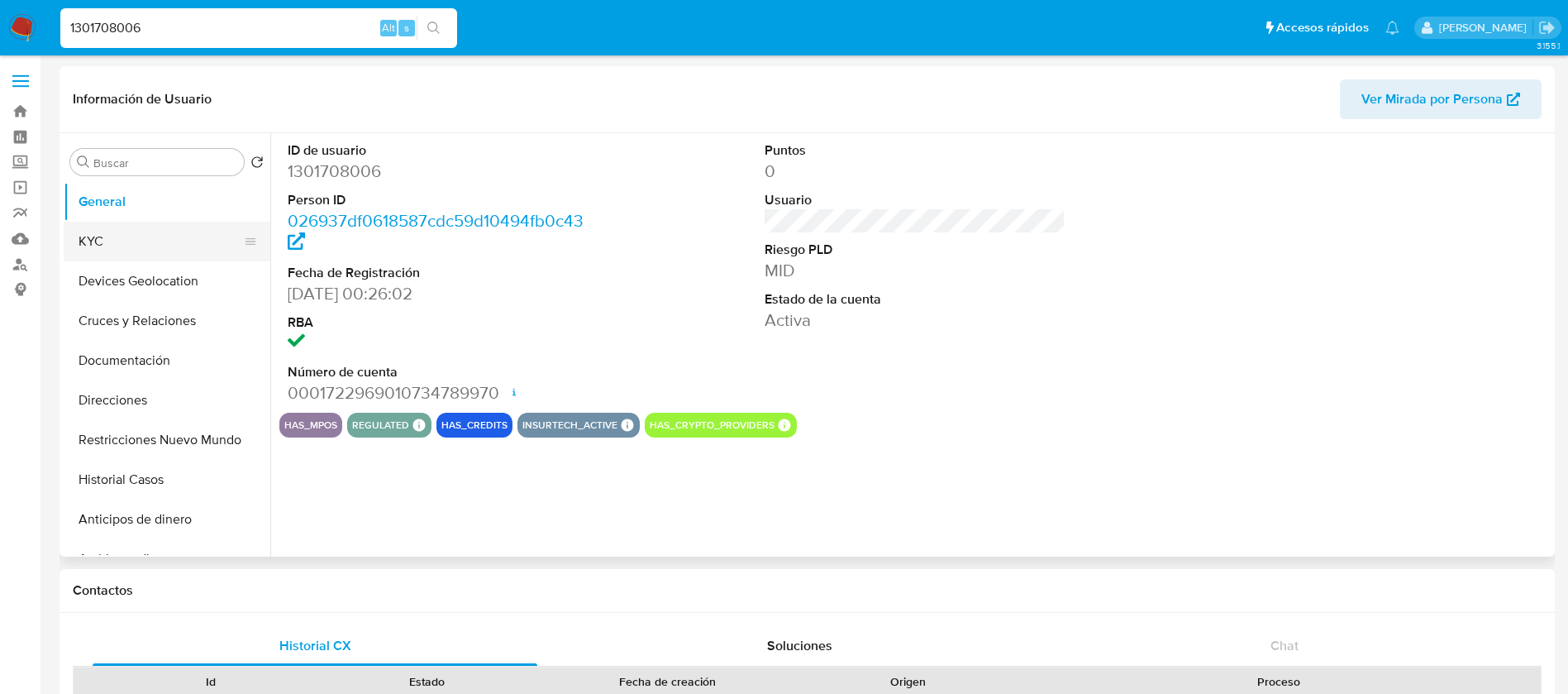
click at [200, 232] on button "KYC" at bounding box center [160, 241] width 194 height 40
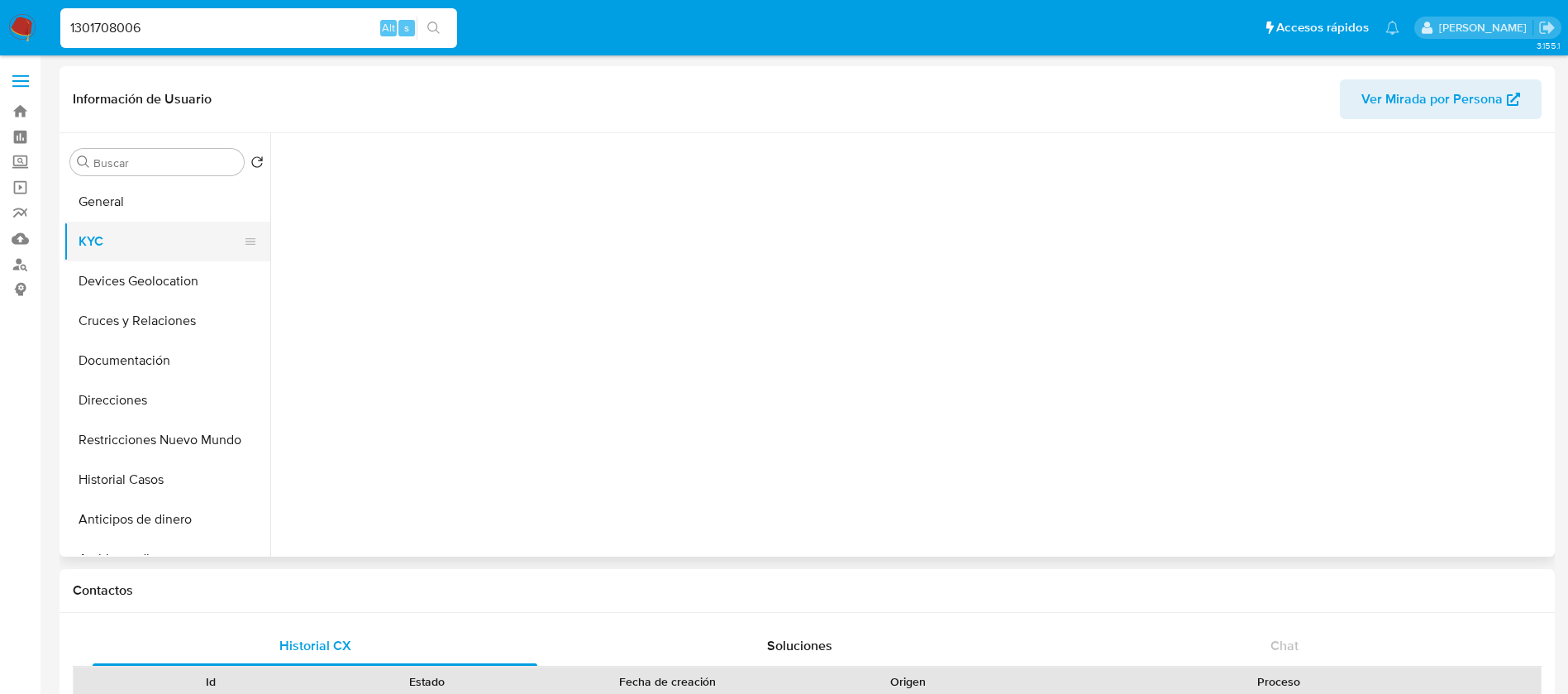
select select "10"
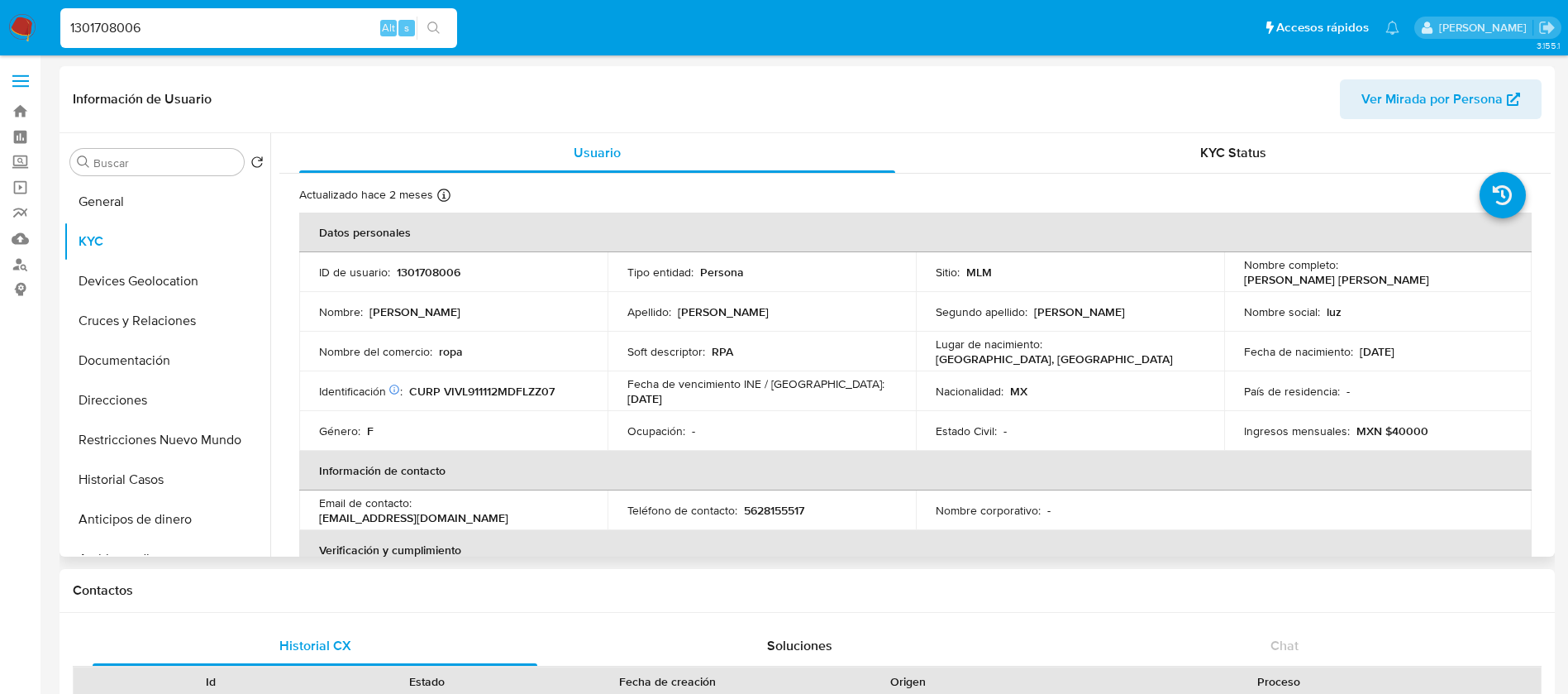
click at [418, 268] on p "1301708006" at bounding box center [428, 272] width 63 height 15
copy p "1301708006"
drag, startPoint x: 1509, startPoint y: 267, endPoint x: 1340, endPoint y: 274, distance: 169.1
click at [1340, 274] on td "Nombre completo : Luz Maria Villegas Vazquez" at bounding box center [1378, 272] width 308 height 40
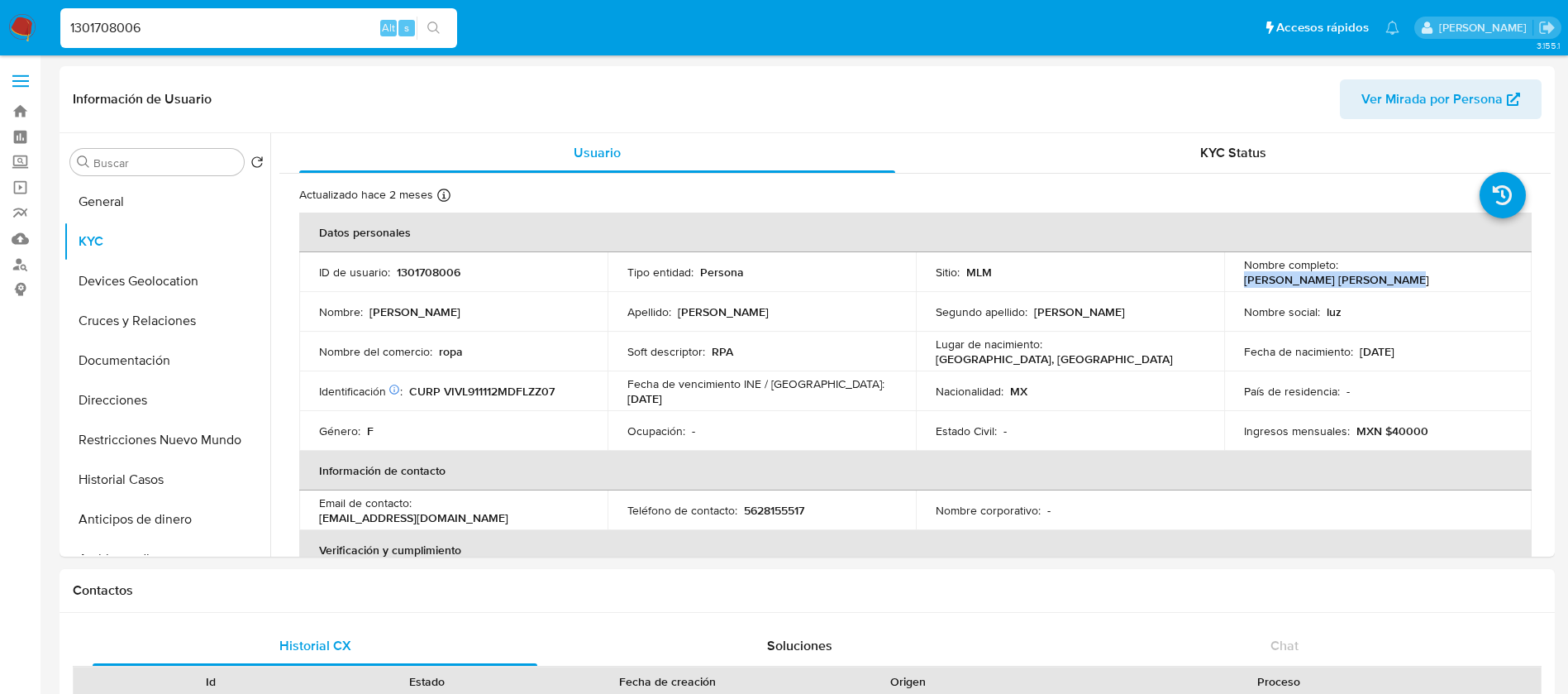
copy p "[PERSON_NAME] [PERSON_NAME]"
click at [409, 278] on p "1301708006" at bounding box center [428, 272] width 63 height 15
copy p "1301708006"
drag, startPoint x: 502, startPoint y: 380, endPoint x: 727, endPoint y: 411, distance: 227.1
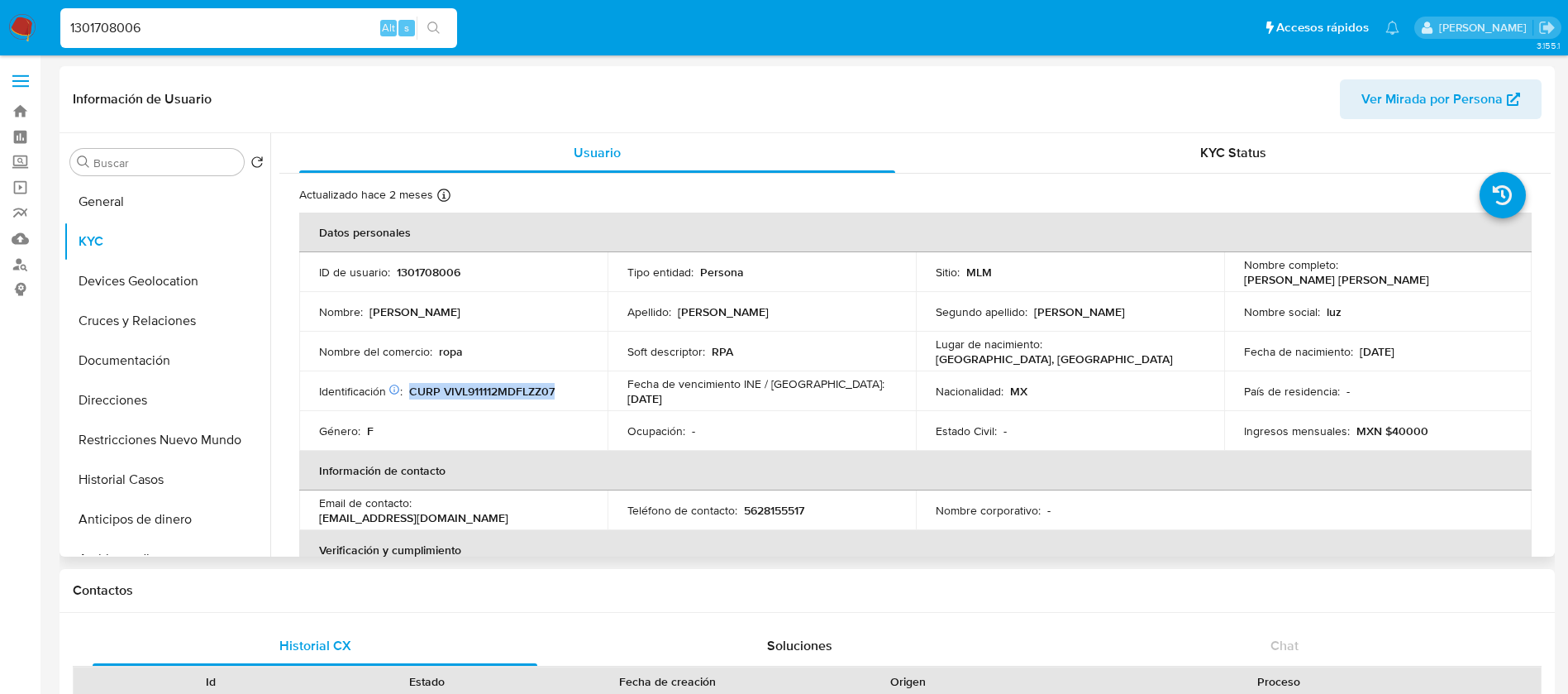
click at [691, 379] on tr "Identificación CIC: 235659896 : CURP VIVL911112MDFLZZ07 Fecha de vencimiento IN…" at bounding box center [915, 391] width 1232 height 40
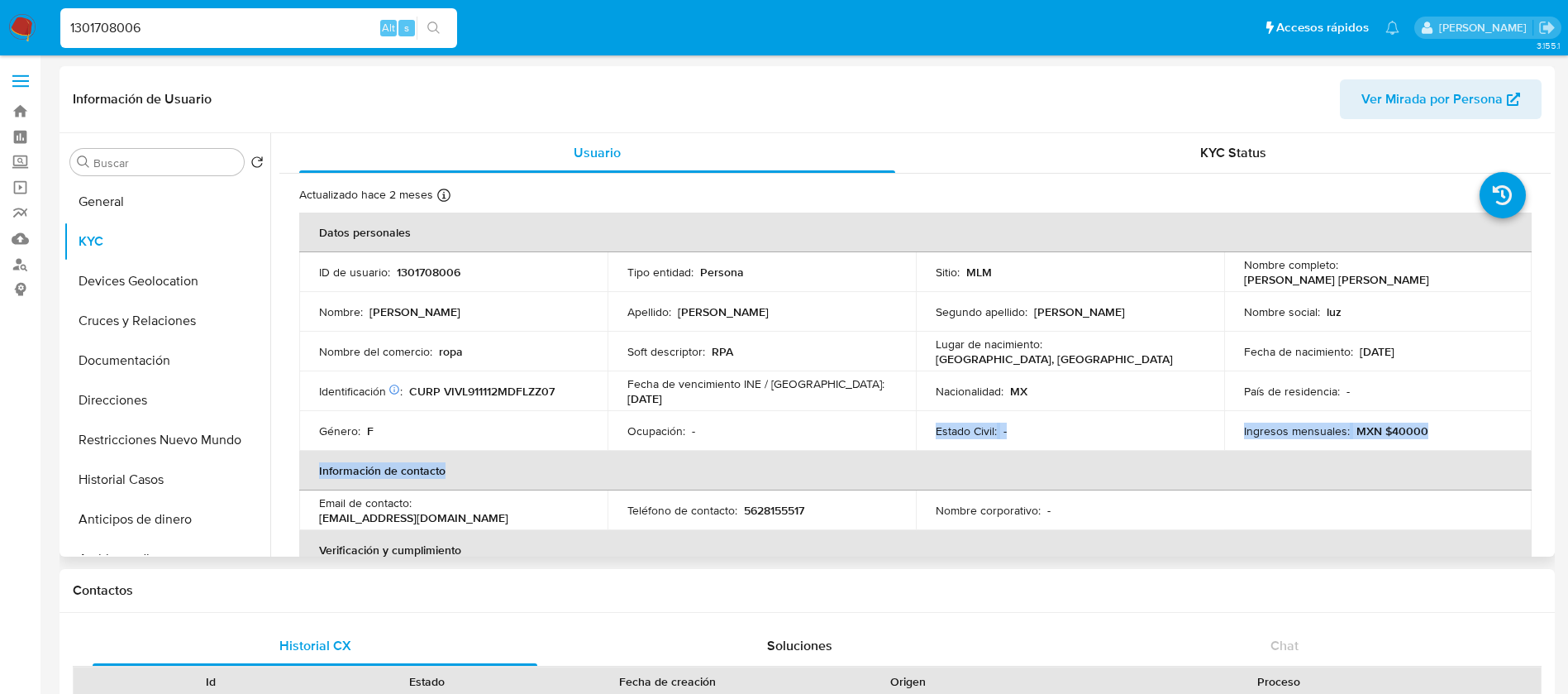
drag, startPoint x: 746, startPoint y: 448, endPoint x: 686, endPoint y: 487, distance: 71.6
click at [747, 466] on table "Datos personales ID de usuario : 1301708006 Tipo entidad : Persona Sitio : MLM …" at bounding box center [915, 510] width 1232 height 596
drag, startPoint x: 140, startPoint y: 282, endPoint x: 135, endPoint y: 337, distance: 55.2
click at [135, 337] on ul "General KYC Devices Geolocation Cruces y Relaciones Documentación Direcciones R…" at bounding box center [166, 368] width 206 height 373
click at [135, 332] on button "Cruces y Relaciones" at bounding box center [160, 320] width 194 height 40
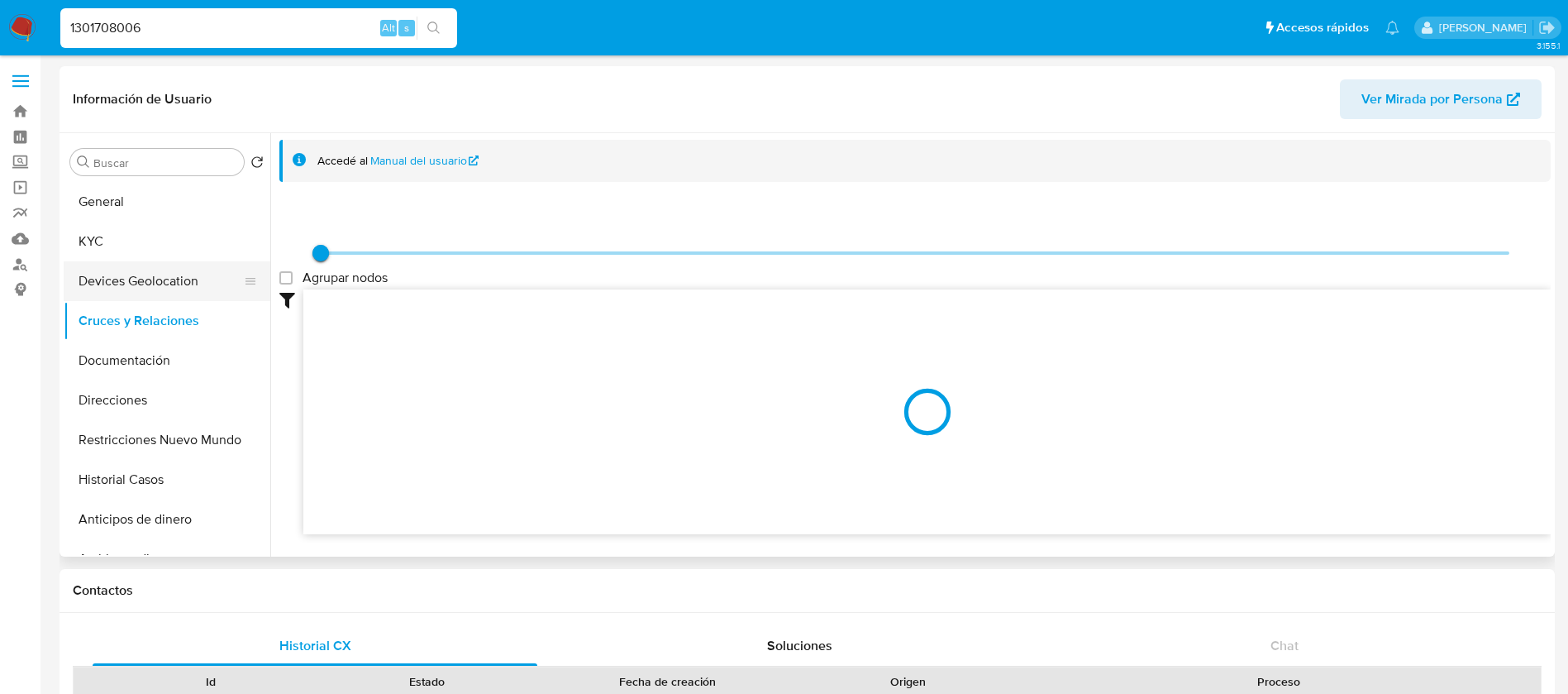
click at [175, 272] on button "Devices Geolocation" at bounding box center [160, 281] width 194 height 40
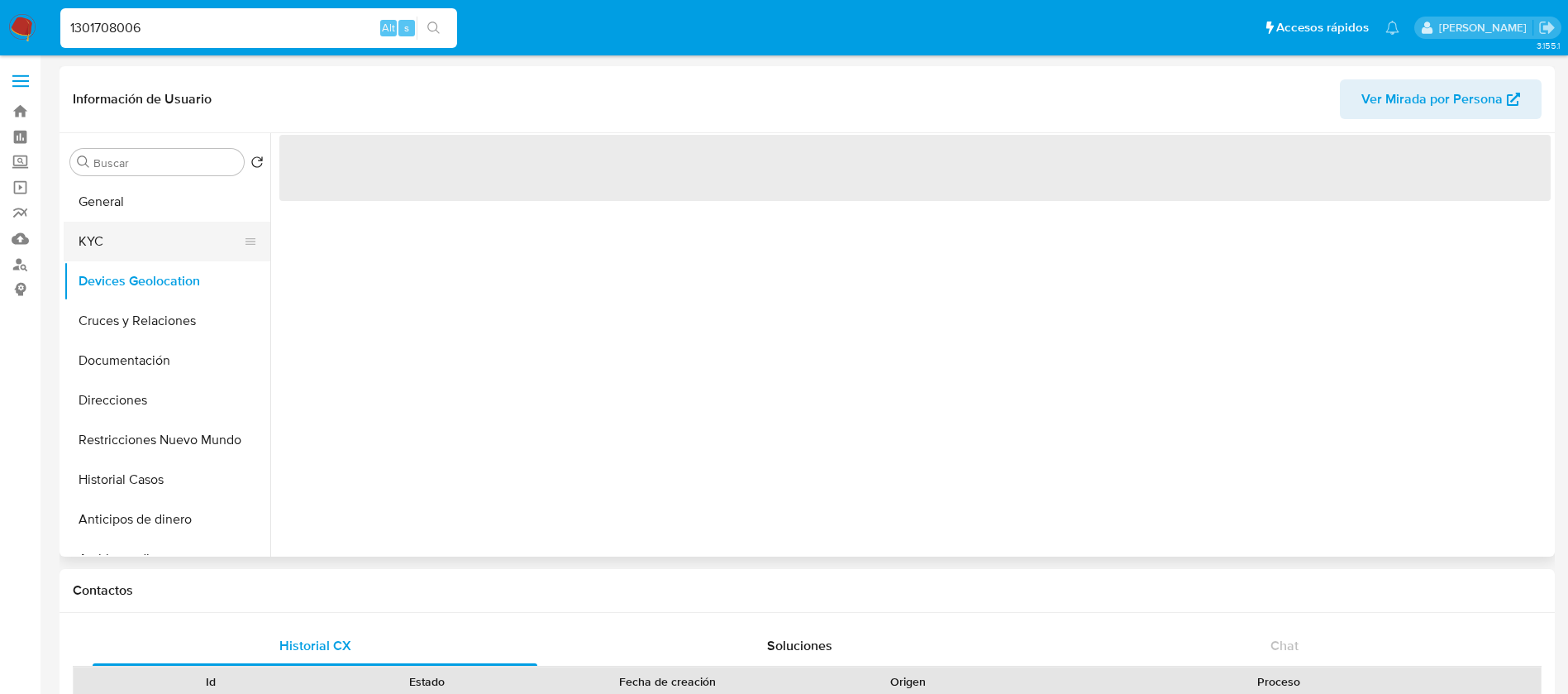
drag, startPoint x: 170, startPoint y: 242, endPoint x: 194, endPoint y: 249, distance: 25.0
click at [173, 243] on button "KYC" at bounding box center [160, 241] width 194 height 40
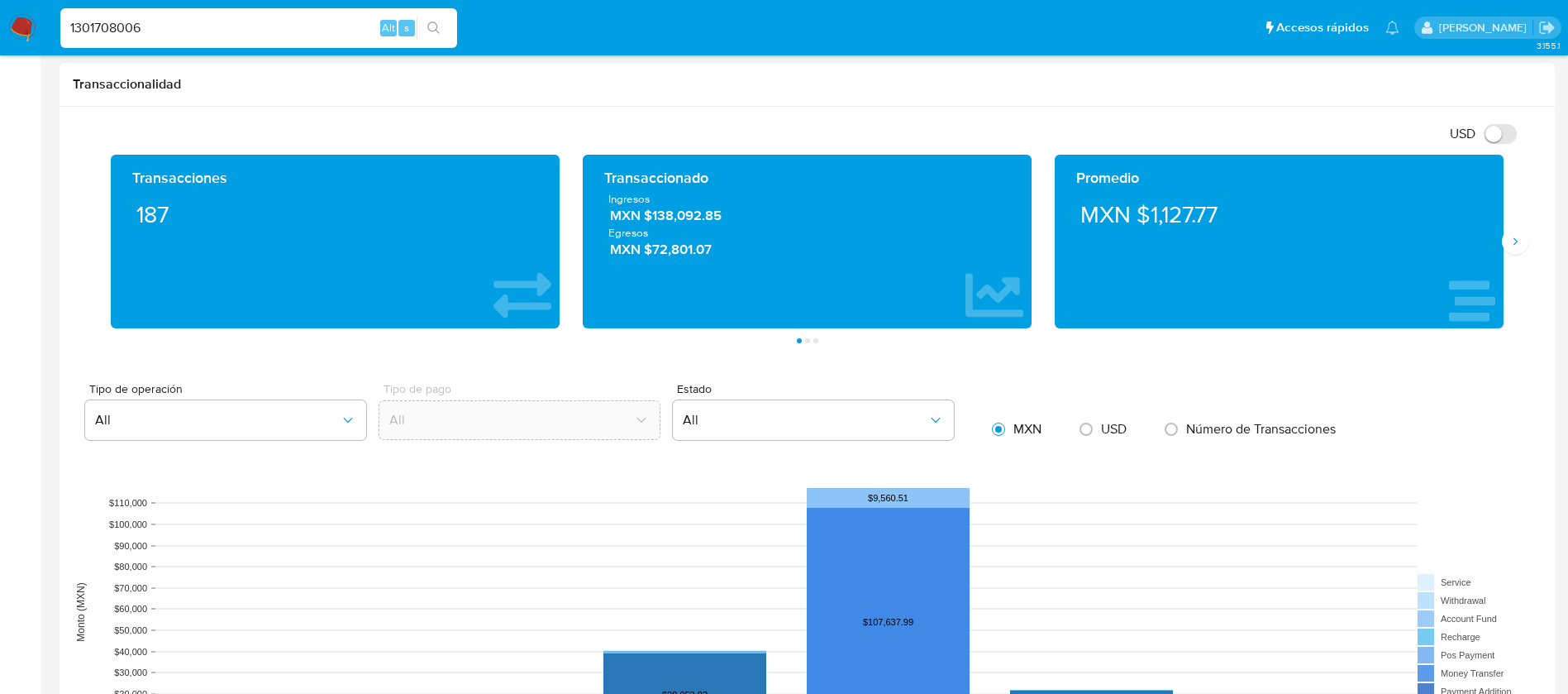
scroll to position [620, 0]
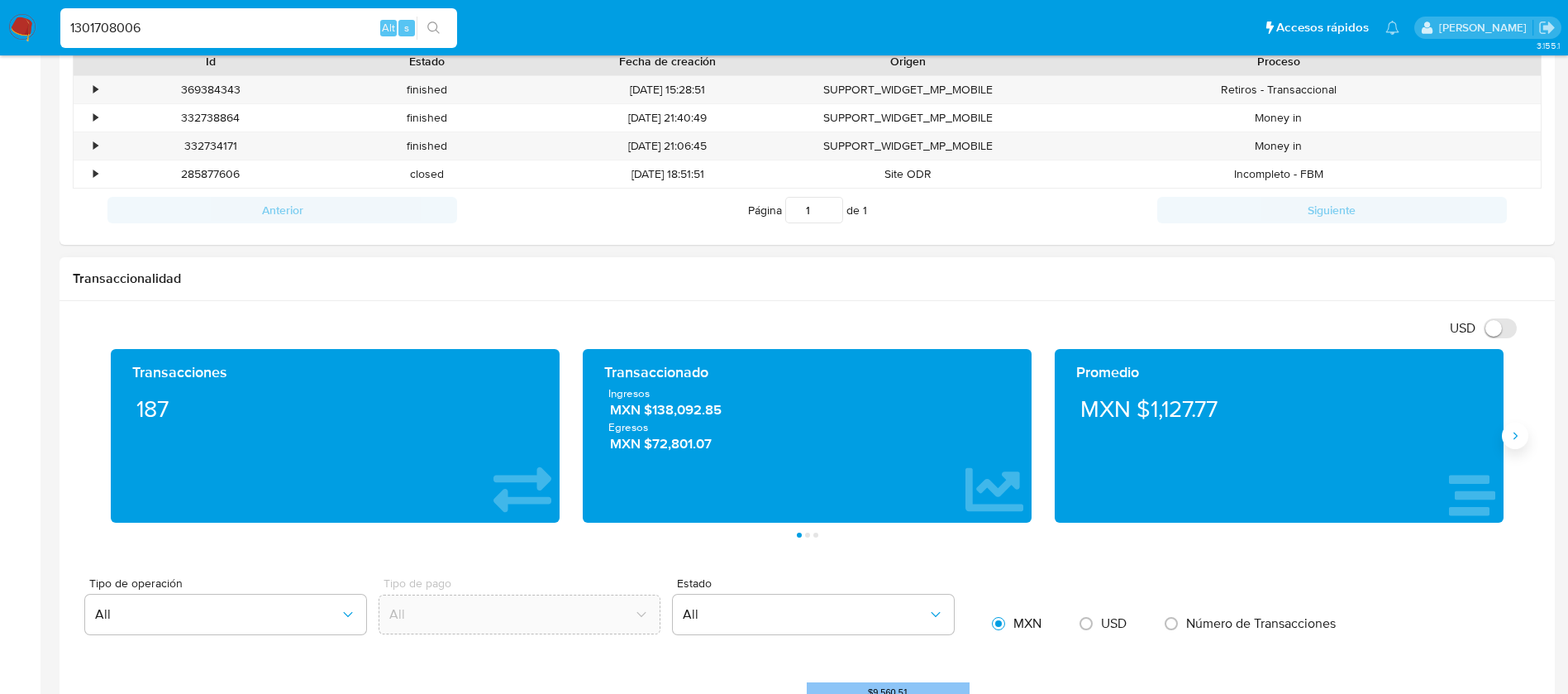
click at [1521, 434] on button "Siguiente" at bounding box center [1515, 435] width 26 height 26
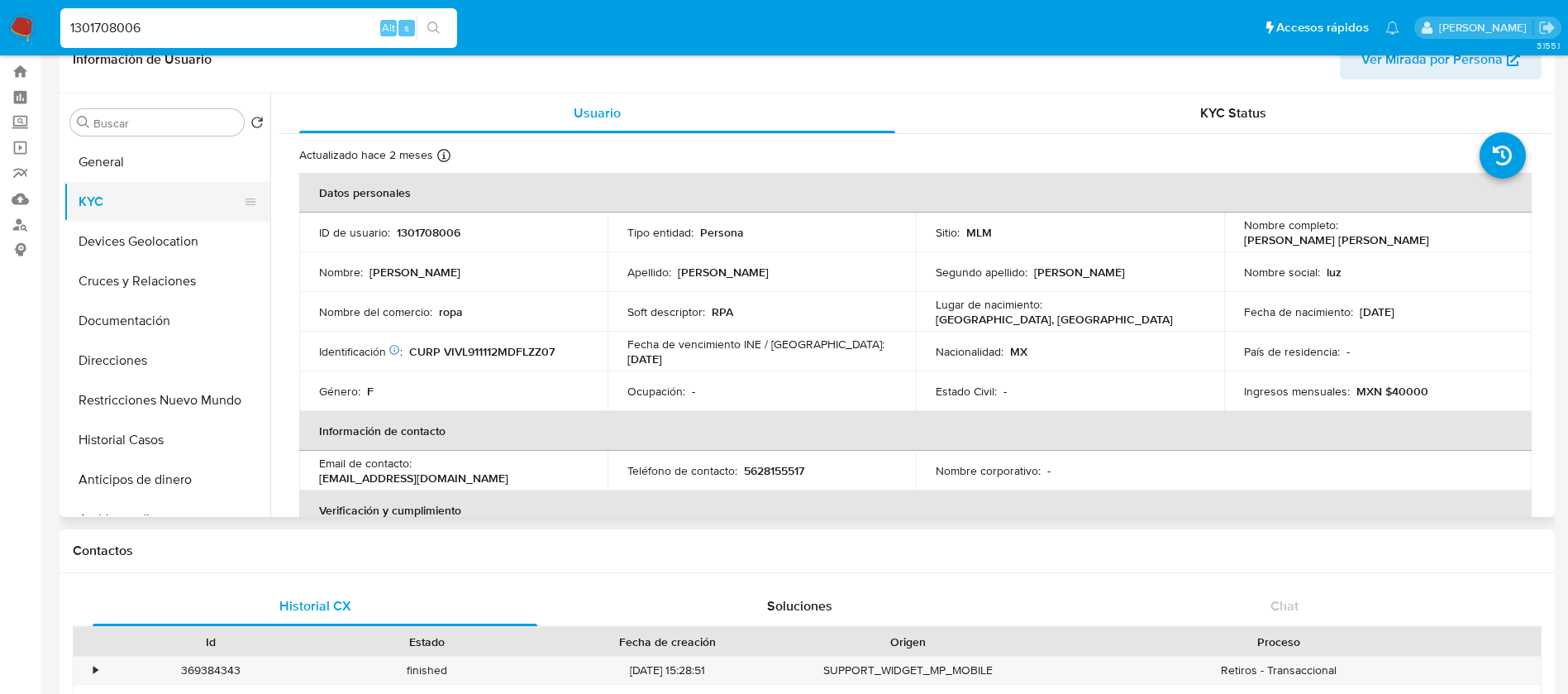
scroll to position [0, 0]
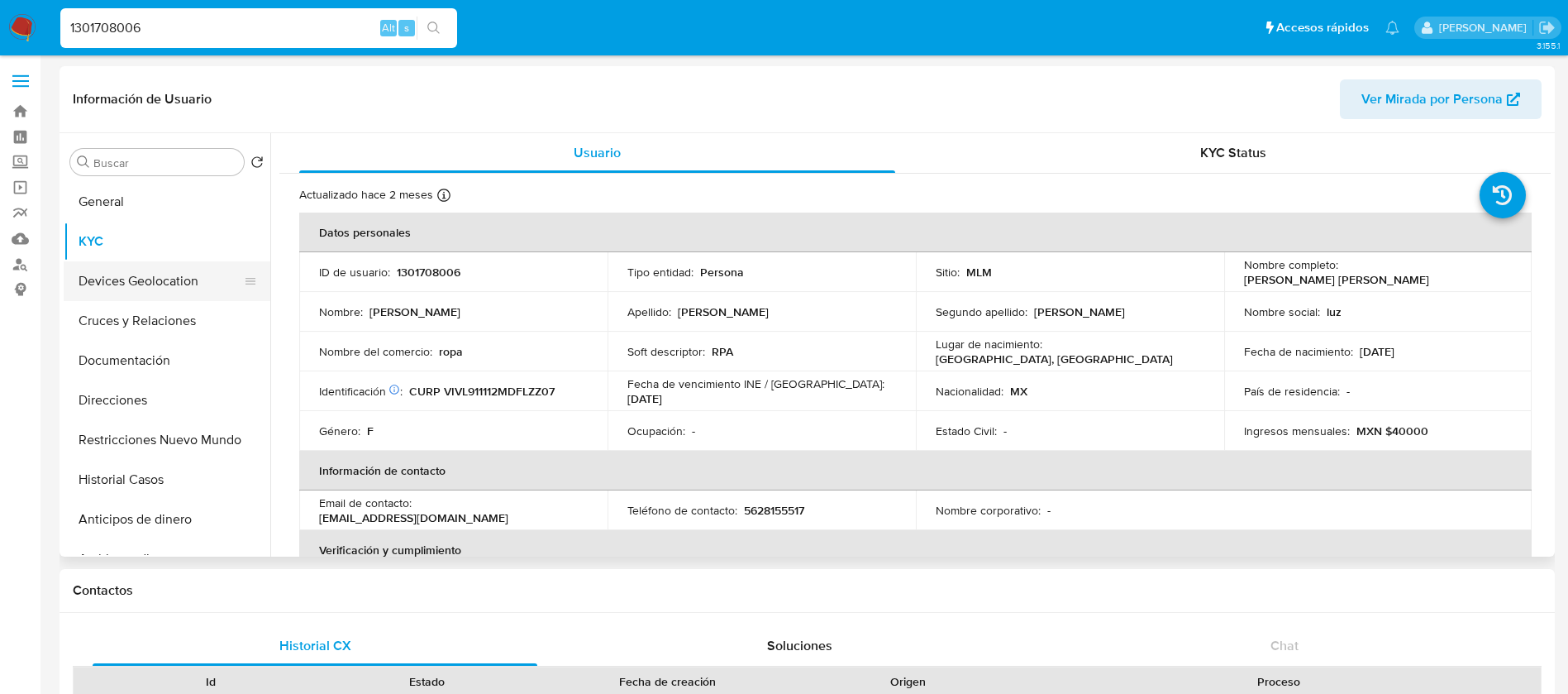
click at [177, 281] on button "Devices Geolocation" at bounding box center [160, 281] width 194 height 40
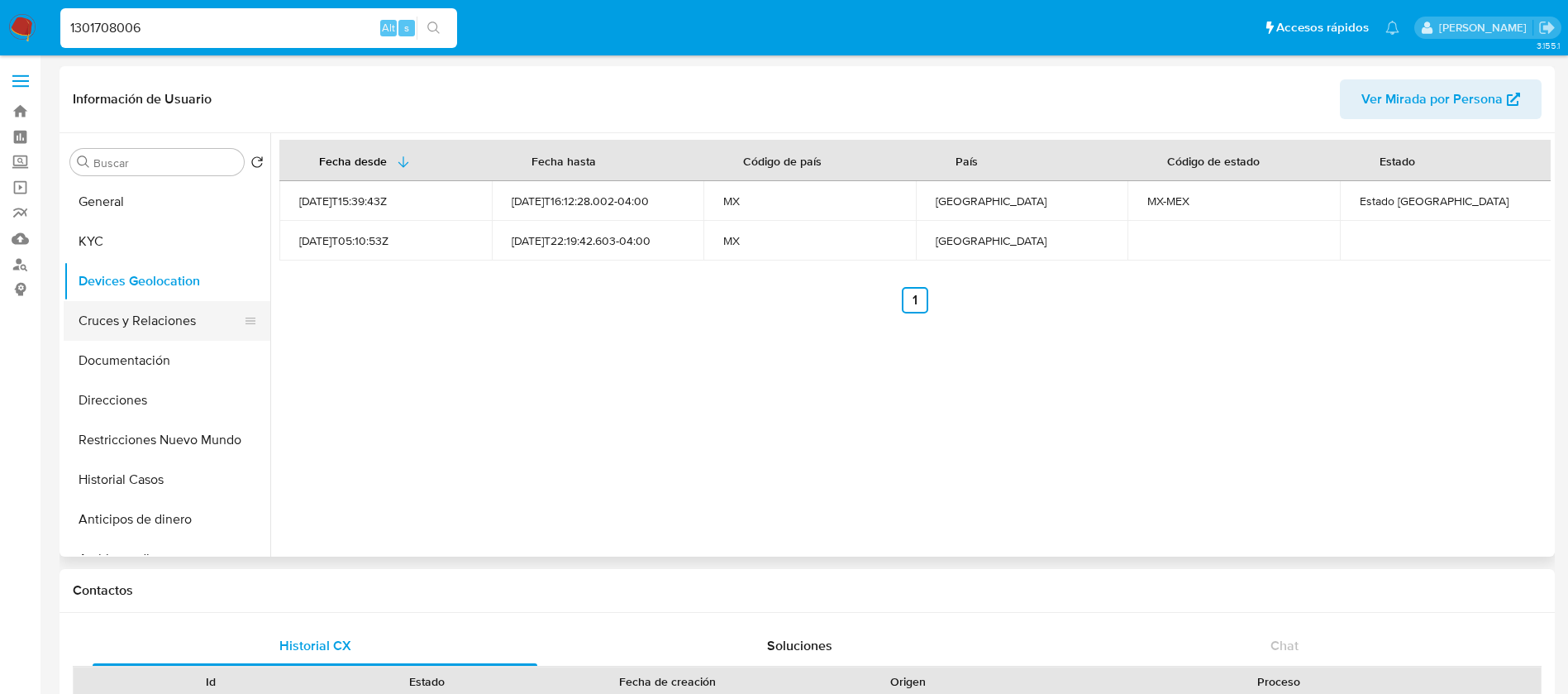
click at [173, 338] on button "Cruces y Relaciones" at bounding box center [160, 320] width 194 height 40
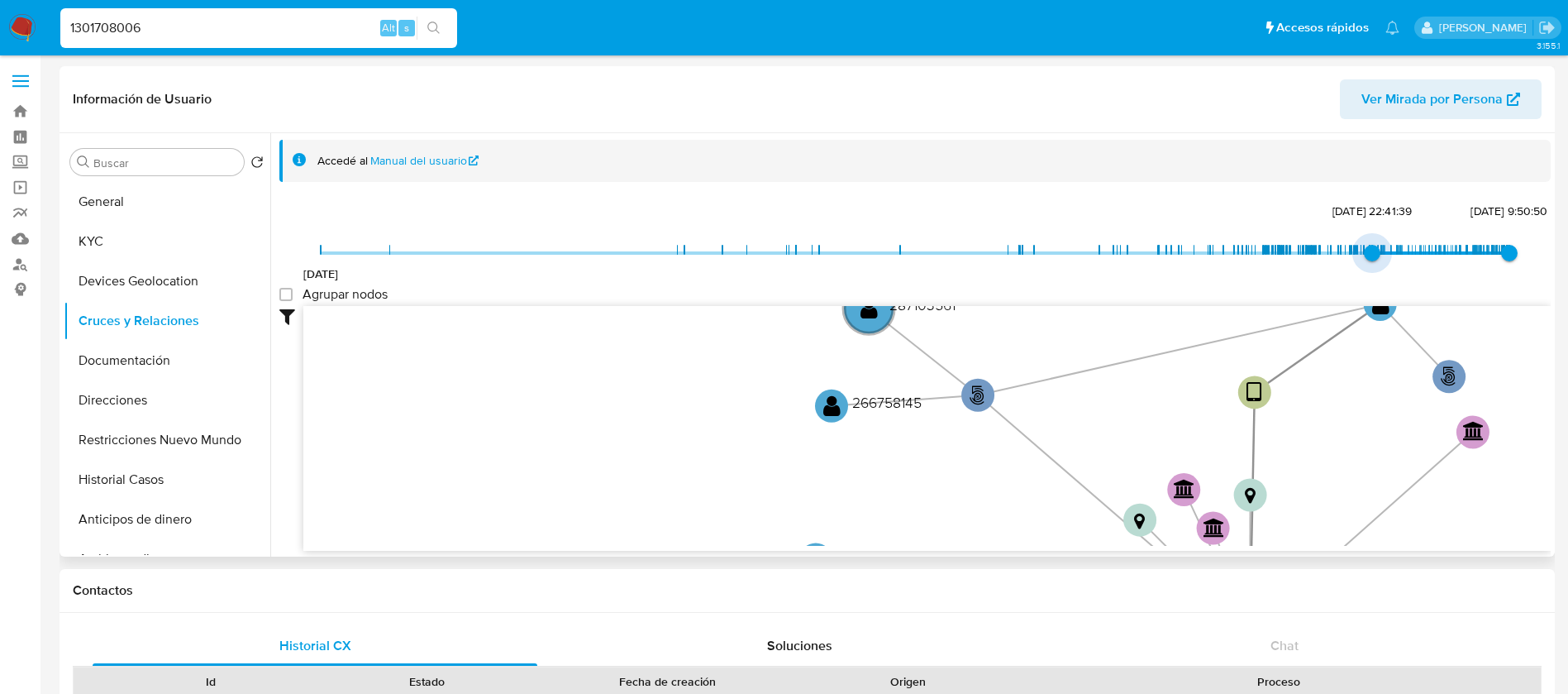
type input "1742022263000"
drag, startPoint x: 322, startPoint y: 251, endPoint x: 1381, endPoint y: 286, distance: 1059.6
click at [1381, 286] on div "21/5/2021 15/3/2025, 1:04:23 24/8/2025, 9:50:50 Agrupar nodos Filtros Confianza…" at bounding box center [914, 375] width 1271 height 351
click at [292, 295] on group_nodes "Agrupar nodos" at bounding box center [286, 295] width 14 height 14
checkbox group_nodes "true"
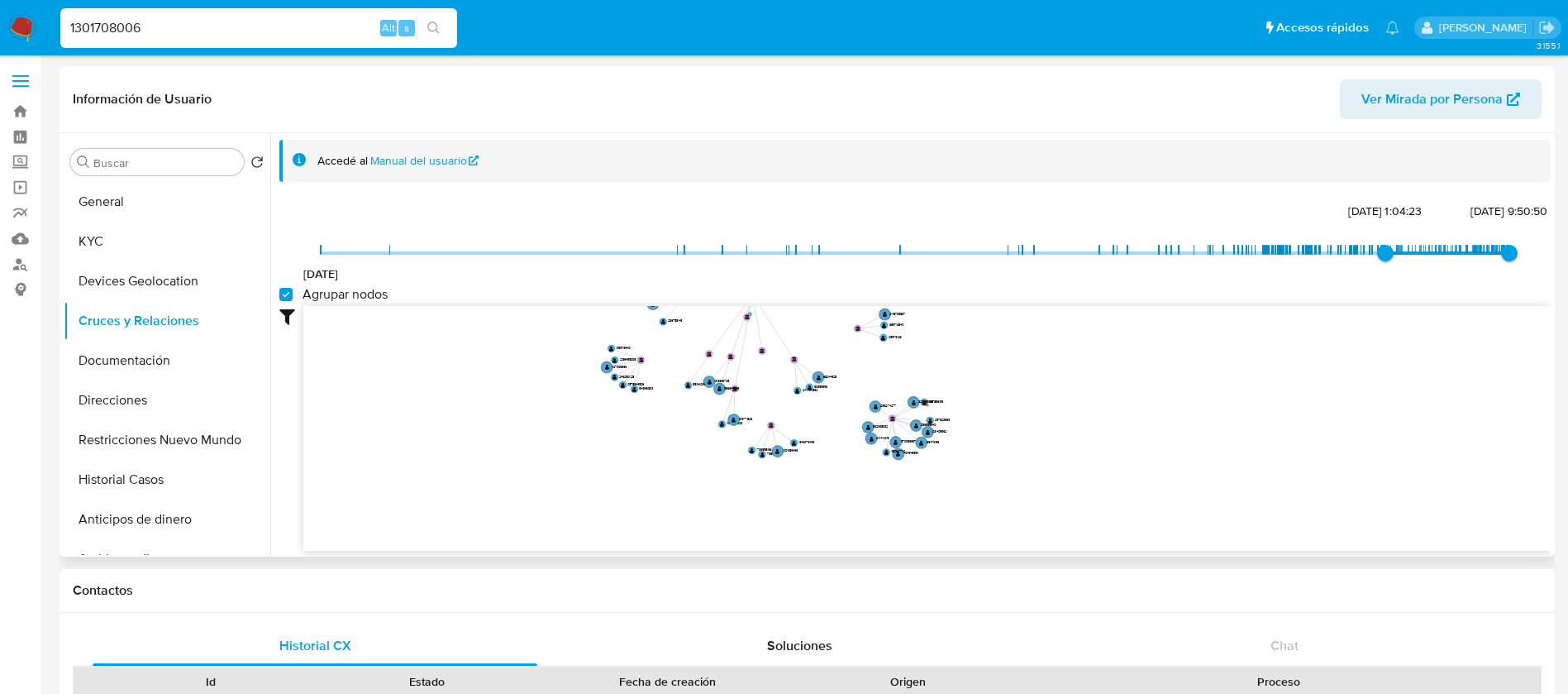
drag, startPoint x: 796, startPoint y: 378, endPoint x: 878, endPoint y: 252, distance: 150.3
click at [878, 252] on div "21/5/2021 15/3/2025, 1:04:23 24/8/2025, 9:50:50 Agrupar nodos Filtros Confianza…" at bounding box center [914, 375] width 1271 height 351
click at [178, 367] on button "Documentación" at bounding box center [160, 360] width 194 height 40
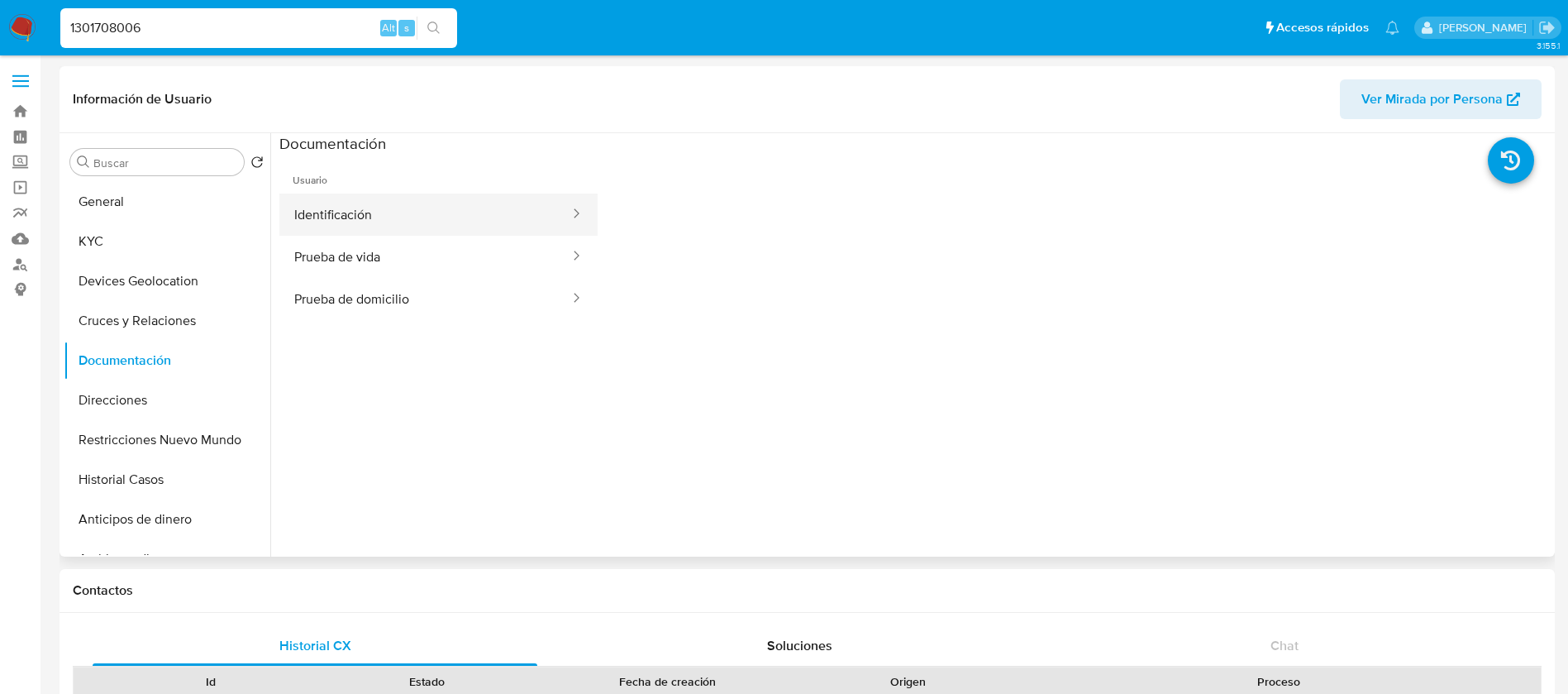
click at [337, 202] on button "Identificación" at bounding box center [425, 214] width 292 height 42
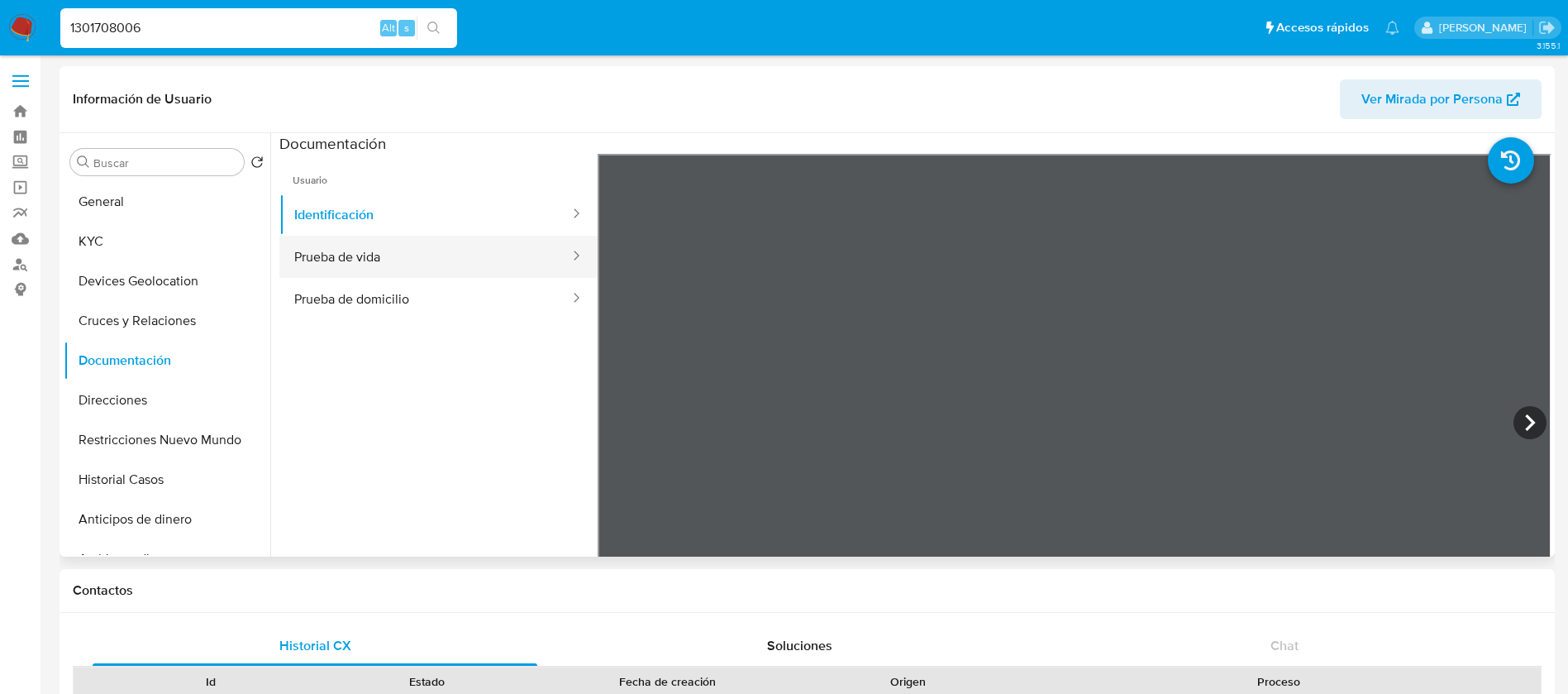
click at [430, 256] on button "Prueba de vida" at bounding box center [425, 256] width 292 height 42
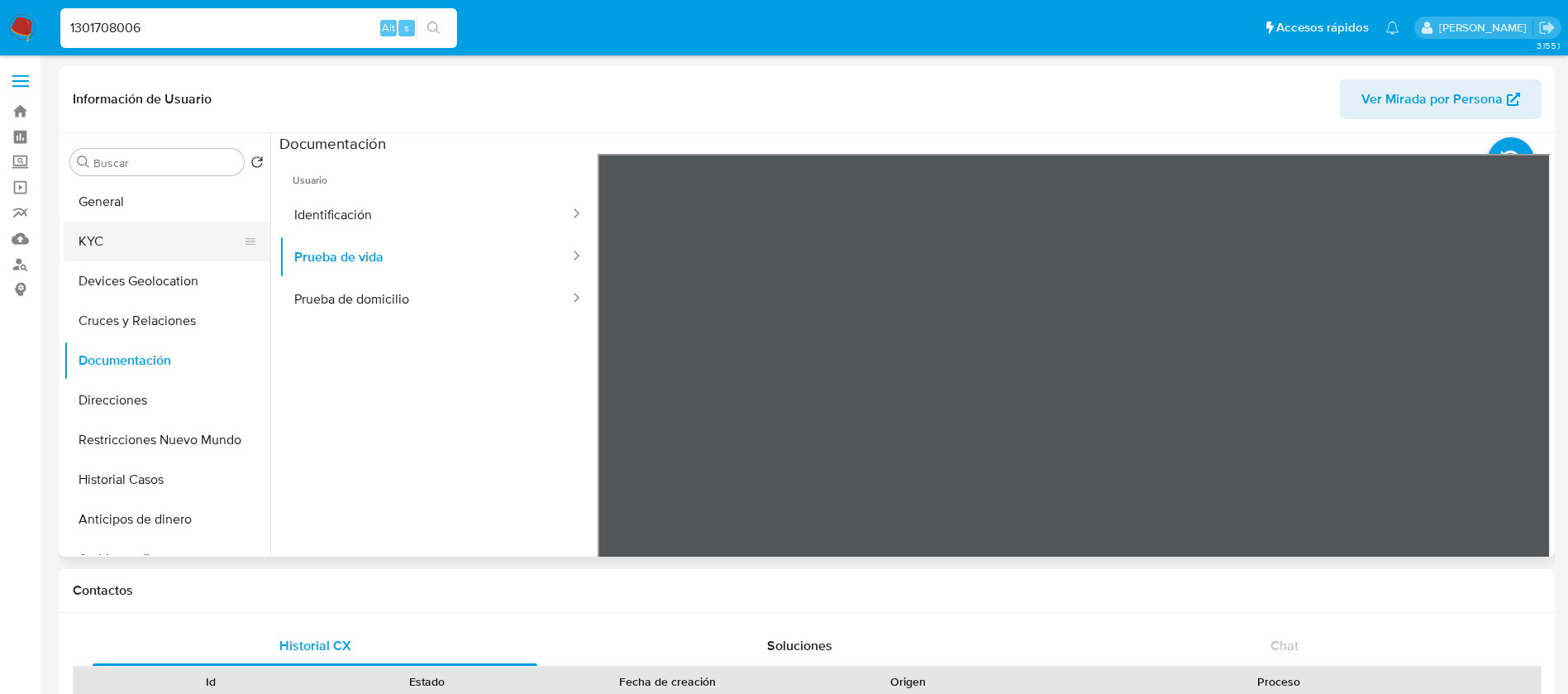
click at [129, 229] on button "KYC" at bounding box center [160, 241] width 194 height 40
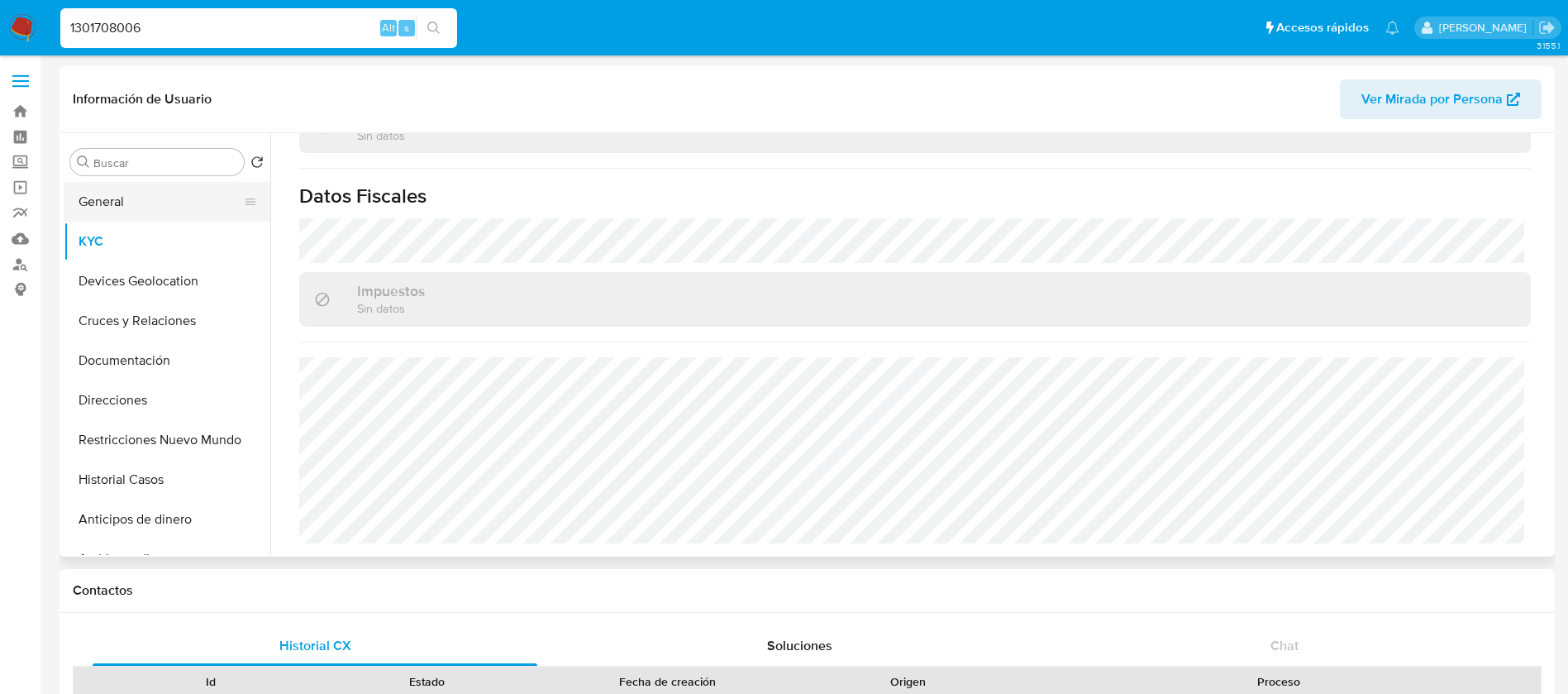
click at [179, 212] on button "General" at bounding box center [160, 201] width 194 height 40
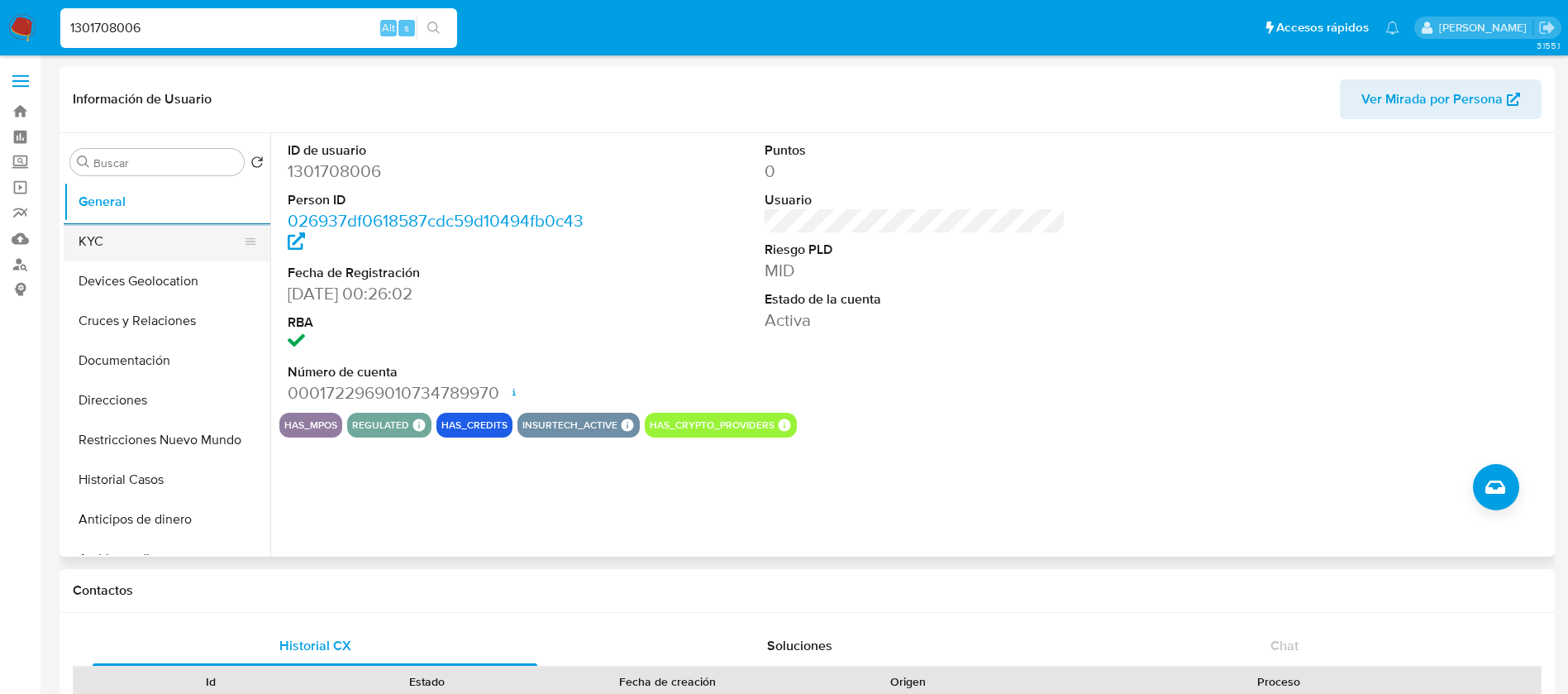
click at [166, 260] on button "KYC" at bounding box center [160, 241] width 194 height 40
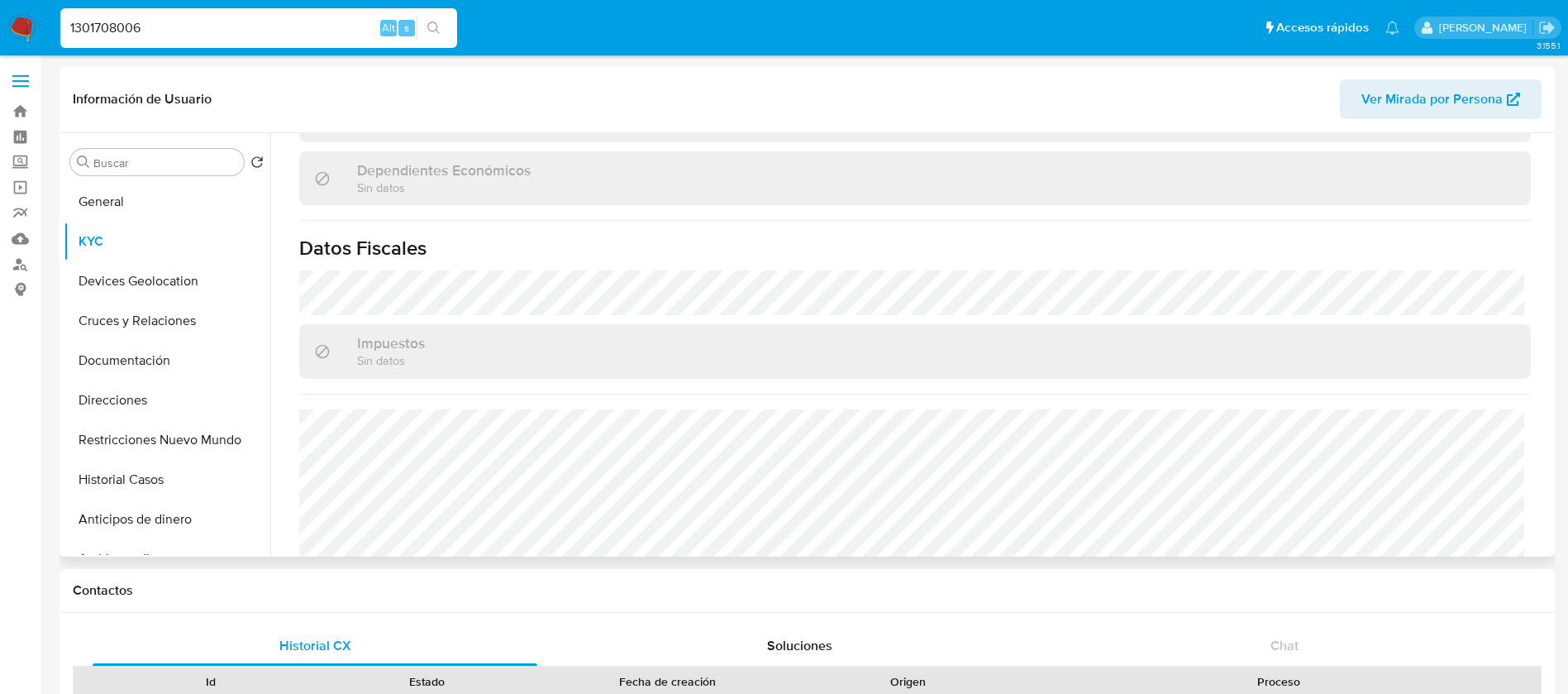
scroll to position [993, 0]
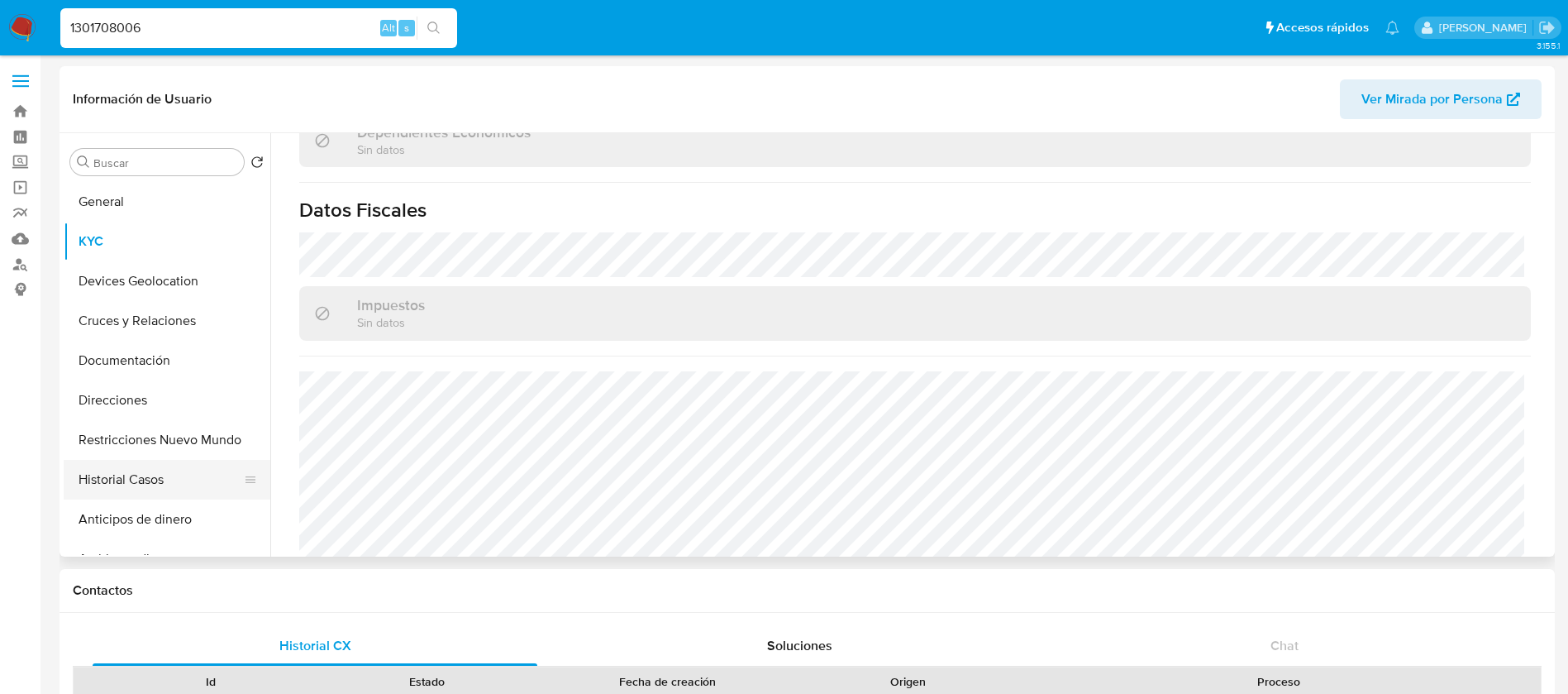
click at [140, 476] on button "Historial Casos" at bounding box center [160, 480] width 194 height 40
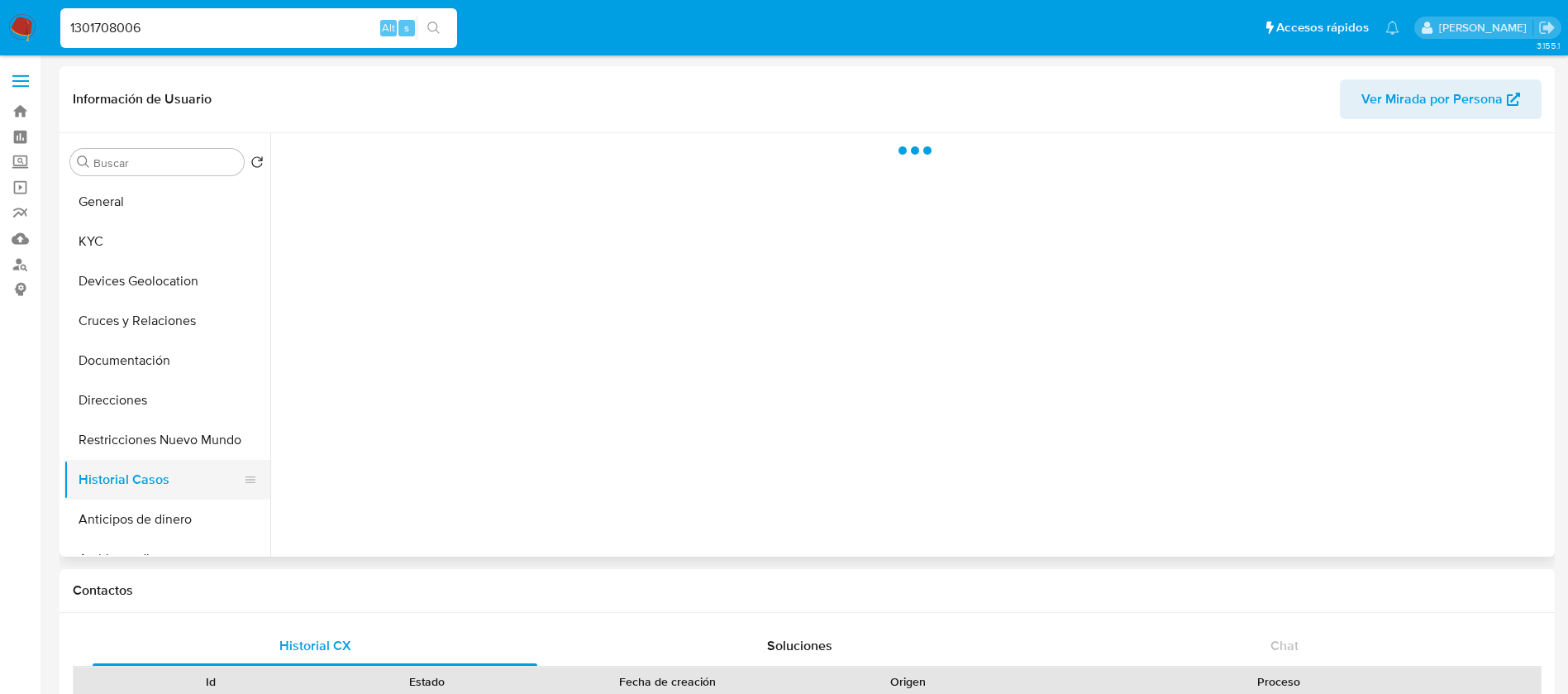
scroll to position [0, 0]
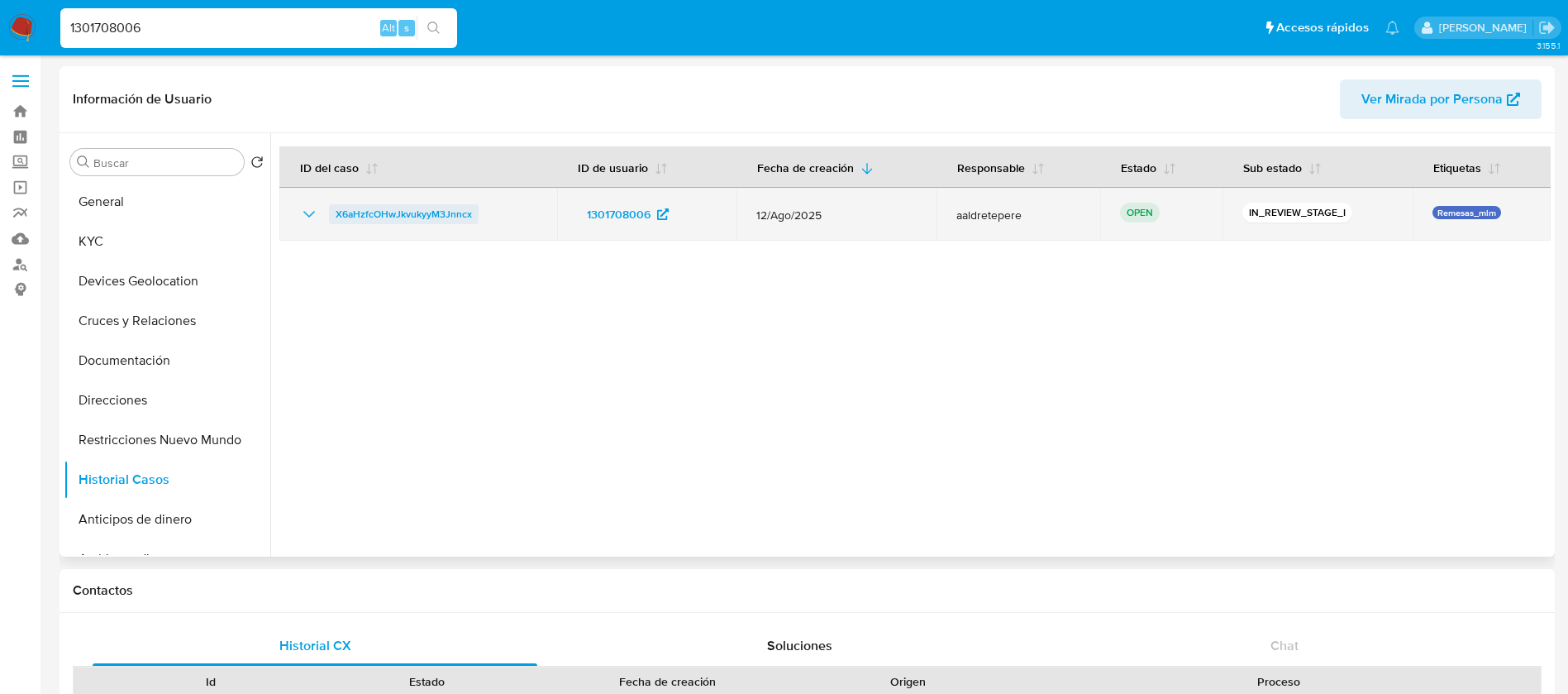
click at [449, 222] on span "X6aHzfcOHwJkvukyyM3Jnncx" at bounding box center [404, 214] width 136 height 19
click at [361, 218] on span "X6aHzfcOHwJkvukyyM3Jnncx" at bounding box center [404, 214] width 136 height 19
click at [415, 205] on span "X6aHzfcOHwJkvukyyM3Jnncx" at bounding box center [404, 214] width 136 height 19
click at [442, 207] on span "X6aHzfcOHwJkvukyyM3Jnncx" at bounding box center [404, 214] width 136 height 19
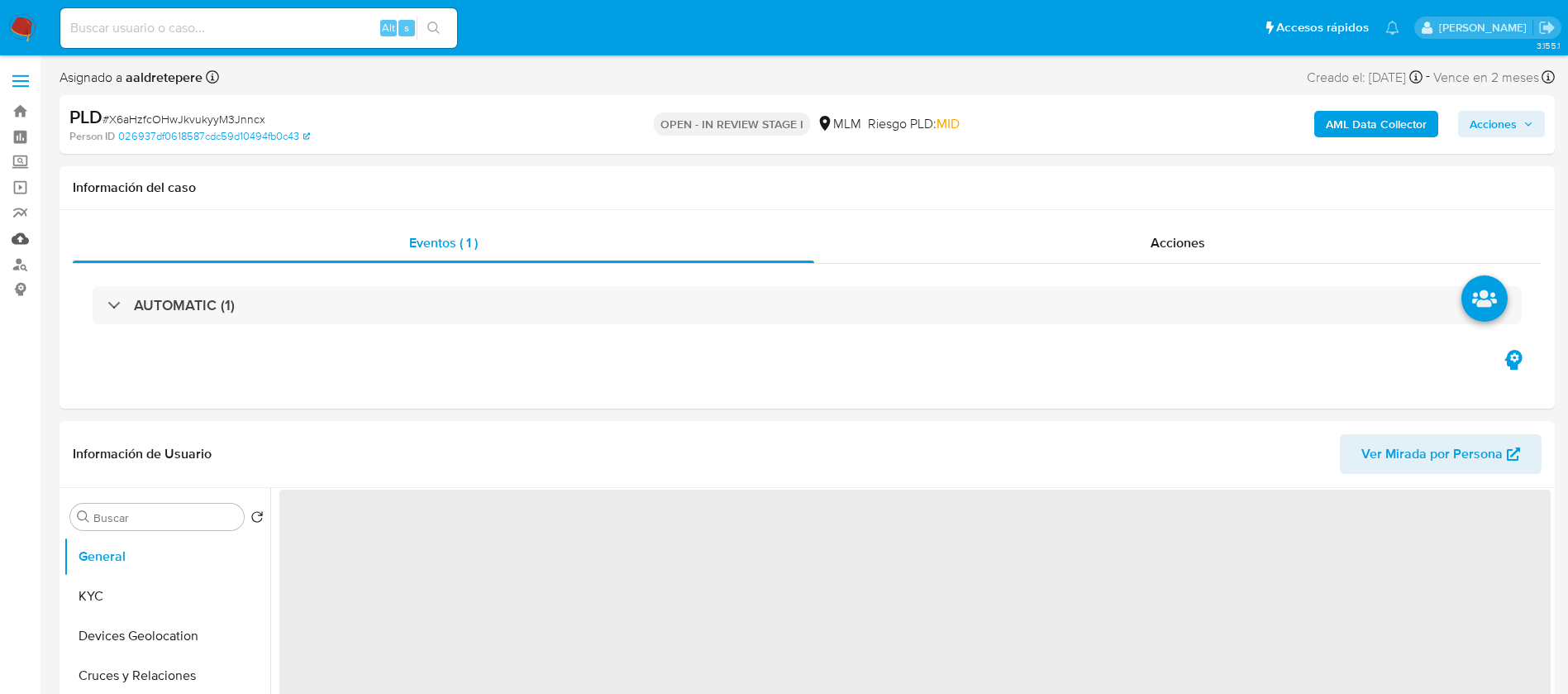
click at [28, 237] on link "Mulan" at bounding box center [98, 238] width 196 height 25
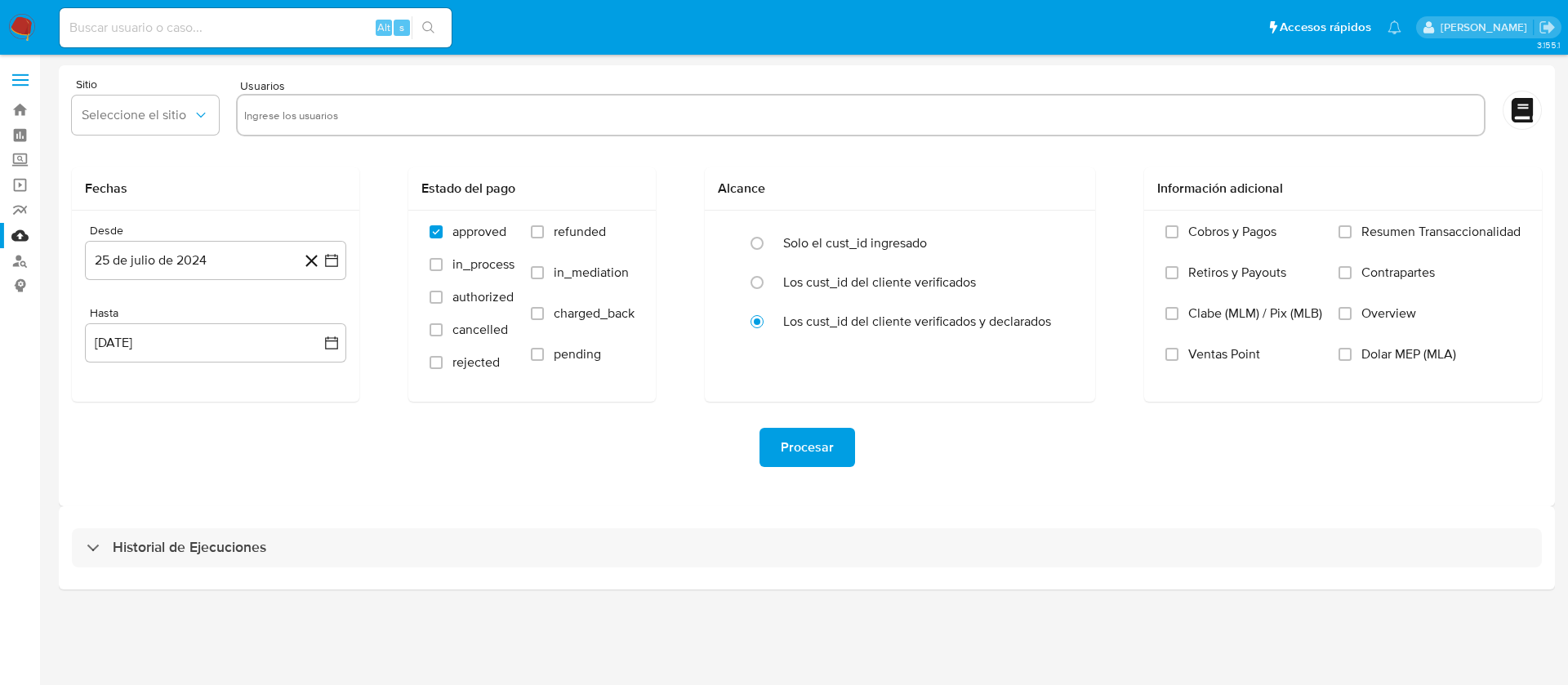
click at [291, 108] on input "text" at bounding box center [860, 114] width 1233 height 26
paste input "2564086765"
type input "2564086765"
click at [176, 115] on span "MLU" at bounding box center [137, 114] width 111 height 16
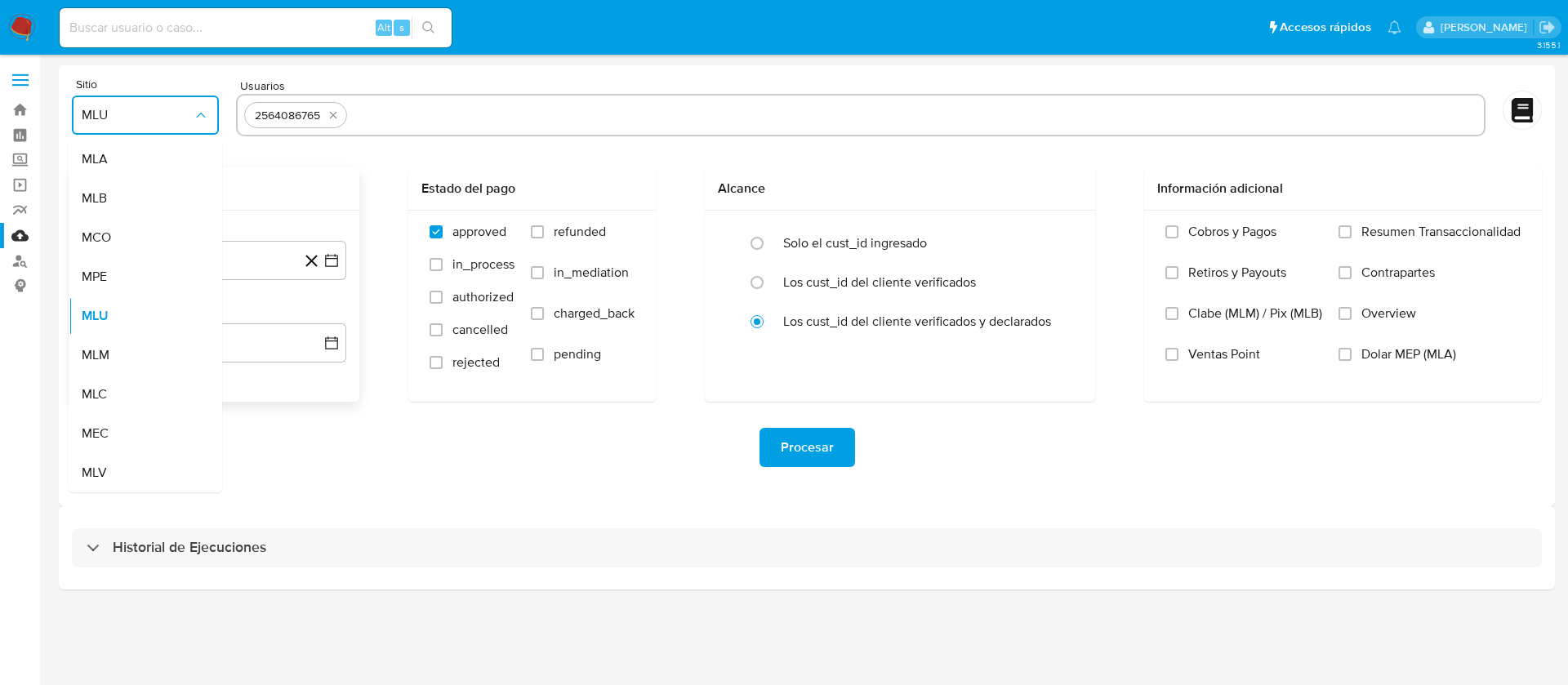
drag, startPoint x: 95, startPoint y: 362, endPoint x: 155, endPoint y: 298, distance: 87.7
click at [100, 362] on span "MLM" at bounding box center [95, 355] width 28 height 16
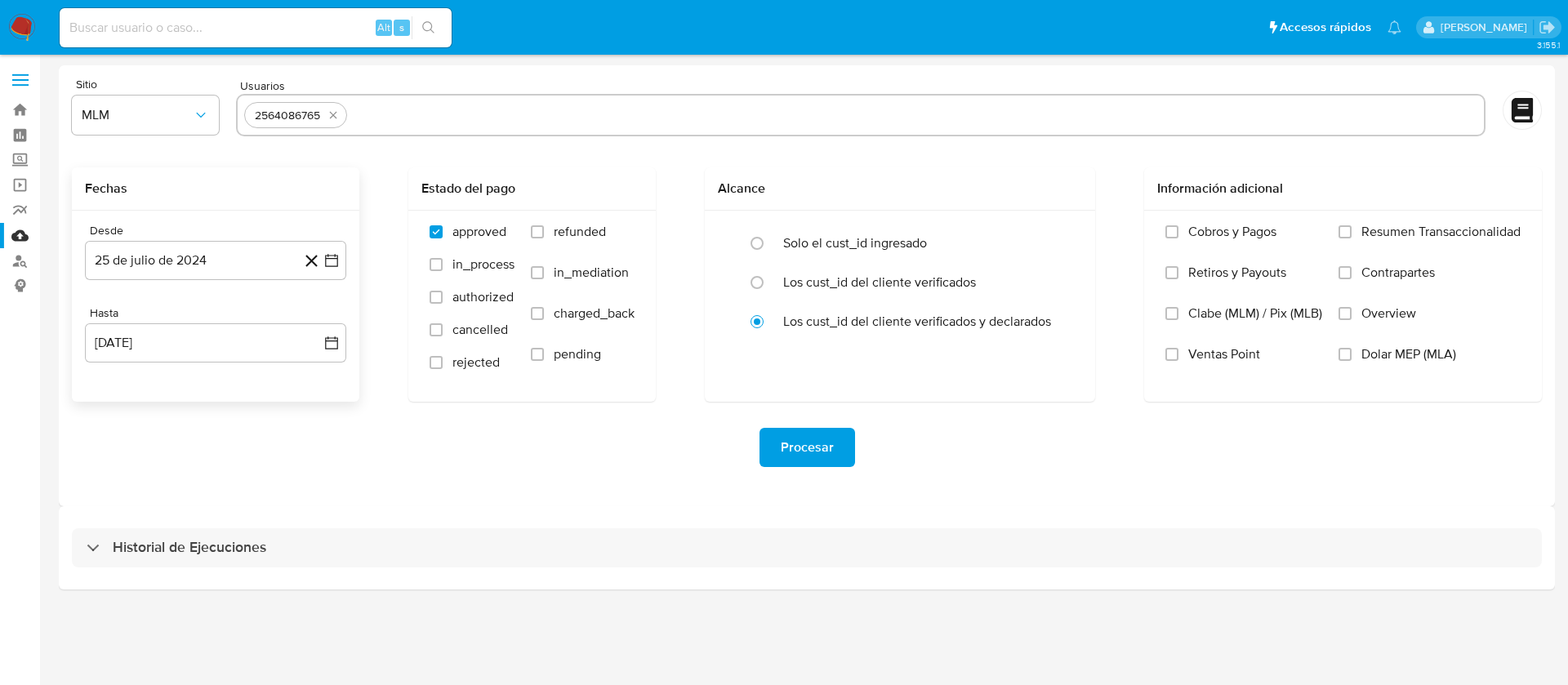
click at [167, 283] on div "Desde 25 de julio de 2024 25-07-2024 Hasta 25 de agosto de 2025 25-08-2025" at bounding box center [215, 306] width 287 height 191
click at [184, 266] on button "25 de julio de 2024" at bounding box center [215, 260] width 261 height 39
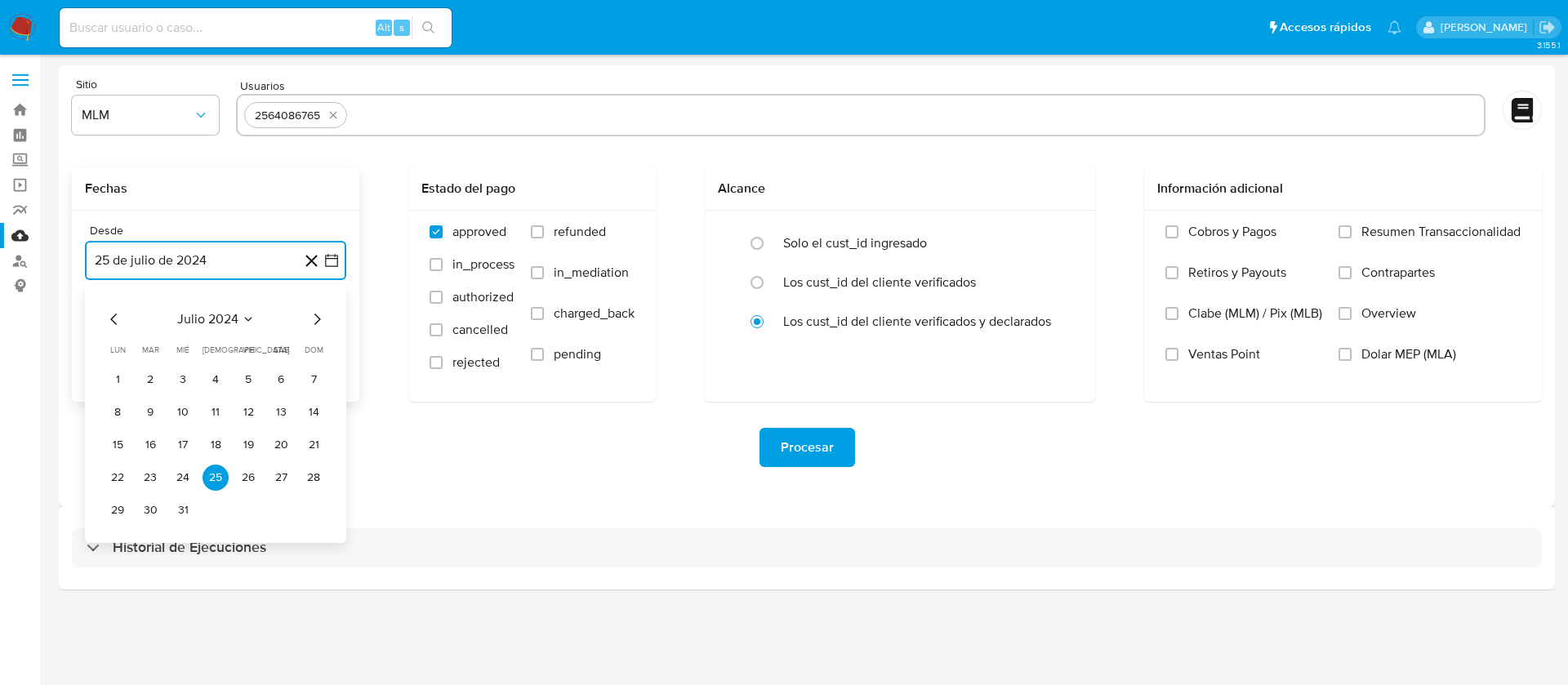
click at [191, 320] on span "julio 2024" at bounding box center [208, 319] width 61 height 16
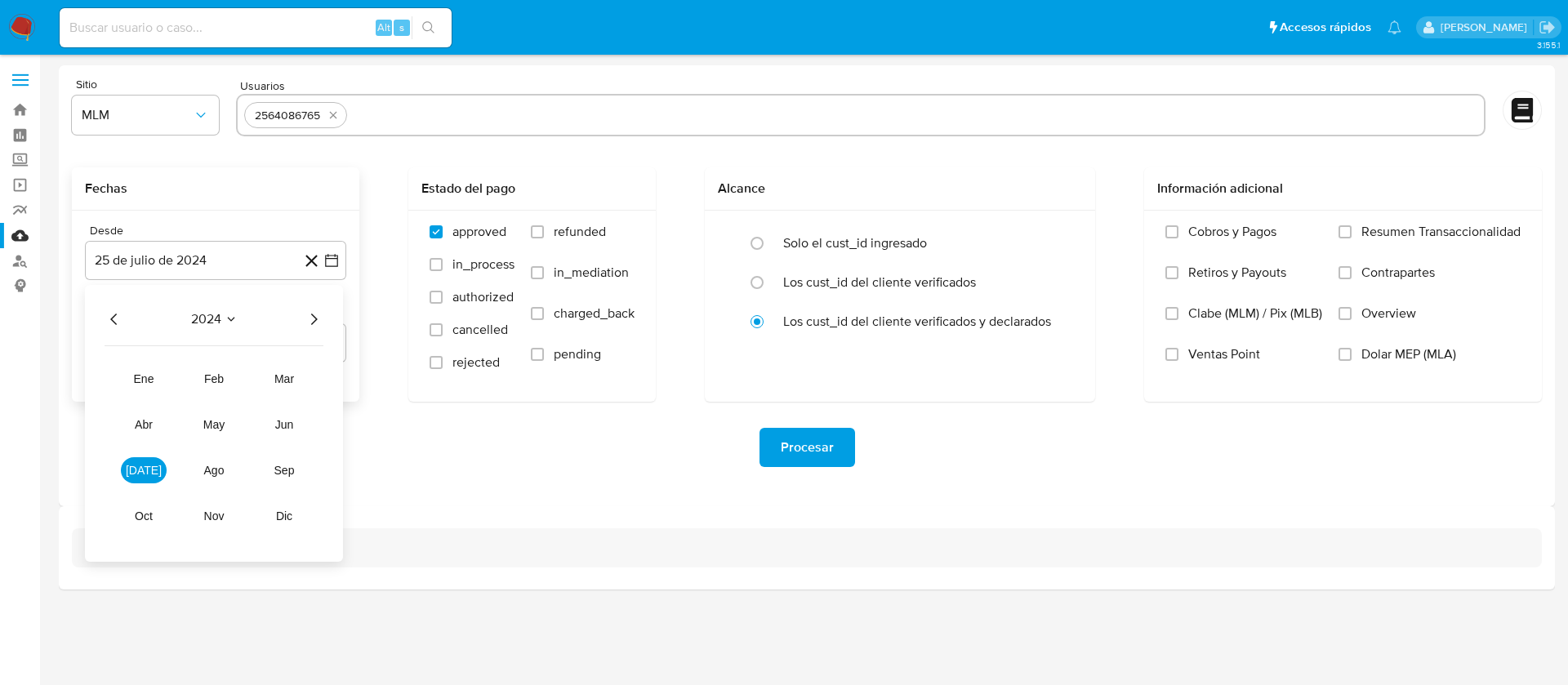
click at [313, 320] on icon "Año siguiente" at bounding box center [313, 319] width 19 height 19
click at [130, 416] on button "abr" at bounding box center [144, 424] width 46 height 26
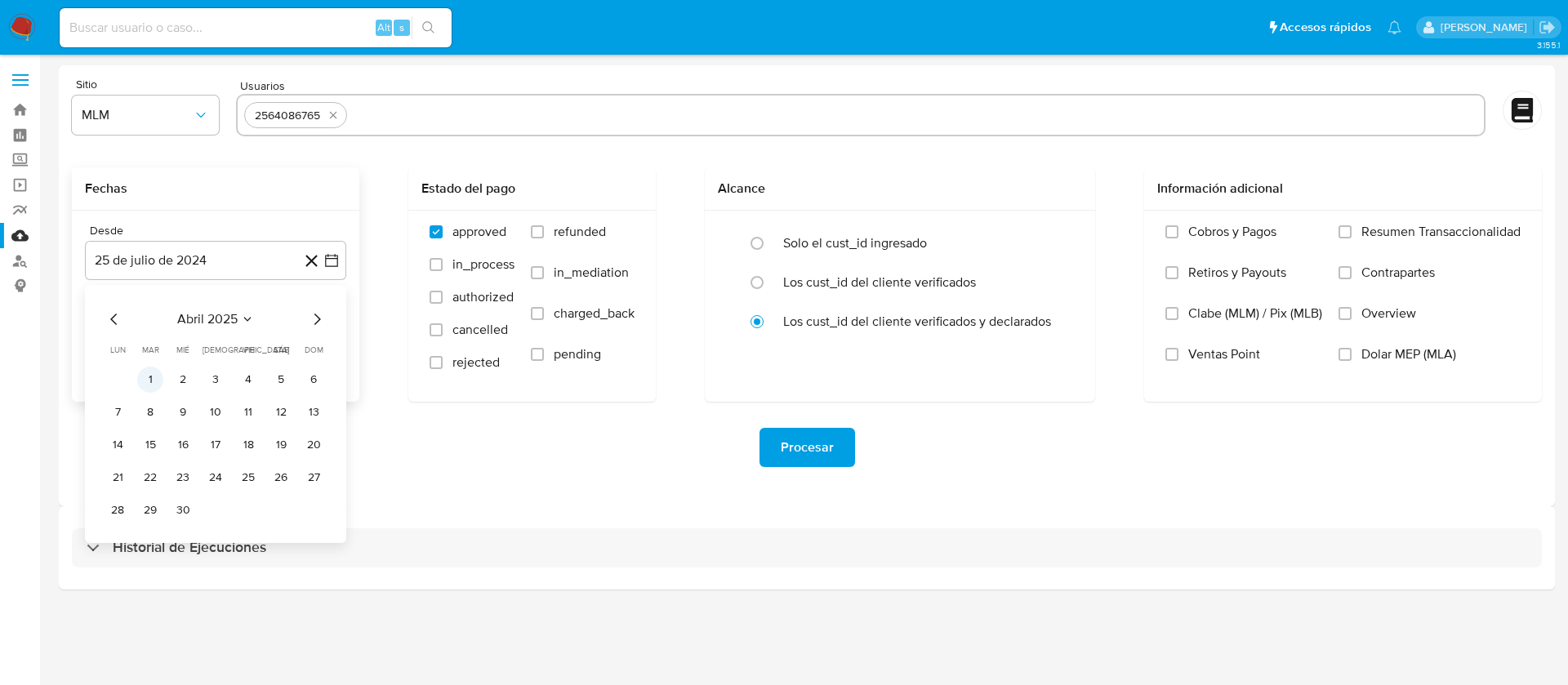
click at [158, 374] on button "1" at bounding box center [150, 379] width 26 height 26
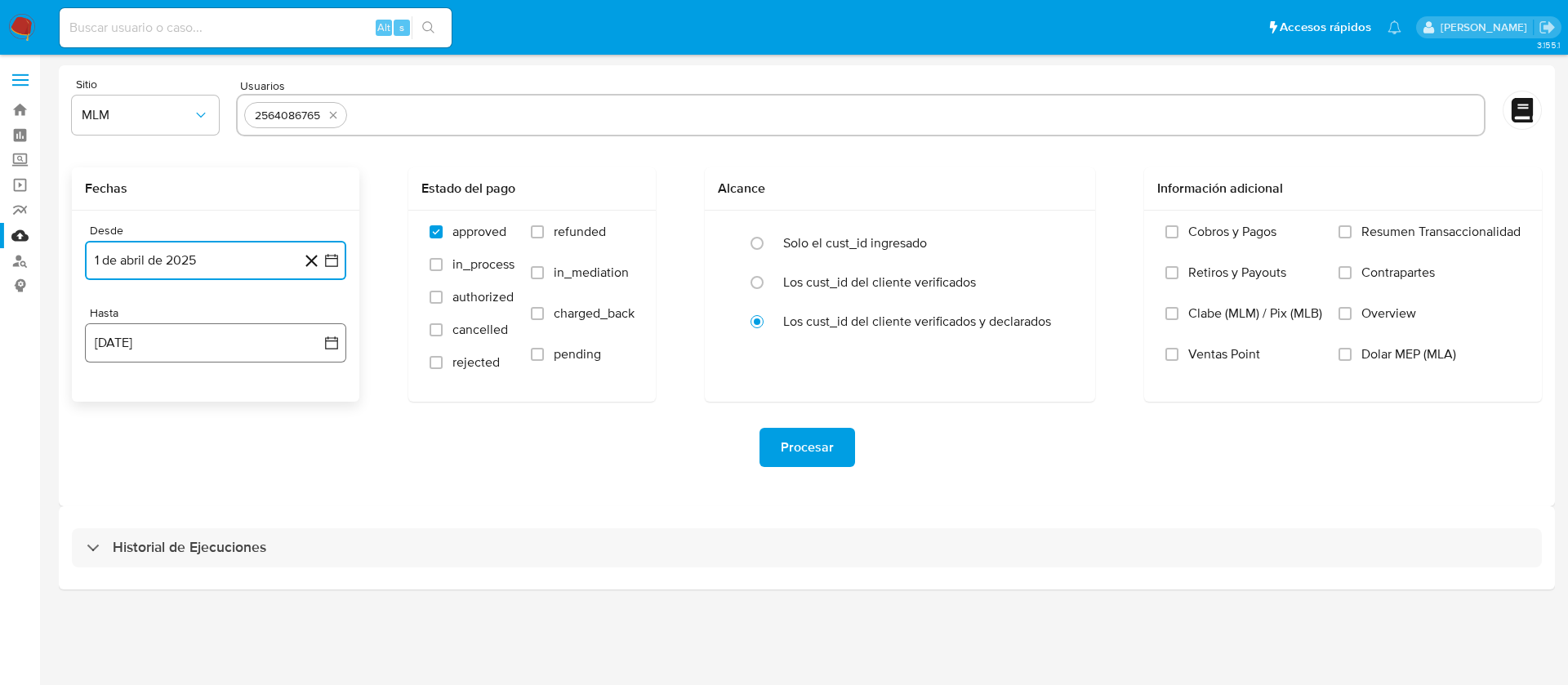
click at [175, 353] on button "[DATE]" at bounding box center [215, 343] width 261 height 39
click at [113, 410] on icon "Mes anterior" at bounding box center [114, 402] width 19 height 19
drag, startPoint x: 218, startPoint y: 599, endPoint x: 288, endPoint y: 599, distance: 70.0
click at [221, 599] on button "31" at bounding box center [215, 592] width 26 height 26
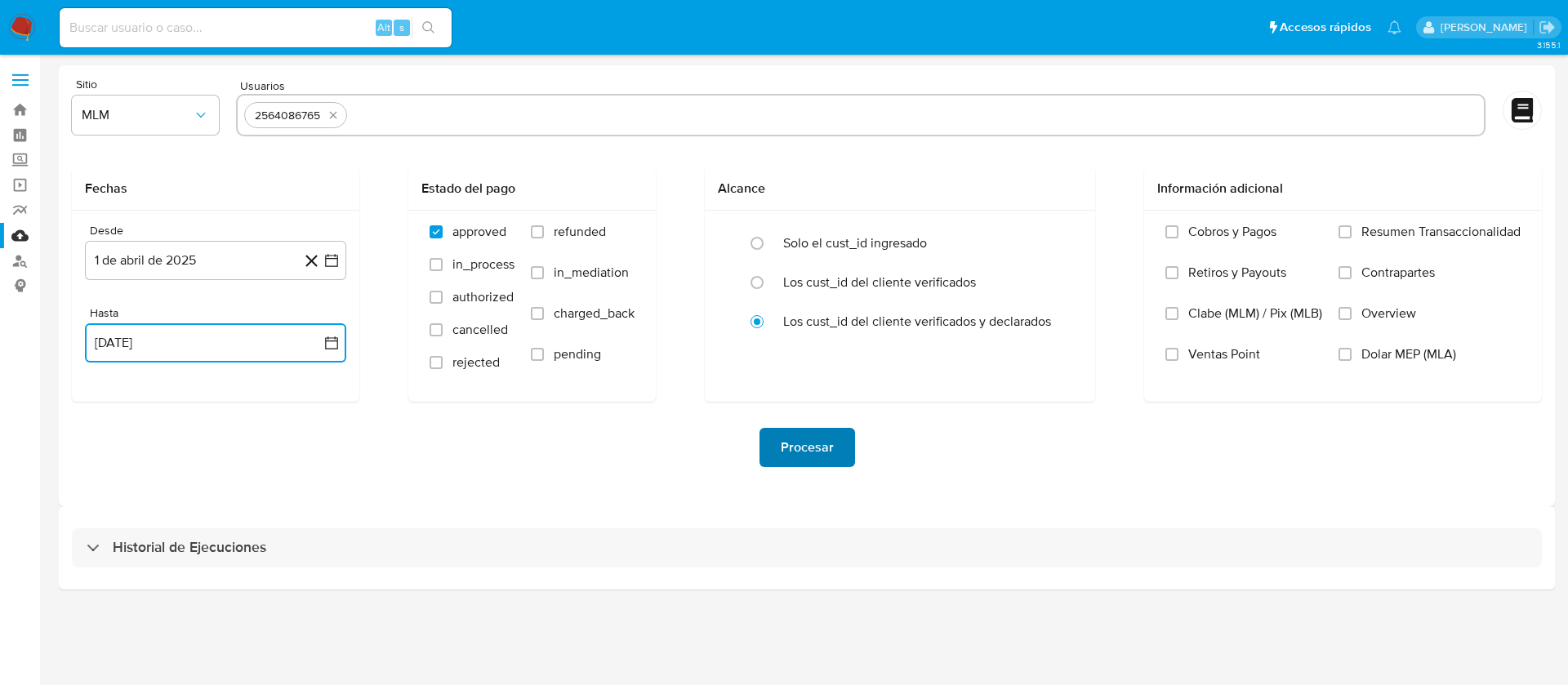
click at [831, 444] on span "Procesar" at bounding box center [807, 447] width 53 height 36
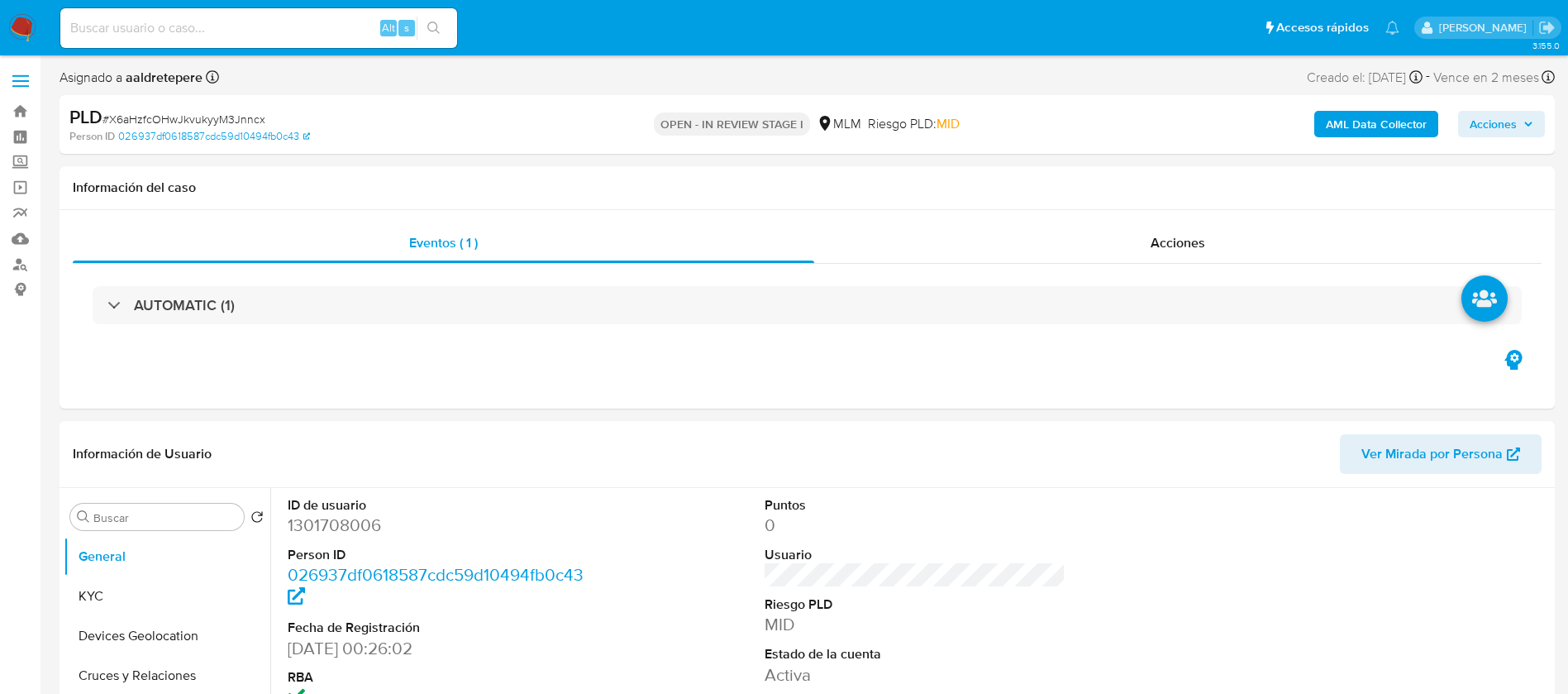
select select "10"
click at [11, 239] on link "Mulan" at bounding box center [98, 238] width 196 height 25
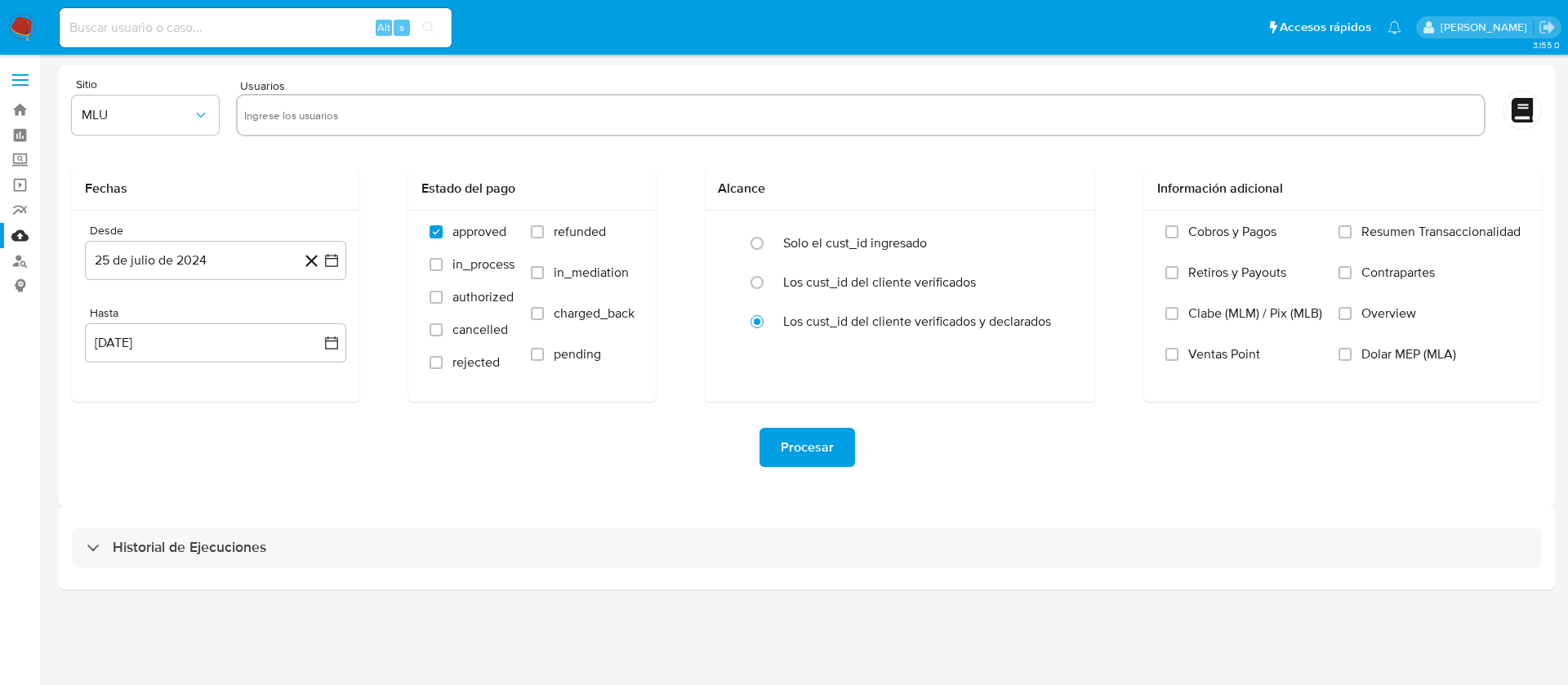
drag, startPoint x: 321, startPoint y: 106, endPoint x: 349, endPoint y: 116, distance: 29.7
click at [333, 111] on input "text" at bounding box center [860, 114] width 1233 height 26
paste input "338011566"
type input "338011566"
click at [142, 101] on button "MLU" at bounding box center [145, 114] width 147 height 39
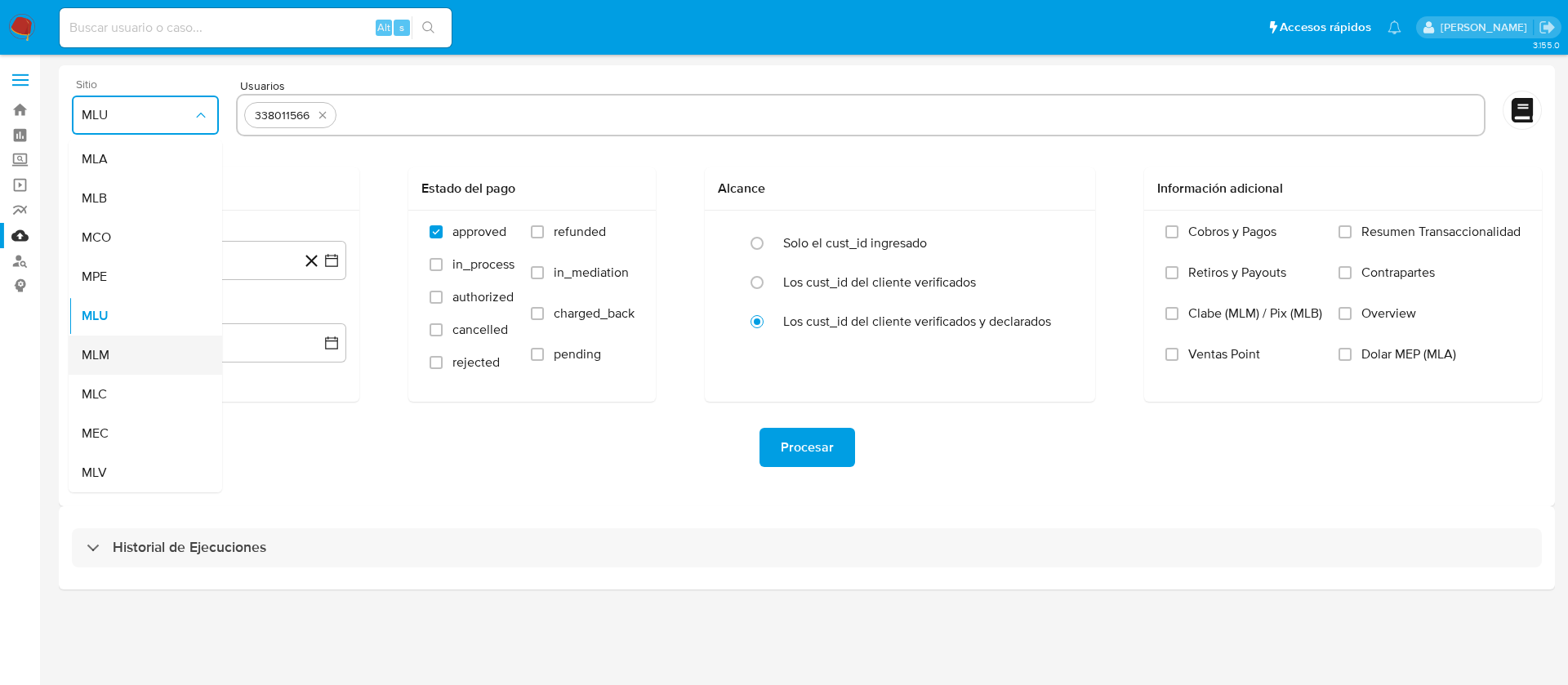
click at [106, 355] on span "MLM" at bounding box center [95, 355] width 28 height 16
click at [236, 252] on button "25 de julio de 2024" at bounding box center [215, 260] width 261 height 39
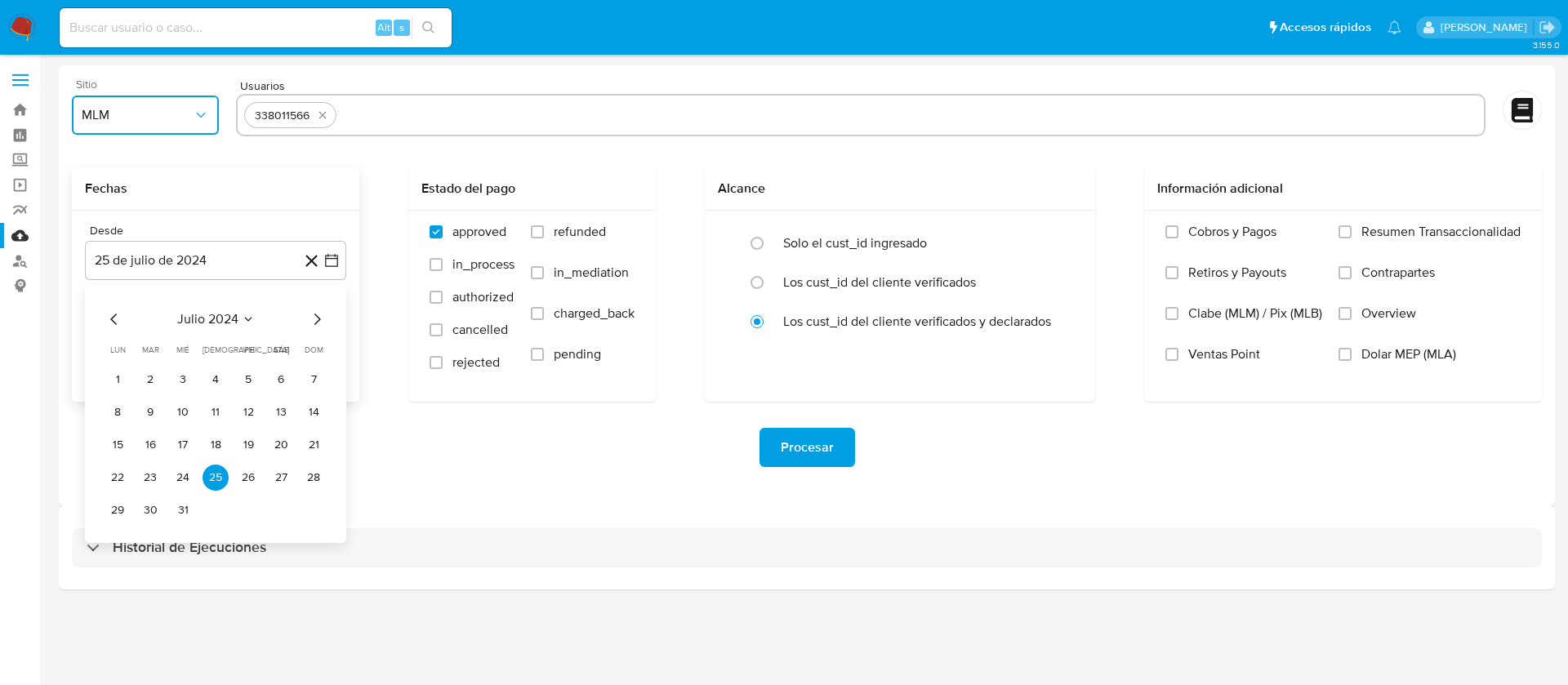
click at [200, 313] on span "julio 2024" at bounding box center [208, 319] width 61 height 16
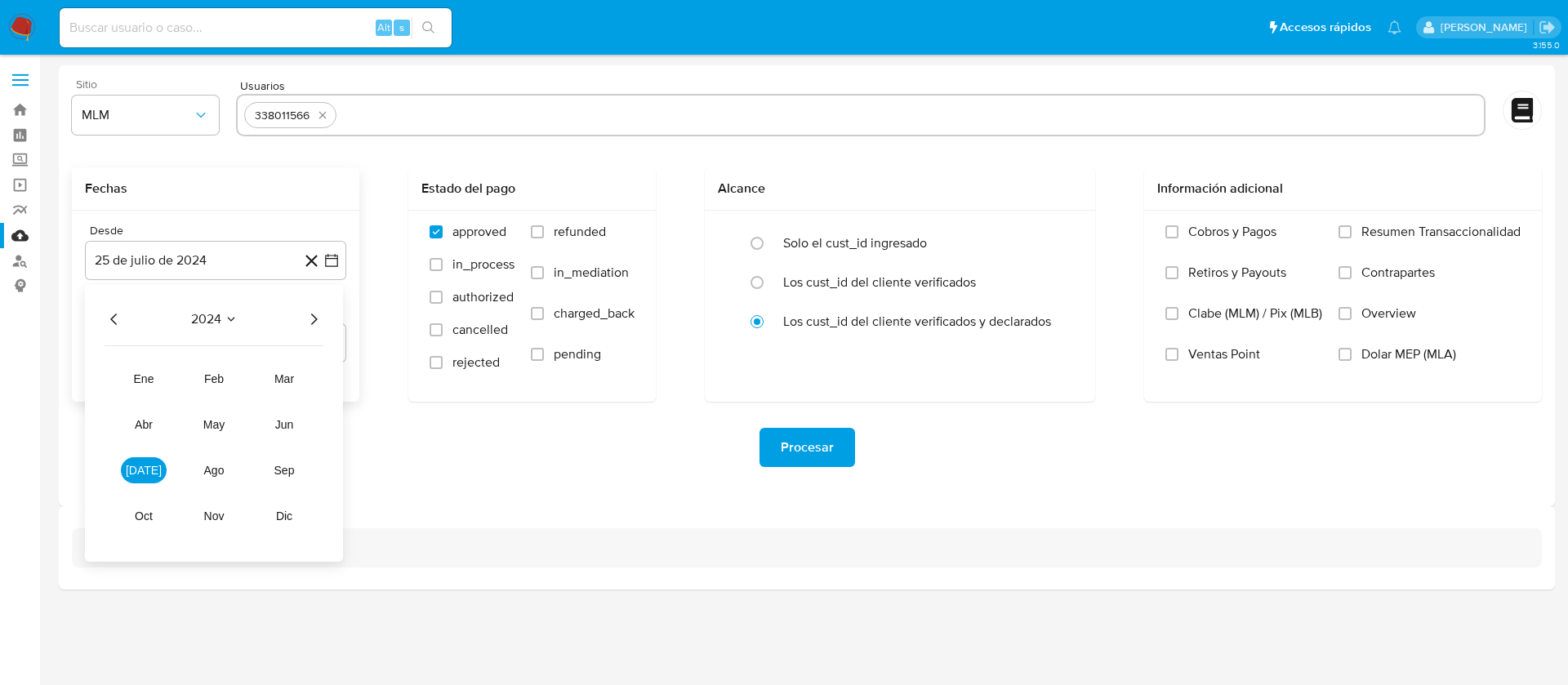
click at [313, 321] on icon "Año siguiente" at bounding box center [313, 319] width 19 height 19
click at [157, 430] on button "abr" at bounding box center [144, 424] width 46 height 26
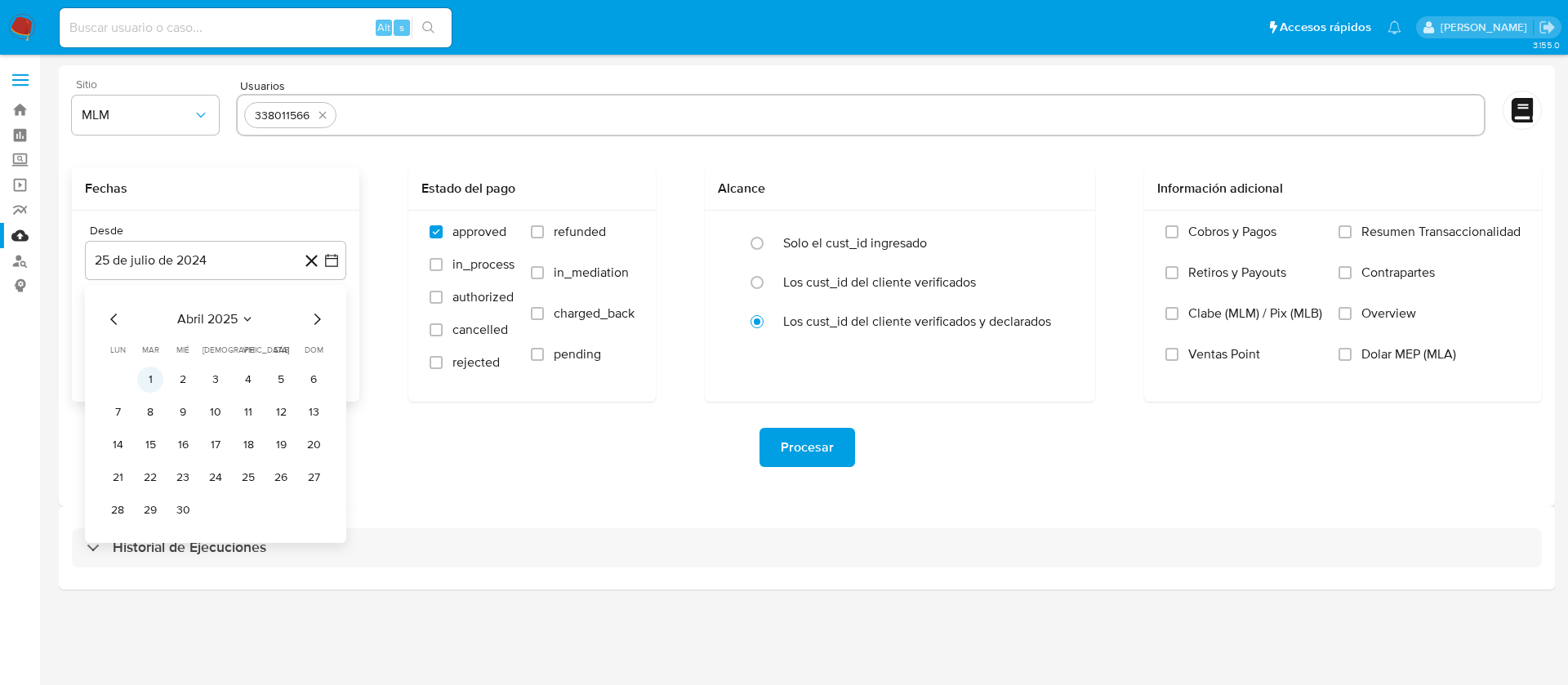
click at [148, 377] on button "1" at bounding box center [150, 379] width 26 height 26
click at [164, 322] on div "Hasta [DATE] [DATE]" at bounding box center [215, 334] width 261 height 57
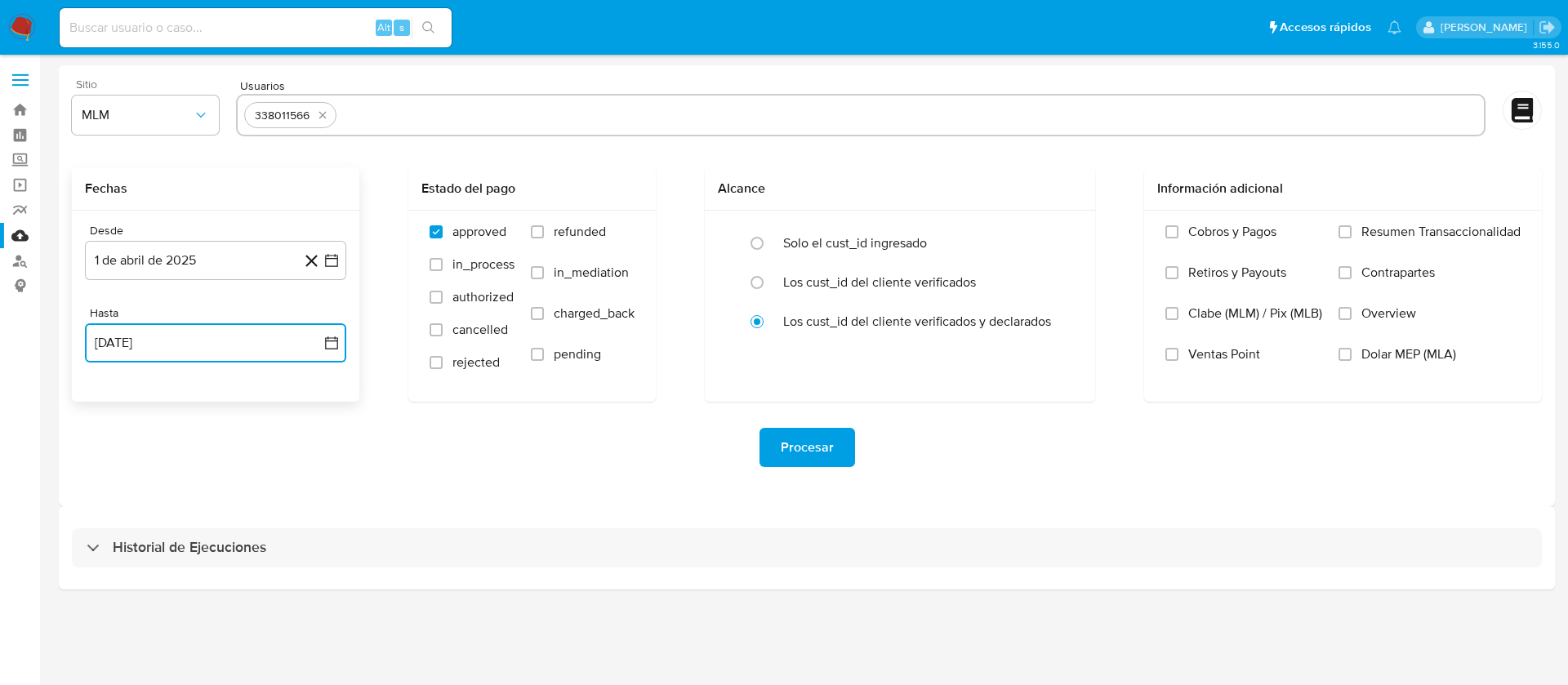
drag, startPoint x: 163, startPoint y: 330, endPoint x: 146, endPoint y: 364, distance: 38.0
click at [163, 336] on button "[DATE]" at bounding box center [215, 343] width 261 height 39
click at [116, 409] on icon "Mes anterior" at bounding box center [114, 402] width 19 height 19
click at [216, 591] on button "31" at bounding box center [215, 592] width 26 height 26
click at [812, 471] on div "Procesar" at bounding box center [807, 447] width 1470 height 91
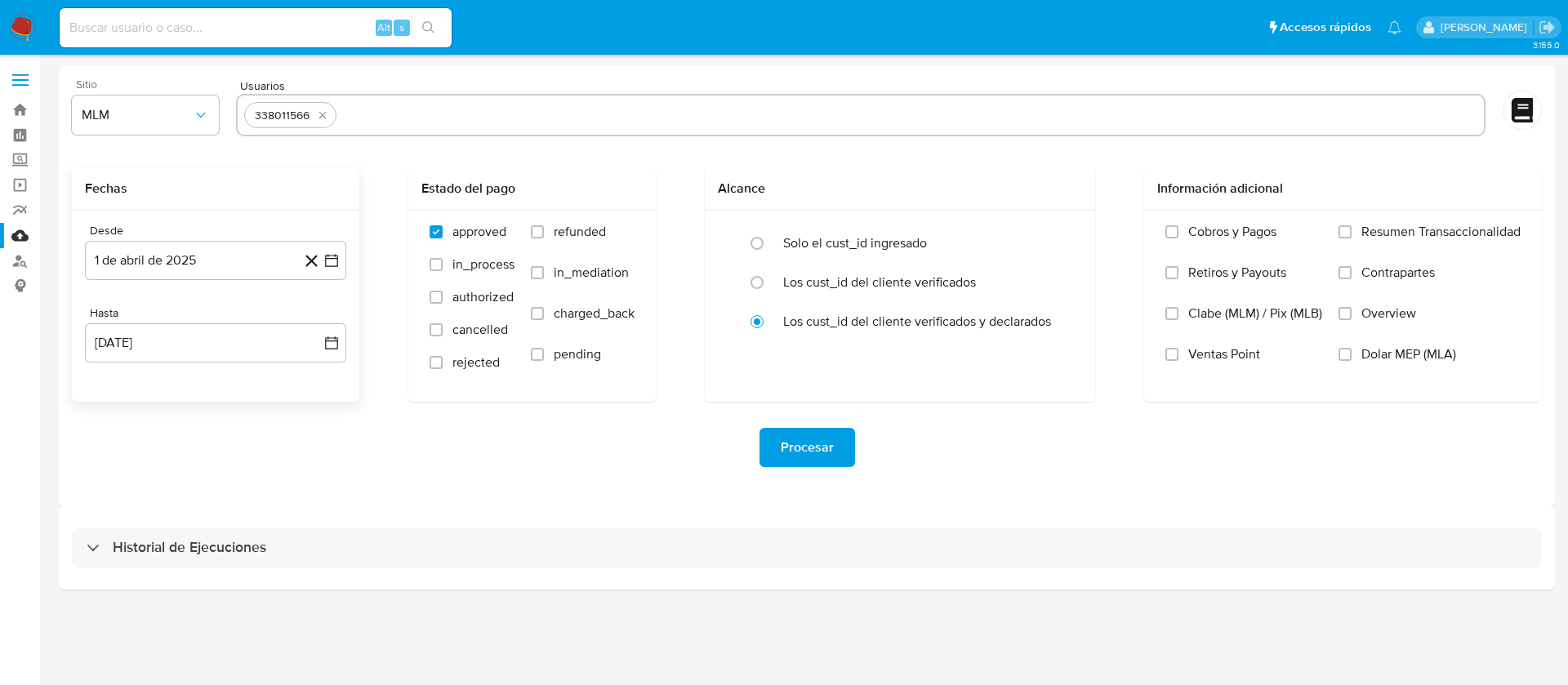
click at [826, 444] on span "Procesar" at bounding box center [807, 447] width 53 height 36
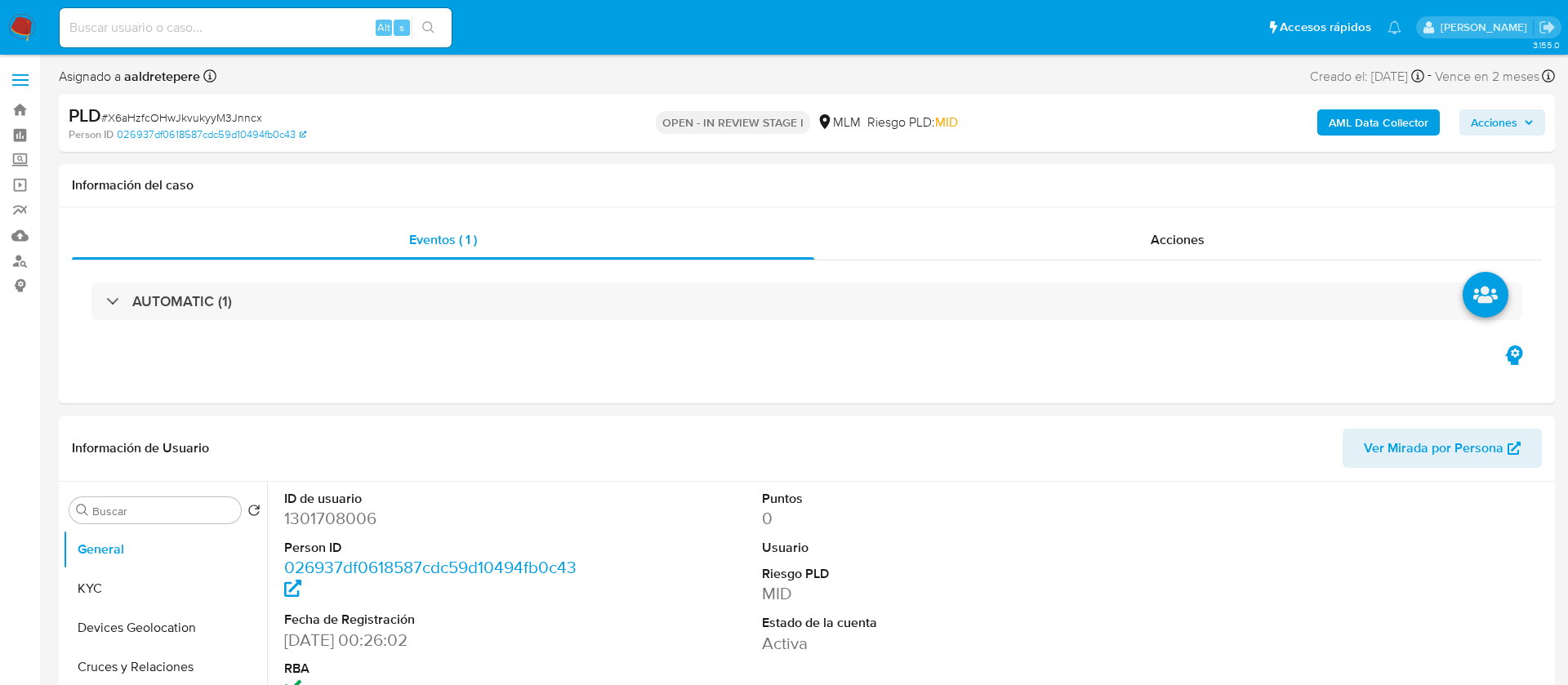
select select "10"
click at [21, 234] on link "Mulan" at bounding box center [97, 235] width 194 height 25
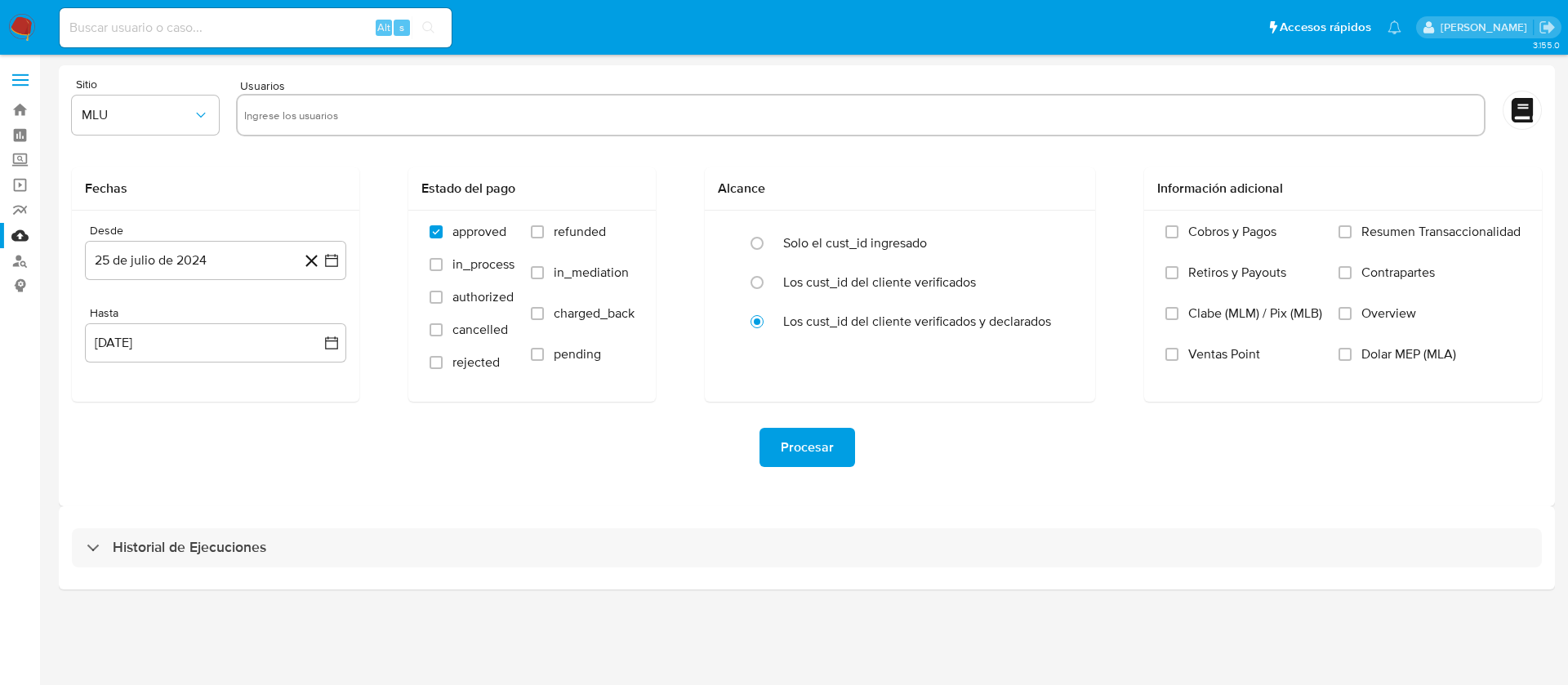
click at [397, 113] on input "text" at bounding box center [860, 114] width 1233 height 26
paste input "1145870279"
type input "1145870279"
drag, startPoint x: 178, startPoint y: 101, endPoint x: 171, endPoint y: 130, distance: 29.8
click at [177, 101] on button "MLU" at bounding box center [145, 114] width 147 height 39
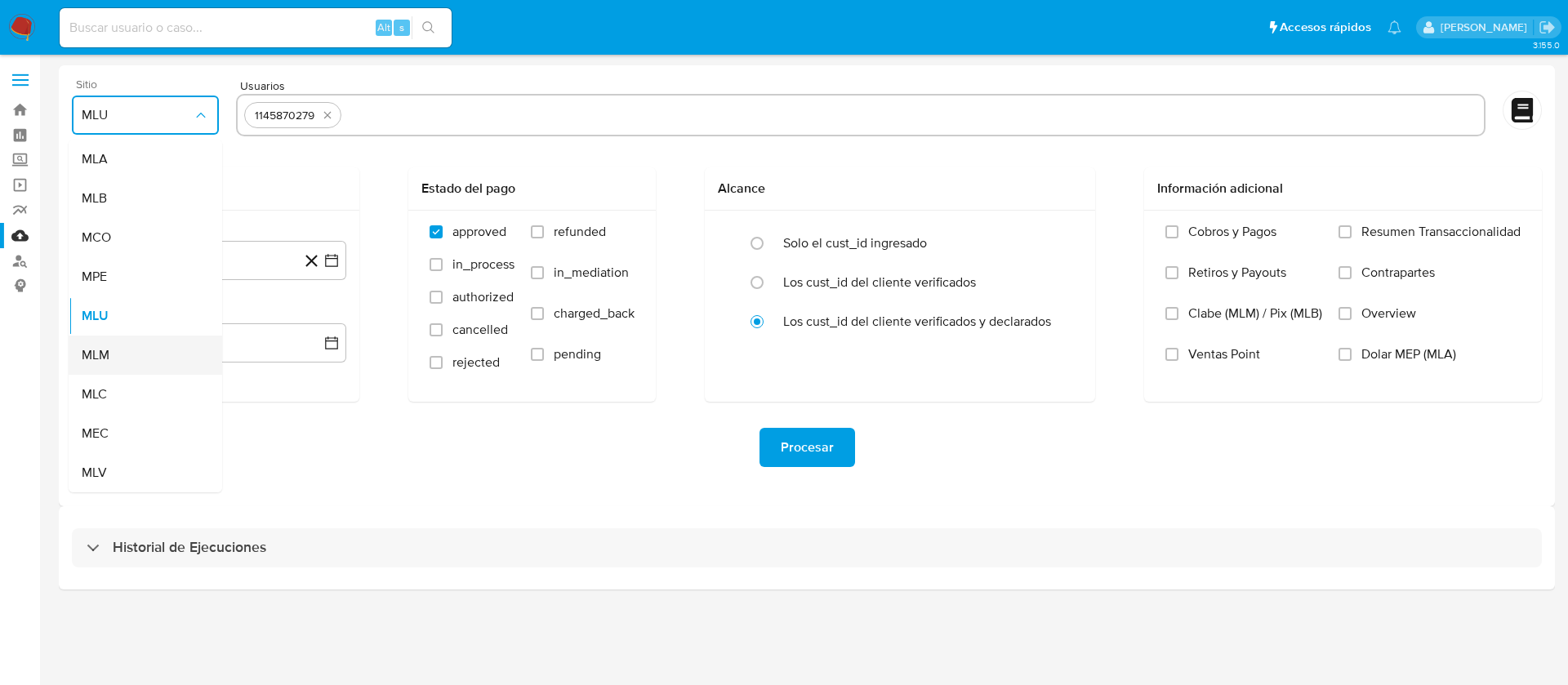
click at [148, 354] on div "MLM" at bounding box center [140, 355] width 117 height 39
click at [224, 254] on button "25 de julio de 2024" at bounding box center [215, 260] width 261 height 39
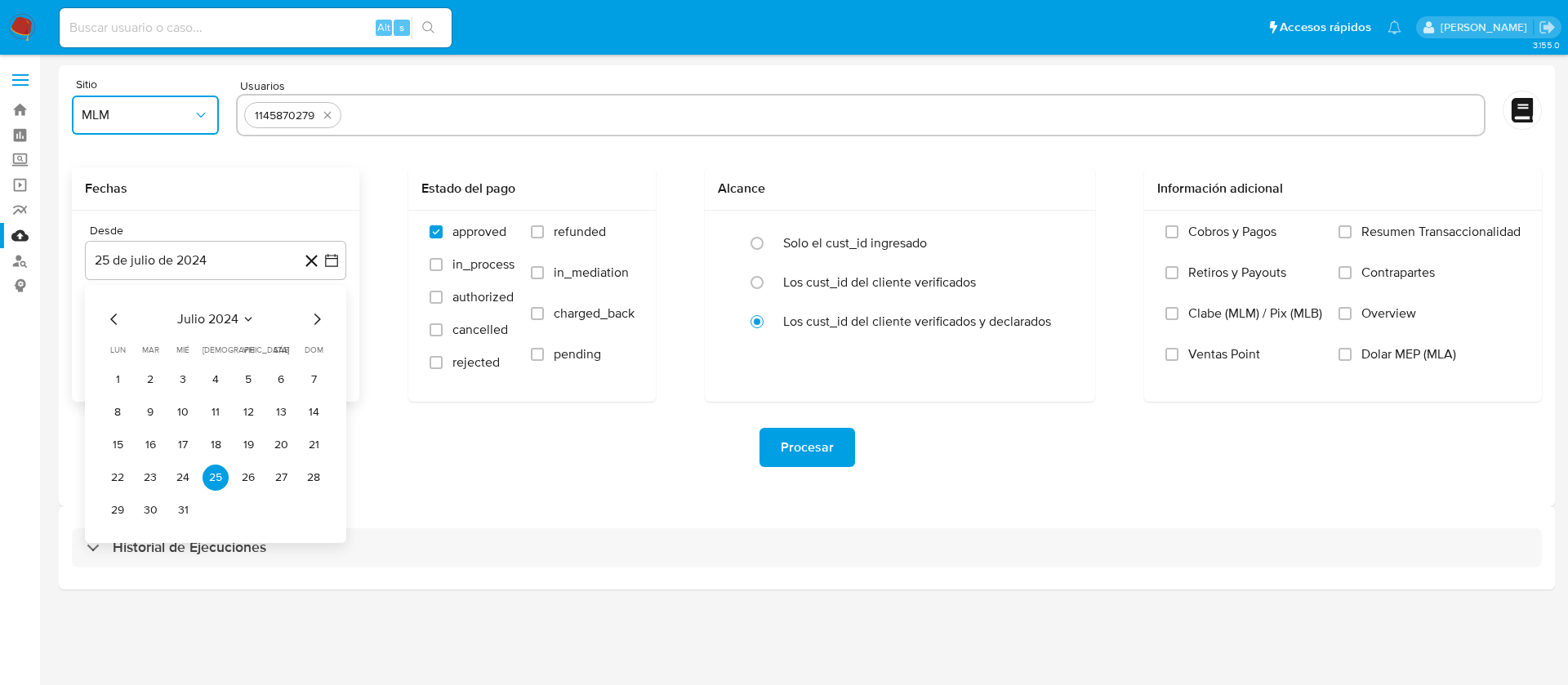
click at [205, 327] on span "julio 2024" at bounding box center [208, 319] width 61 height 16
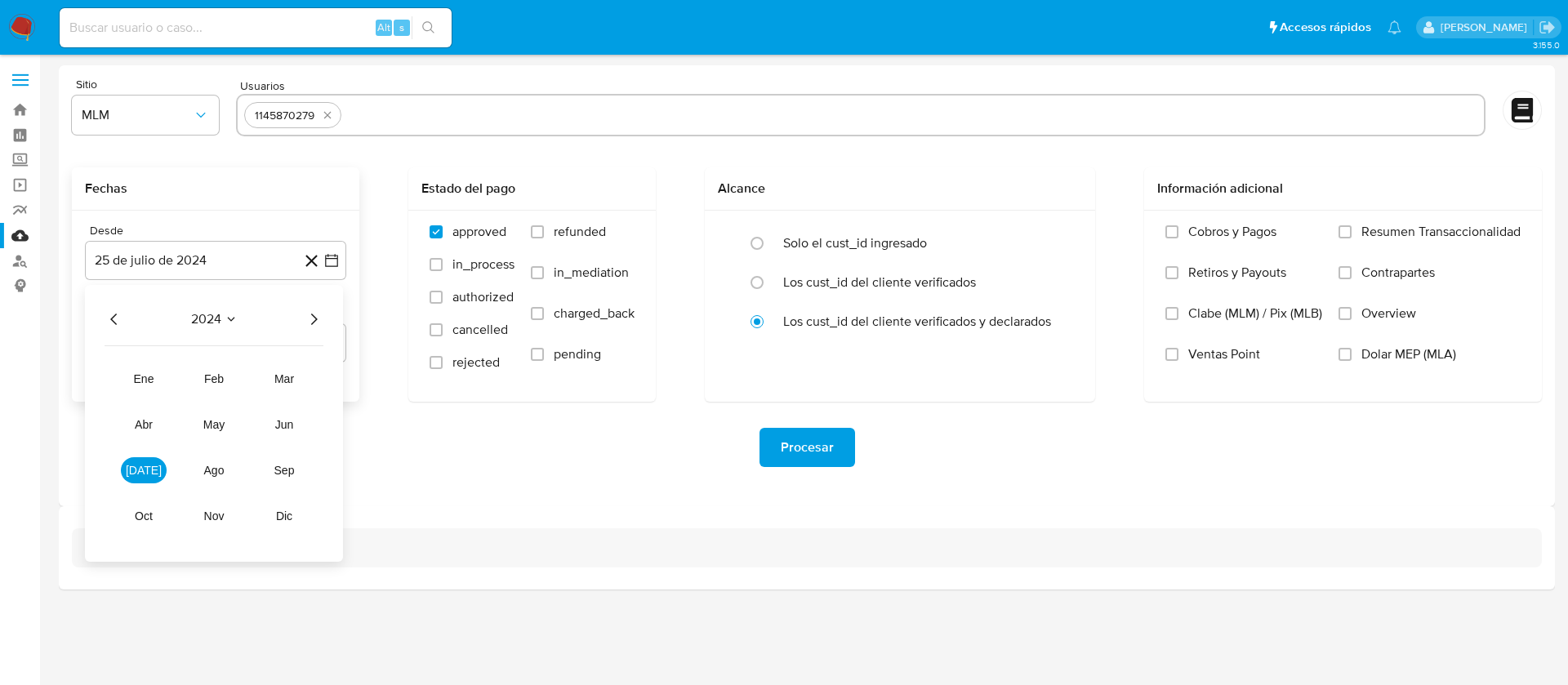
click at [312, 320] on icon "Año siguiente" at bounding box center [313, 319] width 19 height 19
click at [136, 430] on button "abr" at bounding box center [144, 424] width 46 height 26
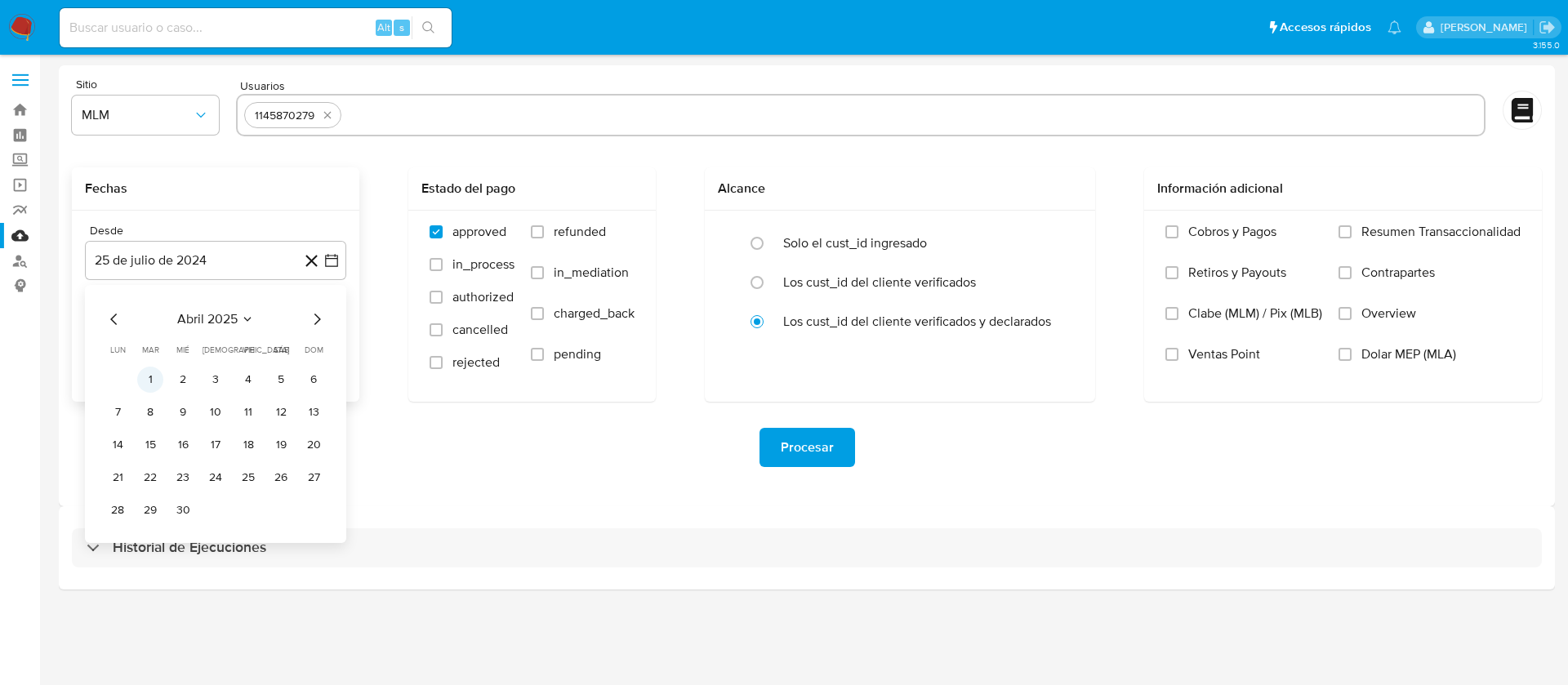
click at [155, 379] on button "1" at bounding box center [150, 379] width 26 height 26
drag, startPoint x: 169, startPoint y: 364, endPoint x: 173, endPoint y: 356, distance: 8.9
click at [170, 362] on div "Desde 1 de abril de 2025 1-04-2025 Hasta 25 de agosto de 2025 25-08-2025" at bounding box center [215, 306] width 287 height 191
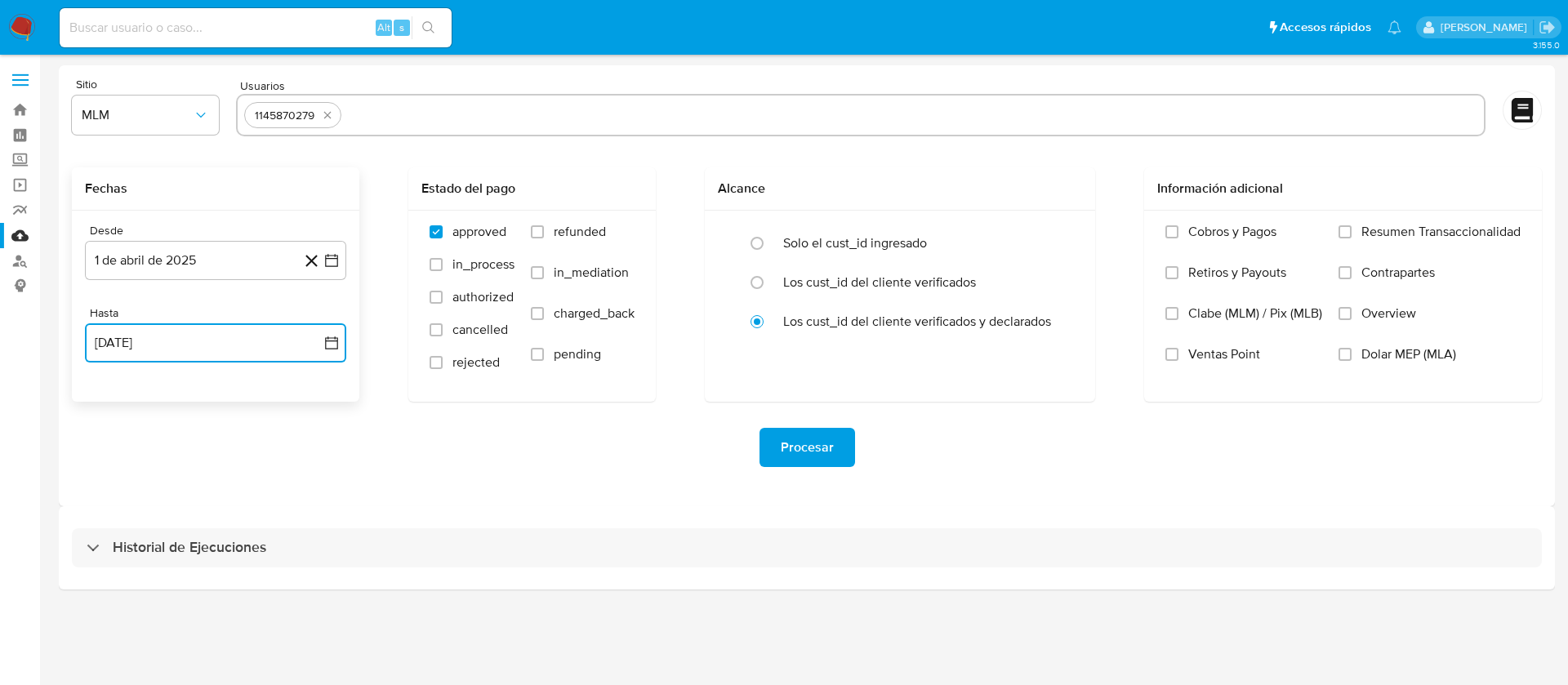
click at [175, 344] on button "25 de agosto de 2025" at bounding box center [215, 343] width 261 height 39
click at [111, 400] on icon "Mes anterior" at bounding box center [113, 402] width 7 height 12
click at [205, 591] on button "31" at bounding box center [215, 592] width 26 height 26
click at [808, 454] on span "Procesar" at bounding box center [807, 447] width 53 height 36
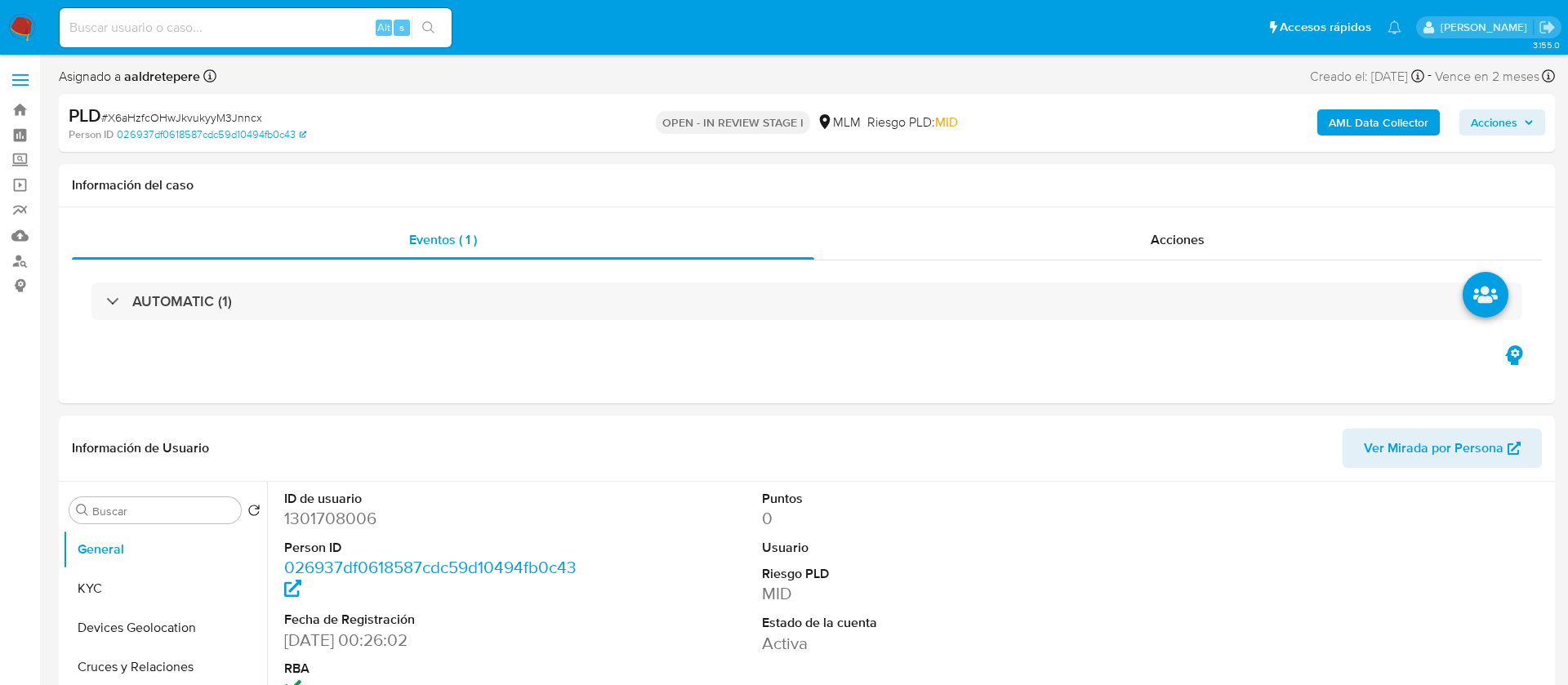
select select "10"
